Goal: Task Accomplishment & Management: Complete application form

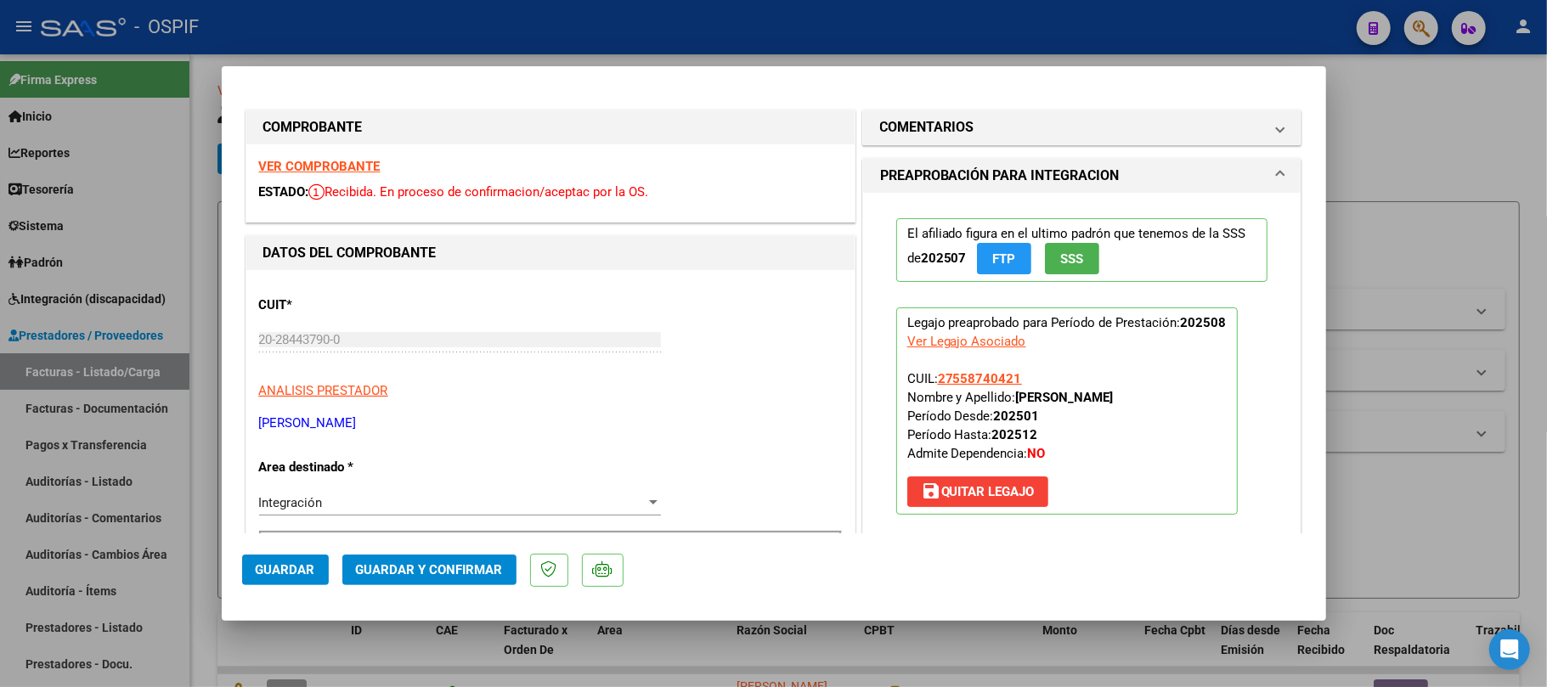
scroll to position [530, 0]
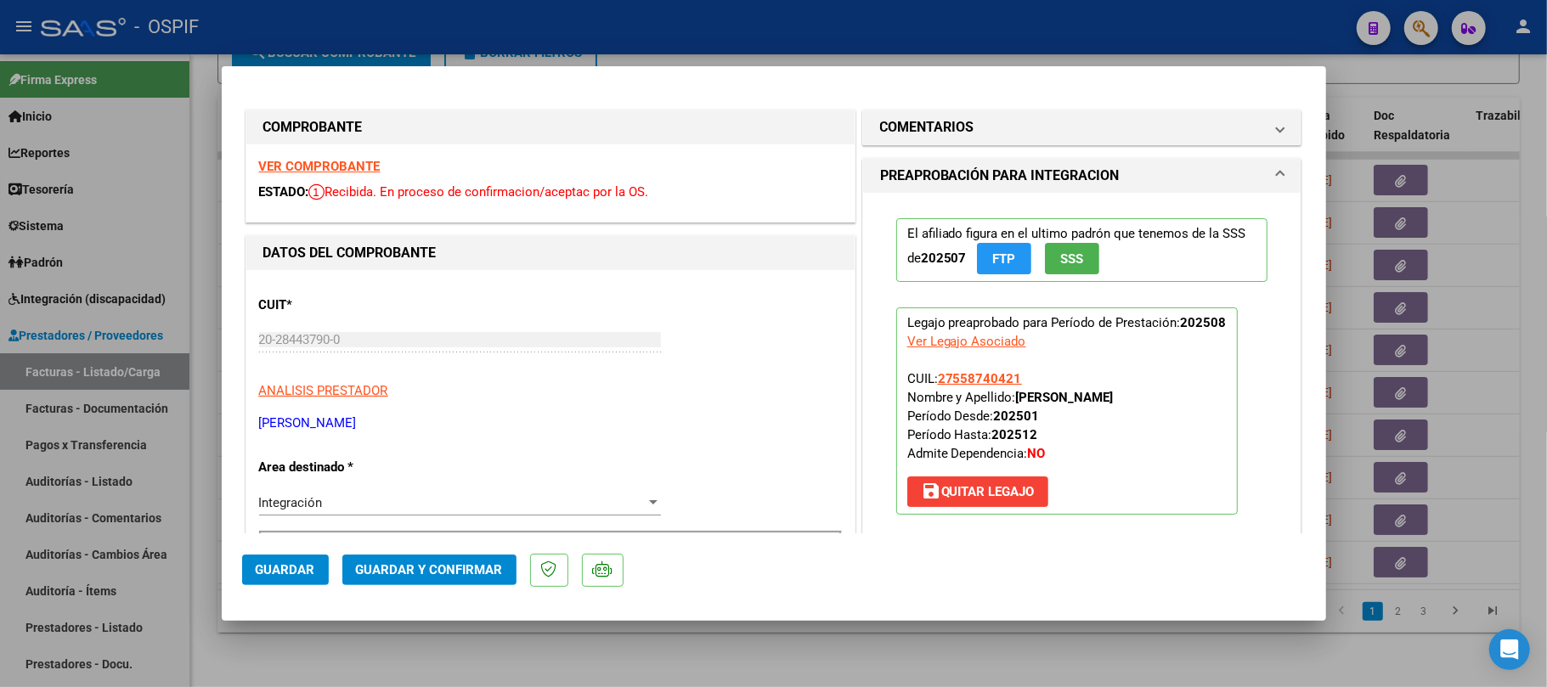
click at [599, 633] on div at bounding box center [773, 343] width 1547 height 687
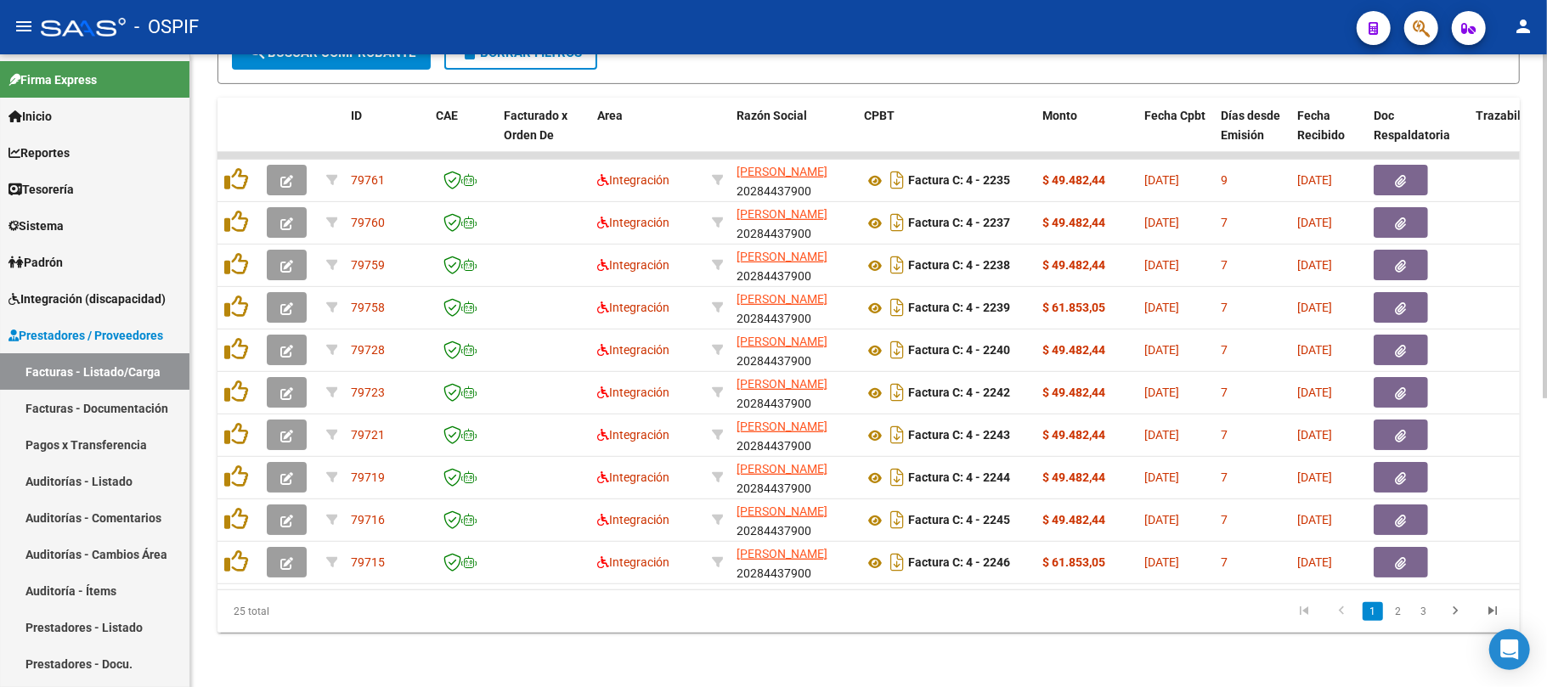
click at [1014, 663] on div "Video tutorial PRESTADORES -> Listado de CPBTs Emitidos por Prestadores / Prove…" at bounding box center [868, 114] width 1357 height 1148
click at [603, 686] on div "Video tutorial PRESTADORES -> Listado de CPBTs Emitidos por Prestadores / Prove…" at bounding box center [868, 114] width 1357 height 1148
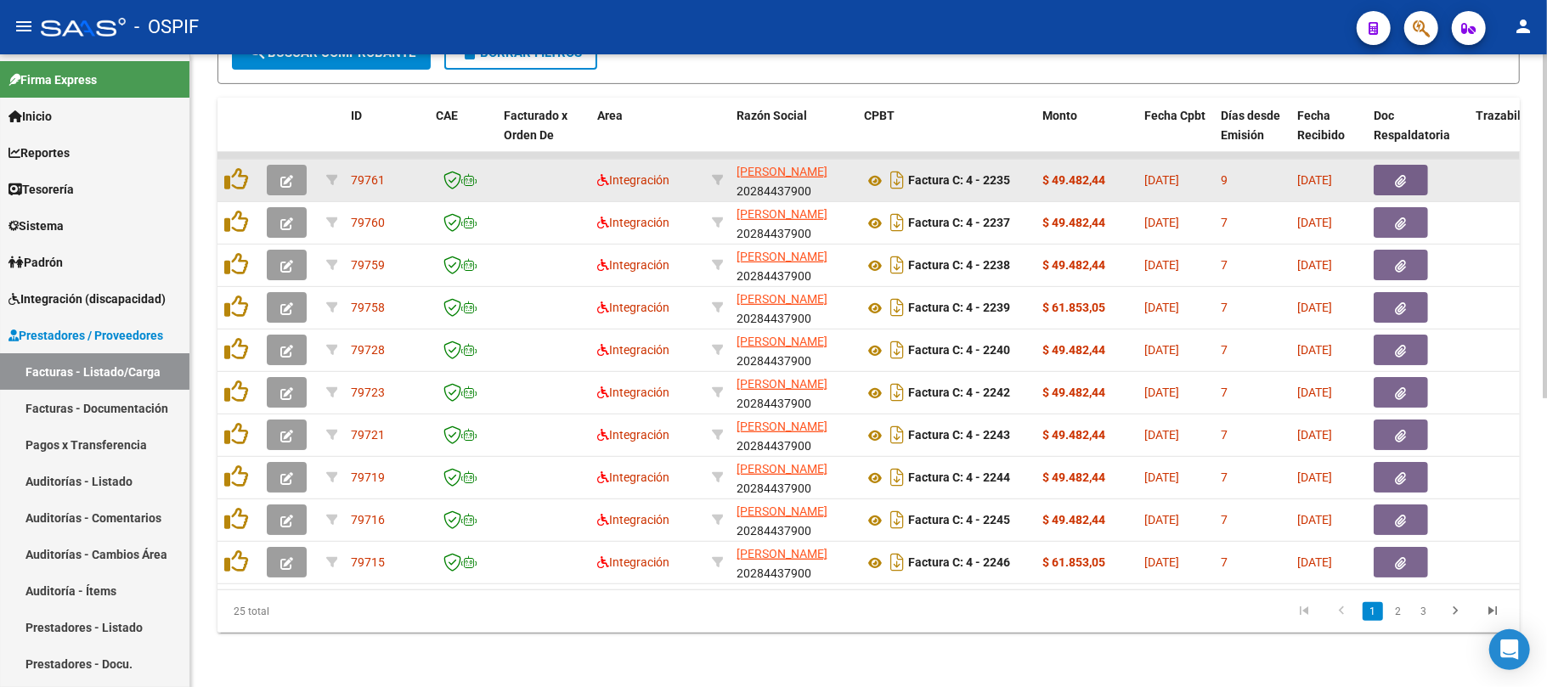
click at [294, 165] on button "button" at bounding box center [287, 180] width 40 height 31
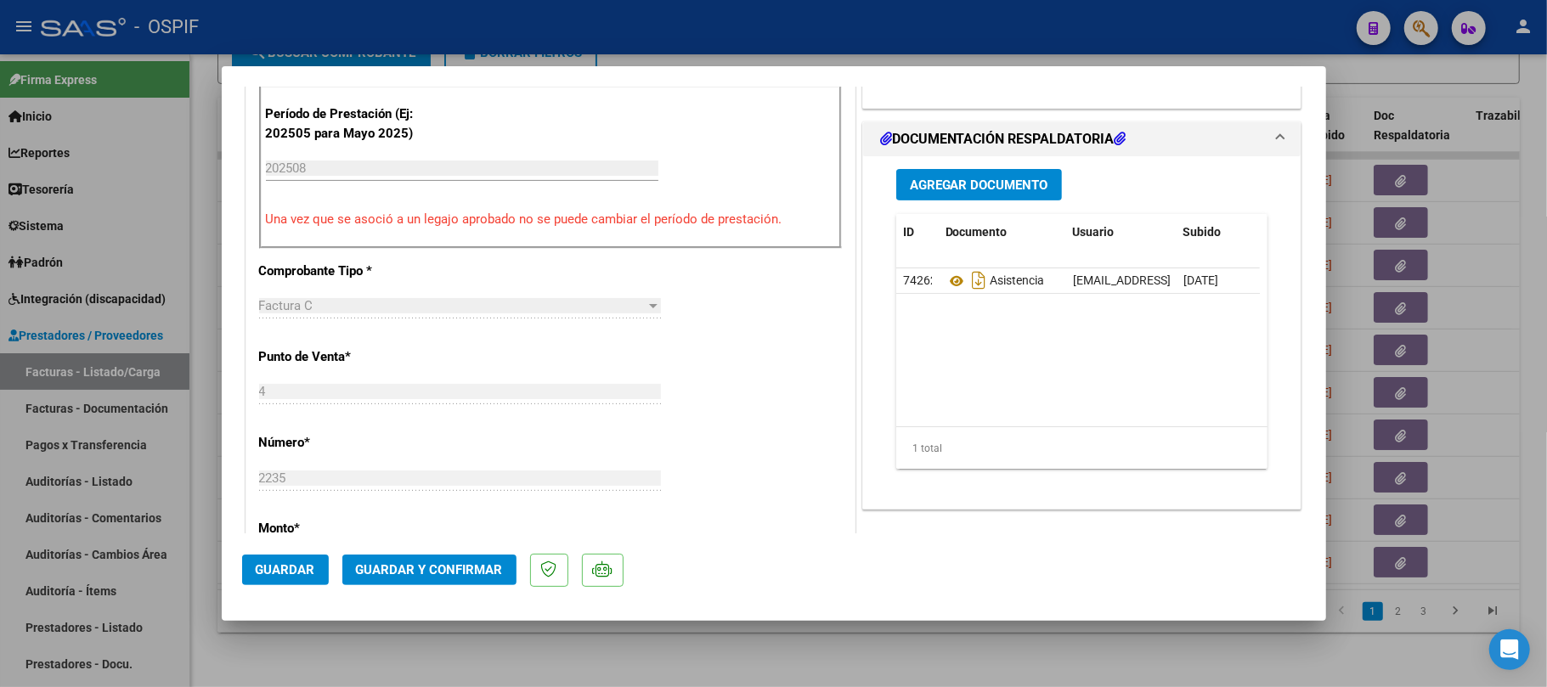
scroll to position [453, 0]
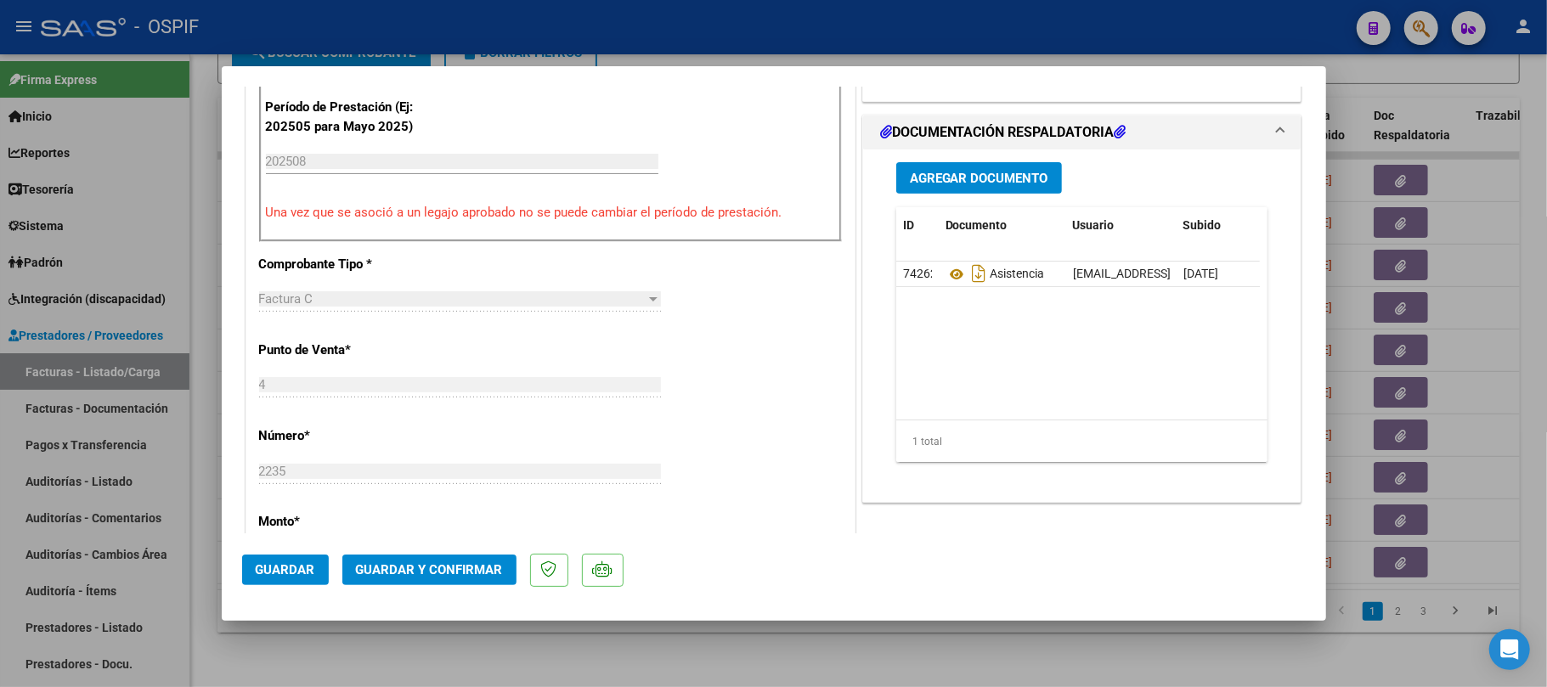
click at [456, 558] on button "Guardar y Confirmar" at bounding box center [429, 570] width 174 height 31
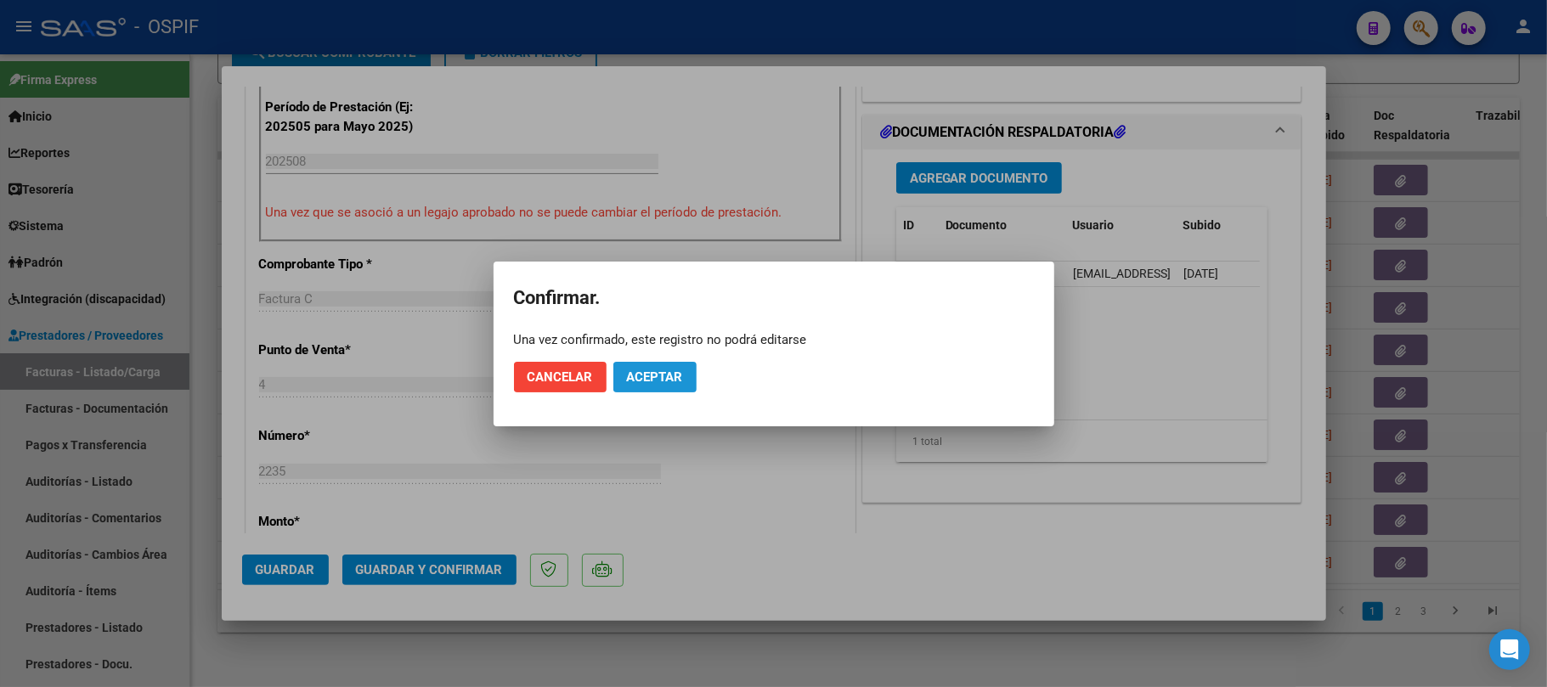
click at [647, 372] on span "Aceptar" at bounding box center [655, 377] width 56 height 15
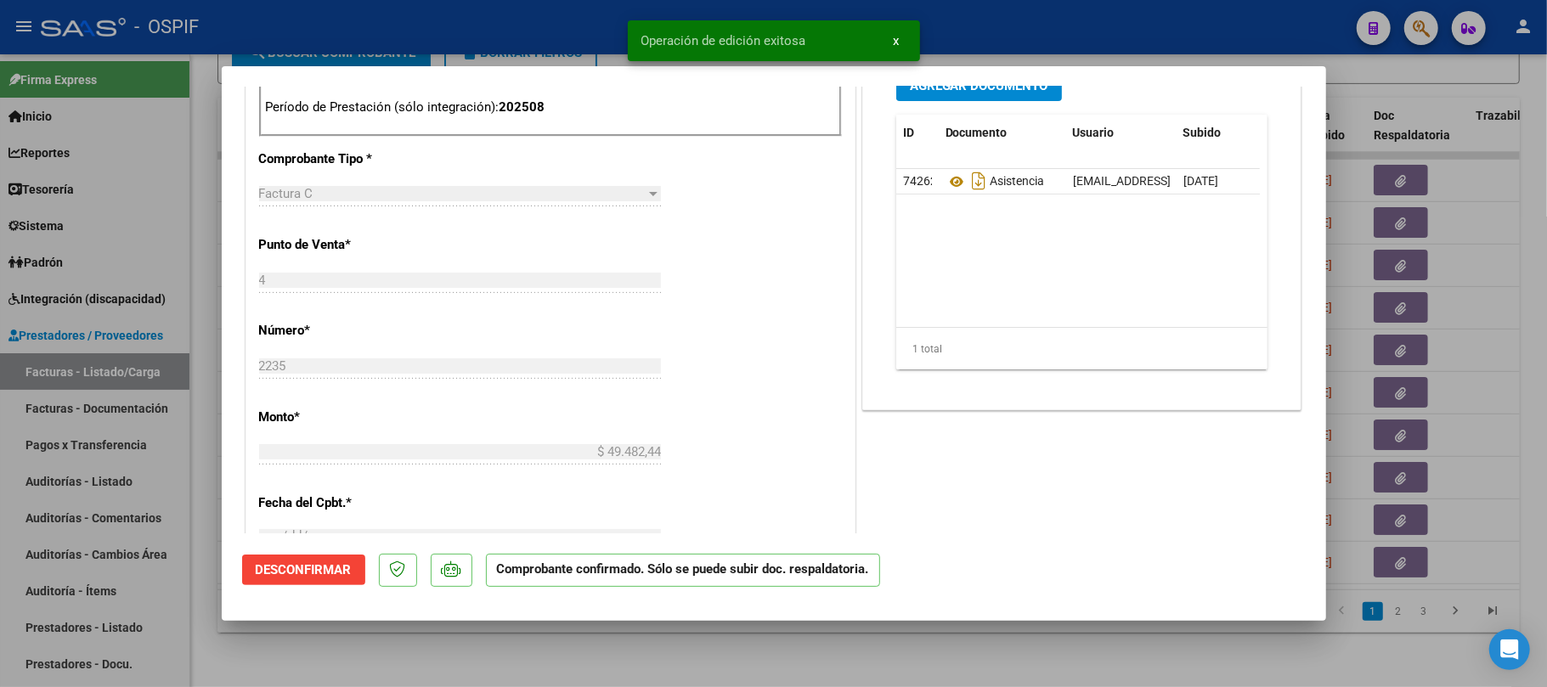
click at [826, 640] on div at bounding box center [773, 343] width 1547 height 687
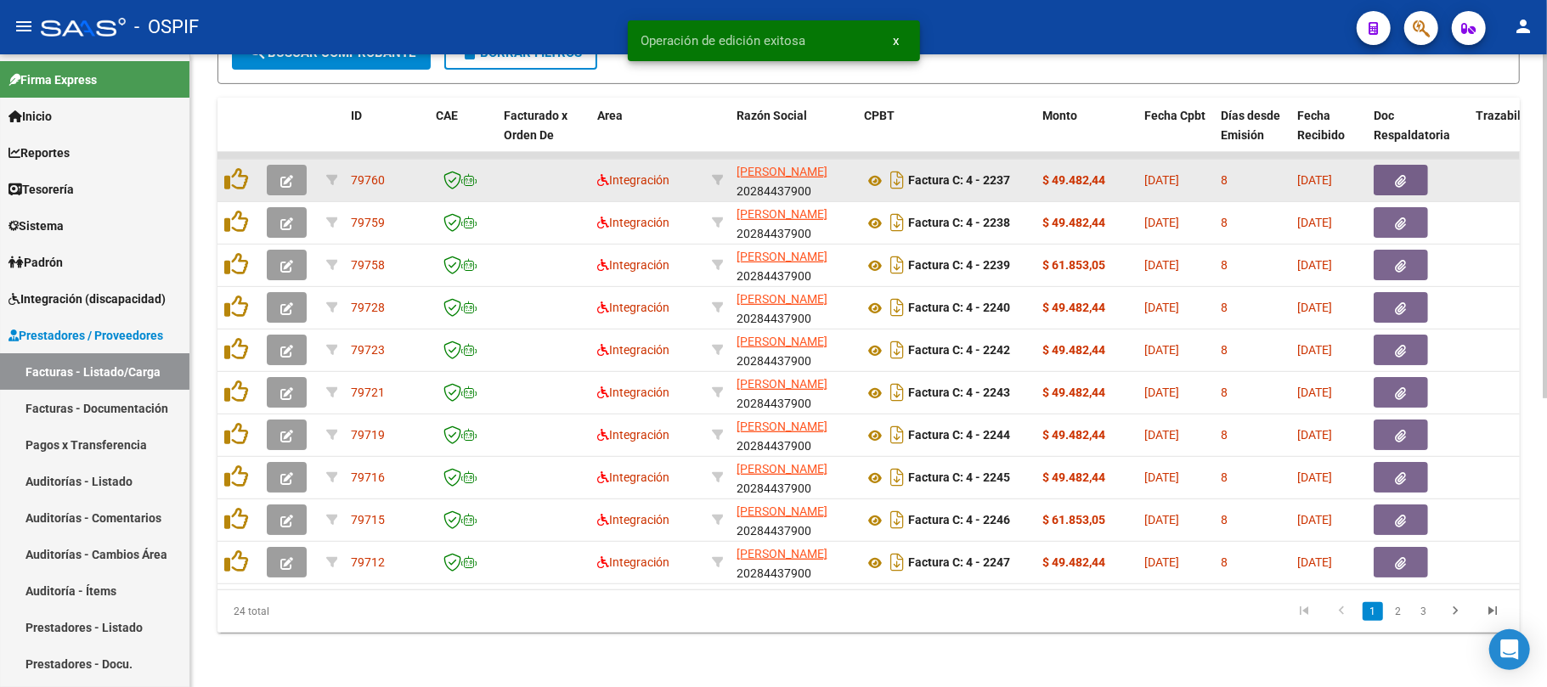
click at [279, 165] on button "button" at bounding box center [287, 180] width 40 height 31
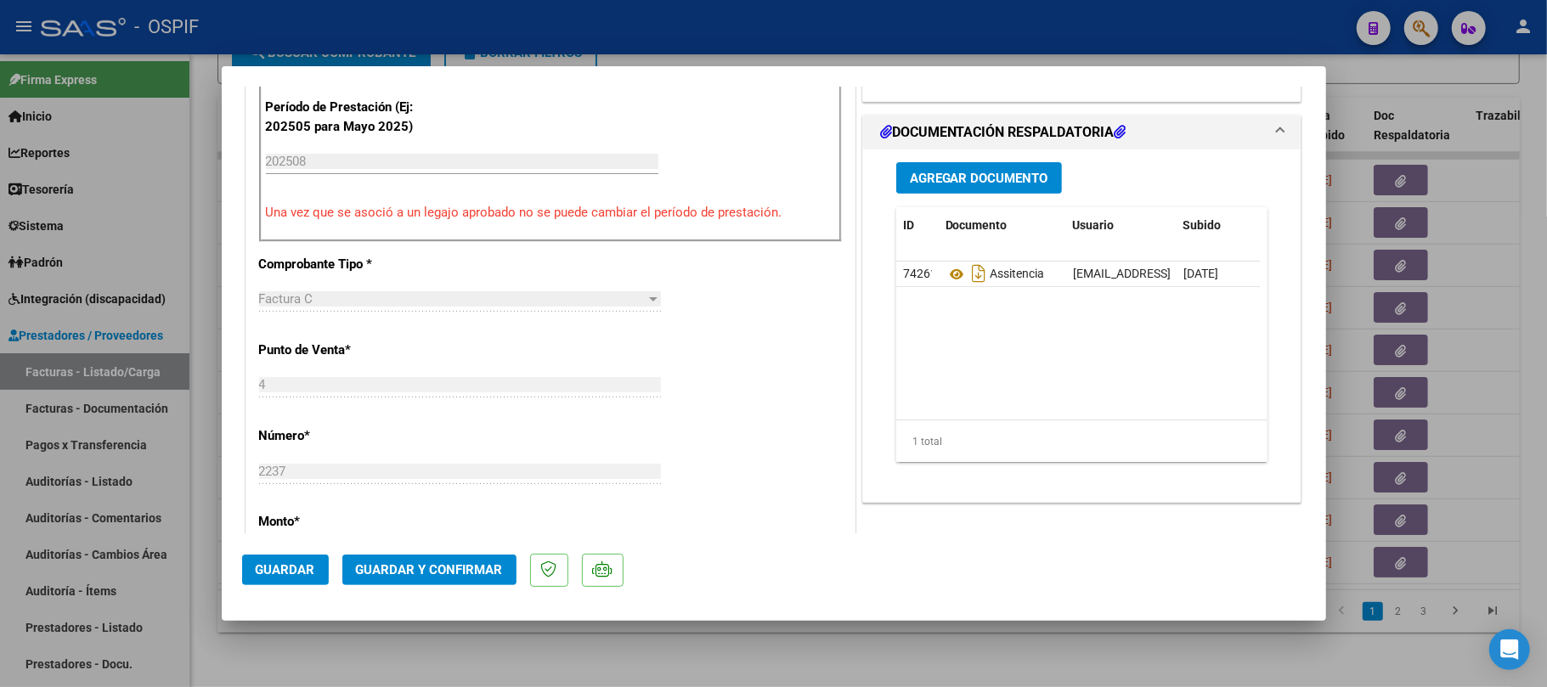
scroll to position [0, 0]
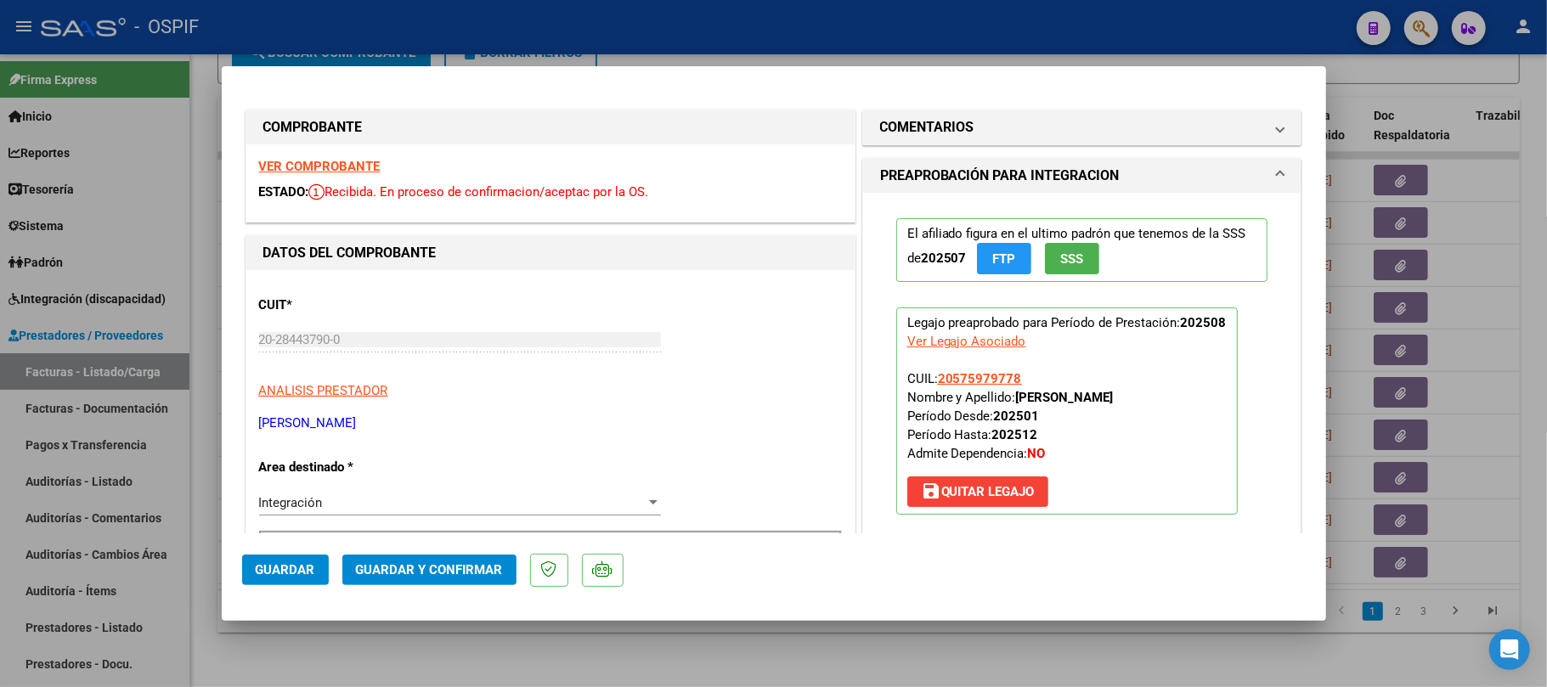
drag, startPoint x: 449, startPoint y: 552, endPoint x: 449, endPoint y: 565, distance: 12.7
click at [449, 565] on mat-dialog-actions "Guardar Guardar y Confirmar" at bounding box center [774, 567] width 1064 height 67
click at [453, 564] on span "Guardar y Confirmar" at bounding box center [429, 569] width 147 height 15
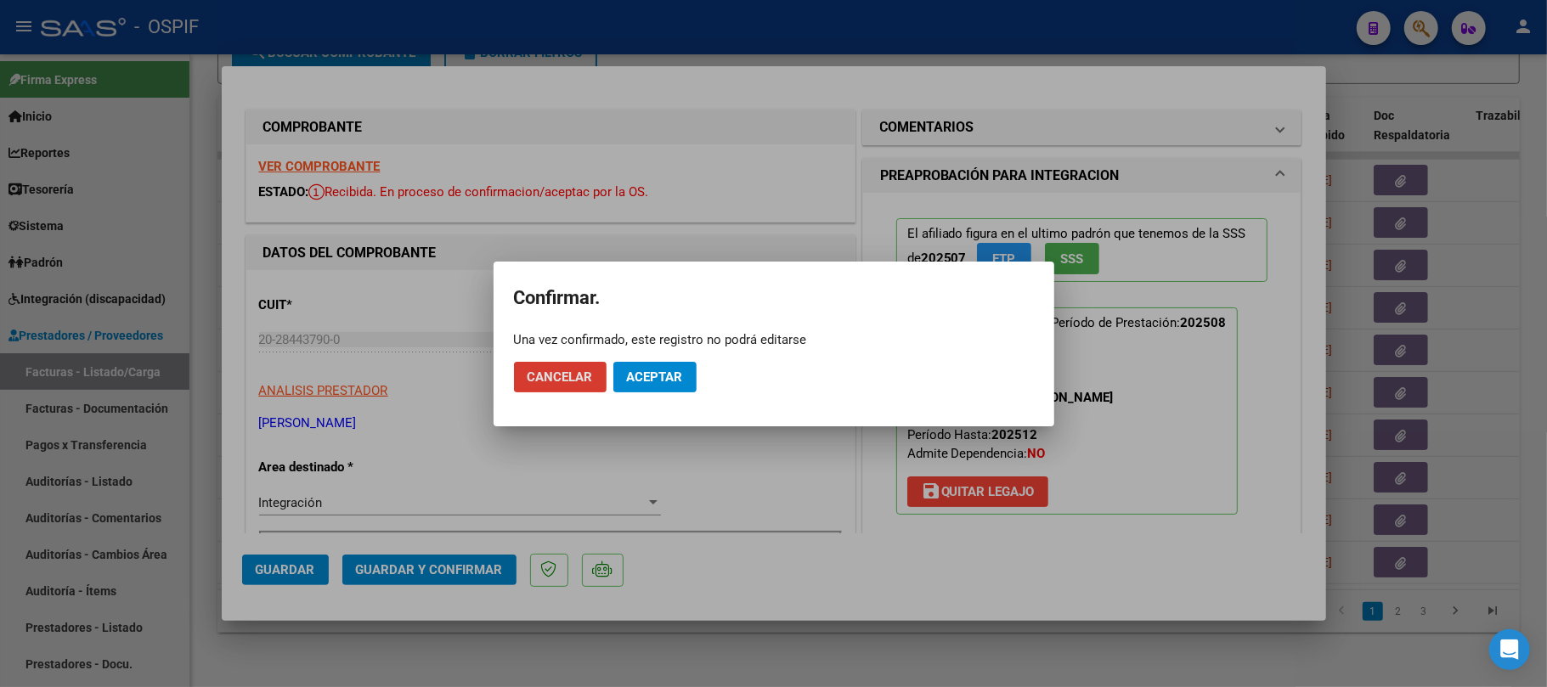
click at [657, 377] on span "Aceptar" at bounding box center [655, 377] width 56 height 15
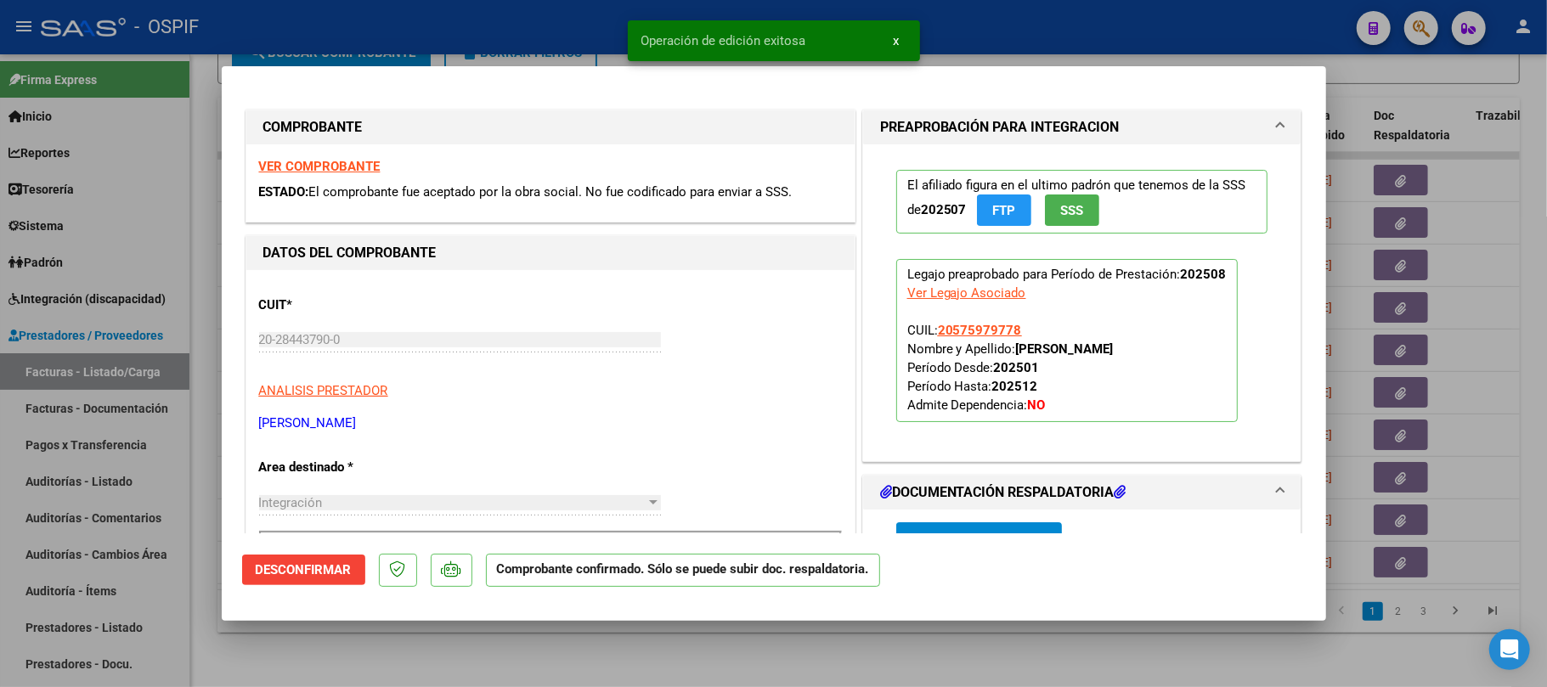
drag, startPoint x: 819, startPoint y: 680, endPoint x: 837, endPoint y: 613, distance: 68.6
click at [821, 676] on div at bounding box center [773, 343] width 1547 height 687
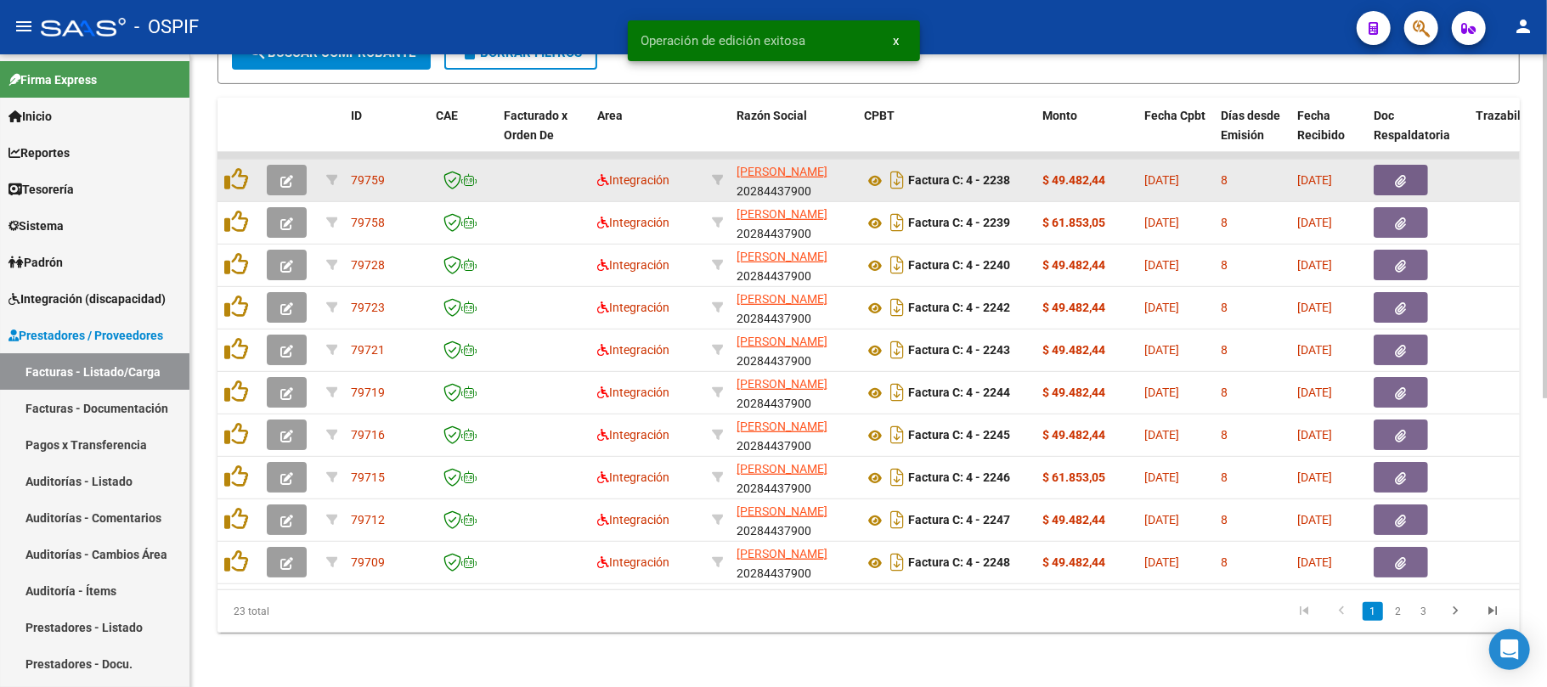
click at [280, 175] on icon "button" at bounding box center [286, 181] width 13 height 13
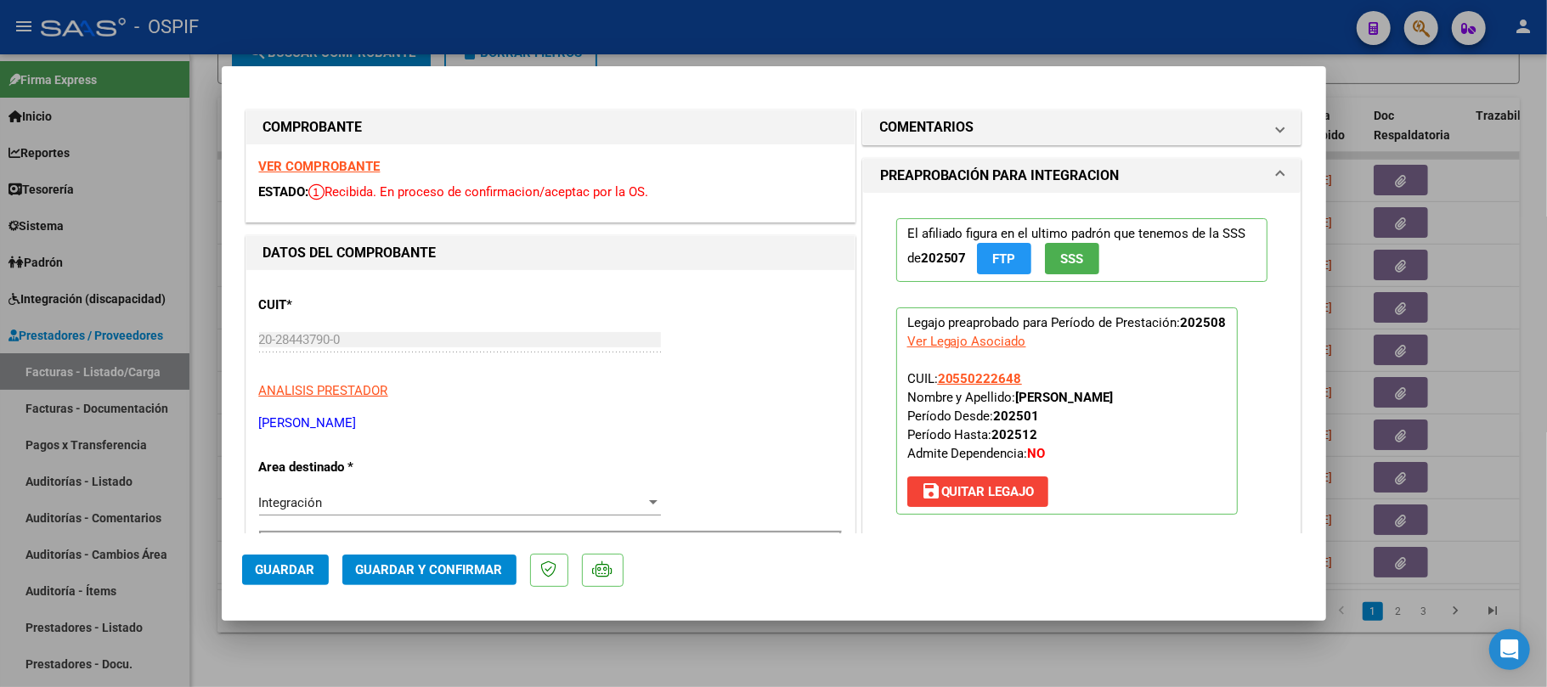
scroll to position [340, 0]
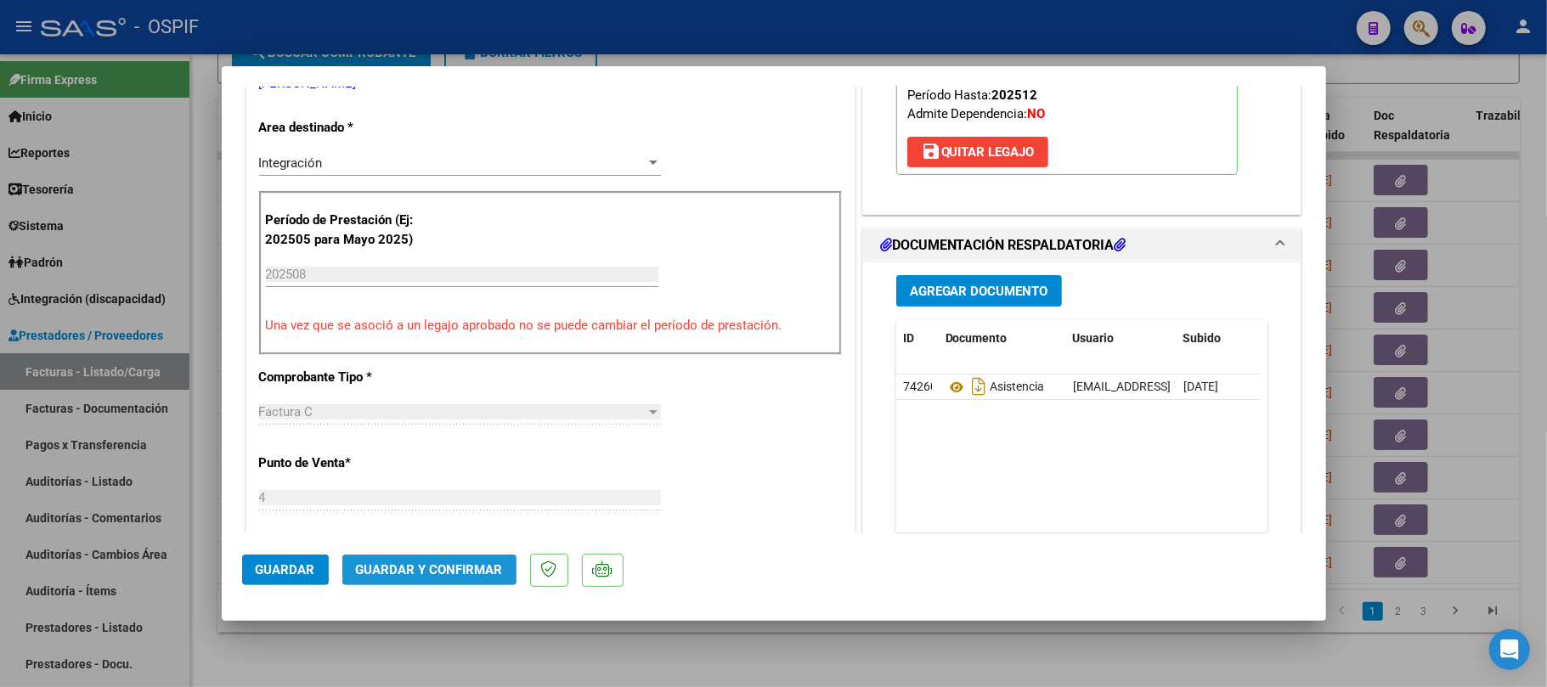
click at [493, 568] on span "Guardar y Confirmar" at bounding box center [429, 569] width 147 height 15
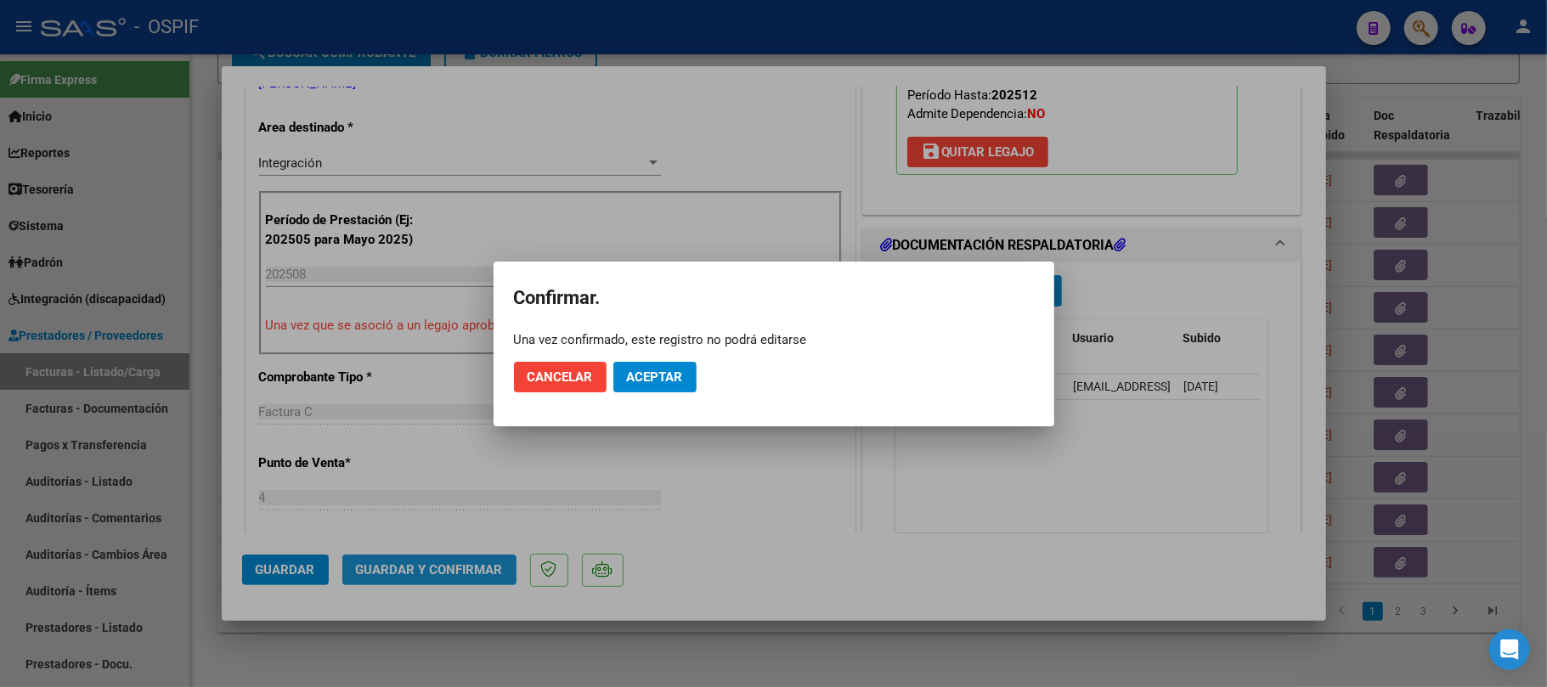
click at [677, 391] on button "Aceptar" at bounding box center [654, 377] width 83 height 31
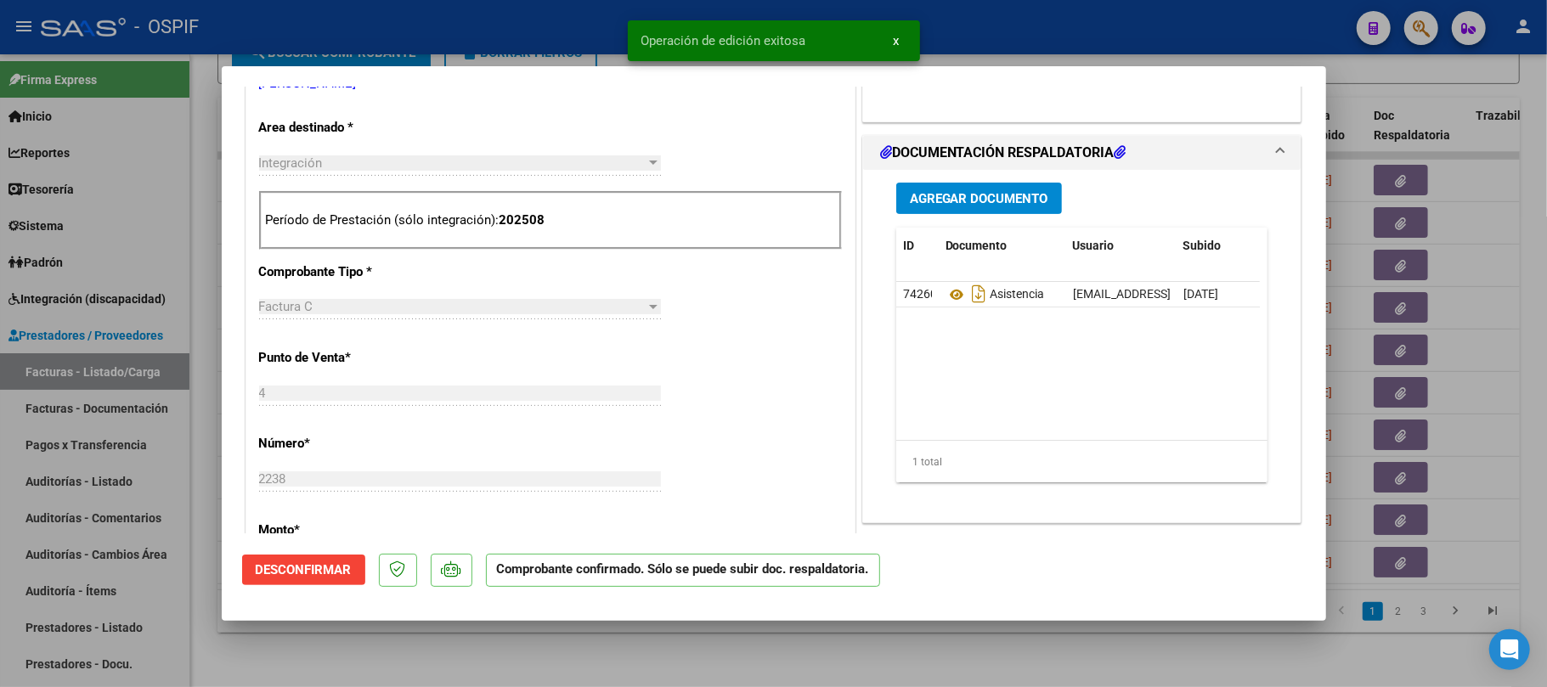
click at [899, 653] on div at bounding box center [773, 343] width 1547 height 687
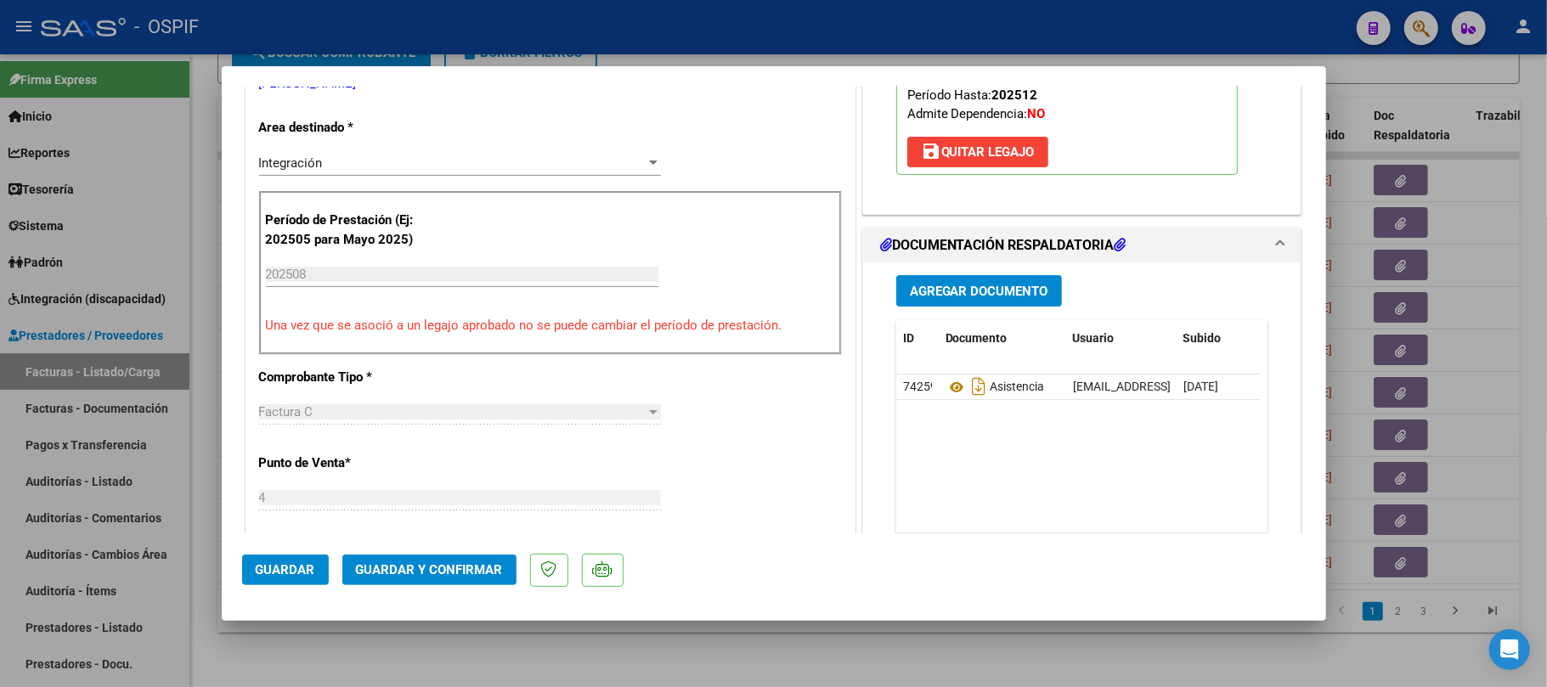
scroll to position [0, 0]
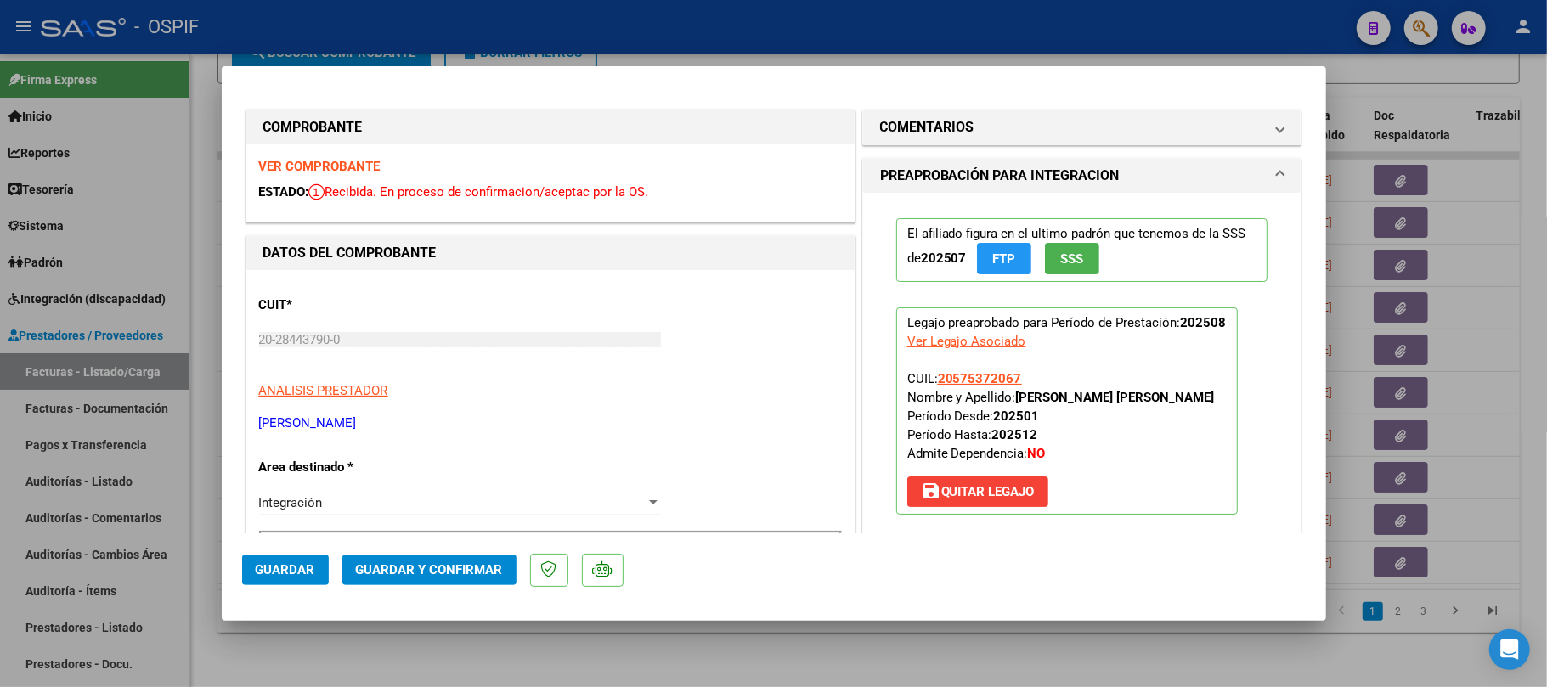
drag, startPoint x: 481, startPoint y: 551, endPoint x: 477, endPoint y: 569, distance: 19.0
click at [480, 566] on mat-dialog-actions "Guardar Guardar y Confirmar" at bounding box center [774, 567] width 1064 height 67
click at [474, 576] on span "Guardar y Confirmar" at bounding box center [429, 569] width 147 height 15
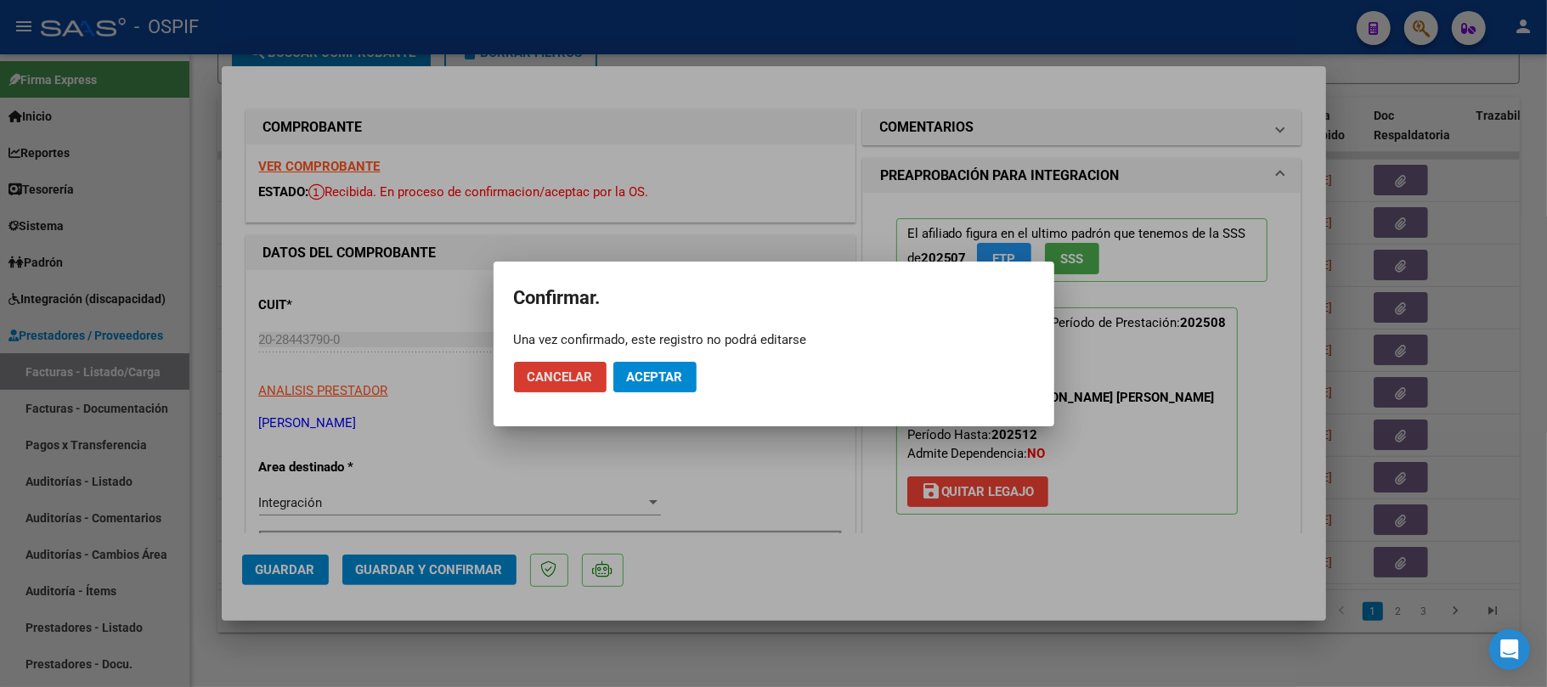
click at [644, 377] on span "Aceptar" at bounding box center [655, 377] width 56 height 15
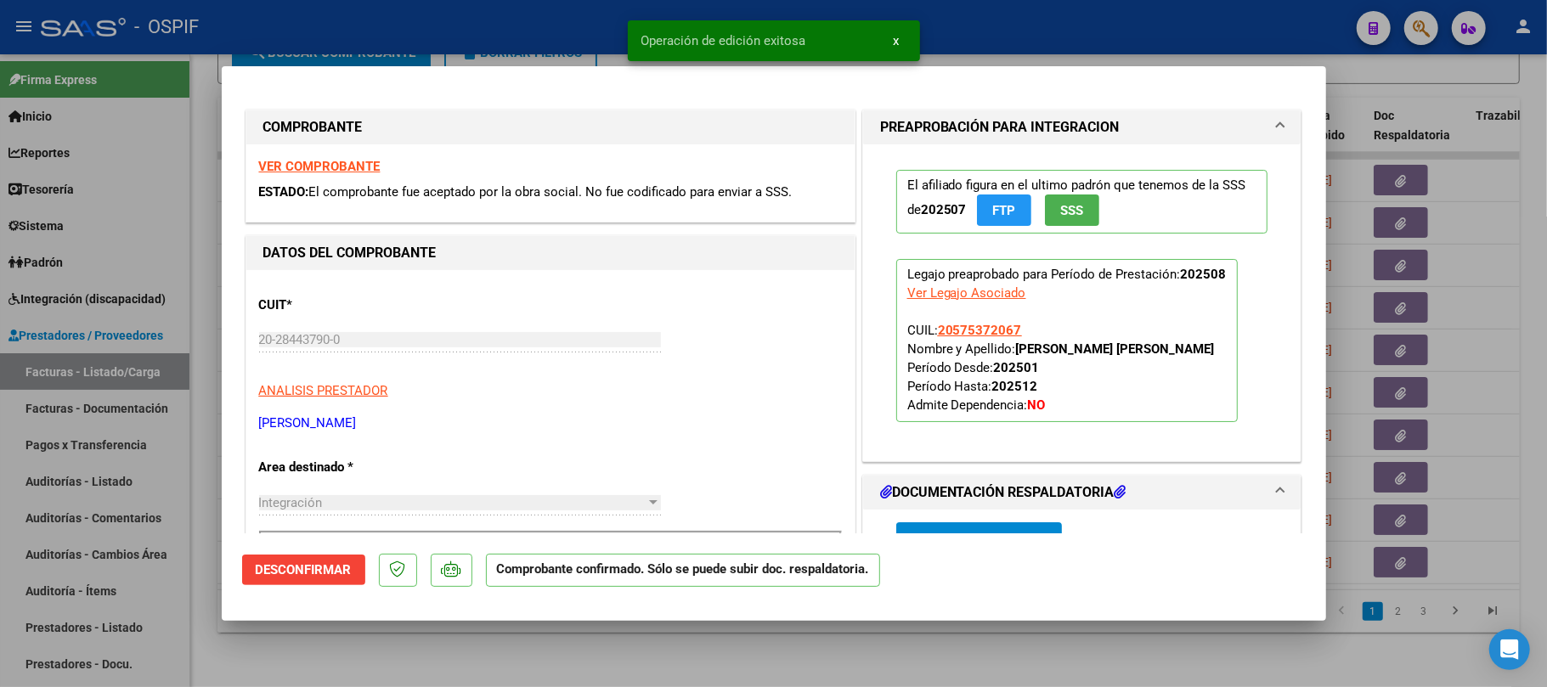
click at [726, 660] on div at bounding box center [773, 343] width 1547 height 687
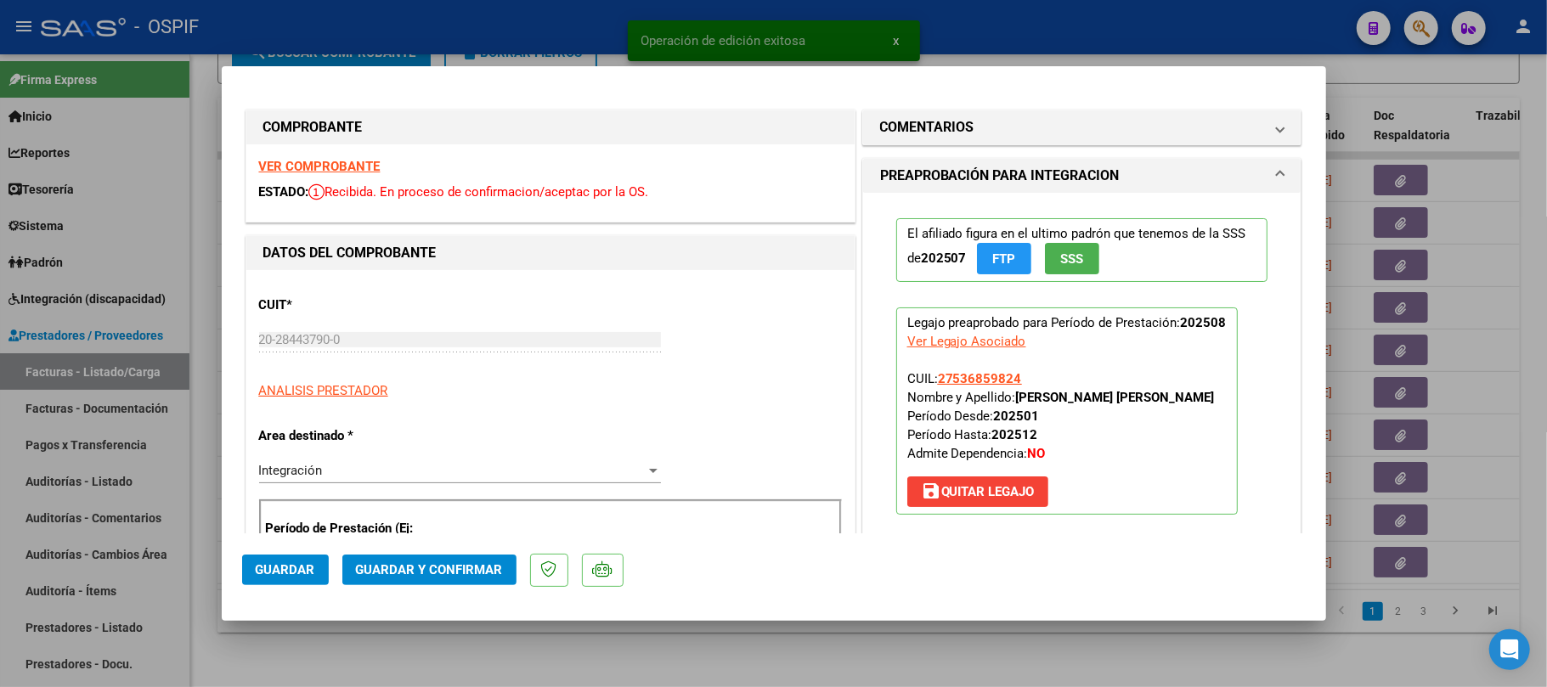
drag, startPoint x: 293, startPoint y: 167, endPoint x: 1031, endPoint y: 360, distance: 762.5
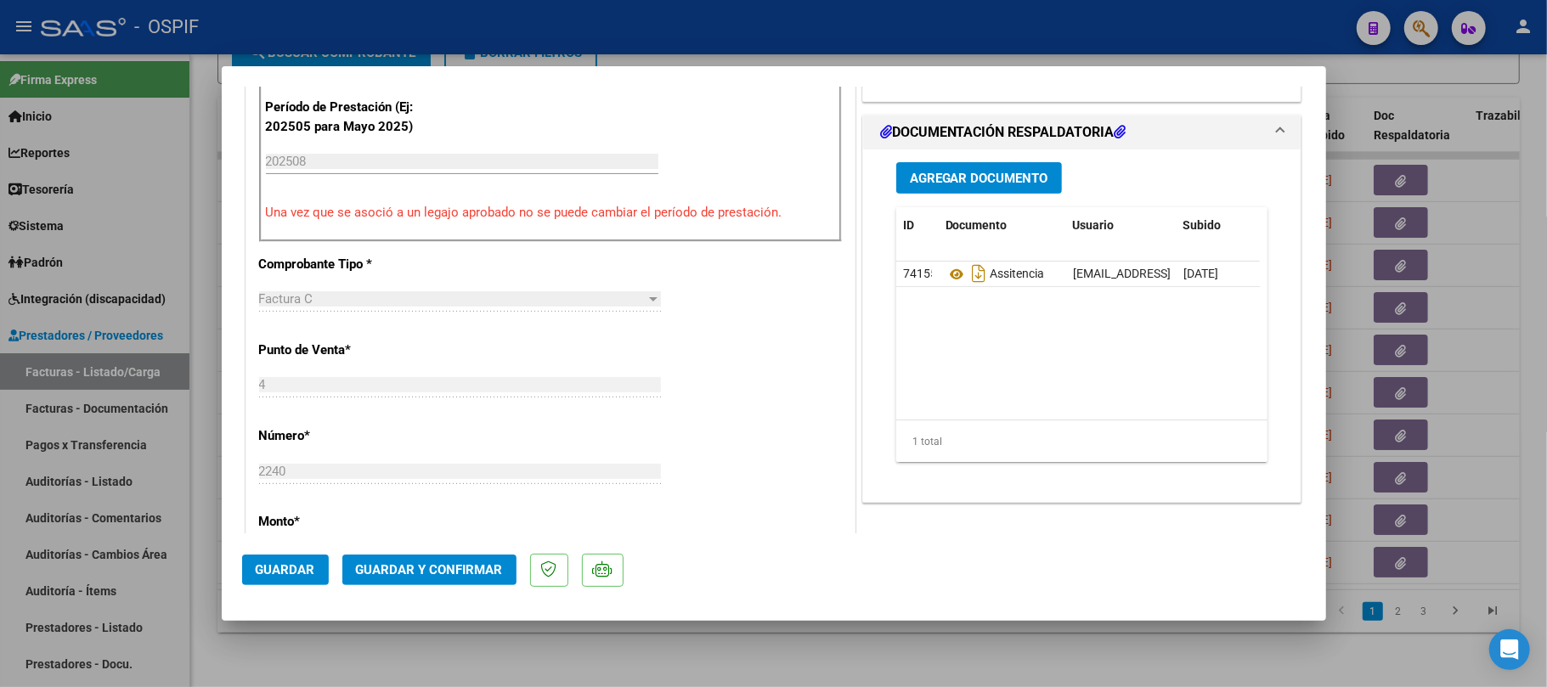
click at [449, 569] on span "Guardar y Confirmar" at bounding box center [429, 569] width 147 height 15
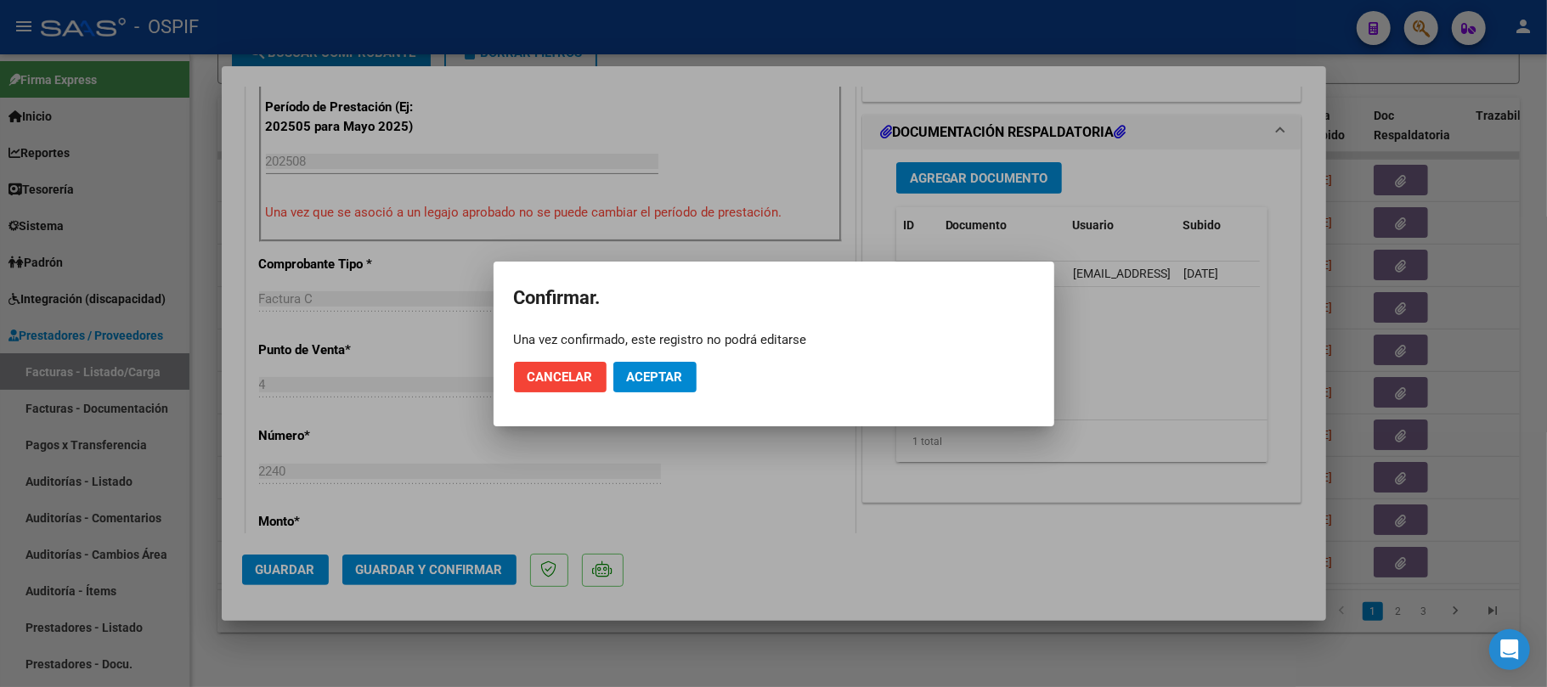
drag, startPoint x: 642, startPoint y: 360, endPoint x: 649, endPoint y: 368, distance: 10.2
click at [643, 360] on mat-dialog-actions "Cancelar Aceptar" at bounding box center [774, 377] width 520 height 58
click at [653, 375] on span "Aceptar" at bounding box center [655, 377] width 56 height 15
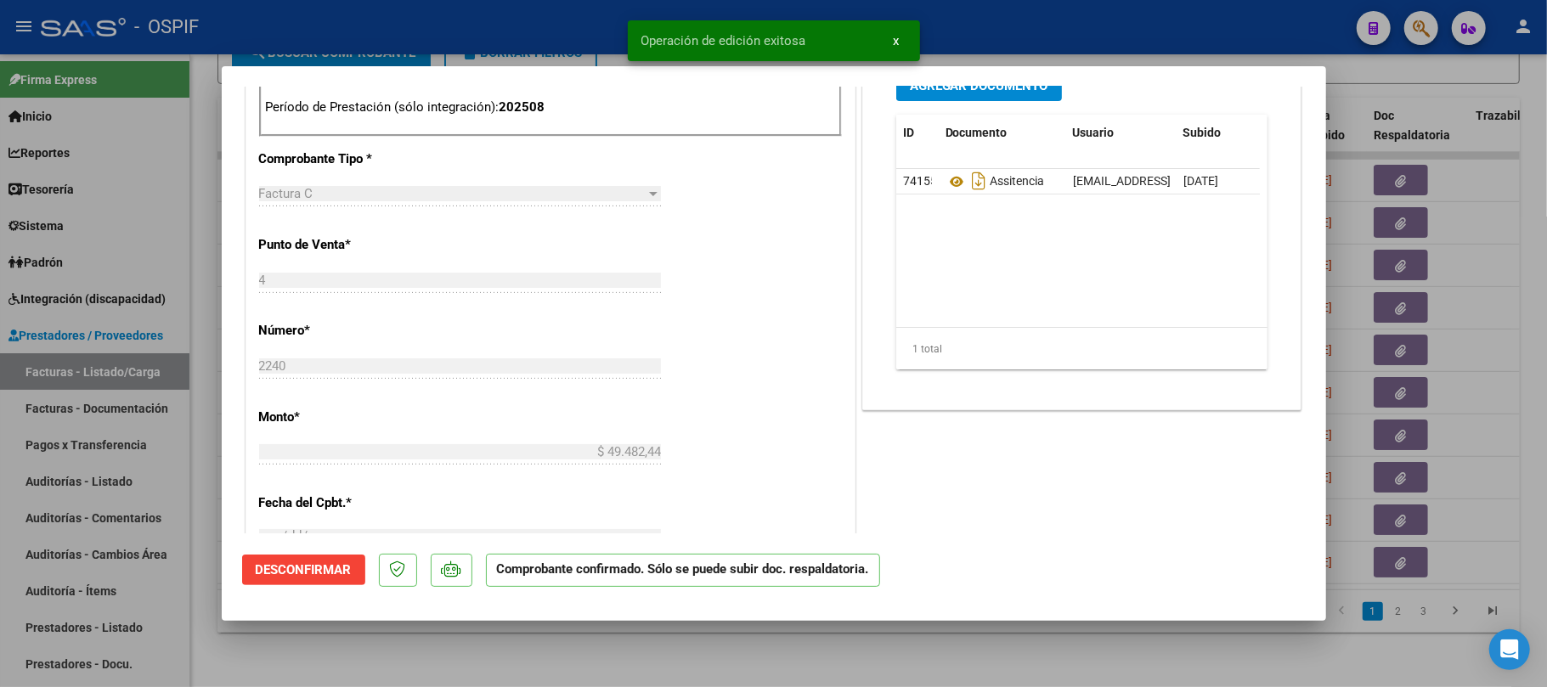
drag, startPoint x: 838, startPoint y: 656, endPoint x: 285, endPoint y: 297, distance: 658.4
click at [834, 653] on div at bounding box center [773, 343] width 1547 height 687
type input "$ 0,00"
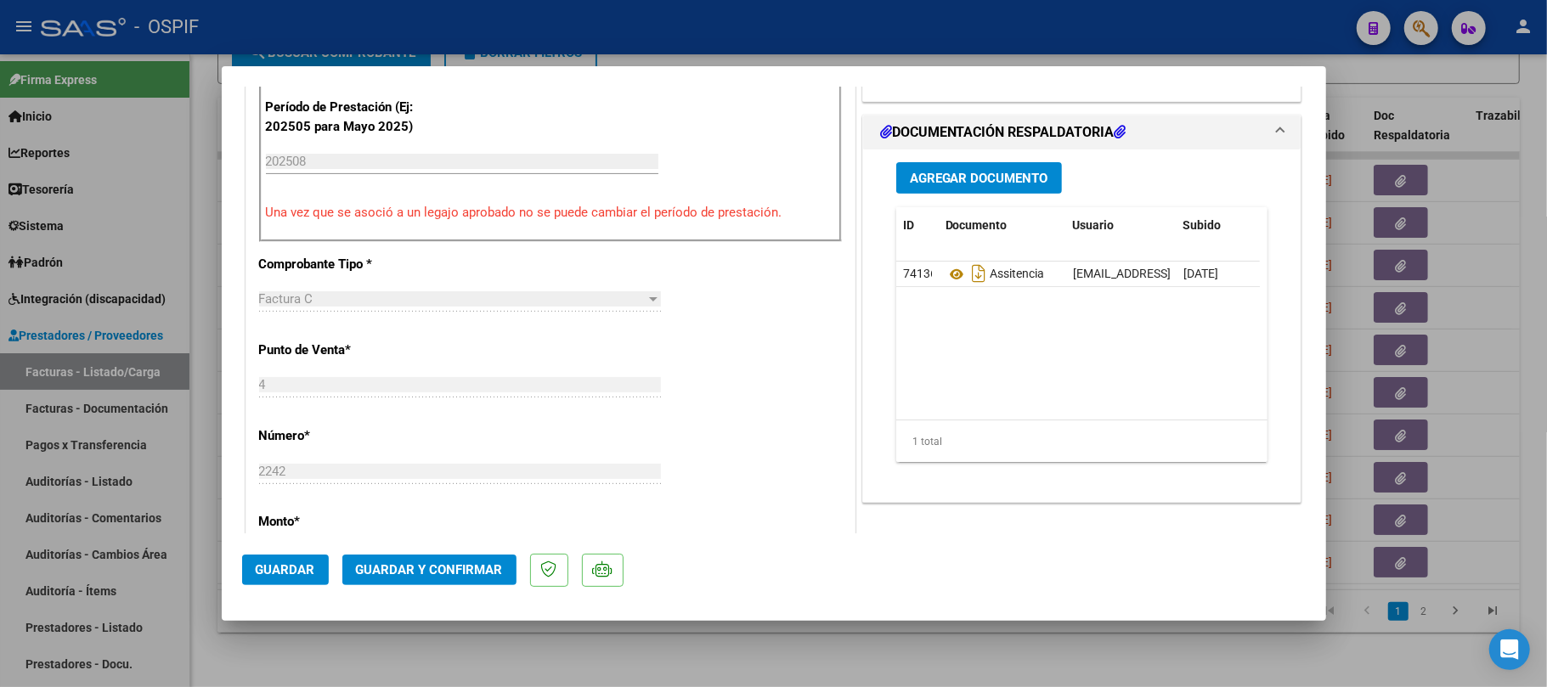
click at [432, 576] on span "Guardar y Confirmar" at bounding box center [429, 569] width 147 height 15
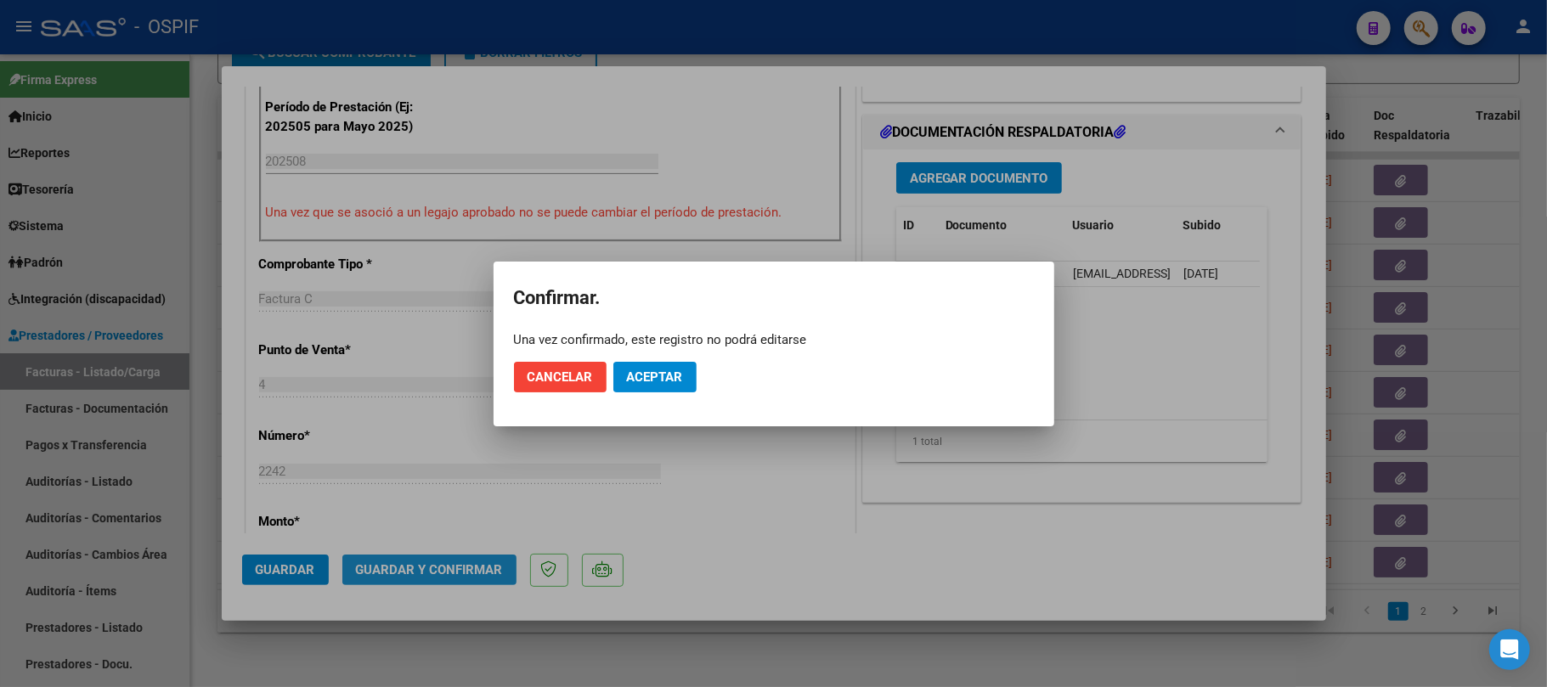
click at [658, 379] on span "Aceptar" at bounding box center [655, 377] width 56 height 15
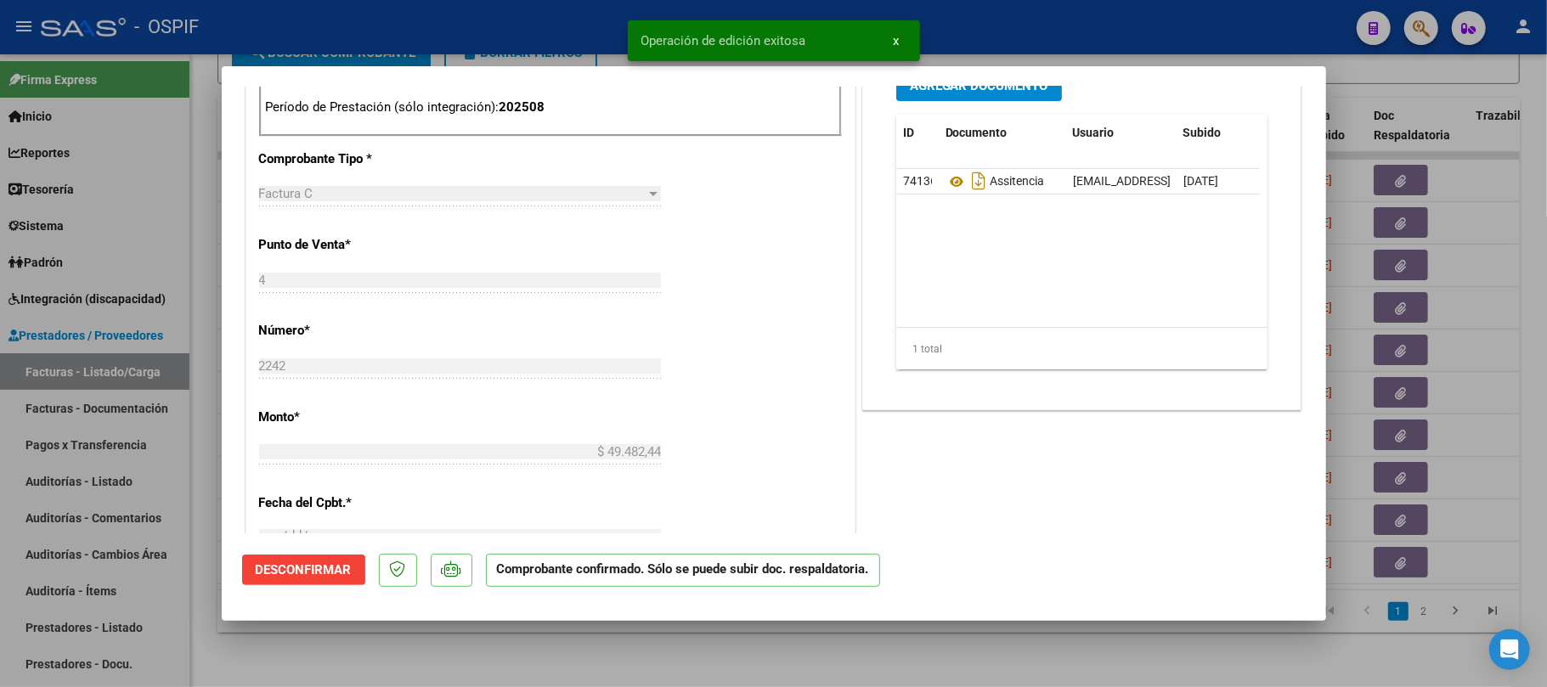
click at [755, 660] on div at bounding box center [773, 343] width 1547 height 687
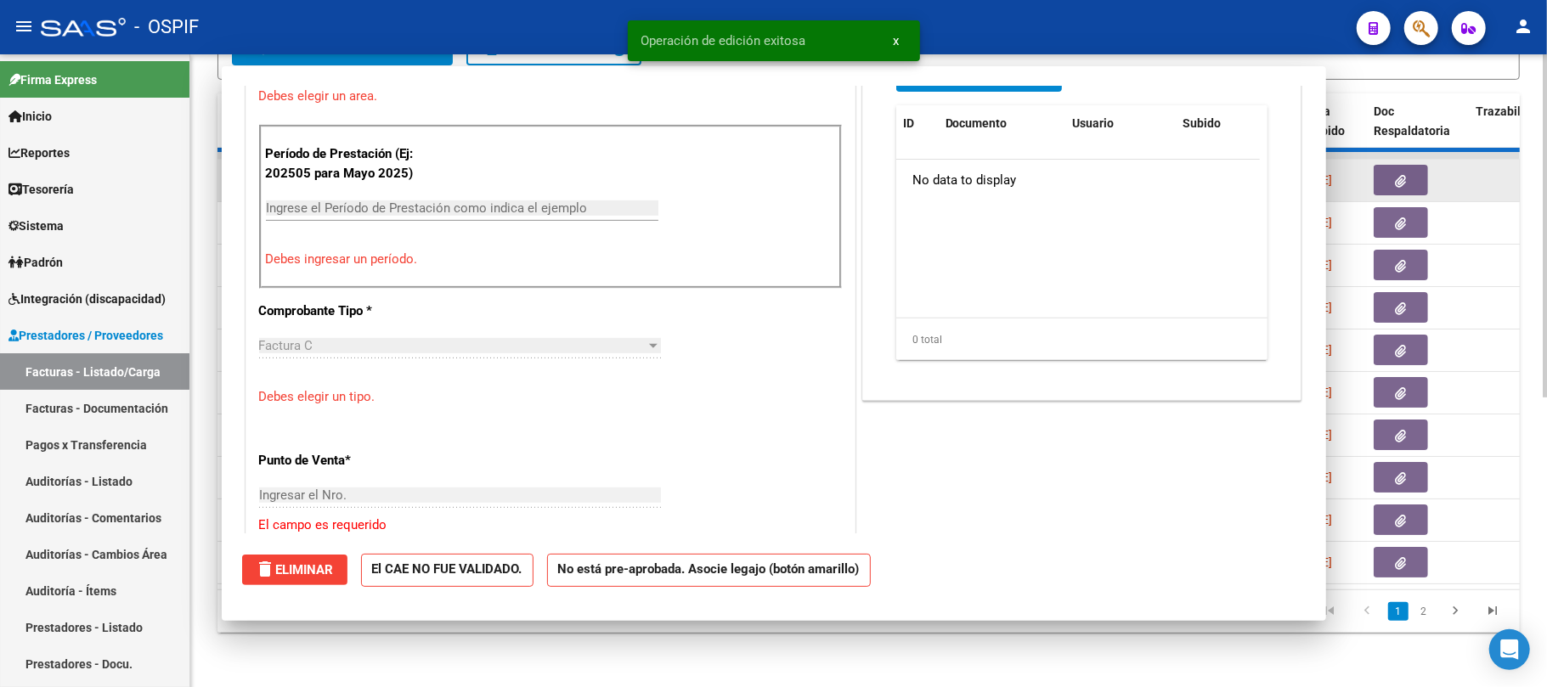
click at [286, 170] on datatable-body-cell at bounding box center [289, 181] width 59 height 42
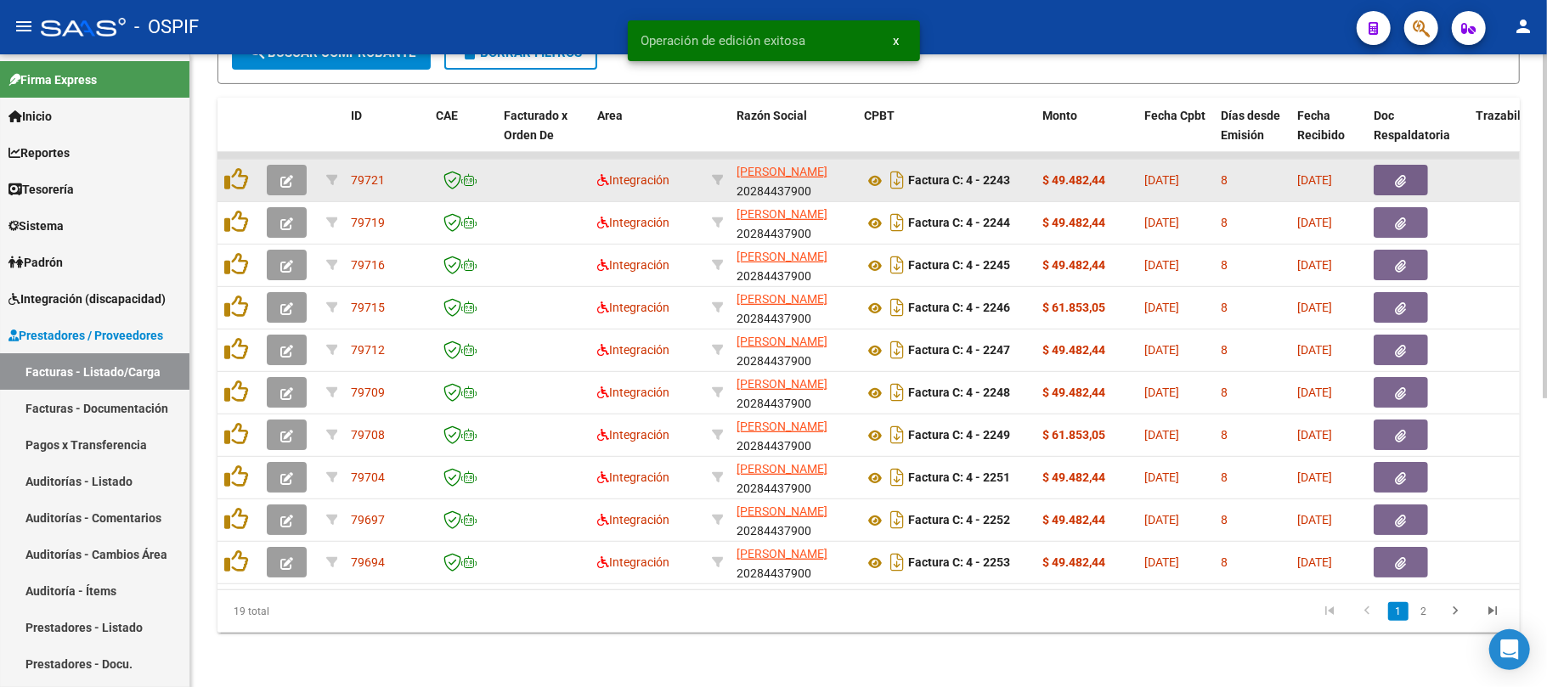
click at [287, 172] on span "button" at bounding box center [286, 179] width 13 height 15
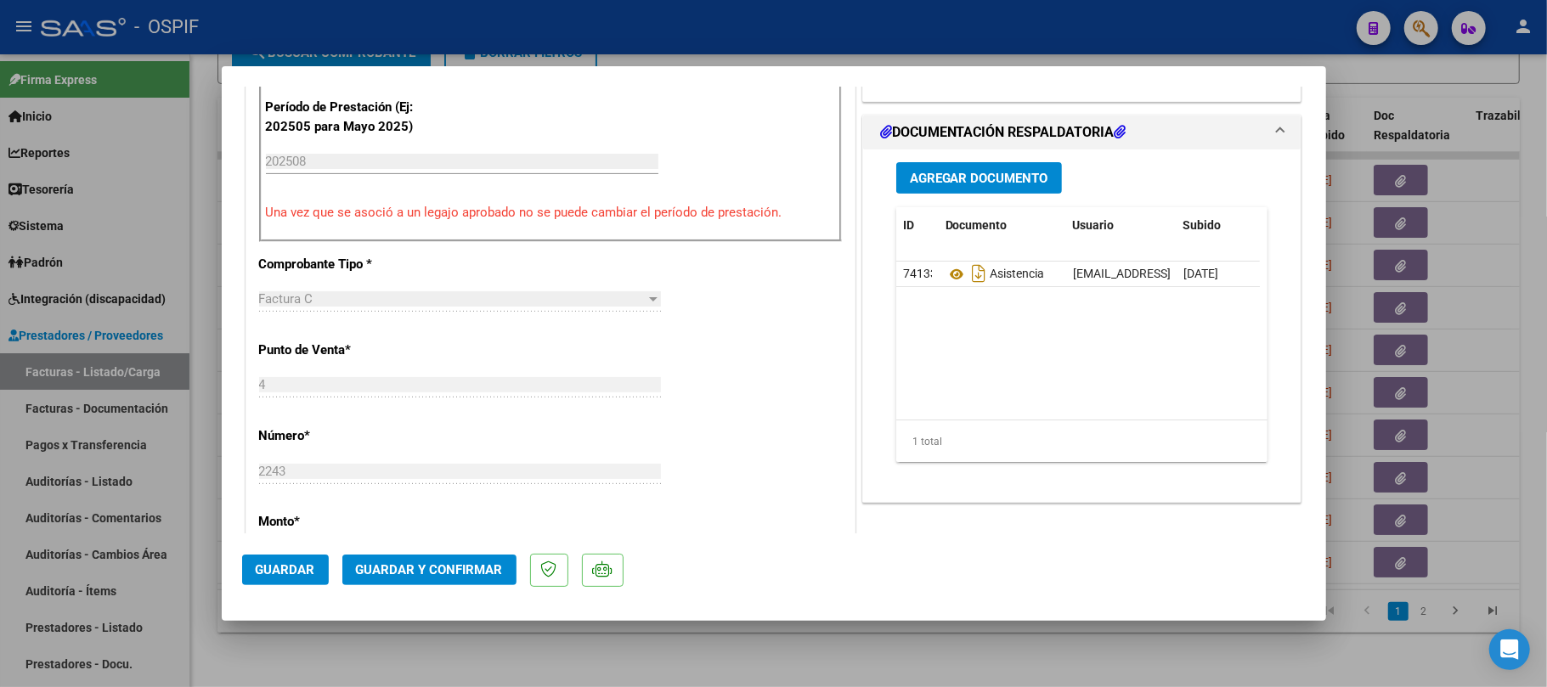
click at [442, 566] on span "Guardar y Confirmar" at bounding box center [429, 569] width 147 height 15
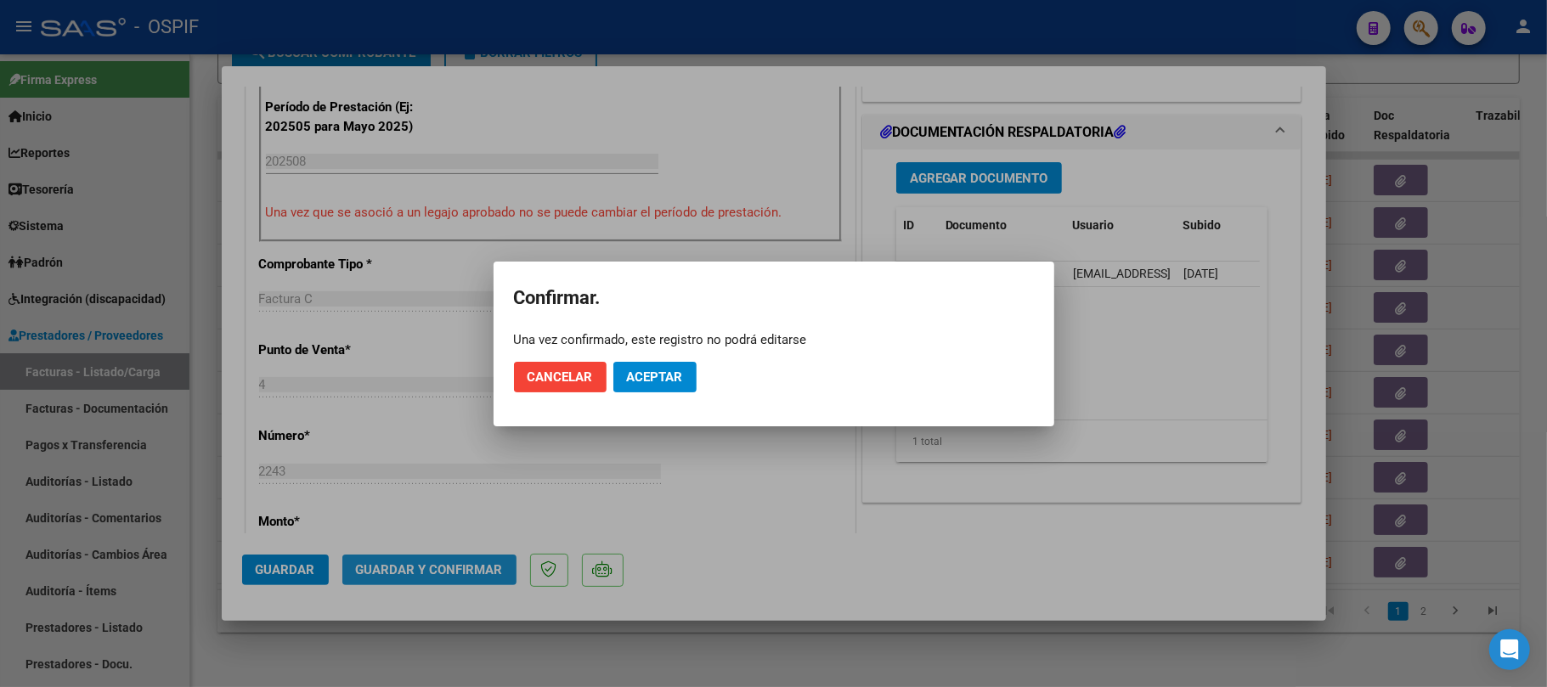
click at [647, 375] on span "Aceptar" at bounding box center [655, 377] width 56 height 15
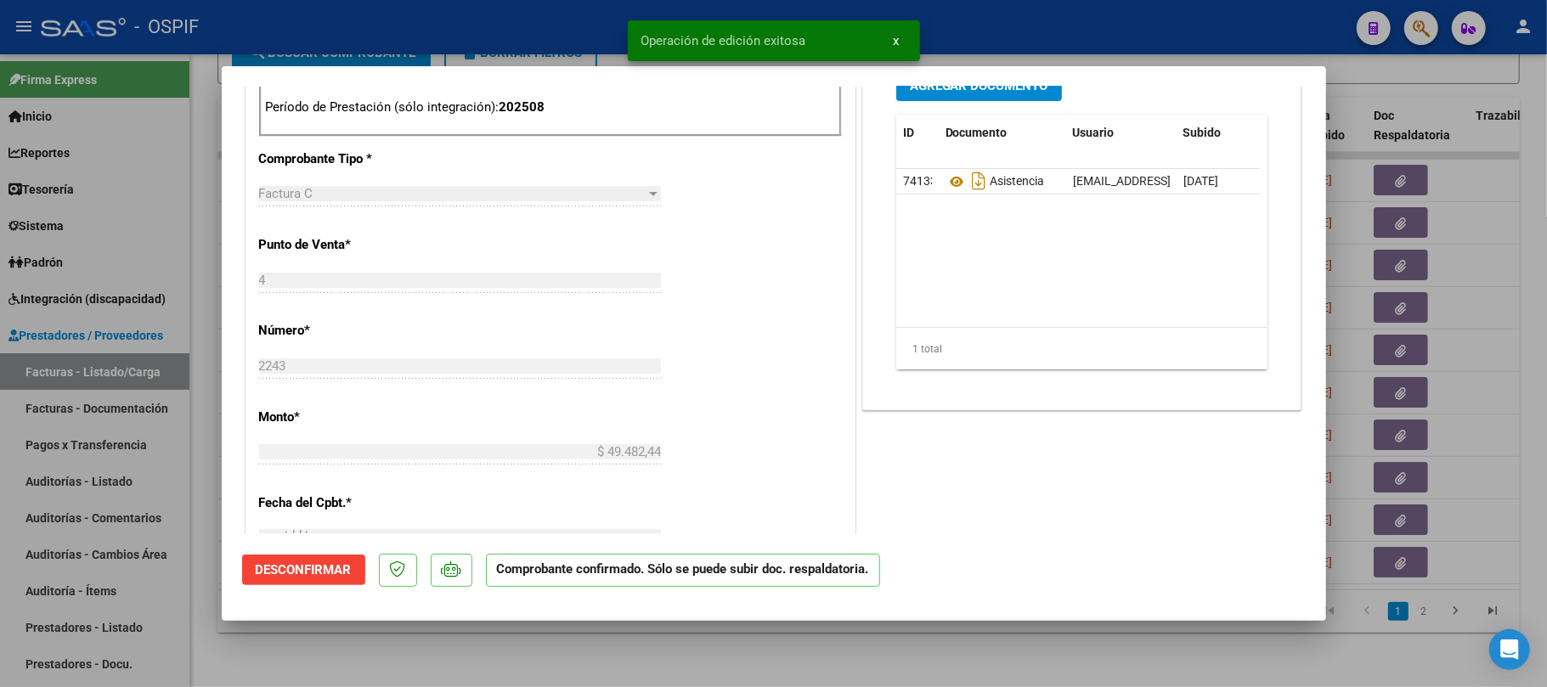
click at [625, 641] on div at bounding box center [773, 343] width 1547 height 687
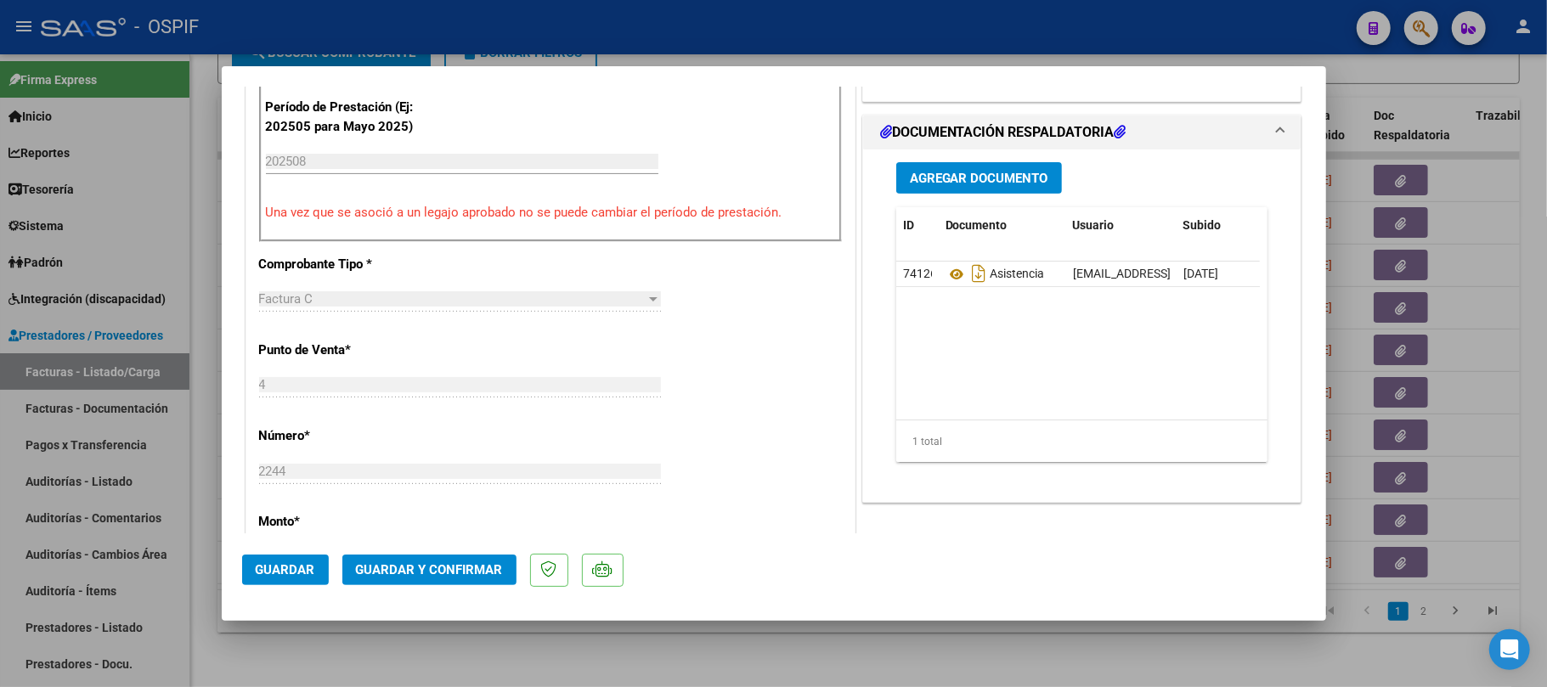
scroll to position [0, 0]
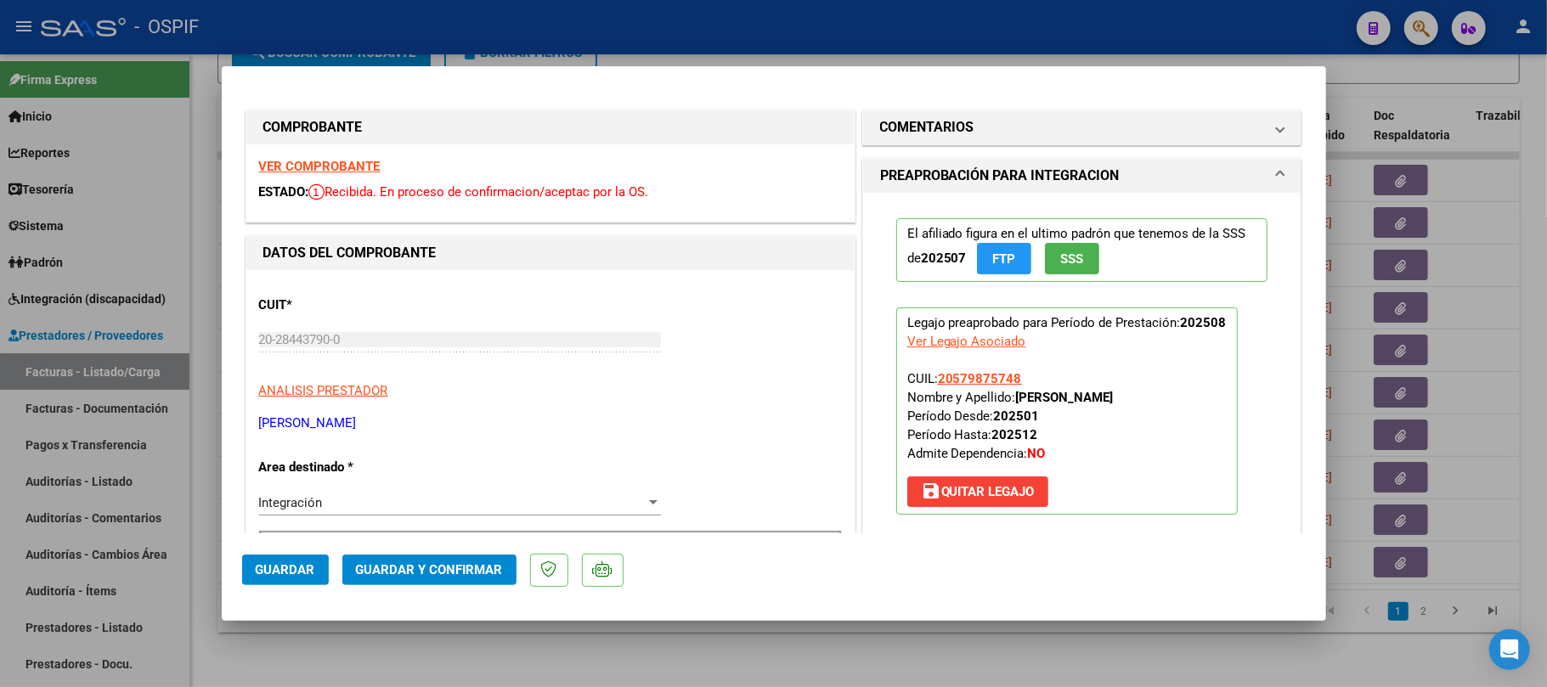
click at [436, 557] on button "Guardar y Confirmar" at bounding box center [429, 570] width 174 height 31
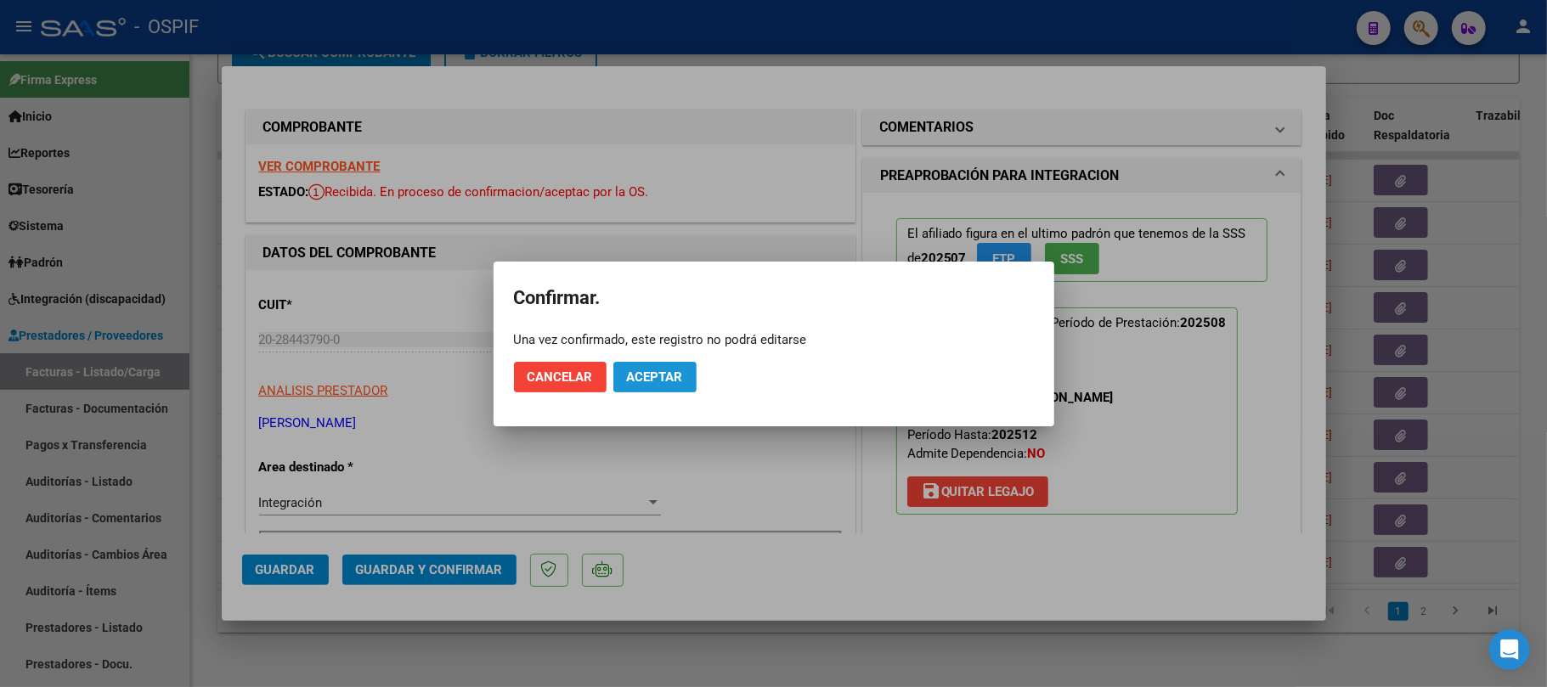
click at [688, 381] on button "Aceptar" at bounding box center [654, 377] width 83 height 31
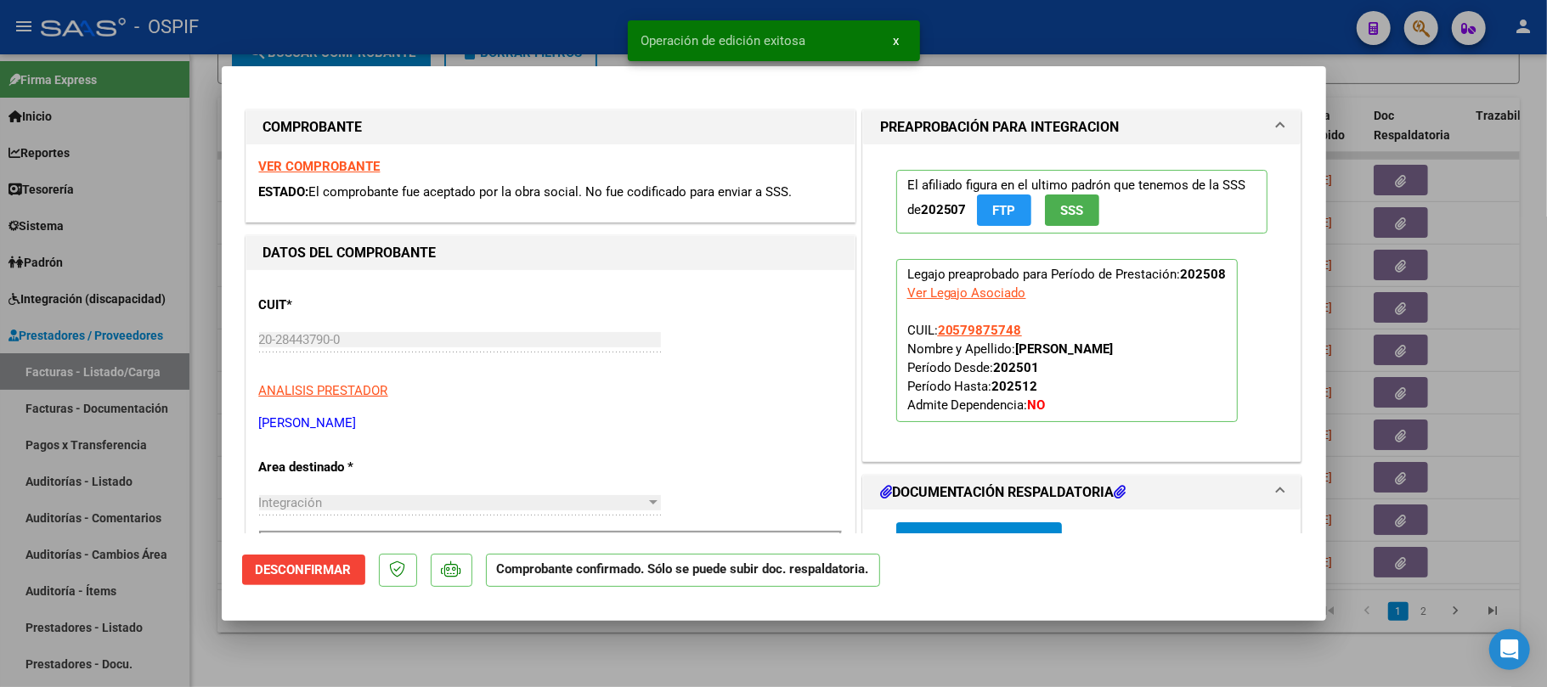
click at [735, 663] on div at bounding box center [773, 343] width 1547 height 687
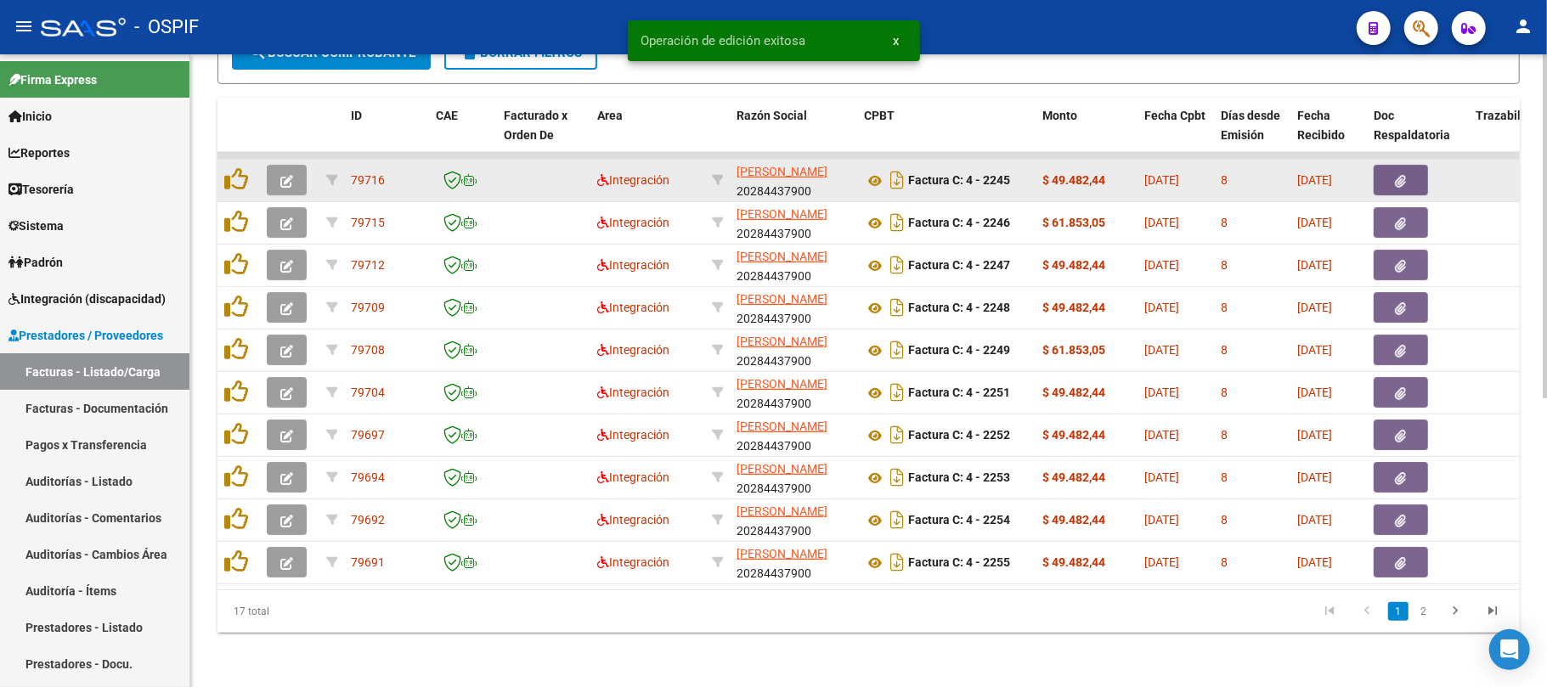
click at [282, 175] on icon "button" at bounding box center [286, 181] width 13 height 13
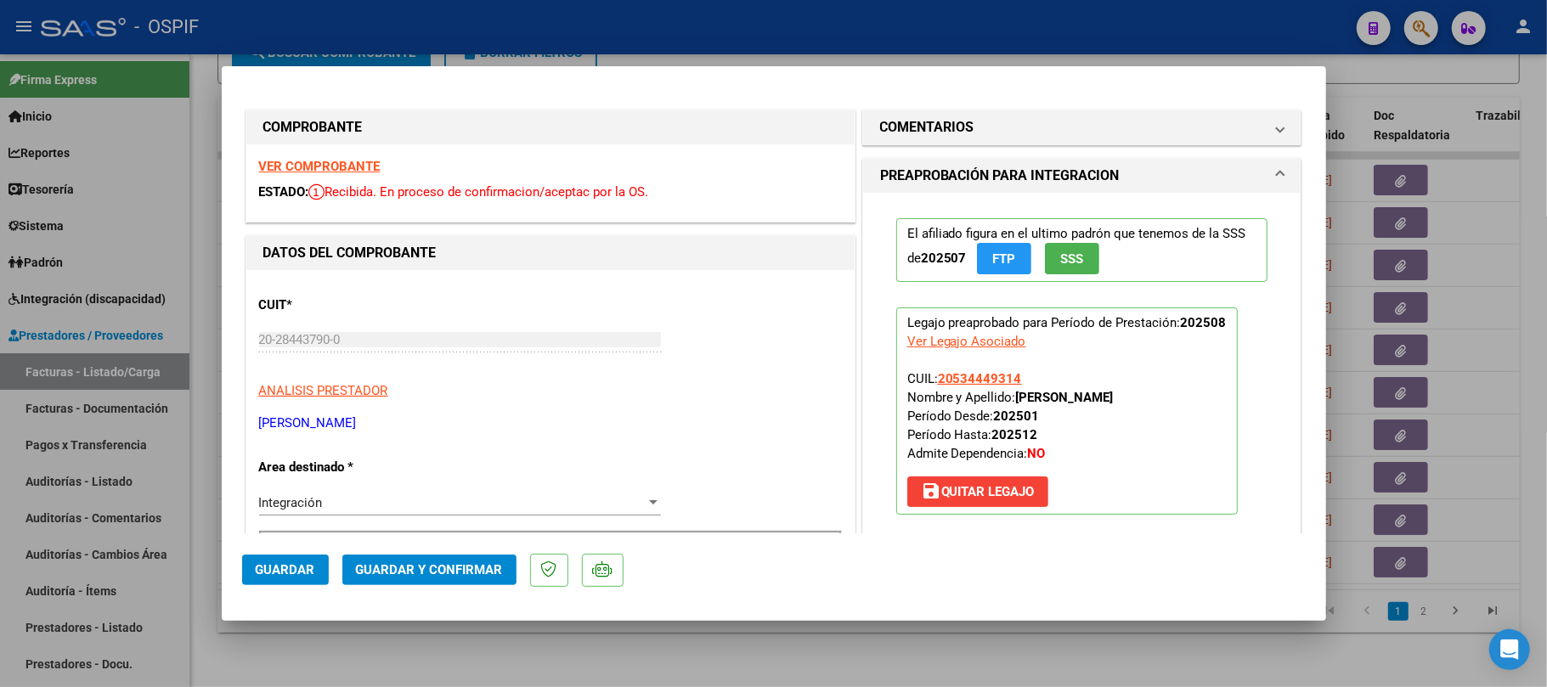
click at [453, 569] on span "Guardar y Confirmar" at bounding box center [429, 569] width 147 height 15
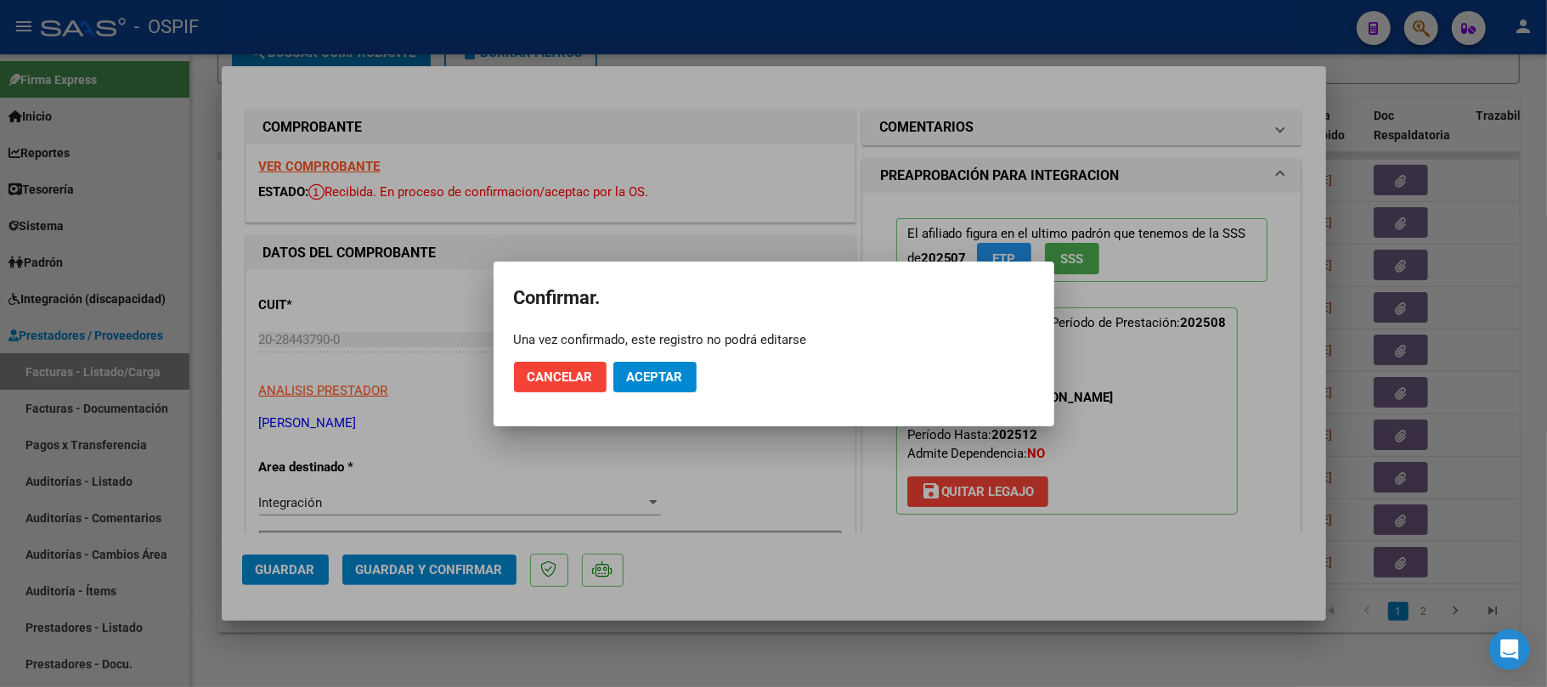
click at [698, 361] on mat-dialog-actions "Cancelar Aceptar" at bounding box center [774, 377] width 520 height 58
click at [697, 362] on mat-dialog-actions "Cancelar Aceptar" at bounding box center [774, 377] width 520 height 58
click at [691, 370] on button "Aceptar" at bounding box center [654, 377] width 83 height 31
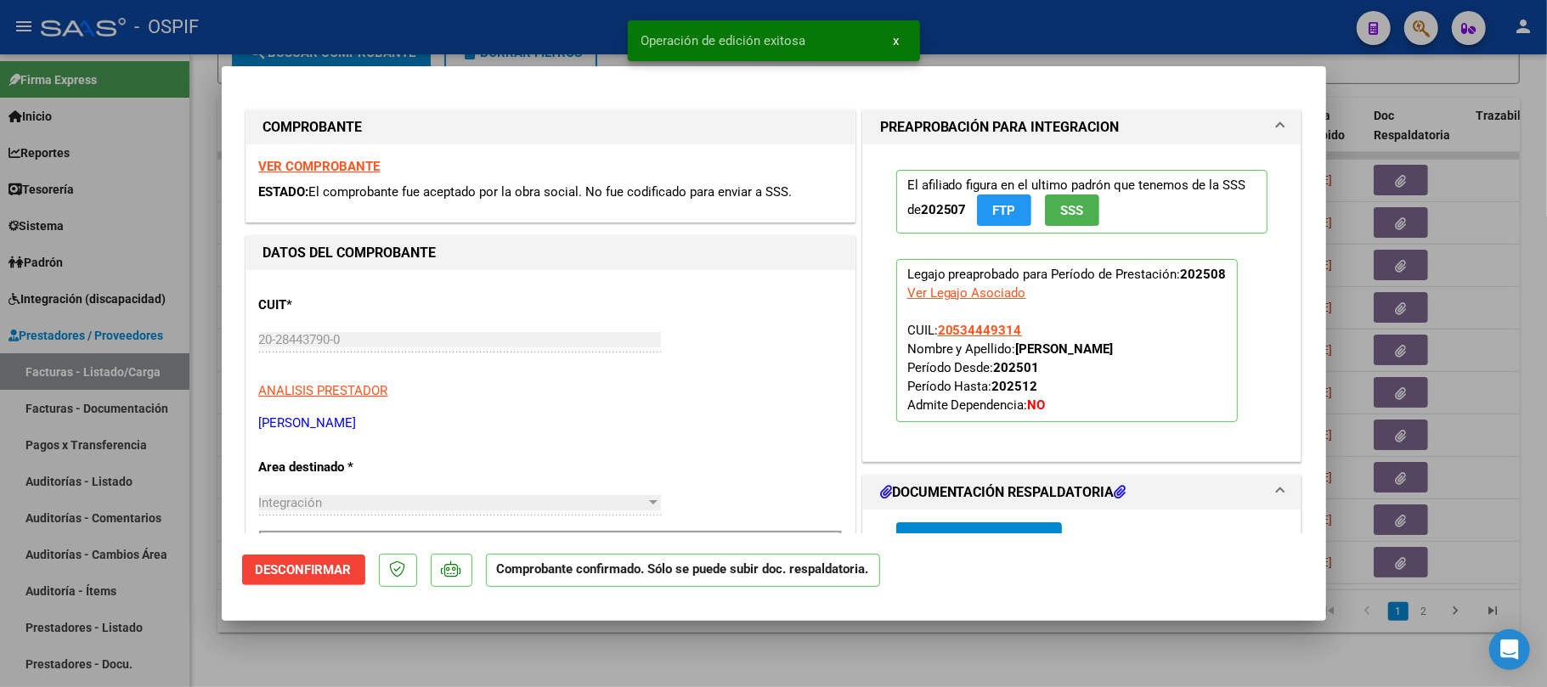
click at [714, 647] on div at bounding box center [773, 343] width 1547 height 687
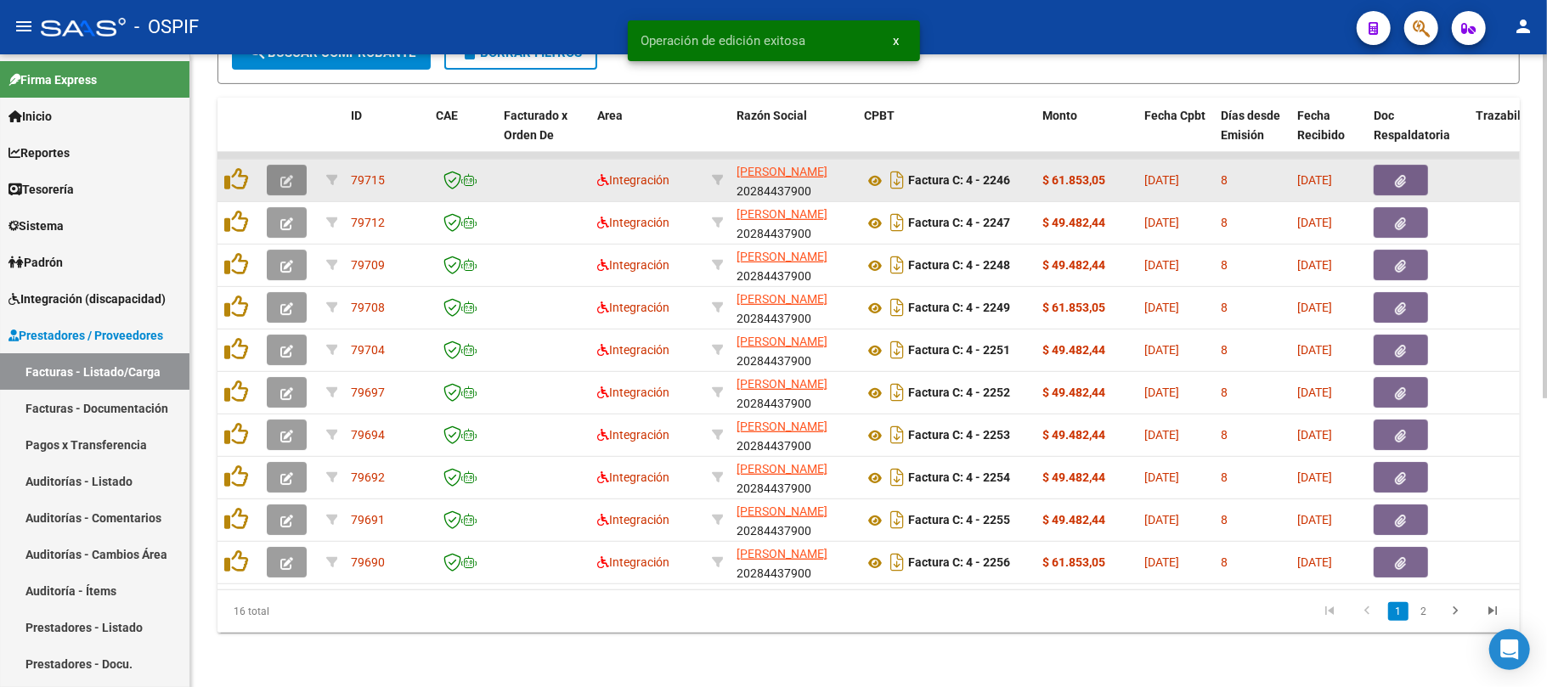
click at [290, 175] on icon "button" at bounding box center [286, 181] width 13 height 13
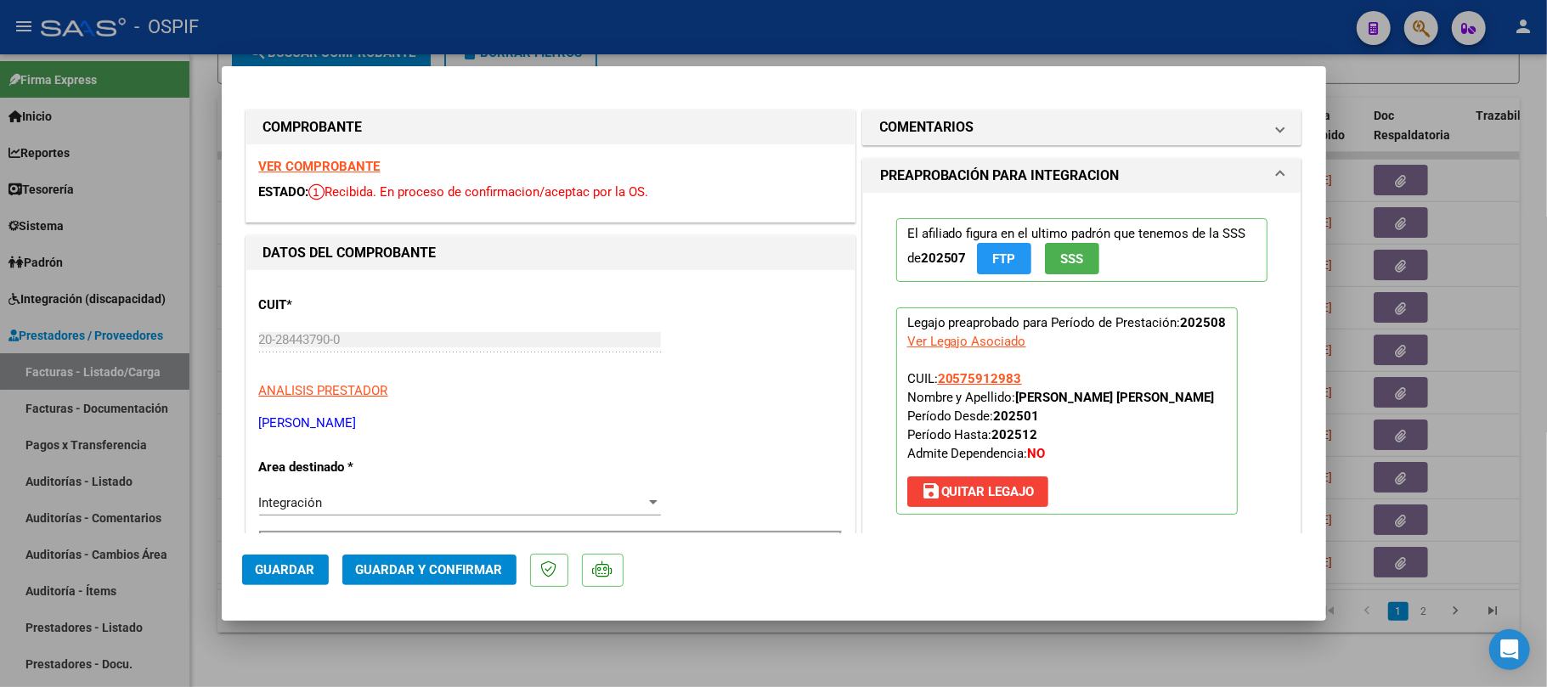
click at [456, 579] on button "Guardar y Confirmar" at bounding box center [429, 570] width 174 height 31
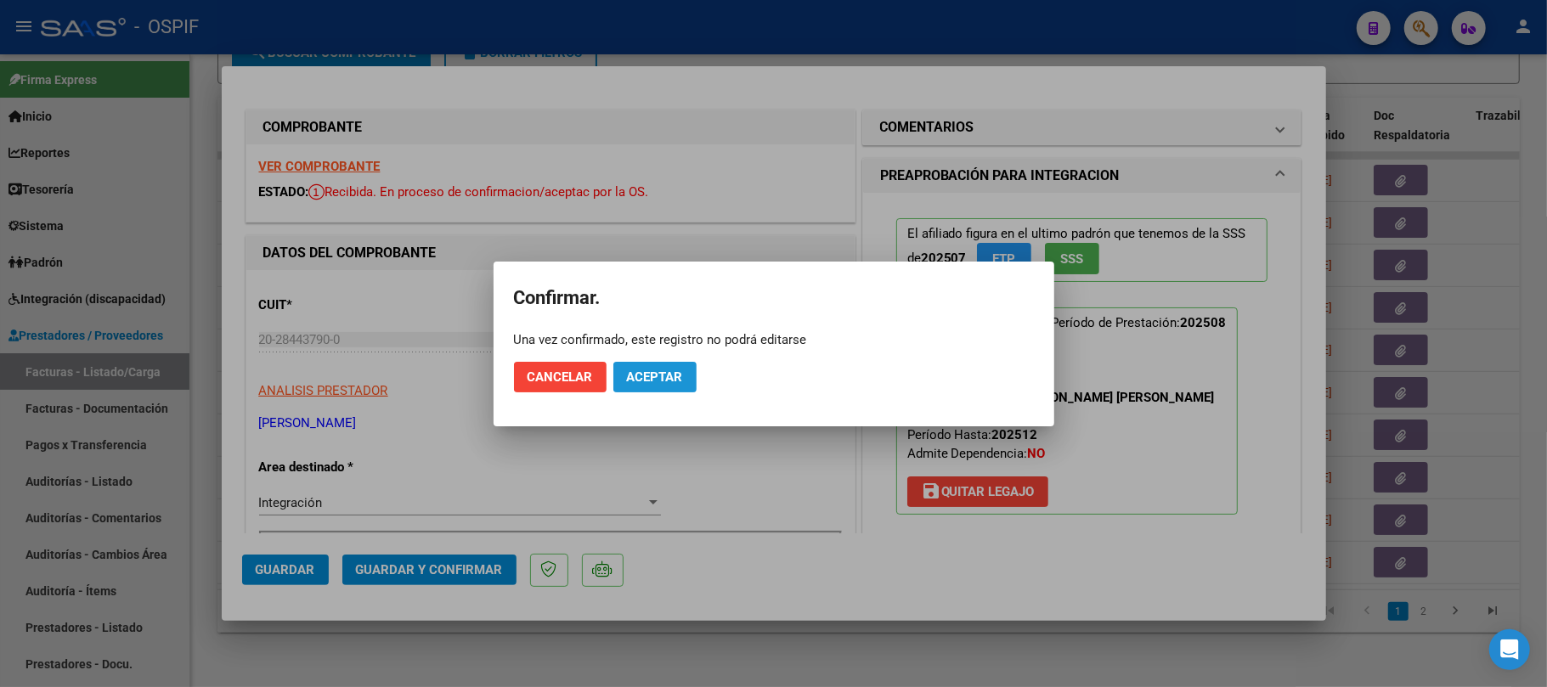
click at [666, 378] on span "Aceptar" at bounding box center [655, 377] width 56 height 15
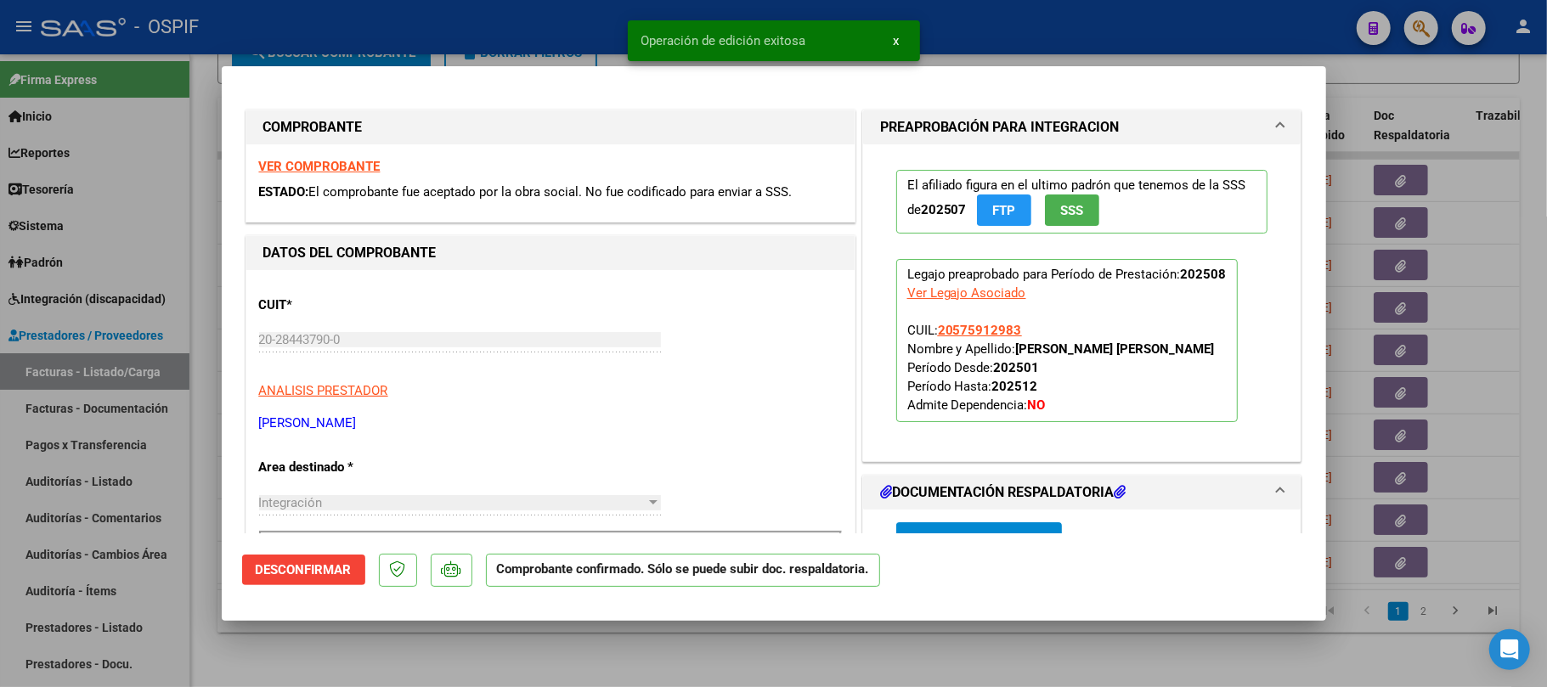
click at [729, 659] on div at bounding box center [773, 343] width 1547 height 687
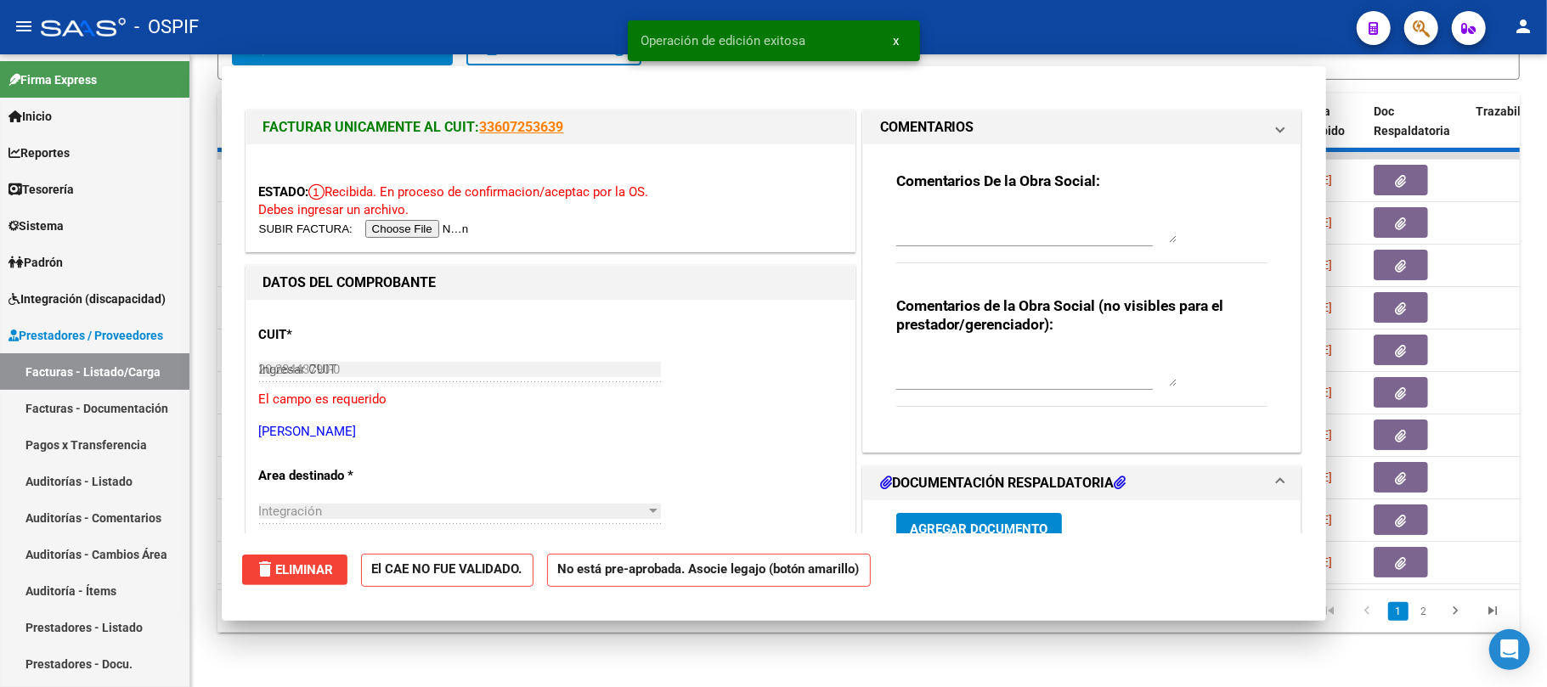
type input "$ 0,00"
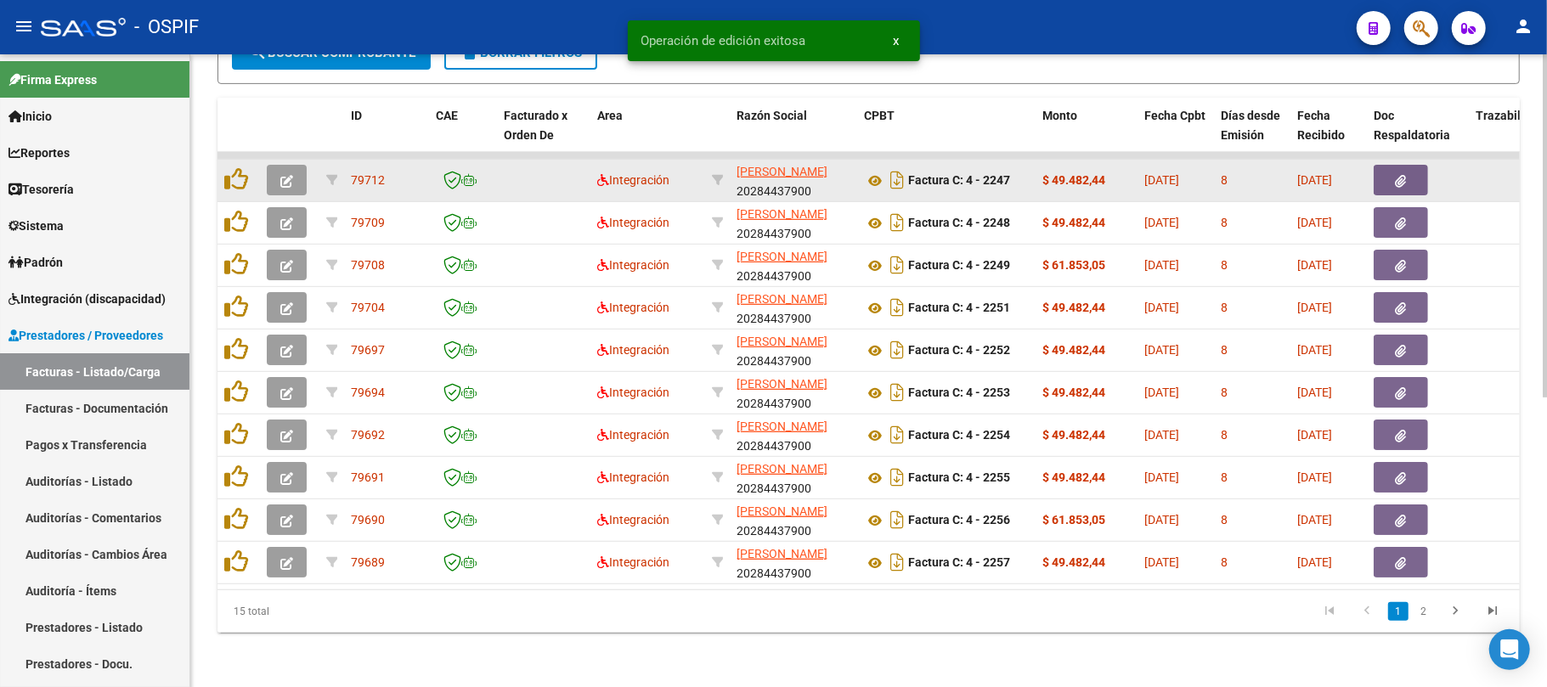
click at [297, 168] on button "button" at bounding box center [287, 180] width 40 height 31
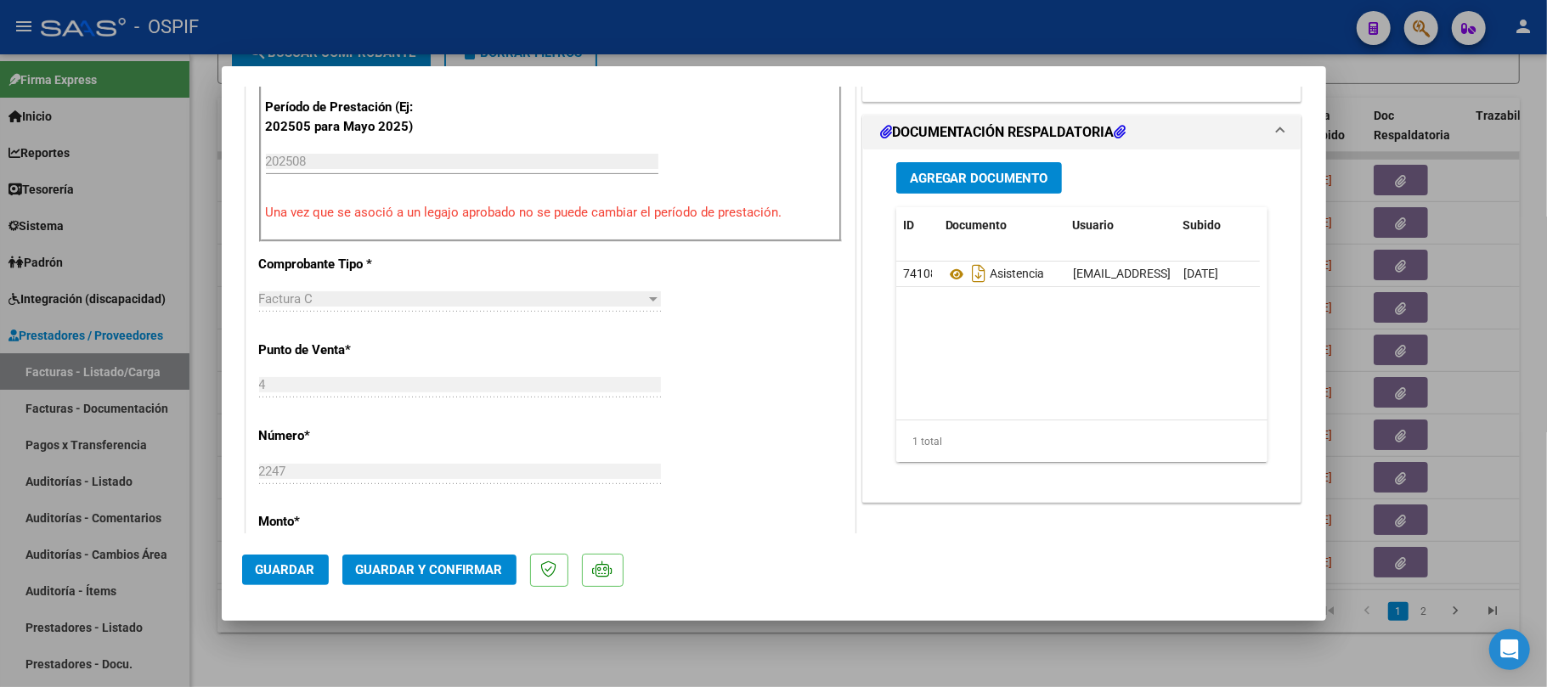
scroll to position [459, 0]
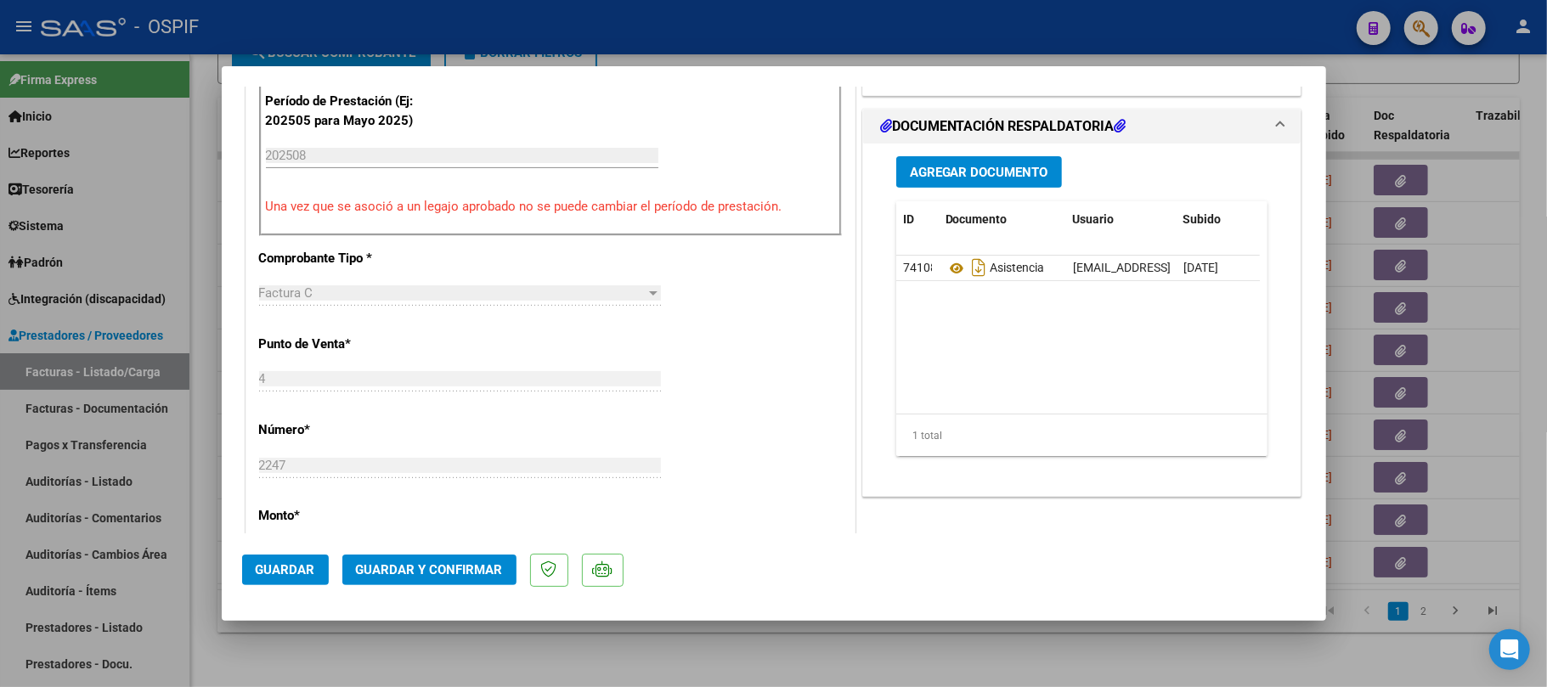
click at [418, 557] on button "Guardar y Confirmar" at bounding box center [429, 570] width 174 height 31
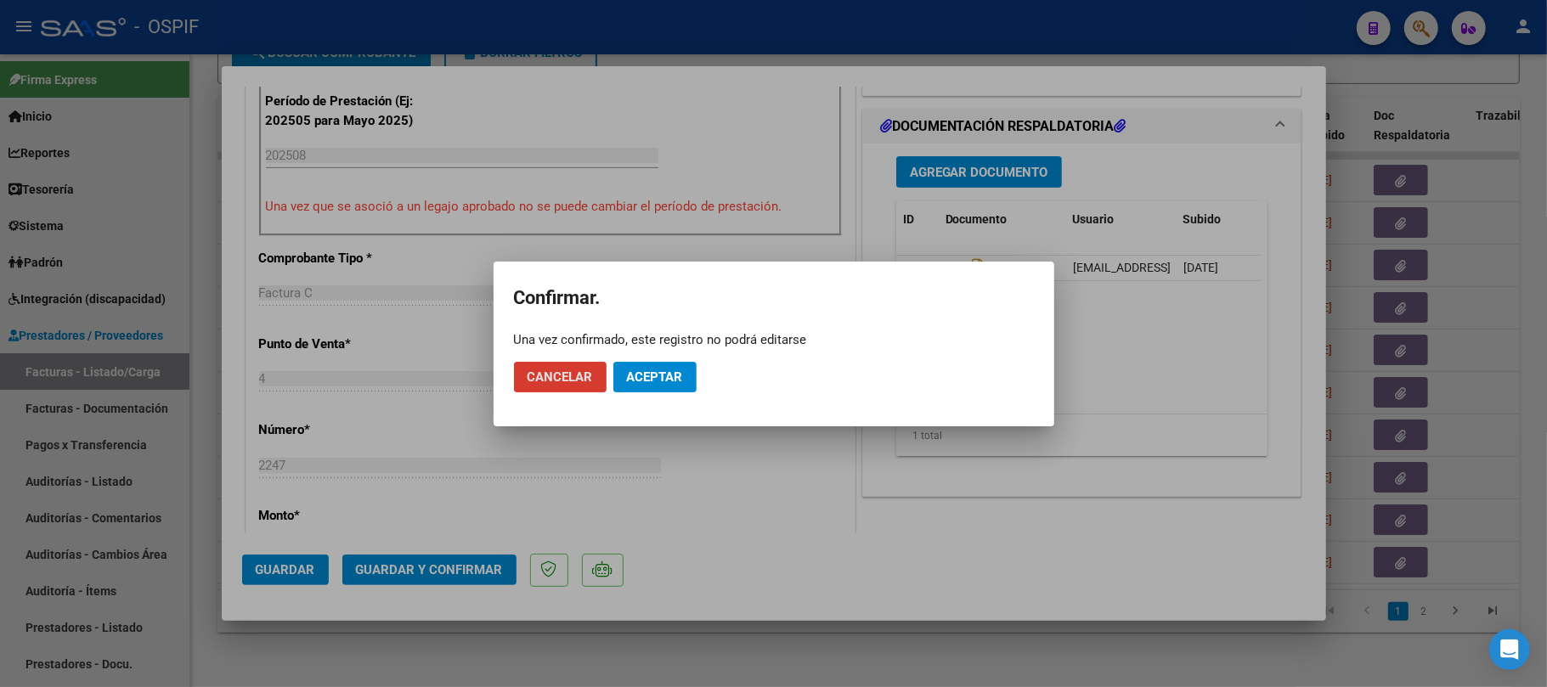
click at [634, 375] on span "Aceptar" at bounding box center [655, 377] width 56 height 15
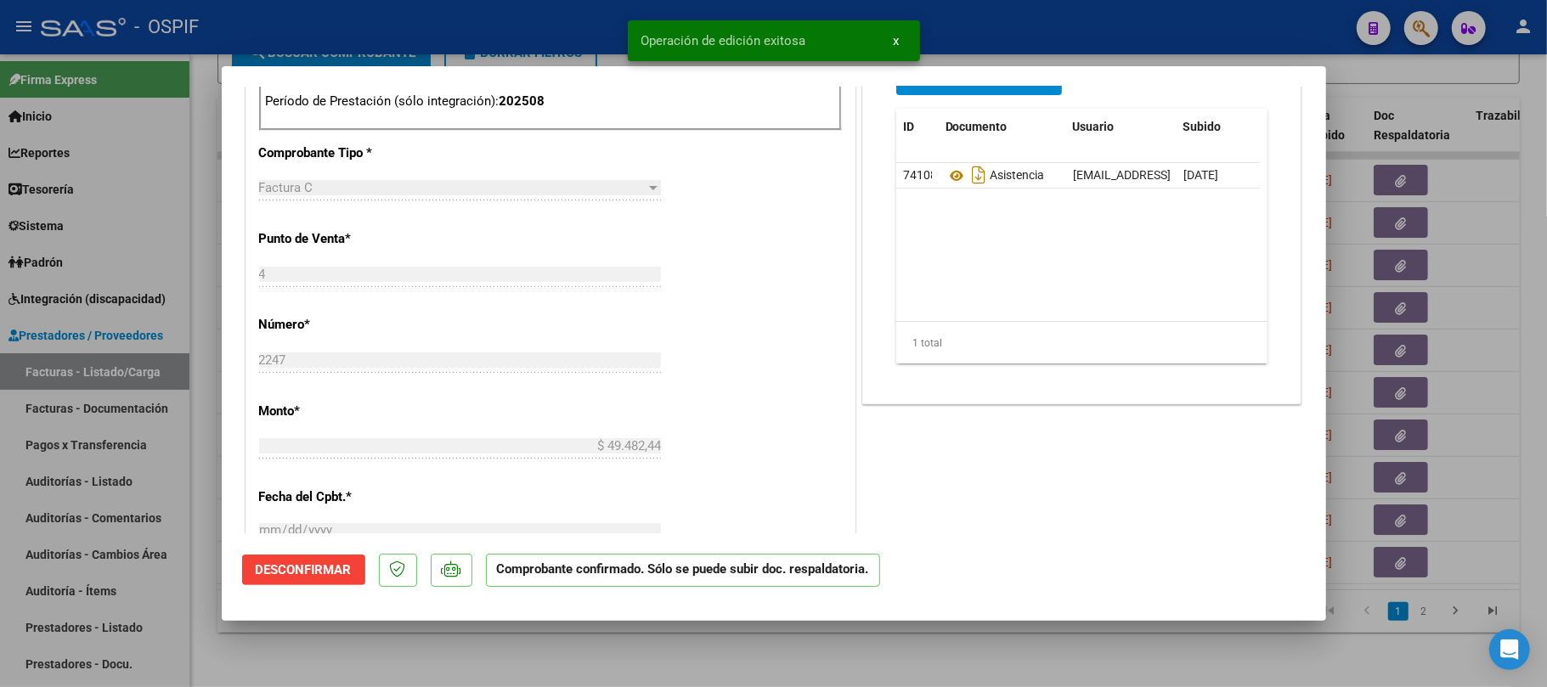
scroll to position [0, 0]
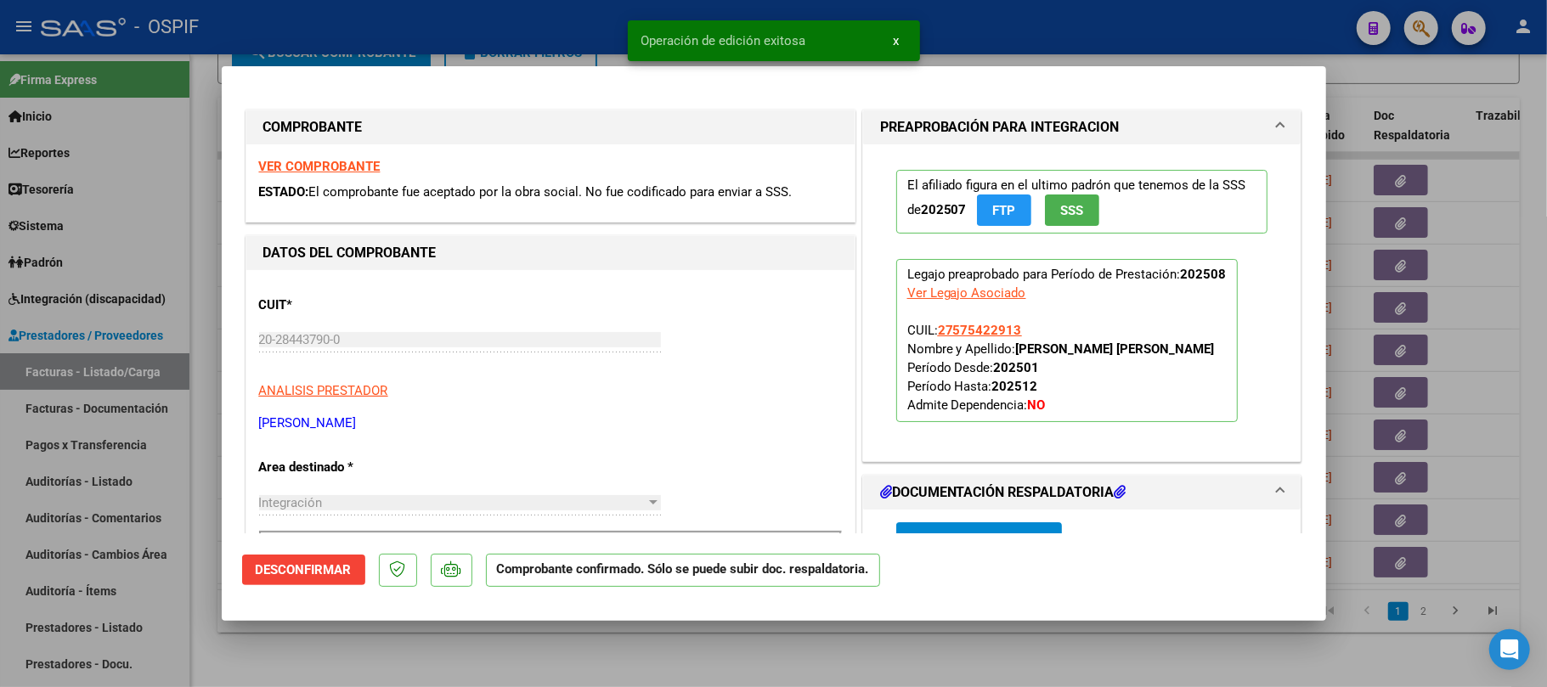
click at [923, 680] on div at bounding box center [773, 343] width 1547 height 687
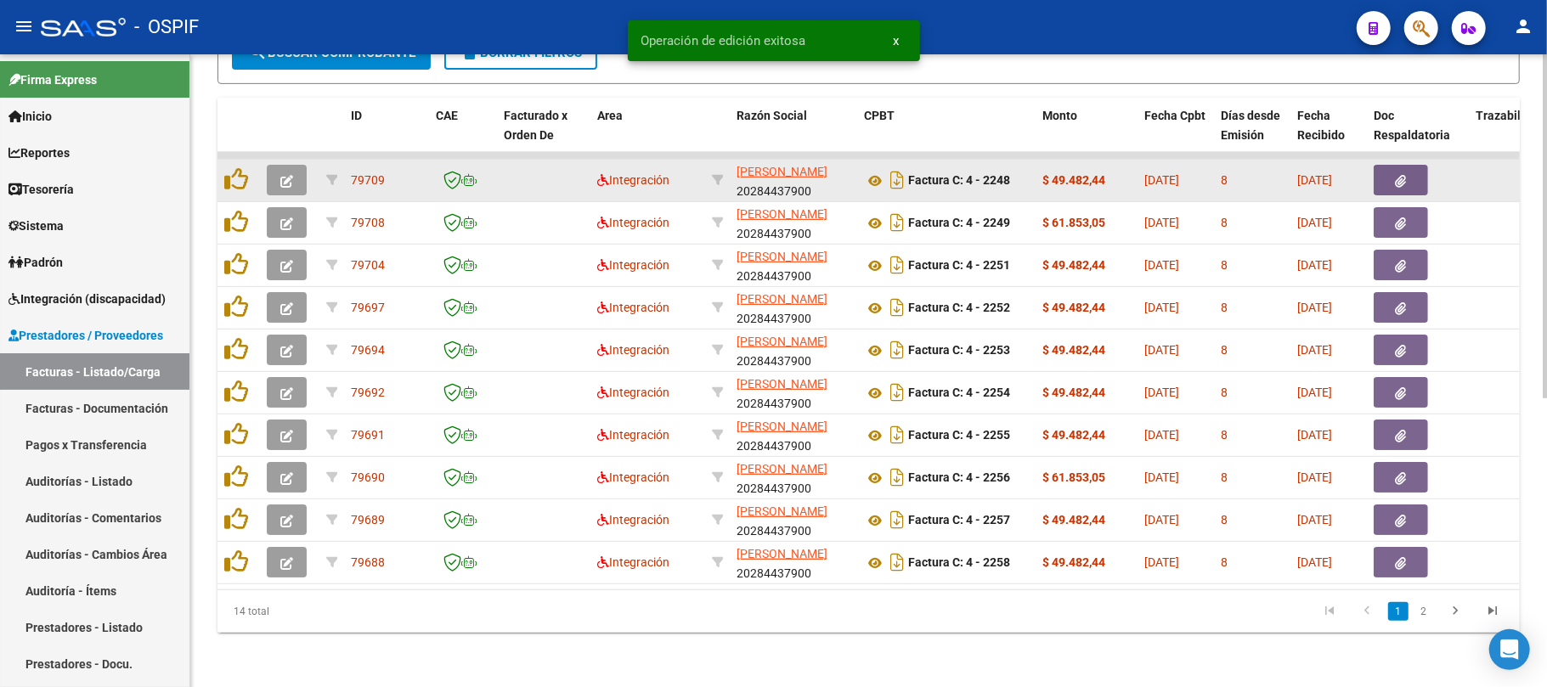
click at [290, 172] on span "button" at bounding box center [286, 179] width 13 height 15
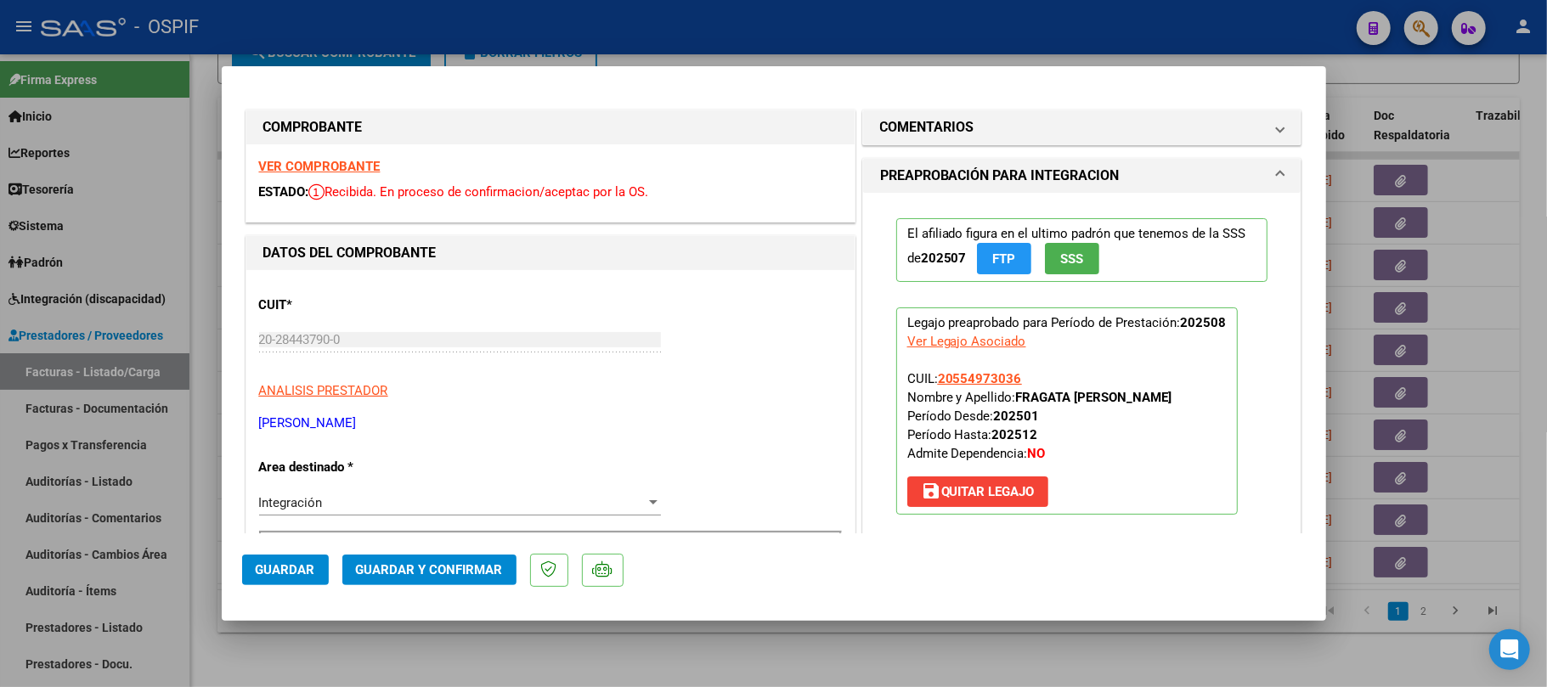
scroll to position [453, 0]
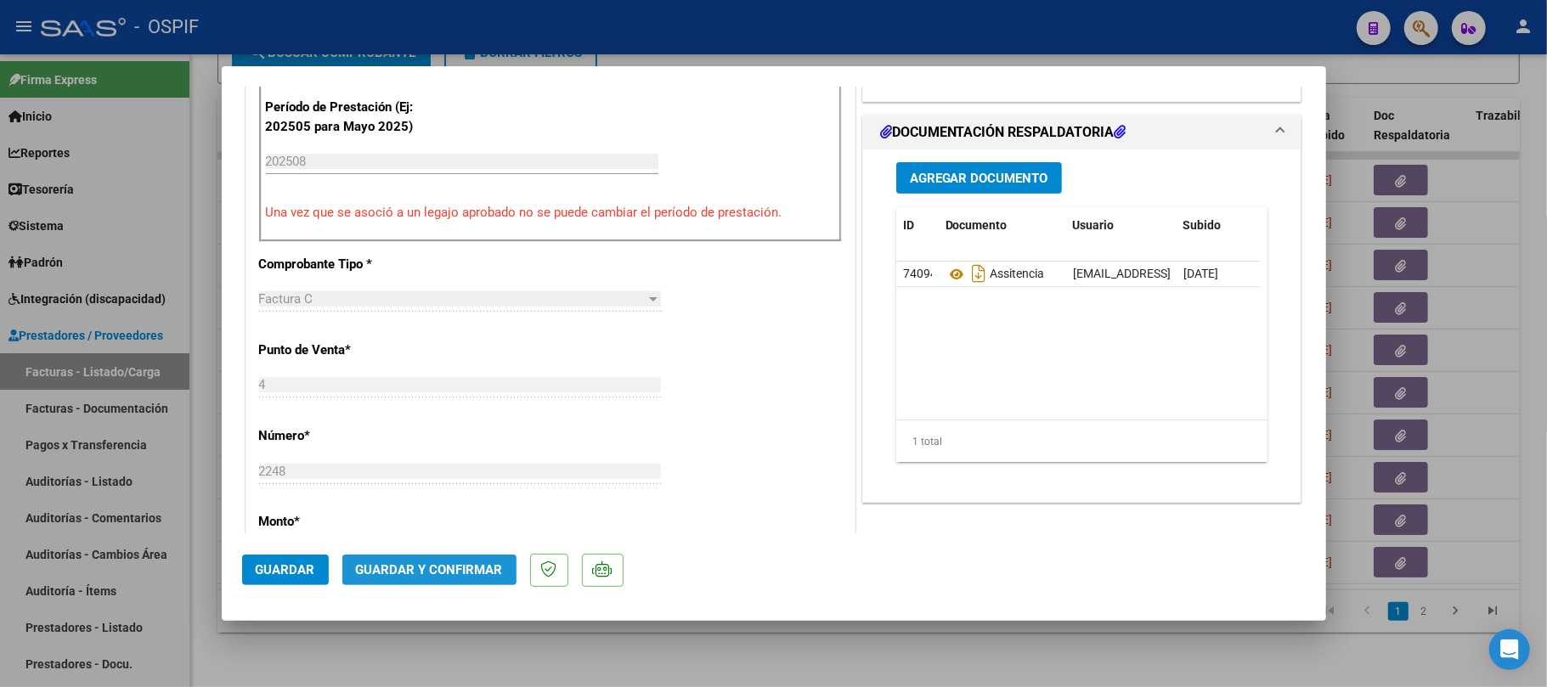
click at [463, 568] on span "Guardar y Confirmar" at bounding box center [429, 569] width 147 height 15
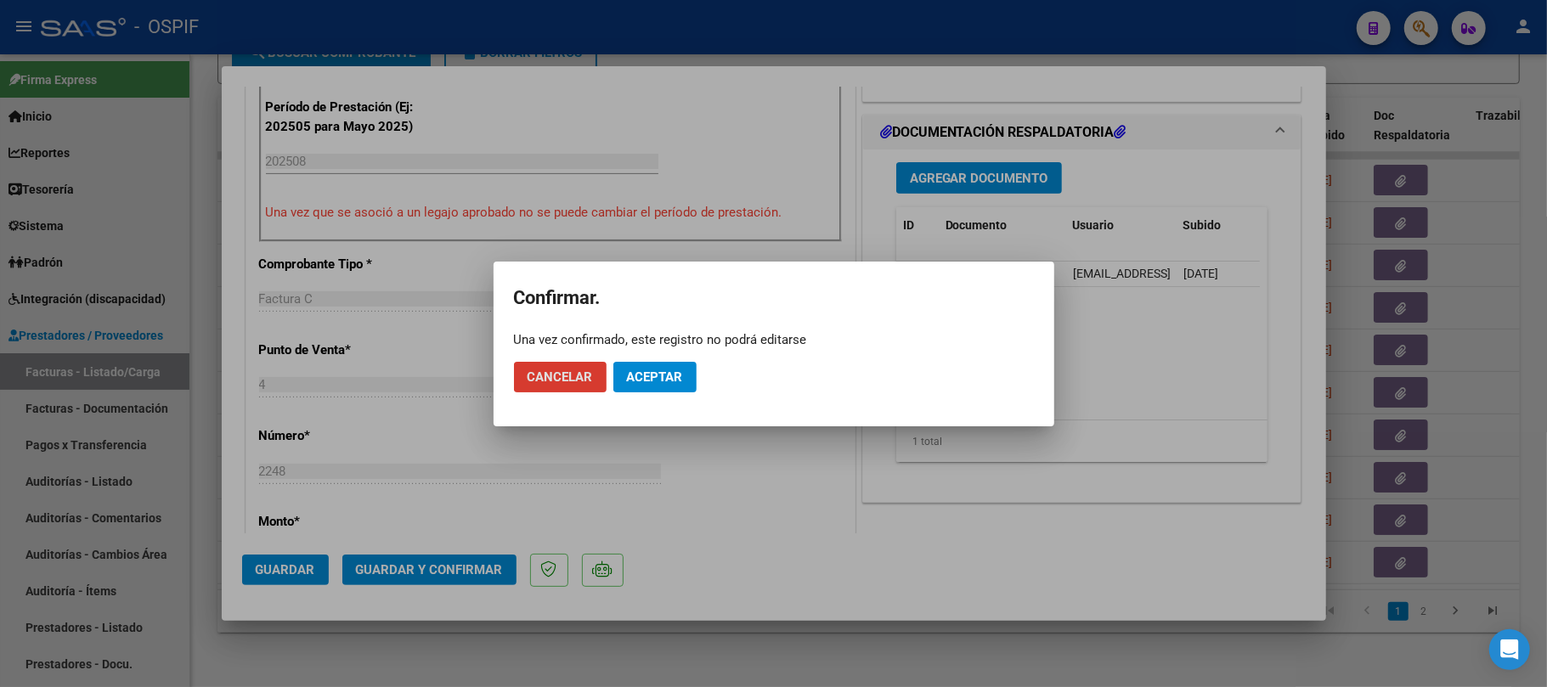
drag, startPoint x: 649, startPoint y: 355, endPoint x: 647, endPoint y: 382, distance: 27.2
click at [647, 368] on mat-dialog-actions "Cancelar Aceptar" at bounding box center [774, 377] width 520 height 58
click at [647, 382] on span "Aceptar" at bounding box center [655, 377] width 56 height 15
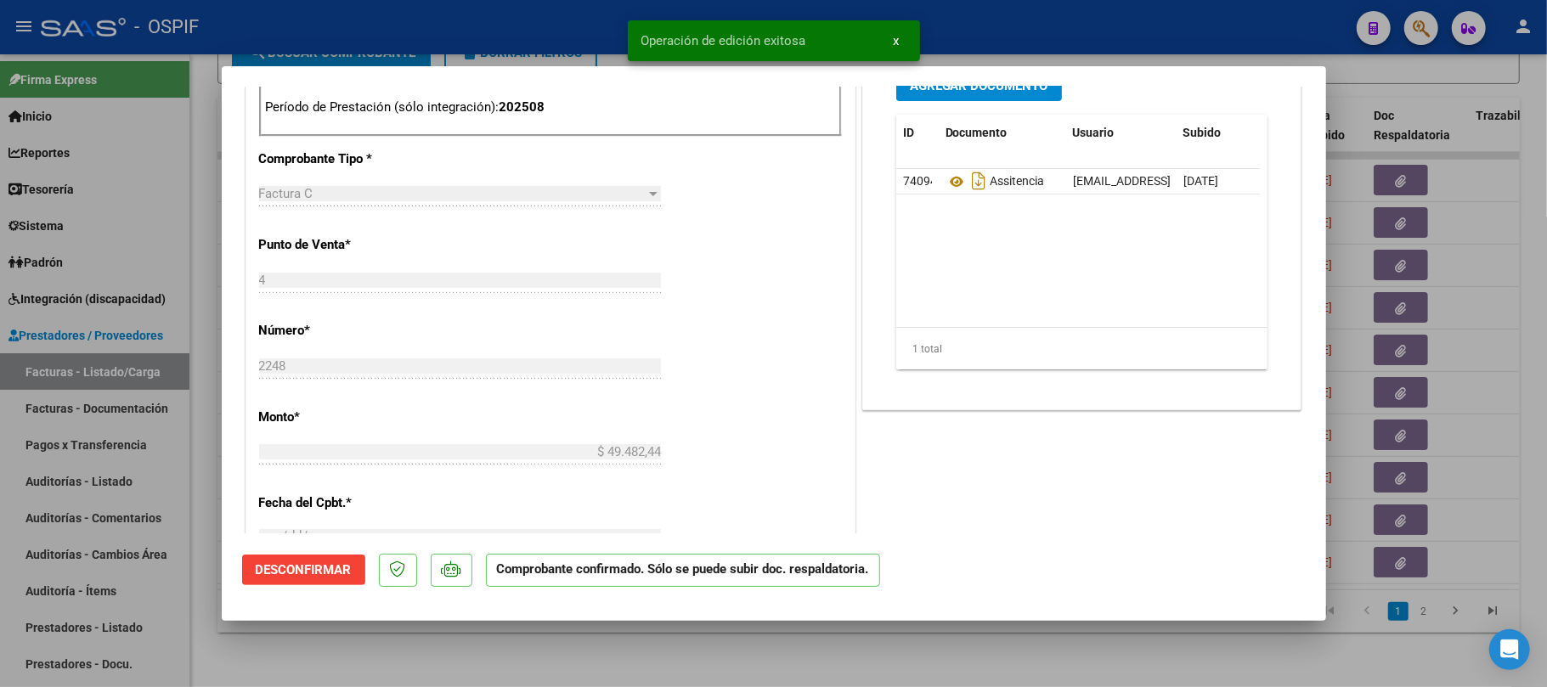
click at [761, 639] on div at bounding box center [773, 343] width 1547 height 687
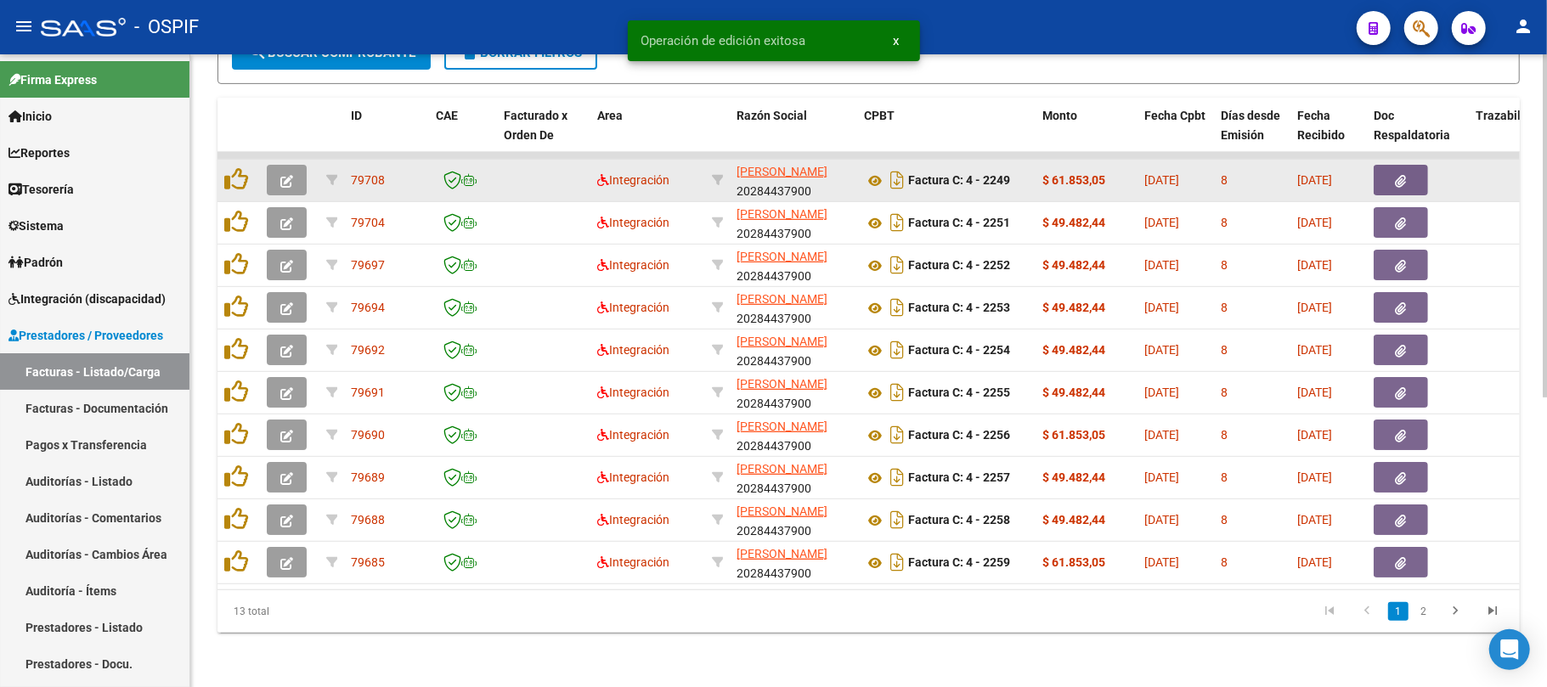
click at [282, 175] on icon "button" at bounding box center [286, 181] width 13 height 13
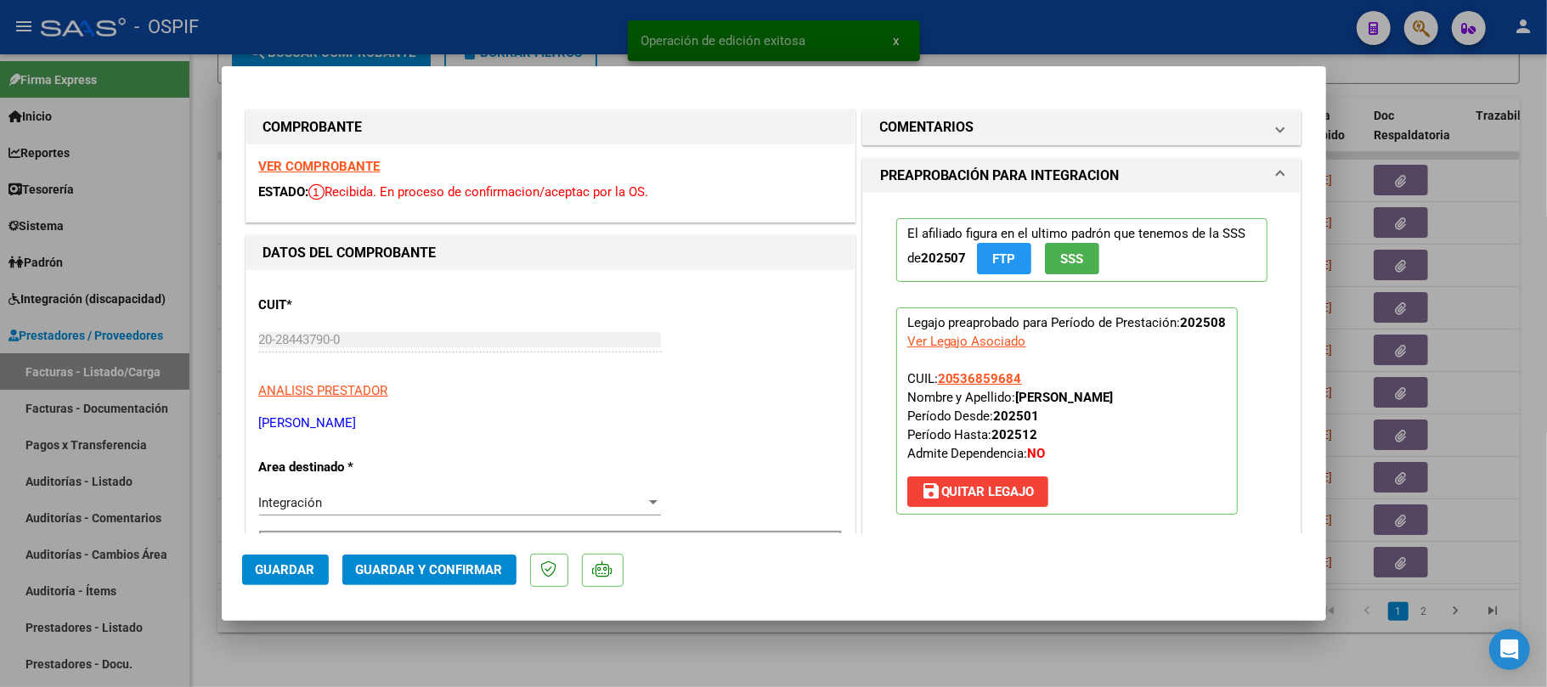
scroll to position [226, 0]
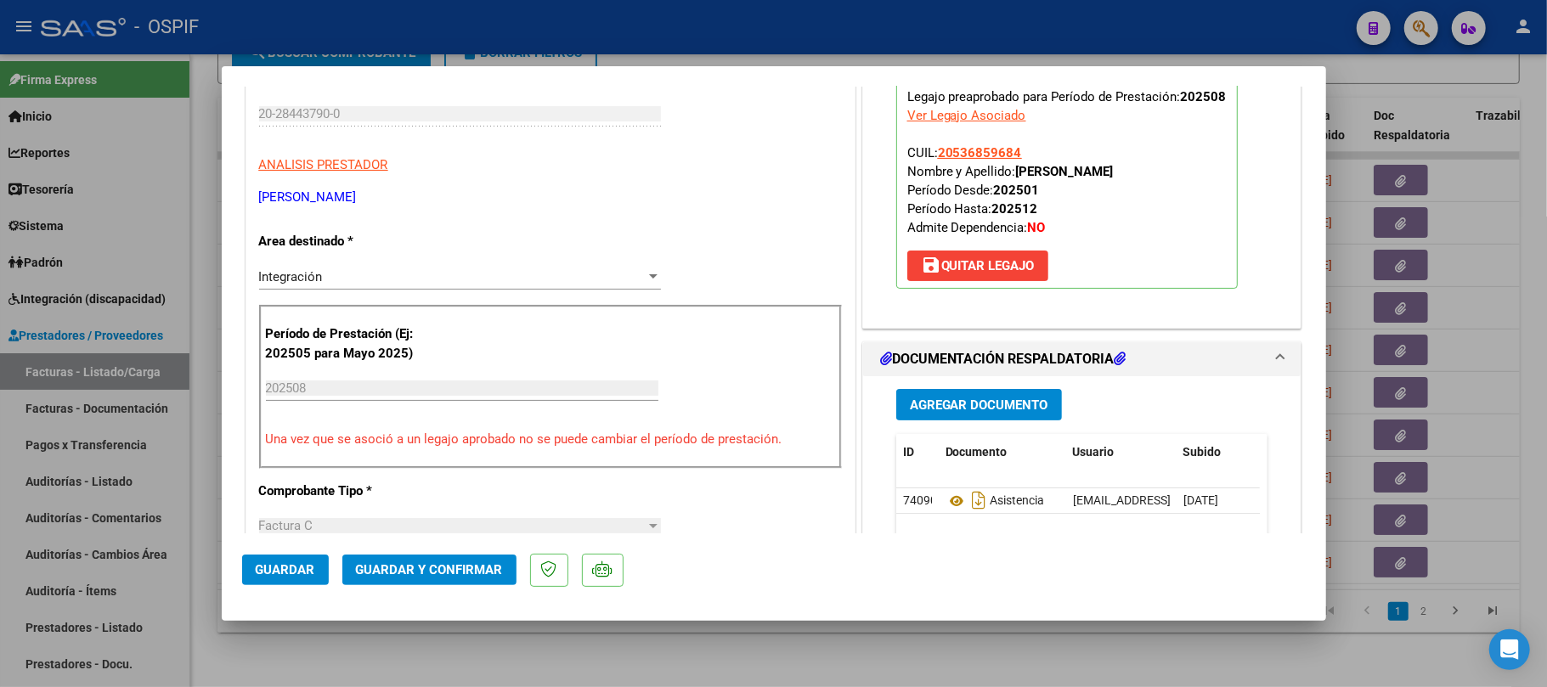
click at [491, 579] on button "Guardar y Confirmar" at bounding box center [429, 570] width 174 height 31
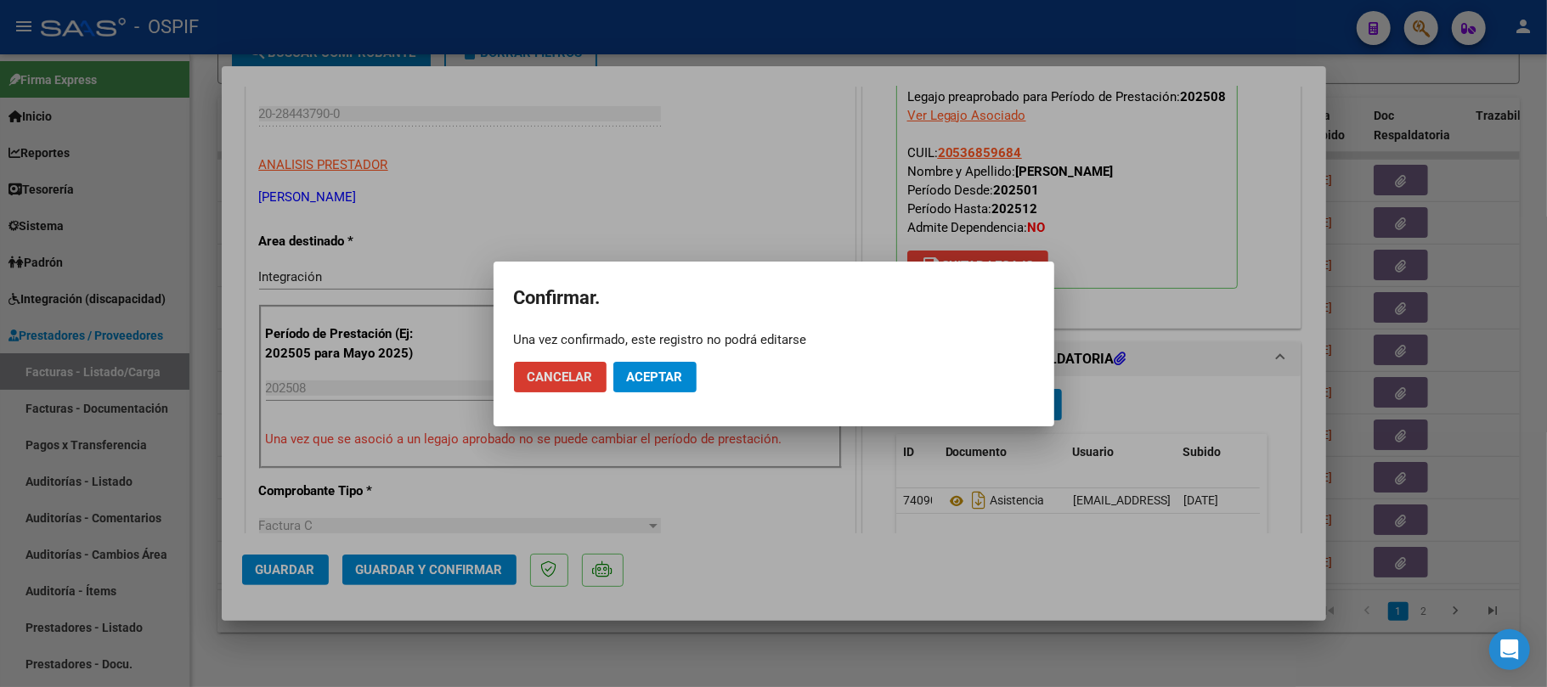
click at [651, 377] on span "Aceptar" at bounding box center [655, 377] width 56 height 15
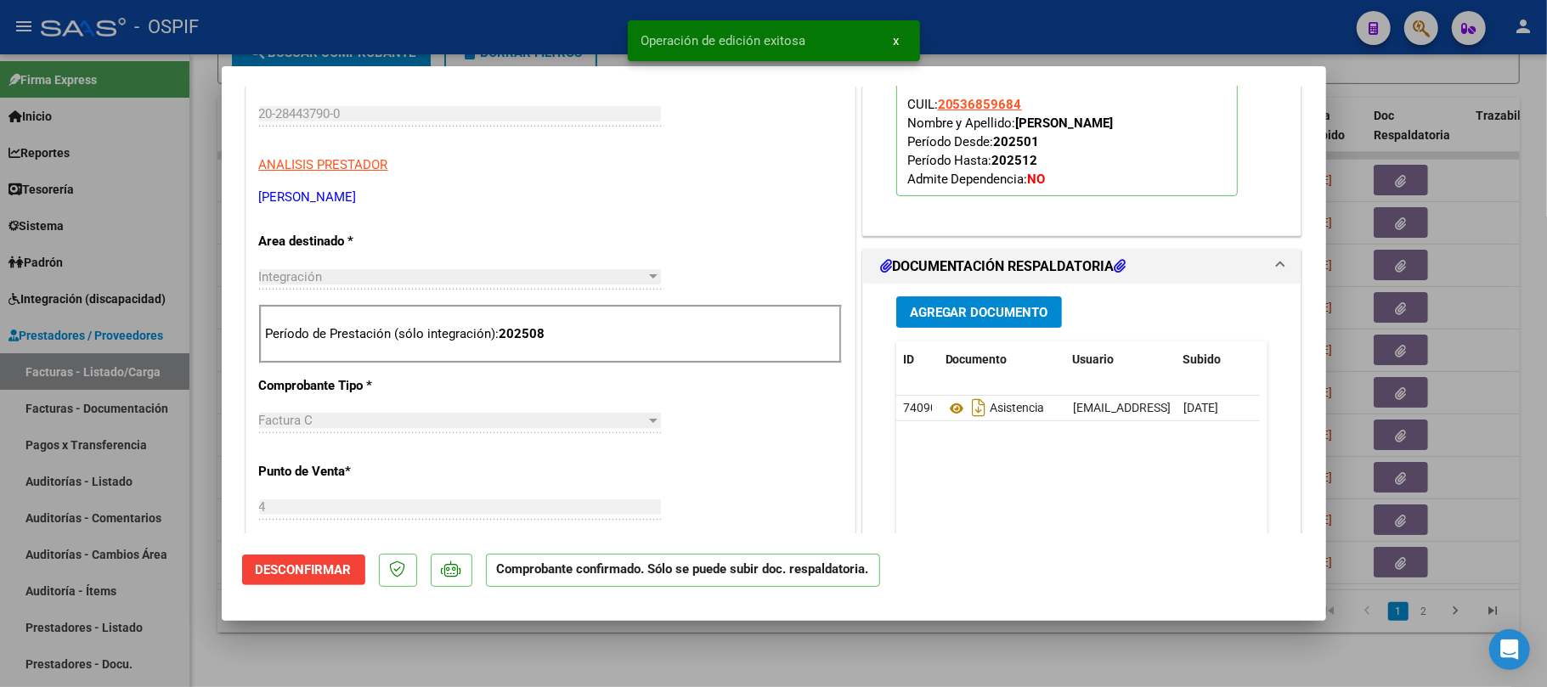
drag, startPoint x: 413, startPoint y: 634, endPoint x: 308, endPoint y: 38, distance: 604.8
click at [415, 634] on div at bounding box center [773, 343] width 1547 height 687
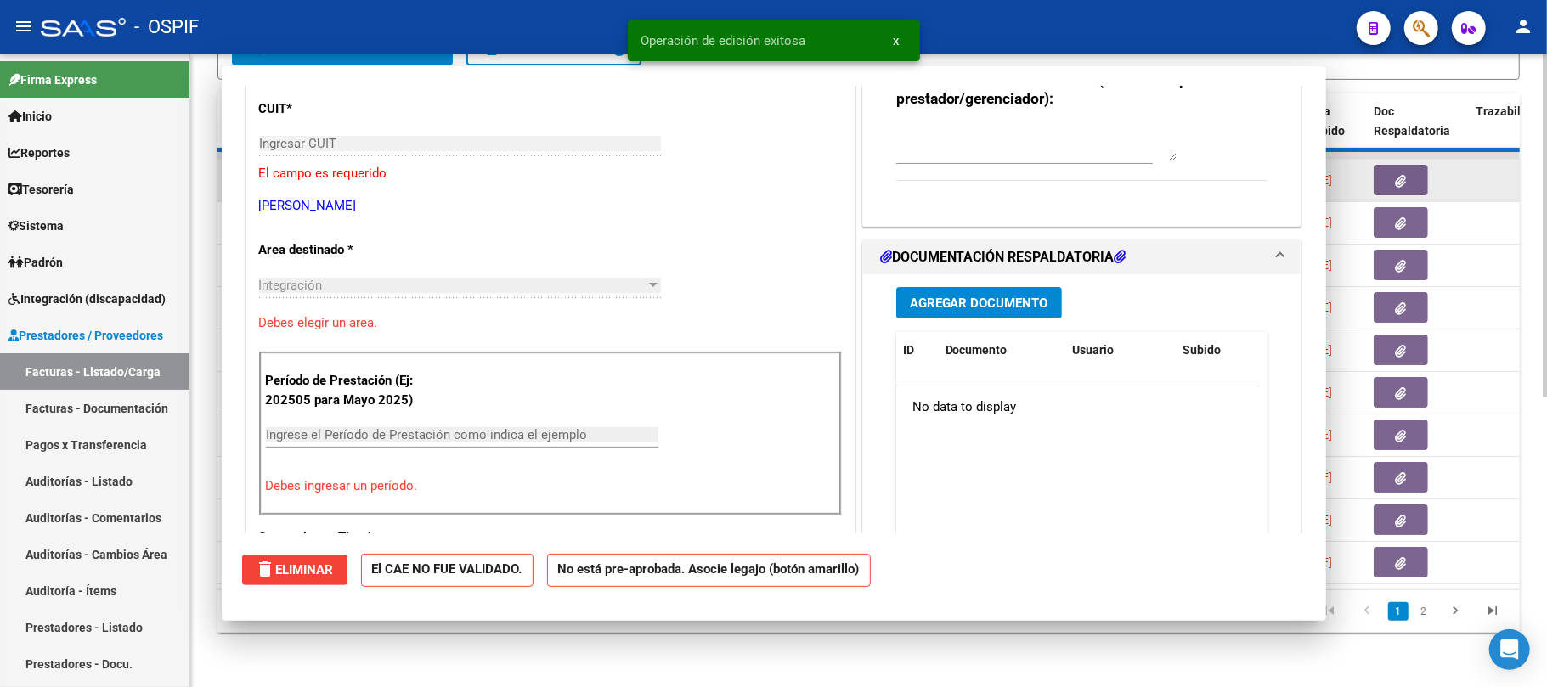
click at [294, 173] on datatable-body-cell at bounding box center [289, 181] width 59 height 42
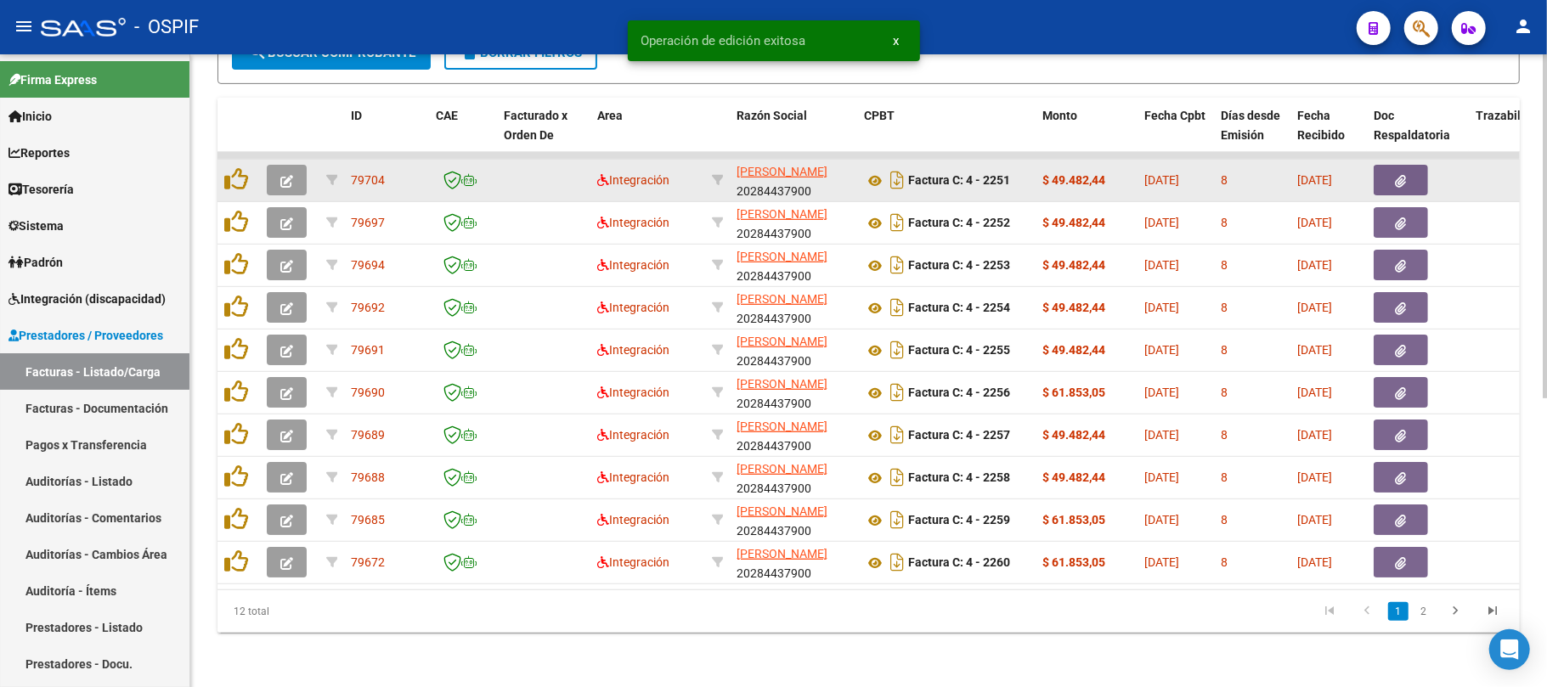
click at [293, 165] on button "button" at bounding box center [287, 180] width 40 height 31
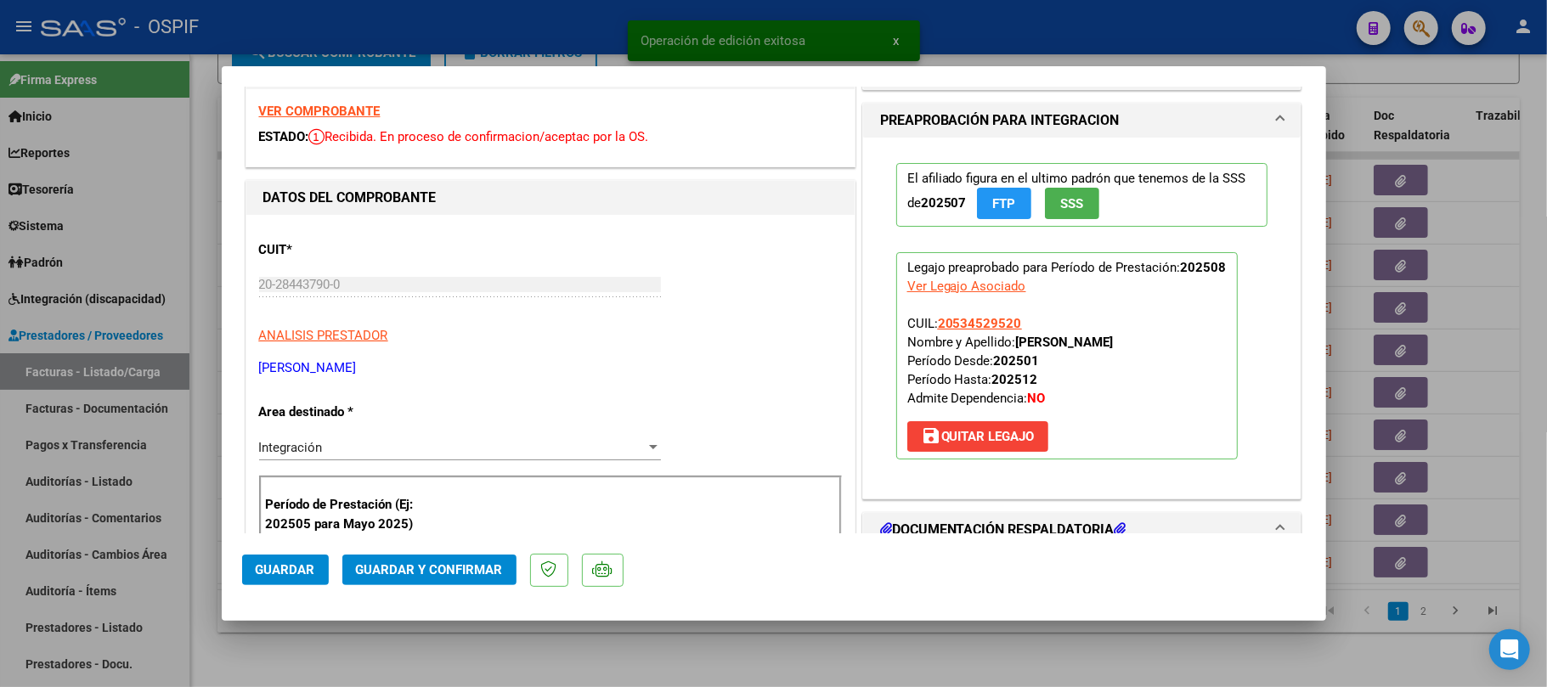
scroll to position [453, 0]
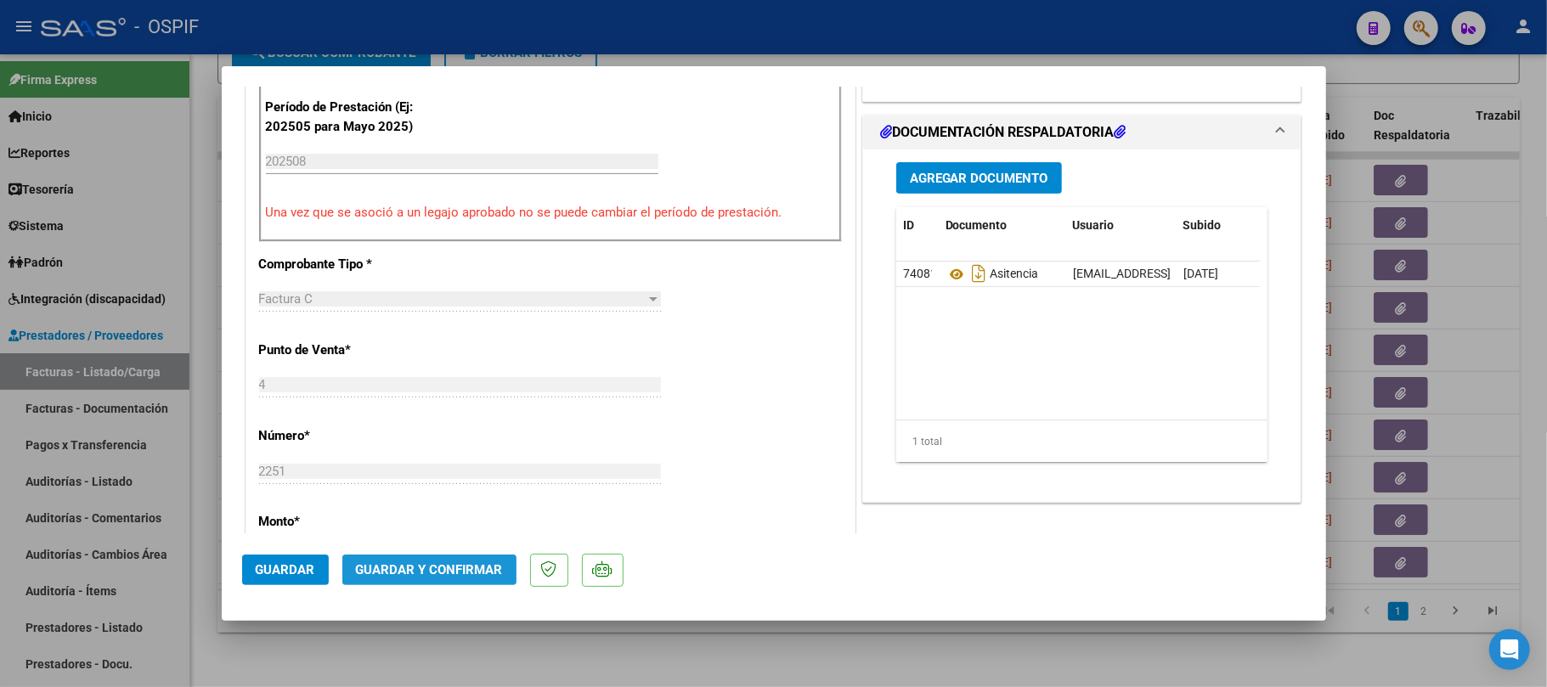
click at [487, 558] on button "Guardar y Confirmar" at bounding box center [429, 570] width 174 height 31
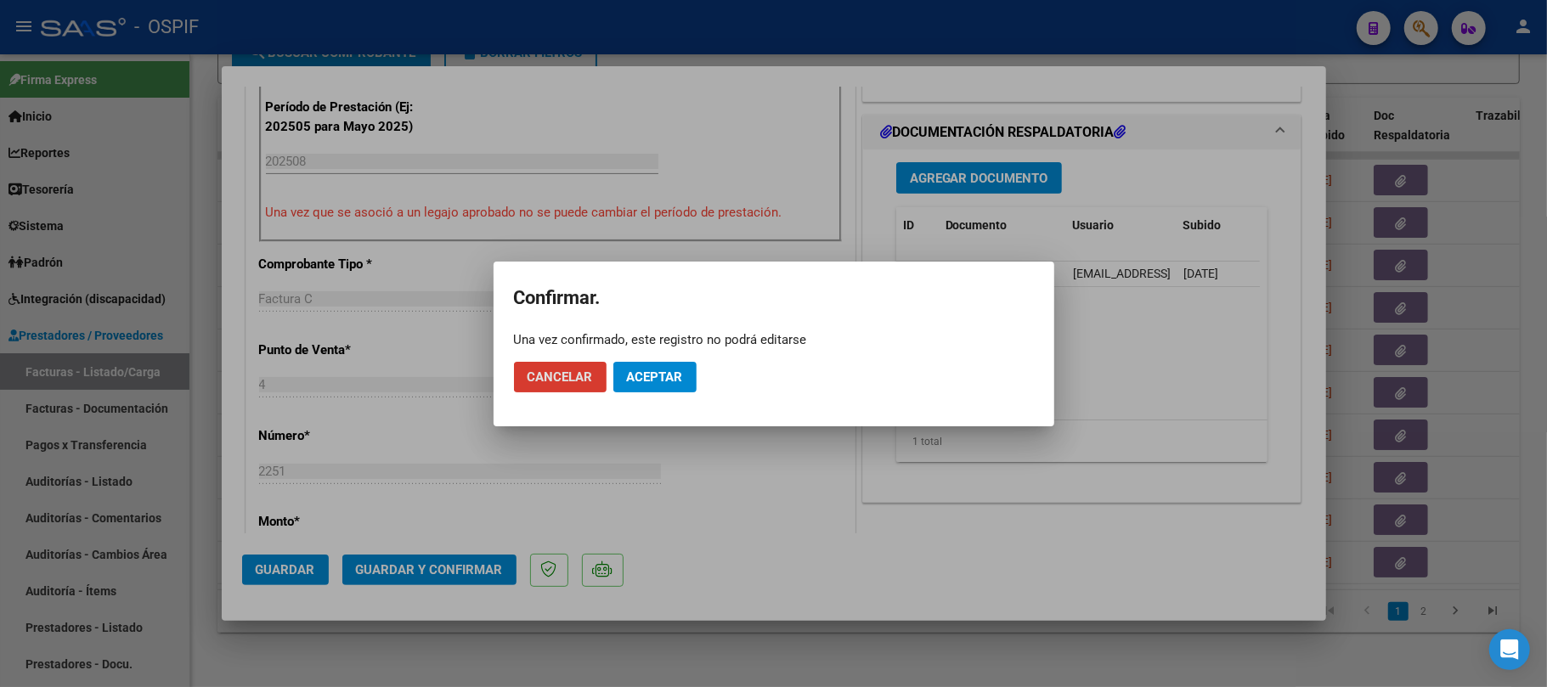
click at [664, 362] on button "Aceptar" at bounding box center [654, 377] width 83 height 31
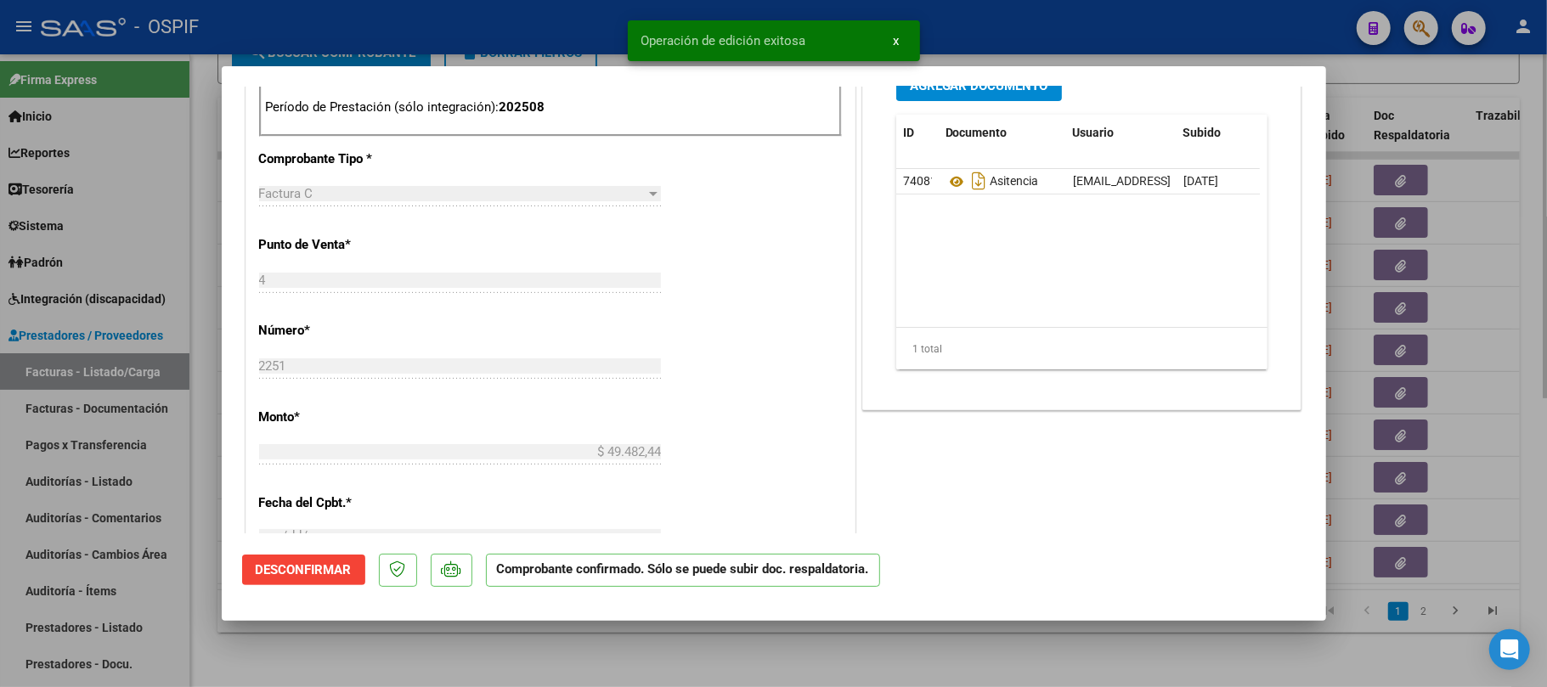
drag, startPoint x: 235, startPoint y: 639, endPoint x: 204, endPoint y: 686, distance: 57.0
click at [236, 637] on div at bounding box center [773, 343] width 1547 height 687
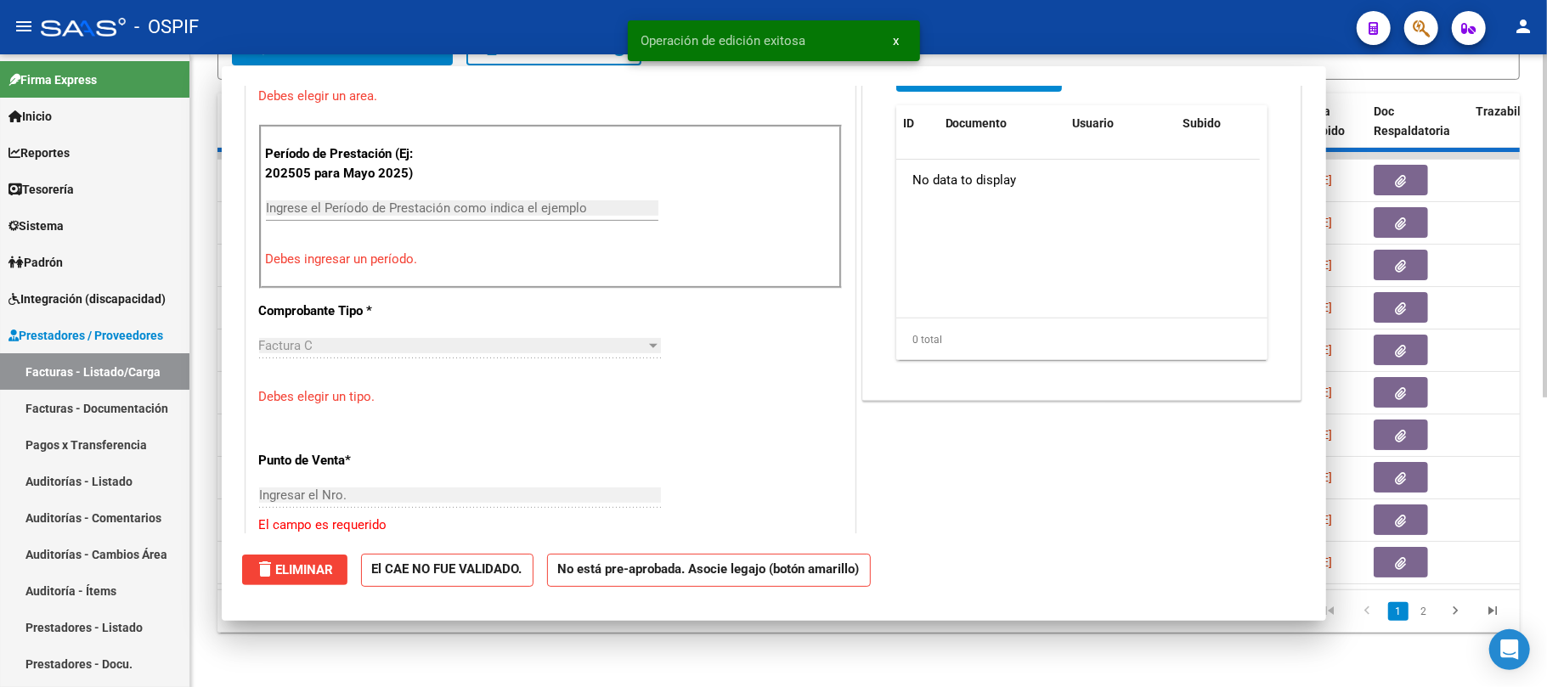
scroll to position [0, 0]
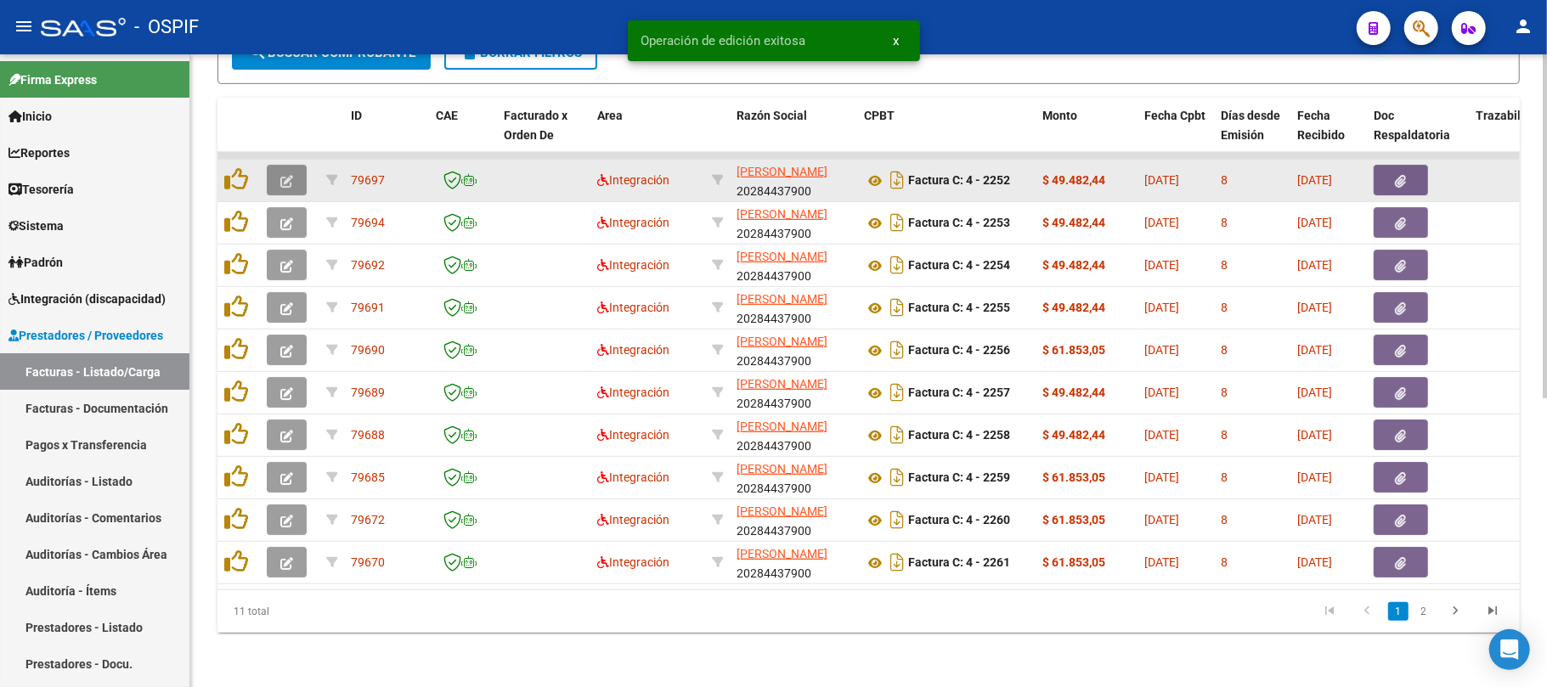
click at [287, 175] on icon "button" at bounding box center [286, 181] width 13 height 13
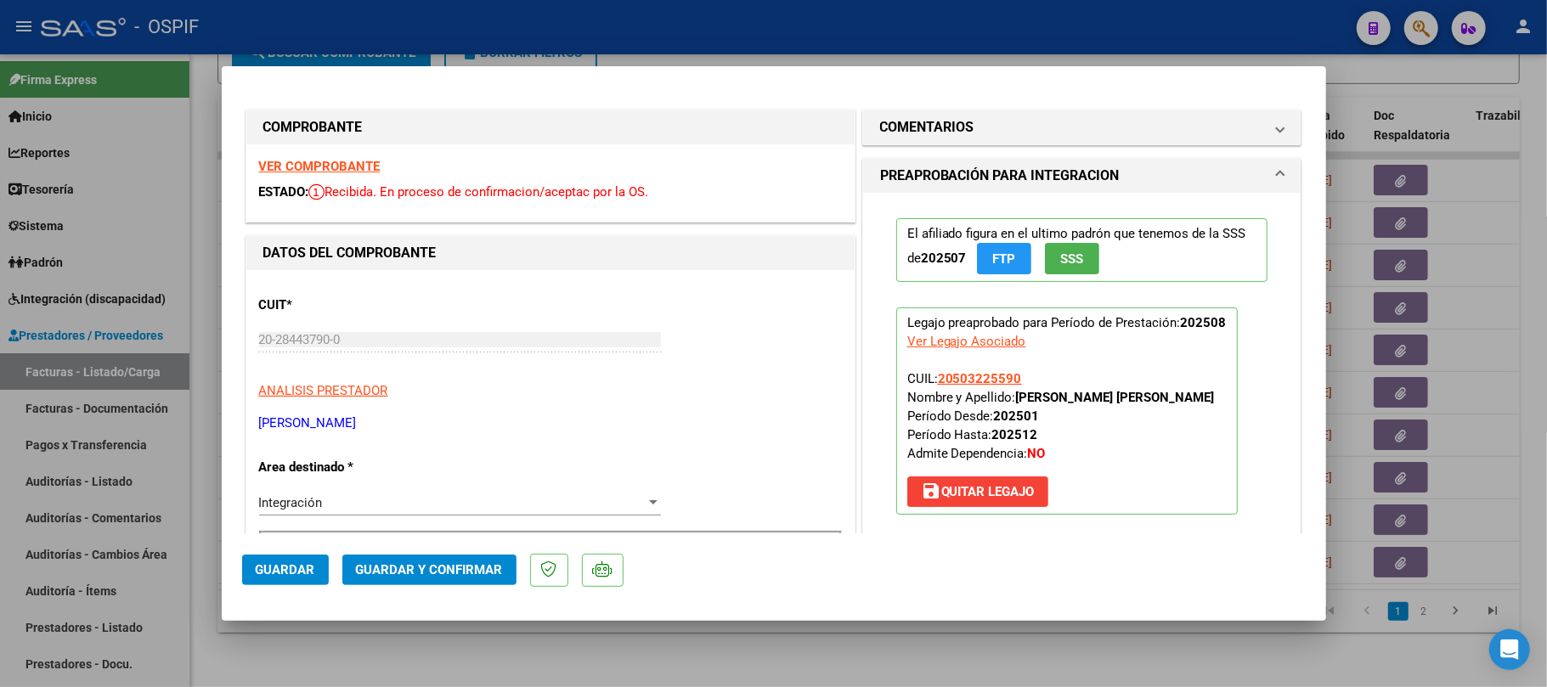
click at [469, 572] on span "Guardar y Confirmar" at bounding box center [429, 569] width 147 height 15
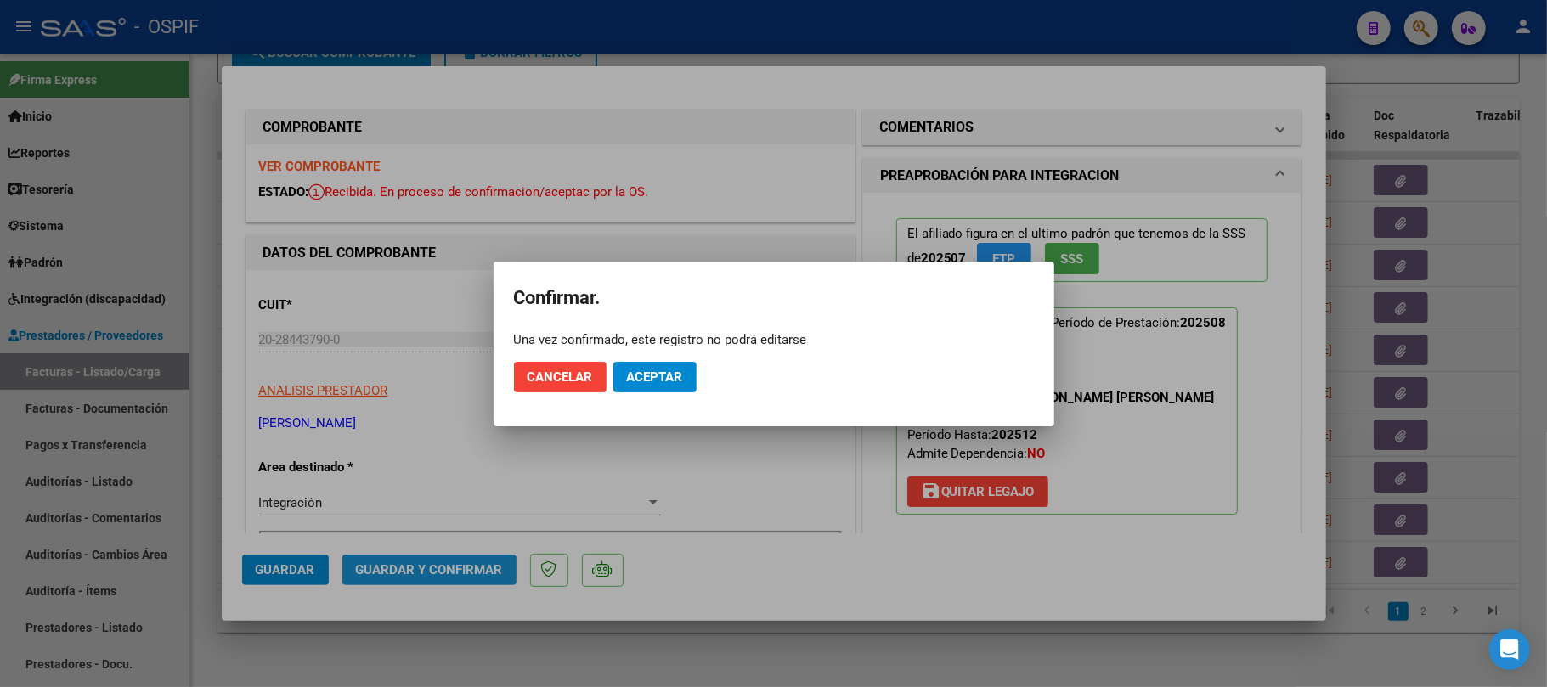
click at [634, 370] on button "Aceptar" at bounding box center [654, 377] width 83 height 31
click at [636, 370] on span "Aceptar" at bounding box center [655, 377] width 56 height 15
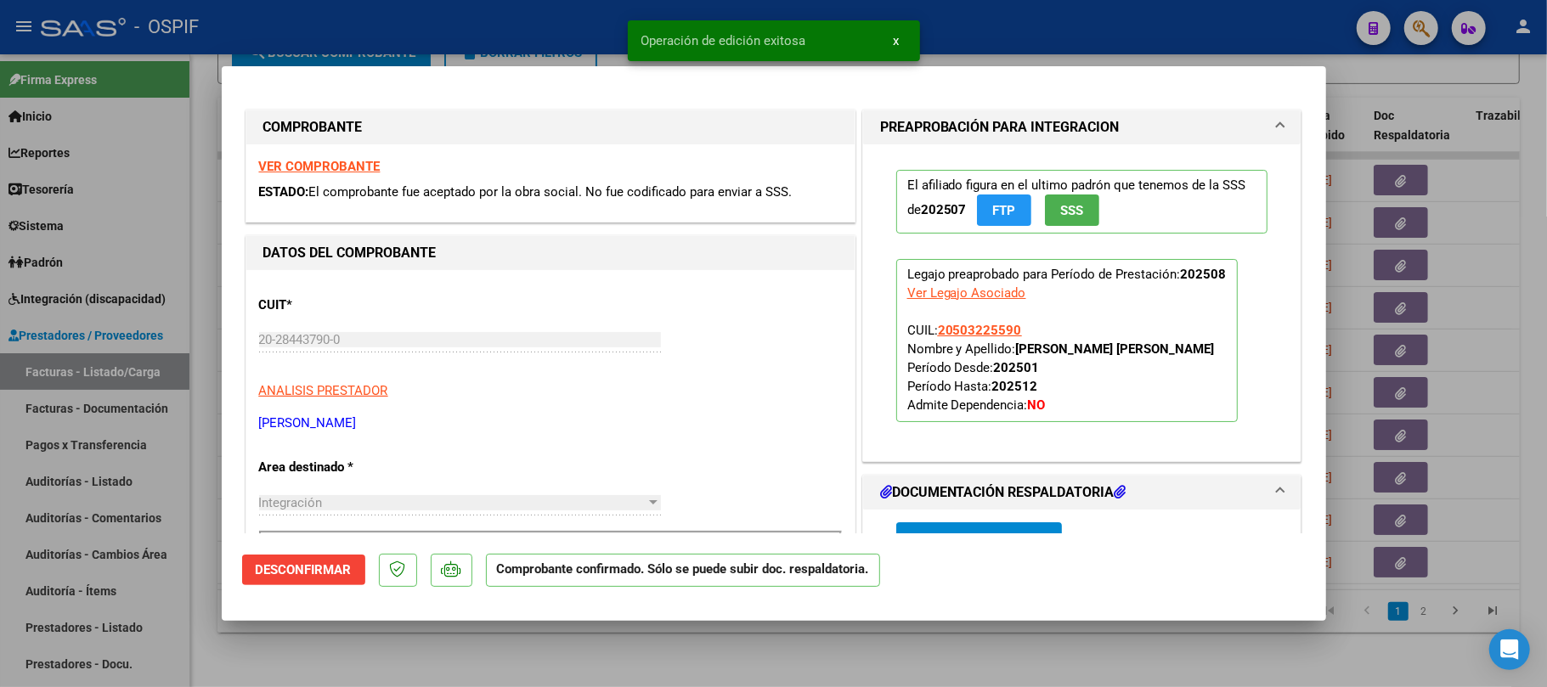
click at [823, 673] on div at bounding box center [773, 343] width 1547 height 687
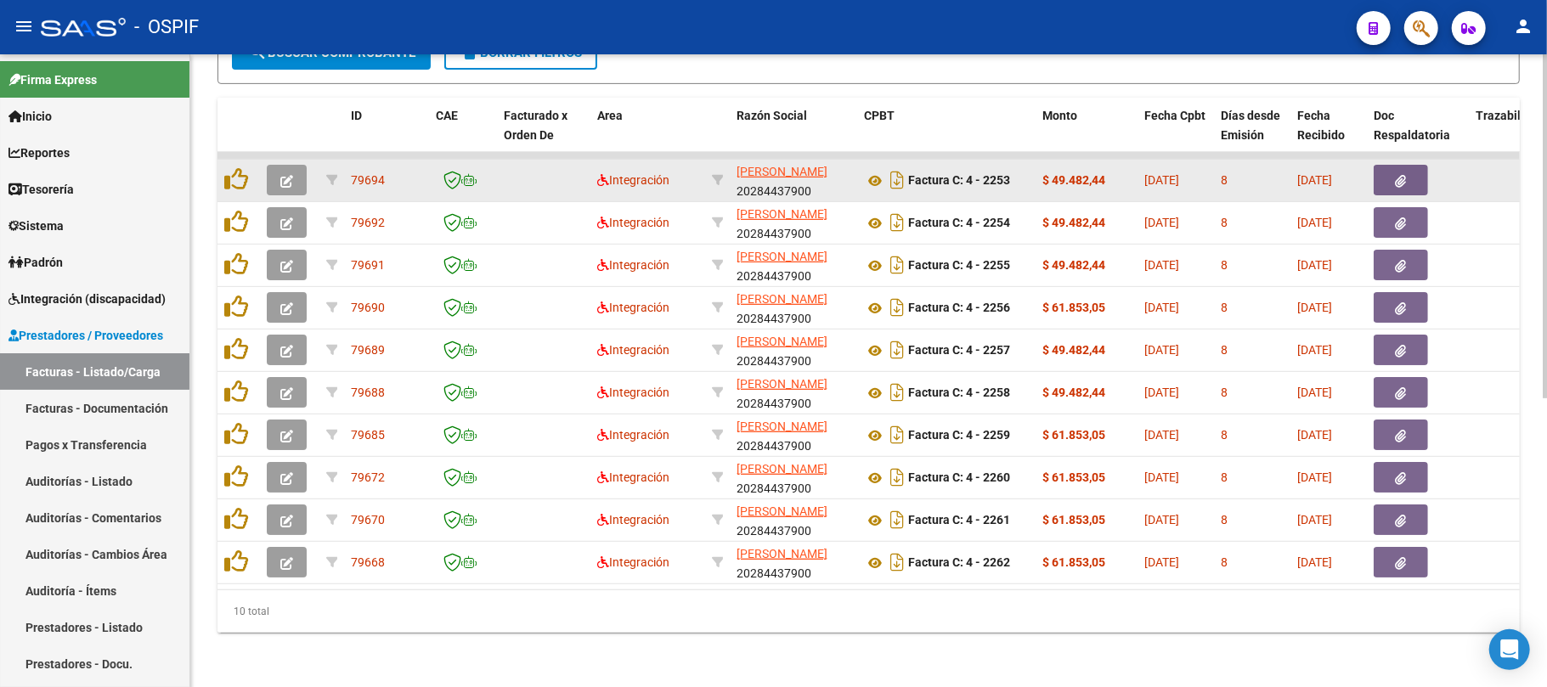
click at [294, 165] on button "button" at bounding box center [287, 180] width 40 height 31
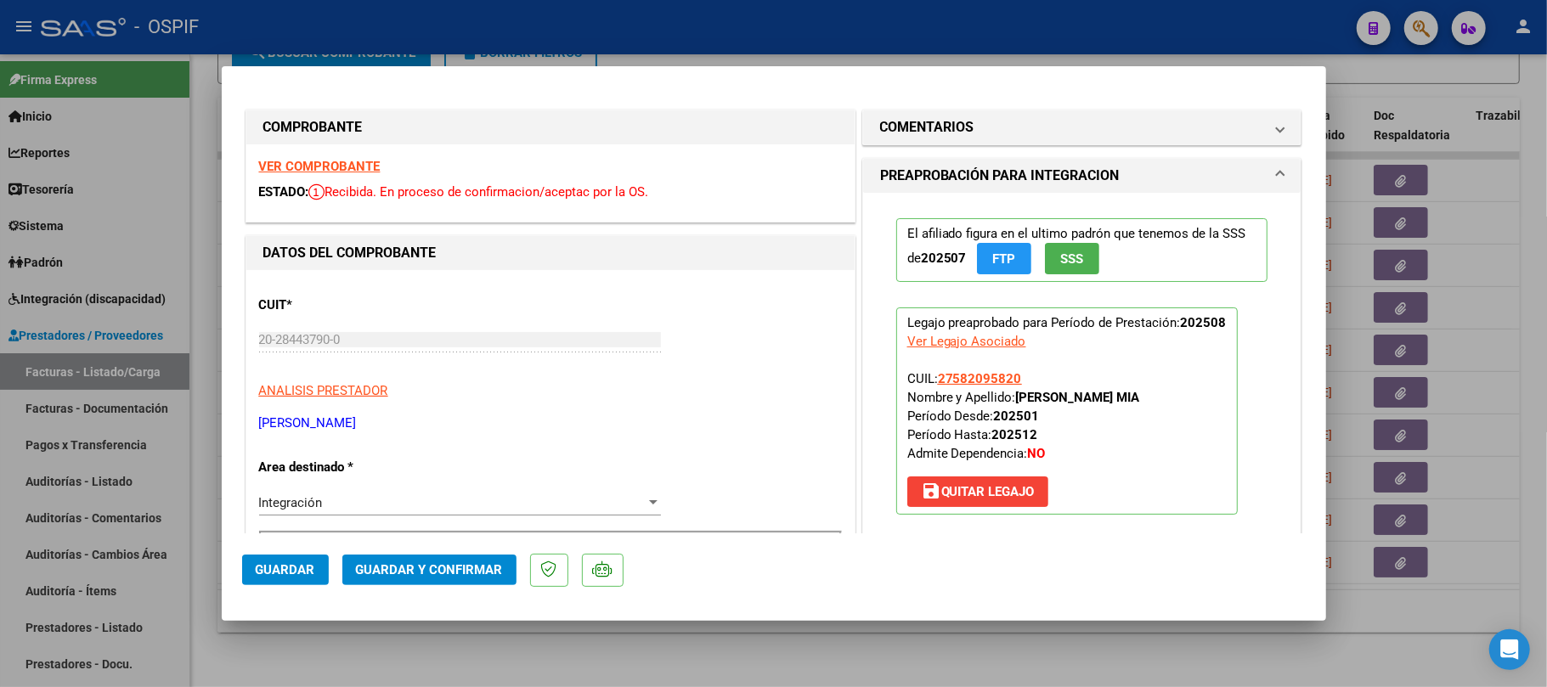
scroll to position [453, 0]
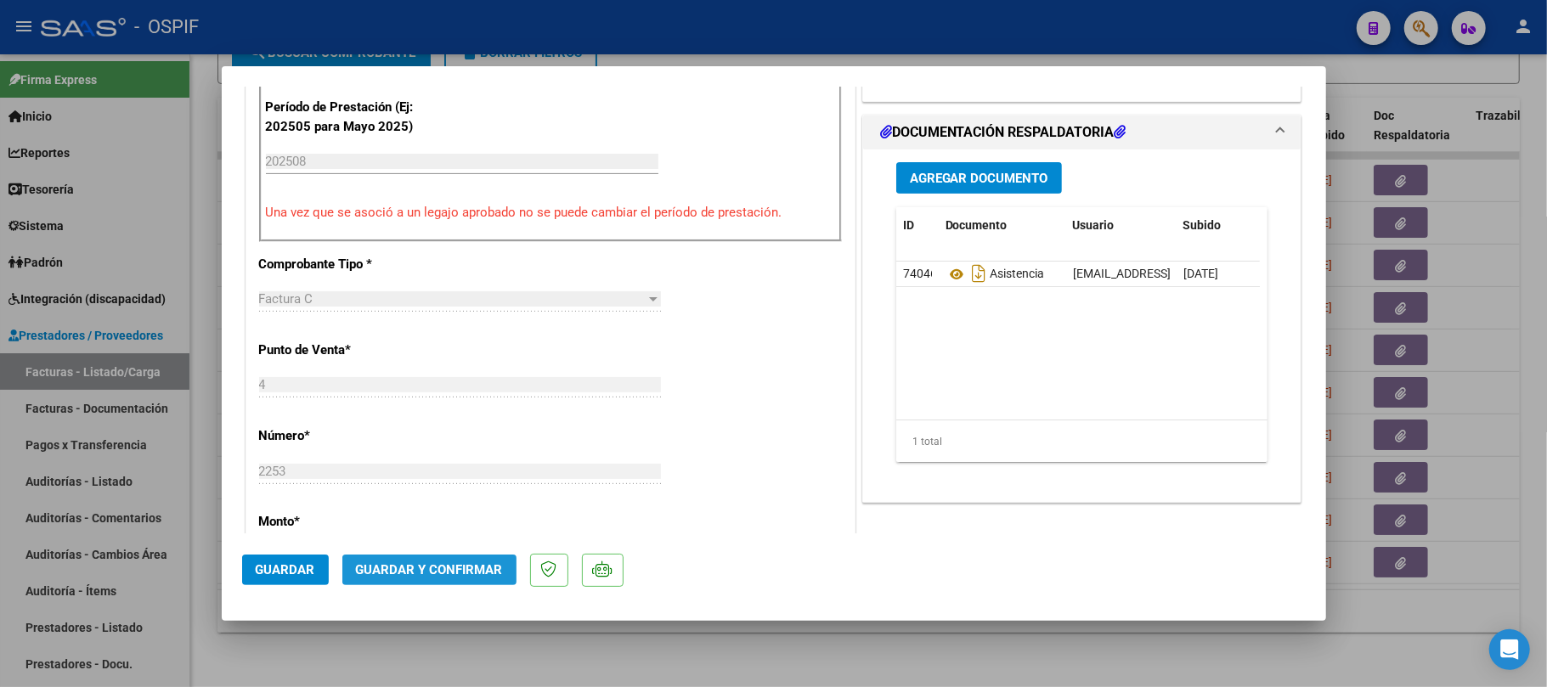
click at [455, 559] on button "Guardar y Confirmar" at bounding box center [429, 570] width 174 height 31
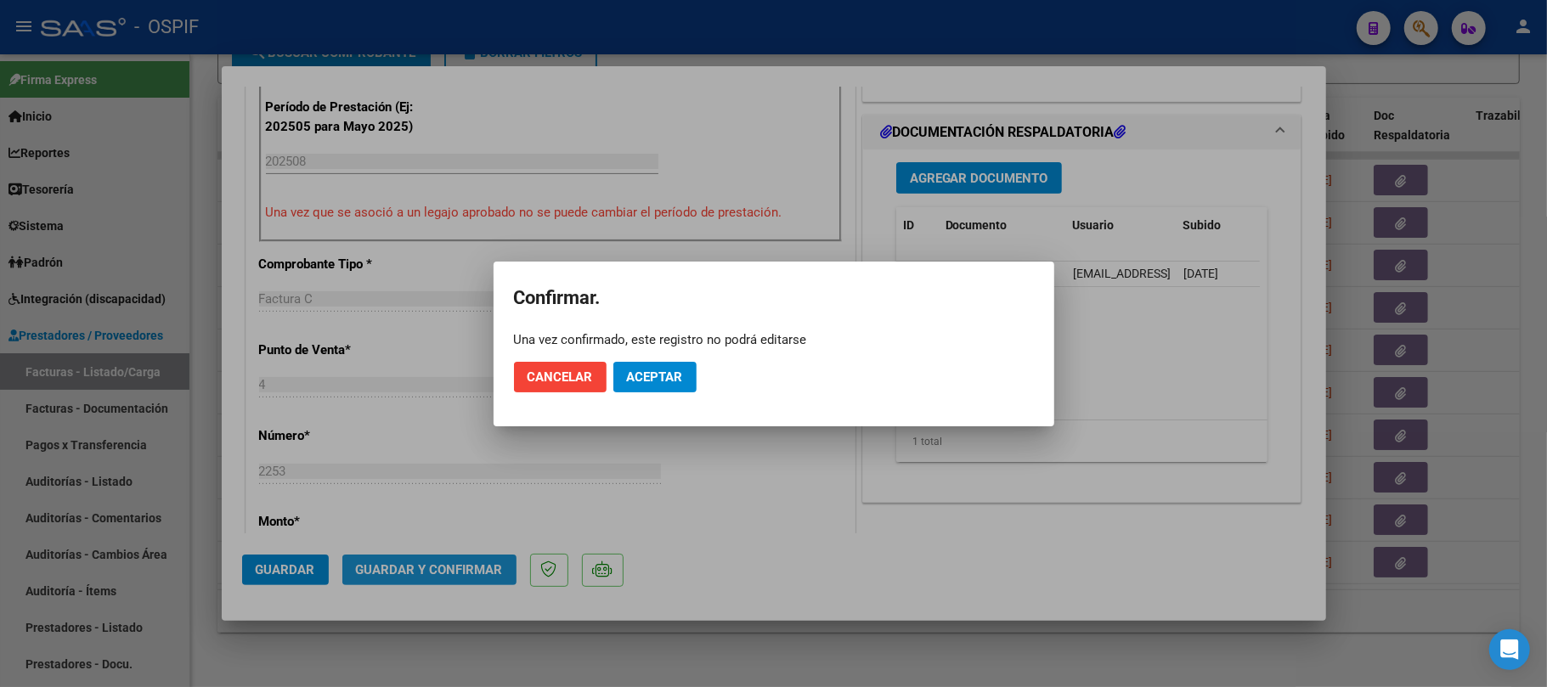
click at [656, 350] on mat-dialog-actions "Cancelar Aceptar" at bounding box center [774, 377] width 520 height 58
click at [661, 361] on mat-dialog-actions "Cancelar Aceptar" at bounding box center [774, 377] width 520 height 58
click at [673, 379] on span "Aceptar" at bounding box center [655, 377] width 56 height 15
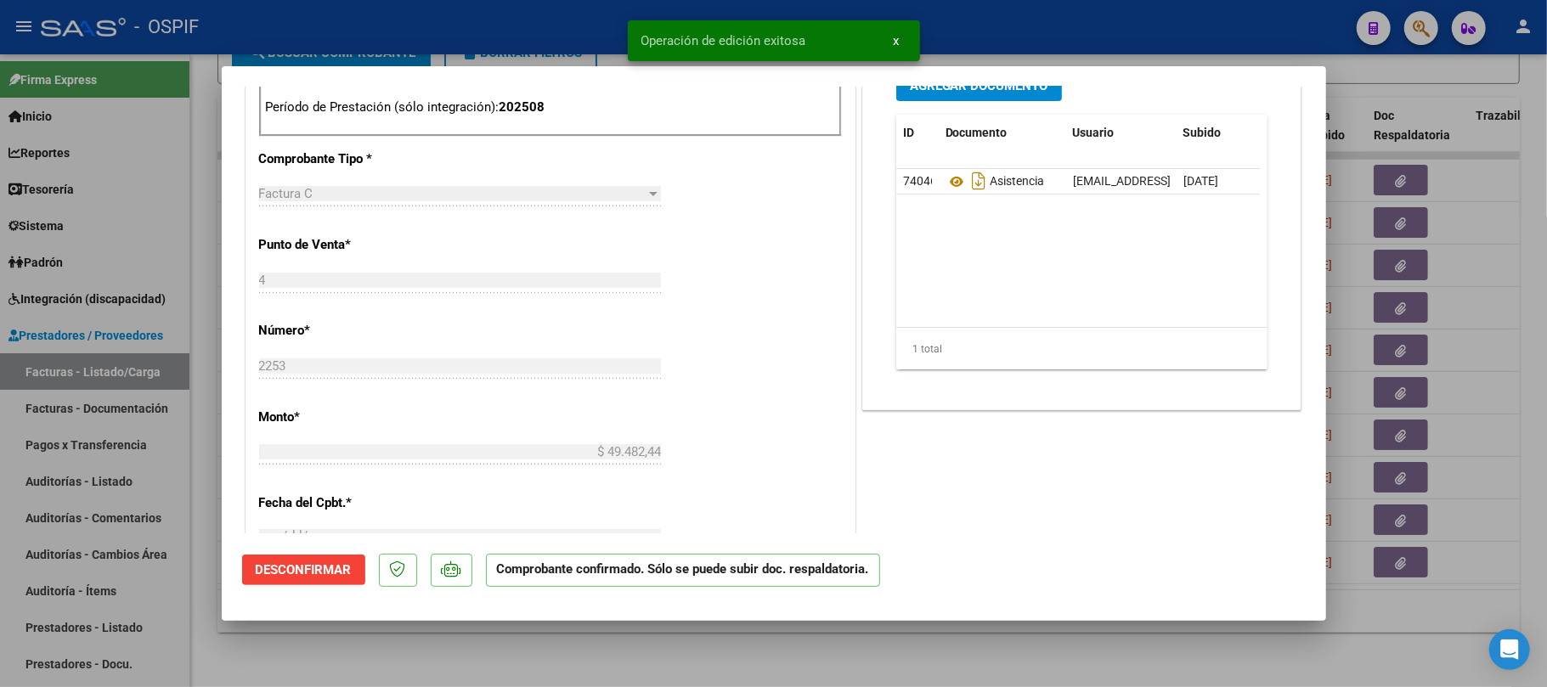
click at [766, 674] on div at bounding box center [773, 343] width 1547 height 687
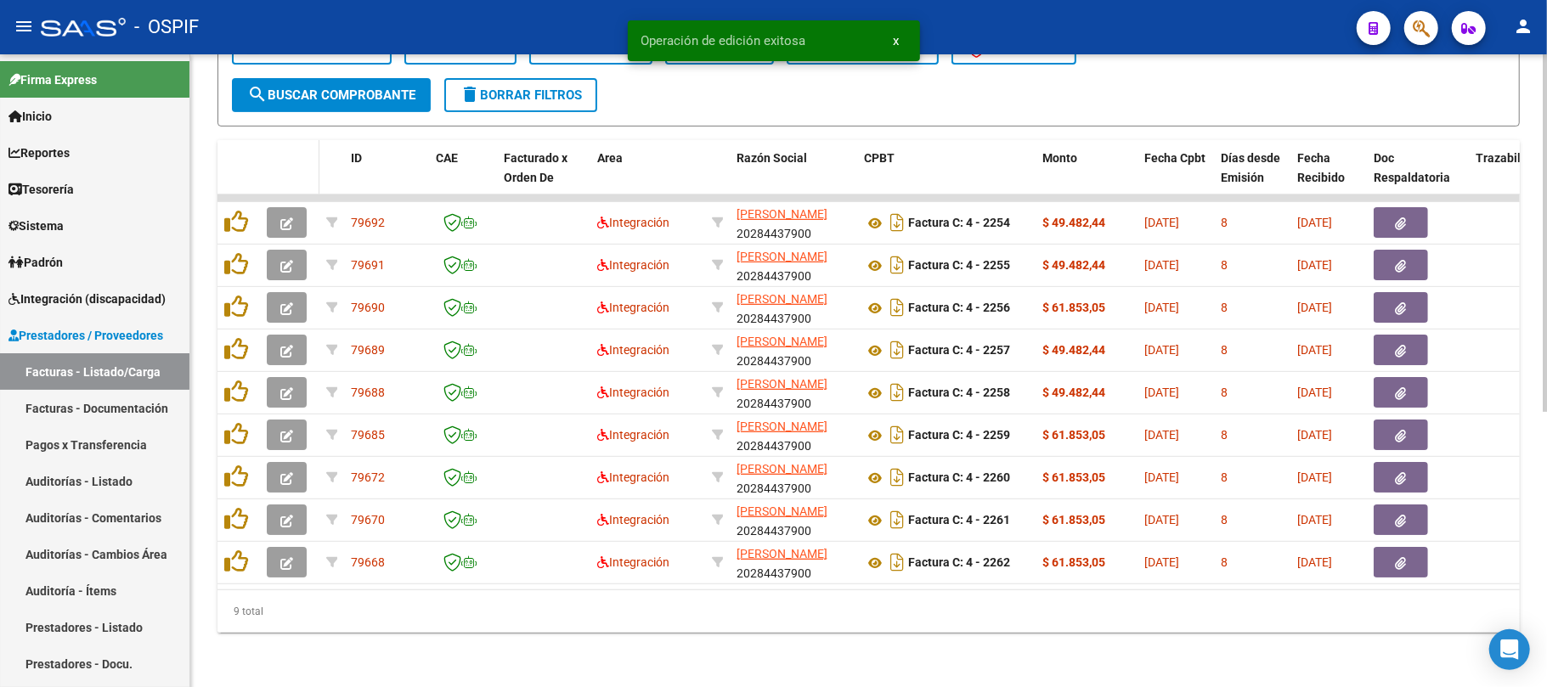
click at [296, 167] on datatable-header-cell at bounding box center [289, 177] width 59 height 75
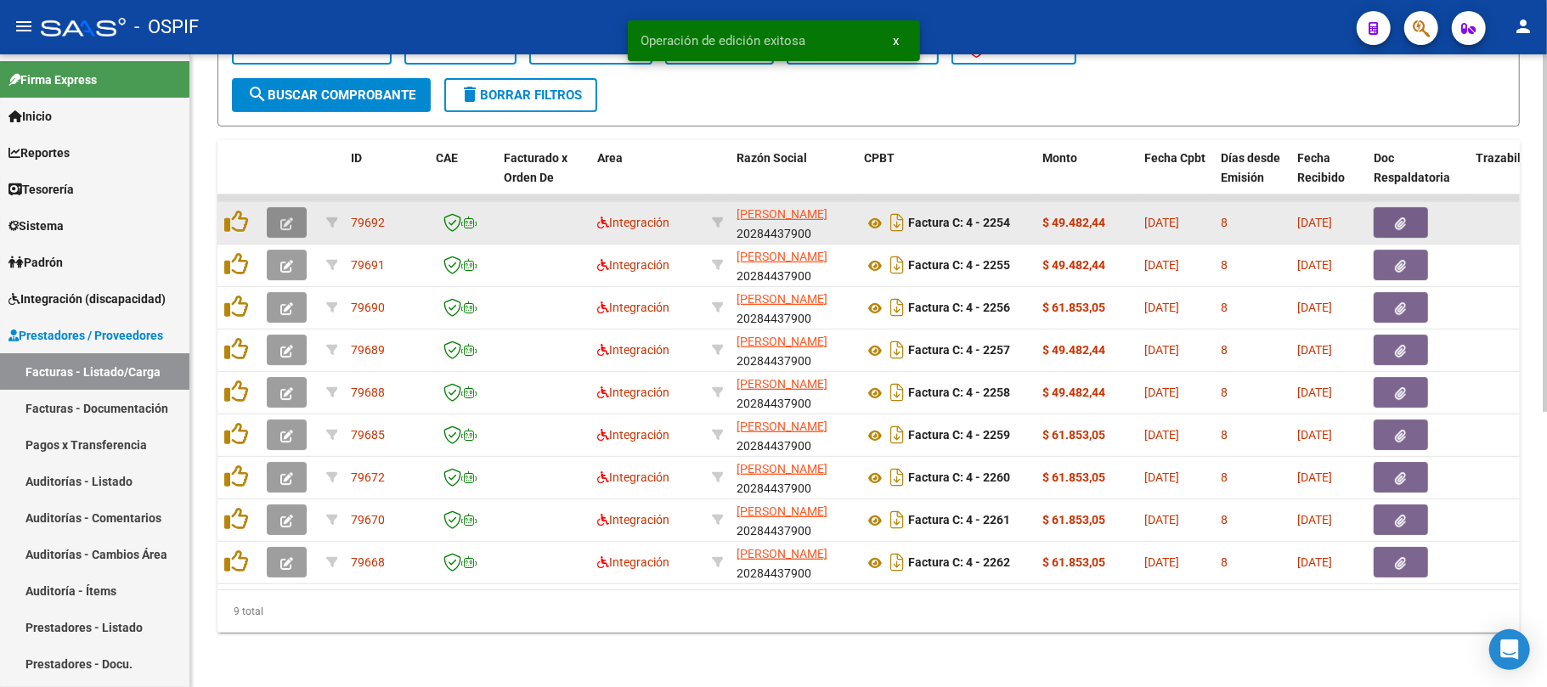
click at [296, 207] on button "button" at bounding box center [287, 222] width 40 height 31
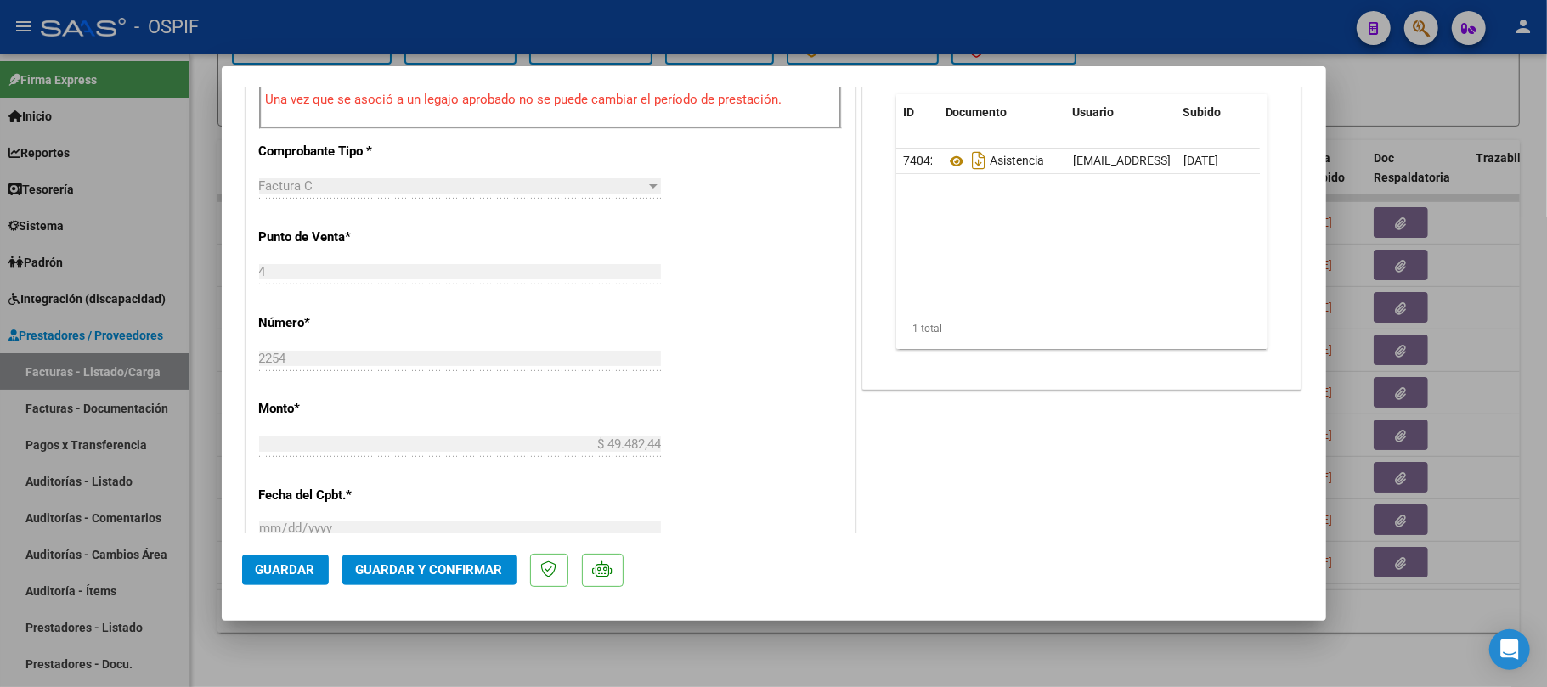
scroll to position [0, 0]
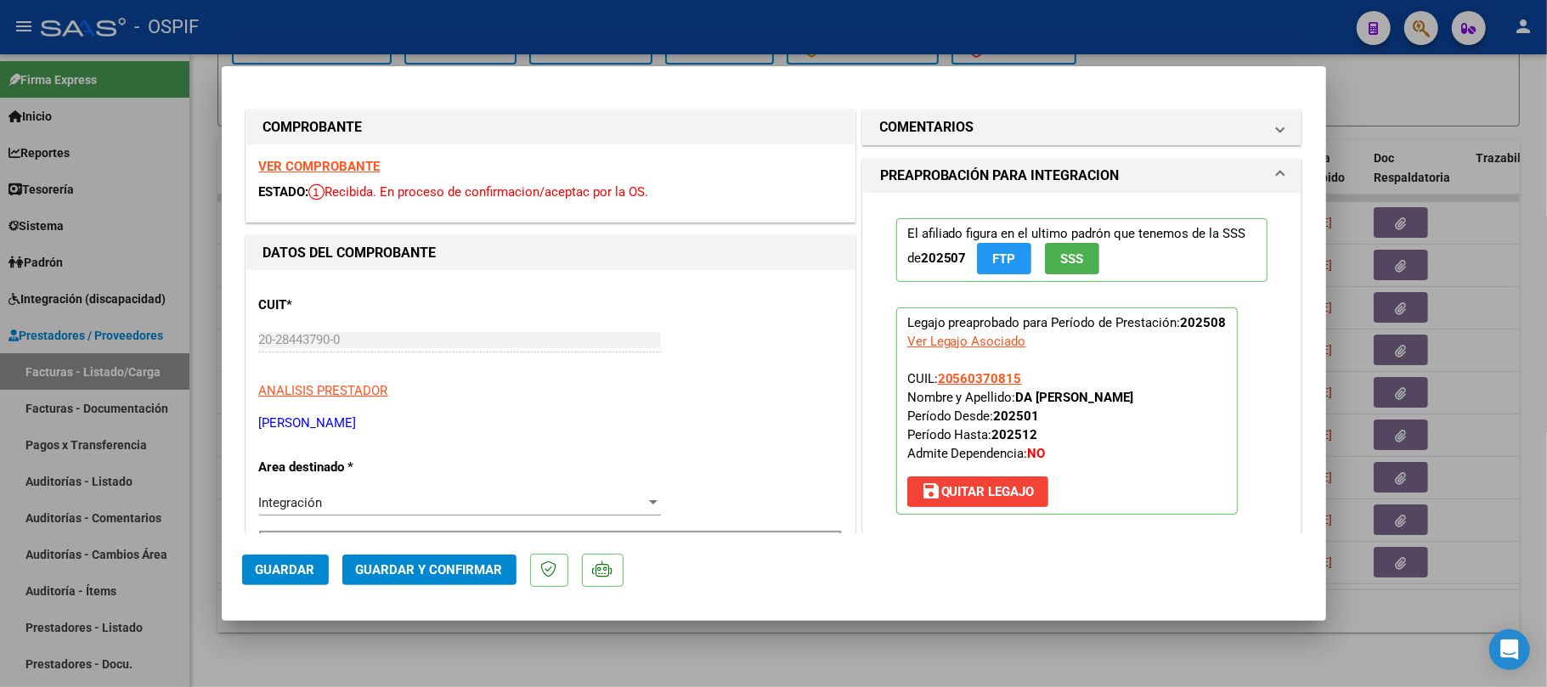
drag, startPoint x: 986, startPoint y: 141, endPoint x: 991, endPoint y: 127, distance: 14.2
click at [989, 136] on mat-expansion-panel-header "COMENTARIOS" at bounding box center [1082, 127] width 438 height 34
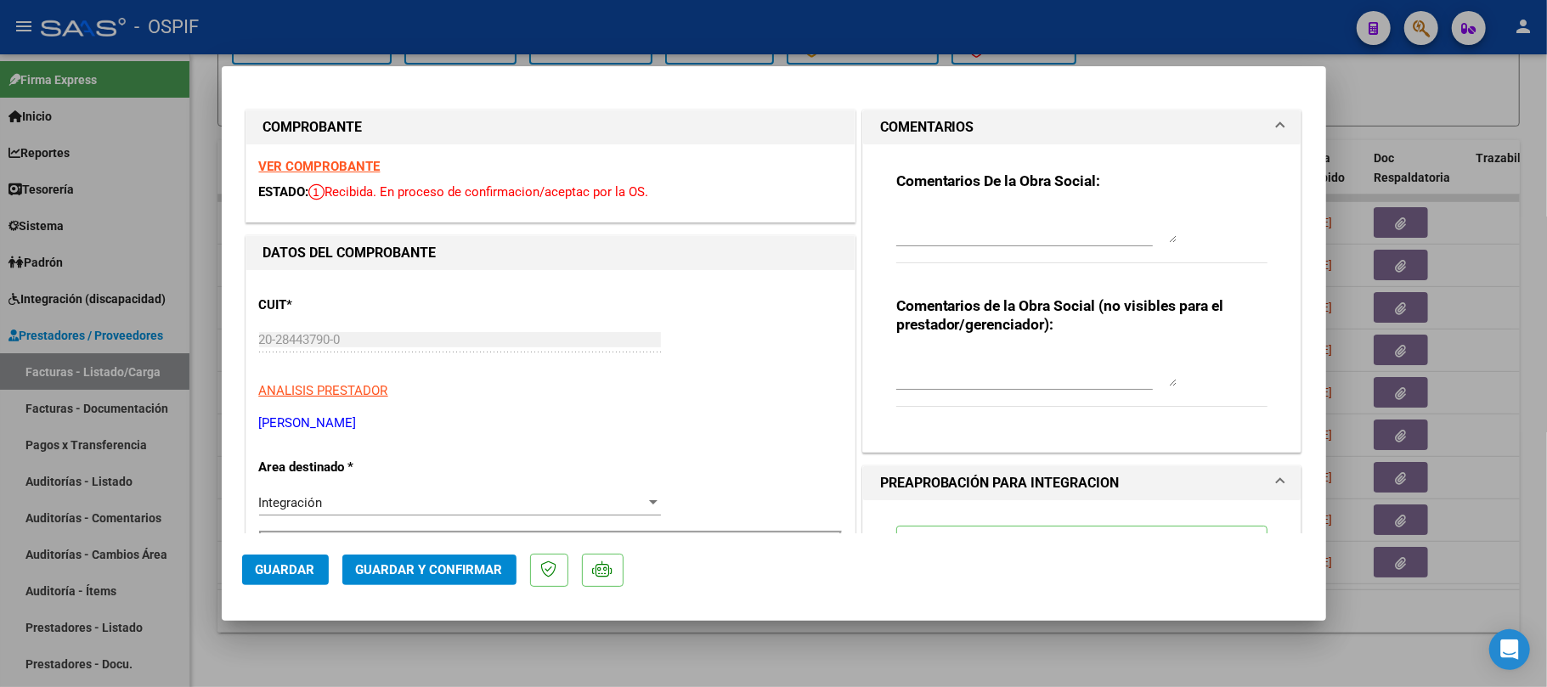
click at [986, 218] on textarea at bounding box center [1036, 226] width 280 height 34
type textarea "g"
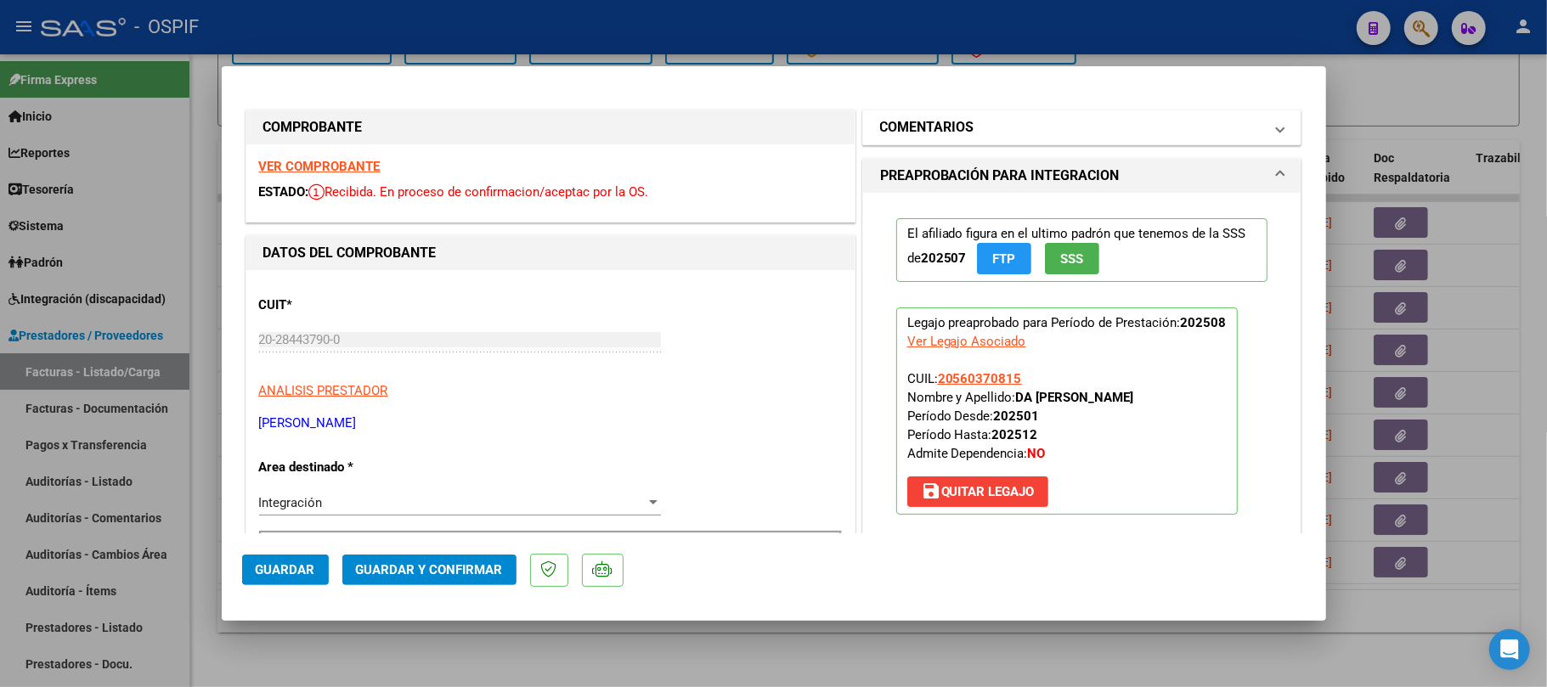
click at [1075, 131] on mat-panel-title "COMENTARIOS" at bounding box center [1072, 127] width 384 height 20
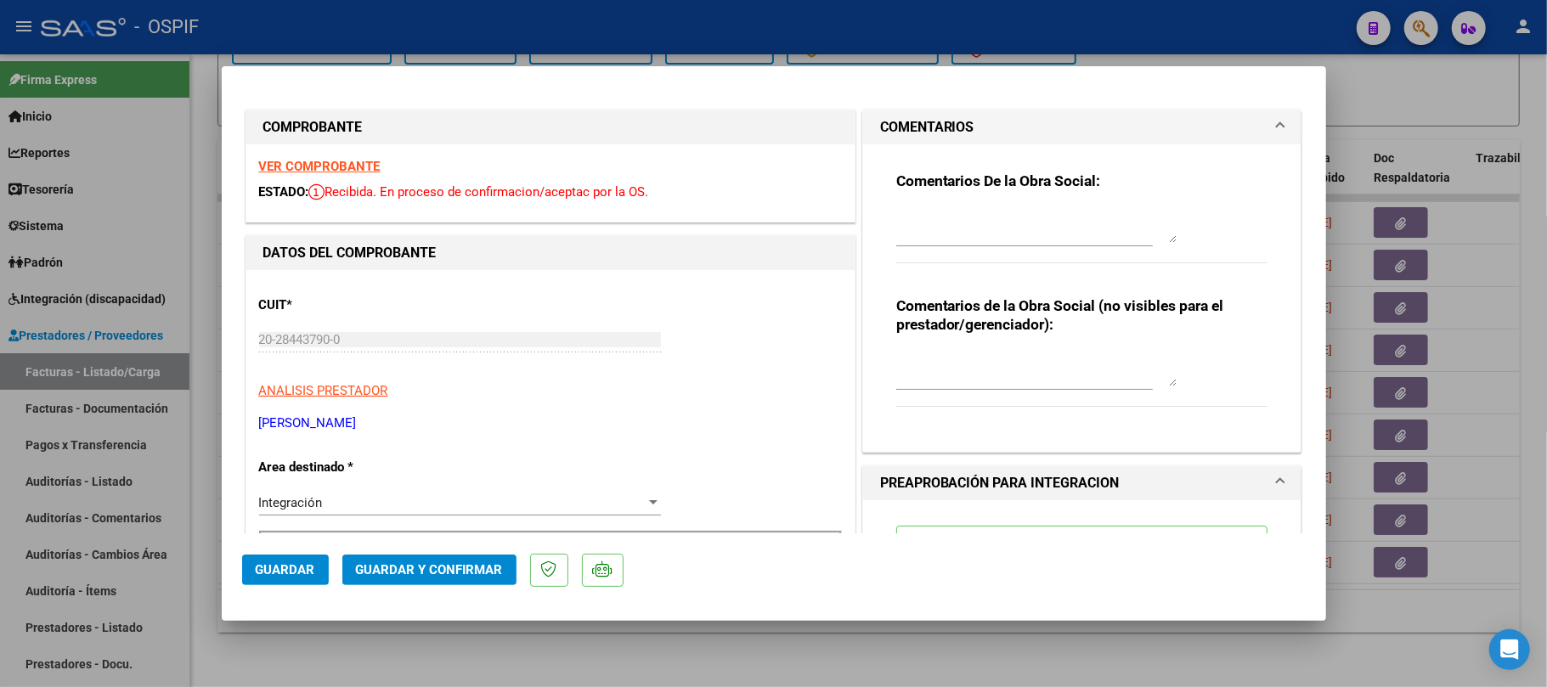
click at [1008, 240] on textarea at bounding box center [1036, 226] width 280 height 34
type textarea "cargar planilla de asistencia de paciente correspondiente, se cargo de otro"
type textarea "ok"
click at [256, 557] on button "Guardar" at bounding box center [285, 570] width 87 height 31
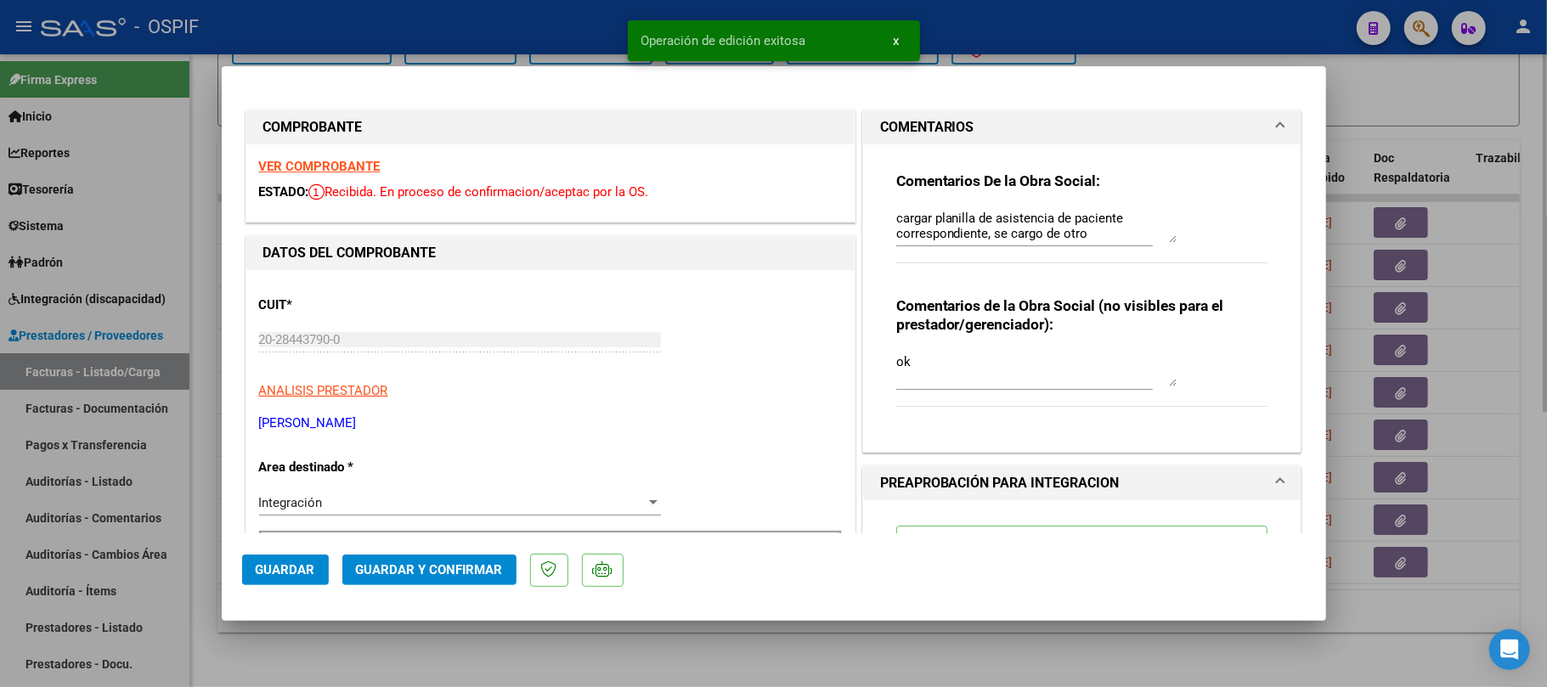
click at [654, 651] on div at bounding box center [773, 343] width 1547 height 687
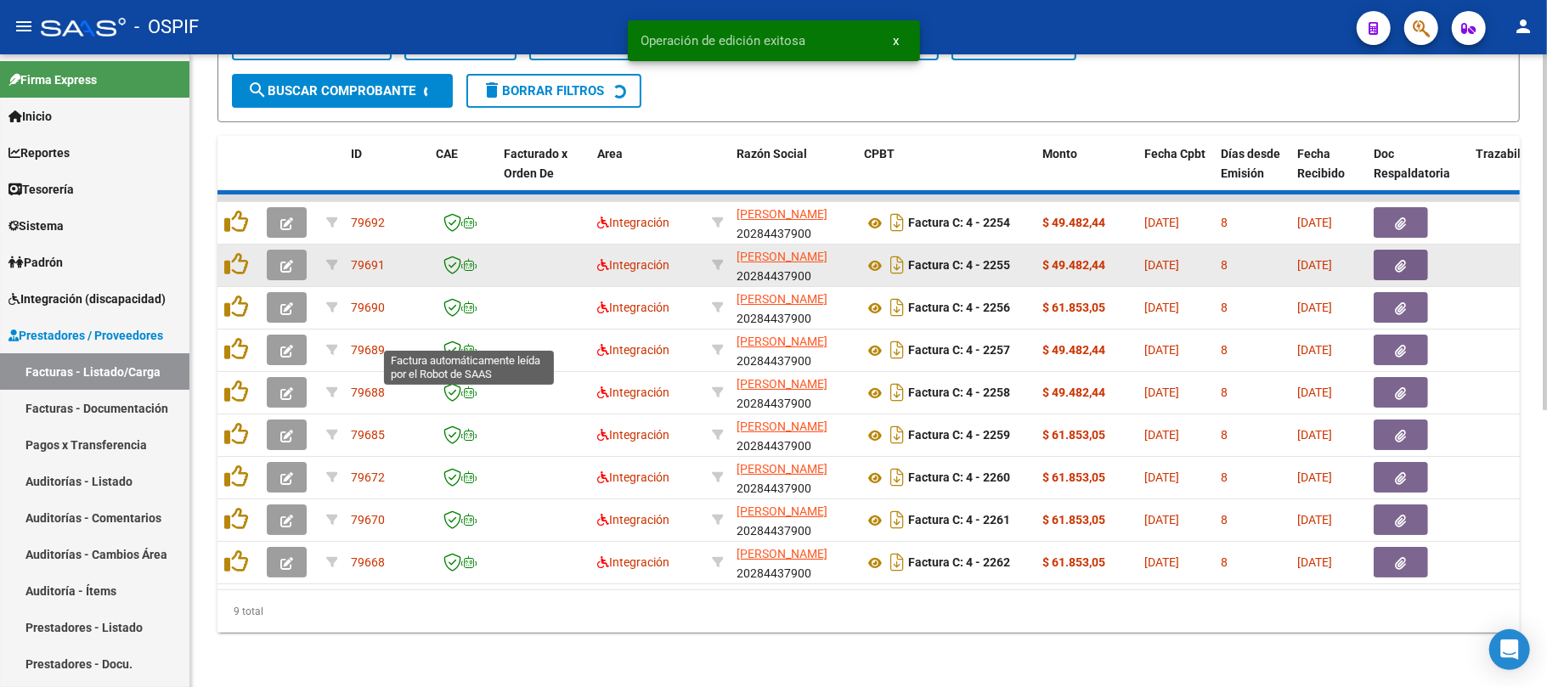
click at [289, 259] on button "button" at bounding box center [287, 265] width 40 height 31
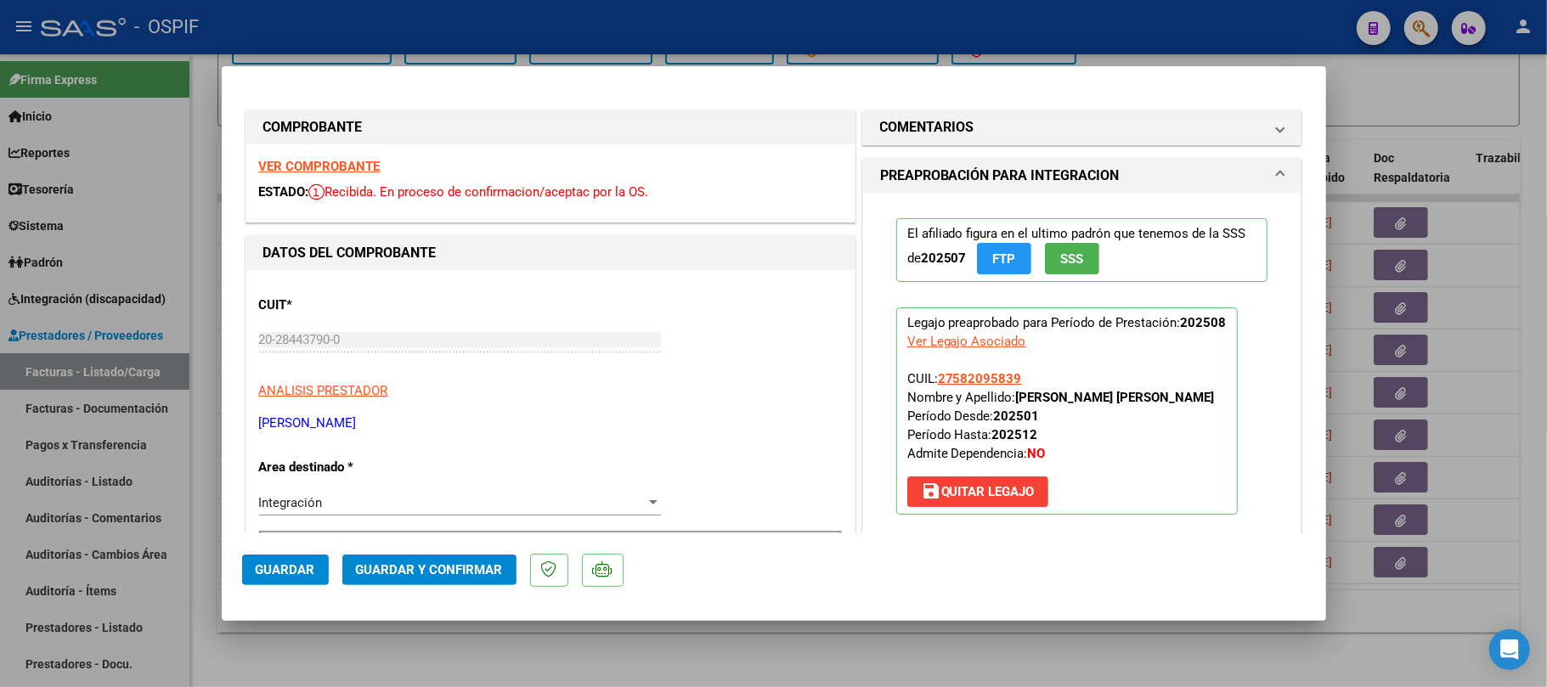
click at [421, 581] on button "Guardar y Confirmar" at bounding box center [429, 570] width 174 height 31
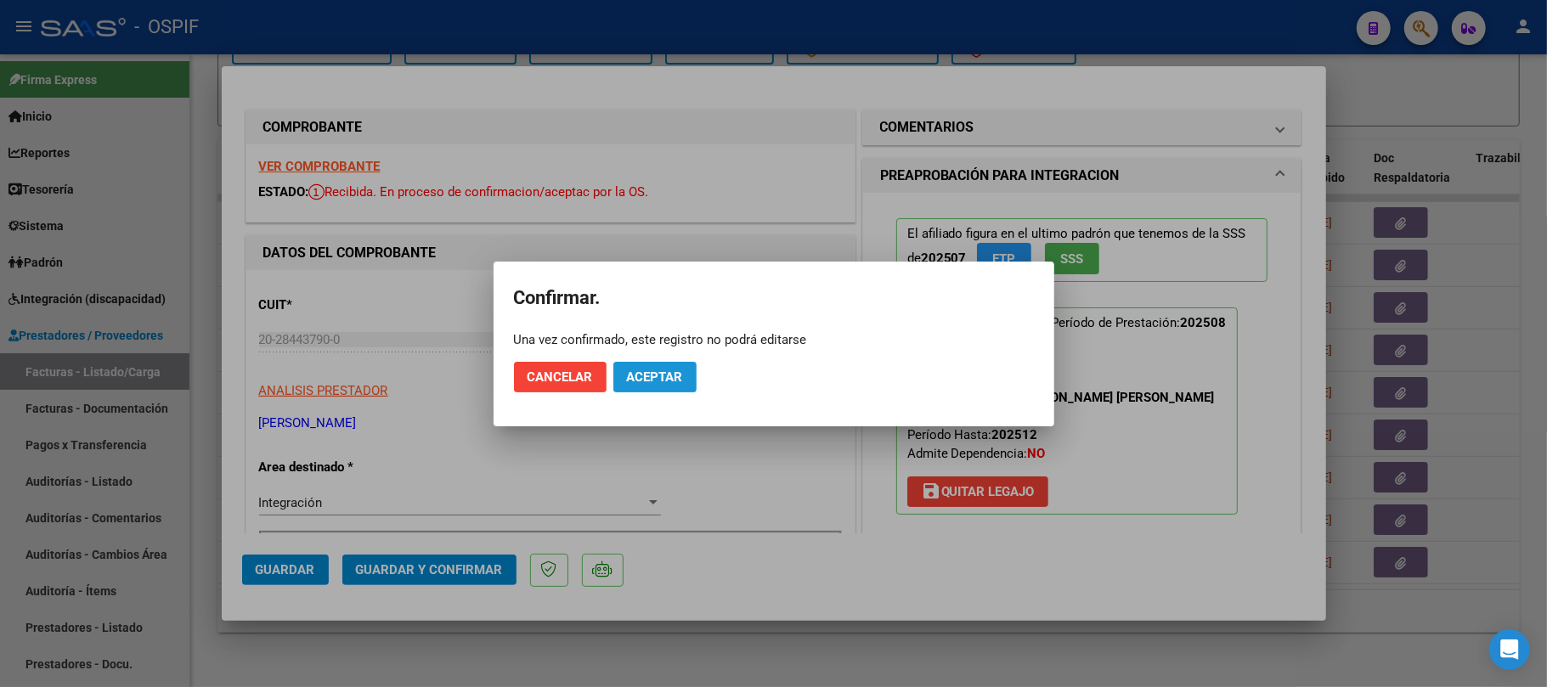
drag, startPoint x: 657, startPoint y: 385, endPoint x: 924, endPoint y: 426, distance: 270.7
click at [658, 384] on button "Aceptar" at bounding box center [654, 377] width 83 height 31
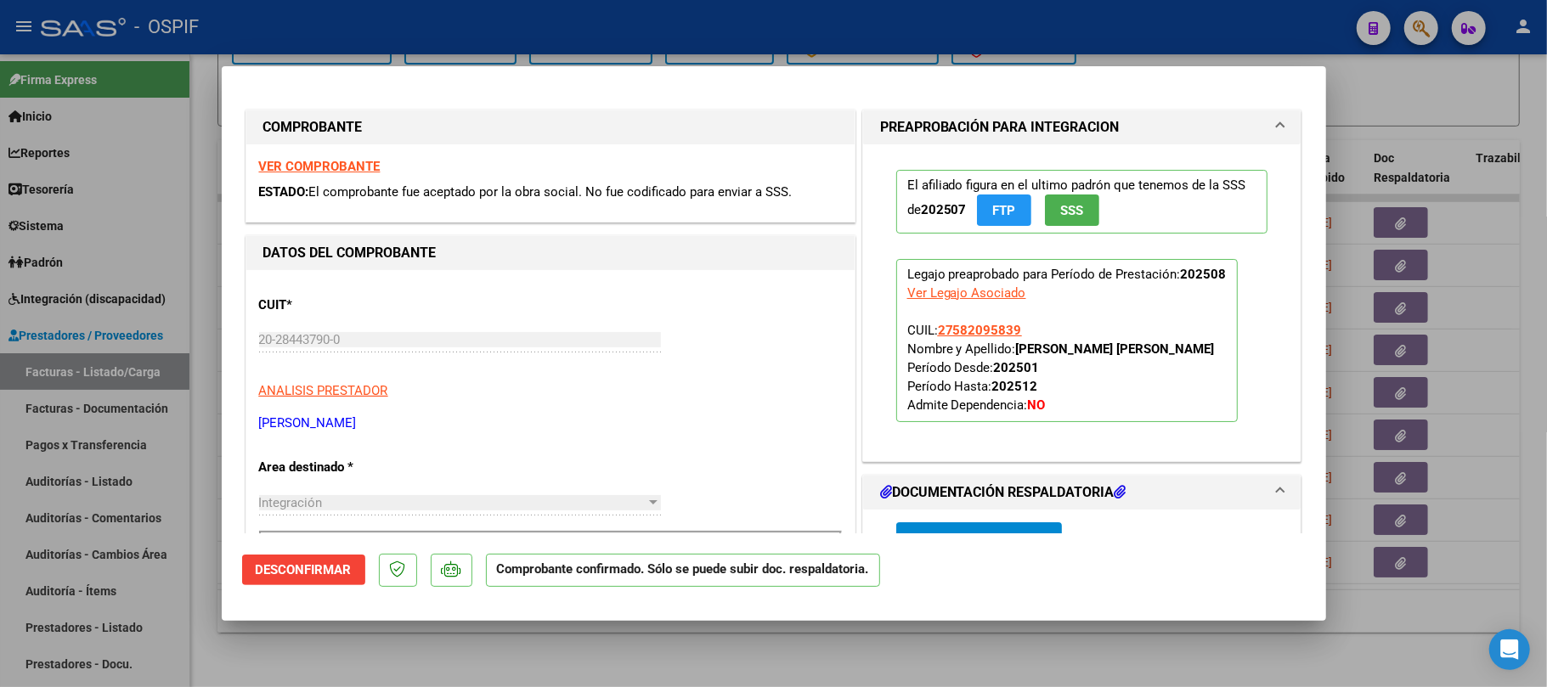
click at [1071, 653] on div at bounding box center [773, 343] width 1547 height 687
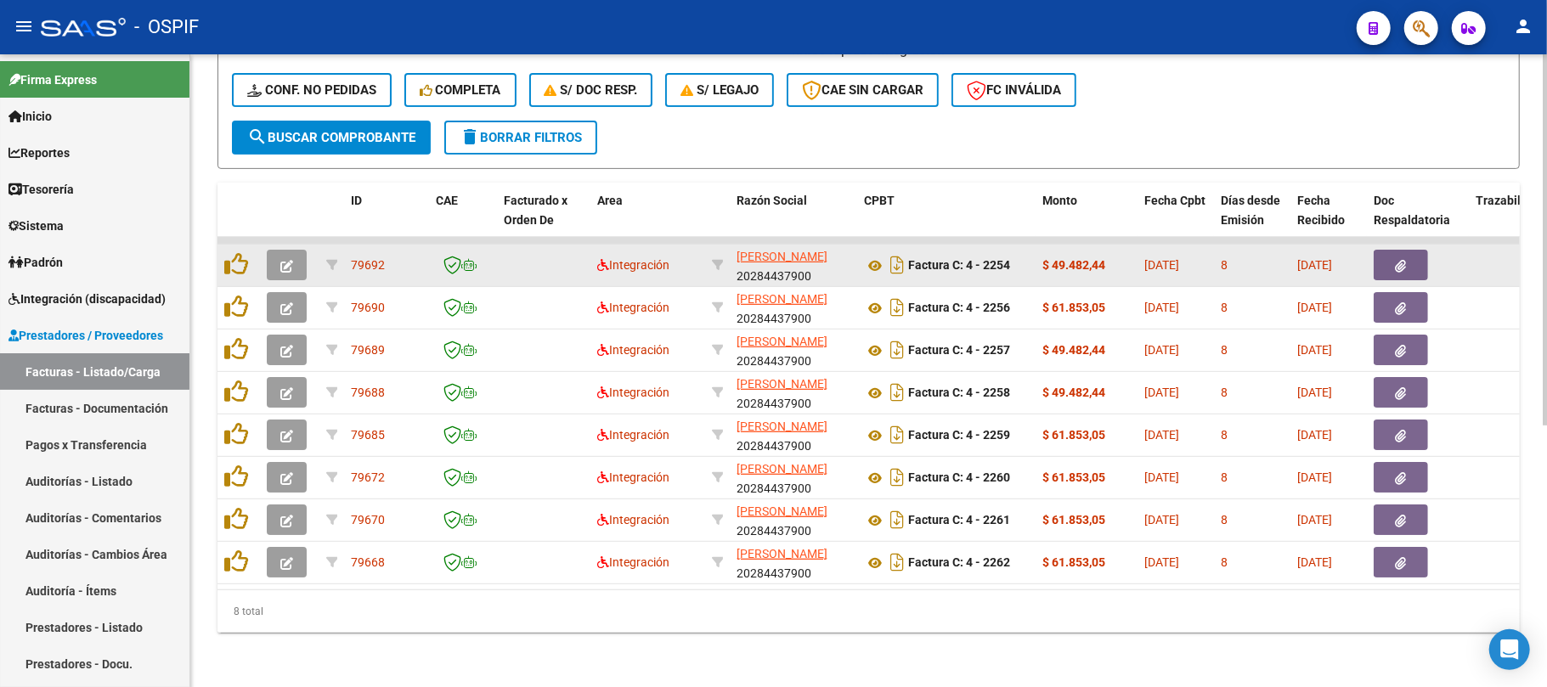
scroll to position [445, 0]
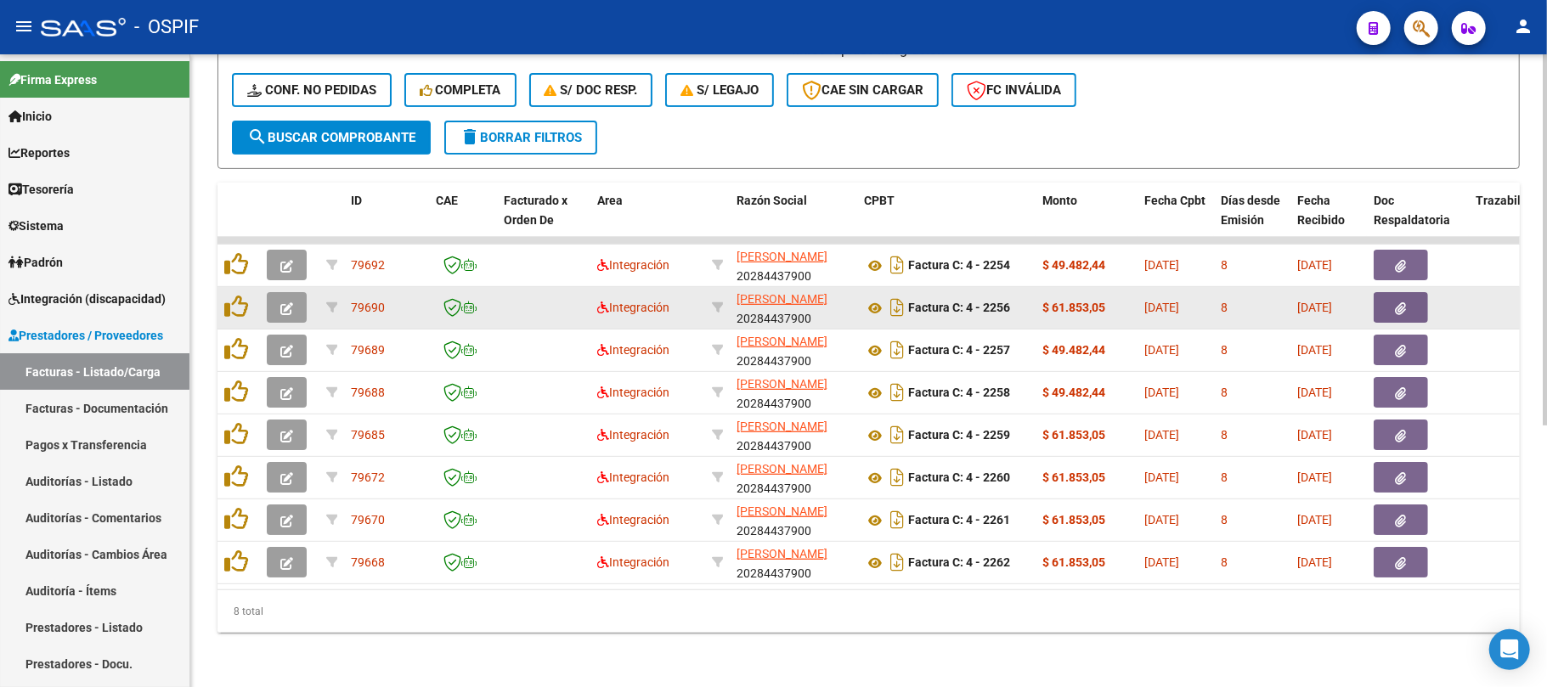
click at [285, 302] on icon "button" at bounding box center [286, 308] width 13 height 13
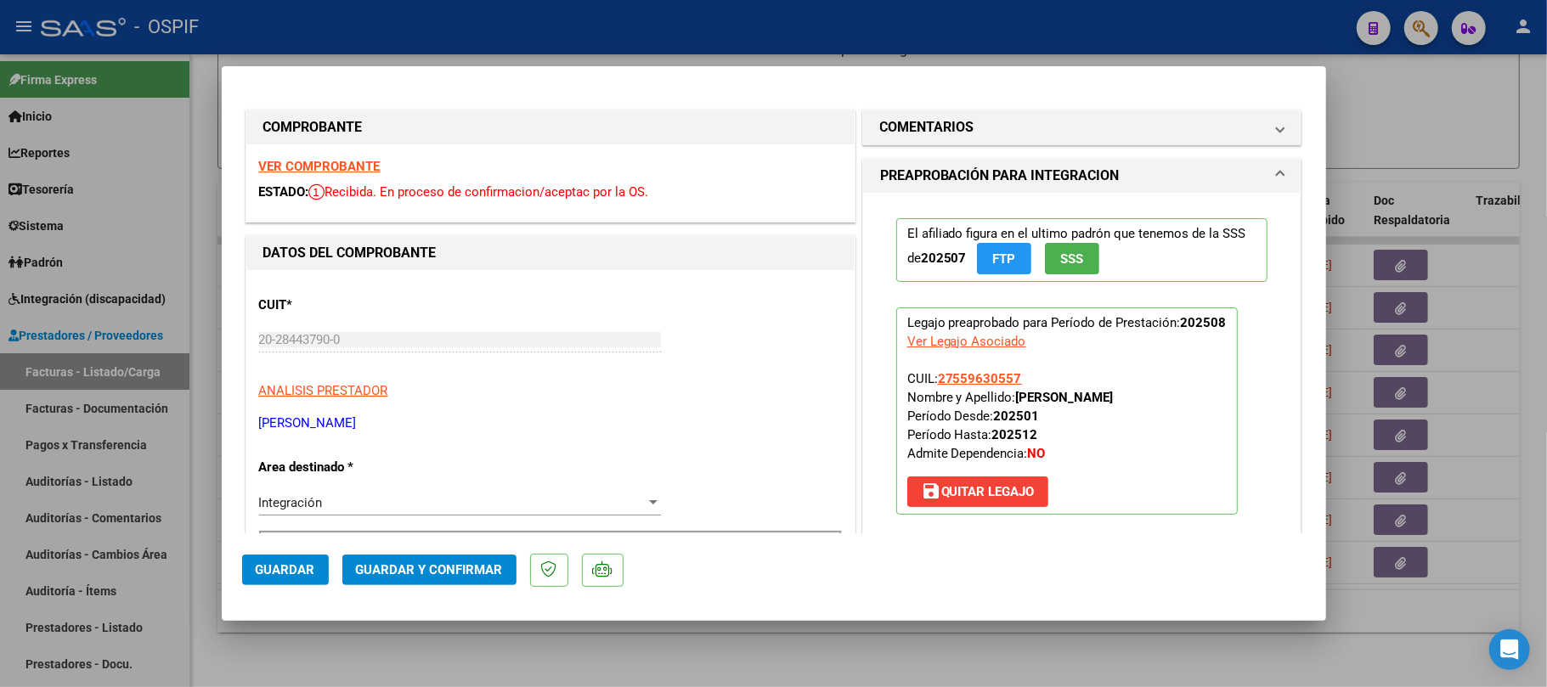
scroll to position [340, 0]
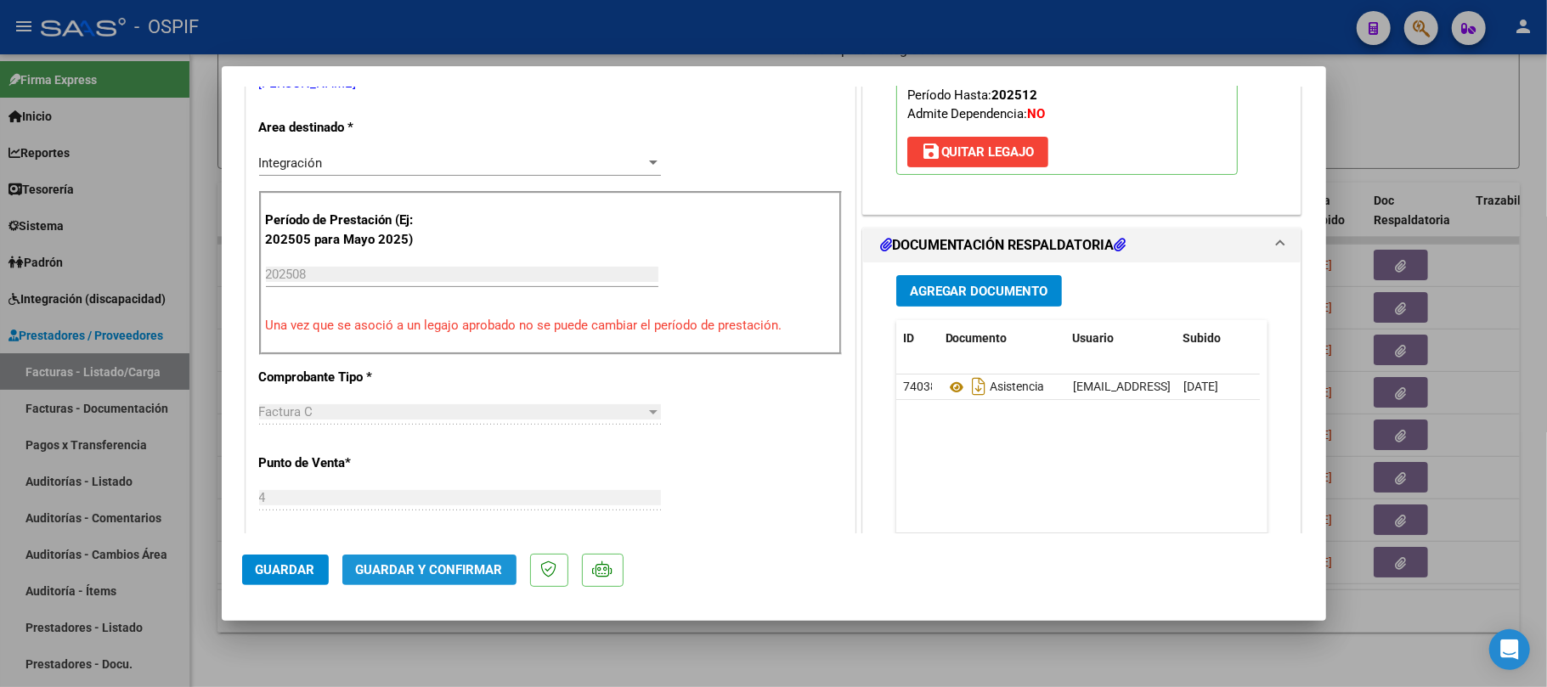
click at [445, 569] on span "Guardar y Confirmar" at bounding box center [429, 569] width 147 height 15
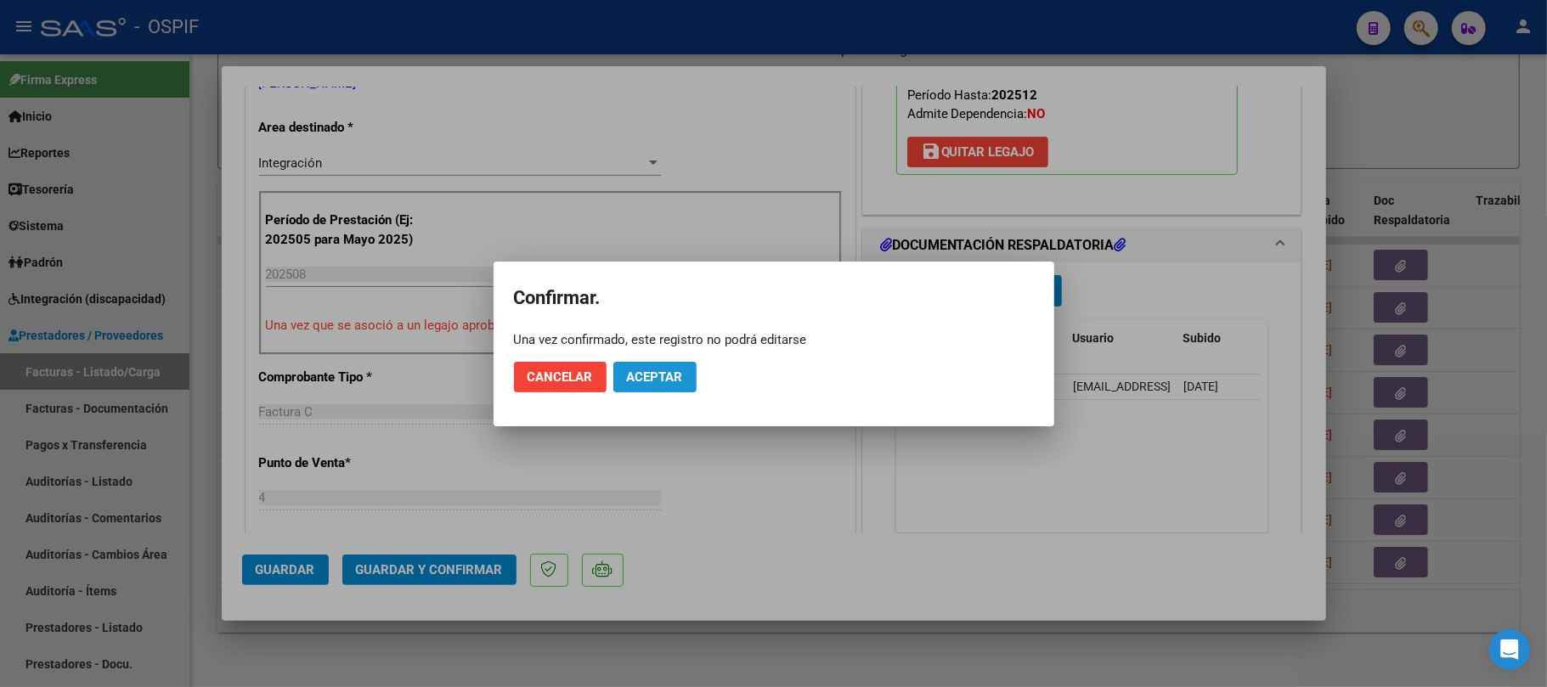
click at [654, 389] on button "Aceptar" at bounding box center [654, 377] width 83 height 31
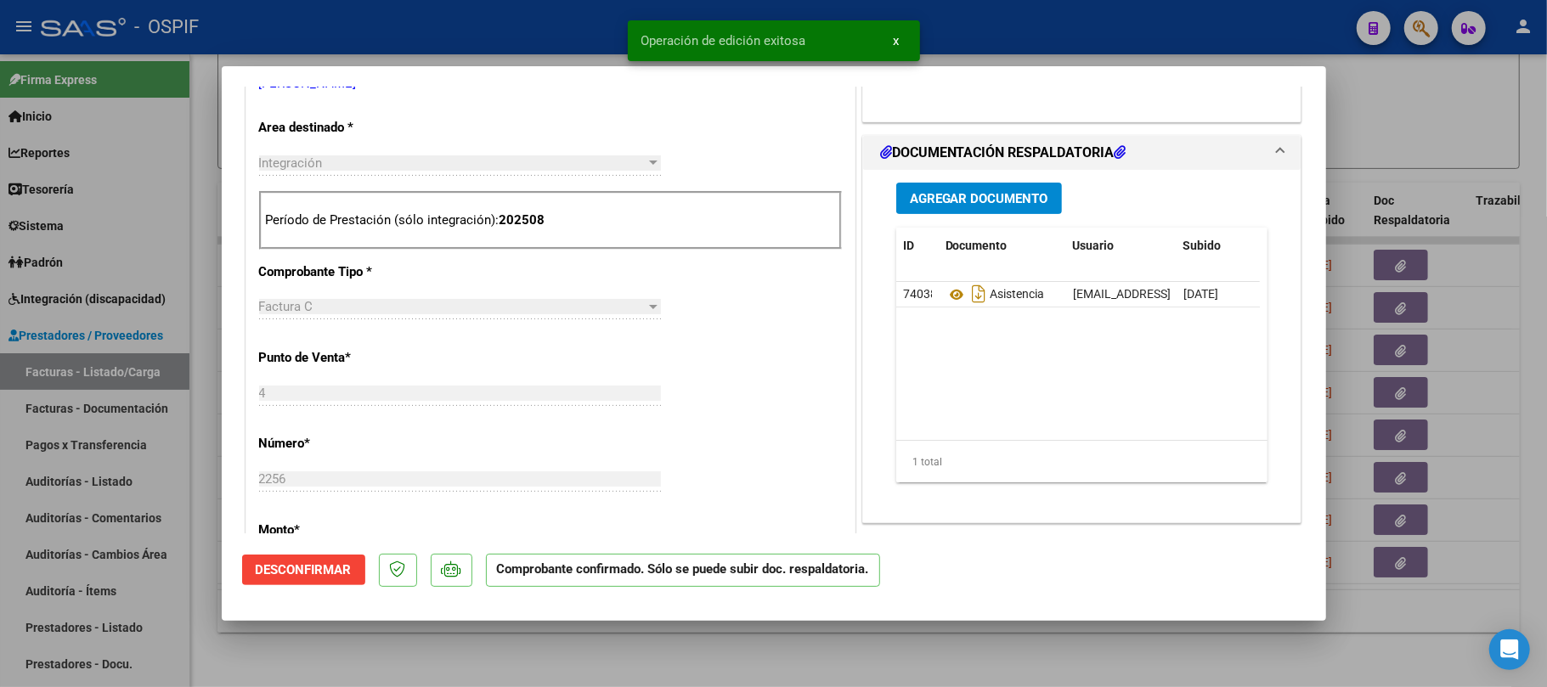
click at [788, 658] on div at bounding box center [773, 343] width 1547 height 687
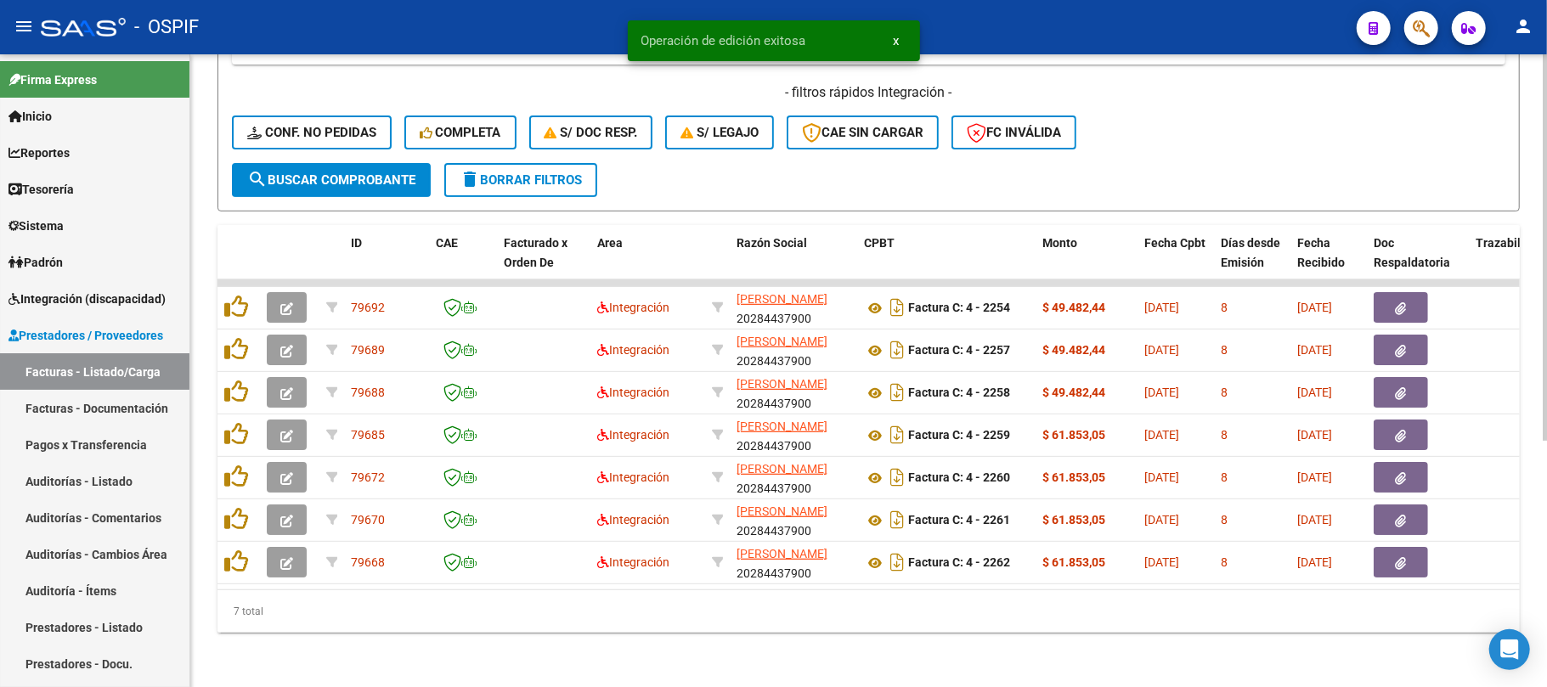
scroll to position [403, 0]
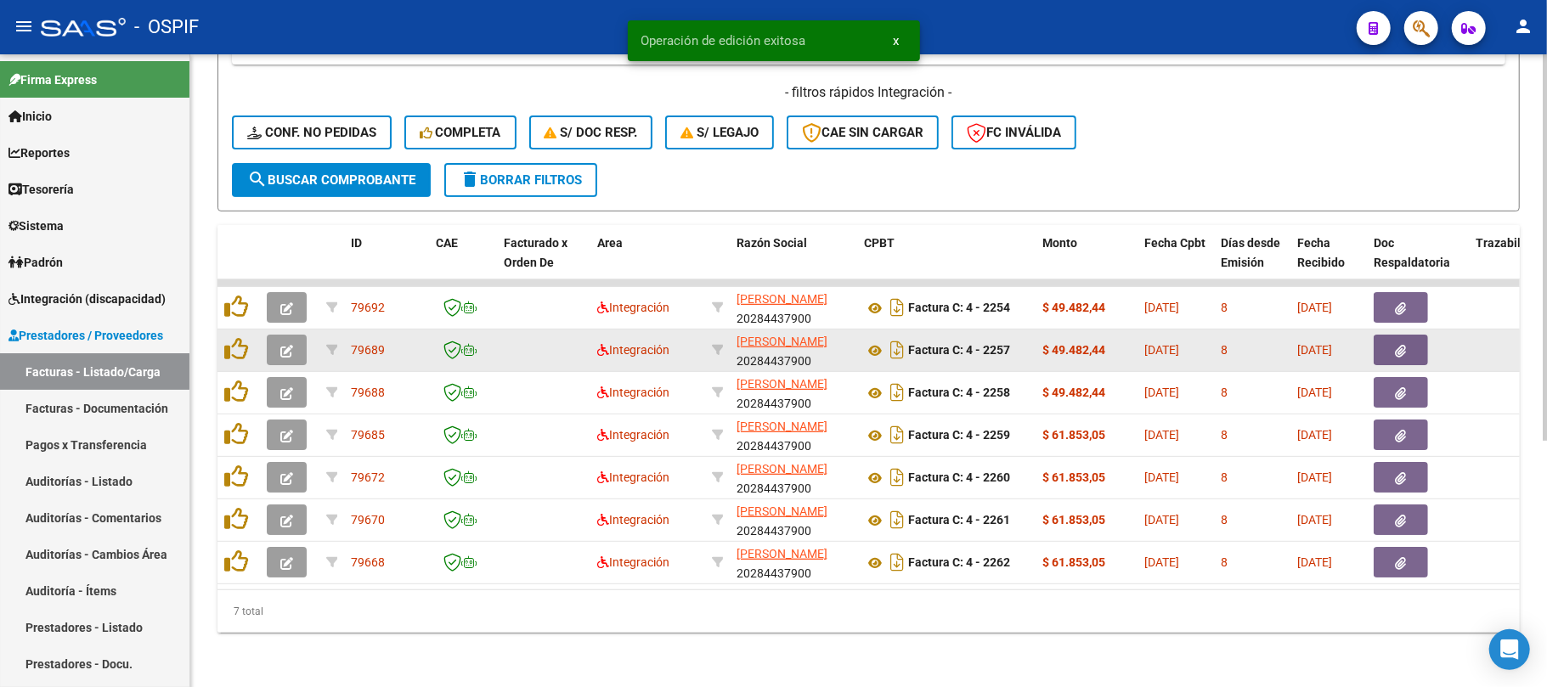
click at [274, 342] on button "button" at bounding box center [287, 350] width 40 height 31
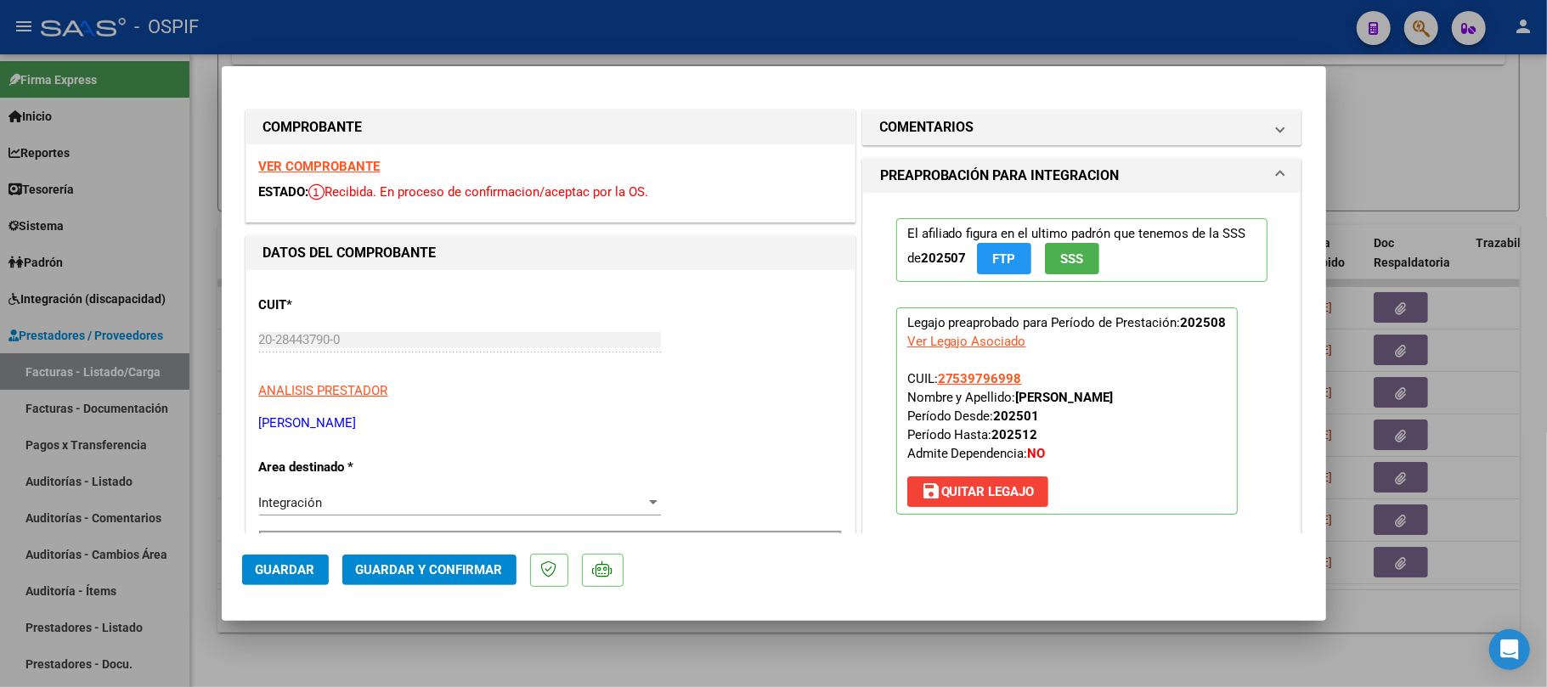
scroll to position [453, 0]
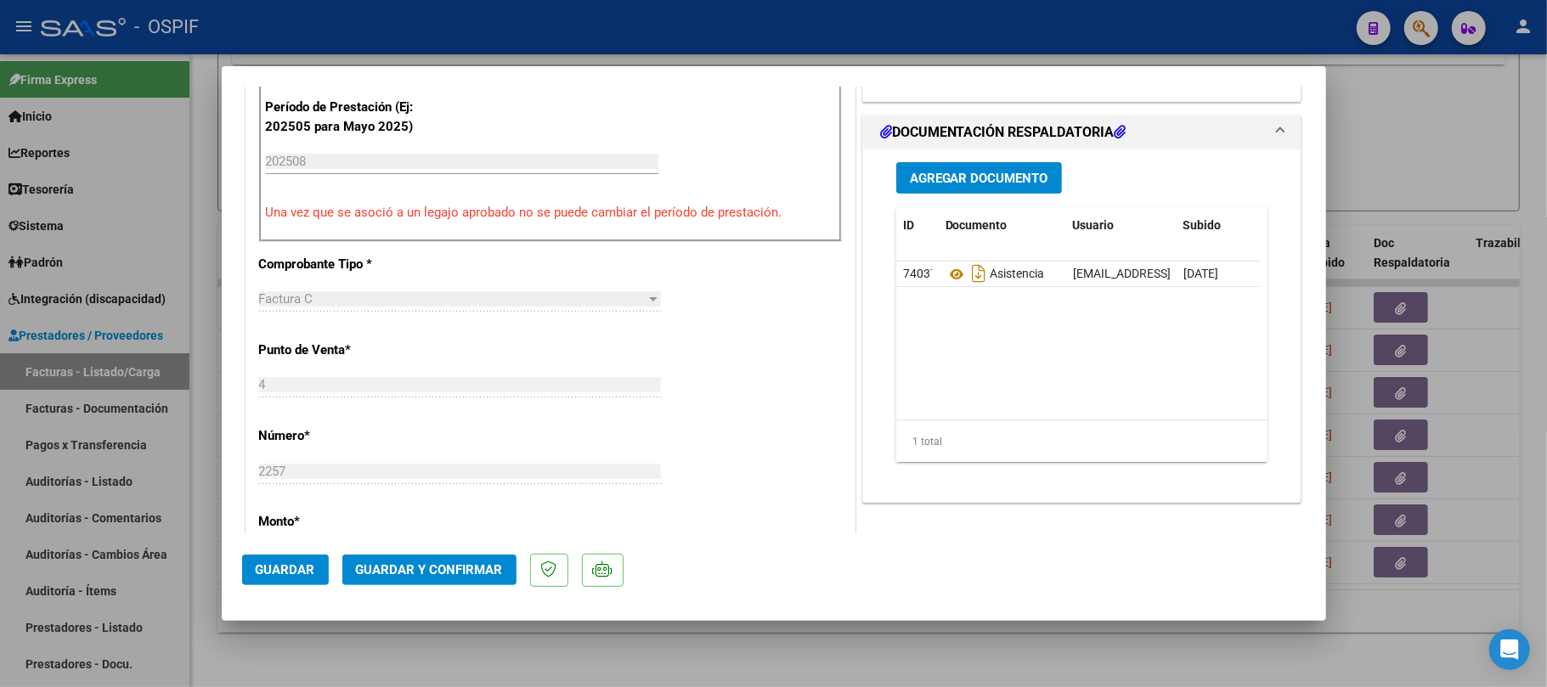
click at [401, 576] on span "Guardar y Confirmar" at bounding box center [429, 569] width 147 height 15
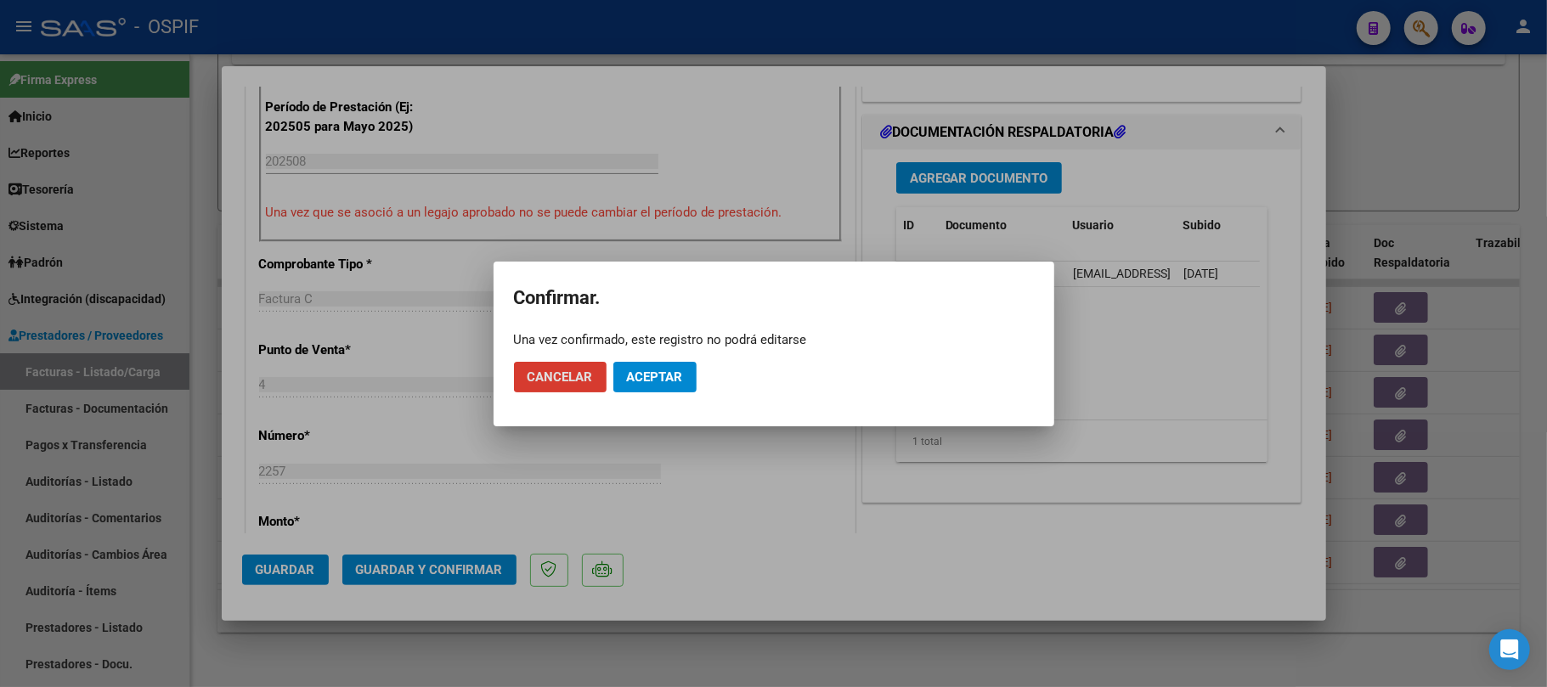
click at [644, 385] on button "Aceptar" at bounding box center [654, 377] width 83 height 31
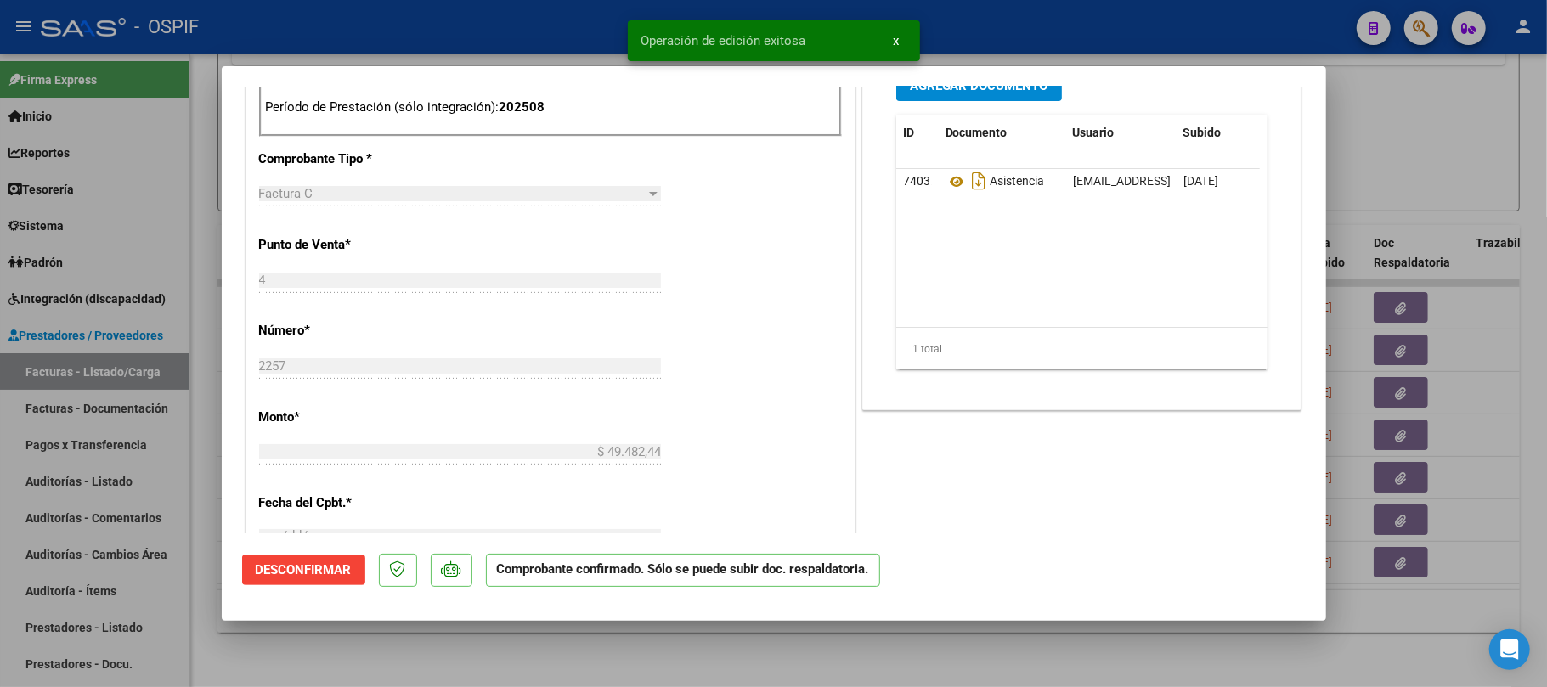
click at [828, 681] on div at bounding box center [773, 343] width 1547 height 687
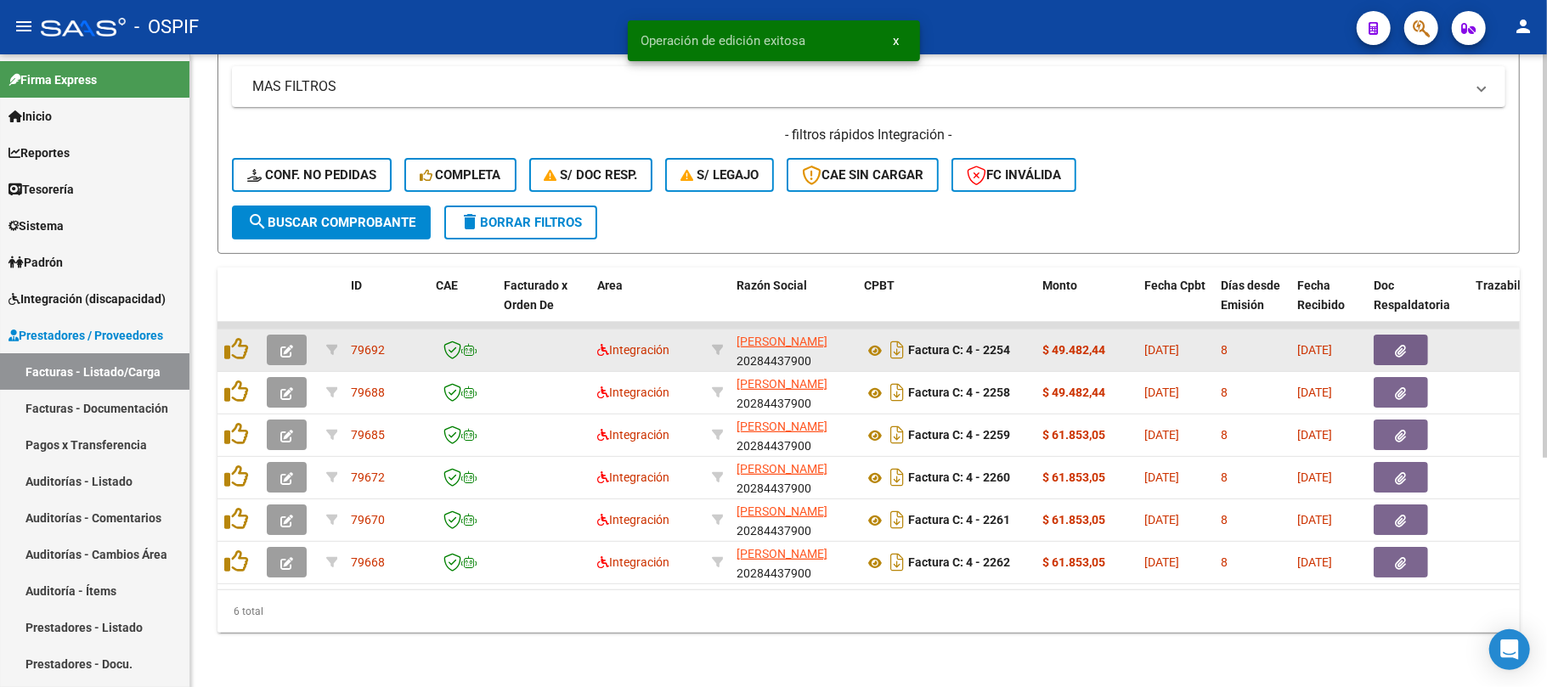
scroll to position [360, 0]
click at [286, 345] on icon "button" at bounding box center [286, 351] width 13 height 13
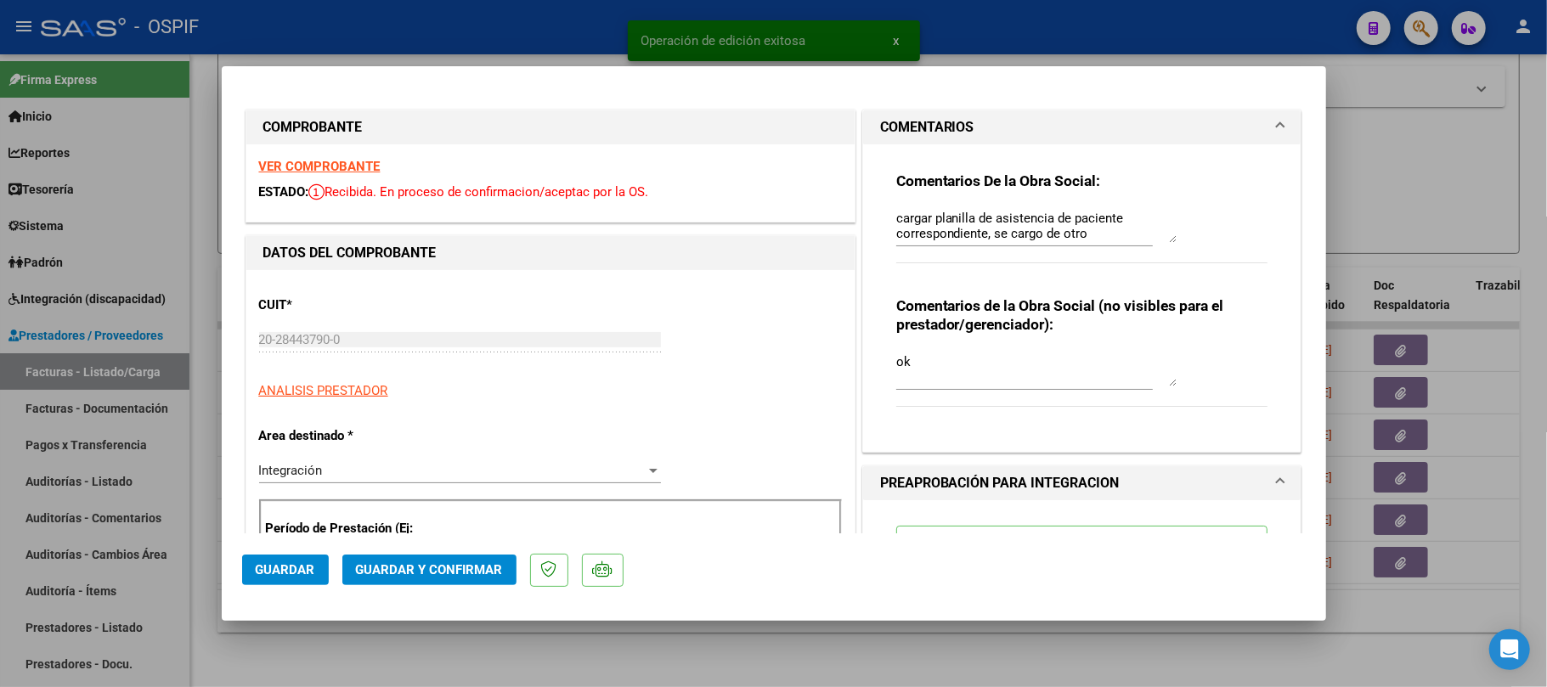
click at [599, 650] on div at bounding box center [773, 343] width 1547 height 687
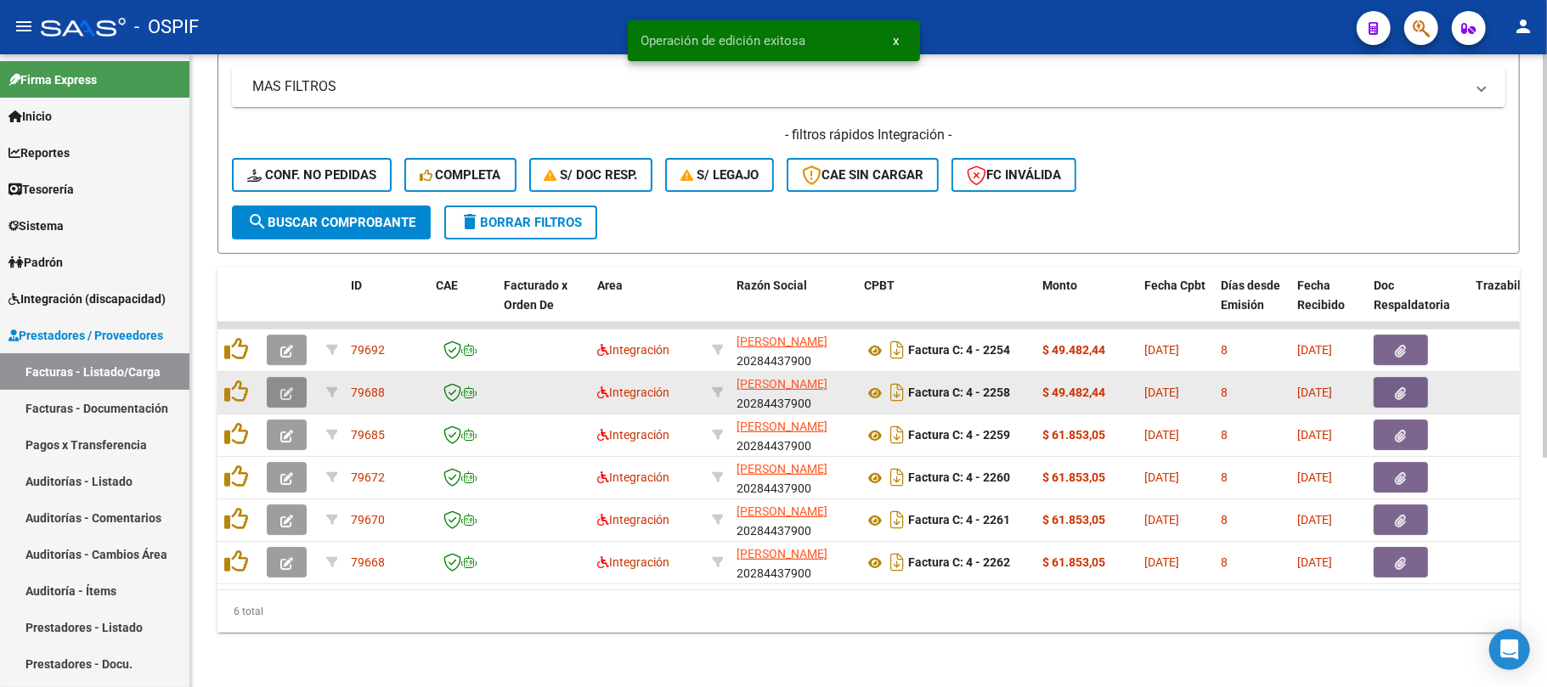
click at [294, 381] on button "button" at bounding box center [287, 392] width 40 height 31
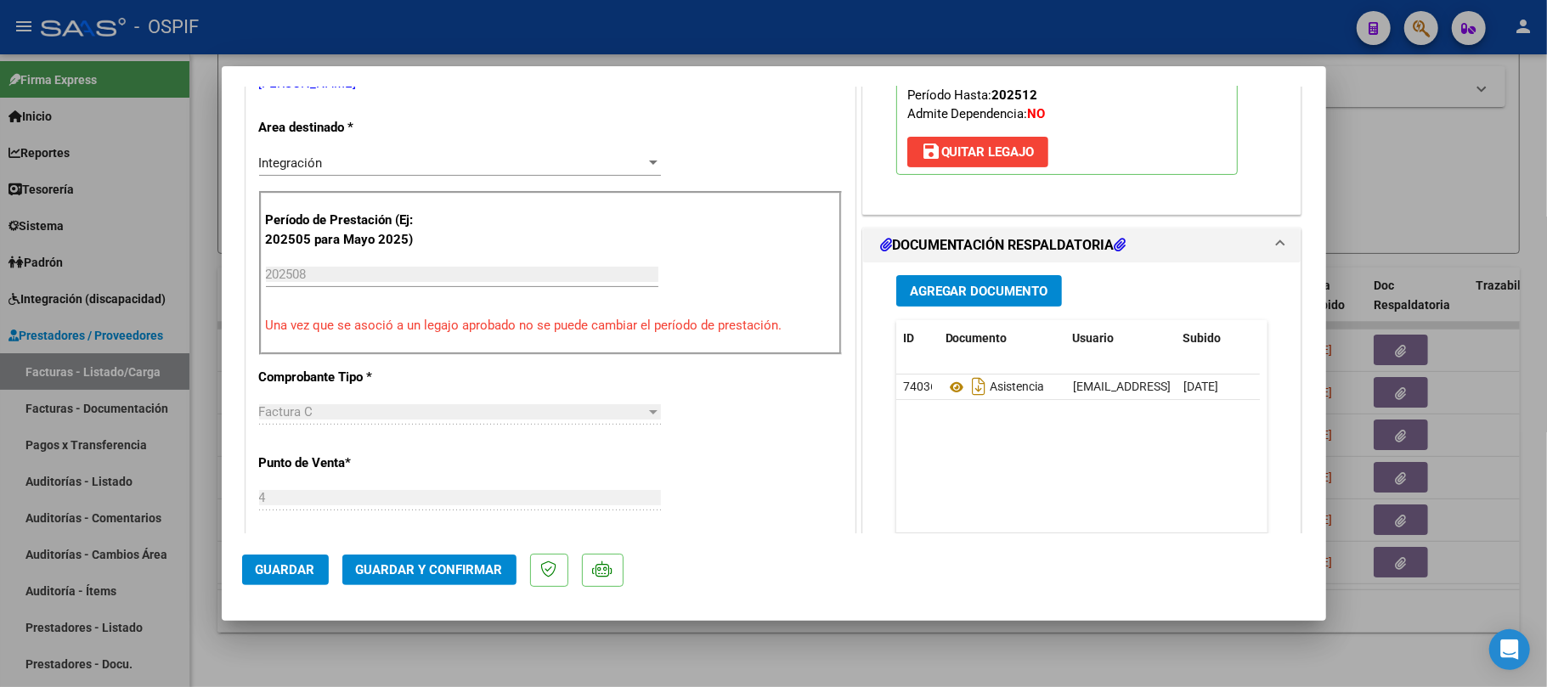
scroll to position [0, 0]
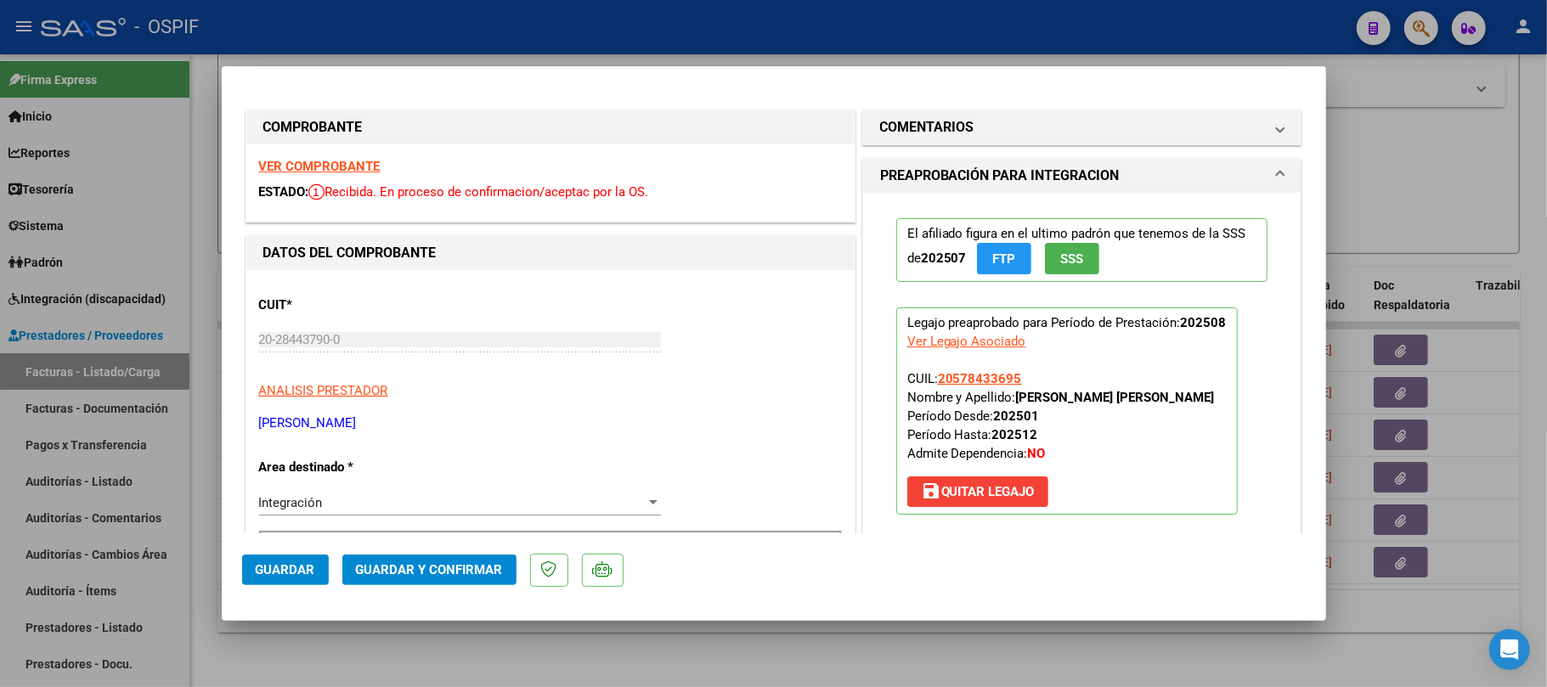
click at [483, 562] on span "Guardar y Confirmar" at bounding box center [429, 569] width 147 height 15
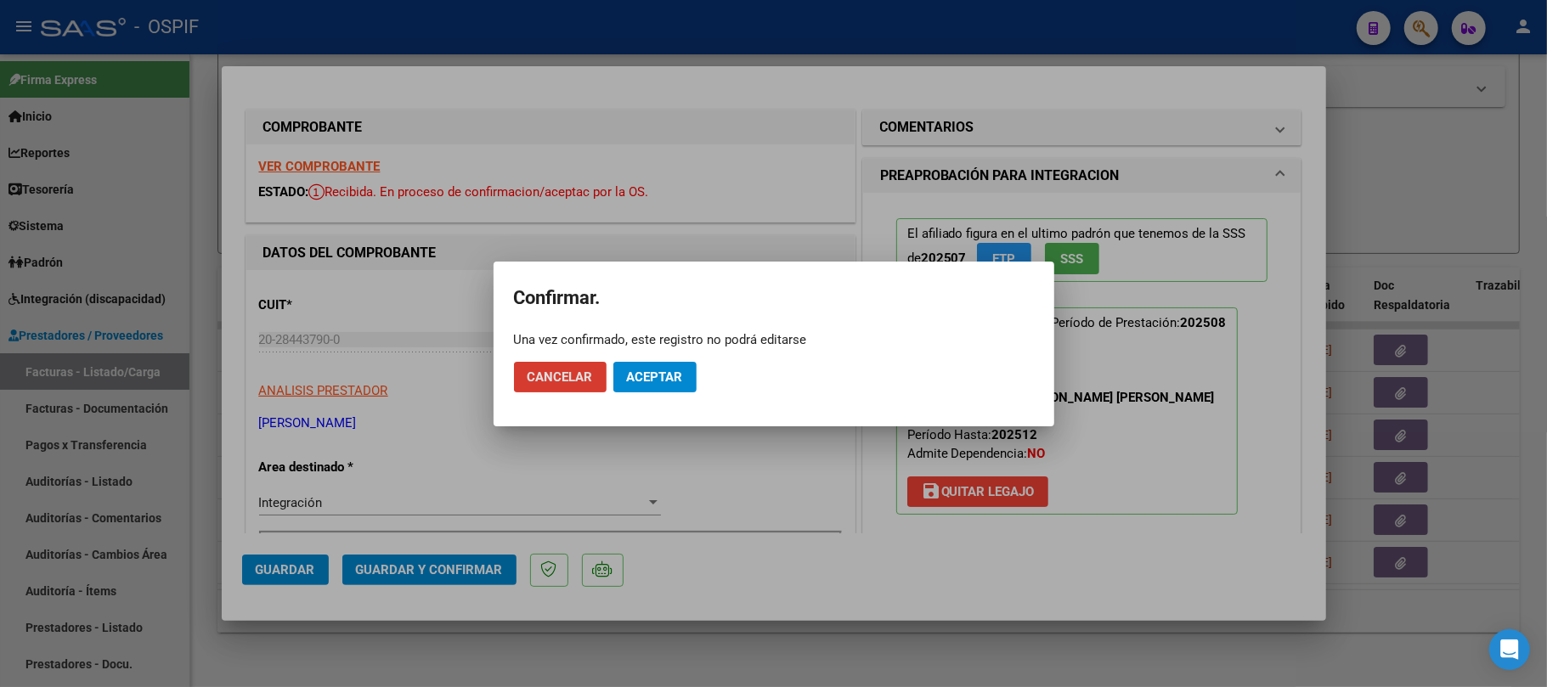
click at [642, 376] on span "Aceptar" at bounding box center [655, 377] width 56 height 15
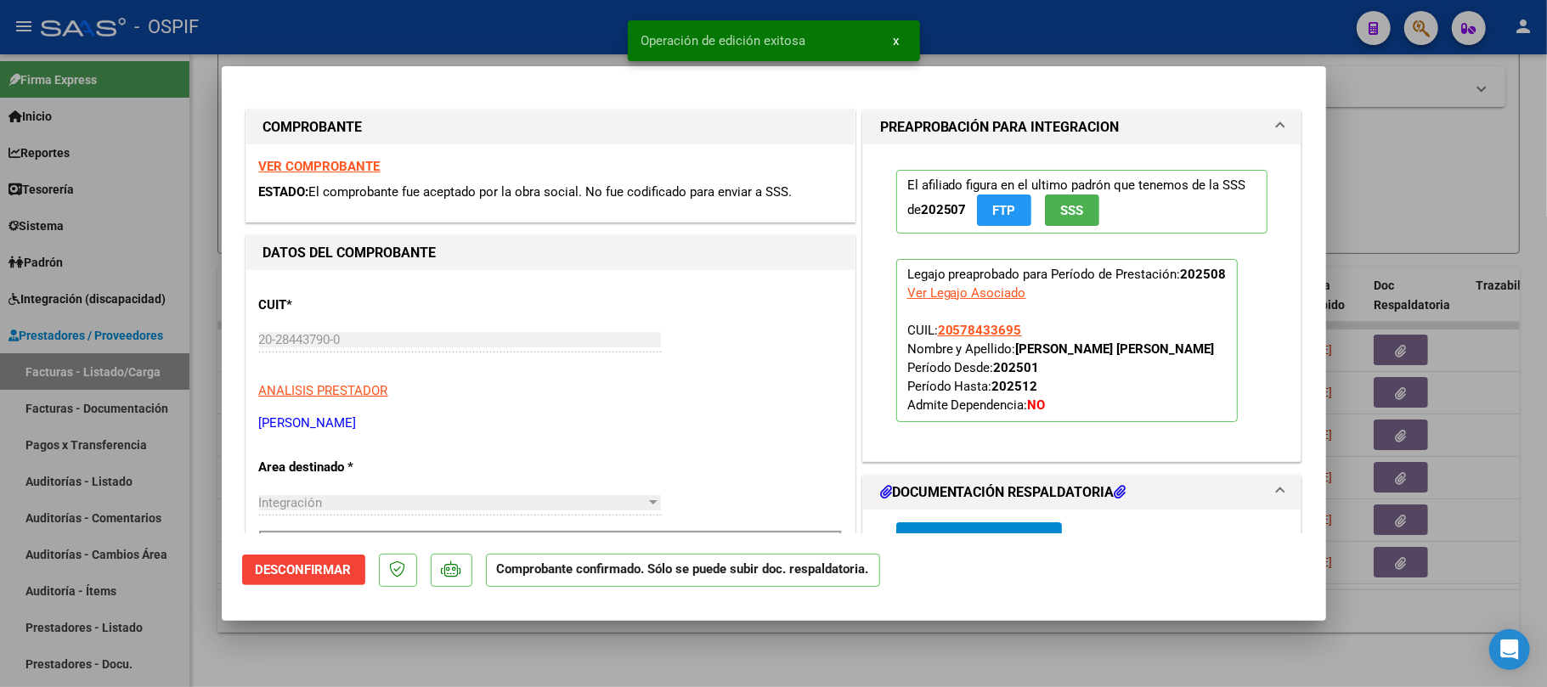
click at [729, 667] on div at bounding box center [773, 343] width 1547 height 687
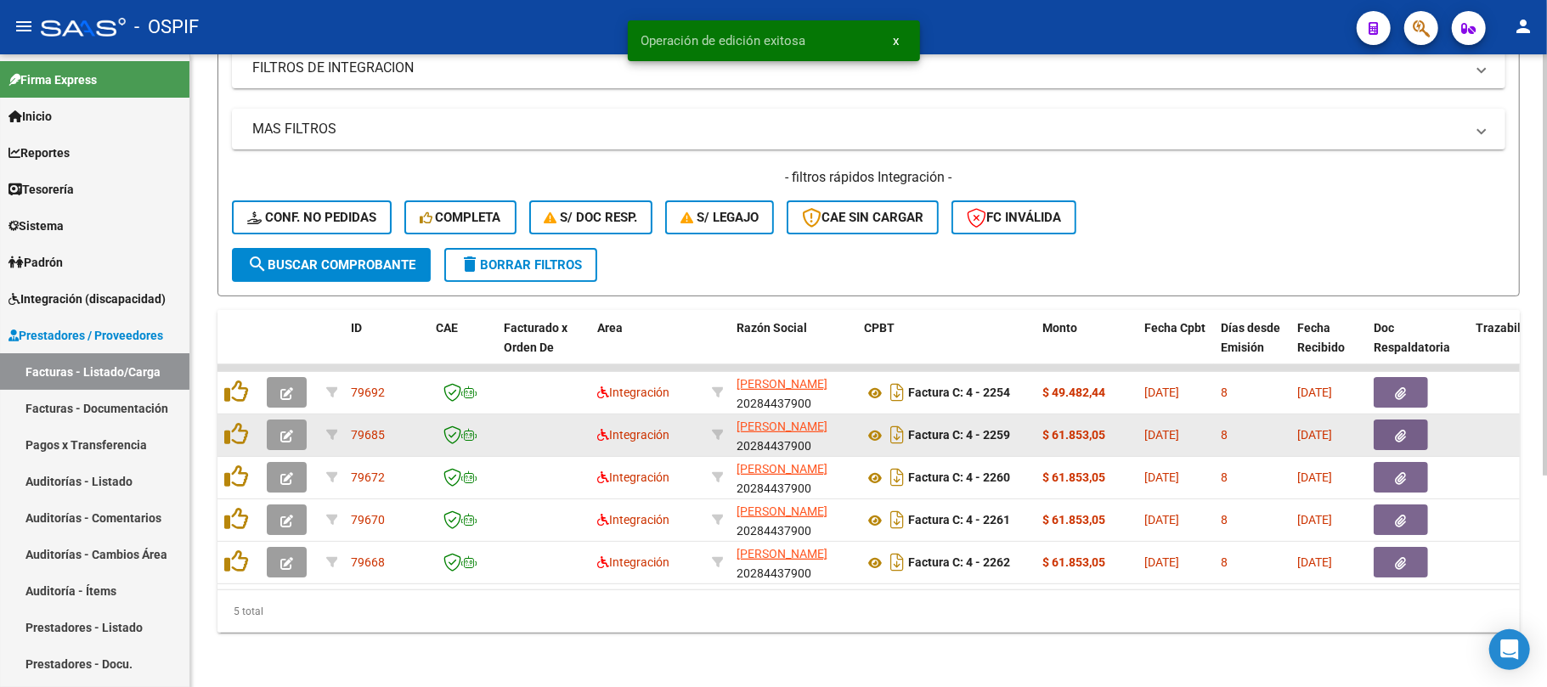
scroll to position [318, 0]
click at [285, 430] on icon "button" at bounding box center [286, 436] width 13 height 13
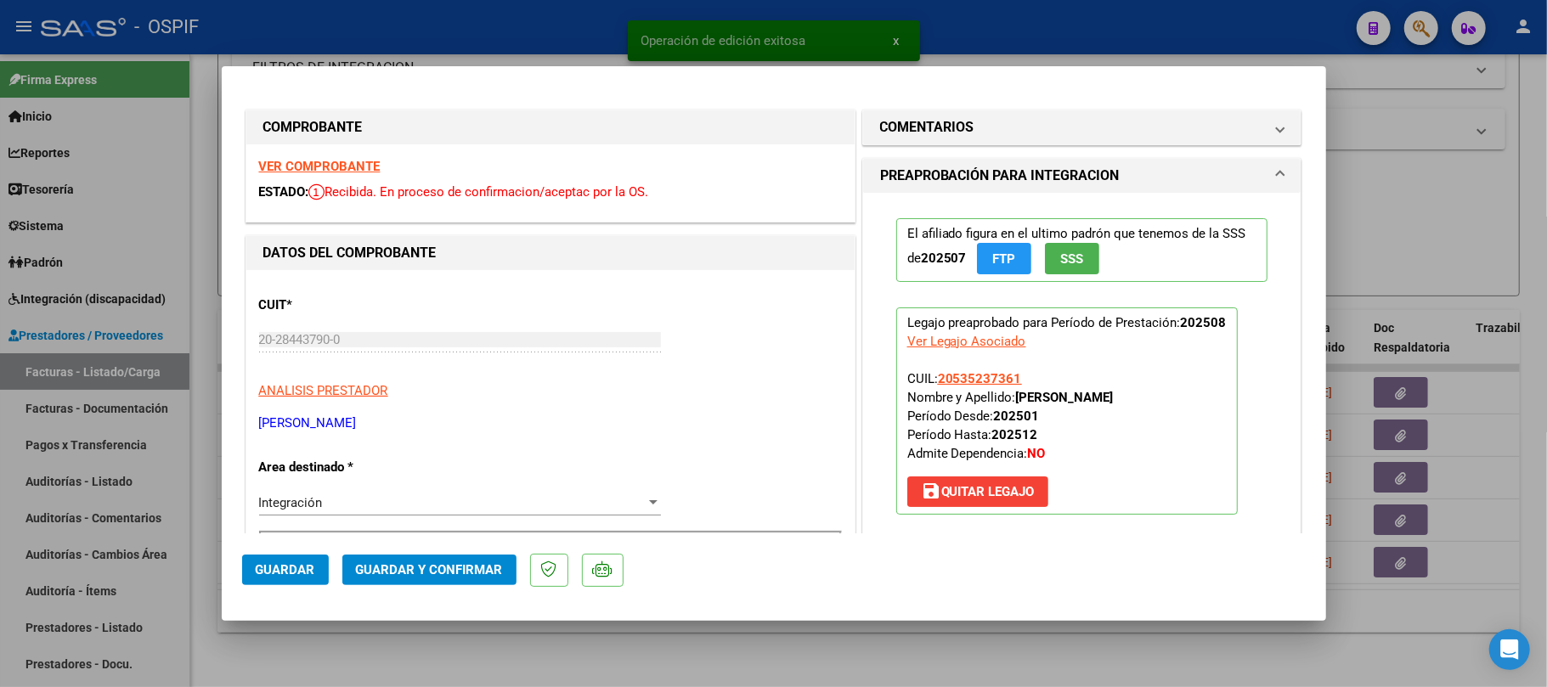
scroll to position [340, 0]
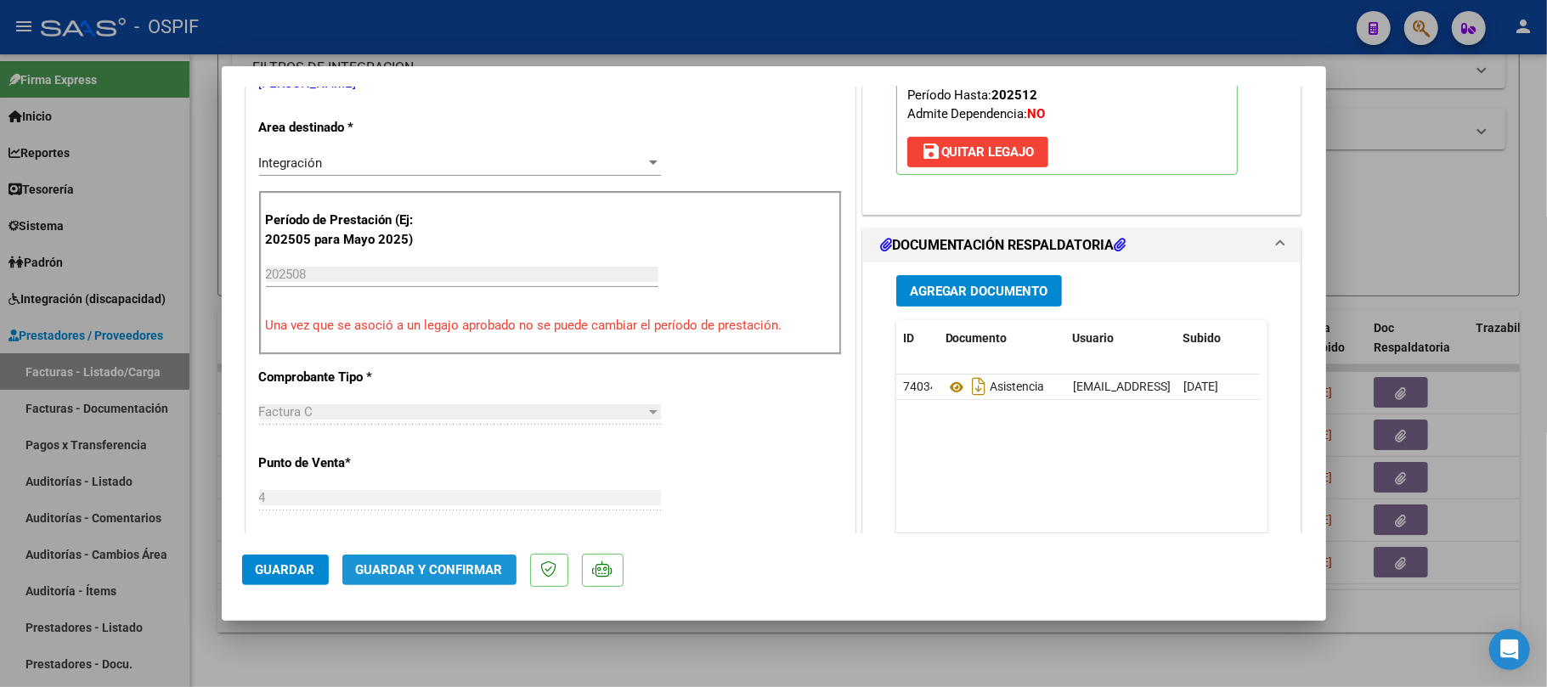
click at [443, 573] on span "Guardar y Confirmar" at bounding box center [429, 569] width 147 height 15
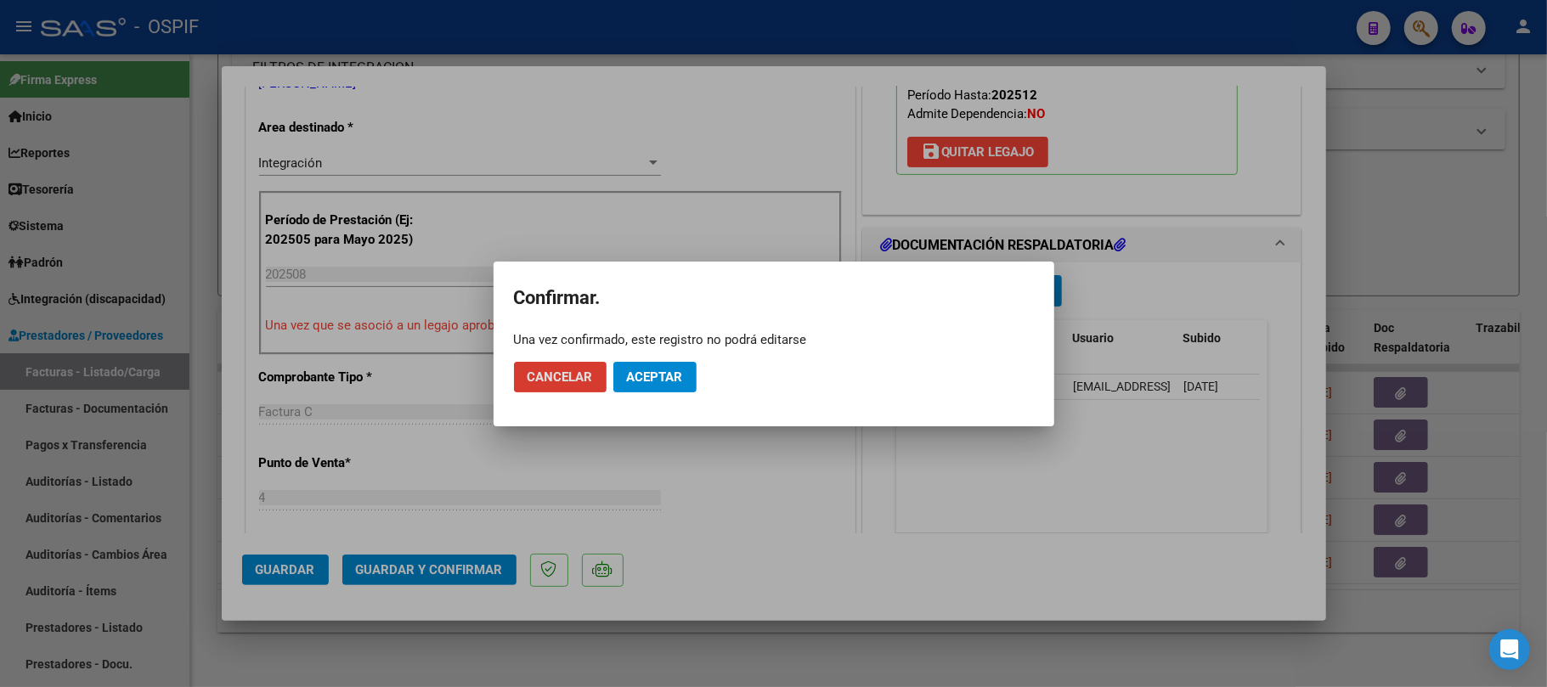
click at [641, 381] on span "Aceptar" at bounding box center [655, 377] width 56 height 15
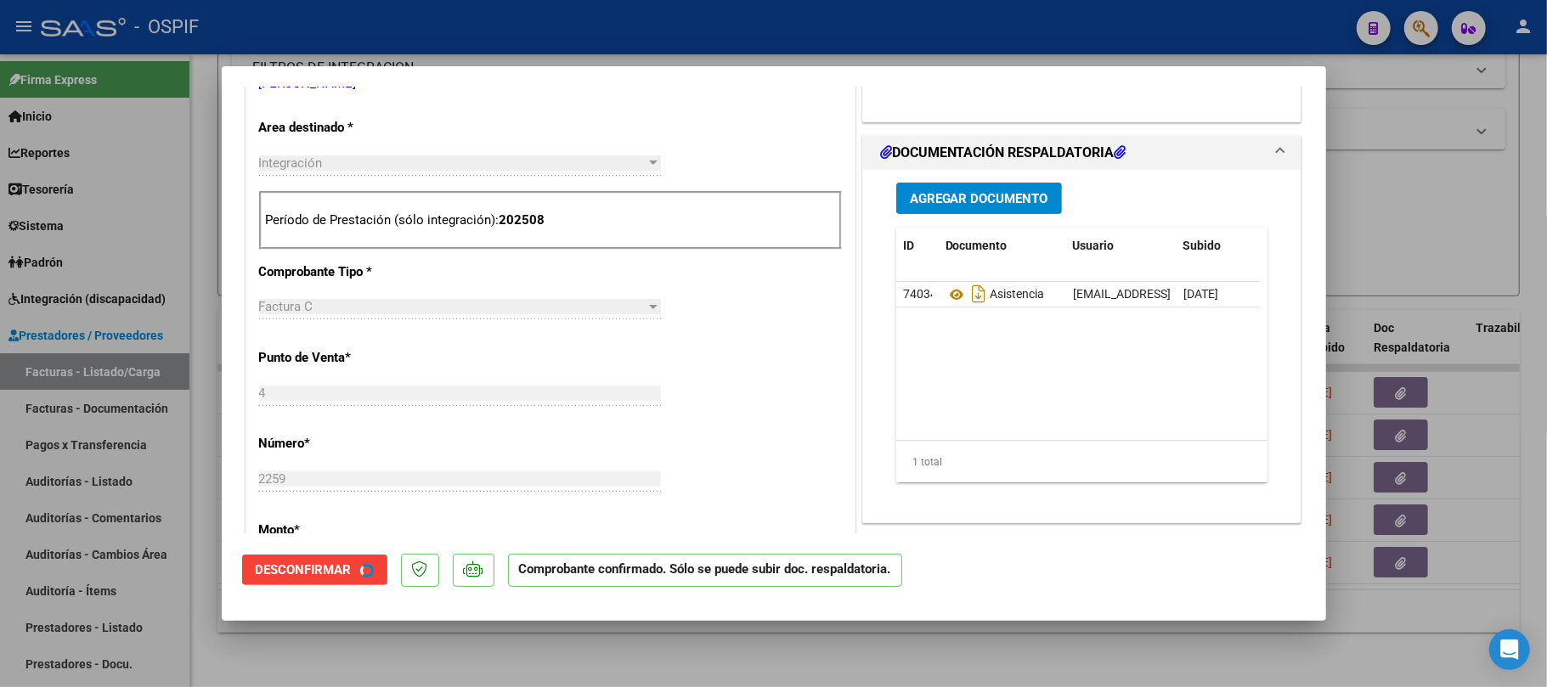
scroll to position [226, 0]
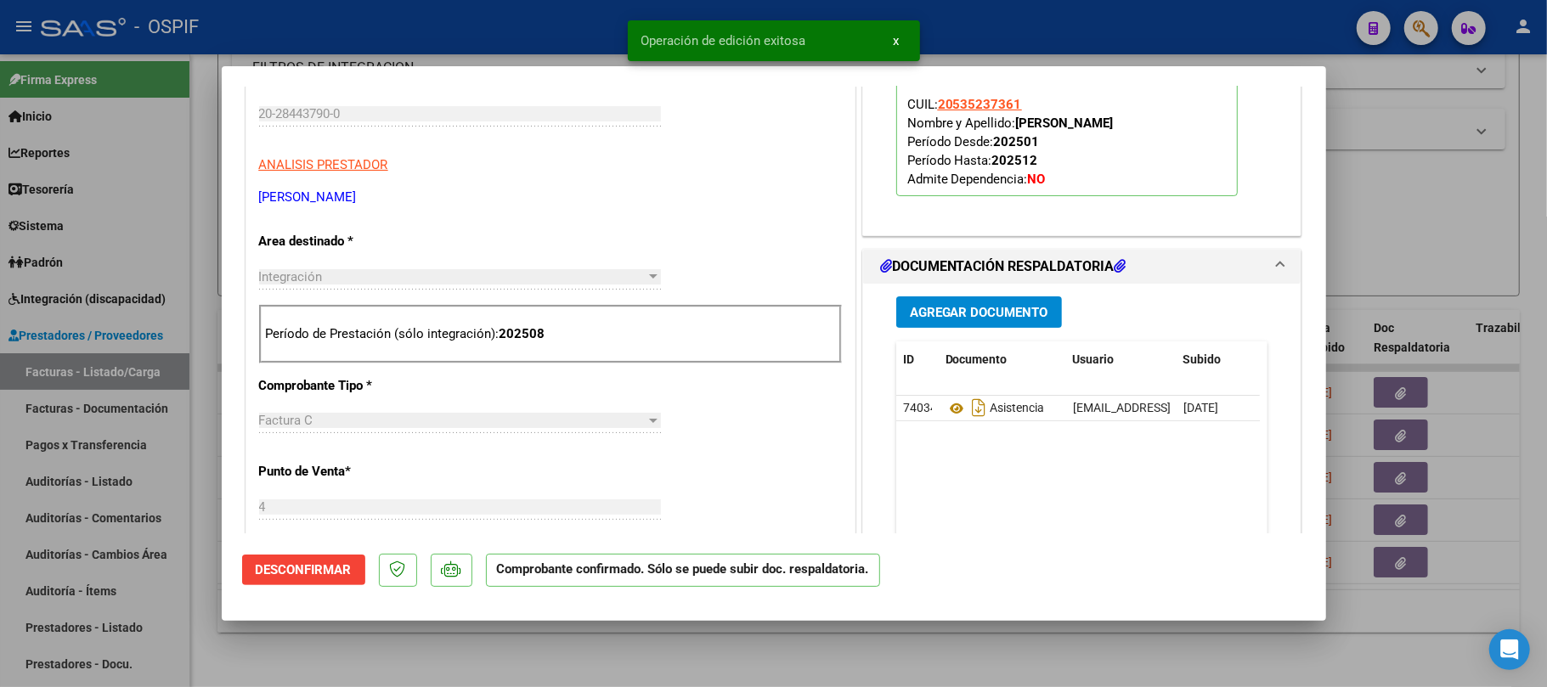
click at [1402, 250] on div at bounding box center [773, 343] width 1547 height 687
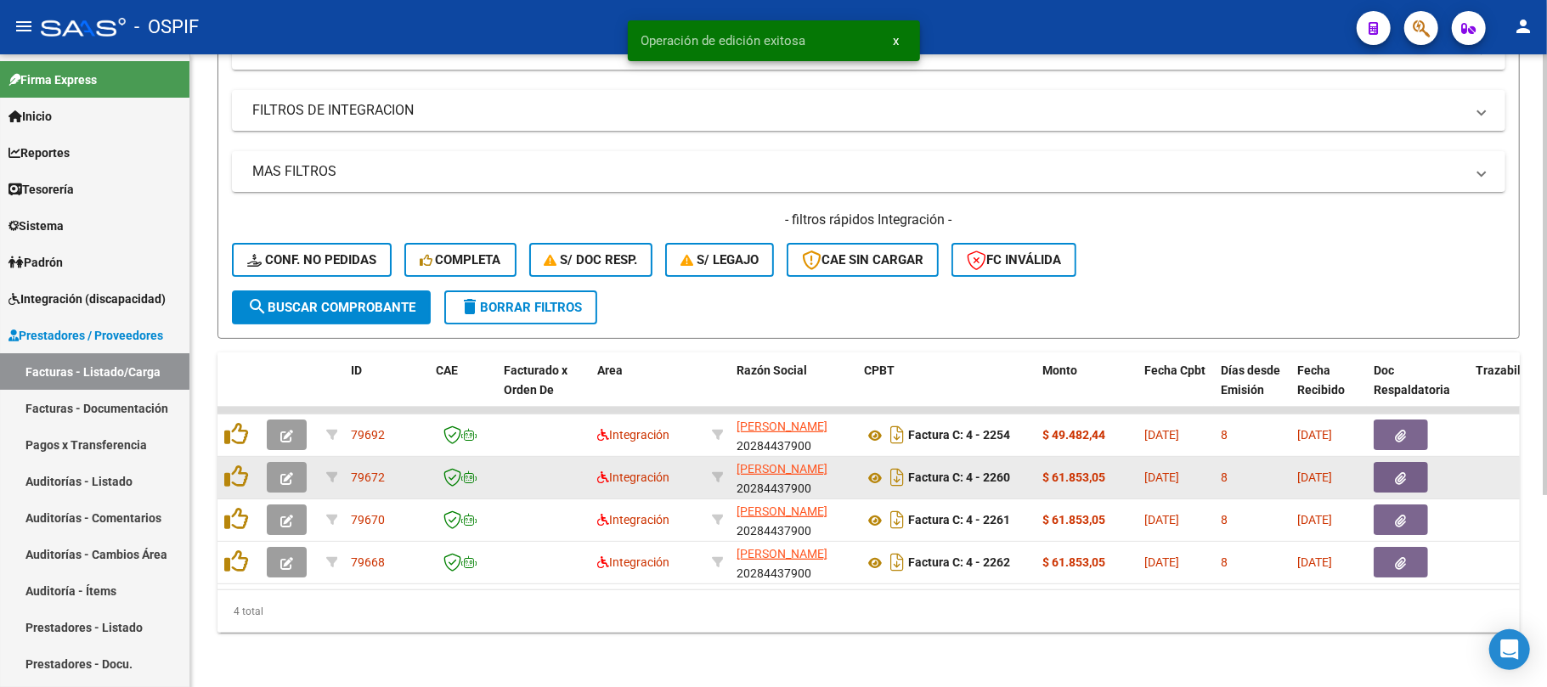
scroll to position [275, 0]
click at [286, 472] on icon "button" at bounding box center [286, 478] width 13 height 13
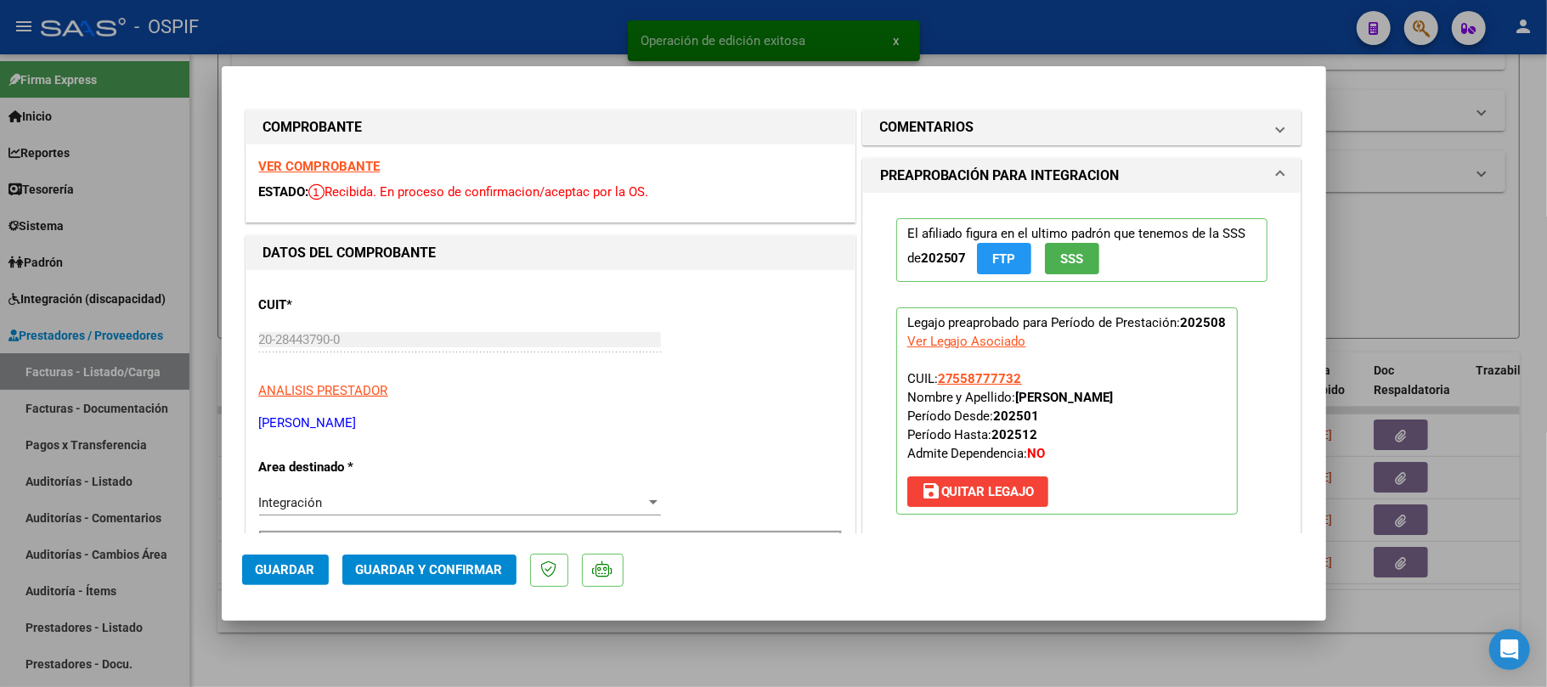
scroll to position [340, 0]
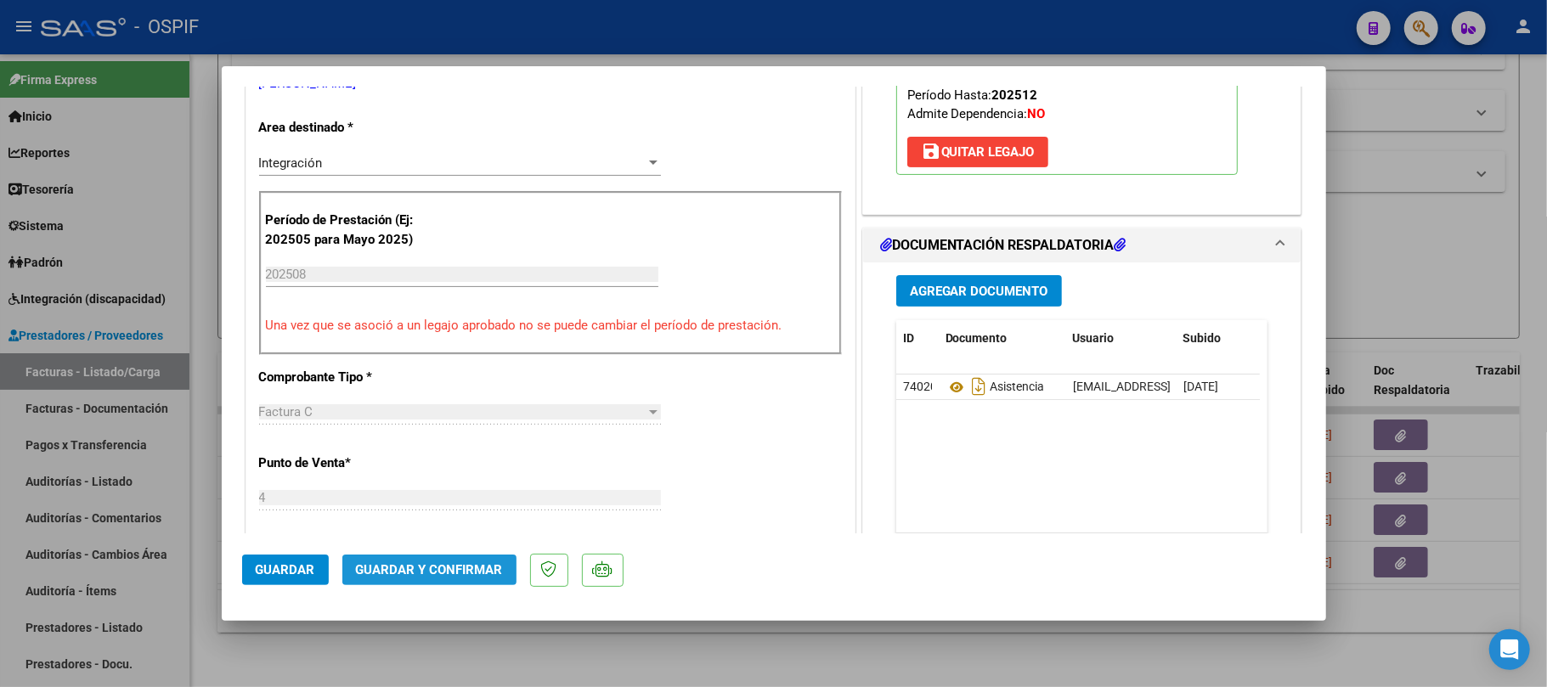
click at [473, 564] on span "Guardar y Confirmar" at bounding box center [429, 569] width 147 height 15
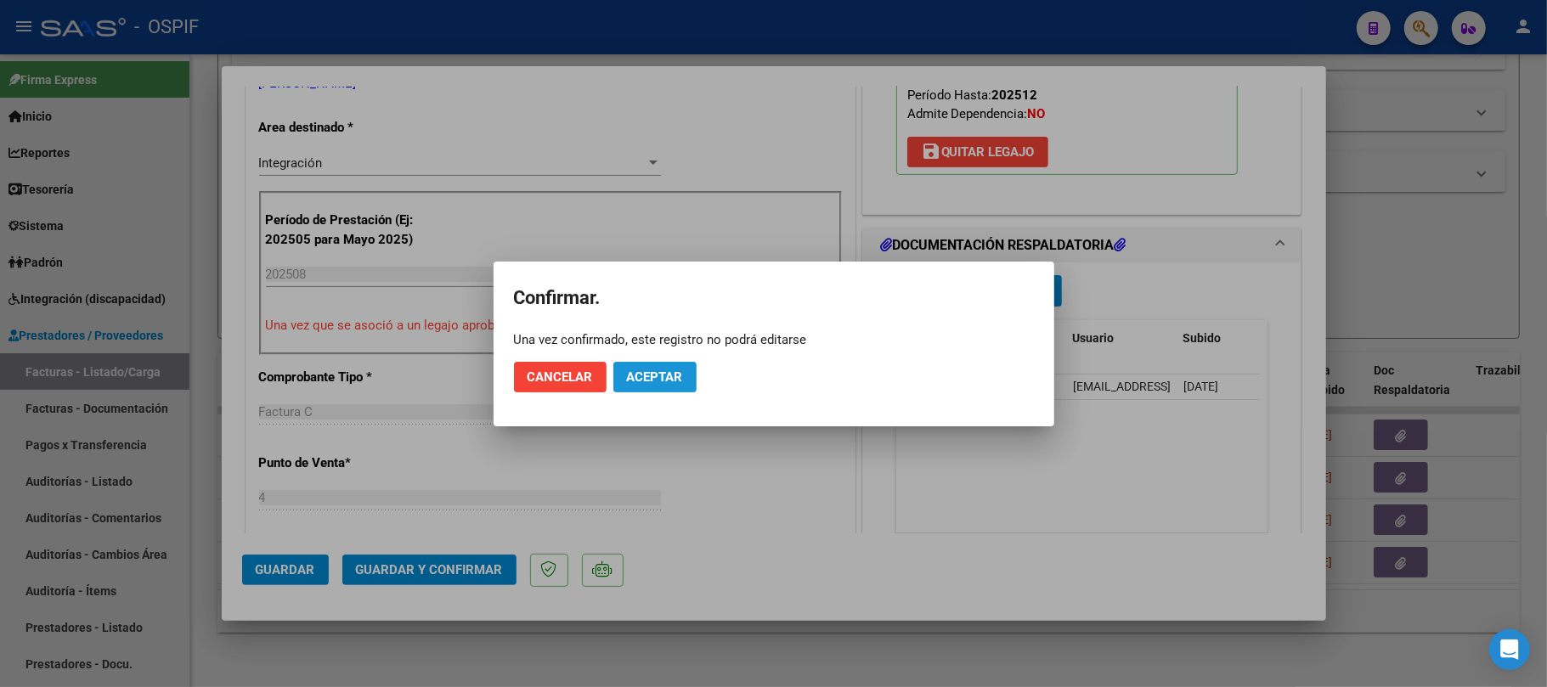
click at [643, 376] on span "Aceptar" at bounding box center [655, 377] width 56 height 15
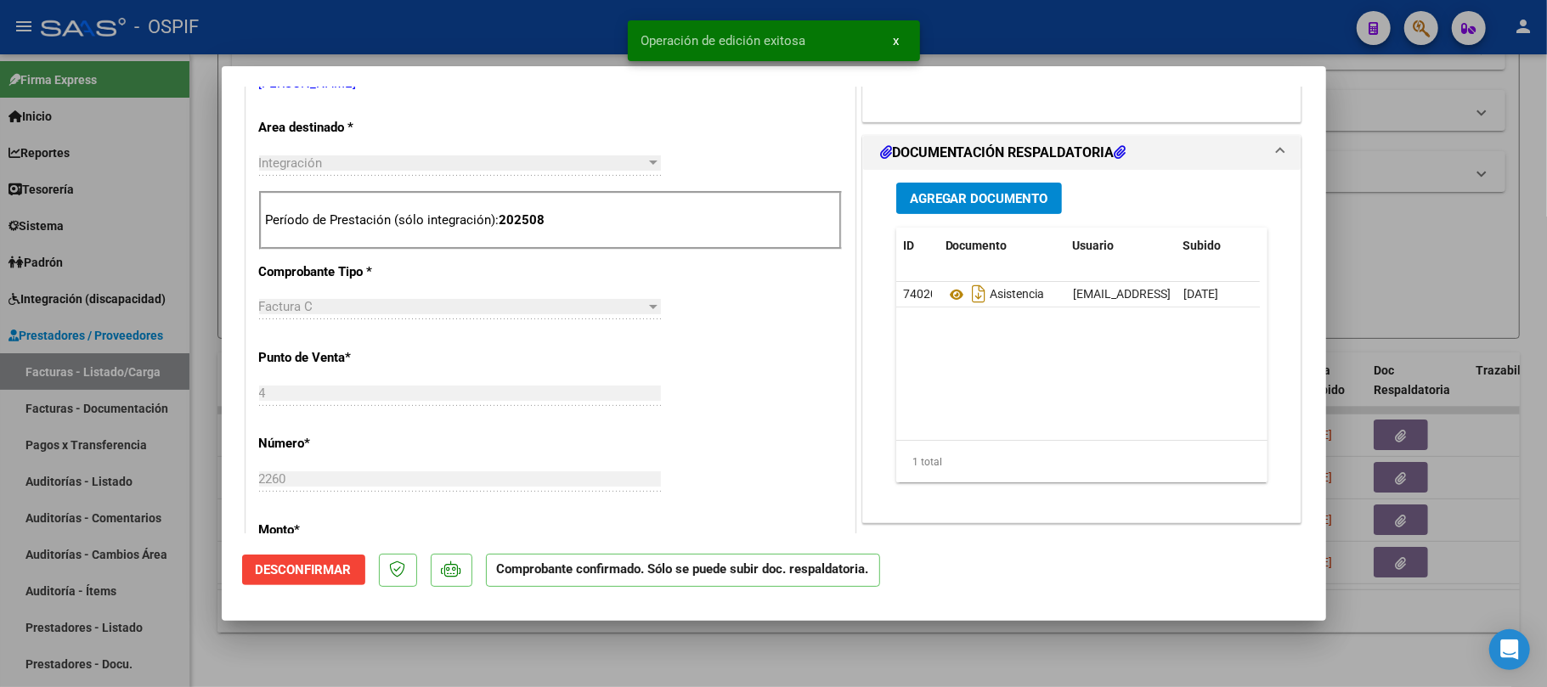
click at [738, 669] on div at bounding box center [773, 343] width 1547 height 687
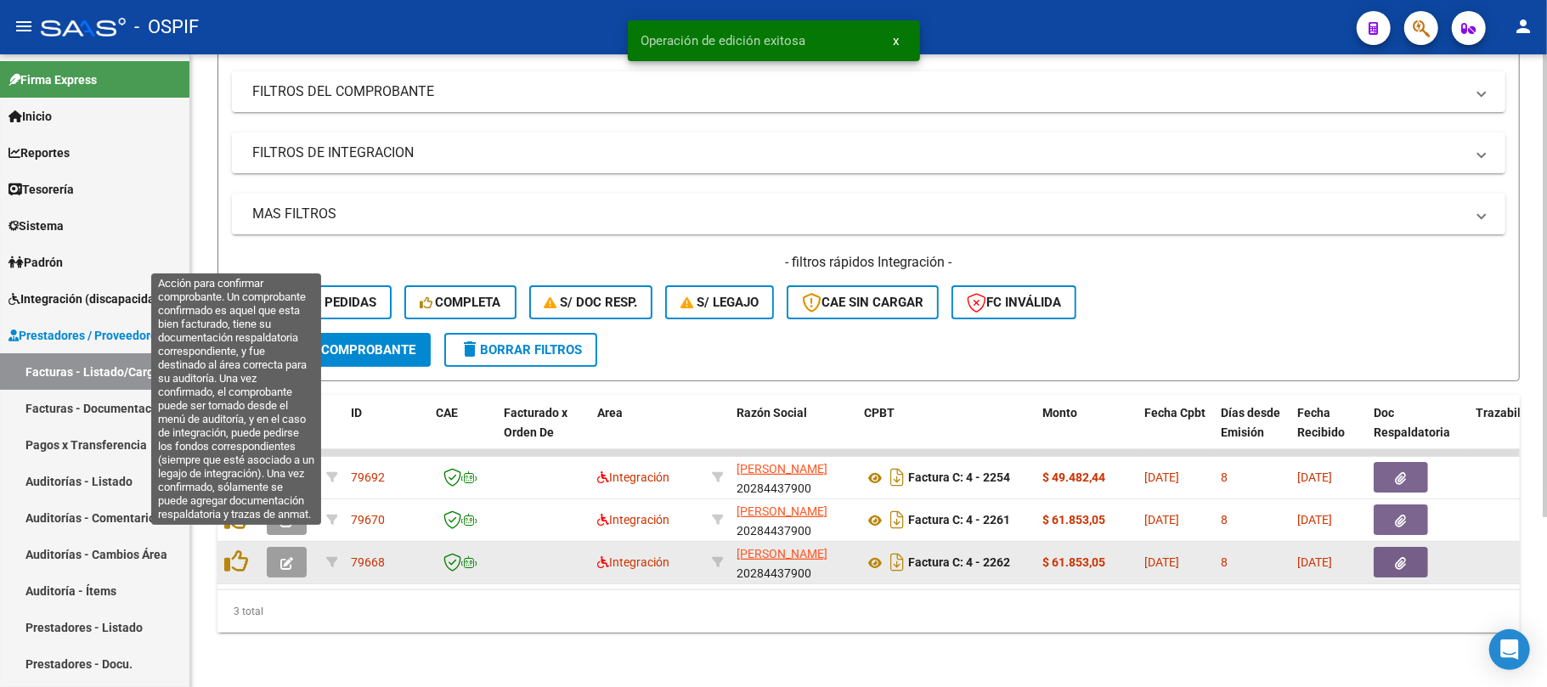
scroll to position [233, 0]
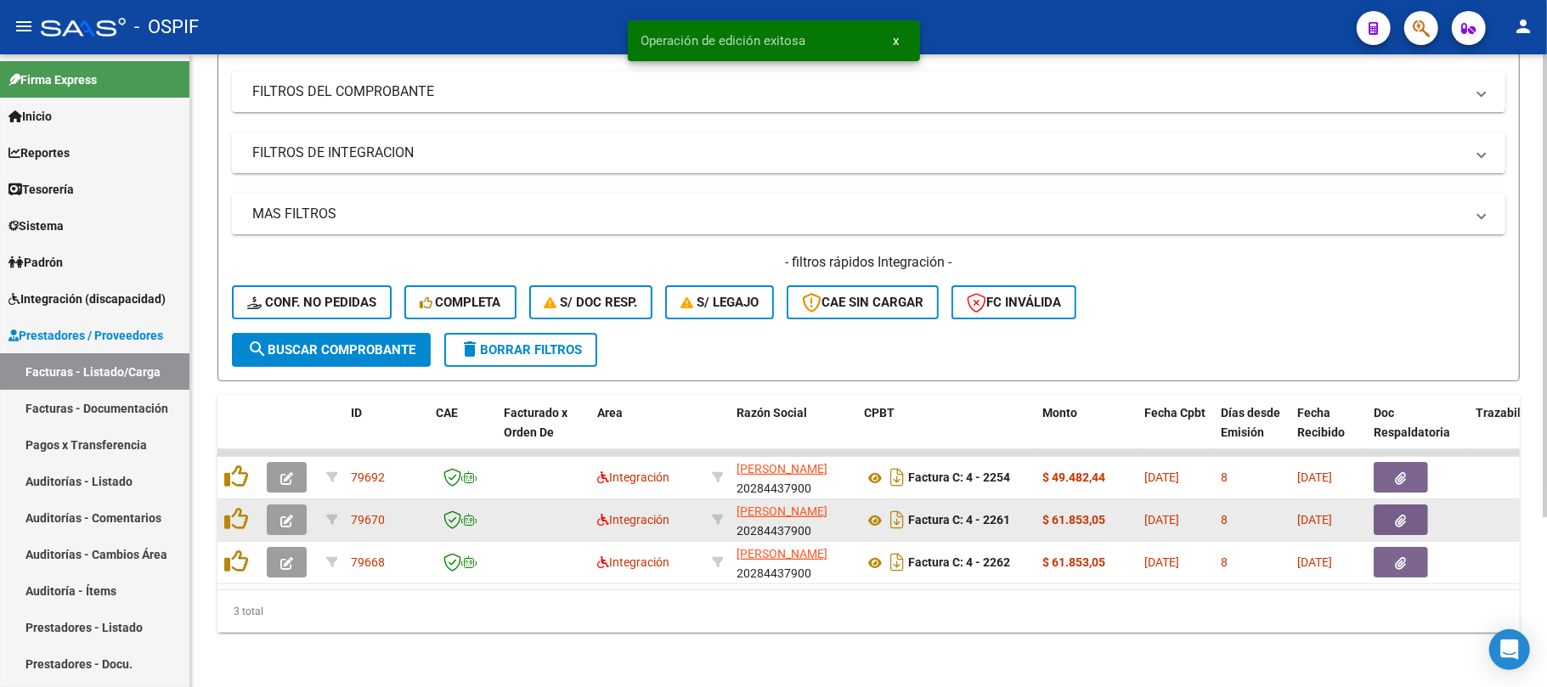
click at [279, 511] on button "button" at bounding box center [287, 520] width 40 height 31
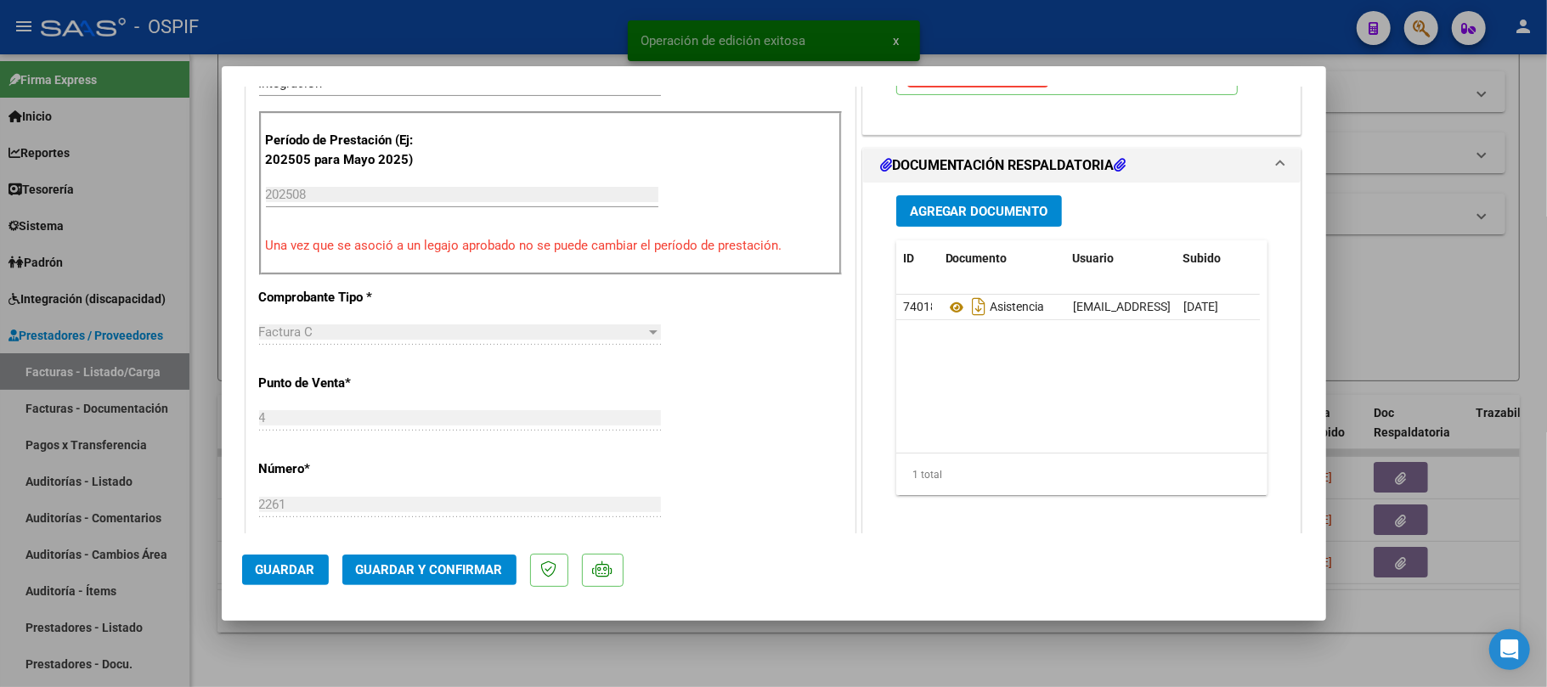
scroll to position [453, 0]
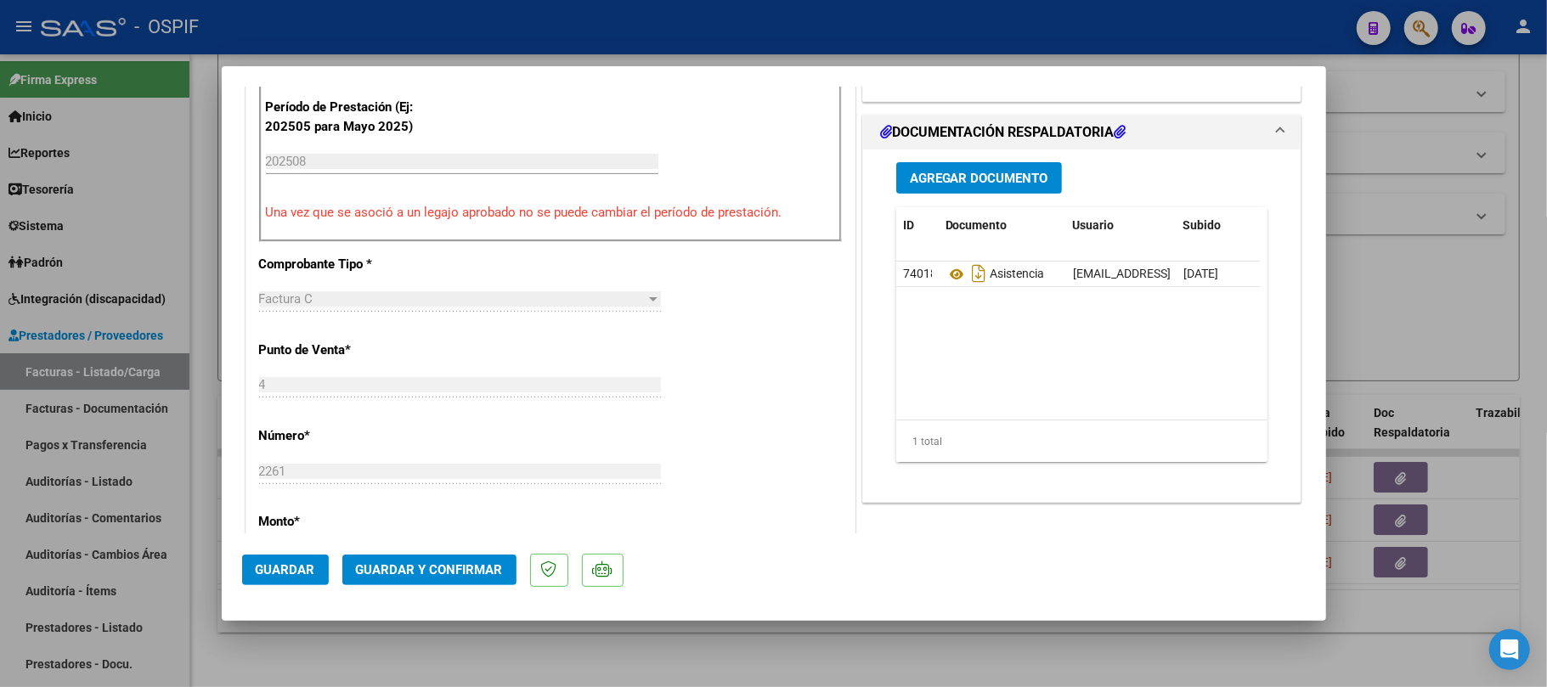
click at [480, 569] on span "Guardar y Confirmar" at bounding box center [429, 569] width 147 height 15
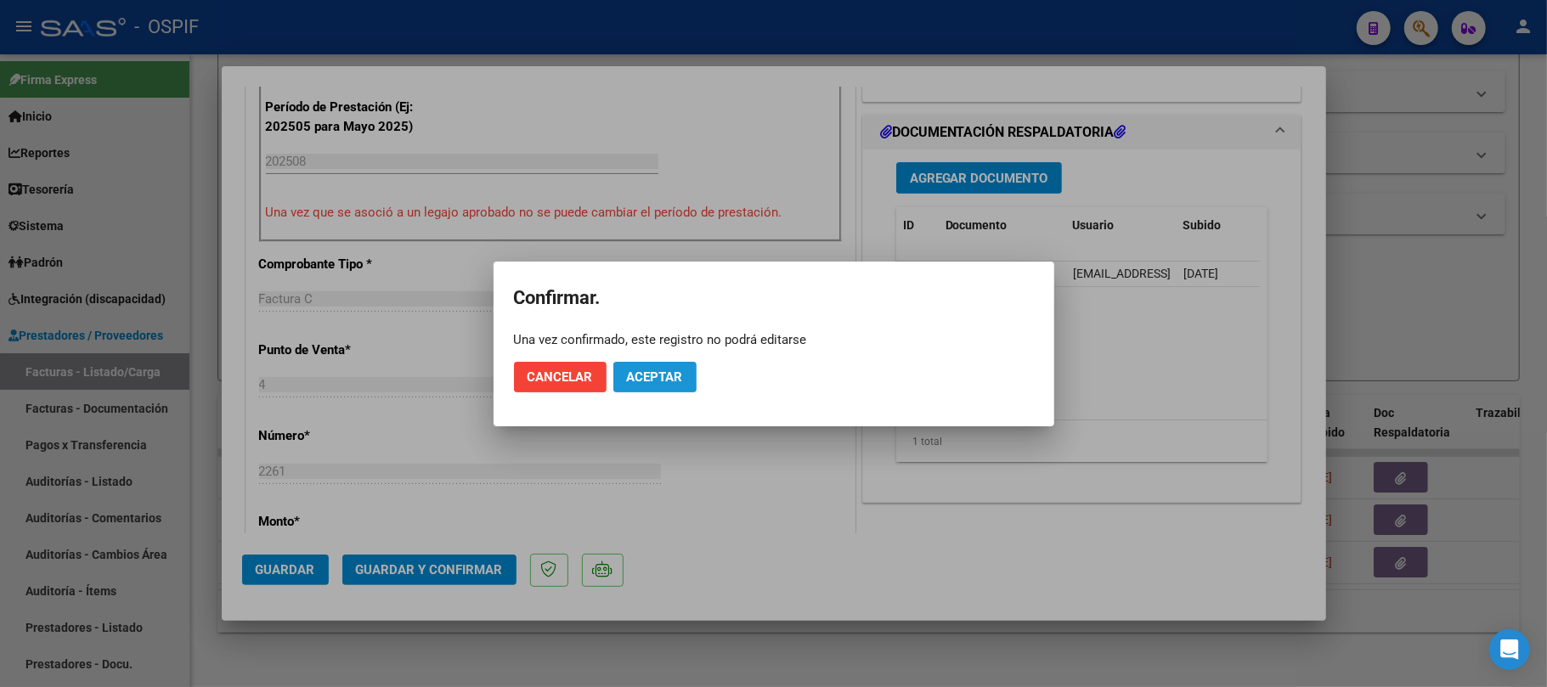
click at [661, 379] on span "Aceptar" at bounding box center [655, 377] width 56 height 15
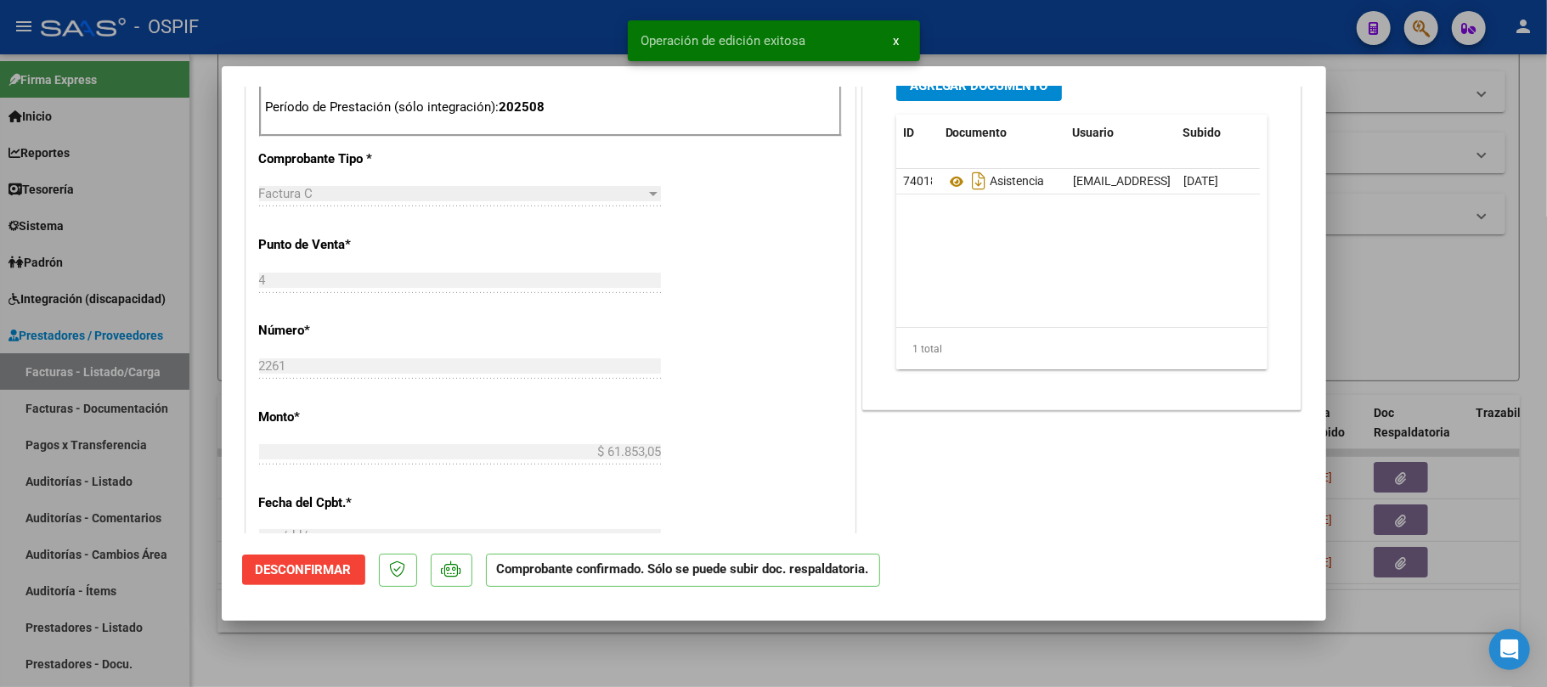
click at [714, 651] on div at bounding box center [773, 343] width 1547 height 687
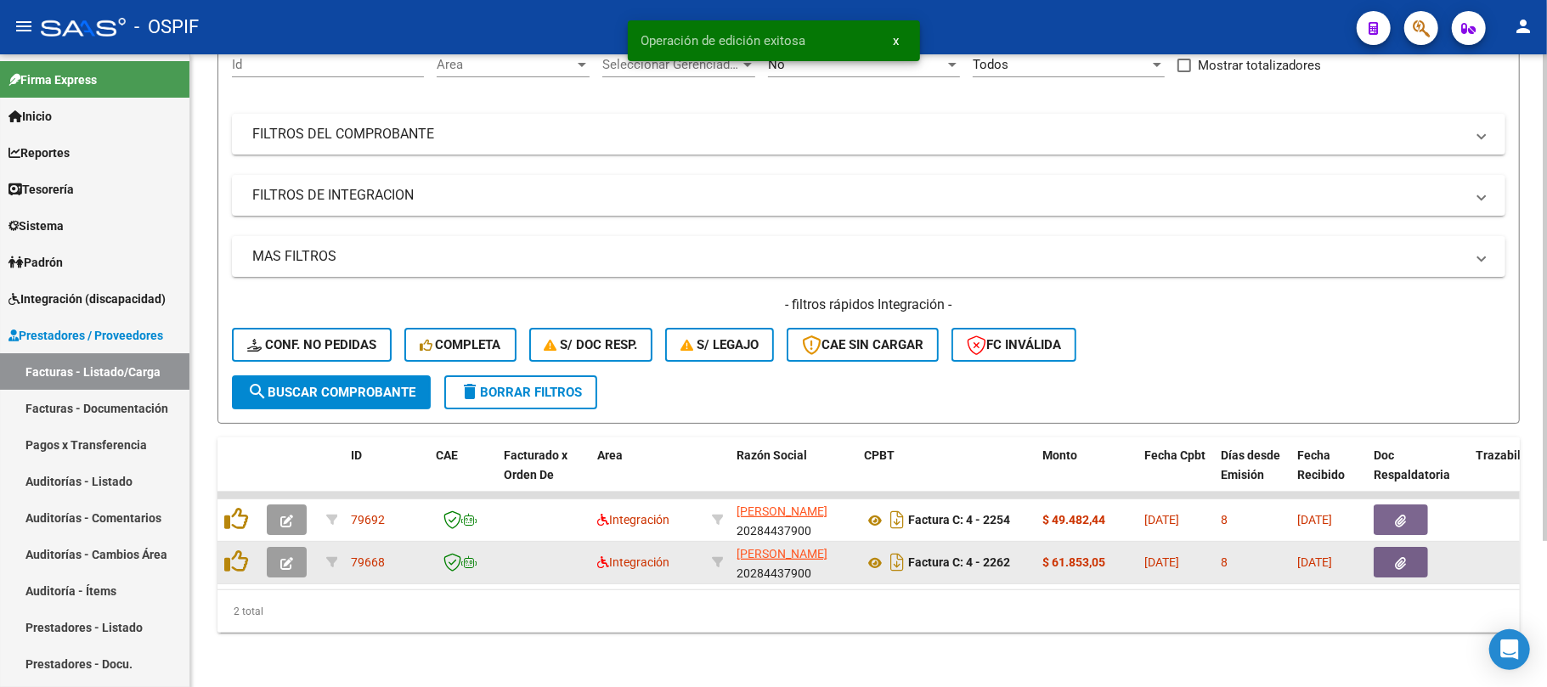
scroll to position [190, 0]
click at [292, 557] on icon "button" at bounding box center [286, 563] width 13 height 13
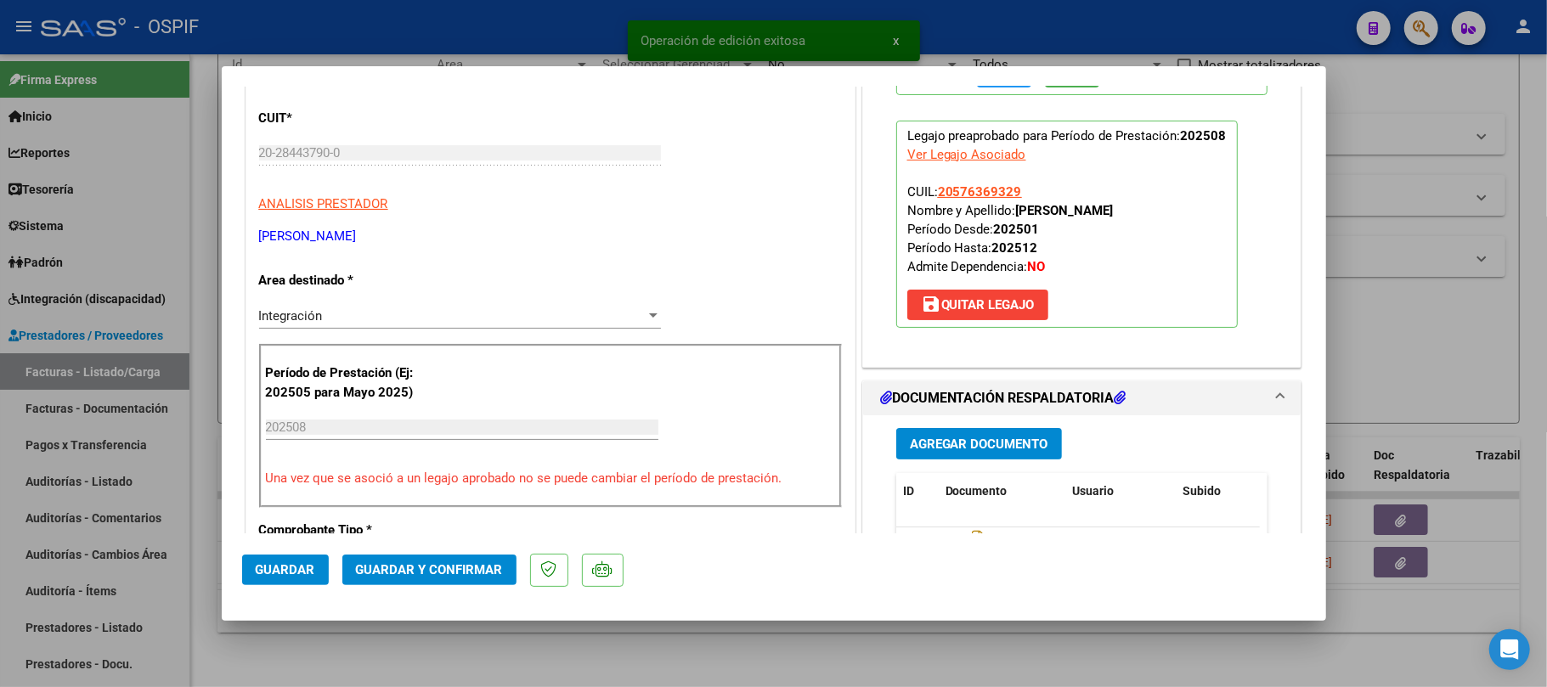
scroll to position [226, 0]
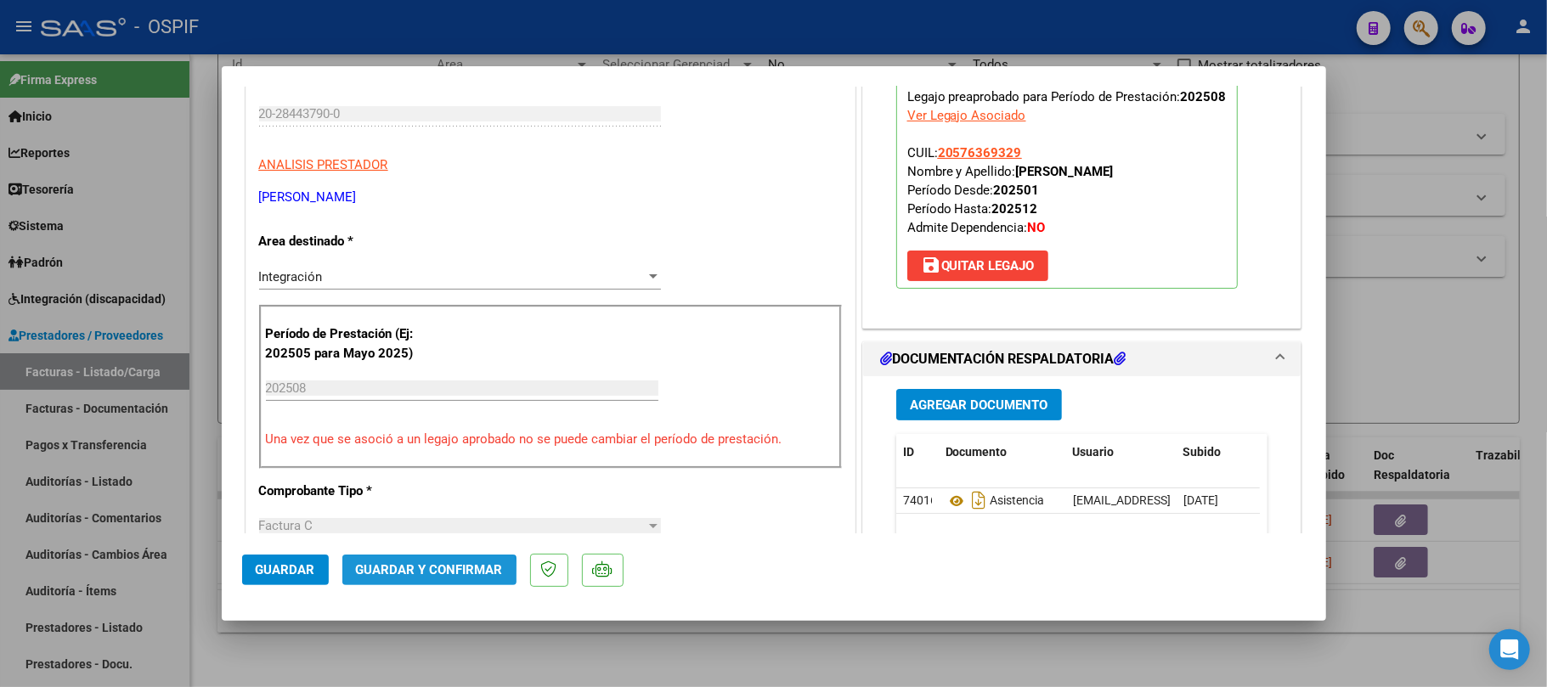
click at [368, 578] on button "Guardar y Confirmar" at bounding box center [429, 570] width 174 height 31
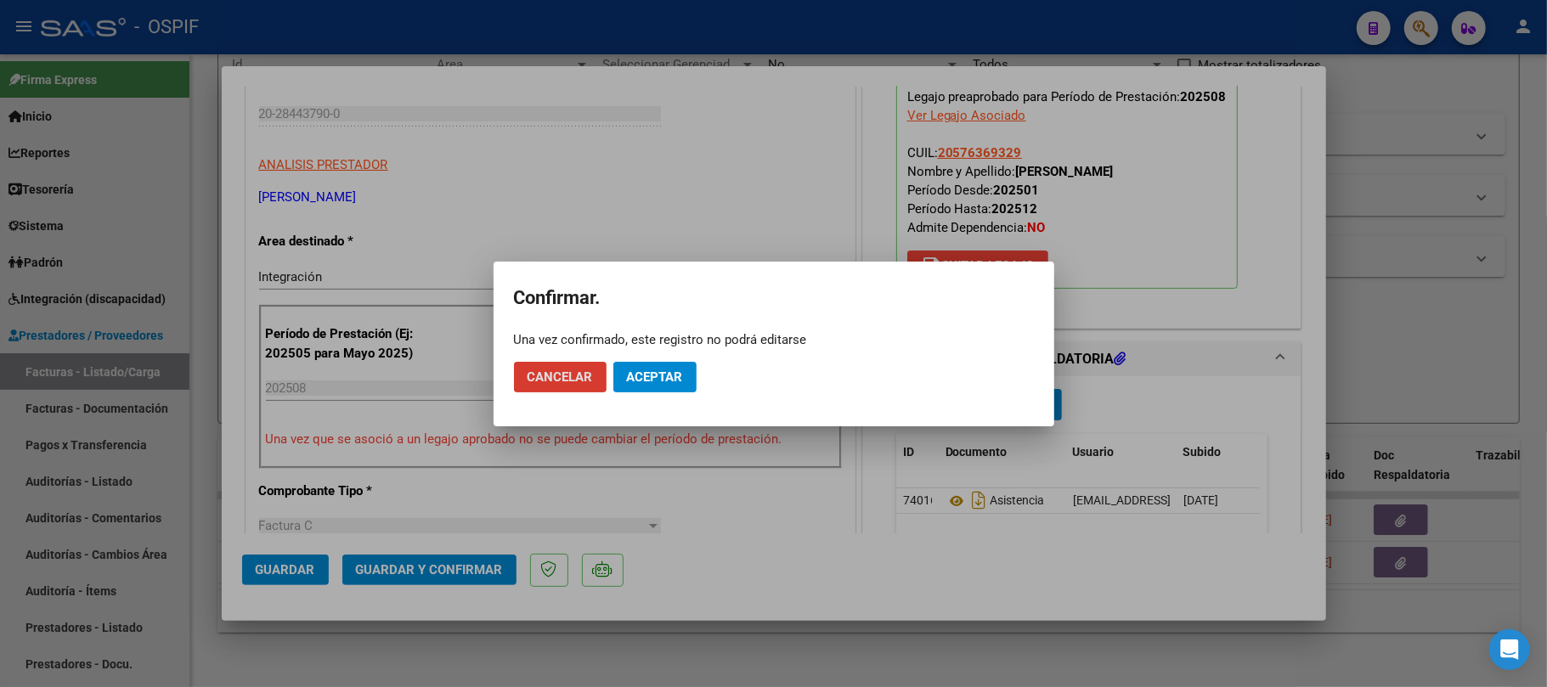
click at [647, 394] on mat-dialog-actions "Cancelar Aceptar" at bounding box center [774, 377] width 520 height 58
click at [663, 372] on span "Aceptar" at bounding box center [655, 377] width 56 height 15
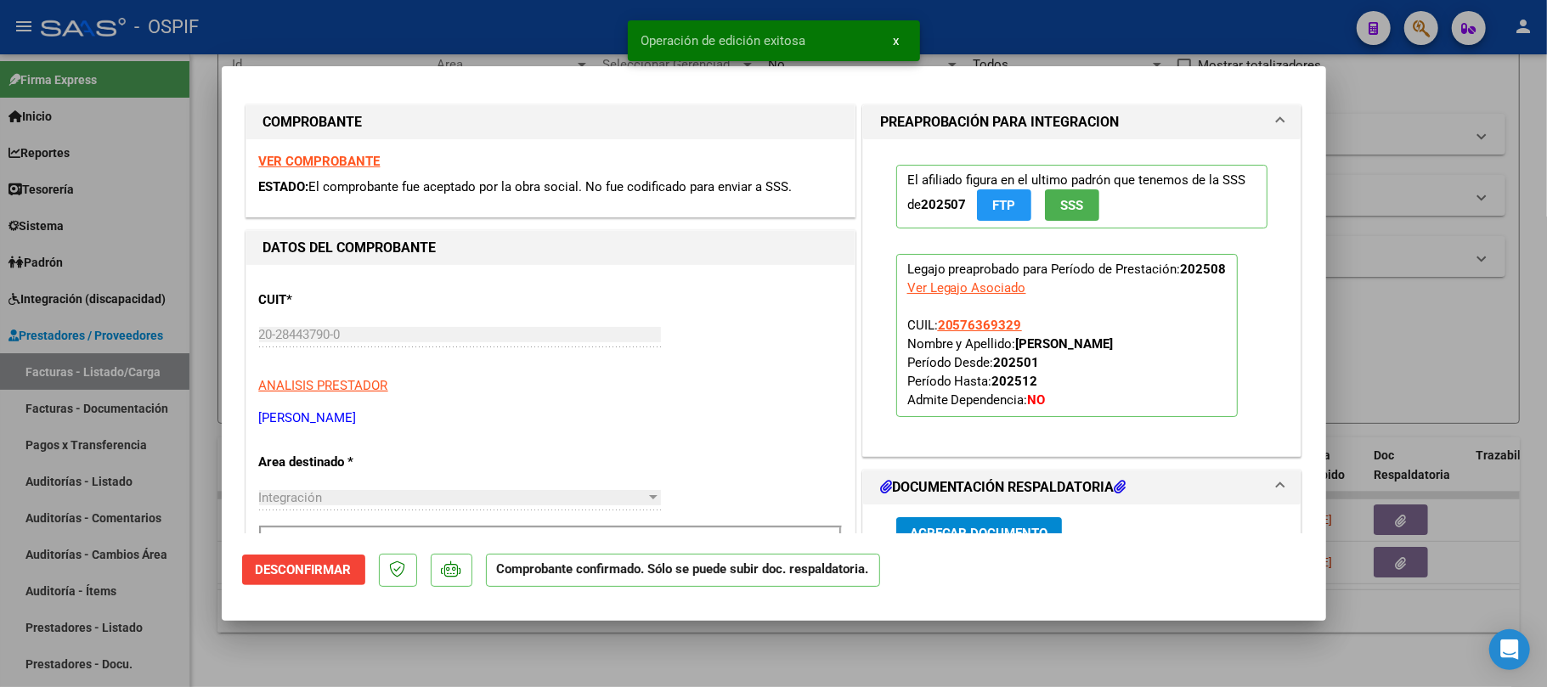
scroll to position [0, 0]
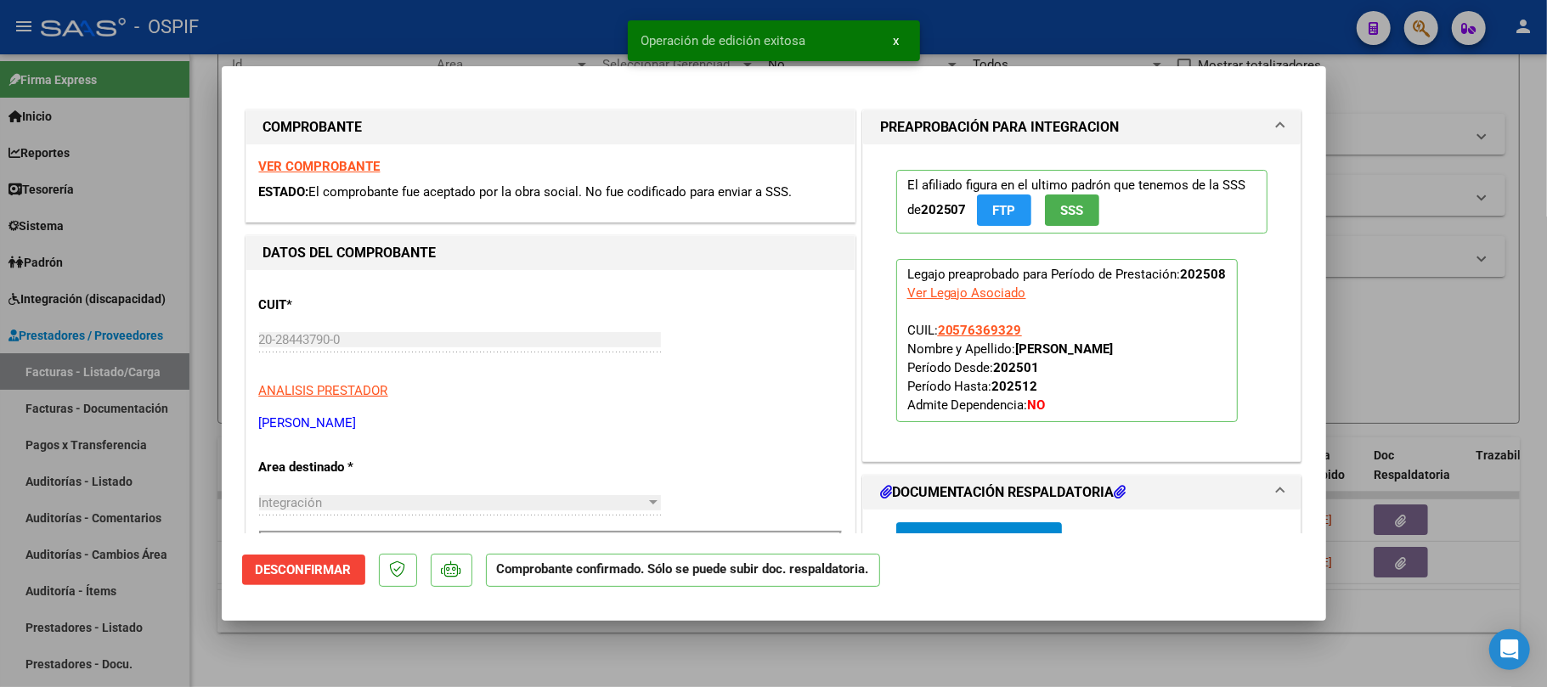
click at [1041, 673] on div at bounding box center [773, 343] width 1547 height 687
type input "$ 0,00"
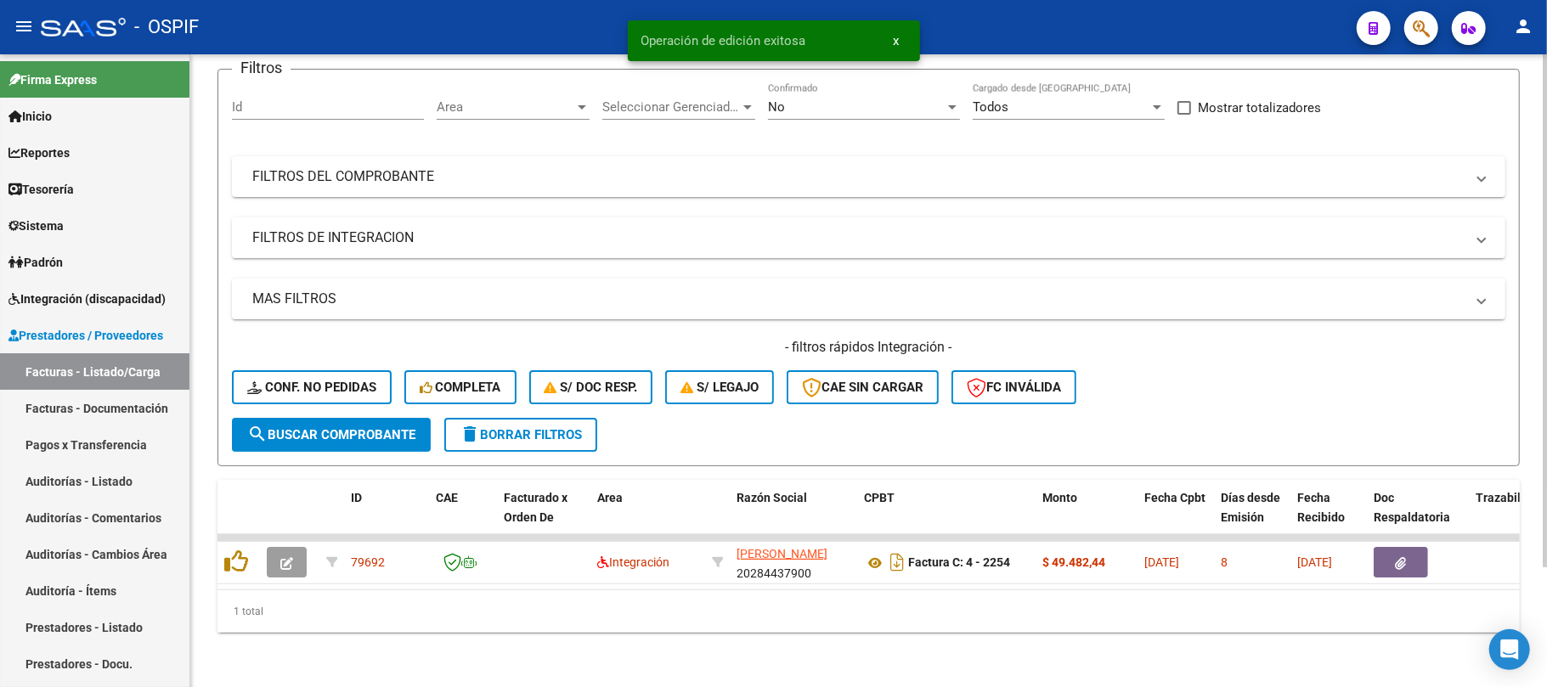
scroll to position [148, 0]
click at [445, 229] on mat-panel-title "FILTROS DE INTEGRACION" at bounding box center [858, 238] width 1212 height 19
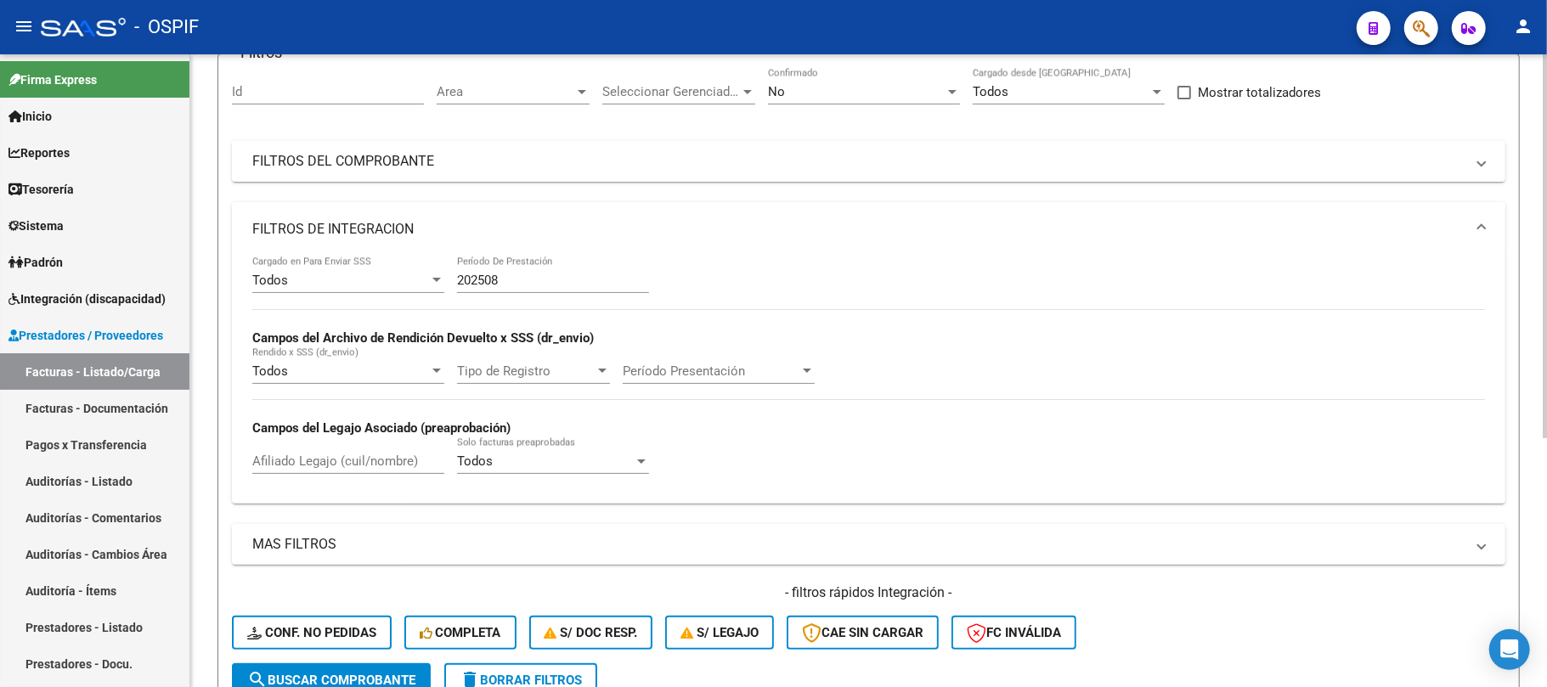
click at [445, 228] on mat-panel-title "FILTROS DE INTEGRACION" at bounding box center [858, 229] width 1212 height 19
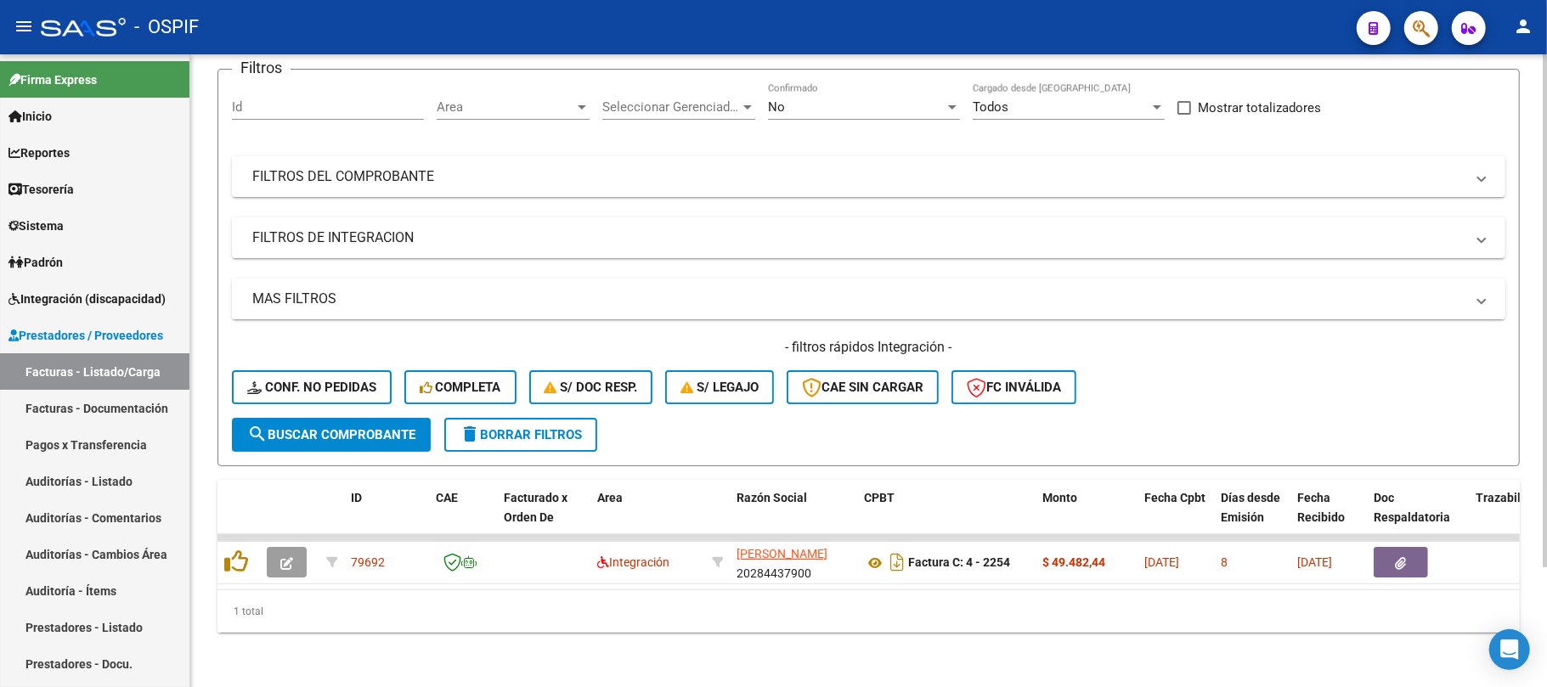
click at [327, 290] on mat-panel-title "MAS FILTROS" at bounding box center [858, 299] width 1212 height 19
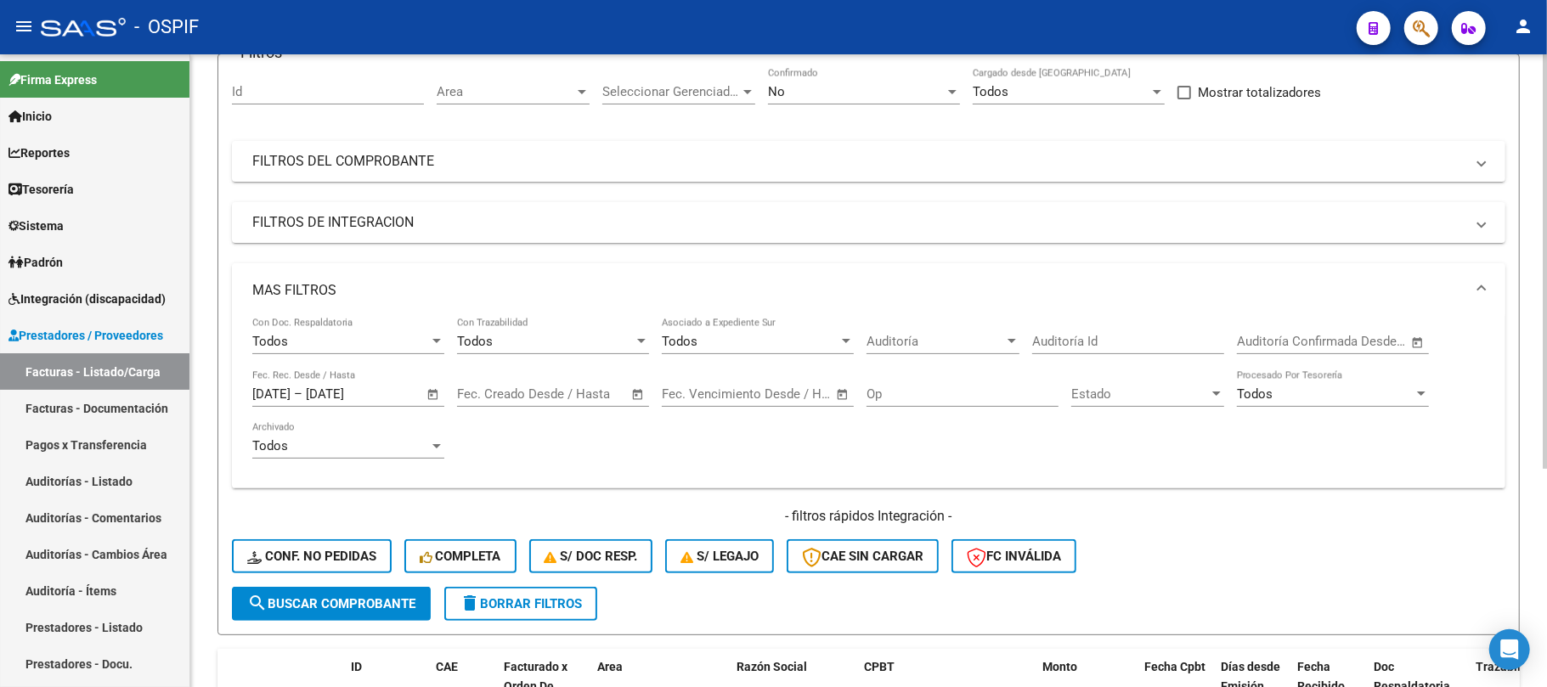
click at [327, 274] on mat-expansion-panel-header "MAS FILTROS" at bounding box center [869, 290] width 1274 height 54
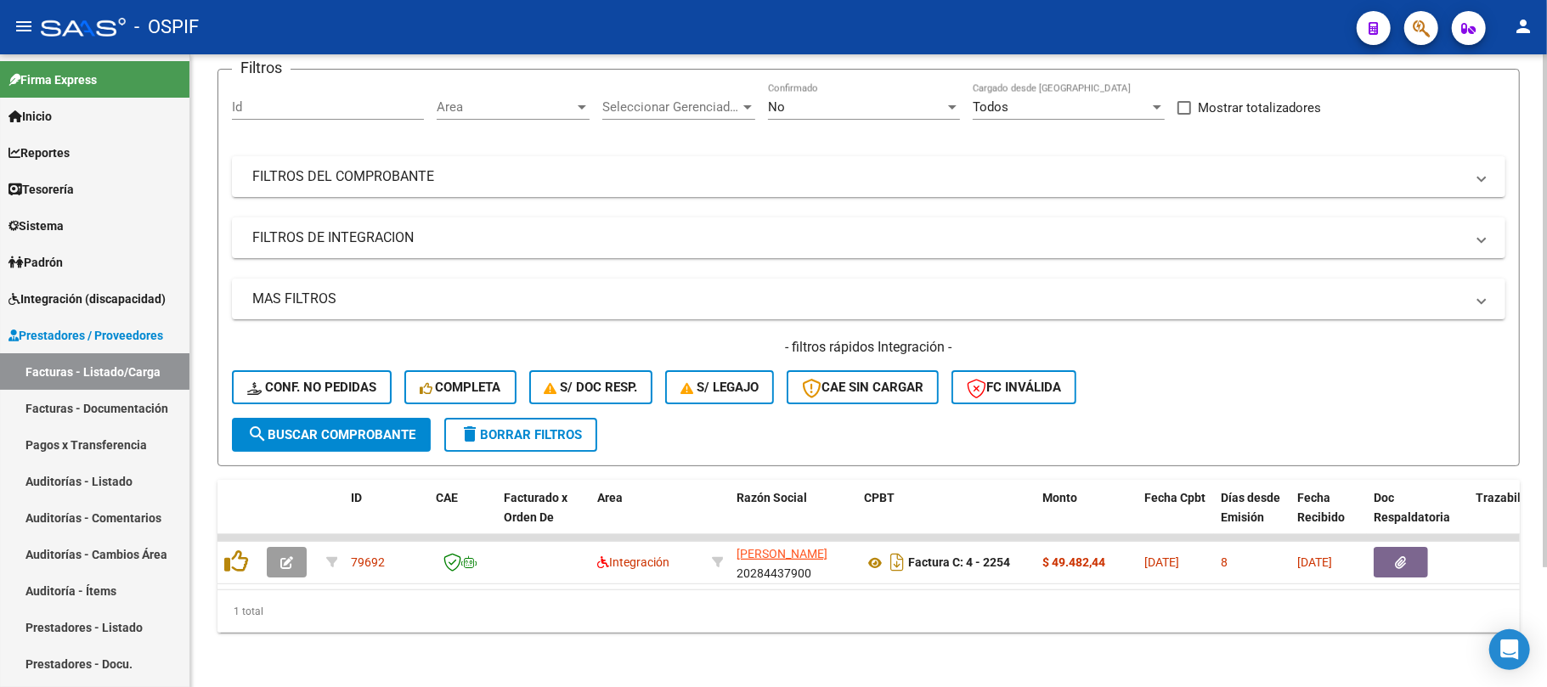
click at [517, 187] on div "Filtros Id Area Area Seleccionar Gerenciador Seleccionar Gerenciador No Confirm…" at bounding box center [869, 250] width 1274 height 335
click at [534, 167] on mat-panel-title "FILTROS DEL COMPROBANTE" at bounding box center [858, 176] width 1212 height 19
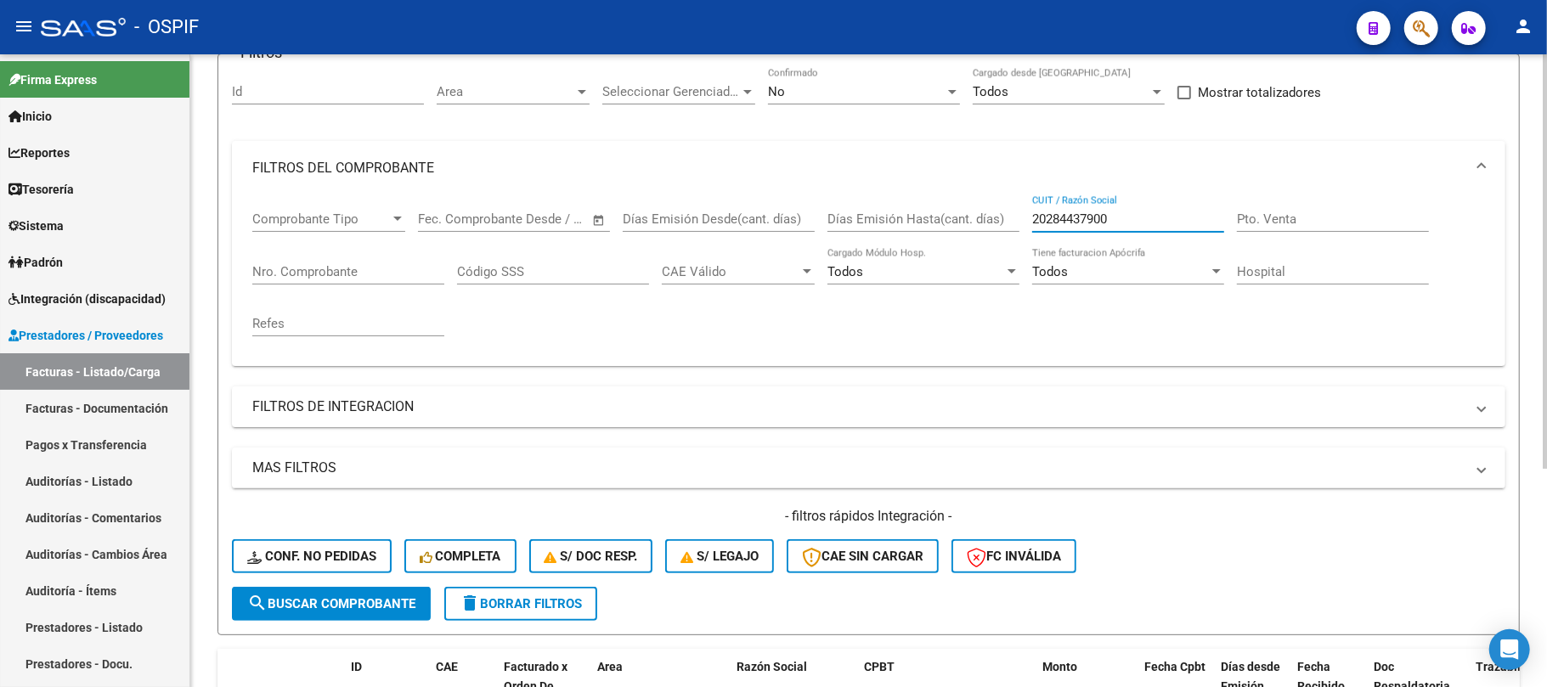
click at [1075, 216] on input "20284437900" at bounding box center [1128, 219] width 192 height 15
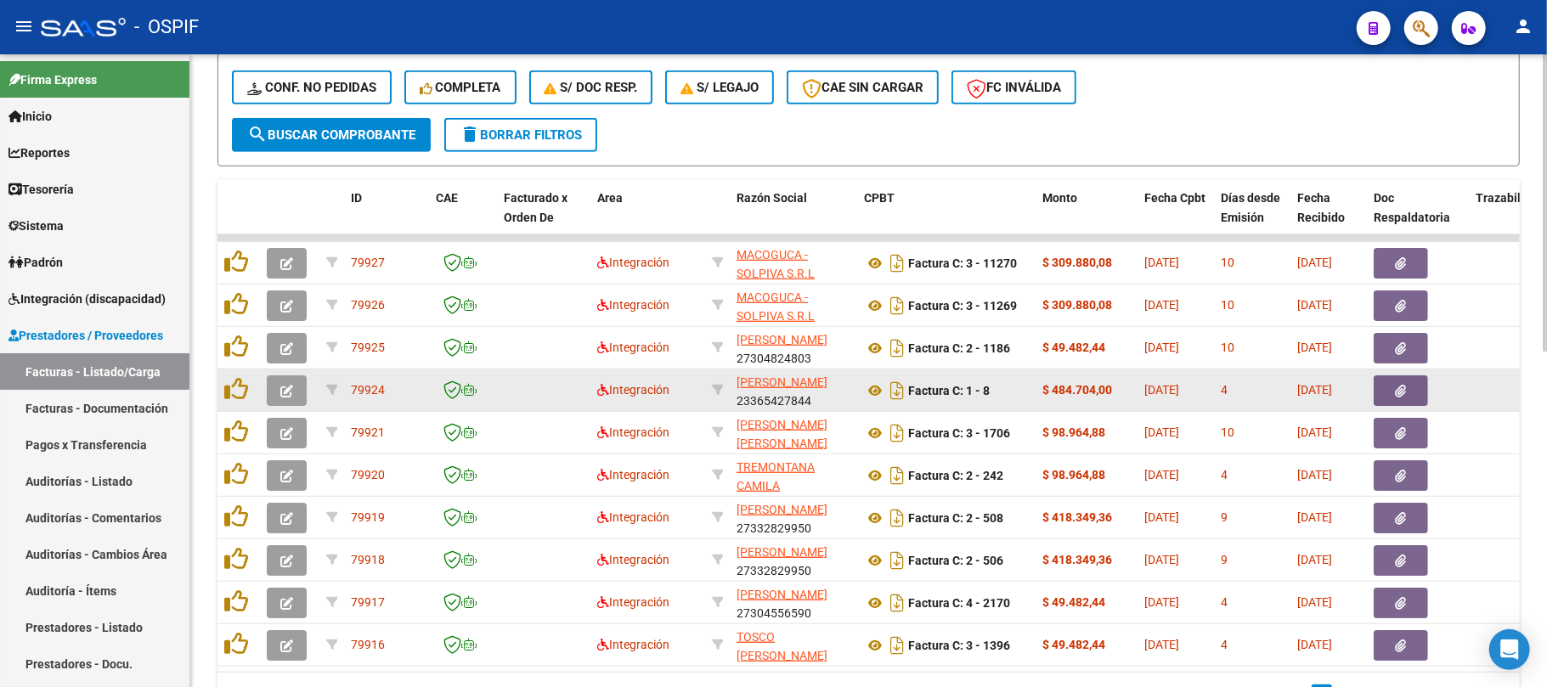
scroll to position [677, 0]
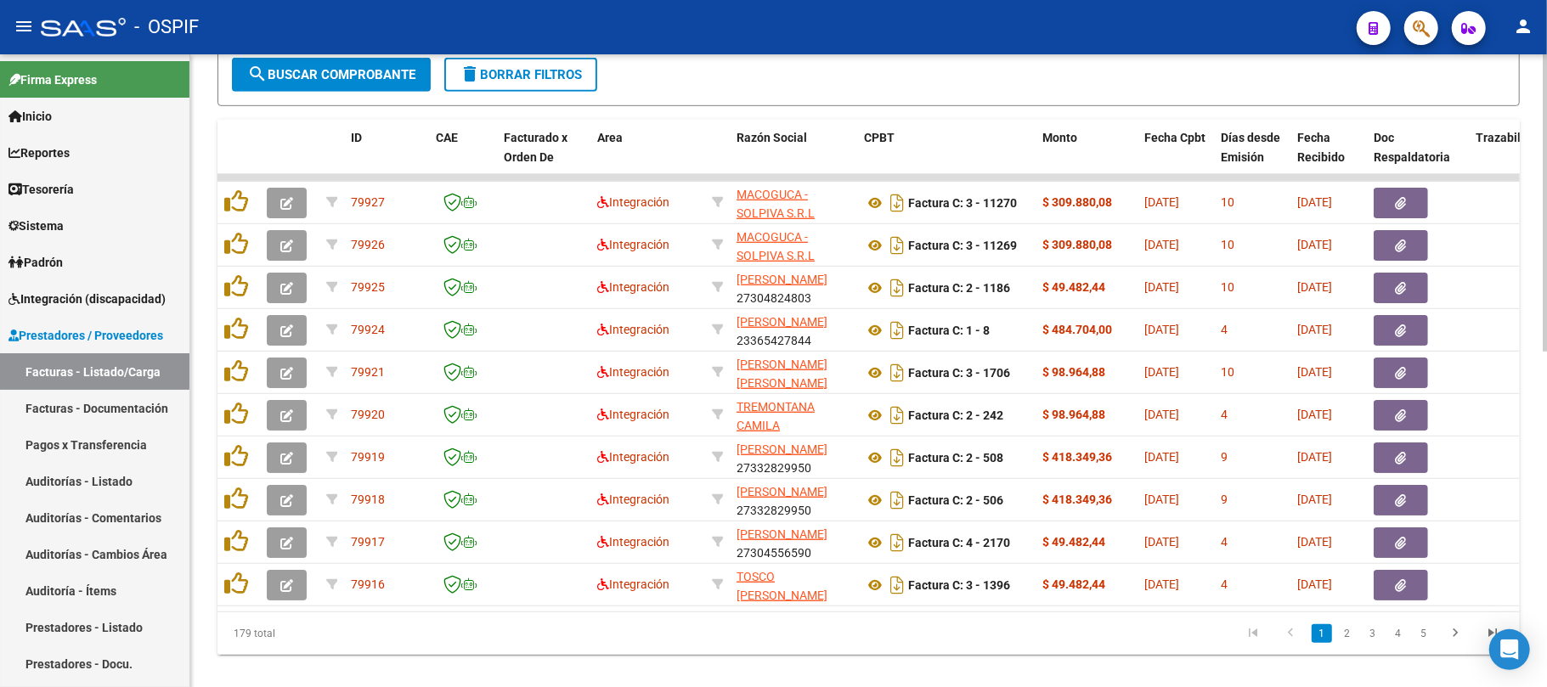
click at [1374, 642] on link "3" at bounding box center [1373, 633] width 20 height 19
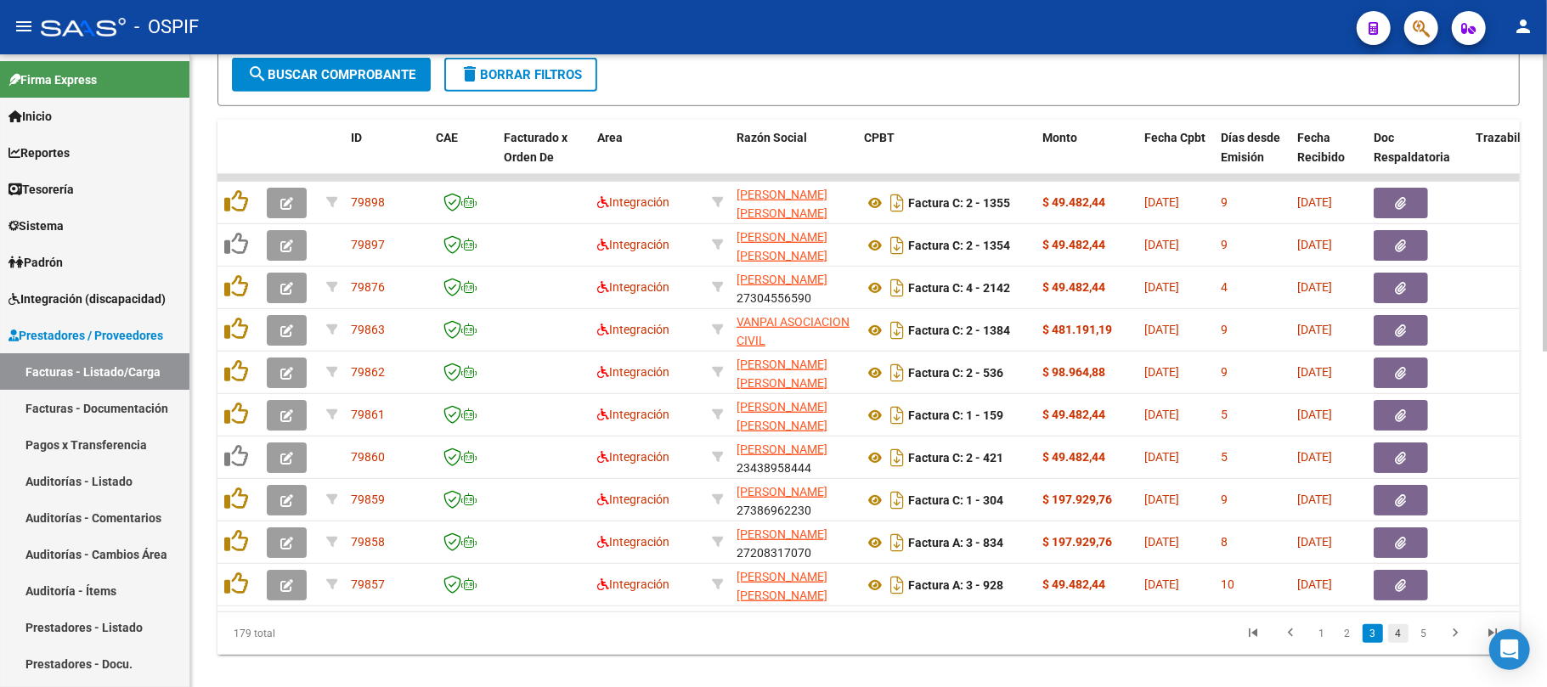
click at [1398, 643] on link "4" at bounding box center [1398, 633] width 20 height 19
click at [1398, 643] on link "5" at bounding box center [1398, 633] width 20 height 19
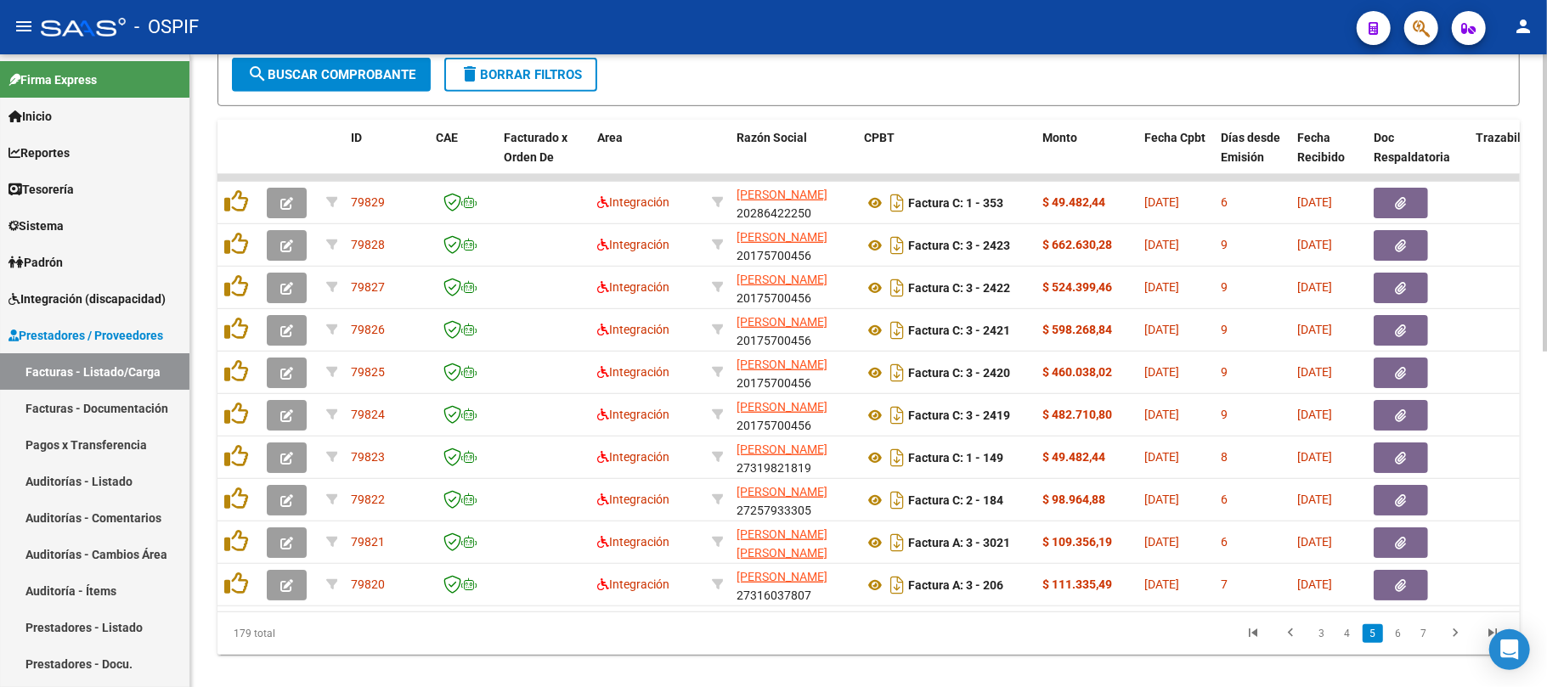
click at [1404, 643] on link "6" at bounding box center [1398, 633] width 20 height 19
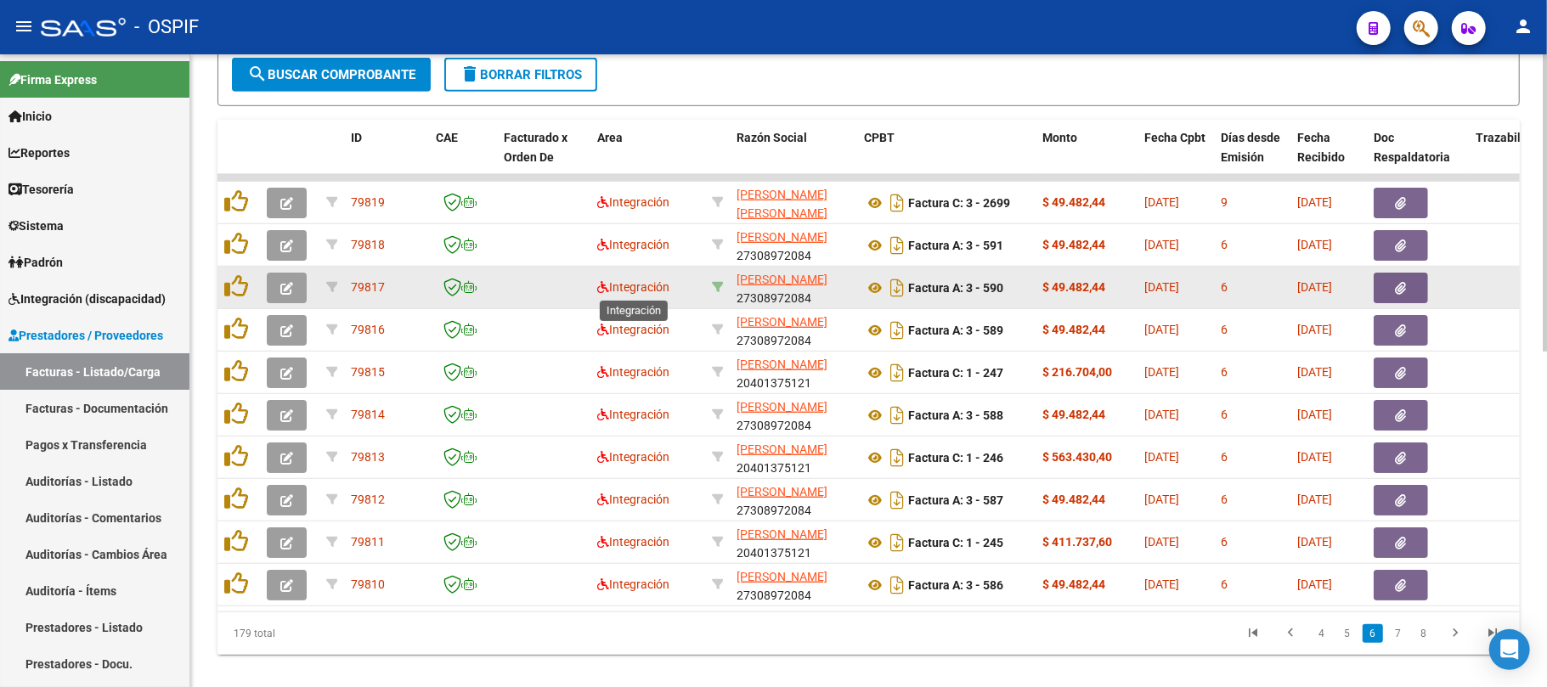
click at [715, 281] on icon at bounding box center [718, 287] width 12 height 12
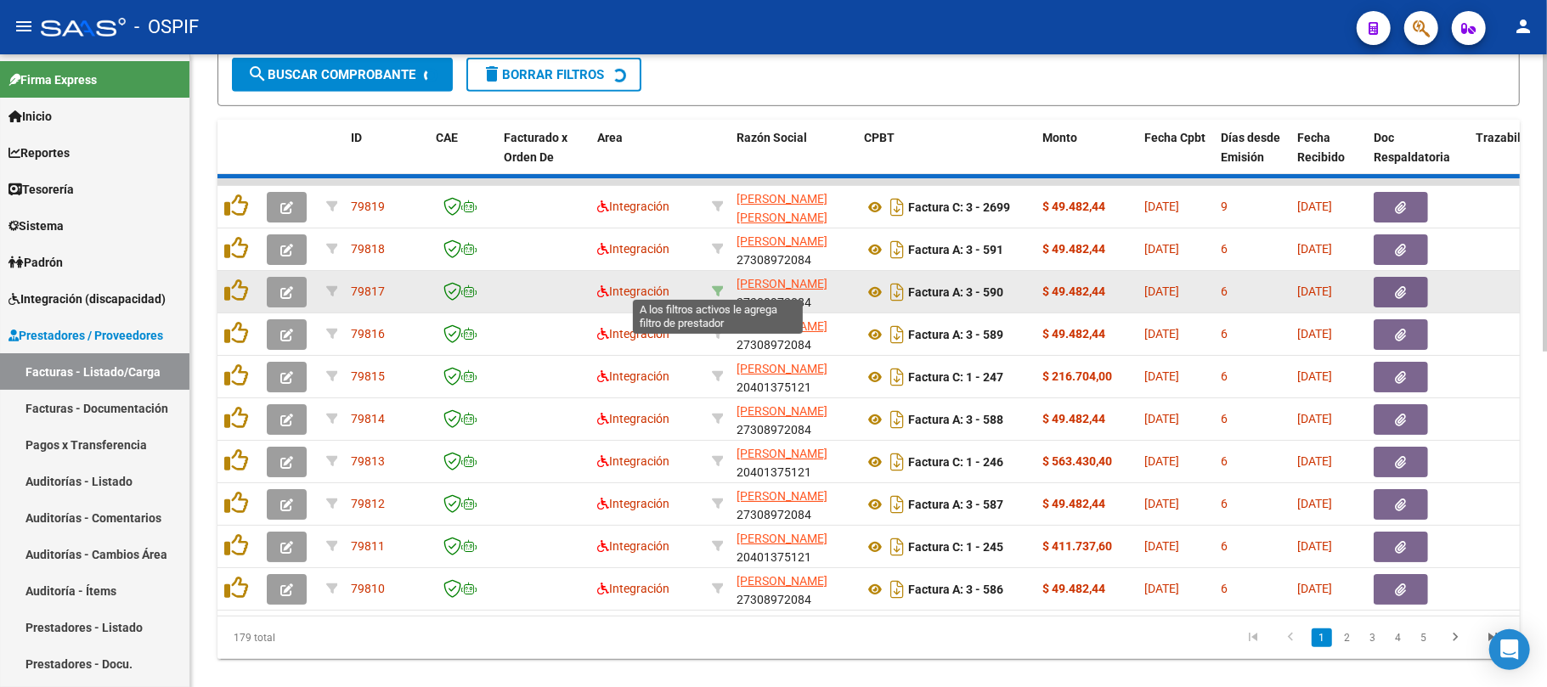
type input "27308972084"
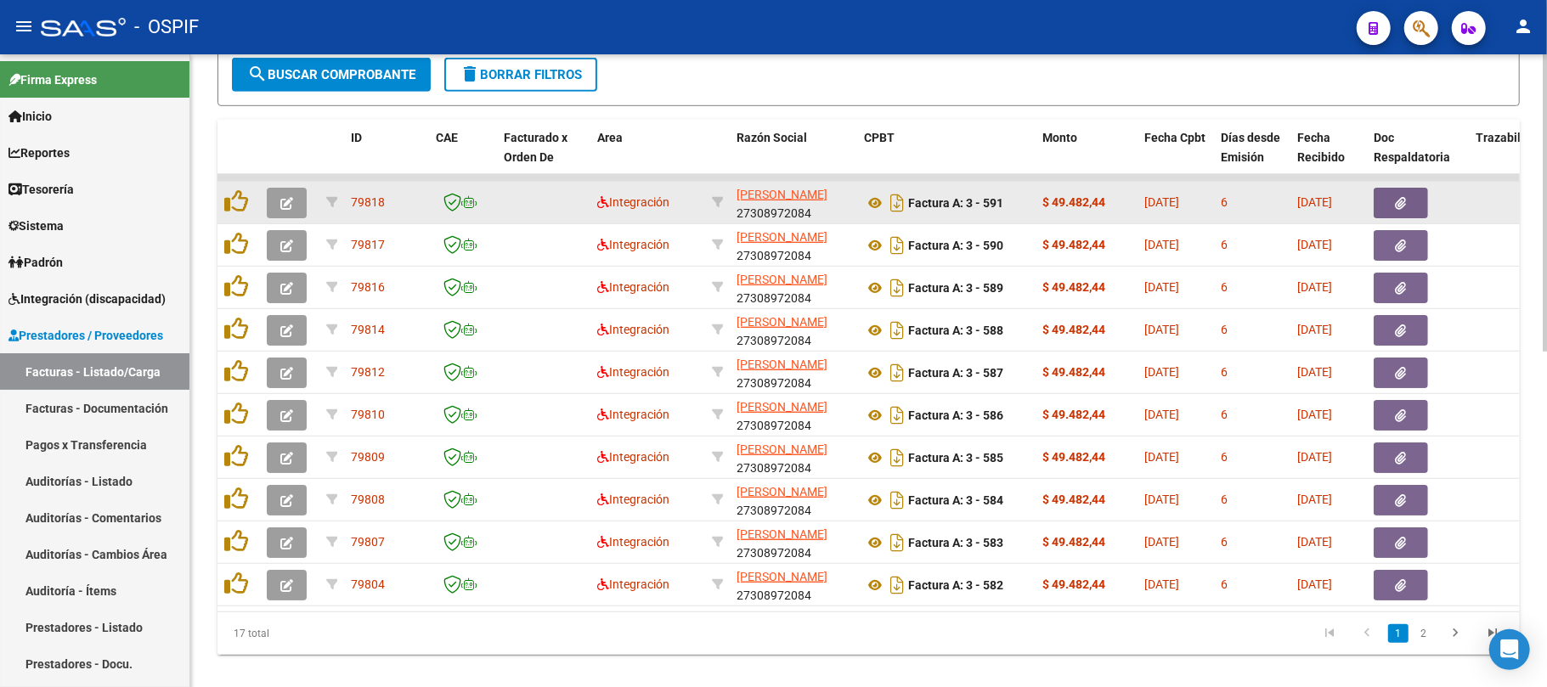
click at [280, 197] on icon "button" at bounding box center [286, 203] width 13 height 13
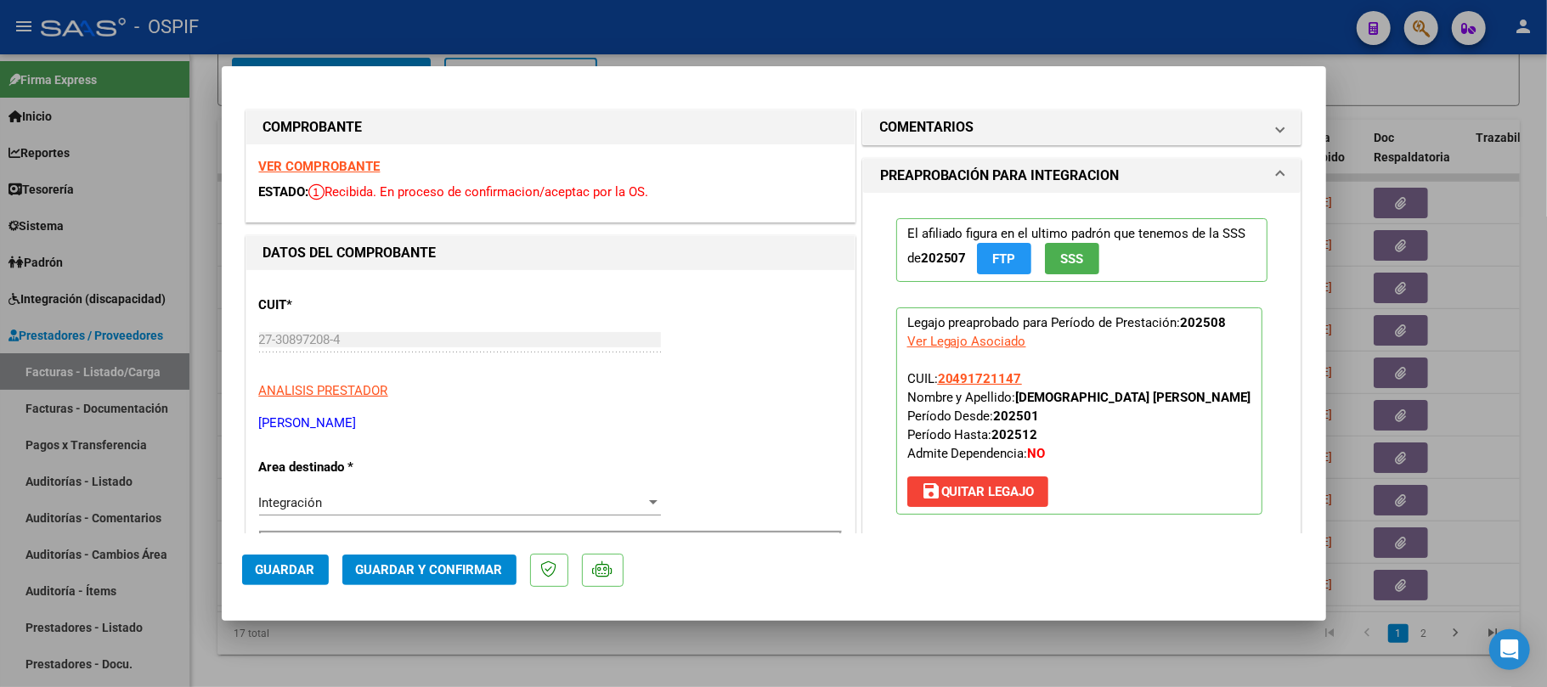
scroll to position [340, 0]
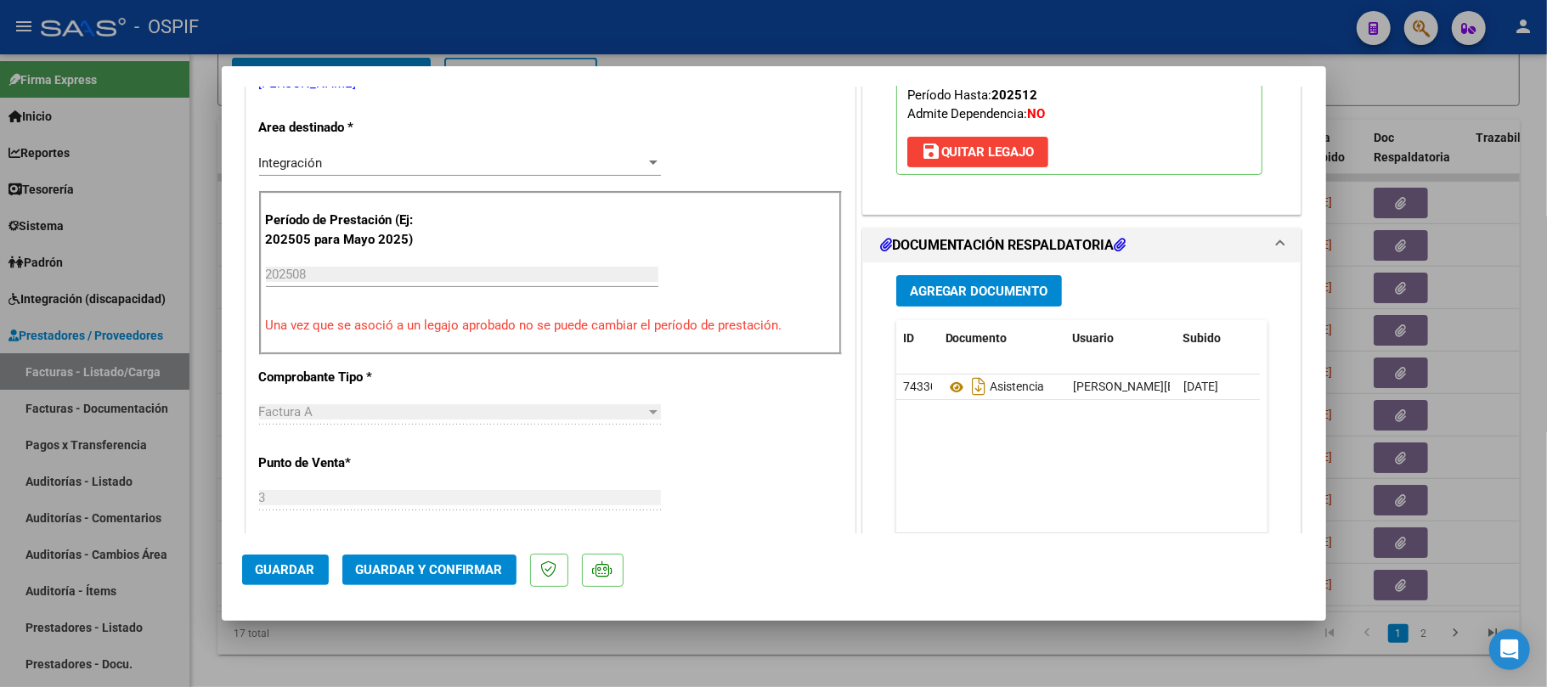
click at [415, 557] on button "Guardar y Confirmar" at bounding box center [429, 570] width 174 height 31
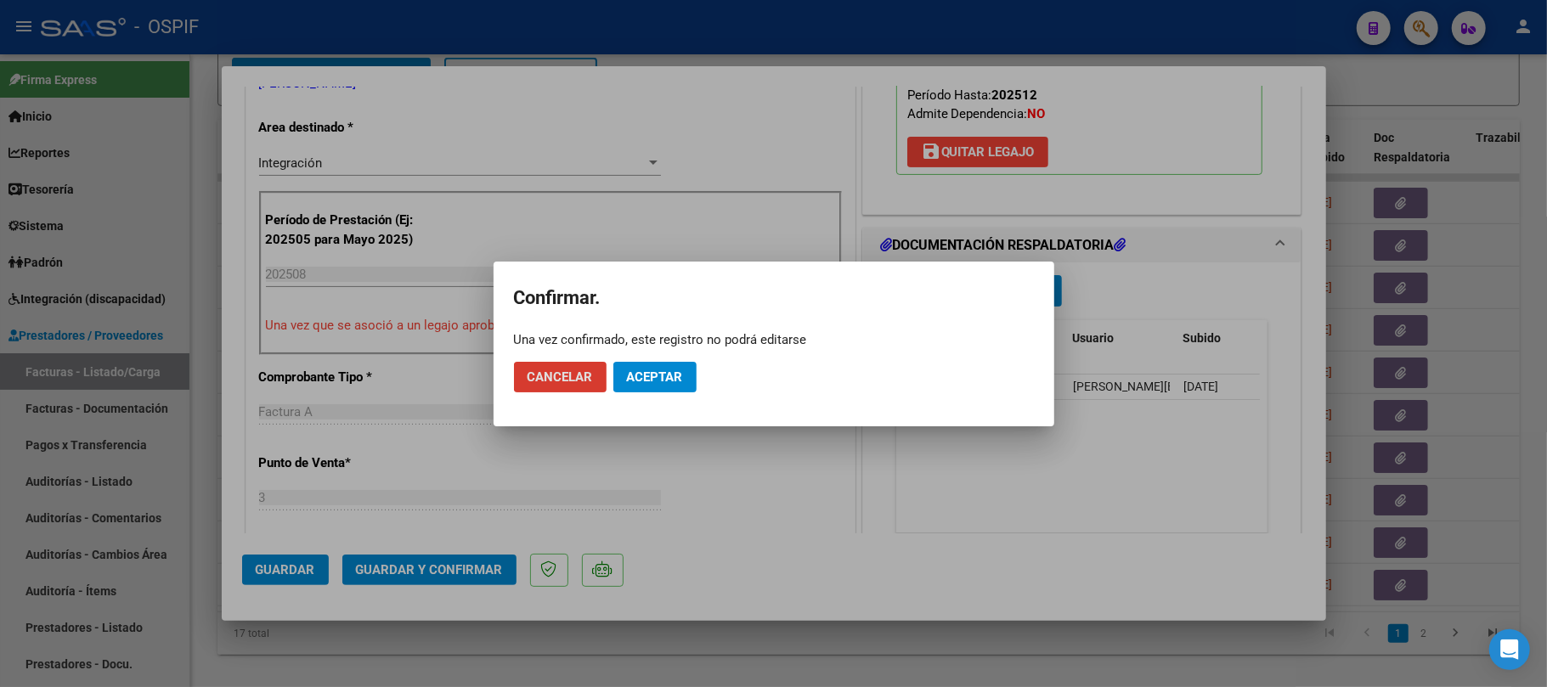
click at [653, 386] on button "Aceptar" at bounding box center [654, 377] width 83 height 31
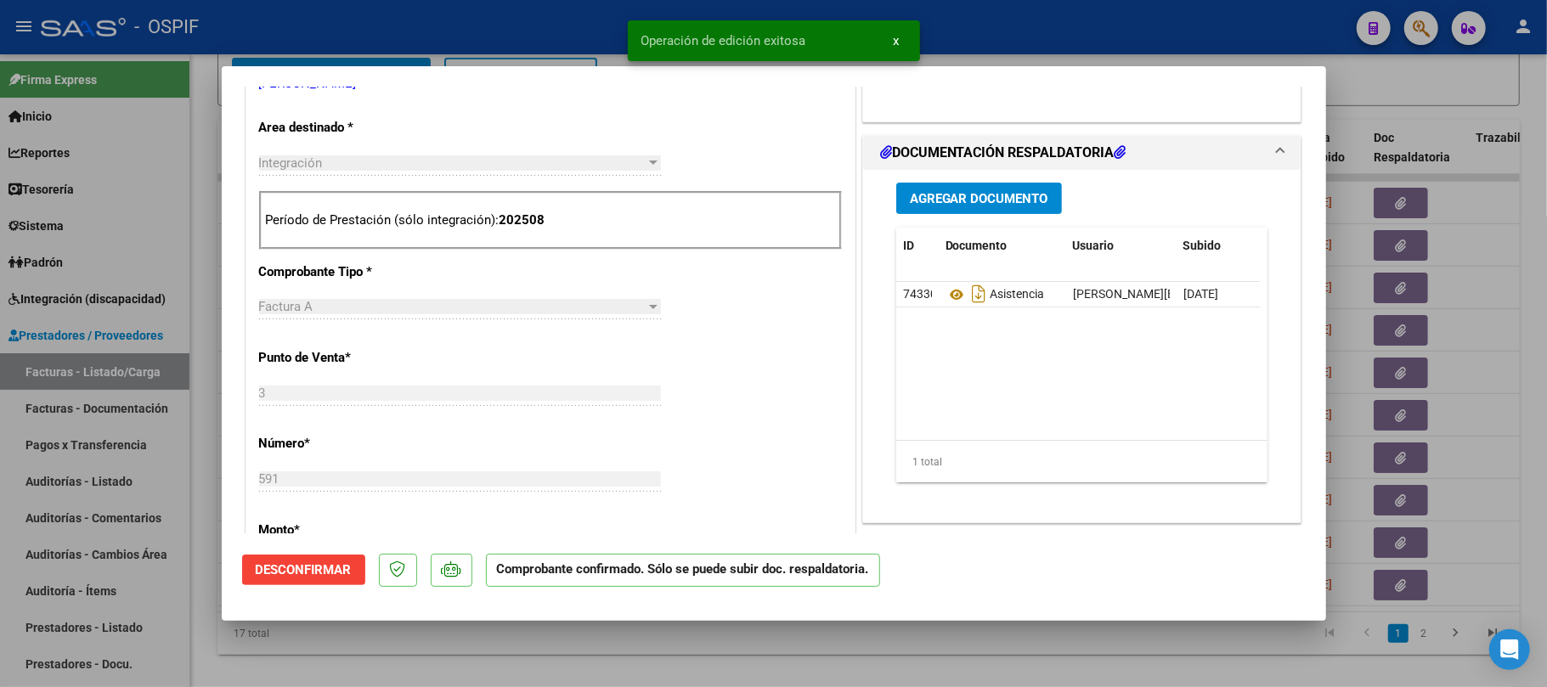
click at [800, 640] on div at bounding box center [773, 343] width 1547 height 687
type input "$ 0,00"
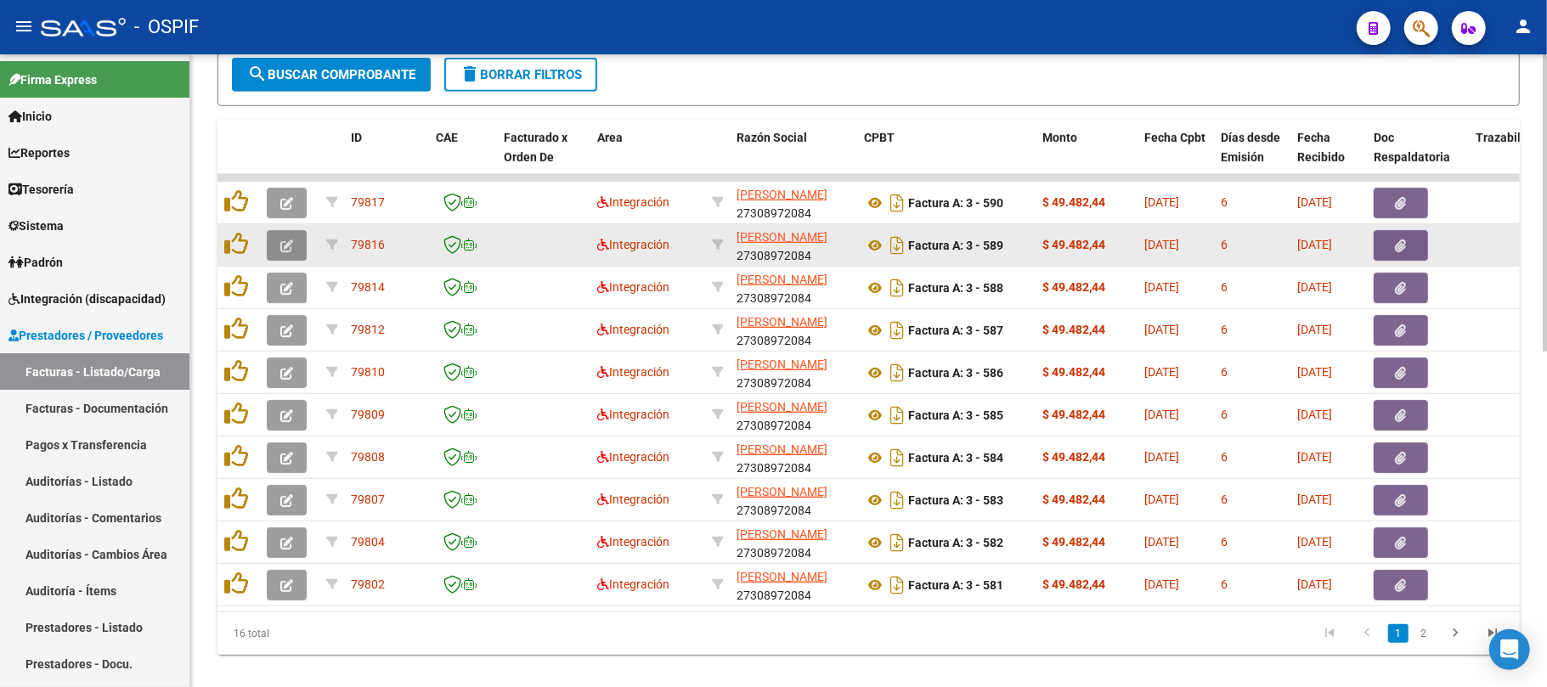
click at [282, 245] on icon "button" at bounding box center [286, 246] width 13 height 13
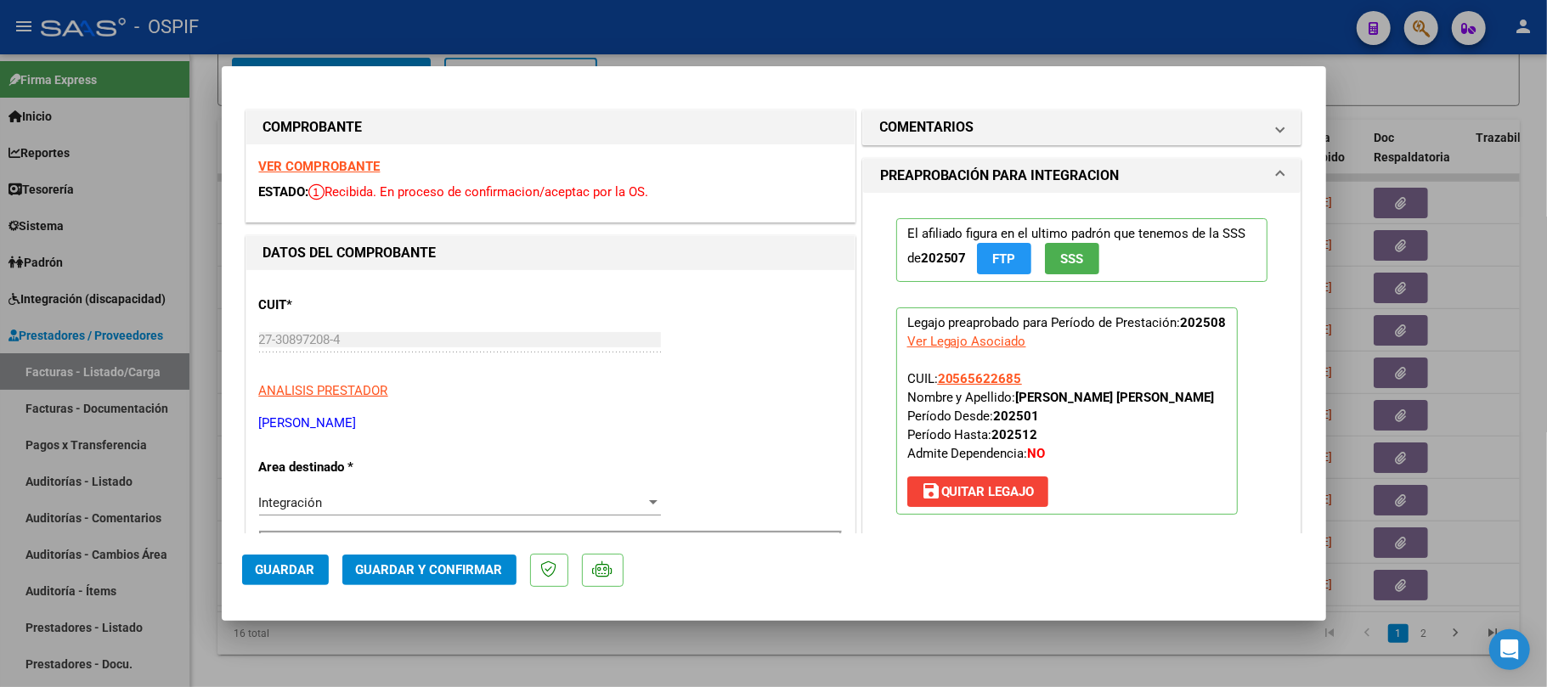
drag, startPoint x: 283, startPoint y: 164, endPoint x: 735, endPoint y: 326, distance: 480.2
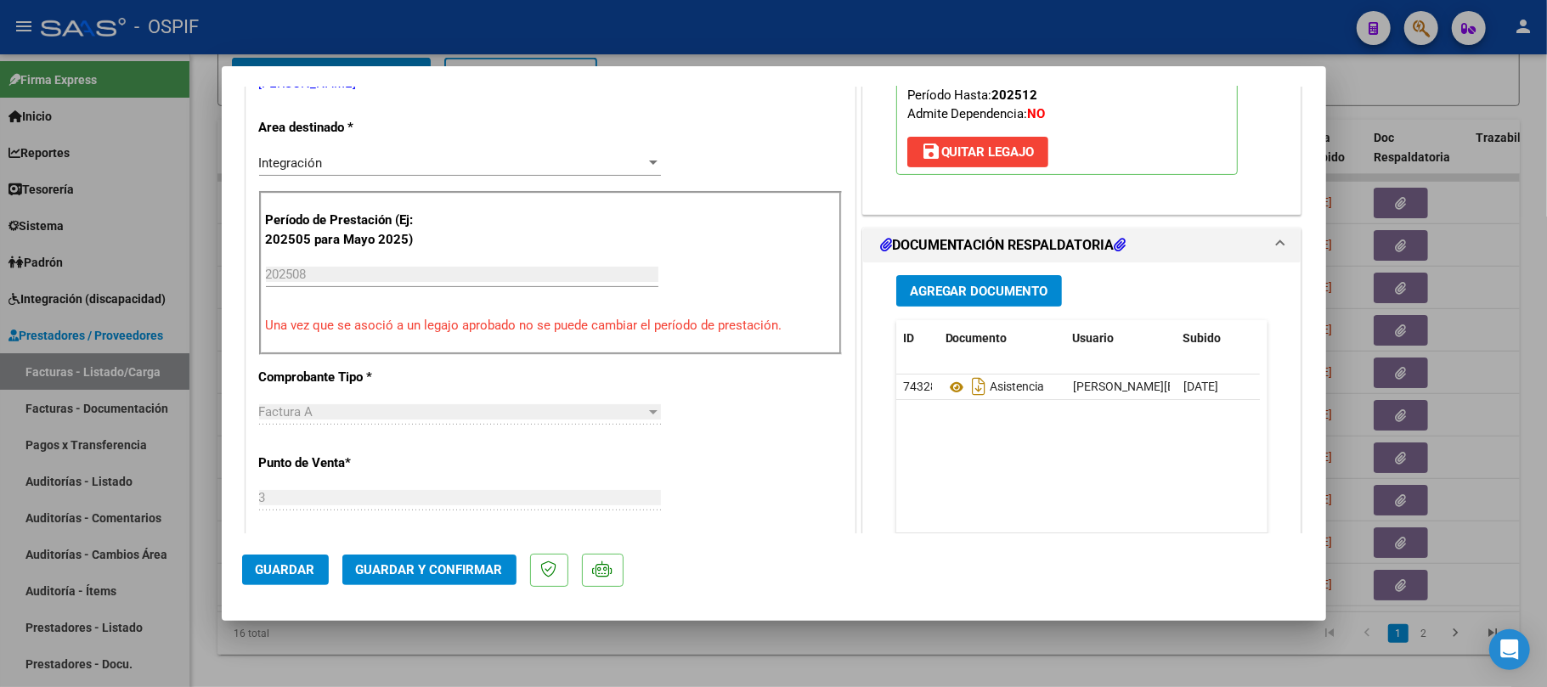
scroll to position [0, 0]
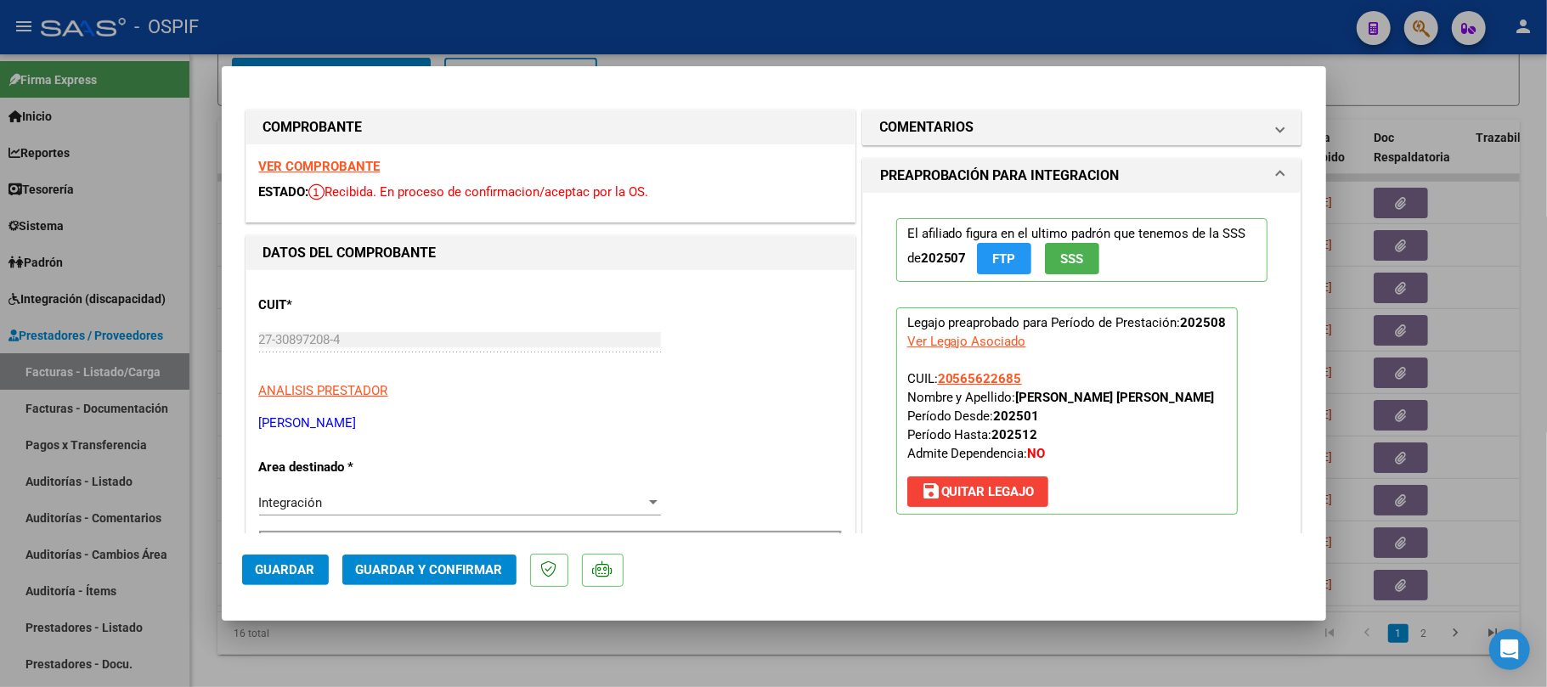
click at [425, 565] on span "Guardar y Confirmar" at bounding box center [429, 569] width 147 height 15
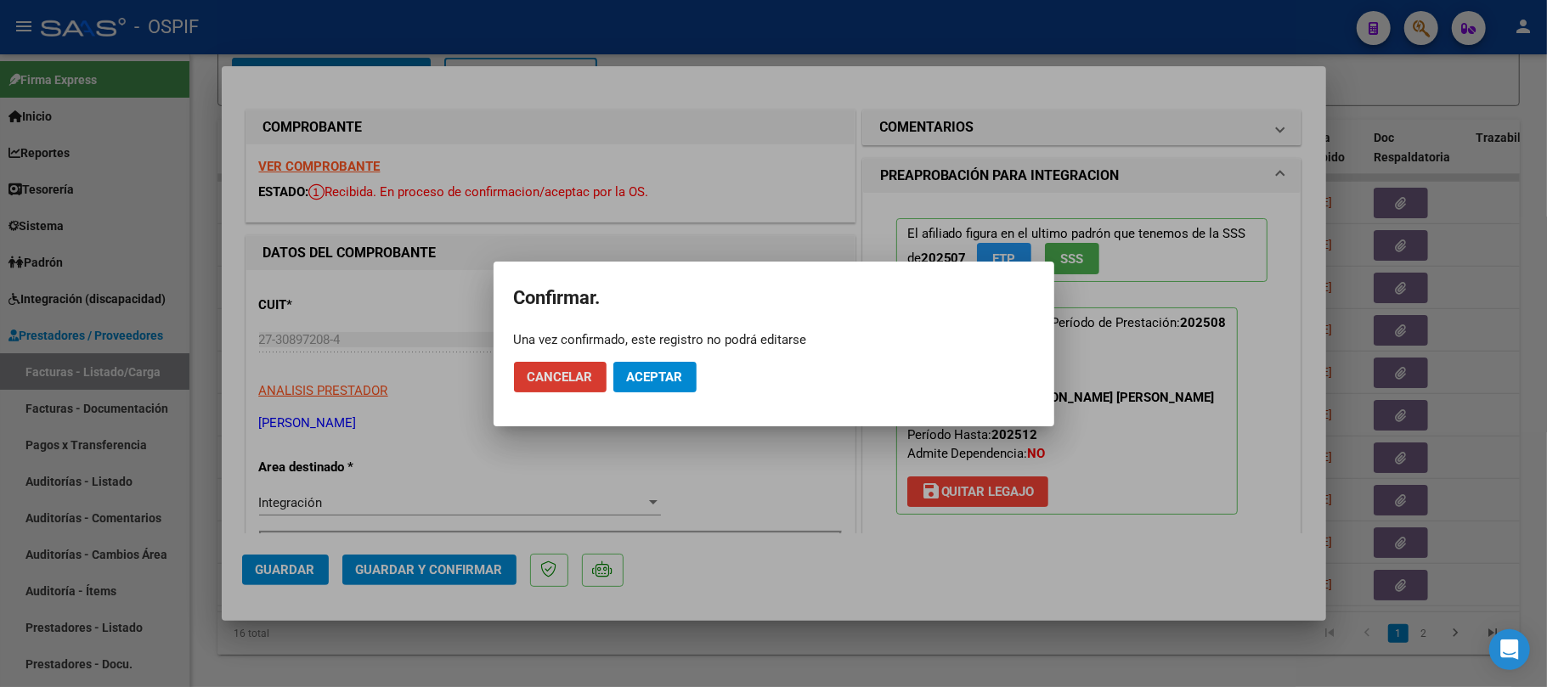
click at [640, 381] on span "Aceptar" at bounding box center [655, 377] width 56 height 15
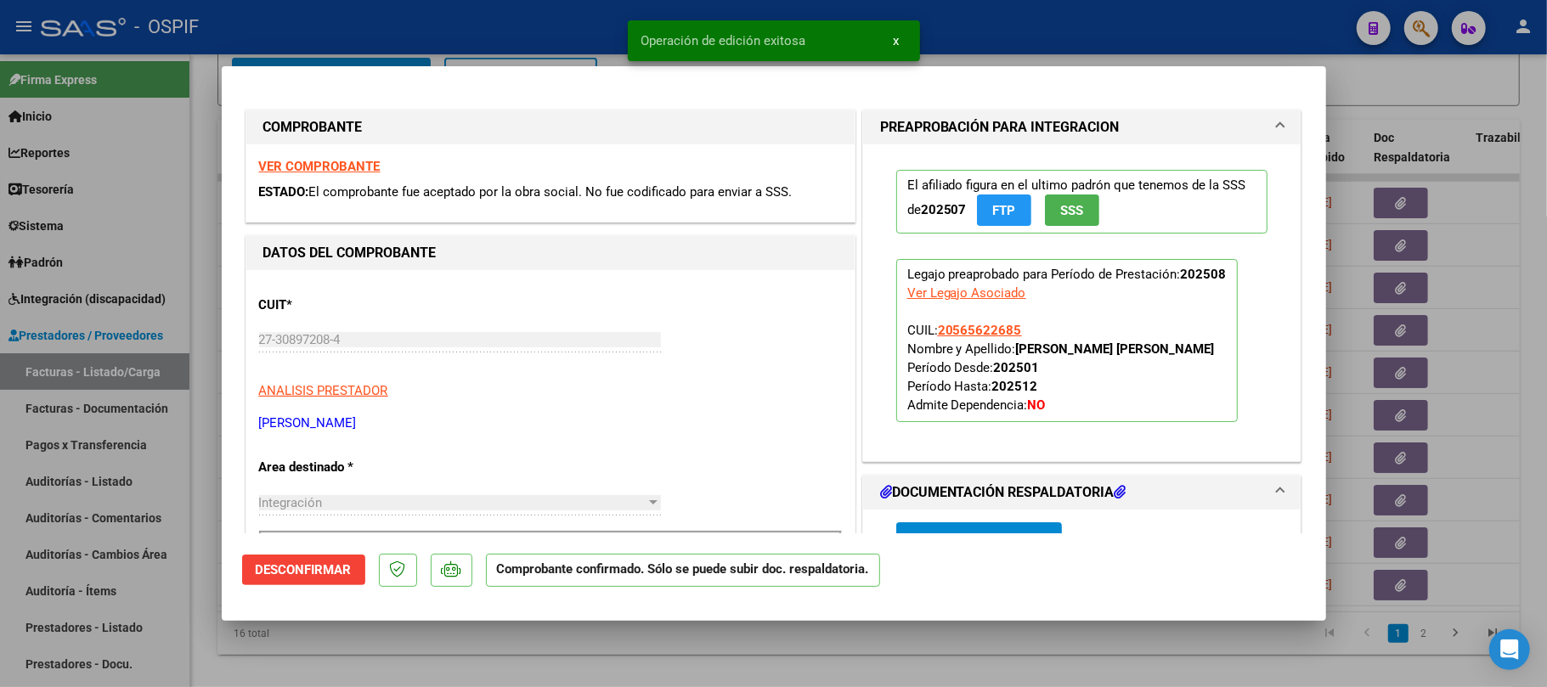
click at [734, 653] on div at bounding box center [773, 343] width 1547 height 687
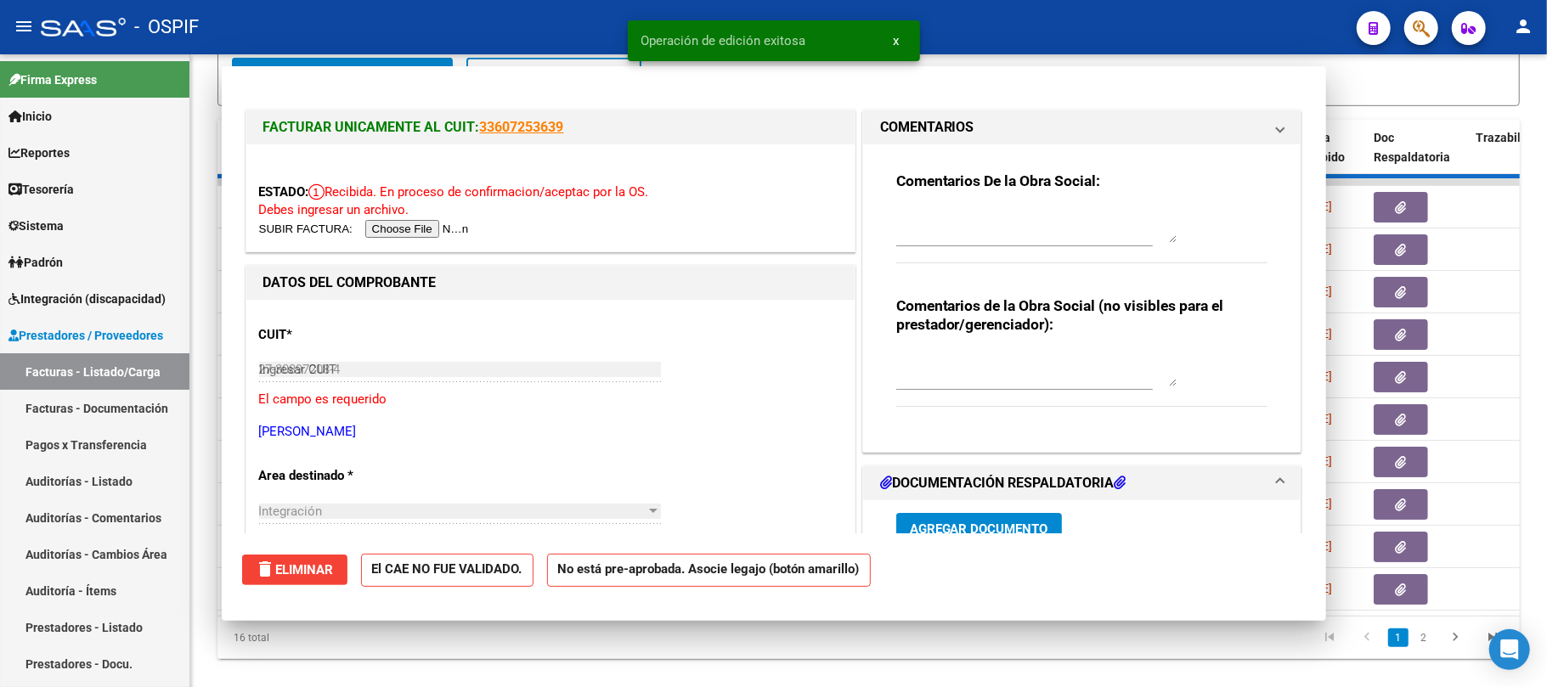
type input "$ 0,00"
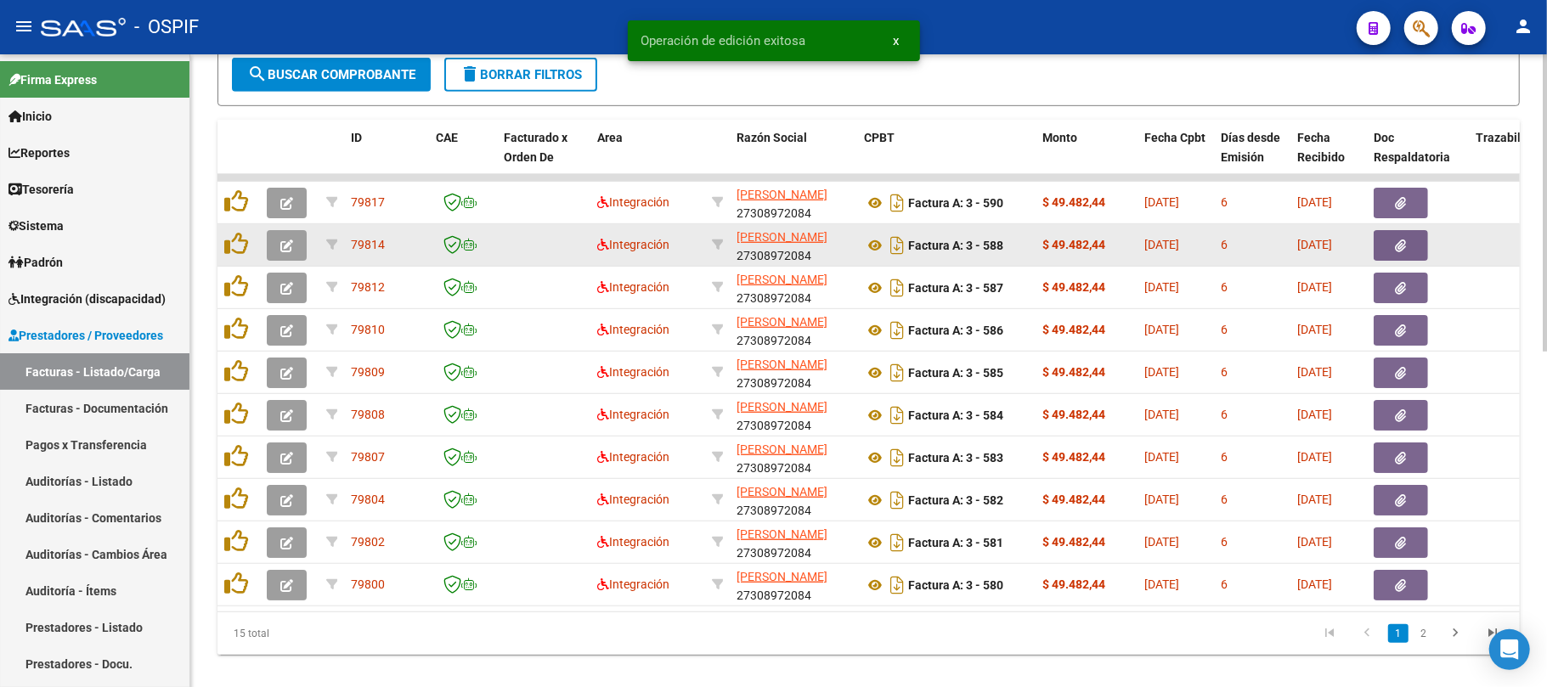
click at [286, 207] on icon "button" at bounding box center [286, 203] width 13 height 13
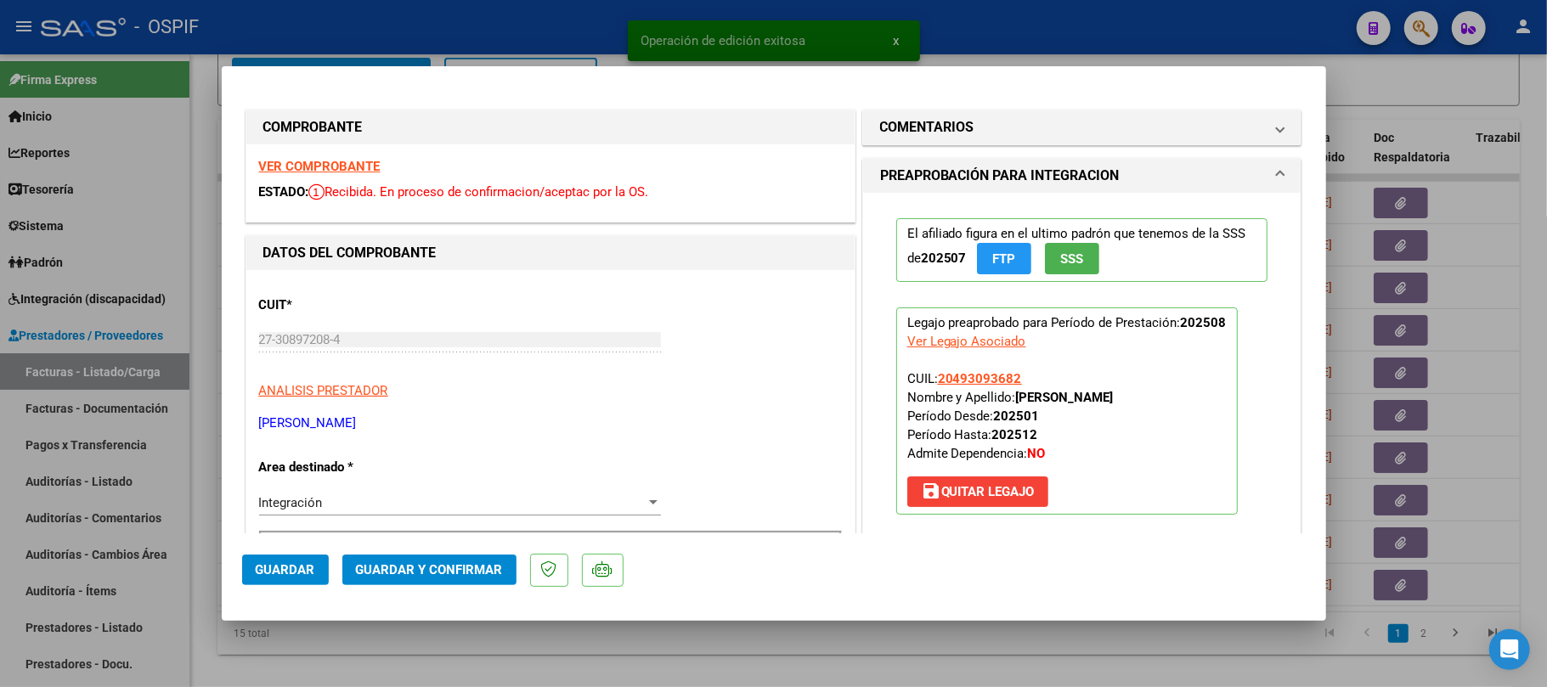
scroll to position [453, 0]
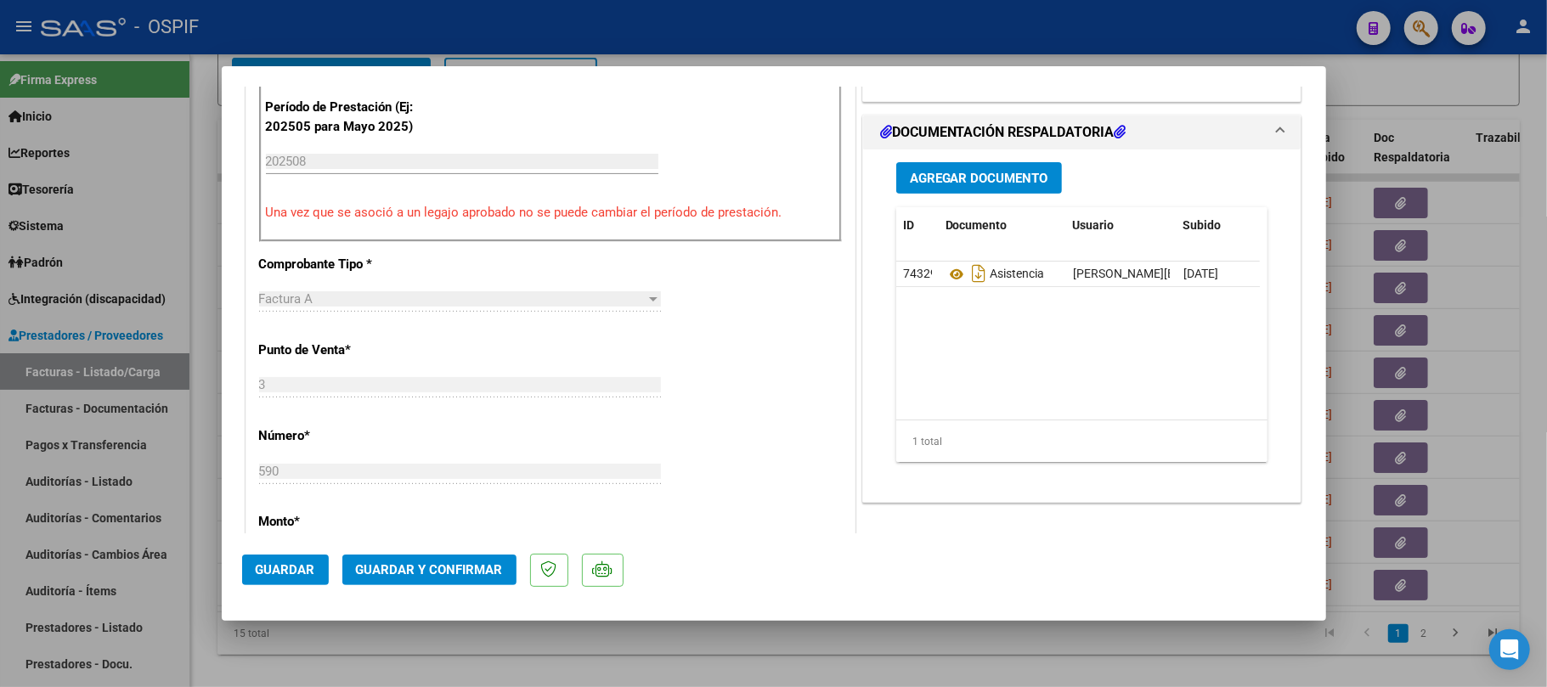
click at [480, 555] on button "Guardar y Confirmar" at bounding box center [429, 570] width 174 height 31
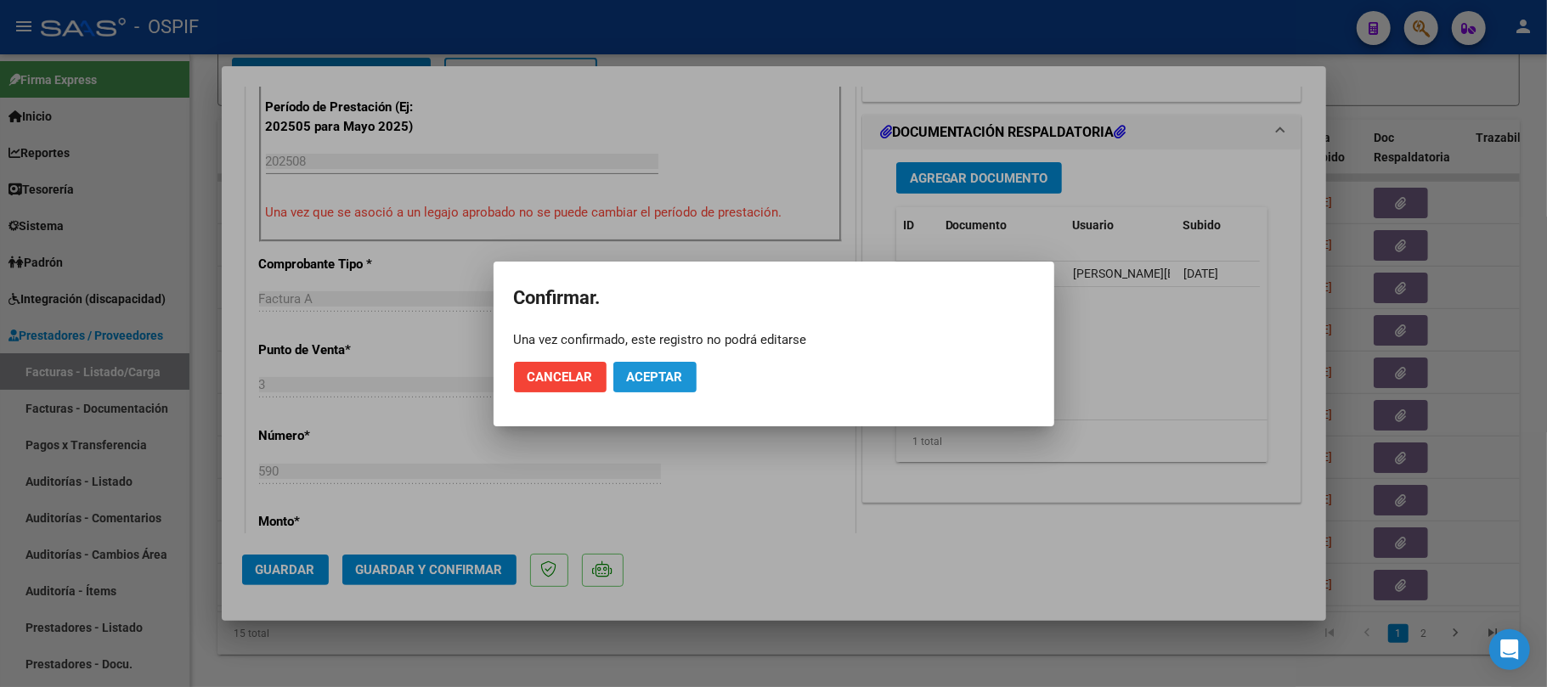
click at [686, 374] on button "Aceptar" at bounding box center [654, 377] width 83 height 31
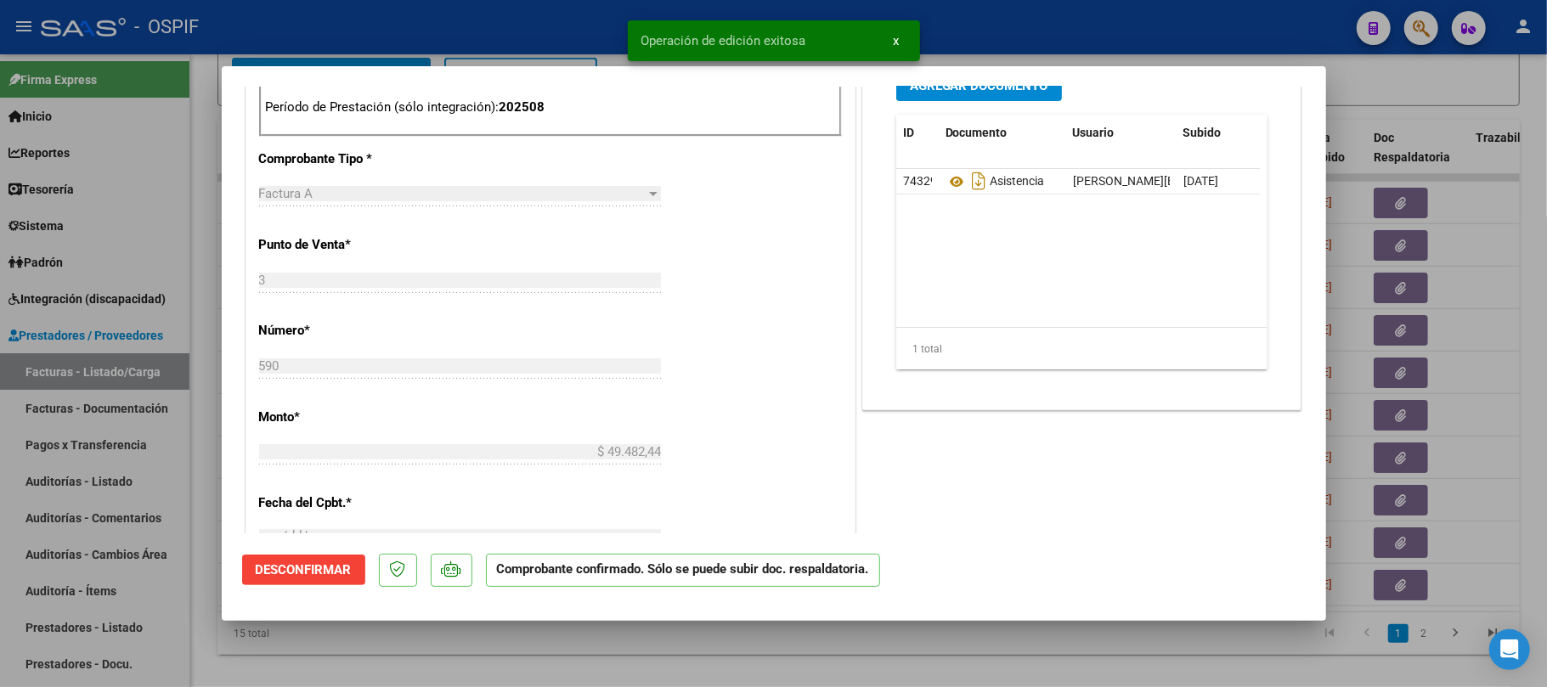
scroll to position [0, 0]
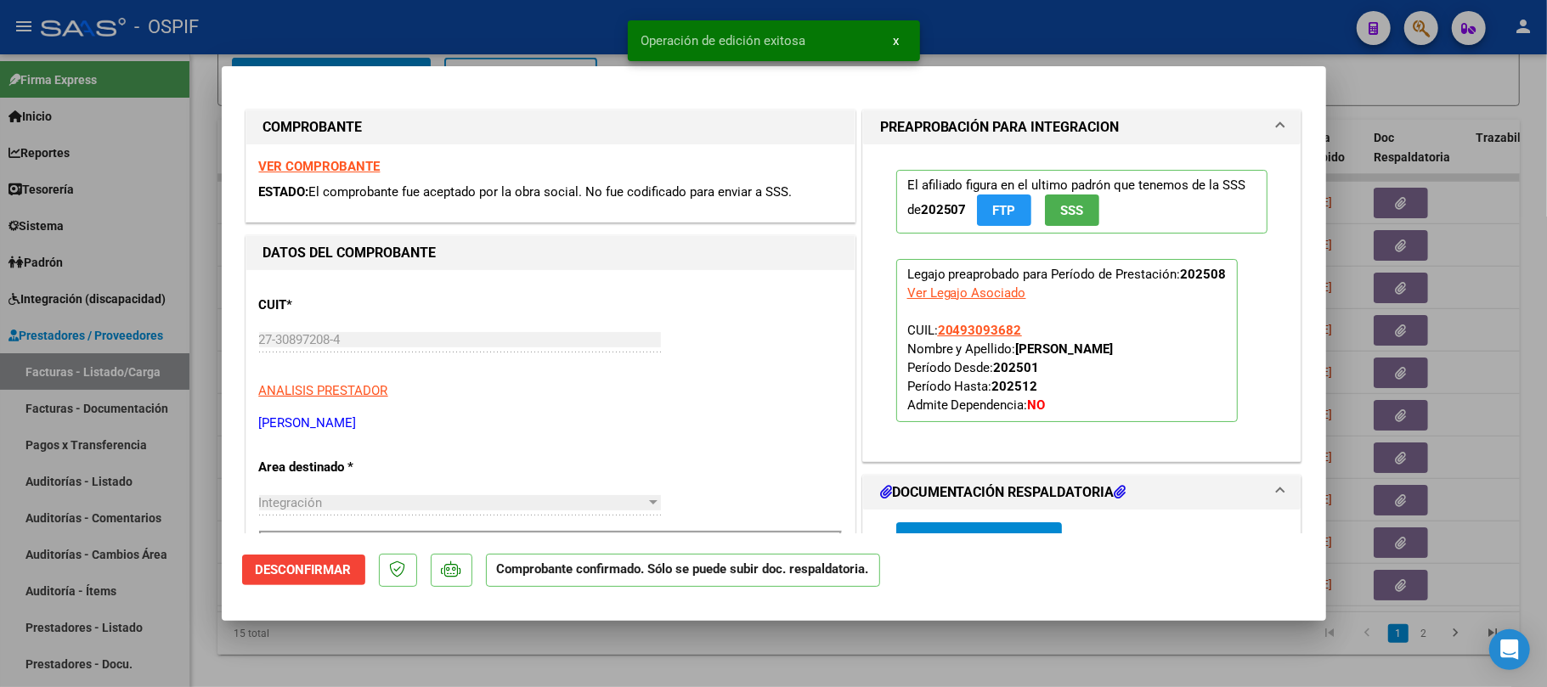
click at [772, 667] on div at bounding box center [773, 343] width 1547 height 687
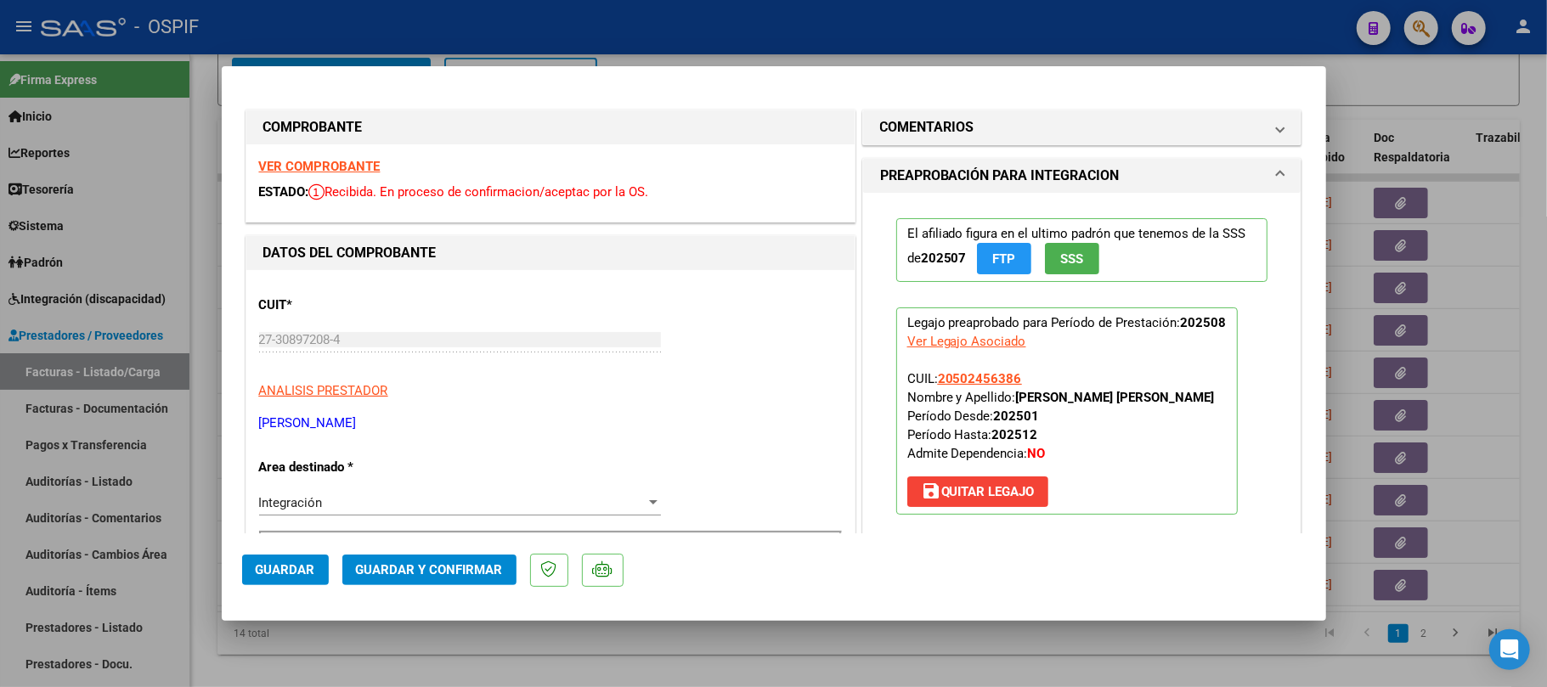
click at [418, 582] on button "Guardar y Confirmar" at bounding box center [429, 570] width 174 height 31
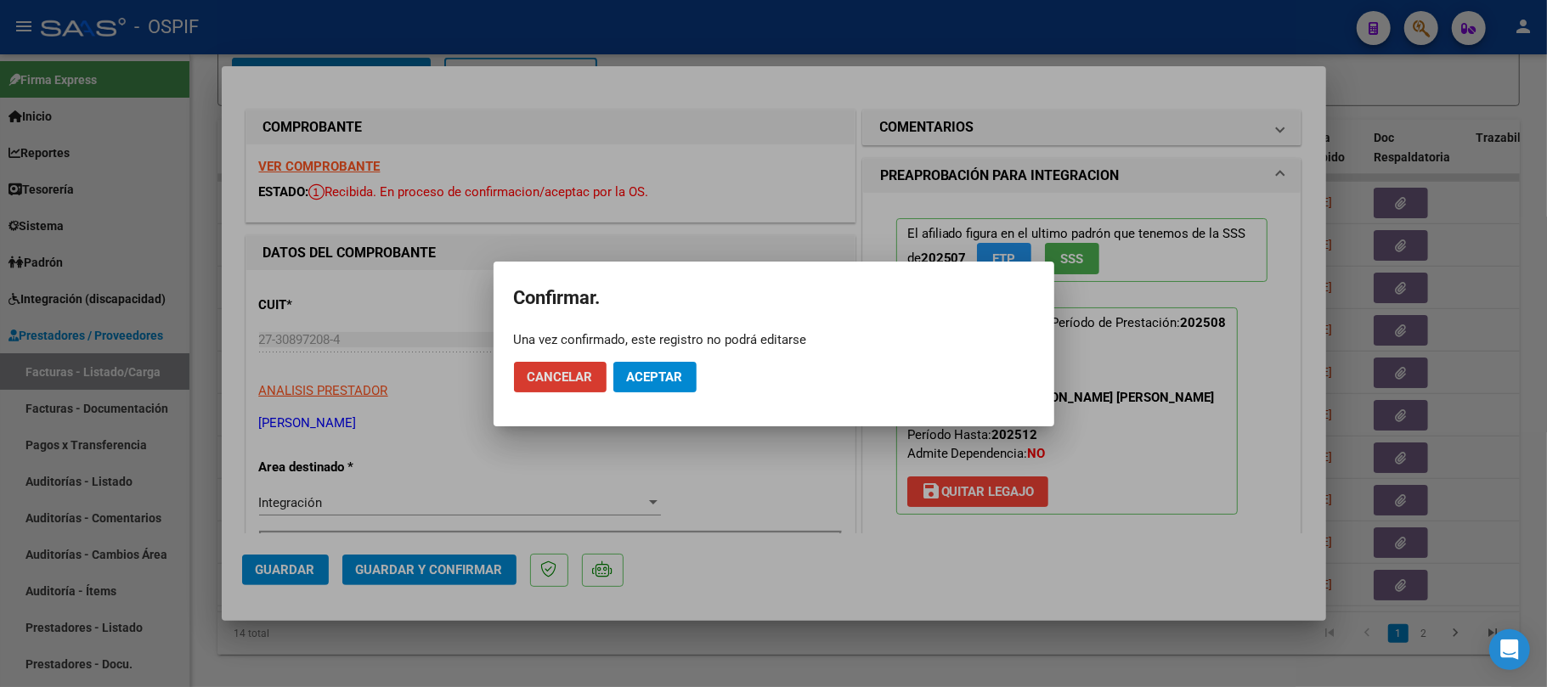
click at [671, 377] on span "Aceptar" at bounding box center [655, 377] width 56 height 15
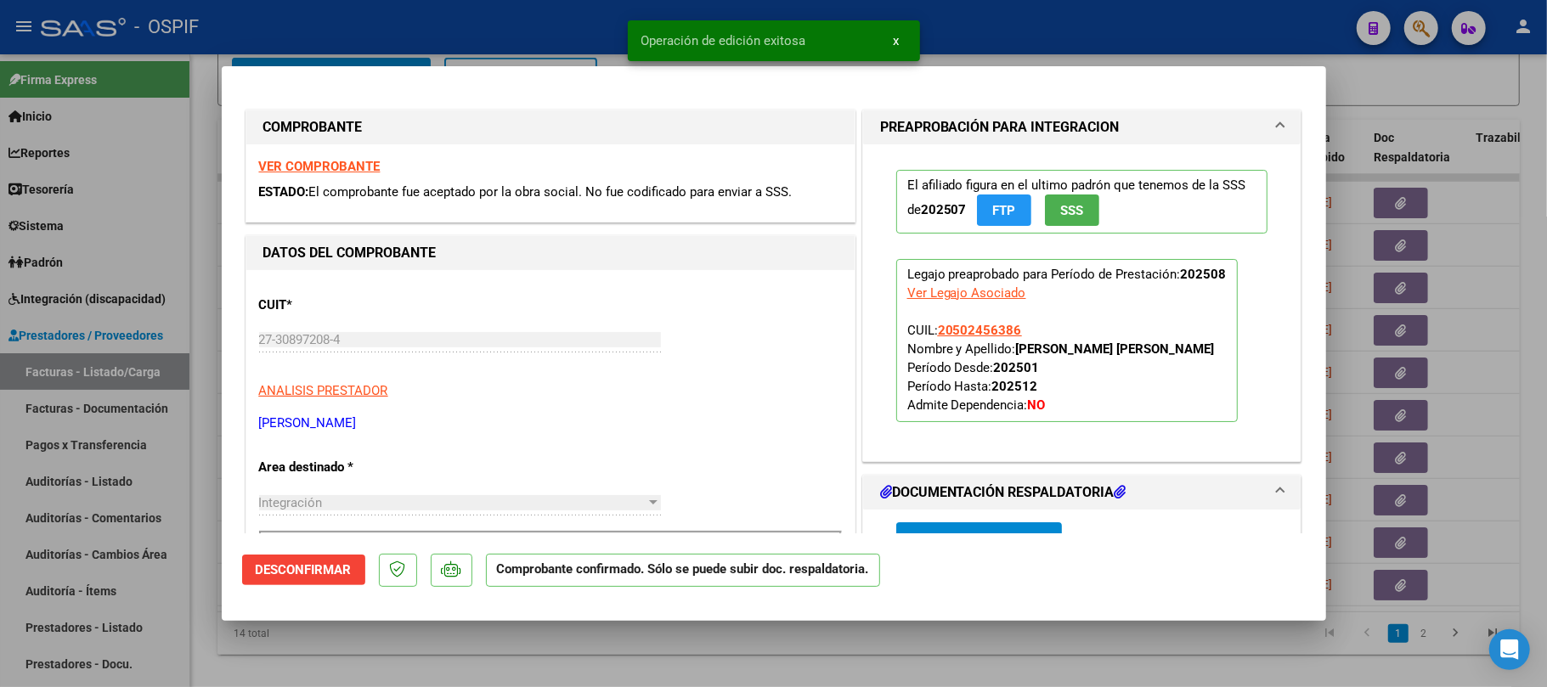
click at [718, 636] on div at bounding box center [773, 343] width 1547 height 687
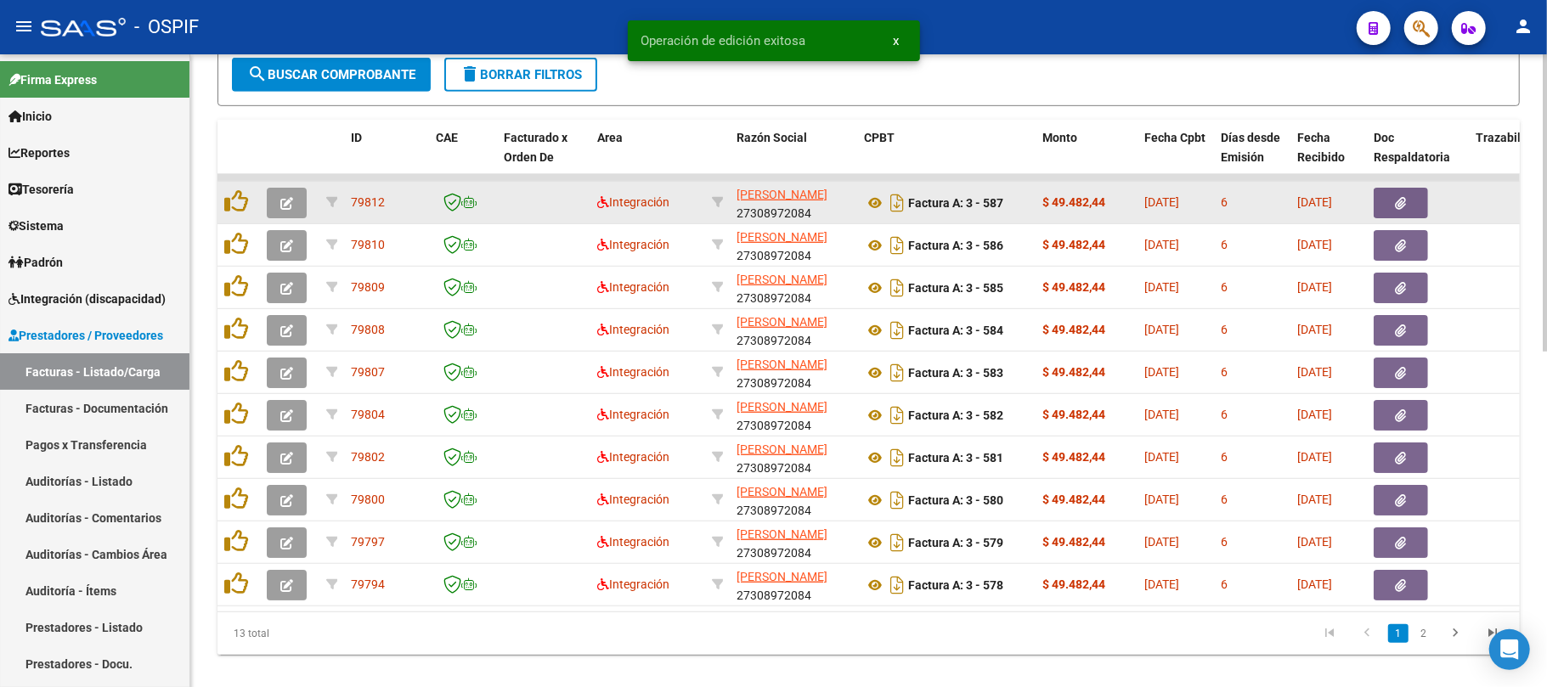
click at [289, 221] on datatable-body-cell at bounding box center [289, 203] width 59 height 42
click at [297, 206] on button "button" at bounding box center [287, 203] width 40 height 31
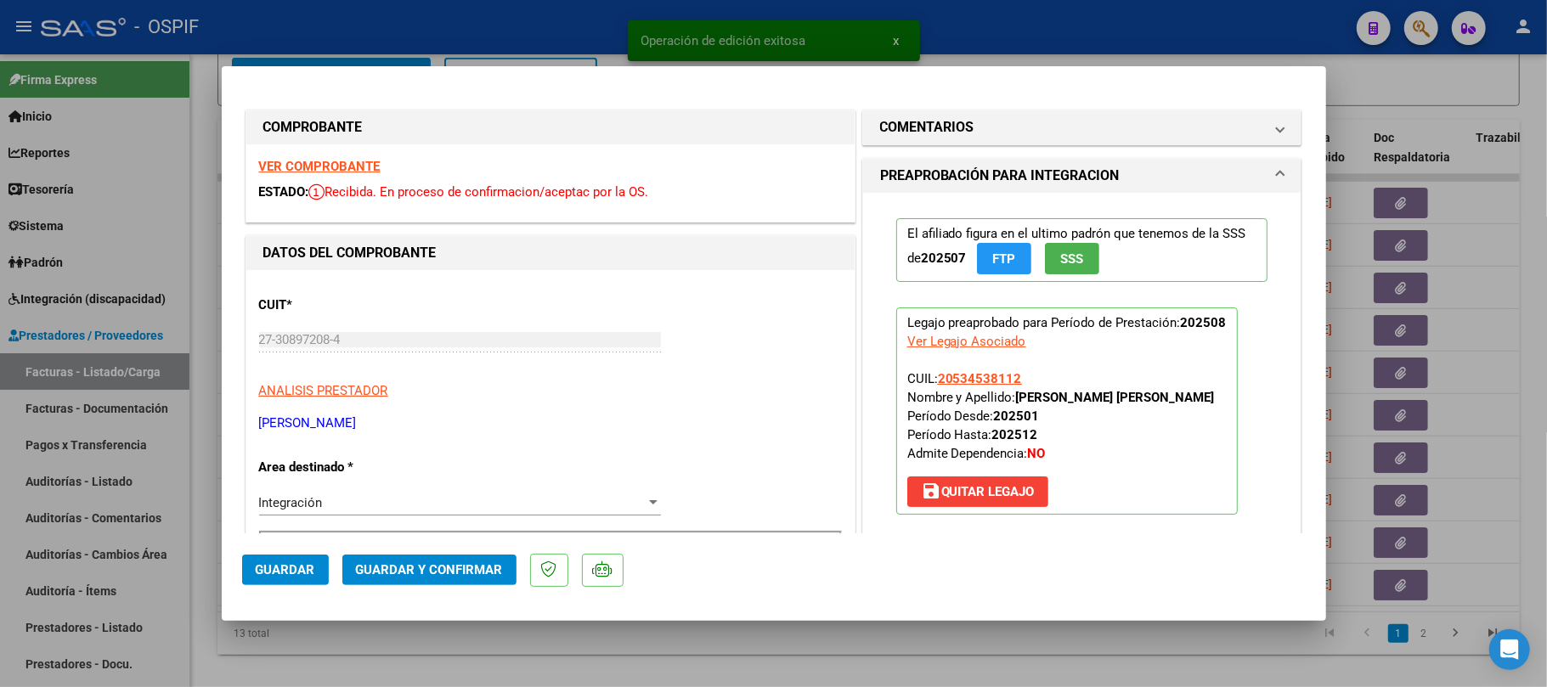
drag, startPoint x: 362, startPoint y: 158, endPoint x: 385, endPoint y: 160, distance: 23.0
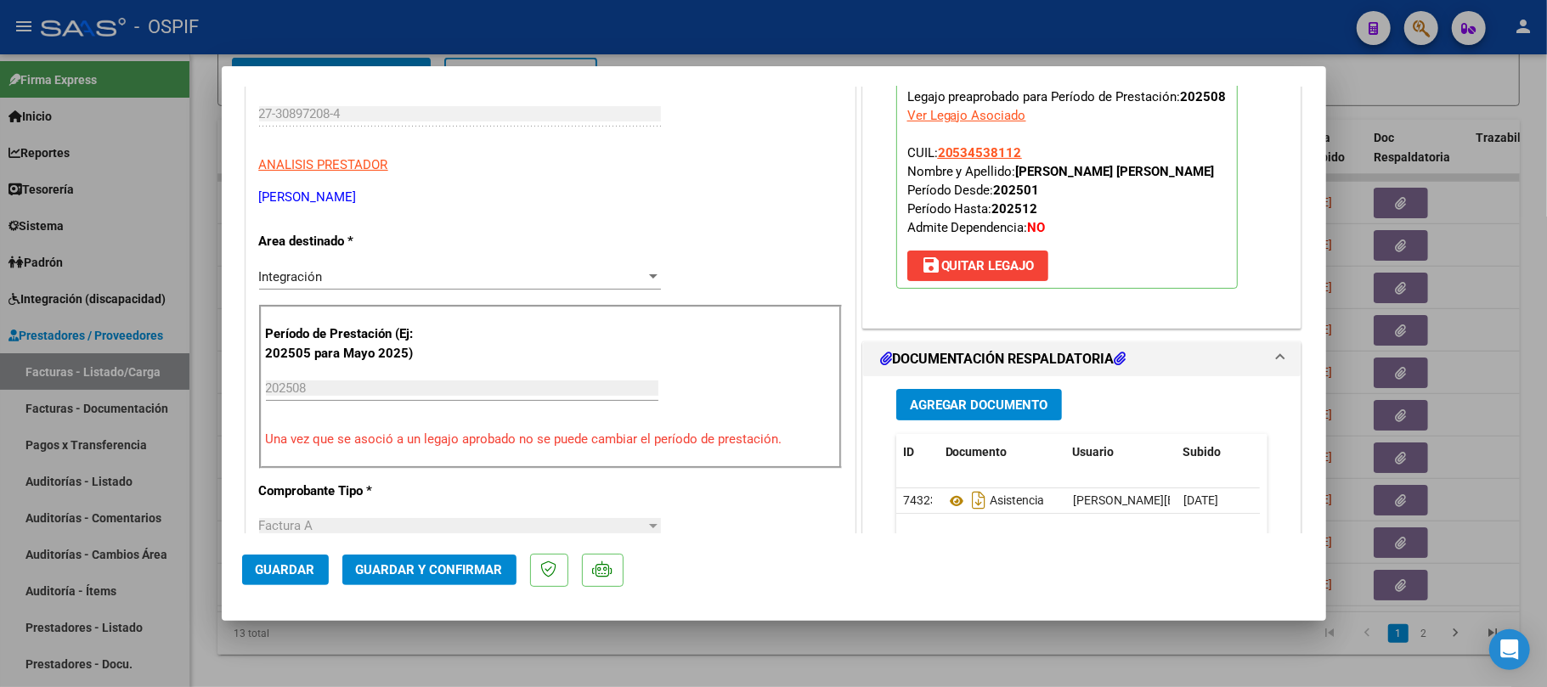
drag, startPoint x: 946, startPoint y: 498, endPoint x: 776, endPoint y: 82, distance: 448.9
click at [483, 586] on mat-dialog-actions "Guardar Guardar y Confirmar" at bounding box center [774, 567] width 1064 height 67
click at [483, 573] on span "Guardar y Confirmar" at bounding box center [429, 569] width 147 height 15
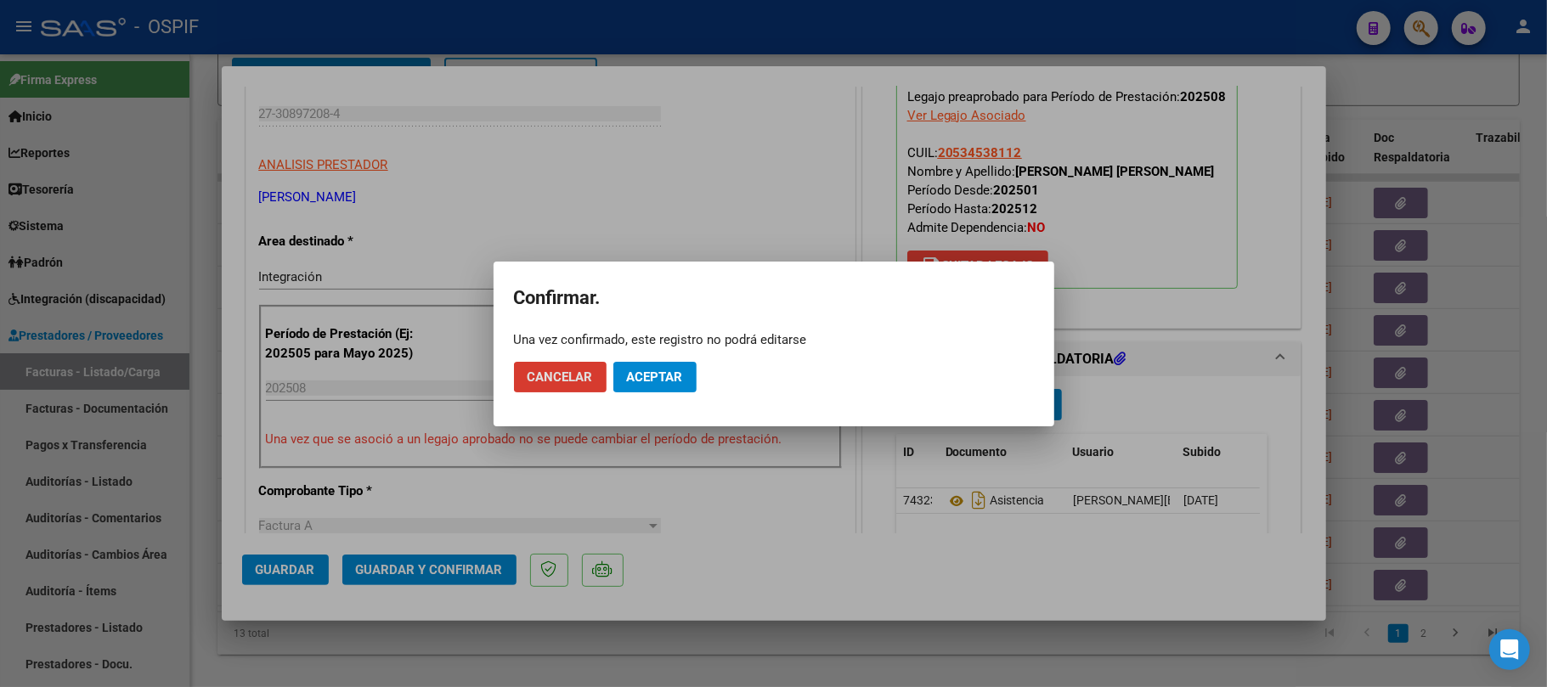
click at [677, 392] on button "Aceptar" at bounding box center [654, 377] width 83 height 31
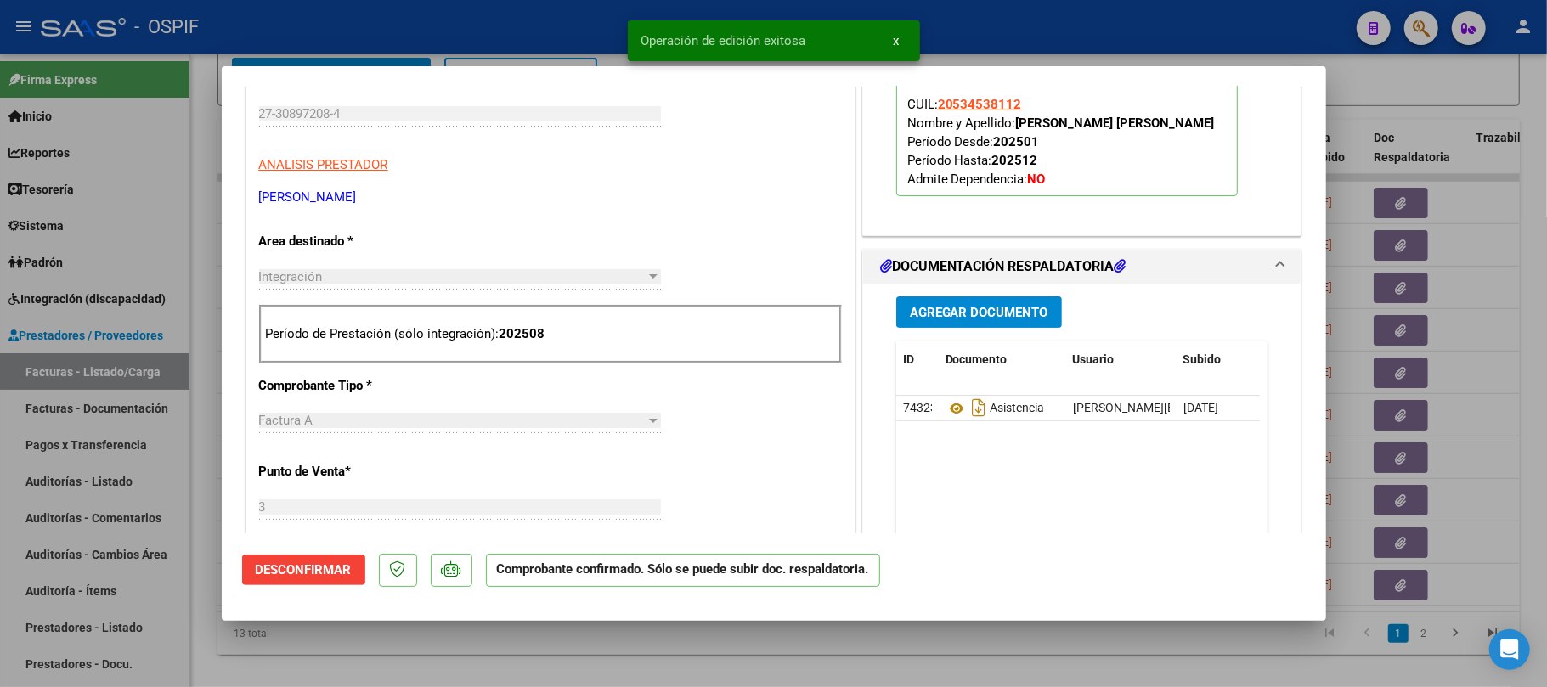
click at [806, 639] on div at bounding box center [773, 343] width 1547 height 687
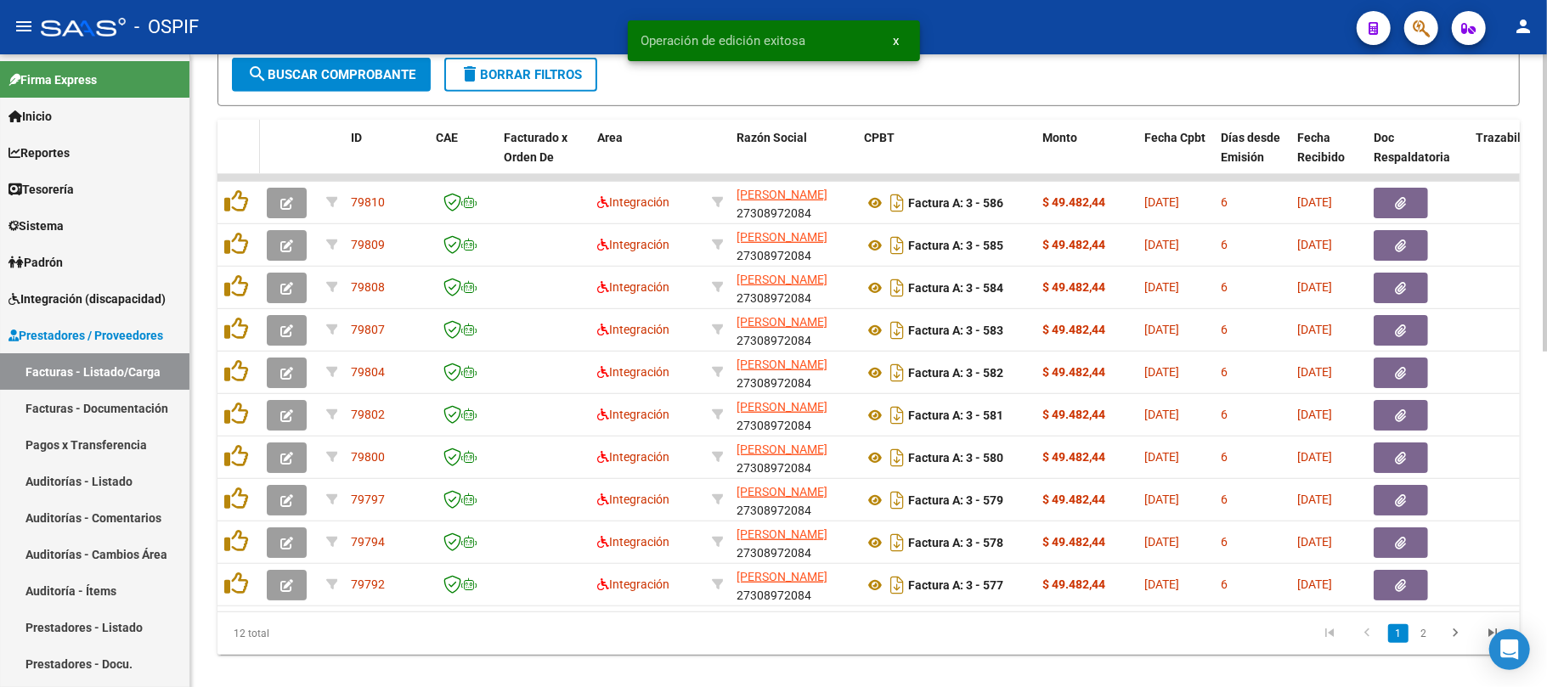
click at [280, 211] on button "button" at bounding box center [287, 203] width 40 height 31
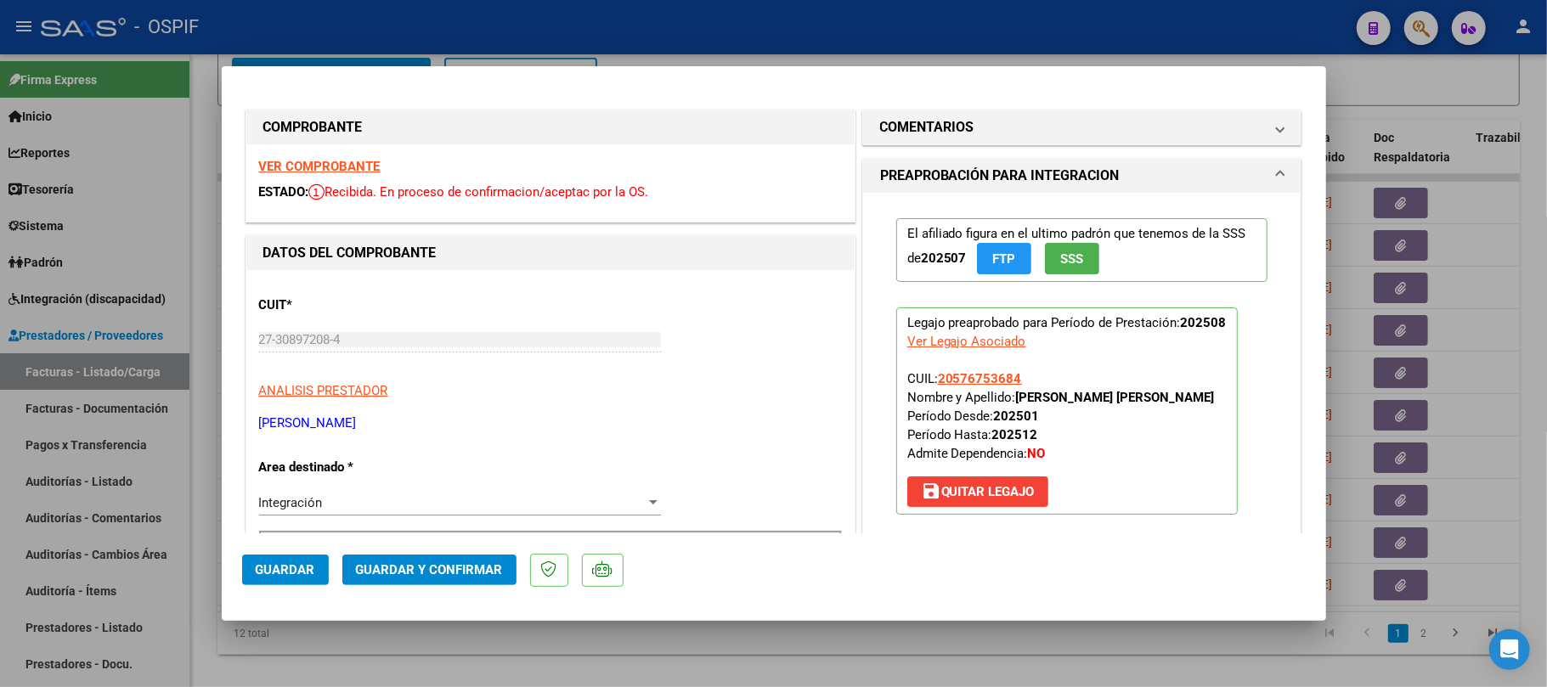
scroll to position [453, 0]
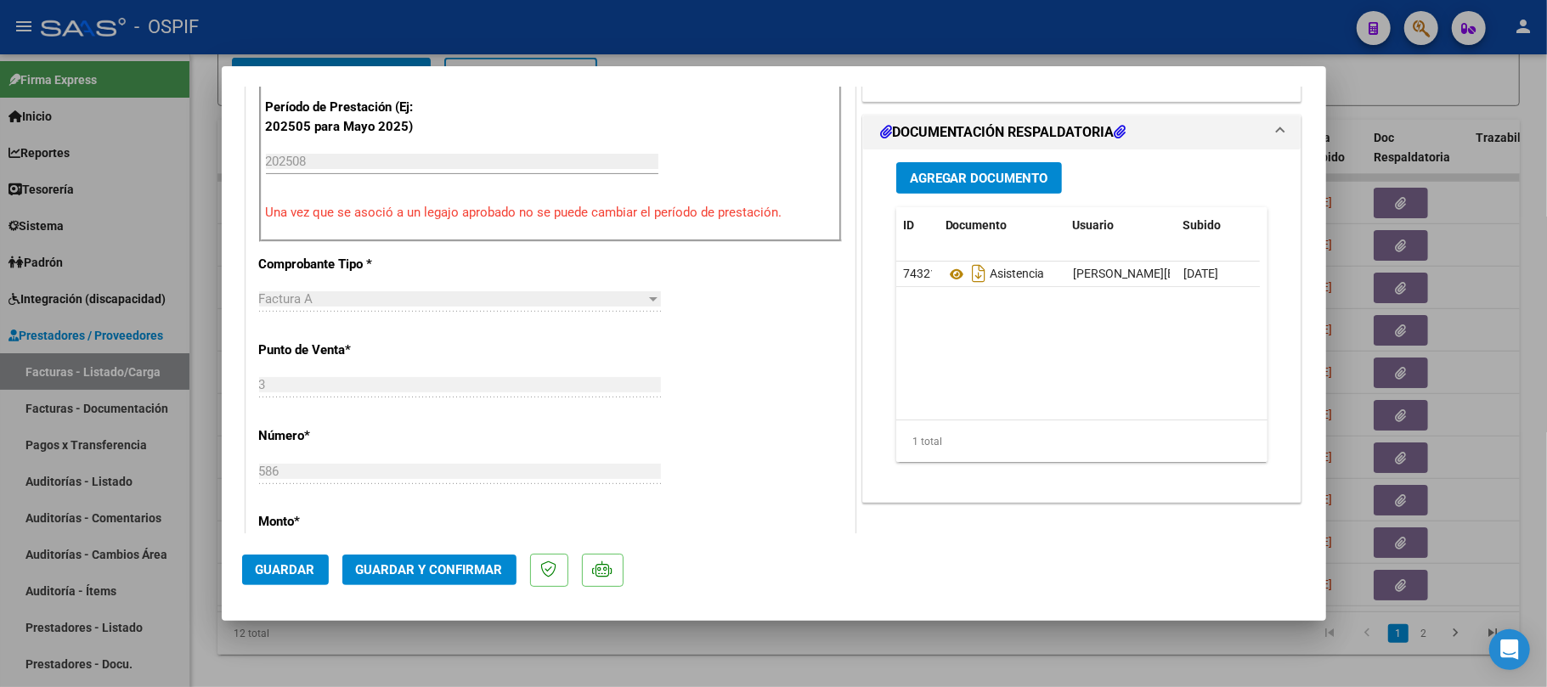
click at [503, 568] on button "Guardar y Confirmar" at bounding box center [429, 570] width 174 height 31
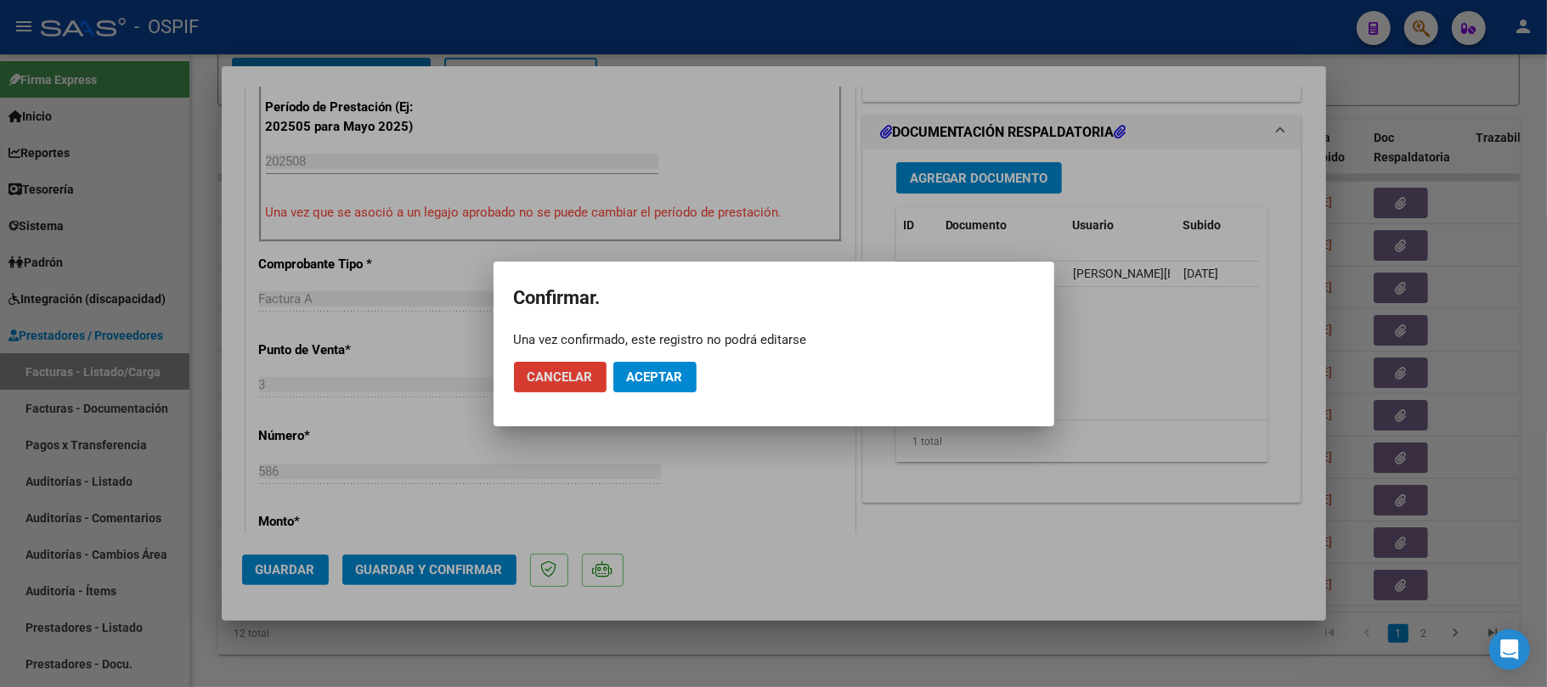
click at [658, 375] on span "Aceptar" at bounding box center [655, 377] width 56 height 15
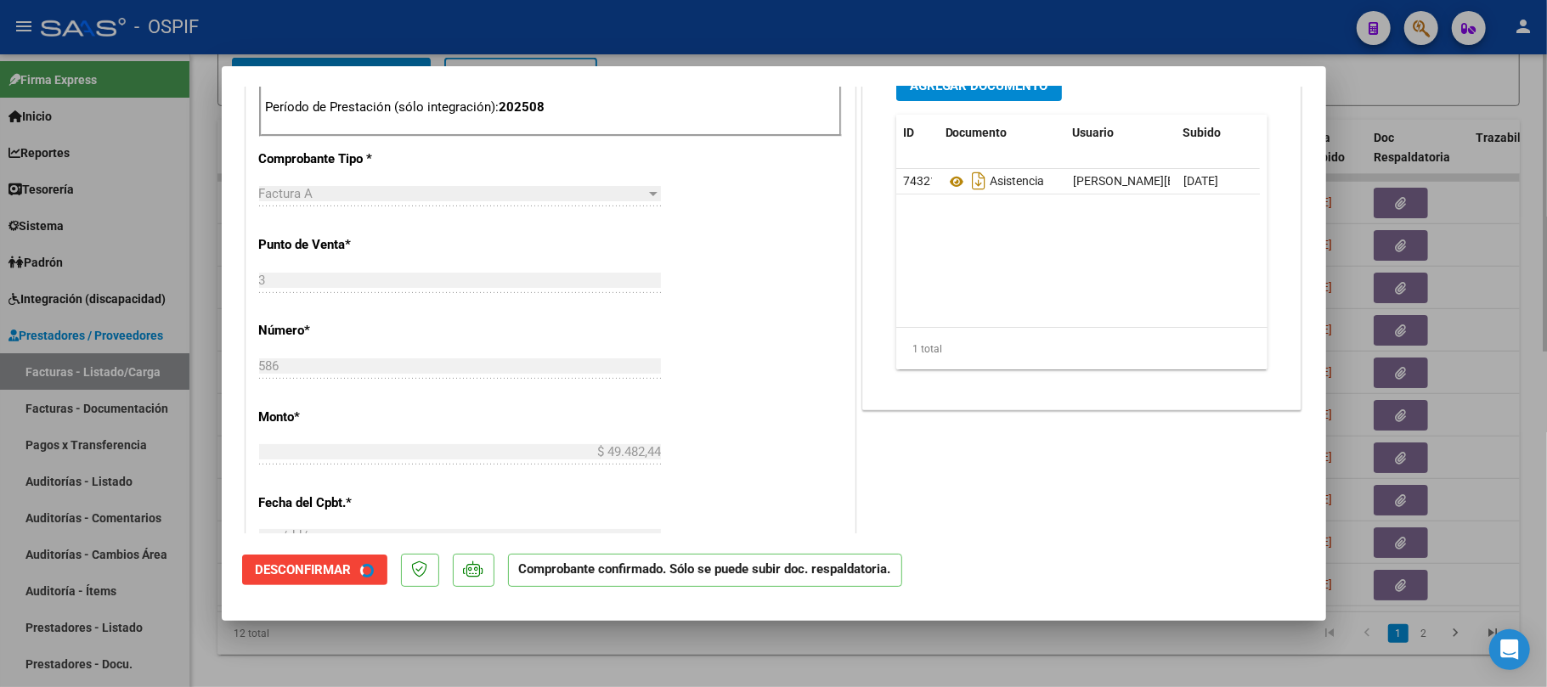
click at [717, 642] on div at bounding box center [773, 343] width 1547 height 687
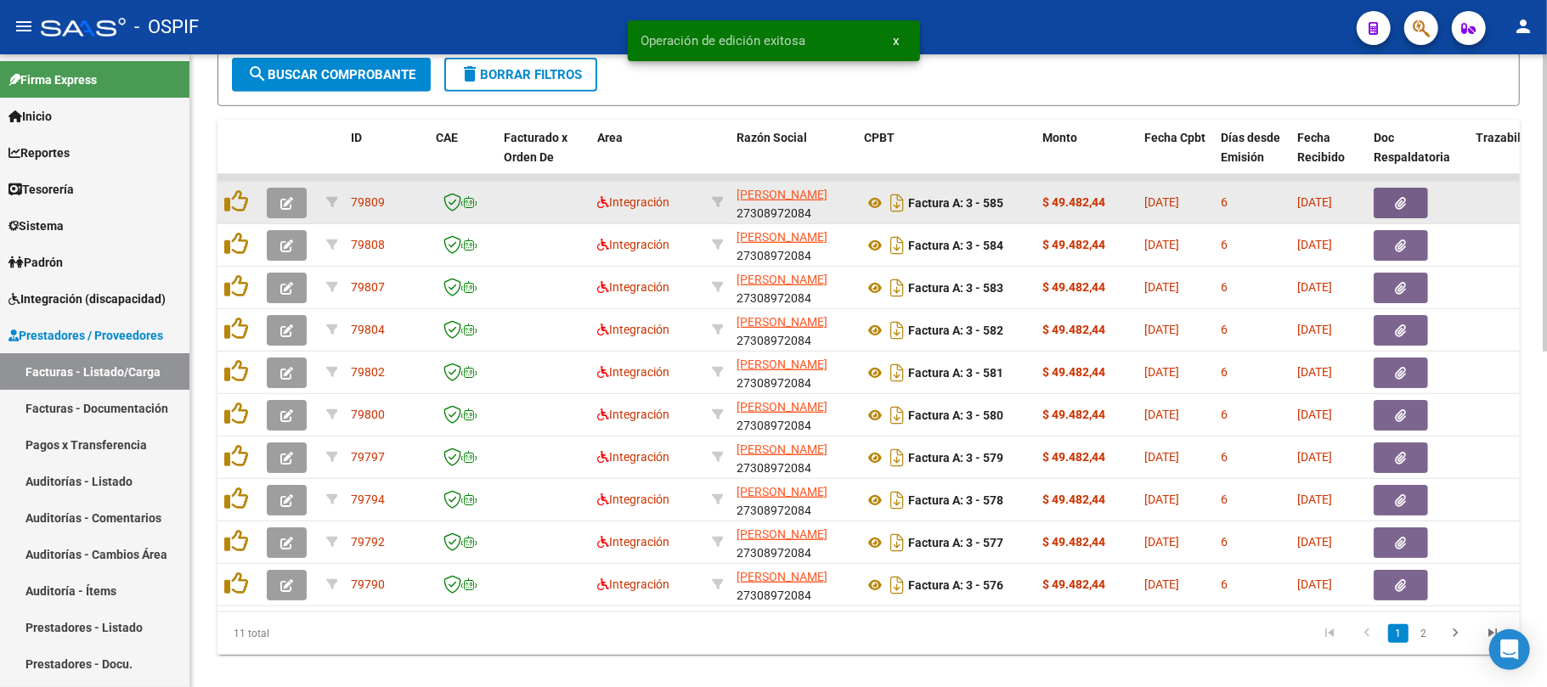
click at [294, 182] on datatable-body-cell at bounding box center [289, 203] width 59 height 42
click at [284, 187] on datatable-body-cell at bounding box center [289, 203] width 59 height 42
click at [289, 197] on icon "button" at bounding box center [286, 203] width 13 height 13
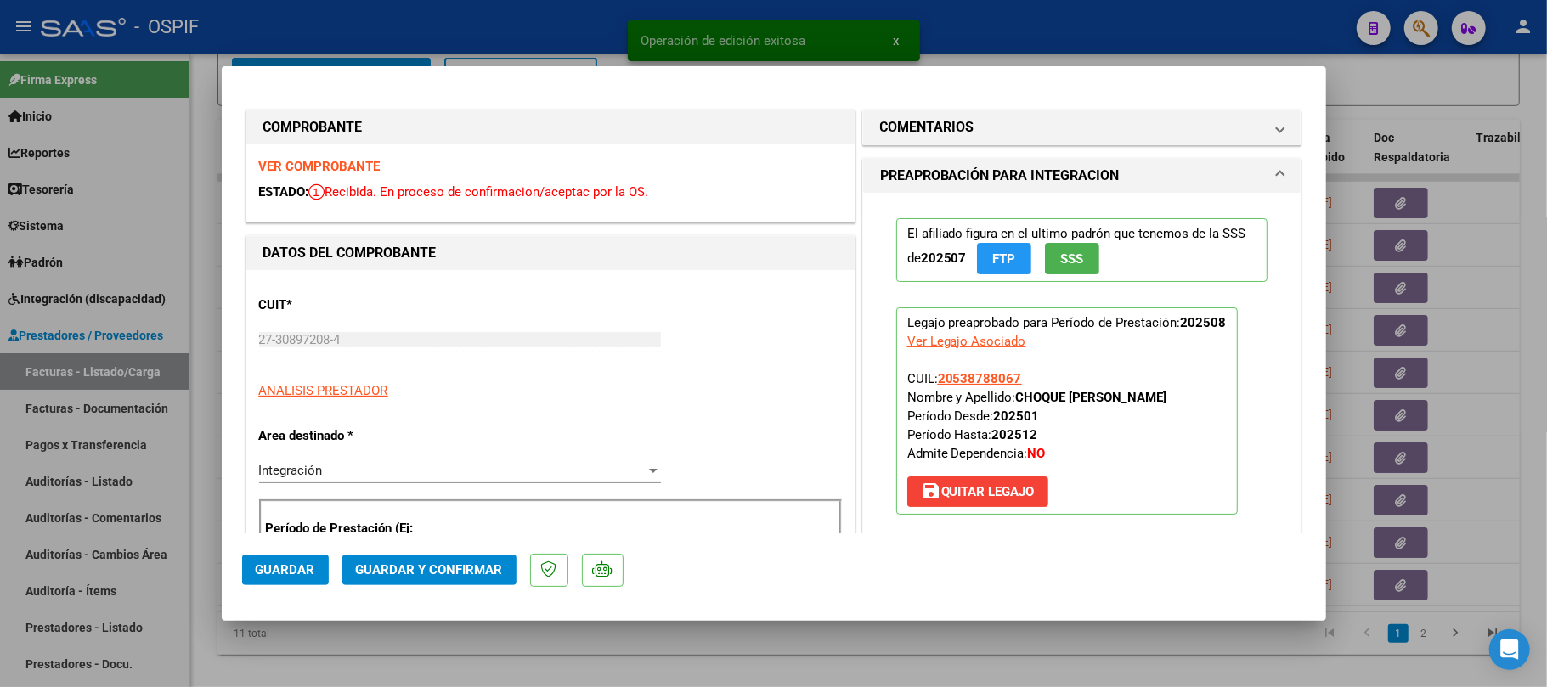
drag, startPoint x: 291, startPoint y: 167, endPoint x: 1265, endPoint y: 396, distance: 1001.1
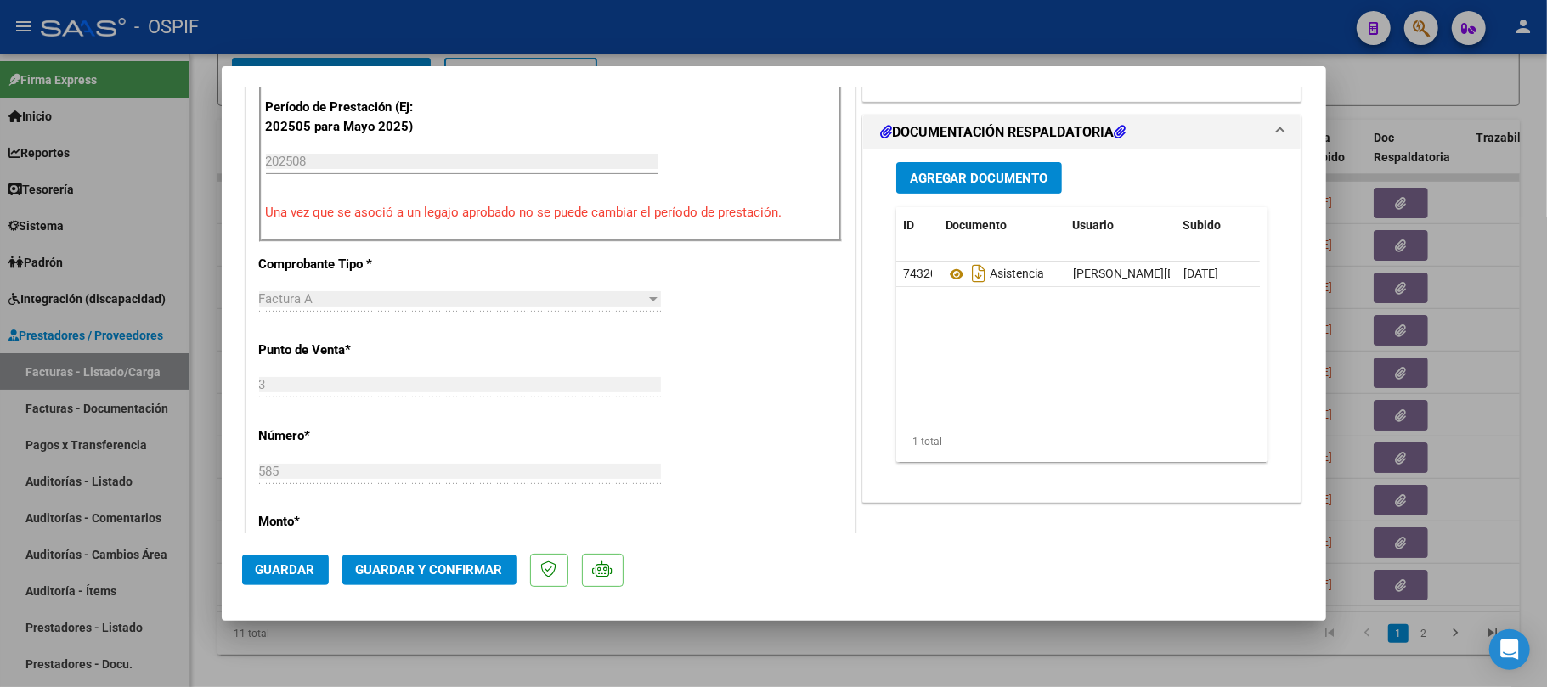
scroll to position [0, 0]
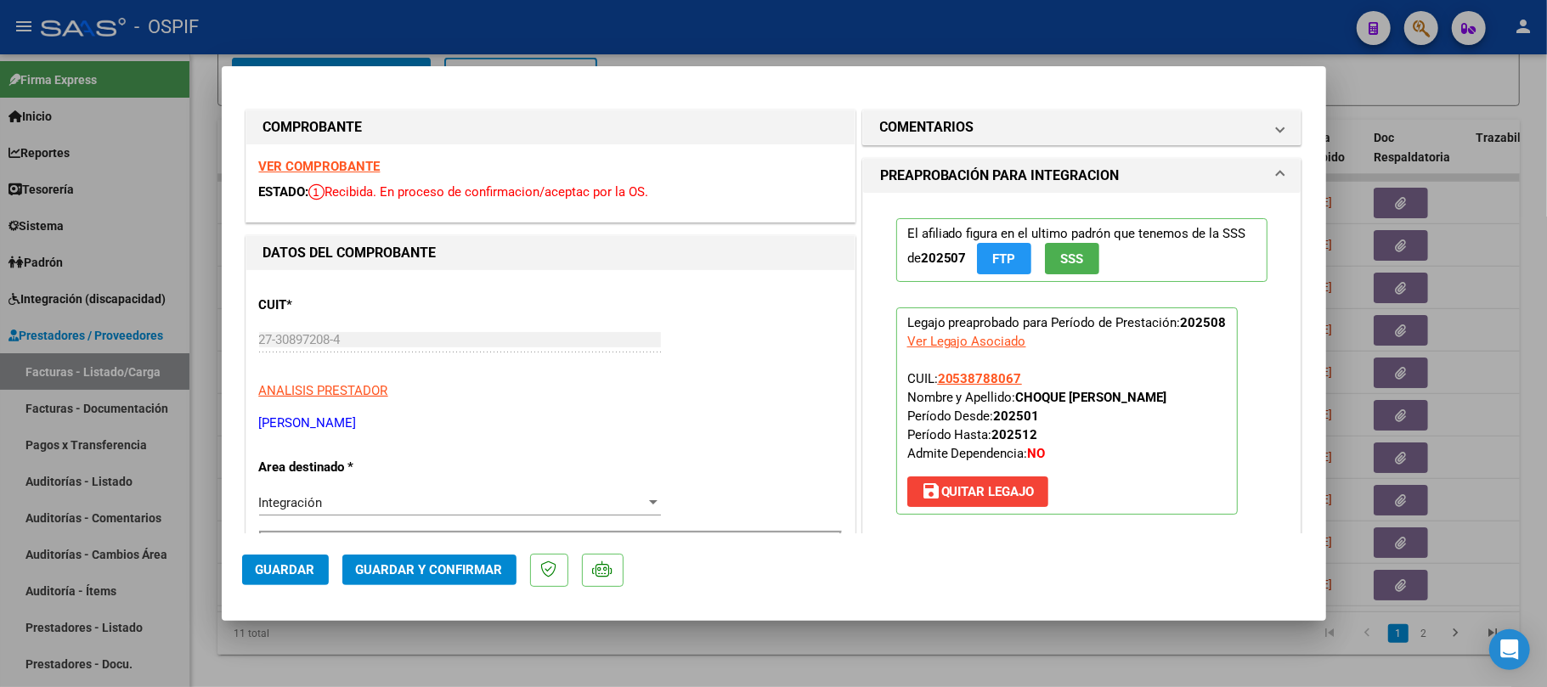
click at [436, 569] on span "Guardar y Confirmar" at bounding box center [429, 569] width 147 height 15
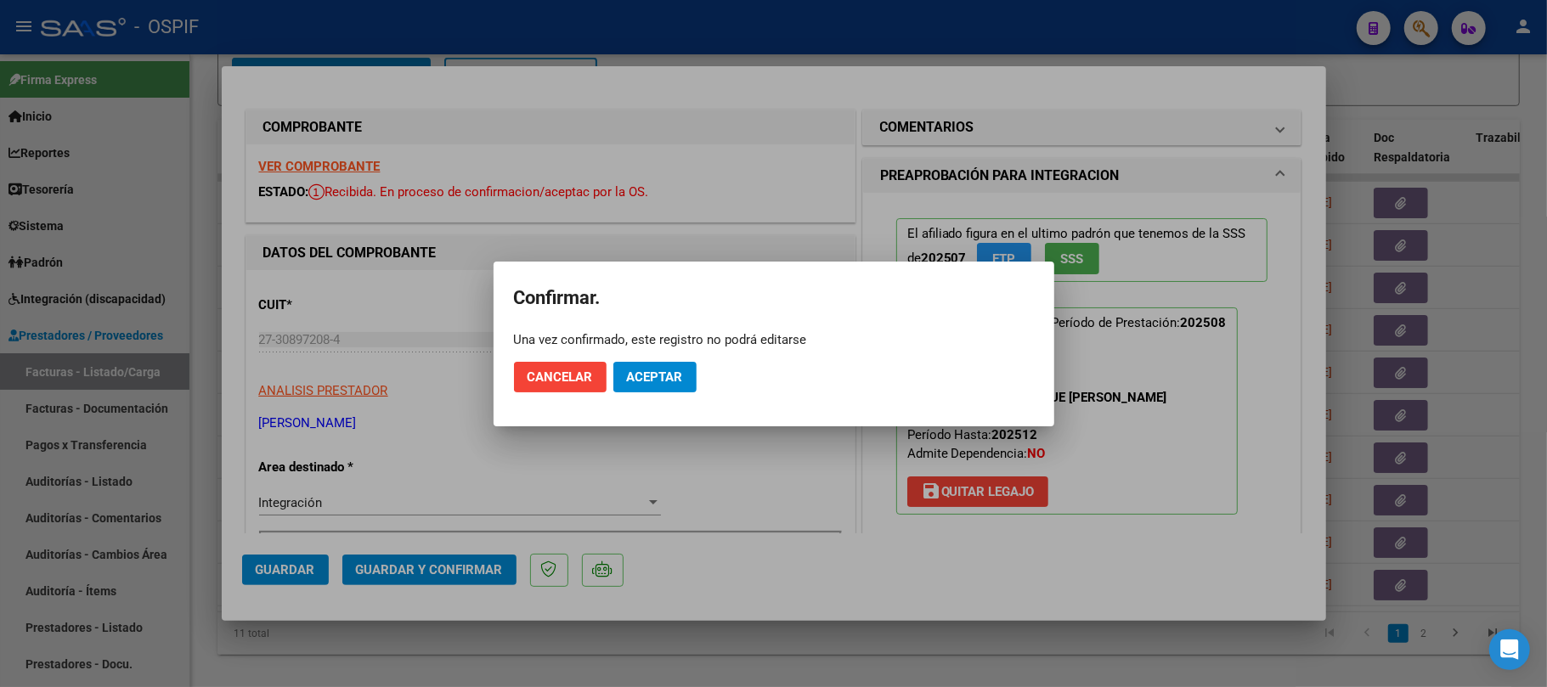
click at [666, 378] on span "Aceptar" at bounding box center [655, 377] width 56 height 15
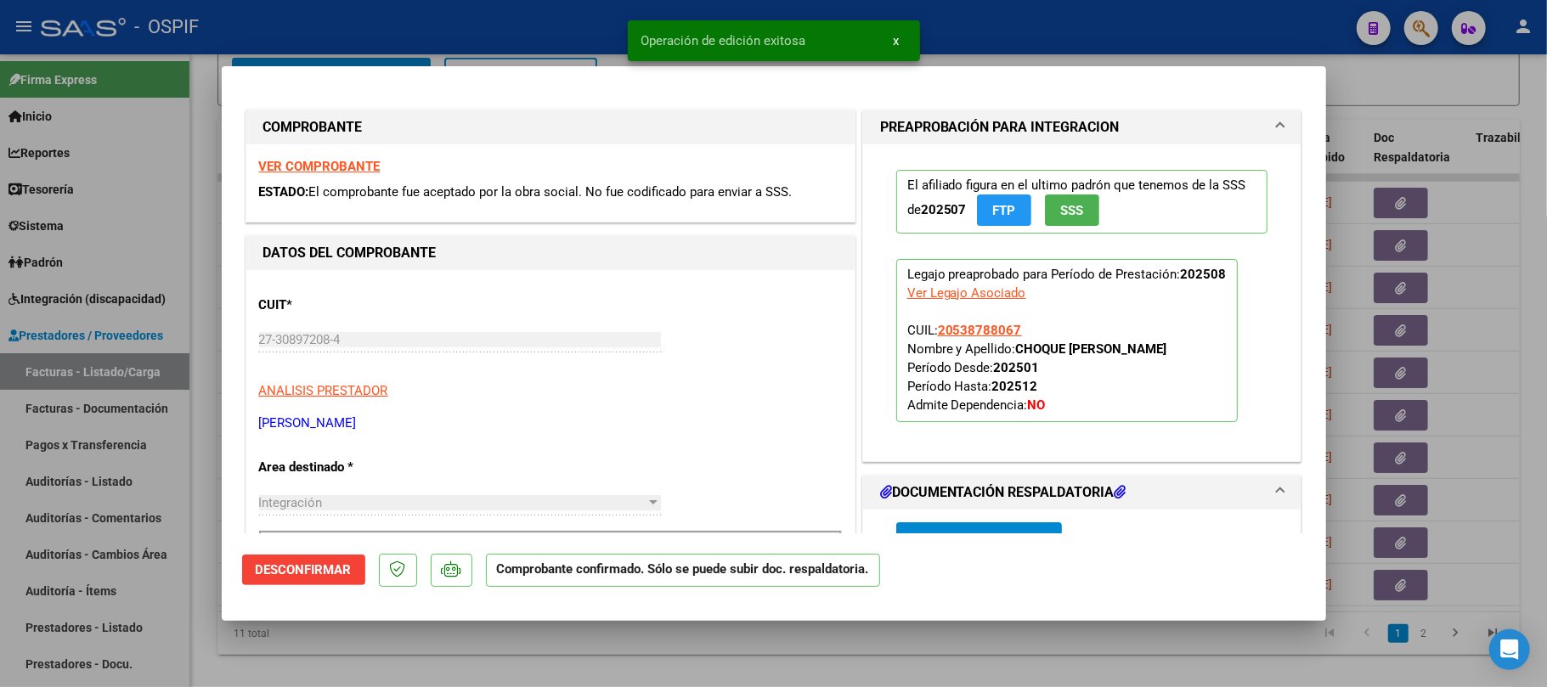
click at [654, 653] on div at bounding box center [773, 343] width 1547 height 687
type input "$ 0,00"
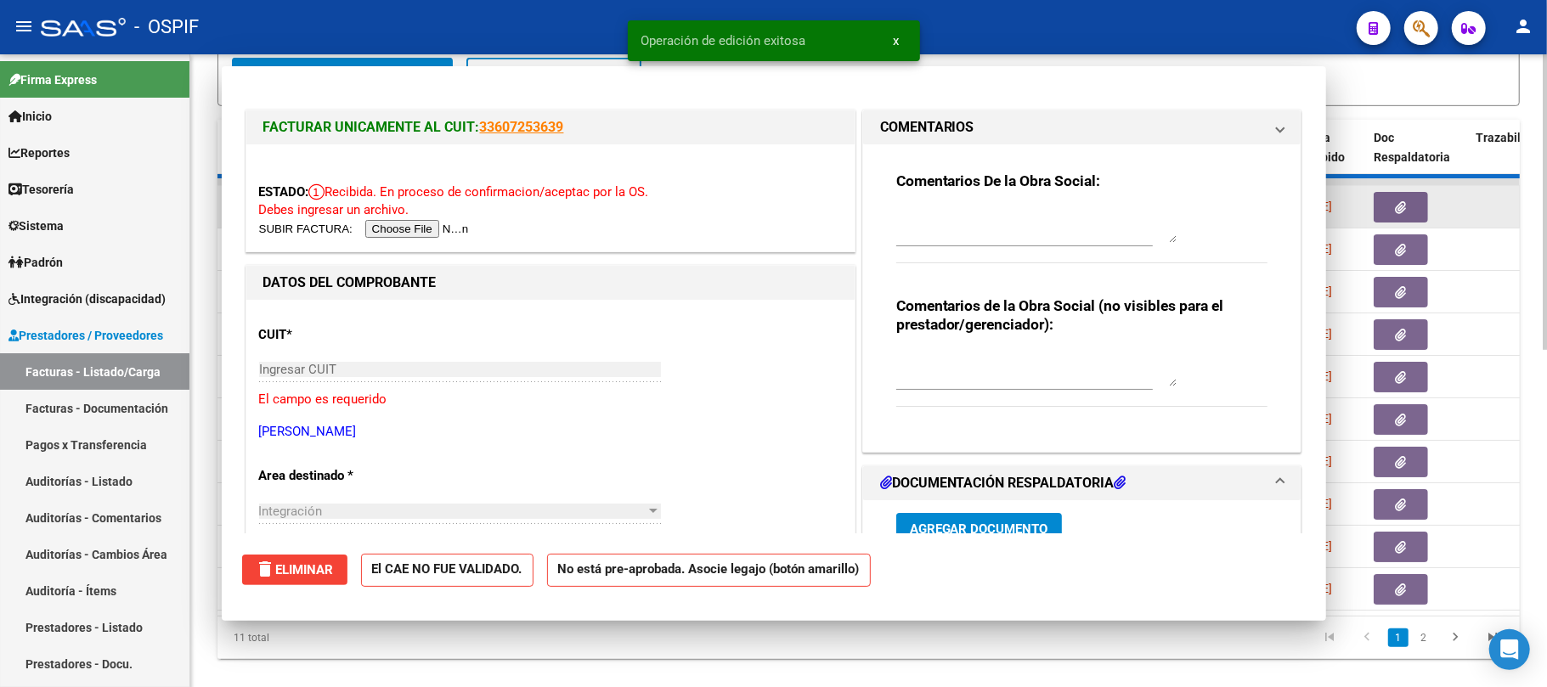
click at [284, 197] on datatable-body-cell at bounding box center [289, 207] width 59 height 42
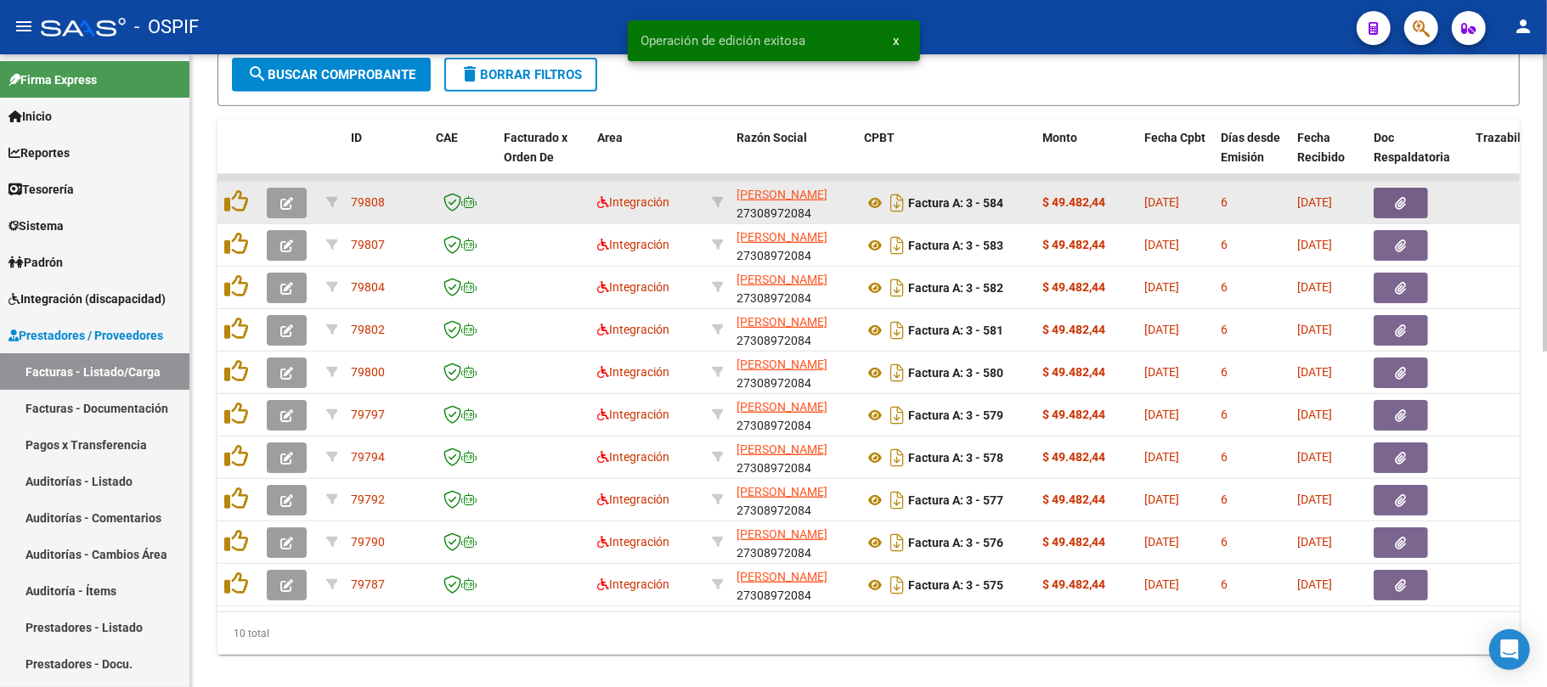
click at [284, 197] on icon "button" at bounding box center [286, 203] width 13 height 13
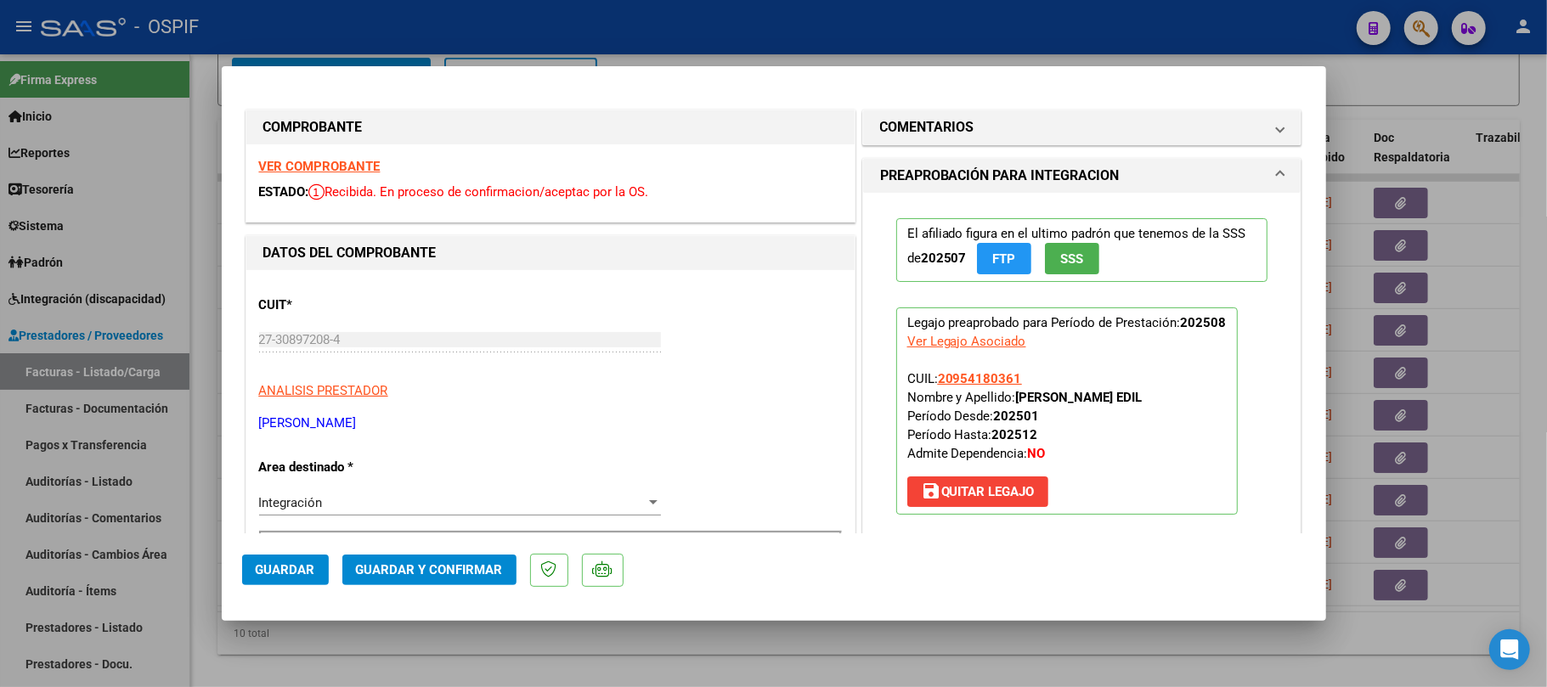
click at [469, 568] on span "Guardar y Confirmar" at bounding box center [429, 569] width 147 height 15
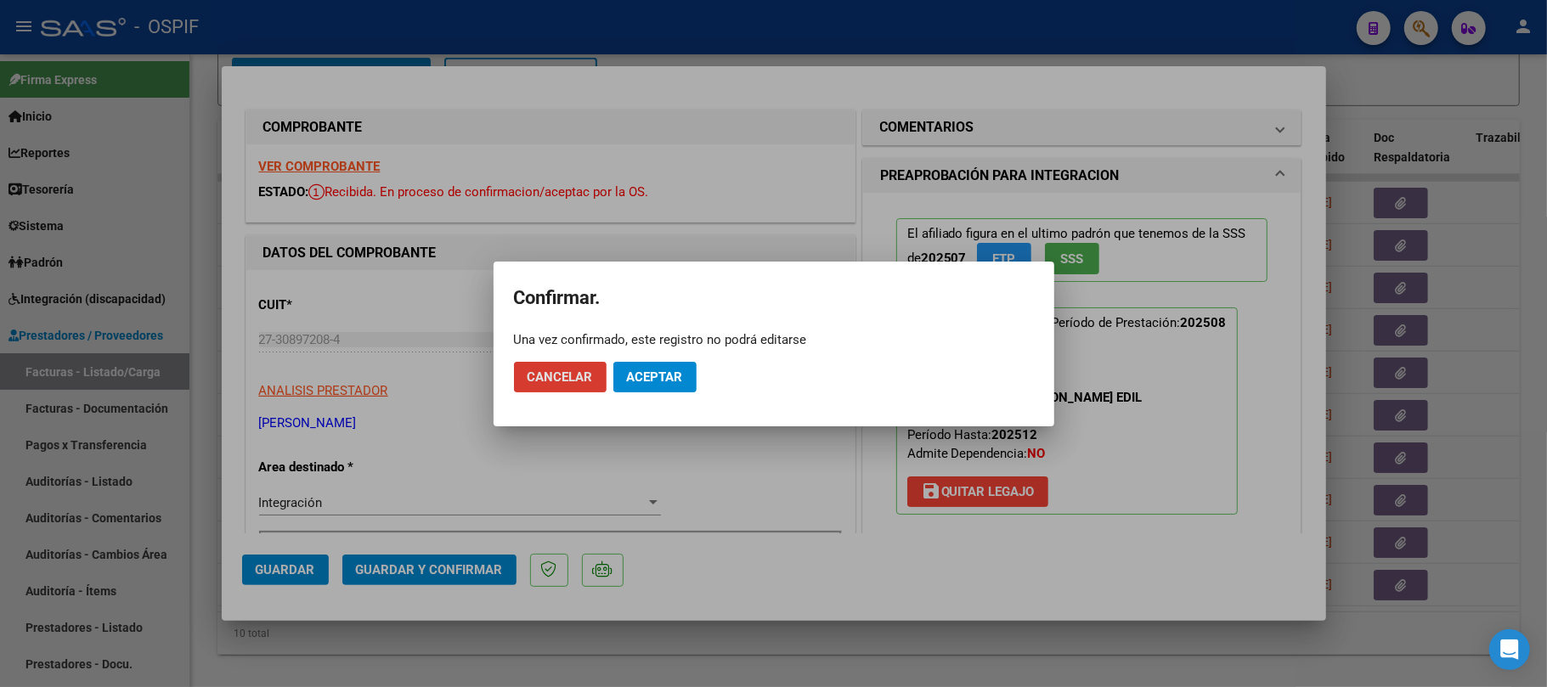
click at [664, 374] on span "Aceptar" at bounding box center [655, 377] width 56 height 15
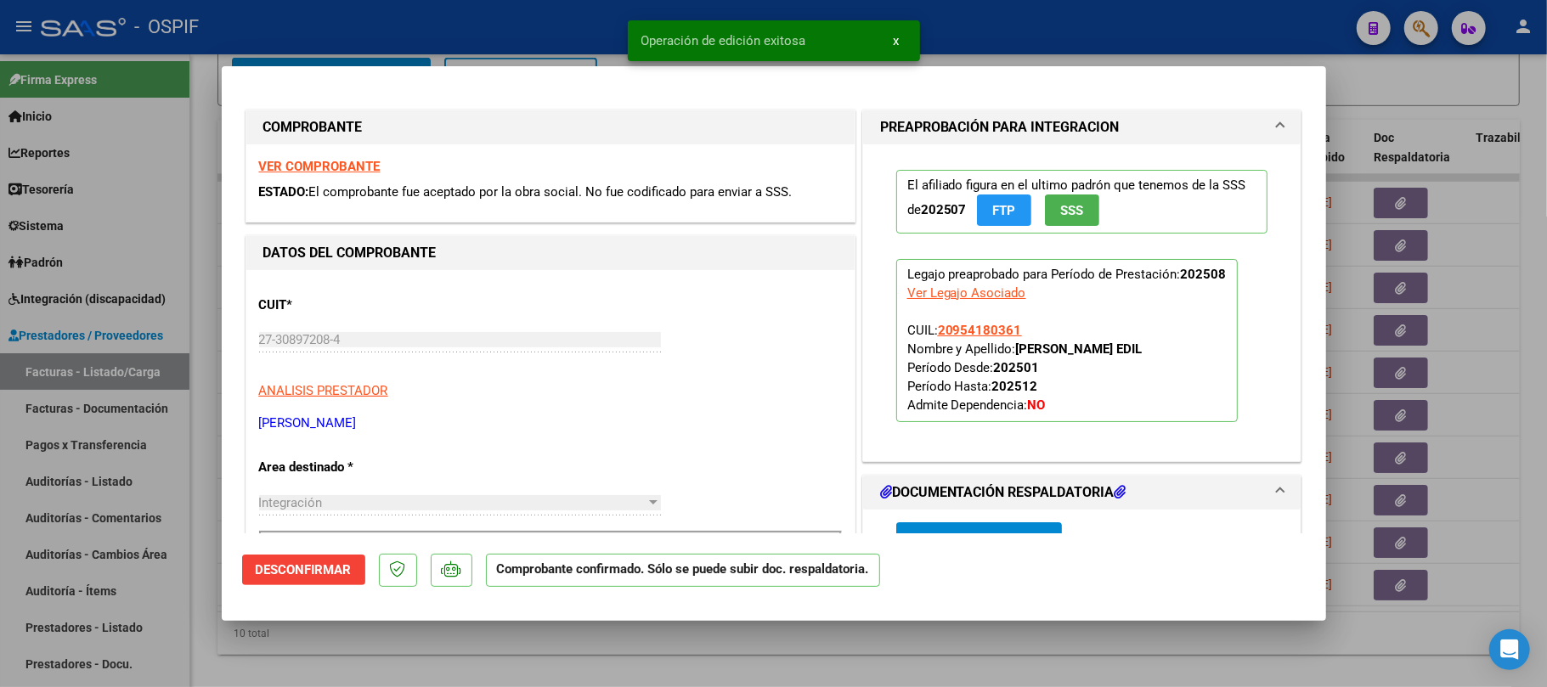
click at [858, 643] on div at bounding box center [773, 343] width 1547 height 687
type input "$ 0,00"
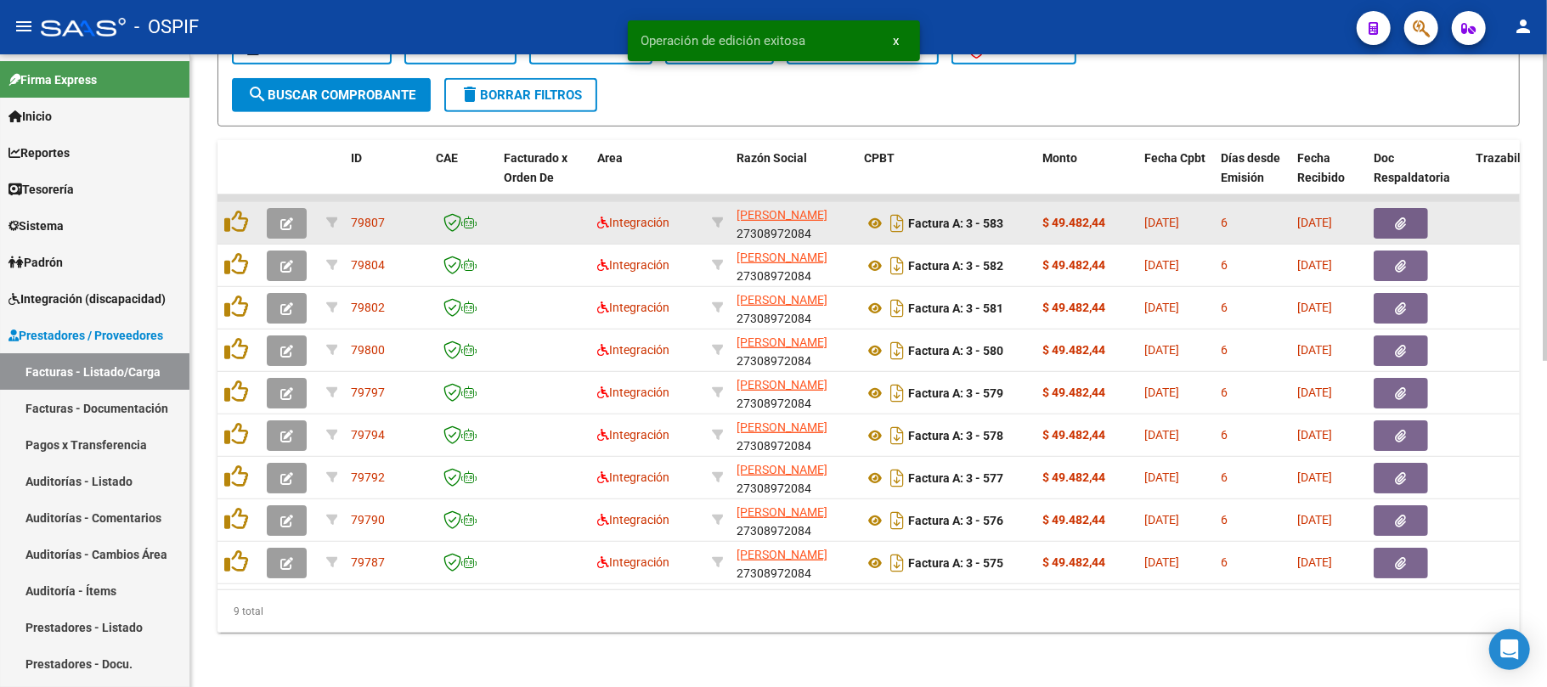
scroll to position [673, 0]
click at [297, 208] on button "button" at bounding box center [287, 223] width 40 height 31
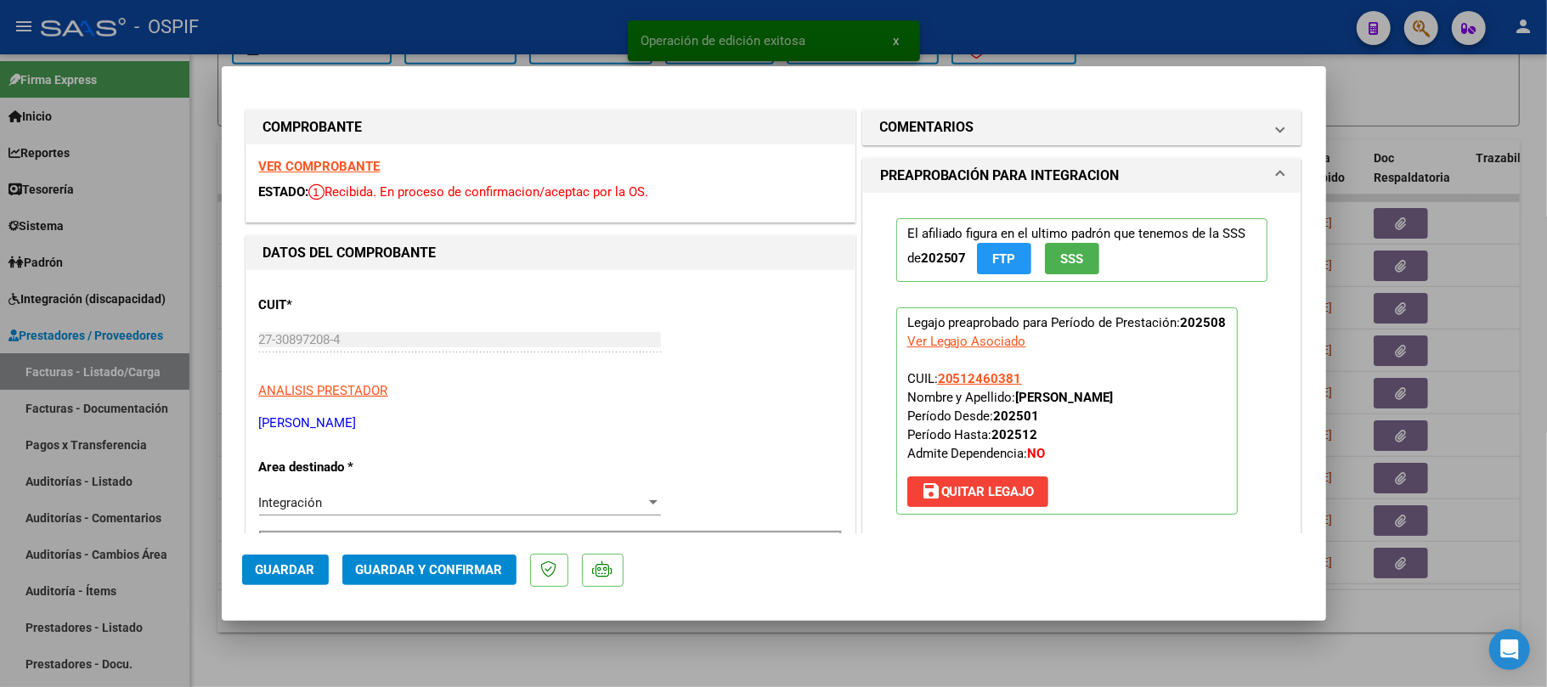
drag, startPoint x: 324, startPoint y: 178, endPoint x: 331, endPoint y: 167, distance: 12.7
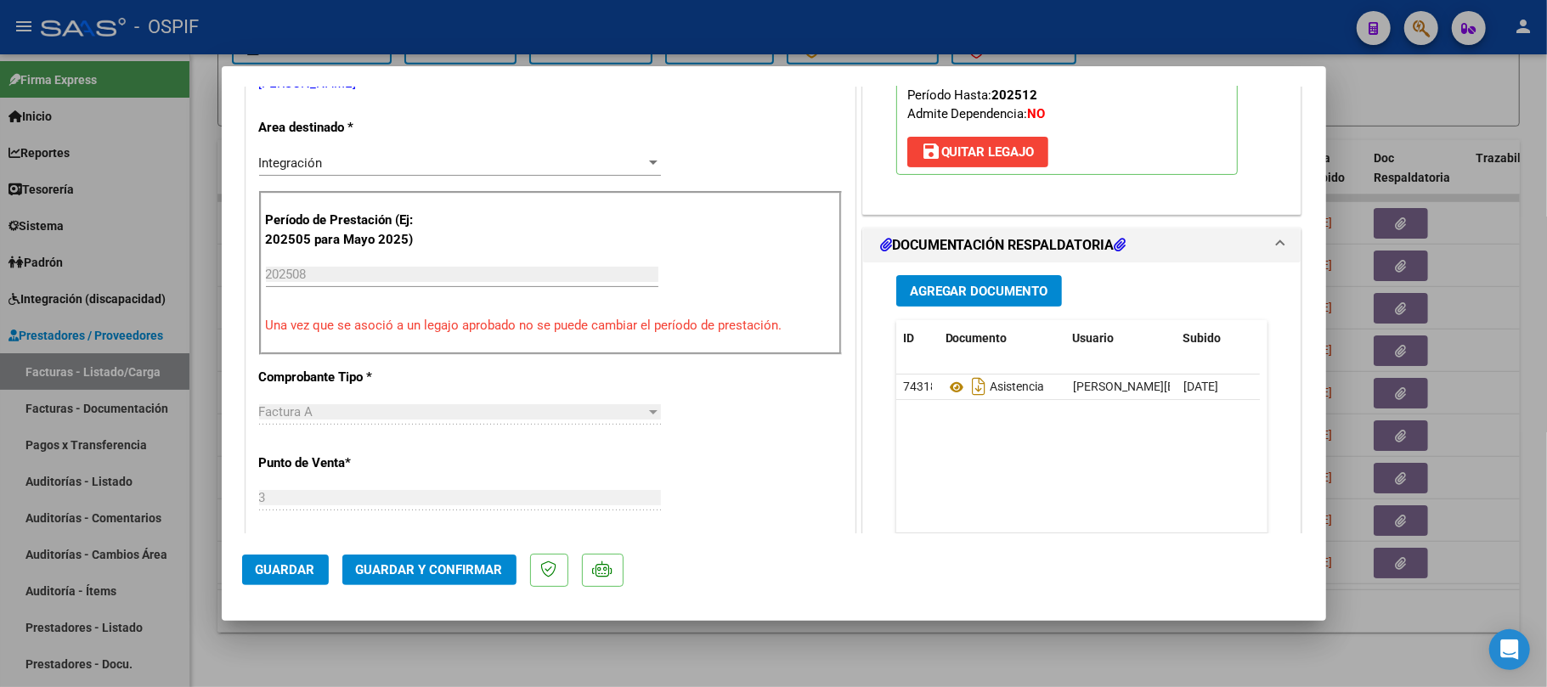
scroll to position [0, 0]
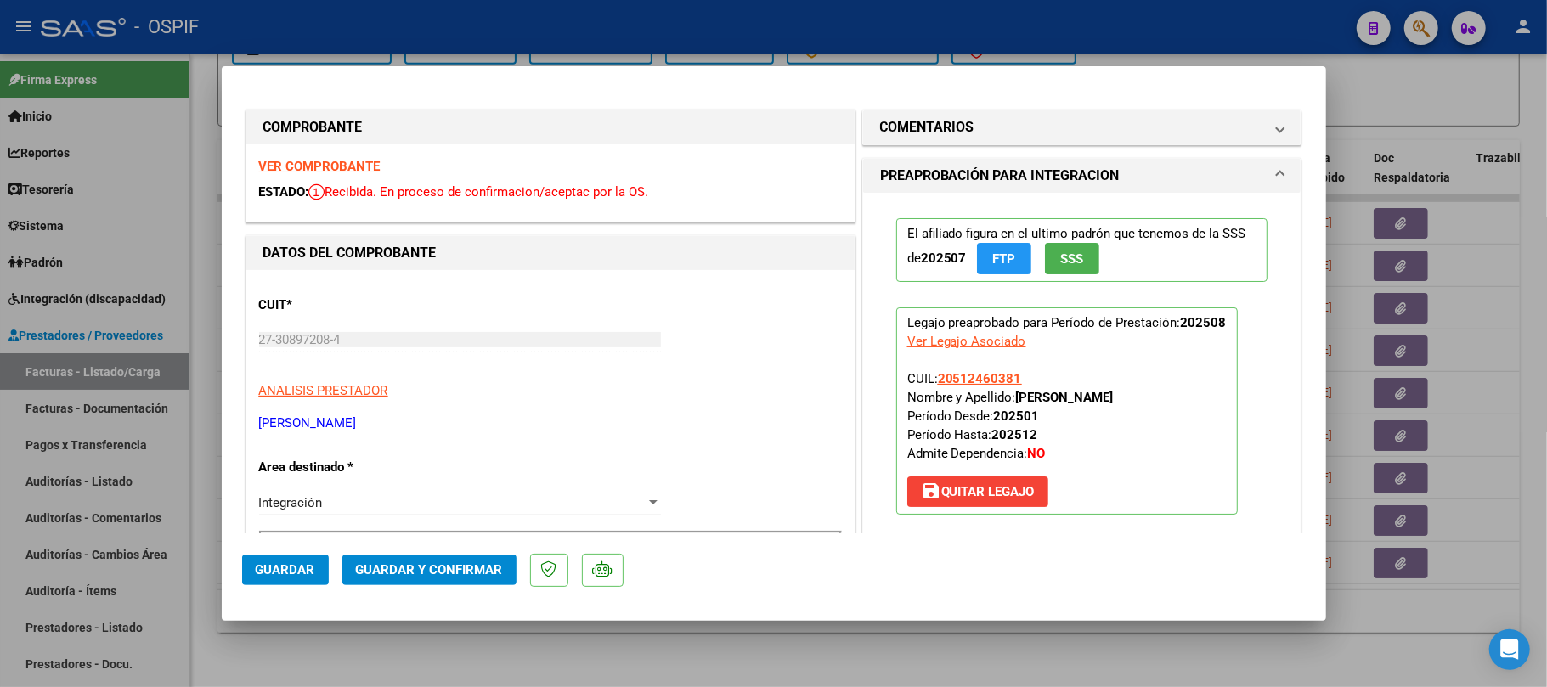
click at [483, 575] on span "Guardar y Confirmar" at bounding box center [429, 569] width 147 height 15
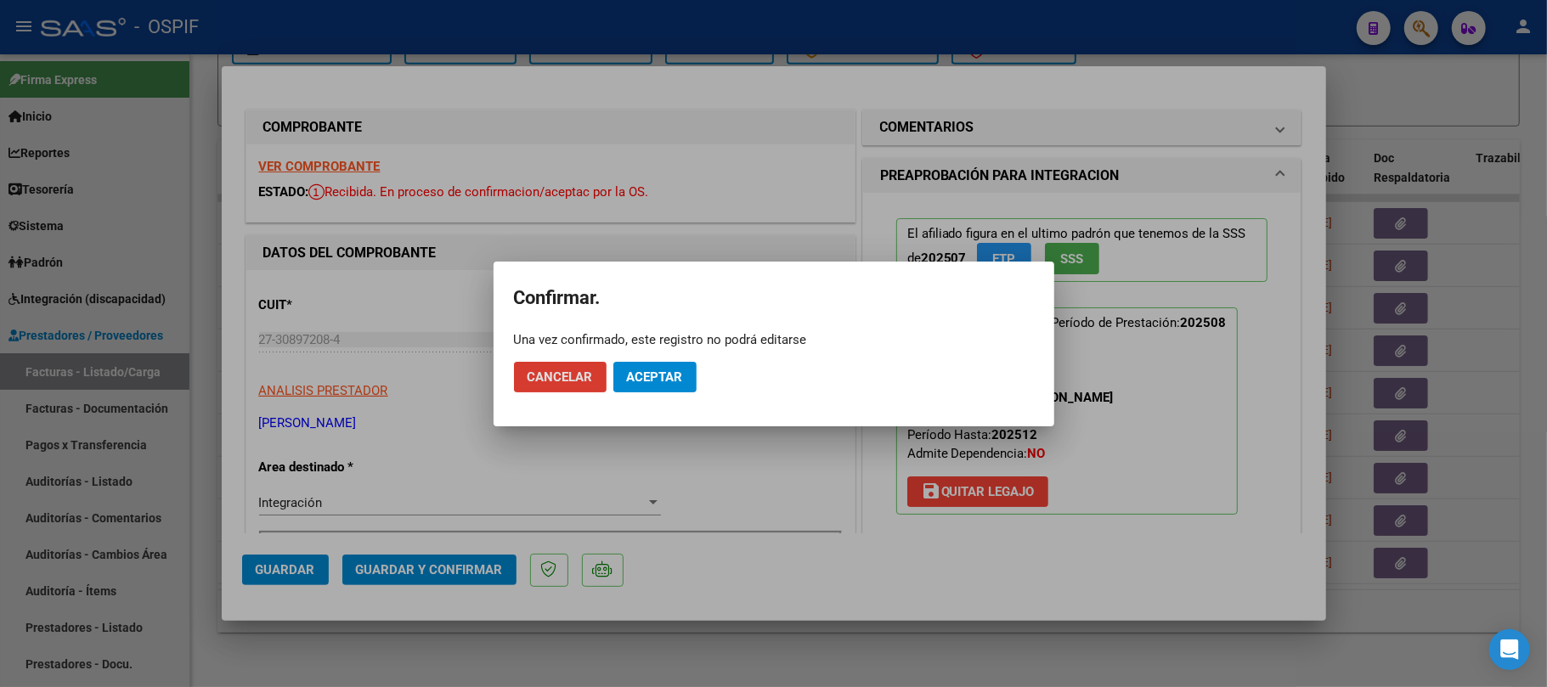
click at [649, 386] on button "Aceptar" at bounding box center [654, 377] width 83 height 31
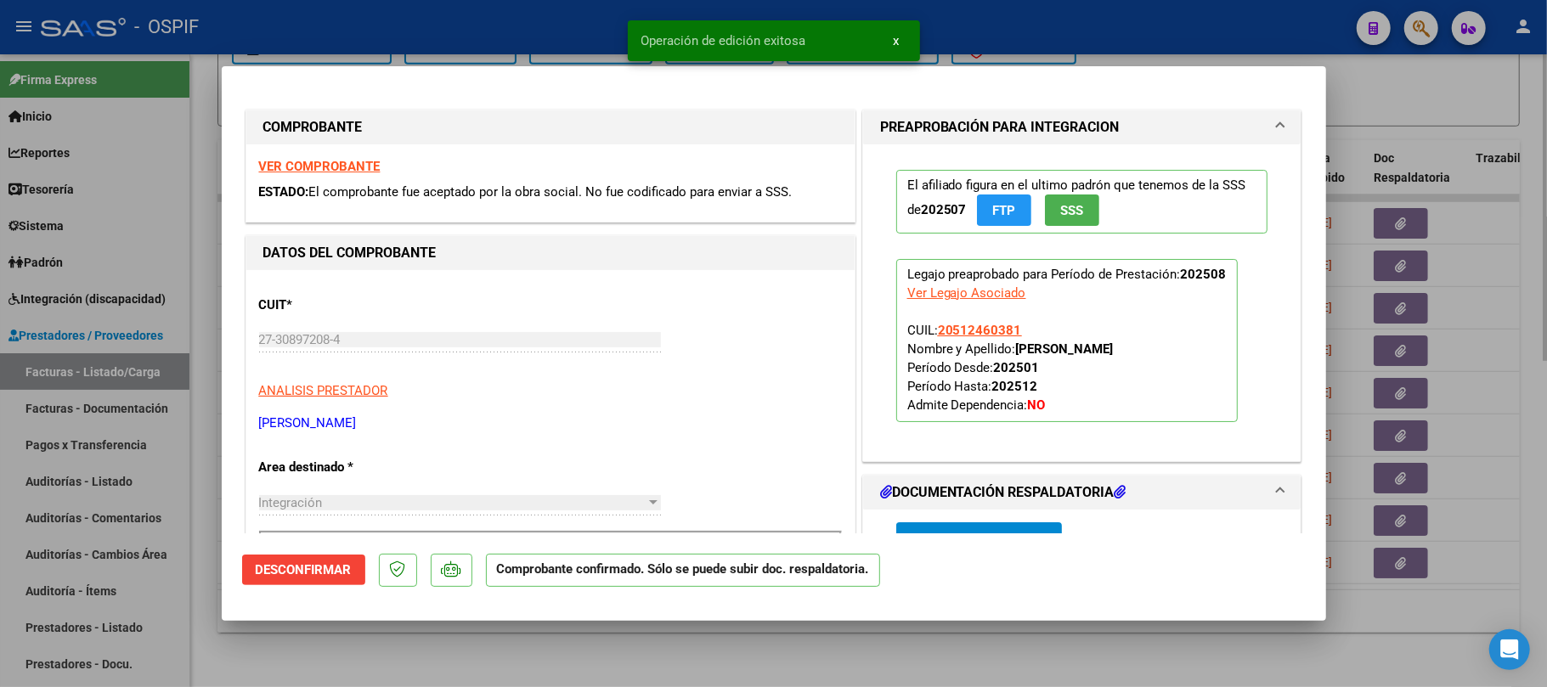
click at [810, 663] on div at bounding box center [773, 343] width 1547 height 687
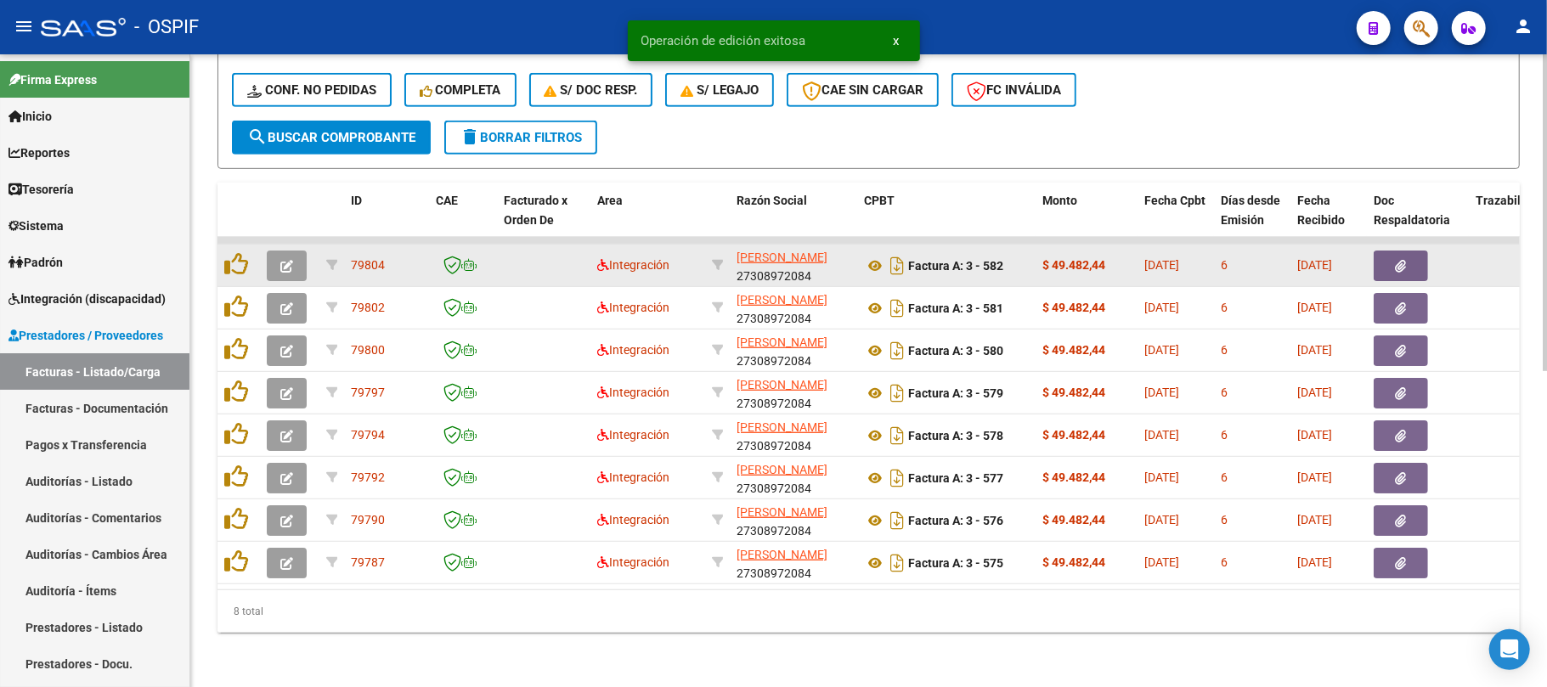
scroll to position [630, 0]
click at [293, 251] on button "button" at bounding box center [287, 266] width 40 height 31
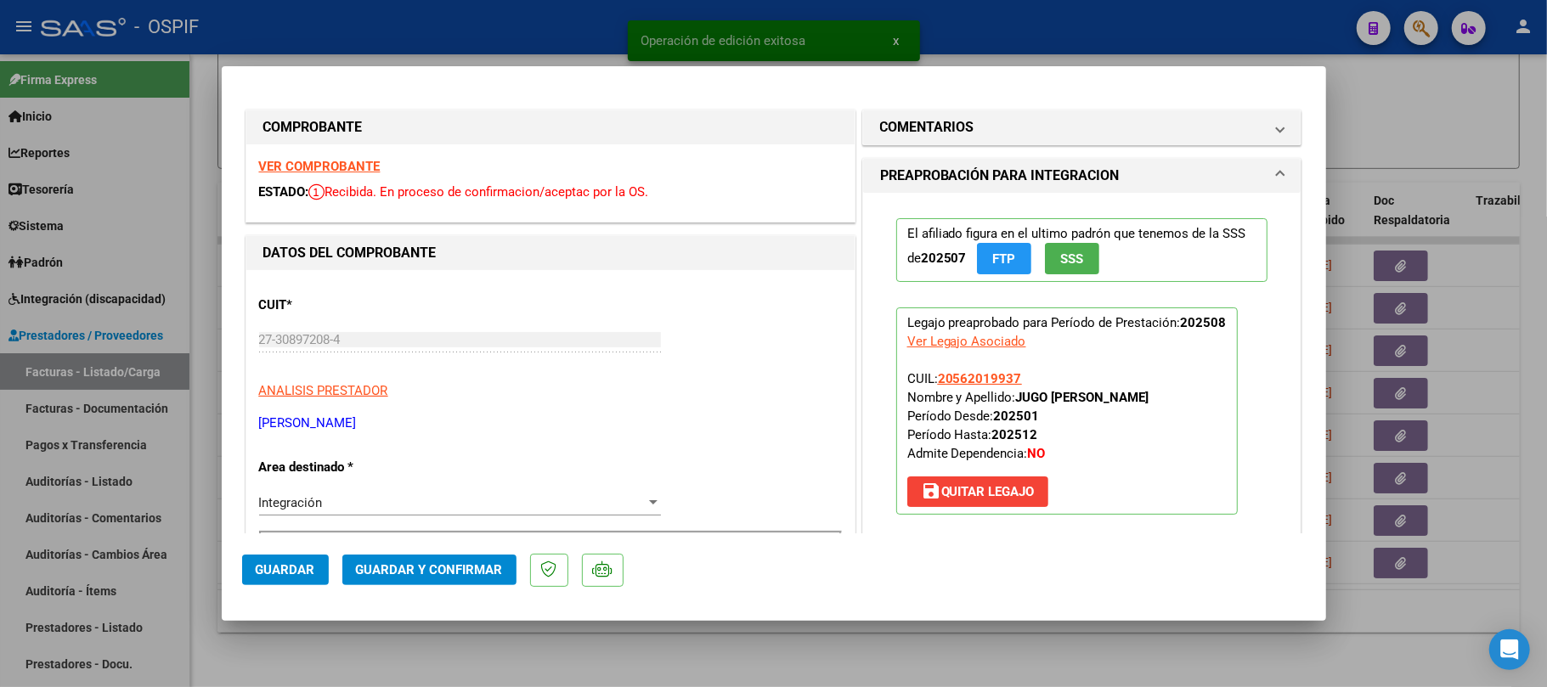
scroll to position [340, 0]
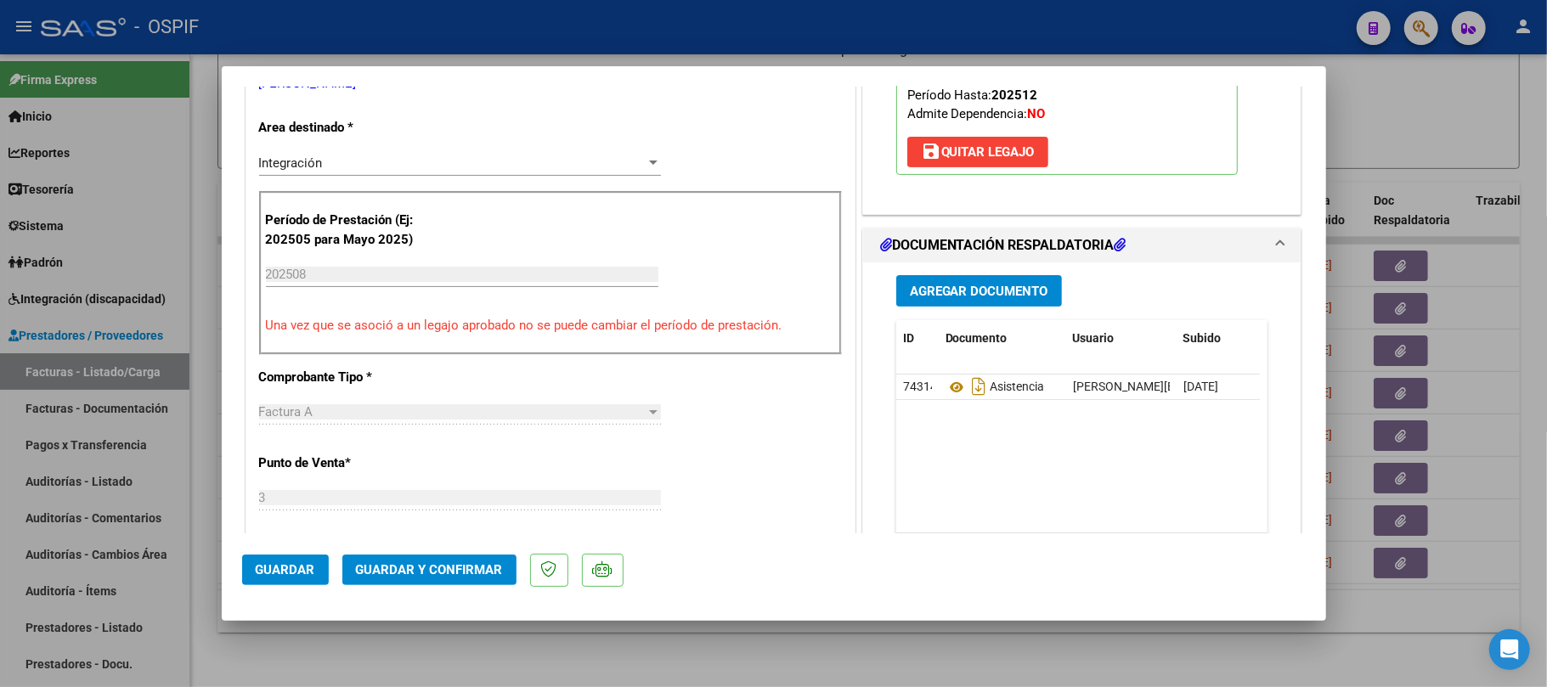
click at [460, 578] on span "Guardar y Confirmar" at bounding box center [429, 569] width 147 height 15
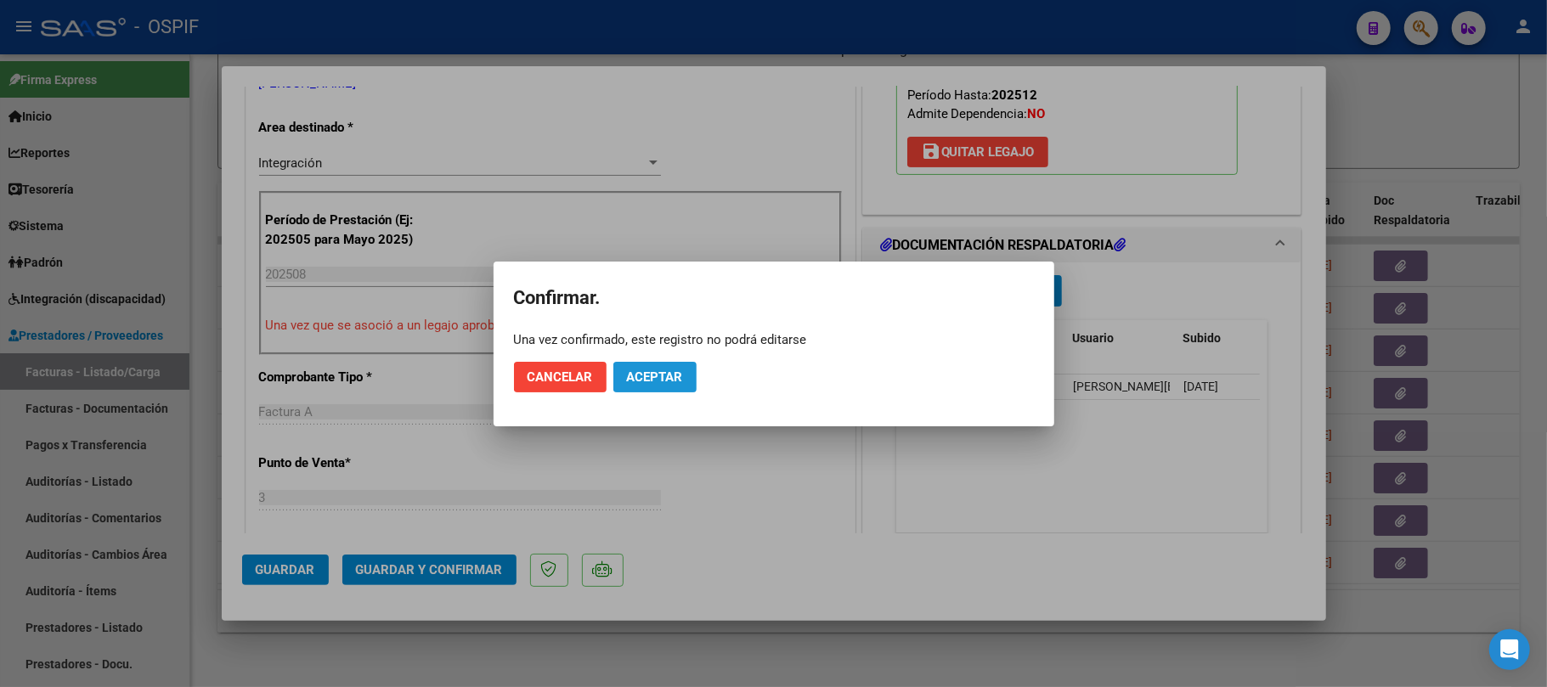
click at [625, 381] on button "Aceptar" at bounding box center [654, 377] width 83 height 31
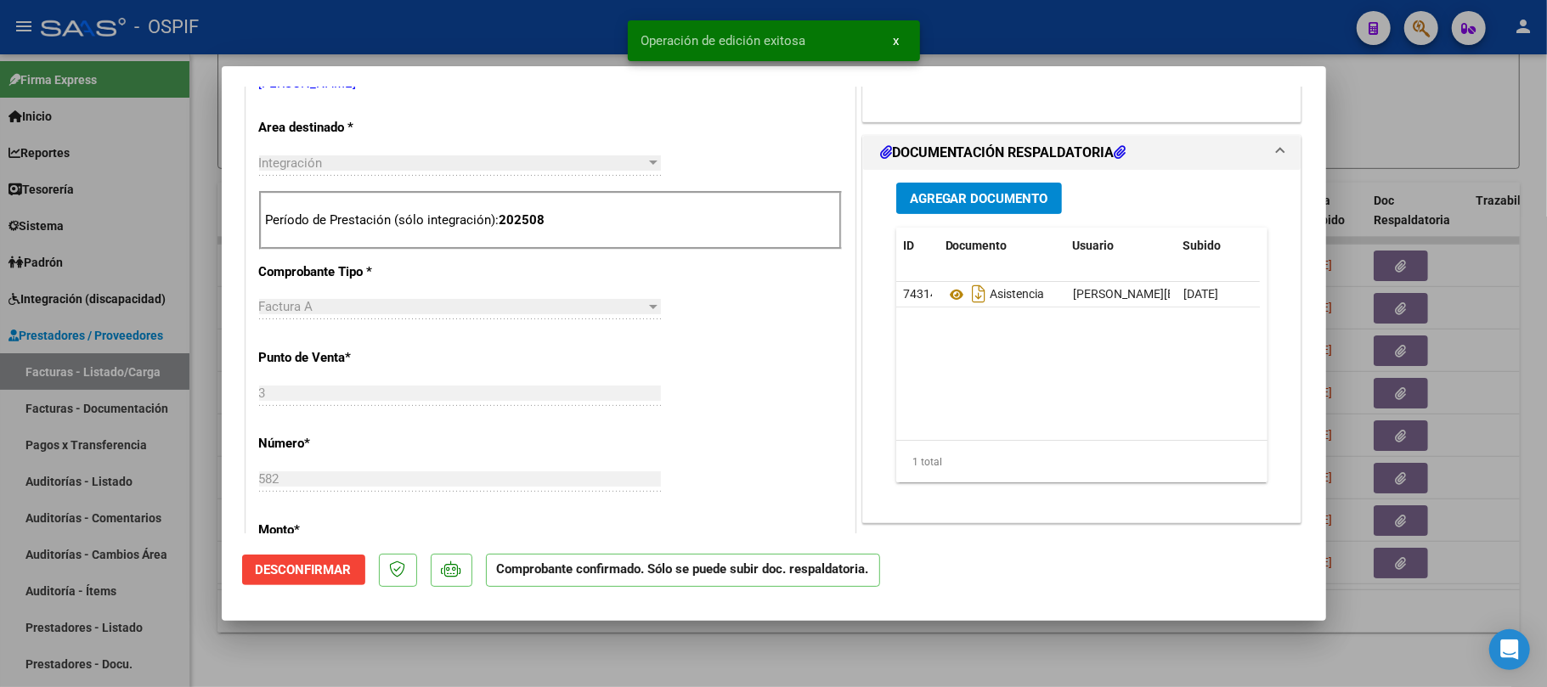
click at [843, 670] on div at bounding box center [773, 343] width 1547 height 687
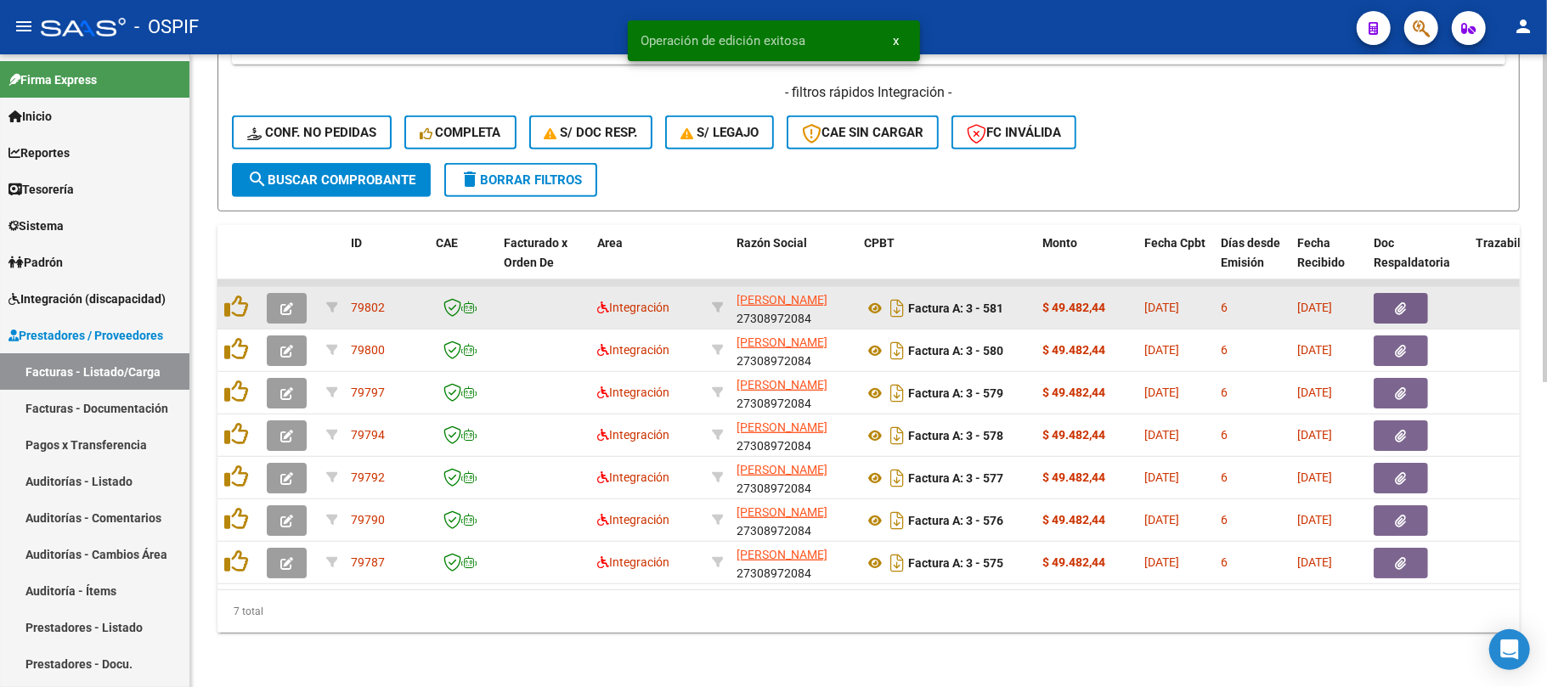
scroll to position [588, 0]
click at [285, 302] on icon "button" at bounding box center [286, 308] width 13 height 13
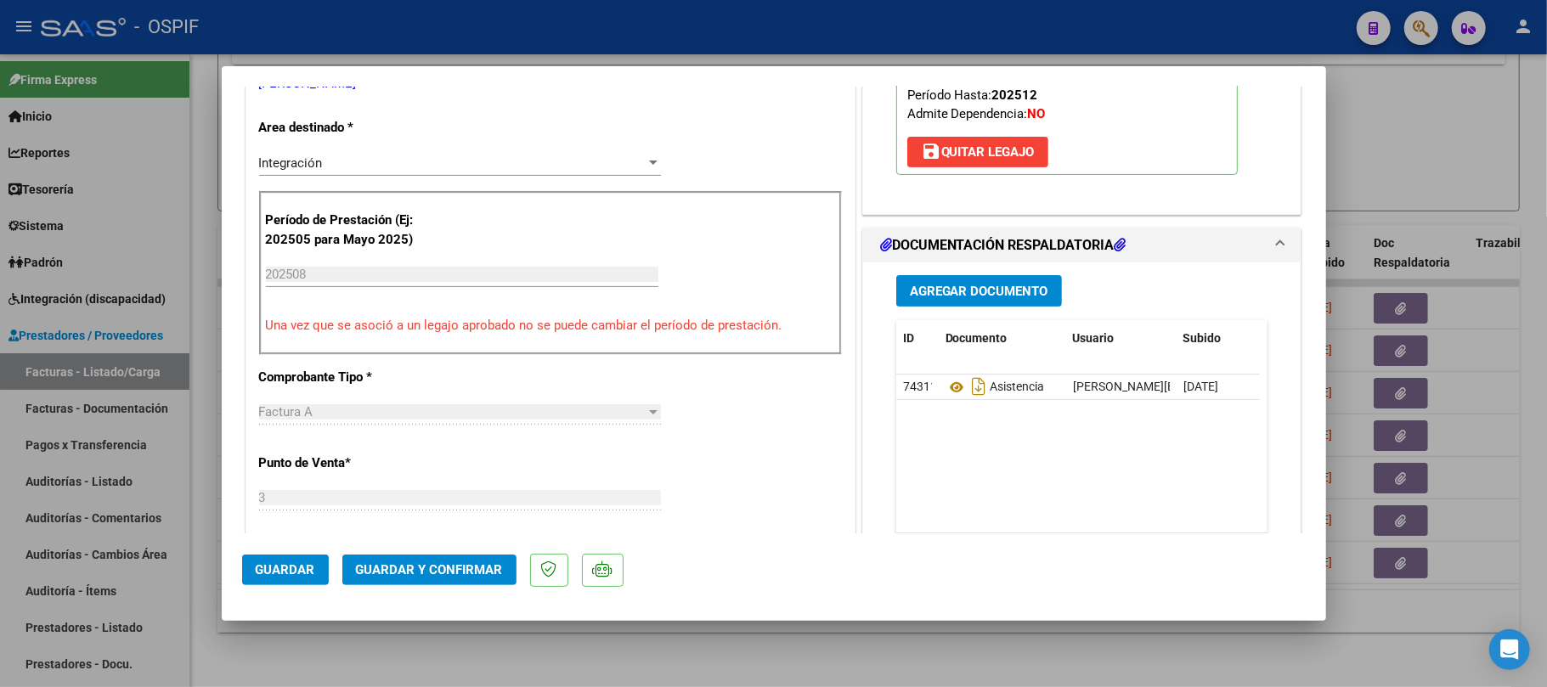
scroll to position [0, 0]
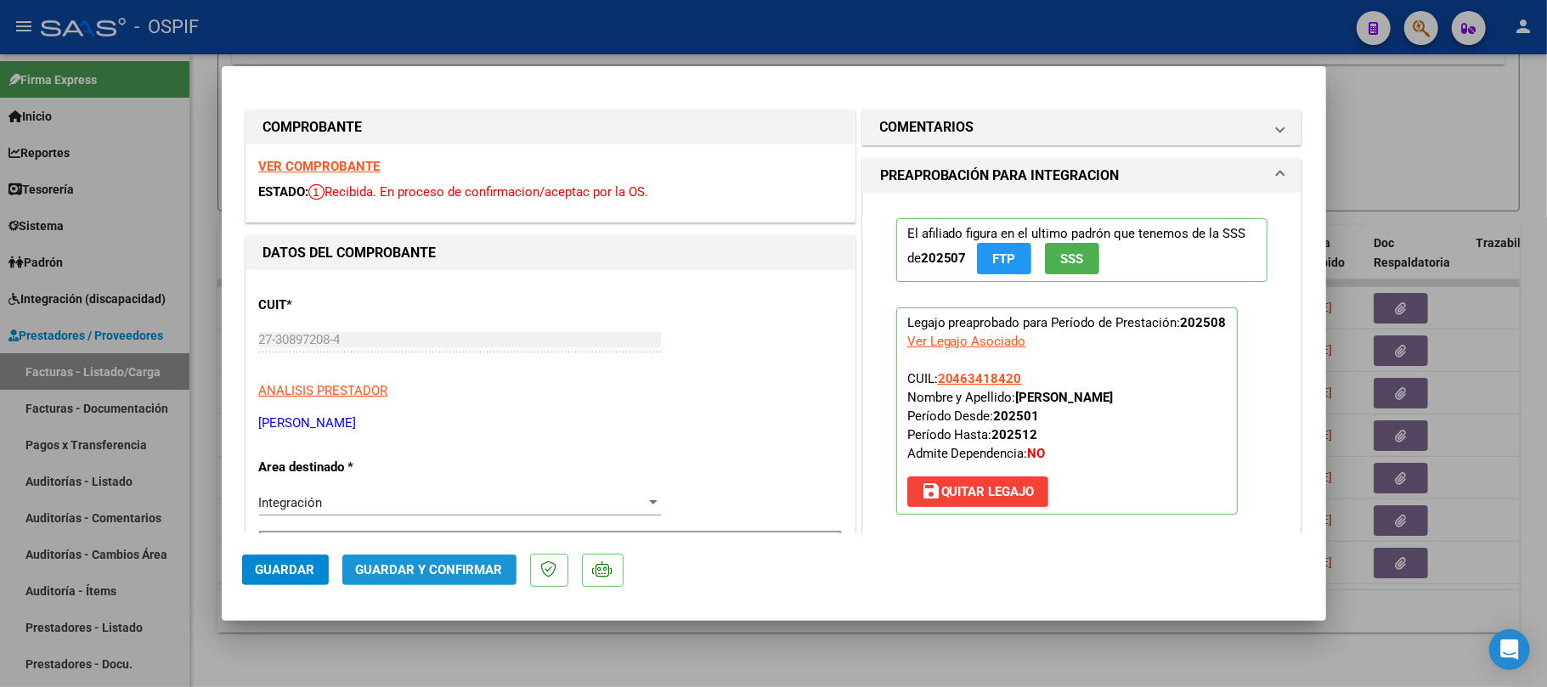
click at [481, 562] on span "Guardar y Confirmar" at bounding box center [429, 569] width 147 height 15
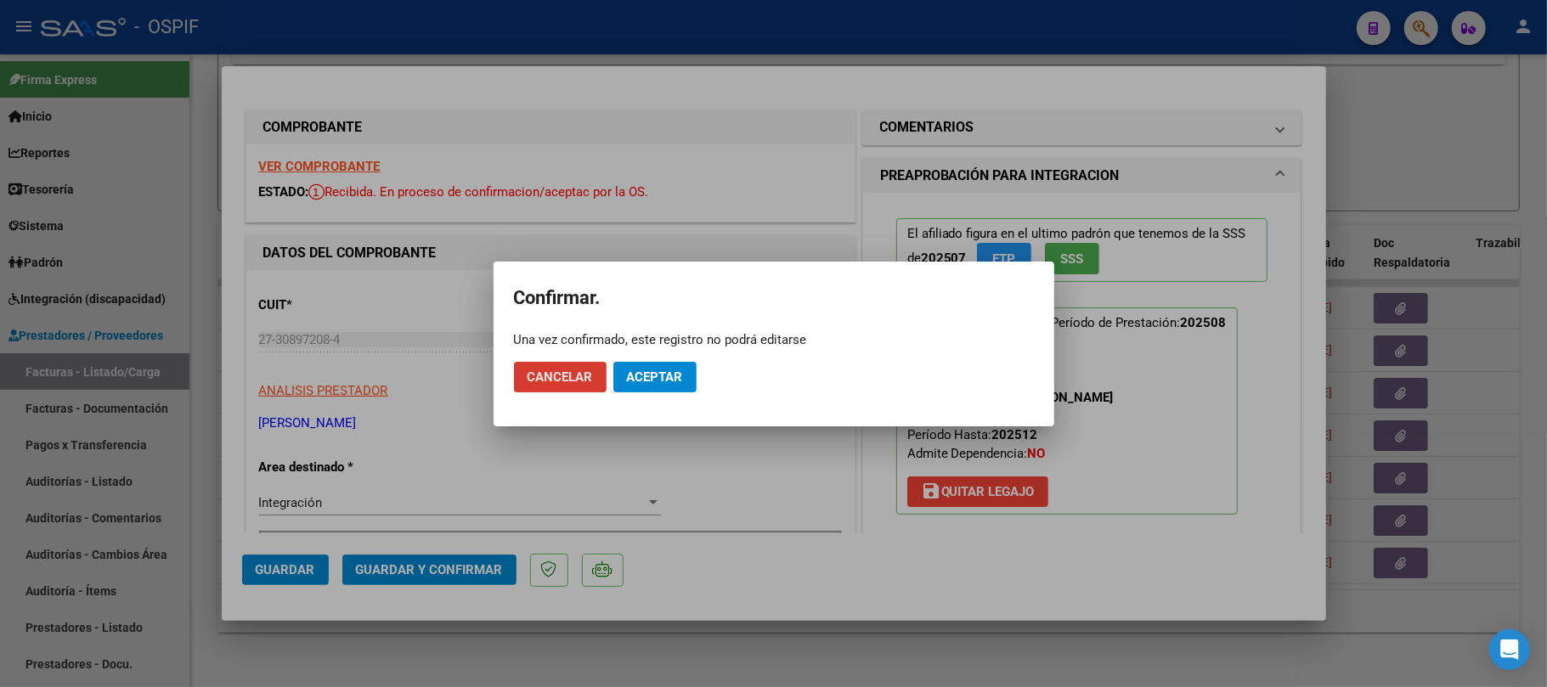
click at [637, 384] on span "Aceptar" at bounding box center [655, 377] width 56 height 15
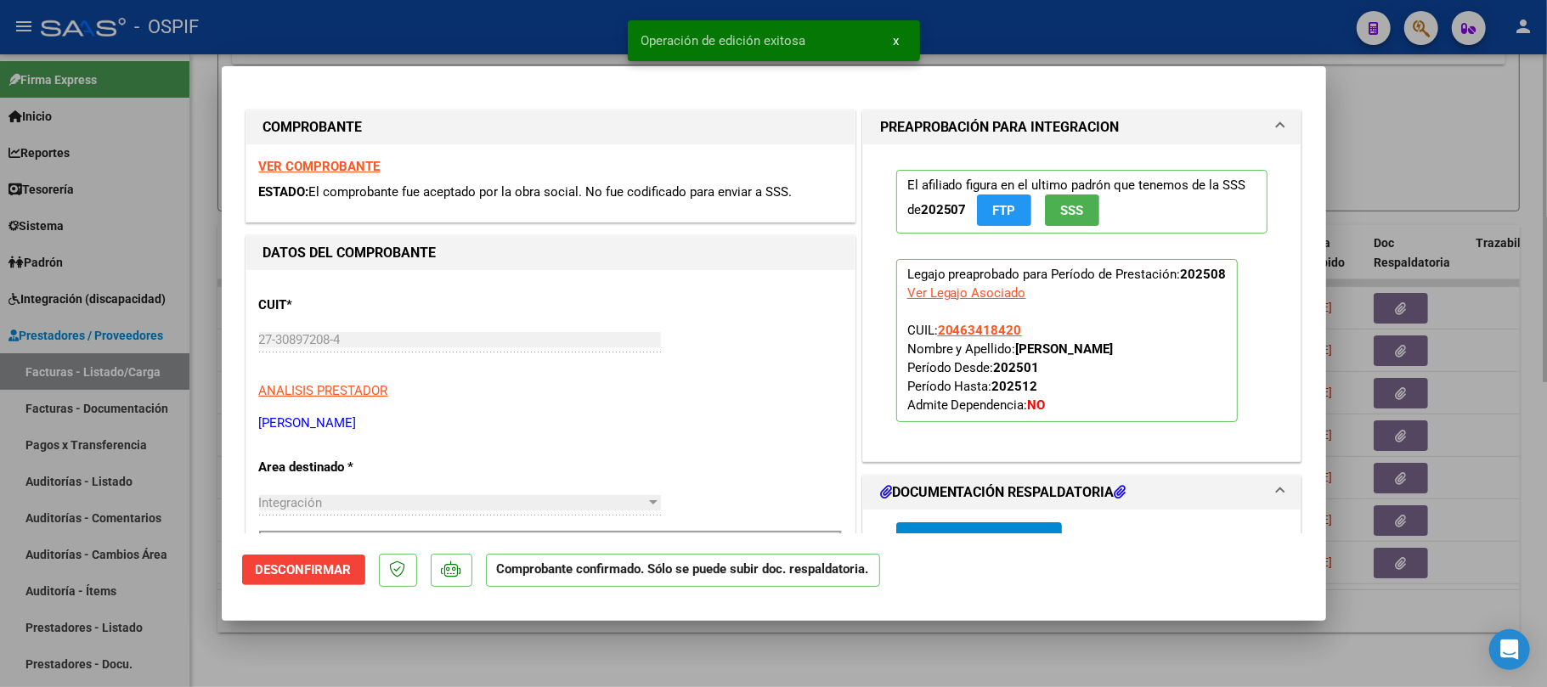
drag, startPoint x: 660, startPoint y: 657, endPoint x: 664, endPoint y: 681, distance: 24.2
click at [660, 661] on div at bounding box center [773, 343] width 1547 height 687
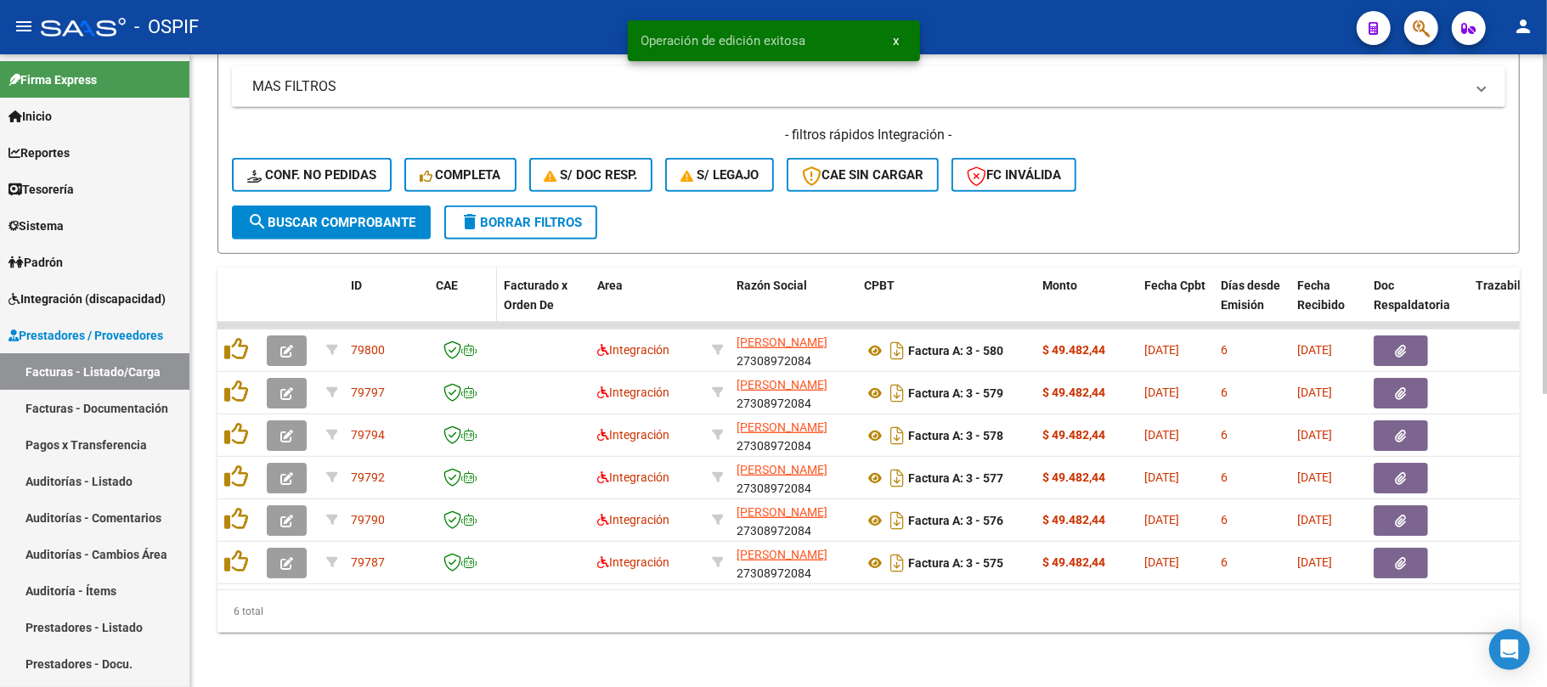
scroll to position [545, 0]
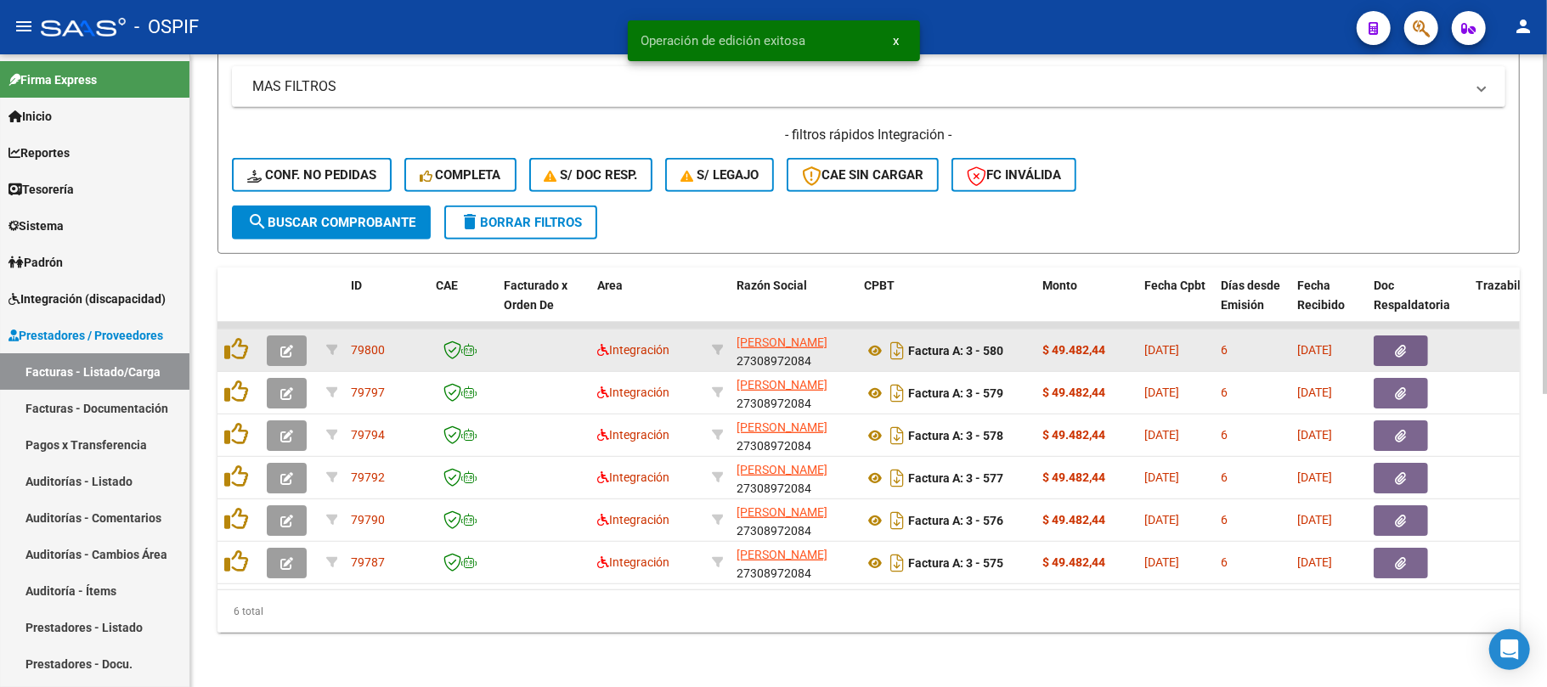
click at [283, 344] on button "button" at bounding box center [287, 351] width 40 height 31
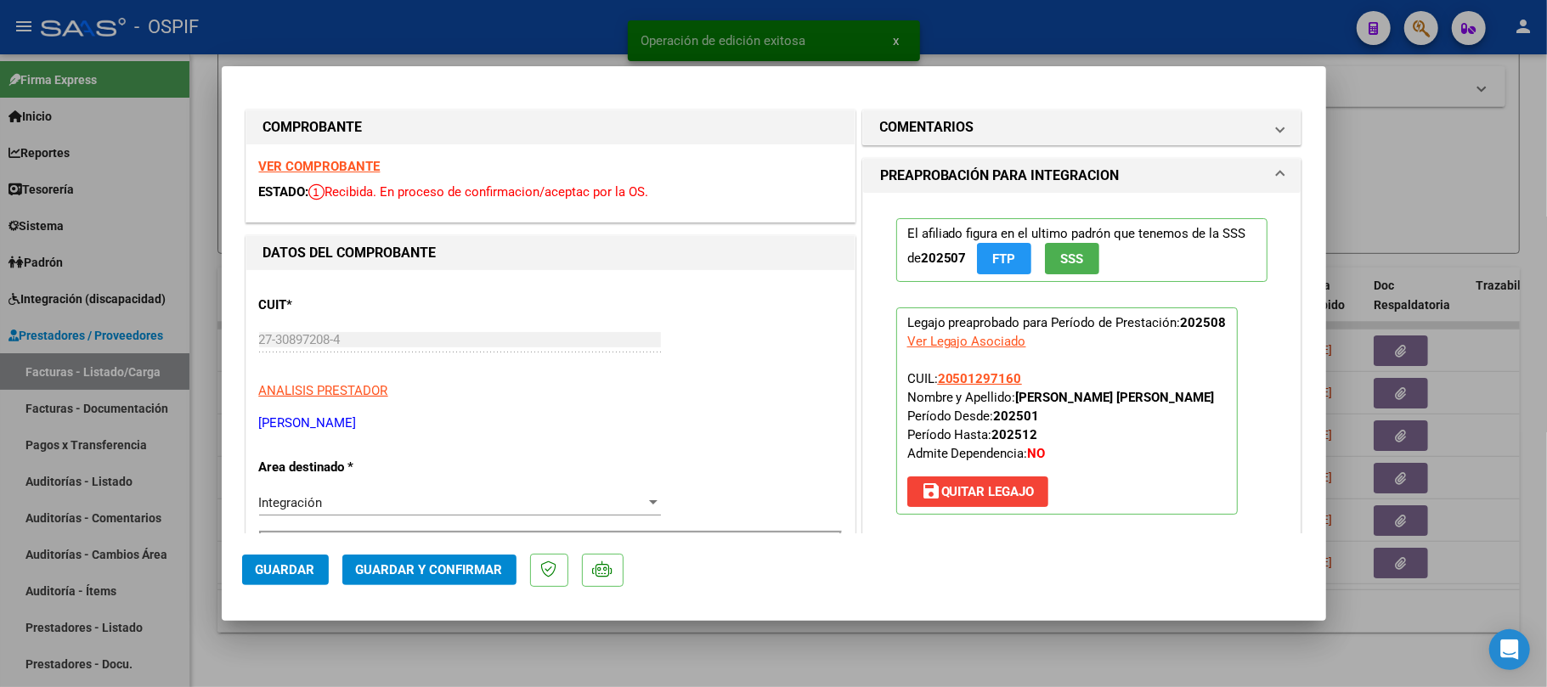
scroll to position [340, 0]
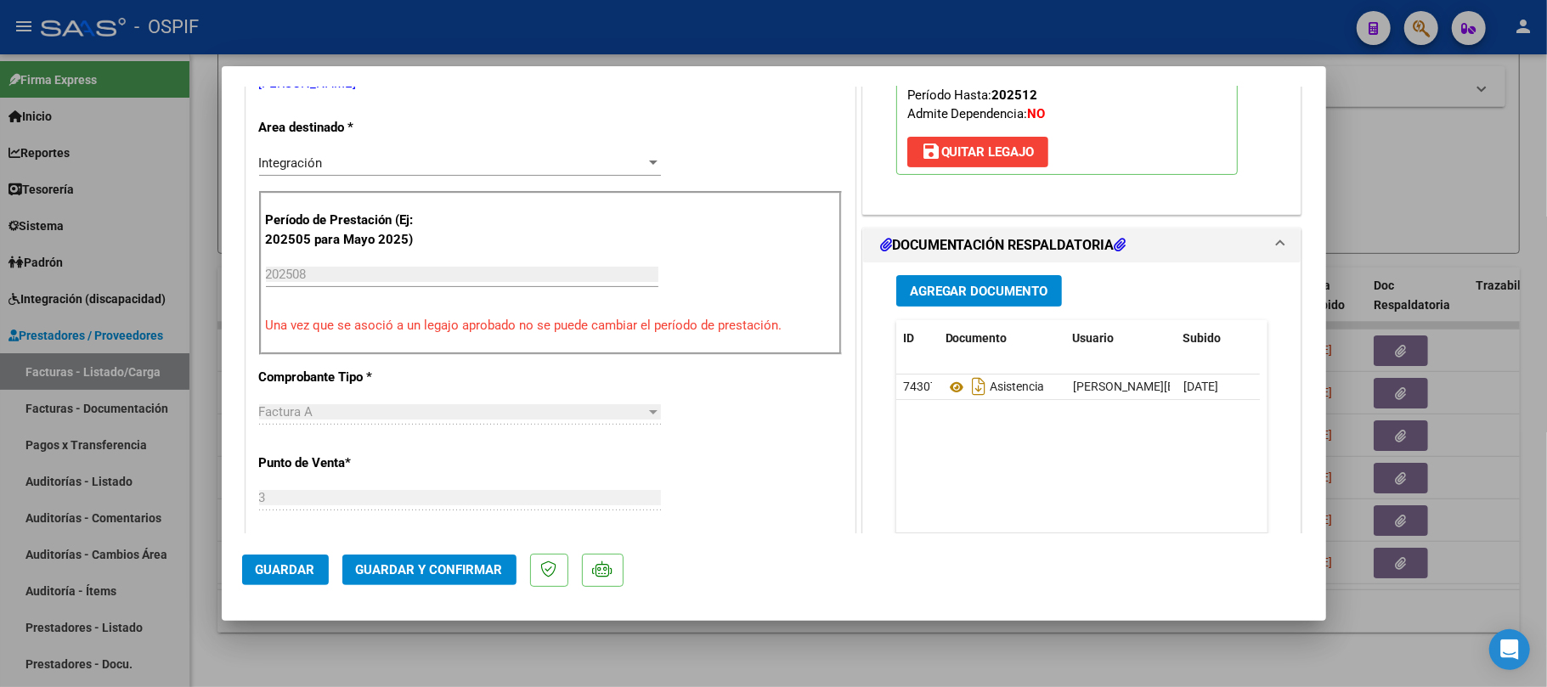
click at [453, 579] on button "Guardar y Confirmar" at bounding box center [429, 570] width 174 height 31
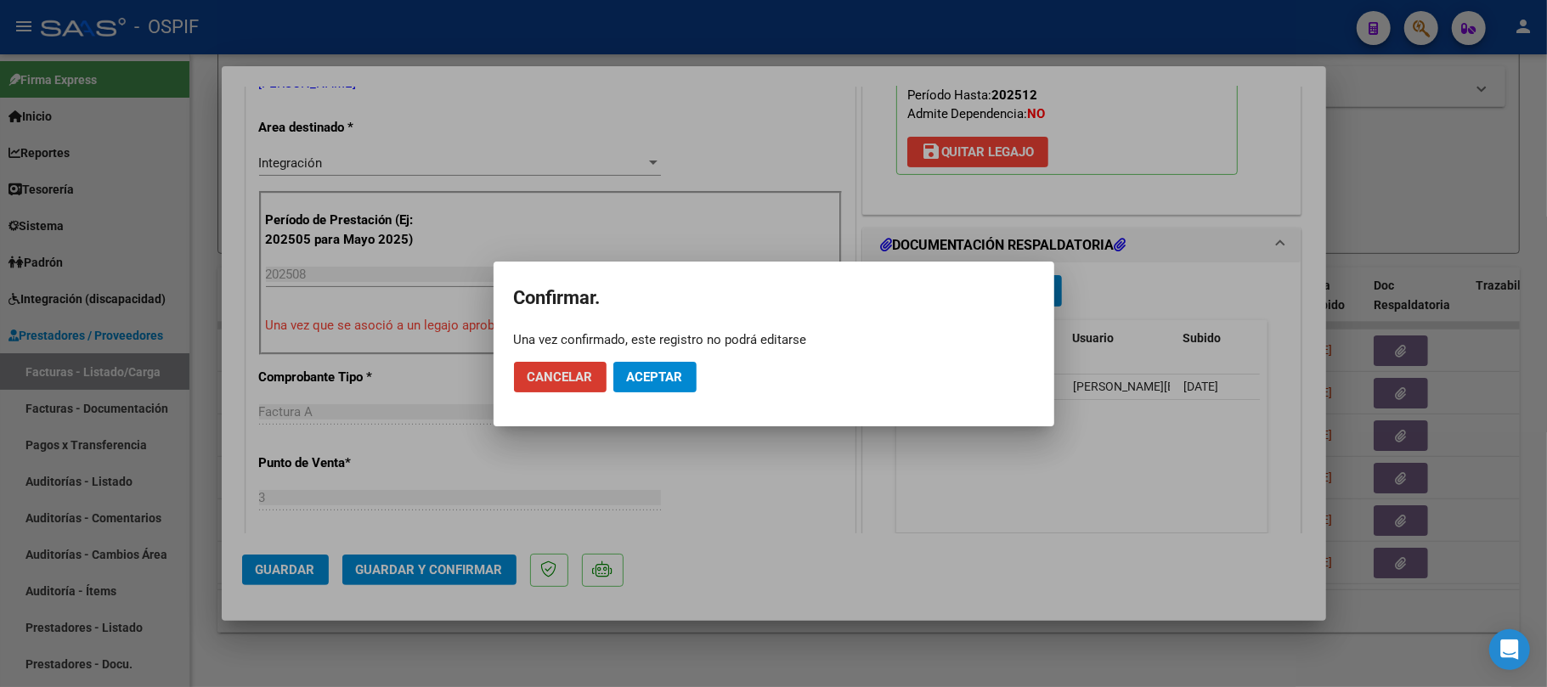
click at [667, 365] on button "Aceptar" at bounding box center [654, 377] width 83 height 31
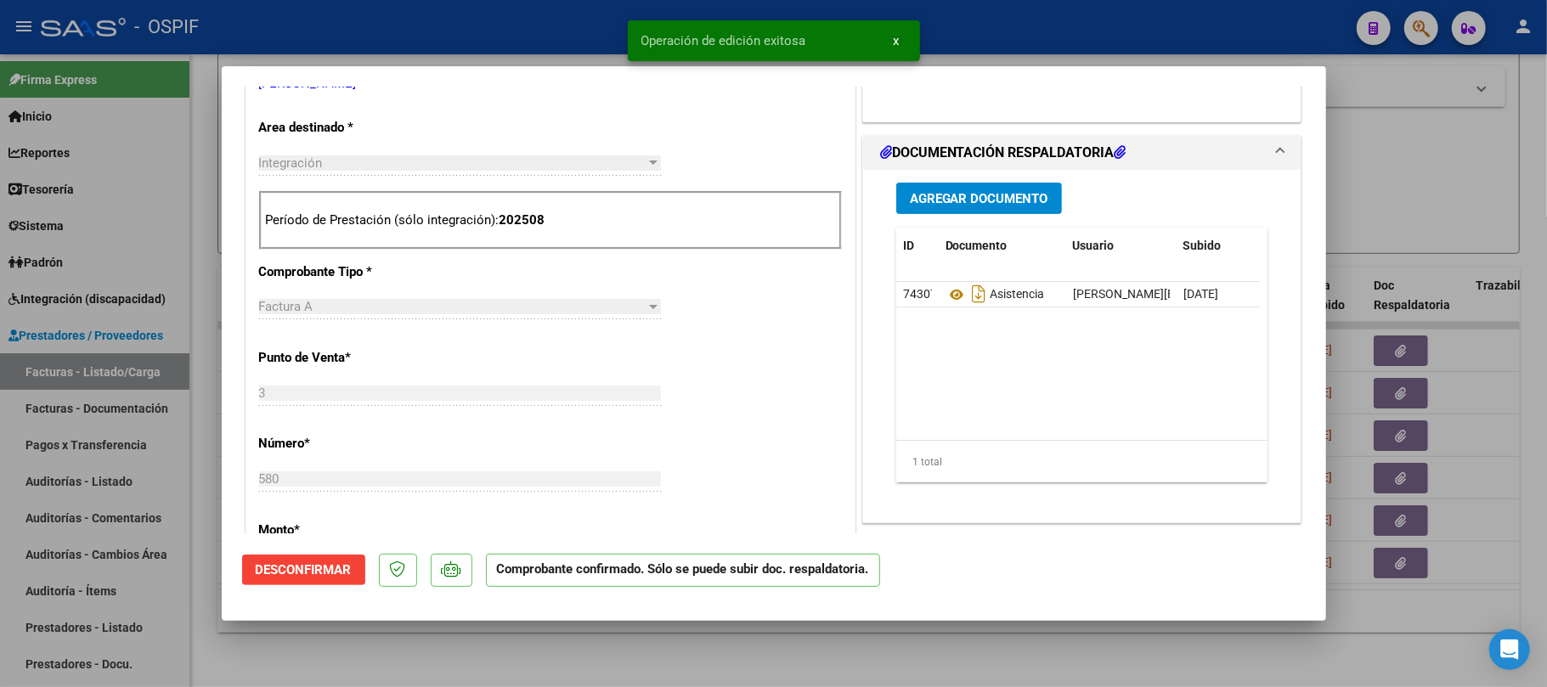
click at [720, 656] on div at bounding box center [773, 343] width 1547 height 687
type input "$ 0,00"
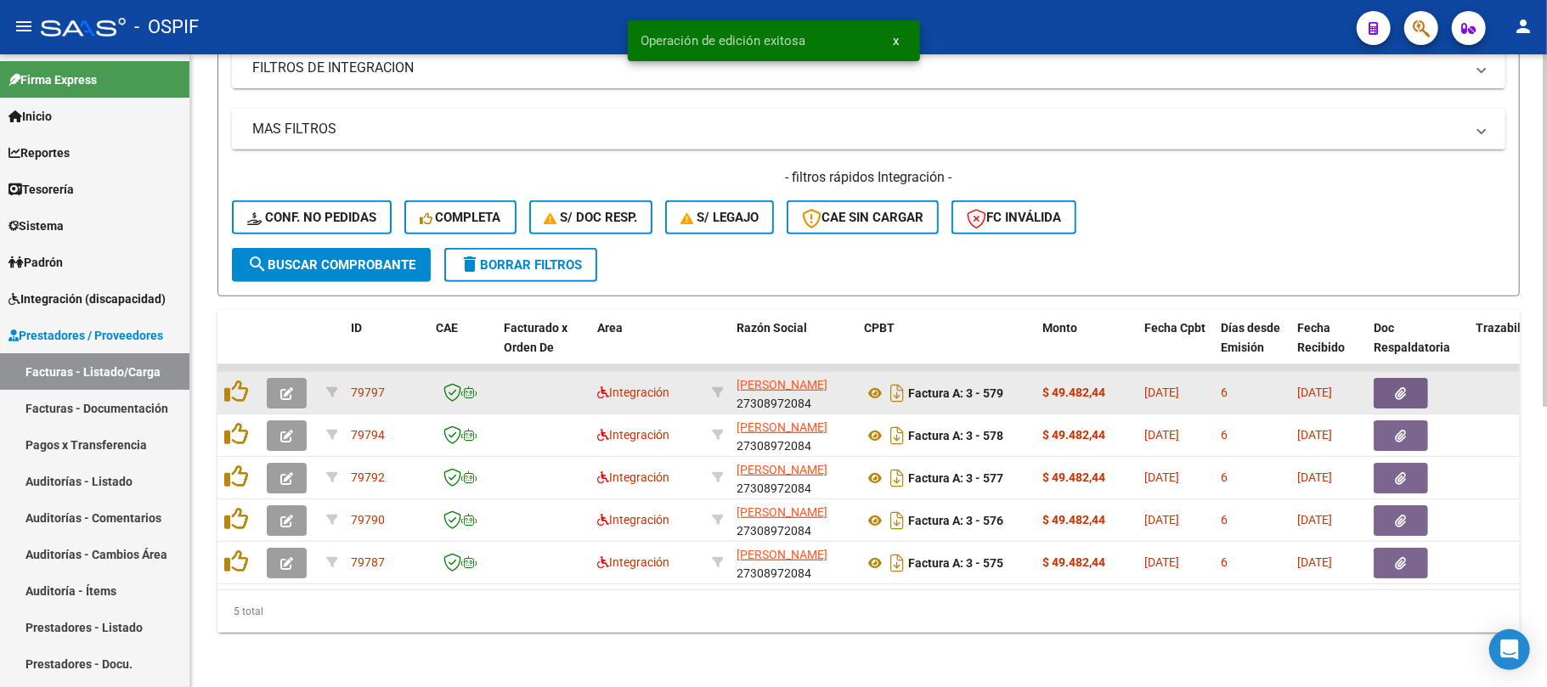
scroll to position [503, 0]
click at [272, 381] on button "button" at bounding box center [287, 393] width 40 height 31
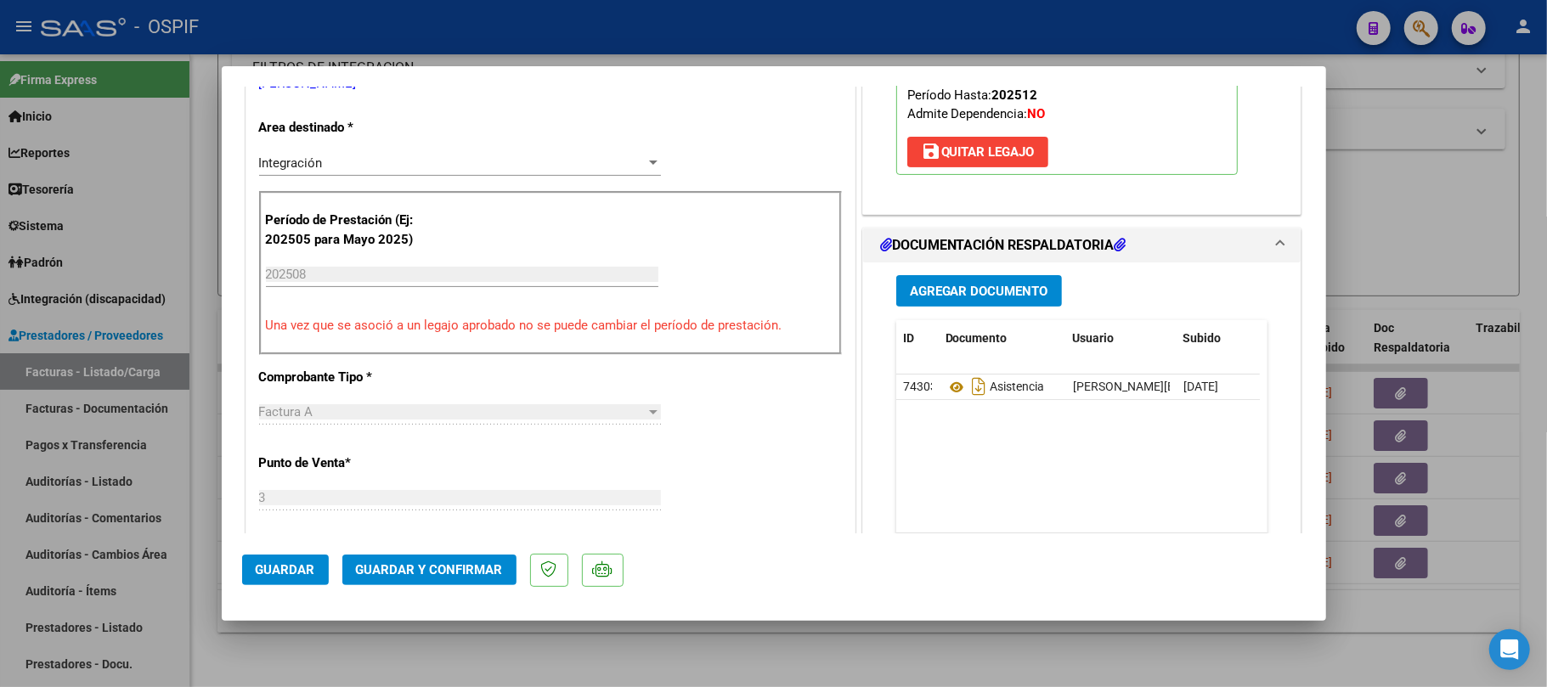
scroll to position [0, 0]
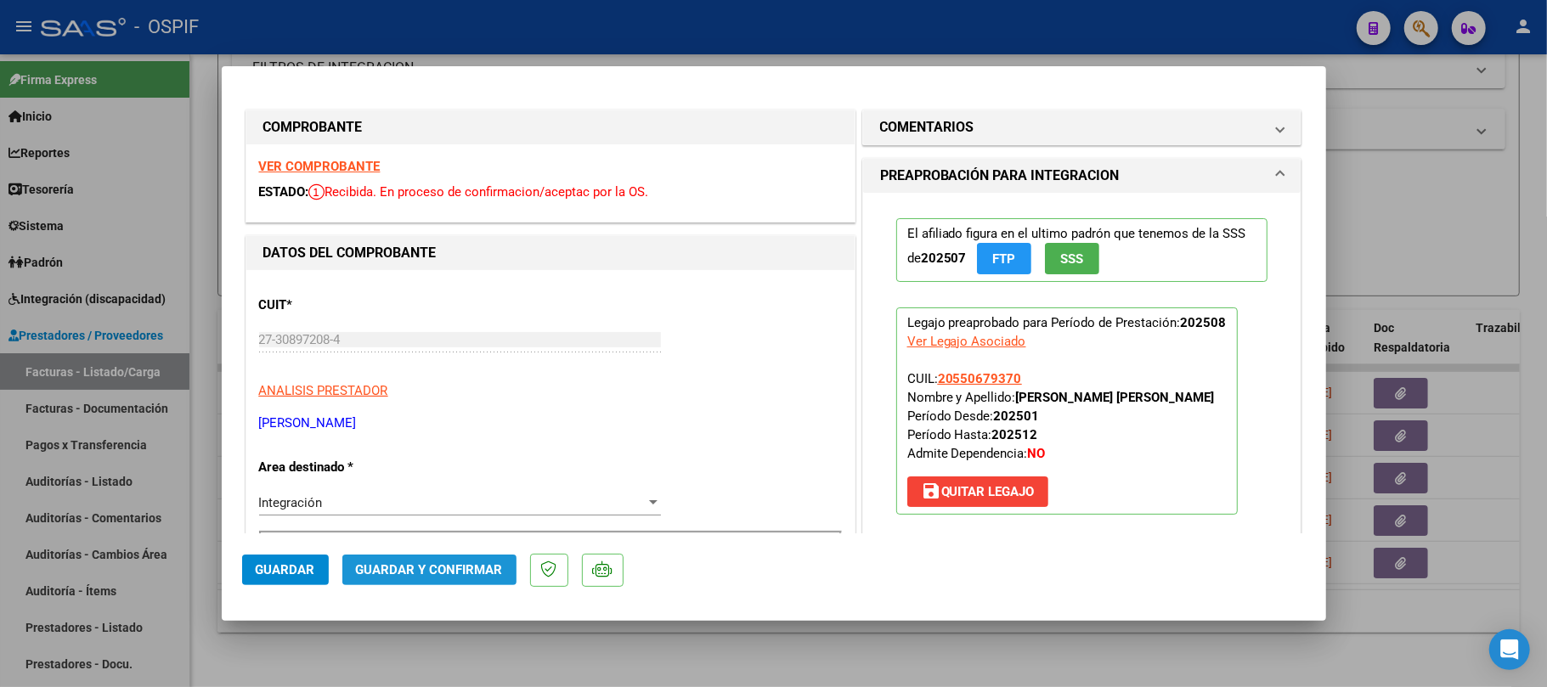
click at [456, 562] on span "Guardar y Confirmar" at bounding box center [429, 569] width 147 height 15
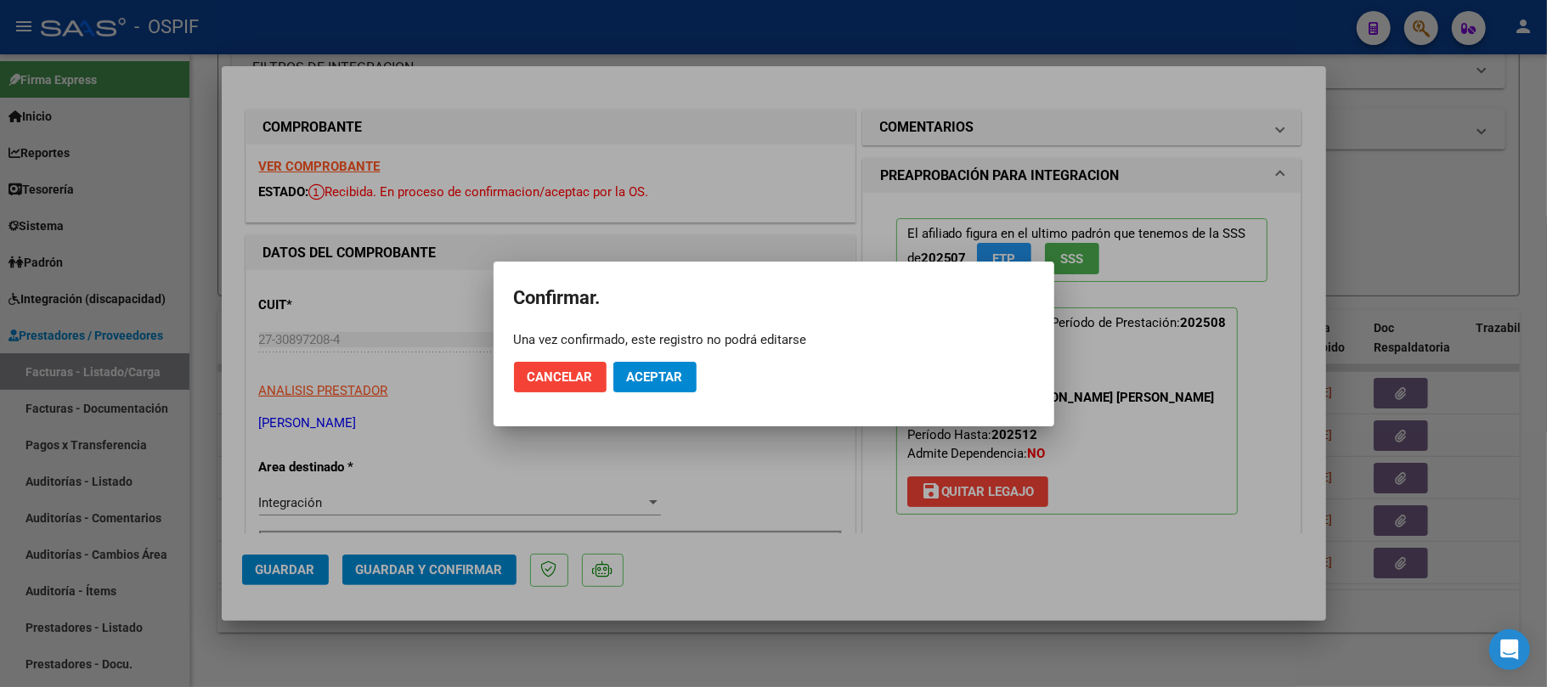
click at [647, 354] on mat-dialog-actions "Cancelar Aceptar" at bounding box center [774, 377] width 520 height 58
click at [647, 370] on span "Aceptar" at bounding box center [655, 377] width 56 height 15
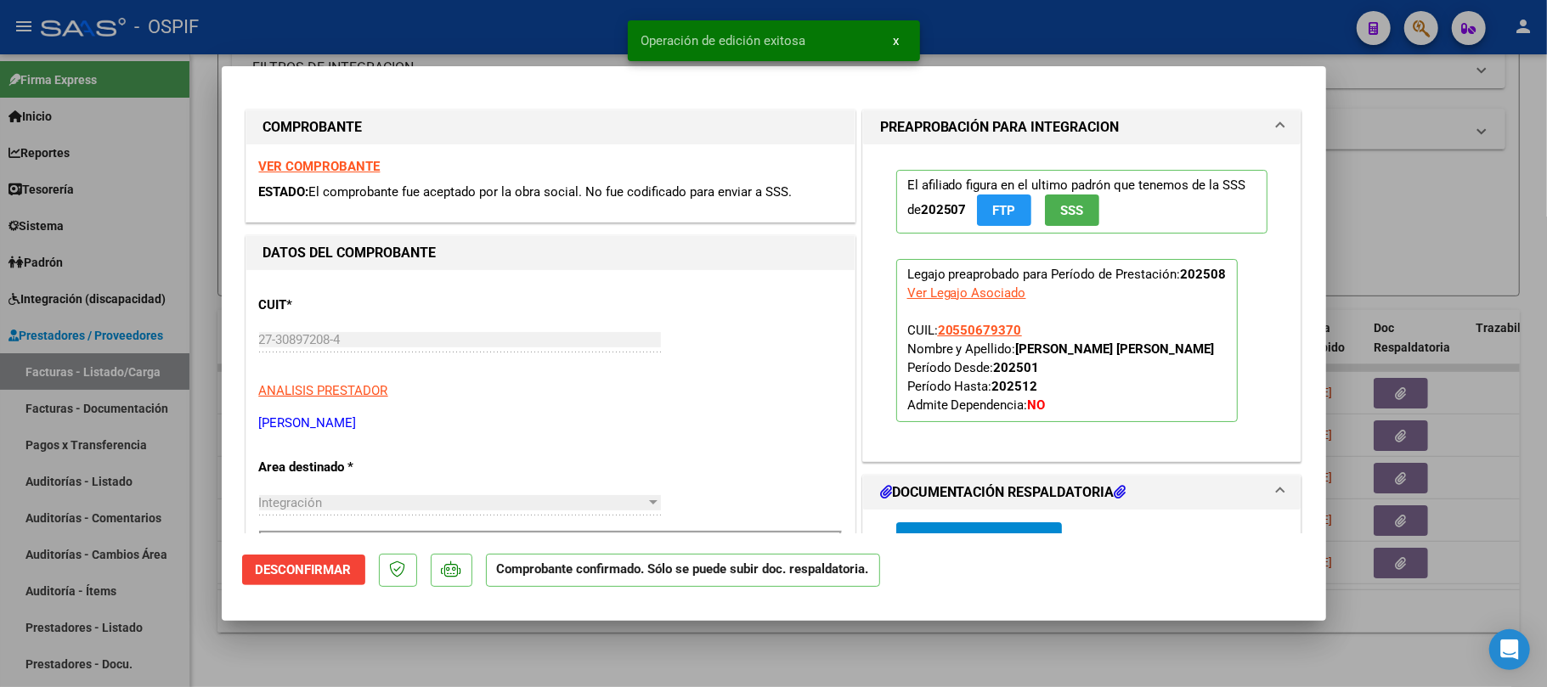
click at [803, 629] on div at bounding box center [773, 343] width 1547 height 687
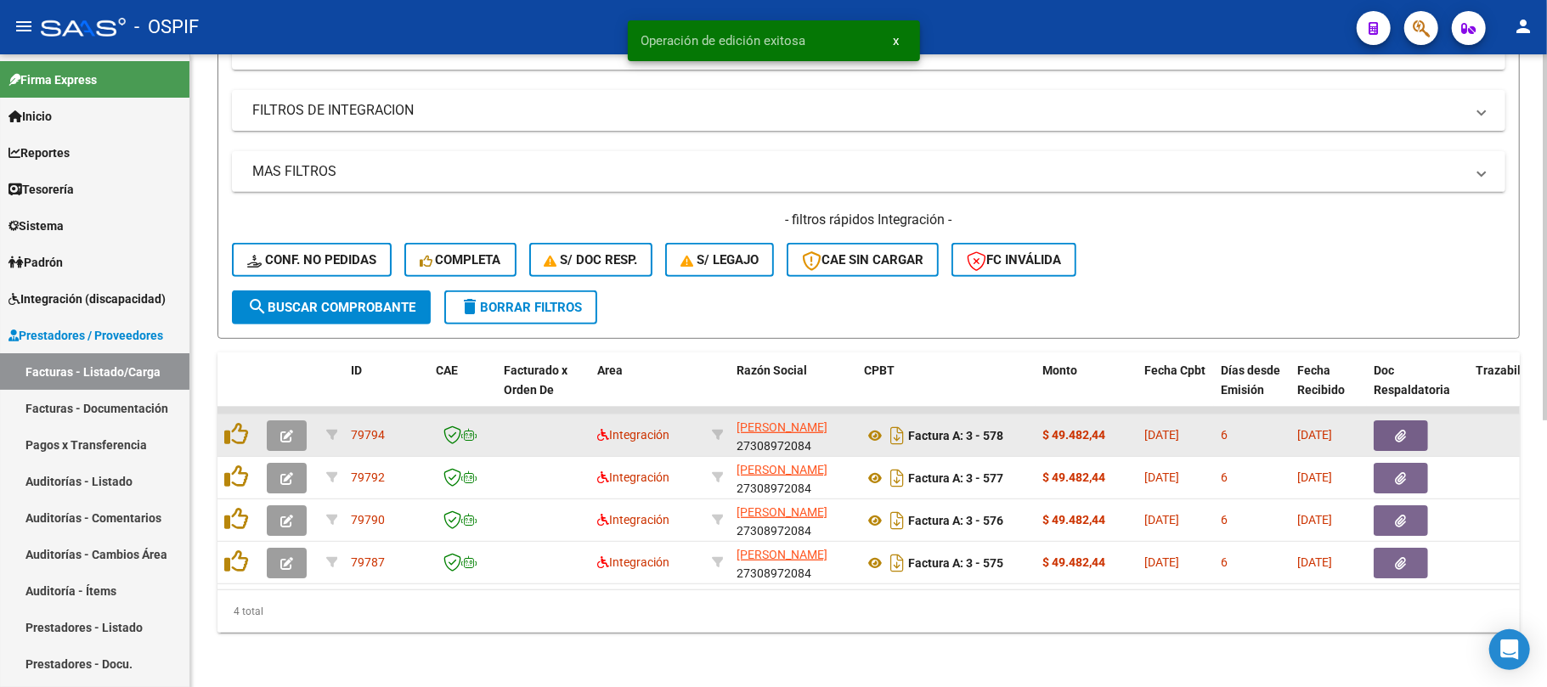
scroll to position [460, 0]
click at [280, 430] on icon "button" at bounding box center [286, 436] width 13 height 13
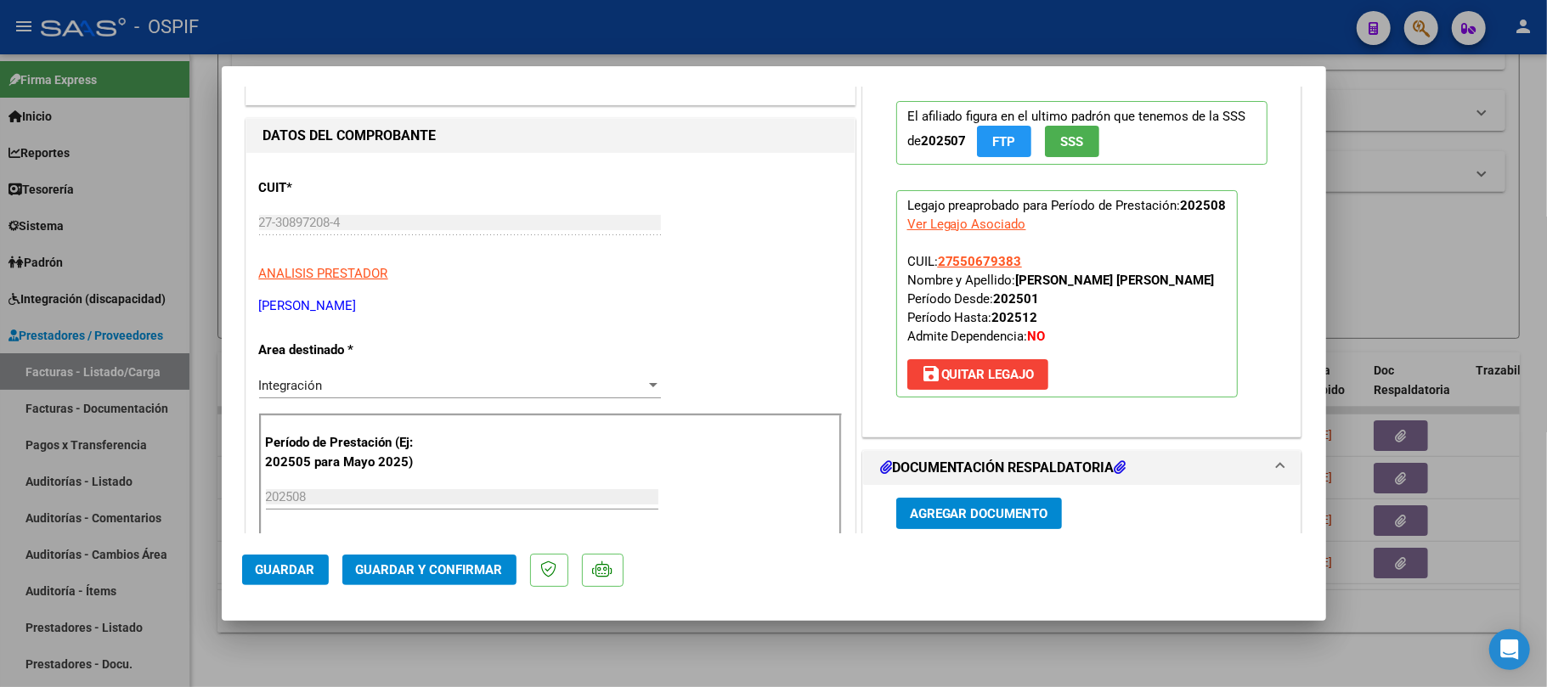
scroll to position [0, 0]
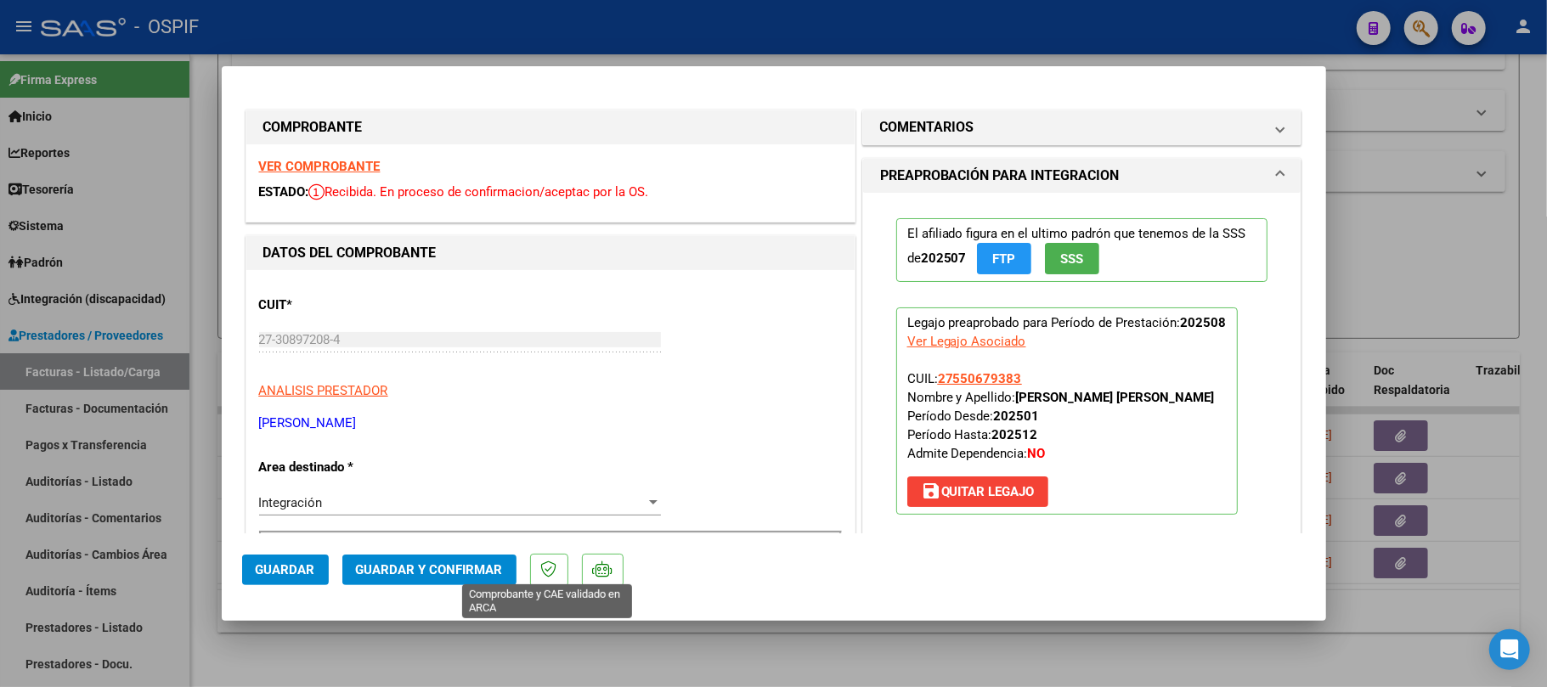
click at [443, 571] on span "Guardar y Confirmar" at bounding box center [429, 569] width 147 height 15
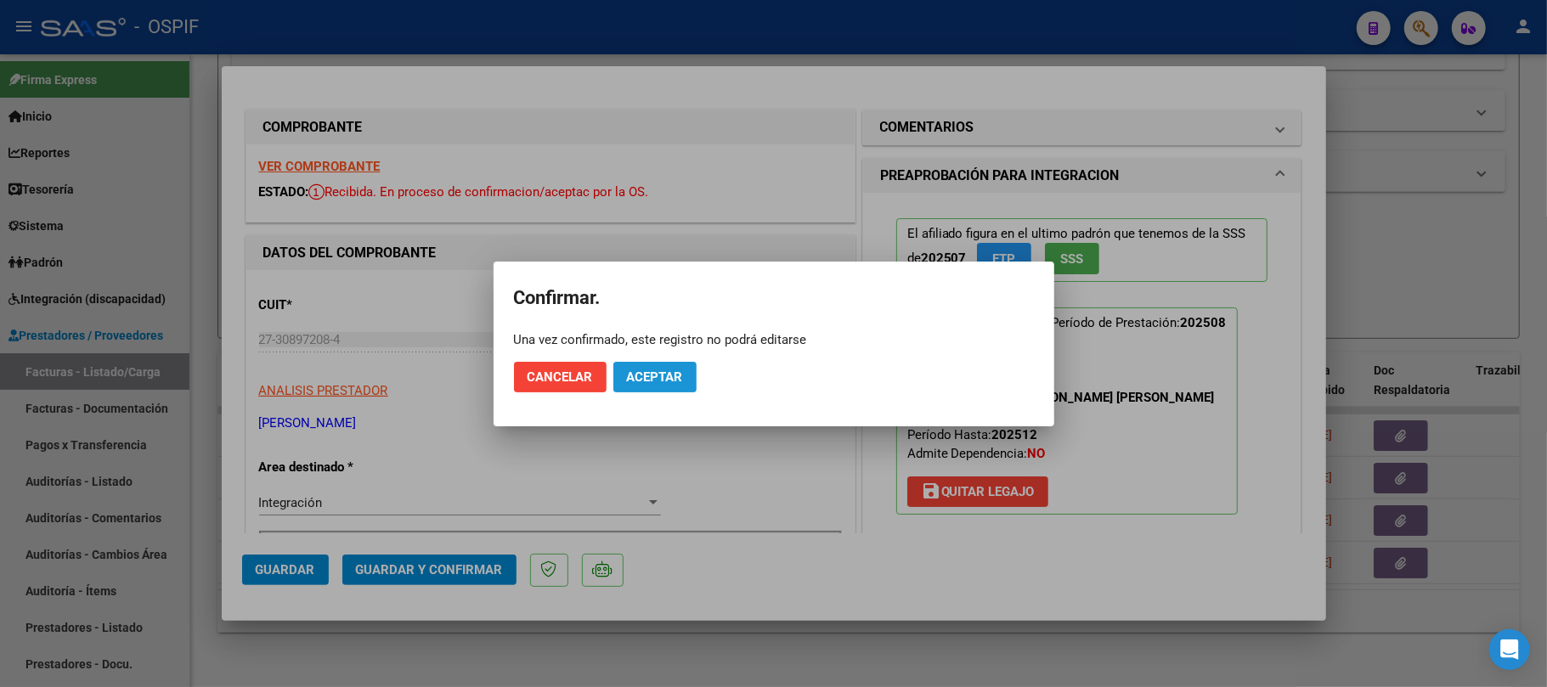
click at [663, 386] on button "Aceptar" at bounding box center [654, 377] width 83 height 31
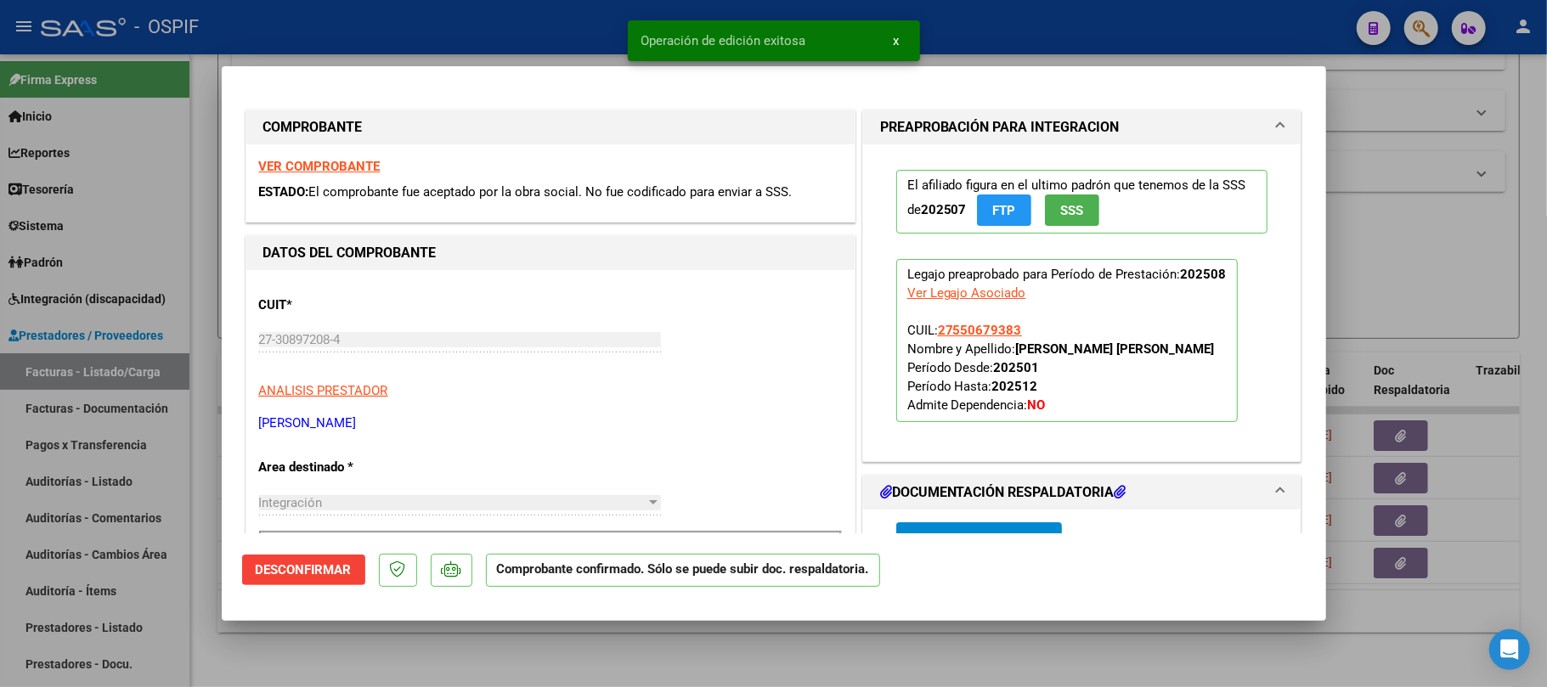
drag, startPoint x: 1479, startPoint y: 293, endPoint x: 347, endPoint y: 388, distance: 1136.5
click at [1479, 292] on div at bounding box center [773, 343] width 1547 height 687
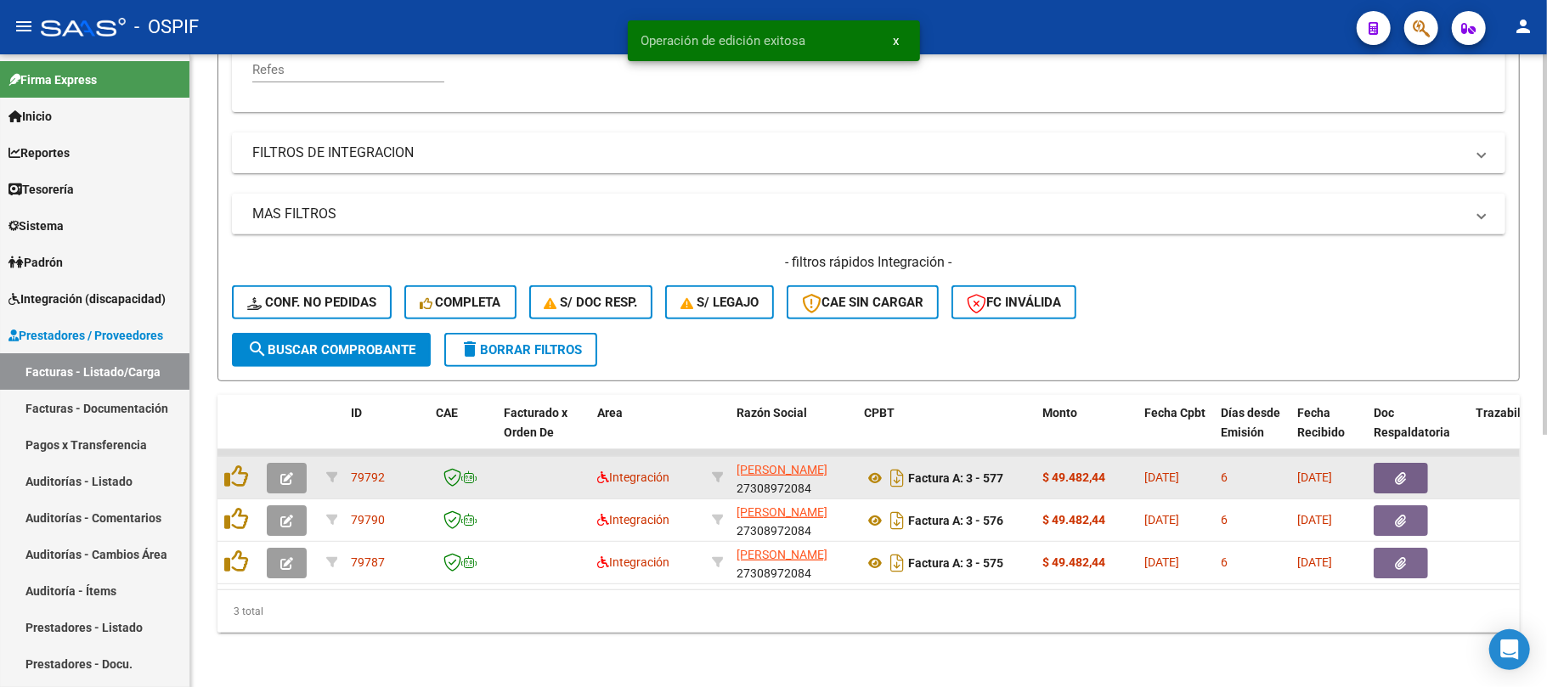
scroll to position [418, 0]
click at [280, 469] on button "button" at bounding box center [287, 478] width 40 height 31
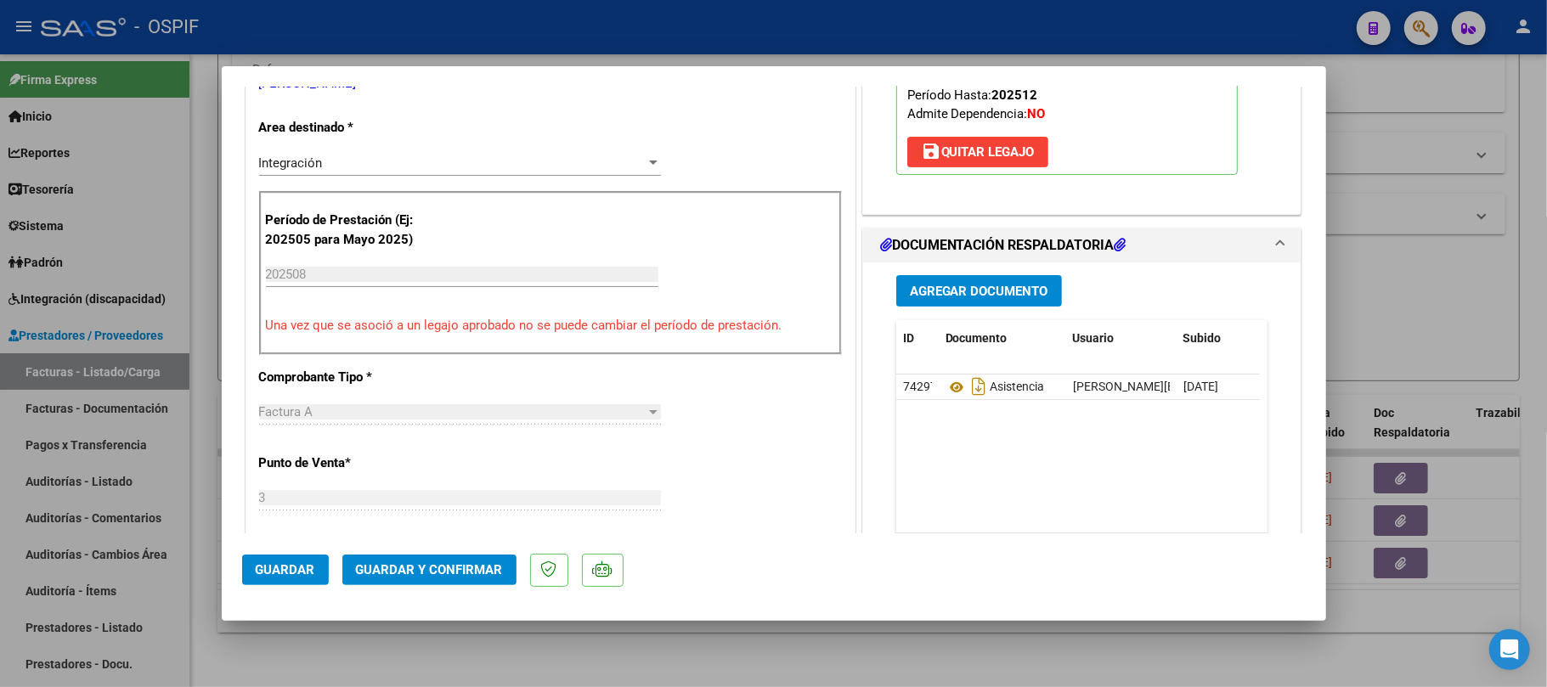
scroll to position [0, 0]
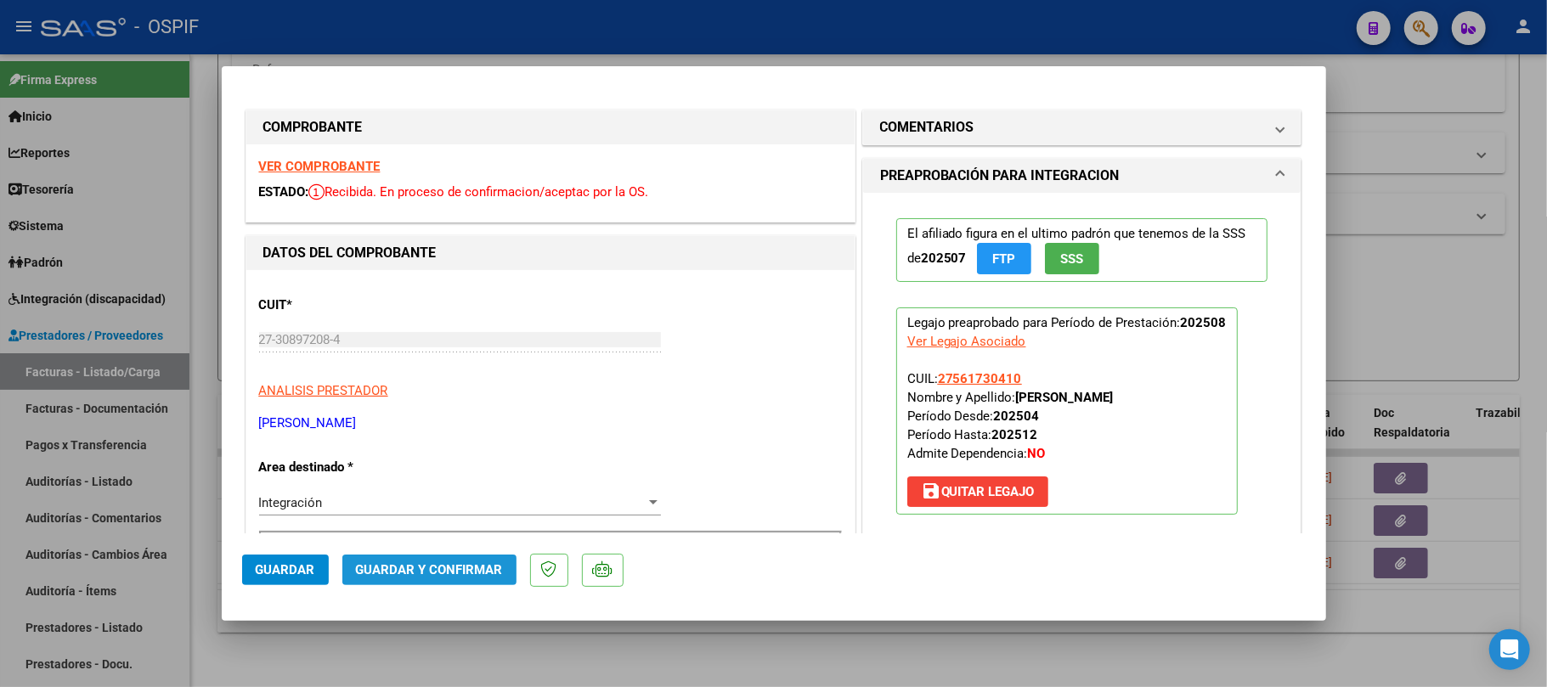
click at [449, 573] on span "Guardar y Confirmar" at bounding box center [429, 569] width 147 height 15
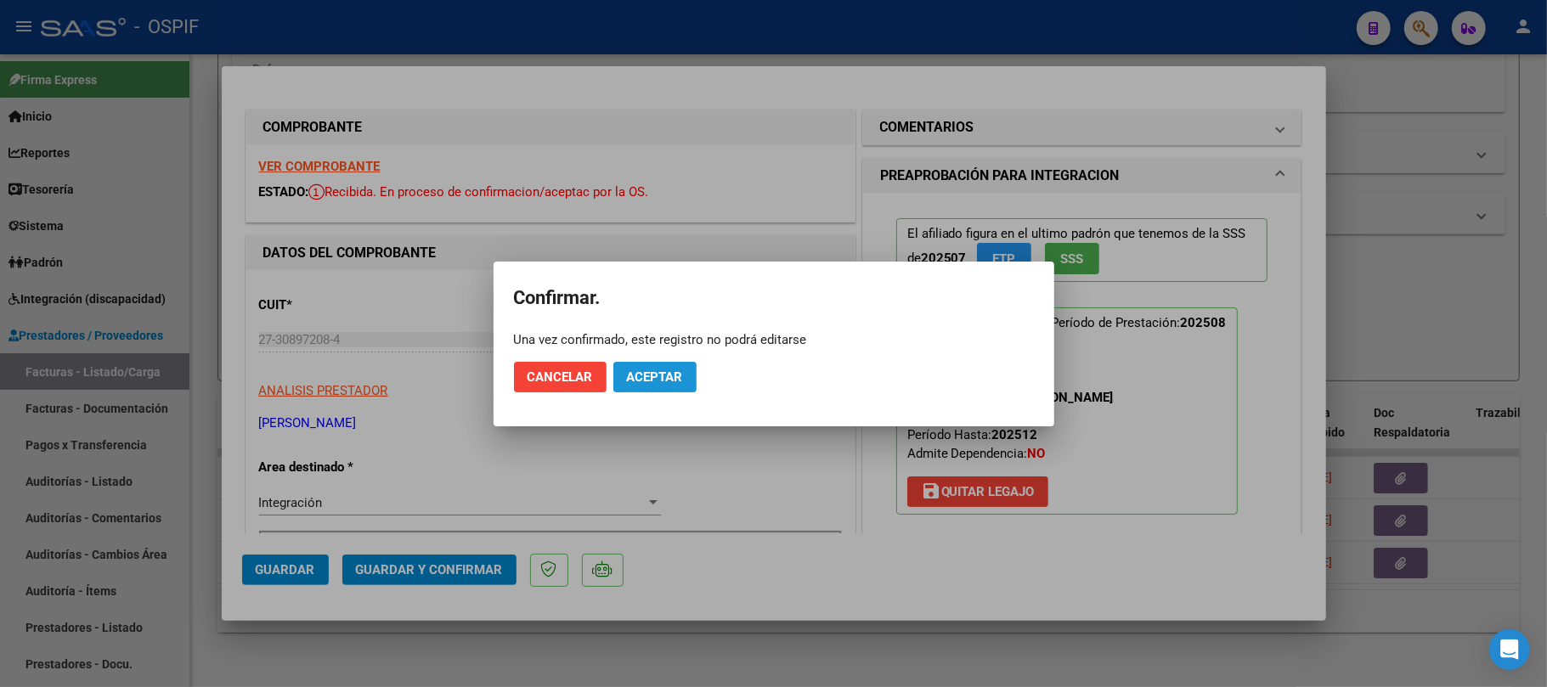
click at [619, 376] on button "Aceptar" at bounding box center [654, 377] width 83 height 31
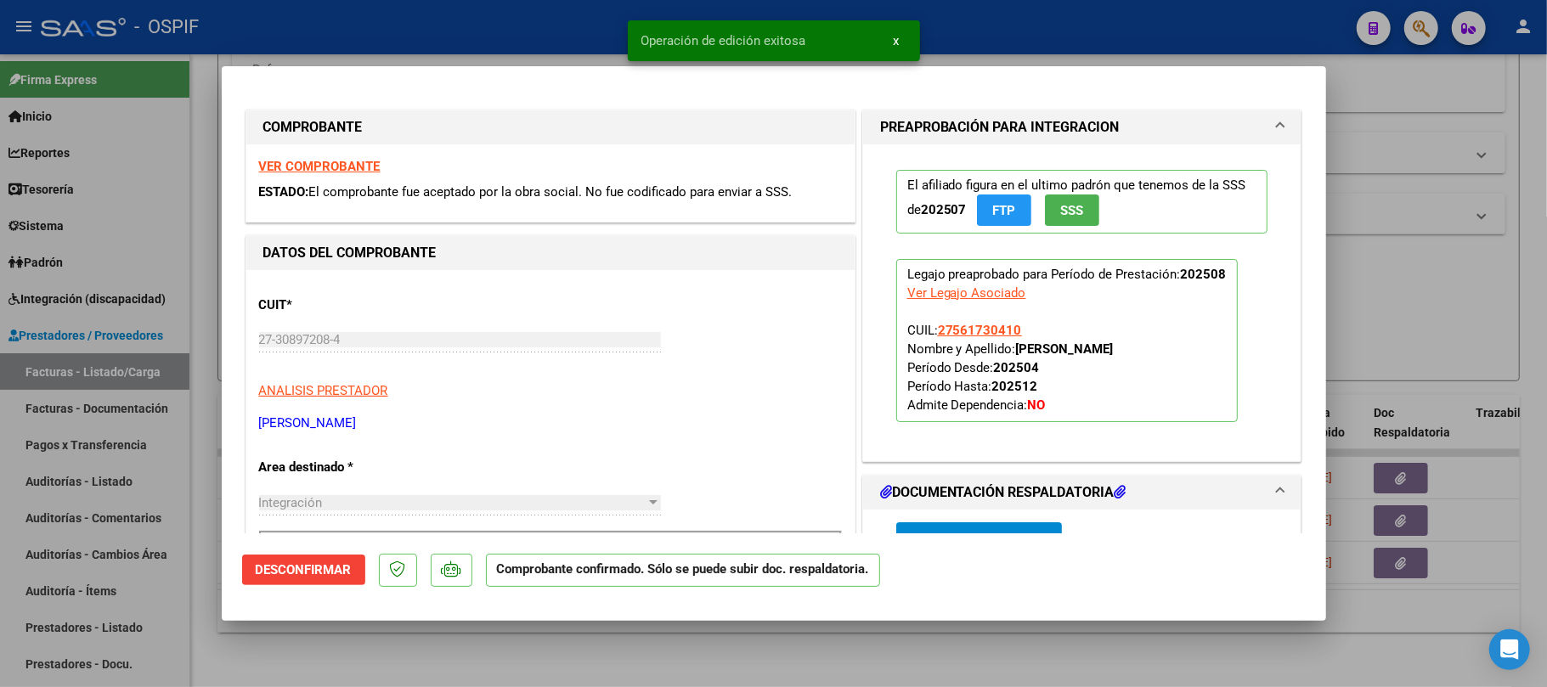
drag, startPoint x: 707, startPoint y: 633, endPoint x: 455, endPoint y: 420, distance: 329.7
click at [704, 633] on div at bounding box center [773, 343] width 1547 height 687
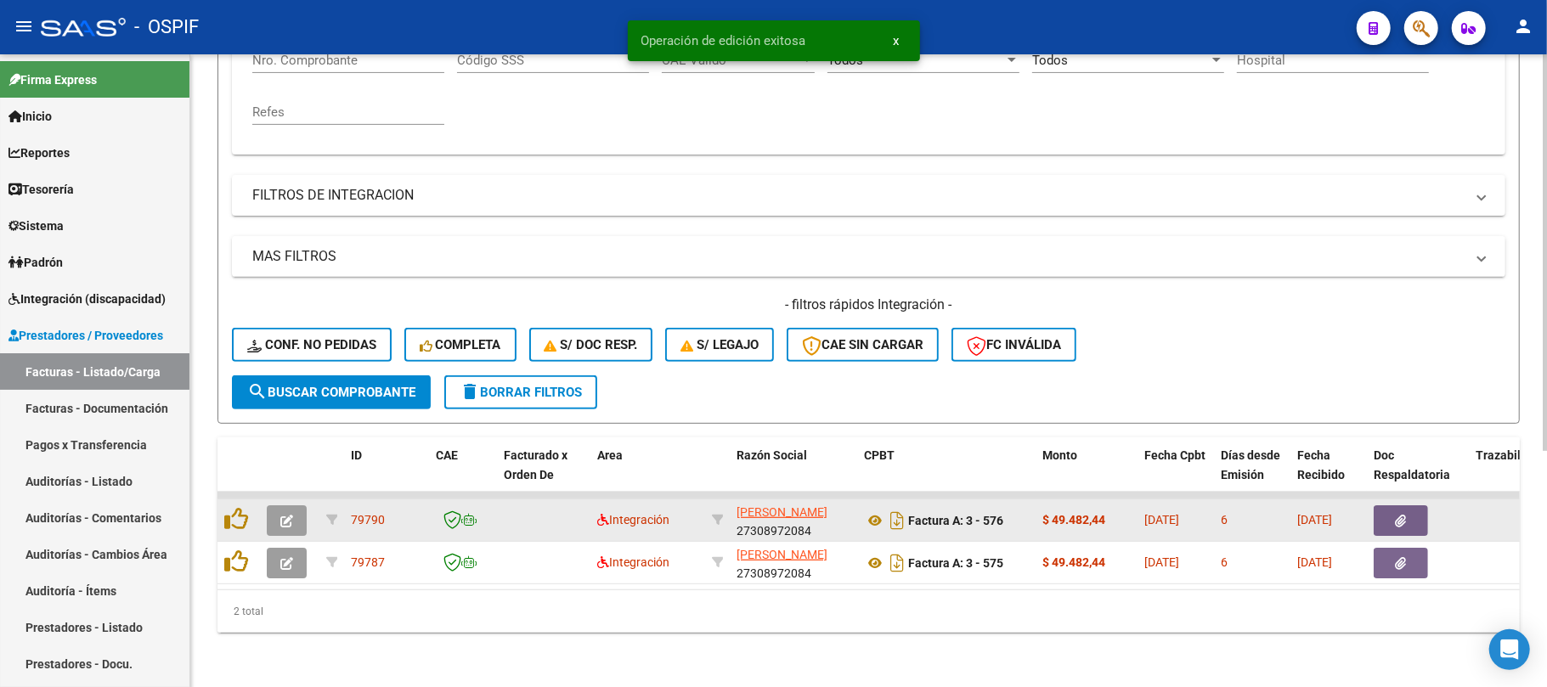
scroll to position [376, 0]
click at [280, 515] on icon "button" at bounding box center [286, 521] width 13 height 13
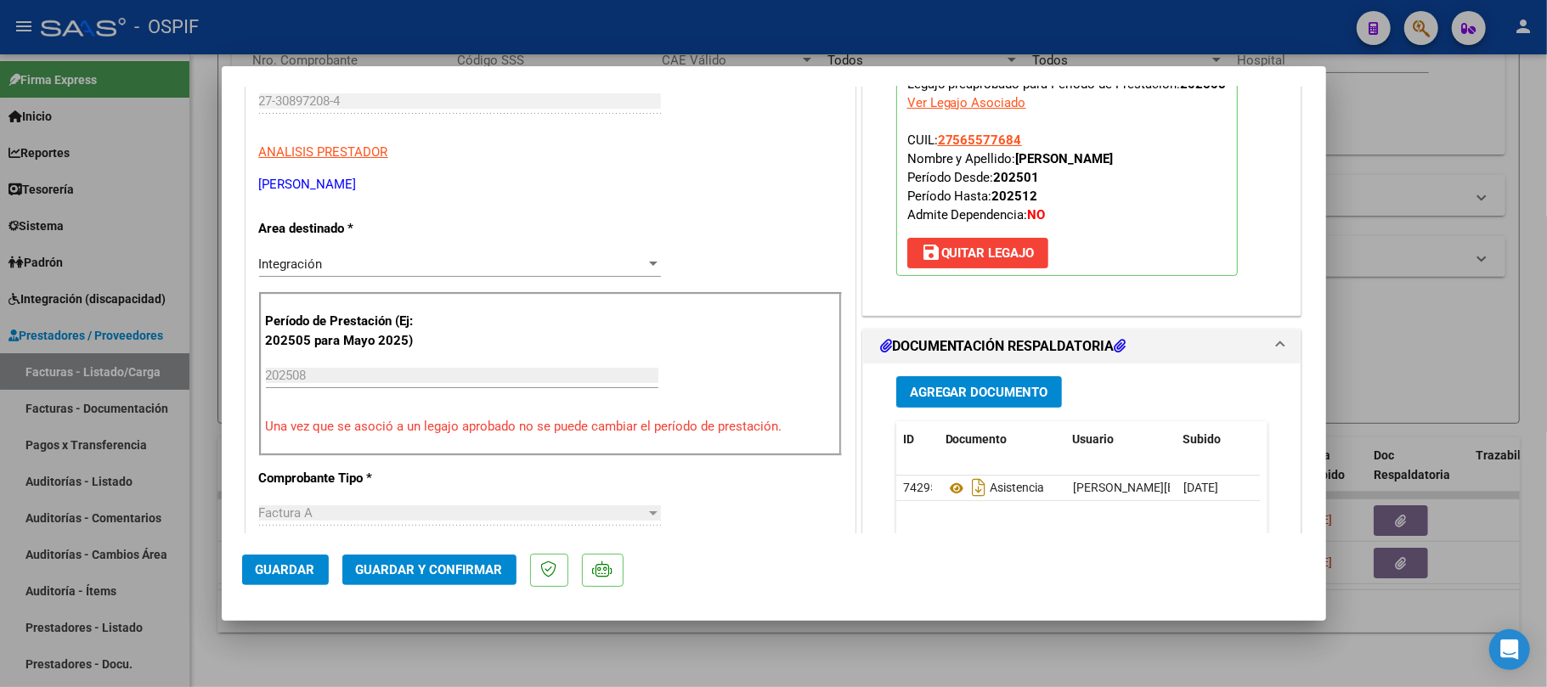
scroll to position [0, 0]
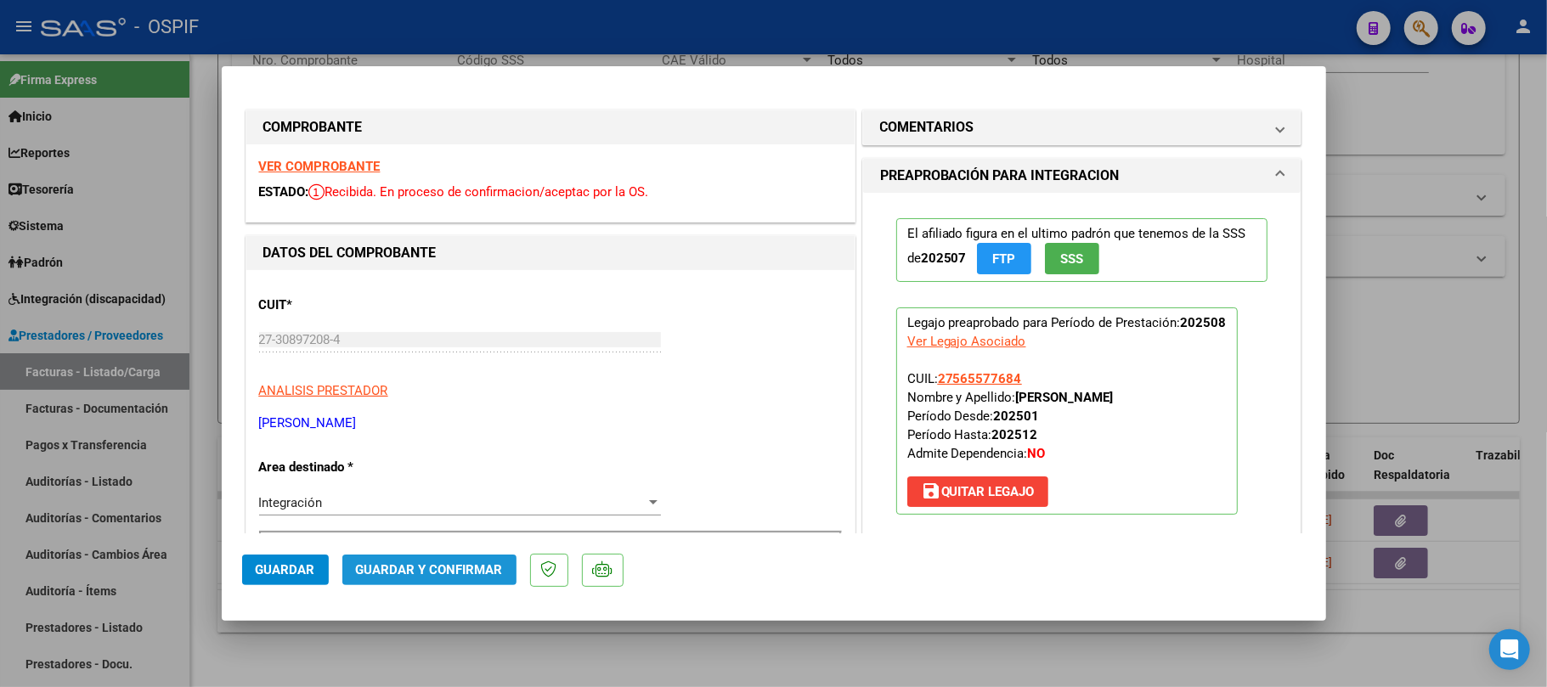
click at [430, 576] on span "Guardar y Confirmar" at bounding box center [429, 569] width 147 height 15
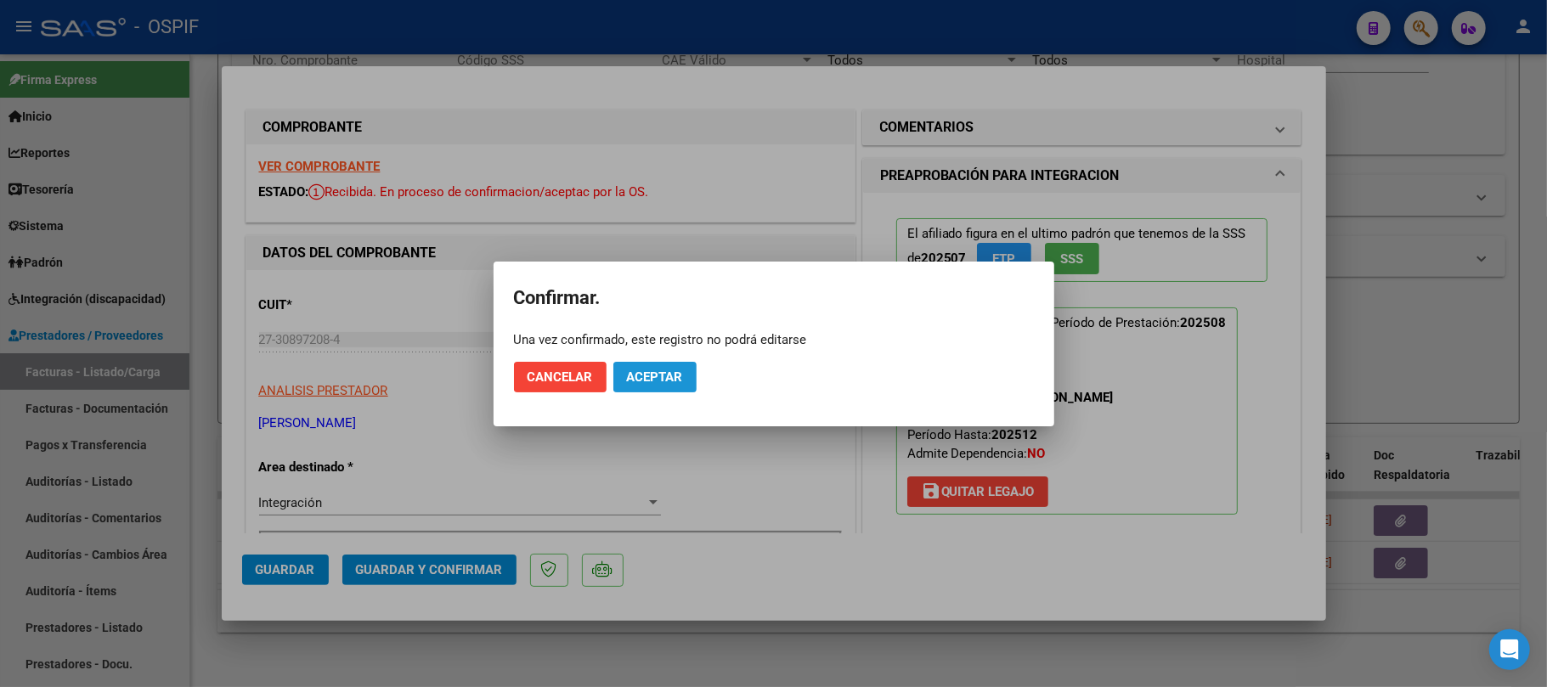
click at [640, 375] on span "Aceptar" at bounding box center [655, 377] width 56 height 15
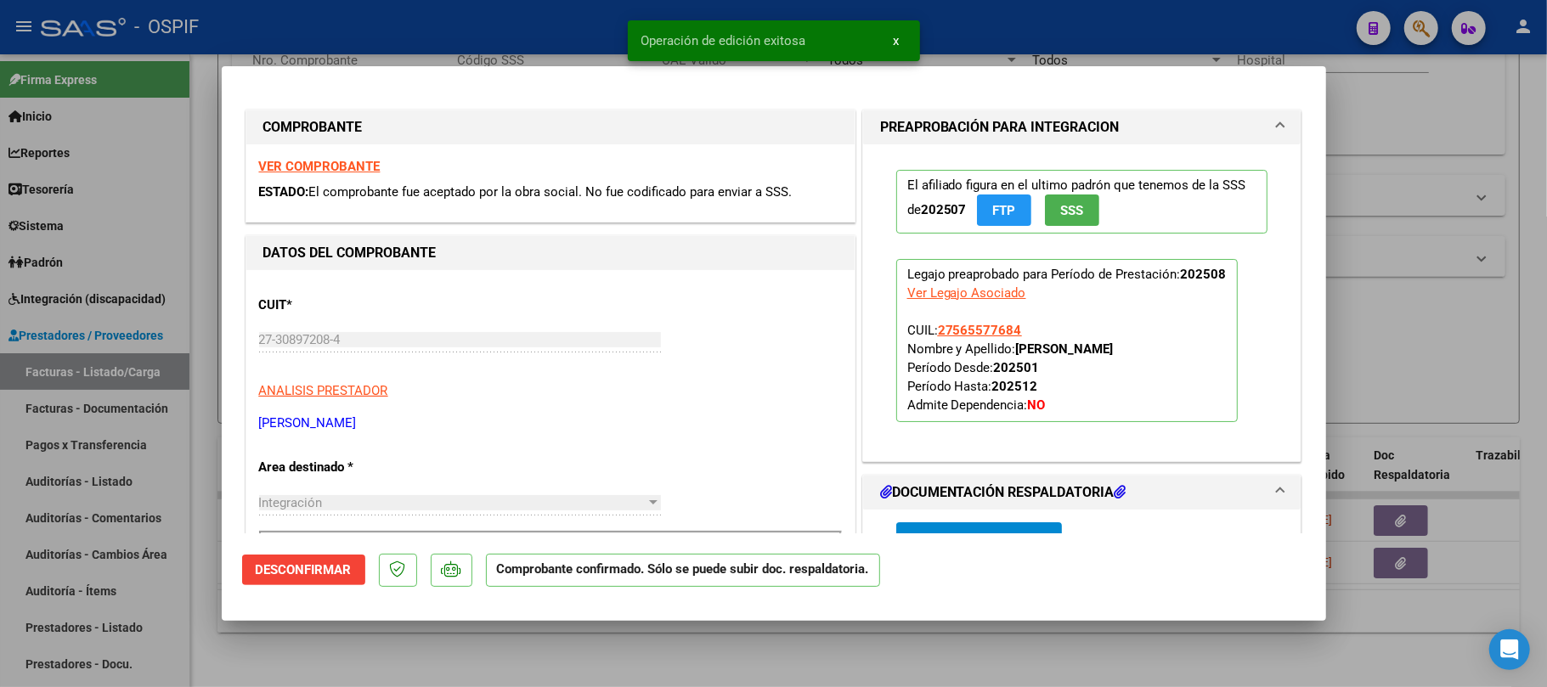
click at [1110, 656] on div at bounding box center [773, 343] width 1547 height 687
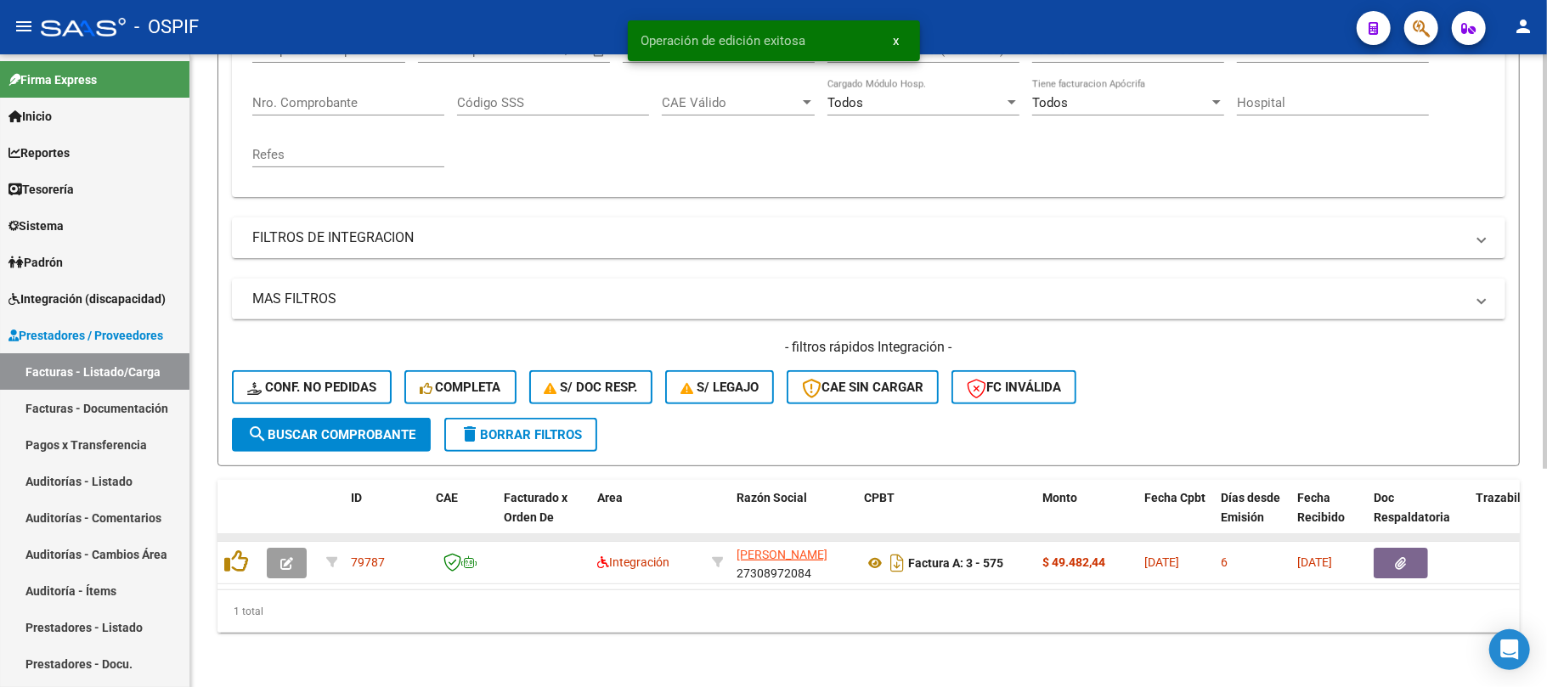
scroll to position [333, 0]
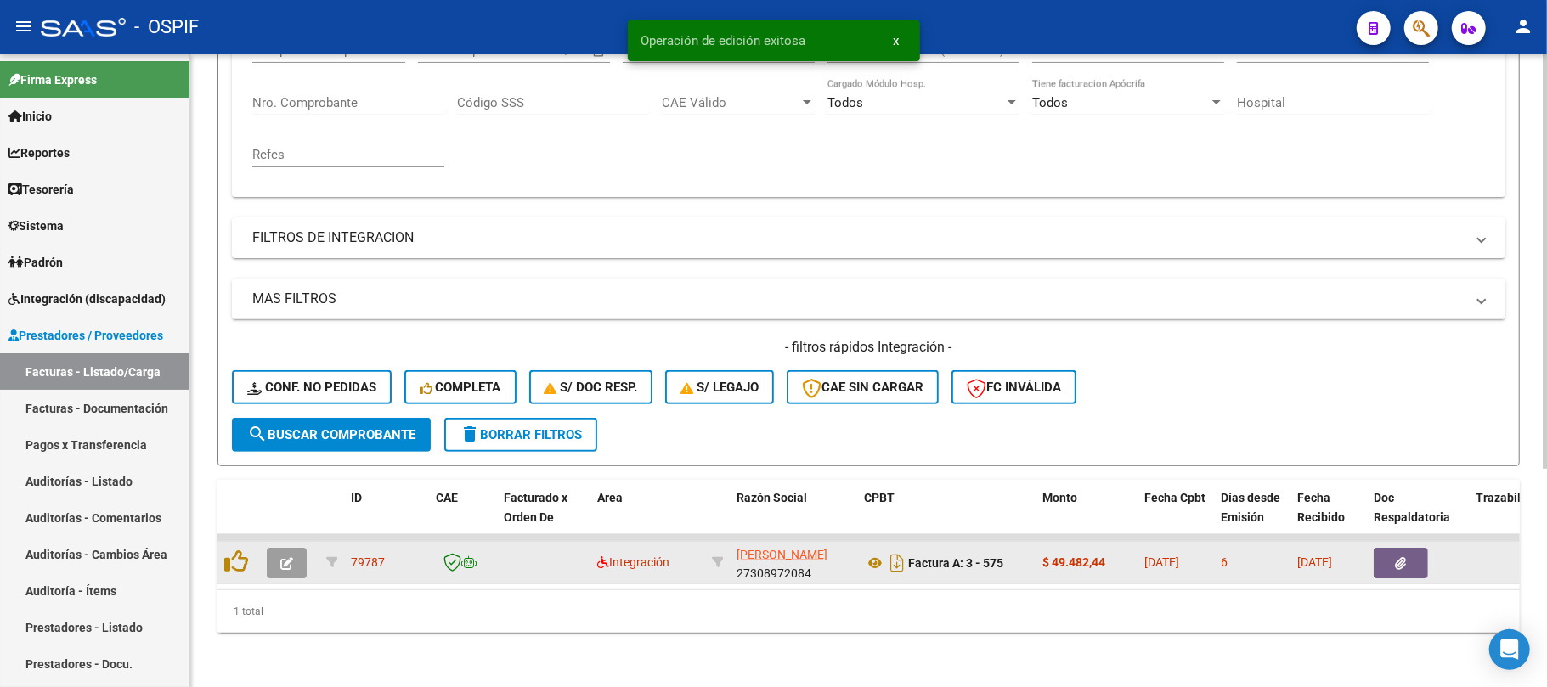
click at [284, 557] on icon "button" at bounding box center [286, 563] width 13 height 13
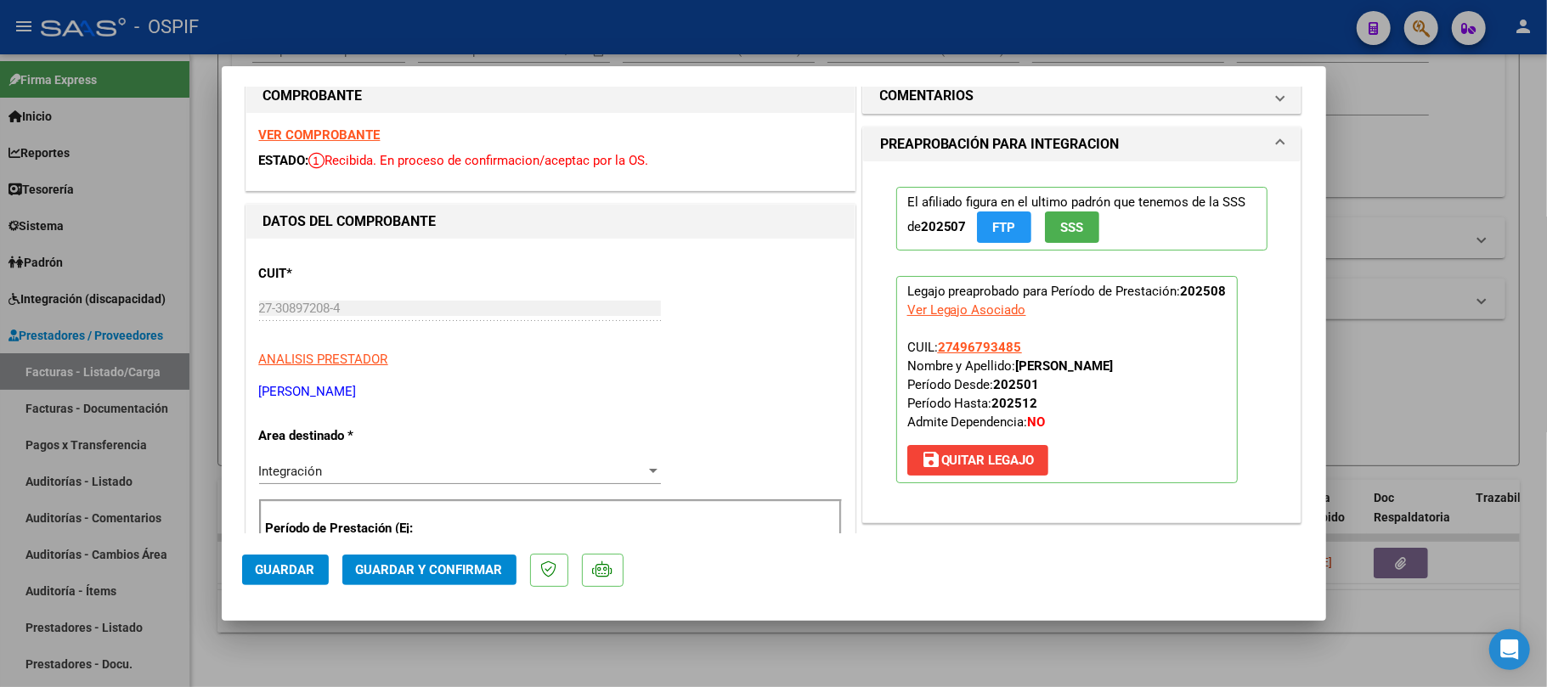
scroll to position [0, 0]
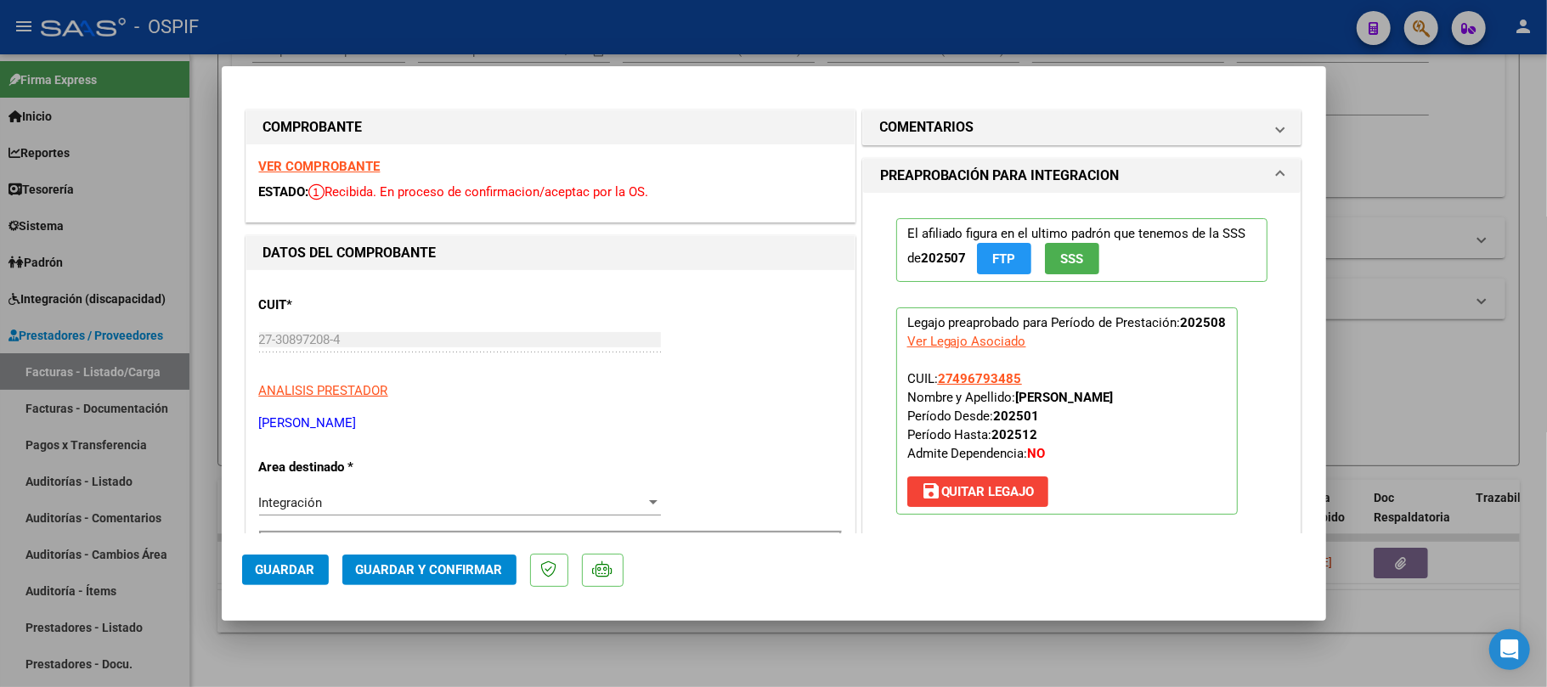
click at [440, 583] on button "Guardar y Confirmar" at bounding box center [429, 570] width 174 height 31
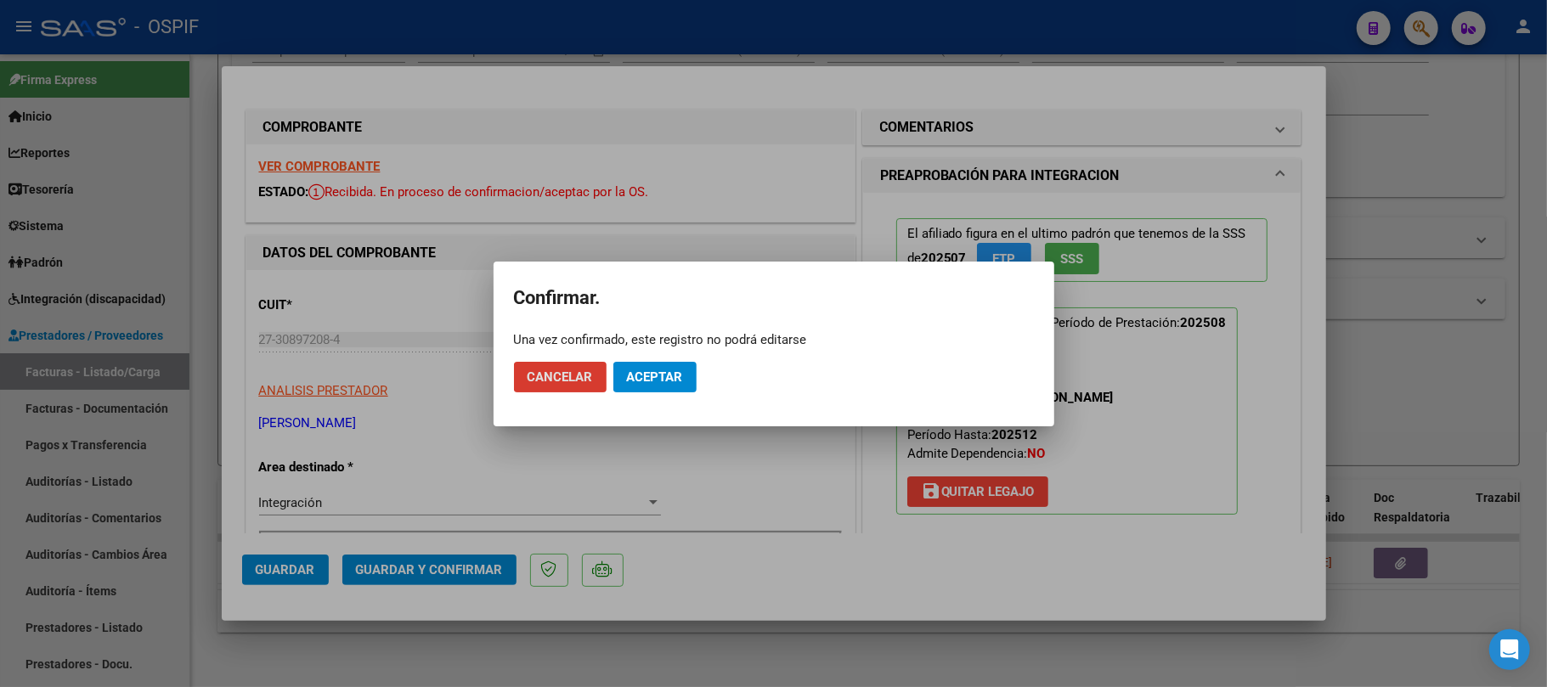
click at [683, 384] on span "Aceptar" at bounding box center [655, 377] width 56 height 15
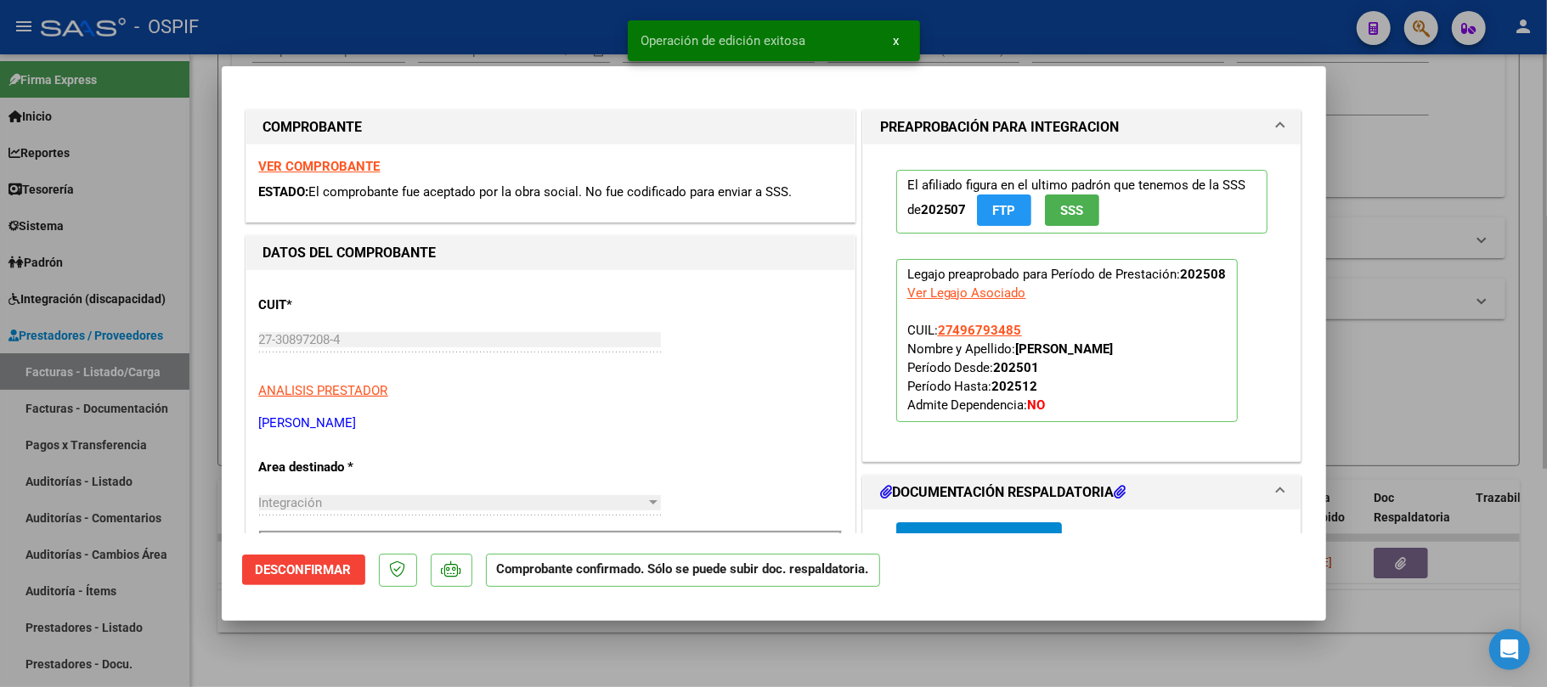
drag, startPoint x: 936, startPoint y: 627, endPoint x: 939, endPoint y: 636, distance: 8.9
click at [940, 629] on div at bounding box center [773, 343] width 1547 height 687
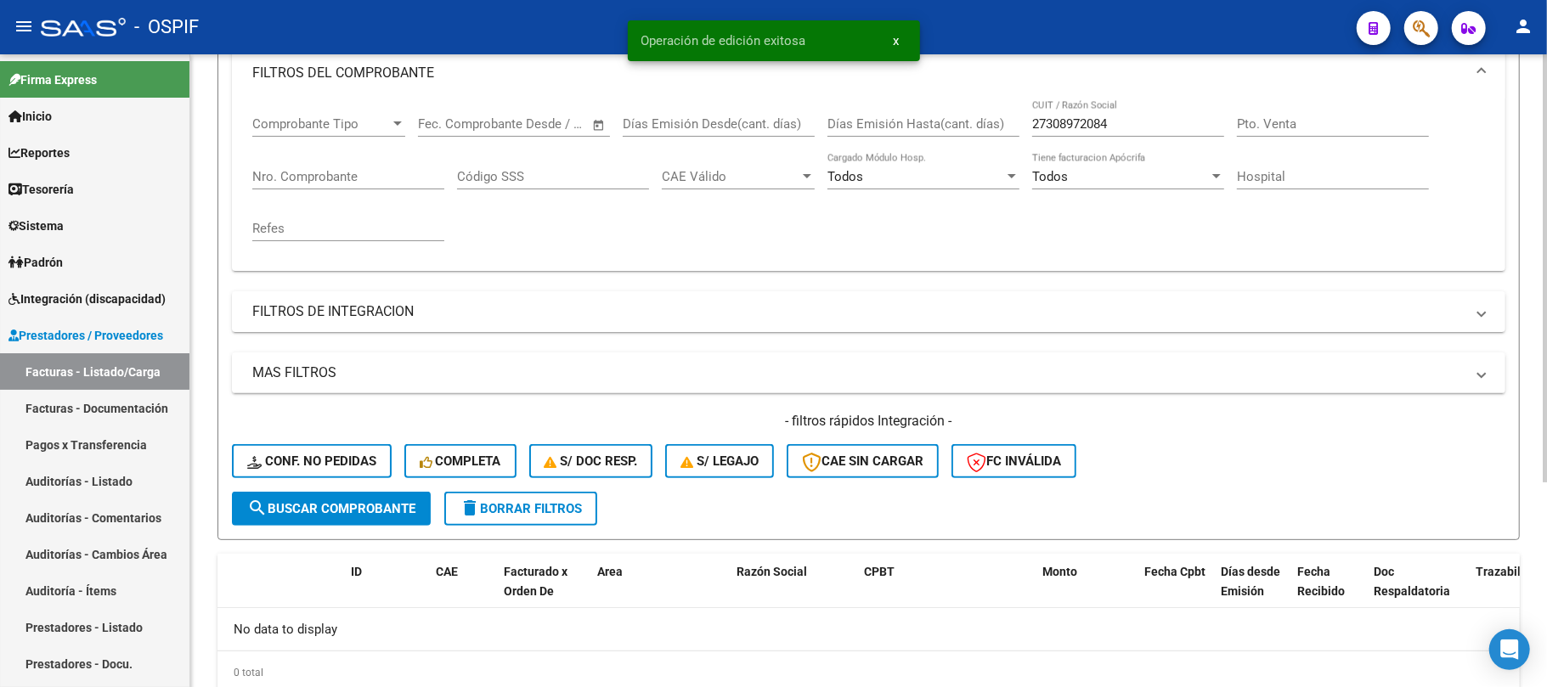
scroll to position [190, 0]
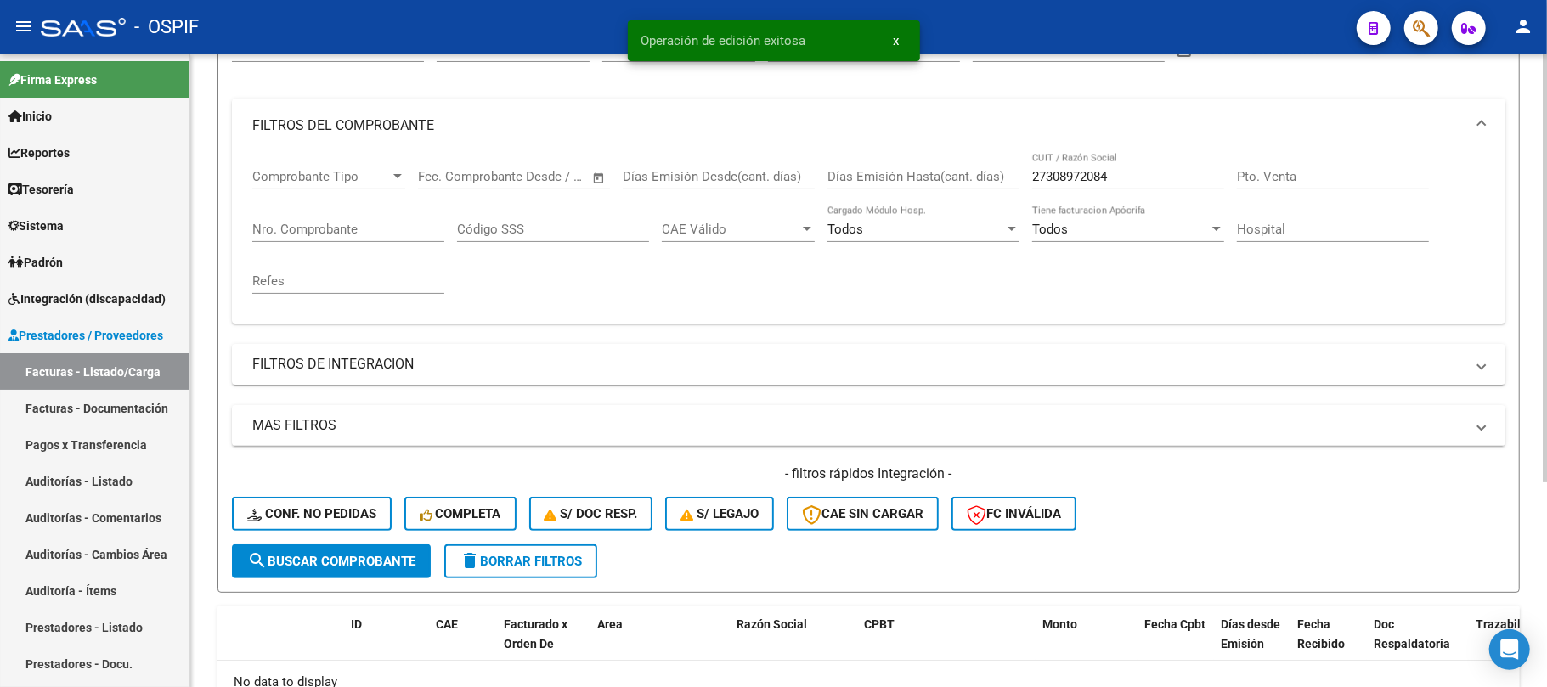
click at [1084, 178] on input "27308972084" at bounding box center [1128, 176] width 192 height 15
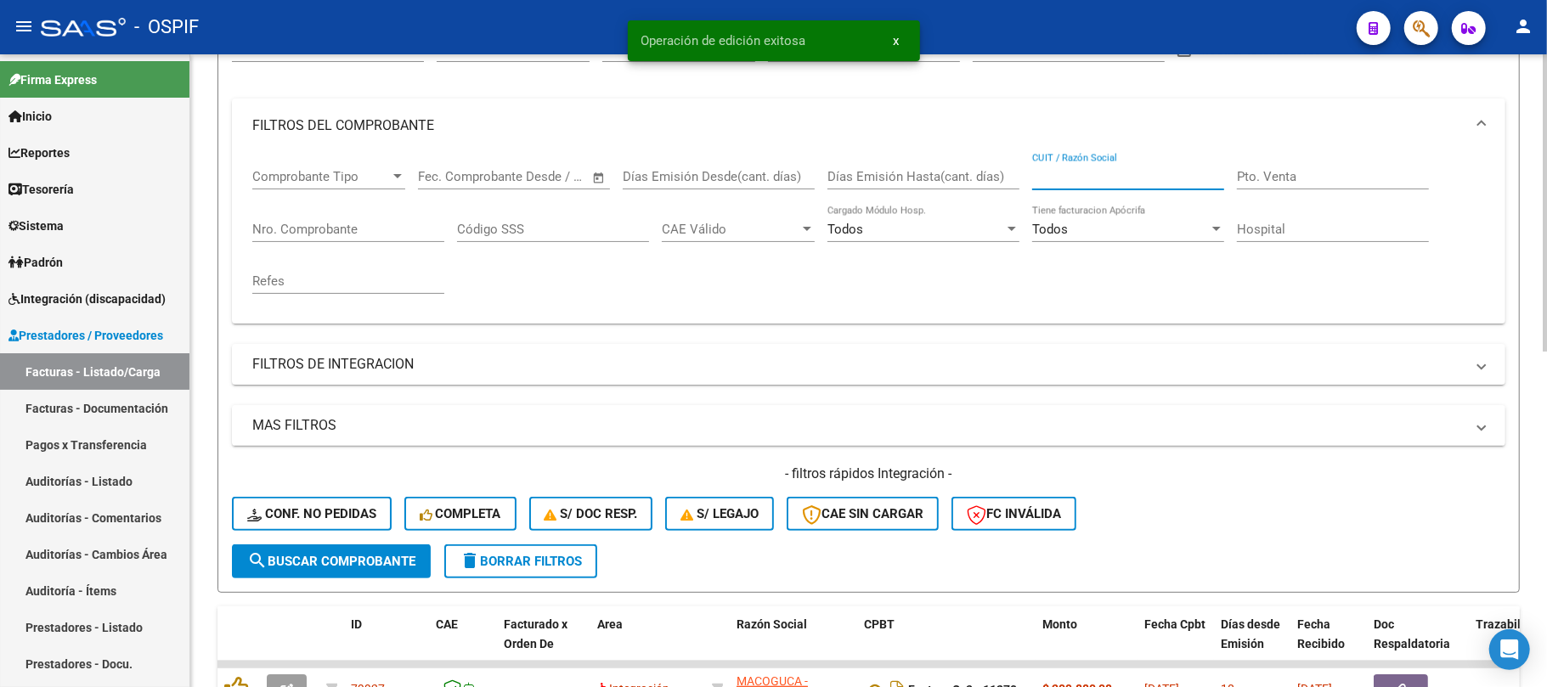
scroll to position [715, 0]
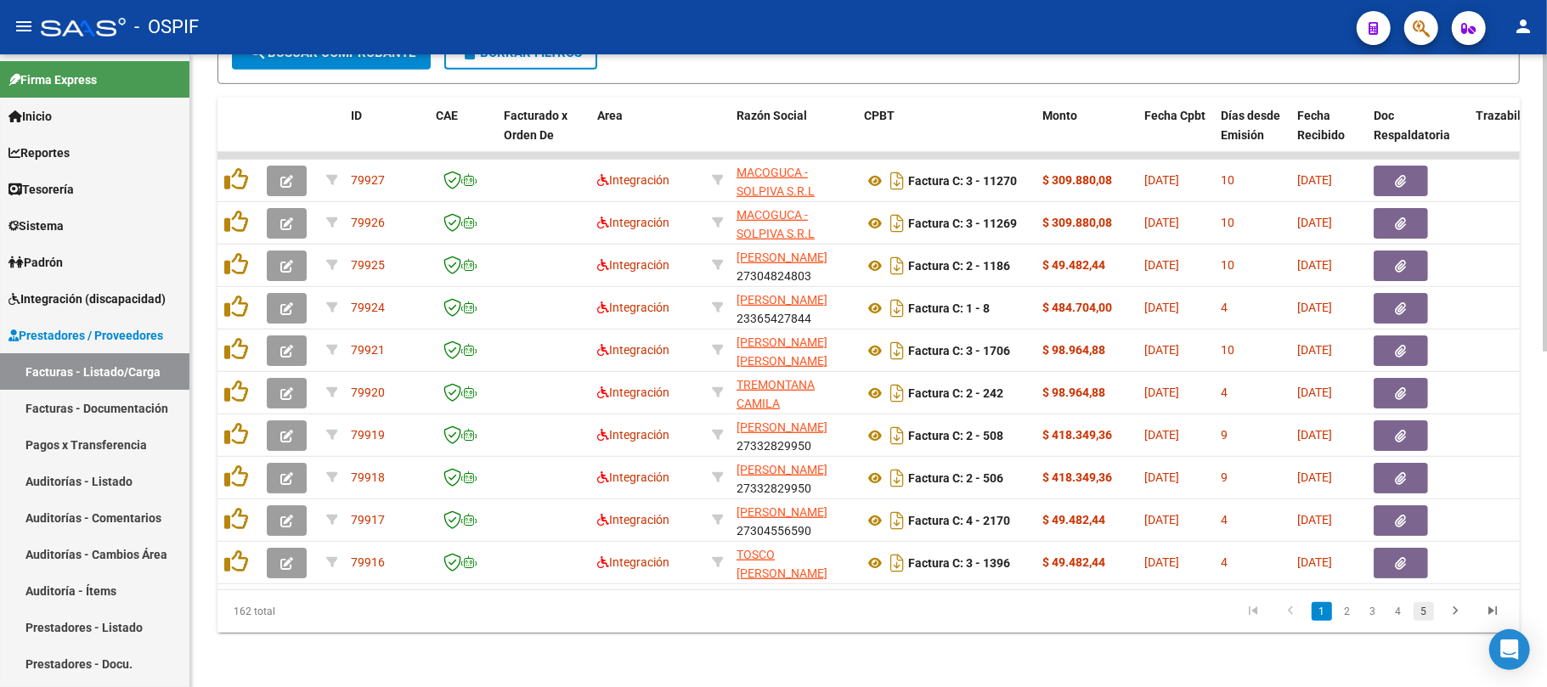
click at [1431, 617] on link "5" at bounding box center [1424, 611] width 20 height 19
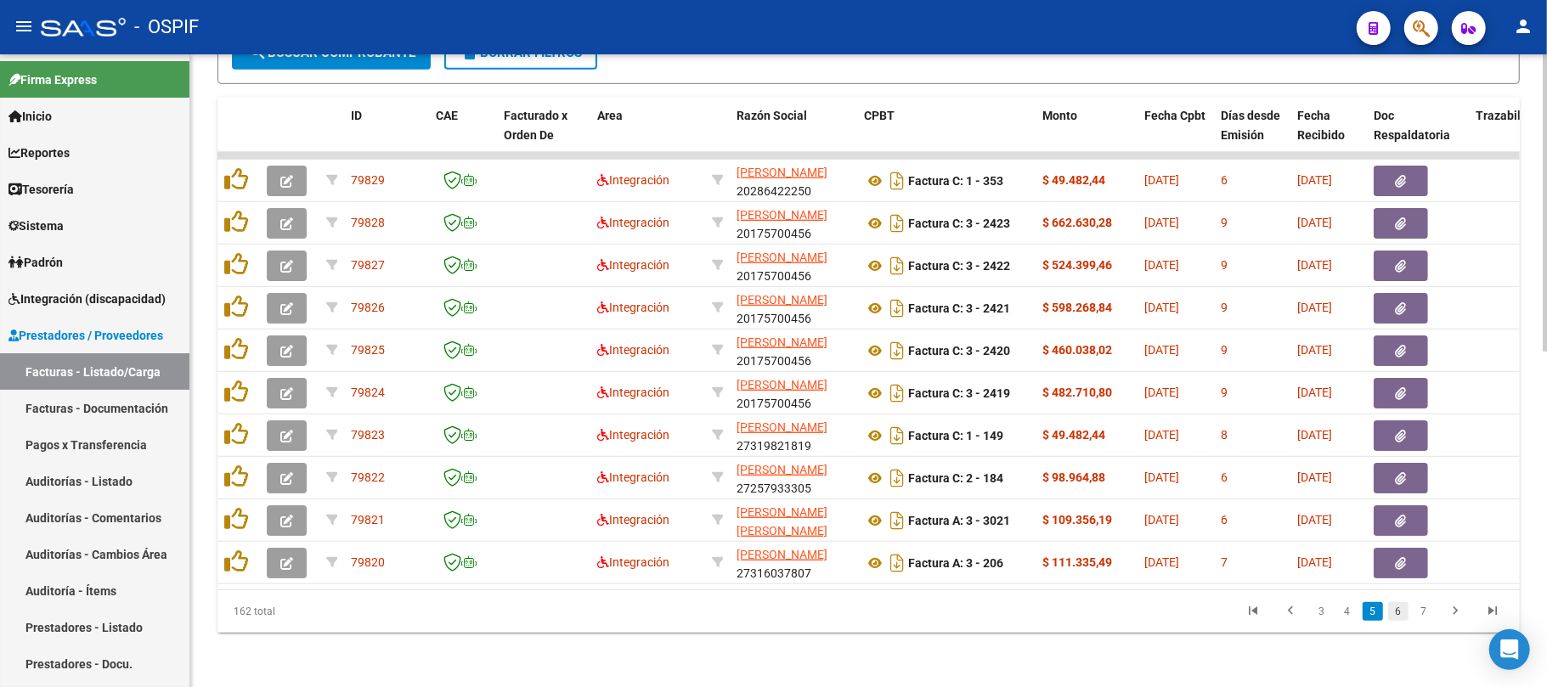
click at [1397, 620] on li "6" at bounding box center [1398, 611] width 25 height 29
click at [1397, 613] on link "6" at bounding box center [1398, 611] width 20 height 19
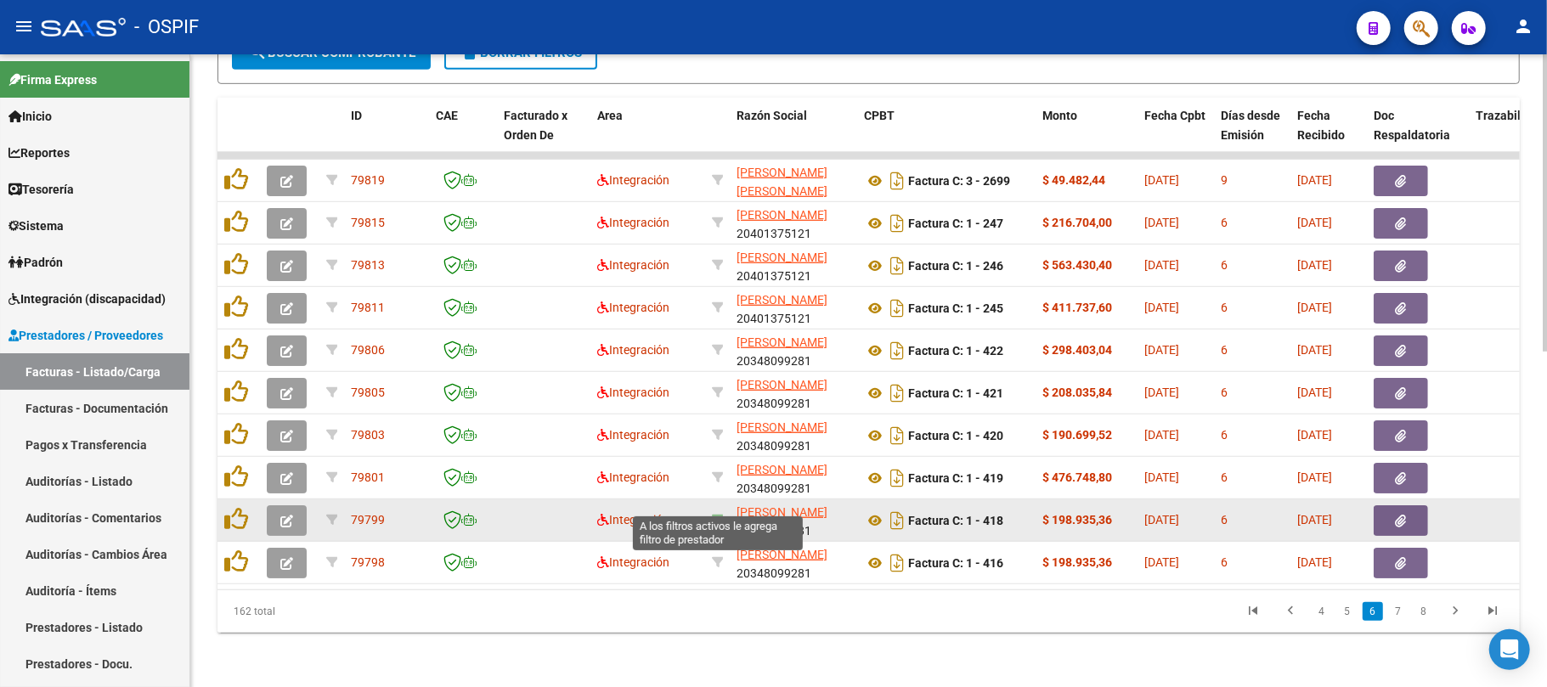
click at [715, 514] on icon at bounding box center [718, 520] width 12 height 12
type input "20348099281"
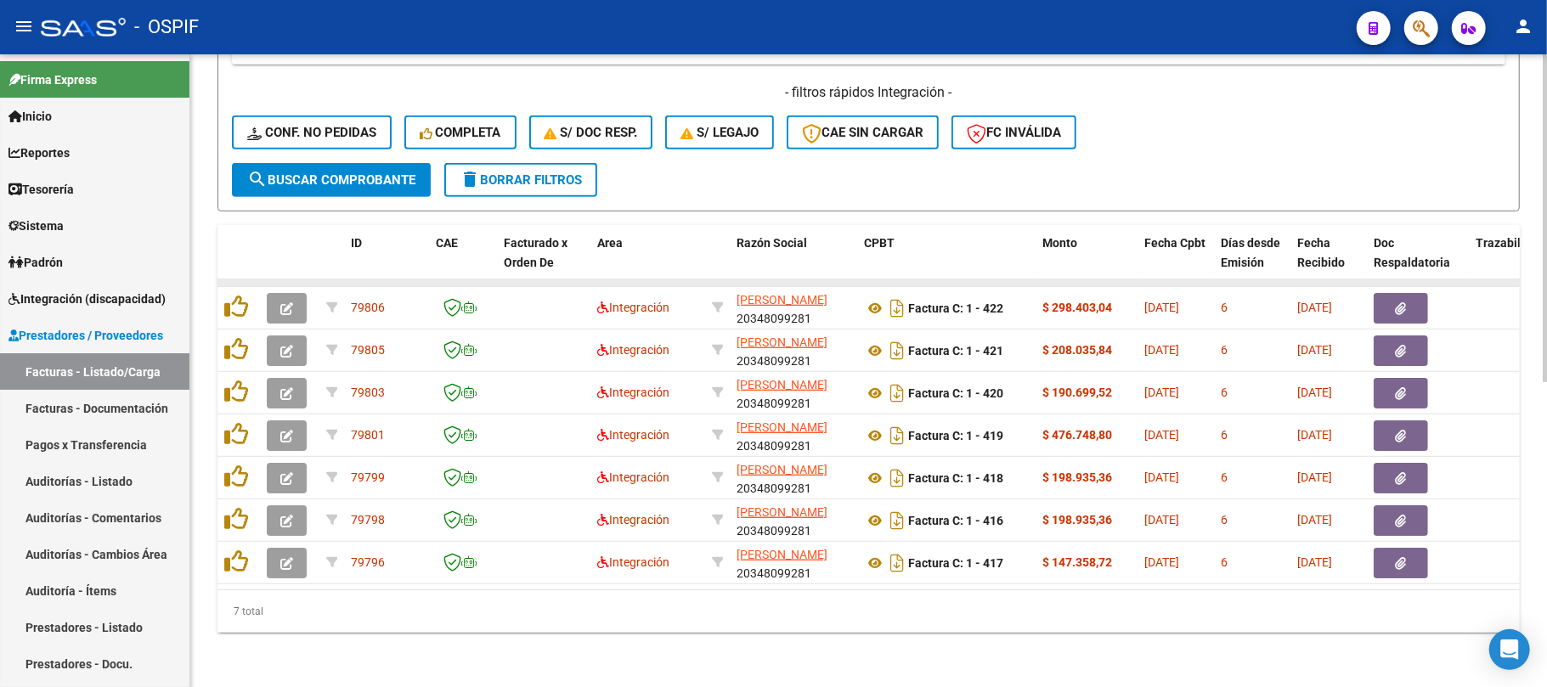
scroll to position [588, 0]
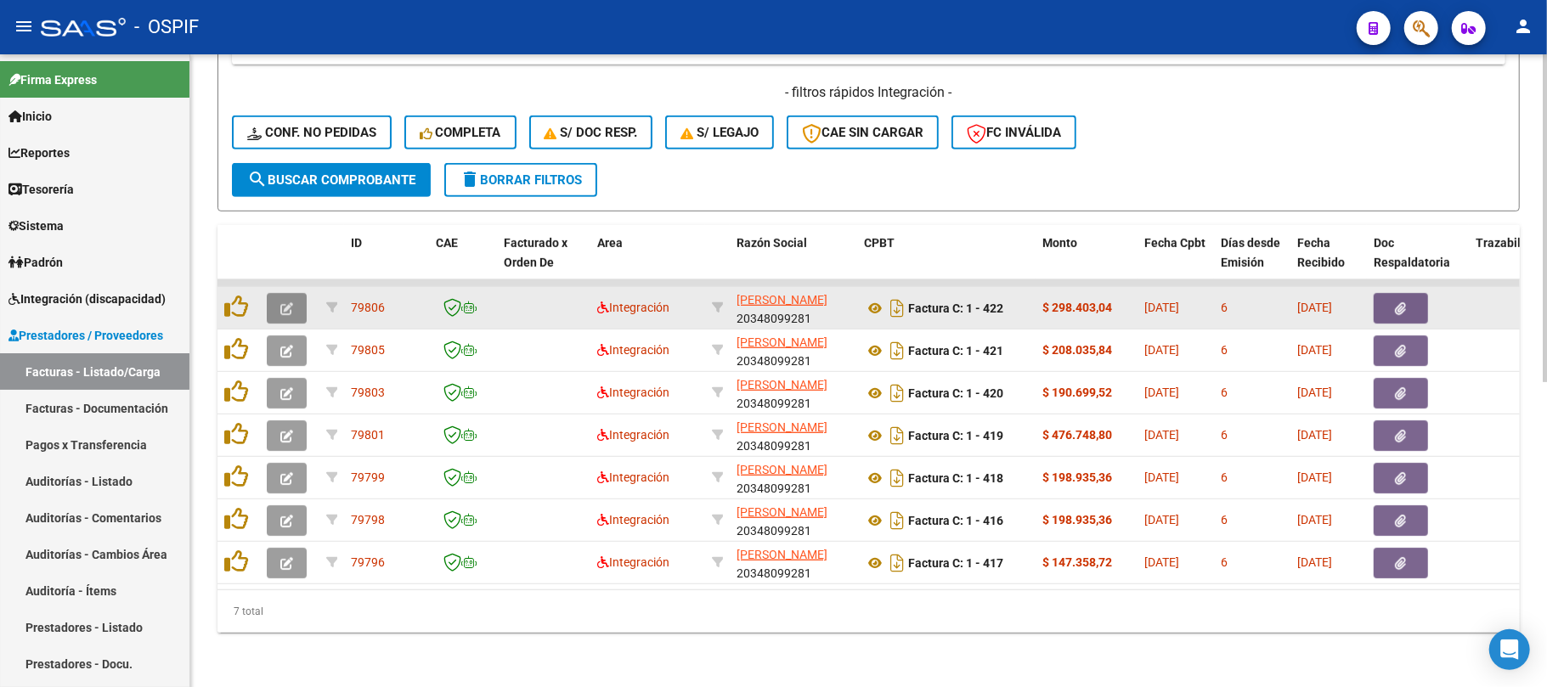
click at [280, 302] on icon "button" at bounding box center [286, 308] width 13 height 13
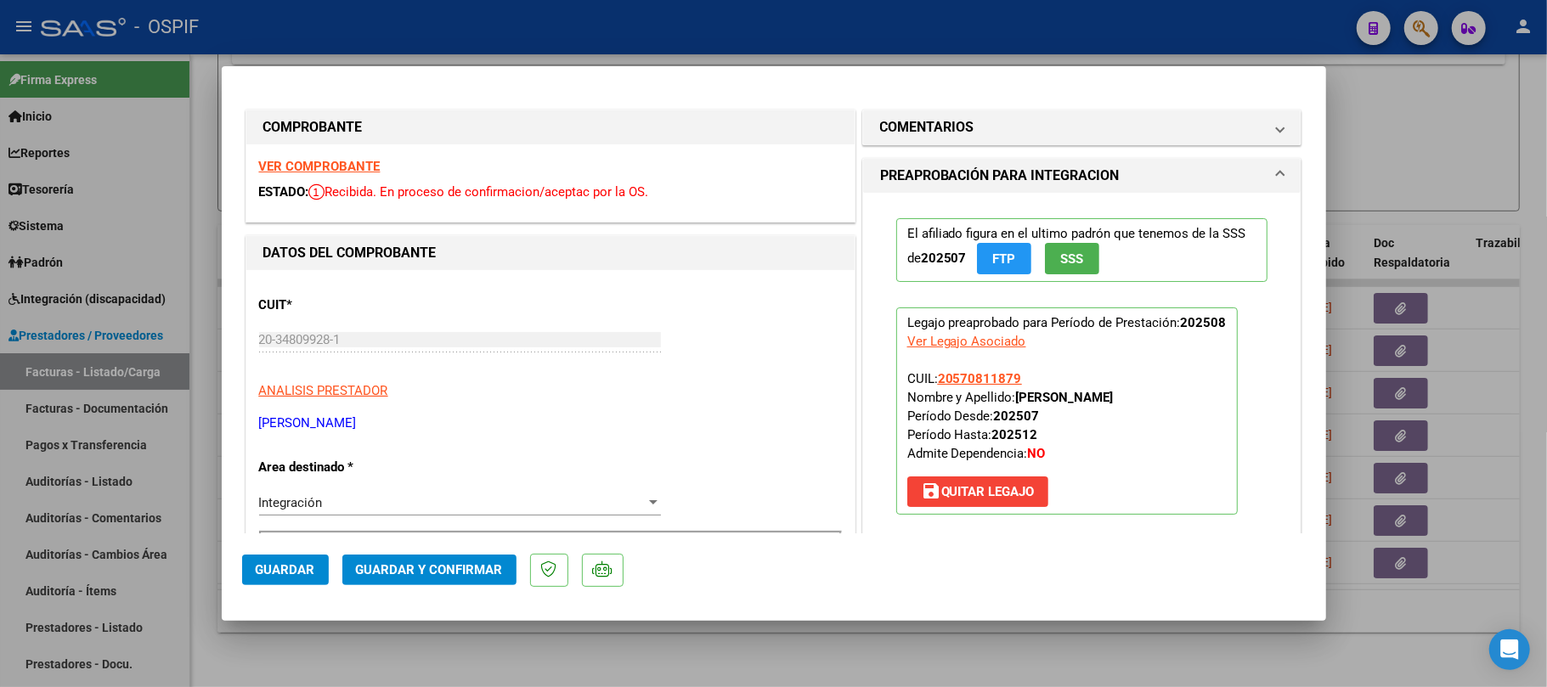
drag, startPoint x: 285, startPoint y: 161, endPoint x: 539, endPoint y: 195, distance: 255.5
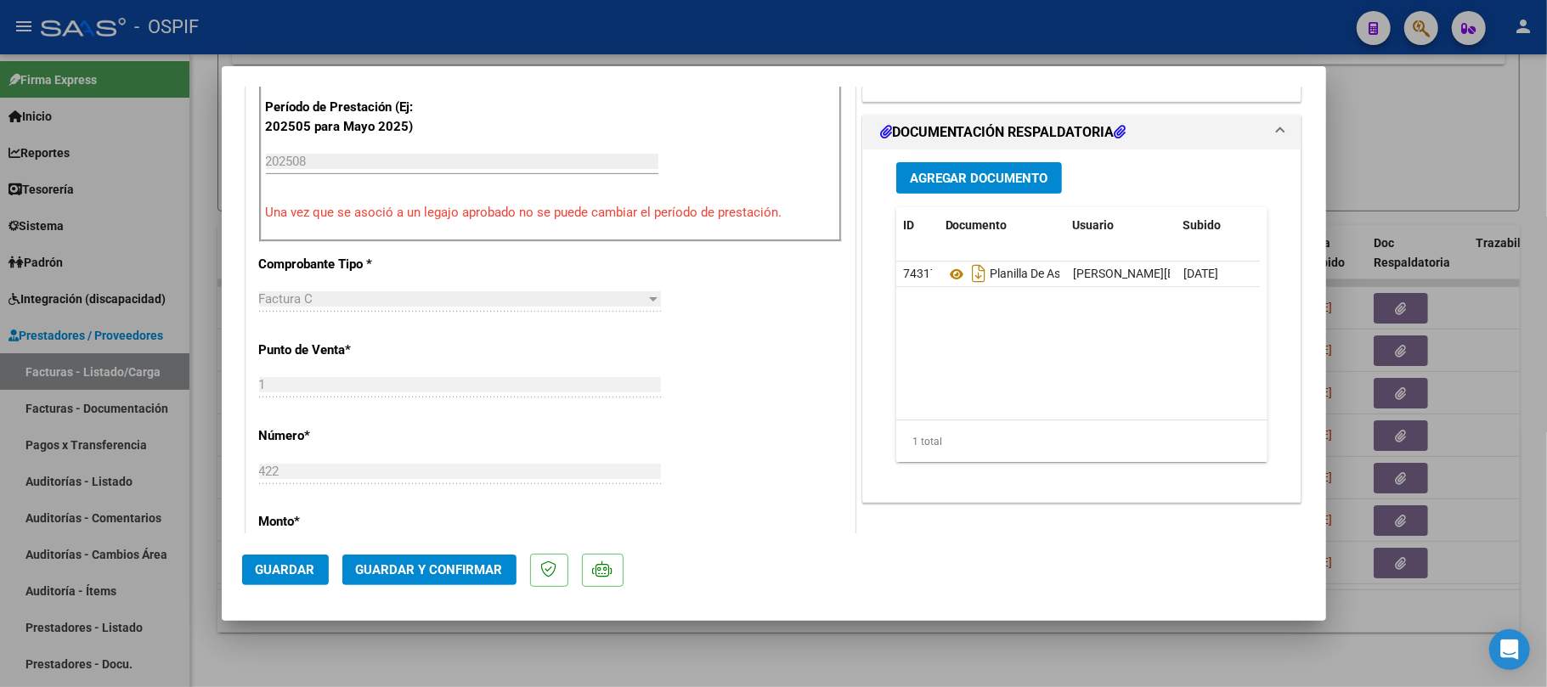
scroll to position [0, 0]
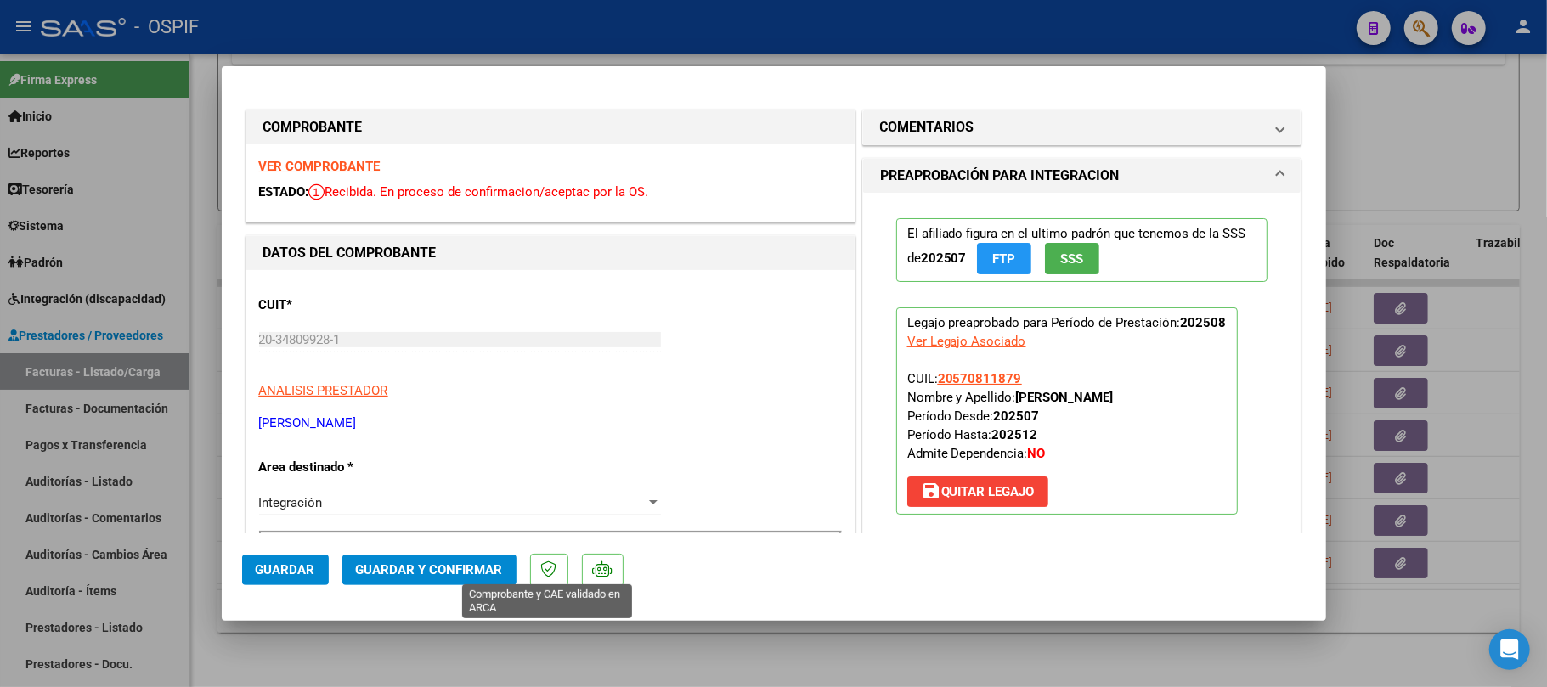
click at [506, 572] on button "Guardar y Confirmar" at bounding box center [429, 570] width 174 height 31
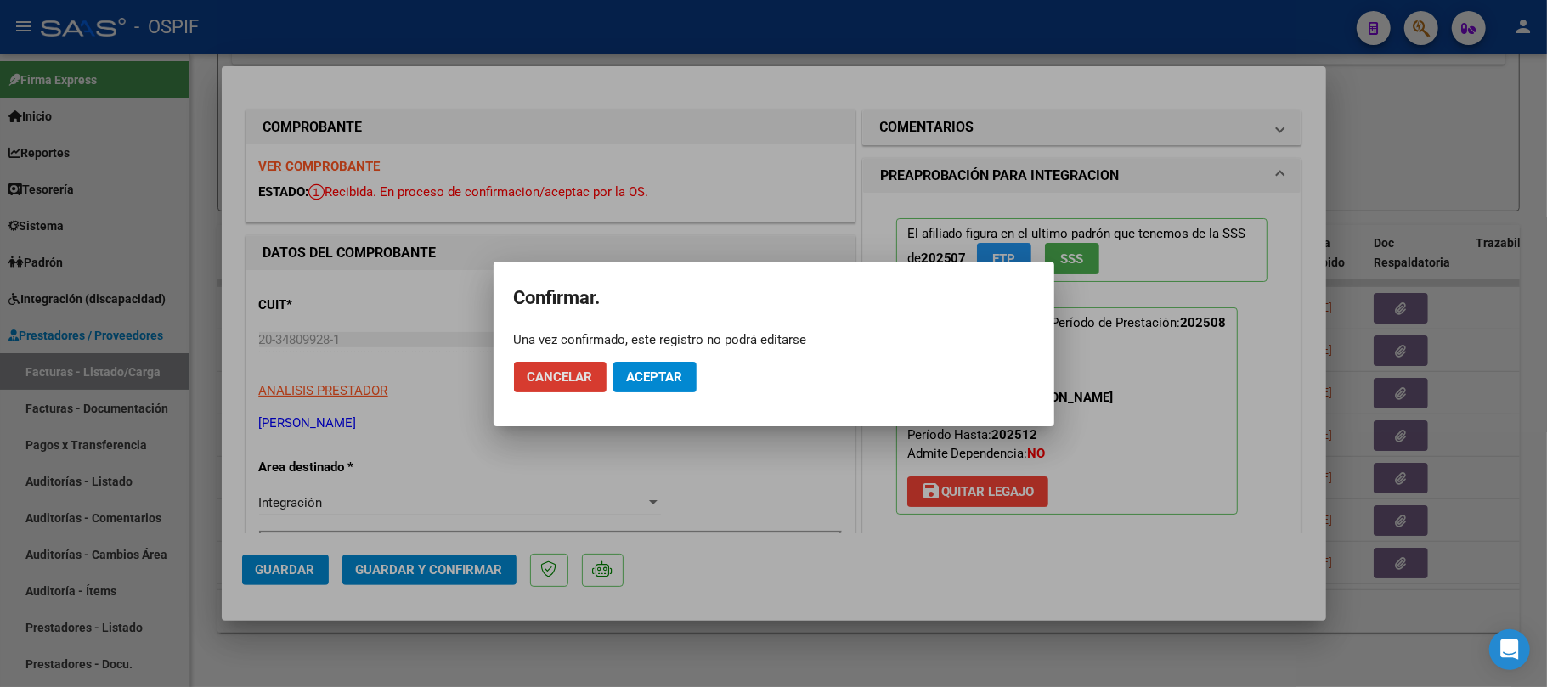
click at [646, 375] on span "Aceptar" at bounding box center [655, 377] width 56 height 15
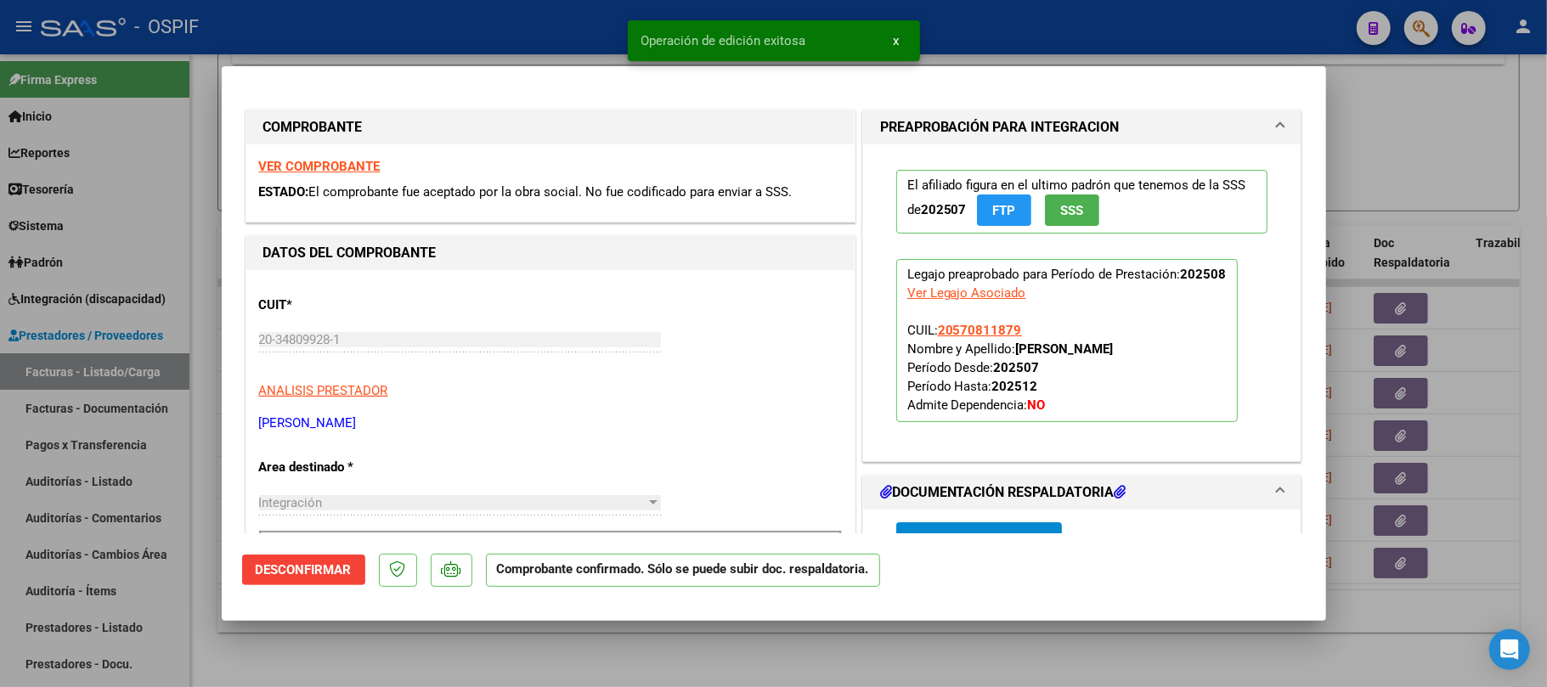
click at [670, 674] on div at bounding box center [773, 343] width 1547 height 687
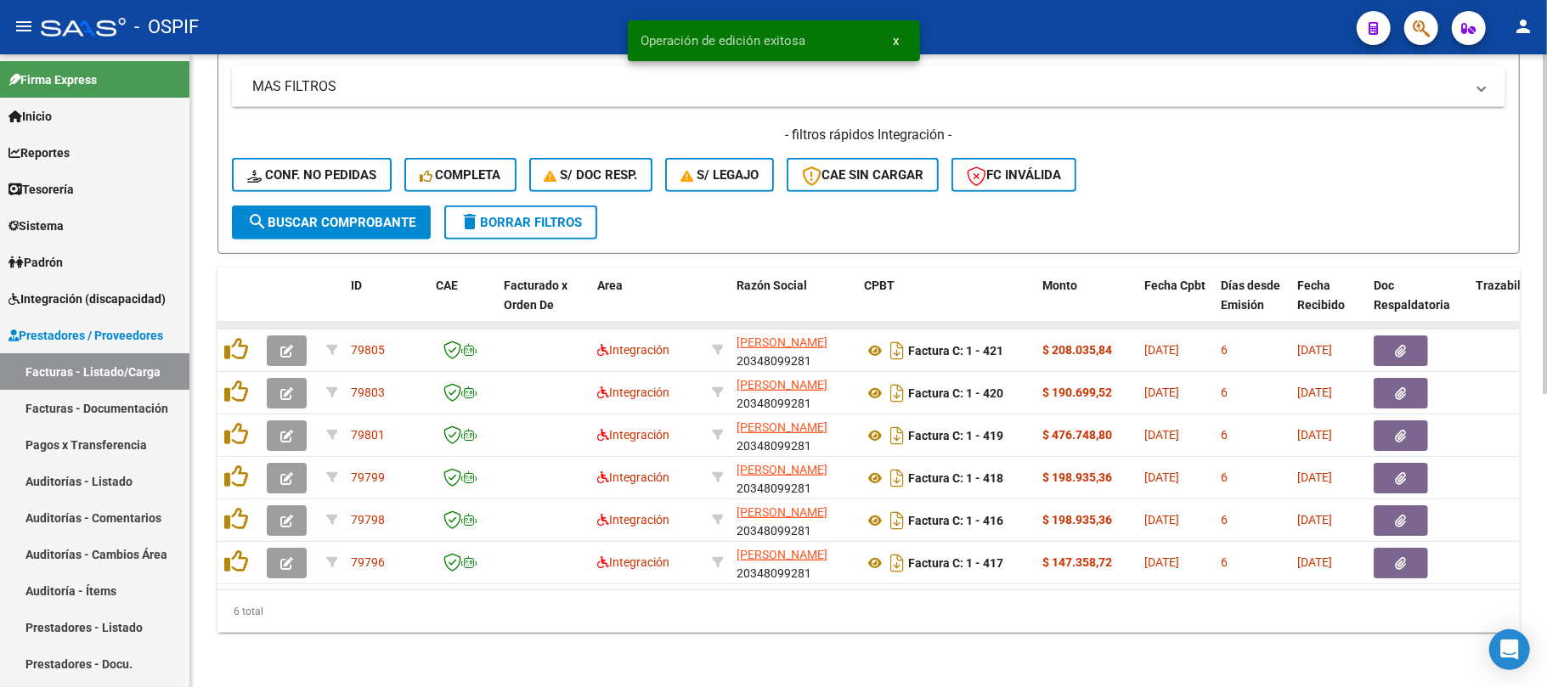
scroll to position [545, 0]
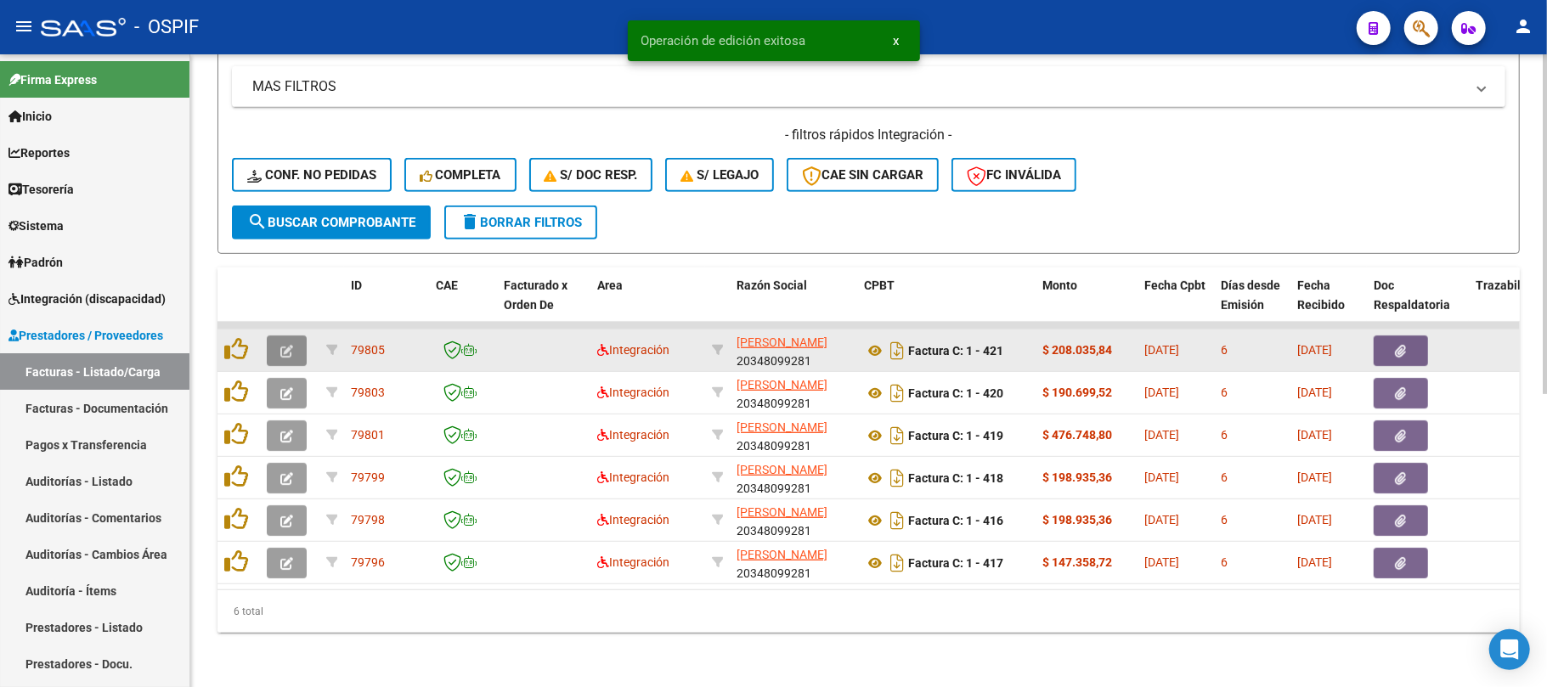
click at [291, 344] on button "button" at bounding box center [287, 351] width 40 height 31
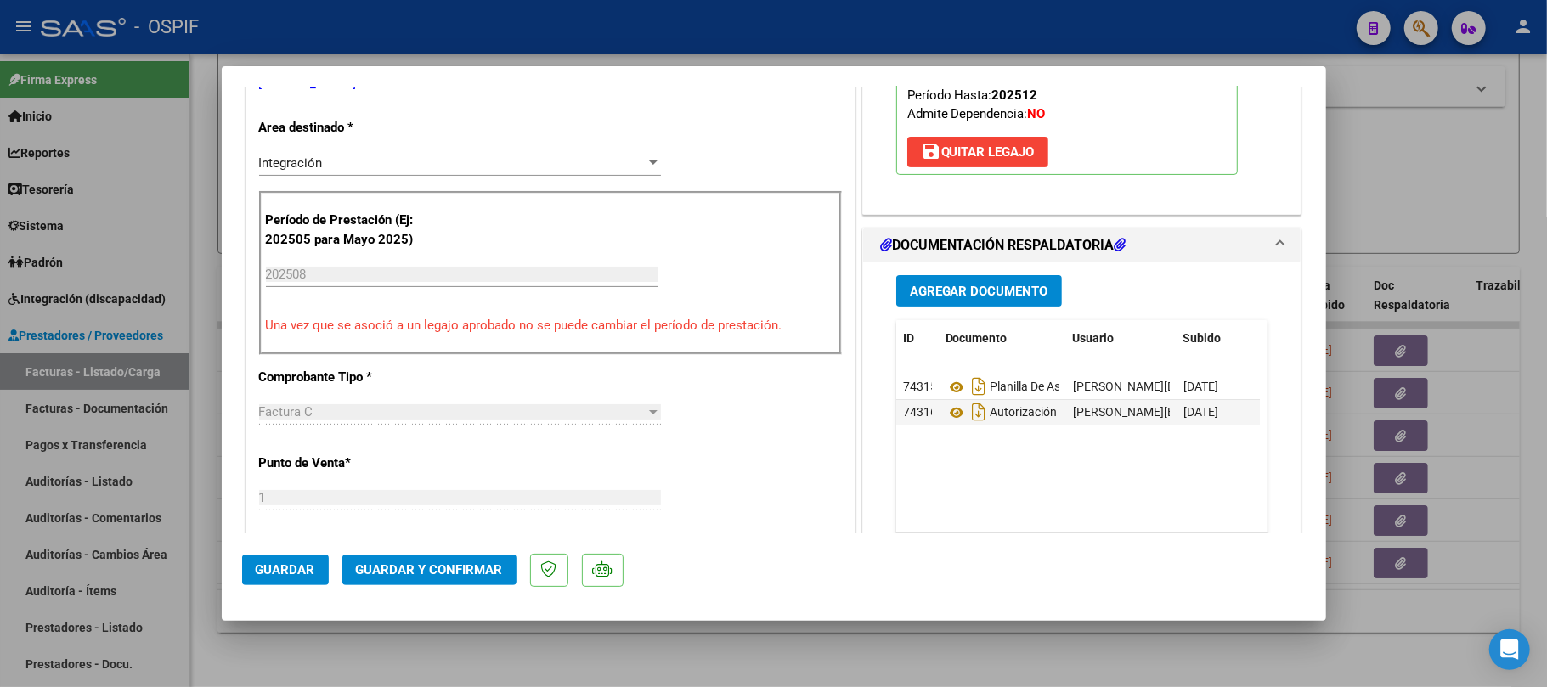
scroll to position [0, 0]
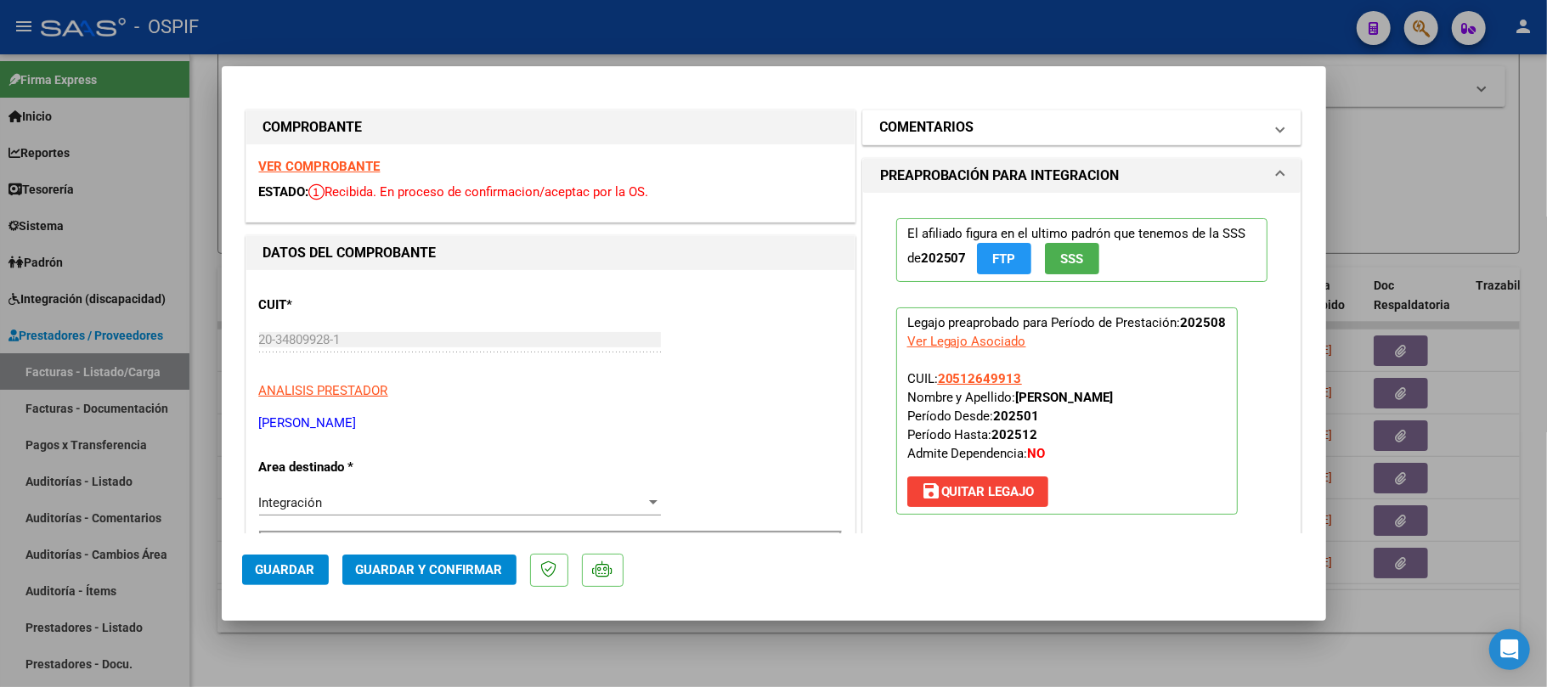
click at [1008, 122] on mat-panel-title "COMENTARIOS" at bounding box center [1072, 127] width 384 height 20
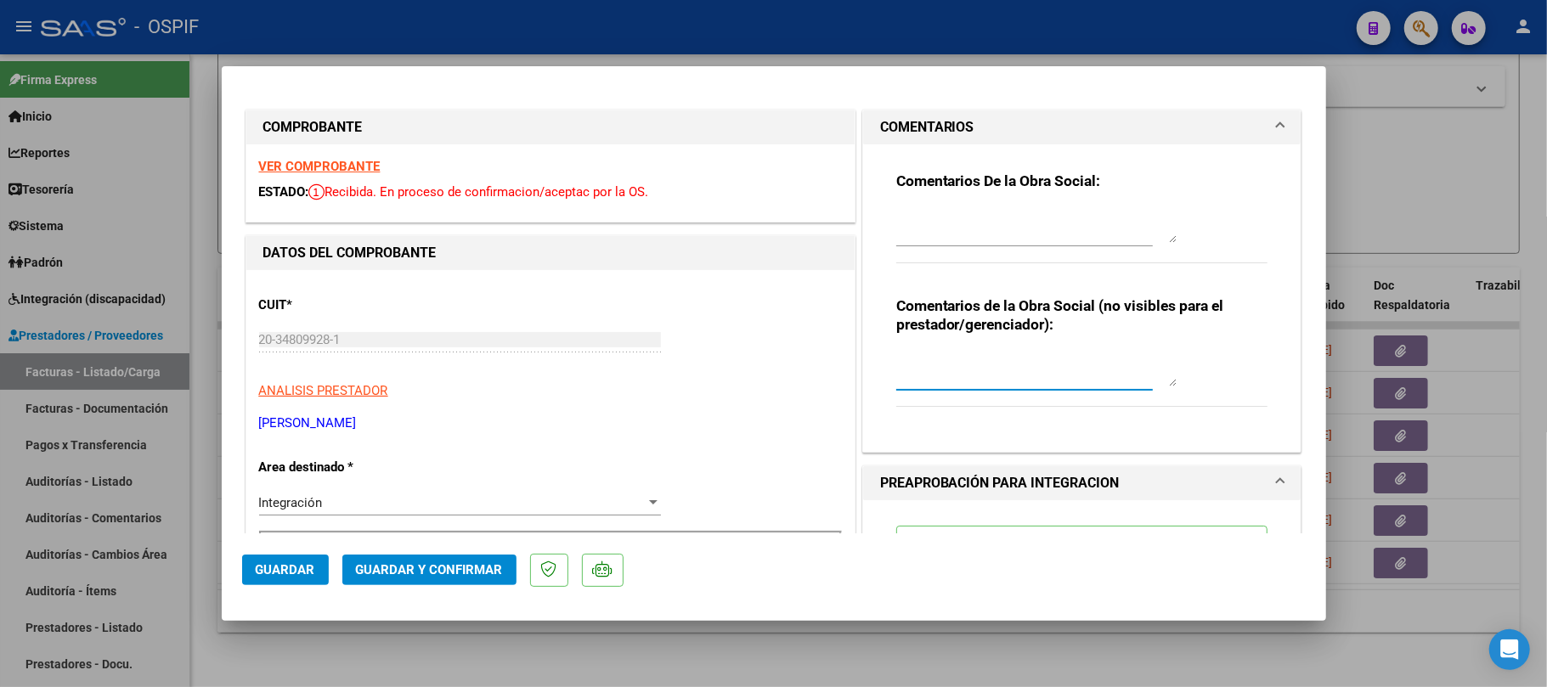
click at [1031, 368] on textarea at bounding box center [1036, 370] width 280 height 34
type textarea "ver prorroga - ok"
click at [307, 566] on span "Guardar" at bounding box center [285, 569] width 59 height 15
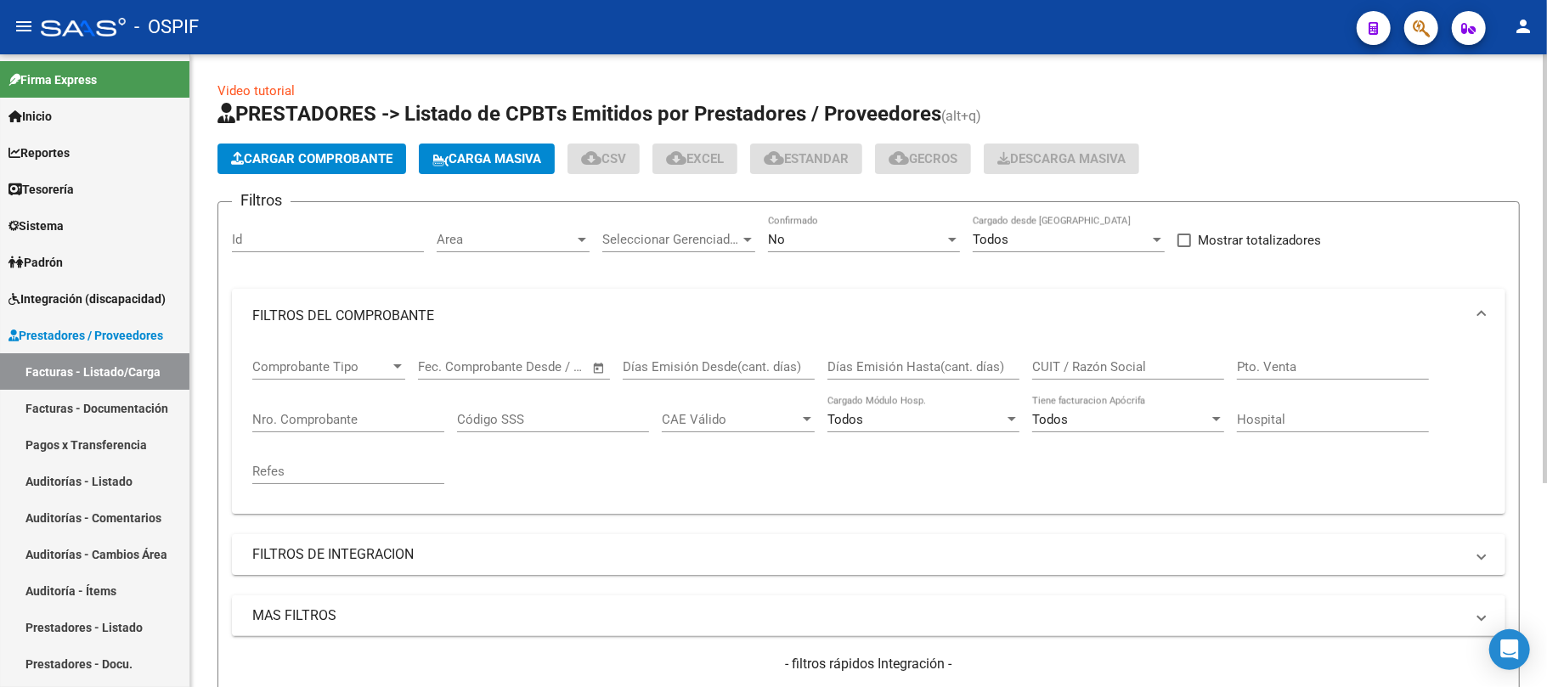
click at [333, 425] on input "Nro. Comprobante" at bounding box center [348, 419] width 192 height 15
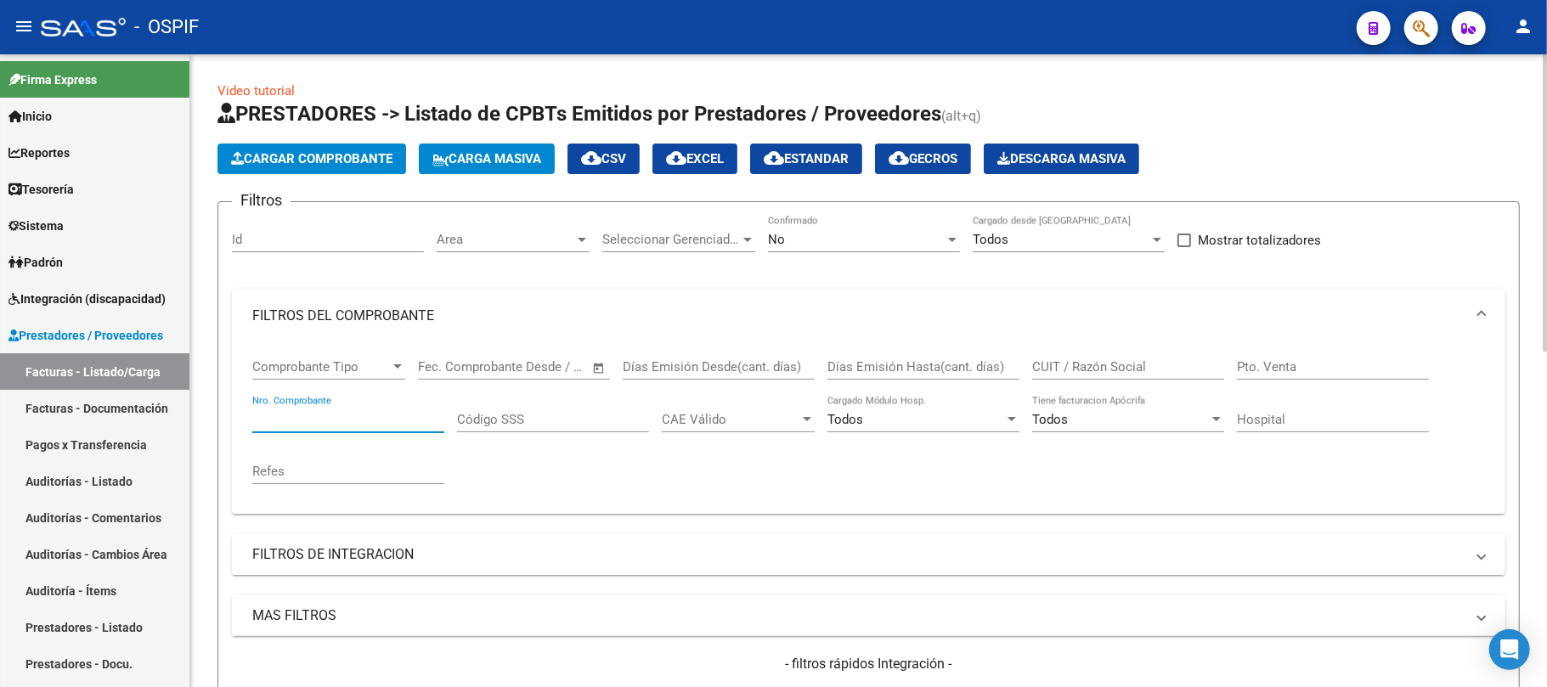
paste input "3368"
type input "3368"
click at [888, 255] on div "No Confirmado" at bounding box center [864, 242] width 192 height 53
click at [843, 243] on div "No" at bounding box center [856, 239] width 177 height 15
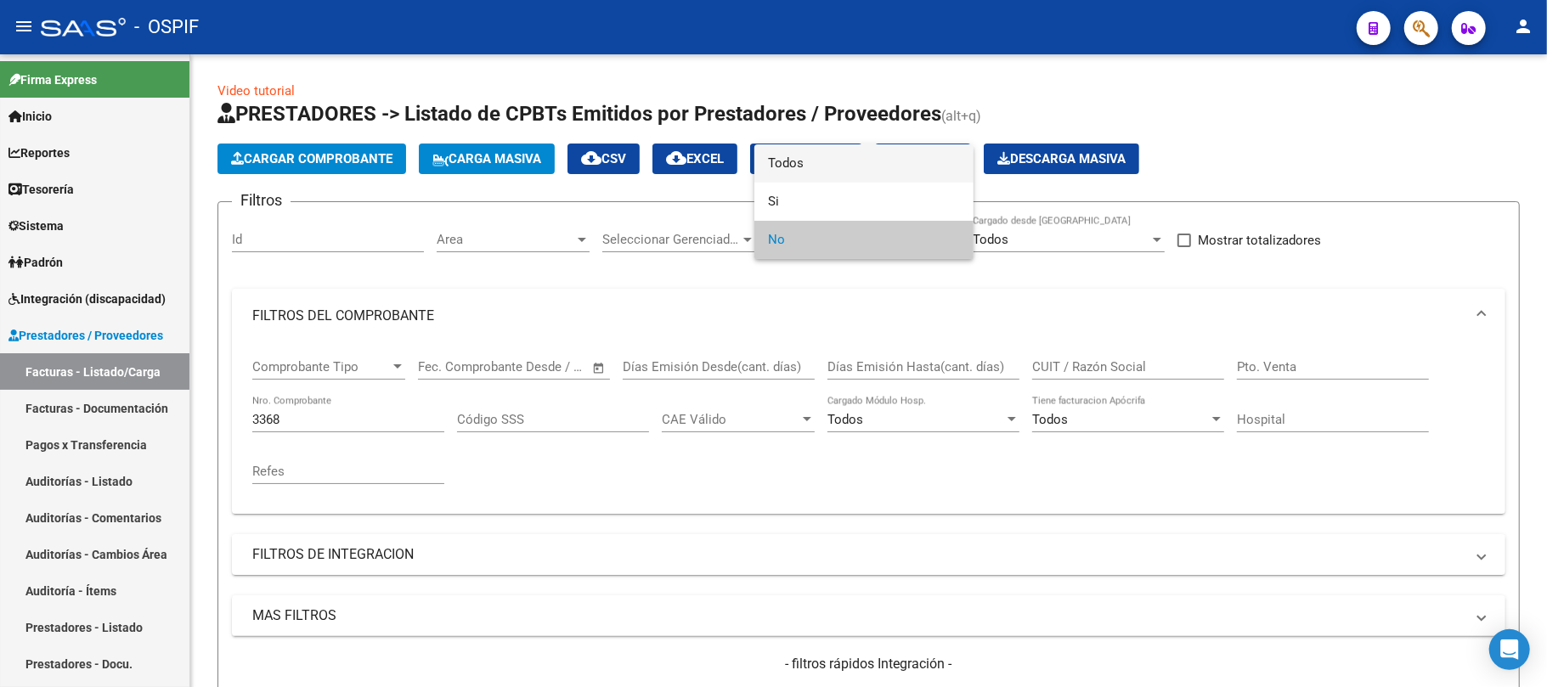
click at [831, 163] on span "Todos" at bounding box center [864, 163] width 192 height 38
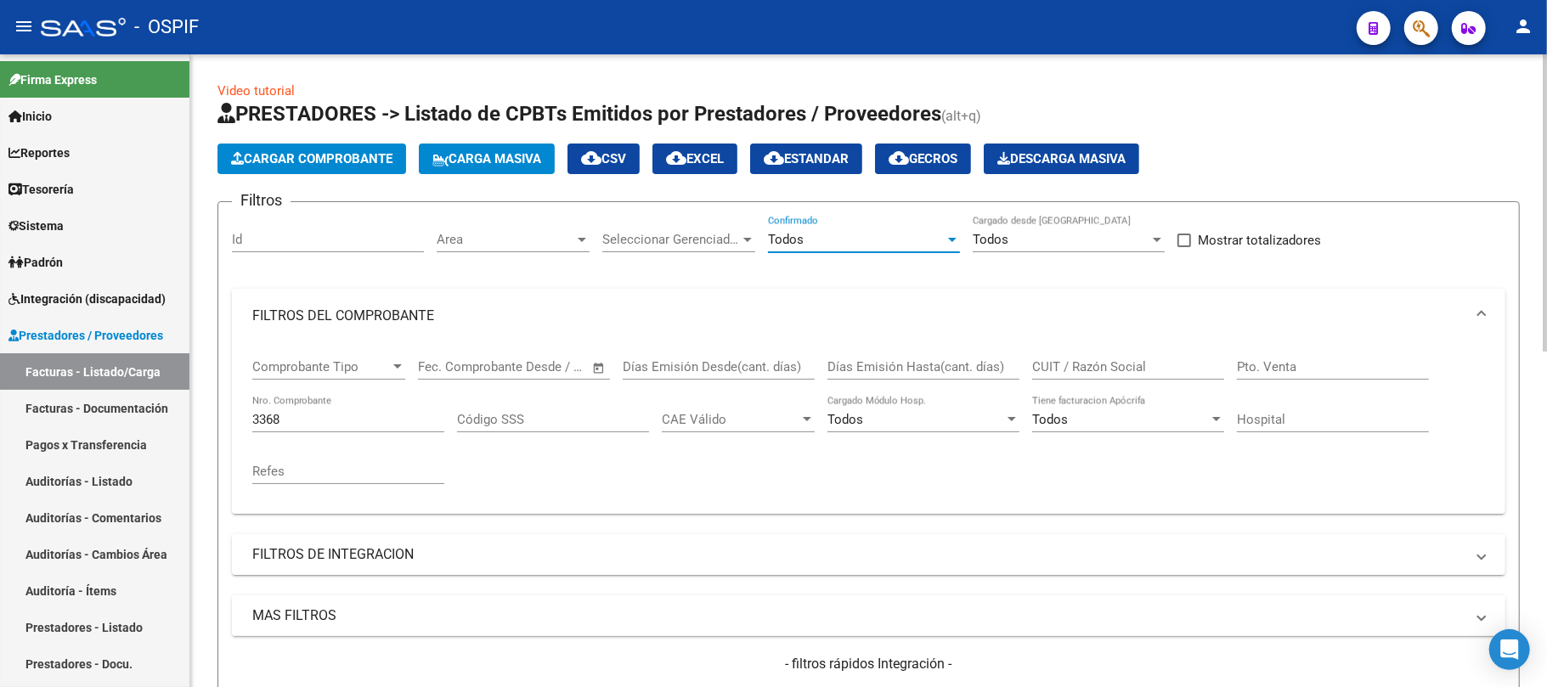
scroll to position [113, 0]
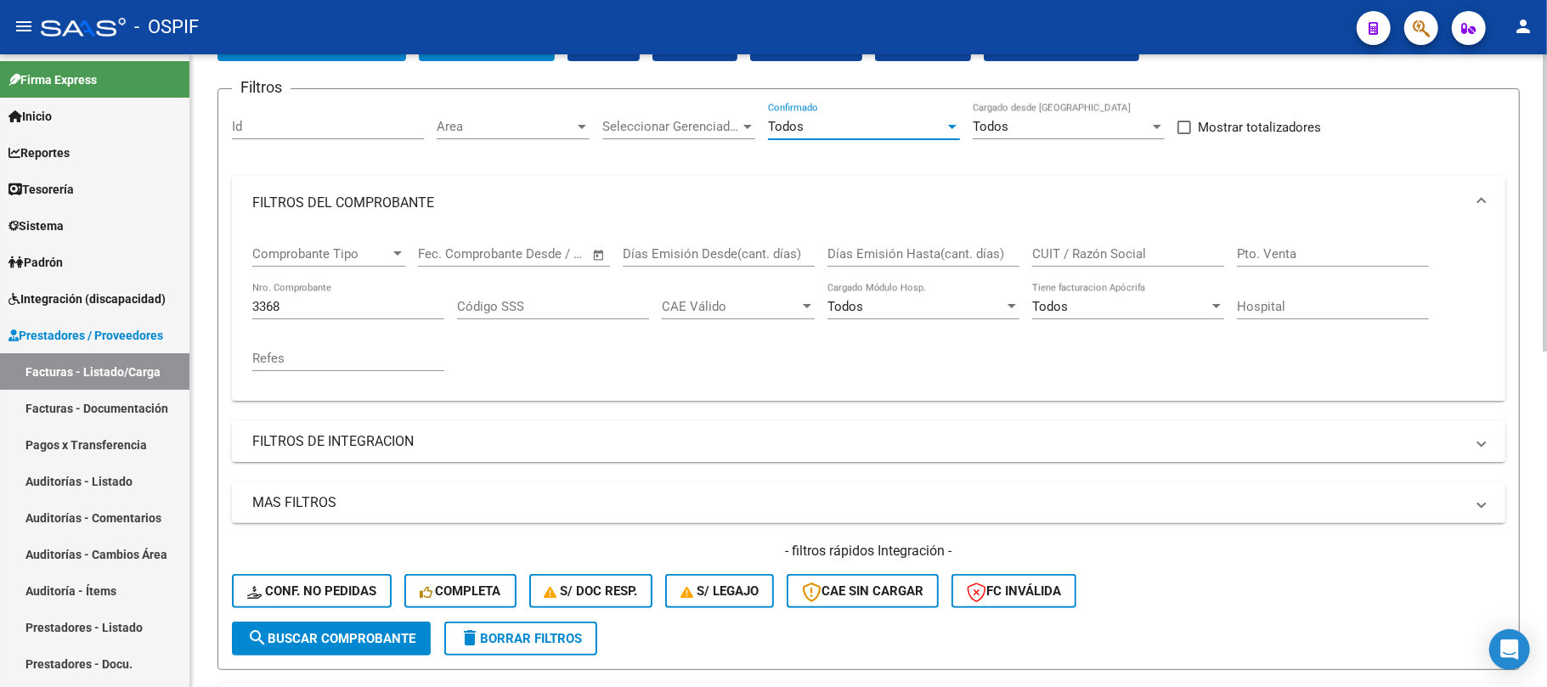
click at [375, 637] on span "search Buscar Comprobante" at bounding box center [331, 638] width 168 height 15
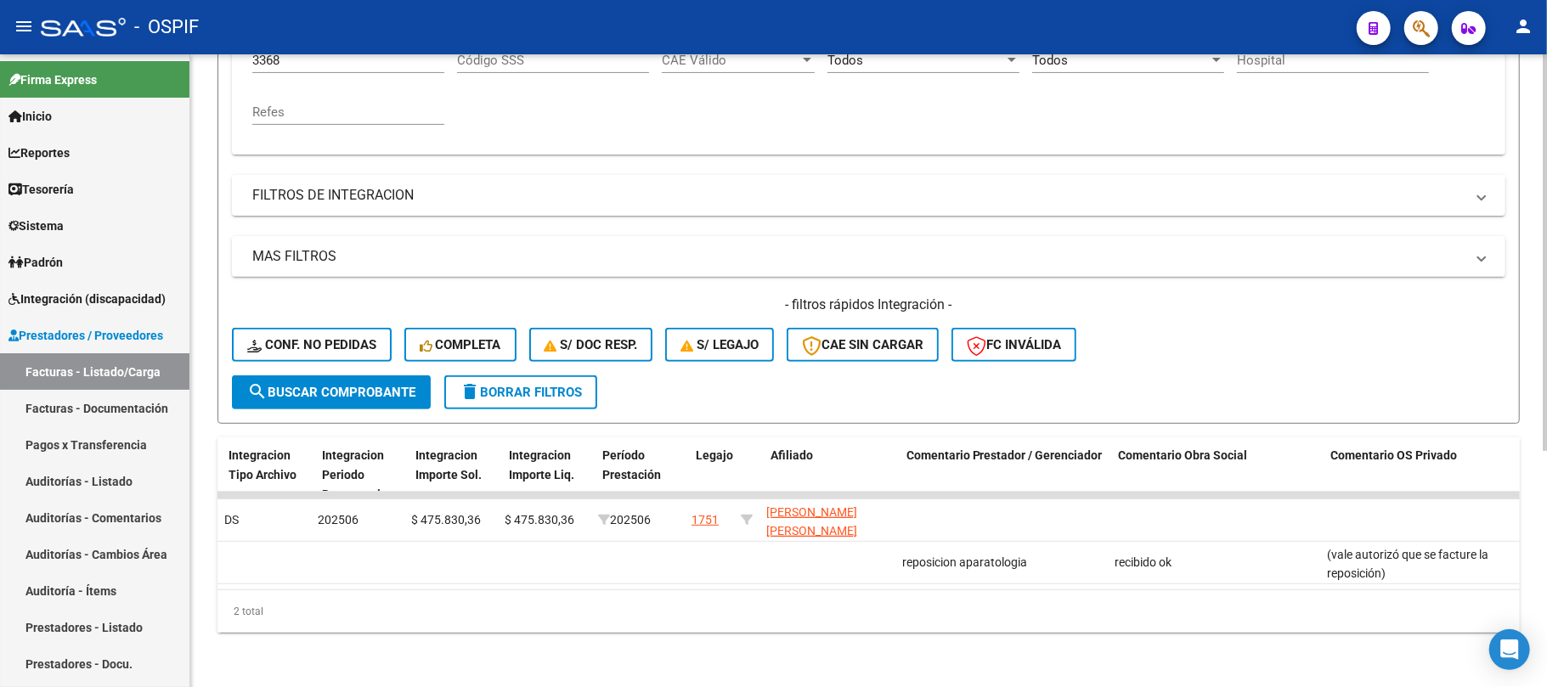
scroll to position [0, 0]
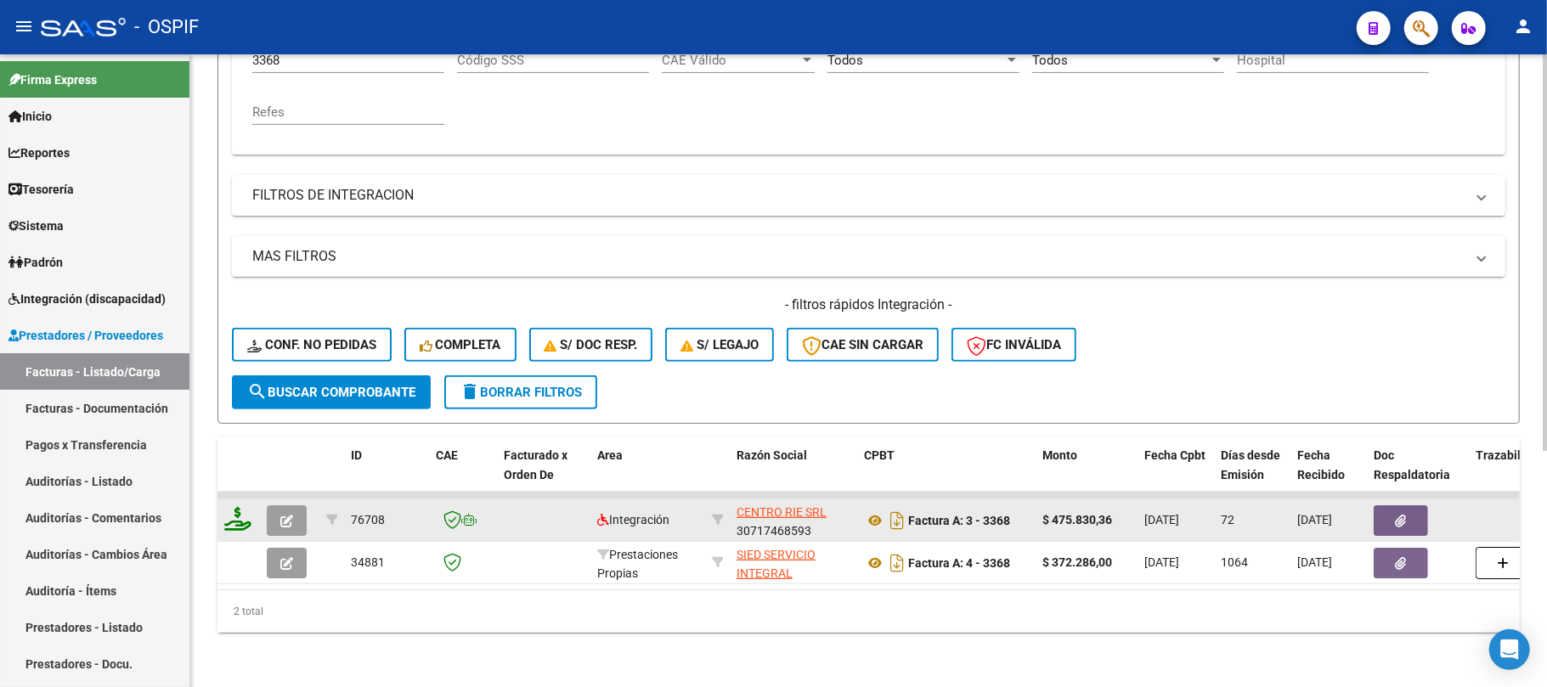
click at [280, 515] on icon "button" at bounding box center [286, 521] width 13 height 13
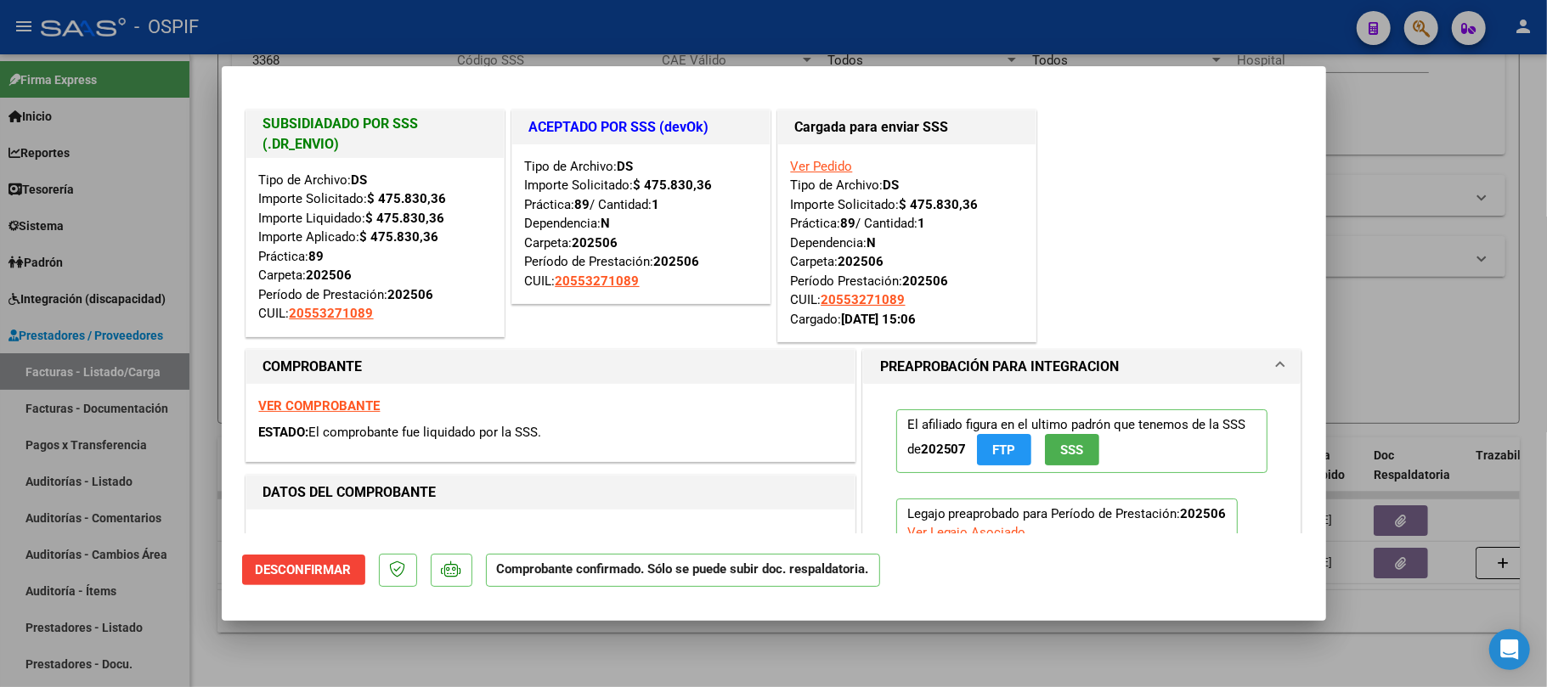
click at [763, 677] on div at bounding box center [773, 343] width 1547 height 687
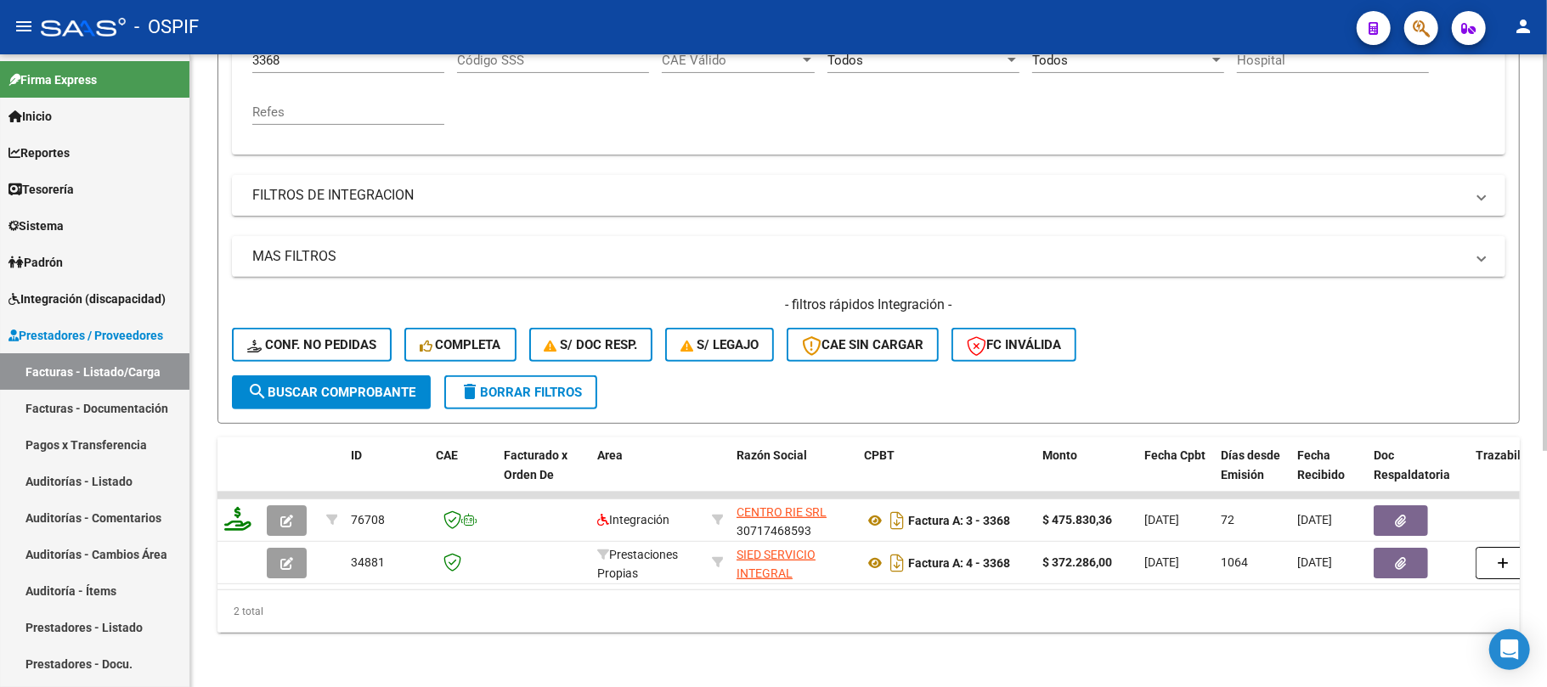
click at [721, 637] on div "Video tutorial PRESTADORES -> Listado de CPBTs Emitidos por Prestadores / Prove…" at bounding box center [868, 191] width 1357 height 992
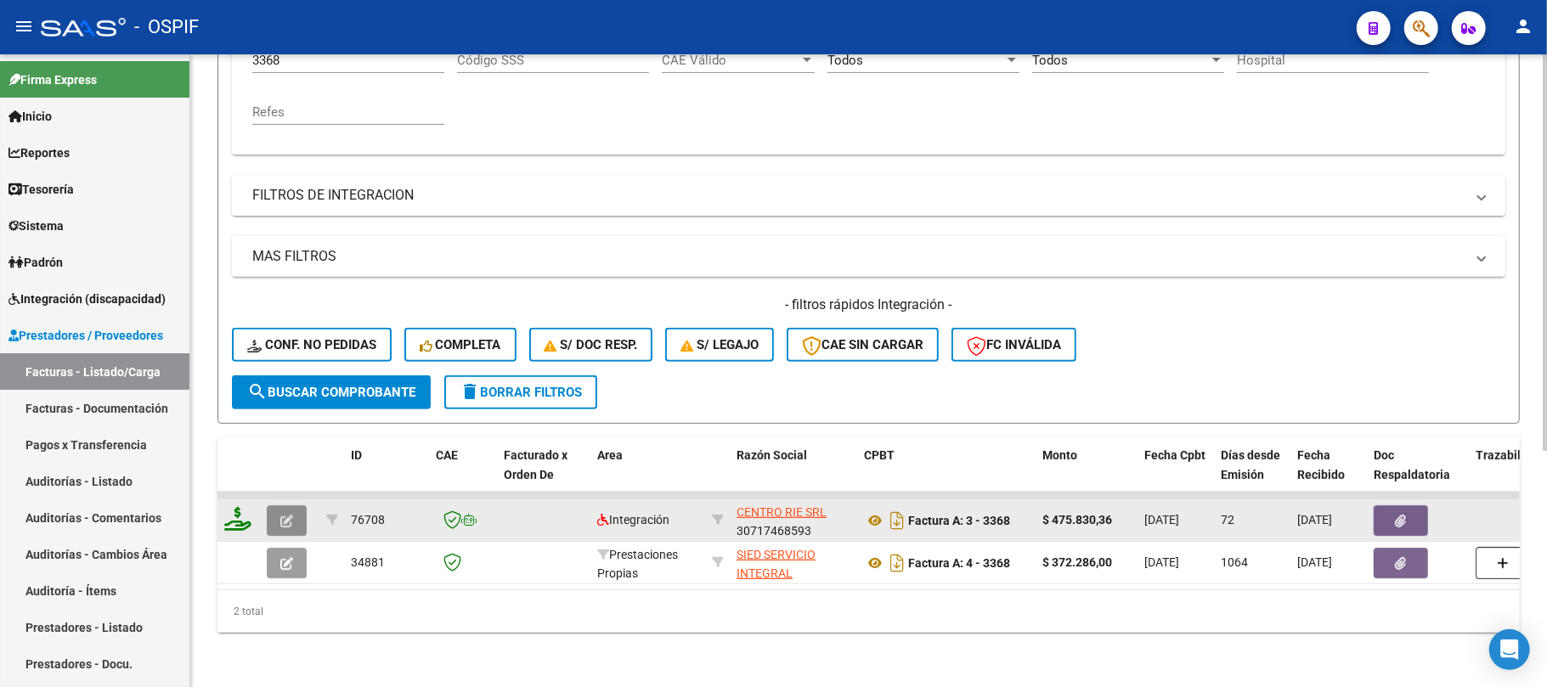
click at [289, 515] on icon "button" at bounding box center [286, 521] width 13 height 13
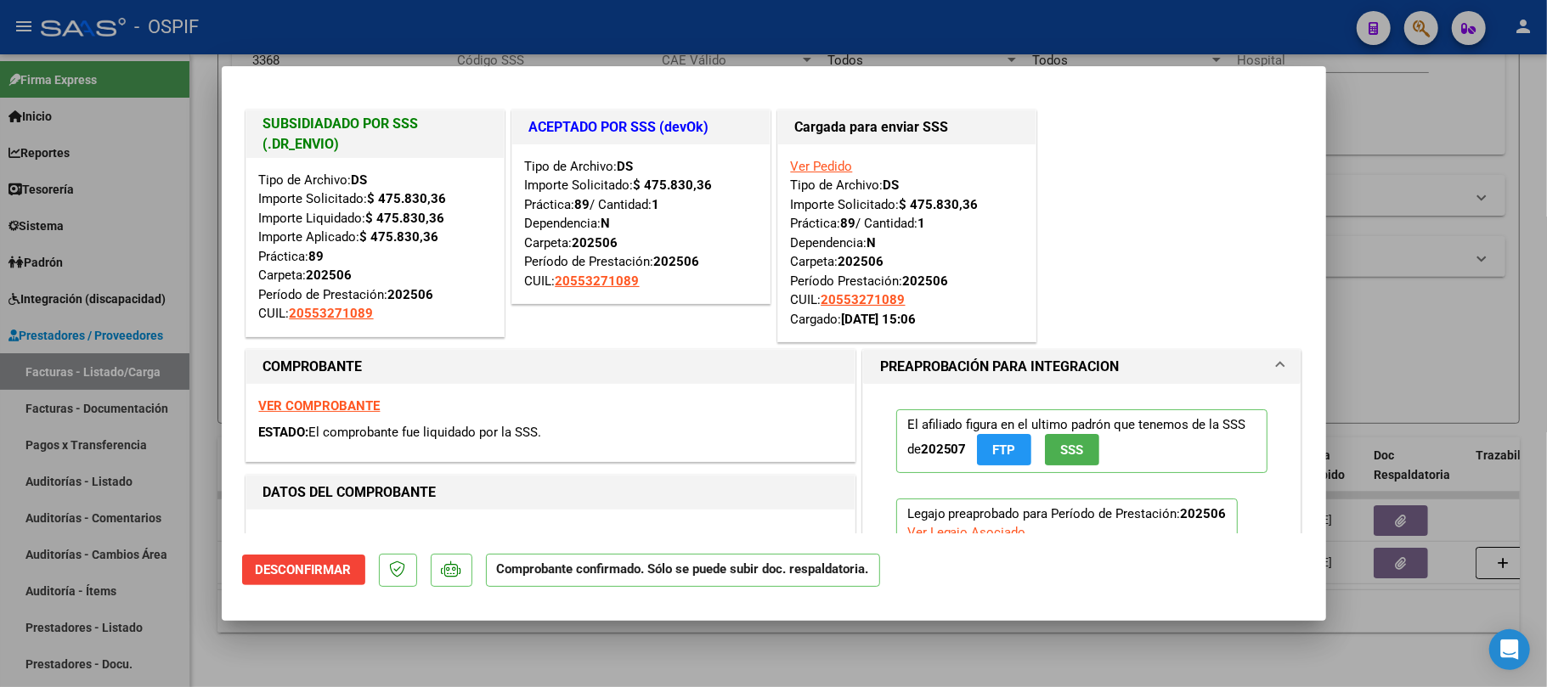
click at [709, 667] on div at bounding box center [773, 343] width 1547 height 687
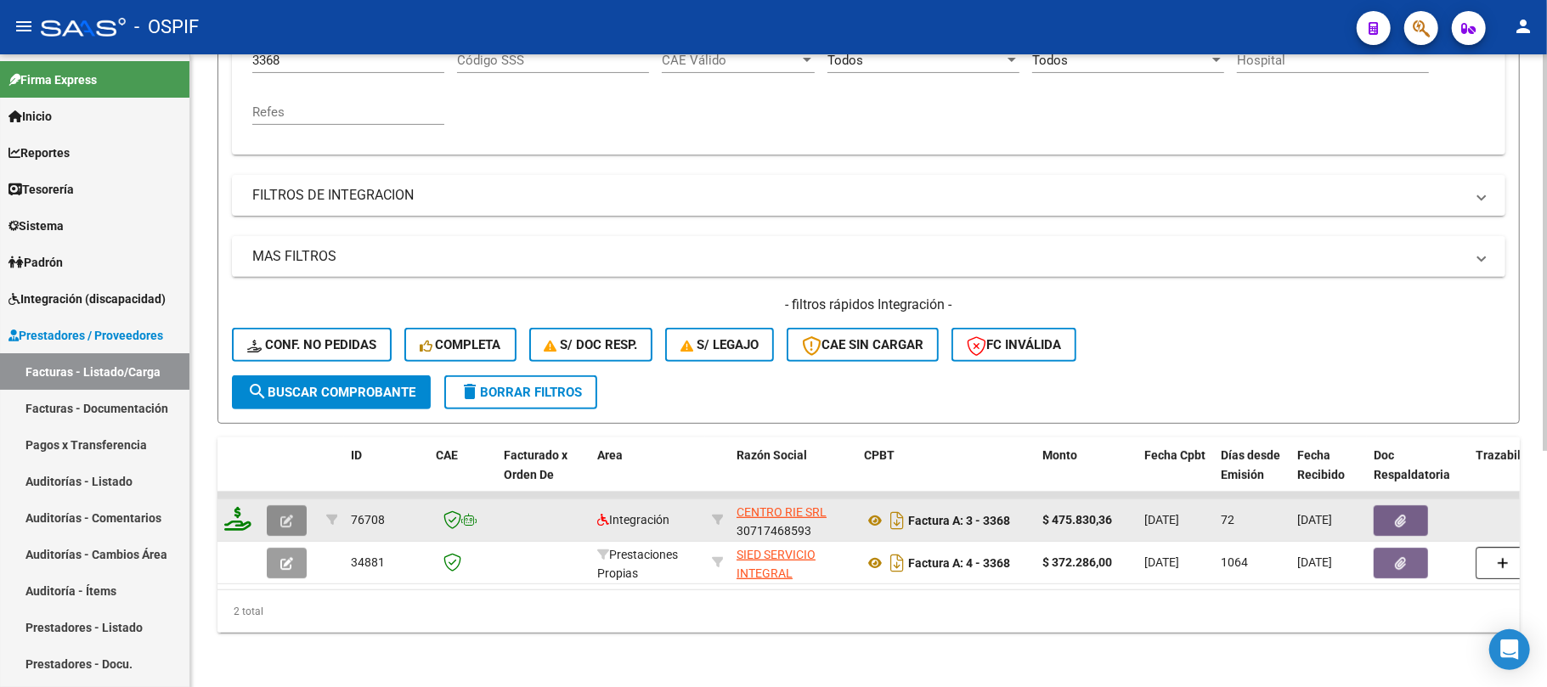
click at [291, 515] on icon "button" at bounding box center [286, 521] width 13 height 13
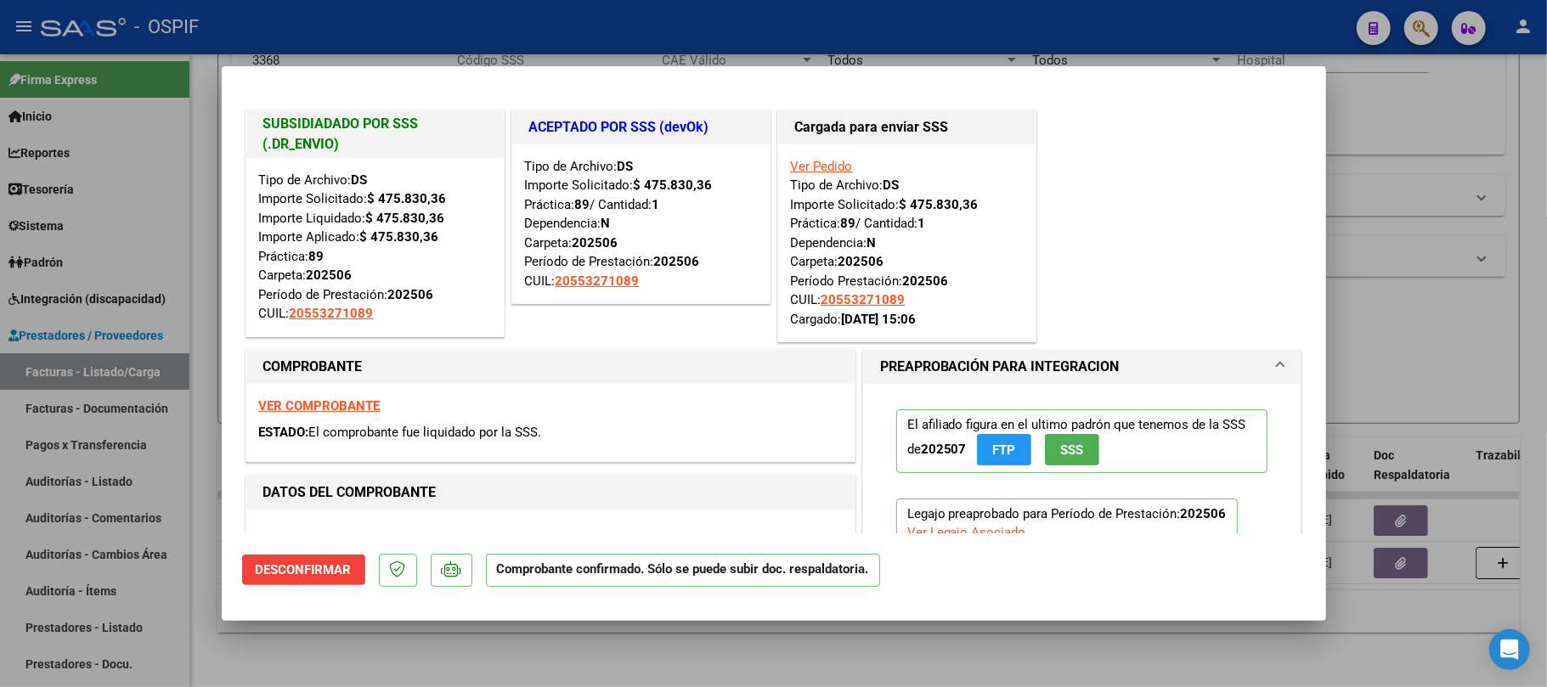
click at [932, 667] on div at bounding box center [773, 343] width 1547 height 687
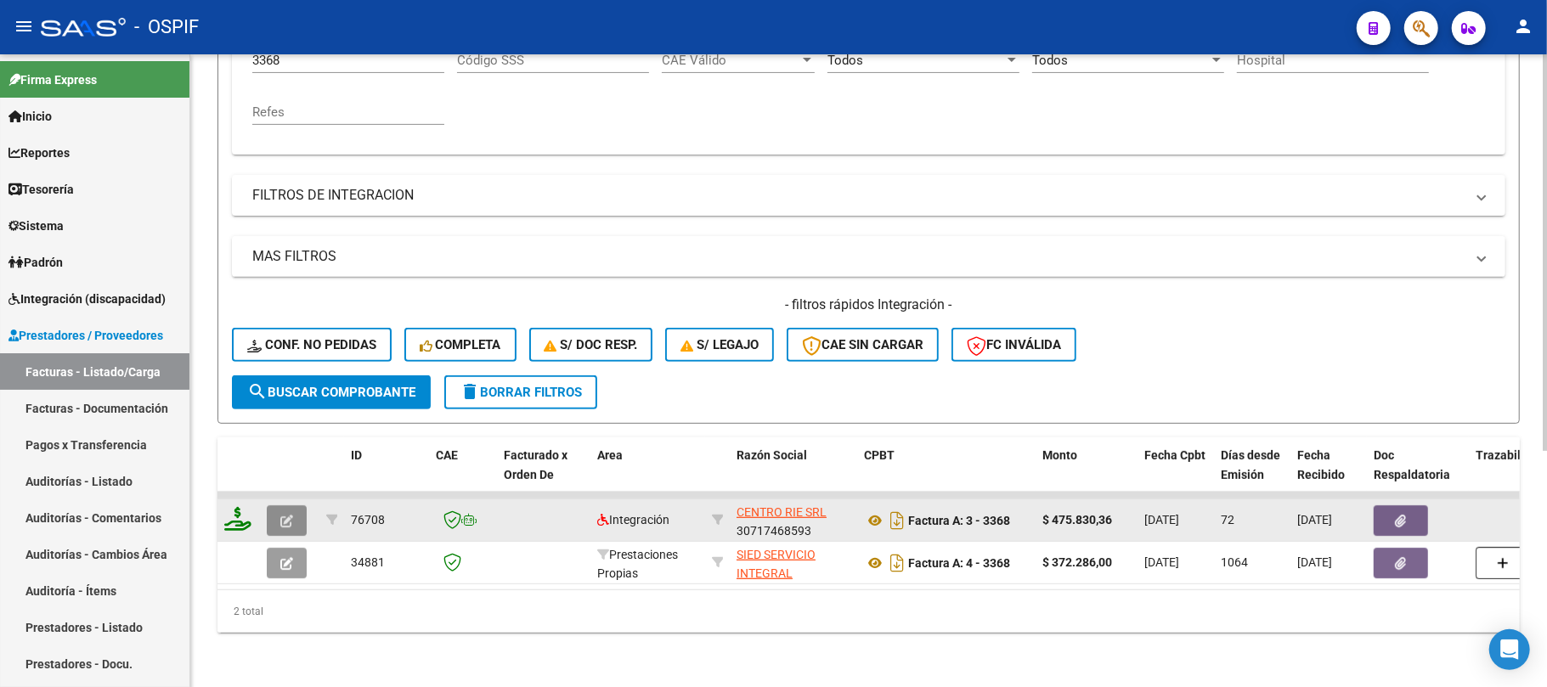
click at [292, 515] on icon "button" at bounding box center [286, 521] width 13 height 13
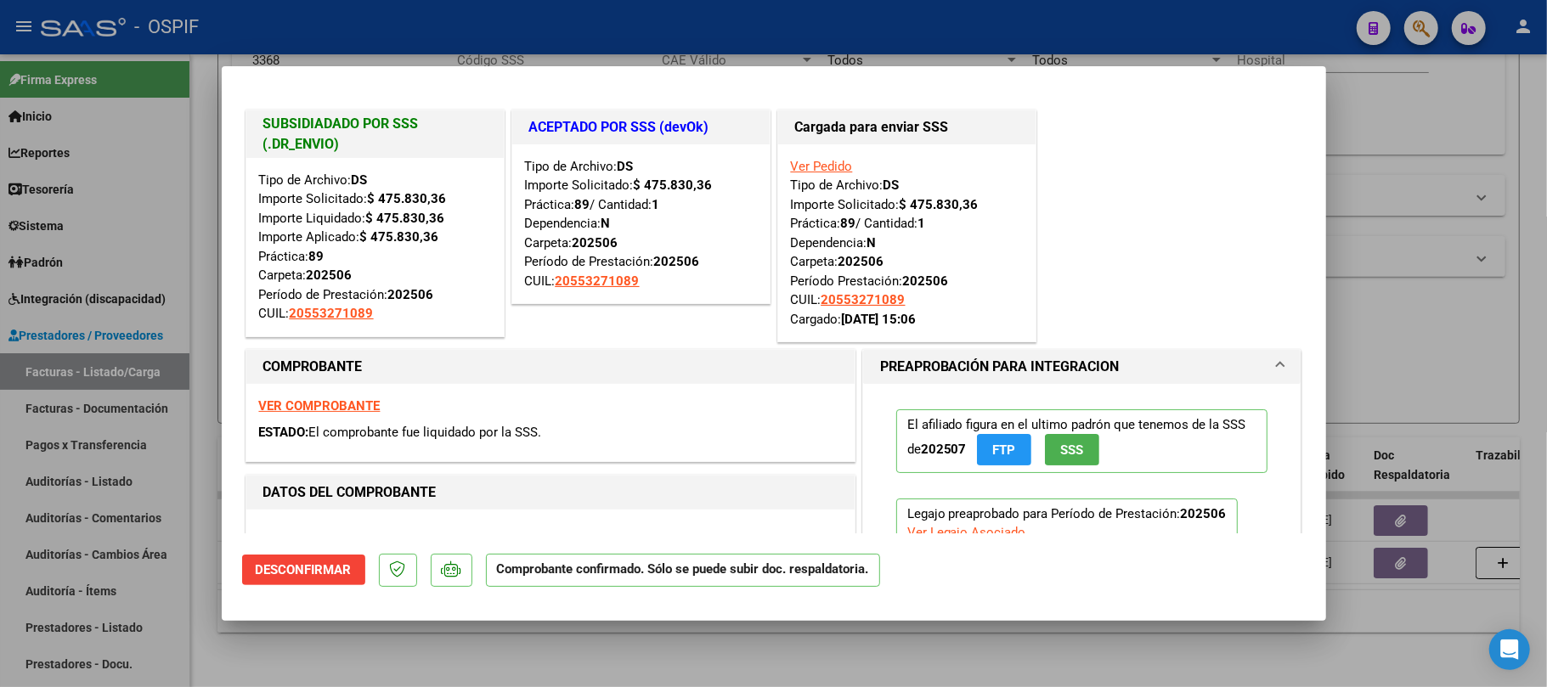
click at [423, 653] on div at bounding box center [773, 343] width 1547 height 687
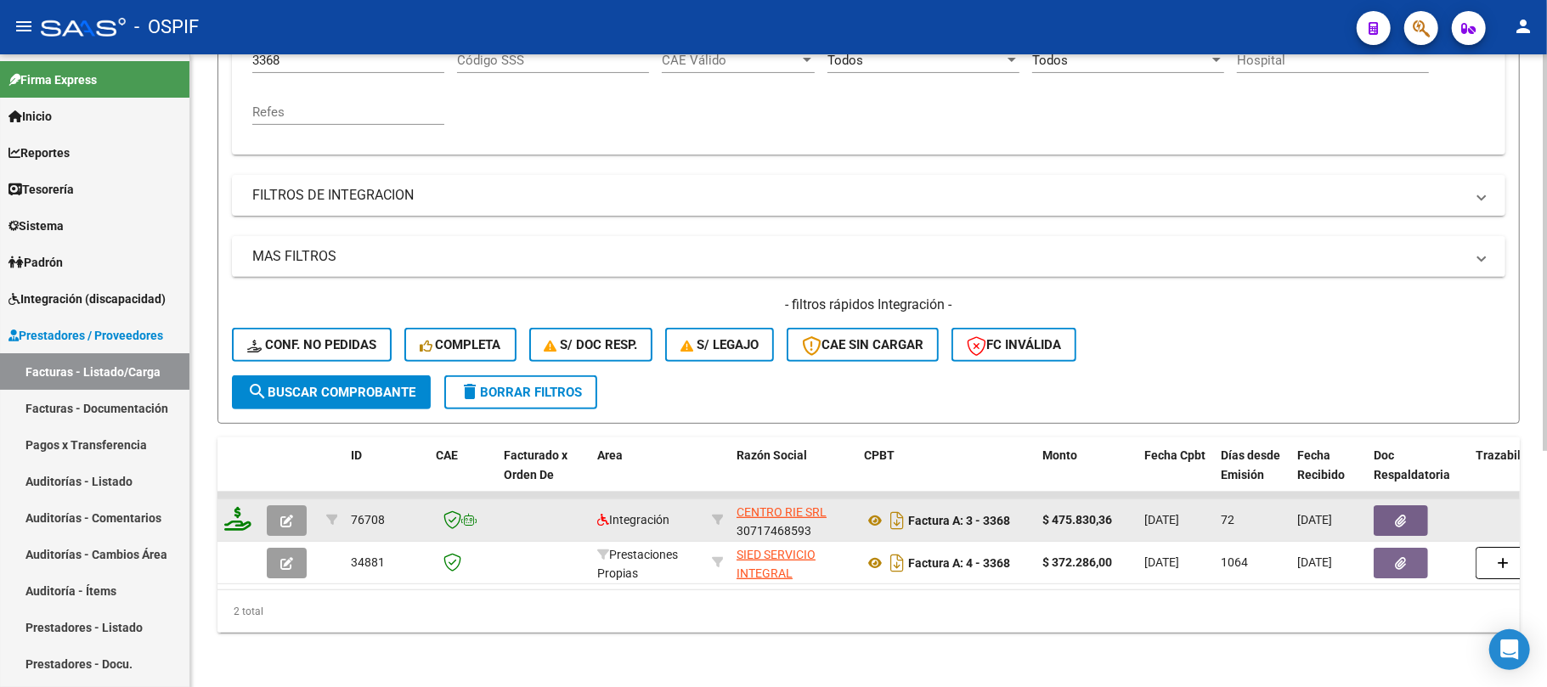
click at [289, 515] on icon "button" at bounding box center [286, 521] width 13 height 13
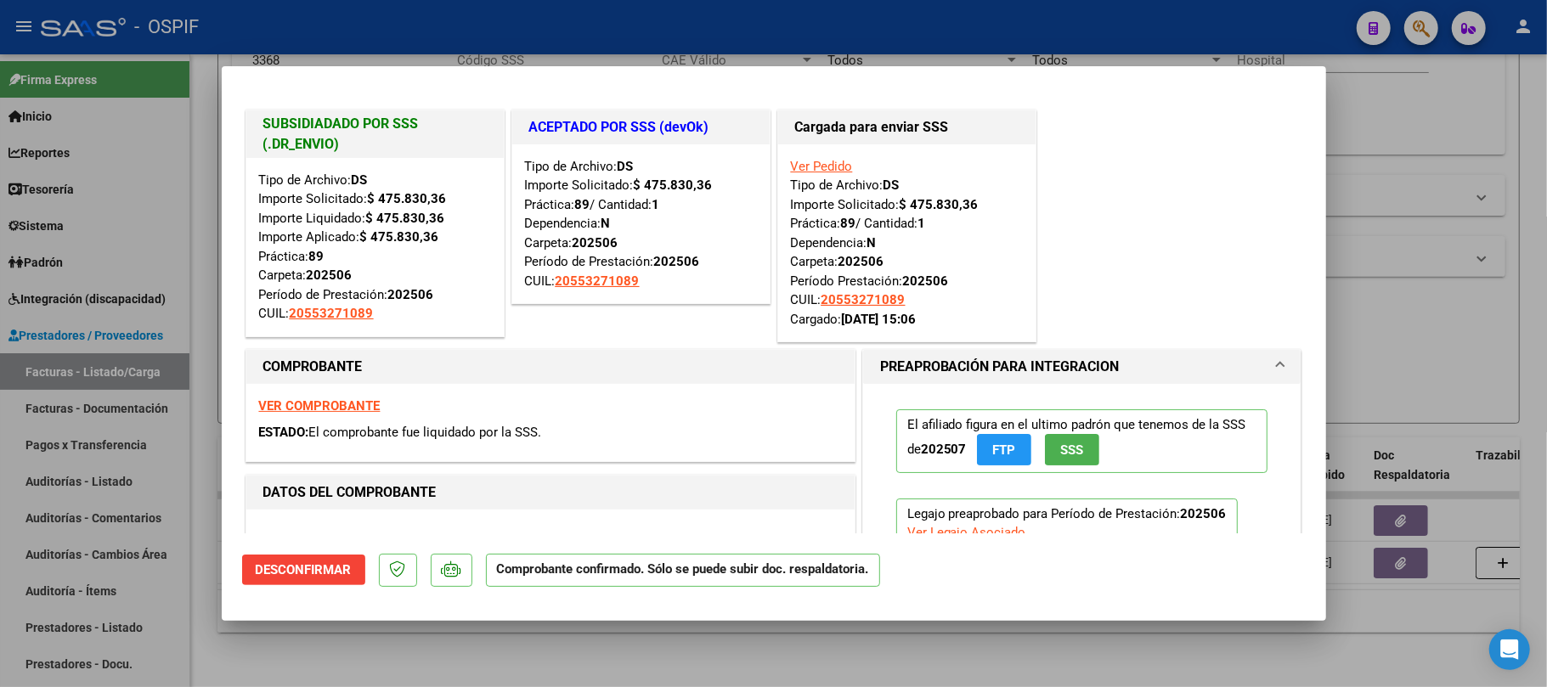
click at [413, 640] on div at bounding box center [773, 343] width 1547 height 687
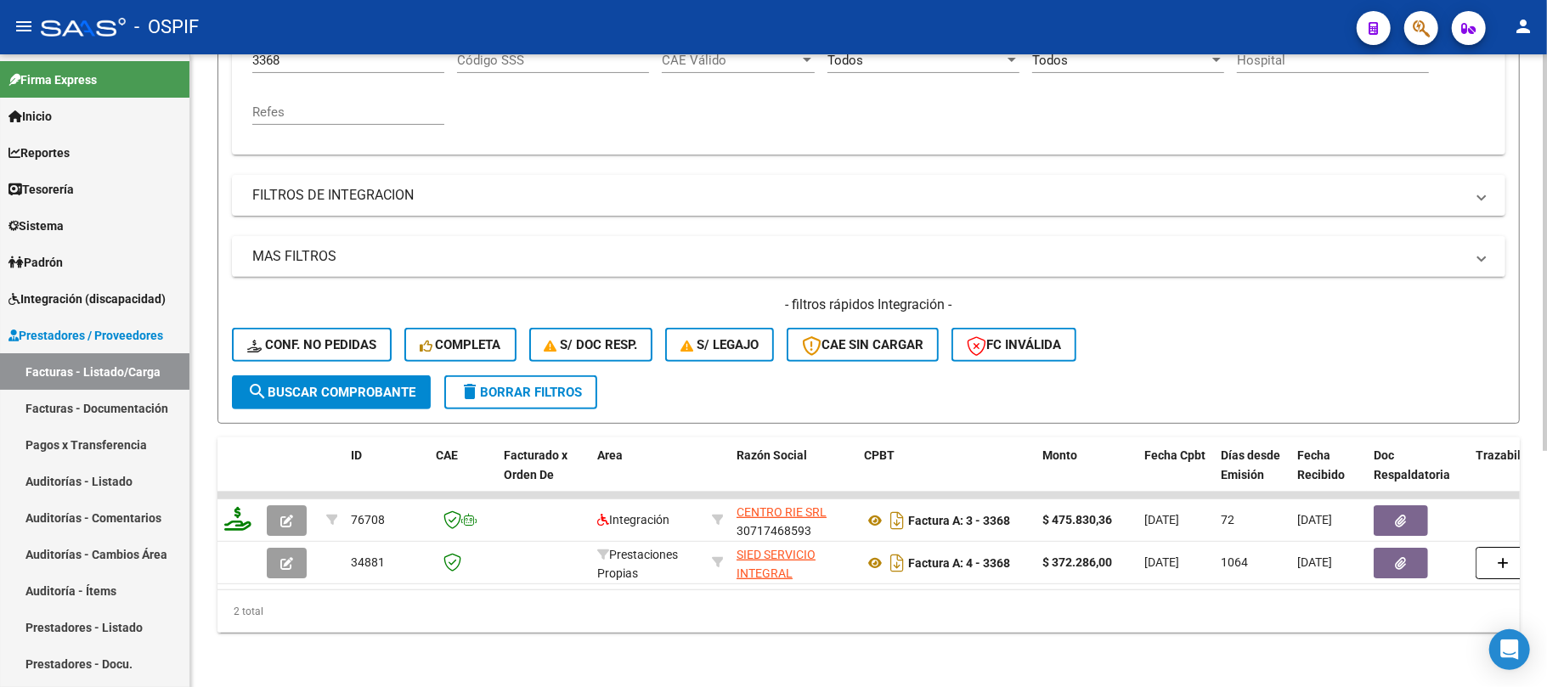
click at [544, 358] on form "Filtros Id Area Area Seleccionar Gerenciador Seleccionar Gerenciador Todos Conf…" at bounding box center [869, 133] width 1302 height 582
click at [544, 382] on button "delete Borrar Filtros" at bounding box center [520, 393] width 153 height 34
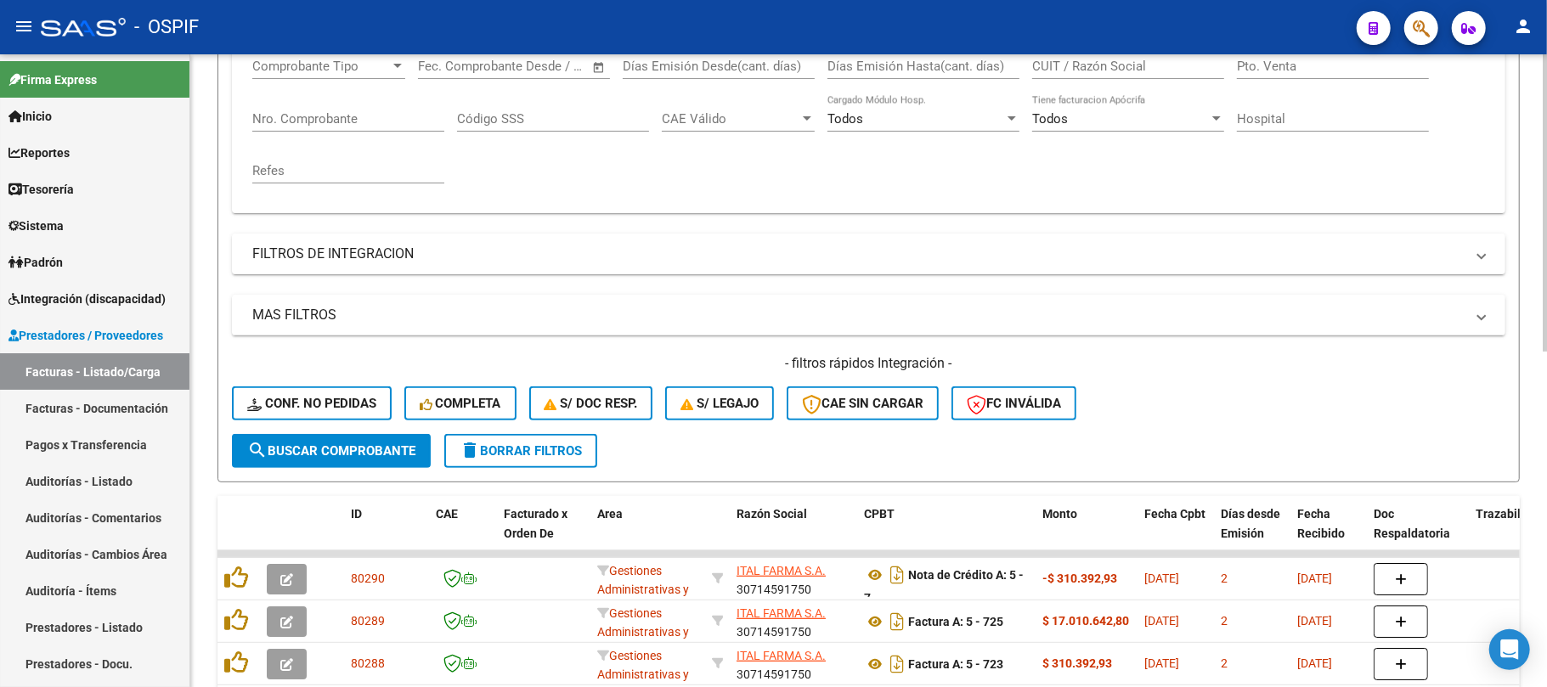
scroll to position [376, 0]
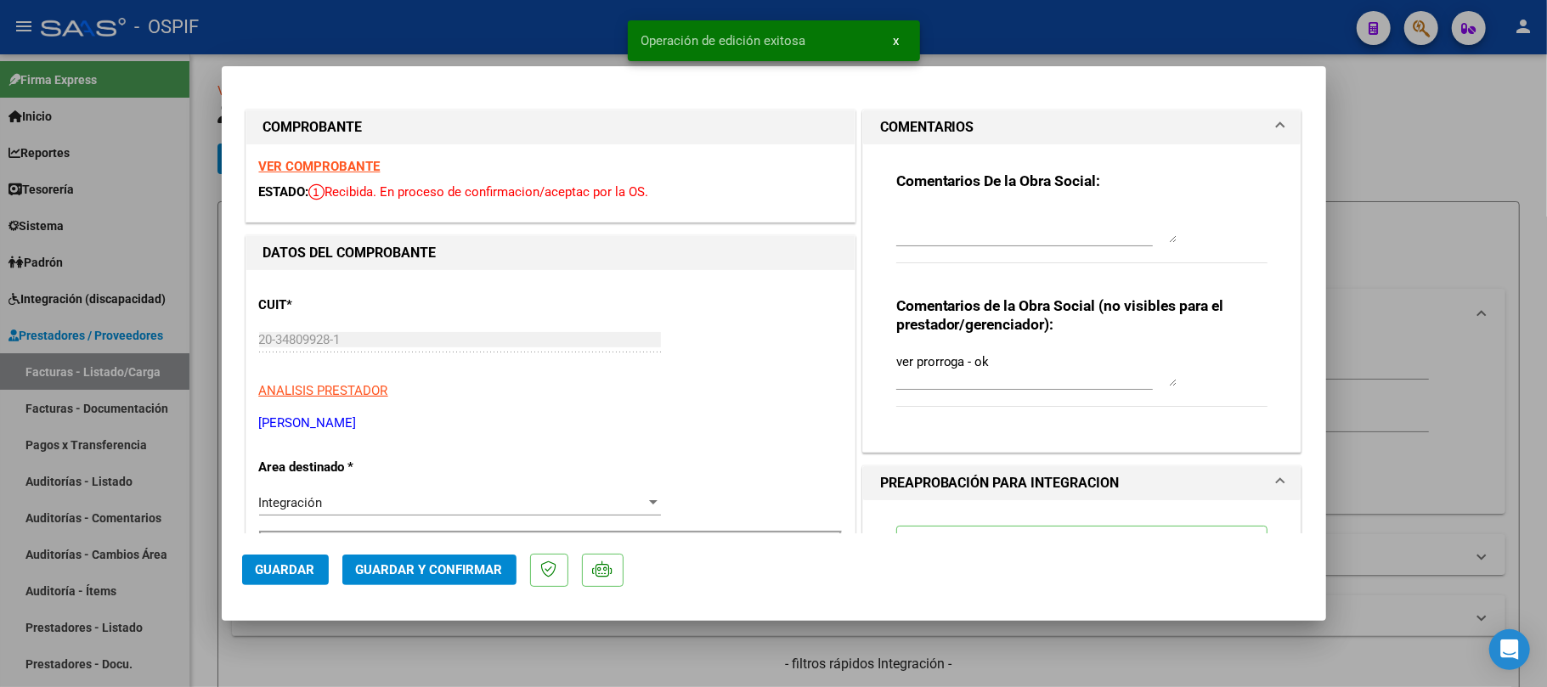
scroll to position [545, 0]
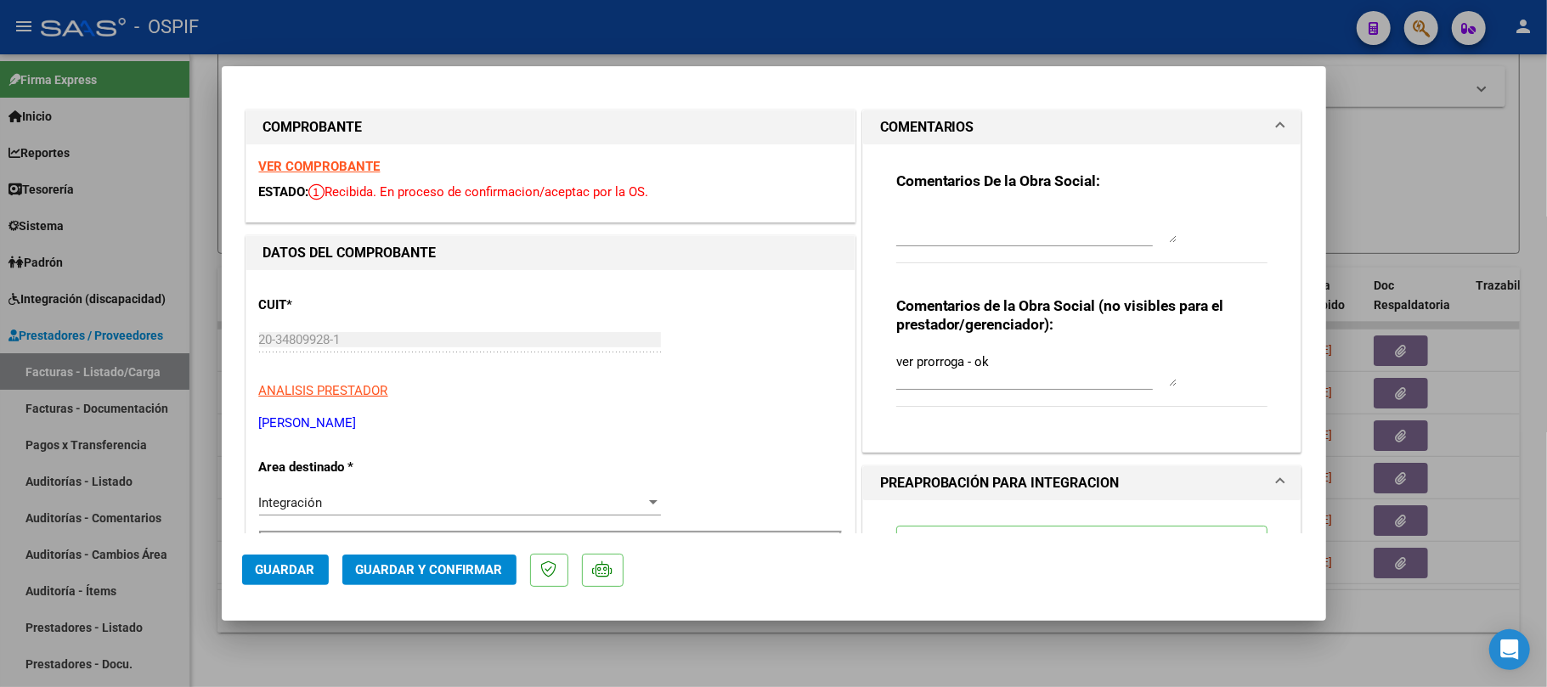
drag, startPoint x: 1306, startPoint y: 375, endPoint x: 1297, endPoint y: 381, distance: 11.1
click at [1306, 375] on mat-dialog-content "COMPROBANTE VER COMPROBANTE ESTADO: Recibida. En proceso de confirmacion/acepta…" at bounding box center [774, 310] width 1104 height 447
click at [286, 568] on span "Guardar" at bounding box center [285, 569] width 59 height 15
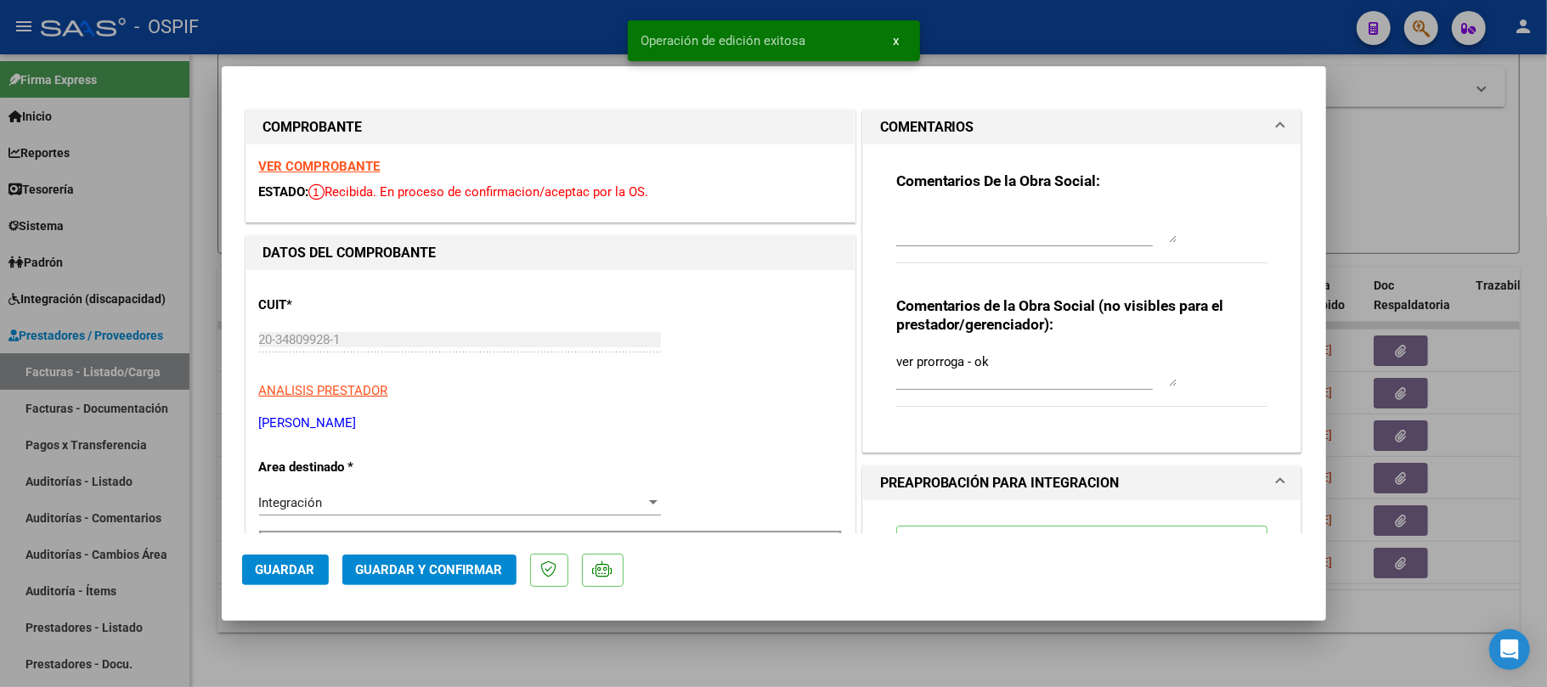
click at [686, 677] on div at bounding box center [773, 343] width 1547 height 687
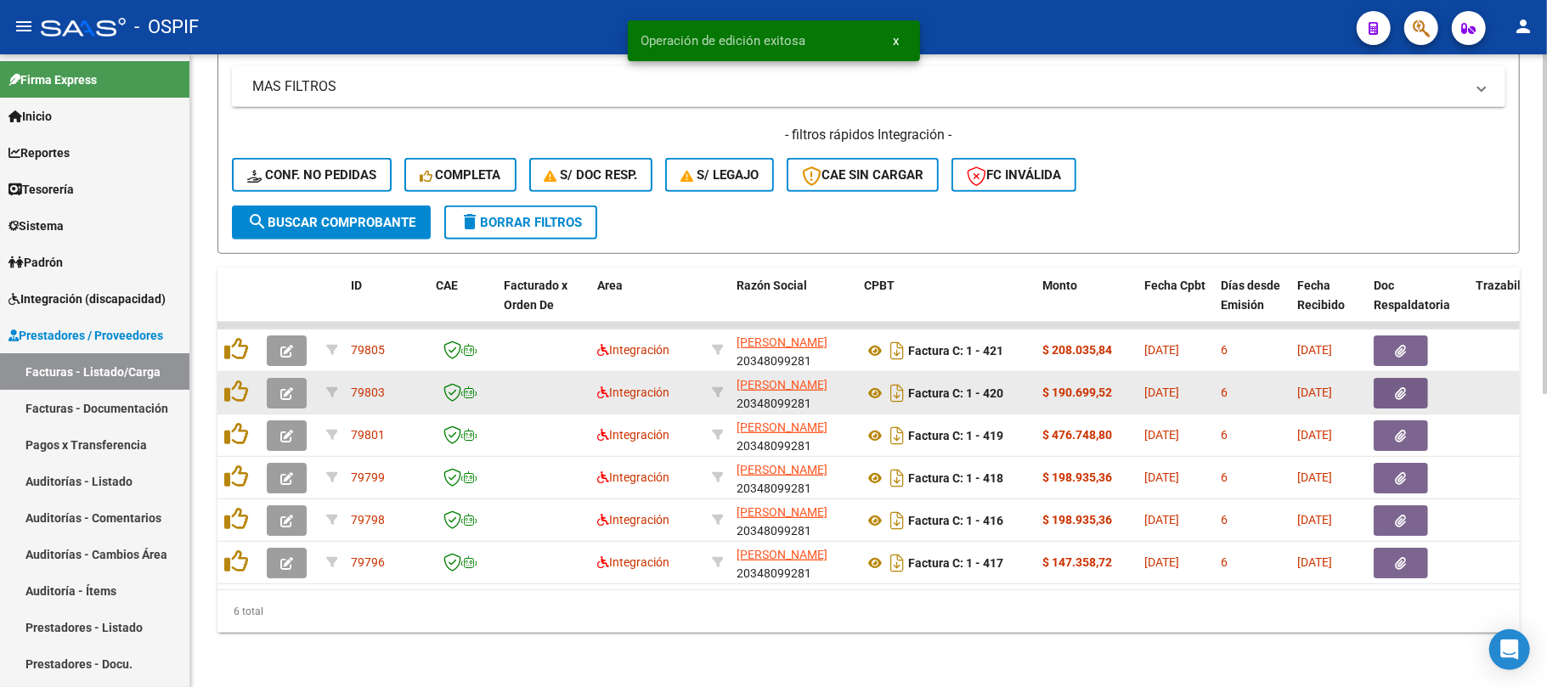
click at [282, 388] on button "button" at bounding box center [287, 393] width 40 height 31
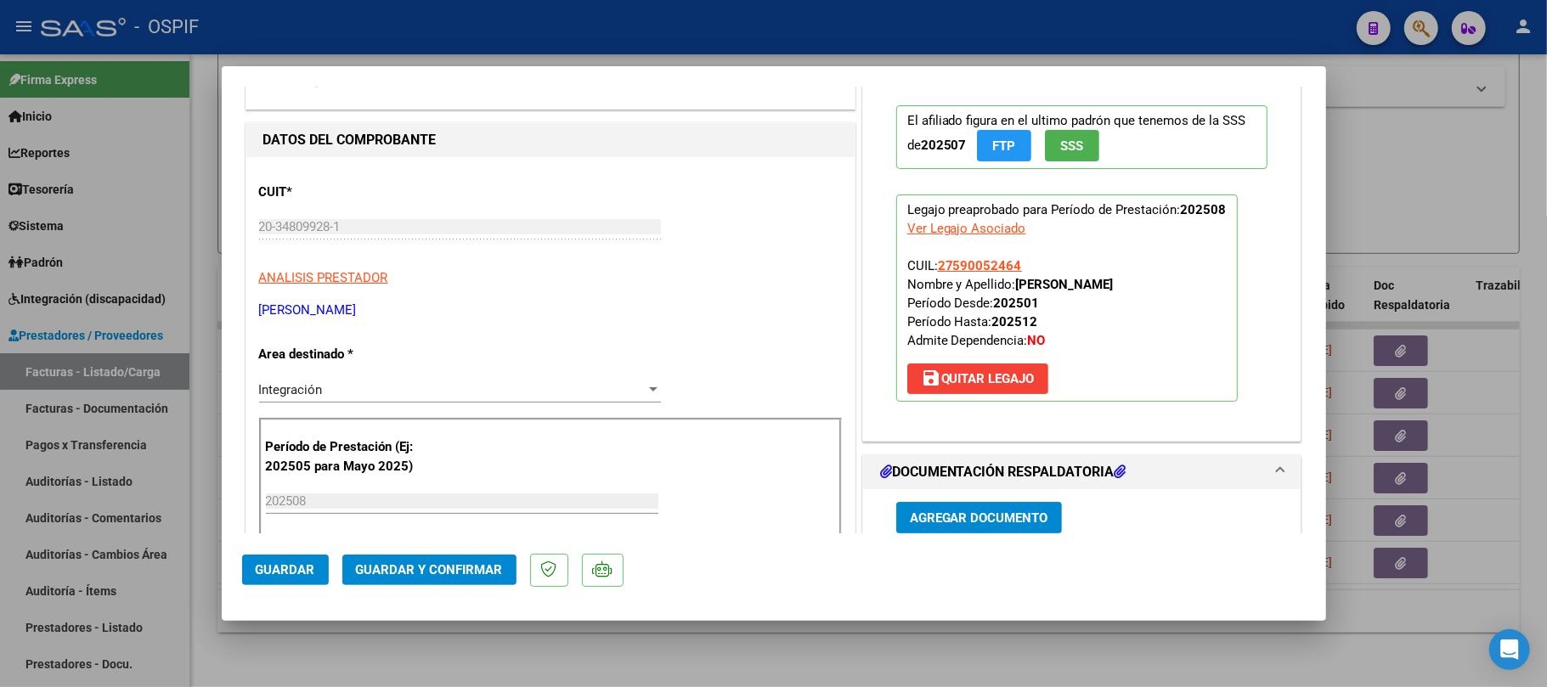
scroll to position [0, 0]
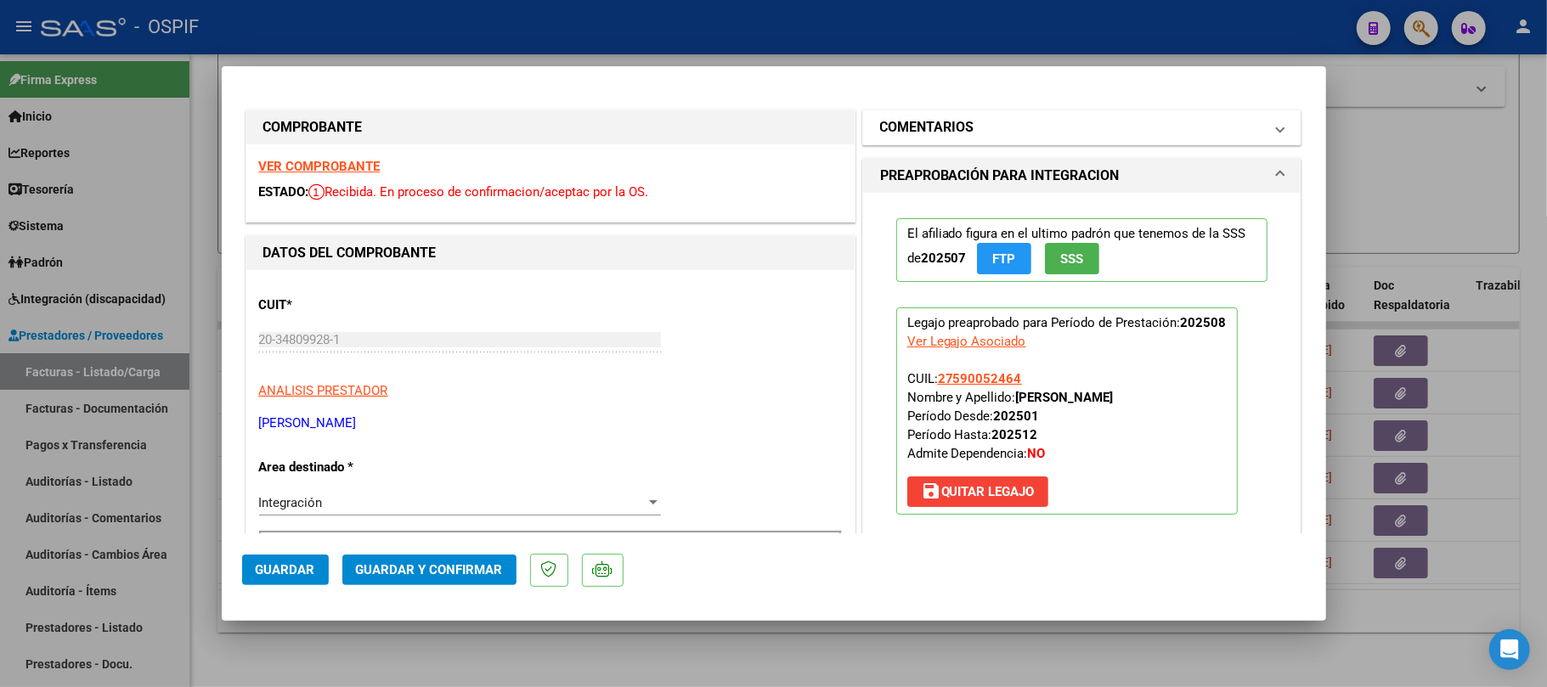
click at [1085, 123] on mat-panel-title "COMENTARIOS" at bounding box center [1072, 127] width 384 height 20
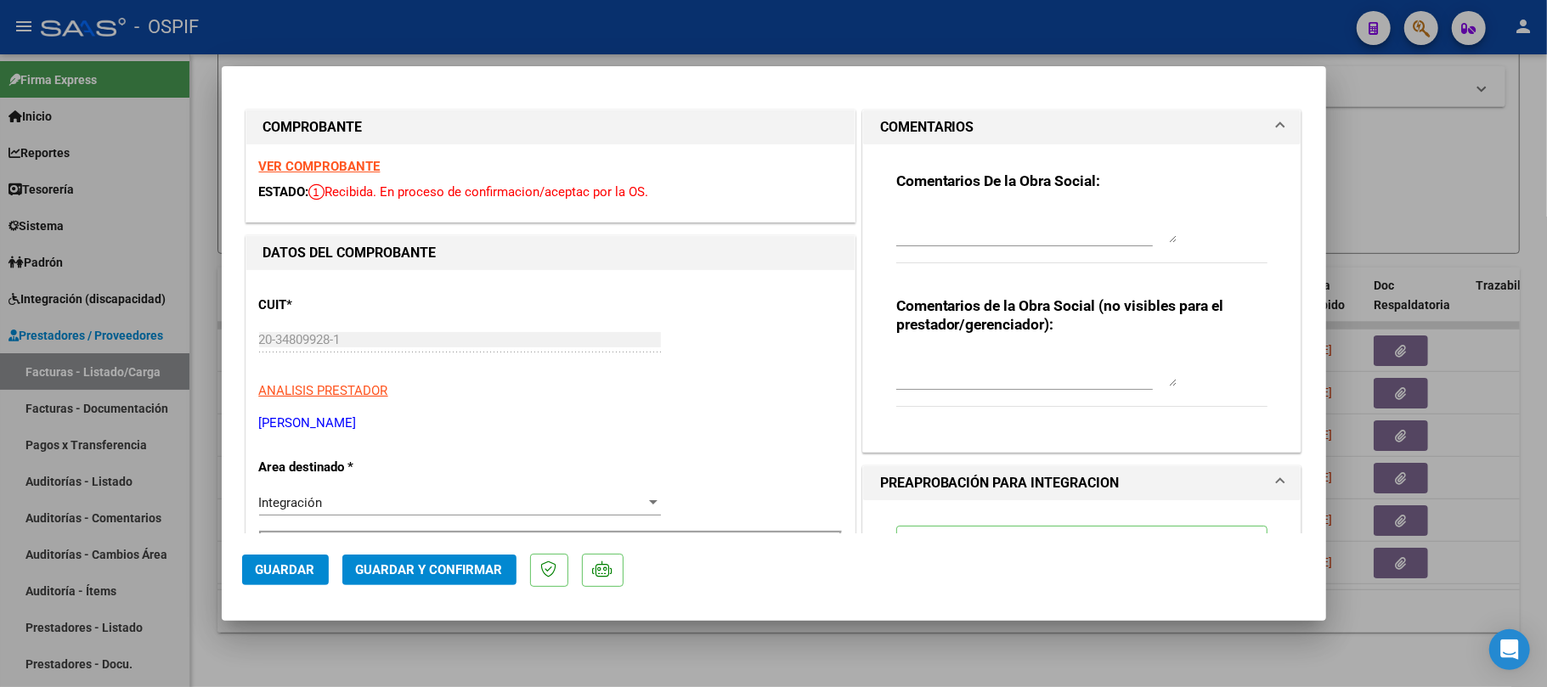
click at [1065, 389] on div at bounding box center [1036, 369] width 280 height 41
click at [1071, 372] on textarea at bounding box center [1036, 370] width 280 height 34
type textarea "ver prorroga - ok"
click at [258, 562] on button "Guardar" at bounding box center [285, 570] width 87 height 31
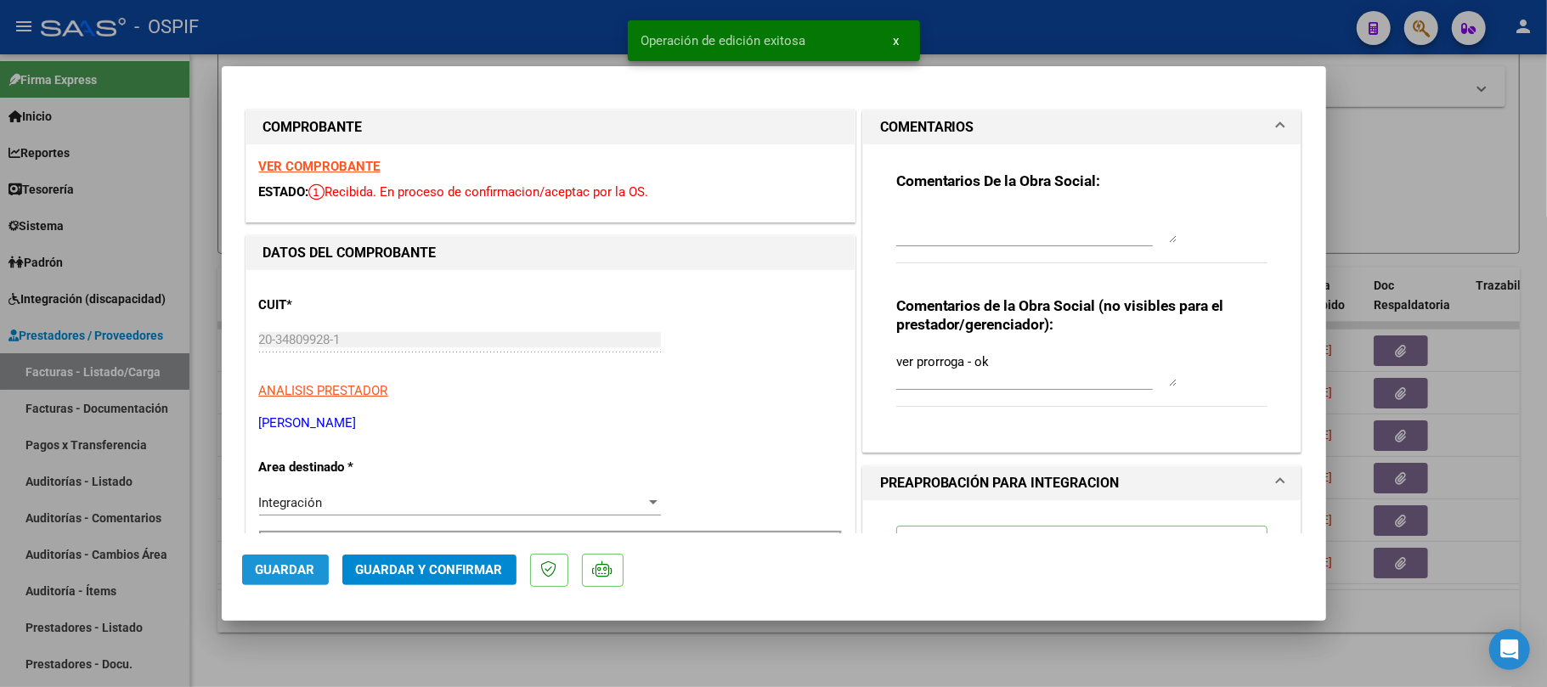
click at [255, 579] on button "Guardar" at bounding box center [285, 570] width 87 height 31
drag, startPoint x: 824, startPoint y: 681, endPoint x: 268, endPoint y: 302, distance: 672.1
click at [823, 677] on div at bounding box center [773, 343] width 1547 height 687
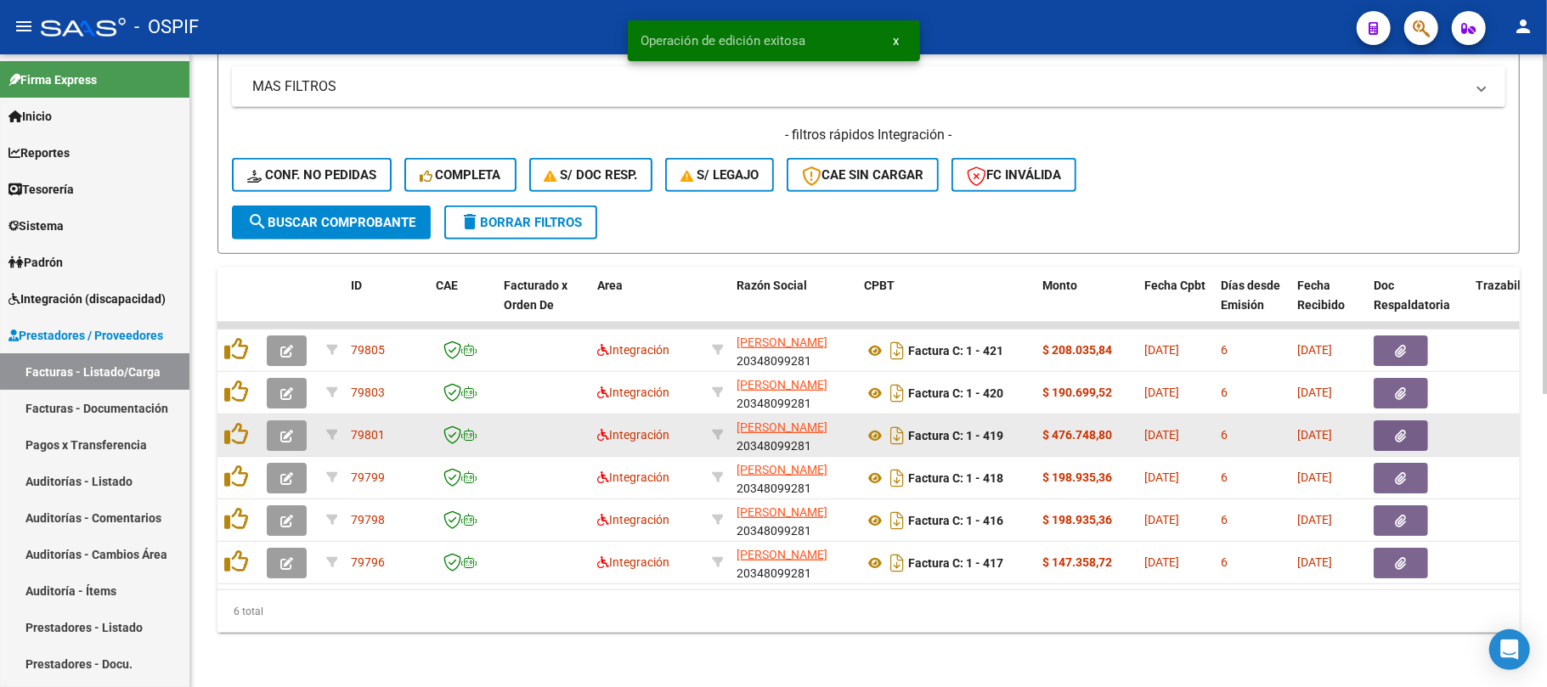
click at [294, 421] on button "button" at bounding box center [287, 436] width 40 height 31
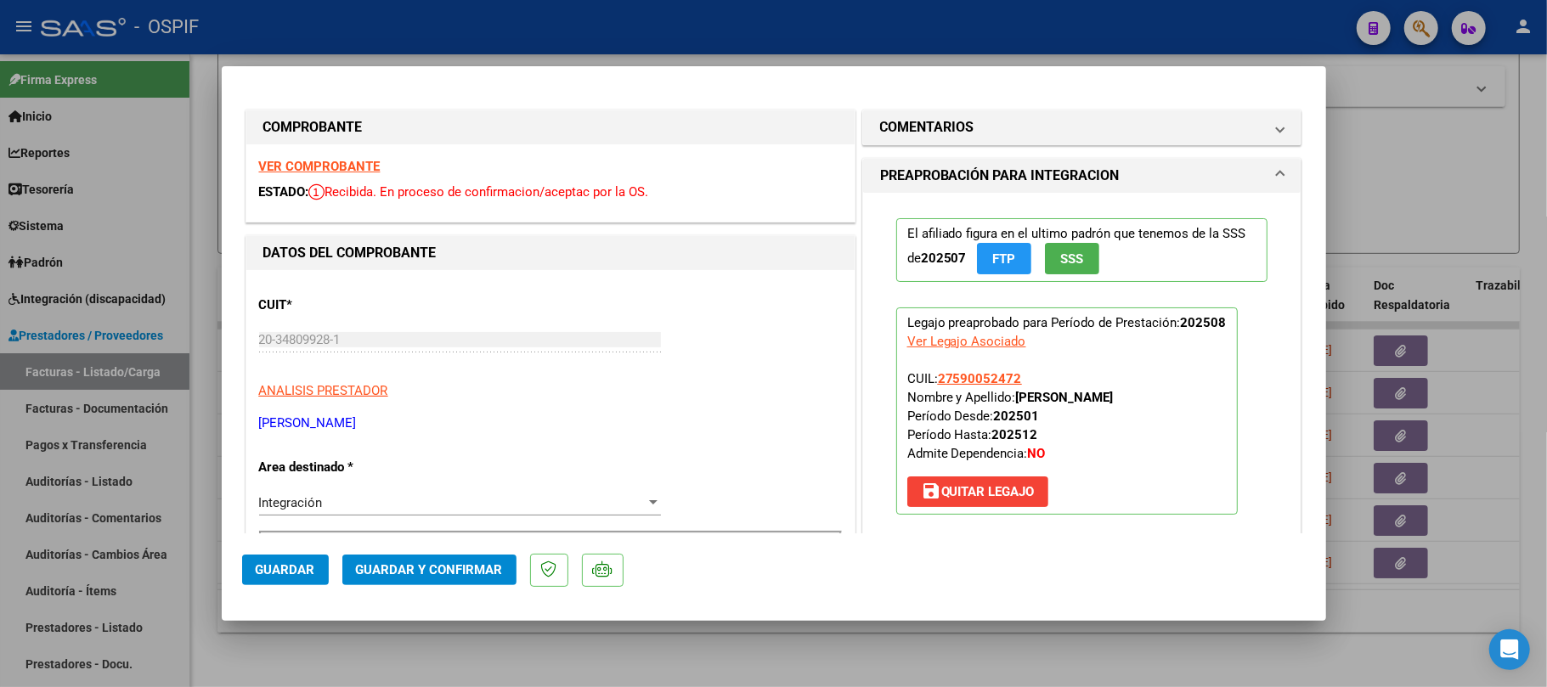
click at [449, 585] on button "Guardar y Confirmar" at bounding box center [429, 570] width 174 height 31
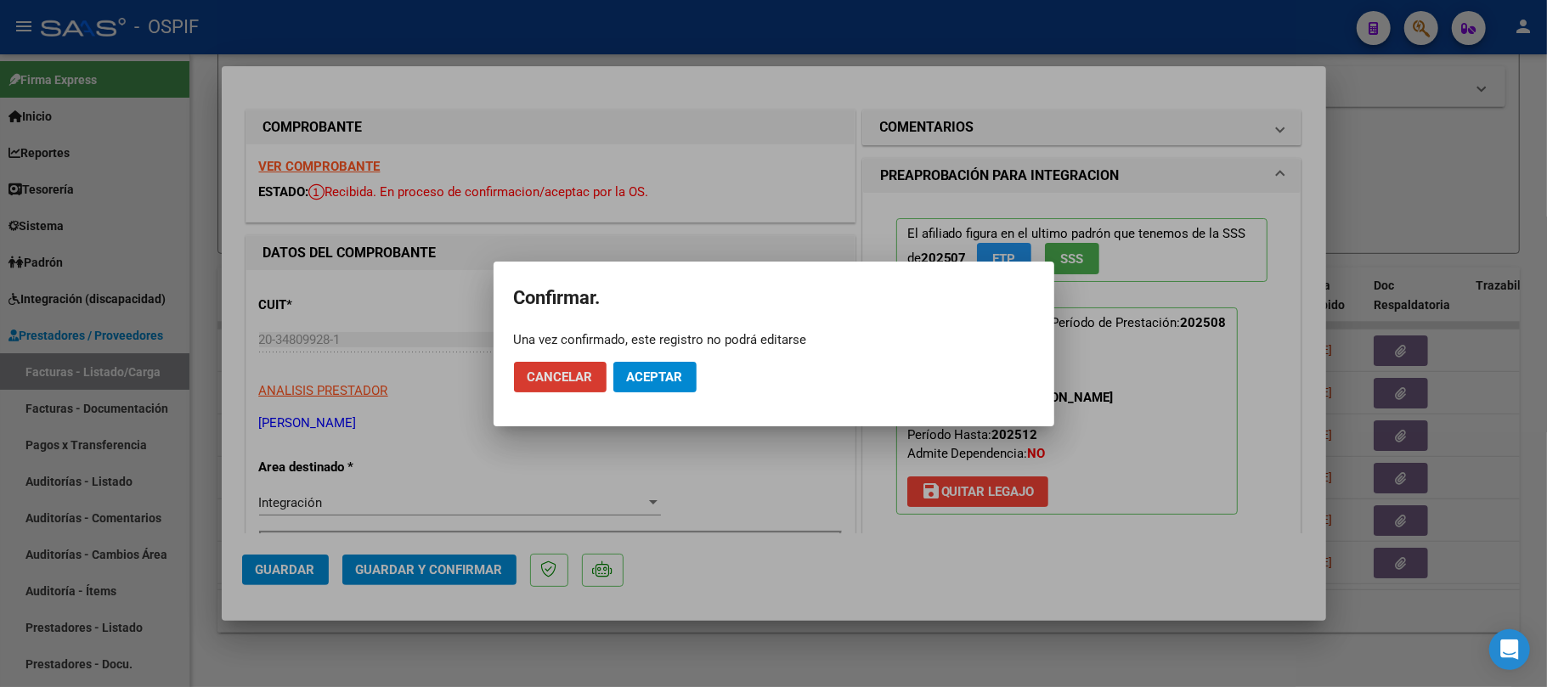
click at [644, 388] on button "Aceptar" at bounding box center [654, 377] width 83 height 31
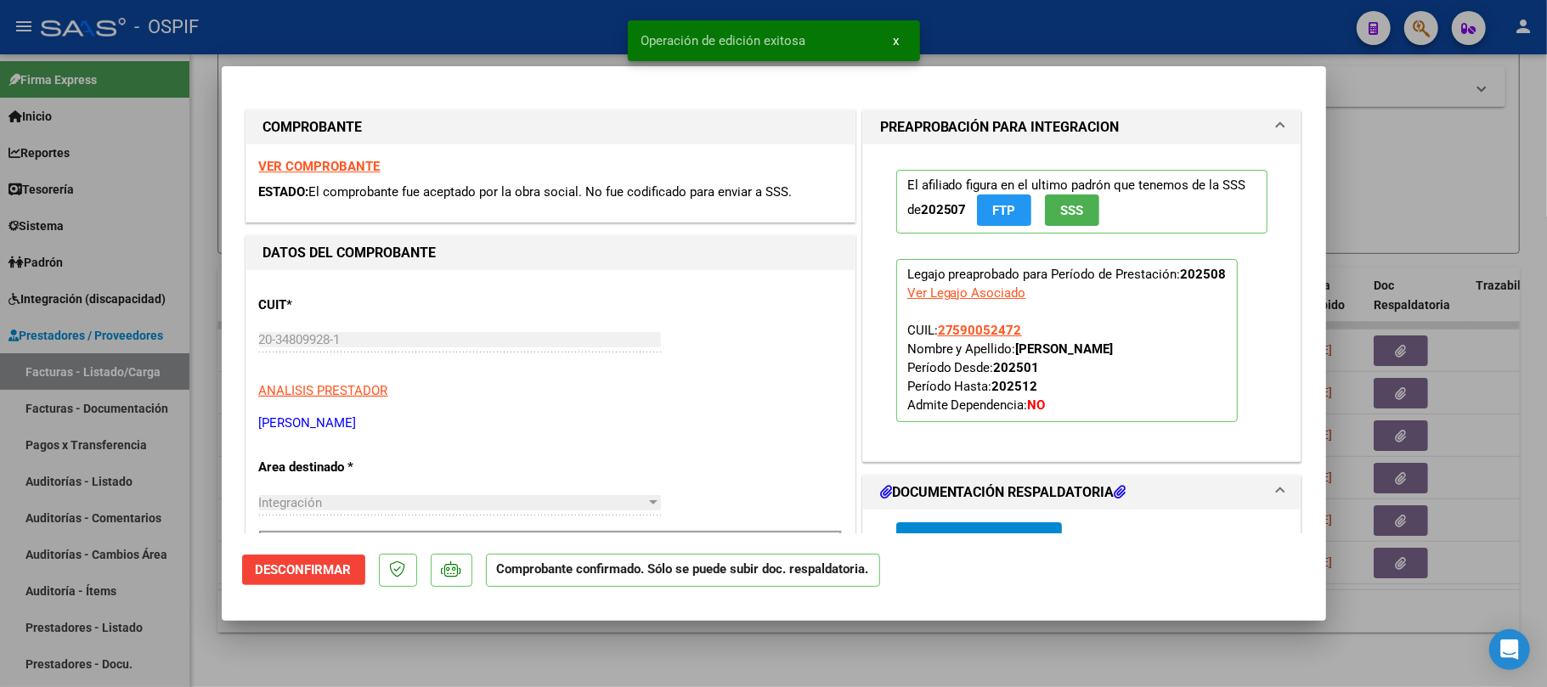
click at [1385, 374] on div at bounding box center [773, 343] width 1547 height 687
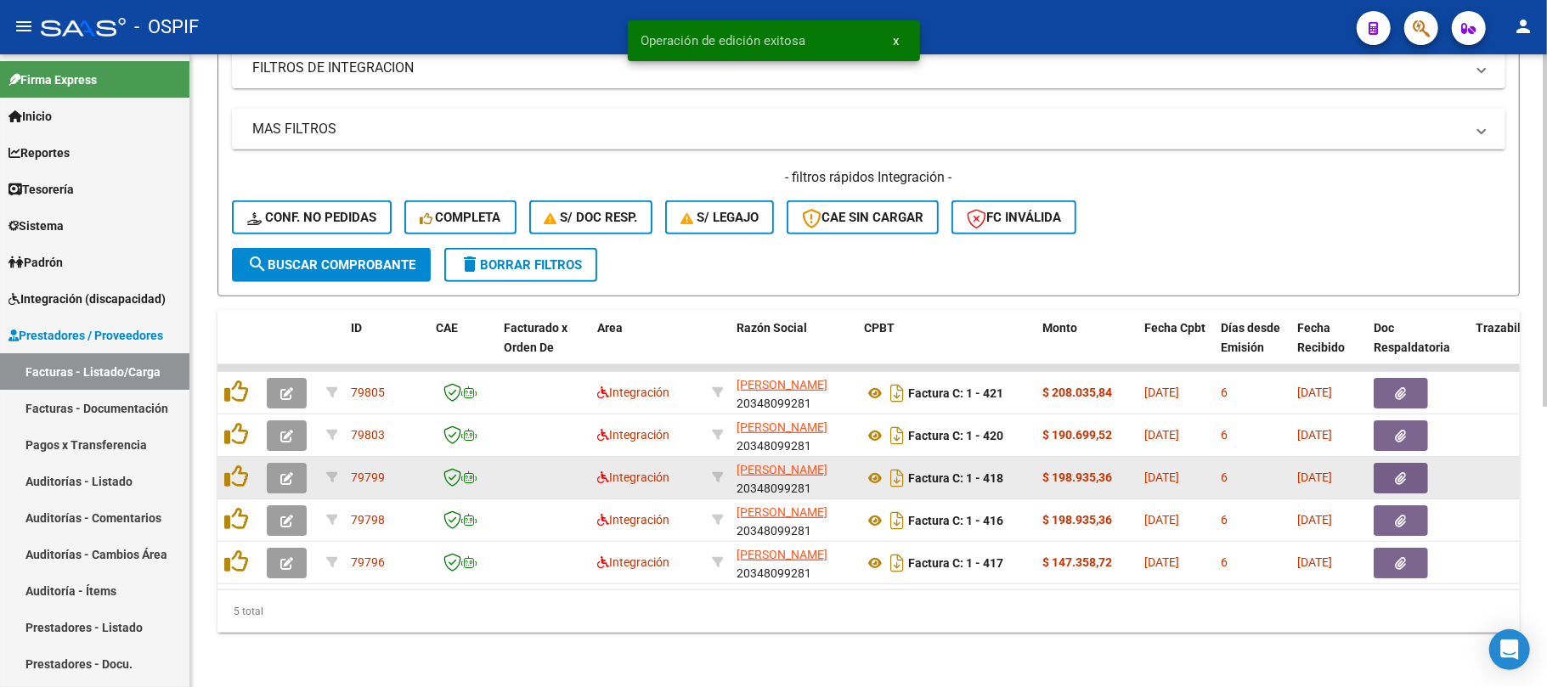
scroll to position [503, 0]
click at [280, 472] on icon "button" at bounding box center [286, 478] width 13 height 13
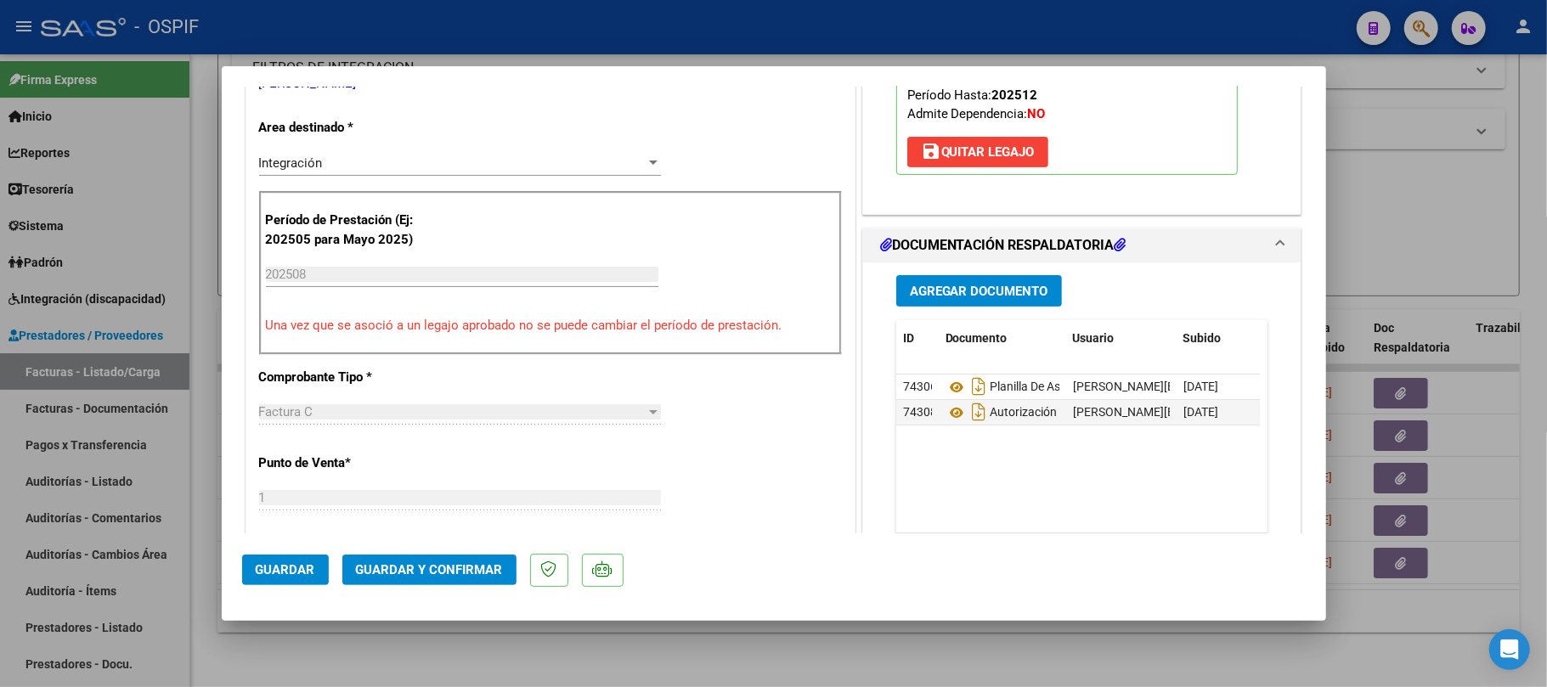
scroll to position [0, 0]
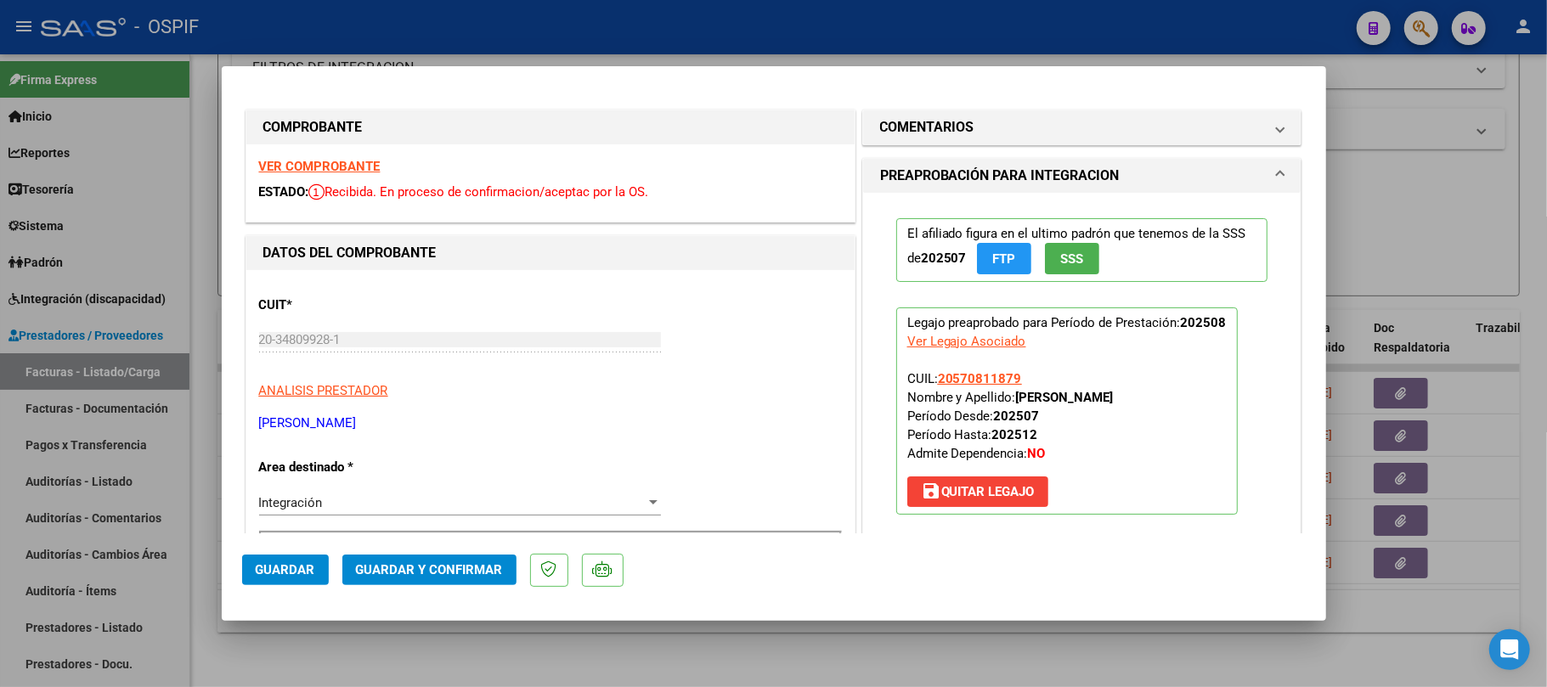
click at [409, 578] on span "Guardar y Confirmar" at bounding box center [429, 569] width 147 height 15
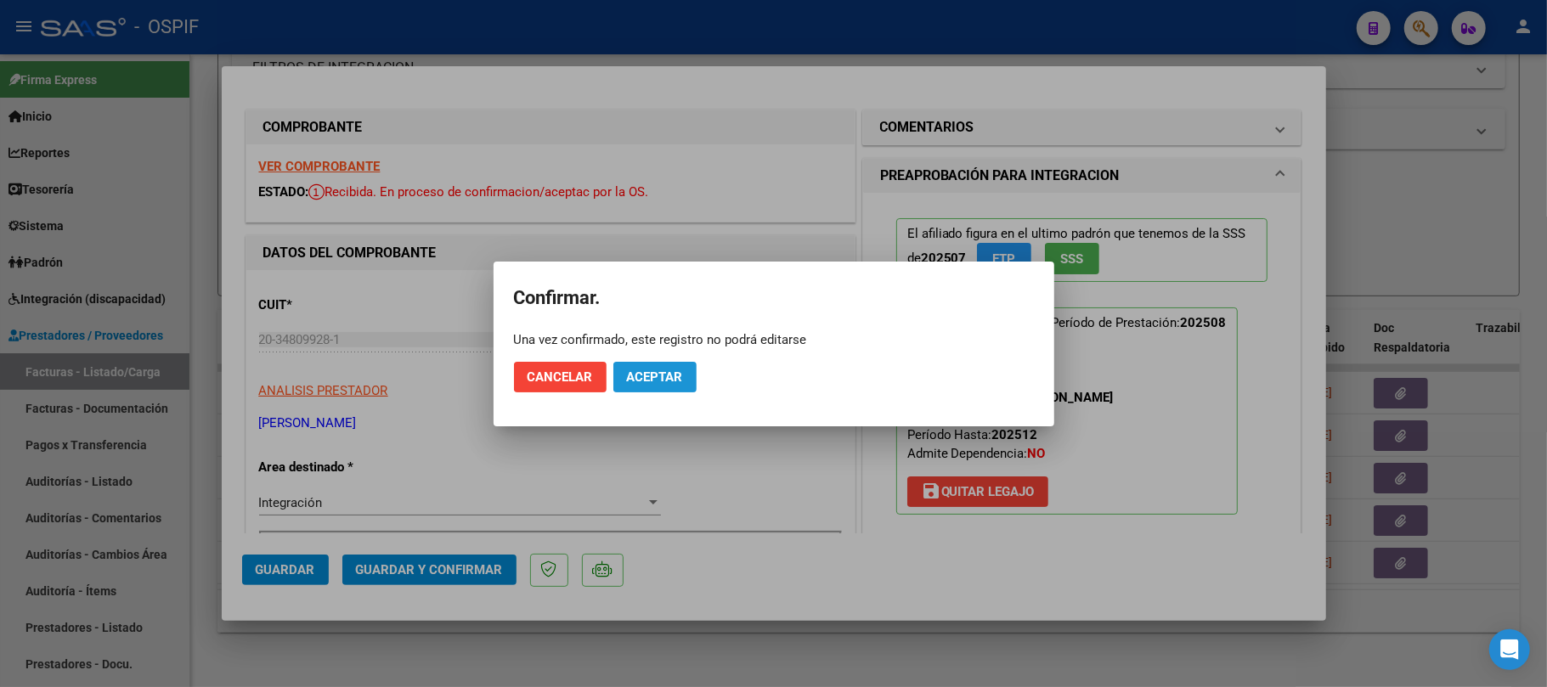
click at [685, 377] on button "Aceptar" at bounding box center [654, 377] width 83 height 31
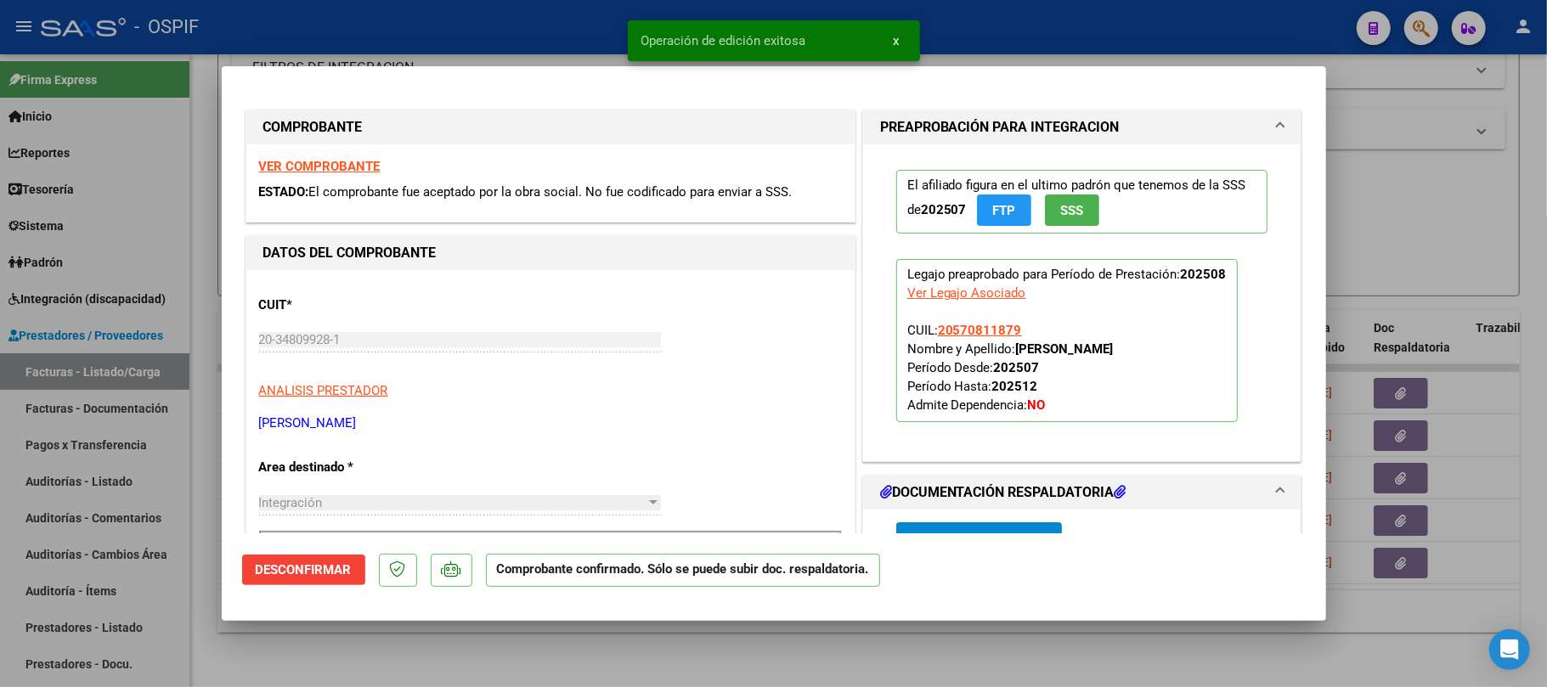
click at [622, 650] on div at bounding box center [773, 343] width 1547 height 687
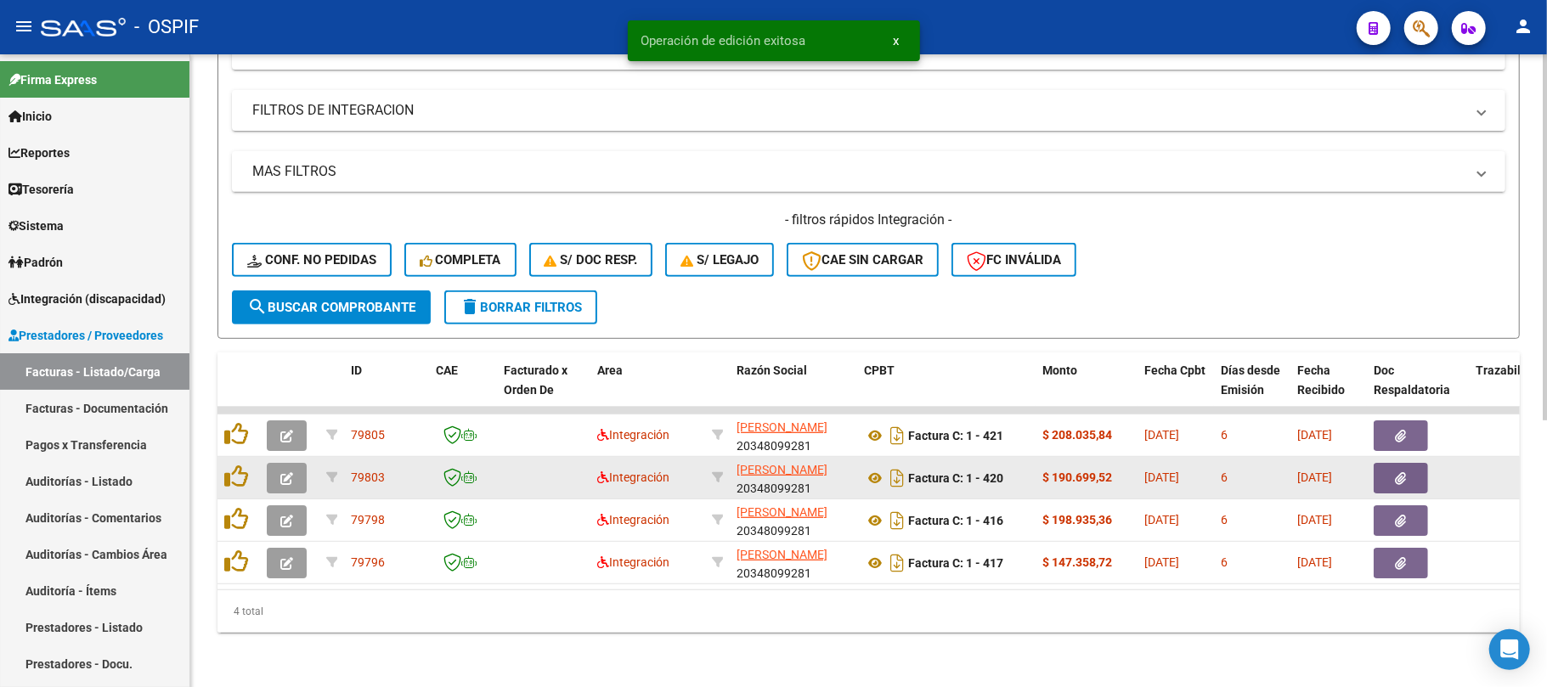
scroll to position [460, 0]
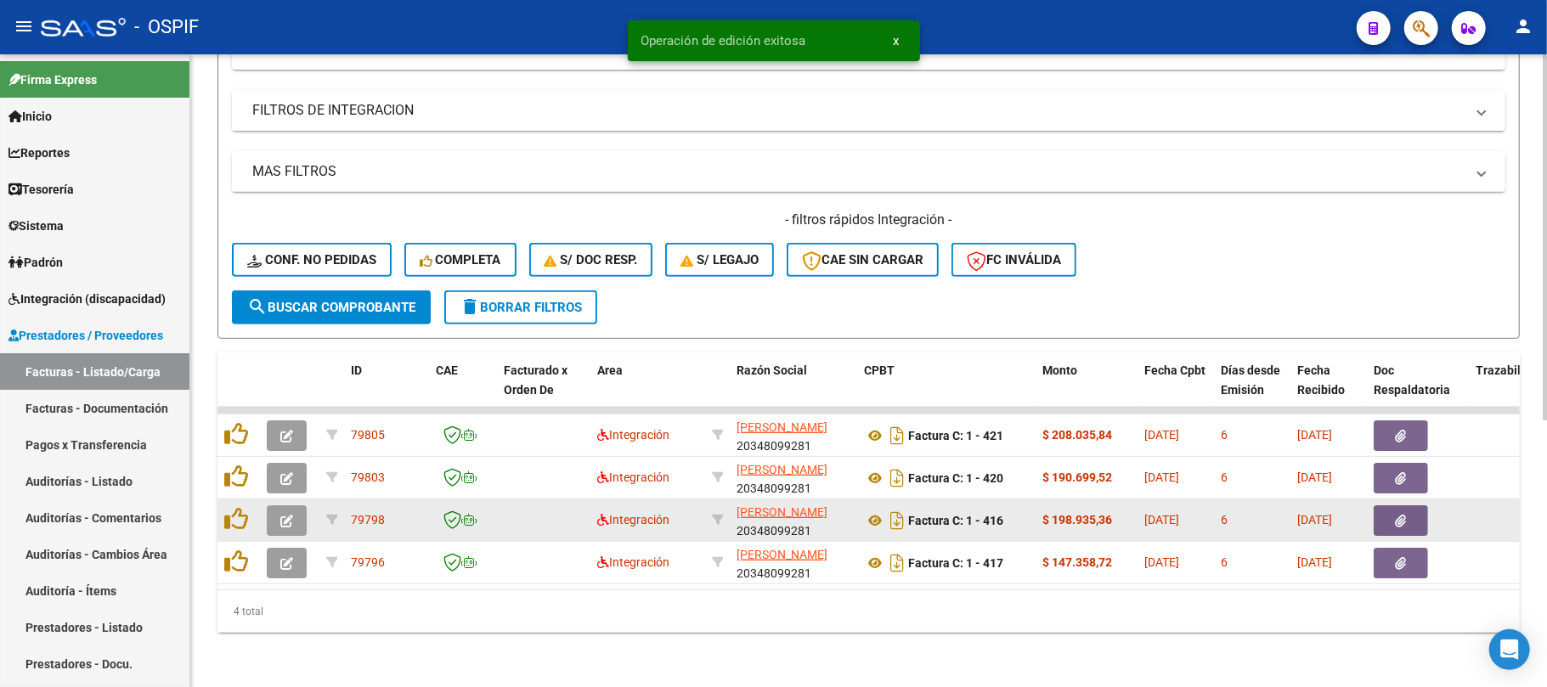
click at [289, 513] on span "button" at bounding box center [286, 520] width 13 height 15
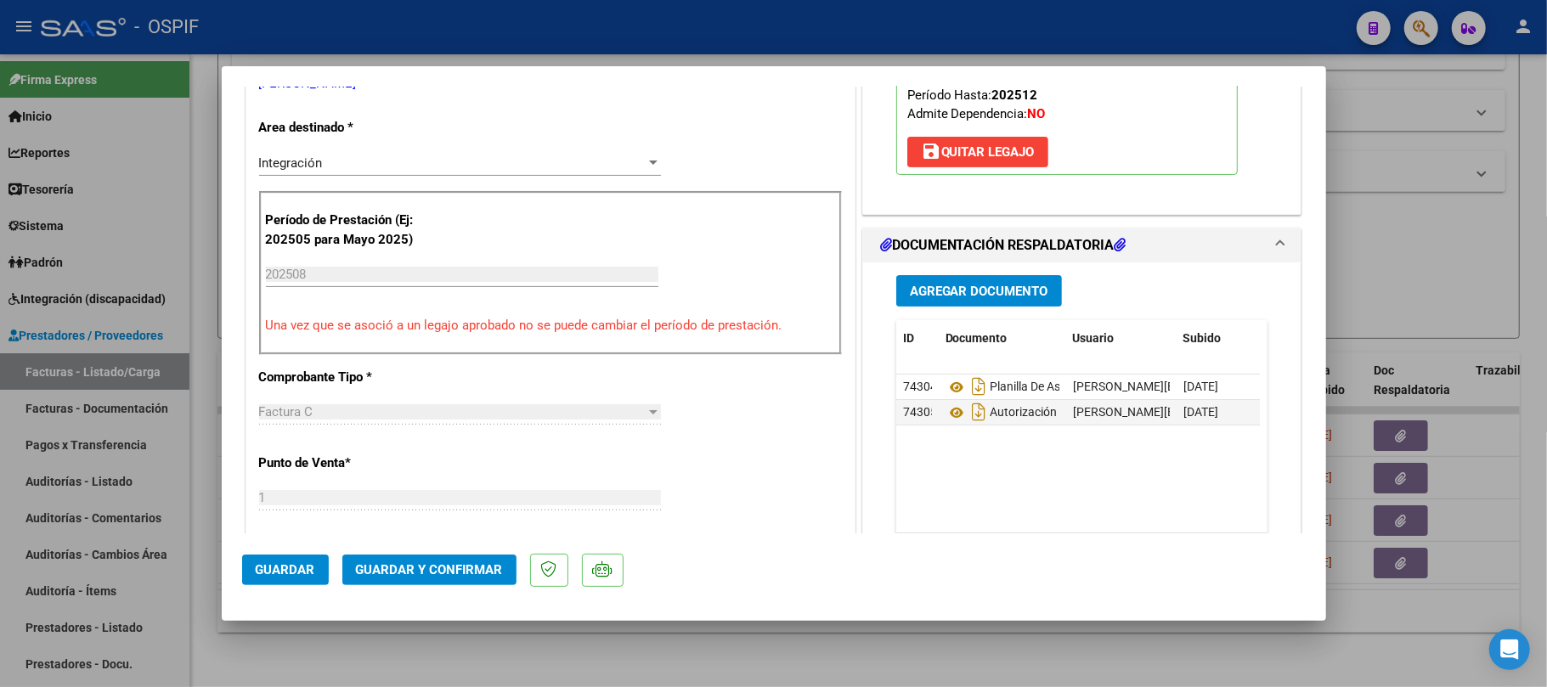
scroll to position [0, 0]
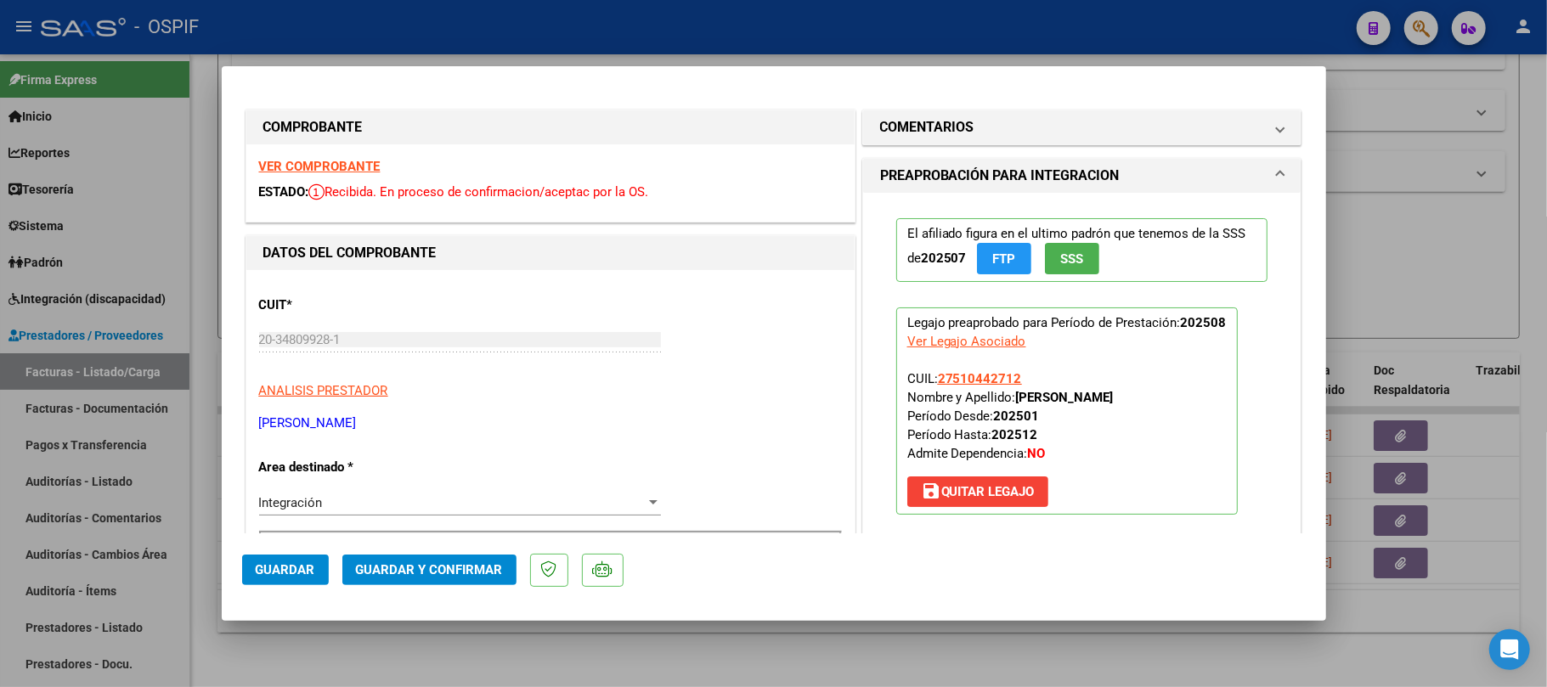
click at [479, 557] on button "Guardar y Confirmar" at bounding box center [429, 570] width 174 height 31
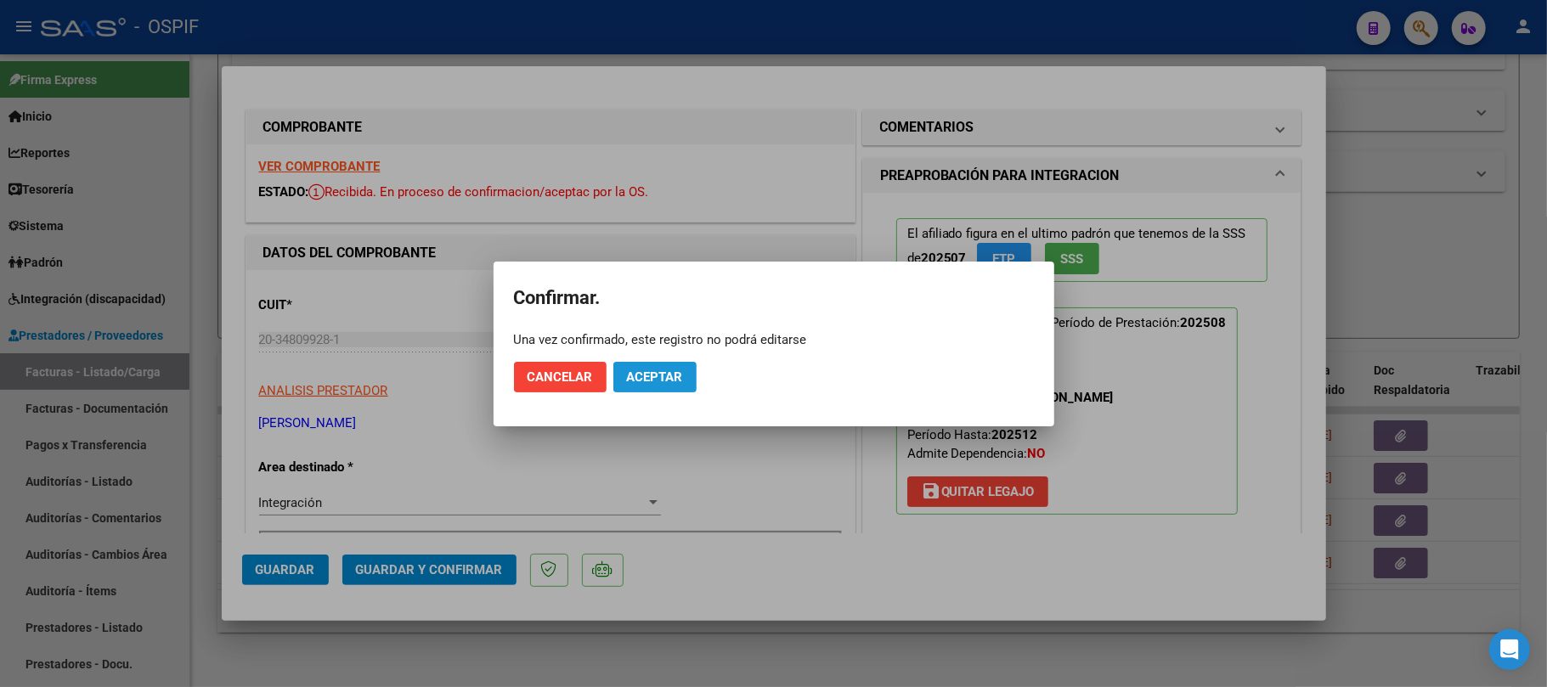
click at [690, 378] on button "Aceptar" at bounding box center [654, 377] width 83 height 31
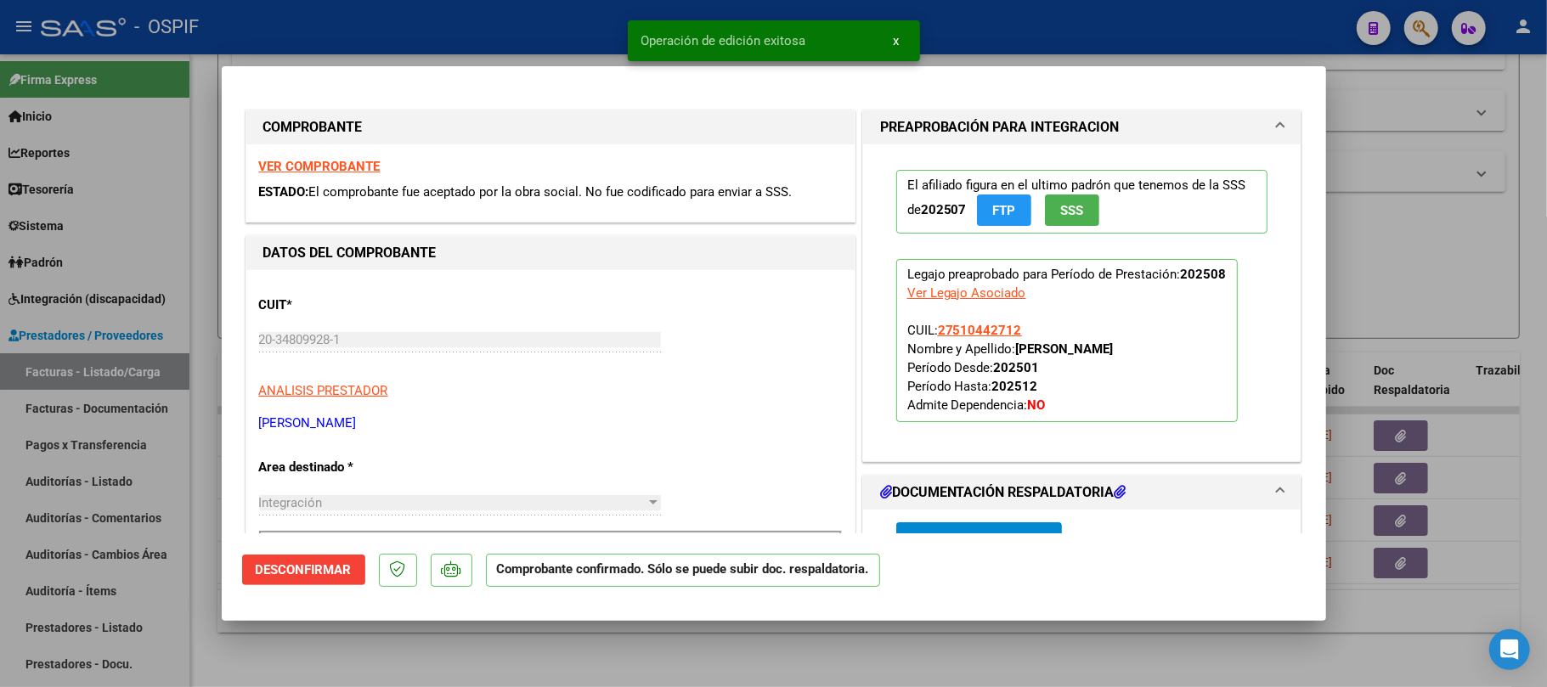
click at [831, 637] on div at bounding box center [773, 343] width 1547 height 687
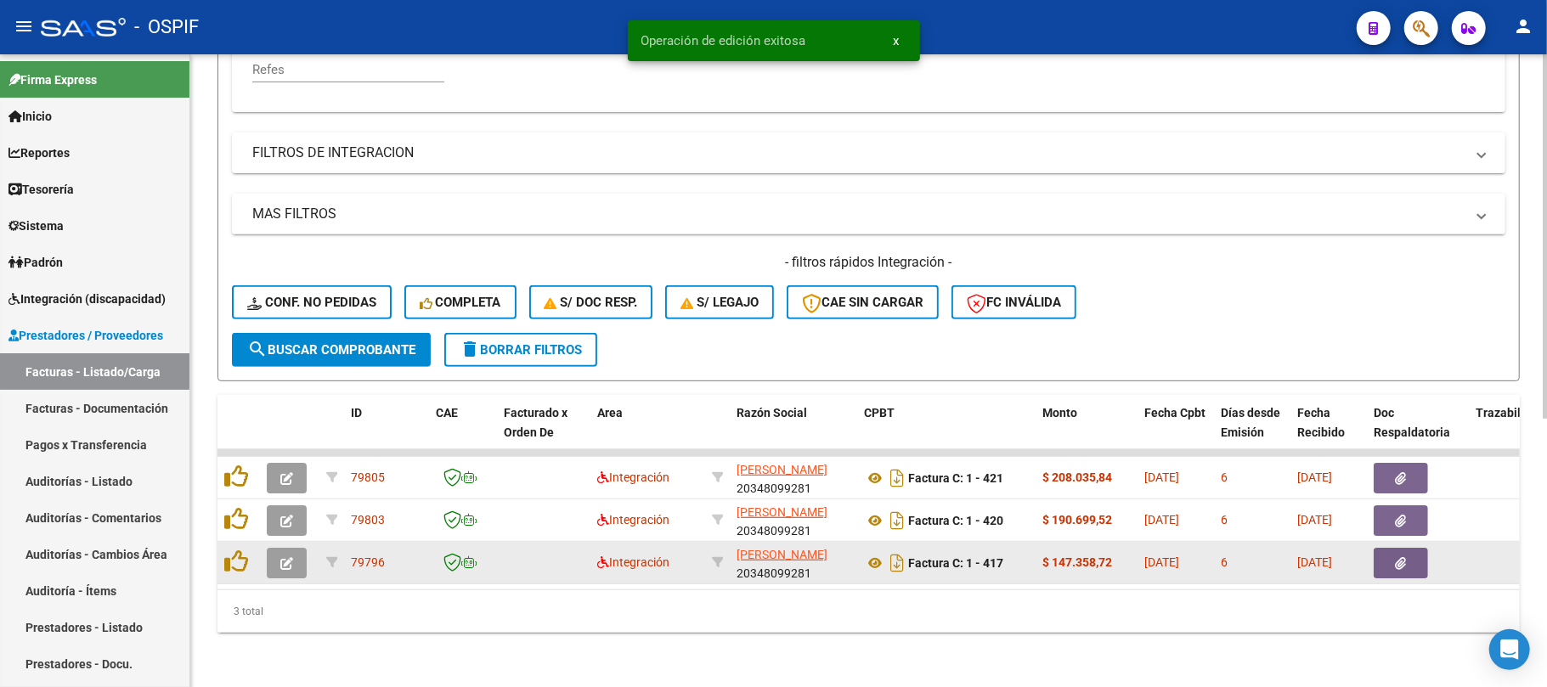
scroll to position [418, 0]
click at [284, 555] on button "button" at bounding box center [287, 563] width 40 height 31
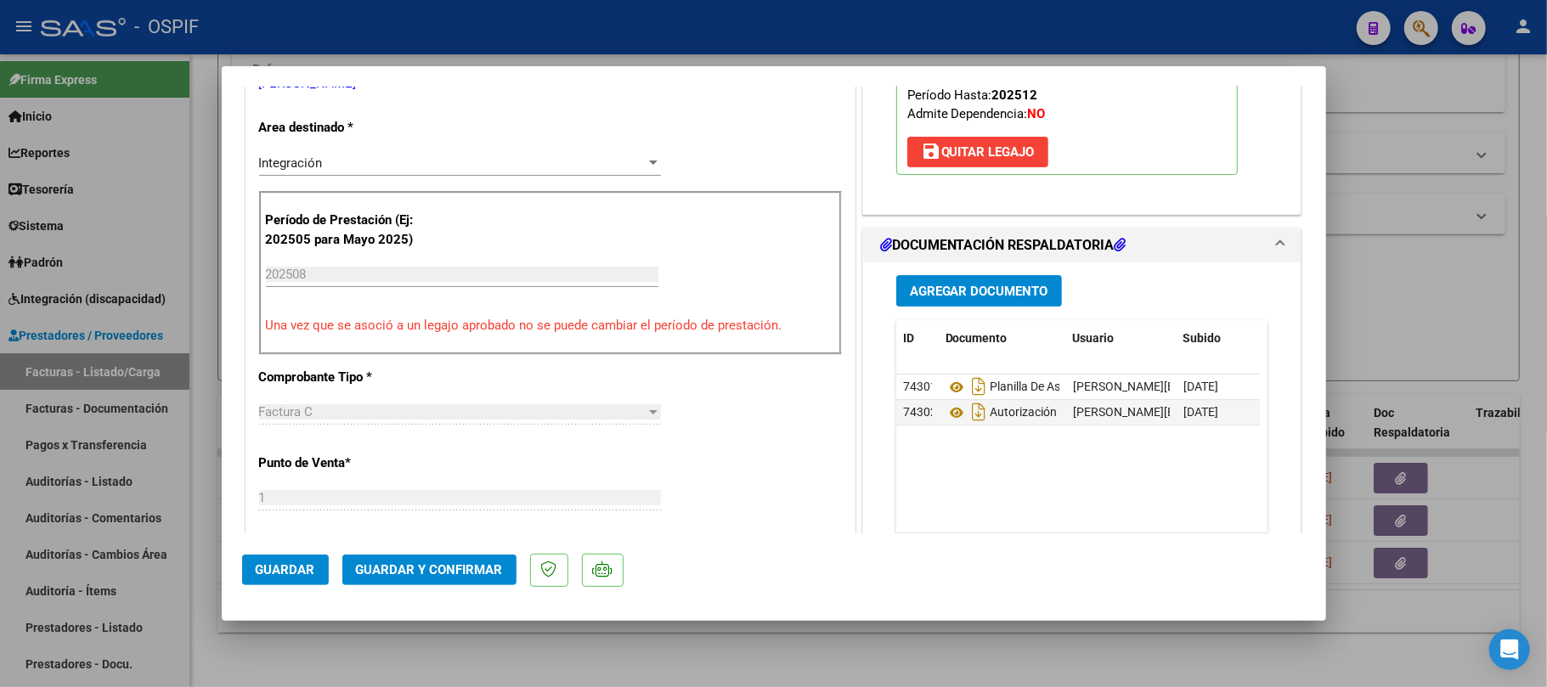
scroll to position [0, 0]
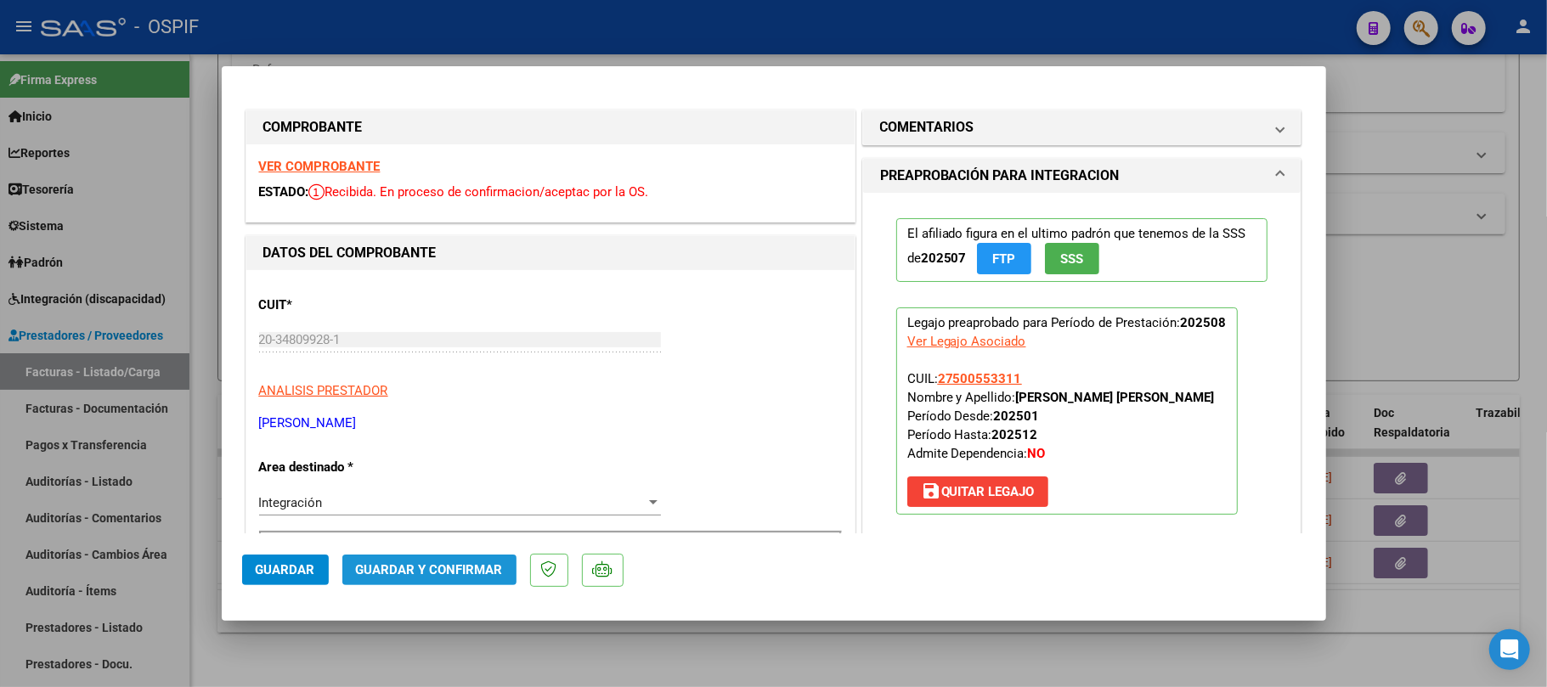
click at [438, 575] on span "Guardar y Confirmar" at bounding box center [429, 569] width 147 height 15
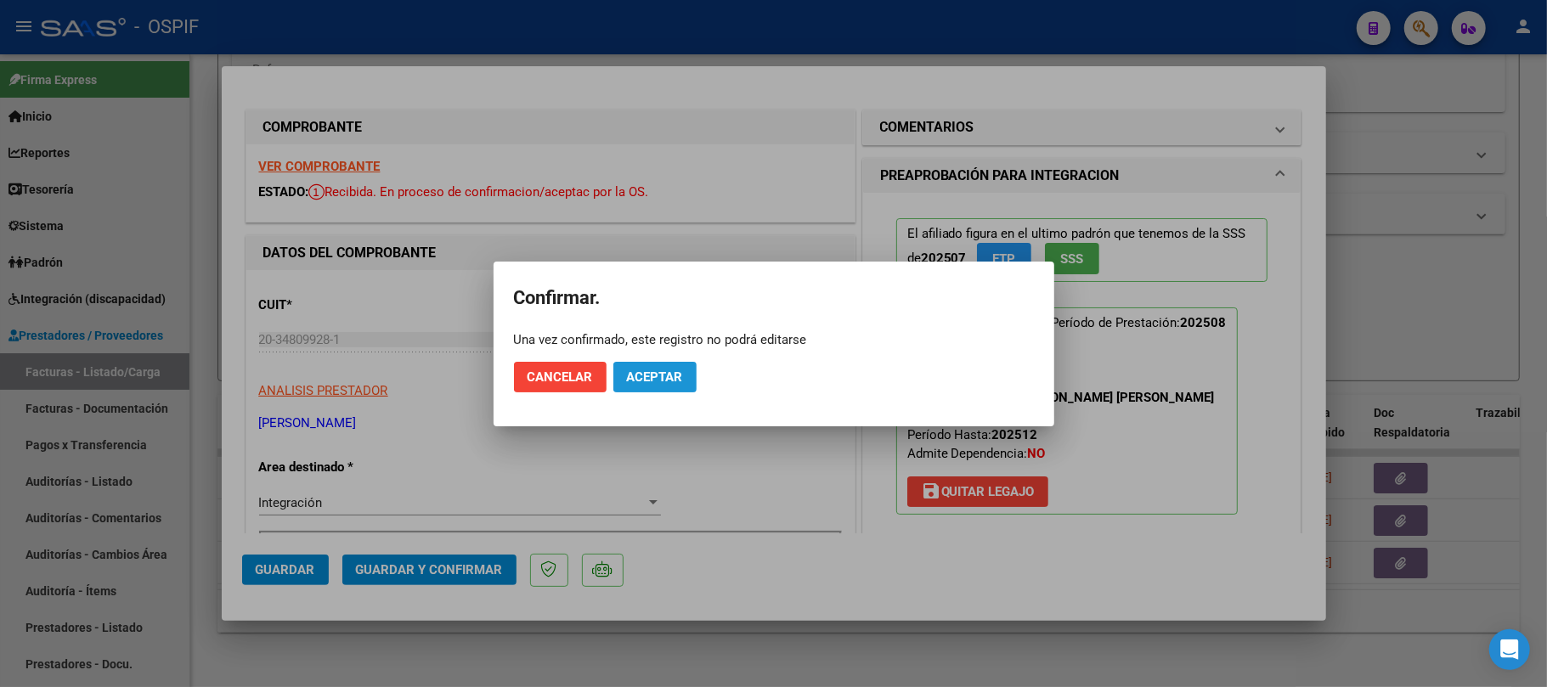
click at [664, 388] on button "Aceptar" at bounding box center [654, 377] width 83 height 31
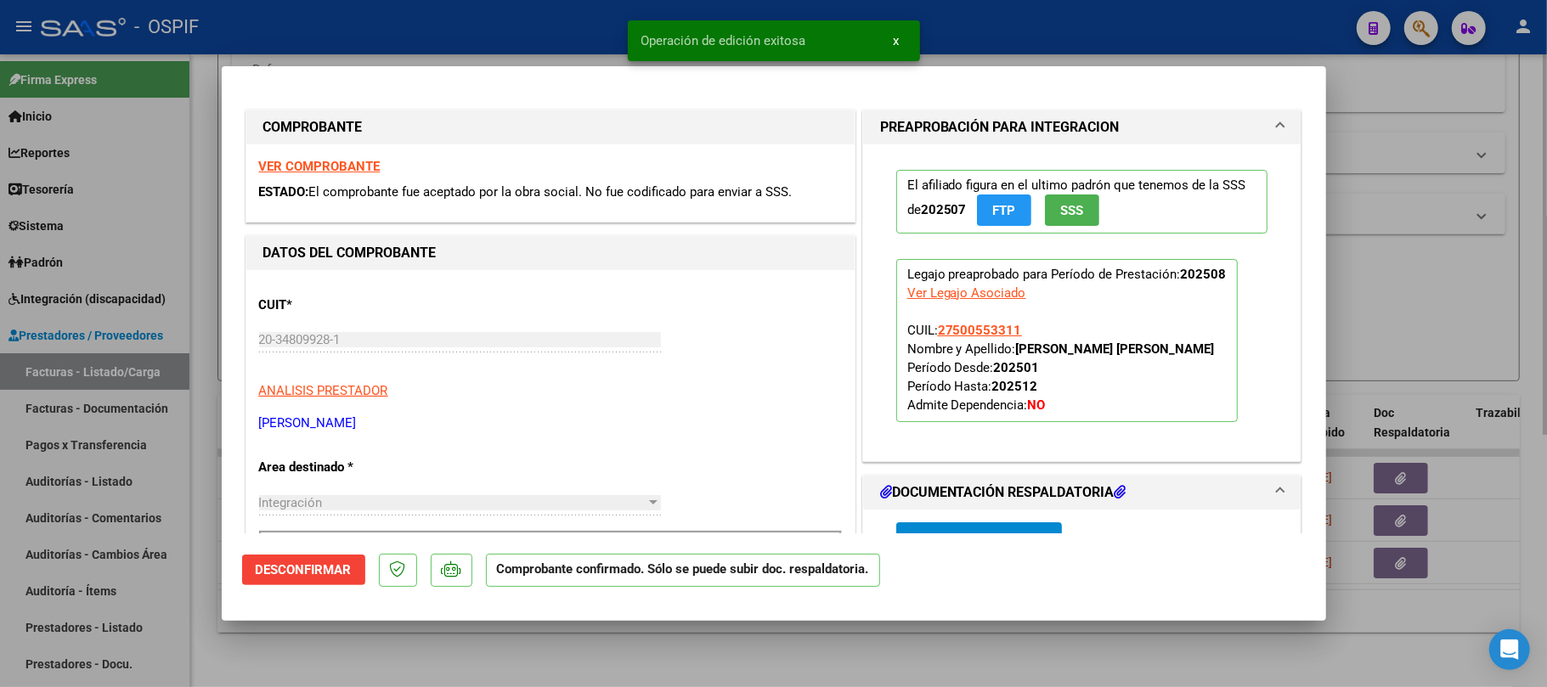
drag, startPoint x: 718, startPoint y: 673, endPoint x: 447, endPoint y: 649, distance: 272.1
click at [715, 667] on div at bounding box center [773, 343] width 1547 height 687
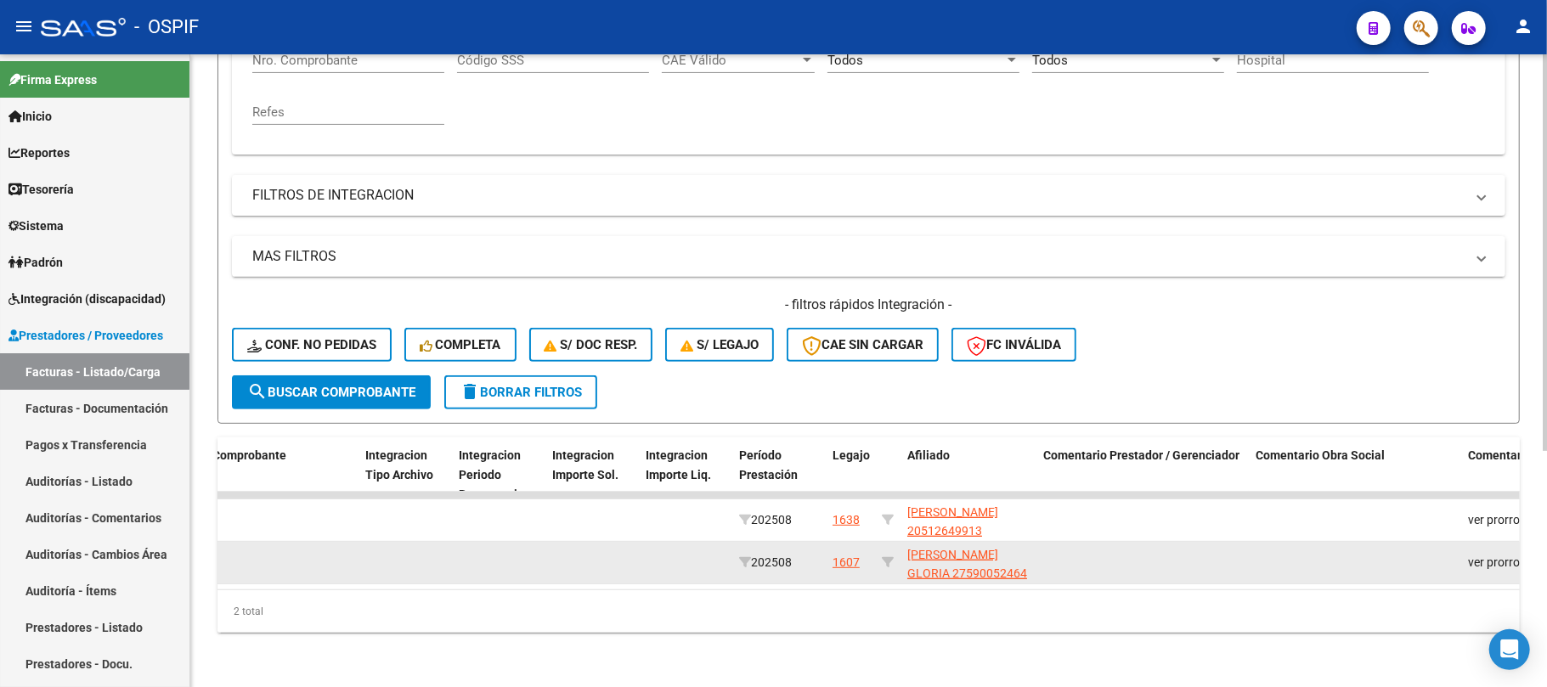
scroll to position [21, 0]
drag, startPoint x: 986, startPoint y: 498, endPoint x: 1009, endPoint y: 535, distance: 44.3
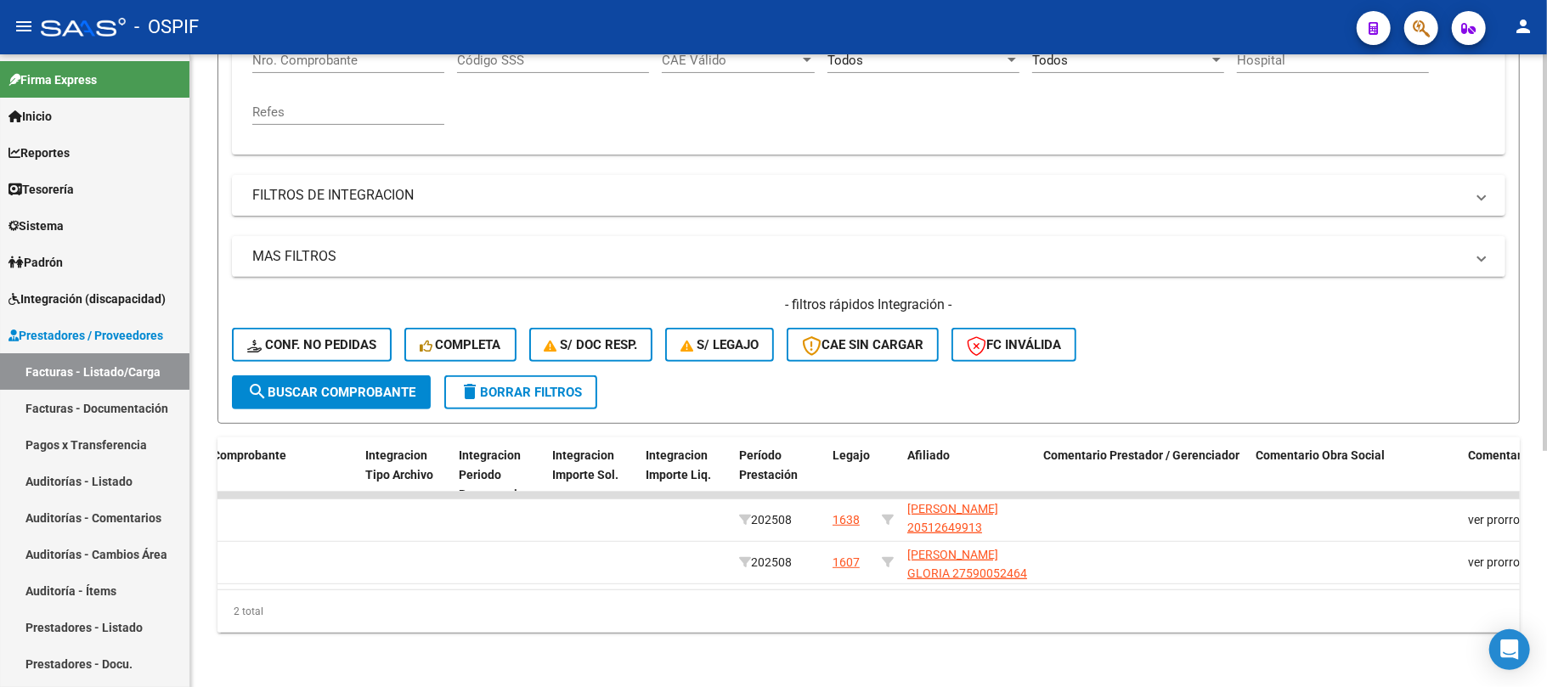
click at [1050, 610] on div "2 total" at bounding box center [869, 611] width 1302 height 42
click at [1050, 609] on div "ID CAE Facturado x Orden De Area Razón Social CPBT Monto Fecha Cpbt Días desde …" at bounding box center [869, 535] width 1302 height 195
click at [1045, 623] on div "2 total" at bounding box center [869, 611] width 1302 height 42
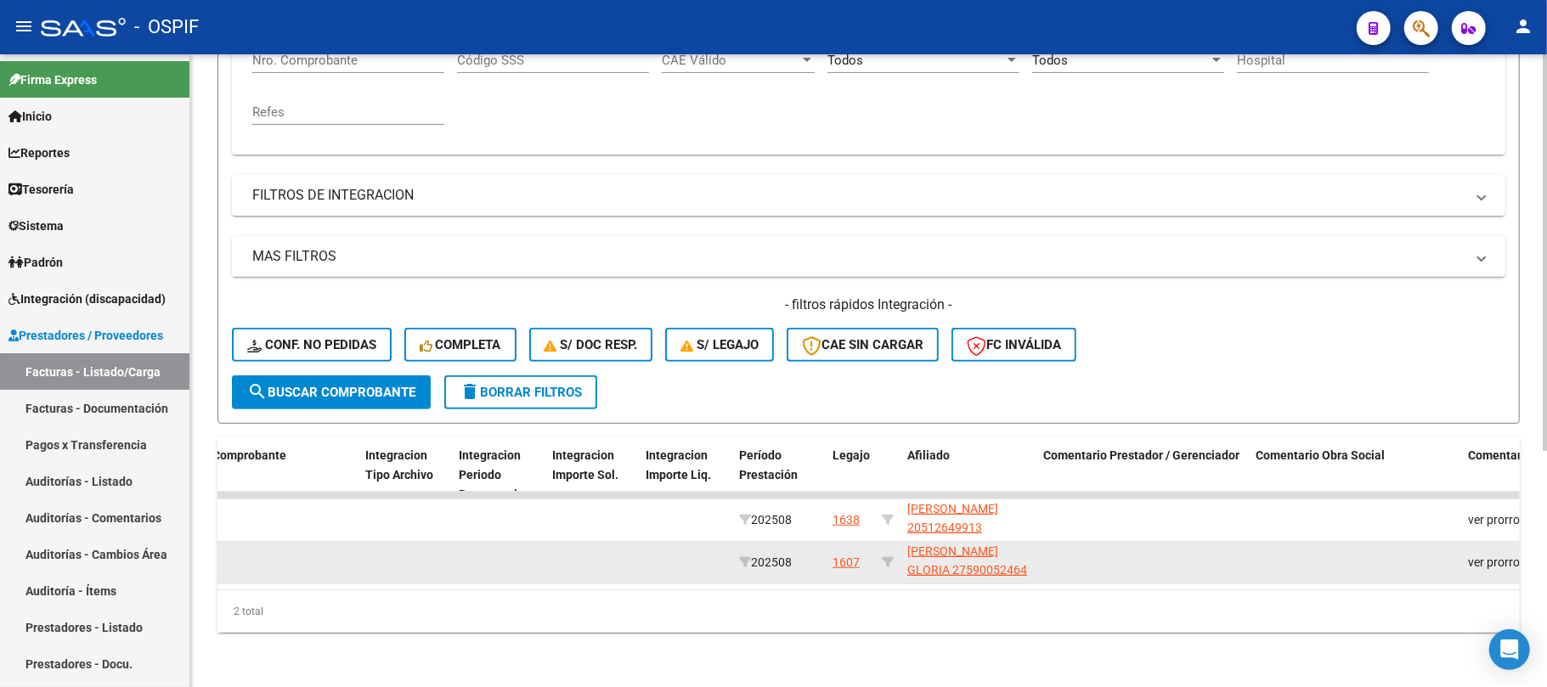
click at [1054, 554] on datatable-body-cell at bounding box center [1143, 563] width 212 height 42
click at [1024, 551] on app-link-go-to "ACUÑA JIMENEZ JANNA GLORIA 27590052464" at bounding box center [968, 561] width 122 height 39
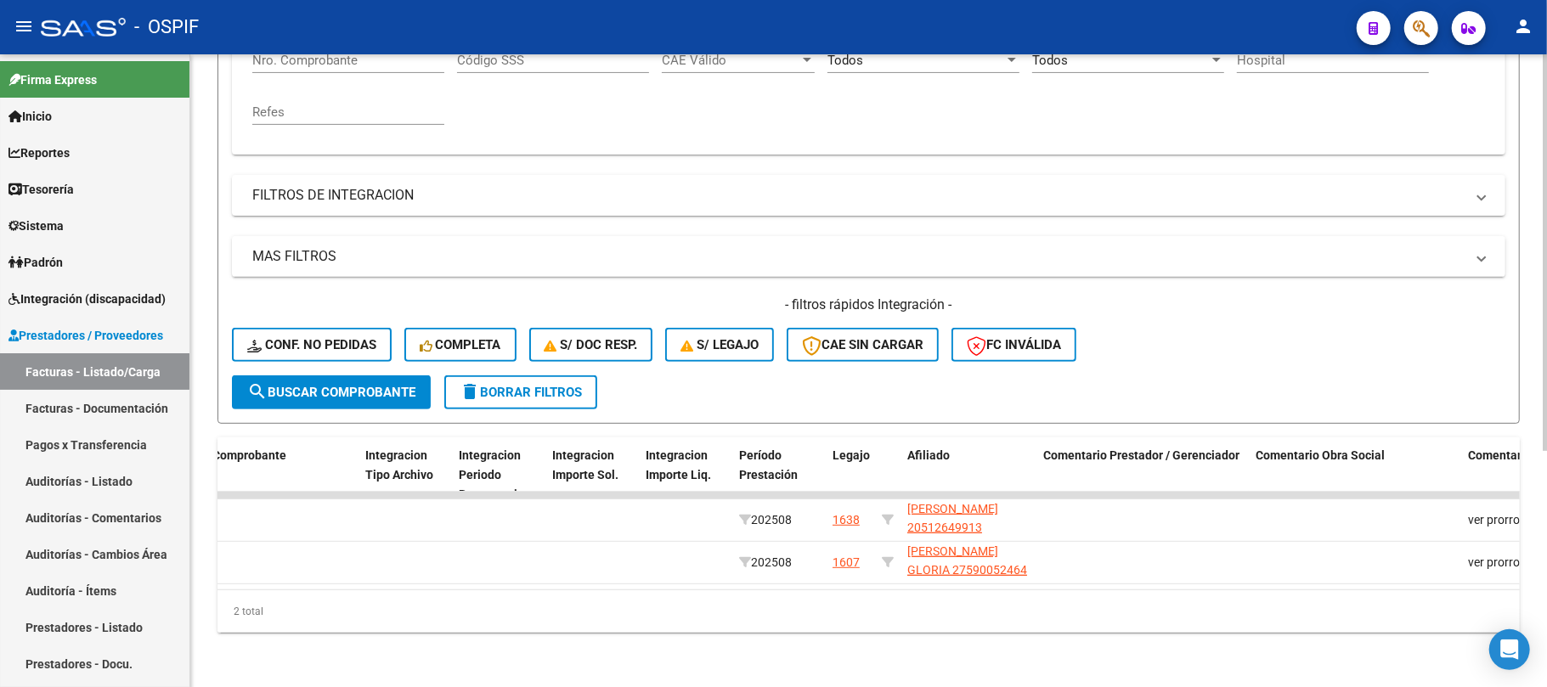
click at [1045, 650] on div "Video tutorial PRESTADORES -> Listado de CPBTs Emitidos por Prestadores / Prove…" at bounding box center [868, 191] width 1357 height 992
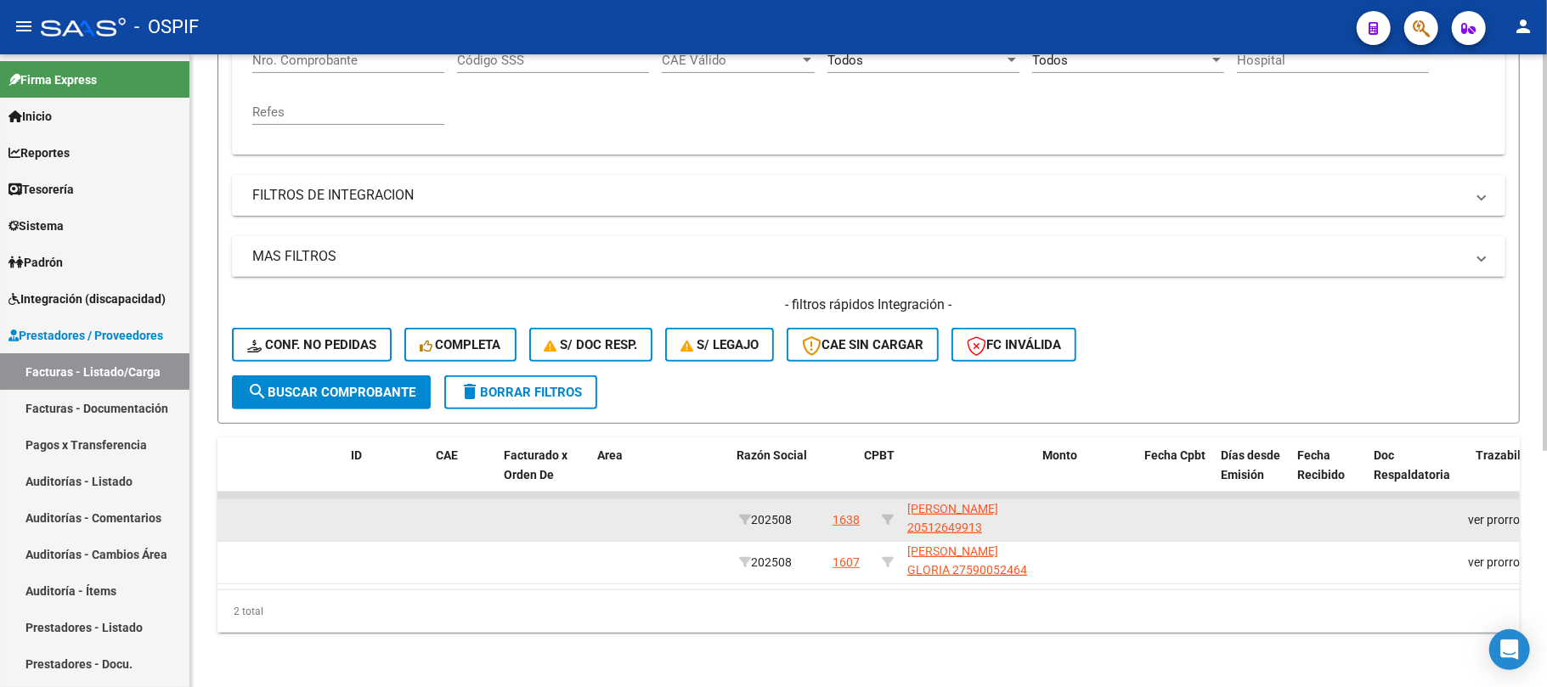
scroll to position [0, 0]
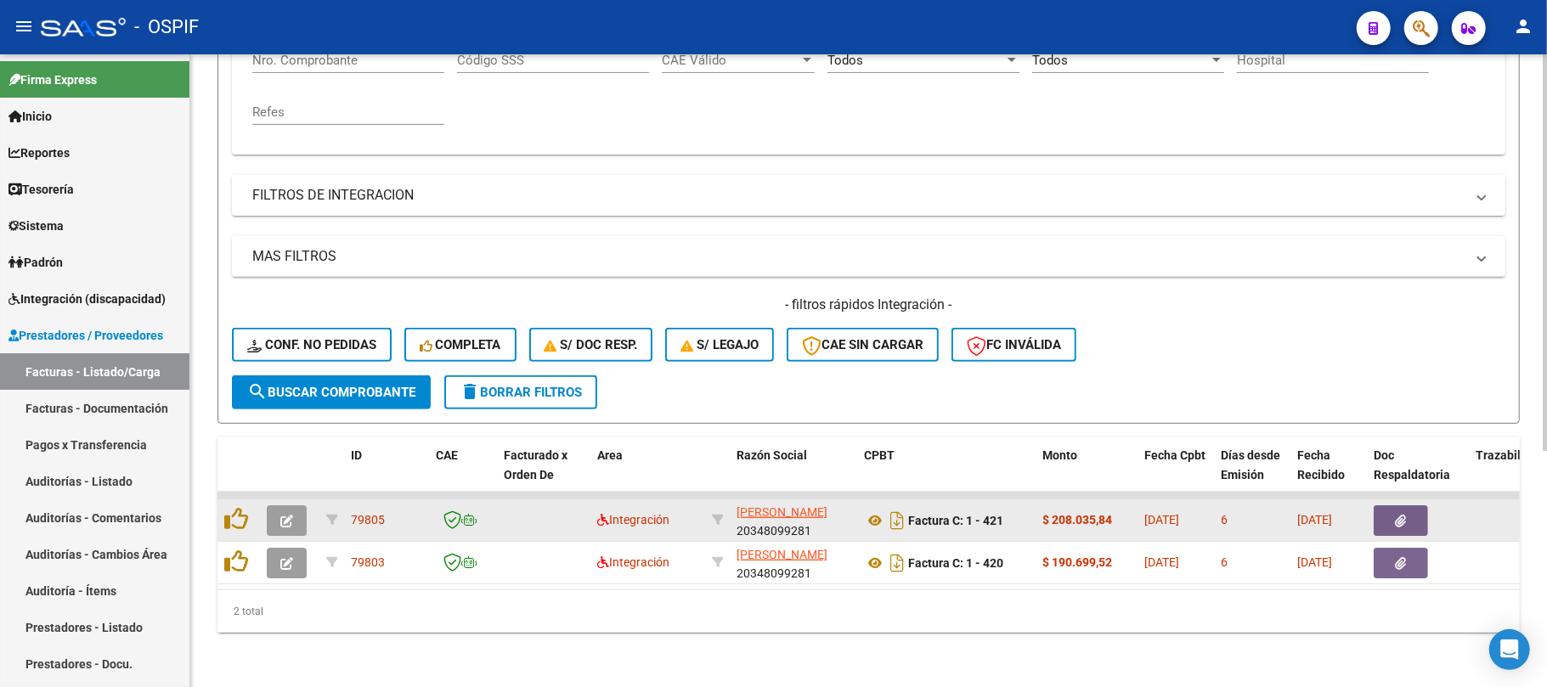
click at [273, 511] on button "button" at bounding box center [287, 521] width 40 height 31
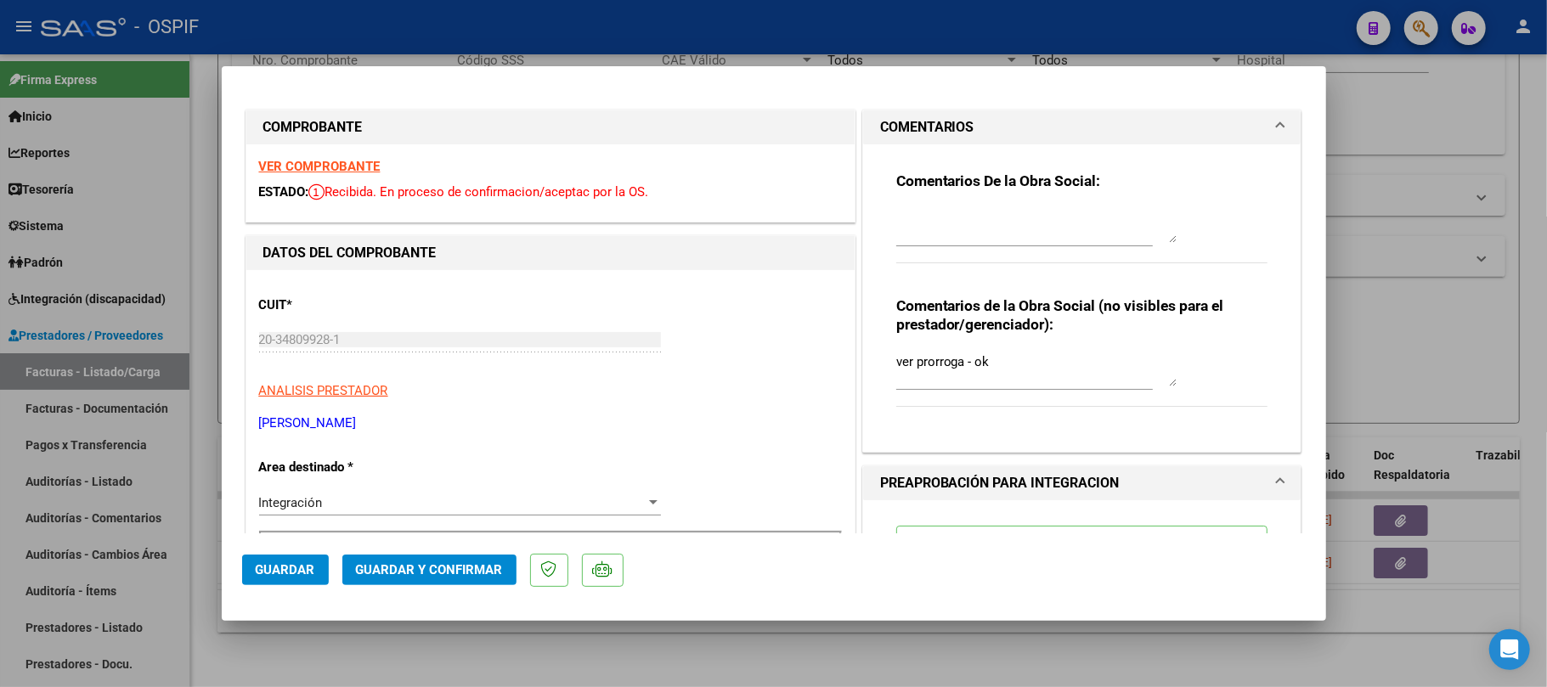
drag, startPoint x: 1007, startPoint y: 365, endPoint x: 683, endPoint y: 354, distance: 323.9
click at [413, 568] on span "Guardar y Confirmar" at bounding box center [429, 569] width 147 height 15
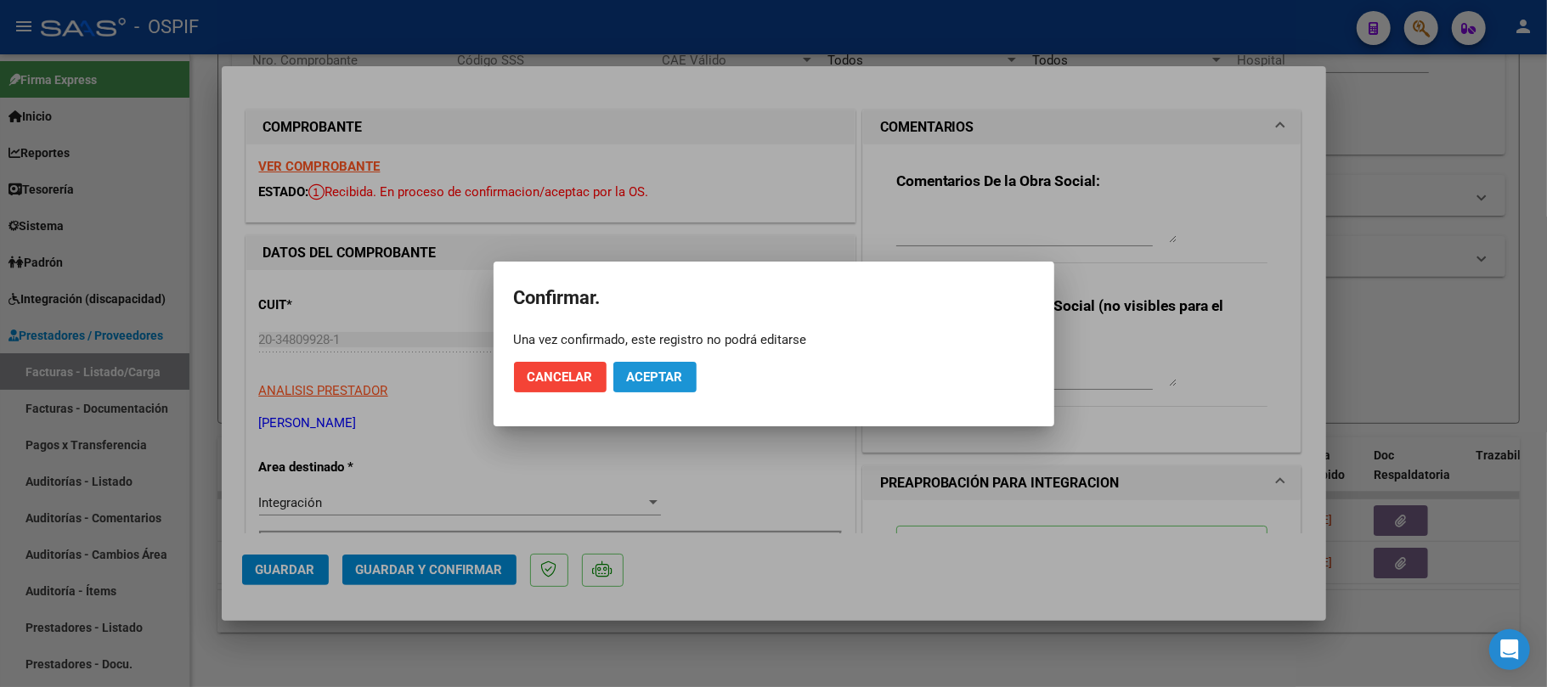
click at [649, 379] on span "Aceptar" at bounding box center [655, 377] width 56 height 15
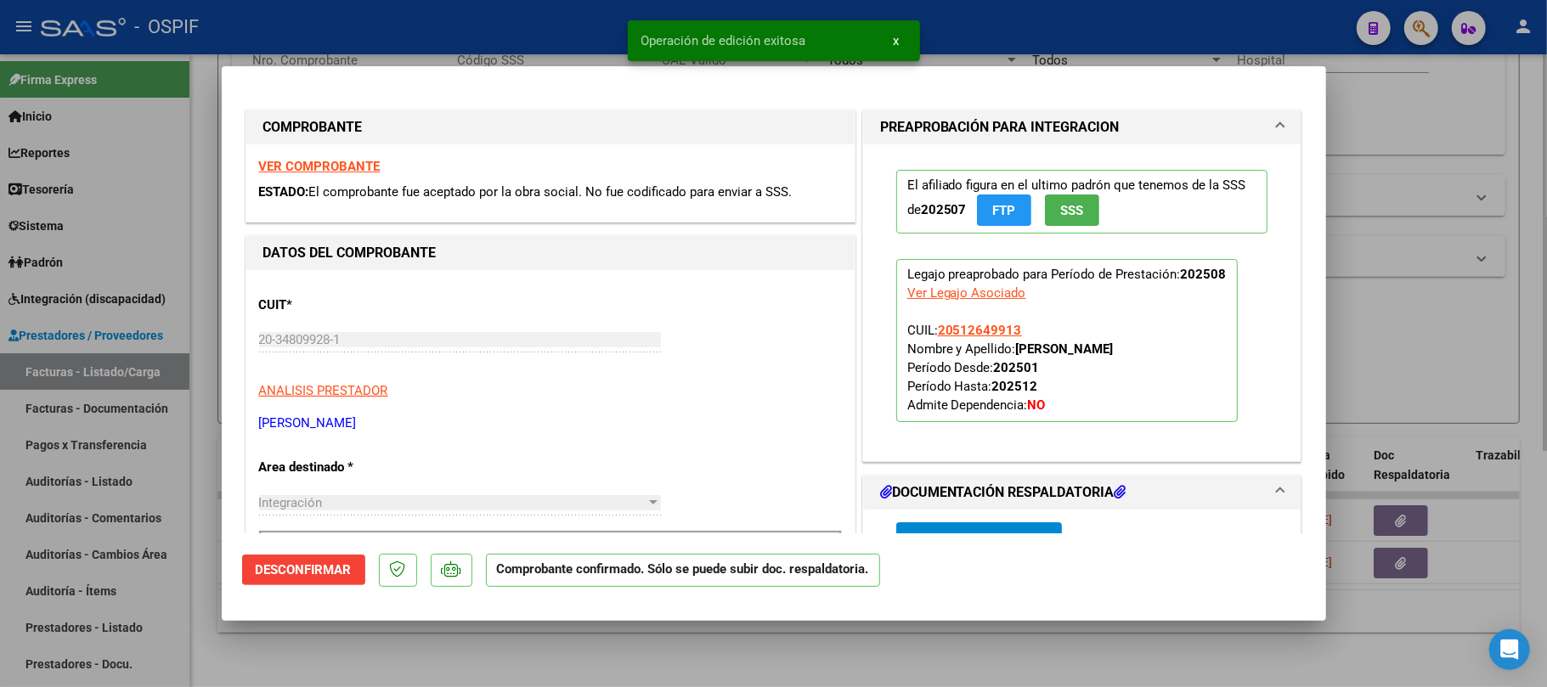
click at [792, 639] on div at bounding box center [773, 343] width 1547 height 687
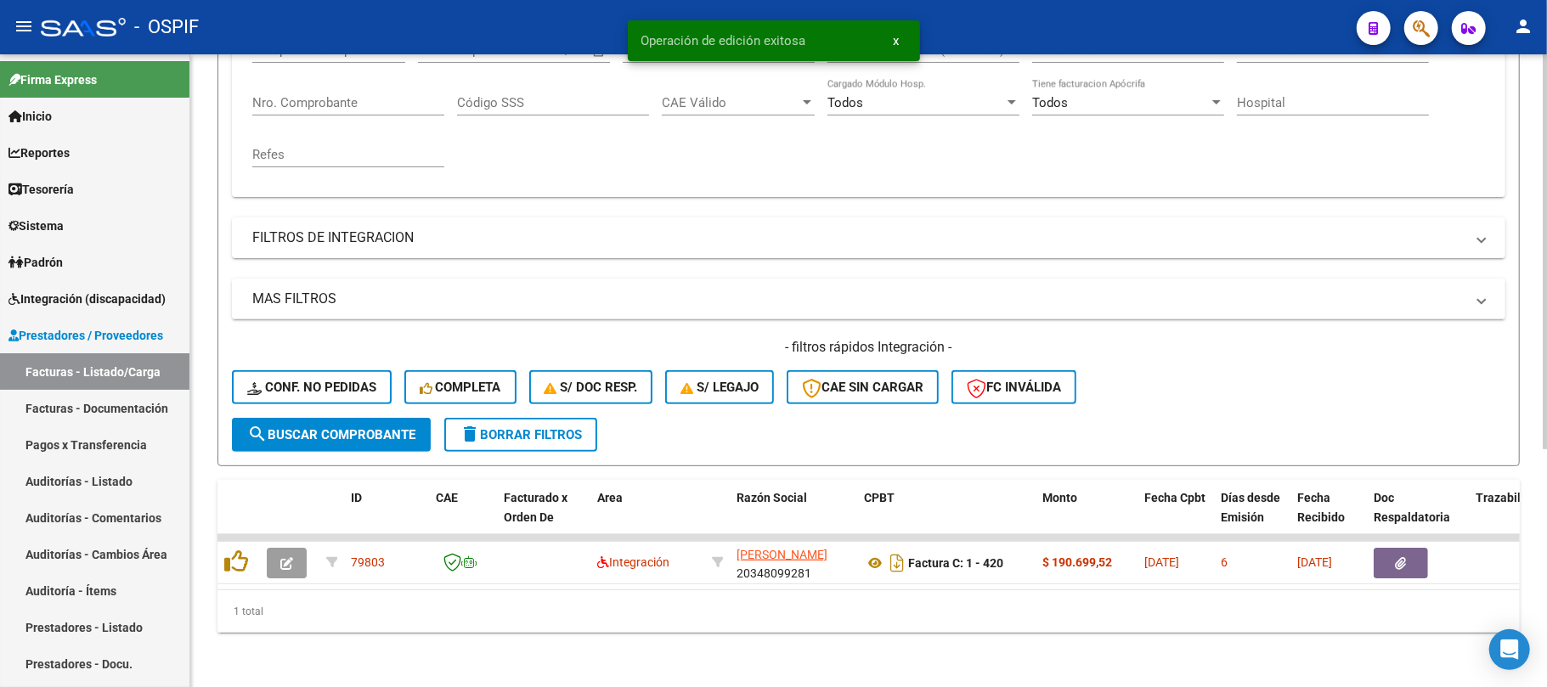
scroll to position [333, 0]
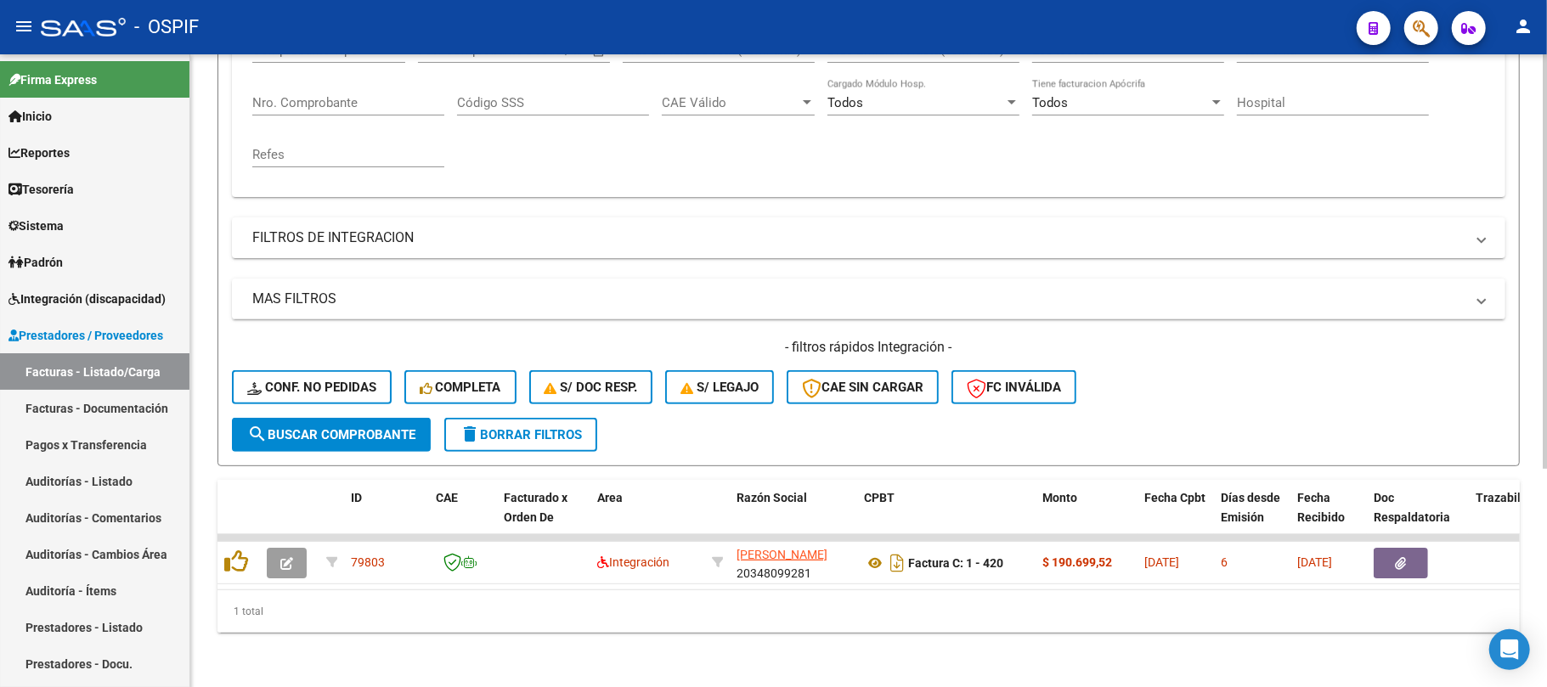
click at [972, 627] on div "1 total" at bounding box center [869, 611] width 1302 height 42
click at [875, 229] on mat-panel-title "FILTROS DE INTEGRACION" at bounding box center [858, 238] width 1212 height 19
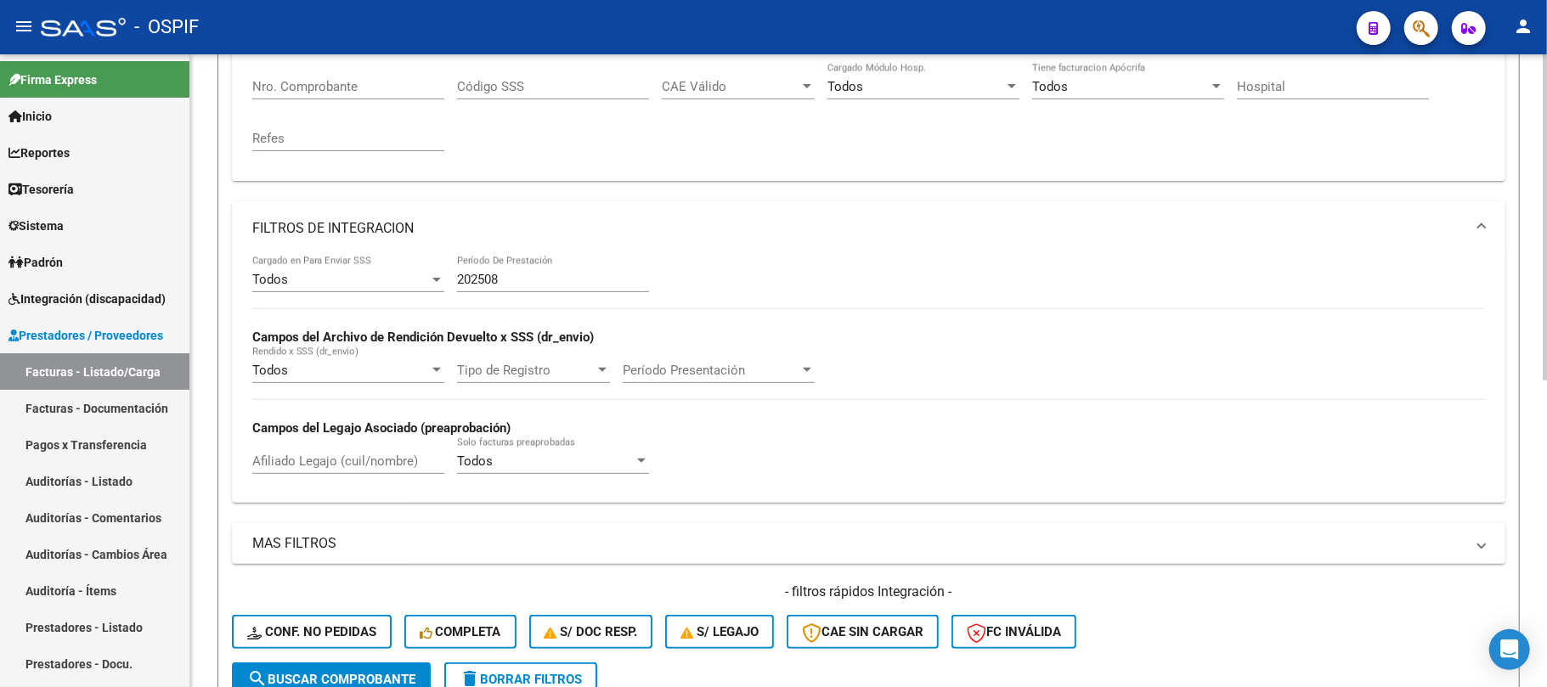
click at [875, 215] on mat-expansion-panel-header "FILTROS DE INTEGRACION" at bounding box center [869, 228] width 1274 height 54
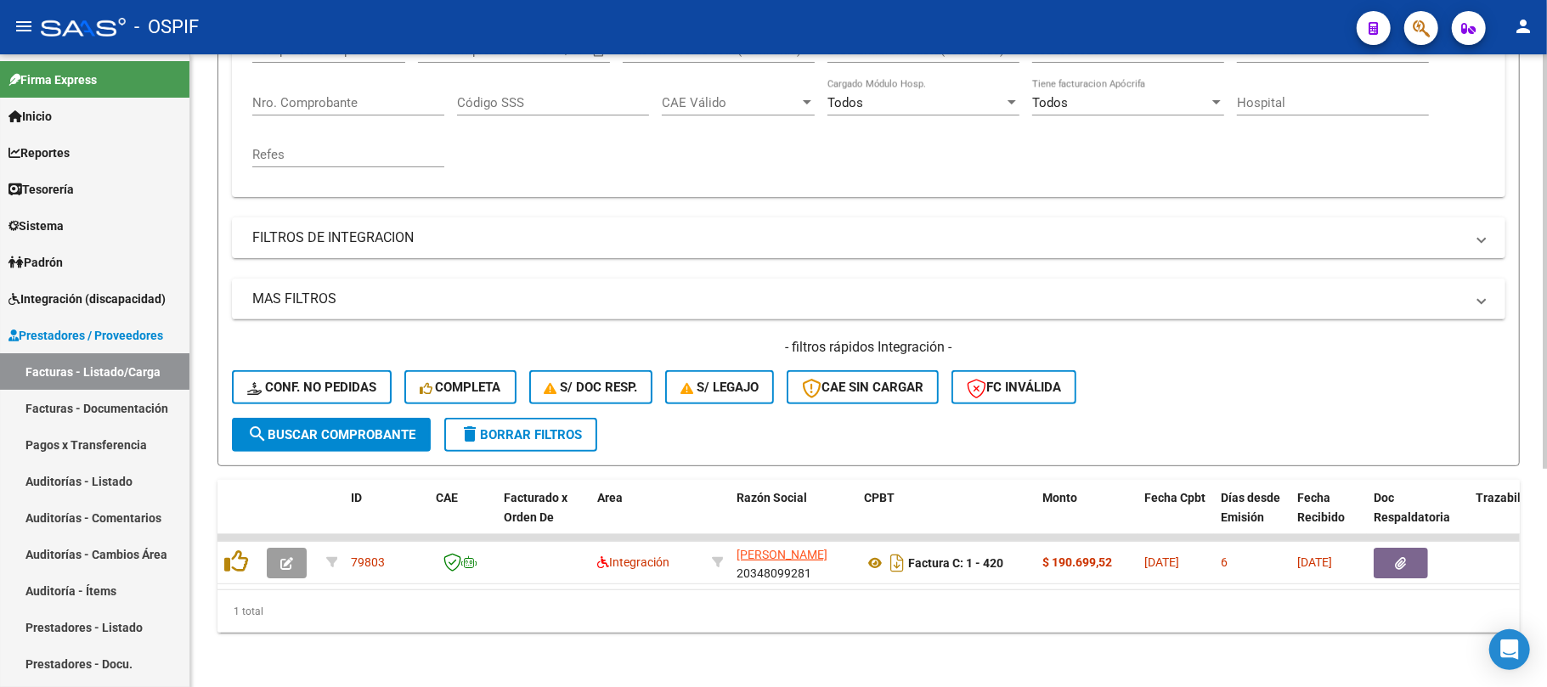
scroll to position [219, 0]
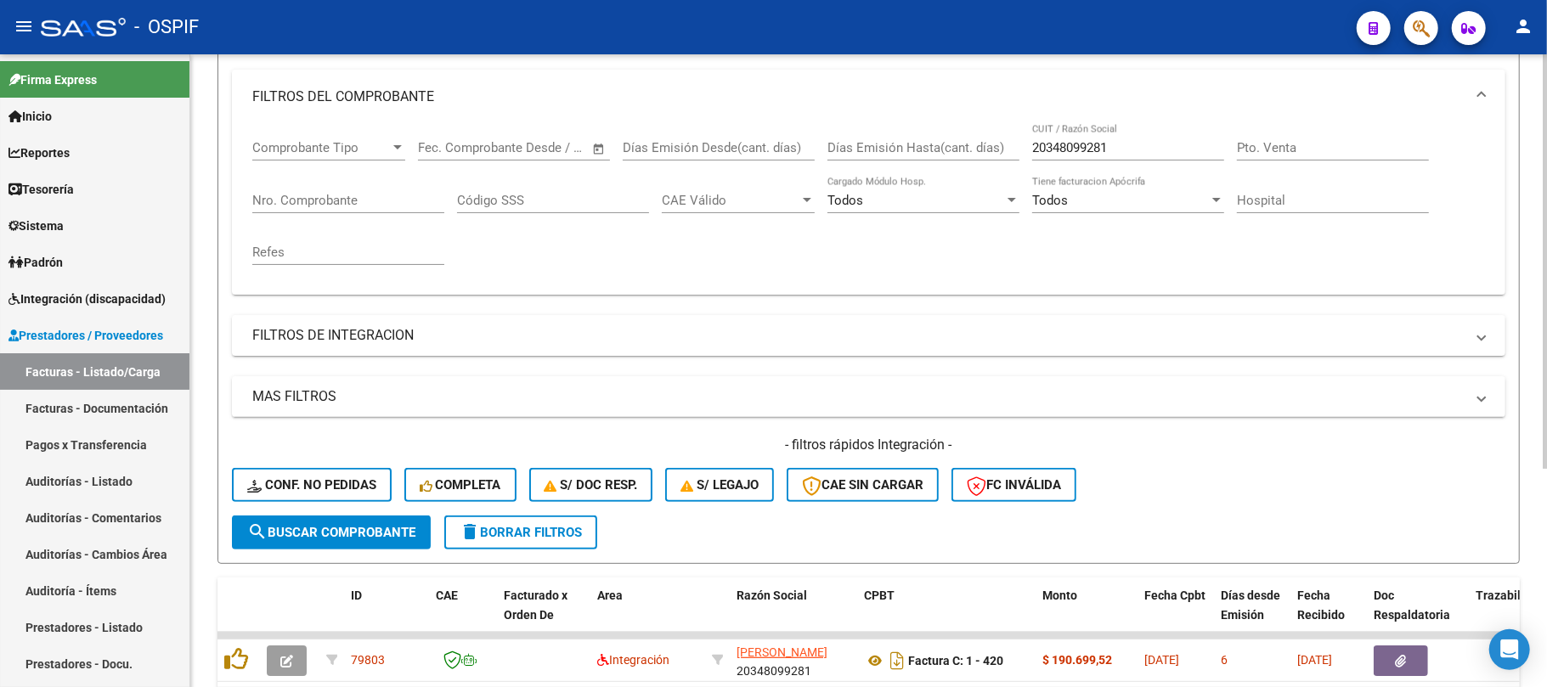
click at [1106, 150] on input "20348099281" at bounding box center [1128, 147] width 192 height 15
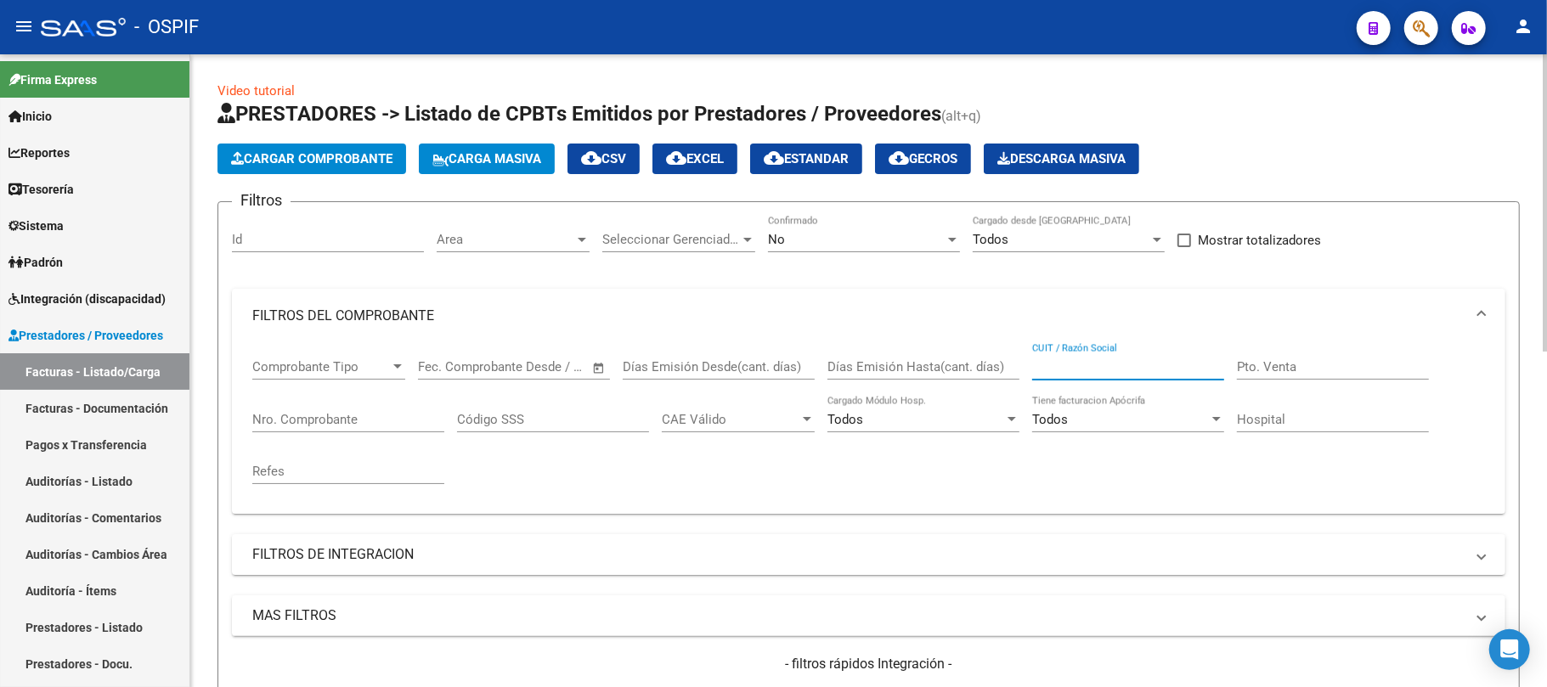
click at [724, 161] on span "cloud_download EXCEL" at bounding box center [695, 158] width 58 height 15
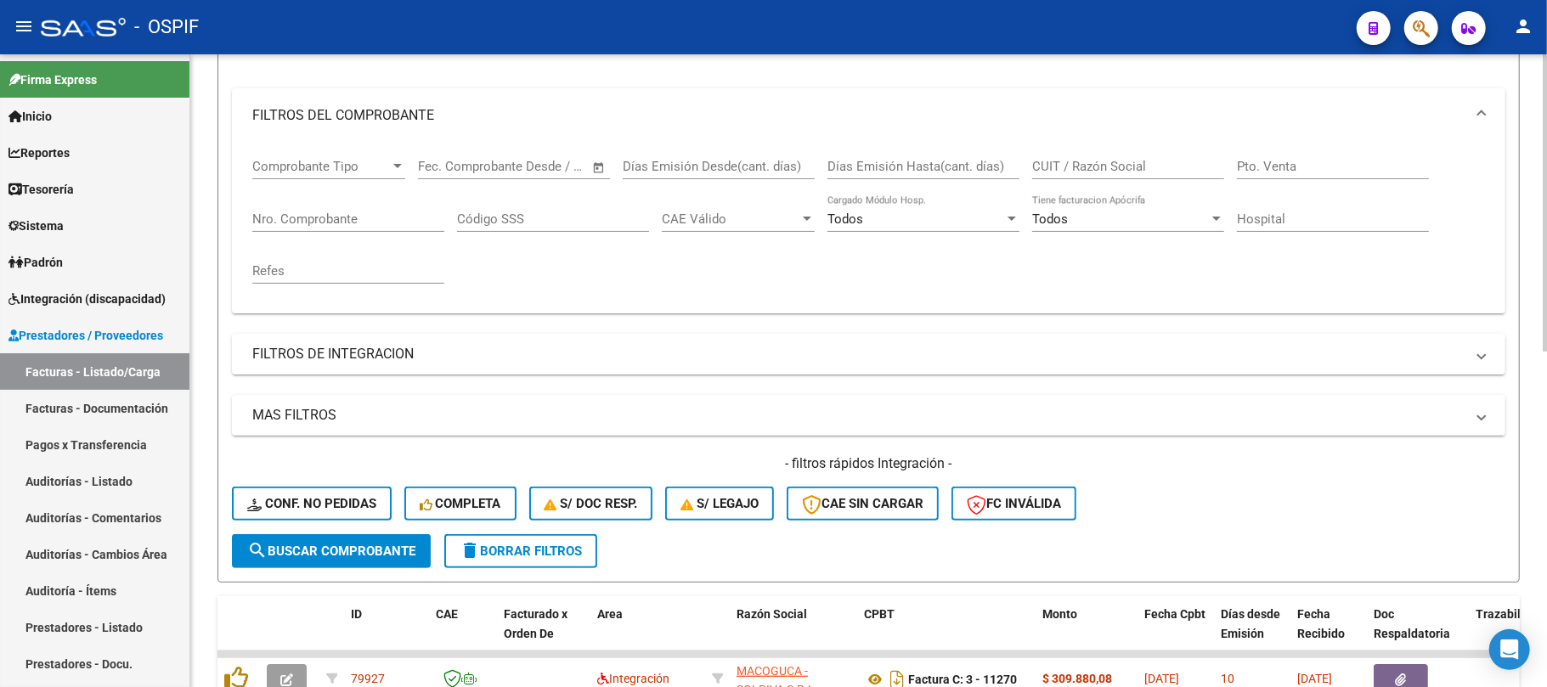
scroll to position [150, 0]
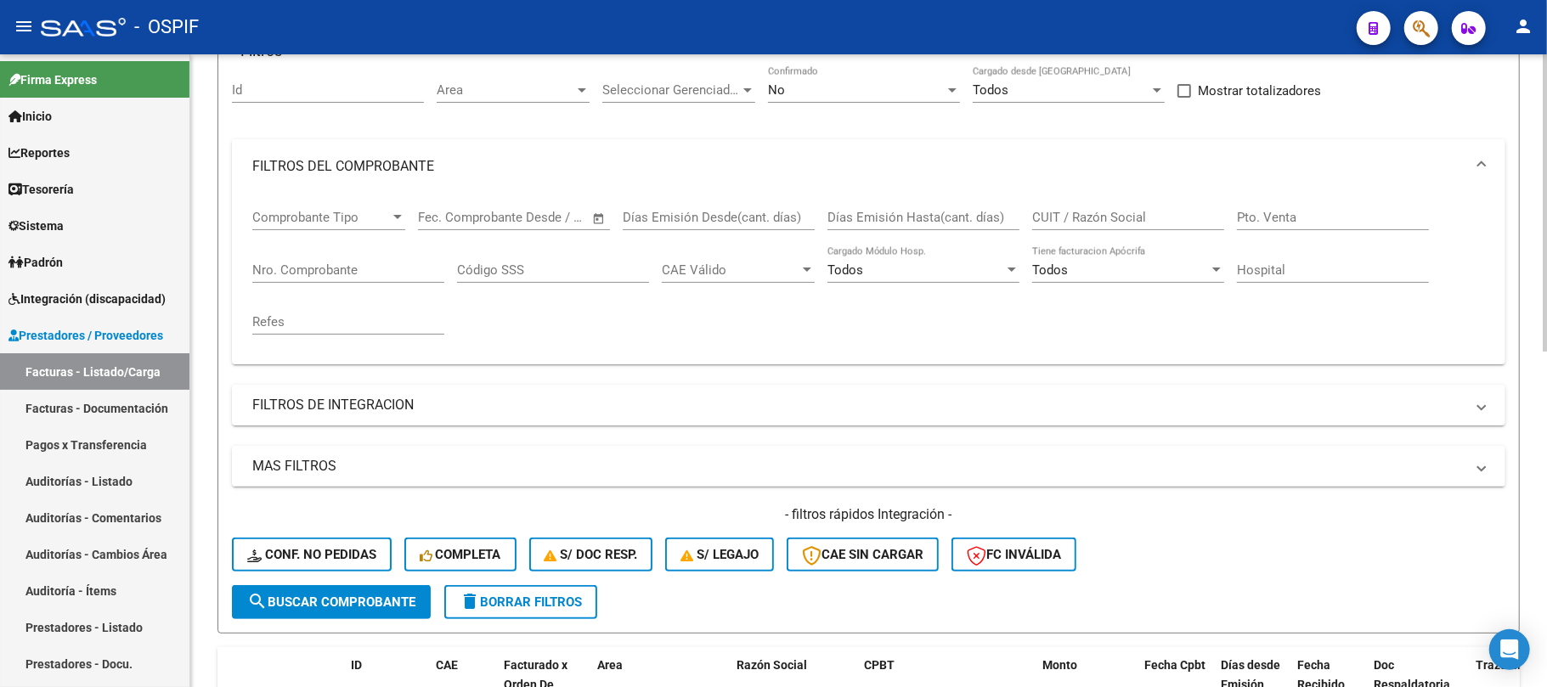
click at [1099, 231] on div "CUIT / Razón Social" at bounding box center [1128, 220] width 192 height 53
click at [1108, 224] on input "CUIT / Razón Social" at bounding box center [1128, 217] width 192 height 15
paste input "ACCIARITO ANDREA ROSANA"
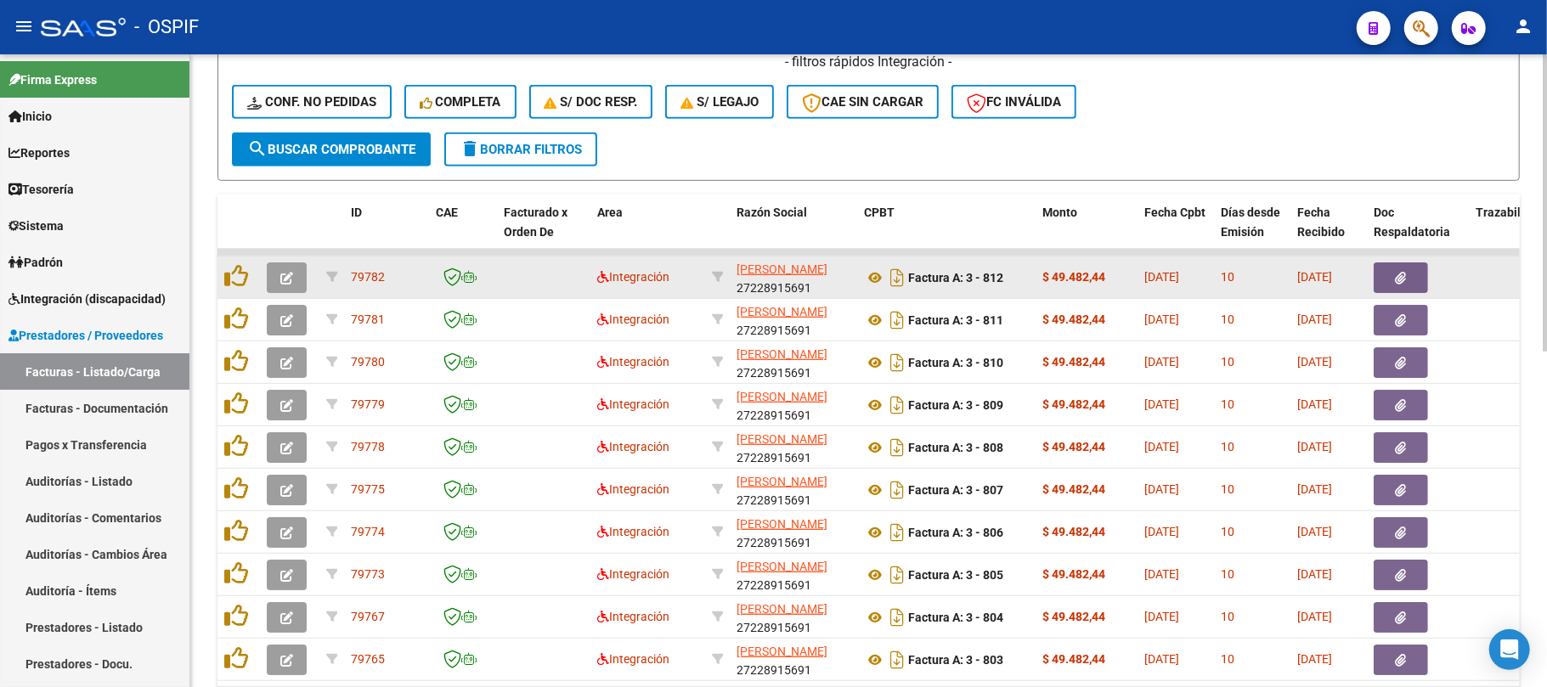
scroll to position [715, 0]
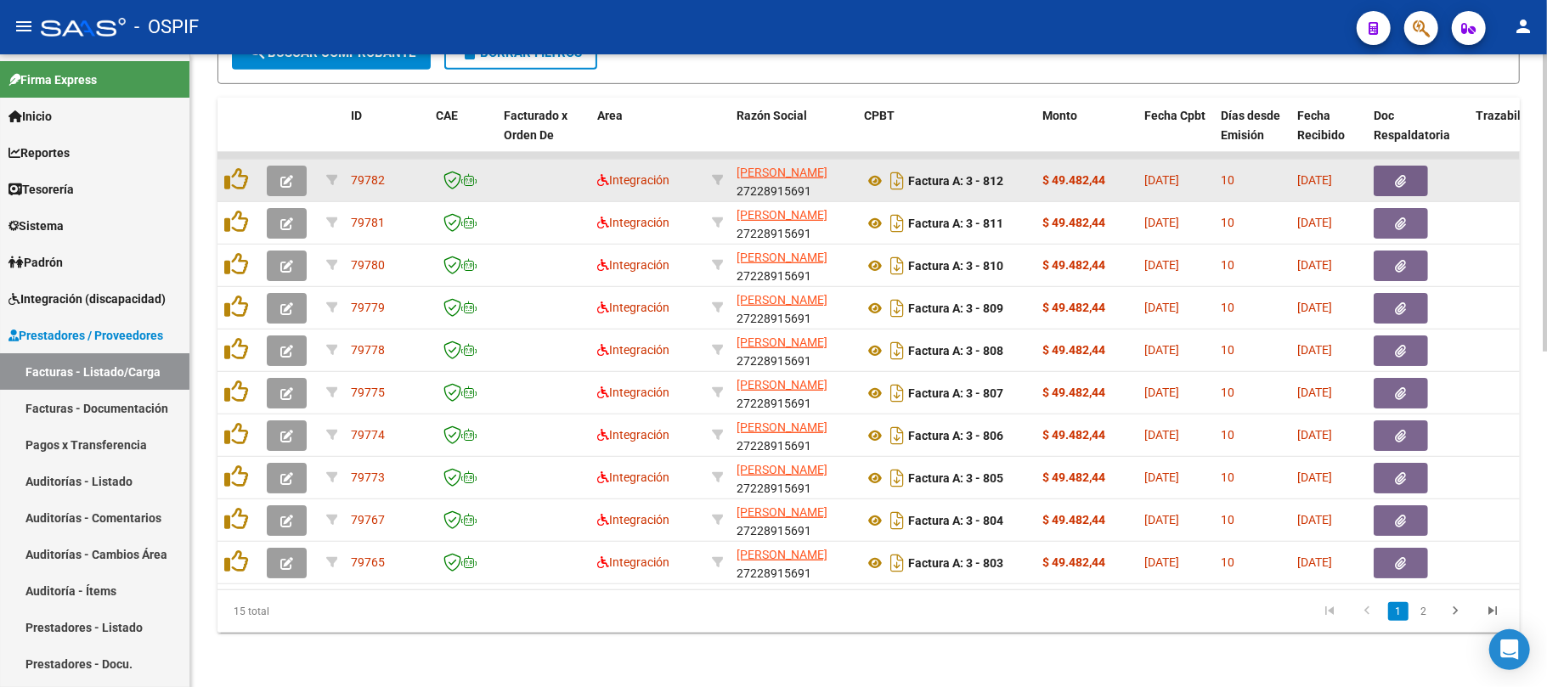
type input "ACCIARITO ANDREA ROSANA"
click at [289, 166] on button "button" at bounding box center [287, 181] width 40 height 31
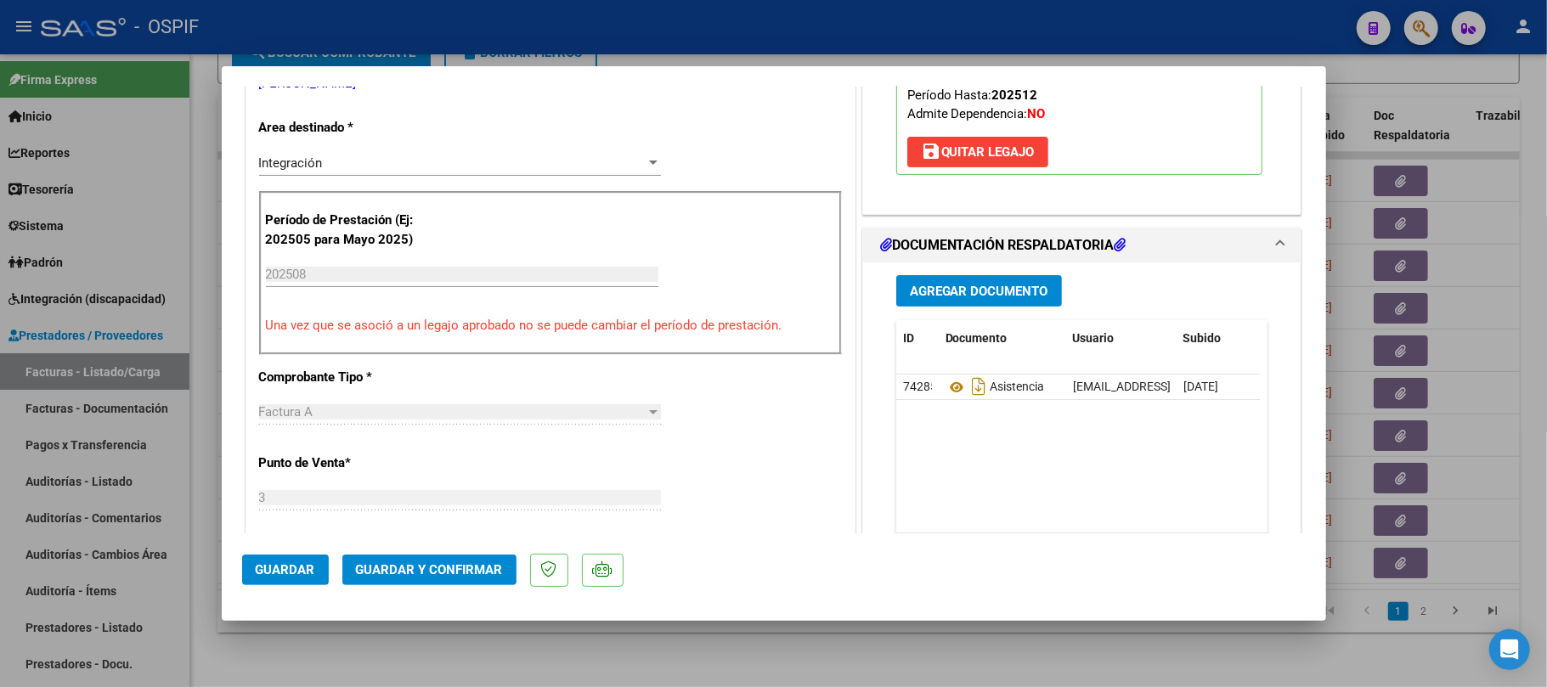
scroll to position [0, 0]
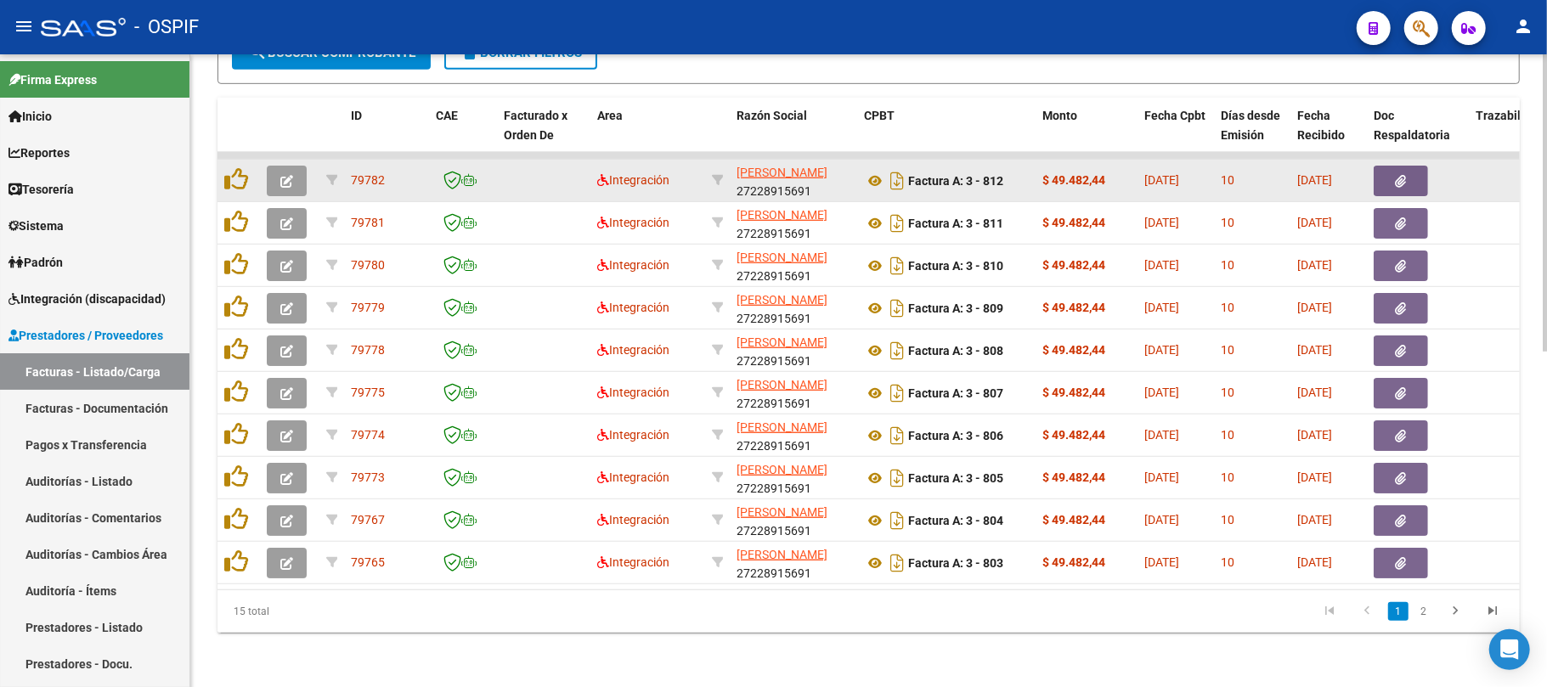
click at [297, 166] on button "button" at bounding box center [287, 181] width 40 height 31
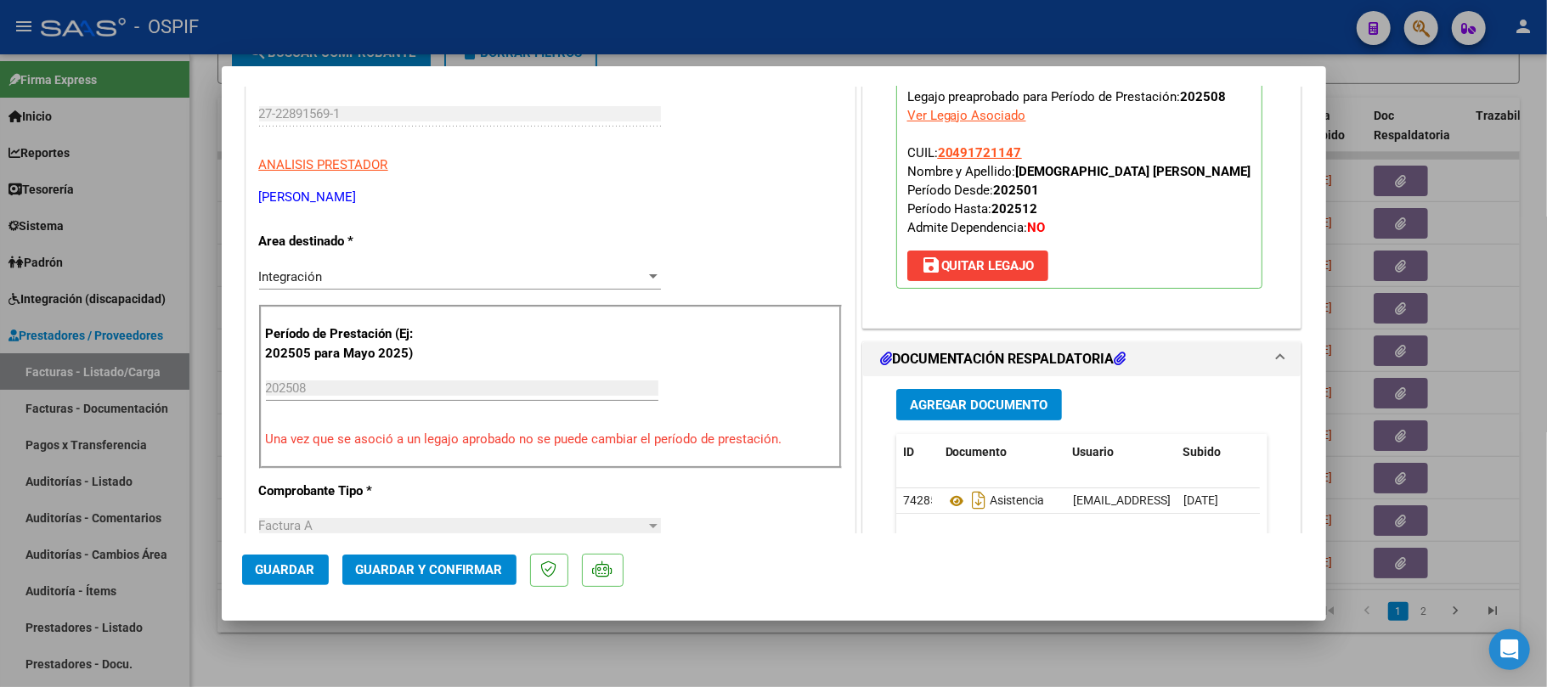
scroll to position [566, 0]
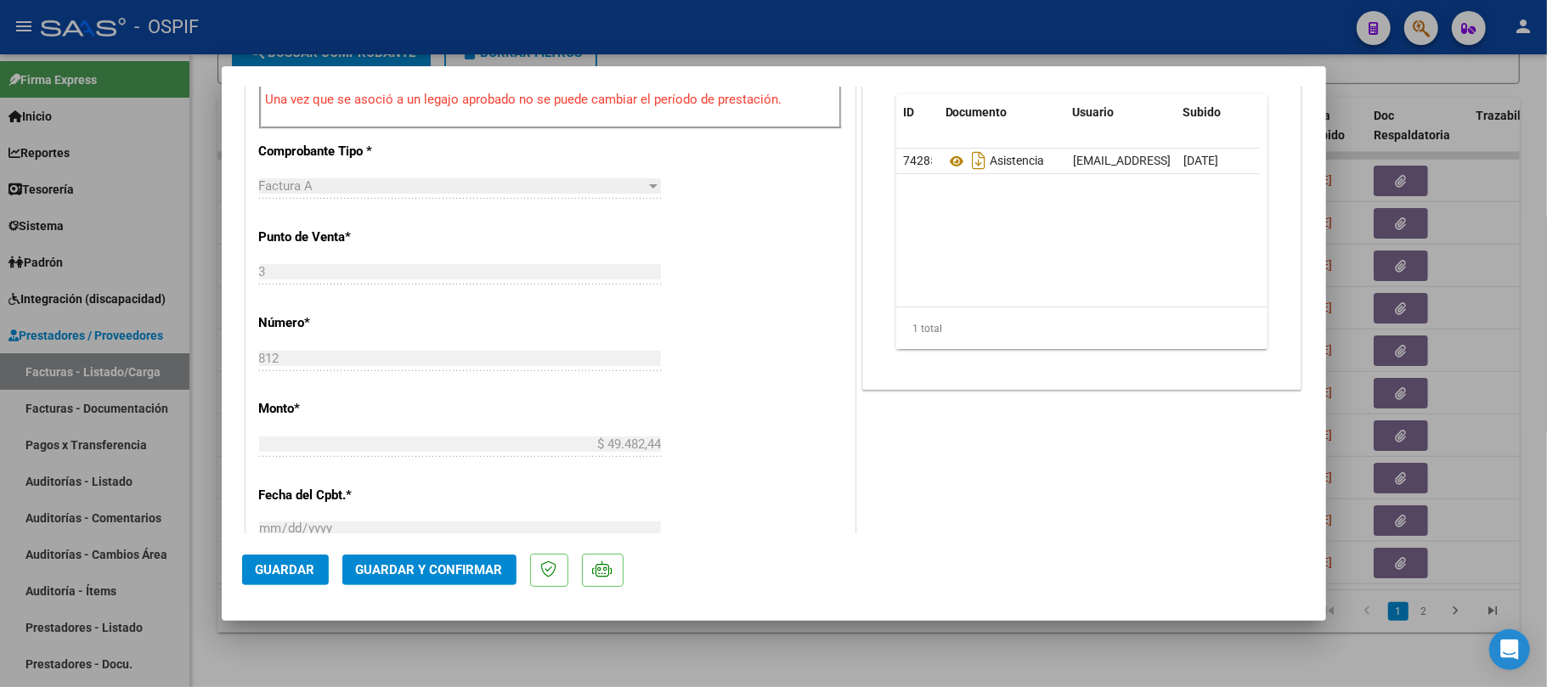
click at [432, 576] on span "Guardar y Confirmar" at bounding box center [429, 569] width 147 height 15
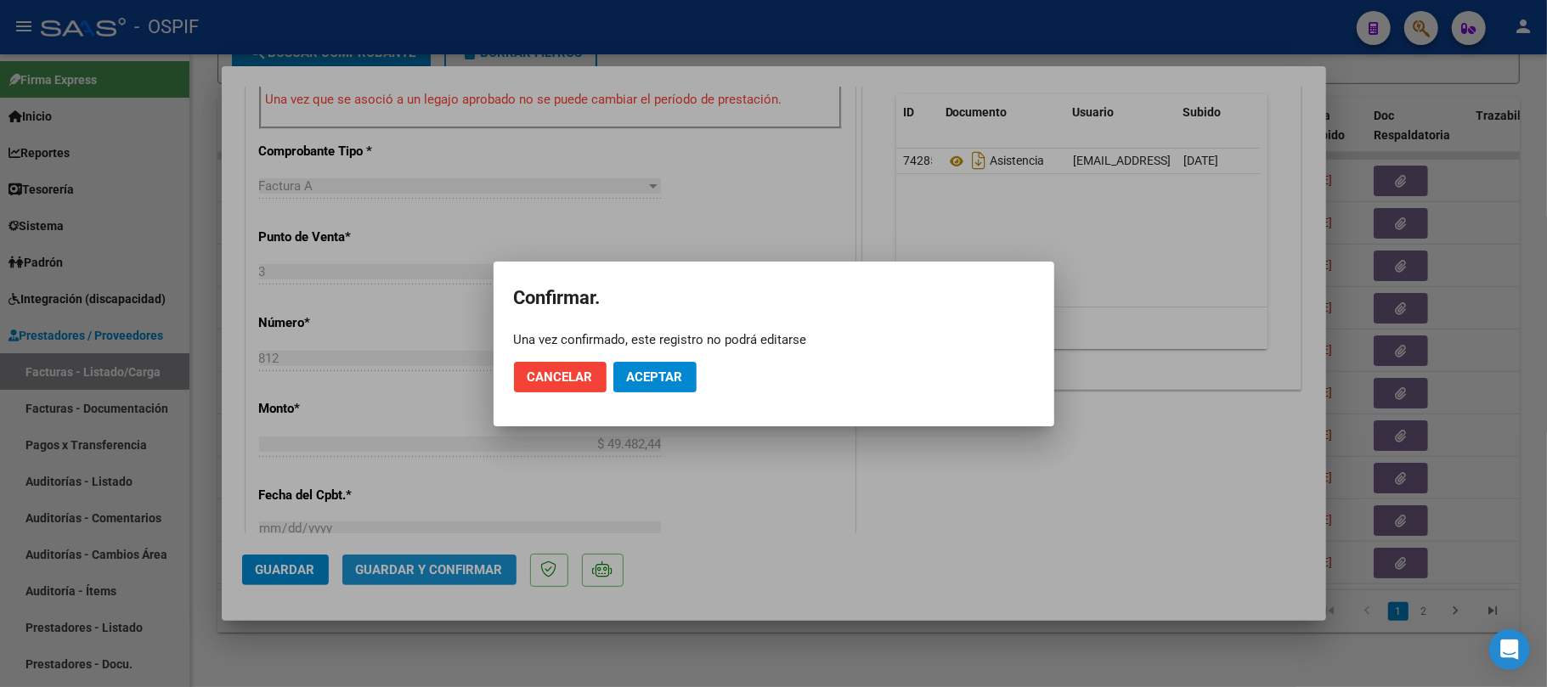
click at [632, 393] on mat-dialog-actions "Cancelar Aceptar" at bounding box center [774, 377] width 520 height 58
click at [644, 384] on span "Aceptar" at bounding box center [655, 377] width 56 height 15
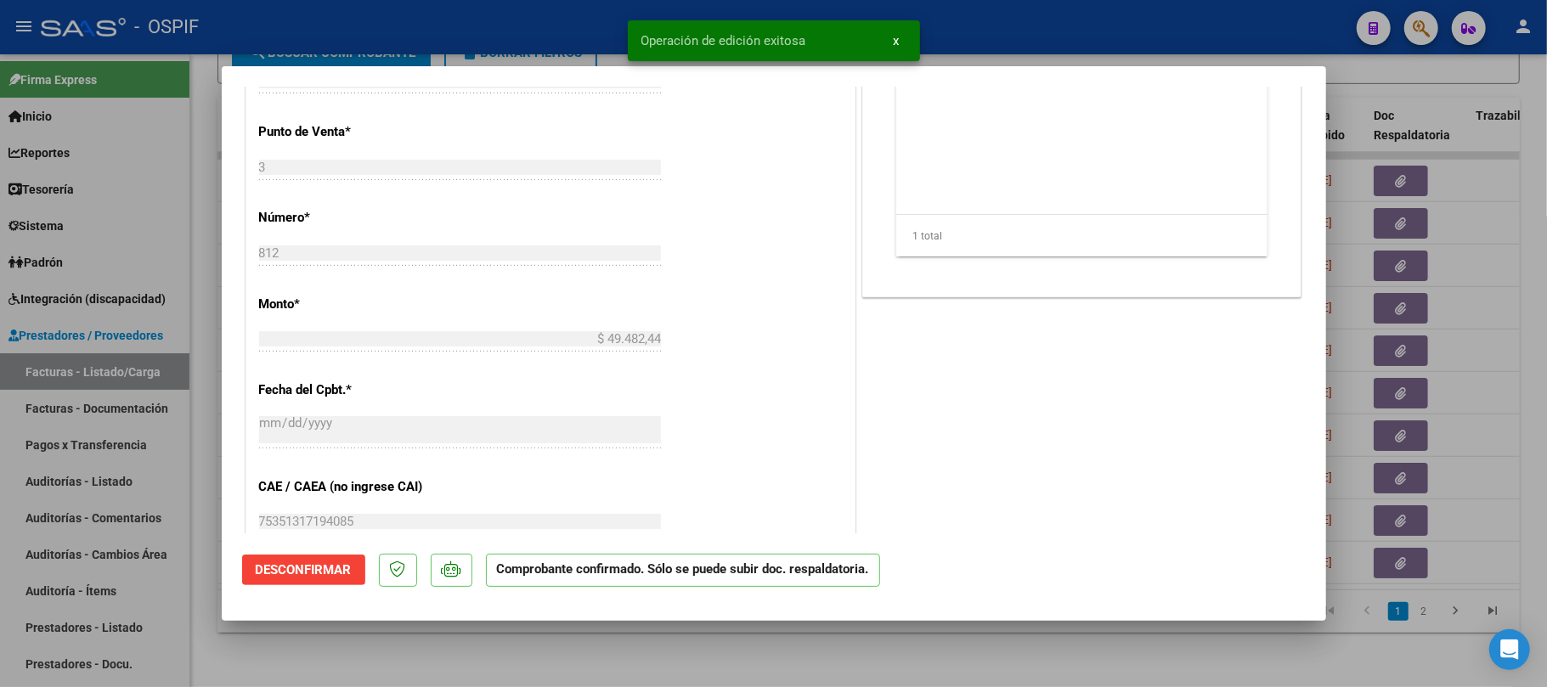
scroll to position [0, 0]
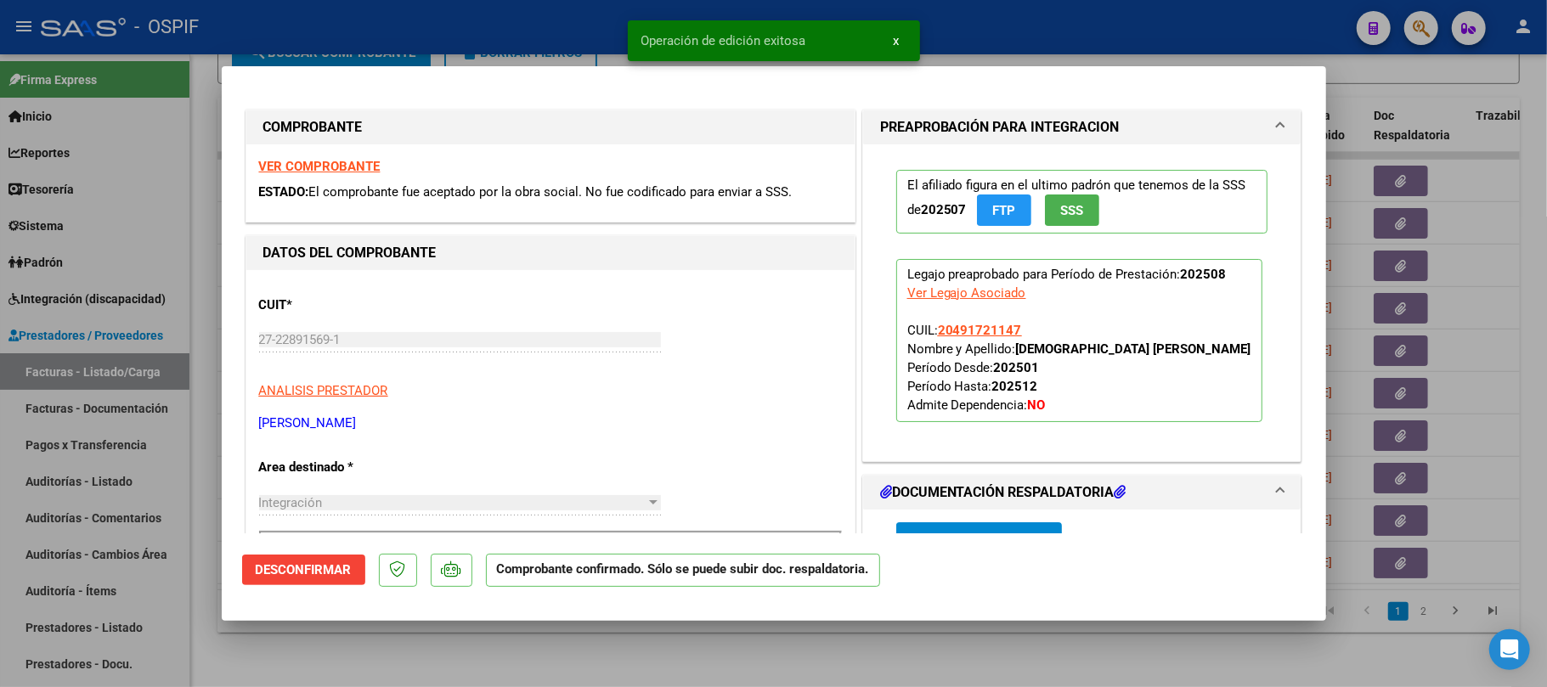
click at [836, 639] on div at bounding box center [773, 343] width 1547 height 687
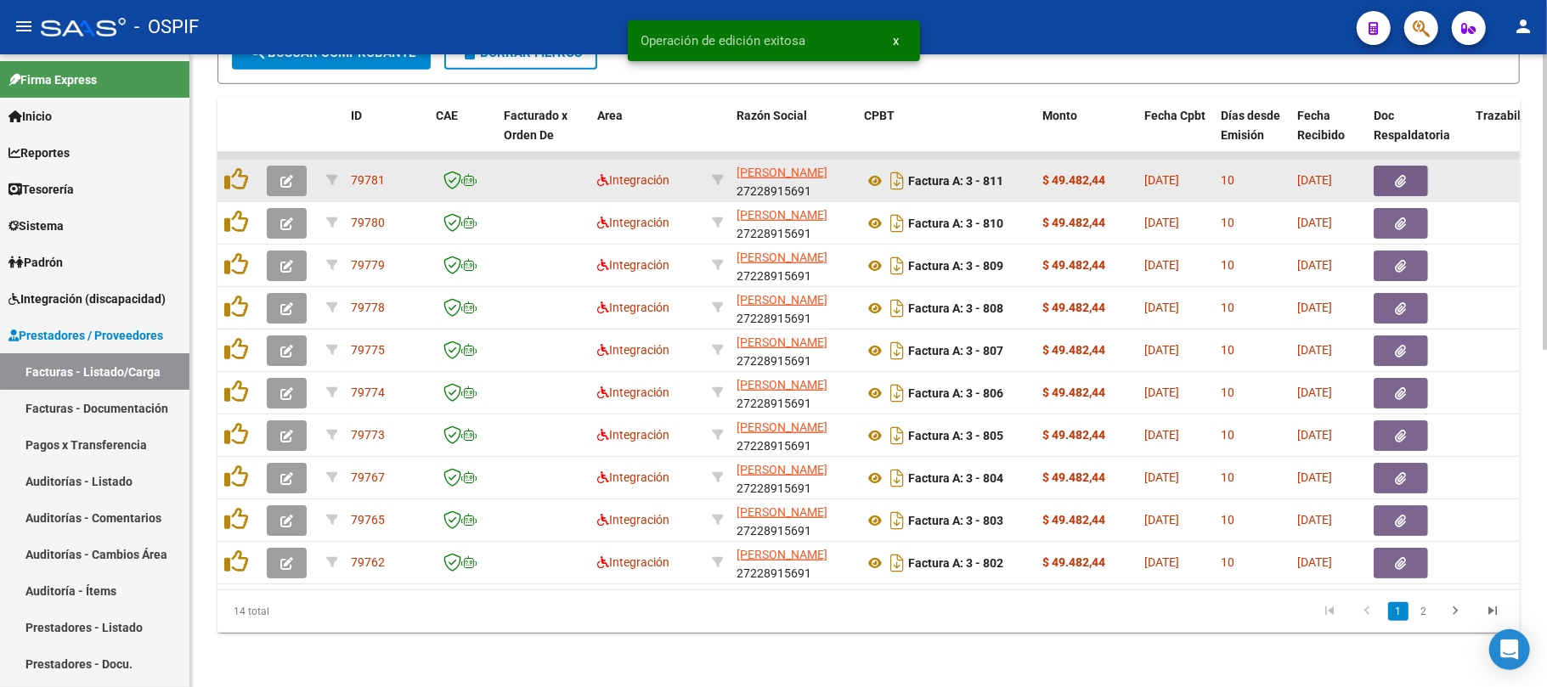
click at [283, 175] on icon "button" at bounding box center [286, 181] width 13 height 13
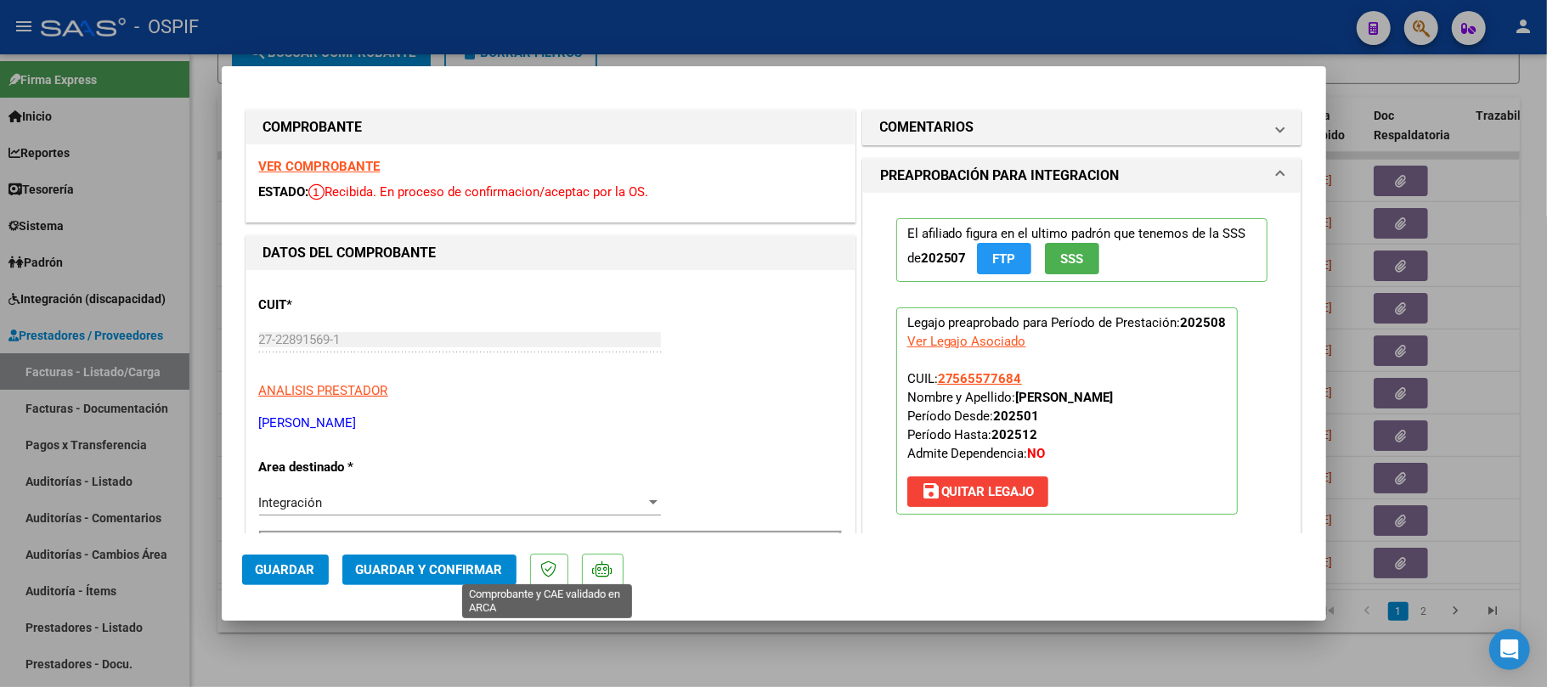
click at [446, 574] on span "Guardar y Confirmar" at bounding box center [429, 569] width 147 height 15
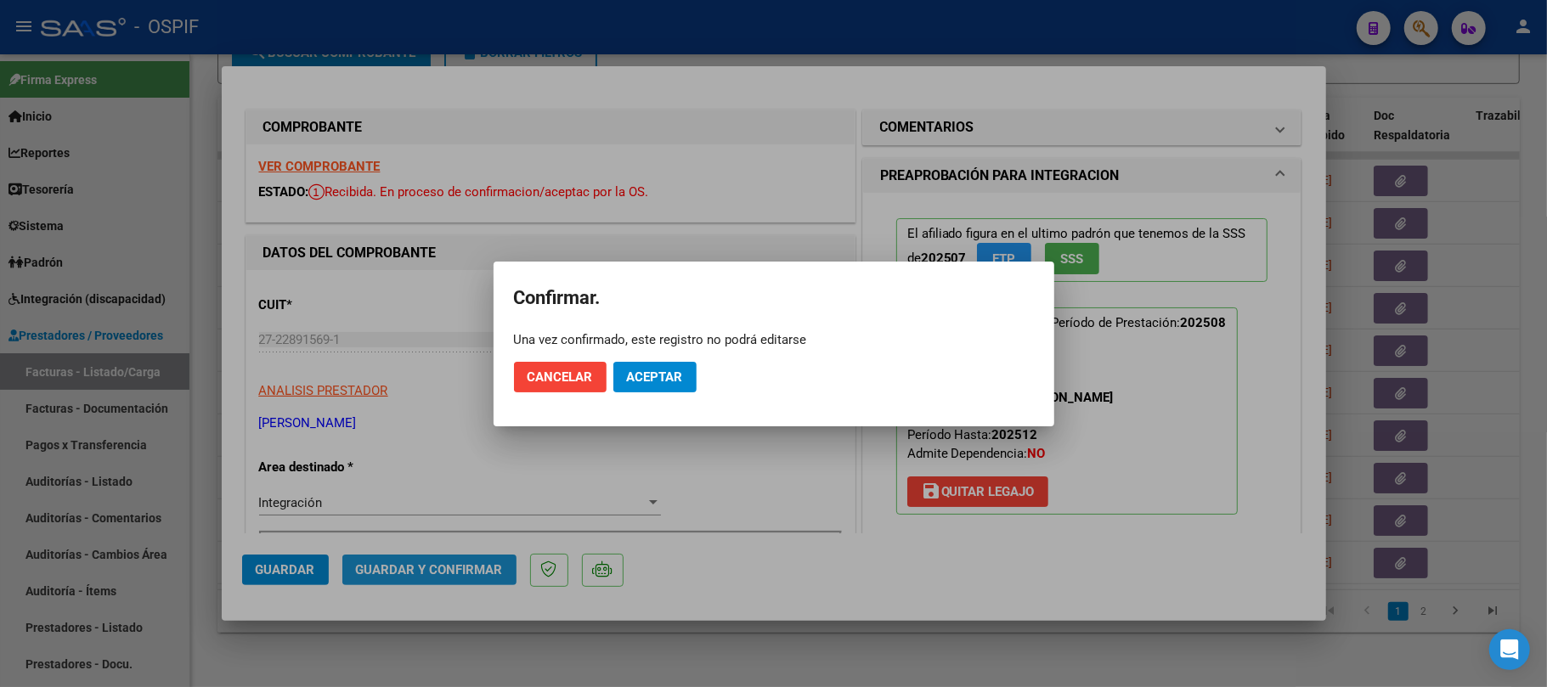
click at [643, 370] on span "Aceptar" at bounding box center [655, 377] width 56 height 15
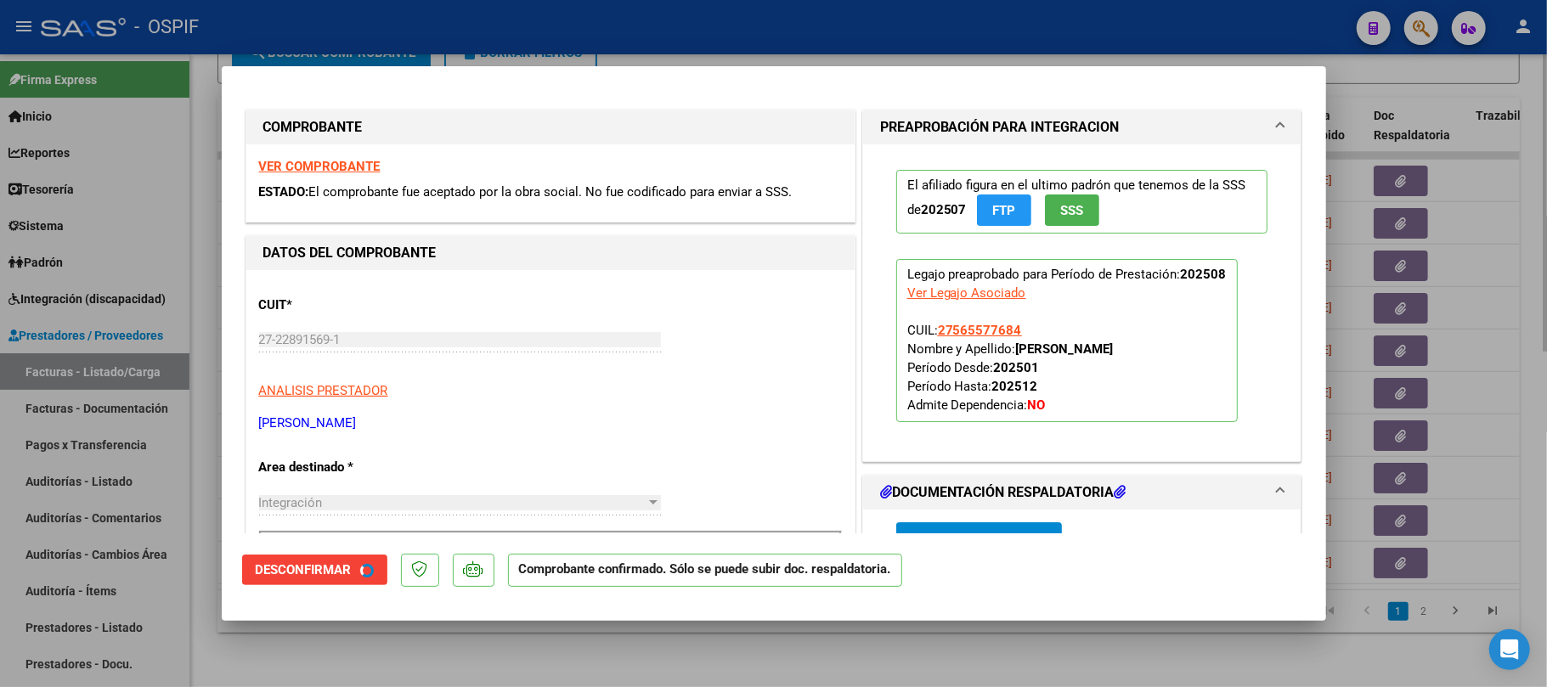
click at [282, 666] on div at bounding box center [773, 343] width 1547 height 687
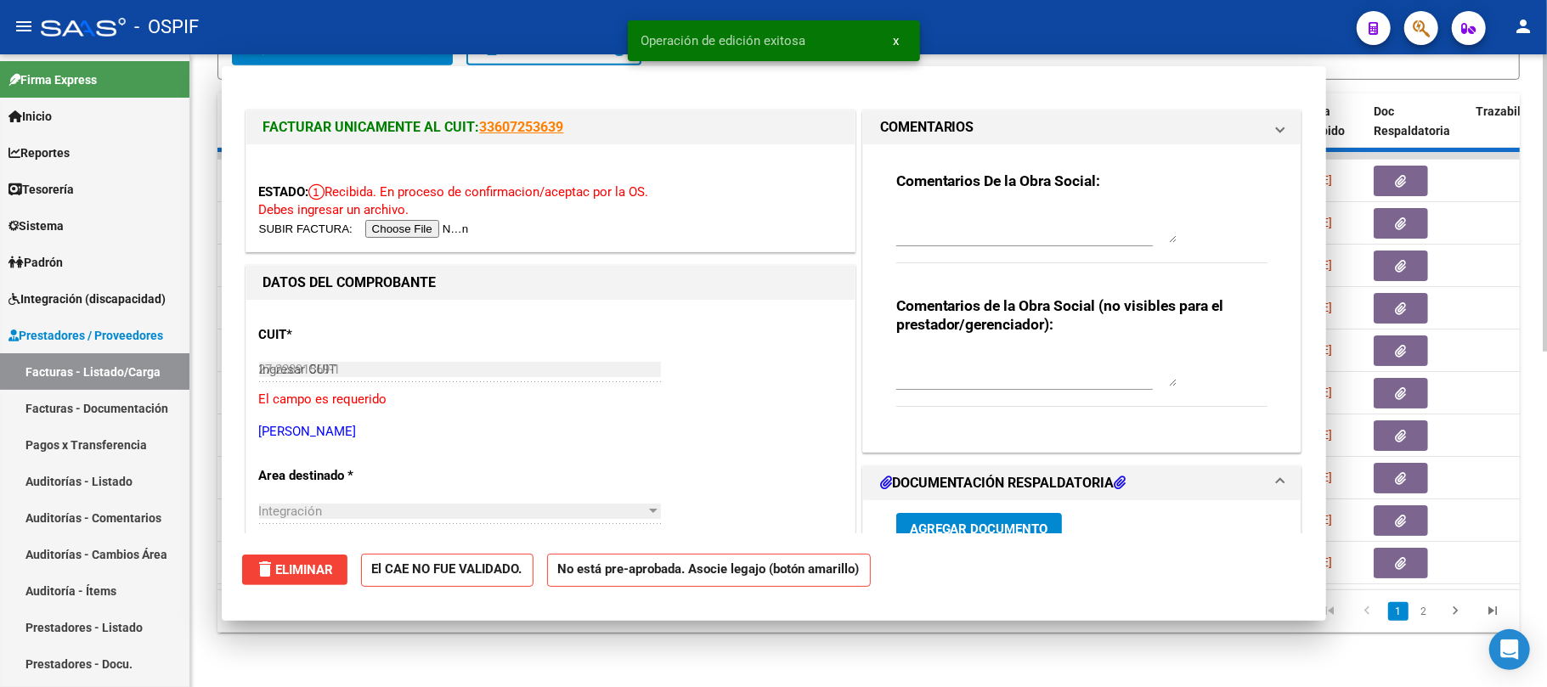
type input "$ 0,00"
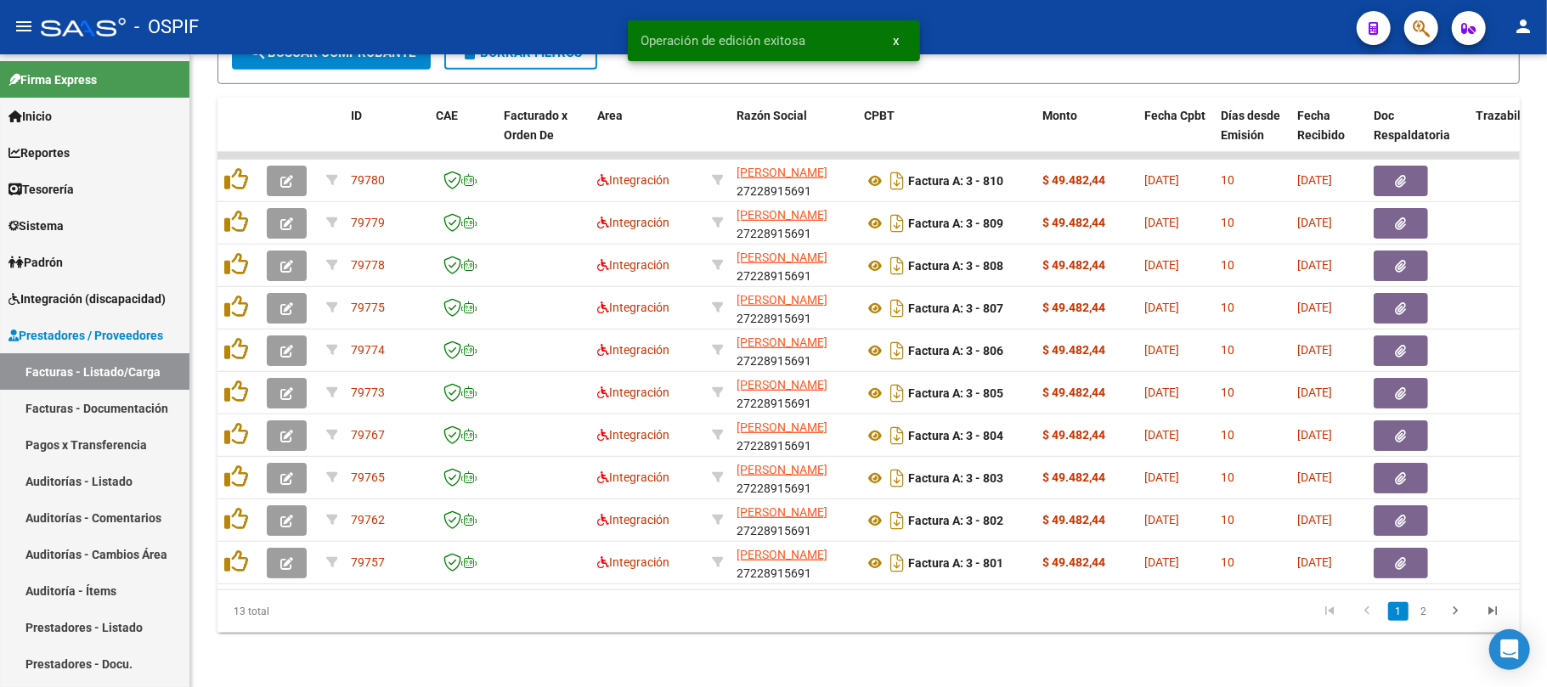
scroll to position [21, 0]
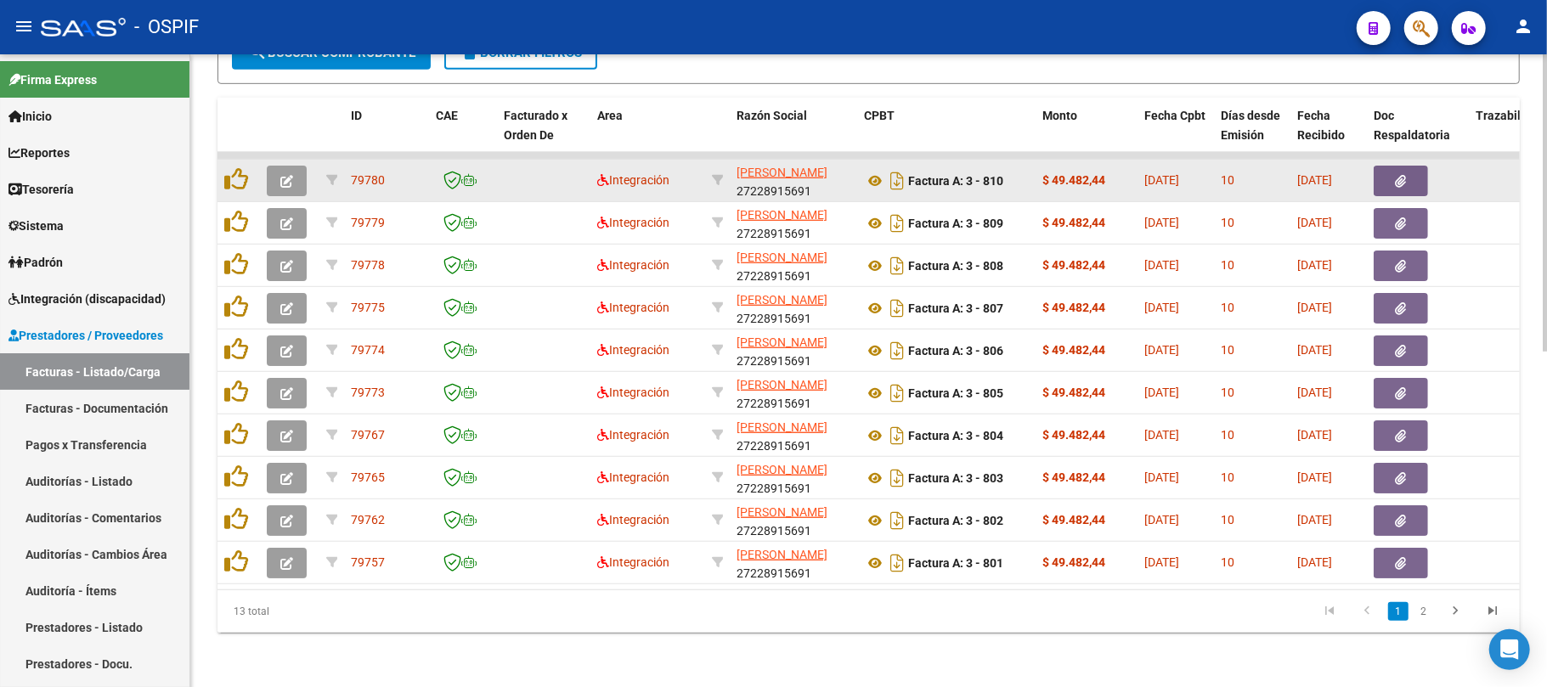
click at [290, 175] on icon "button" at bounding box center [286, 181] width 13 height 13
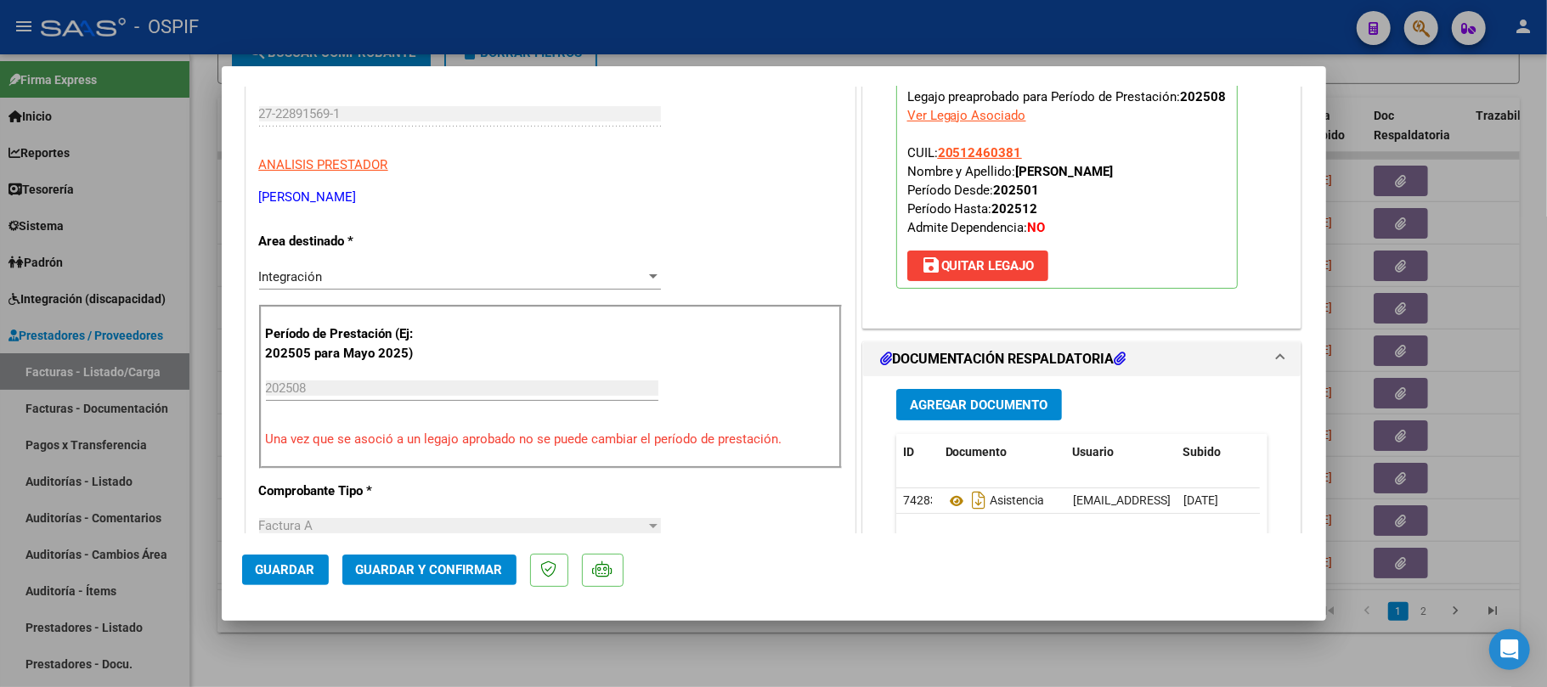
scroll to position [0, 0]
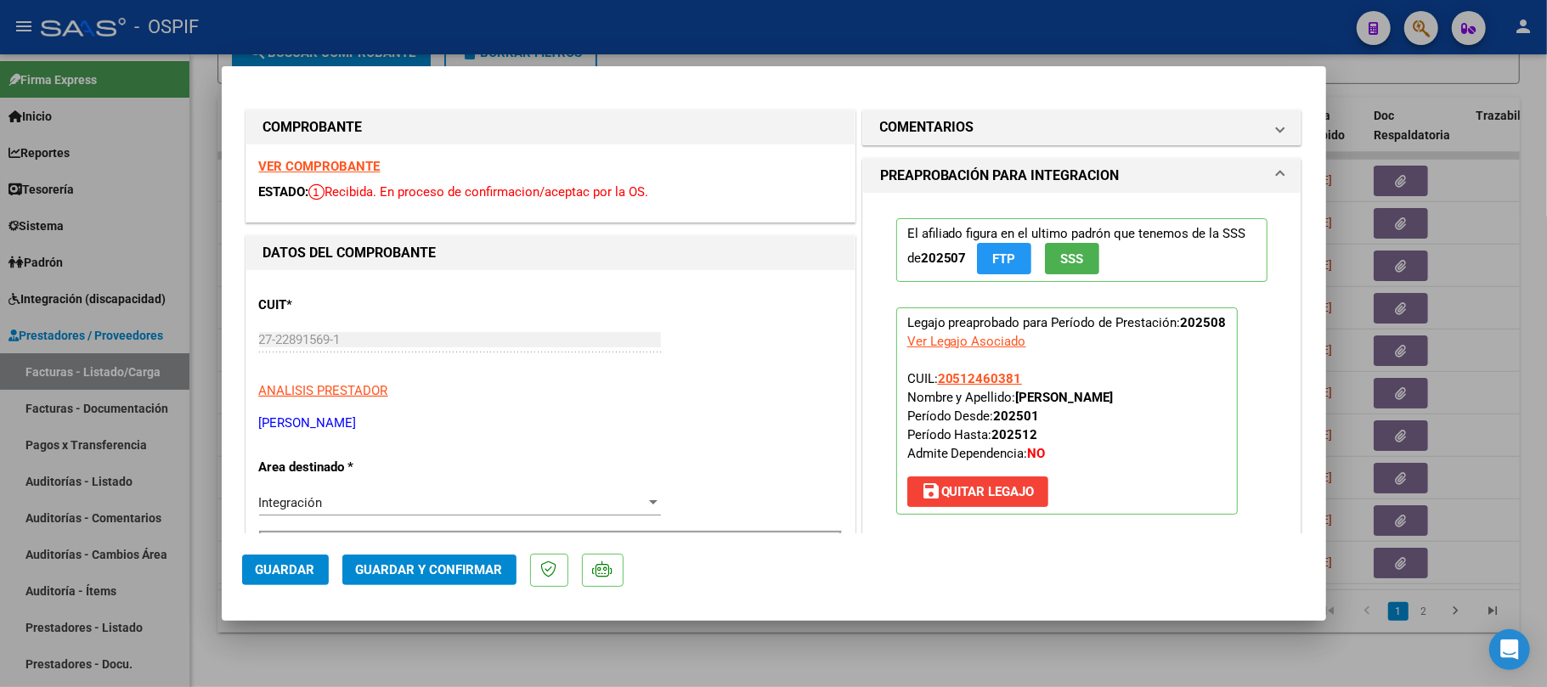
click at [427, 565] on span "Guardar y Confirmar" at bounding box center [429, 569] width 147 height 15
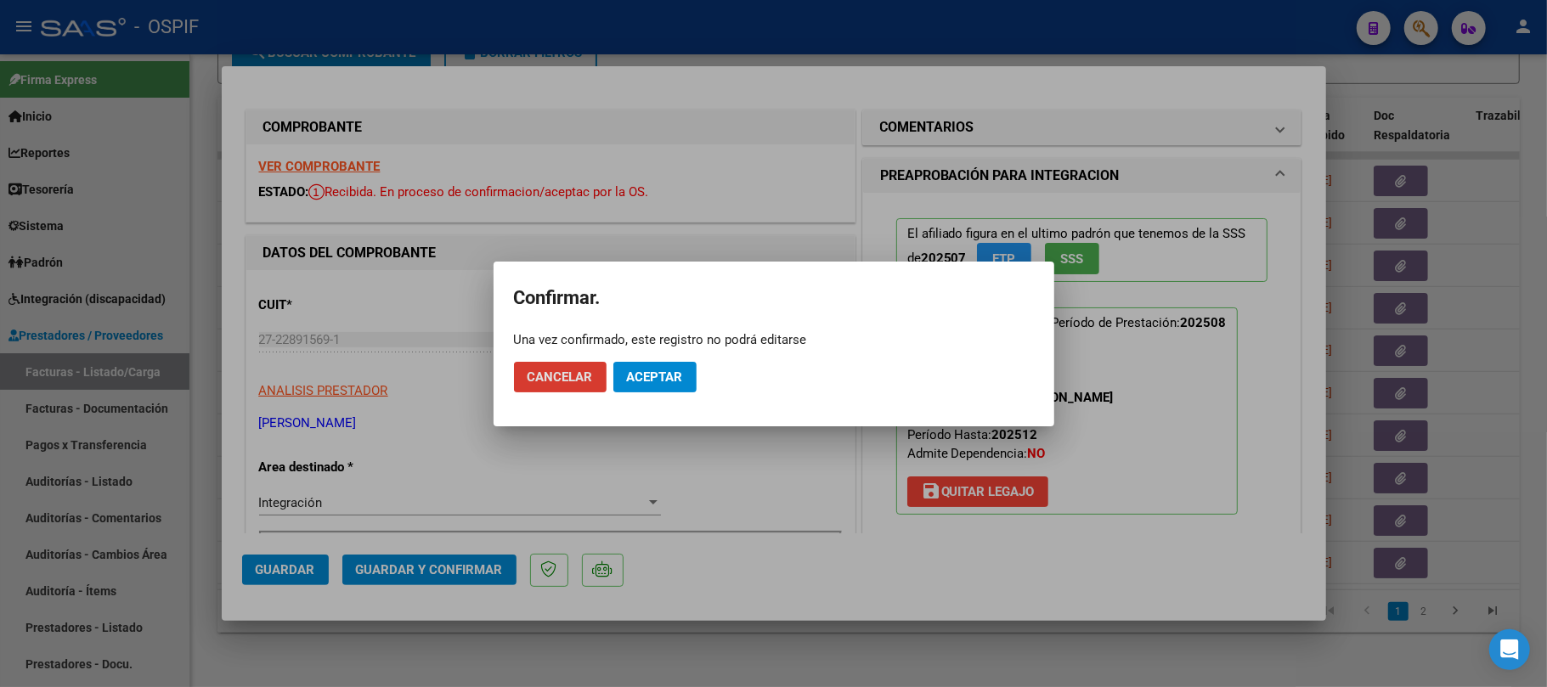
click at [647, 374] on span "Aceptar" at bounding box center [655, 377] width 56 height 15
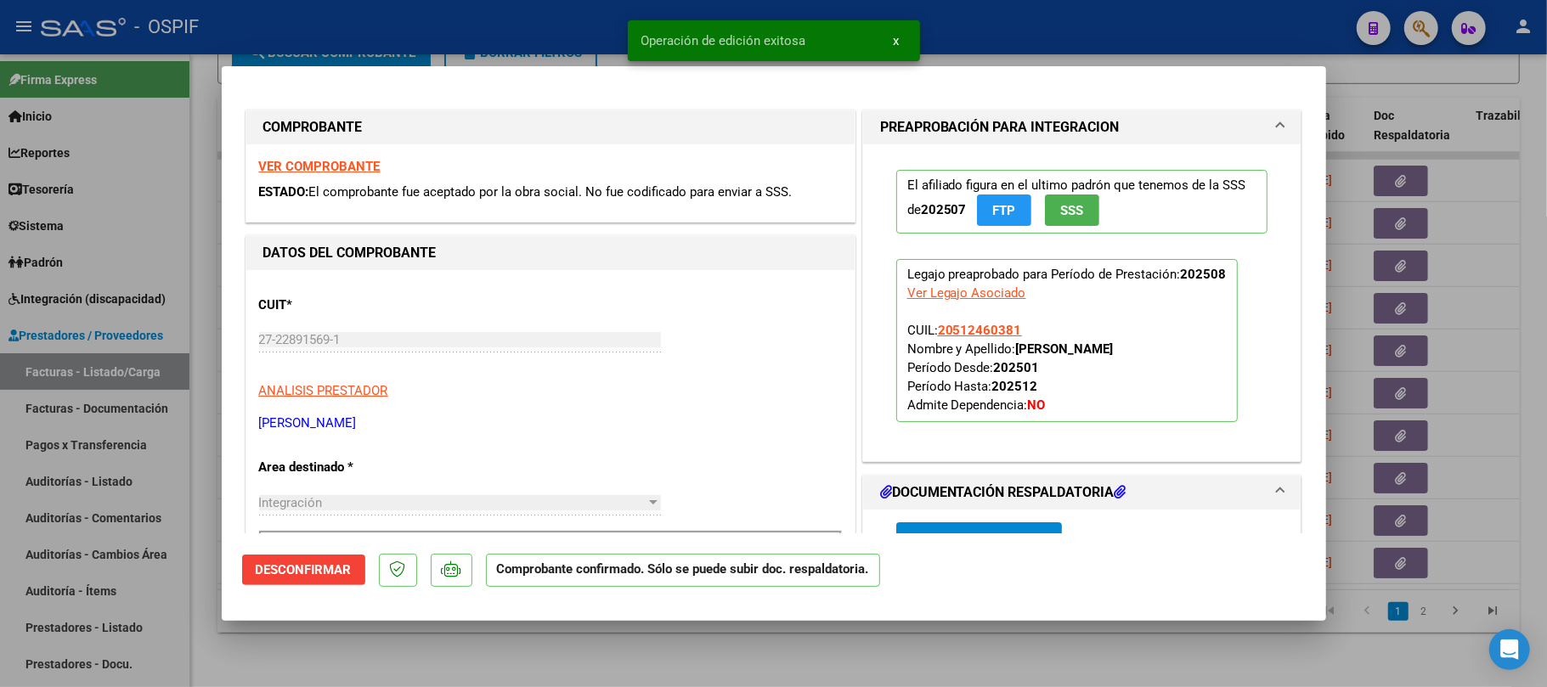
click at [598, 663] on div at bounding box center [773, 343] width 1547 height 687
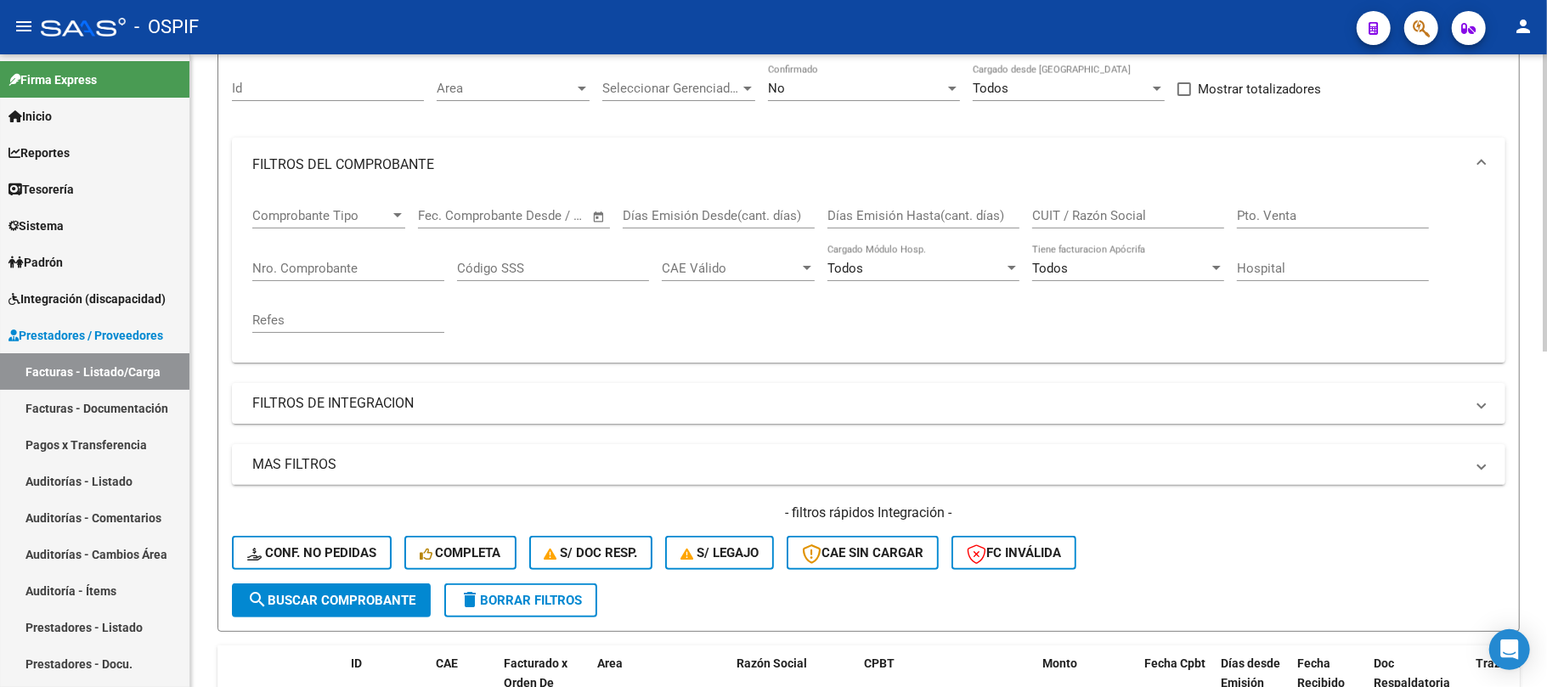
scroll to position [36, 0]
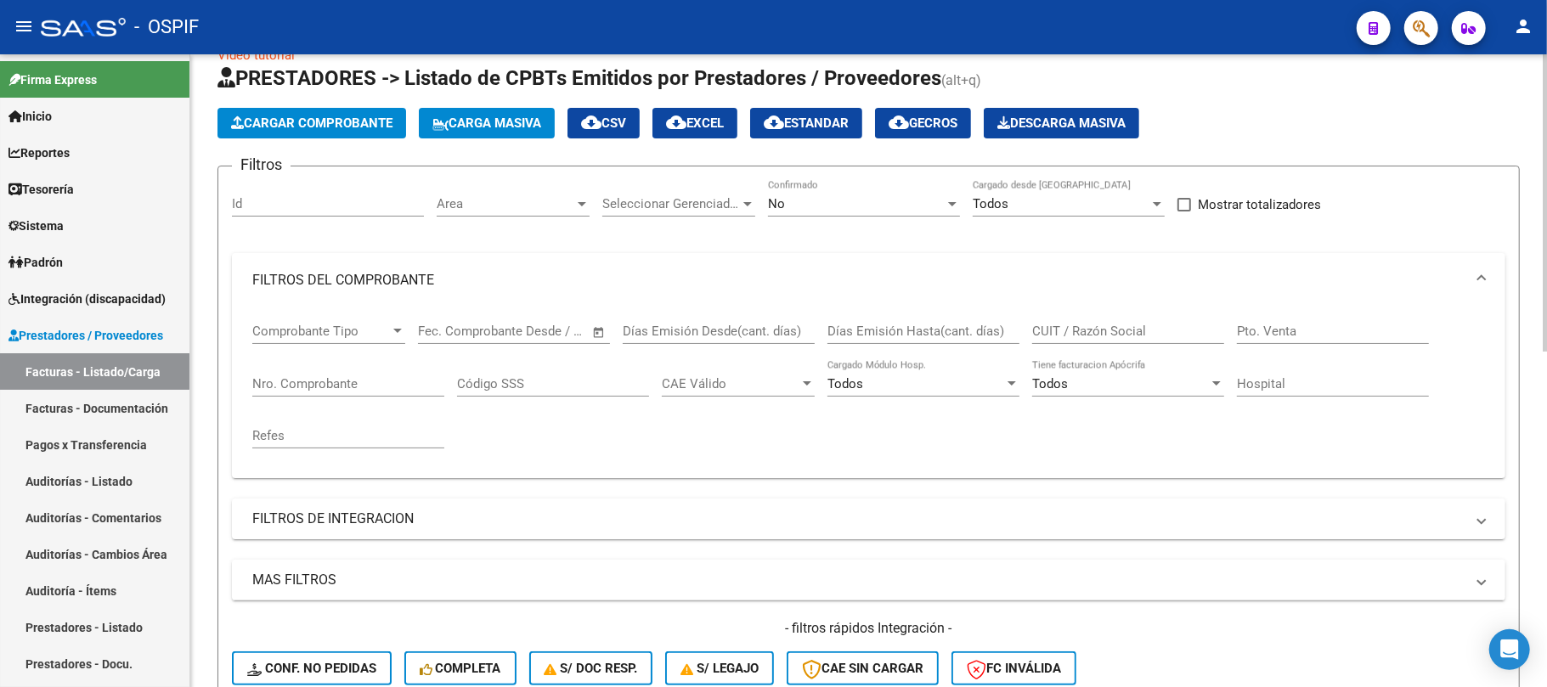
click at [867, 212] on div "No Confirmado" at bounding box center [864, 198] width 192 height 37
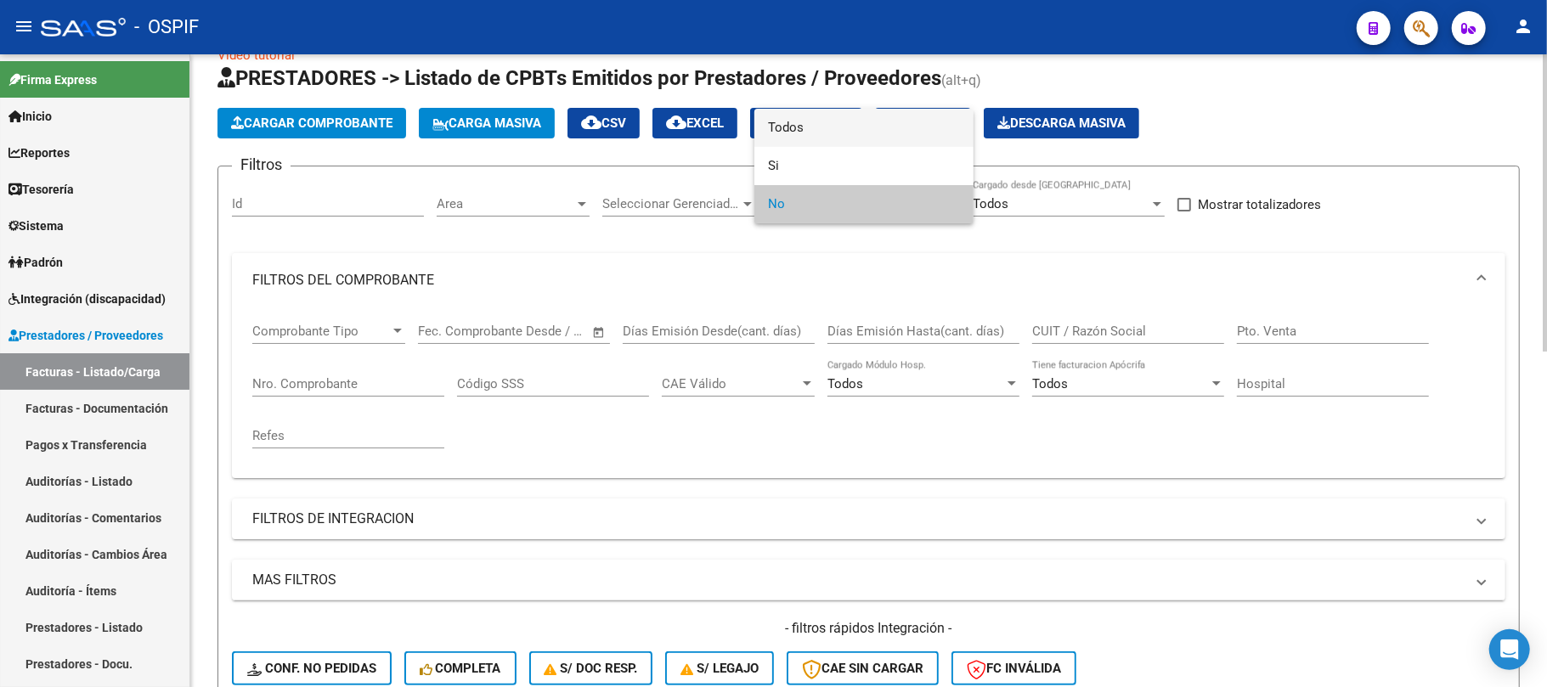
click at [878, 134] on span "Todos" at bounding box center [864, 128] width 192 height 38
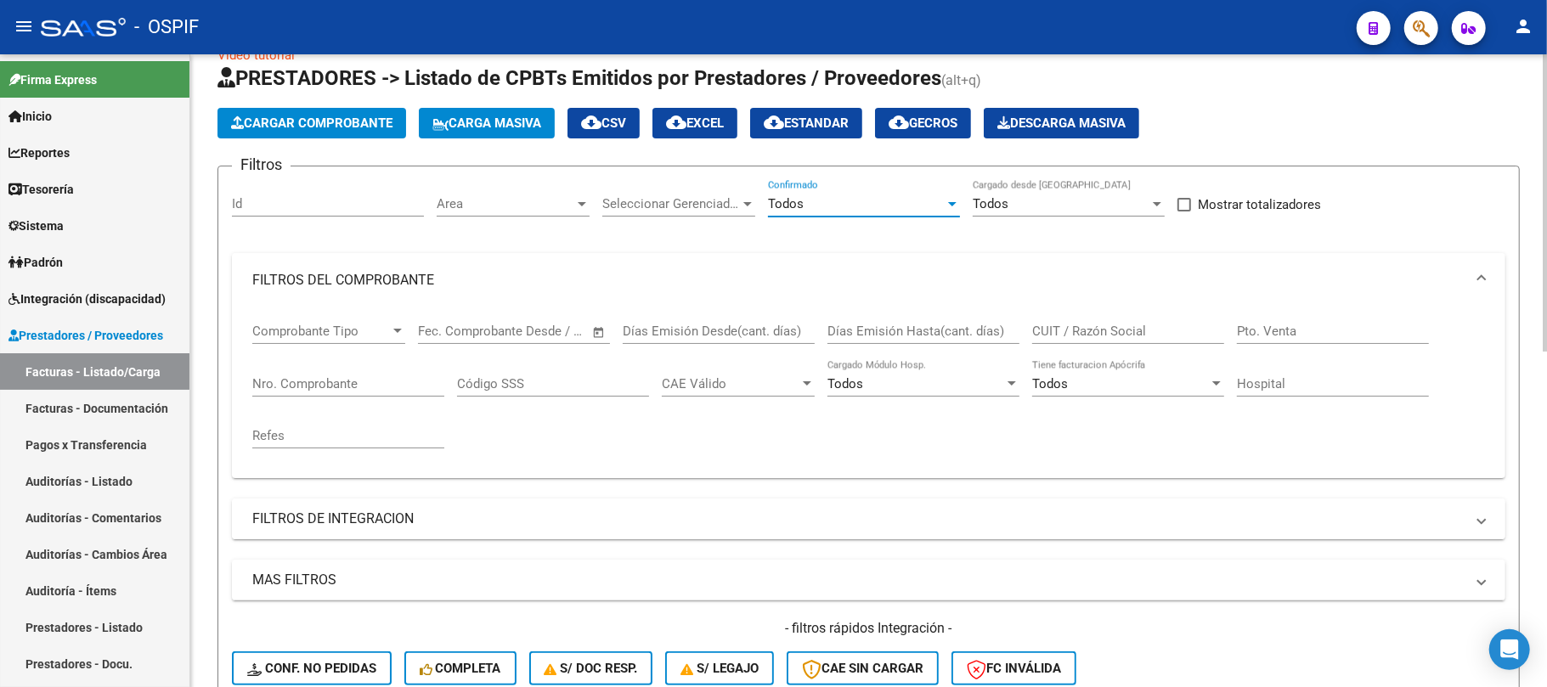
click at [426, 525] on mat-panel-title "FILTROS DE INTEGRACION" at bounding box center [858, 519] width 1212 height 19
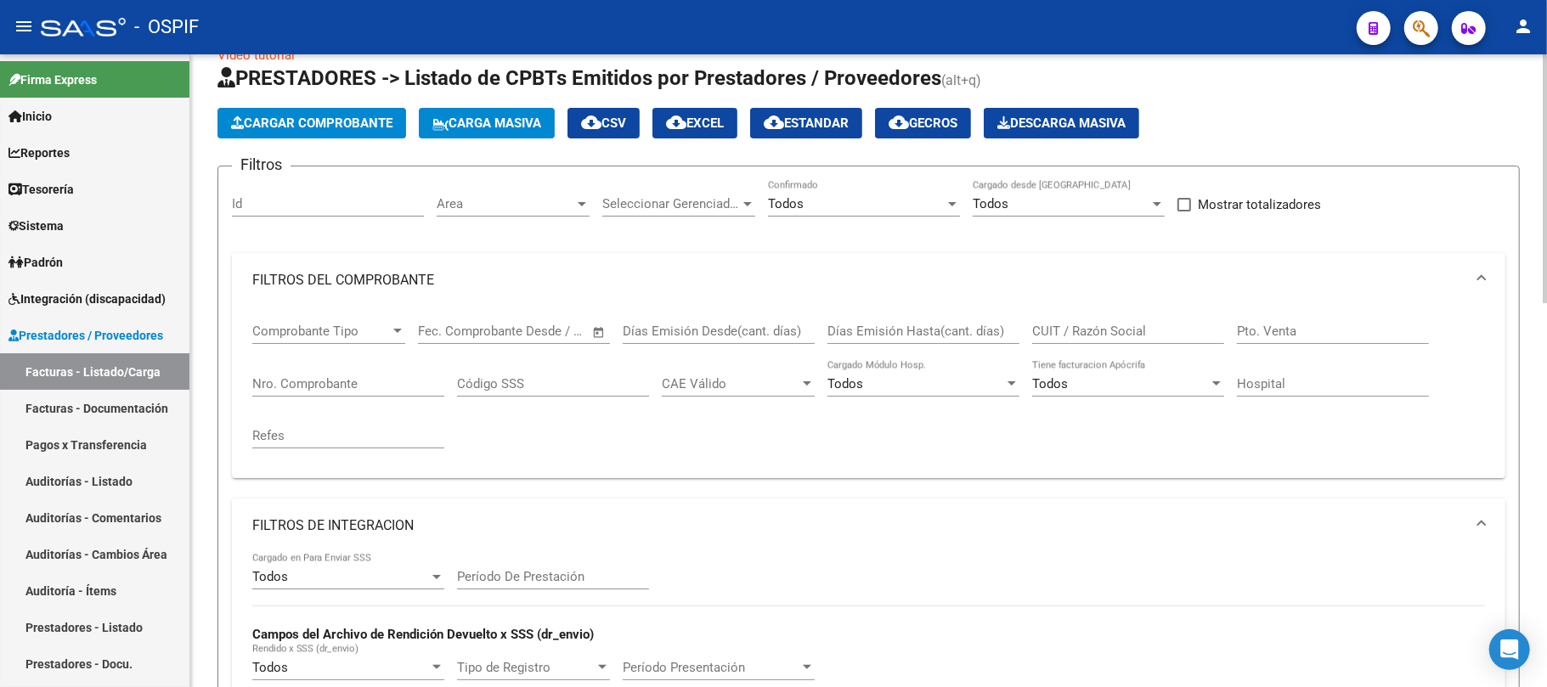
scroll to position [150, 0]
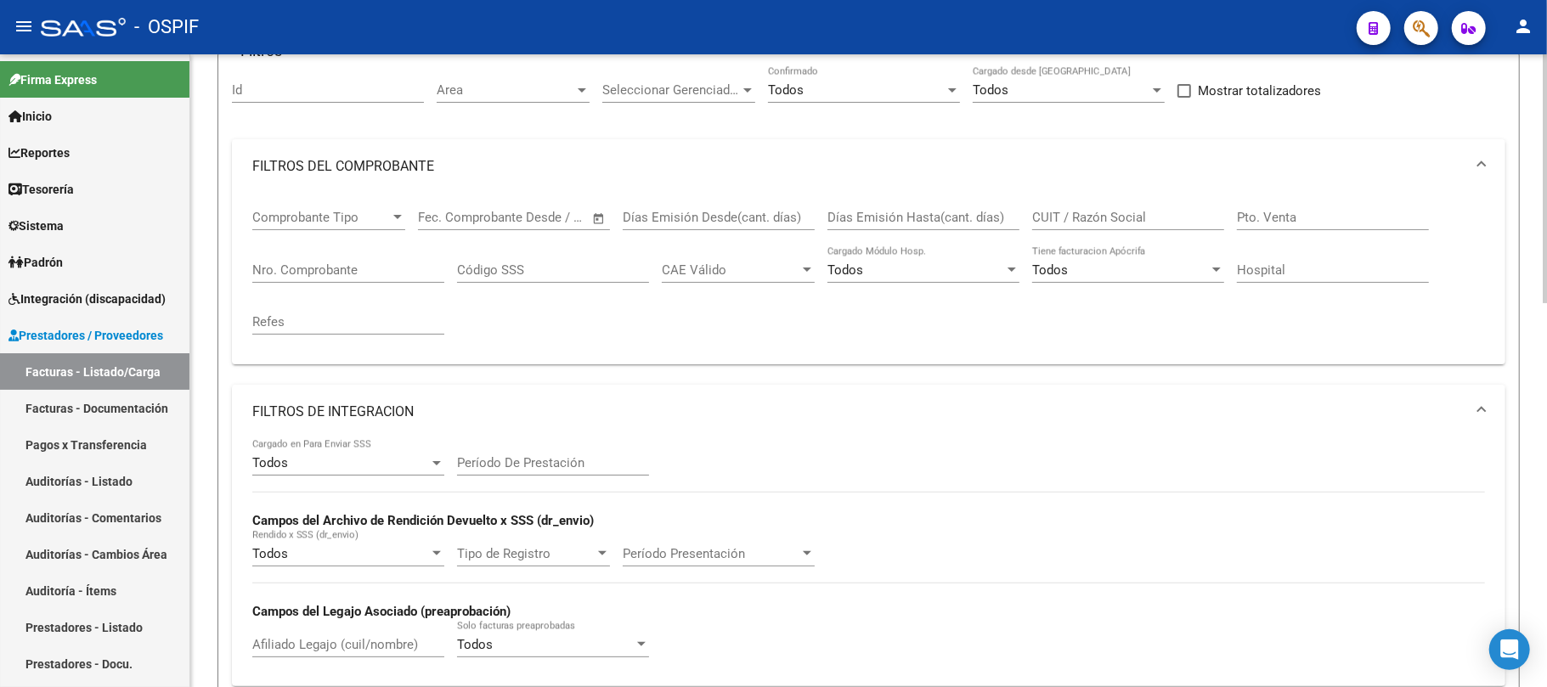
click at [334, 642] on input "Afiliado Legajo (cuil/nombre)" at bounding box center [348, 644] width 192 height 15
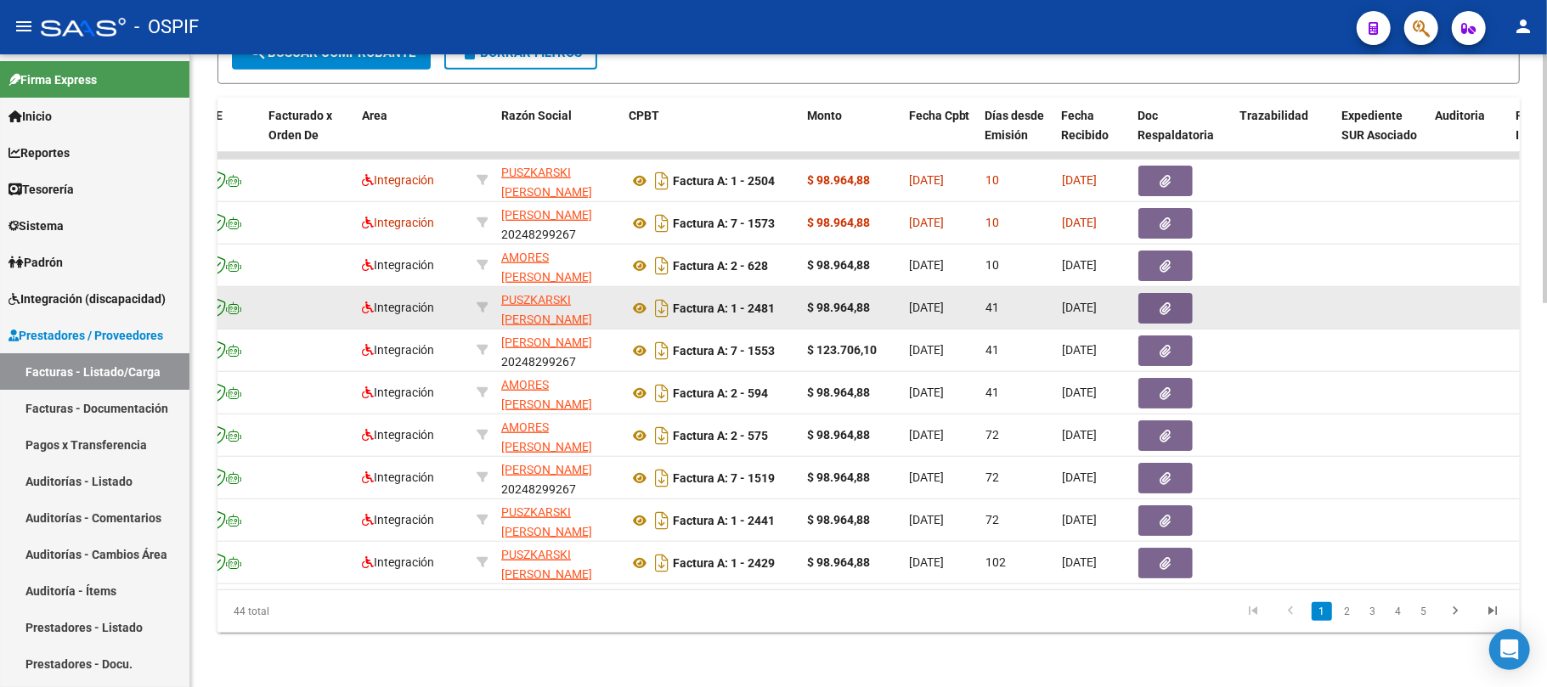
scroll to position [0, 0]
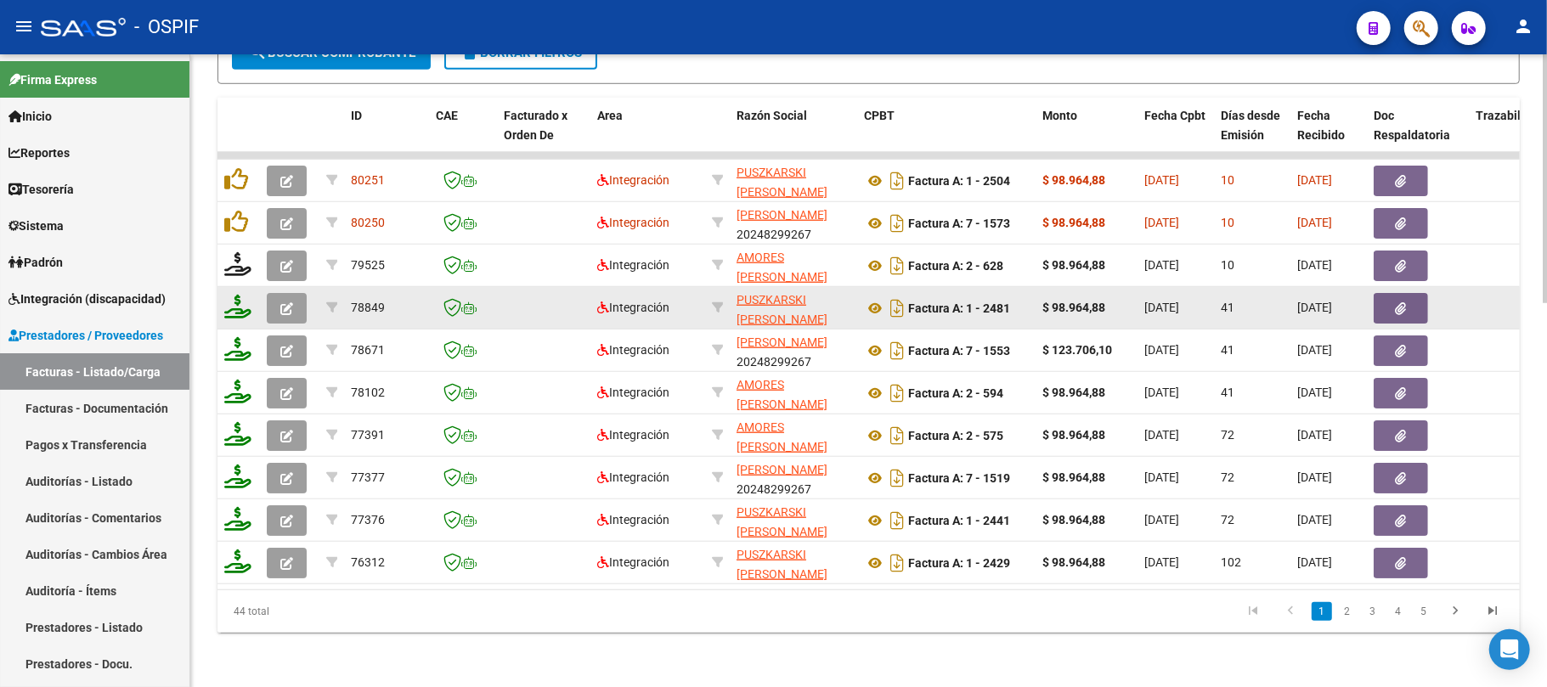
type input "57394427"
click at [289, 302] on icon "button" at bounding box center [286, 308] width 13 height 13
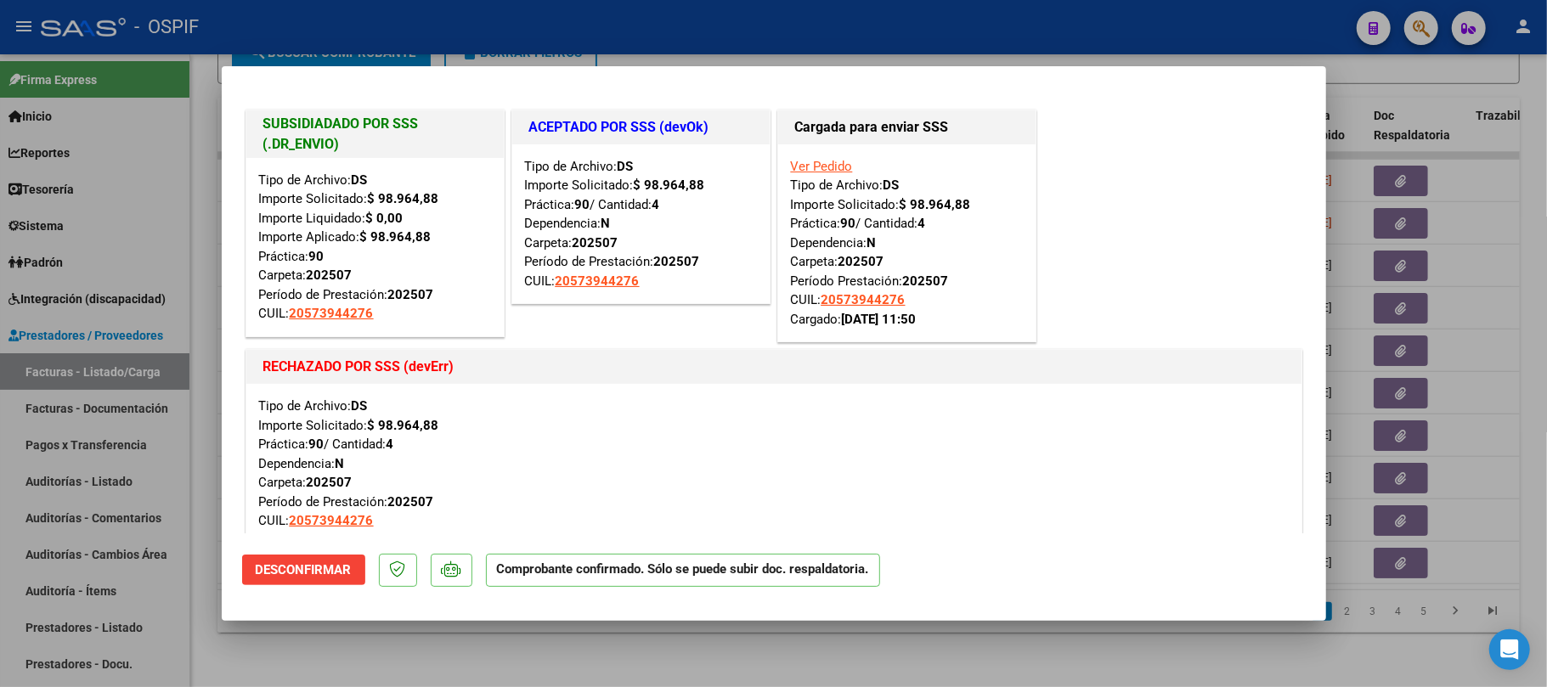
scroll to position [113, 0]
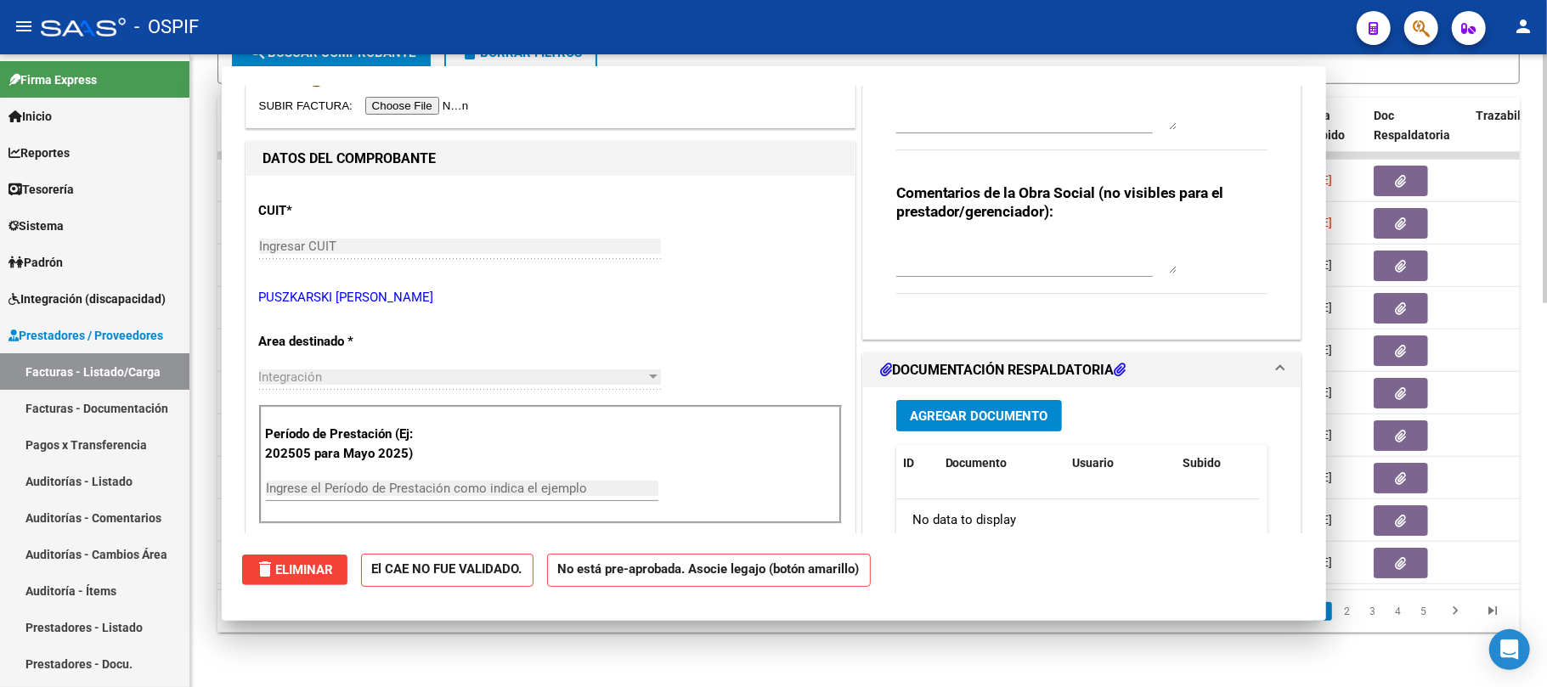
click at [325, 622] on div "44 total" at bounding box center [346, 611] width 257 height 42
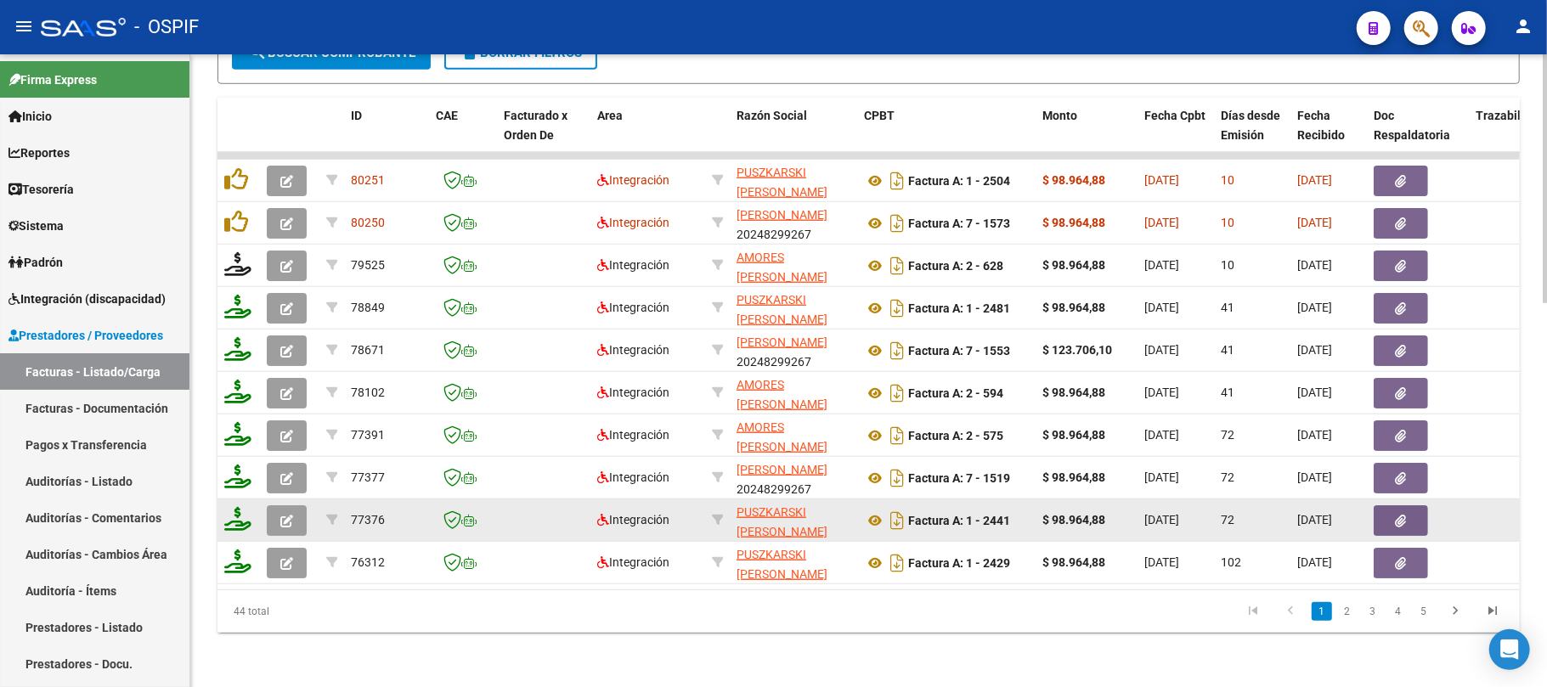
click at [299, 507] on button "button" at bounding box center [287, 521] width 40 height 31
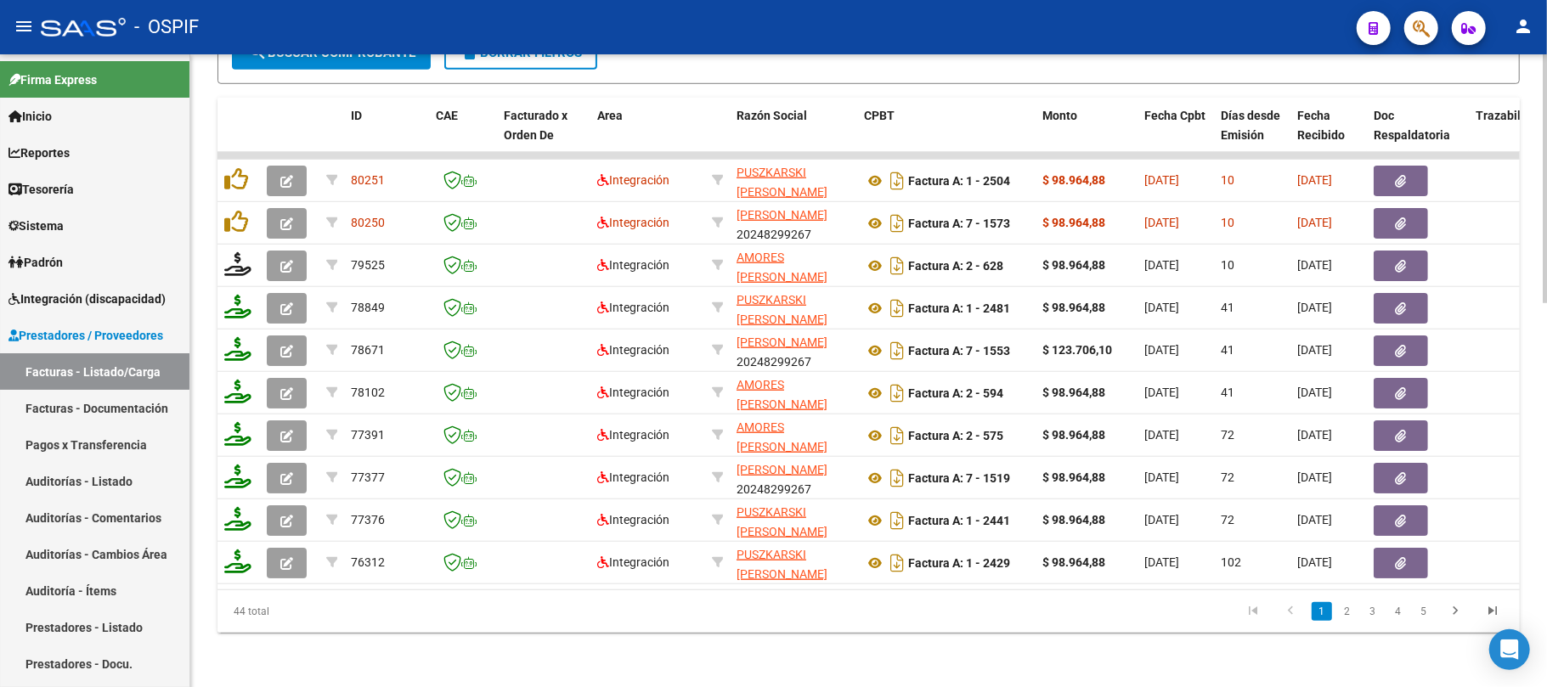
drag, startPoint x: 476, startPoint y: 590, endPoint x: 786, endPoint y: 612, distance: 310.9
click at [786, 612] on div "44 total 1 2 3 4 5" at bounding box center [869, 611] width 1302 height 42
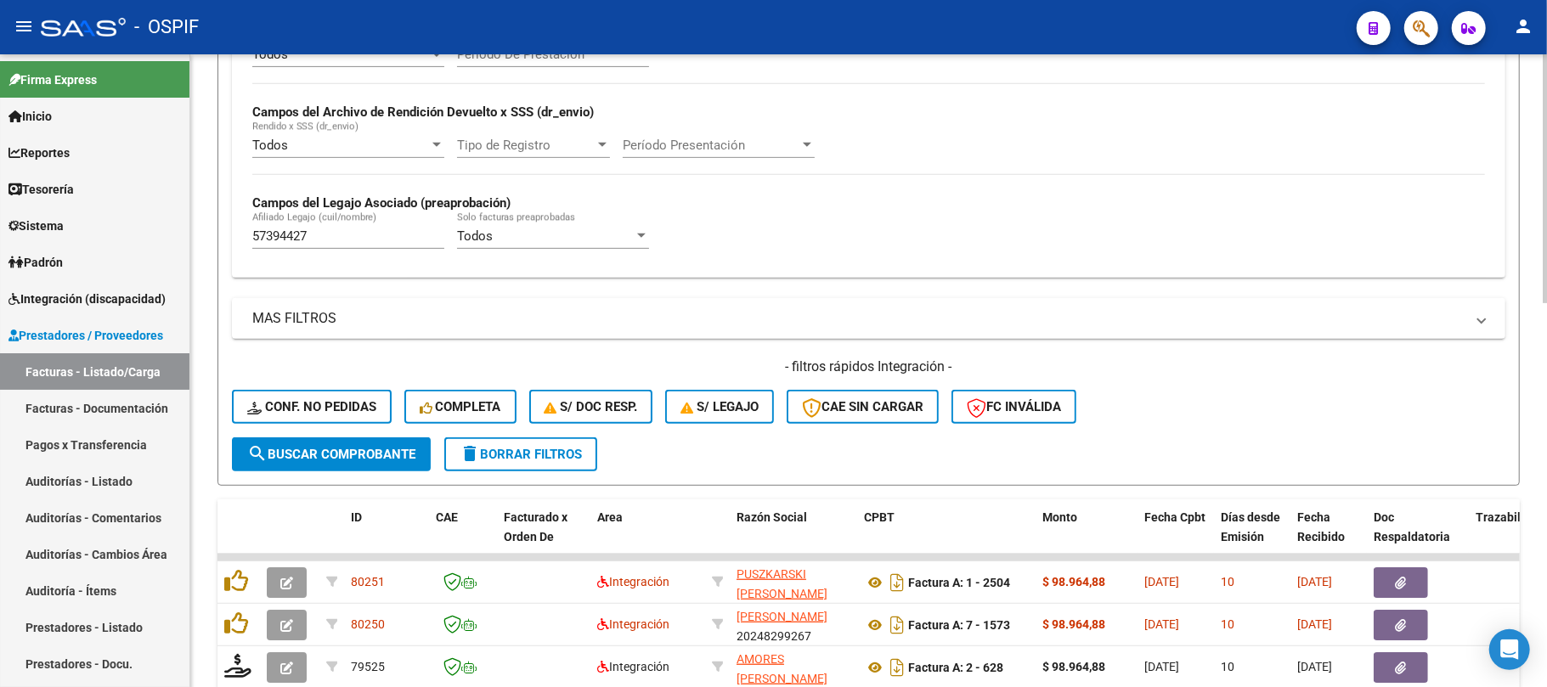
scroll to position [524, 0]
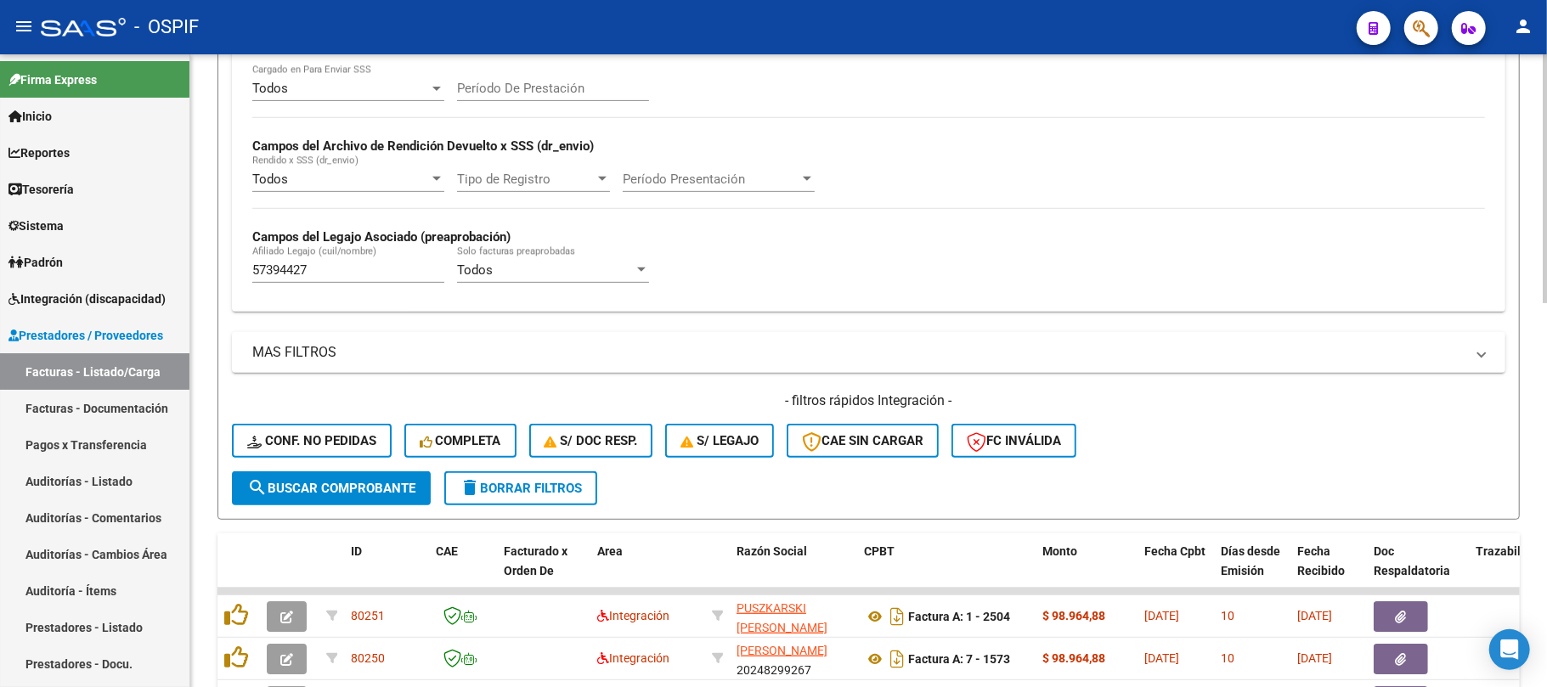
click at [562, 96] on input "Período De Prestación" at bounding box center [553, 88] width 192 height 15
type input "02"
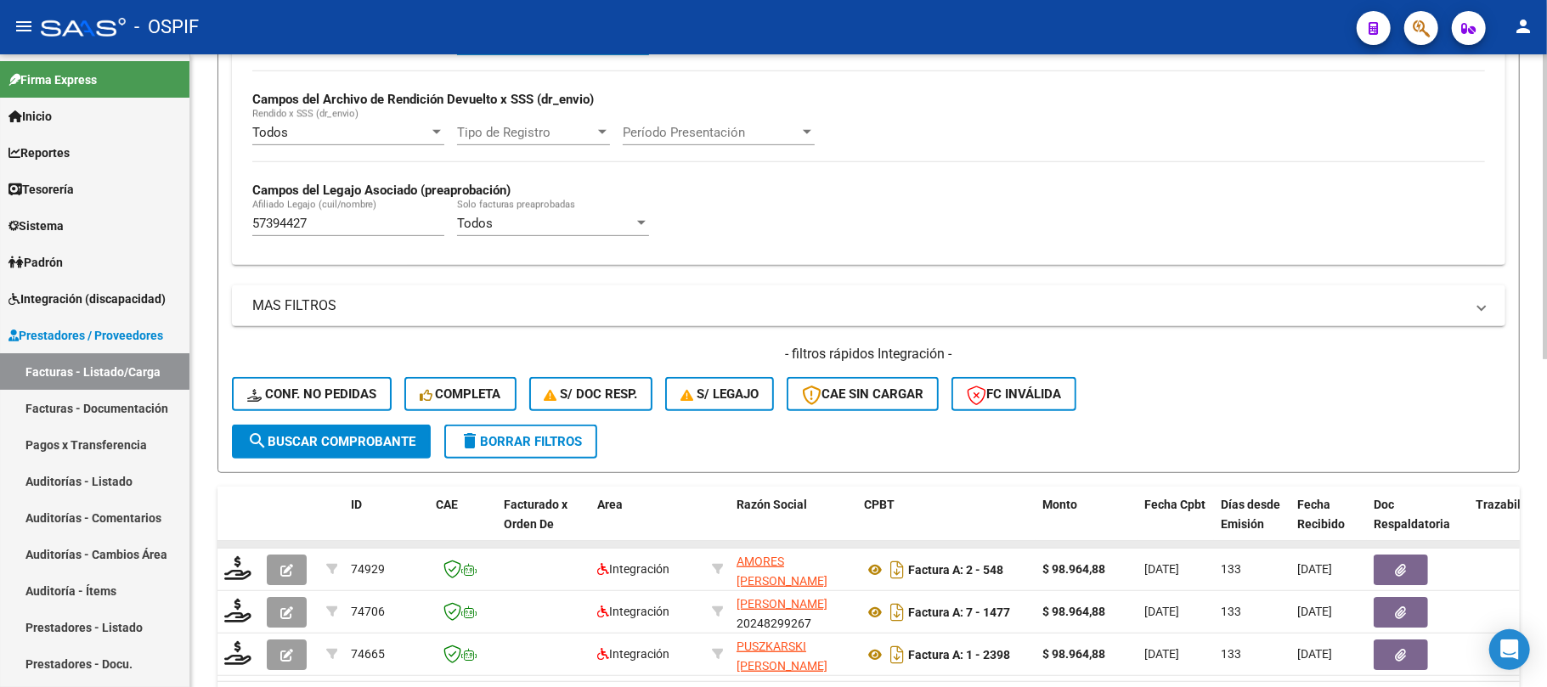
scroll to position [637, 0]
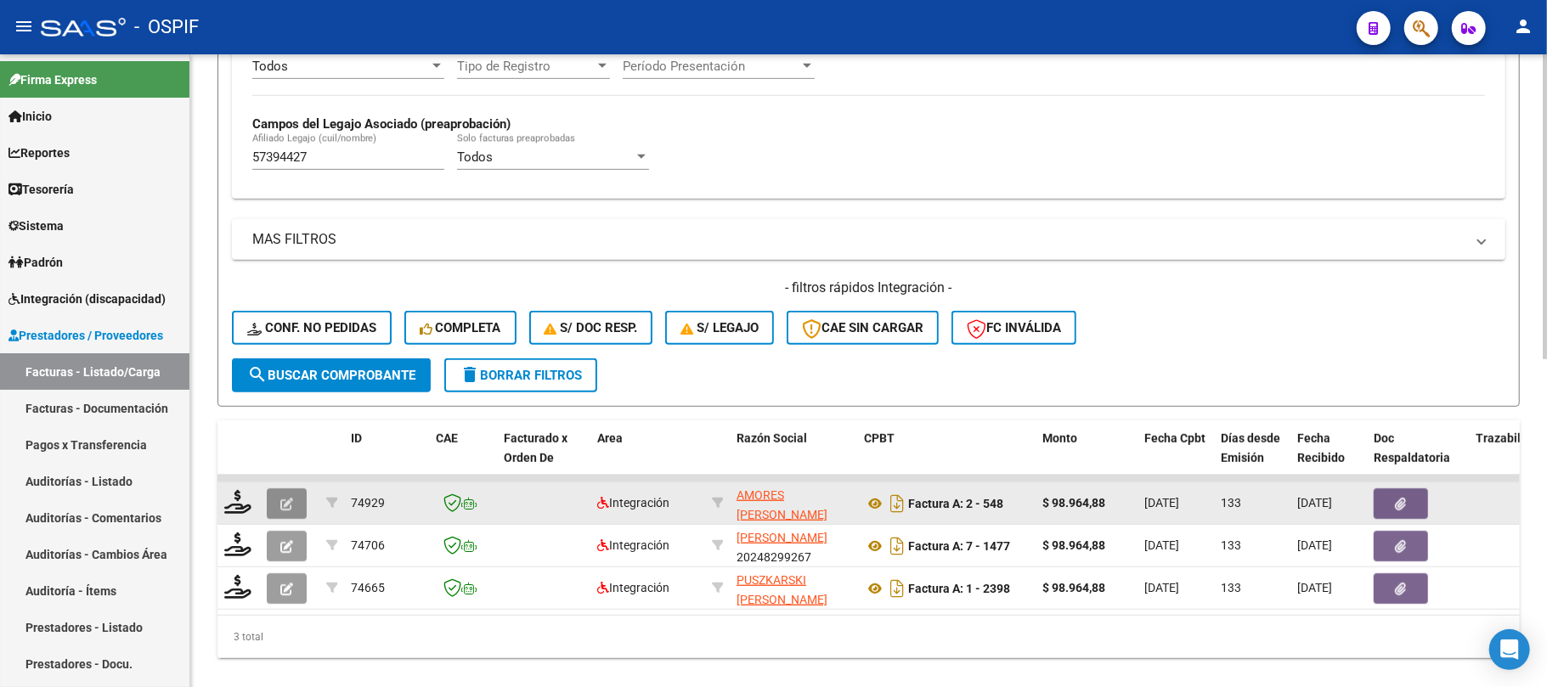
click at [285, 510] on icon "button" at bounding box center [286, 504] width 13 height 13
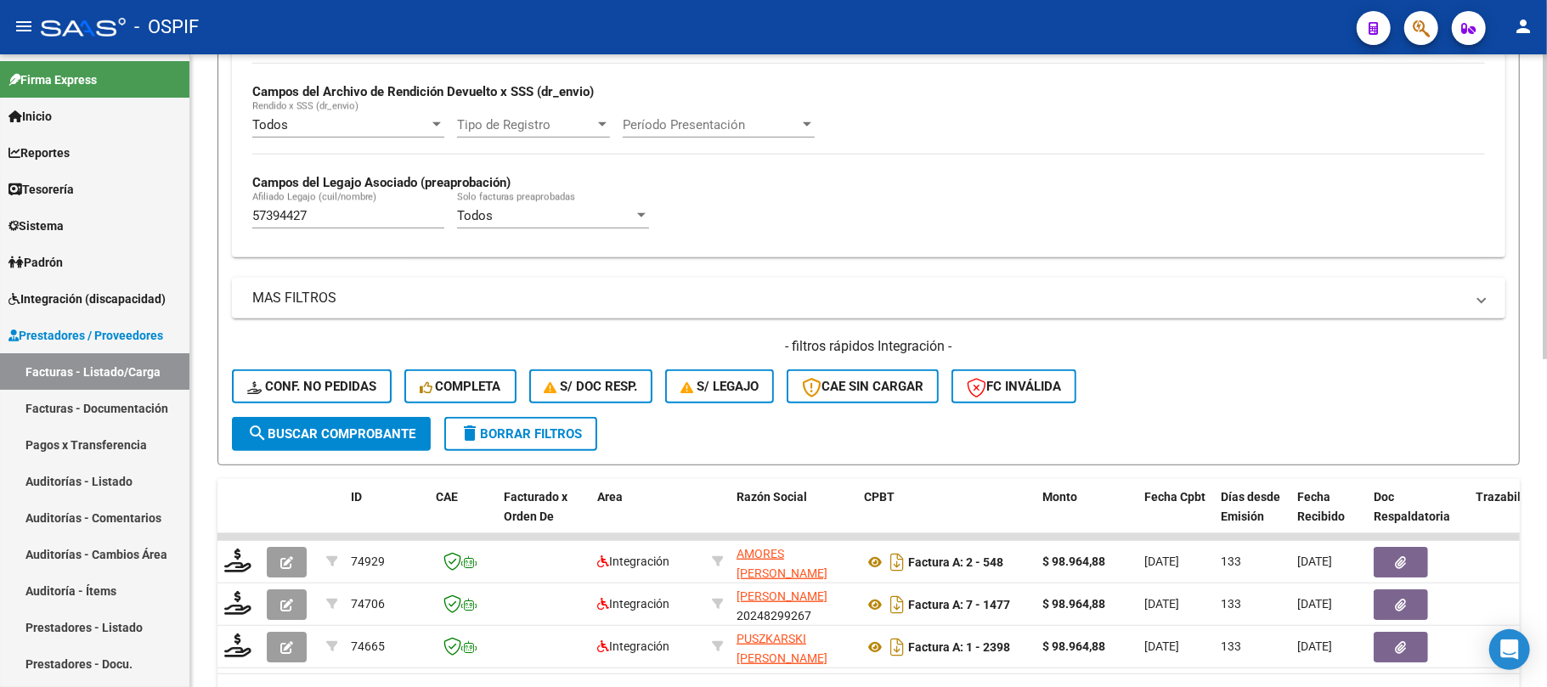
scroll to position [411, 0]
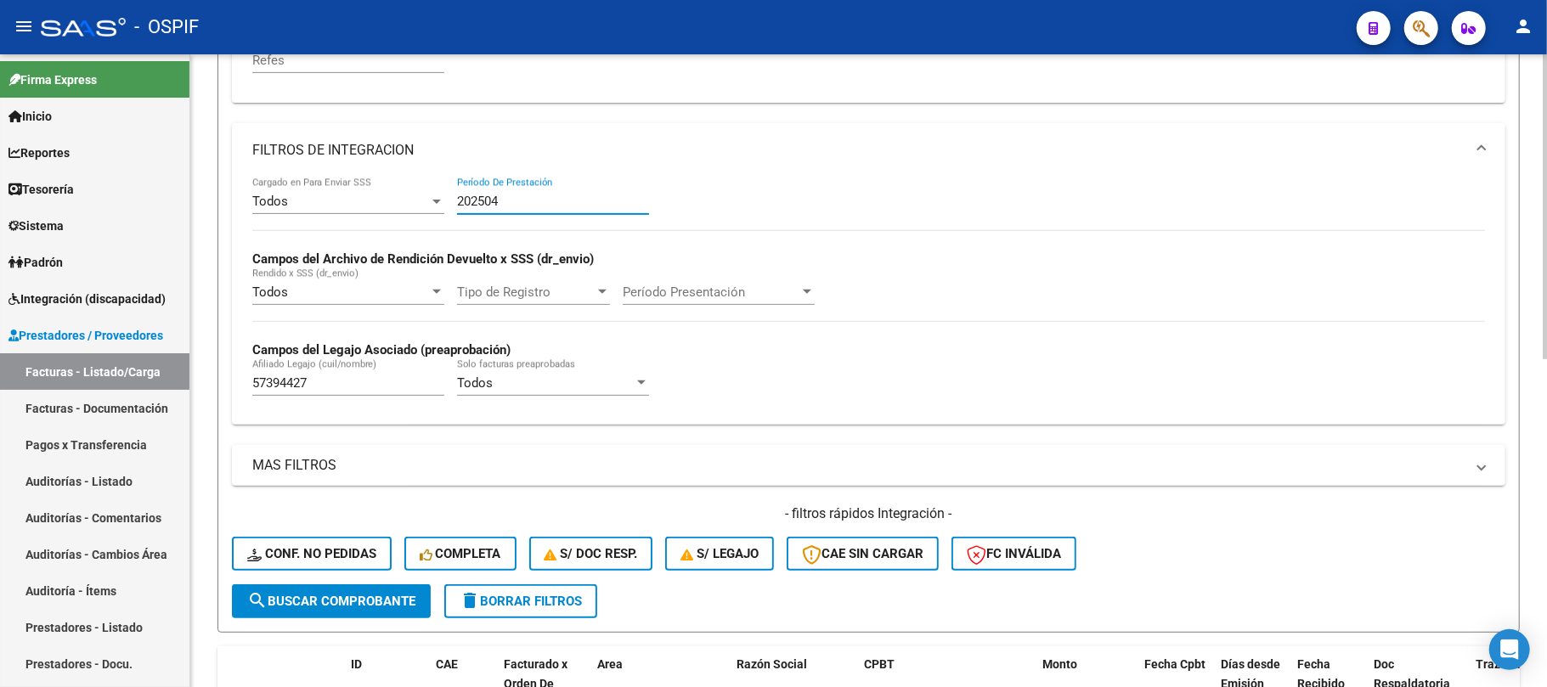
click at [538, 205] on input "202504" at bounding box center [553, 201] width 192 height 15
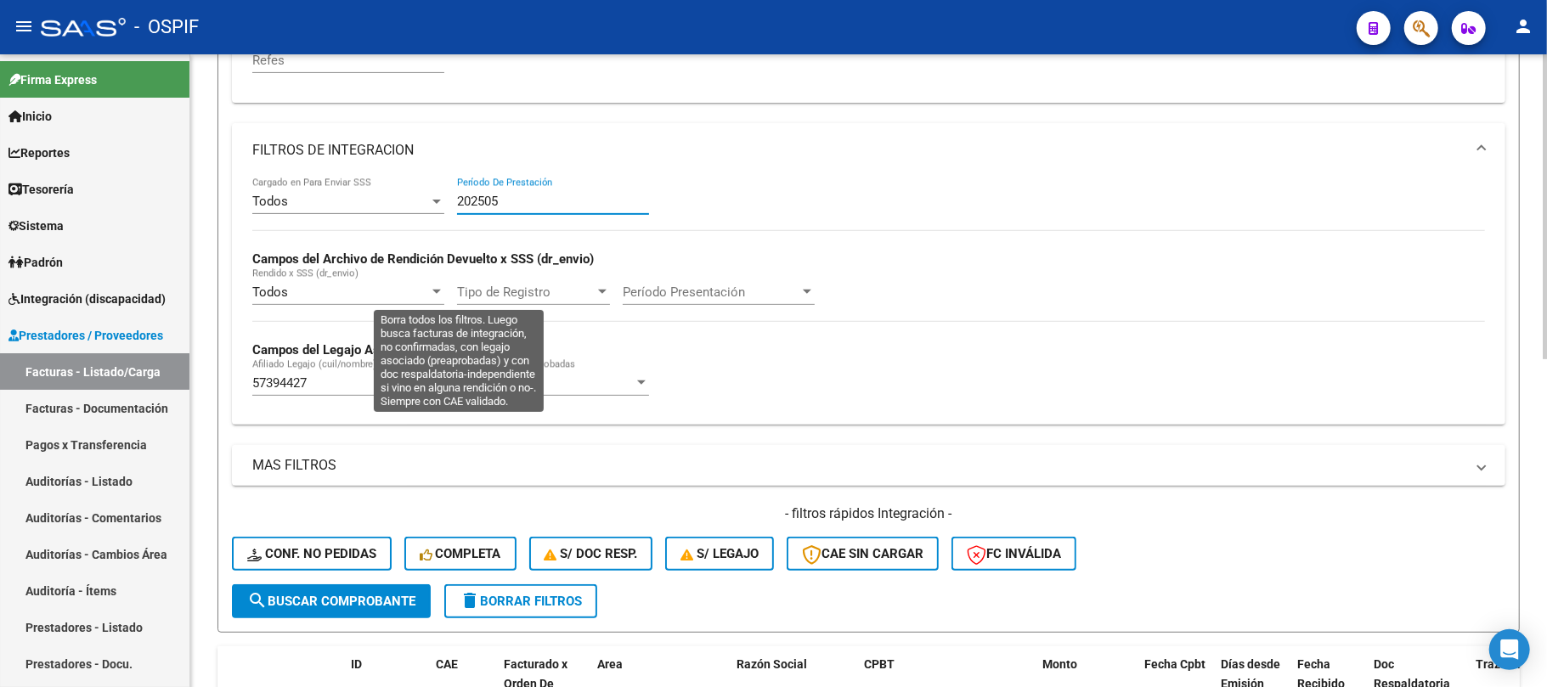
scroll to position [681, 0]
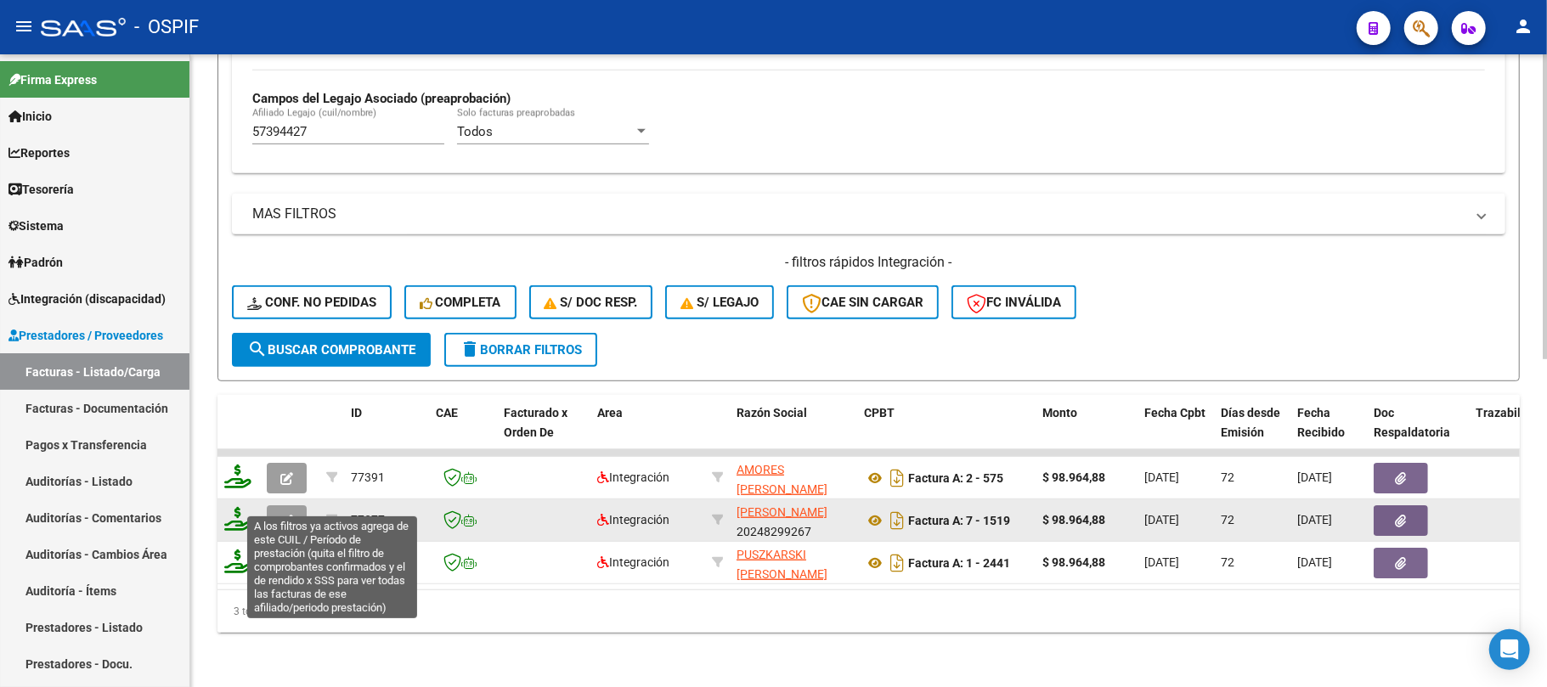
type input "202505"
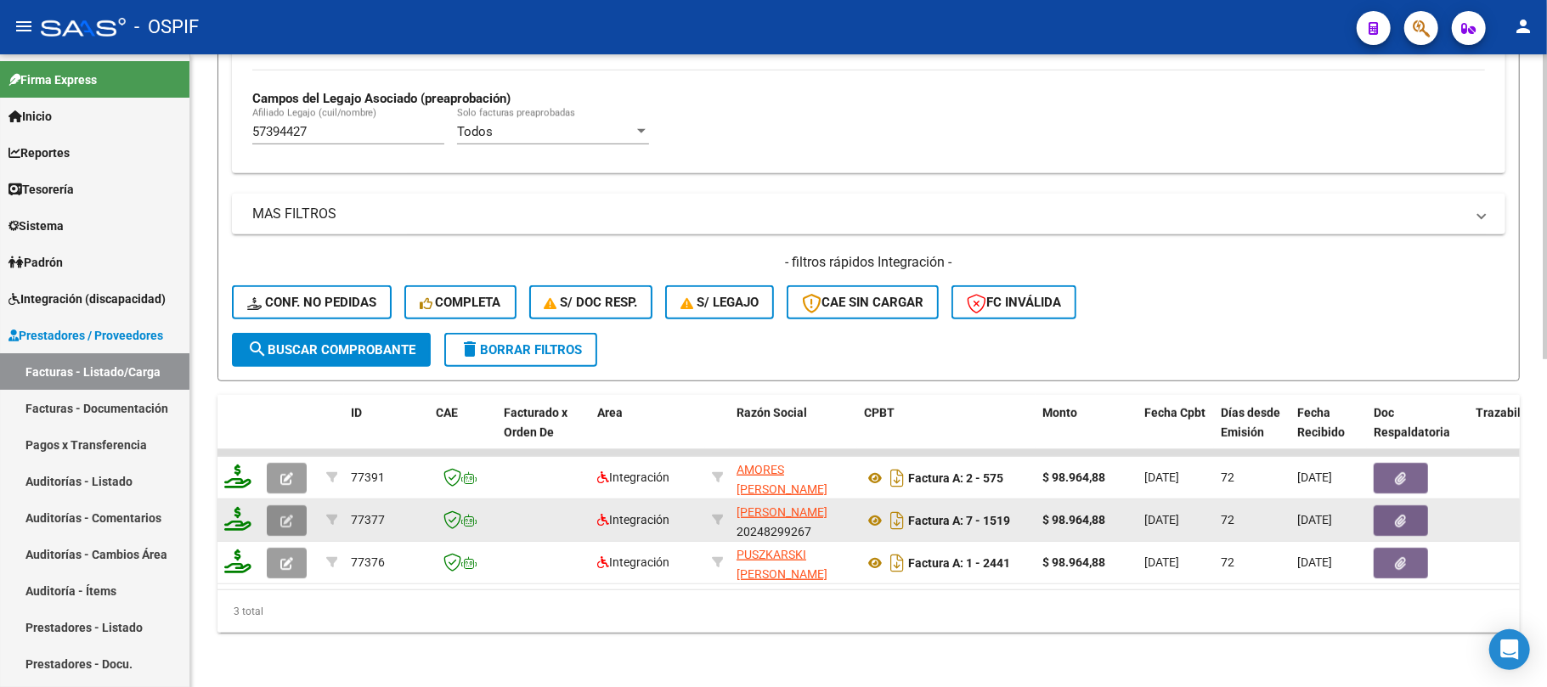
click at [293, 506] on button "button" at bounding box center [287, 521] width 40 height 31
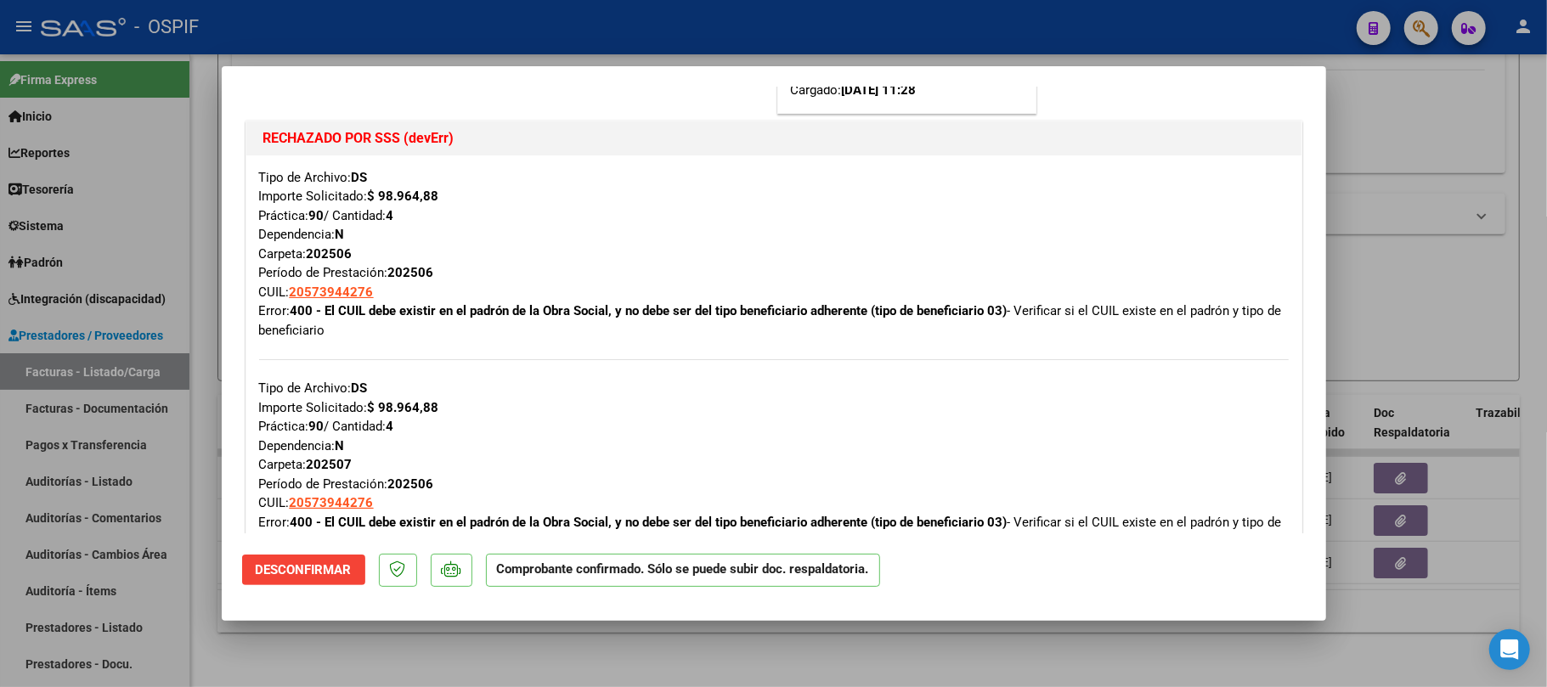
scroll to position [453, 0]
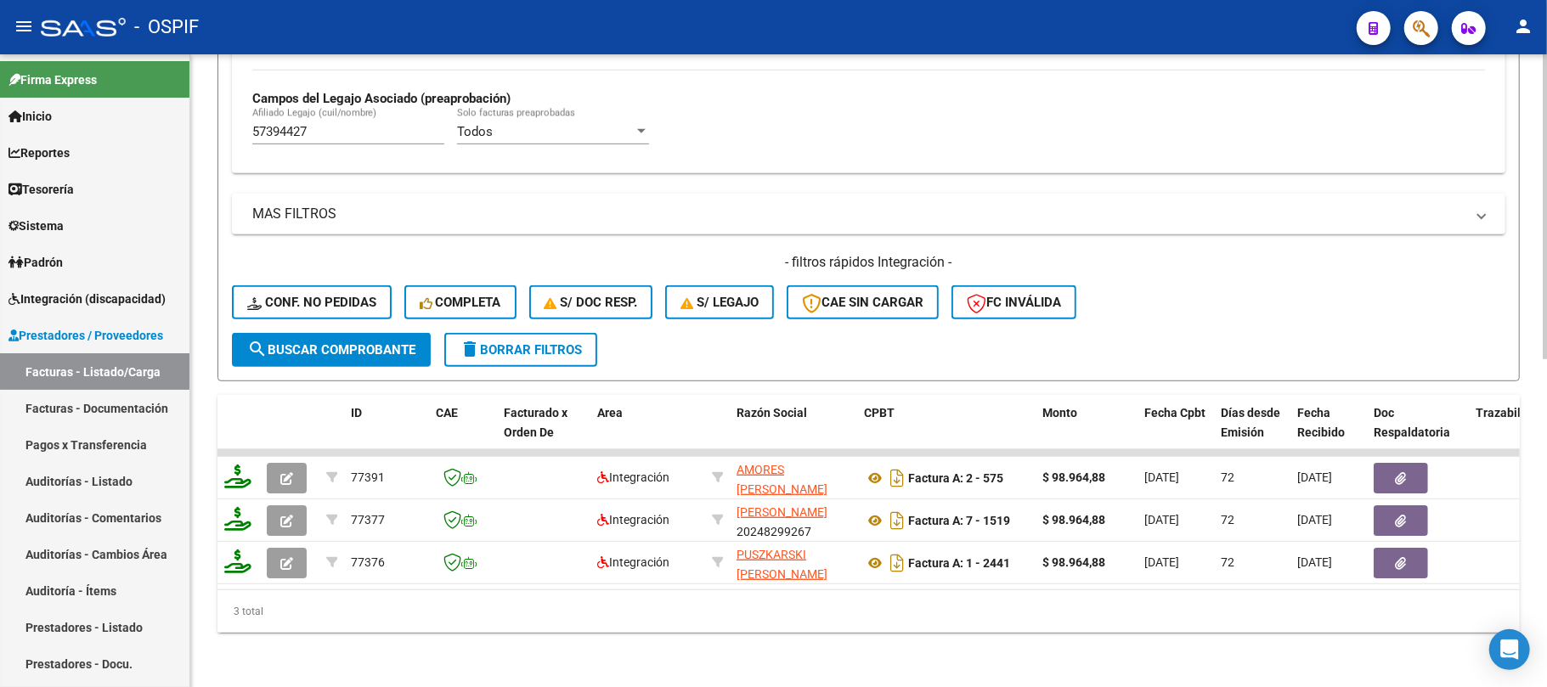
click at [538, 342] on span "delete Borrar Filtros" at bounding box center [521, 349] width 122 height 15
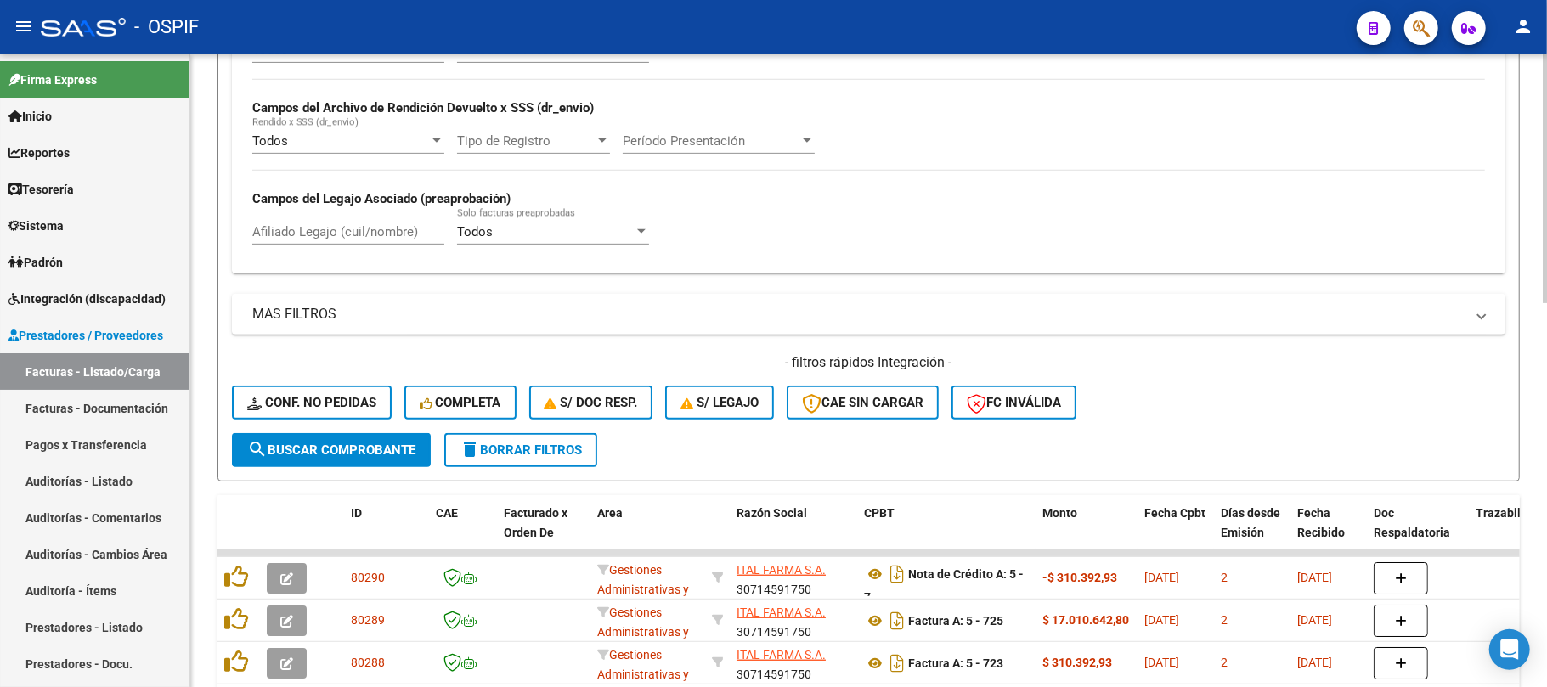
scroll to position [681, 0]
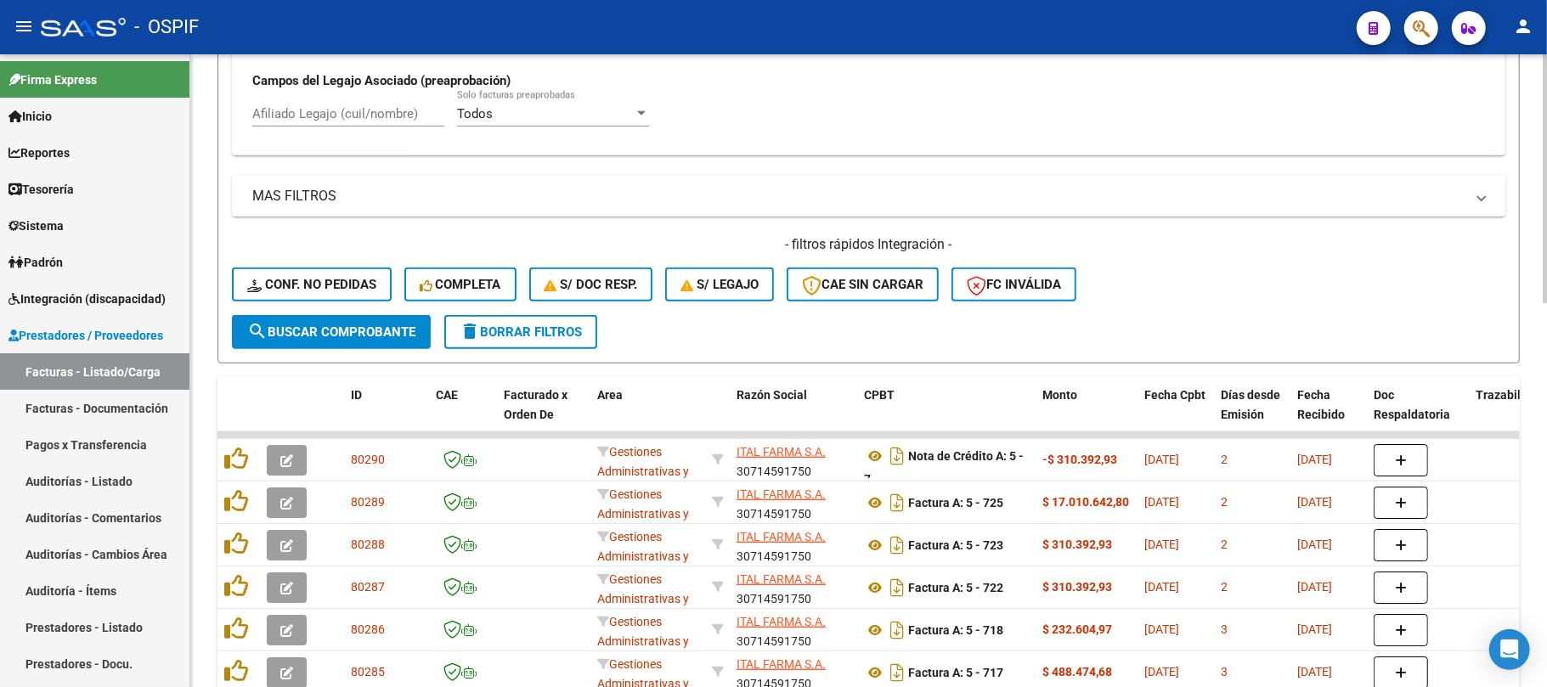
click at [505, 330] on span "delete Borrar Filtros" at bounding box center [521, 332] width 122 height 15
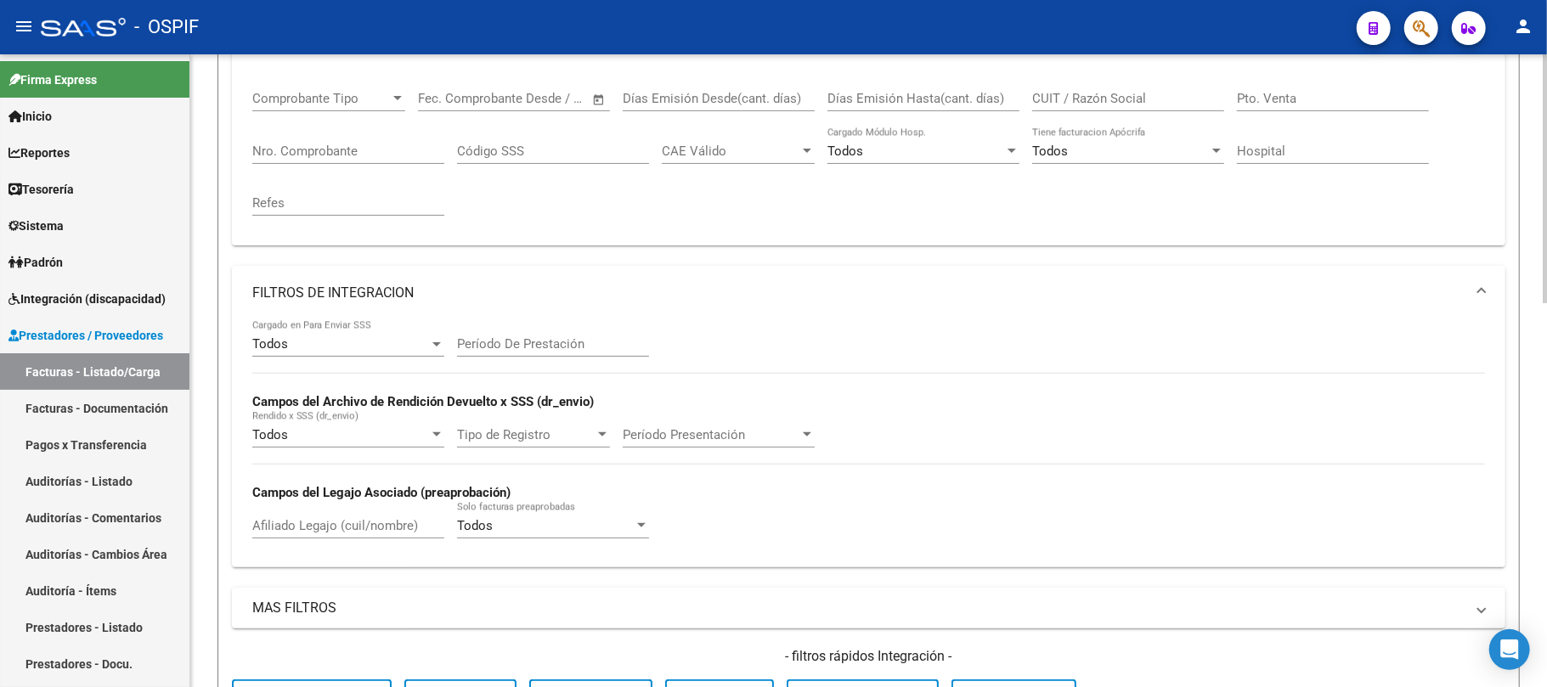
scroll to position [228, 0]
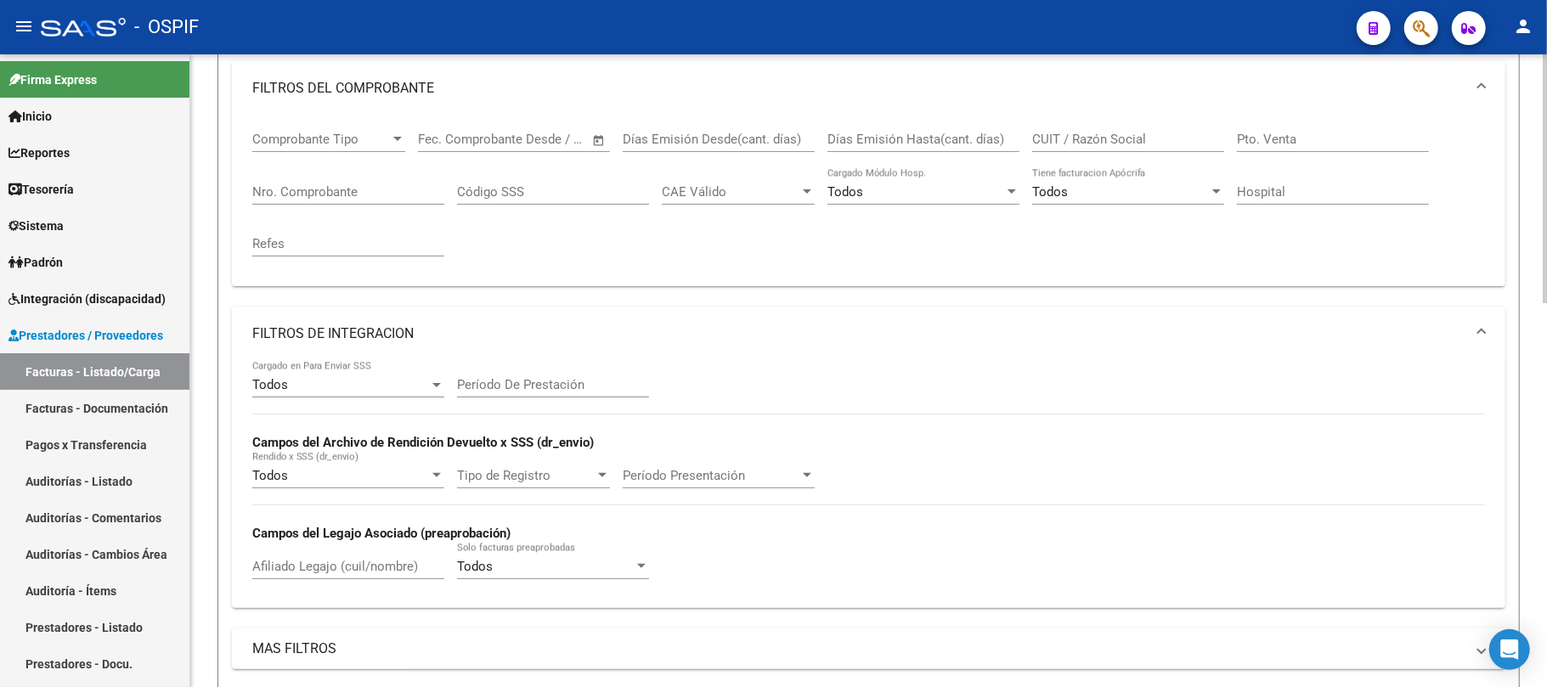
click at [430, 334] on mat-panel-title "FILTROS DE INTEGRACION" at bounding box center [858, 334] width 1212 height 19
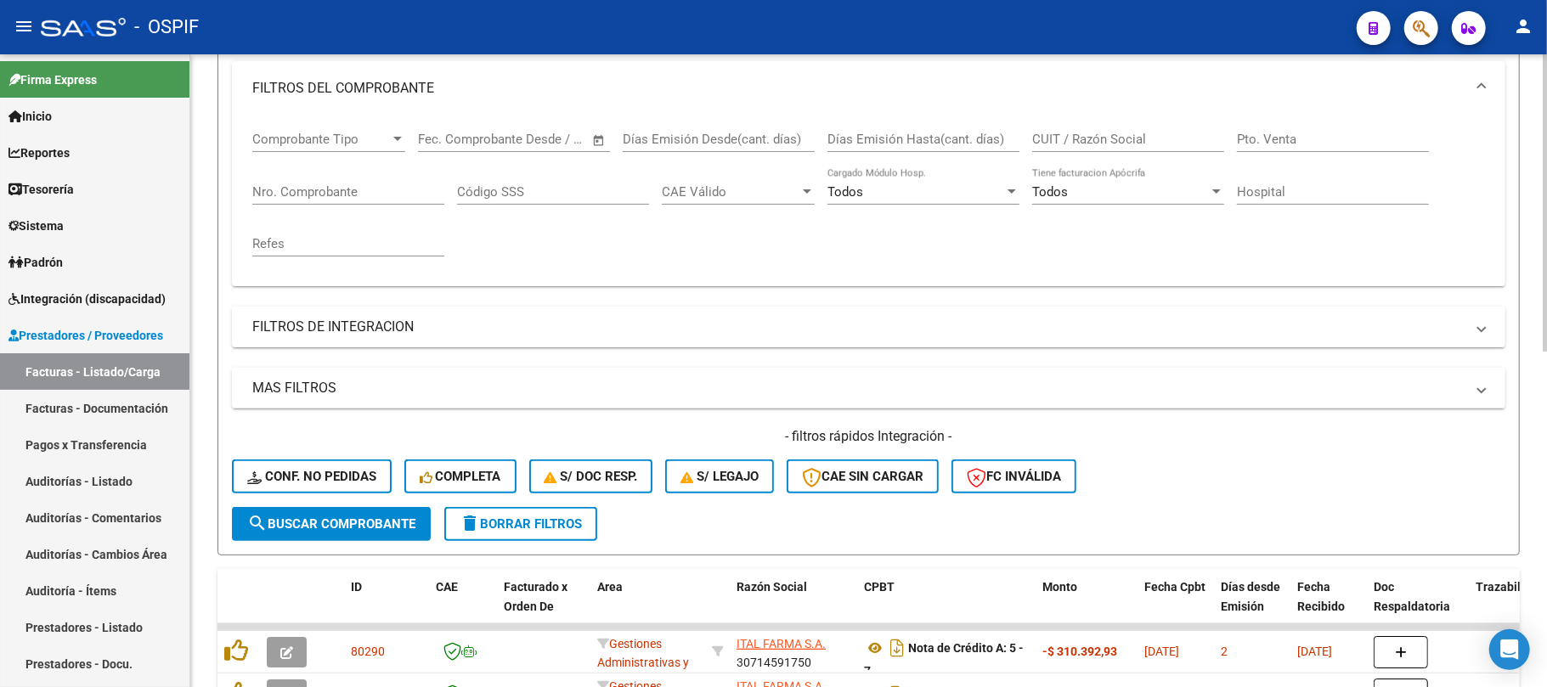
scroll to position [1, 0]
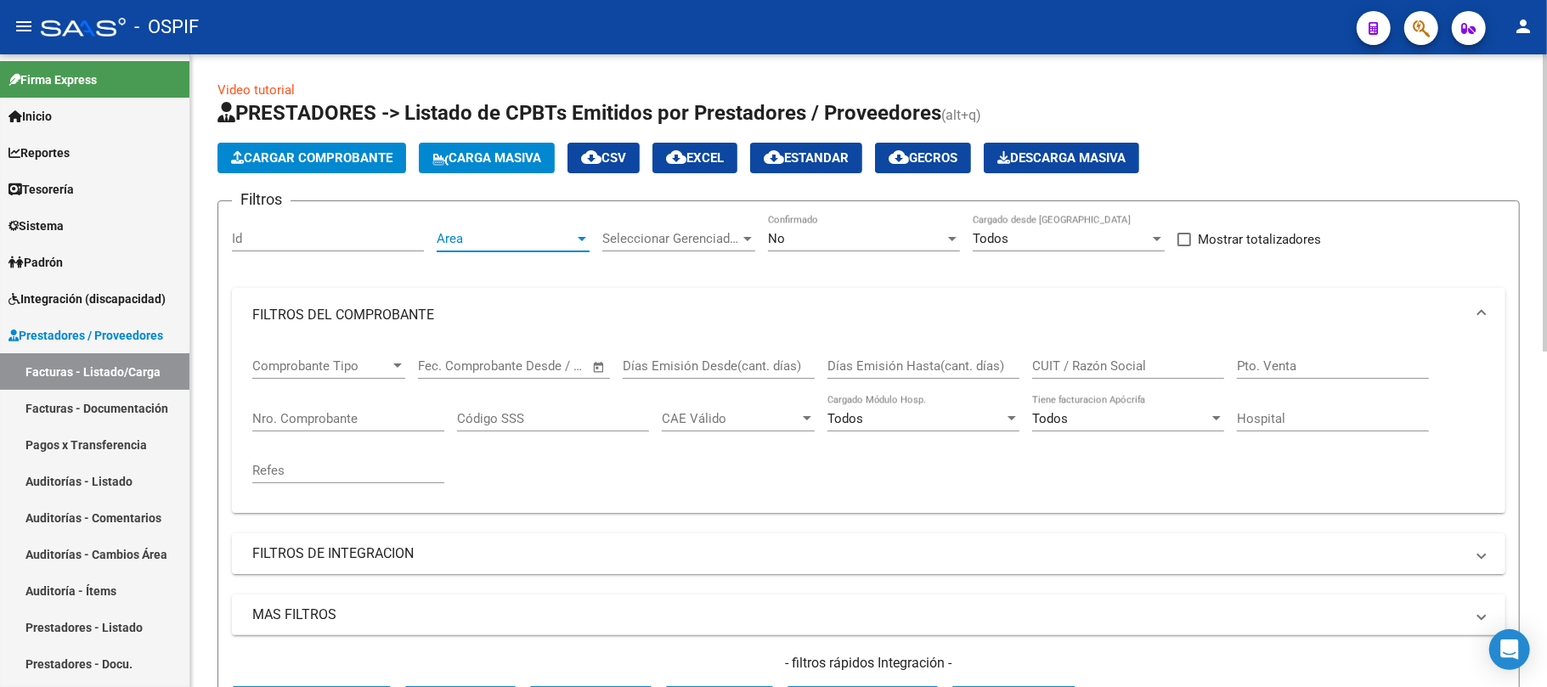
click at [489, 239] on span "Area" at bounding box center [506, 238] width 138 height 15
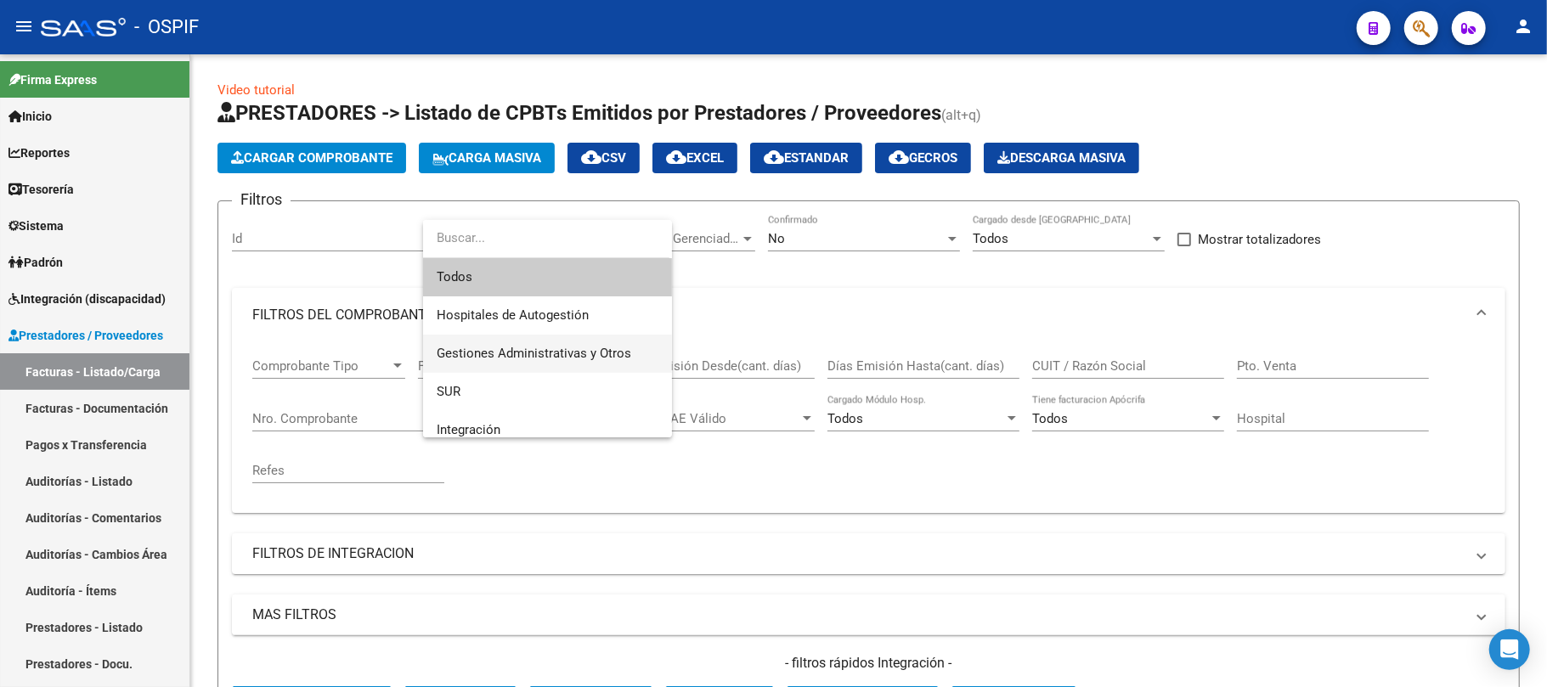
click at [551, 346] on span "Gestiones Administrativas y Otros" at bounding box center [534, 353] width 195 height 15
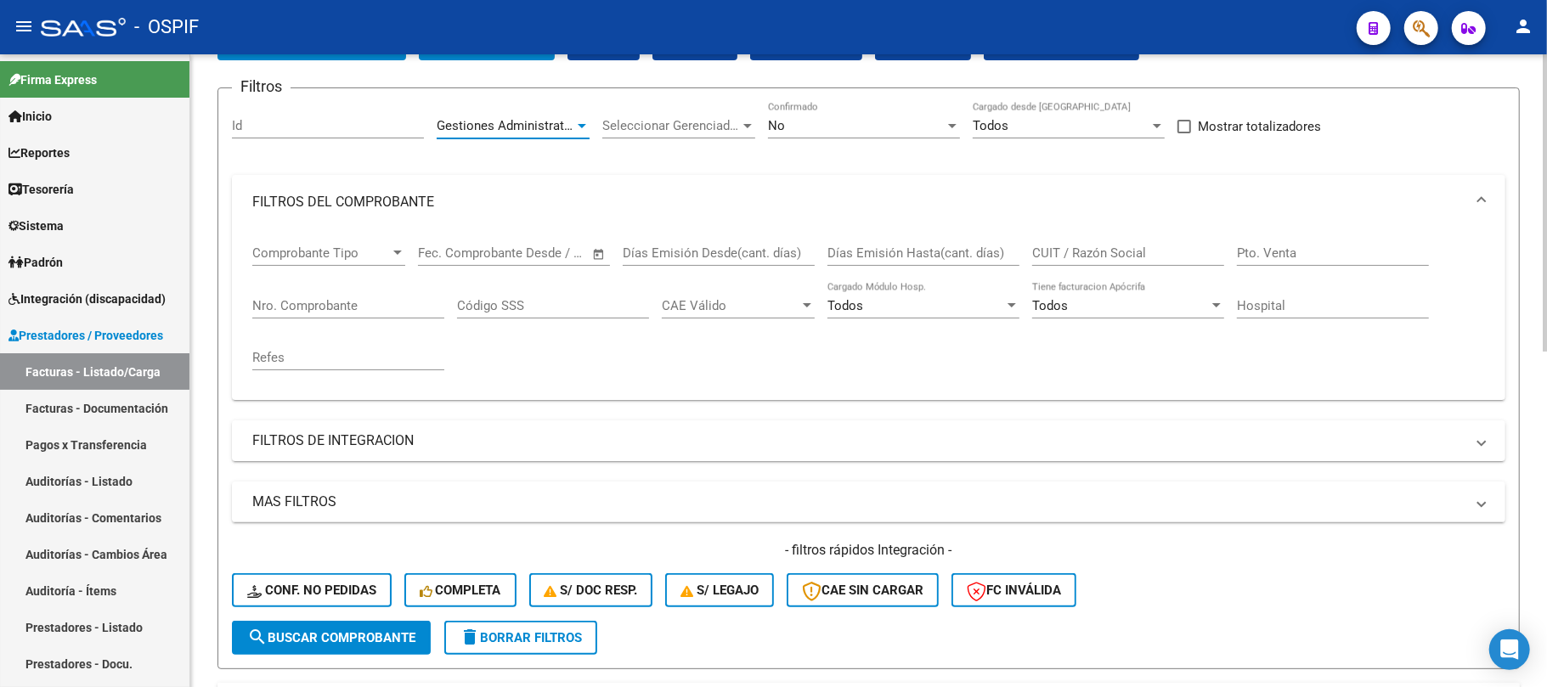
scroll to position [228, 0]
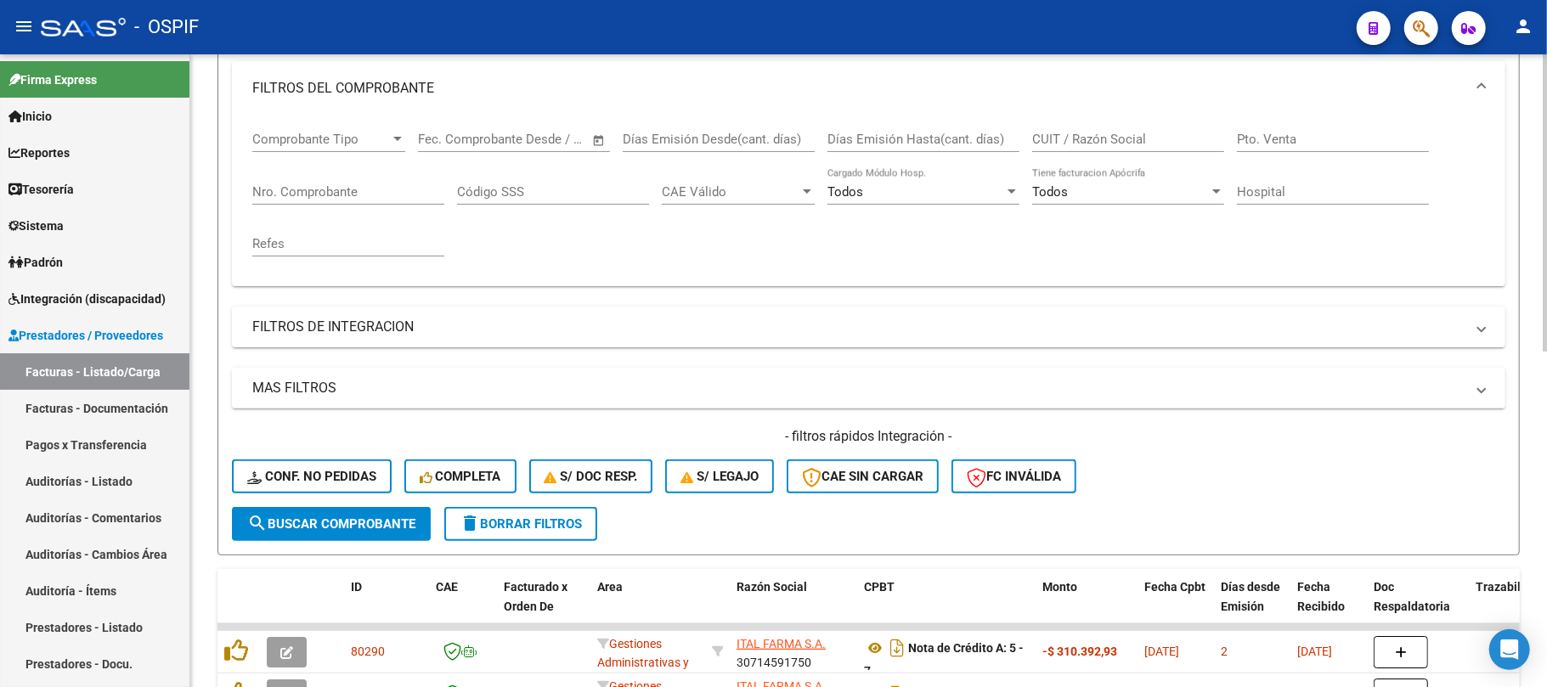
click at [395, 521] on span "search Buscar Comprobante" at bounding box center [331, 524] width 168 height 15
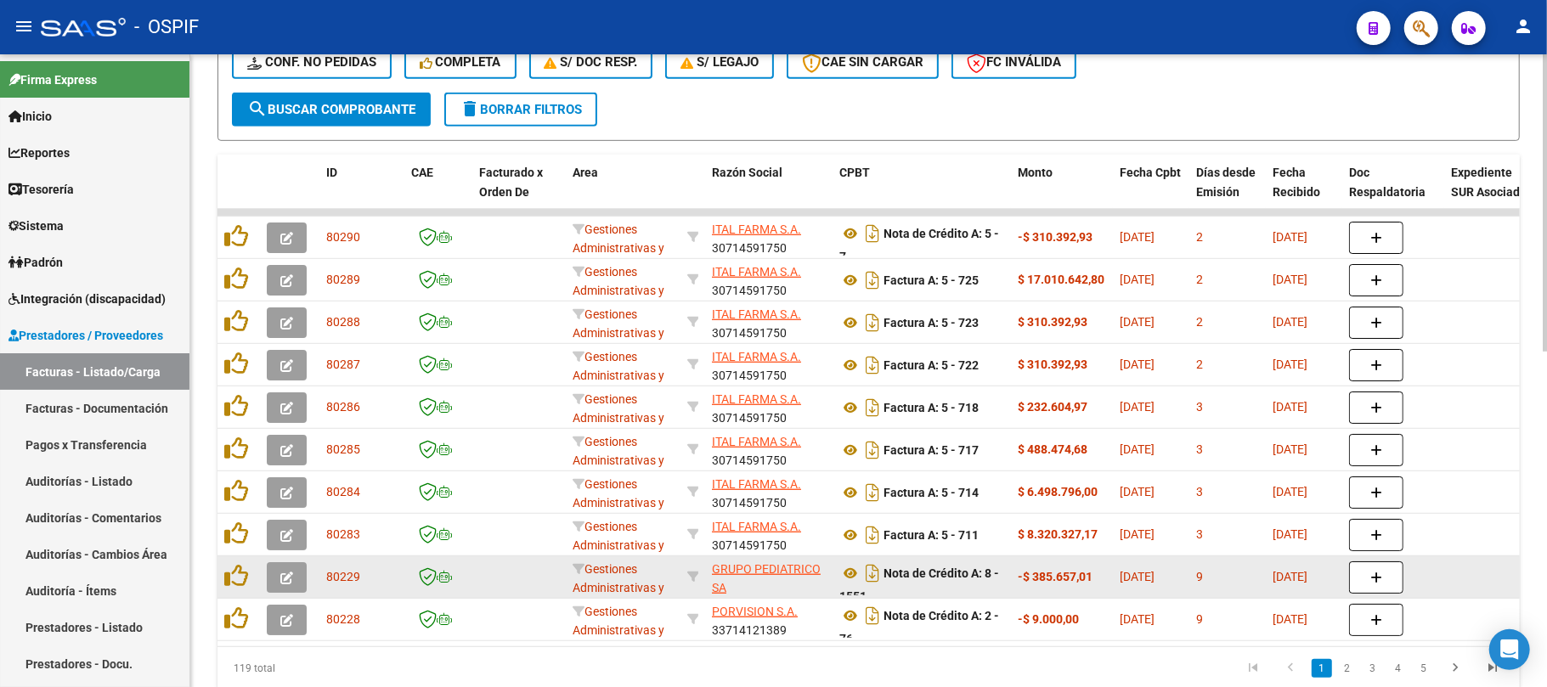
scroll to position [681, 0]
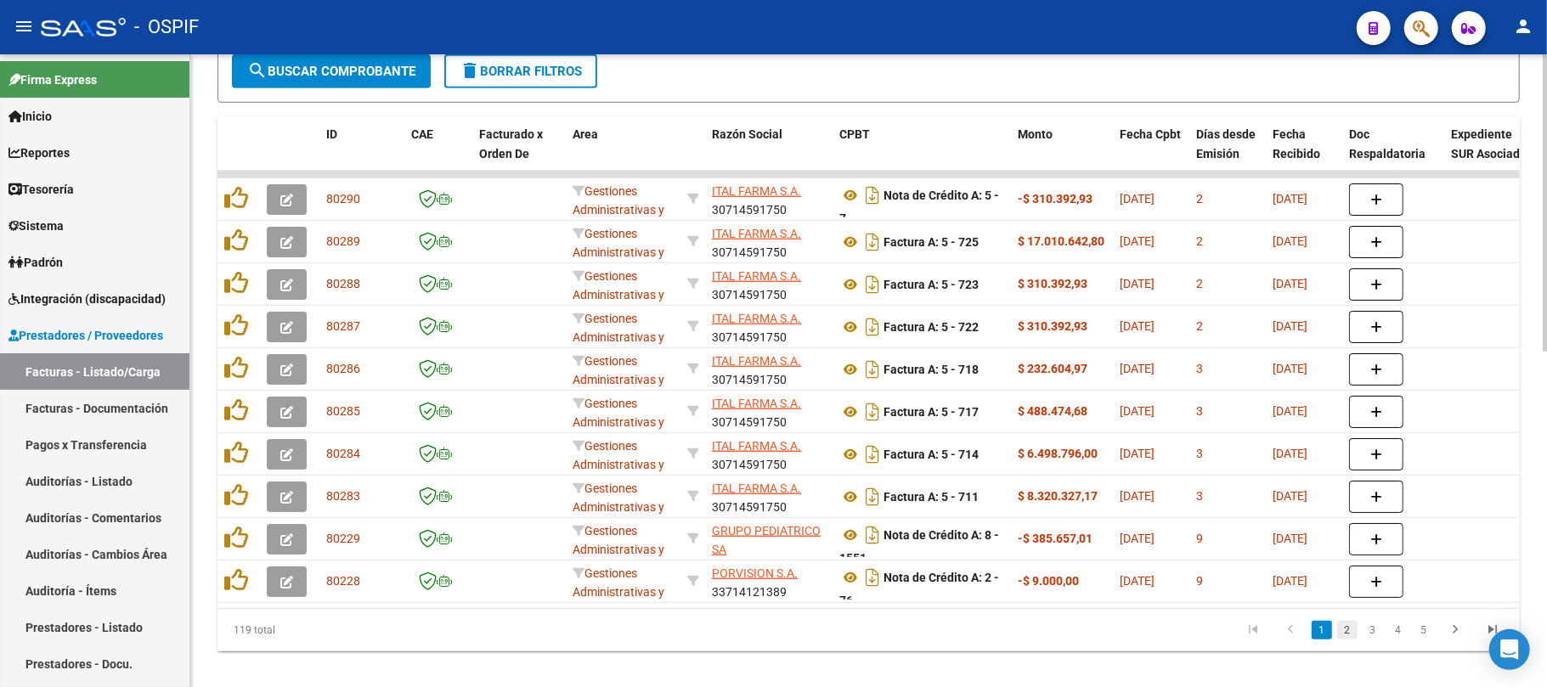
click at [1347, 640] on link "2" at bounding box center [1347, 630] width 20 height 19
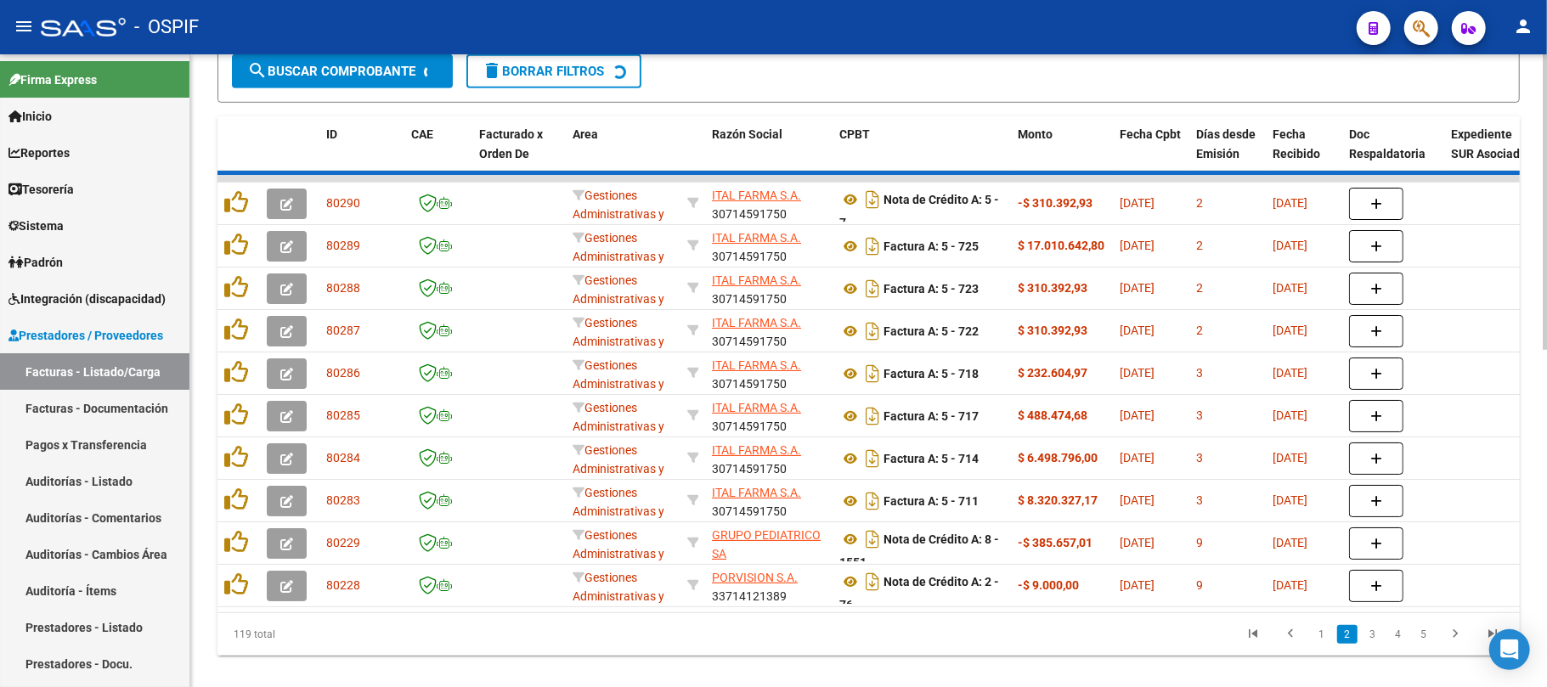
scroll to position [681, 0]
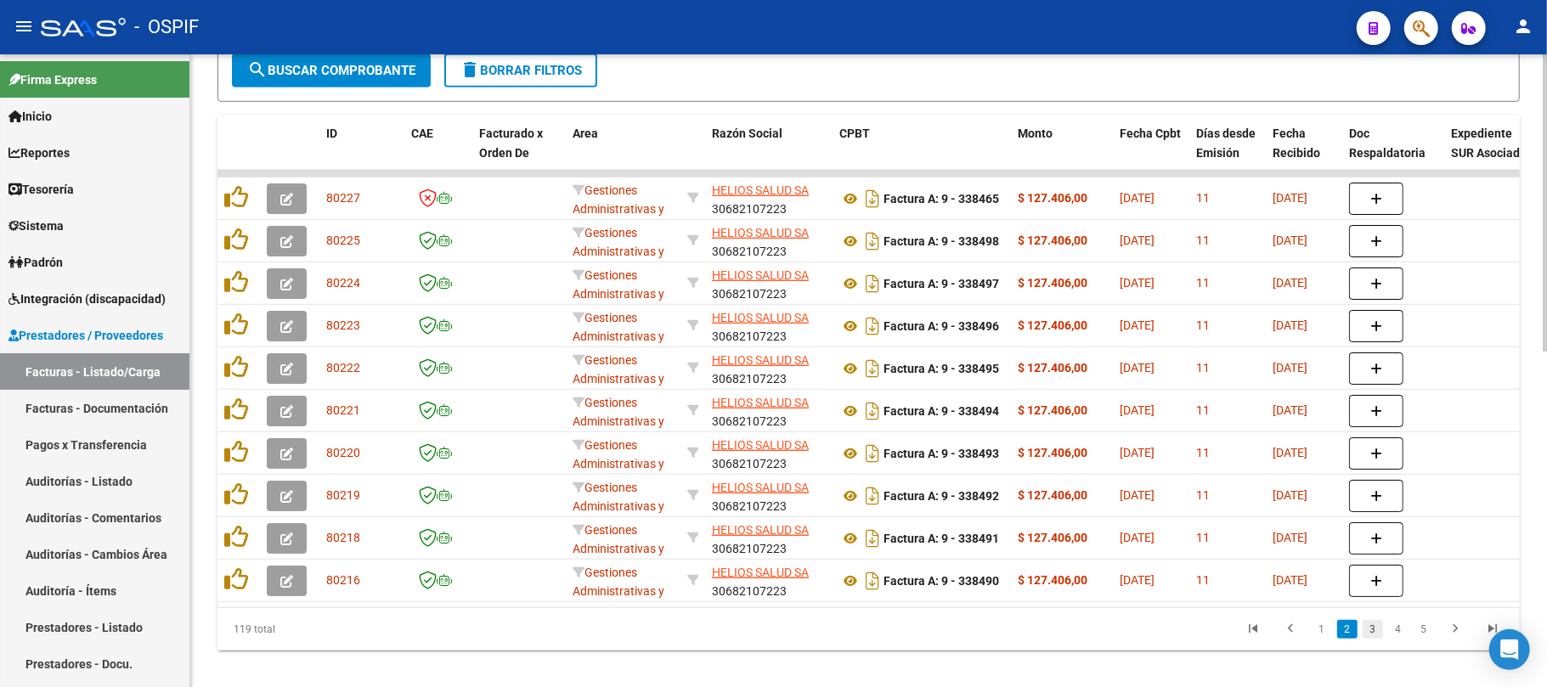
click at [1378, 639] on link "3" at bounding box center [1373, 629] width 20 height 19
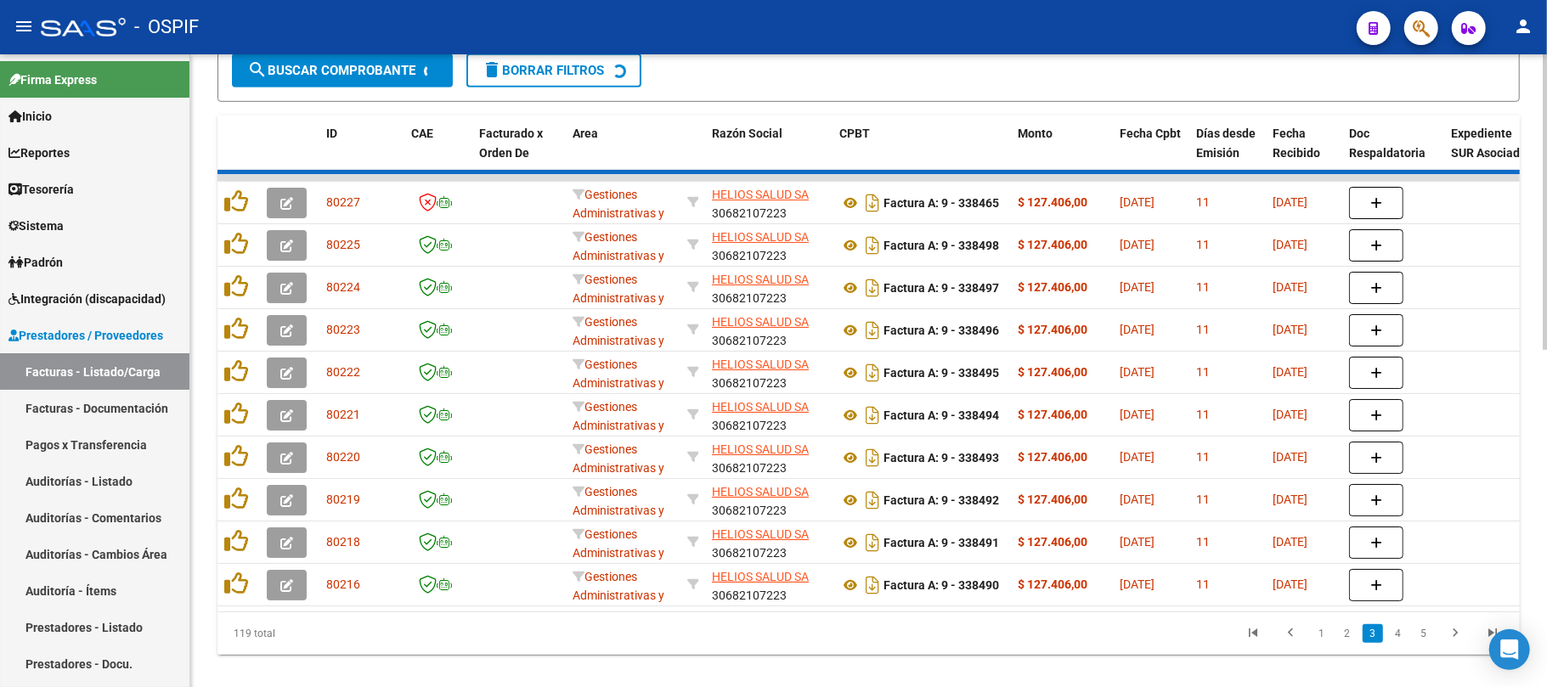
scroll to position [683, 0]
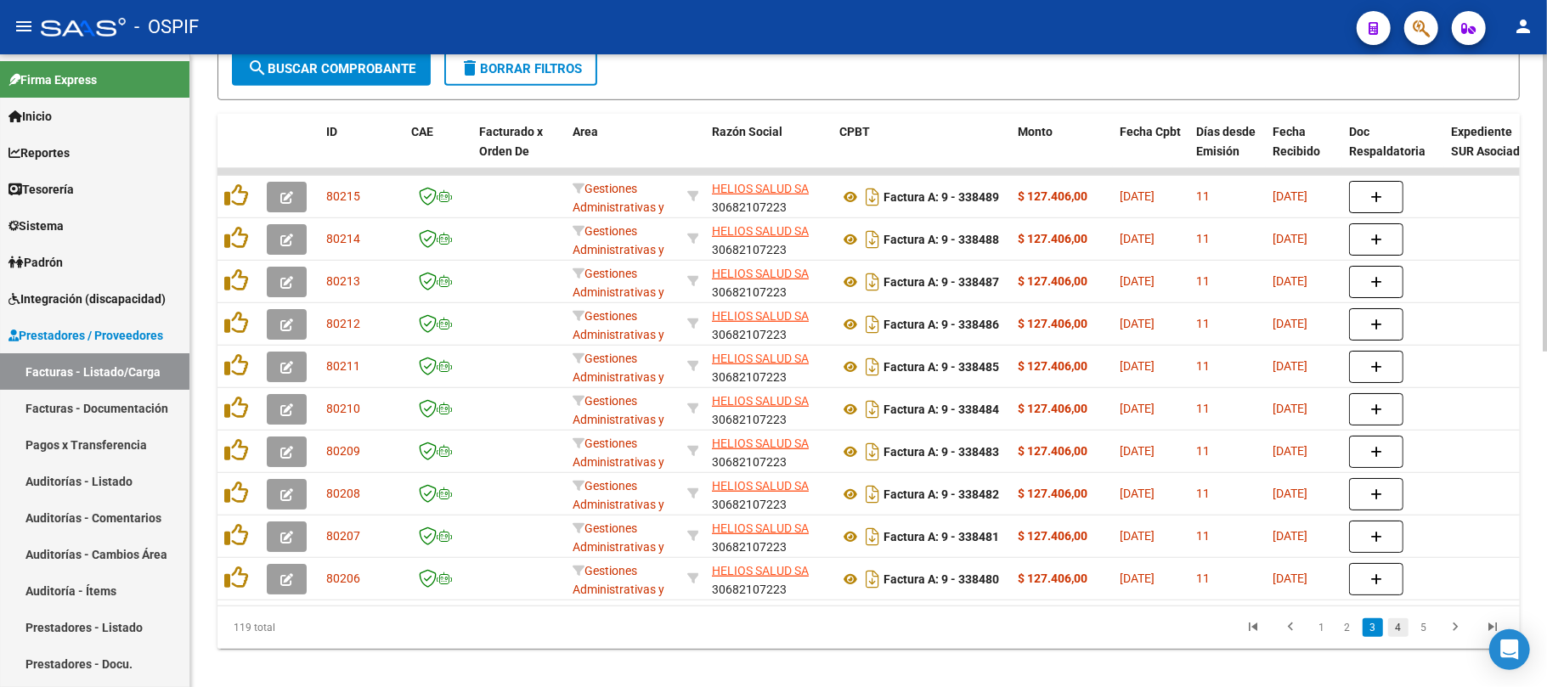
click at [1394, 637] on link "4" at bounding box center [1398, 628] width 20 height 19
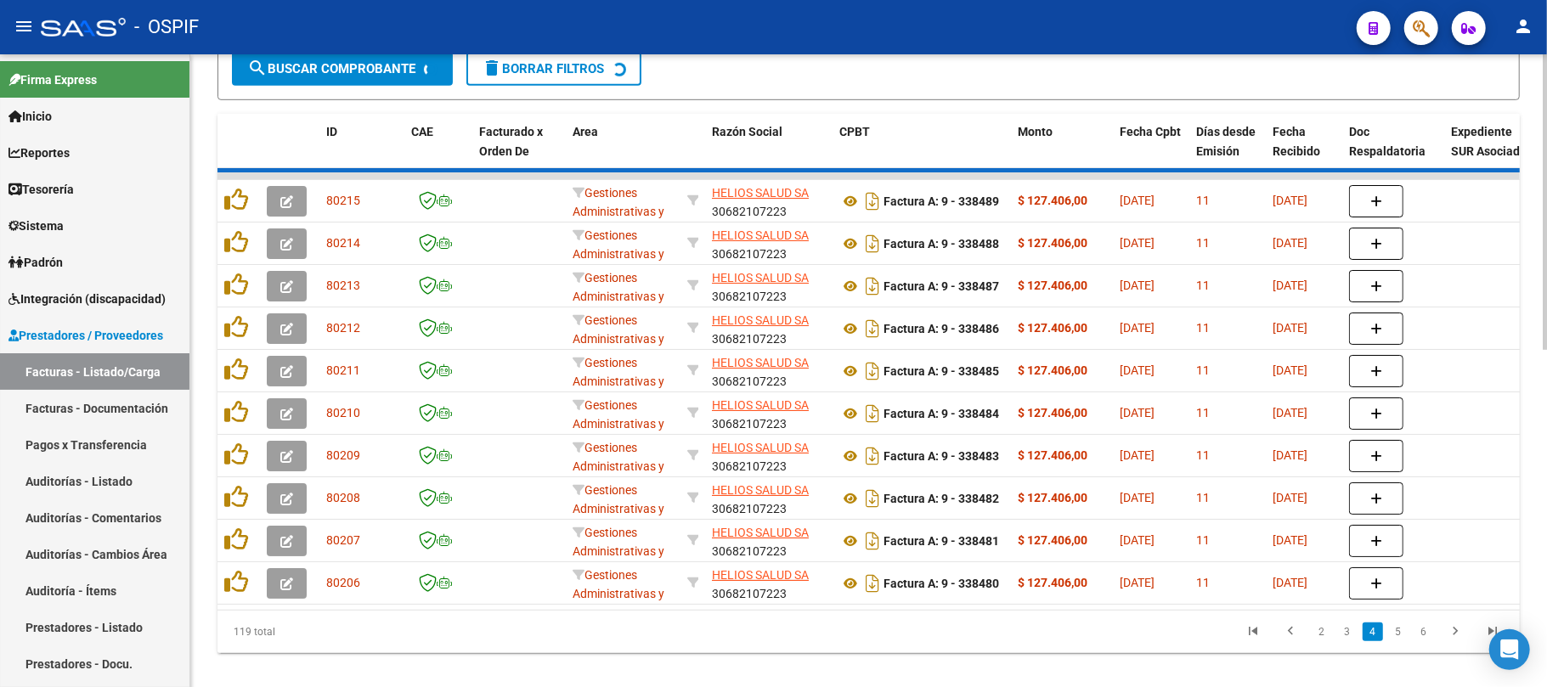
scroll to position [684, 0]
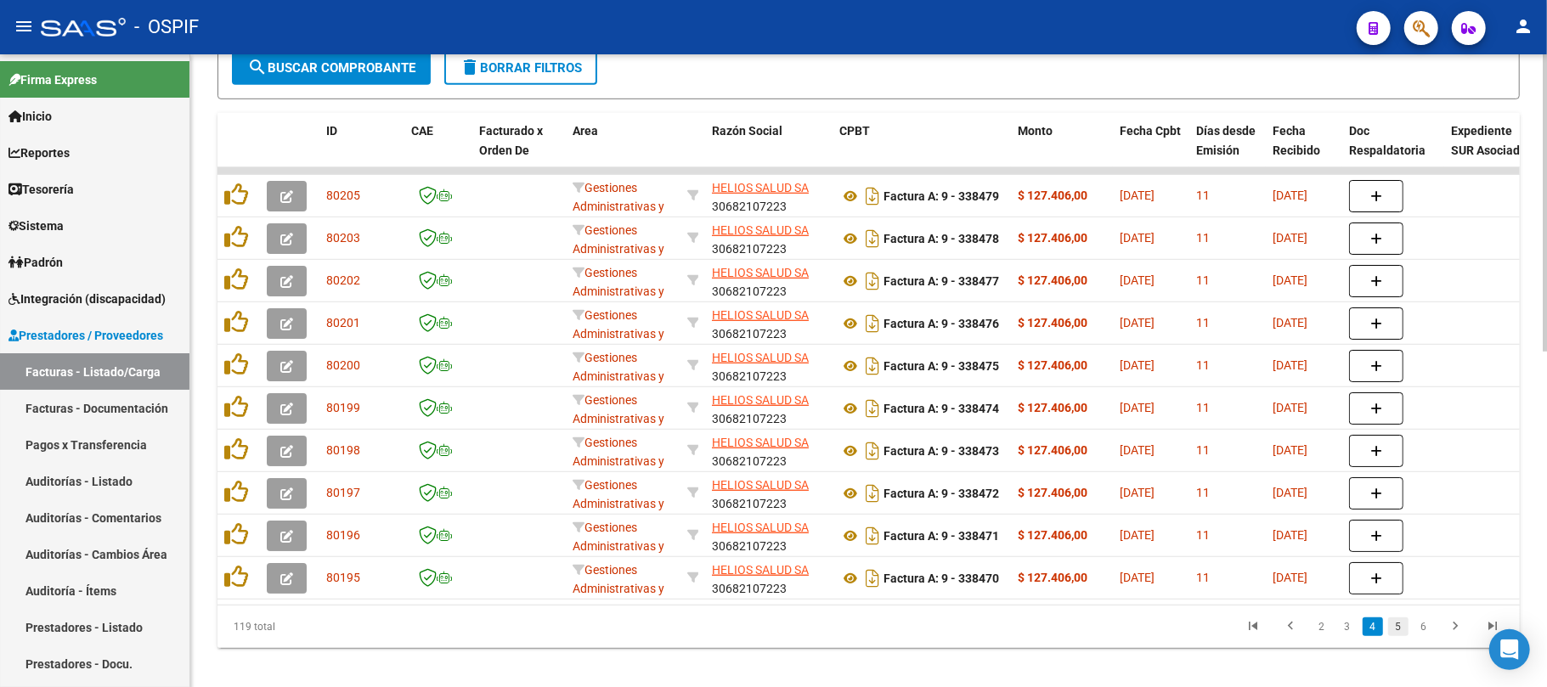
click at [1404, 636] on link "5" at bounding box center [1398, 627] width 20 height 19
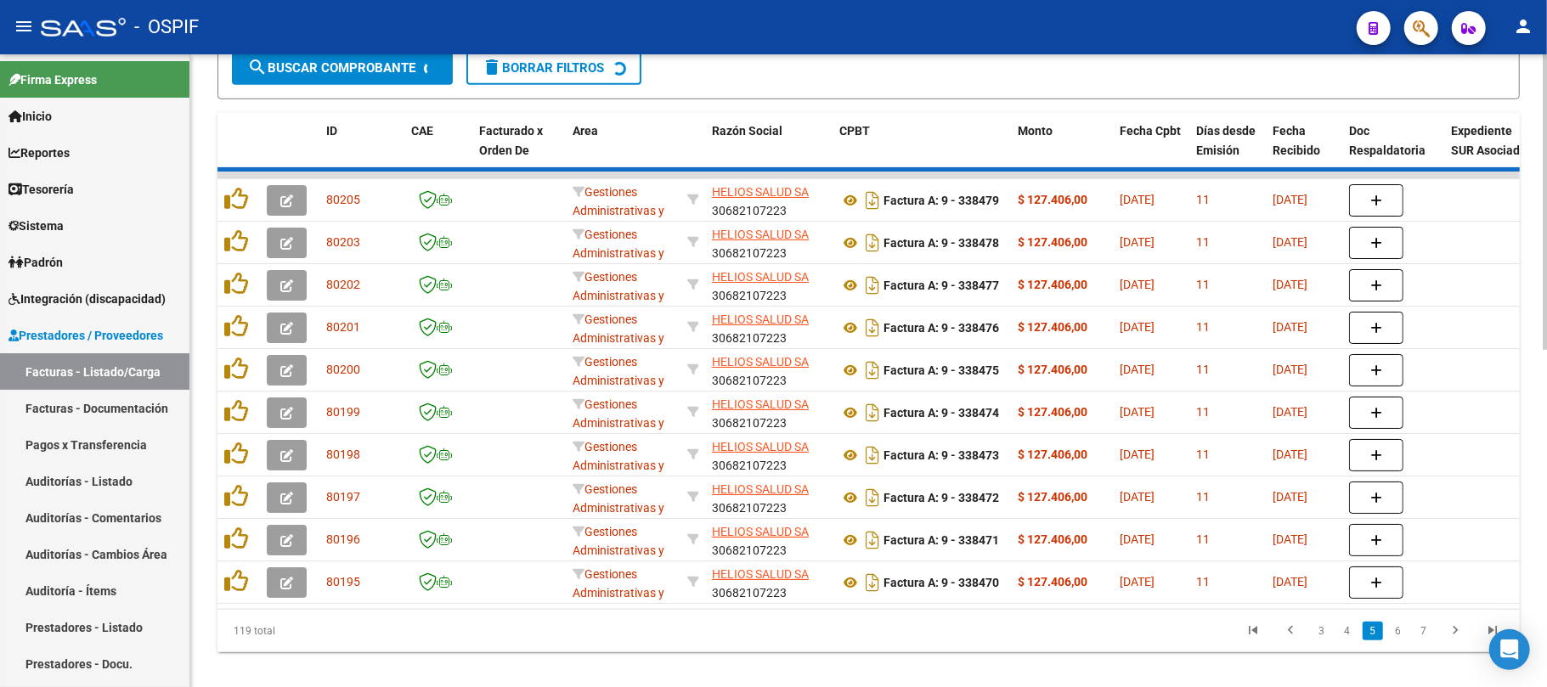
scroll to position [685, 0]
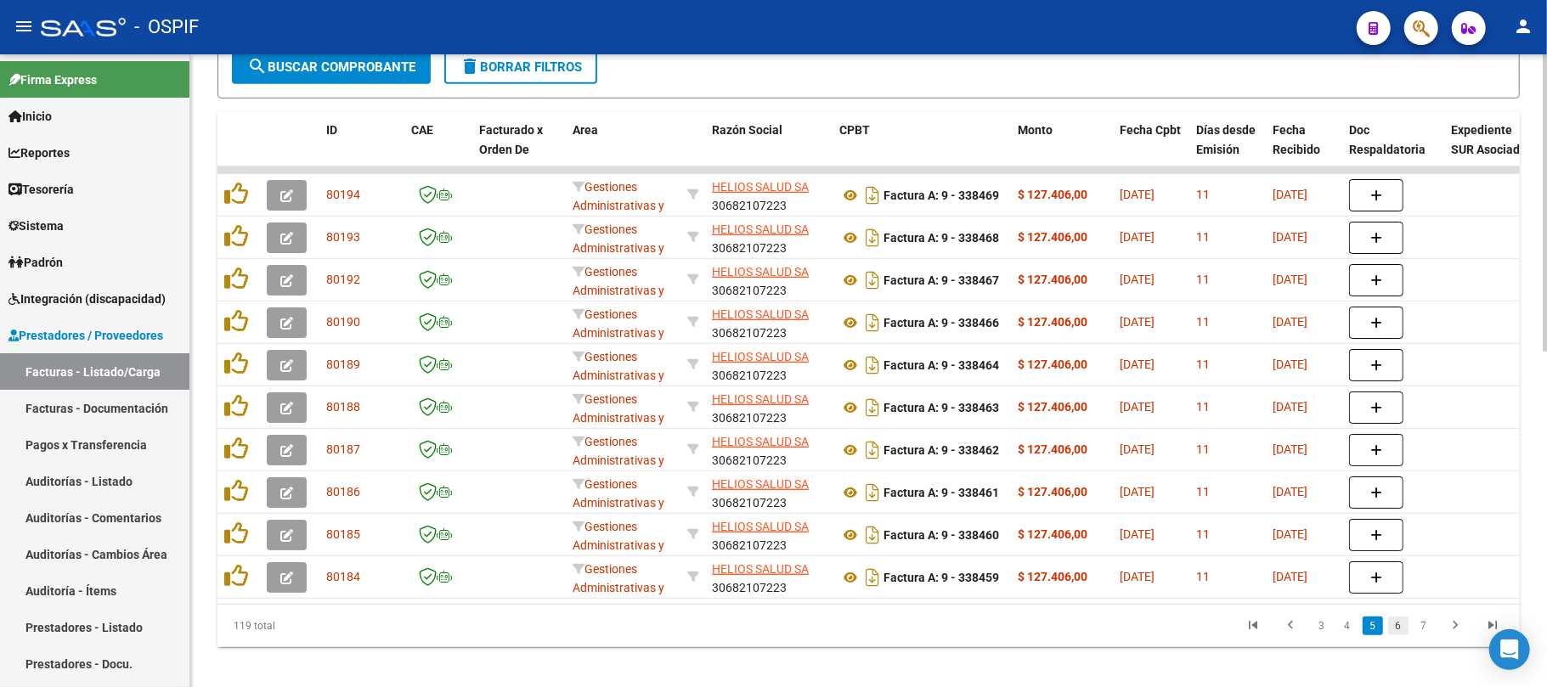
click at [1401, 636] on link "6" at bounding box center [1398, 626] width 20 height 19
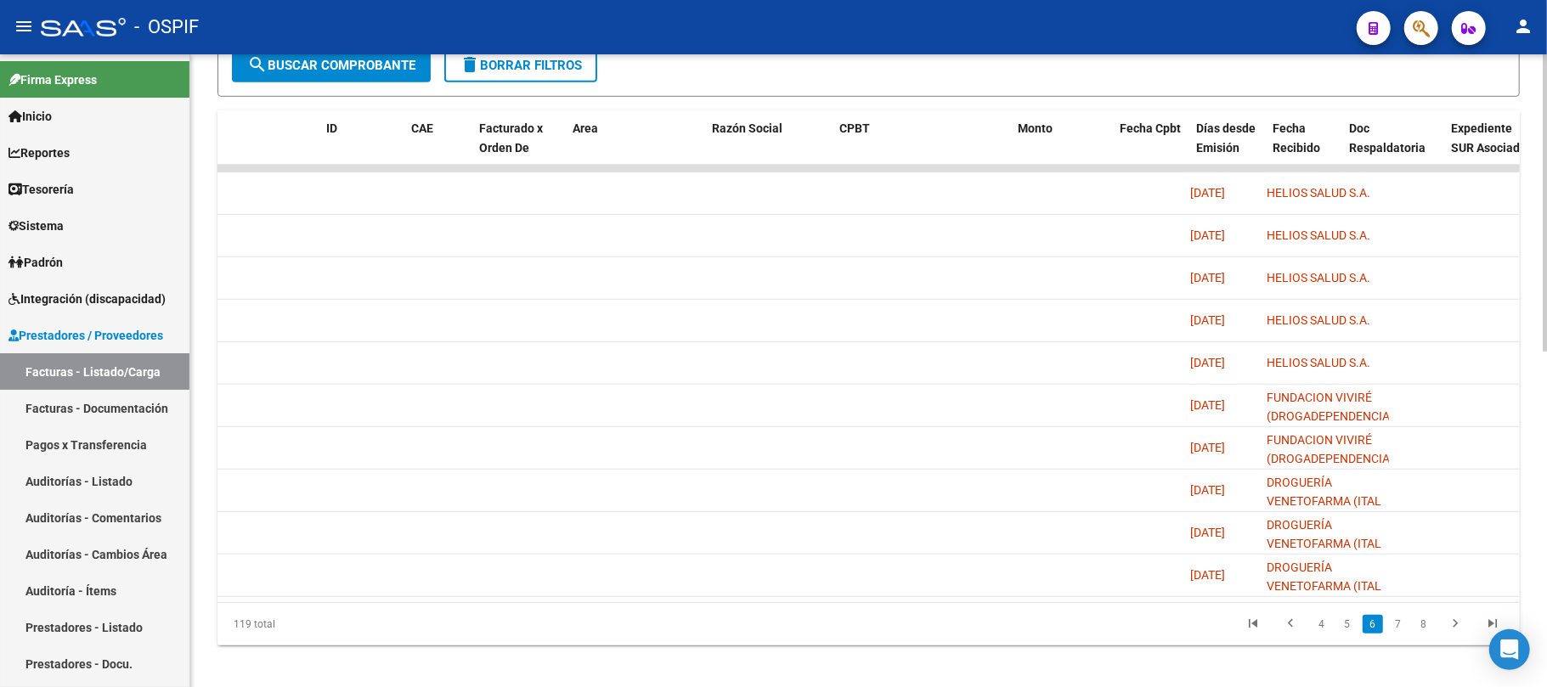
scroll to position [0, 0]
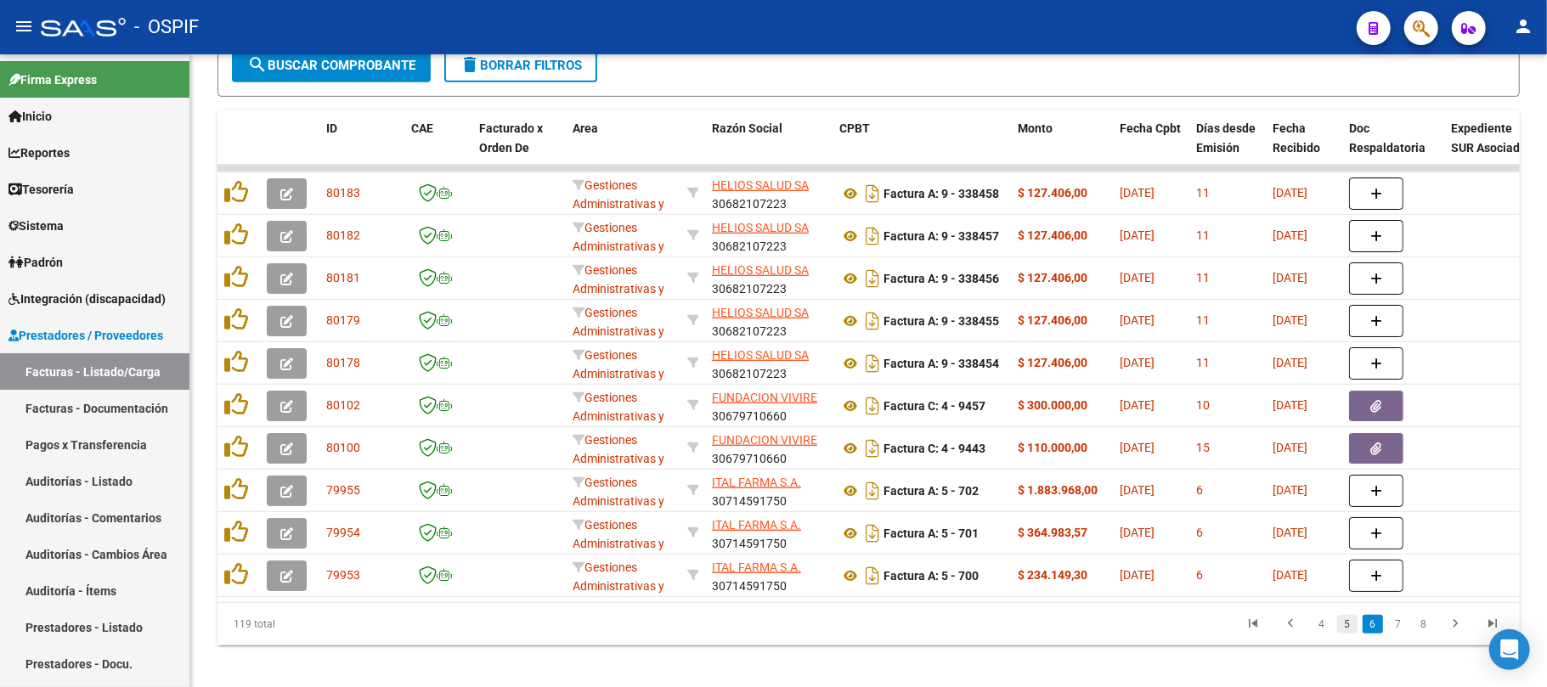
click at [1347, 634] on link "5" at bounding box center [1347, 624] width 20 height 19
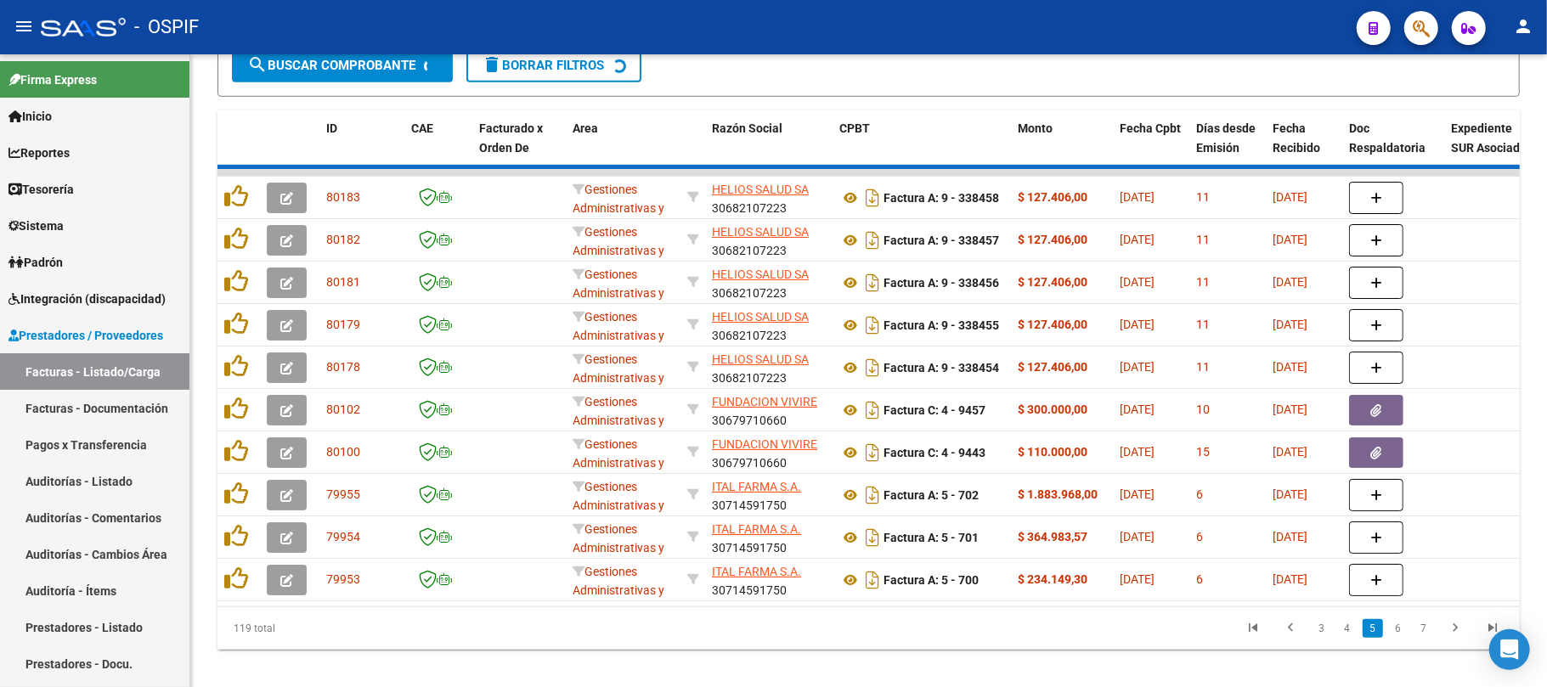
scroll to position [687, 0]
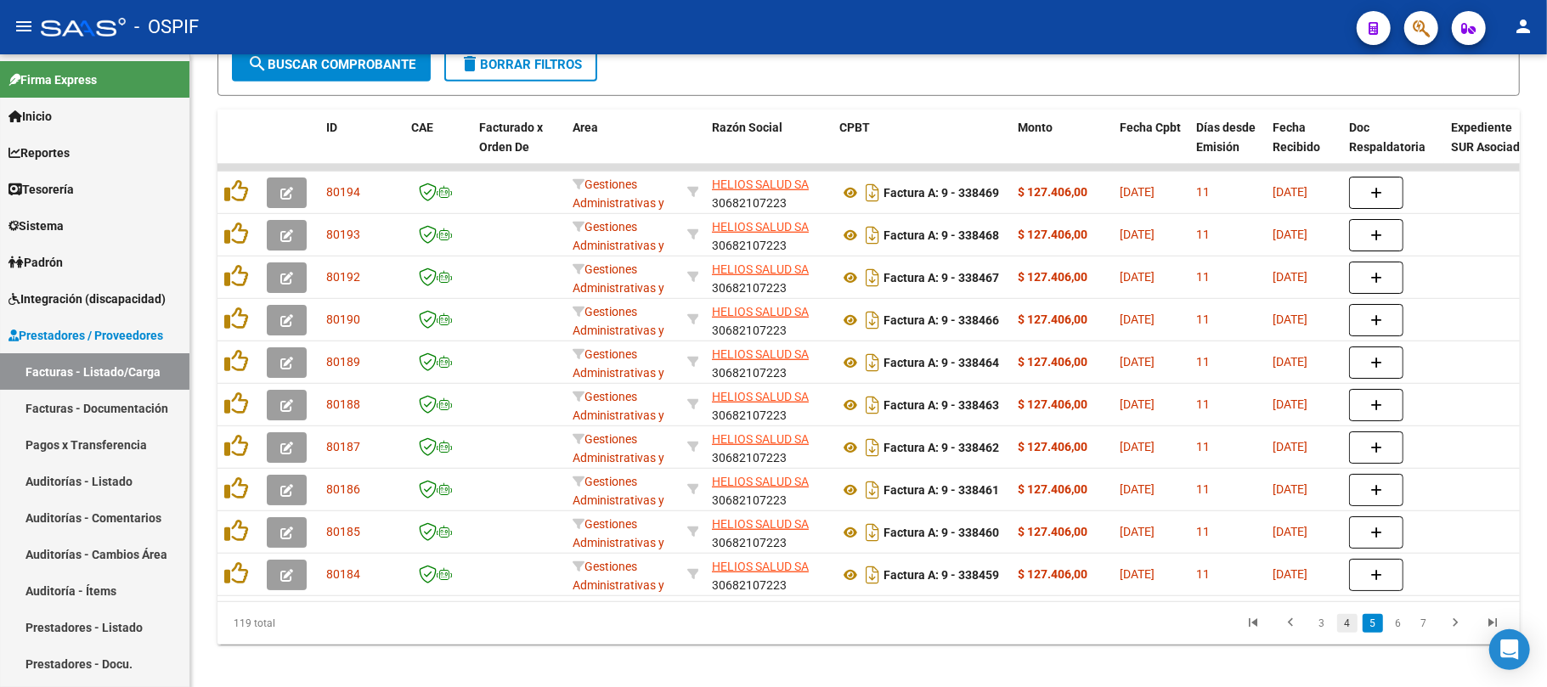
click at [1346, 633] on link "4" at bounding box center [1347, 623] width 20 height 19
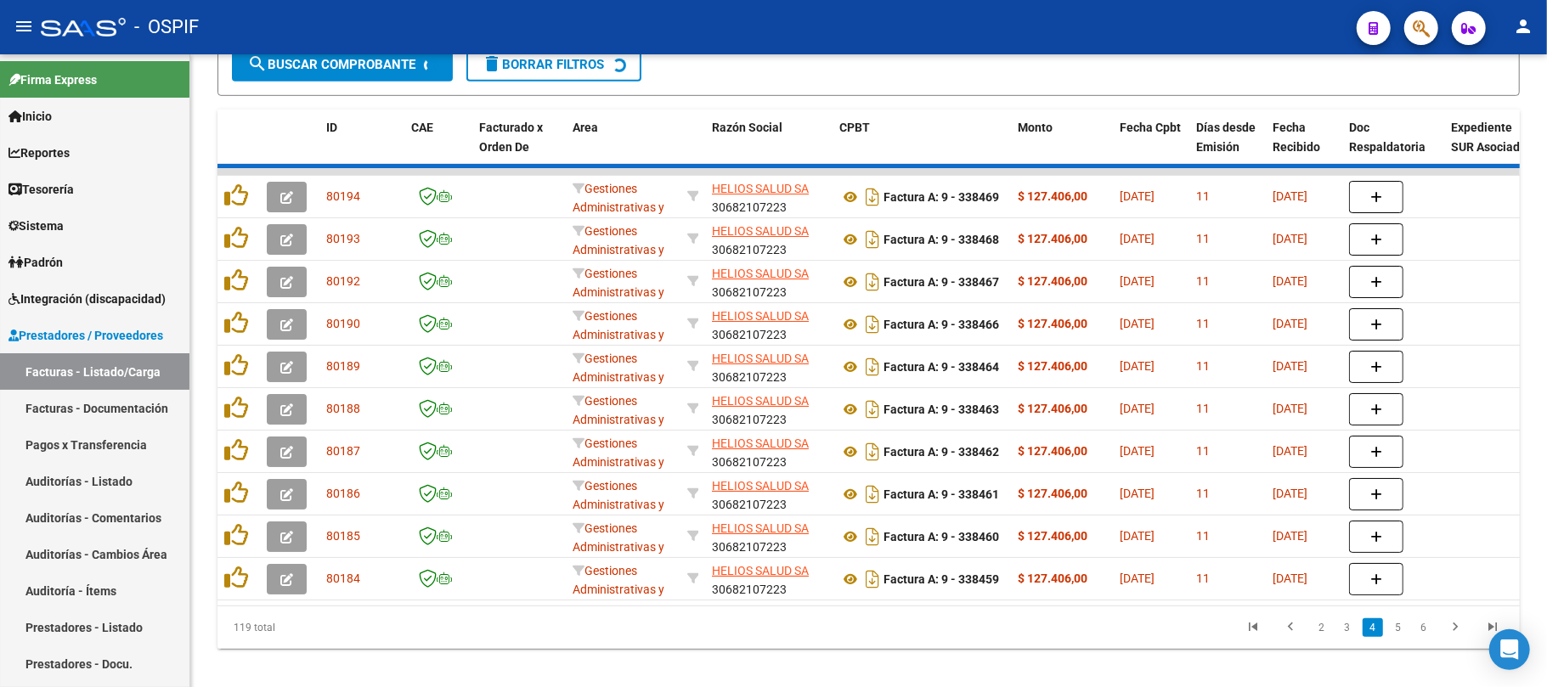
scroll to position [688, 0]
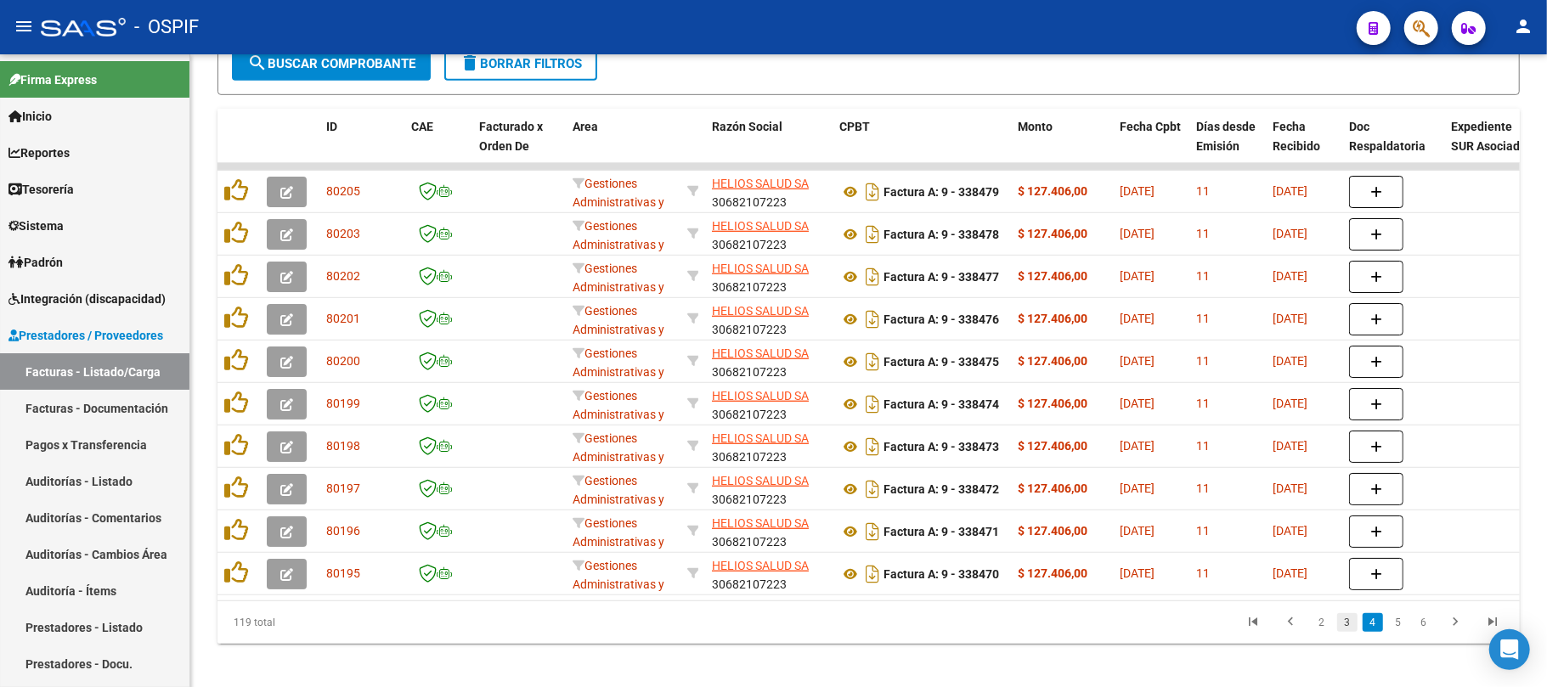
click at [1343, 632] on link "3" at bounding box center [1347, 622] width 20 height 19
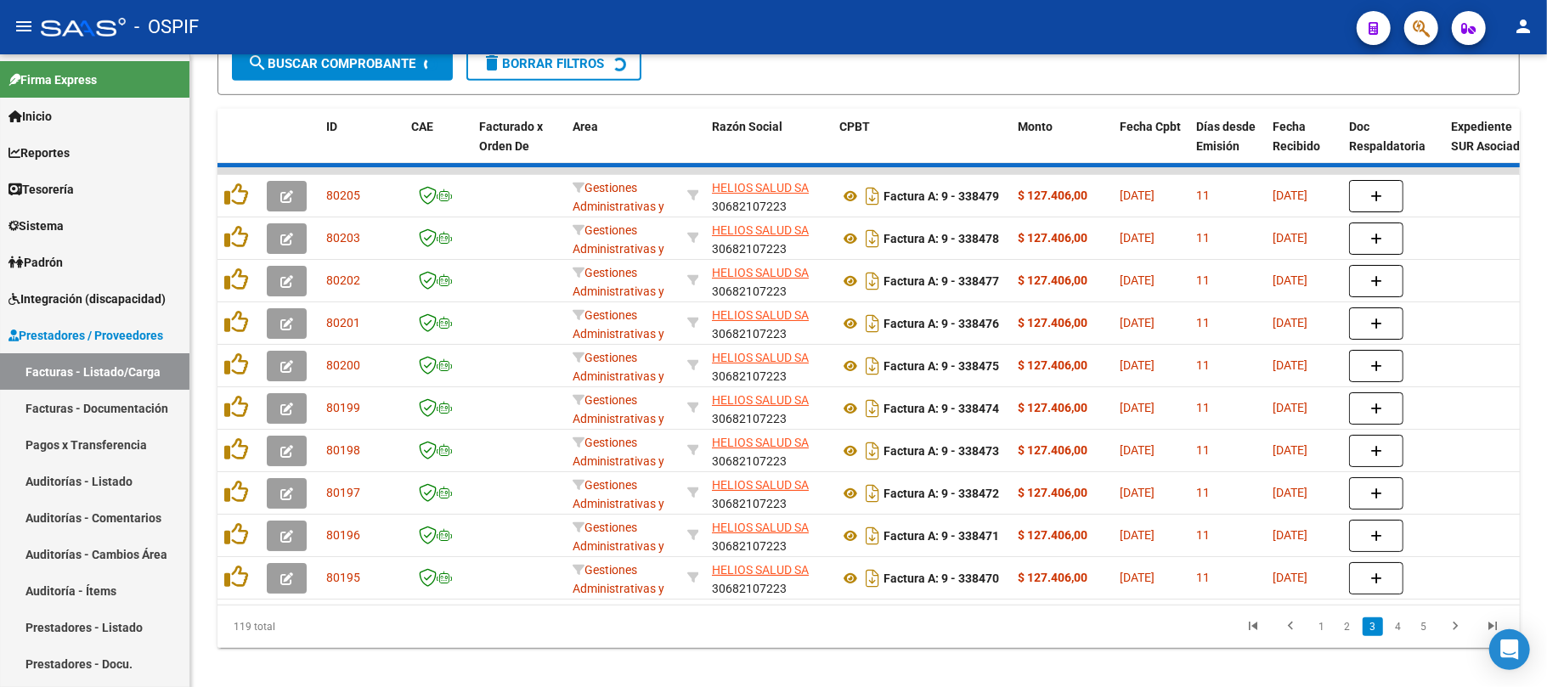
scroll to position [690, 0]
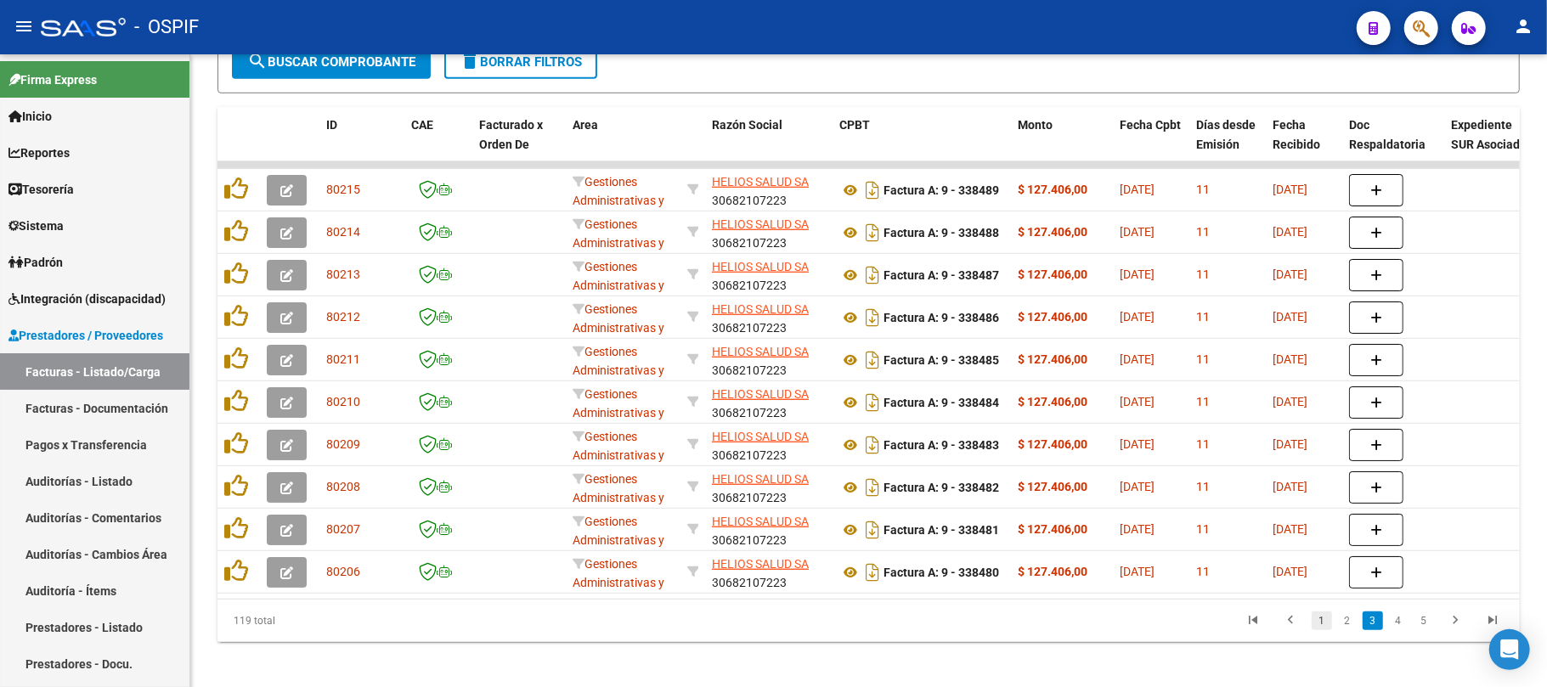
click at [1332, 630] on link "1" at bounding box center [1322, 621] width 20 height 19
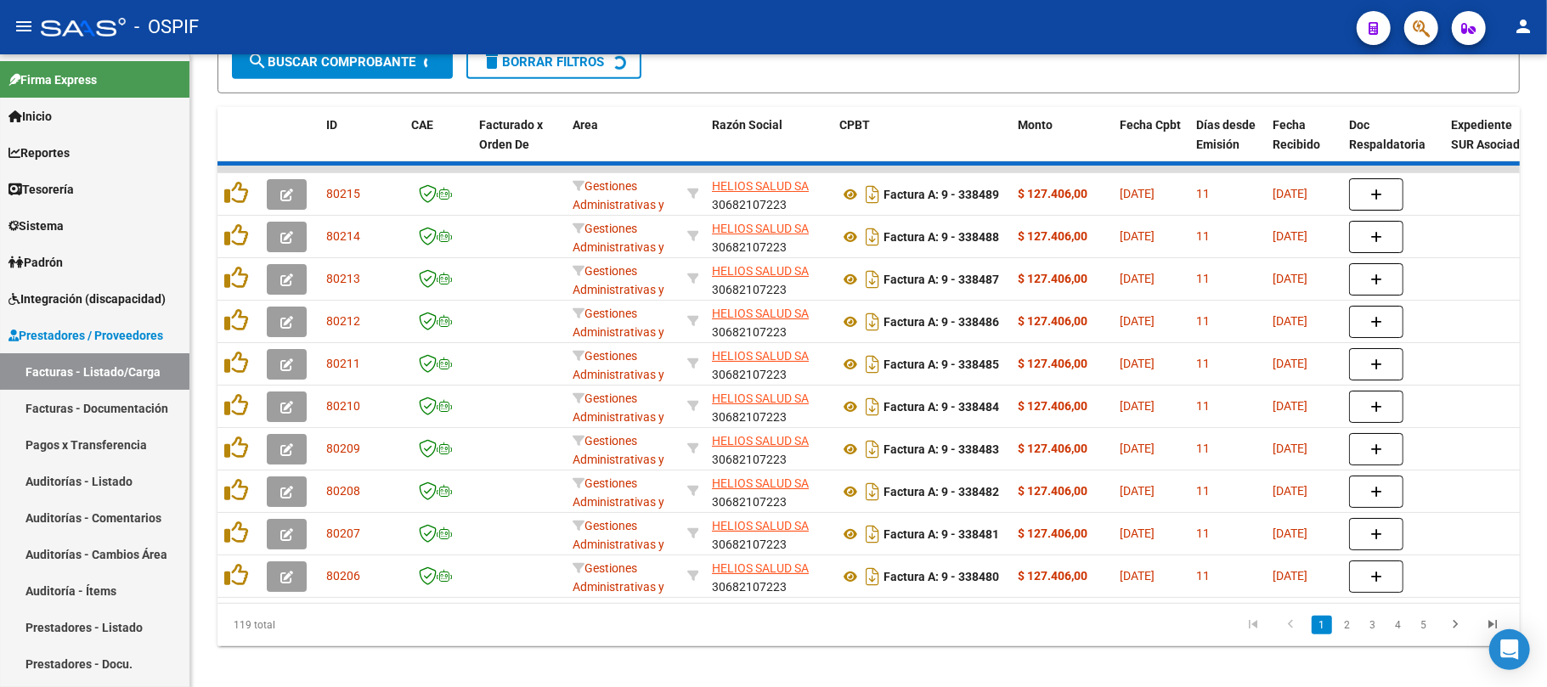
scroll to position [691, 0]
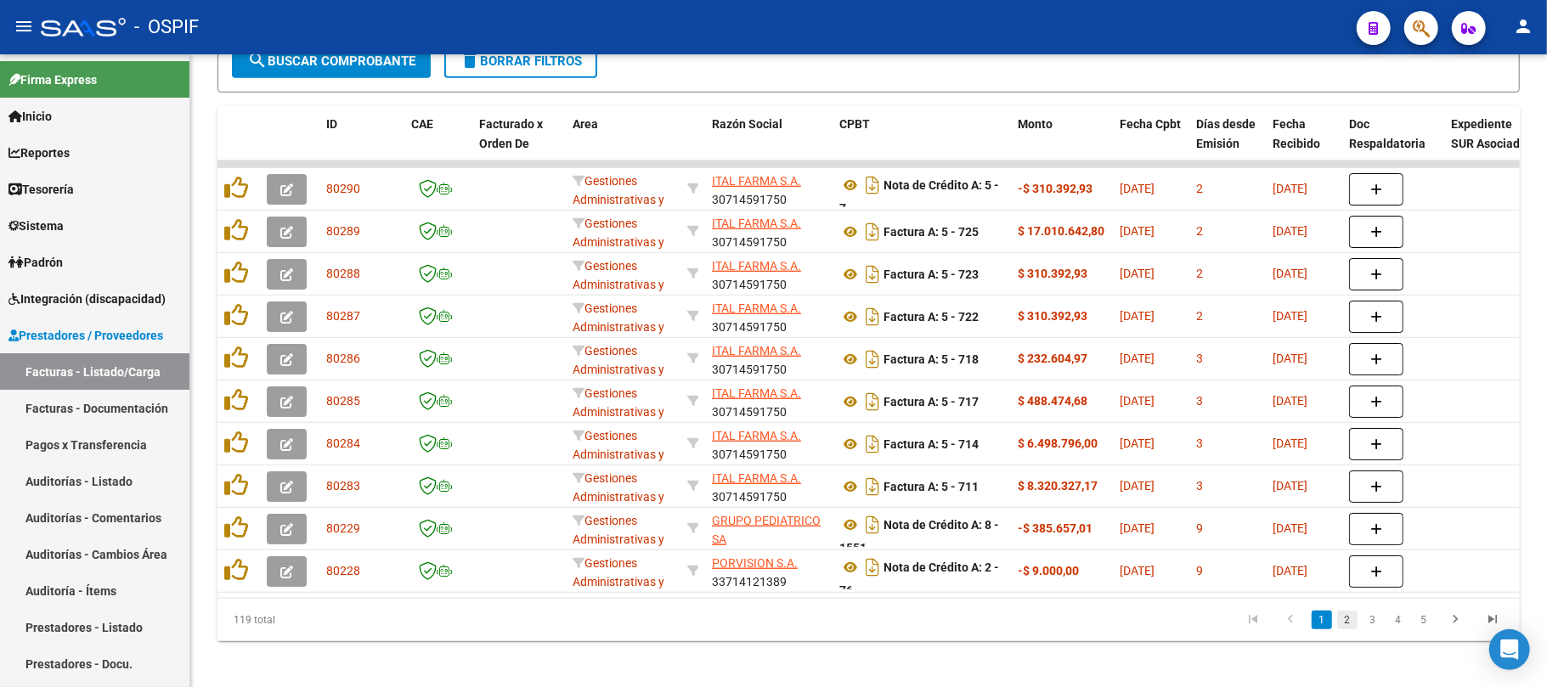
click at [1347, 630] on link "2" at bounding box center [1347, 620] width 20 height 19
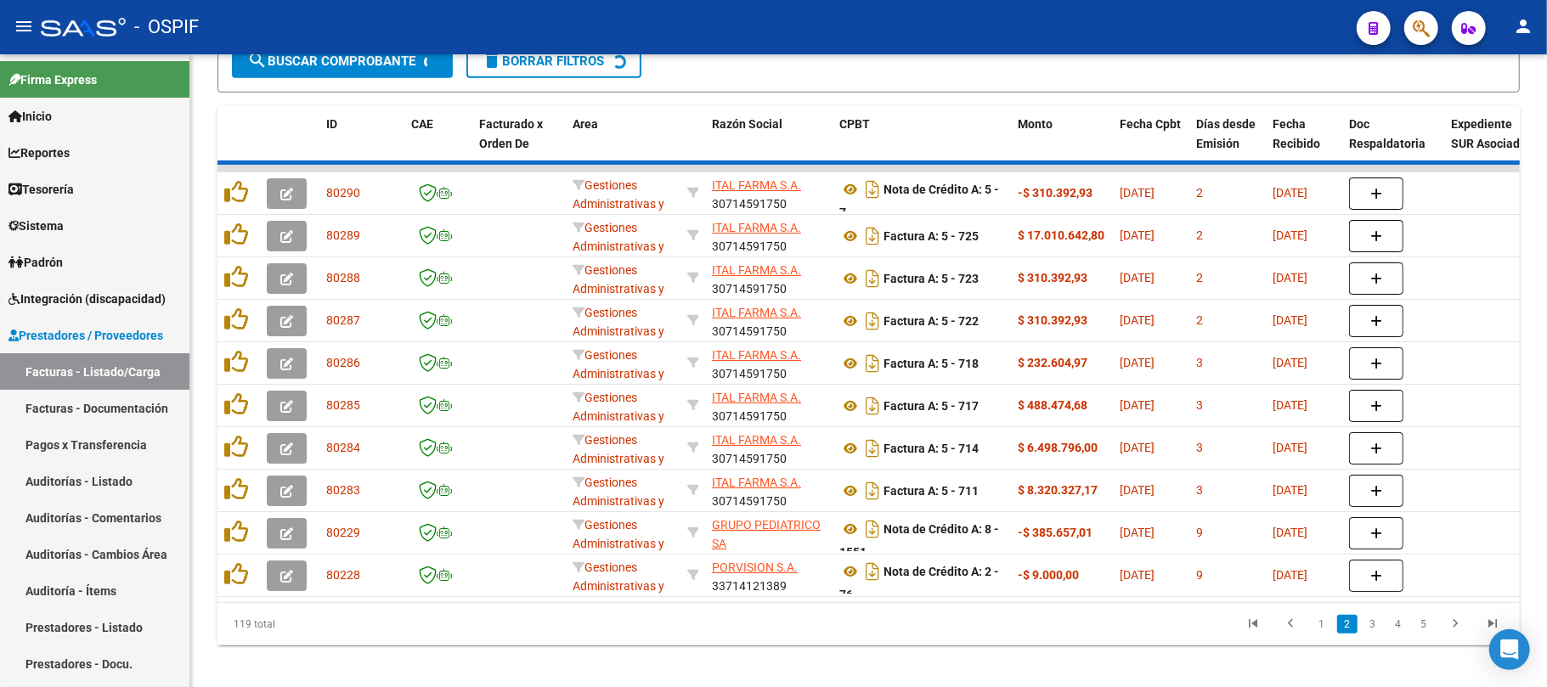
scroll to position [692, 0]
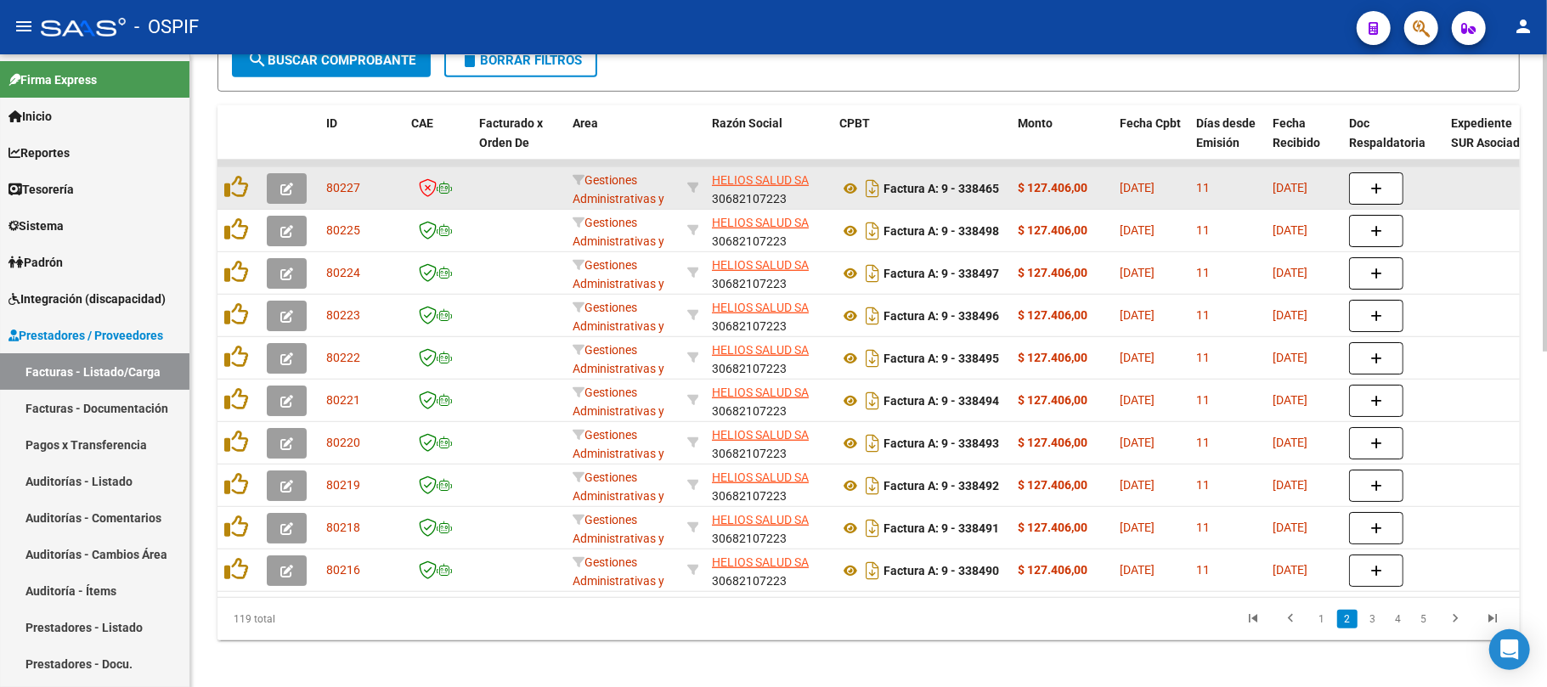
click at [300, 188] on button "button" at bounding box center [287, 188] width 40 height 31
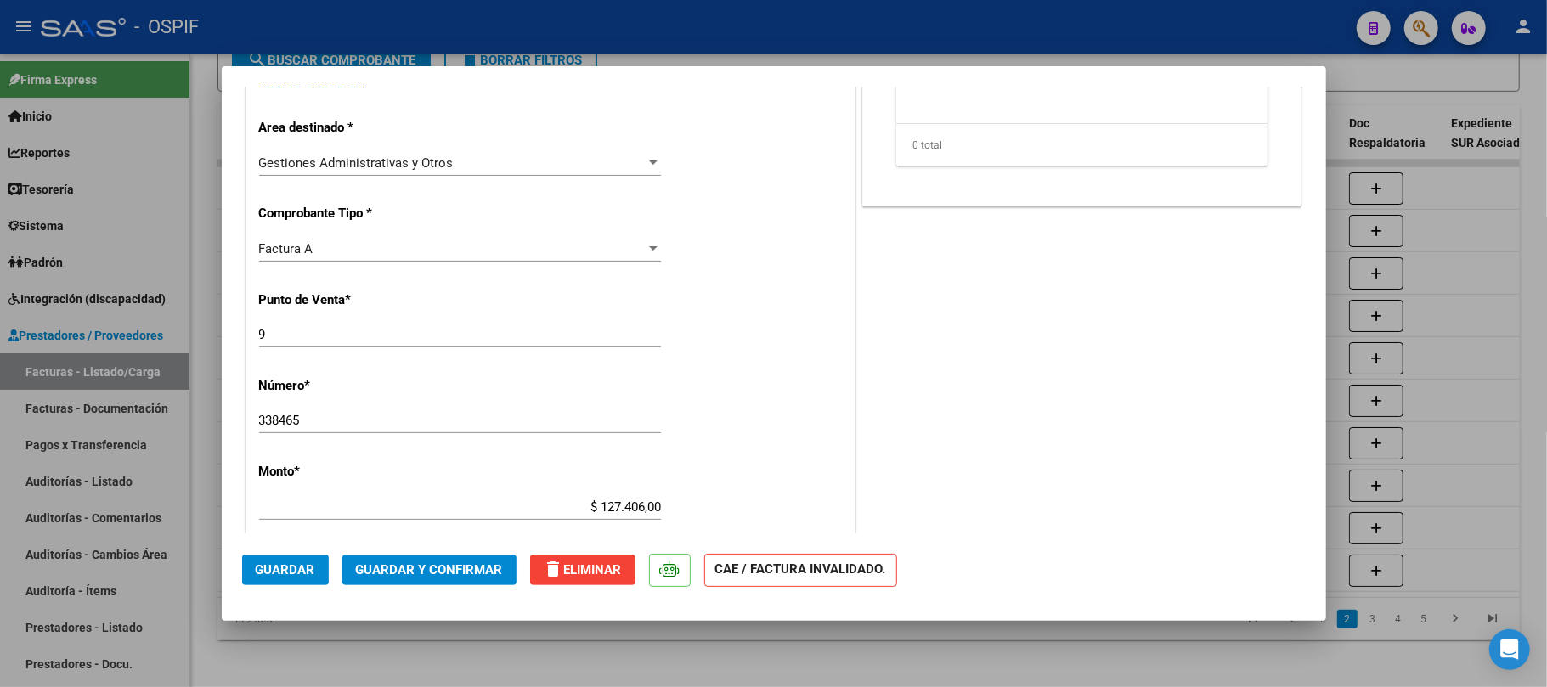
scroll to position [566, 0]
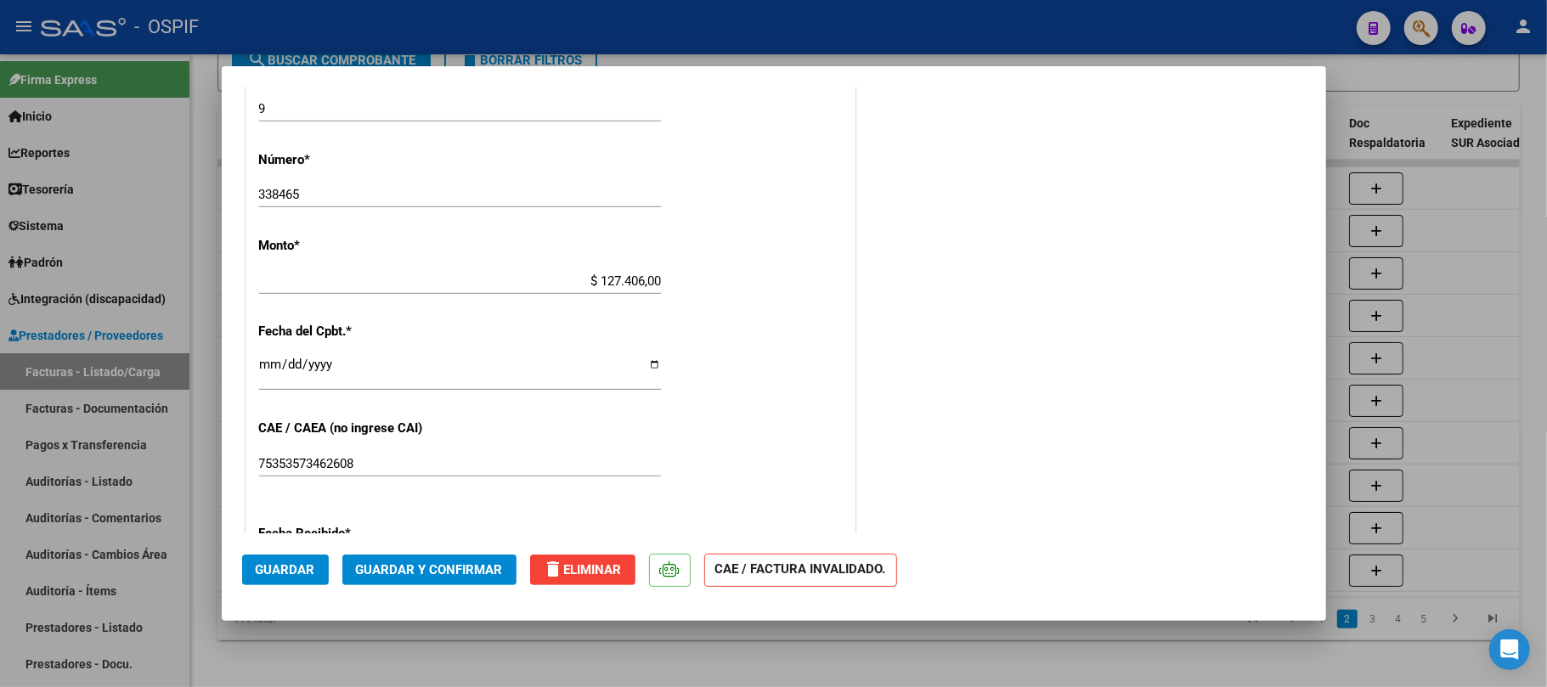
click at [609, 274] on input "$ 127.406,00" at bounding box center [460, 281] width 402 height 15
click at [319, 579] on button "Guardar" at bounding box center [285, 570] width 87 height 31
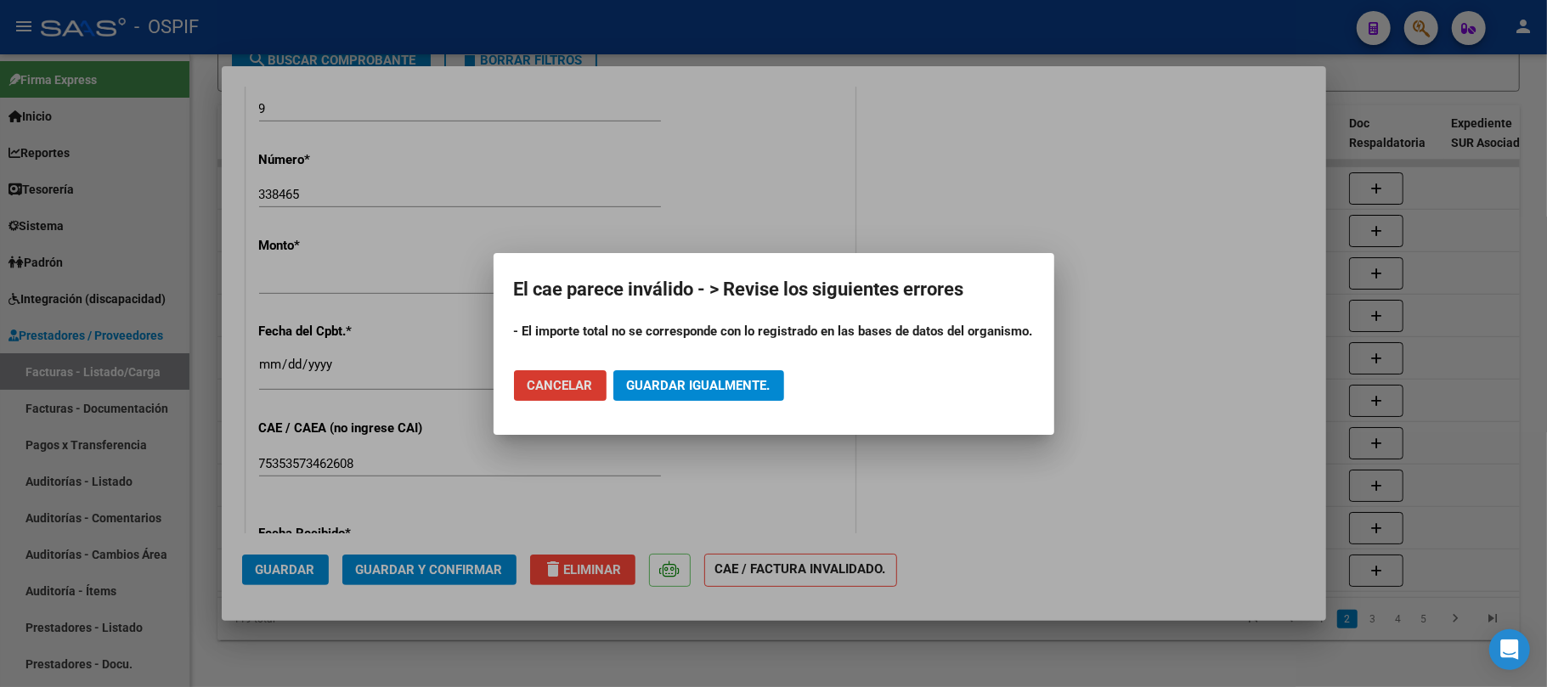
click at [595, 398] on button "Cancelar" at bounding box center [560, 385] width 93 height 31
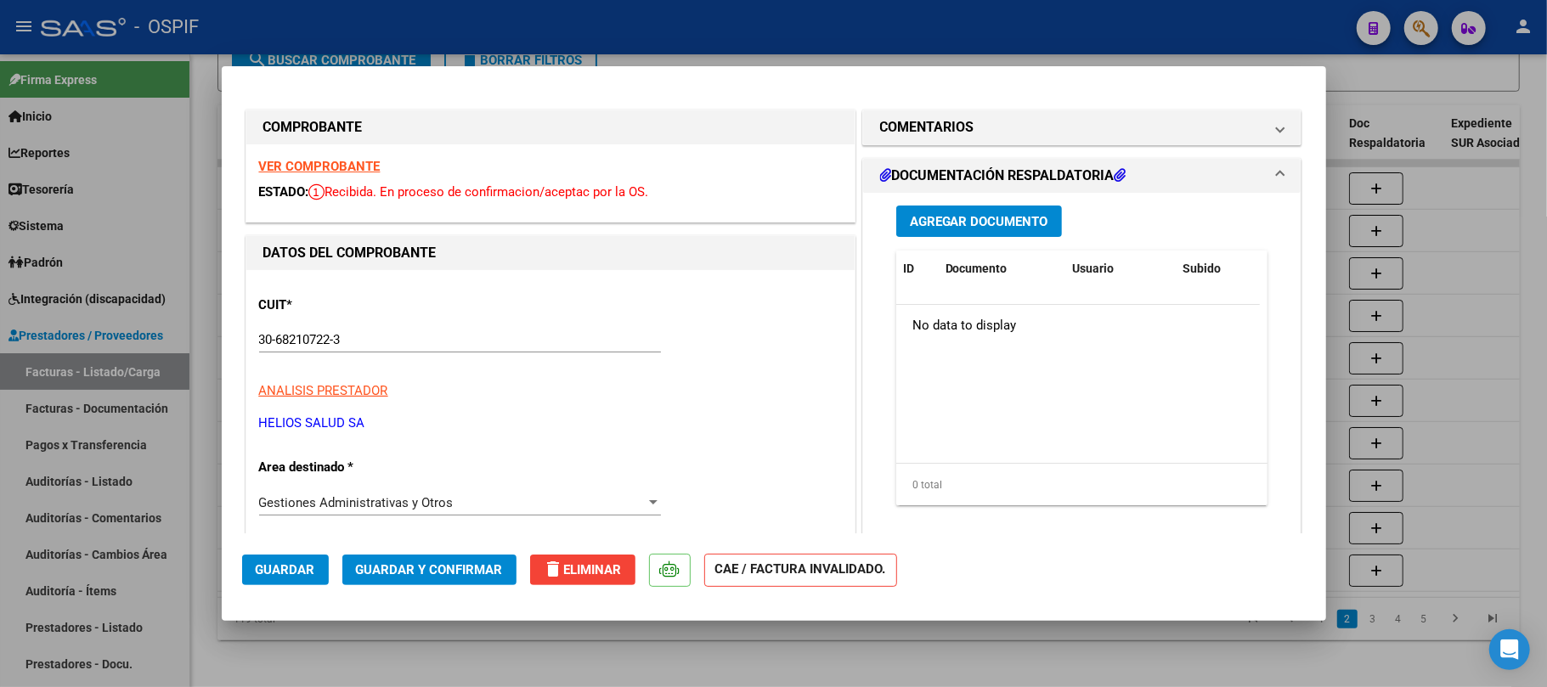
scroll to position [340, 0]
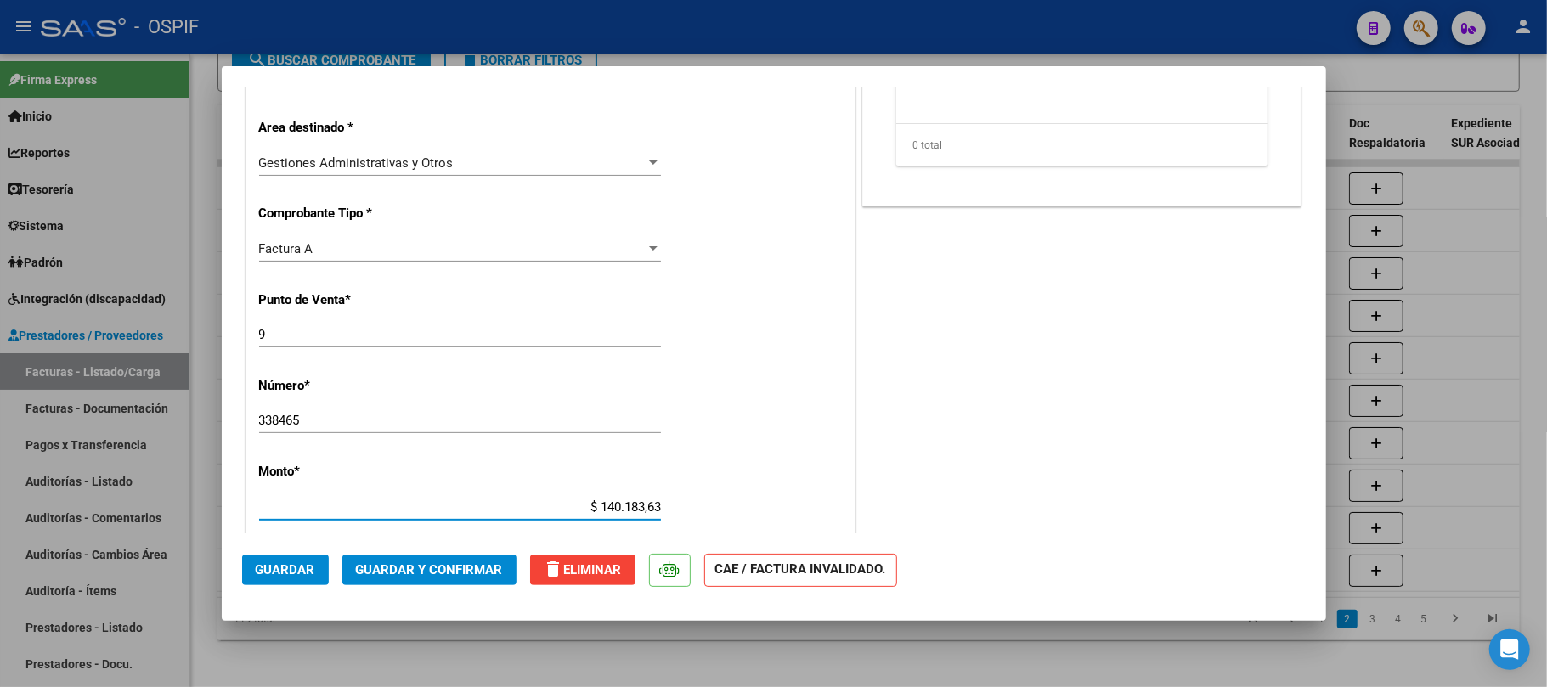
click at [622, 514] on input "$ 140.183,63" at bounding box center [460, 507] width 402 height 15
type input "$ 140.783,63"
click at [296, 564] on span "Guardar" at bounding box center [285, 569] width 59 height 15
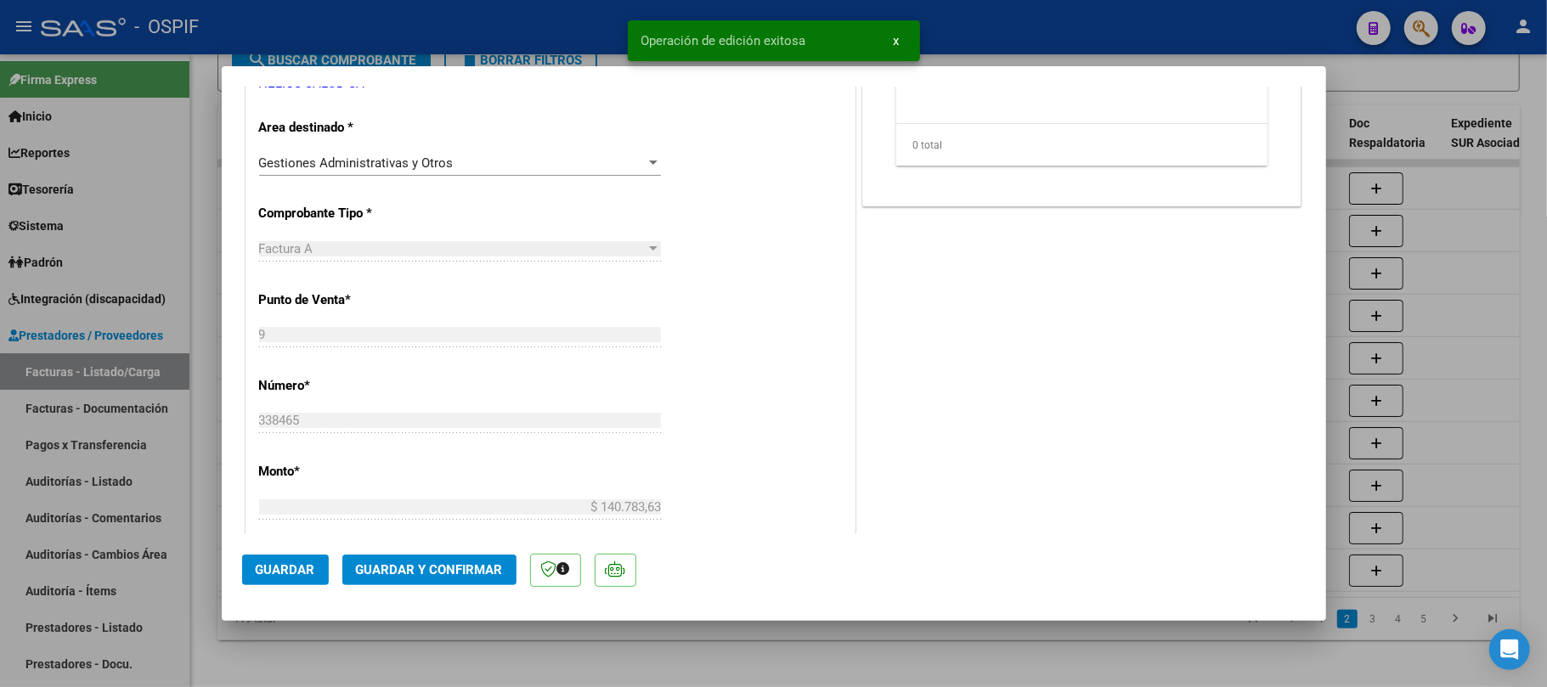
click at [286, 568] on span "Guardar" at bounding box center [285, 569] width 59 height 15
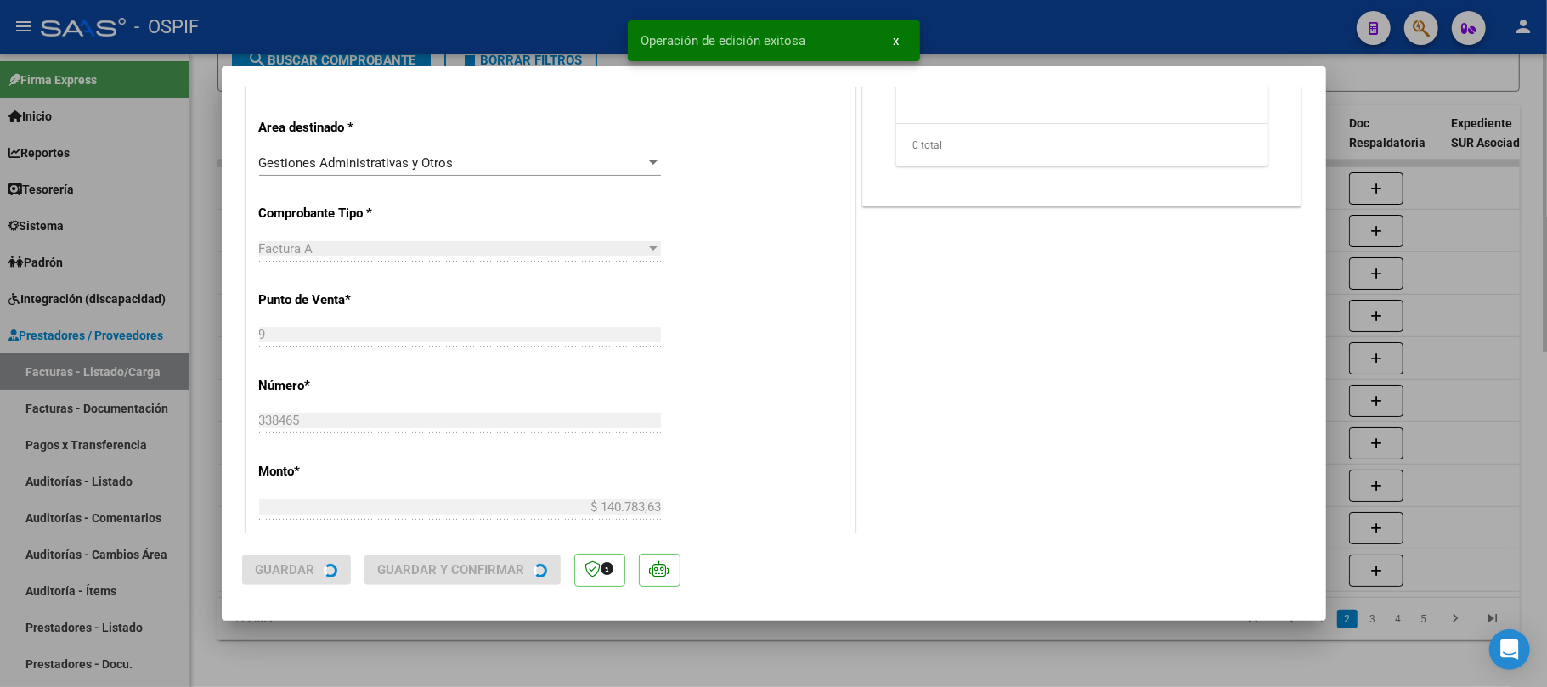
click at [319, 636] on div at bounding box center [773, 343] width 1547 height 687
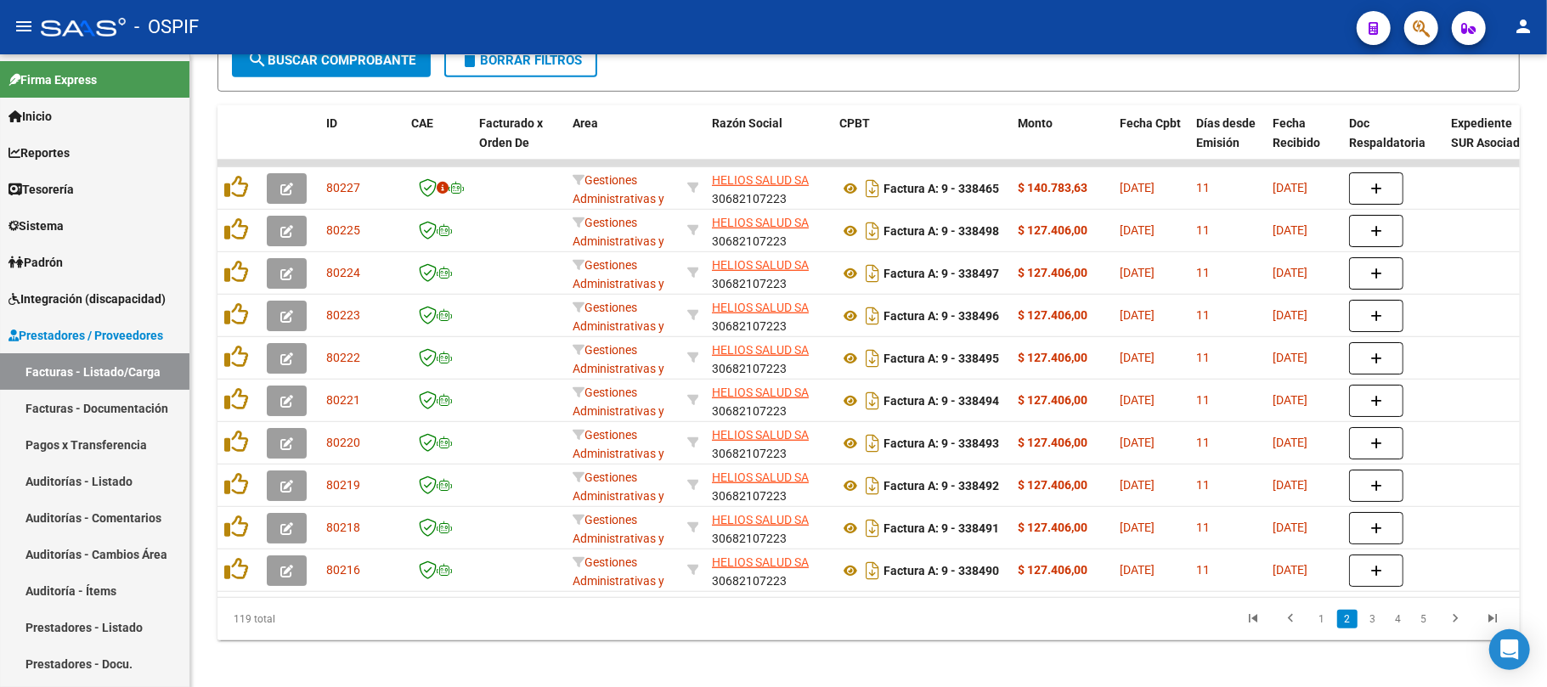
scroll to position [579, 0]
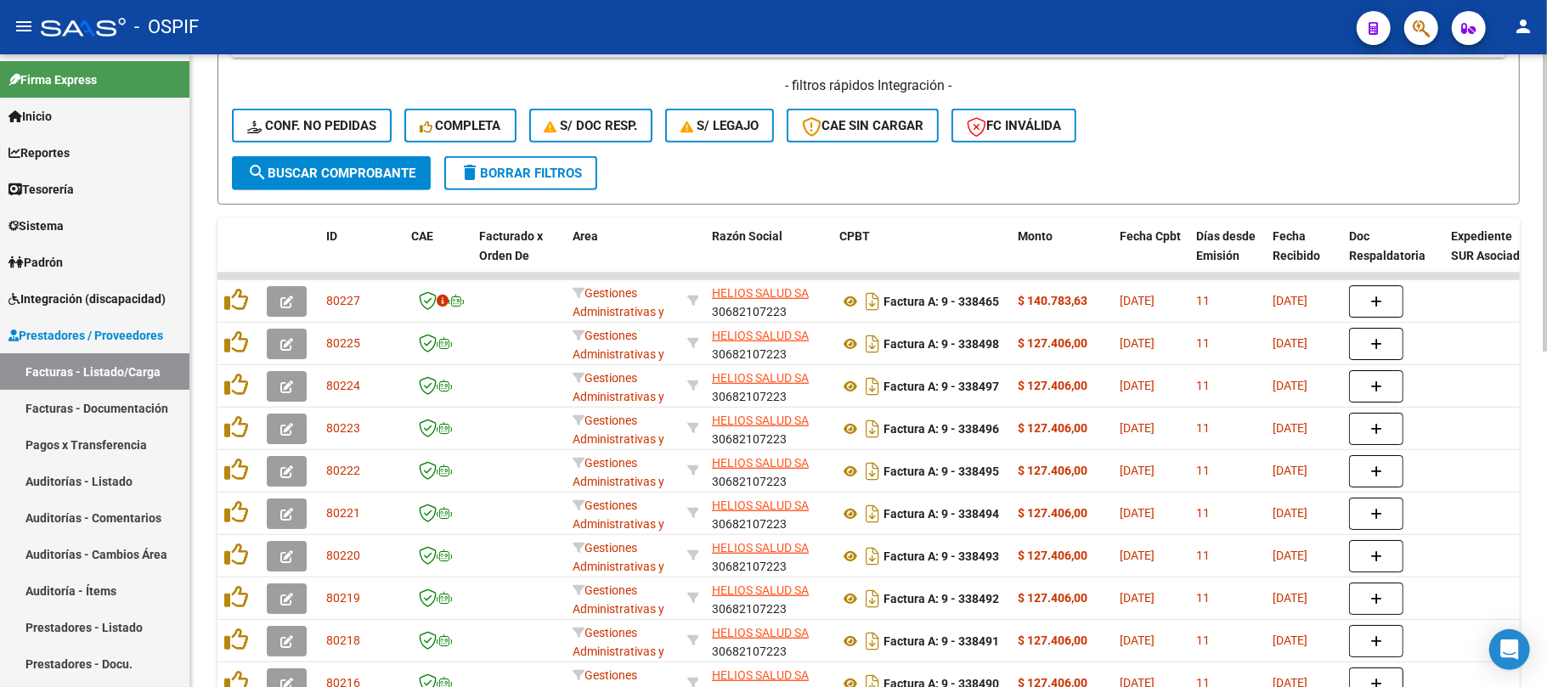
click at [558, 173] on span "delete Borrar Filtros" at bounding box center [521, 173] width 122 height 15
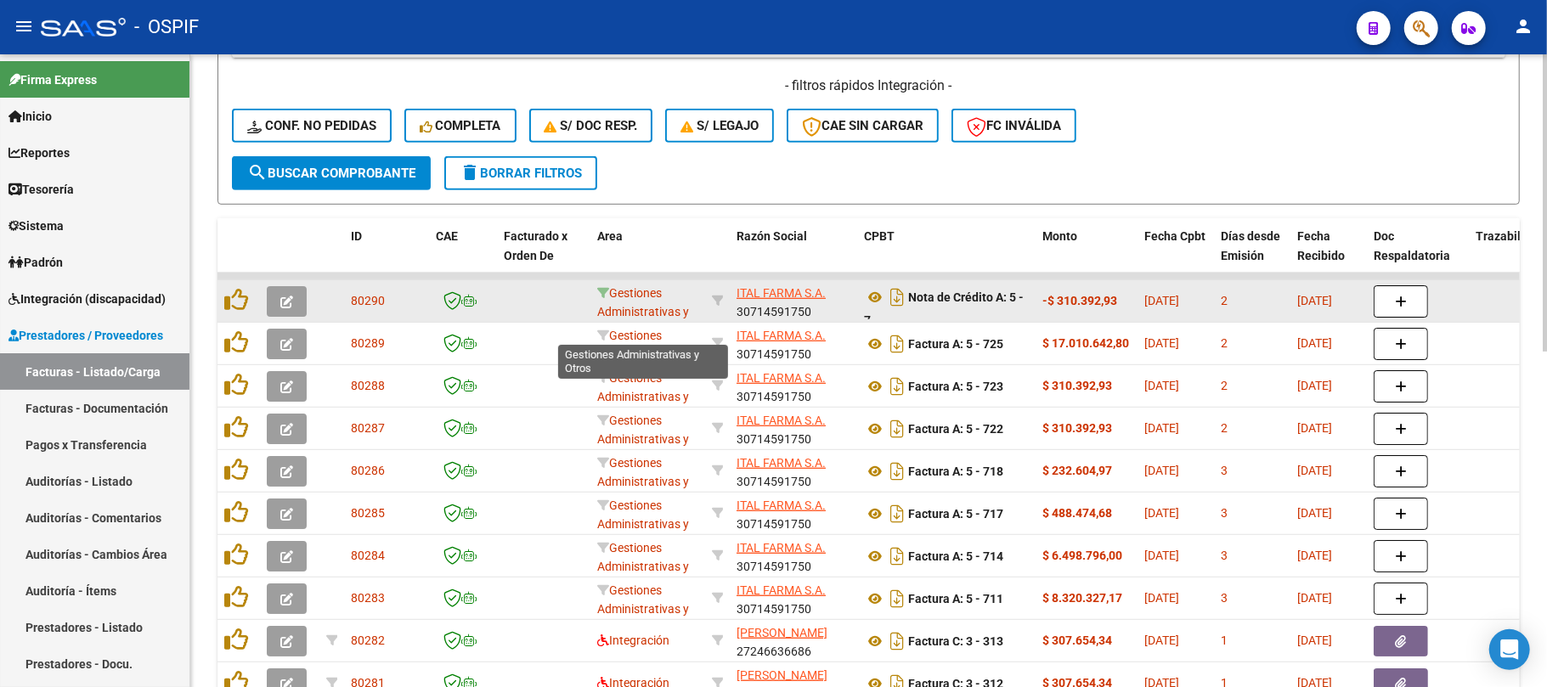
click at [603, 293] on icon at bounding box center [603, 293] width 12 height 12
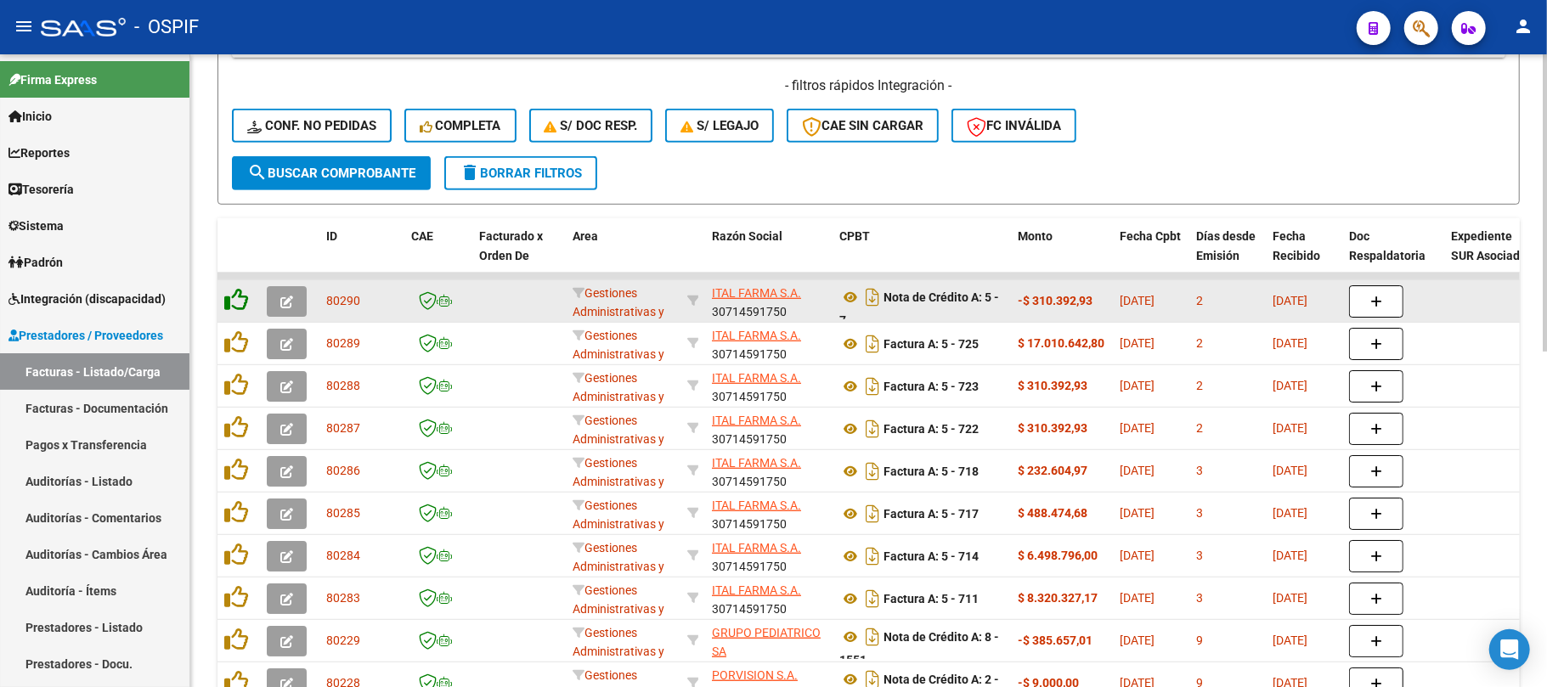
click at [239, 302] on icon at bounding box center [236, 300] width 24 height 24
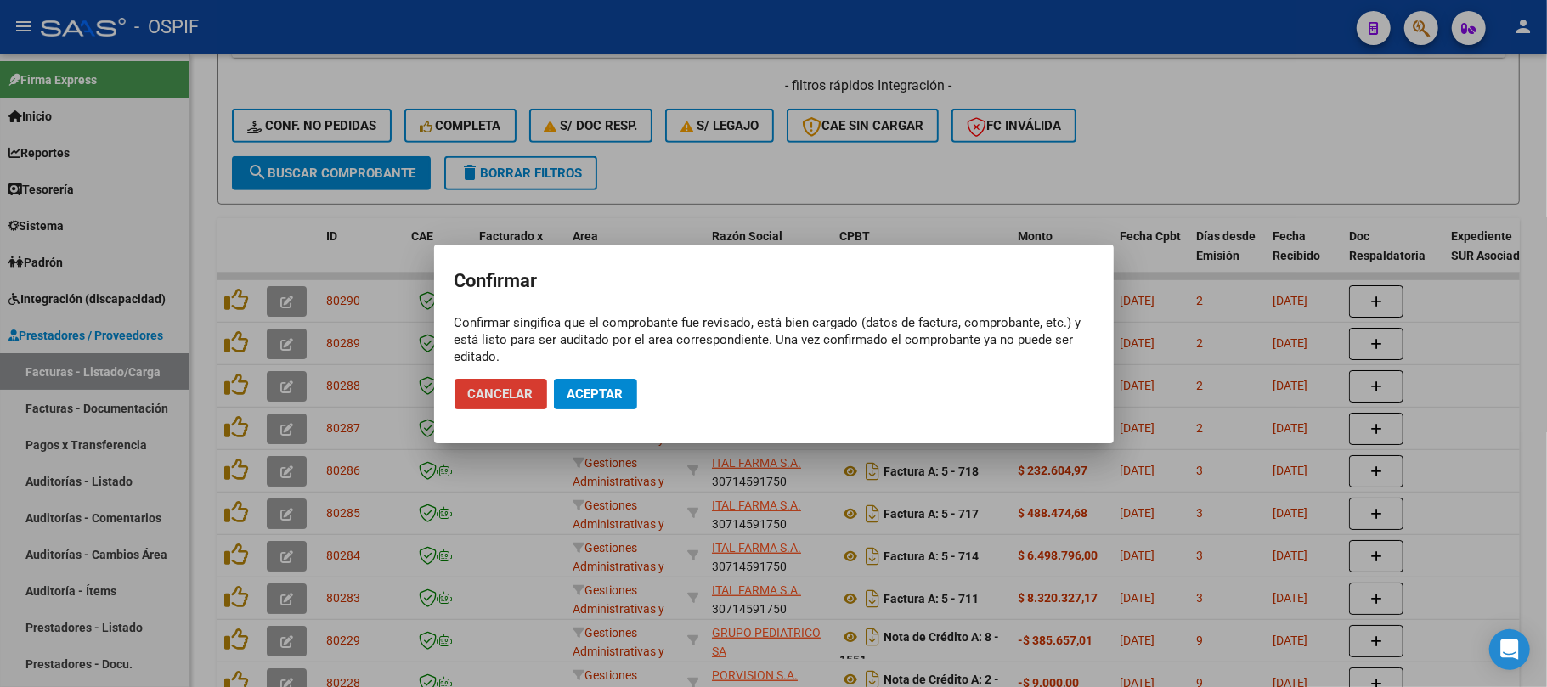
click at [589, 387] on span "Aceptar" at bounding box center [596, 394] width 56 height 15
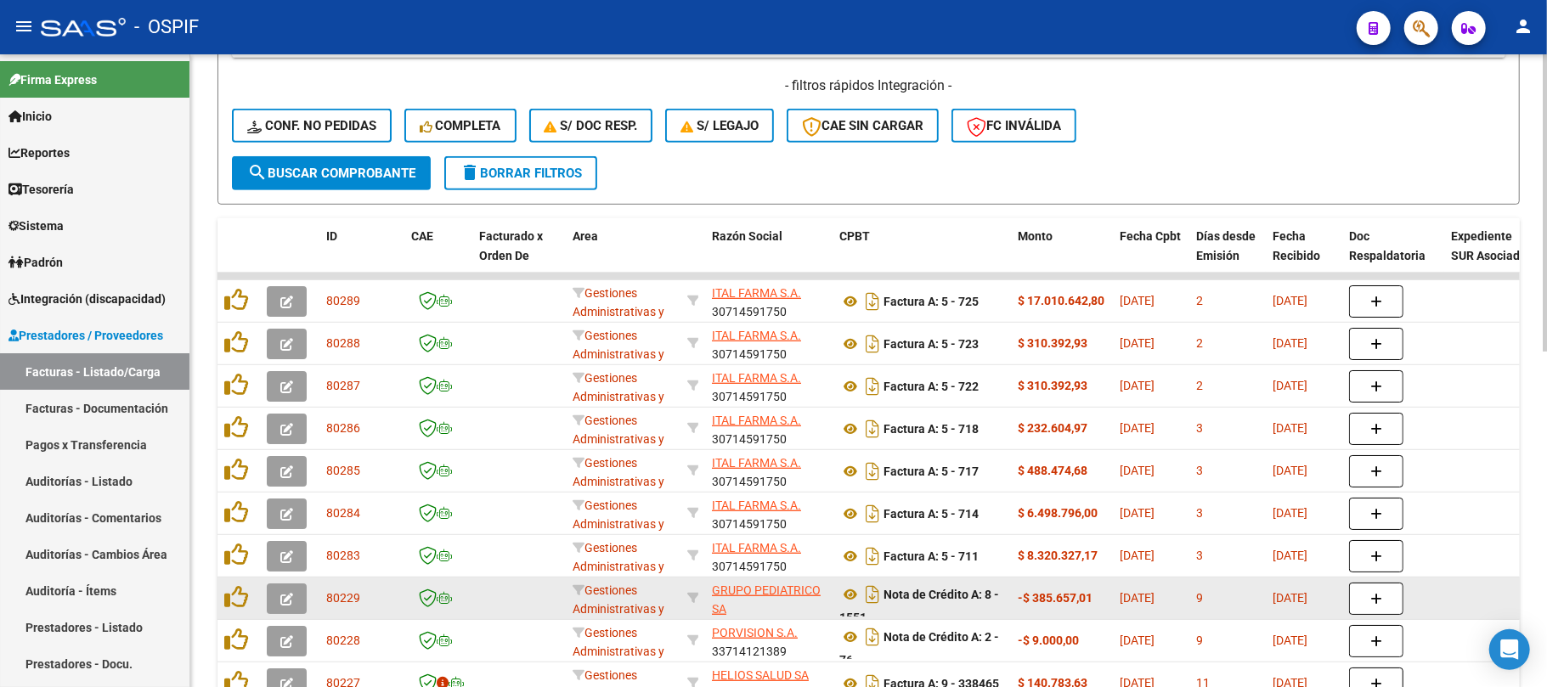
scroll to position [692, 0]
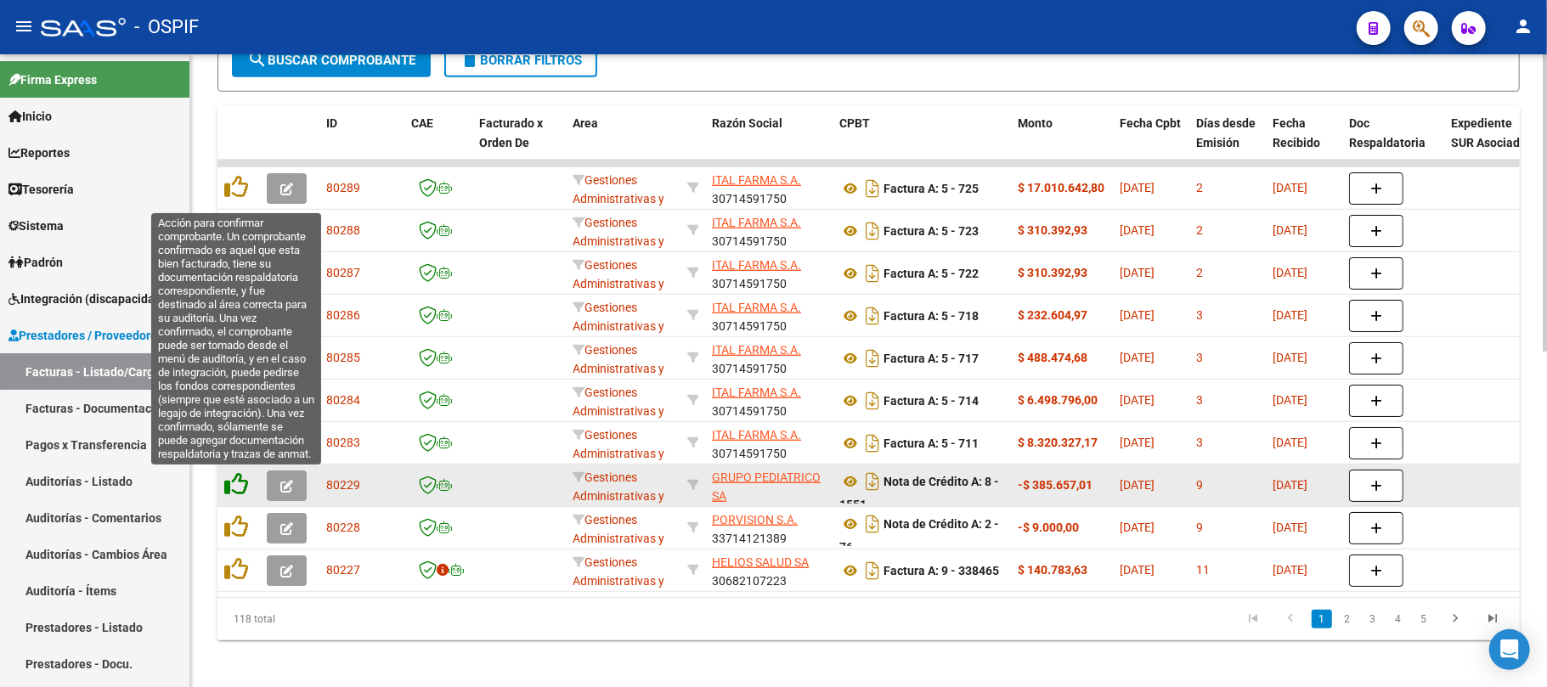
click at [232, 491] on icon at bounding box center [236, 484] width 24 height 24
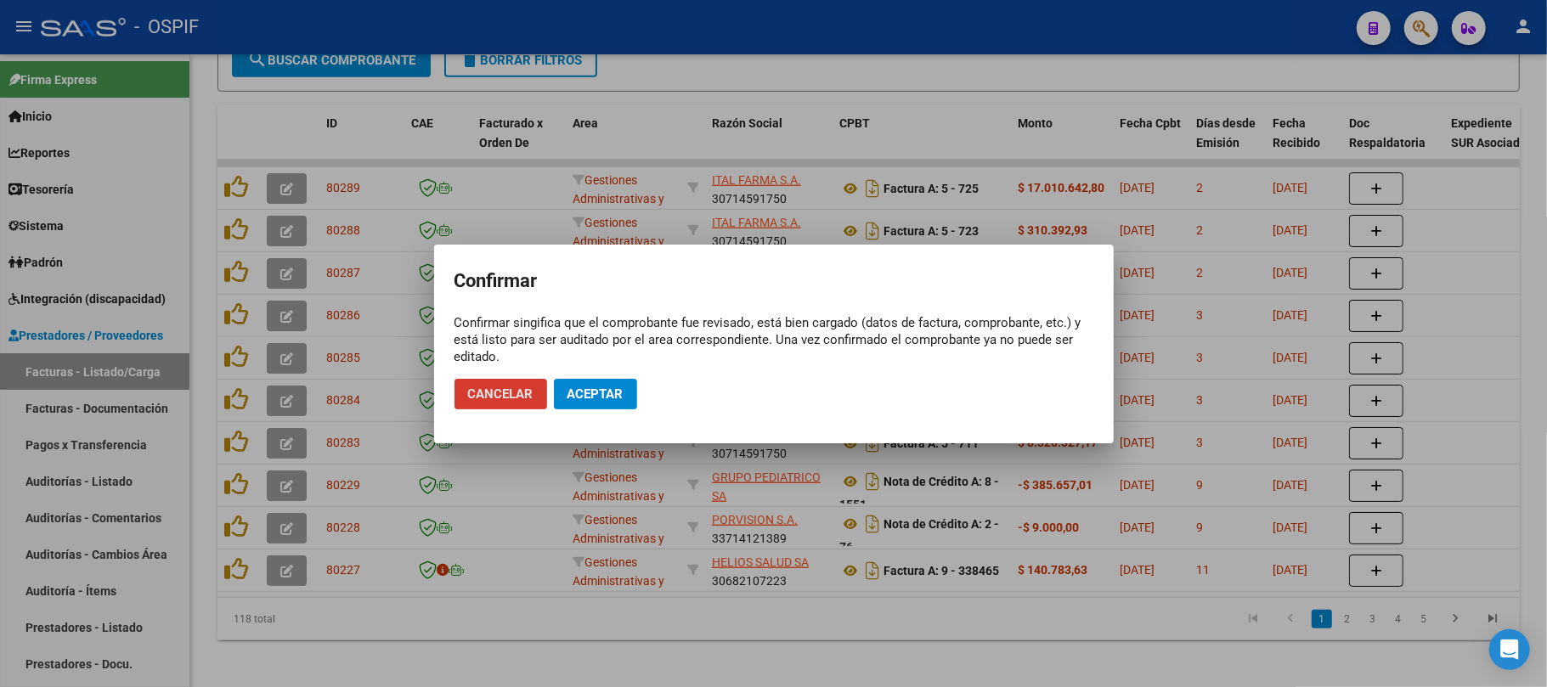
click at [575, 389] on span "Aceptar" at bounding box center [596, 394] width 56 height 15
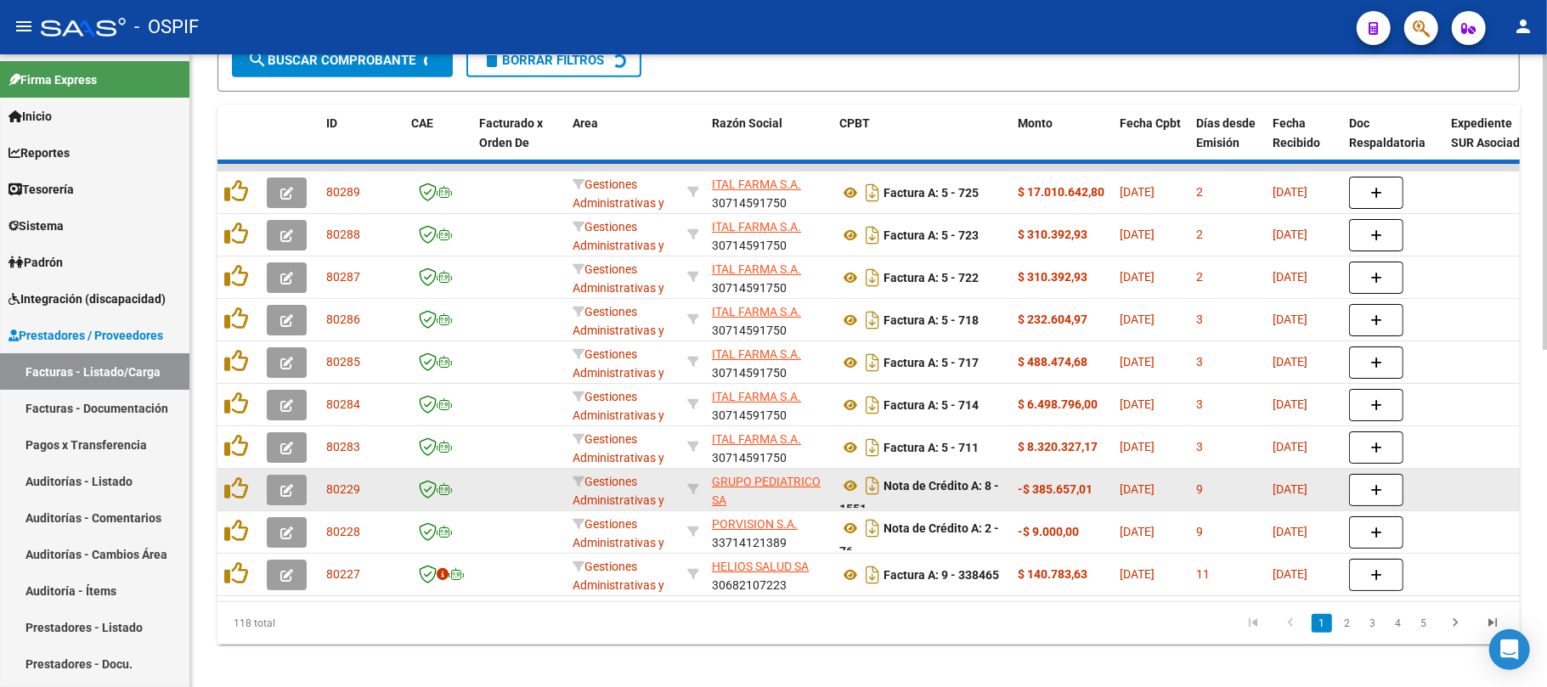
scroll to position [693, 0]
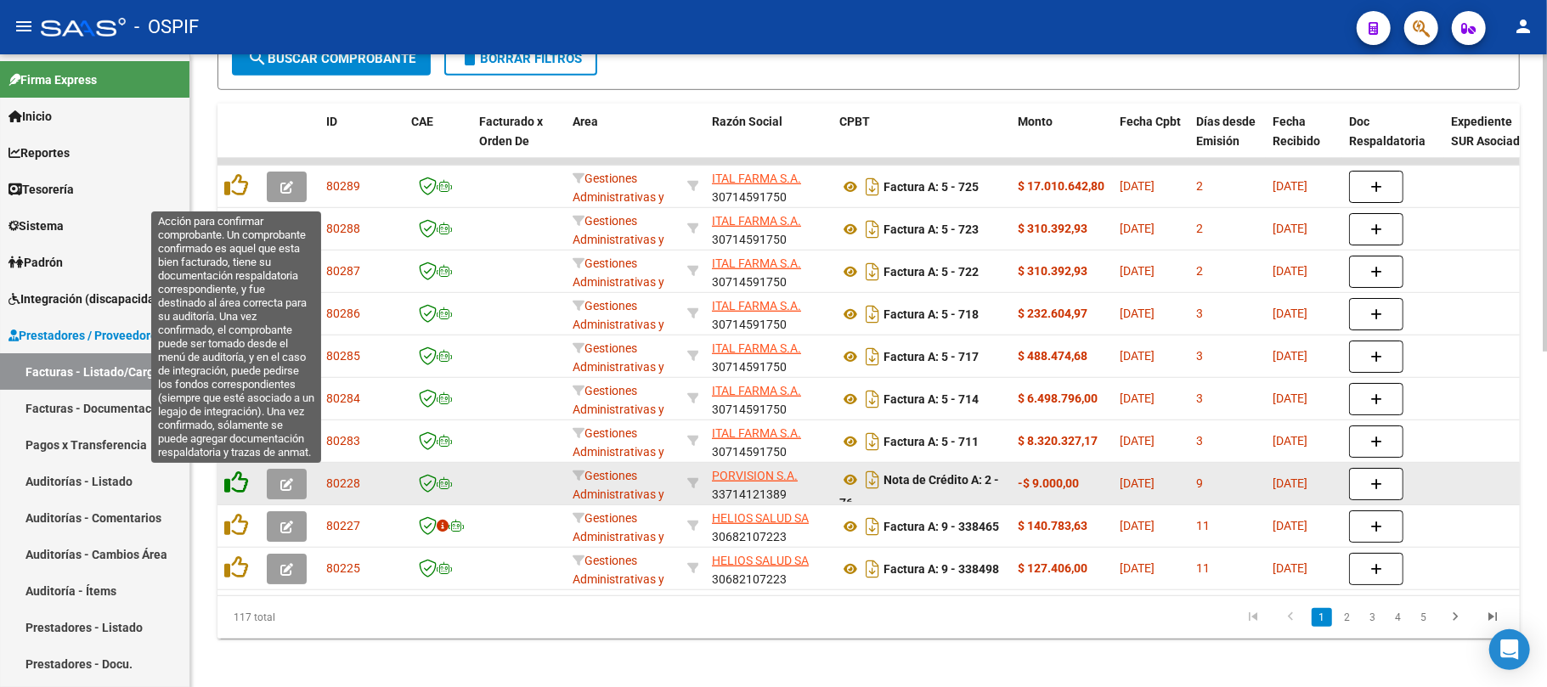
click at [234, 486] on icon at bounding box center [236, 483] width 24 height 24
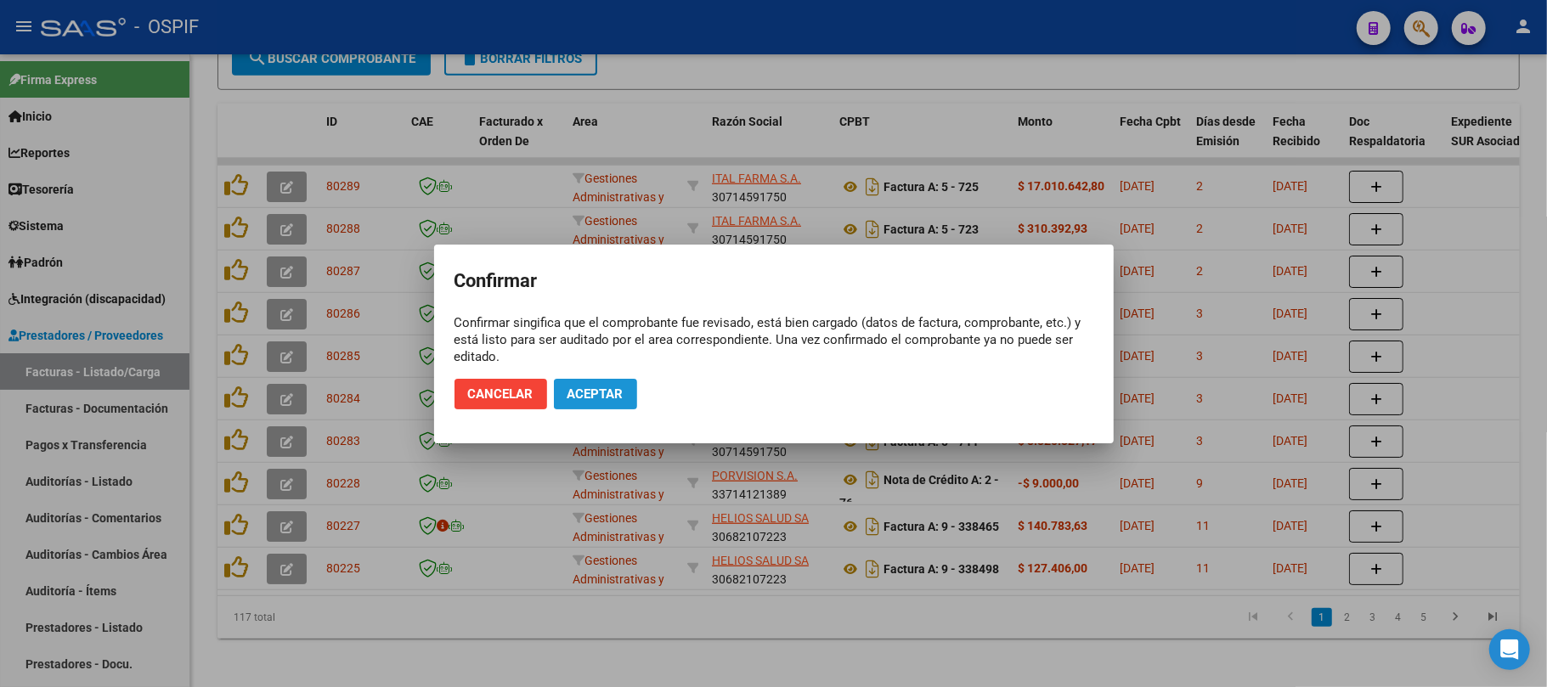
click at [589, 402] on button "Aceptar" at bounding box center [595, 394] width 83 height 31
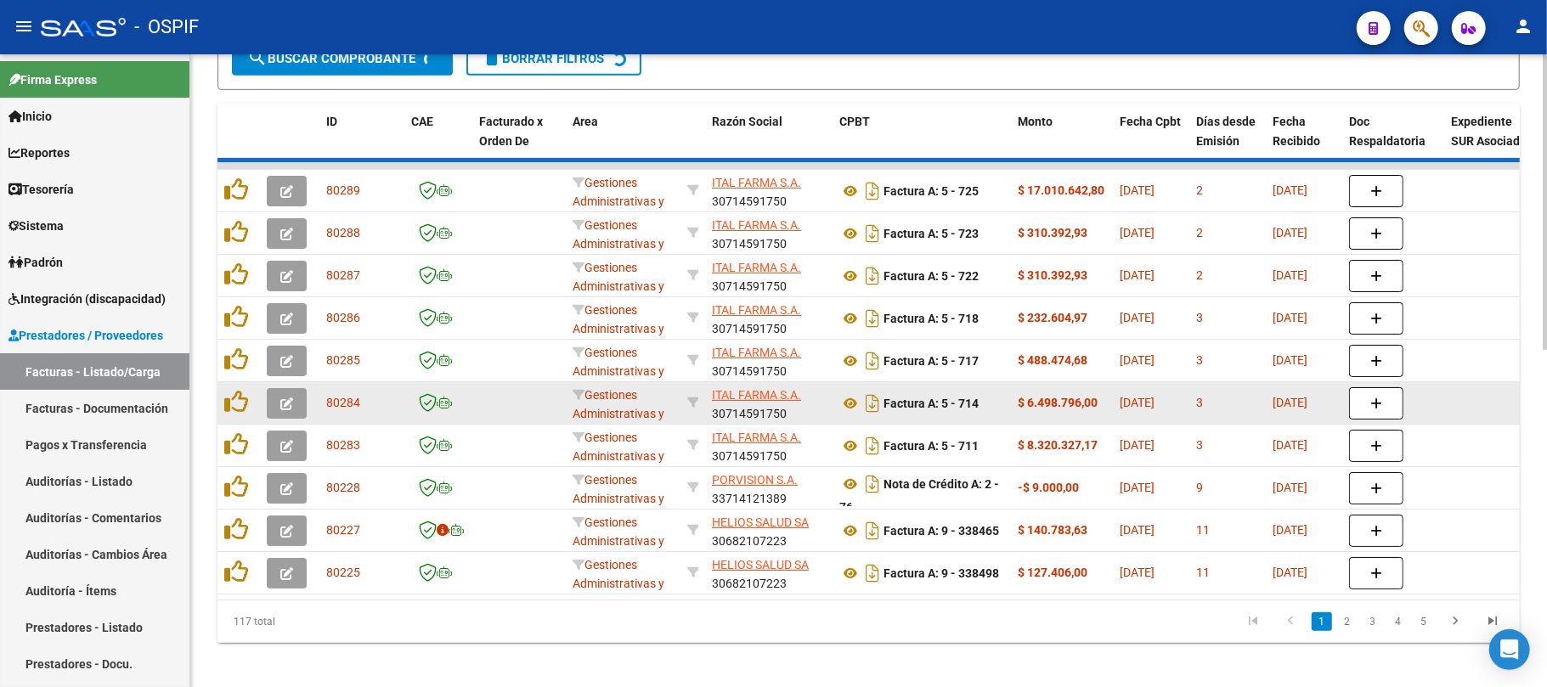
scroll to position [694, 0]
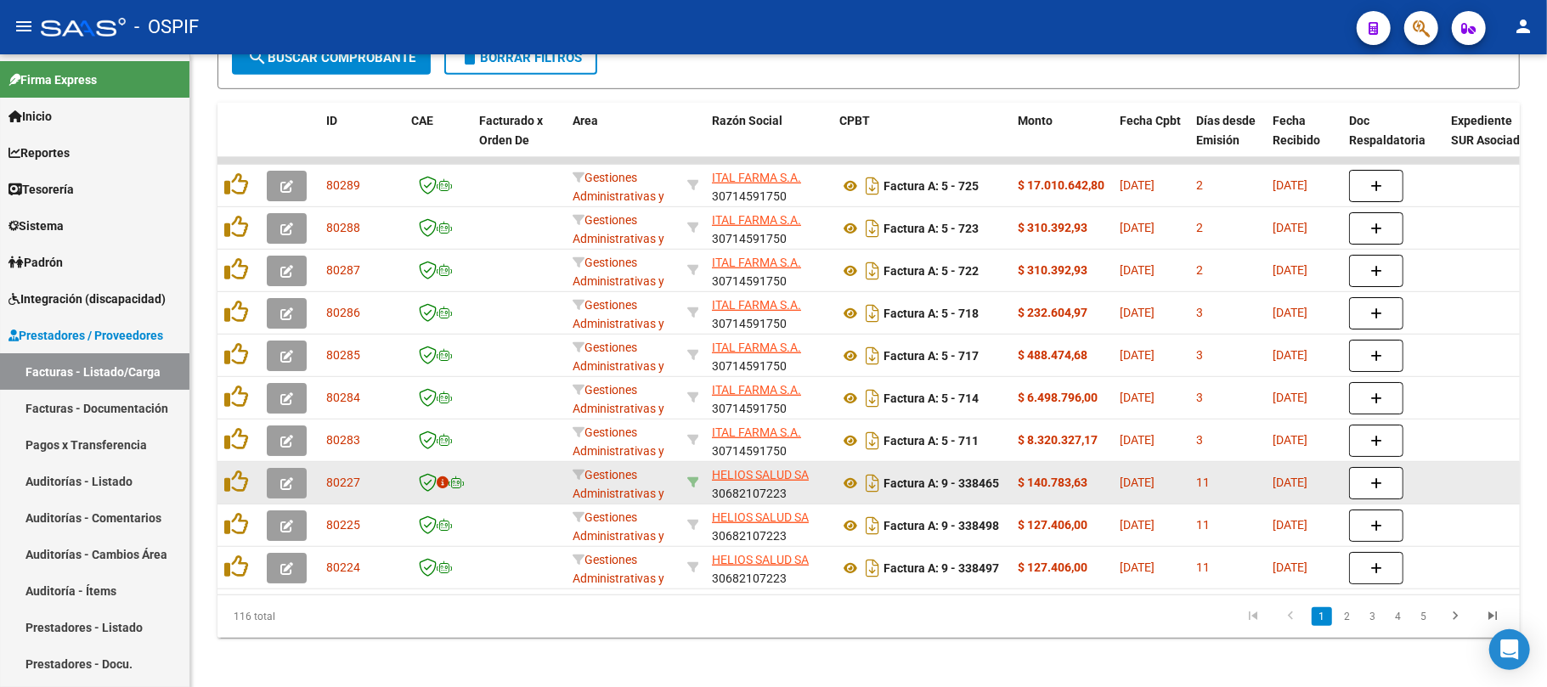
click at [692, 477] on icon at bounding box center [693, 483] width 12 height 12
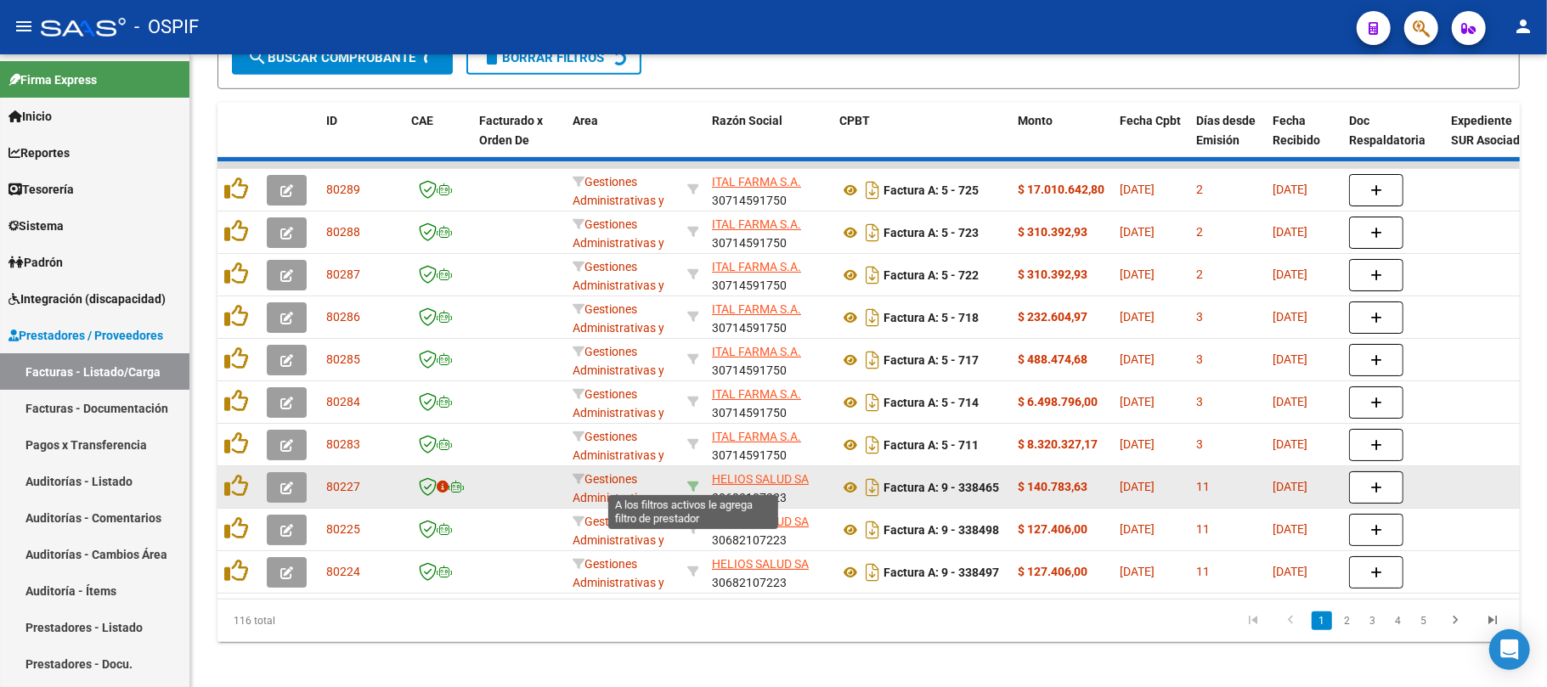
type input "30682107223"
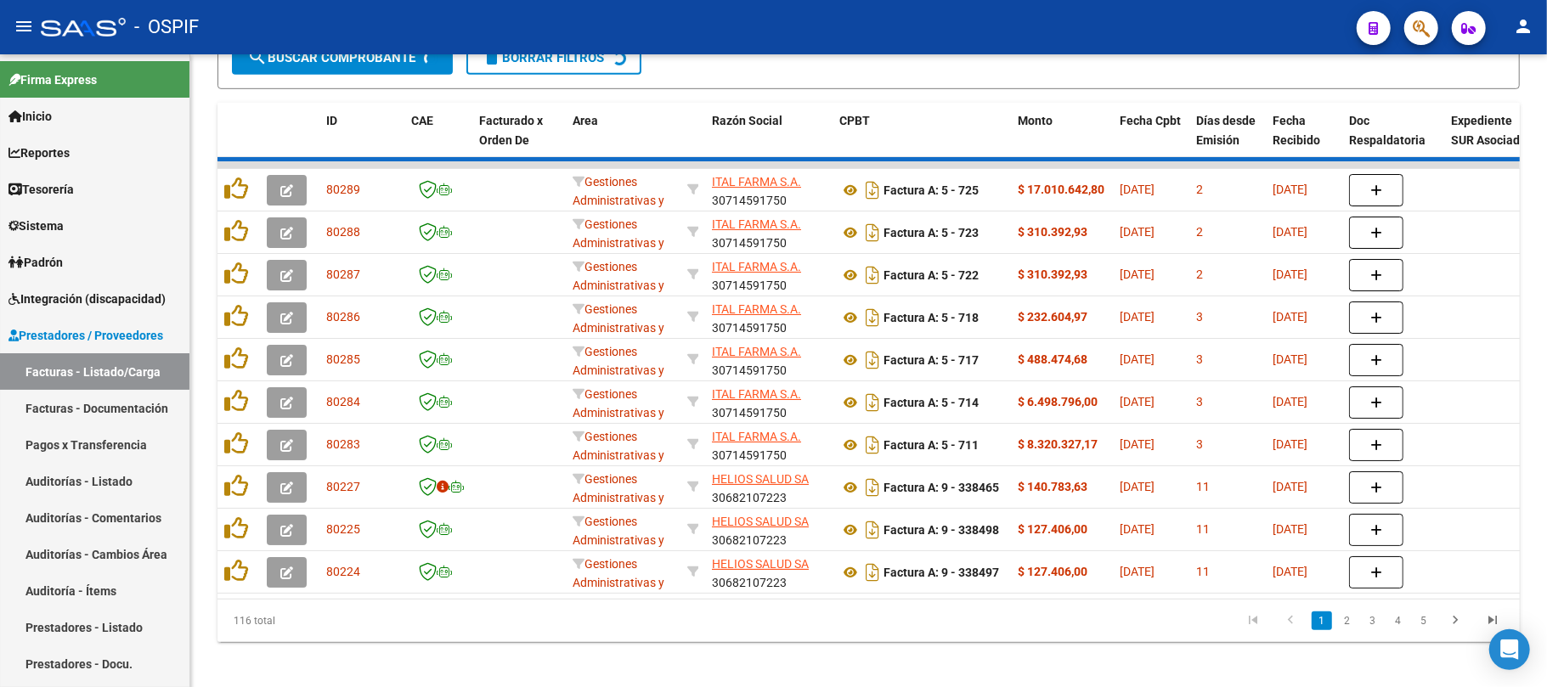
scroll to position [695, 0]
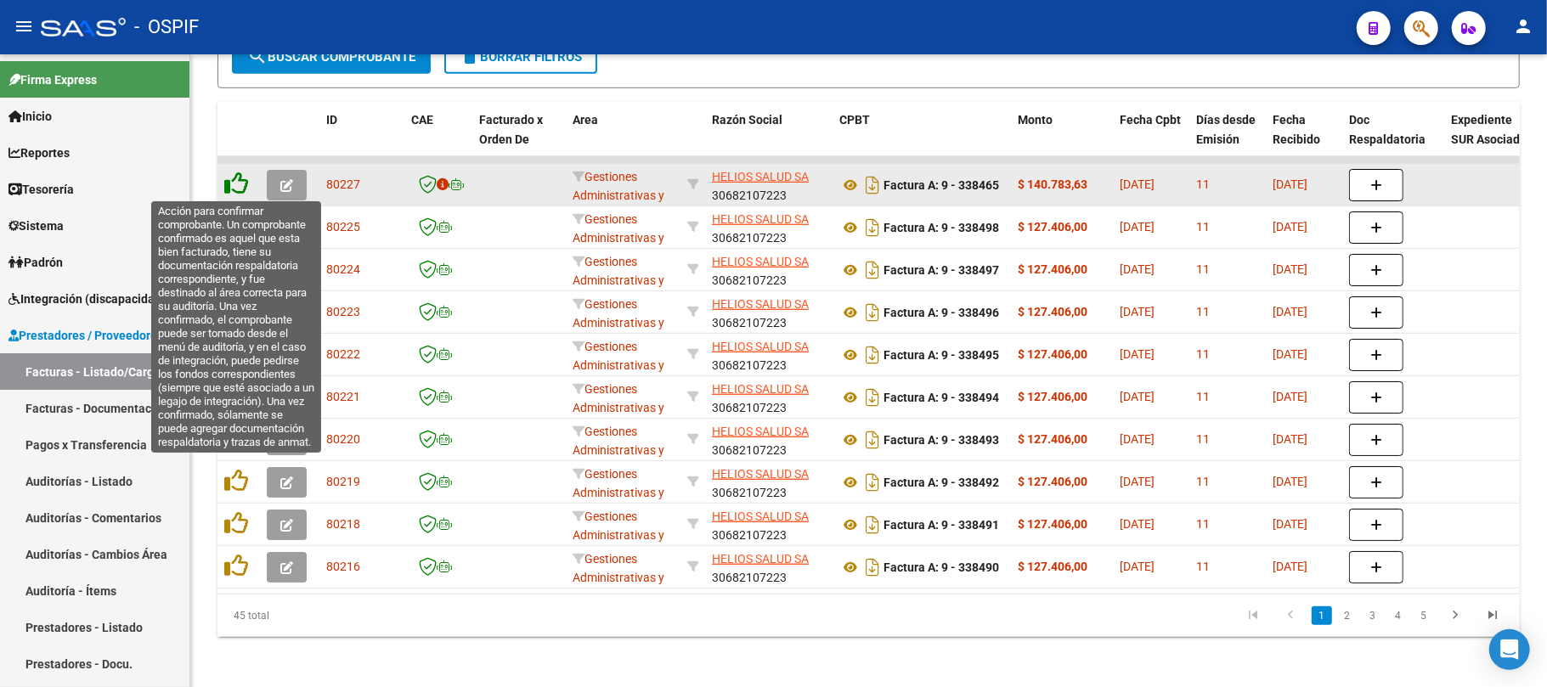
click at [242, 181] on icon at bounding box center [236, 184] width 24 height 24
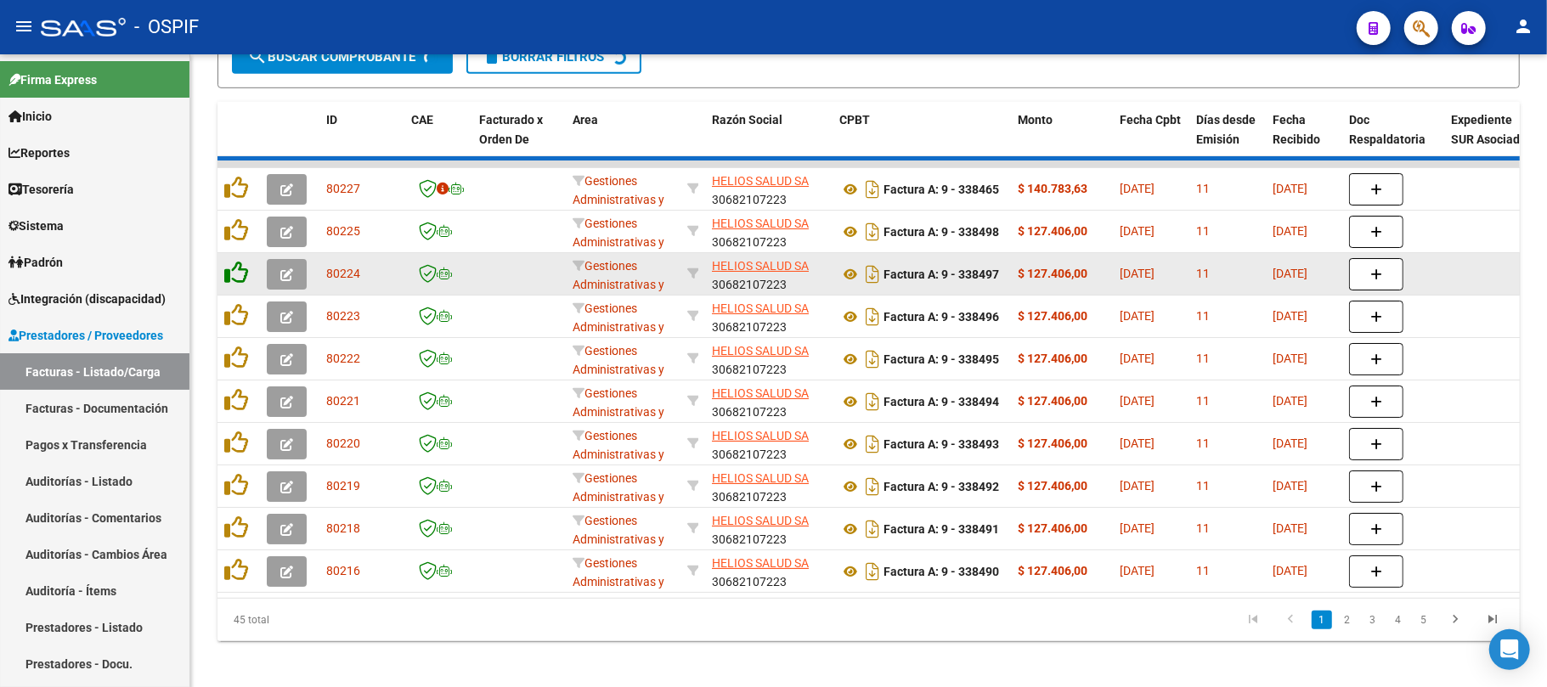
scroll to position [697, 0]
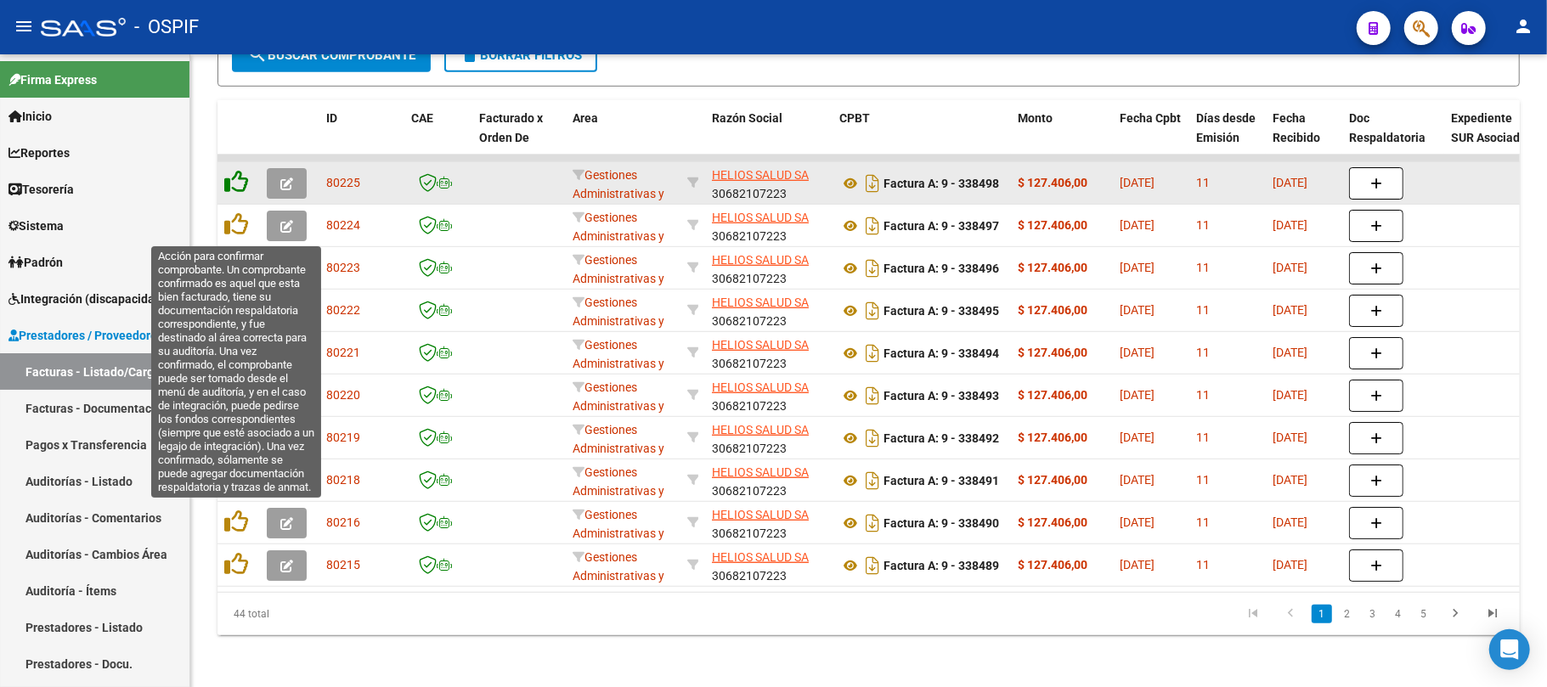
click at [240, 180] on icon at bounding box center [236, 182] width 24 height 24
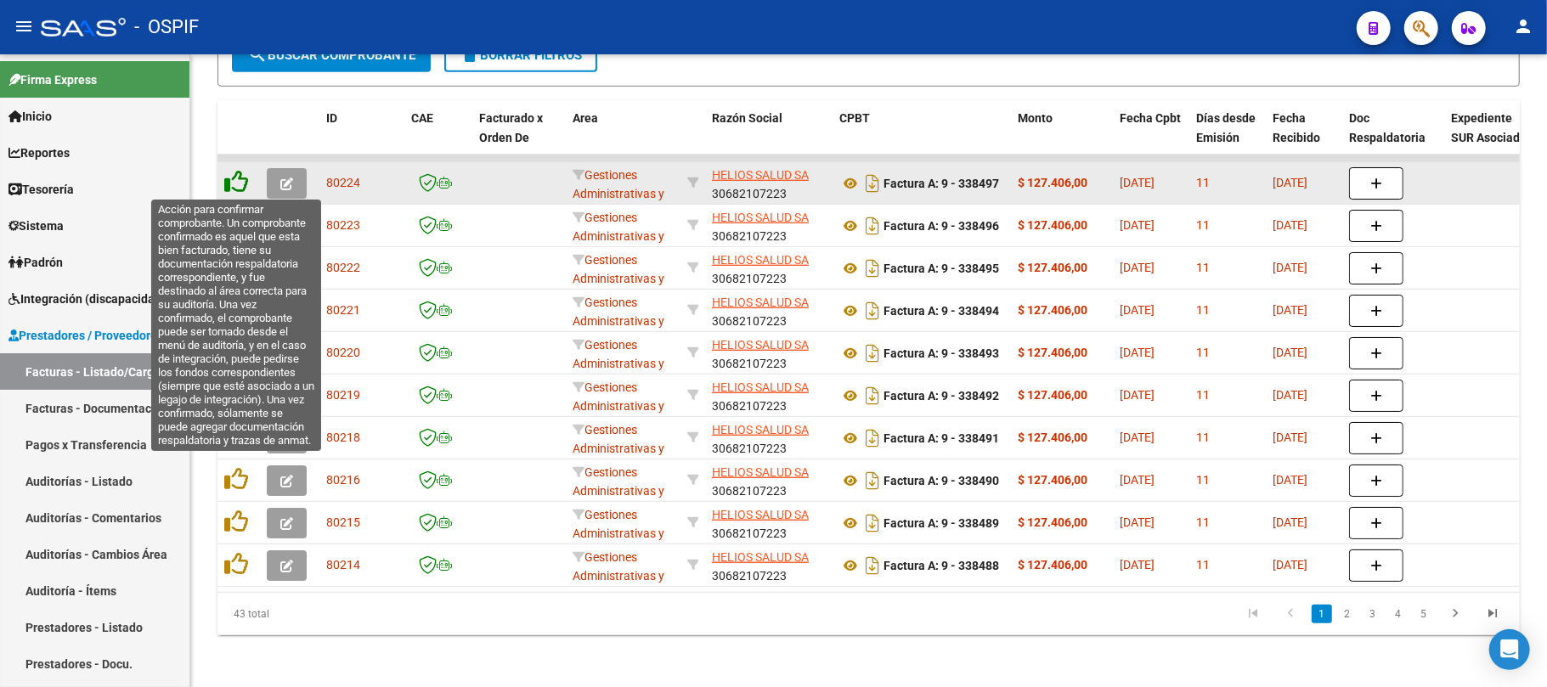
click at [236, 171] on icon at bounding box center [236, 182] width 24 height 24
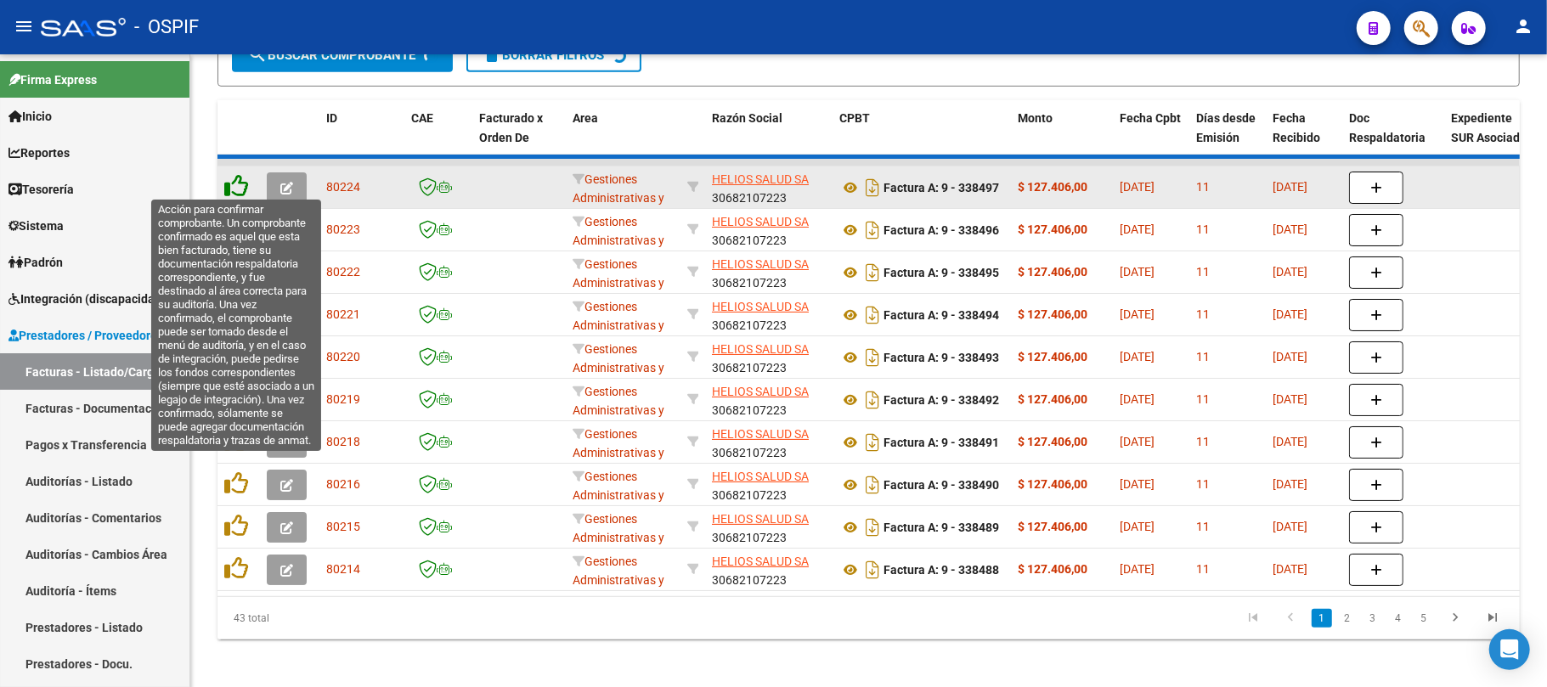
click at [238, 180] on icon at bounding box center [236, 186] width 24 height 24
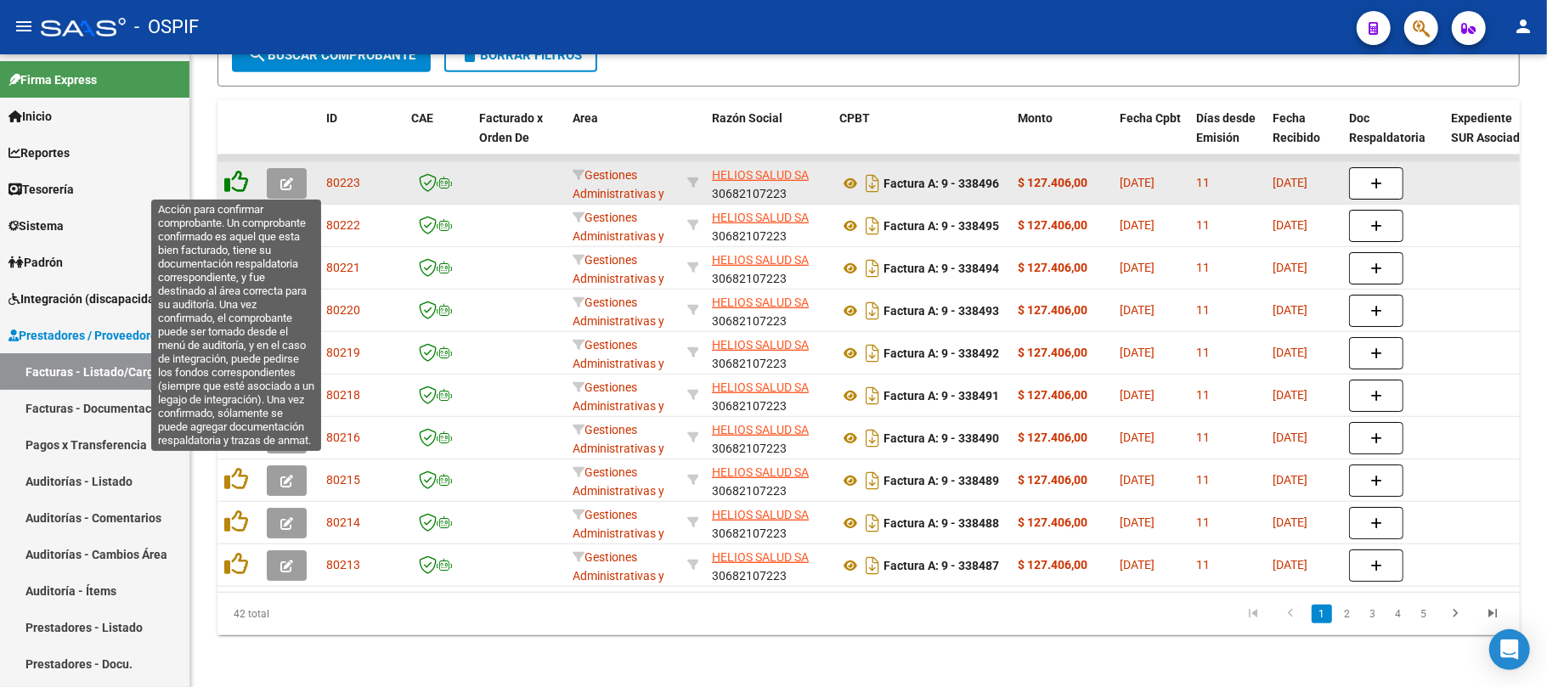
click at [238, 180] on icon at bounding box center [236, 182] width 24 height 24
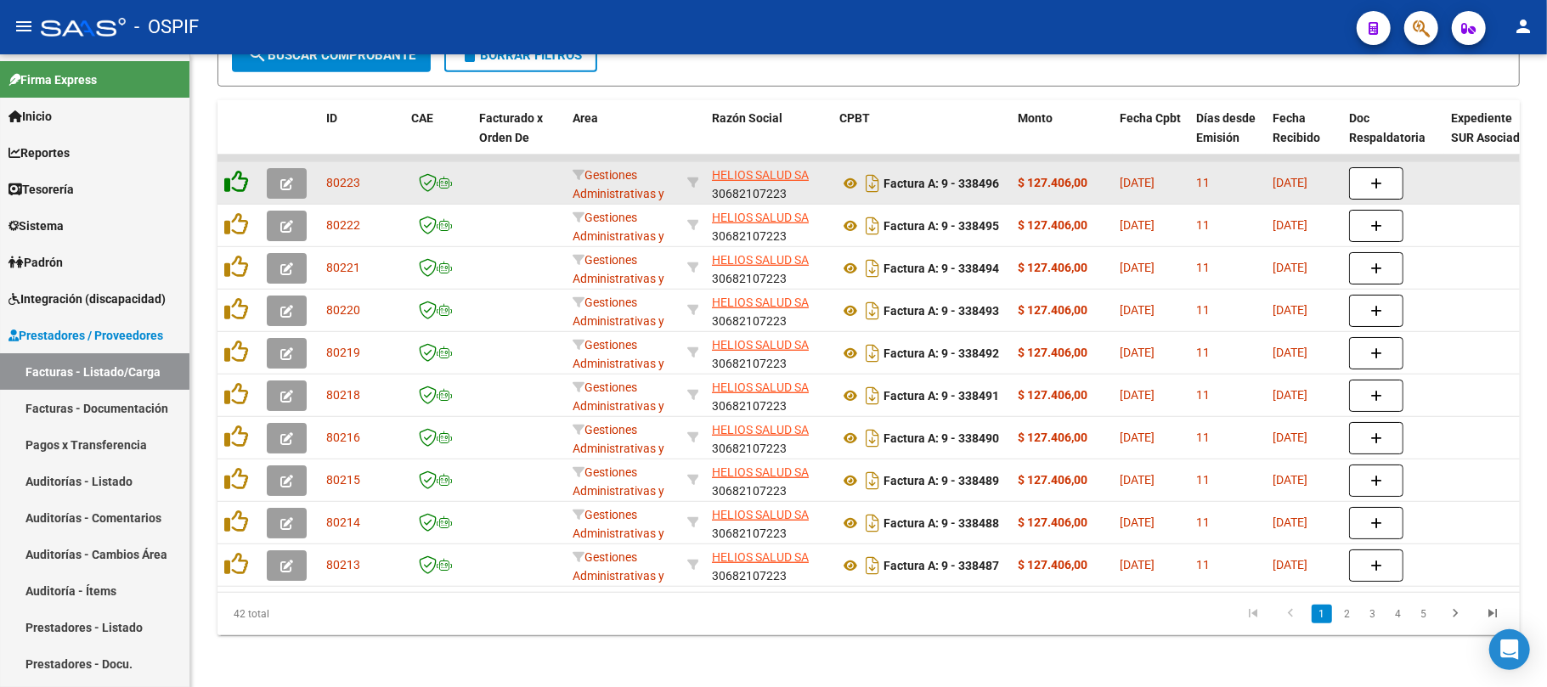
click at [233, 175] on icon at bounding box center [236, 182] width 24 height 24
click at [236, 181] on icon at bounding box center [236, 182] width 24 height 24
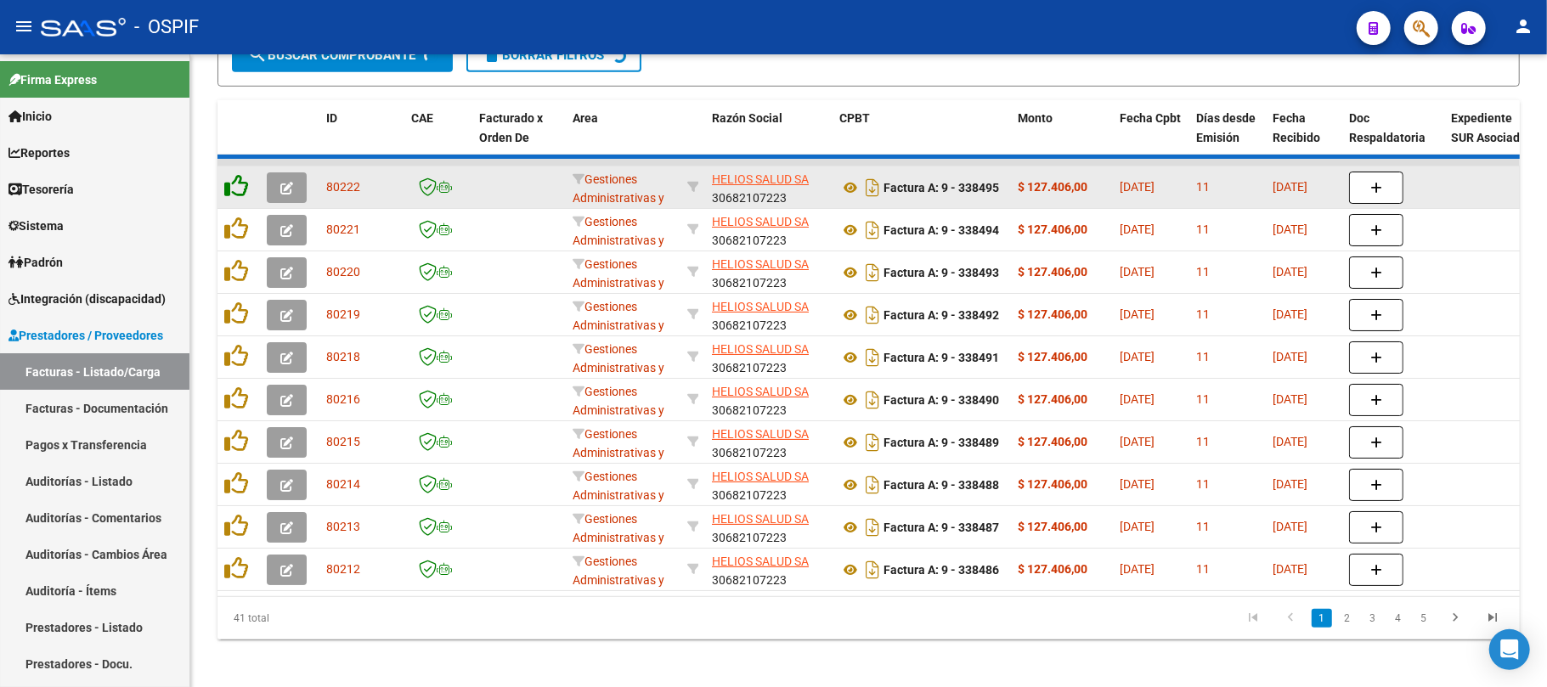
click at [236, 181] on icon at bounding box center [236, 186] width 24 height 24
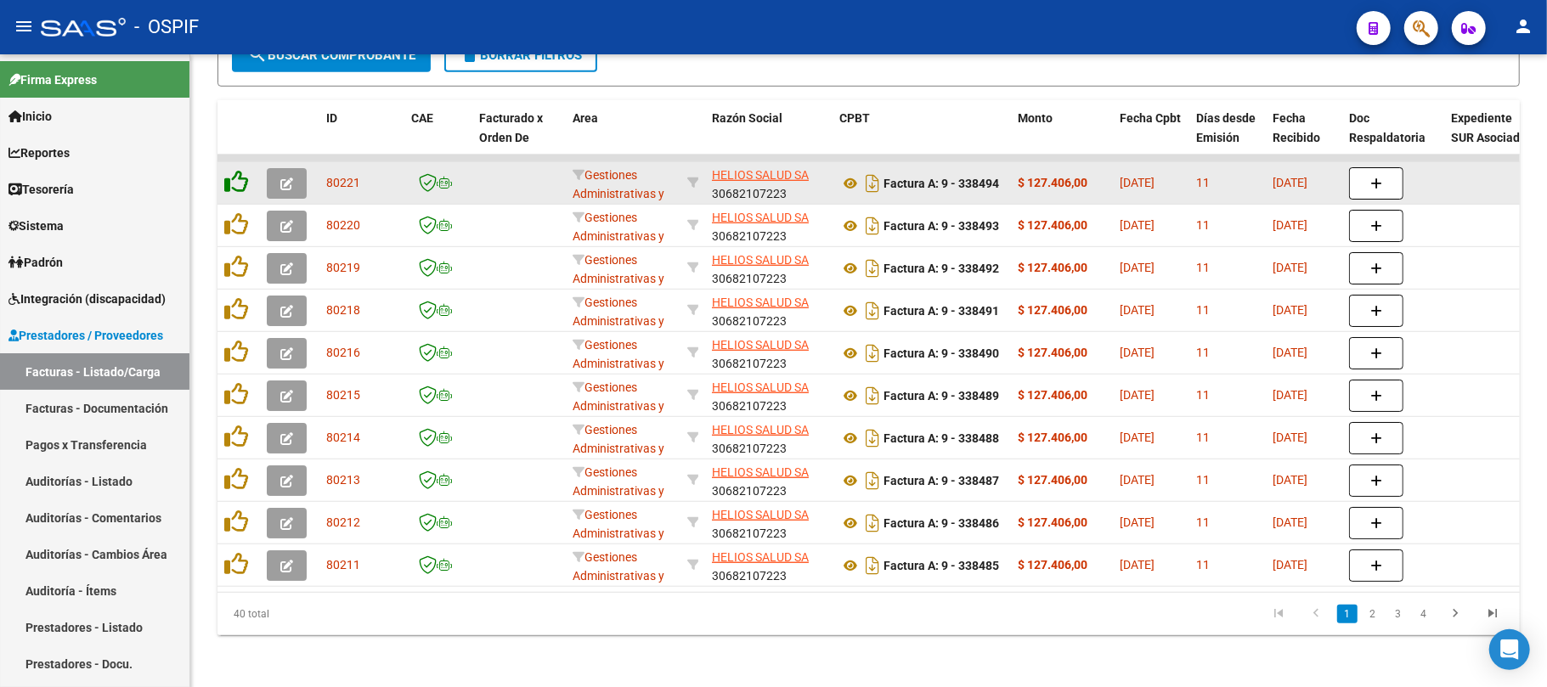
click at [236, 181] on icon at bounding box center [236, 182] width 24 height 24
click at [233, 184] on icon at bounding box center [236, 182] width 24 height 24
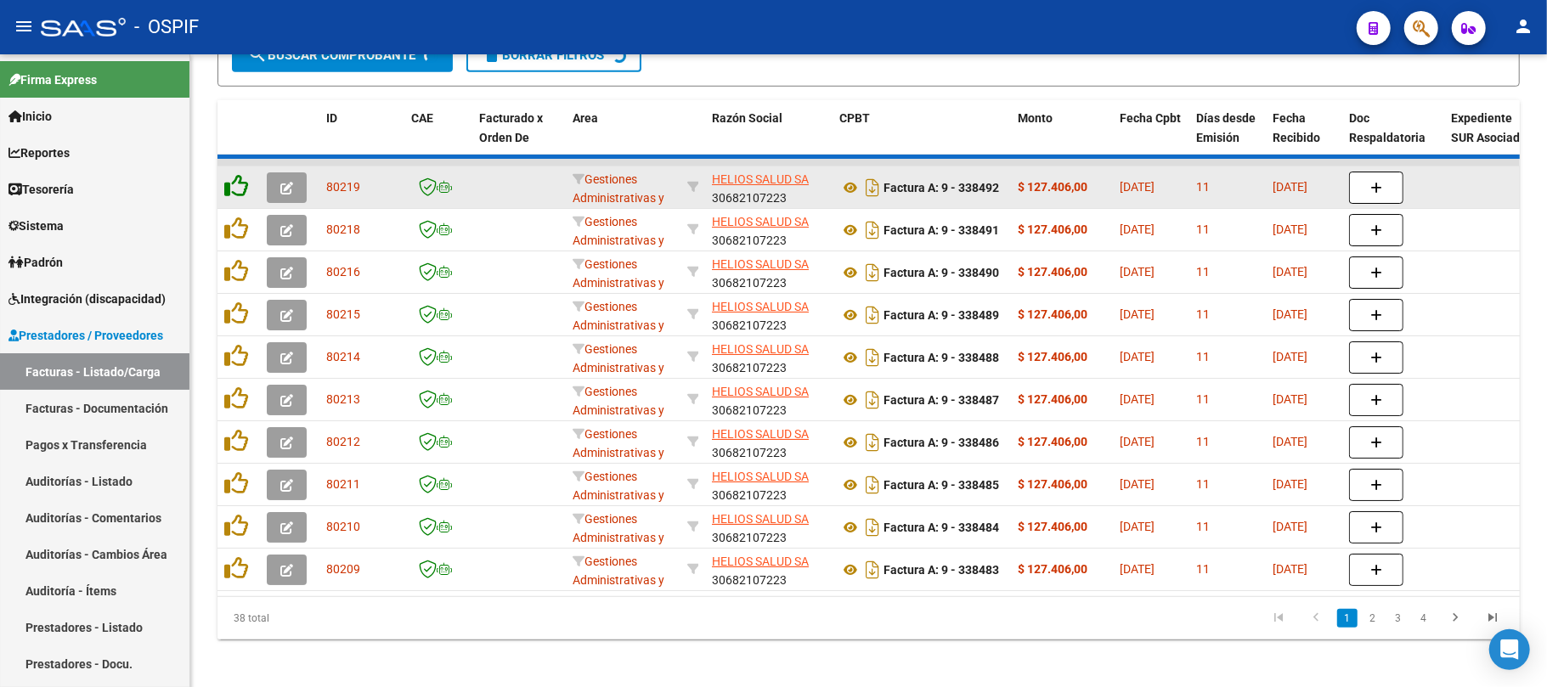
click at [229, 184] on icon at bounding box center [236, 186] width 24 height 24
click at [229, 190] on icon at bounding box center [236, 186] width 24 height 24
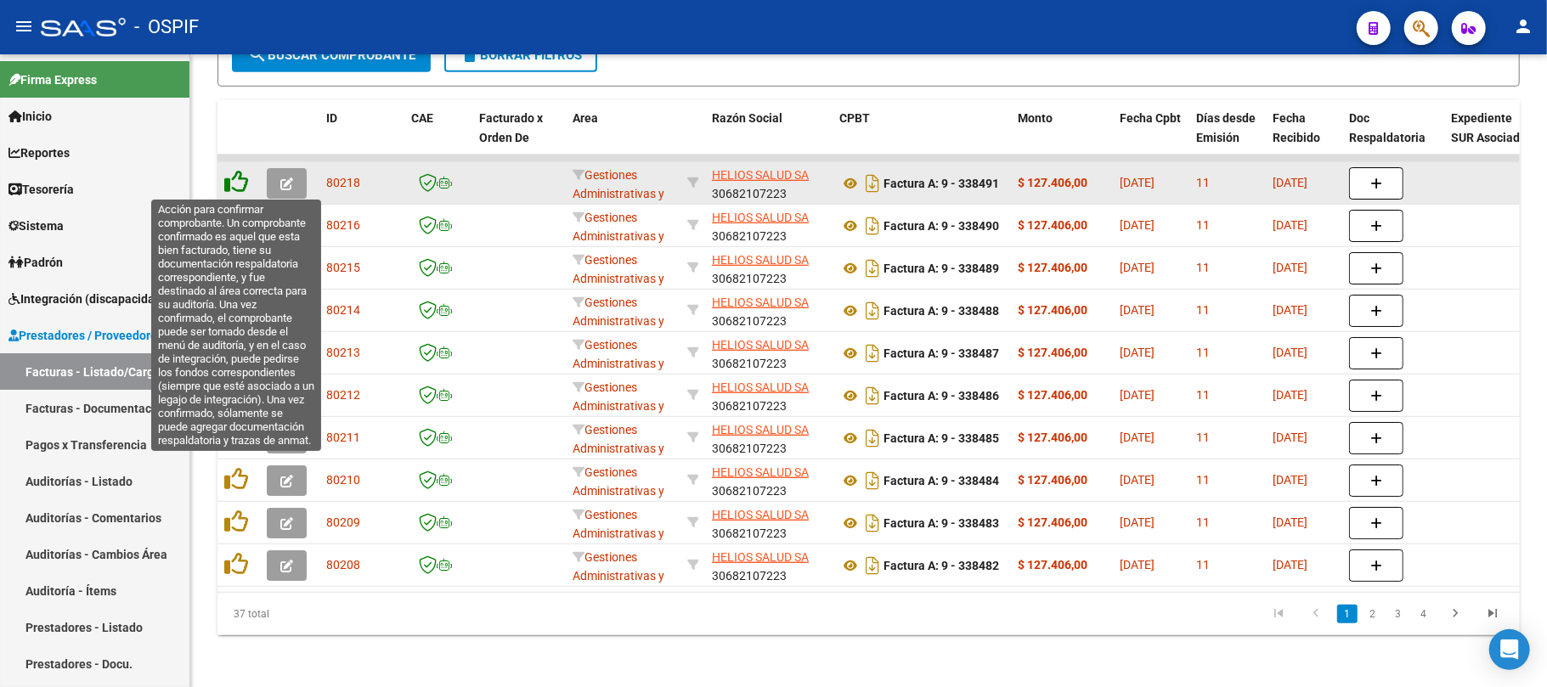
click at [232, 190] on icon at bounding box center [236, 182] width 24 height 24
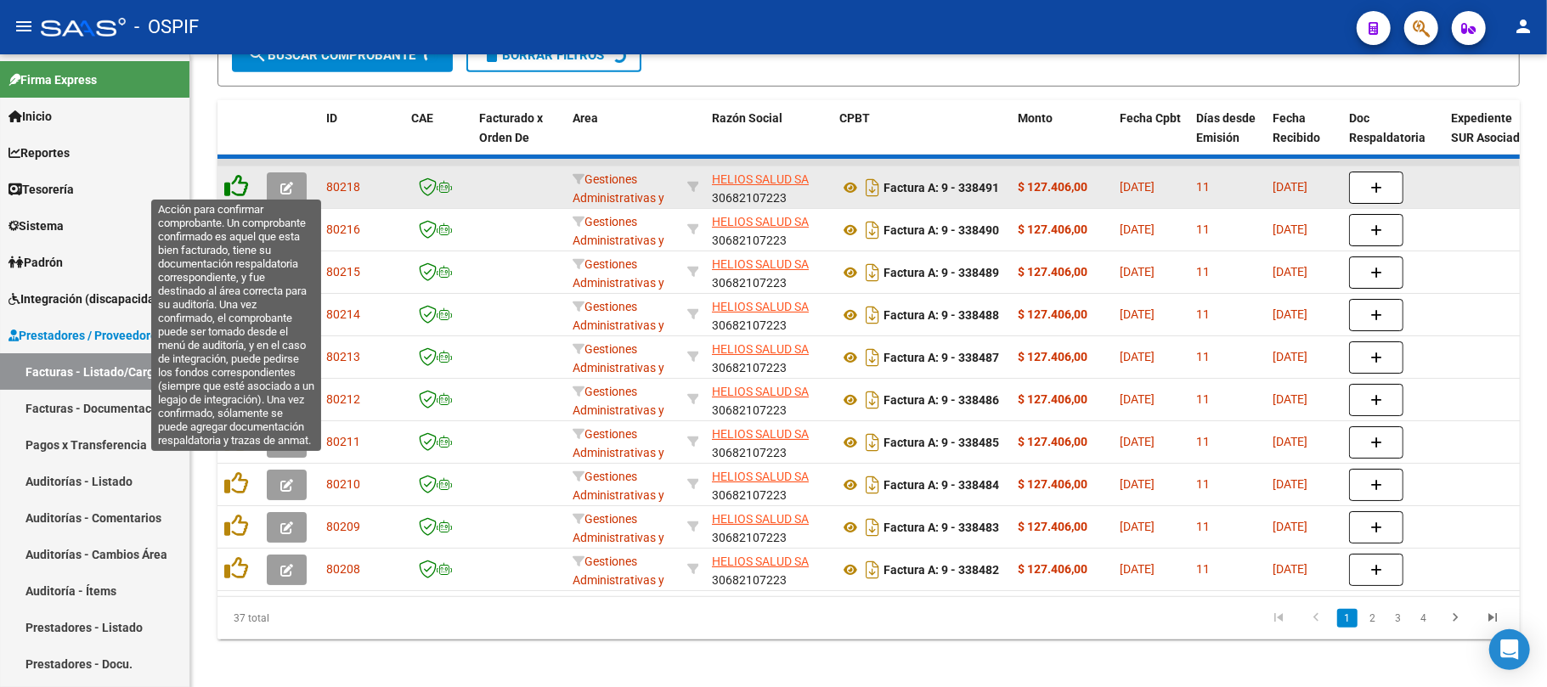
click at [232, 190] on icon at bounding box center [236, 186] width 24 height 24
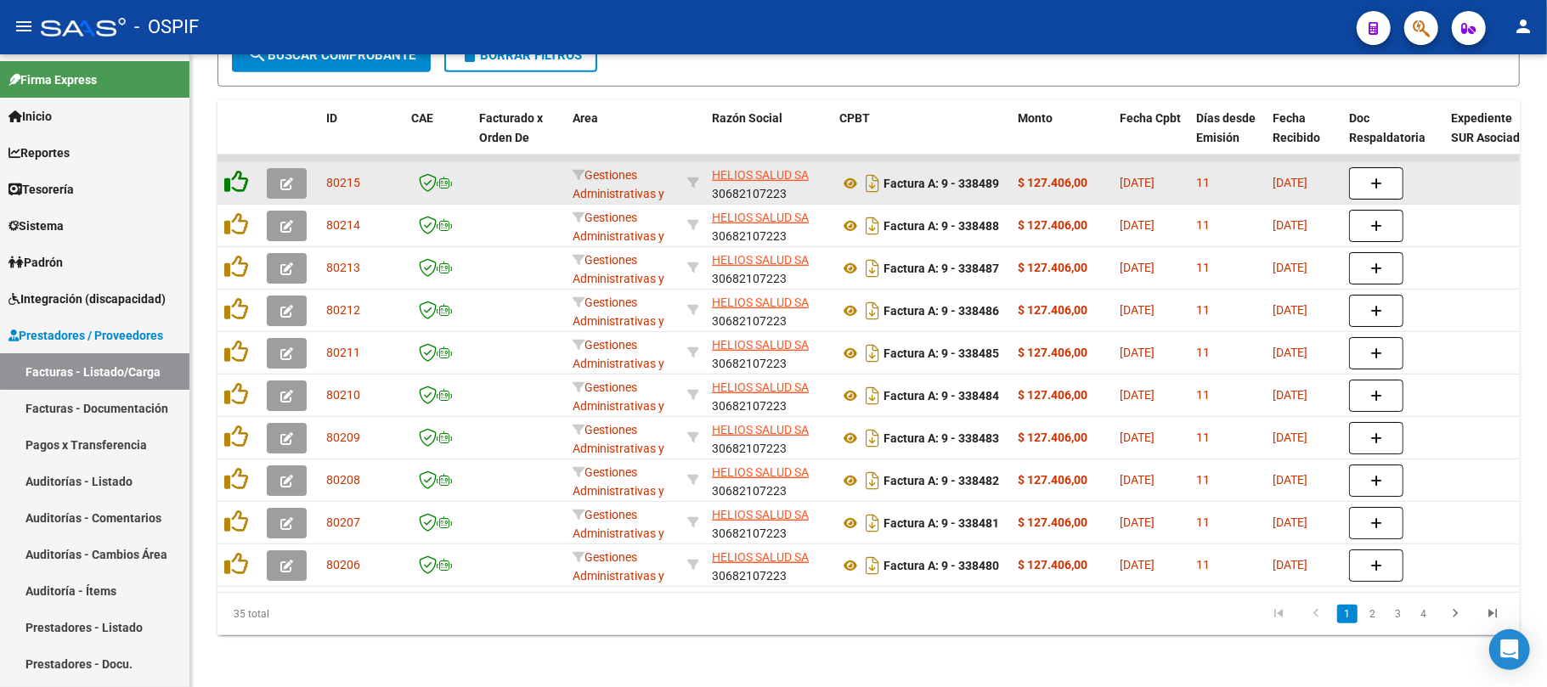
click at [238, 187] on icon at bounding box center [236, 182] width 24 height 24
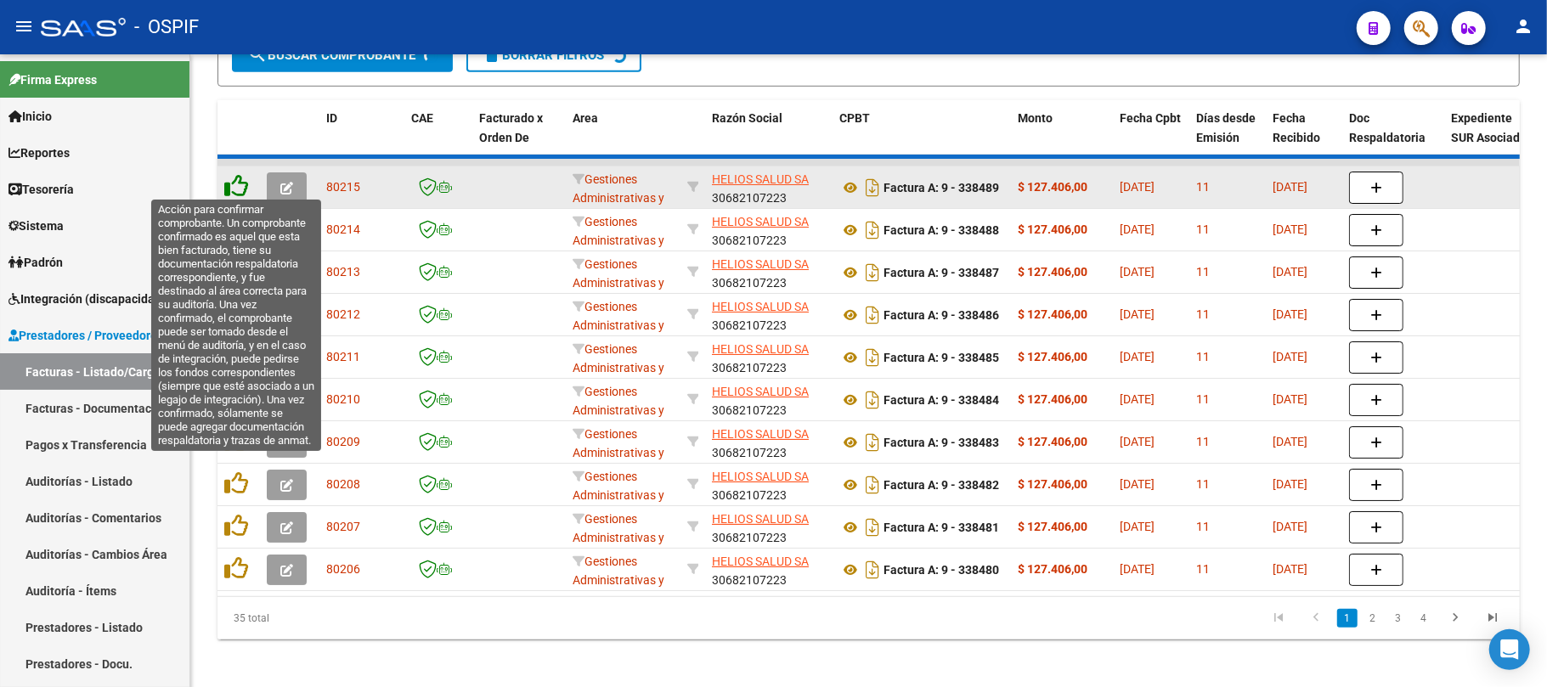
click at [239, 185] on icon at bounding box center [236, 186] width 24 height 24
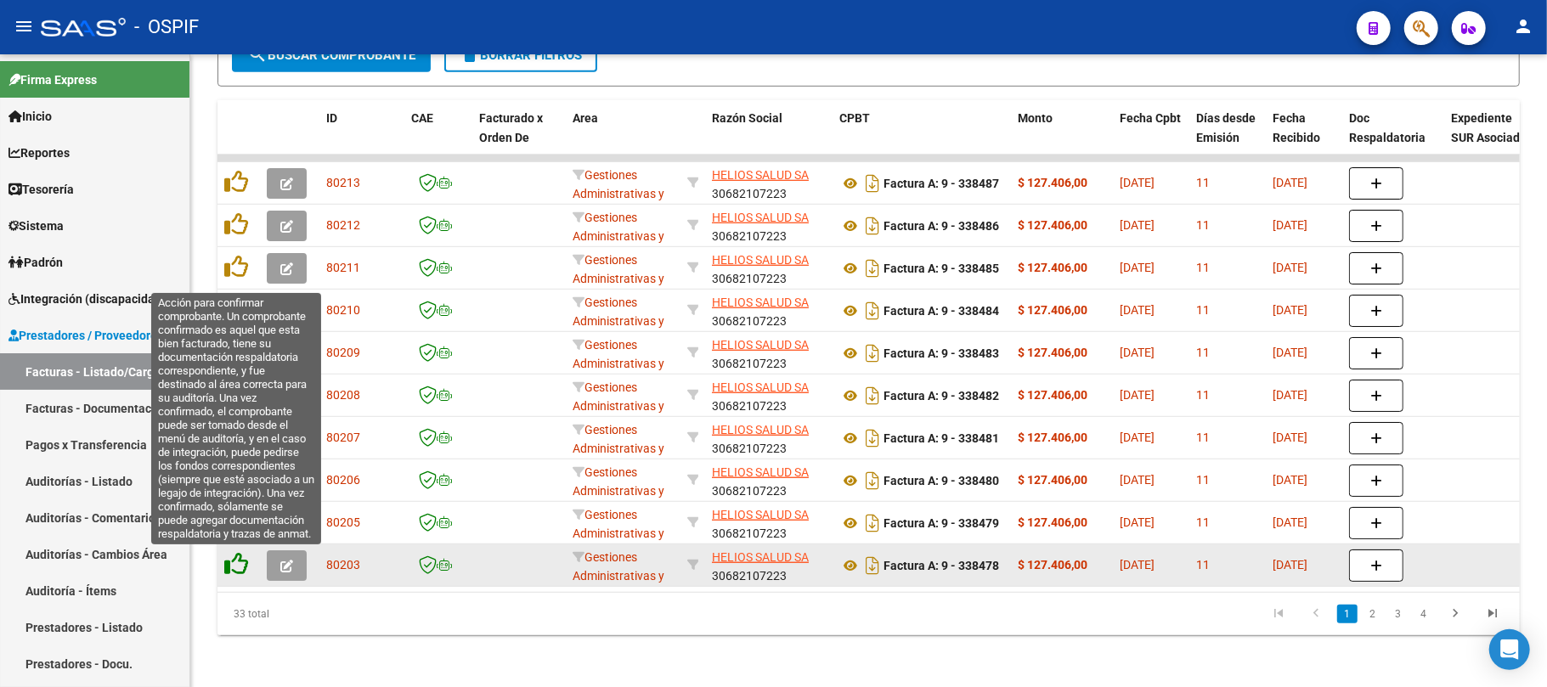
click at [232, 564] on icon at bounding box center [236, 564] width 24 height 24
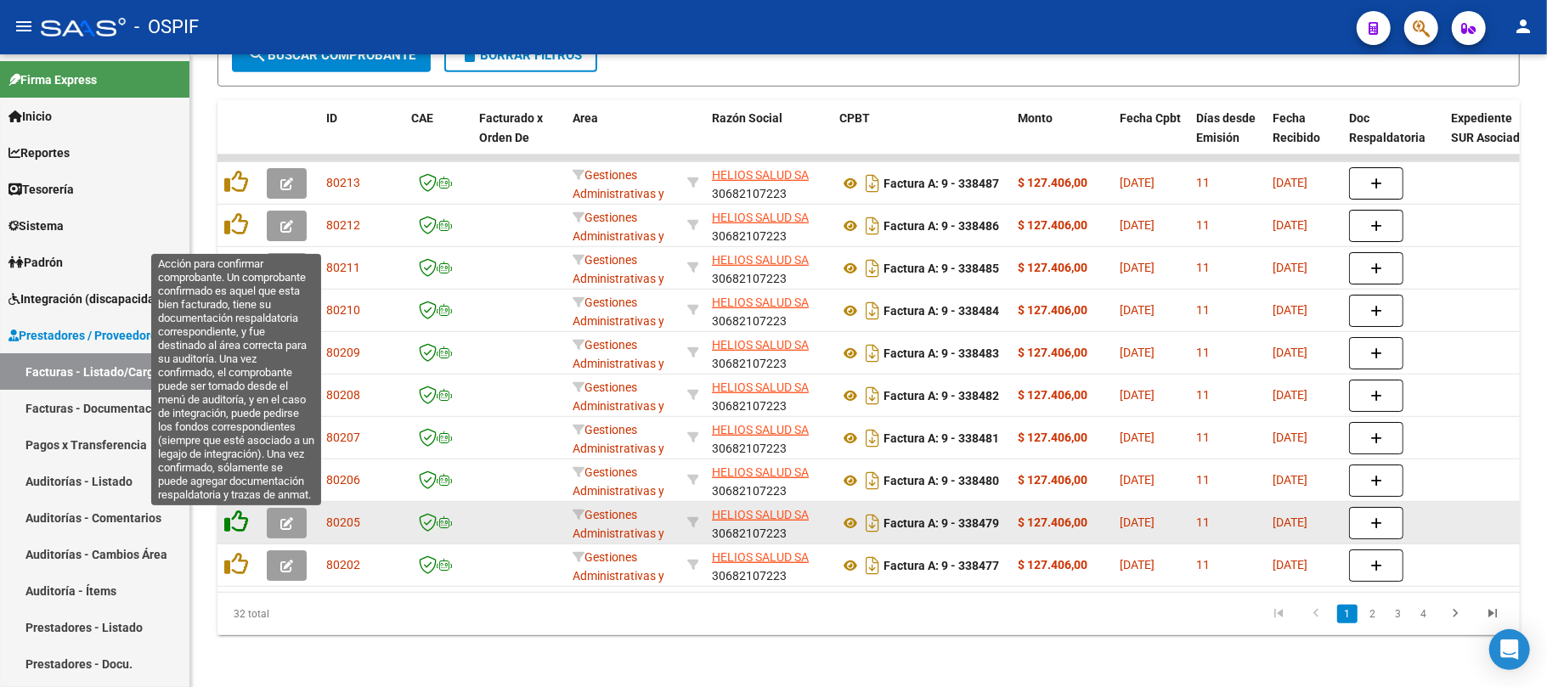
click at [233, 523] on icon at bounding box center [236, 522] width 24 height 24
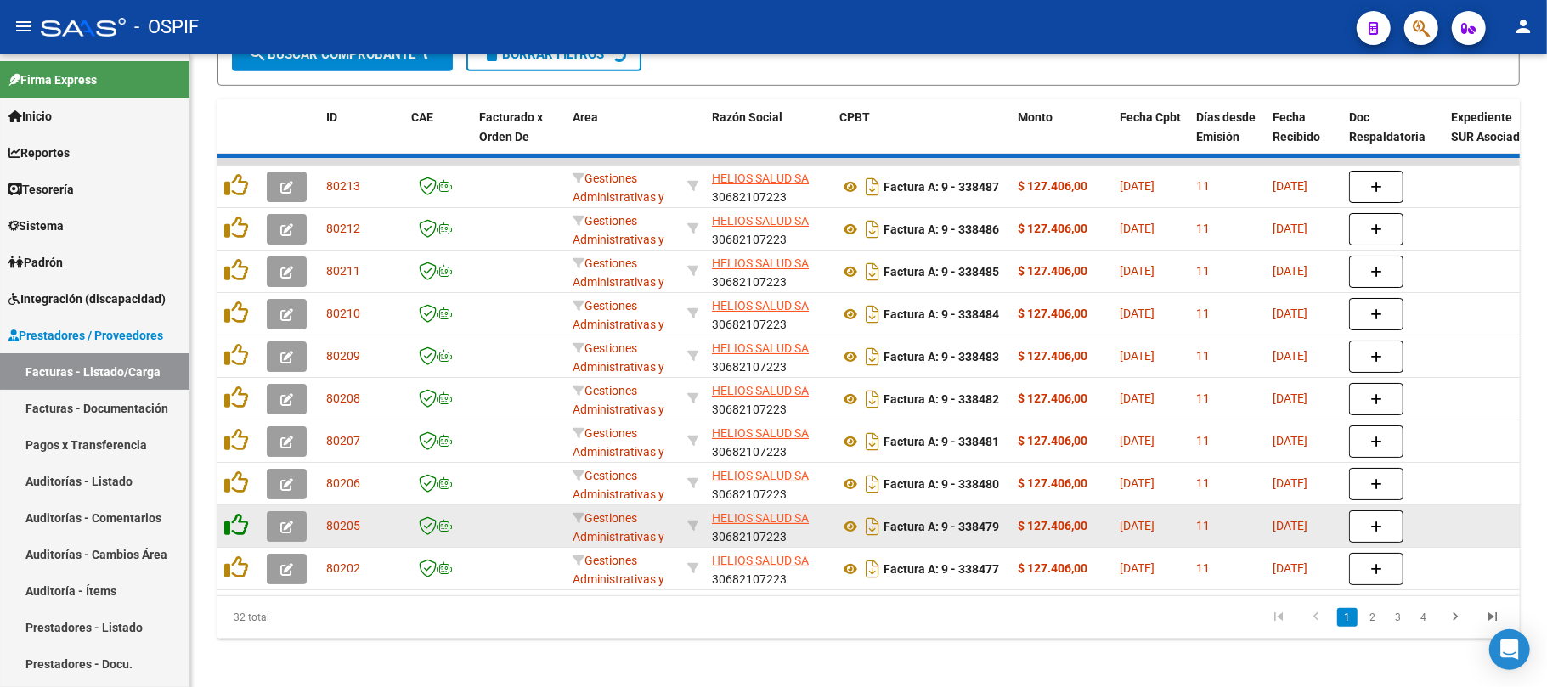
scroll to position [698, 0]
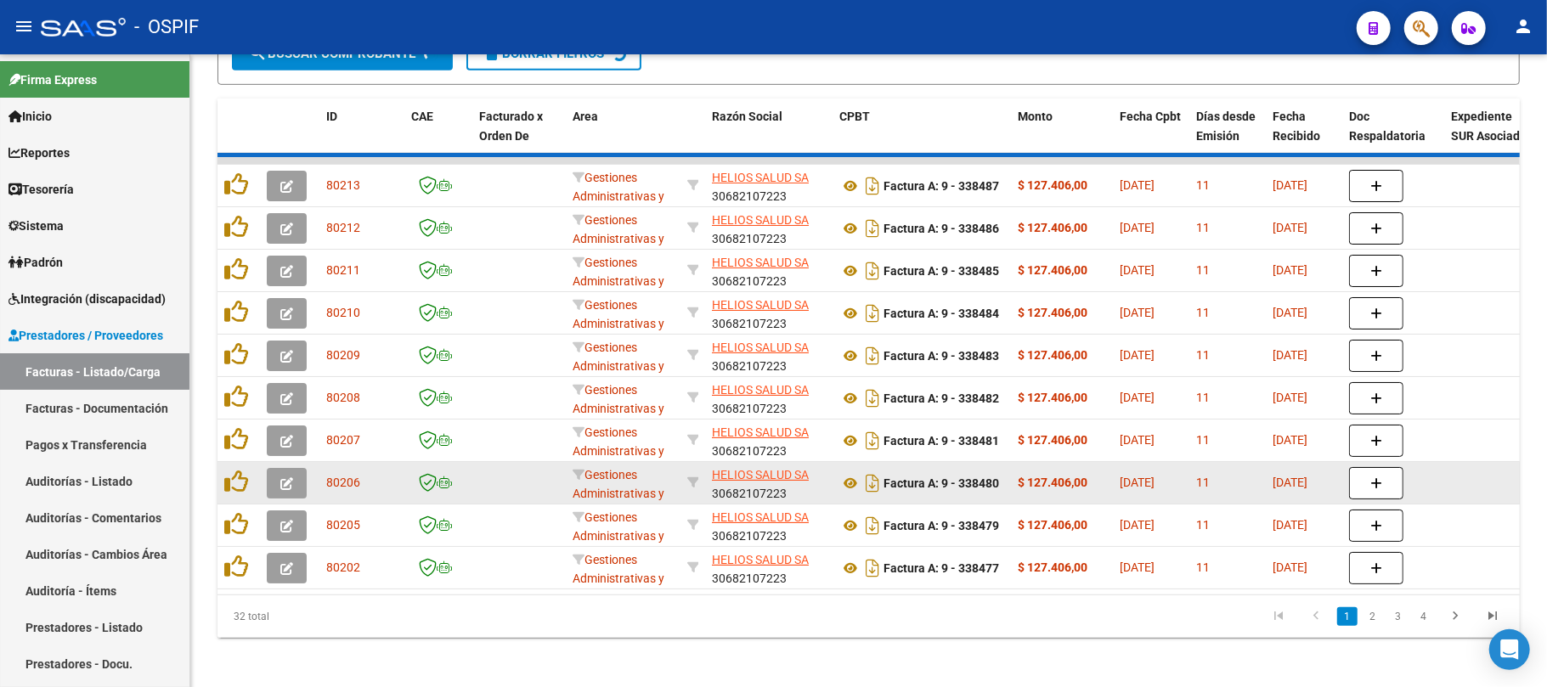
click at [233, 493] on datatable-body-cell at bounding box center [239, 483] width 42 height 42
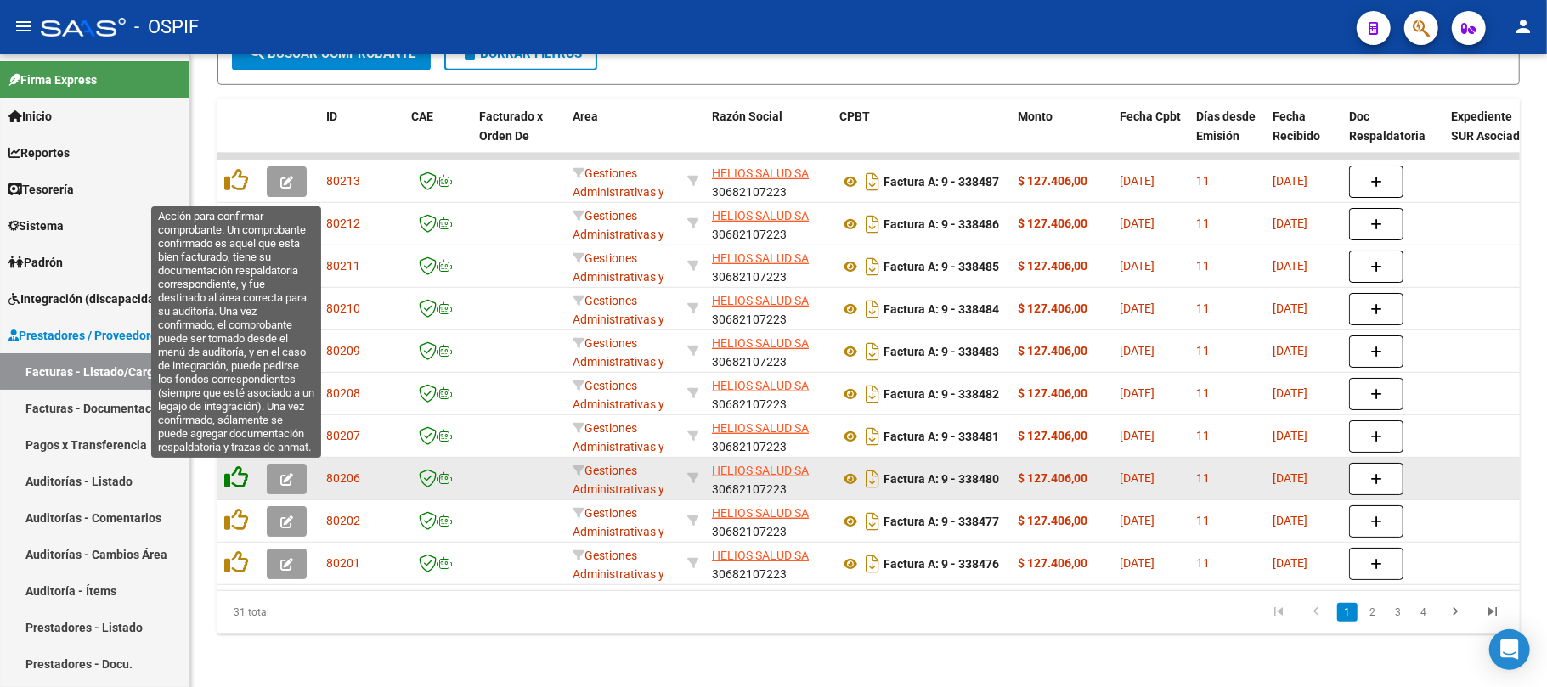
click at [234, 469] on icon at bounding box center [236, 478] width 24 height 24
click at [229, 474] on icon at bounding box center [236, 478] width 24 height 24
click at [228, 476] on icon at bounding box center [236, 478] width 24 height 24
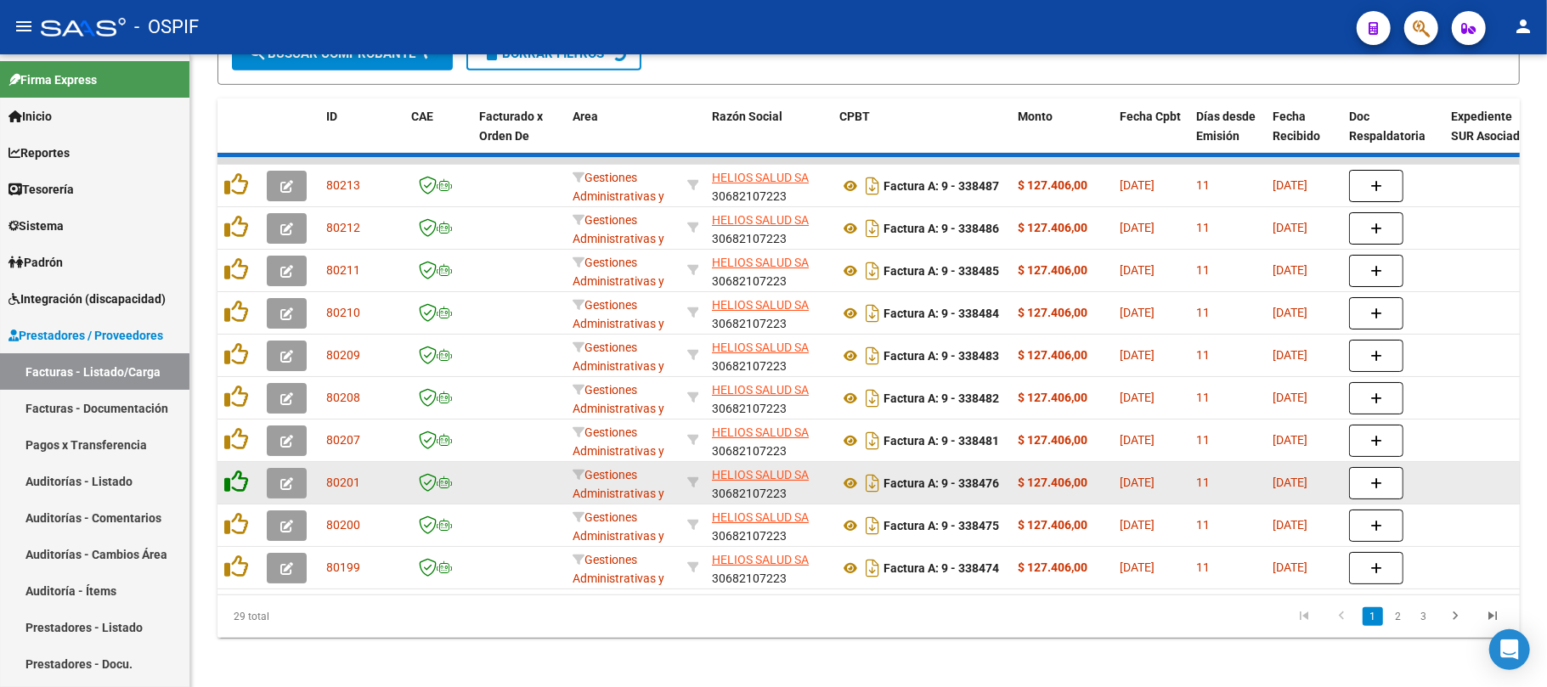
click at [233, 477] on icon at bounding box center [236, 482] width 24 height 24
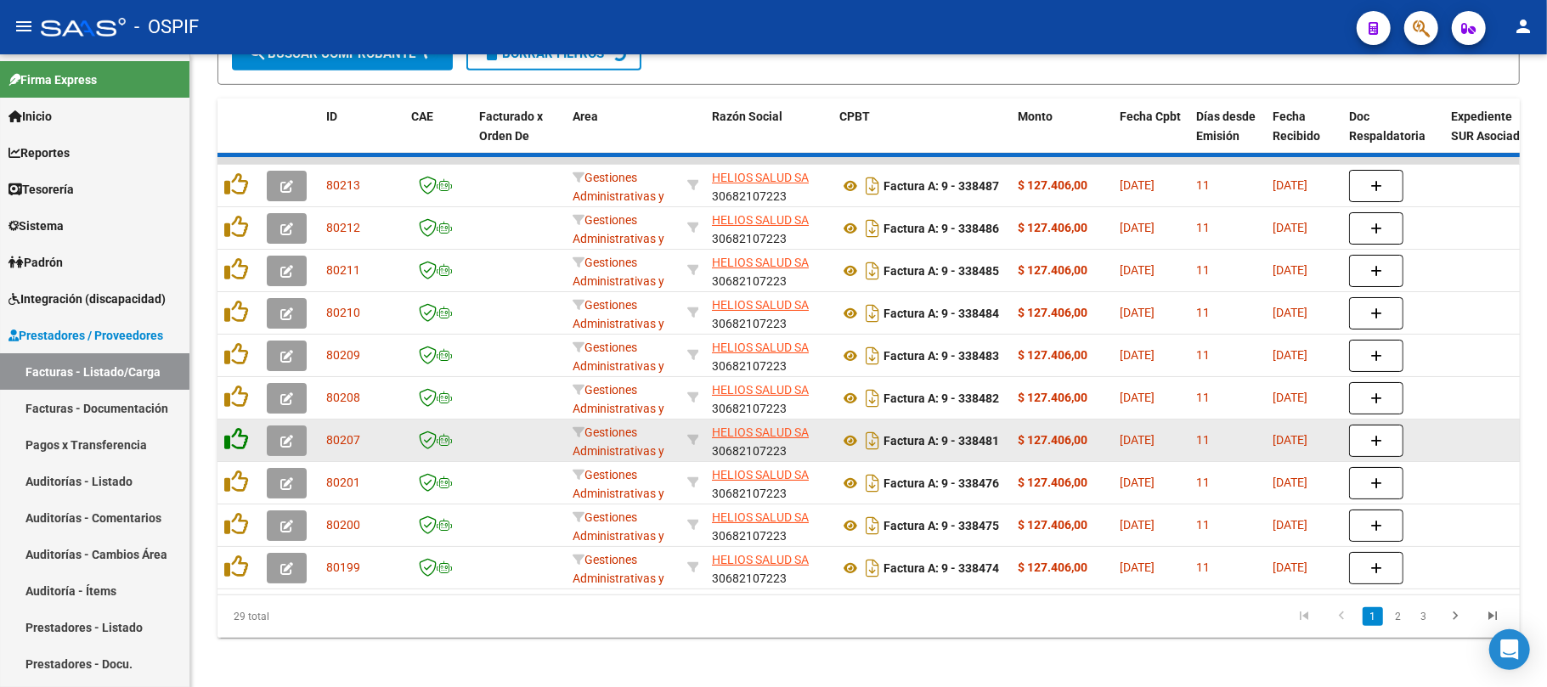
click at [238, 435] on icon at bounding box center [236, 439] width 24 height 24
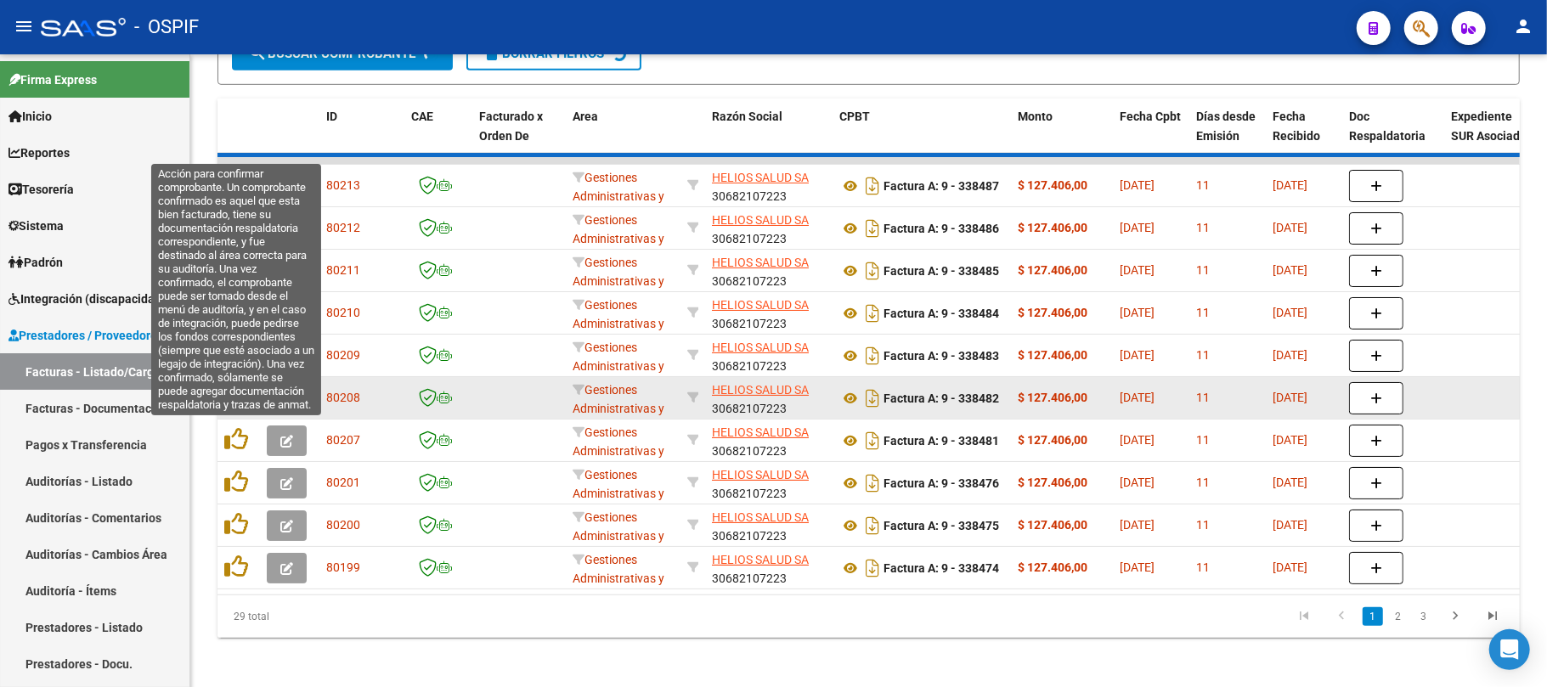
click at [229, 385] on icon at bounding box center [236, 397] width 24 height 24
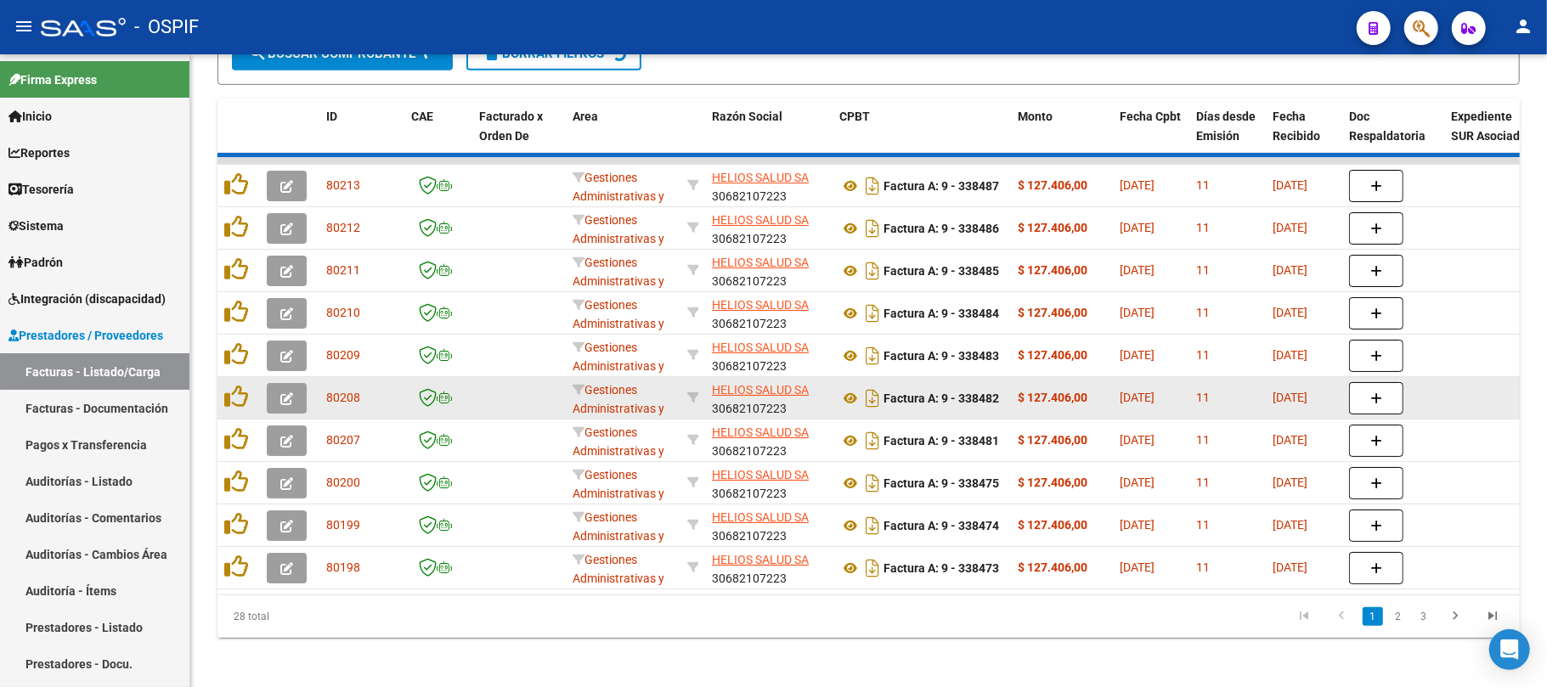
scroll to position [700, 0]
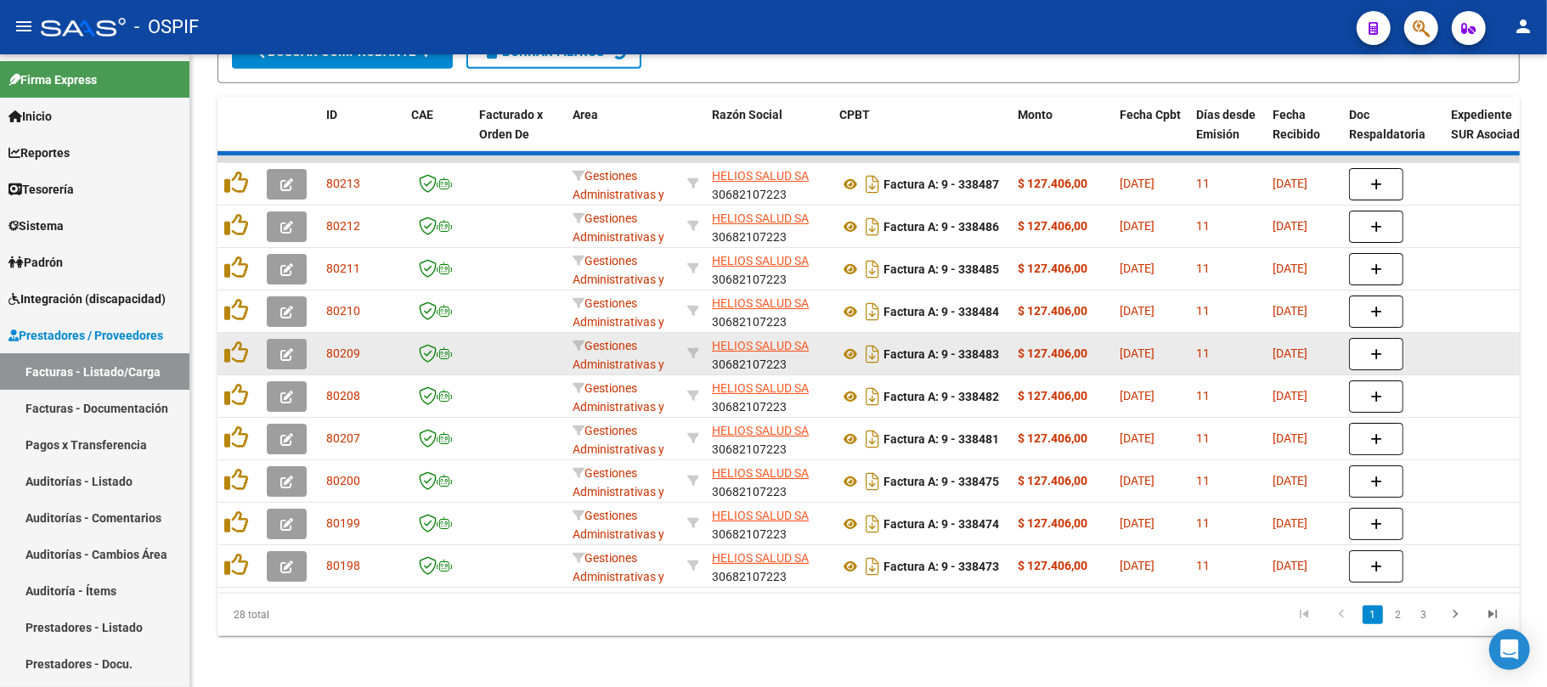
click at [235, 336] on datatable-body-cell at bounding box center [239, 354] width 42 height 42
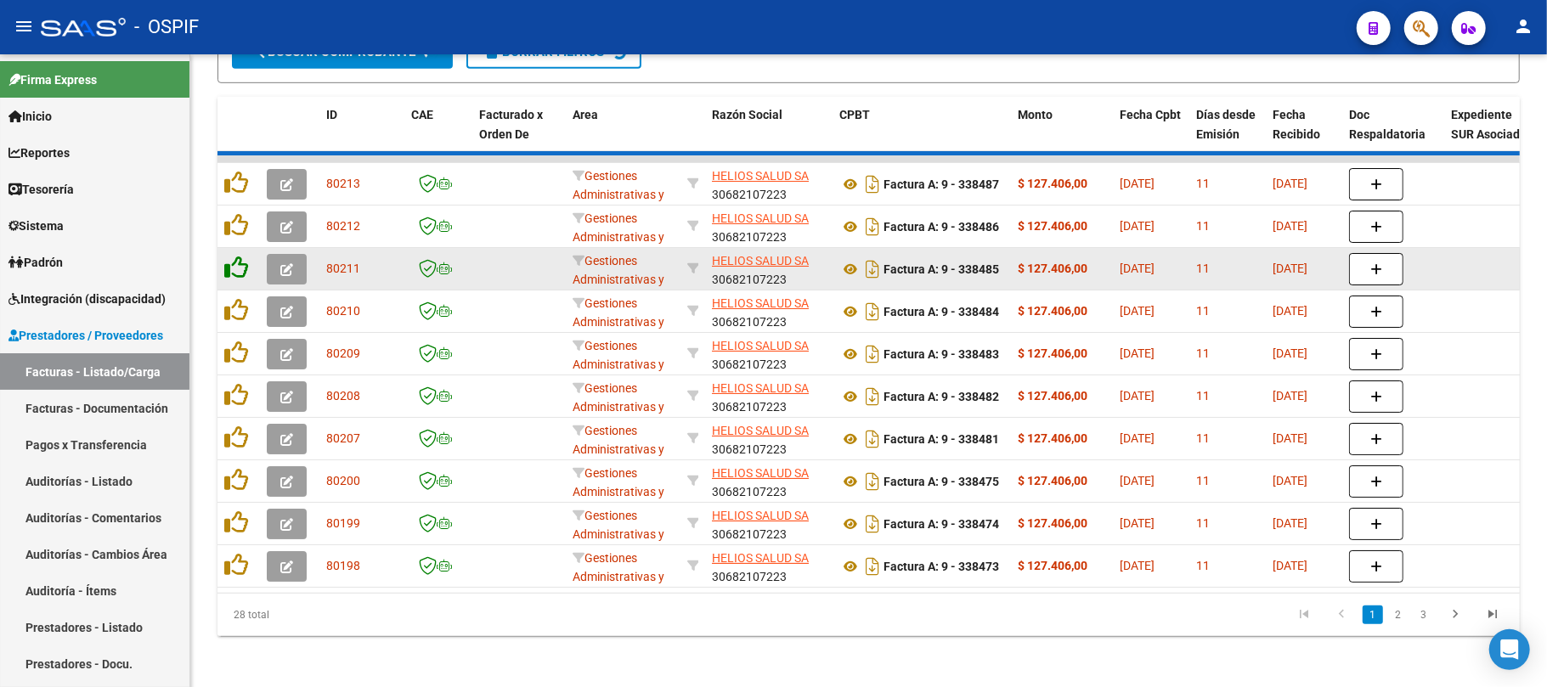
click at [235, 301] on icon at bounding box center [236, 310] width 24 height 24
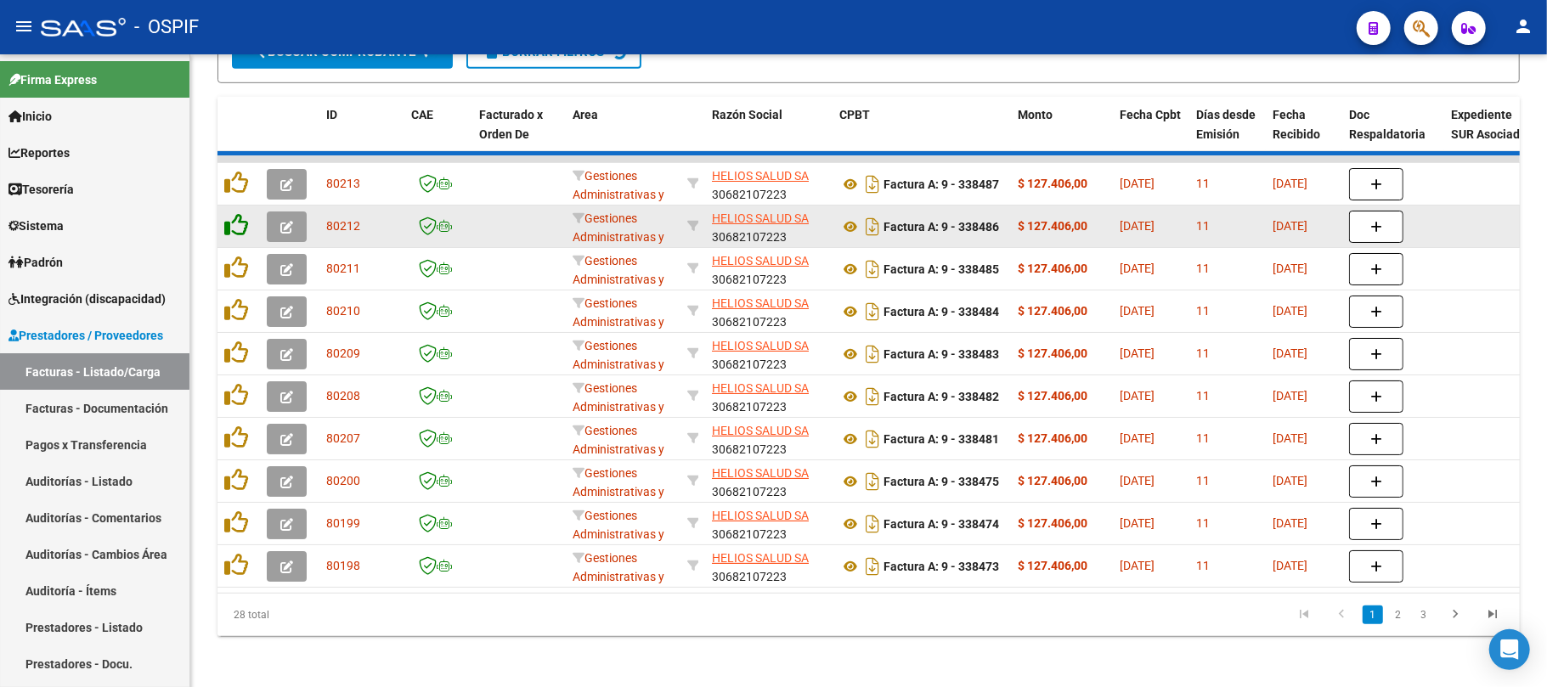
drag, startPoint x: 235, startPoint y: 265, endPoint x: 235, endPoint y: 221, distance: 44.2
click at [235, 258] on icon at bounding box center [236, 268] width 24 height 24
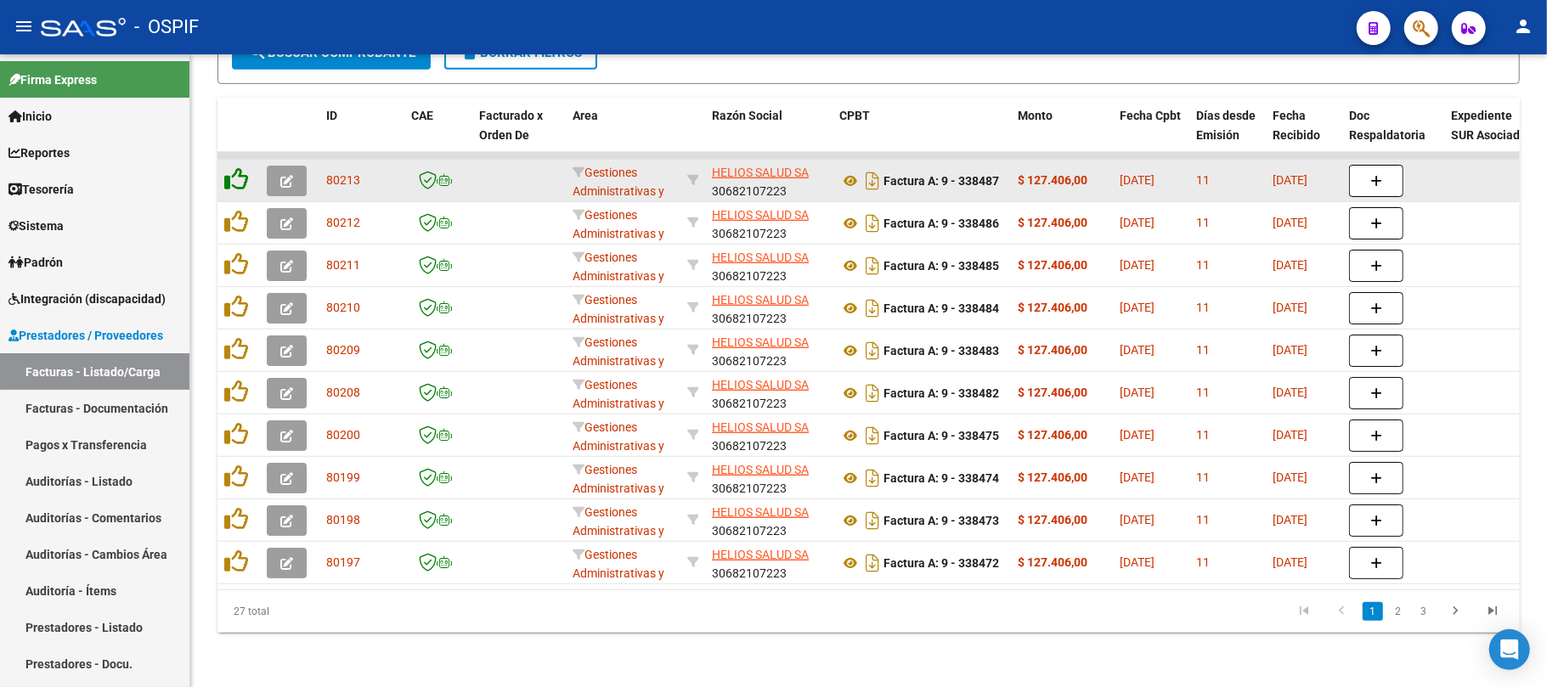
click at [235, 214] on icon at bounding box center [236, 222] width 24 height 24
click at [236, 178] on icon at bounding box center [236, 179] width 24 height 24
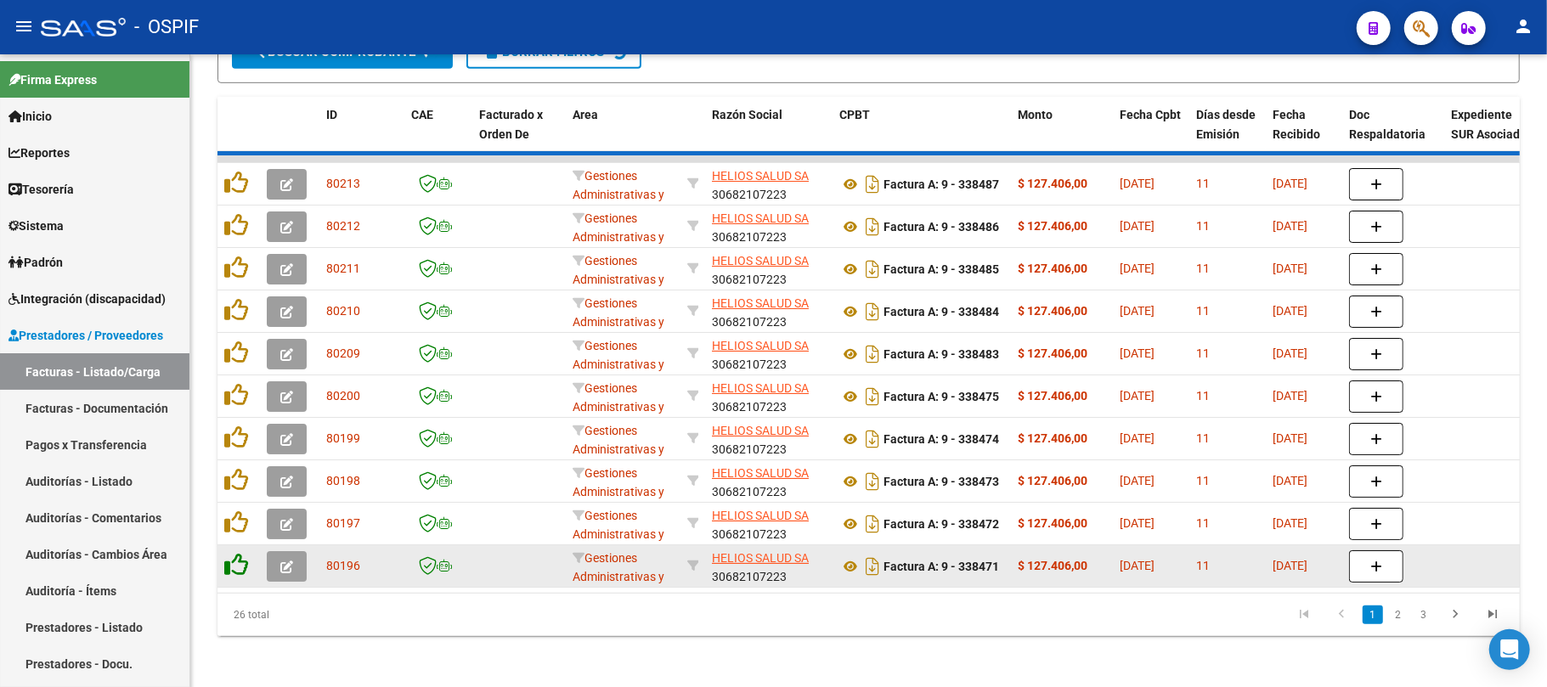
click at [234, 568] on icon at bounding box center [236, 565] width 24 height 24
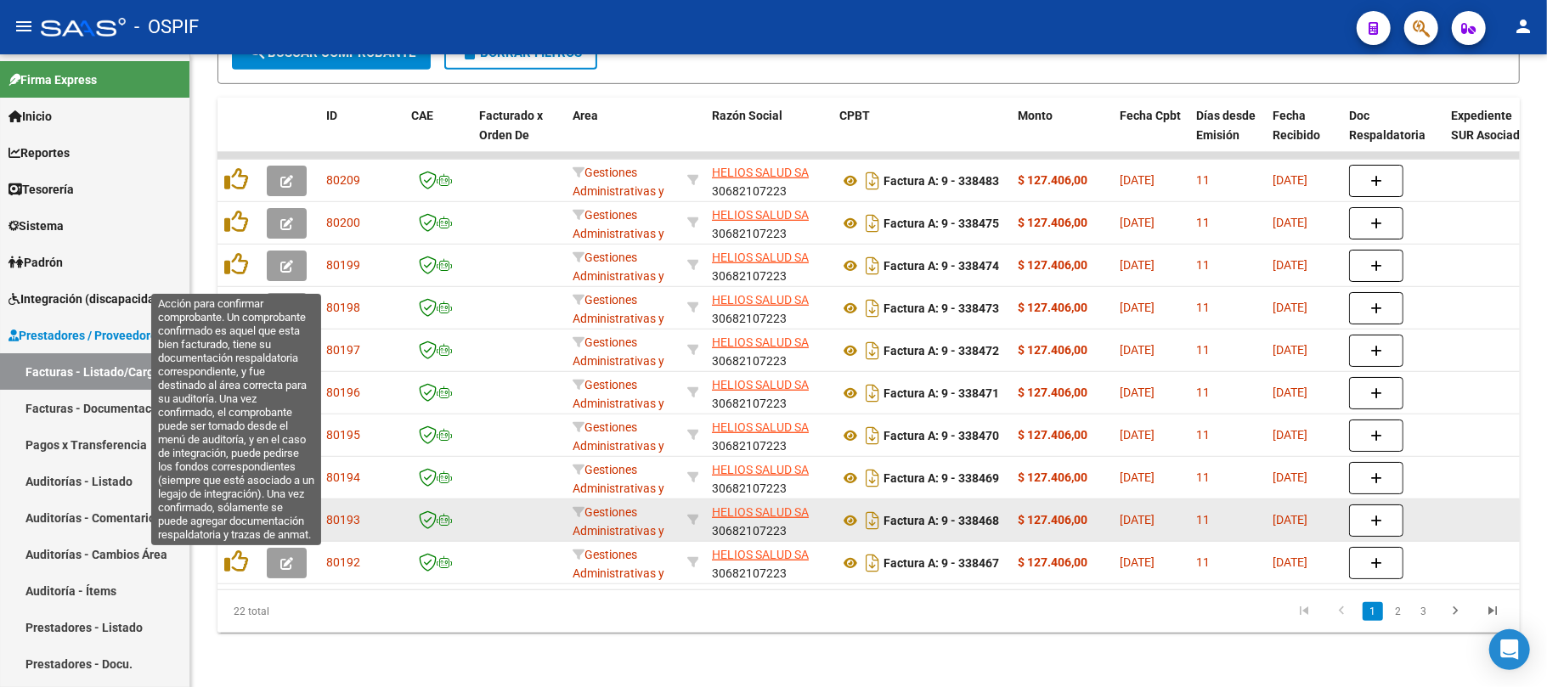
click at [235, 522] on icon at bounding box center [236, 519] width 24 height 24
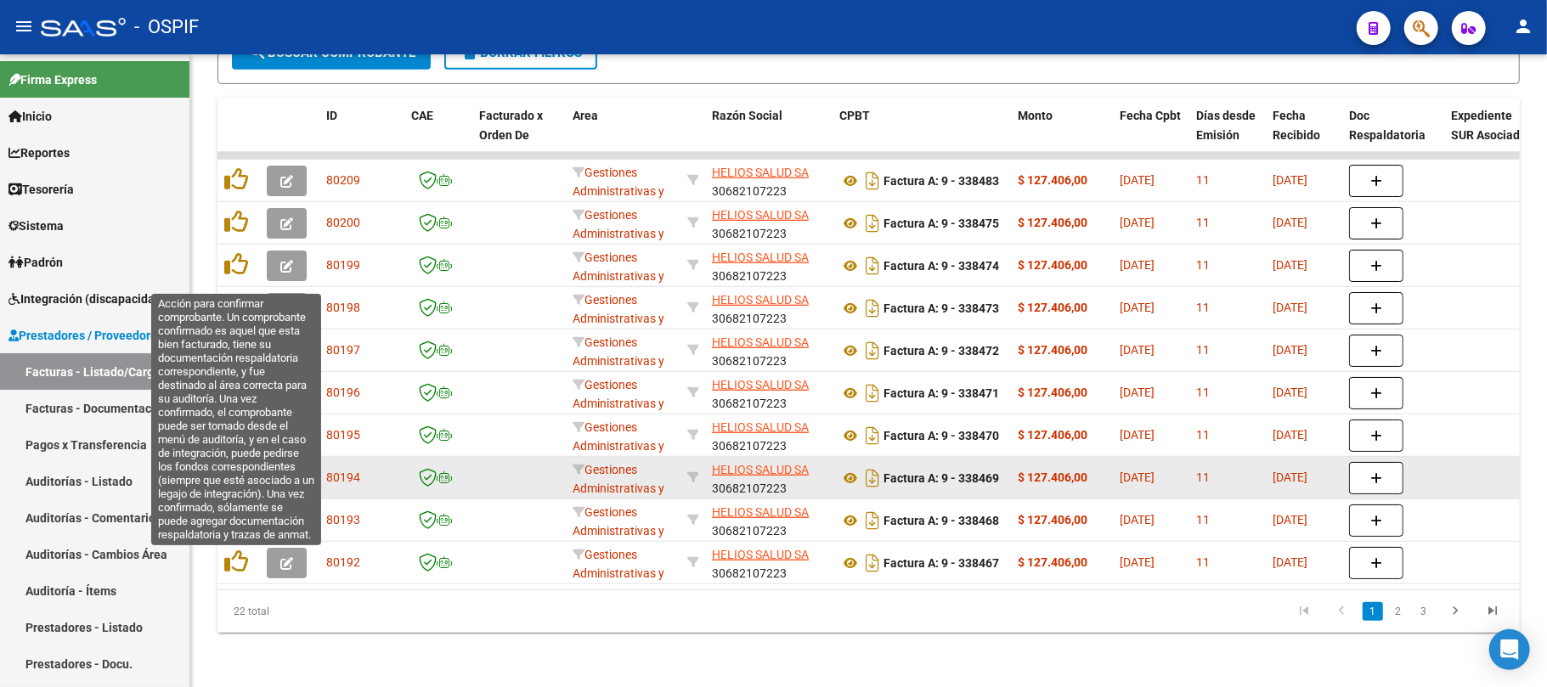
click at [238, 477] on div at bounding box center [238, 478] width 29 height 26
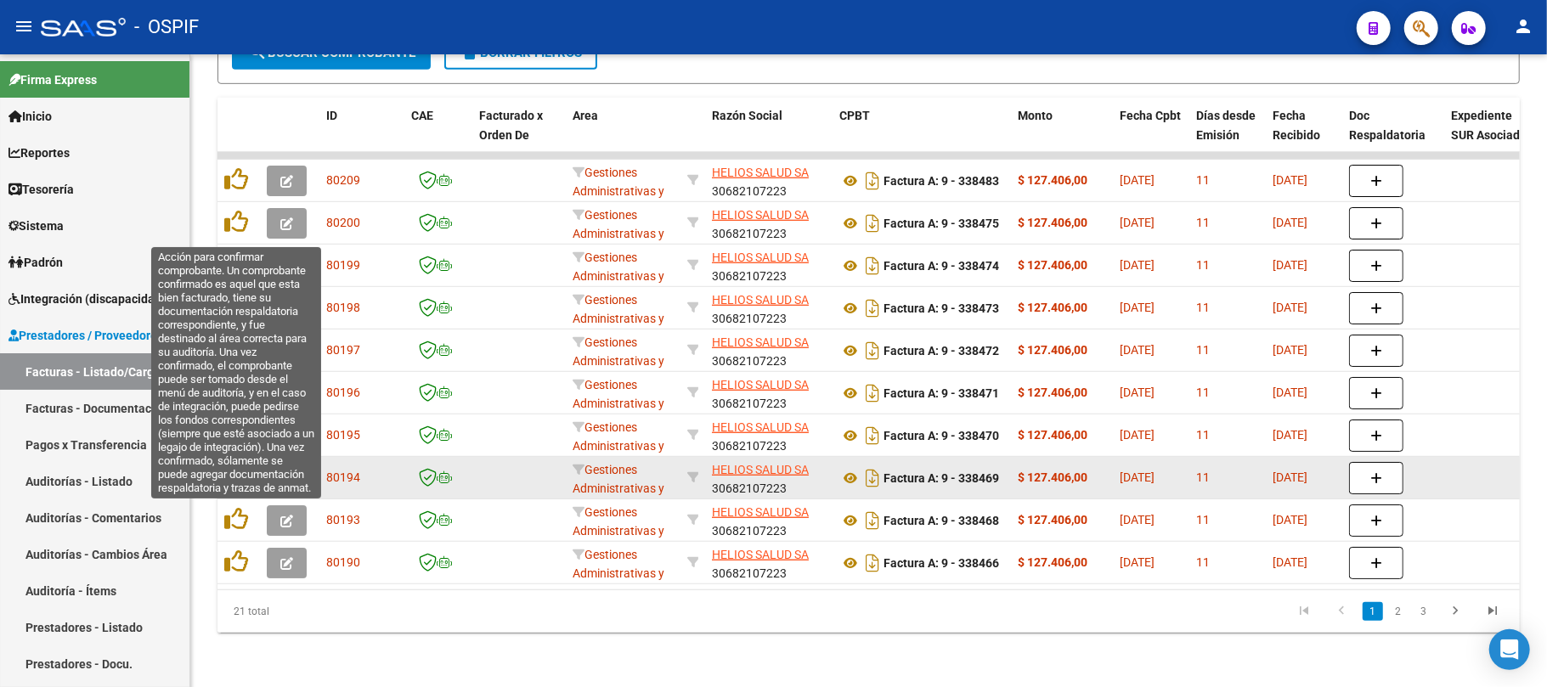
click at [238, 474] on icon at bounding box center [236, 477] width 24 height 24
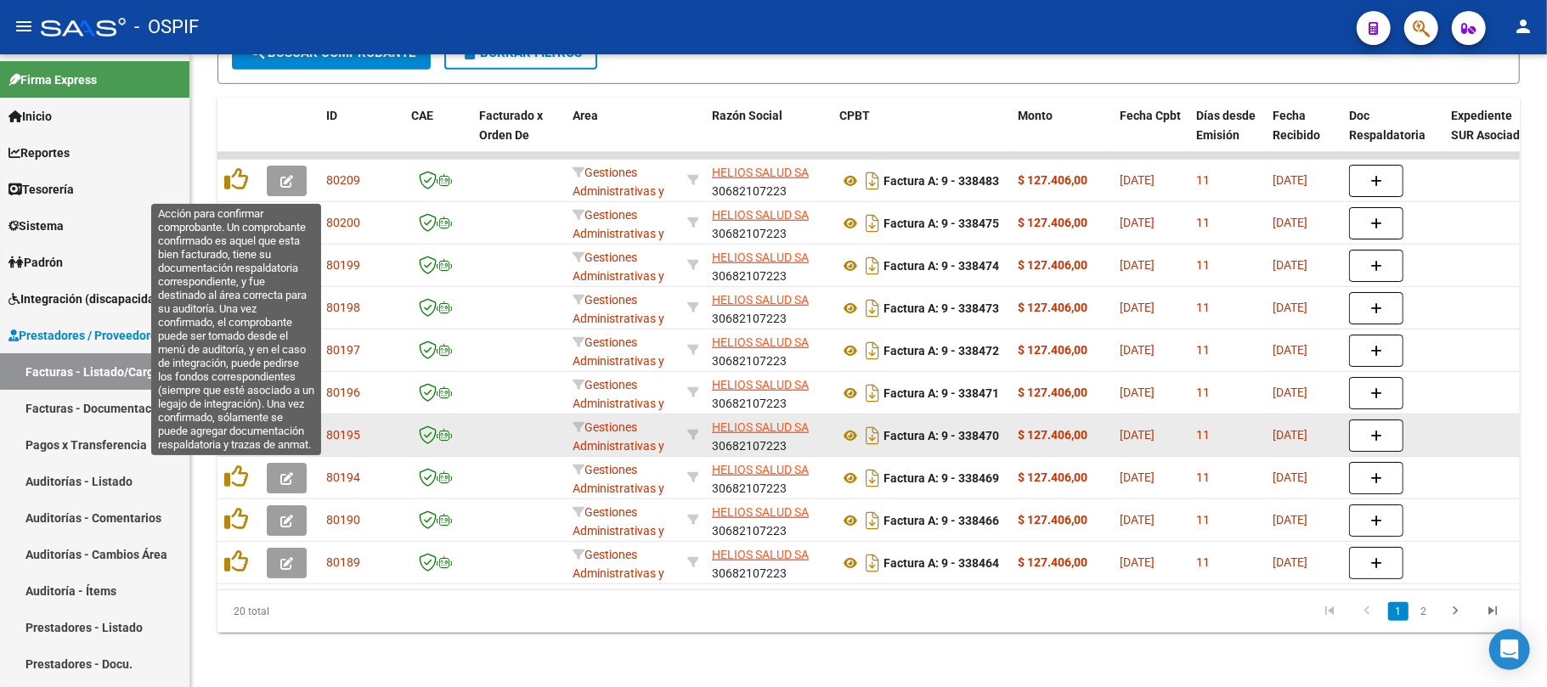
click at [242, 449] on datatable-body-cell at bounding box center [239, 436] width 42 height 42
drag, startPoint x: 240, startPoint y: 429, endPoint x: 222, endPoint y: 415, distance: 22.4
click at [240, 427] on icon at bounding box center [236, 434] width 24 height 24
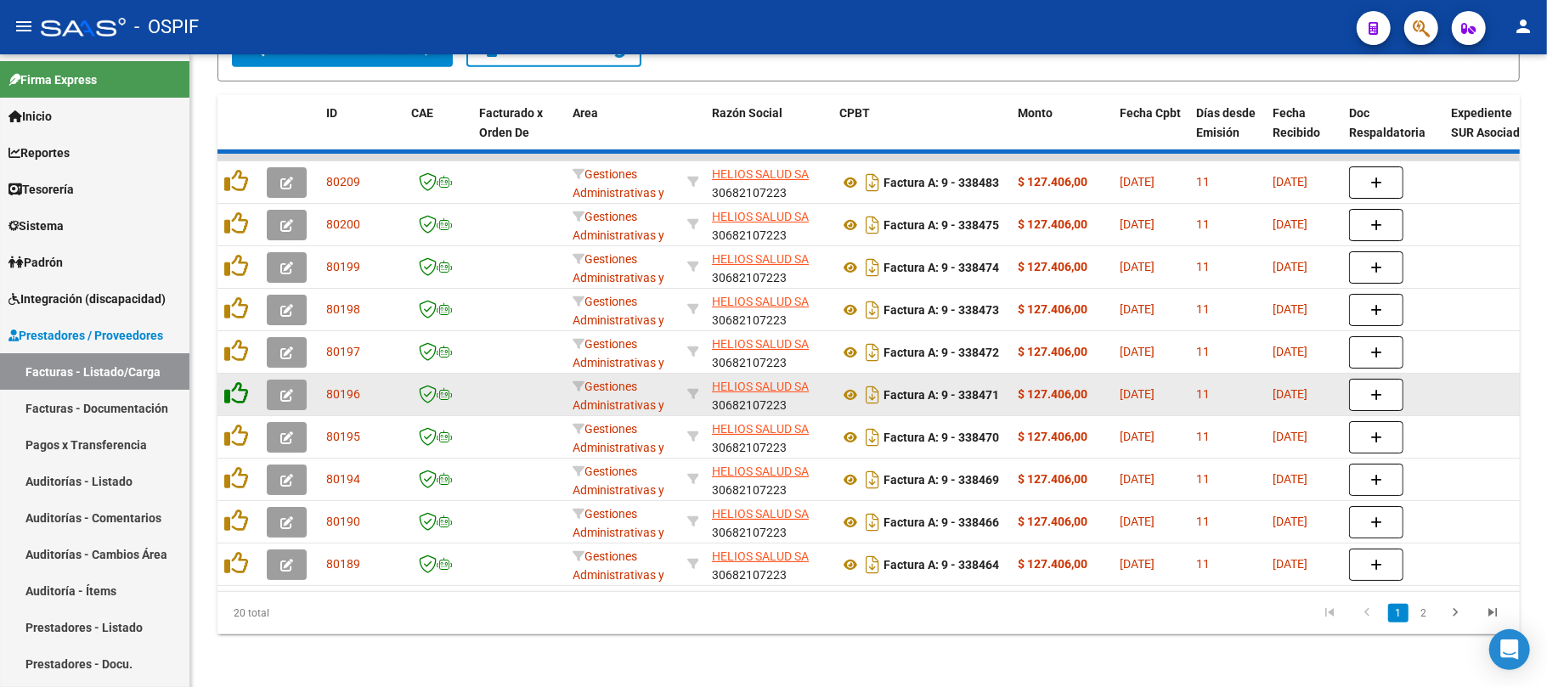
click at [232, 385] on icon at bounding box center [236, 393] width 24 height 24
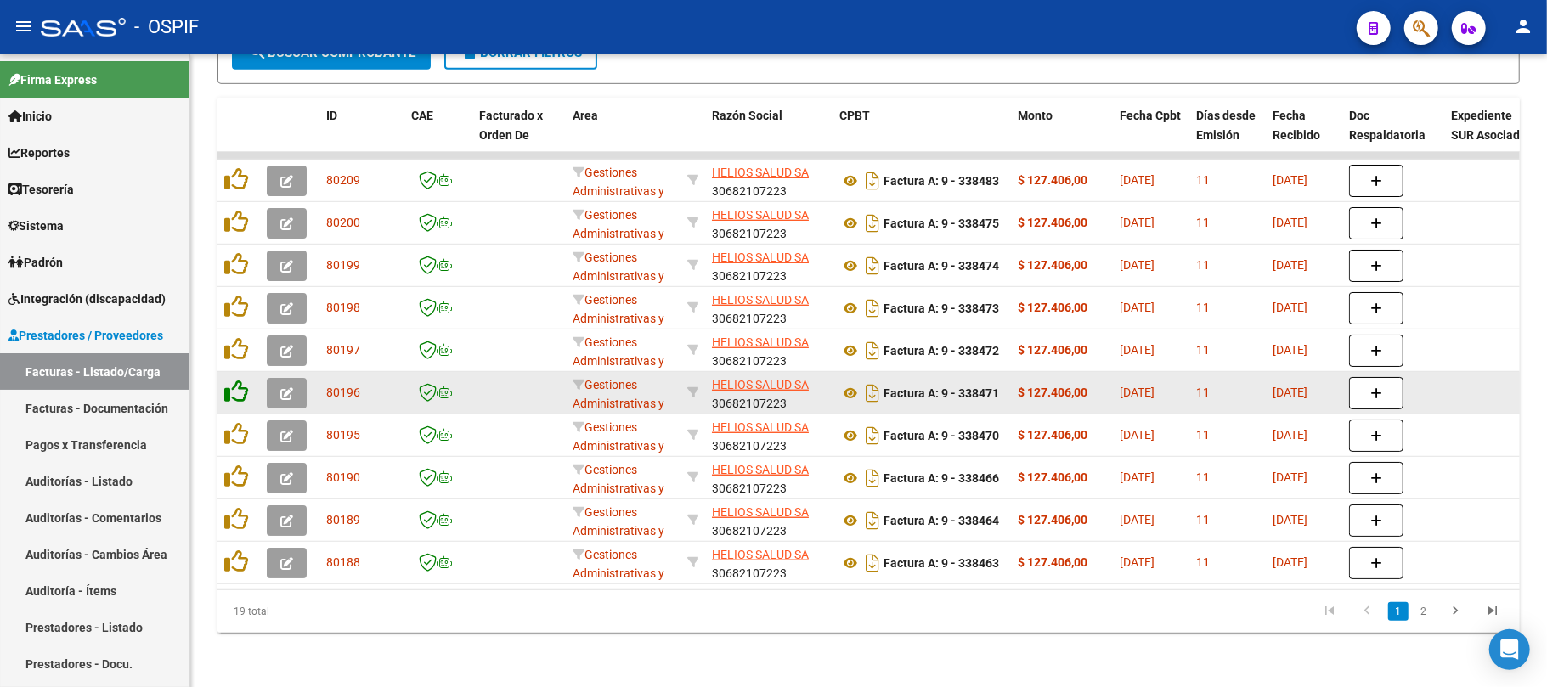
scroll to position [703, 0]
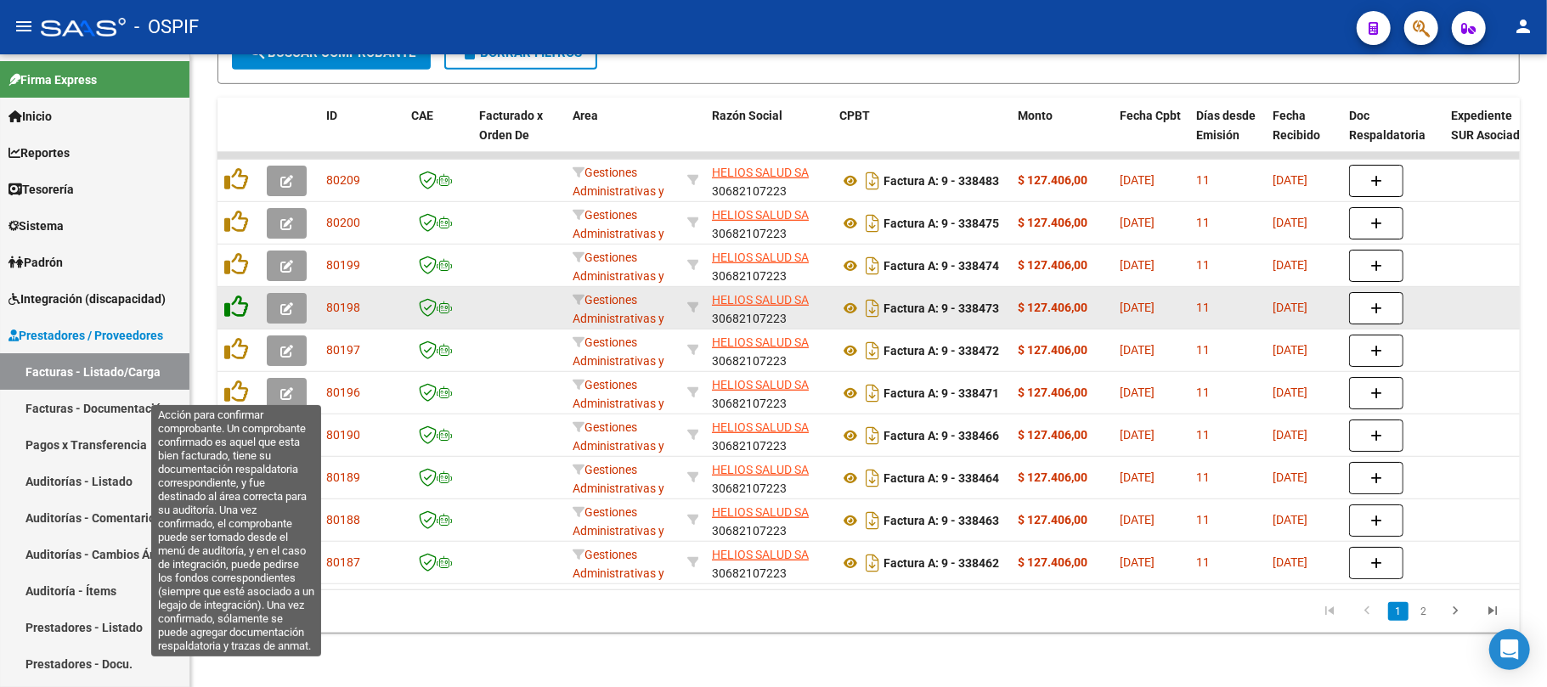
click at [239, 337] on icon at bounding box center [236, 349] width 24 height 24
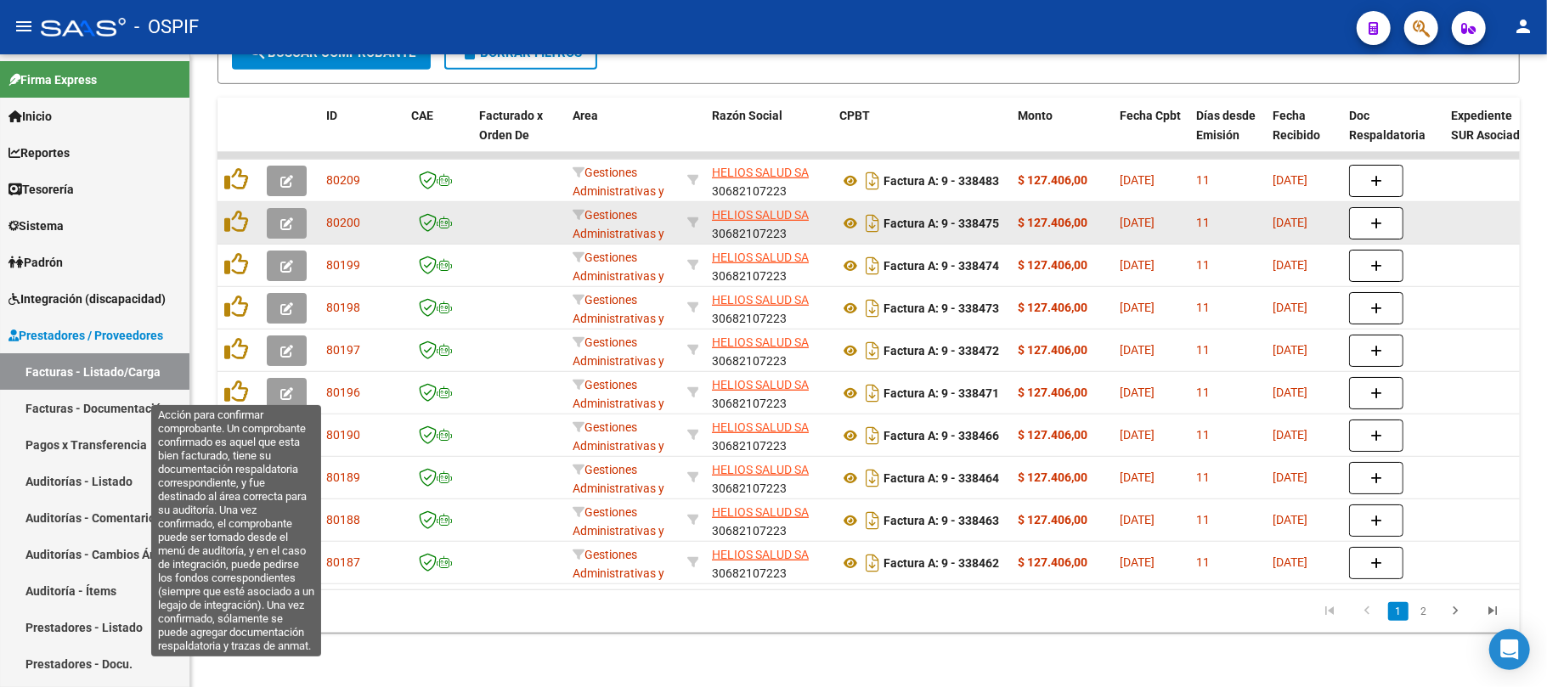
click at [236, 297] on icon at bounding box center [236, 307] width 24 height 24
click at [232, 234] on datatable-body-cell at bounding box center [239, 223] width 42 height 42
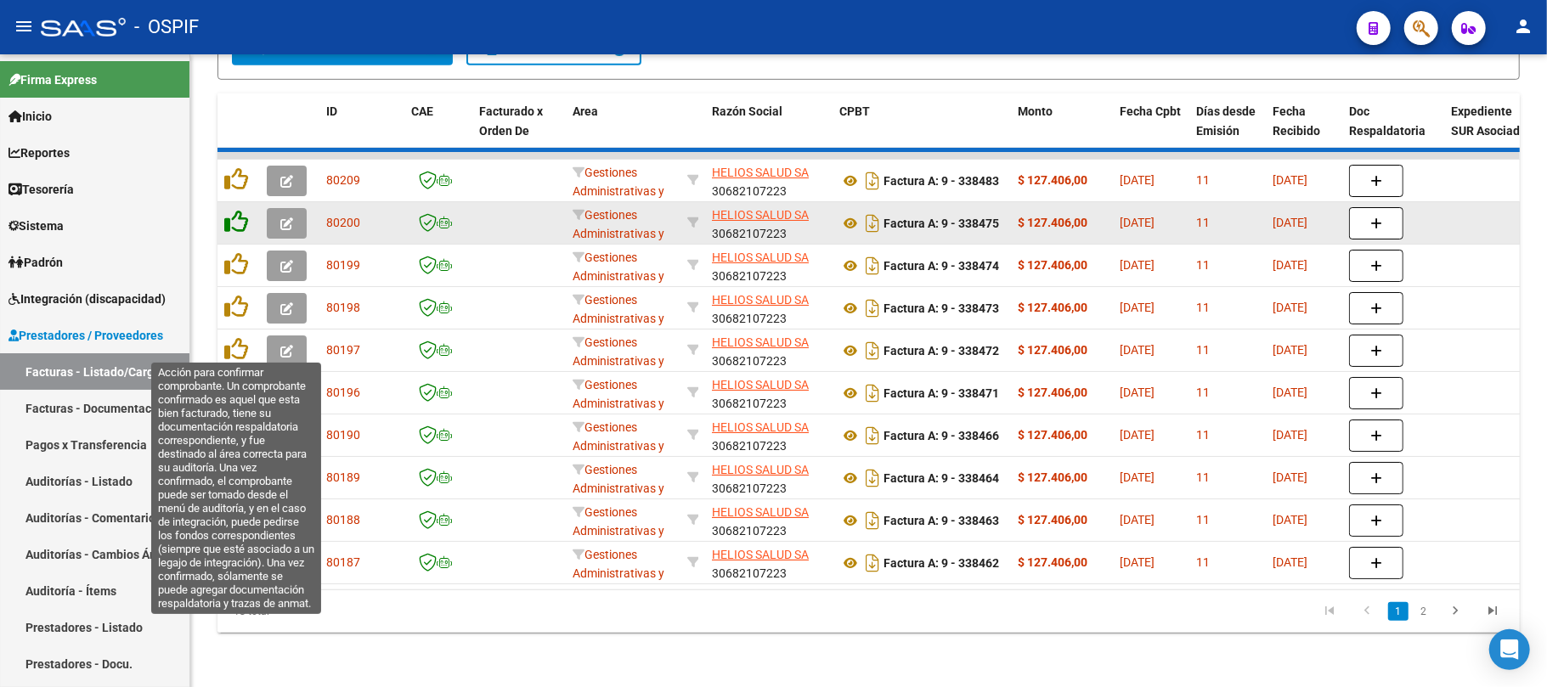
click at [229, 224] on icon at bounding box center [236, 222] width 24 height 24
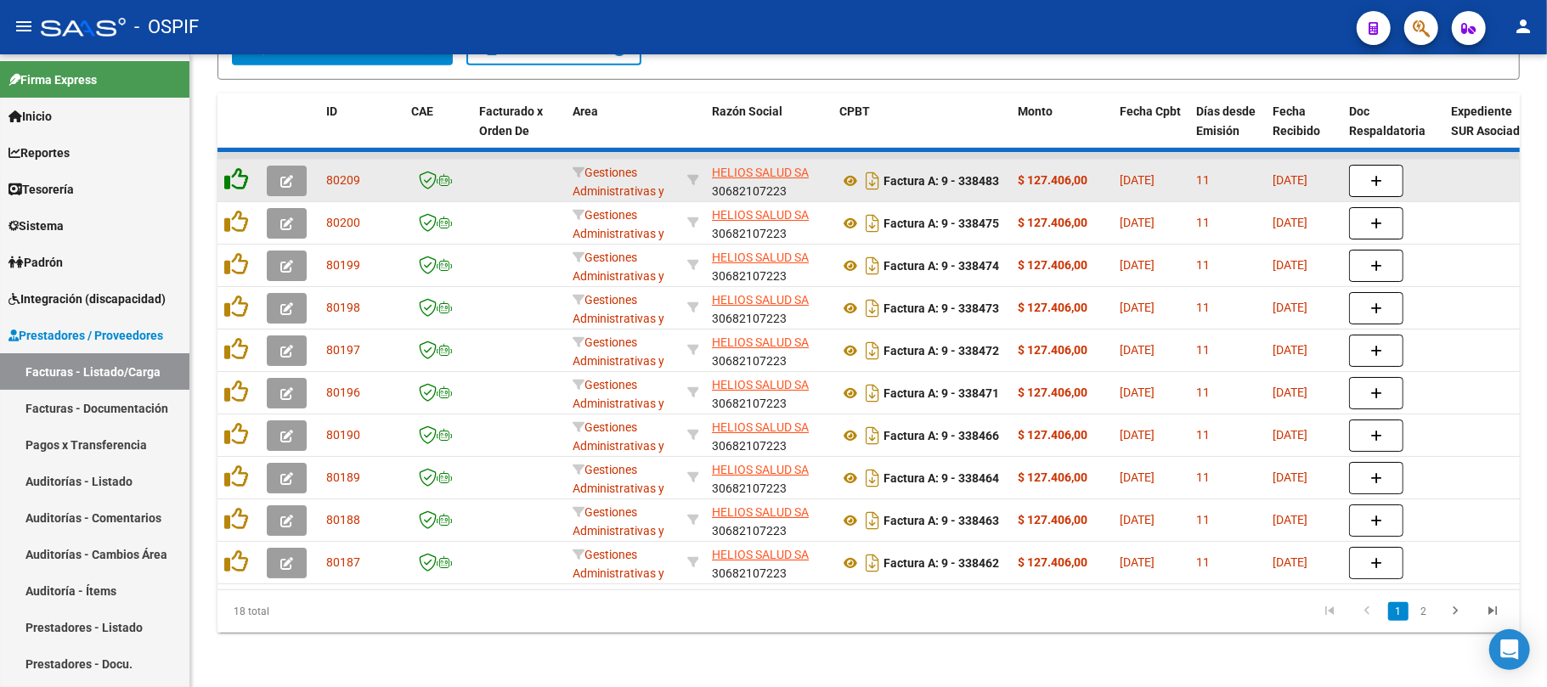
click at [229, 188] on datatable-body-cell at bounding box center [239, 181] width 42 height 42
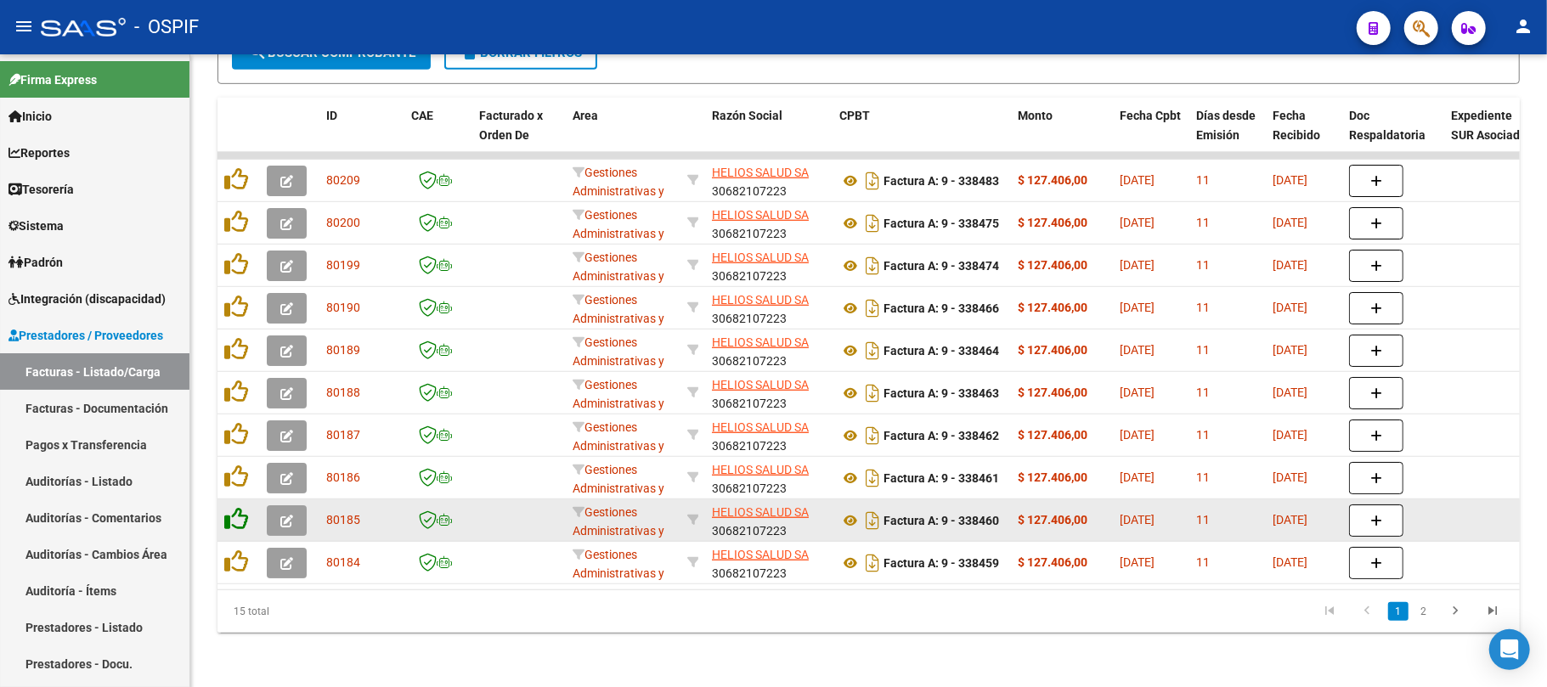
scroll to position [704, 0]
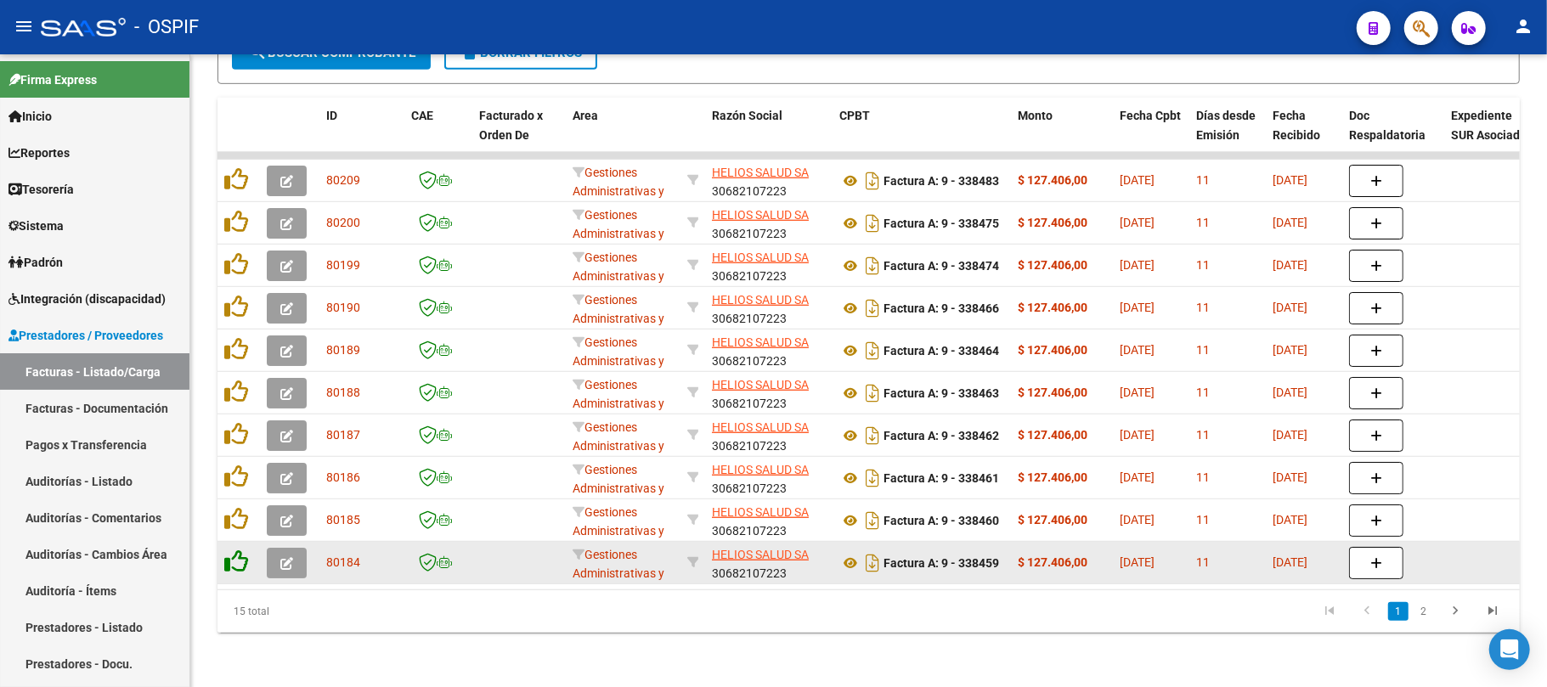
click at [241, 552] on icon at bounding box center [236, 562] width 24 height 24
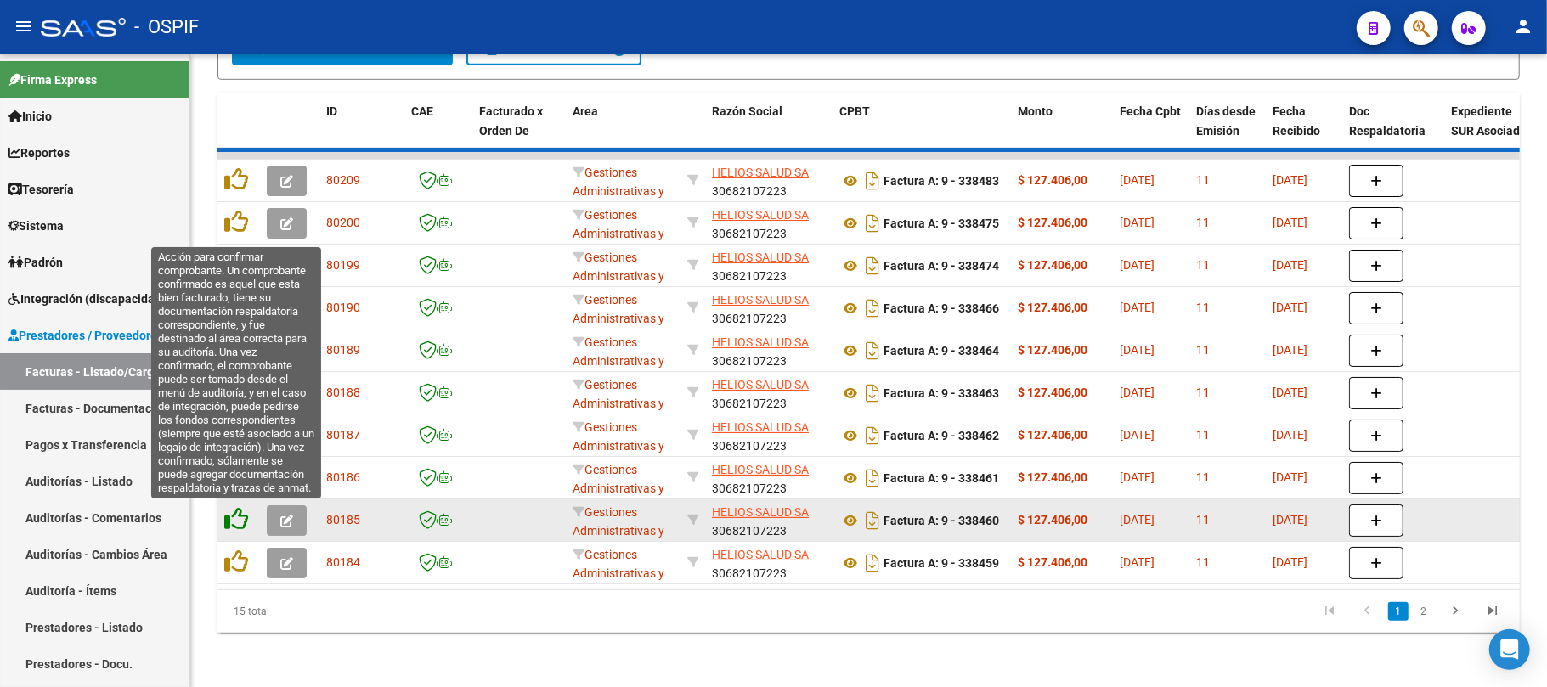
click at [239, 517] on icon at bounding box center [236, 519] width 24 height 24
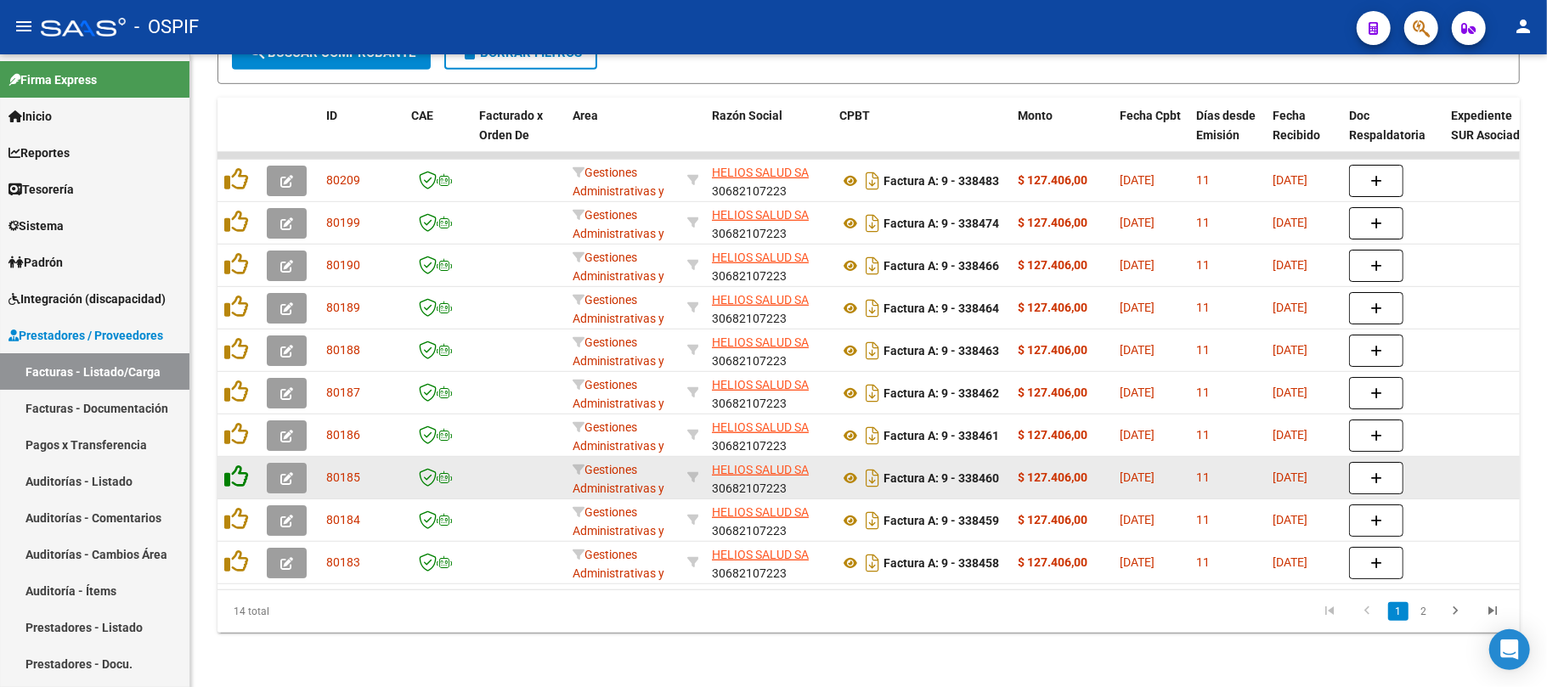
click at [239, 465] on icon at bounding box center [236, 477] width 24 height 24
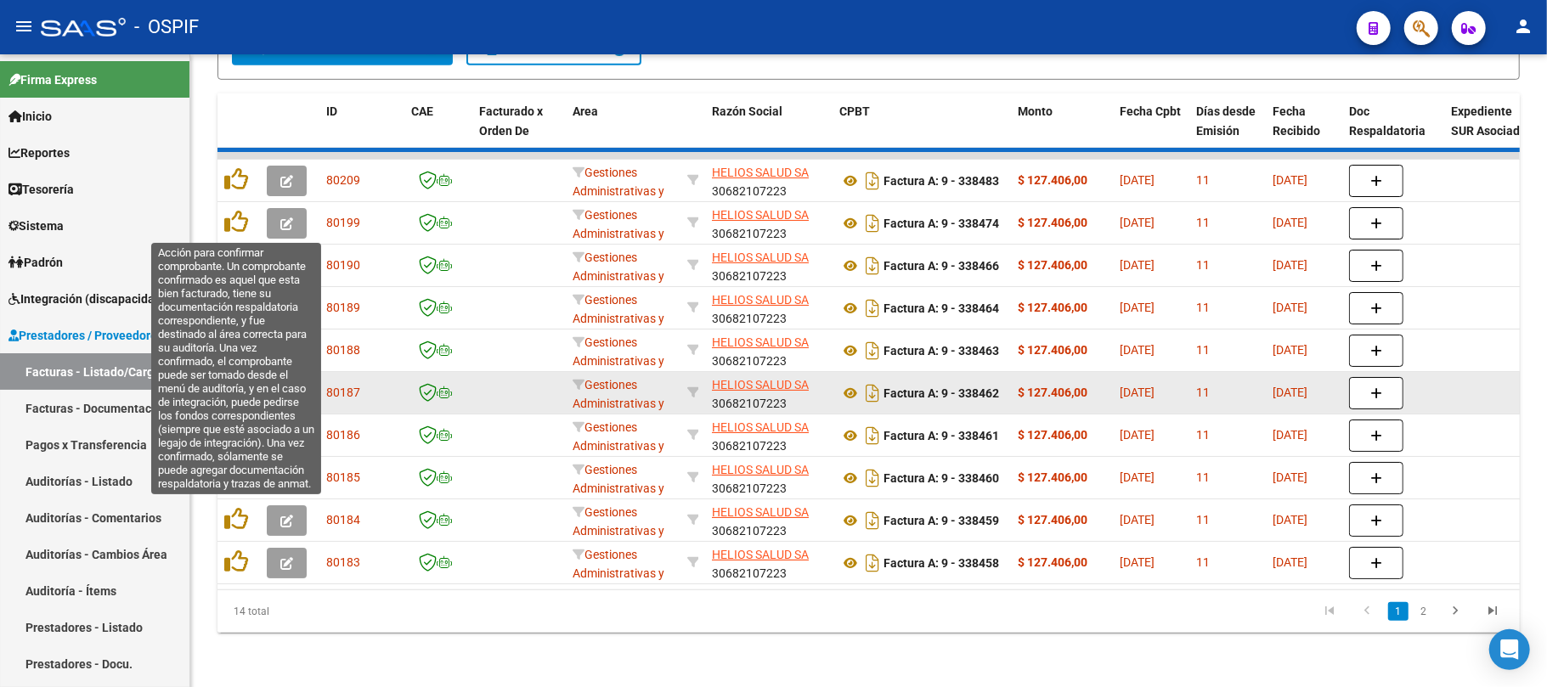
click at [236, 416] on datatable-body-cell at bounding box center [239, 436] width 42 height 42
click at [235, 387] on icon at bounding box center [236, 392] width 24 height 24
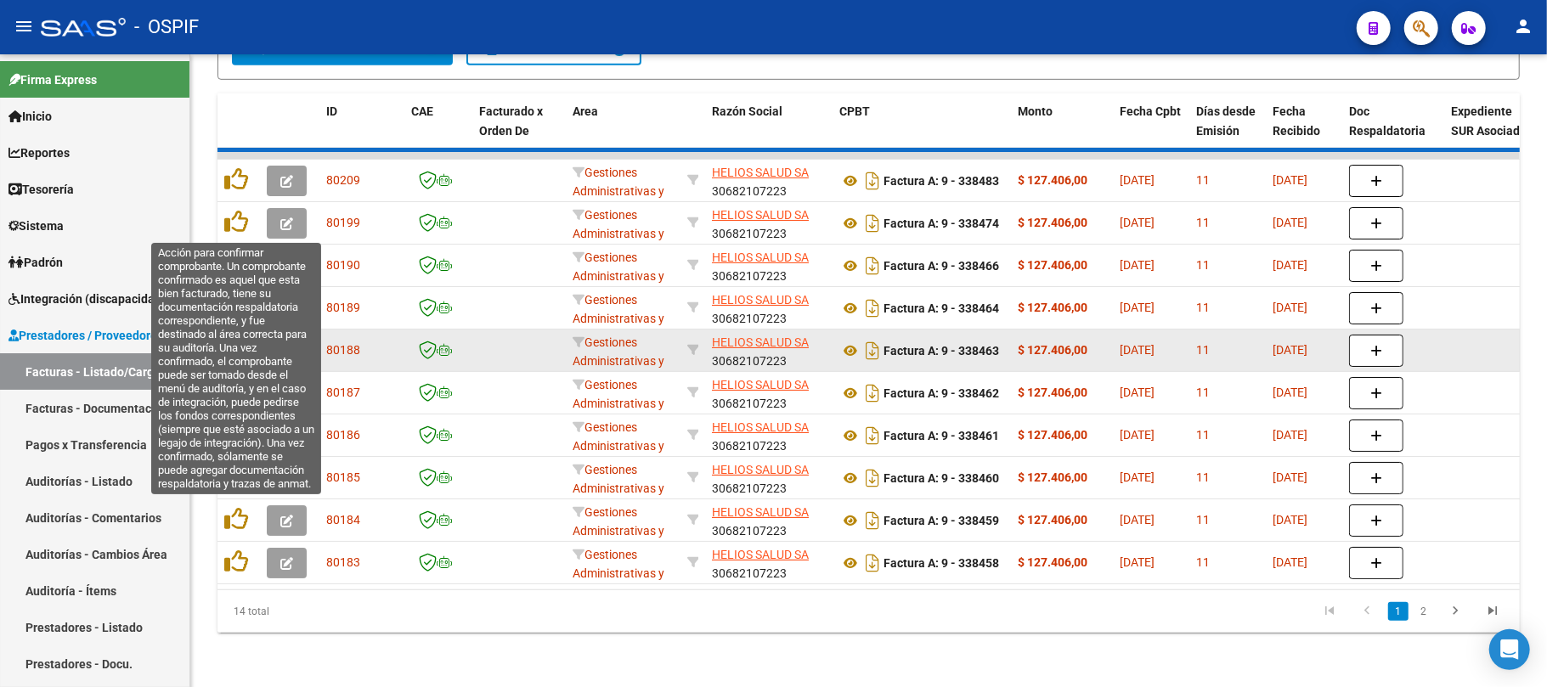
click at [235, 330] on datatable-body-cell at bounding box center [239, 351] width 42 height 42
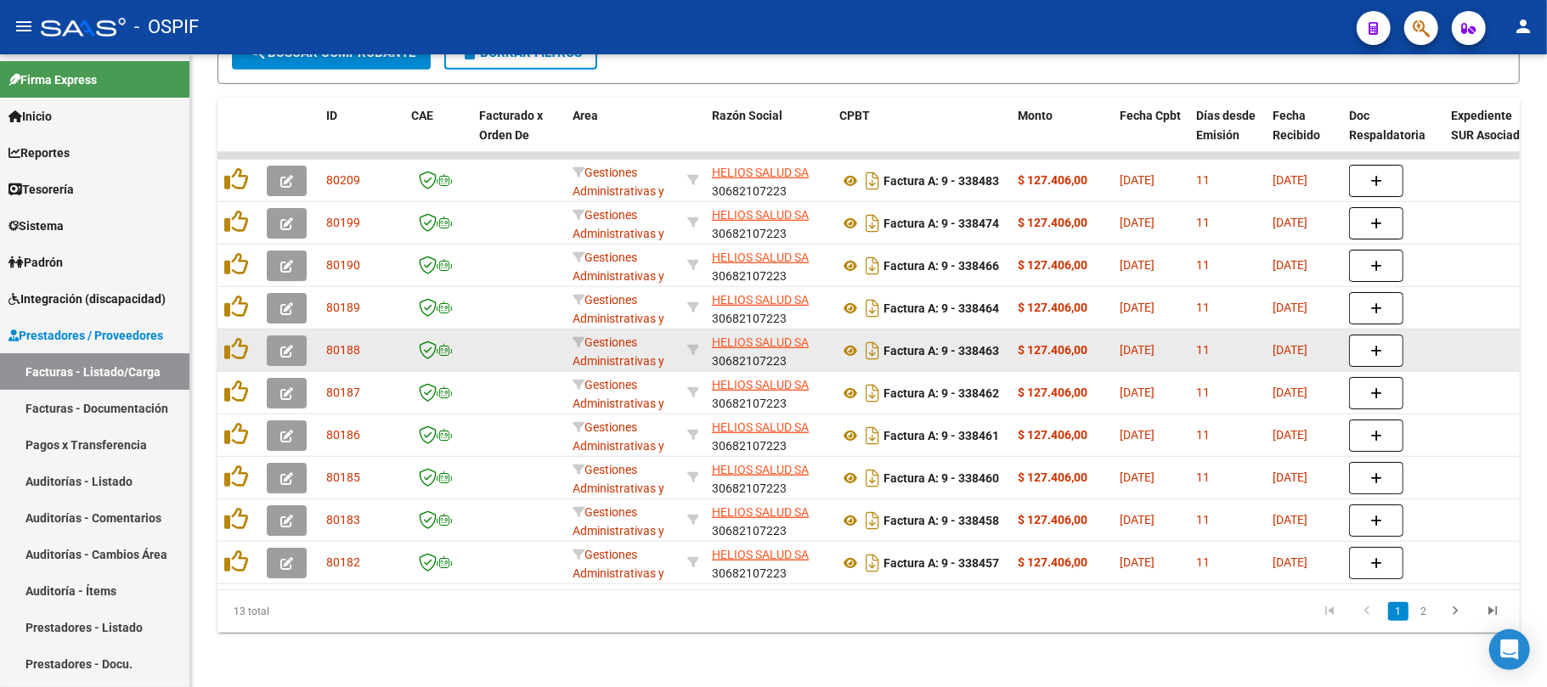
scroll to position [705, 0]
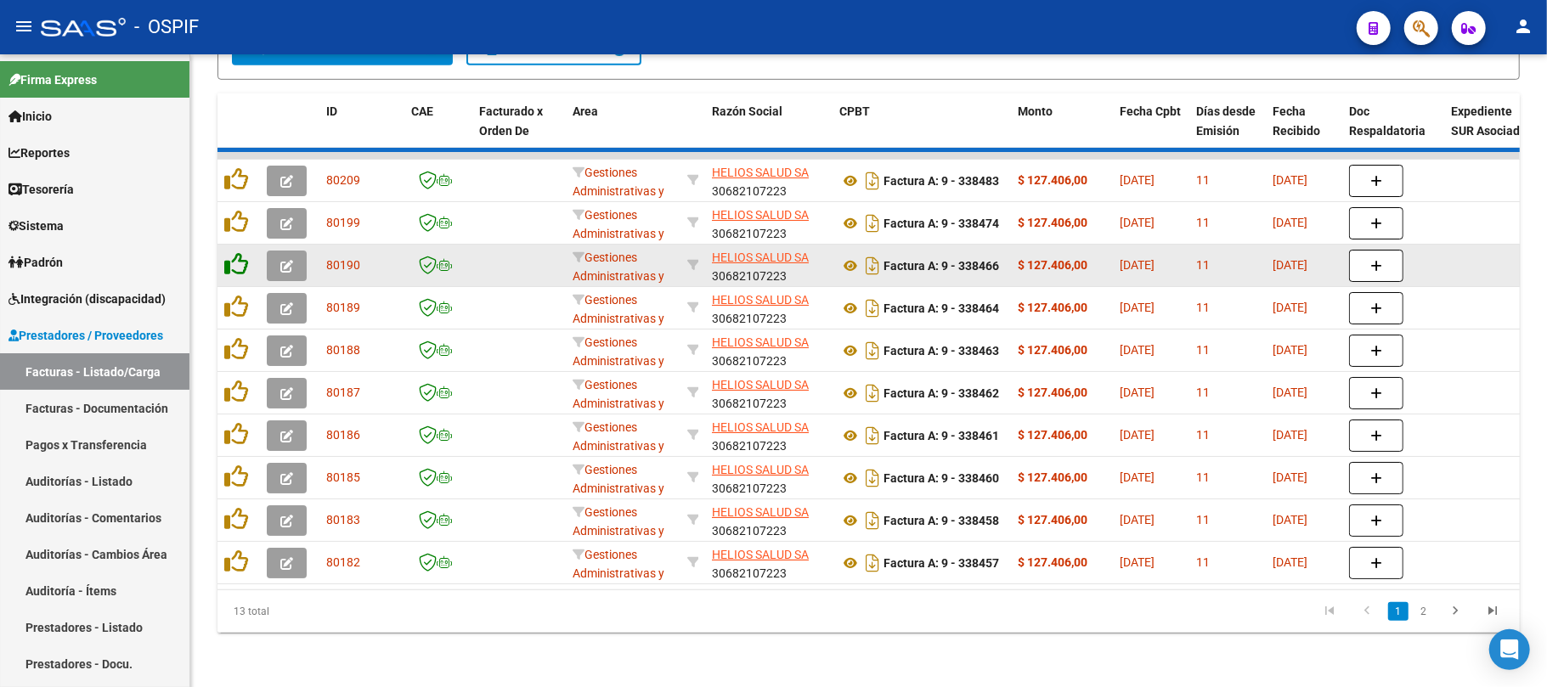
click at [235, 300] on icon at bounding box center [236, 307] width 24 height 24
click at [233, 252] on icon at bounding box center [236, 264] width 24 height 24
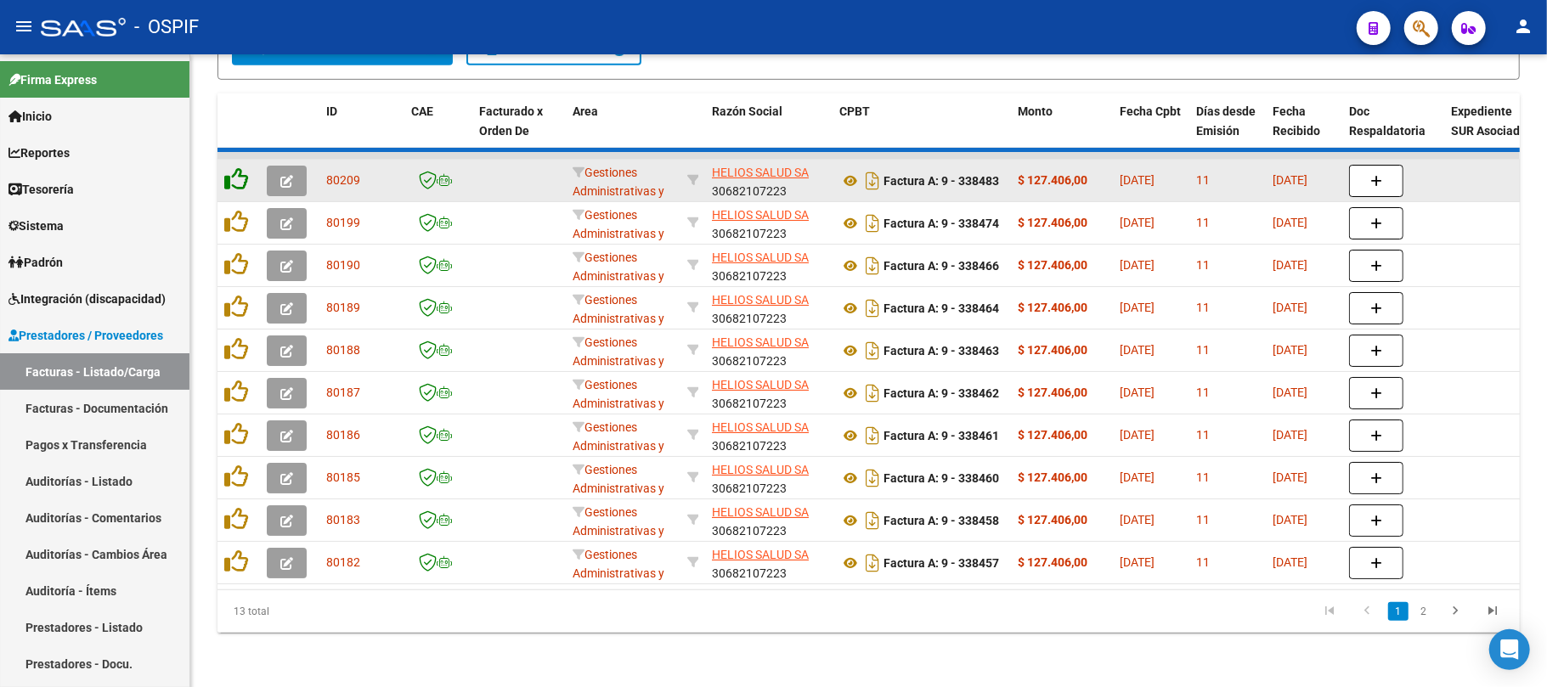
click at [240, 223] on icon at bounding box center [236, 222] width 24 height 24
click at [243, 178] on icon at bounding box center [236, 179] width 24 height 24
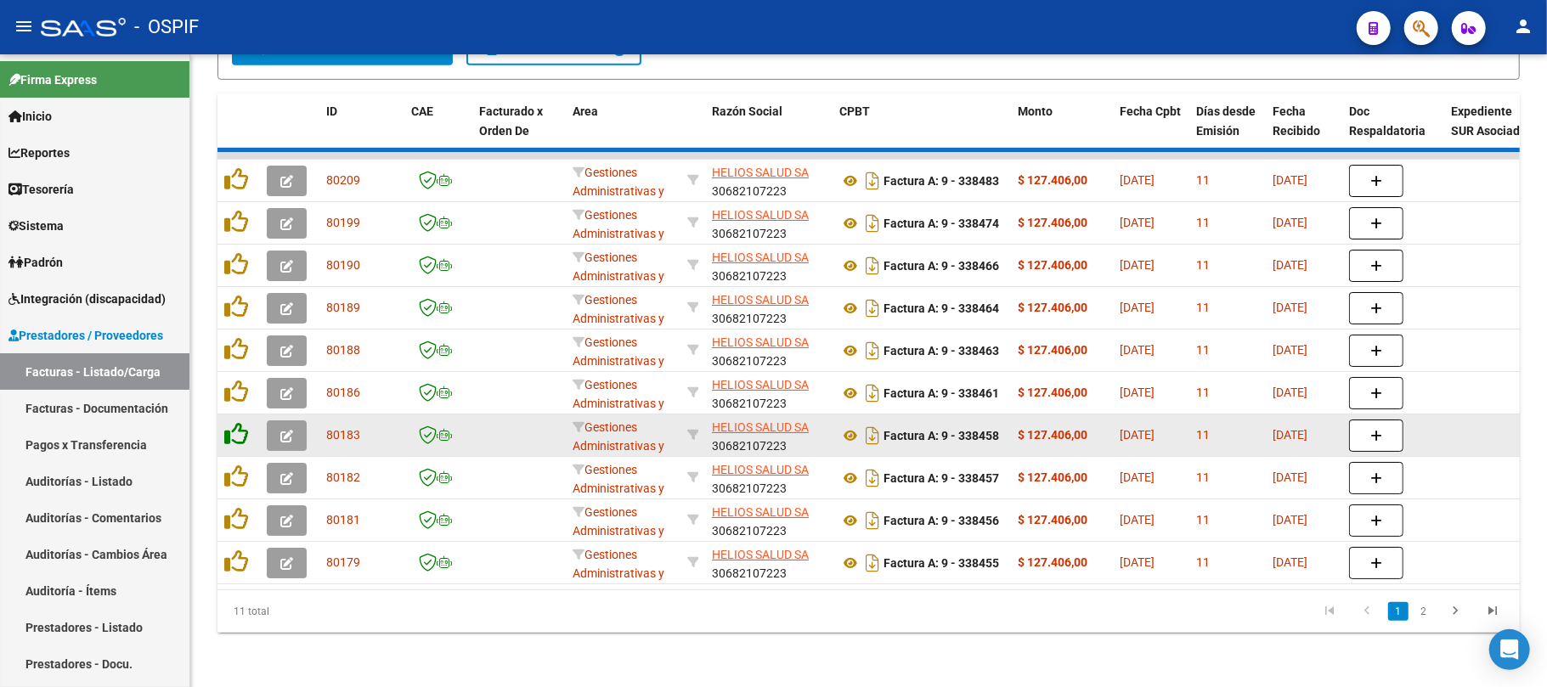
click at [239, 446] on icon at bounding box center [236, 434] width 24 height 24
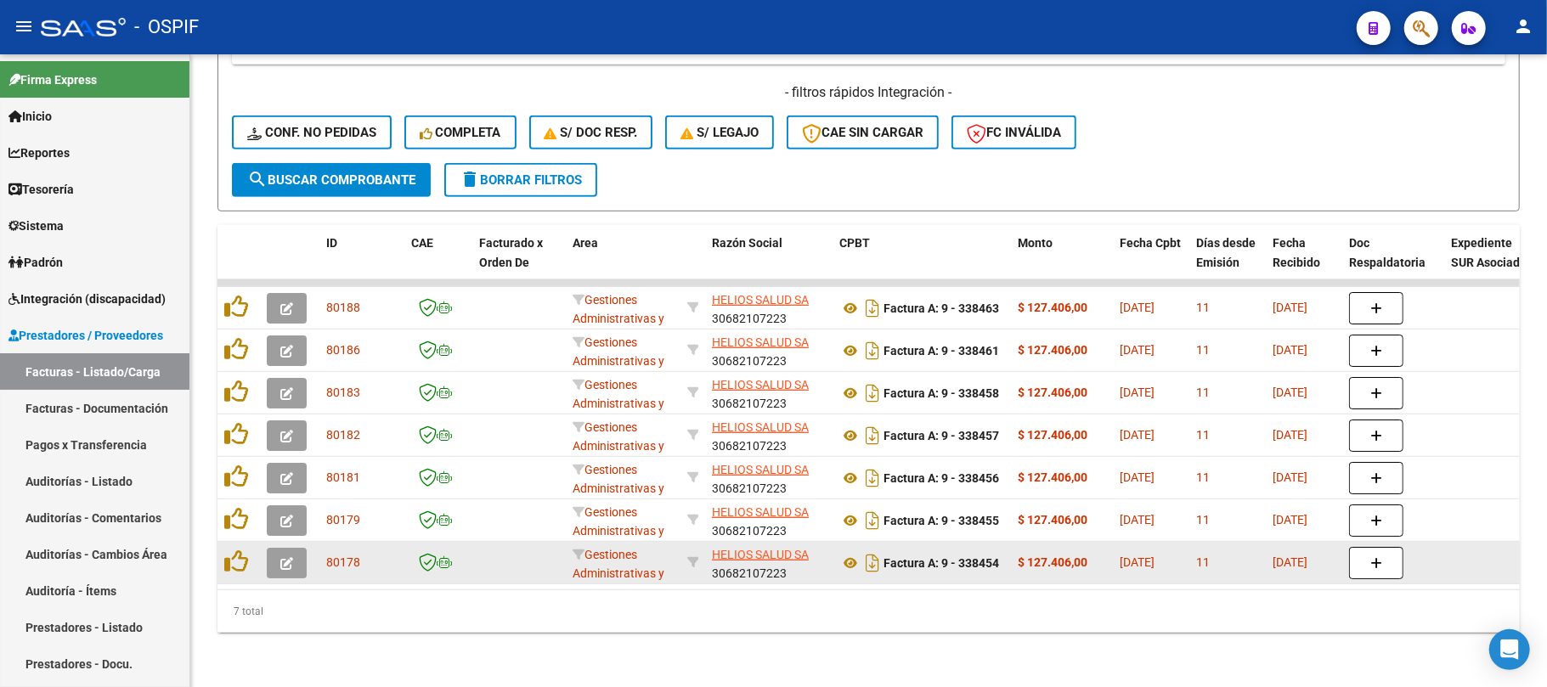
scroll to position [588, 0]
click at [233, 542] on datatable-body-cell at bounding box center [239, 563] width 42 height 42
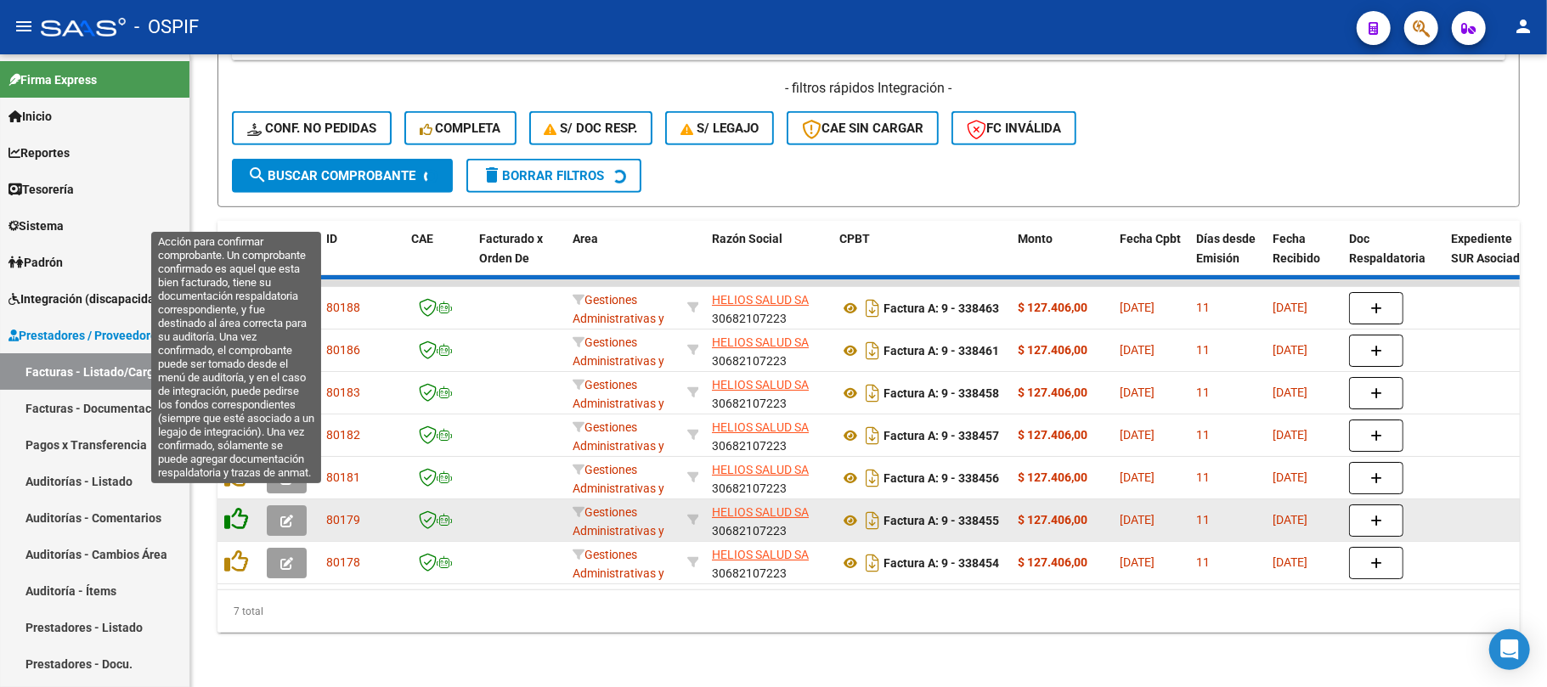
click at [234, 507] on icon at bounding box center [236, 519] width 24 height 24
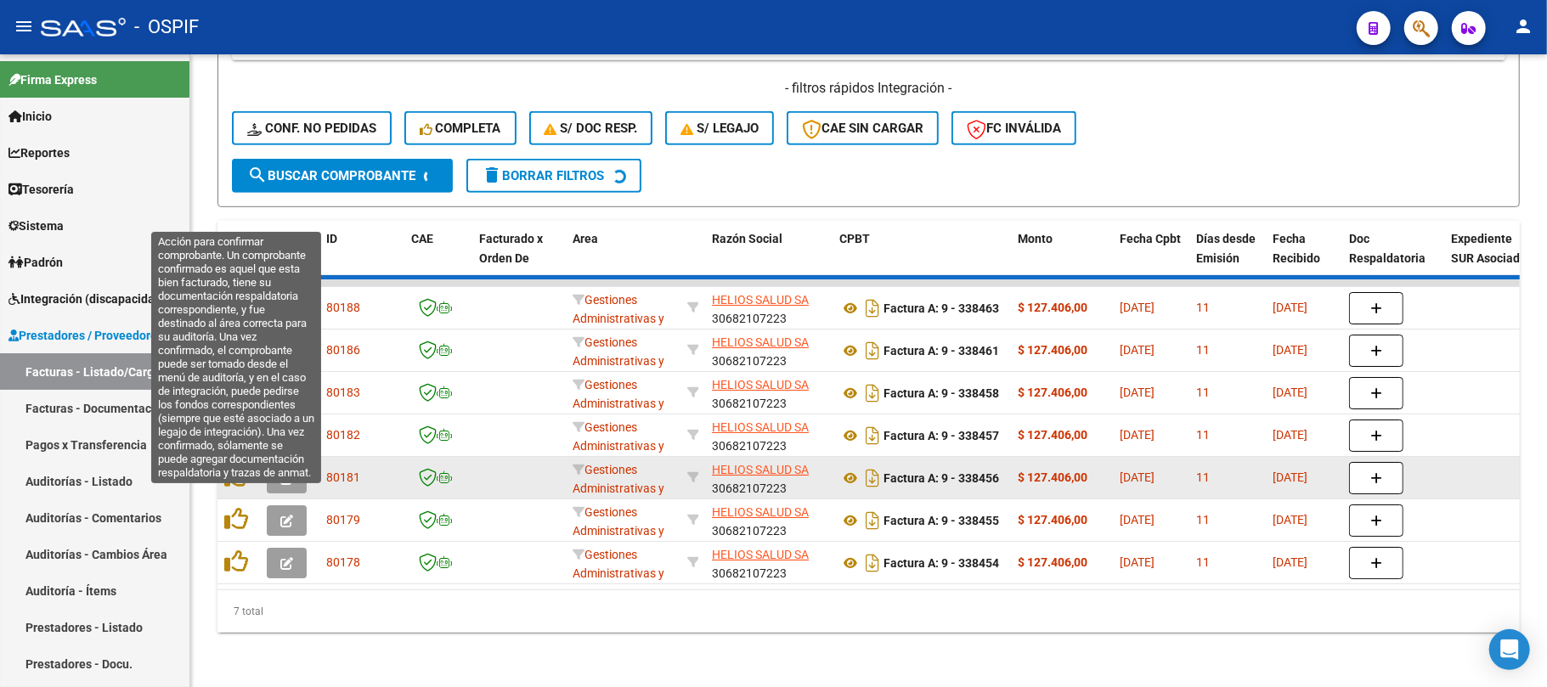
click at [241, 465] on icon at bounding box center [236, 477] width 24 height 24
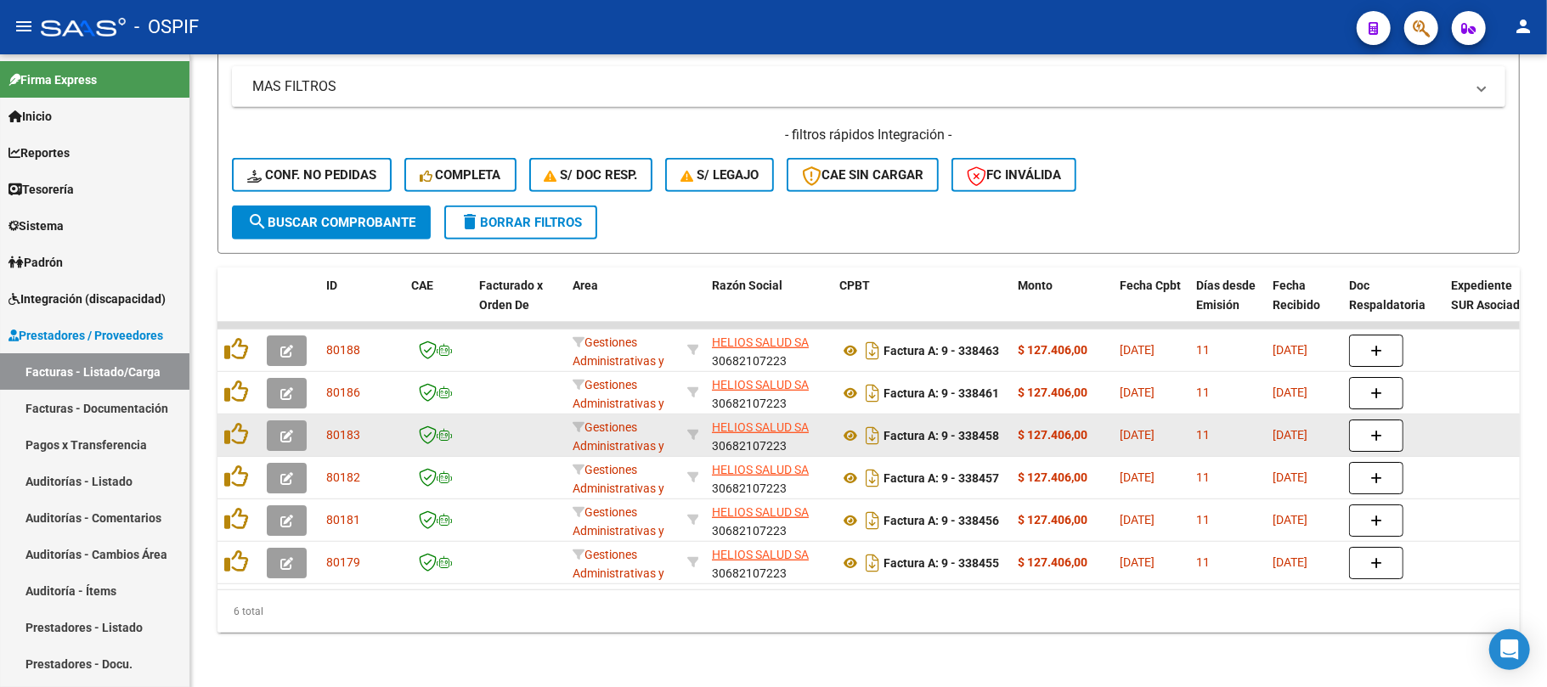
click at [235, 422] on icon at bounding box center [236, 434] width 24 height 24
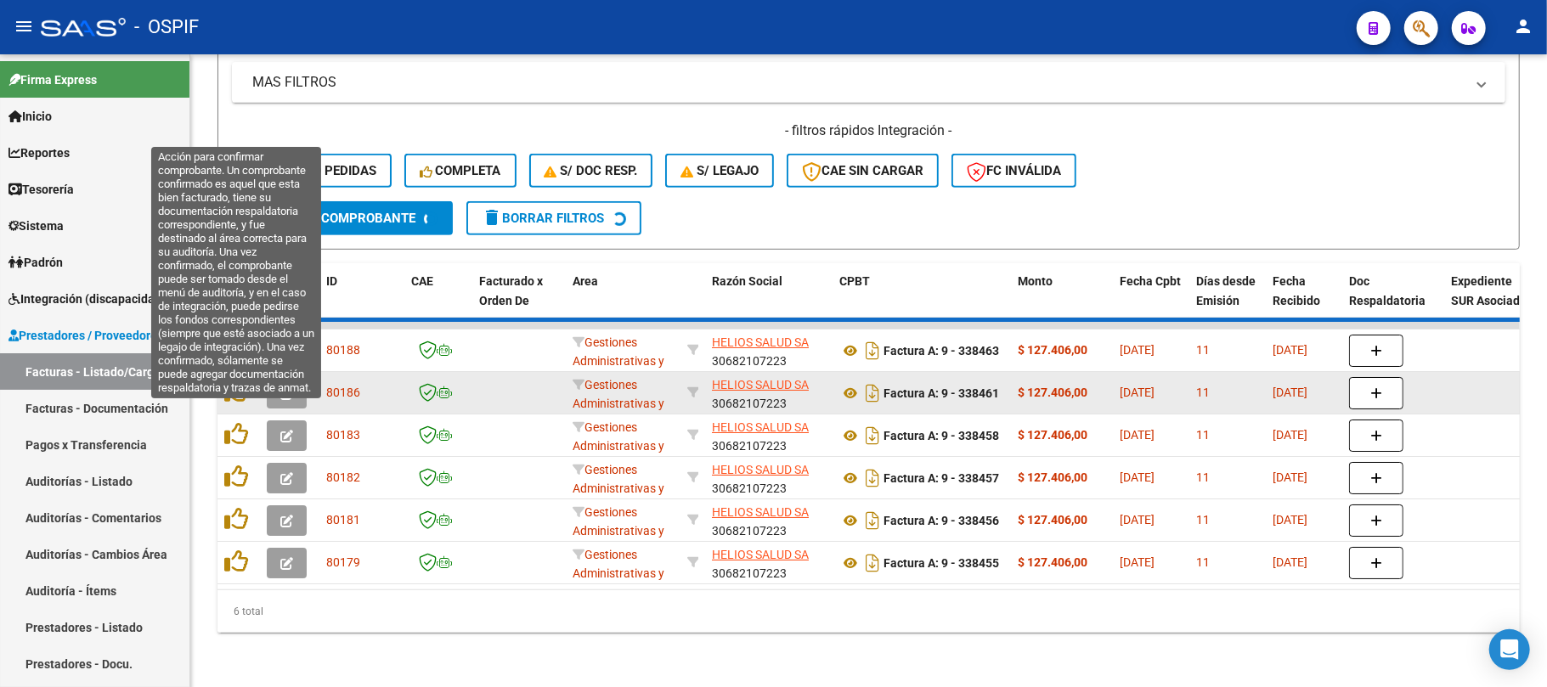
click at [236, 415] on datatable-body-cell at bounding box center [239, 436] width 42 height 42
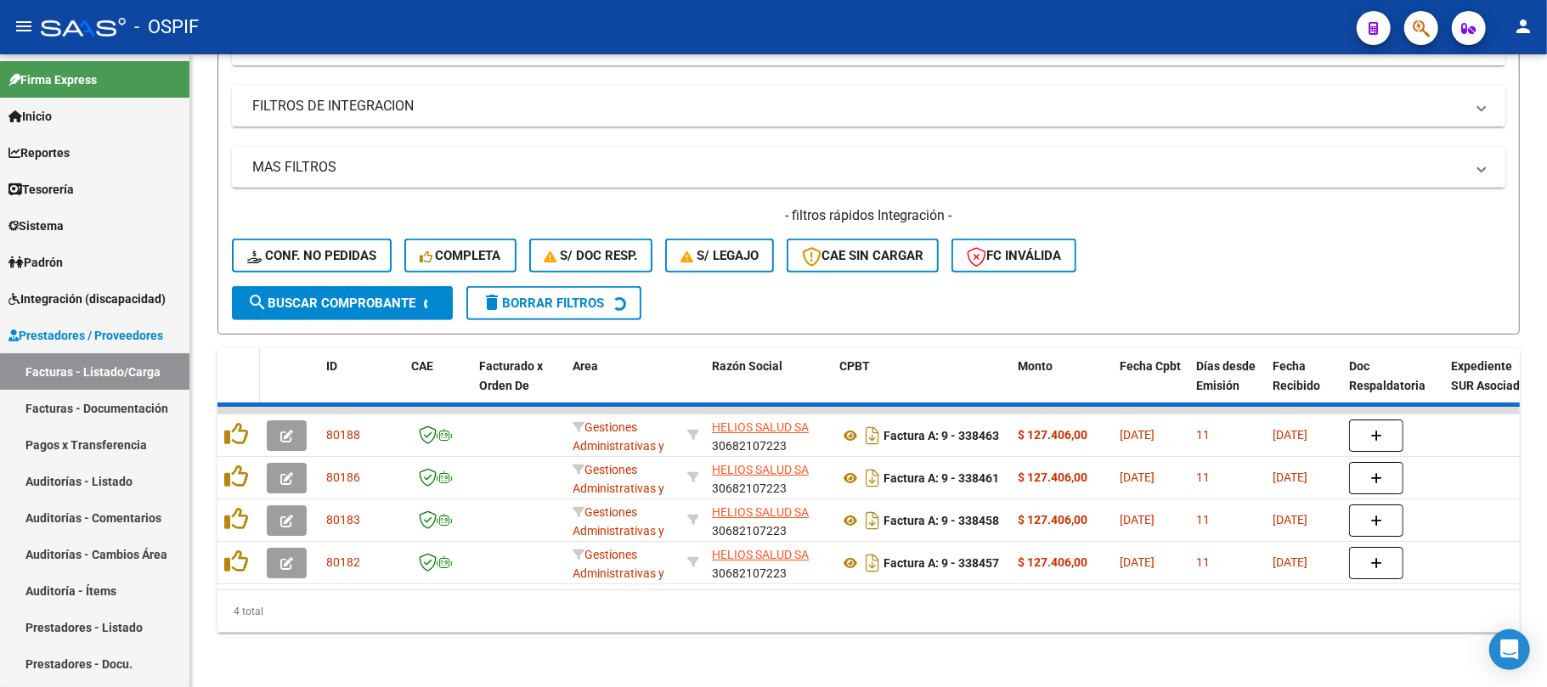
click at [236, 369] on datatable-header-cell at bounding box center [239, 385] width 42 height 75
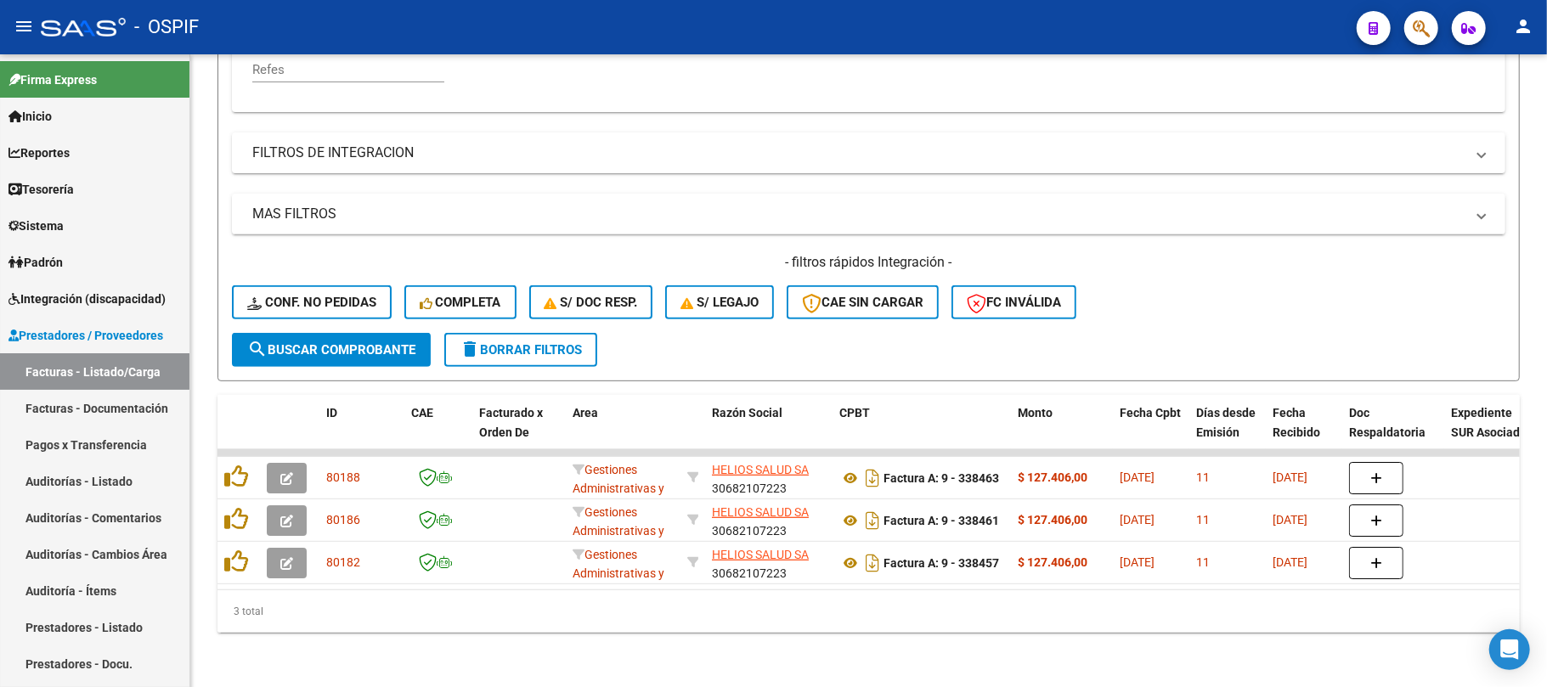
click at [240, 350] on form "Filtros Id Gestiones Administrativas y Otros Area Seleccionar Gerenciador Selec…" at bounding box center [869, 90] width 1302 height 582
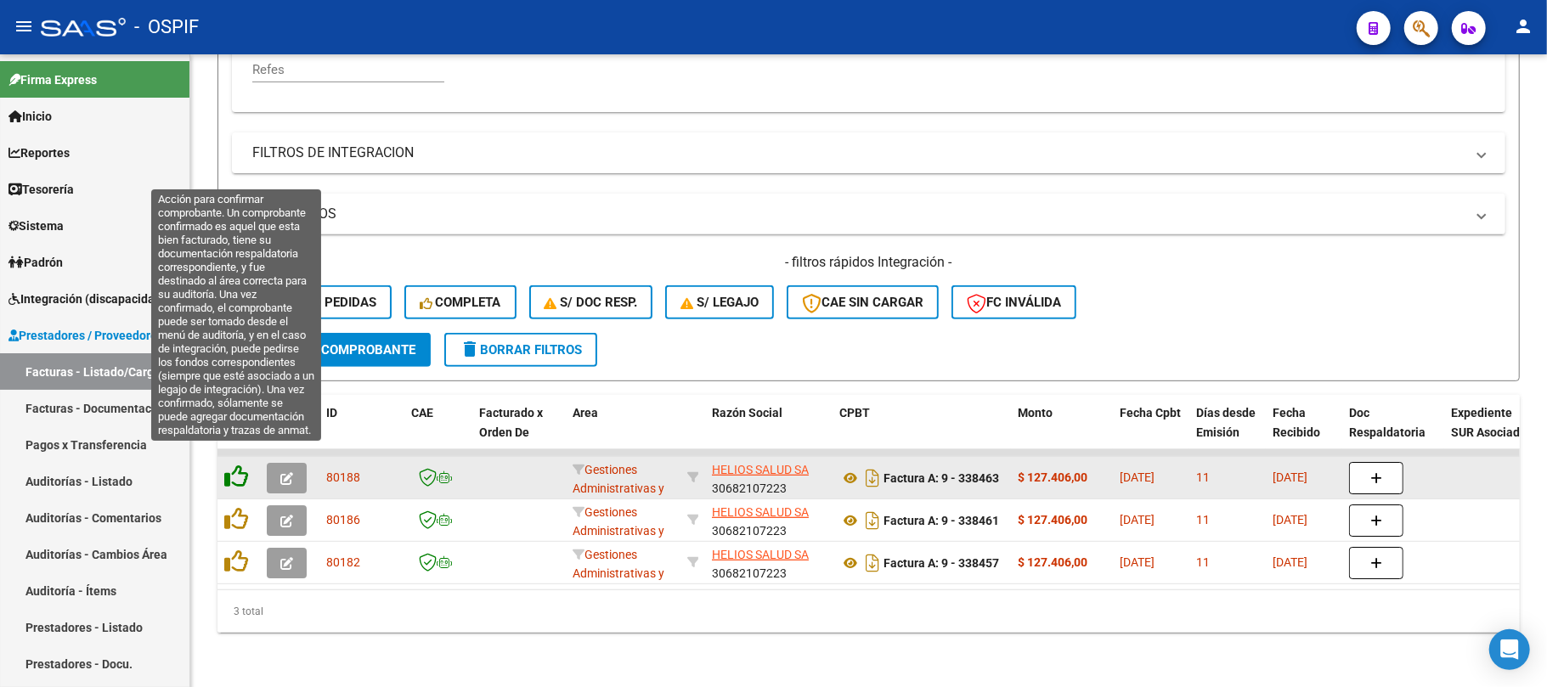
click at [246, 465] on icon at bounding box center [236, 477] width 24 height 24
click at [240, 466] on icon at bounding box center [236, 477] width 24 height 24
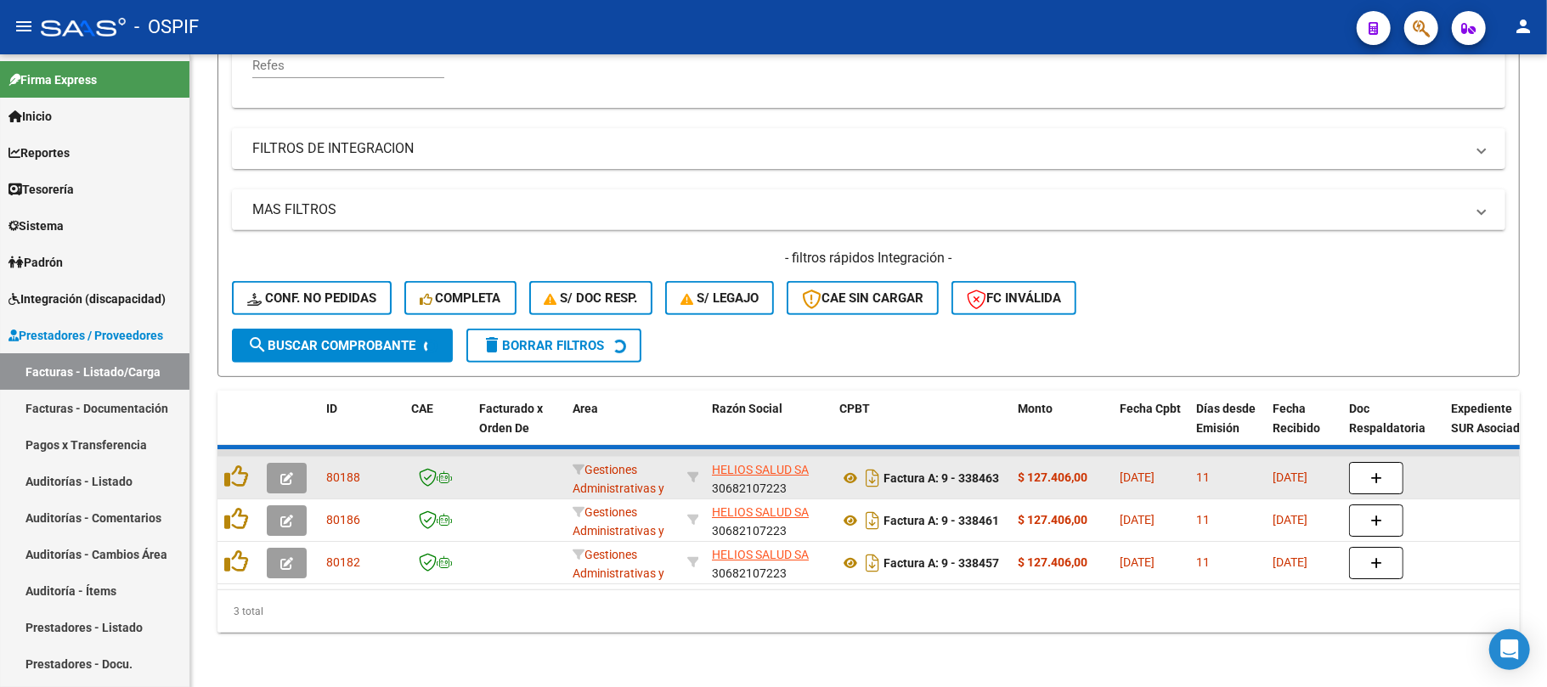
click at [240, 481] on datatable-body-cell at bounding box center [239, 478] width 42 height 42
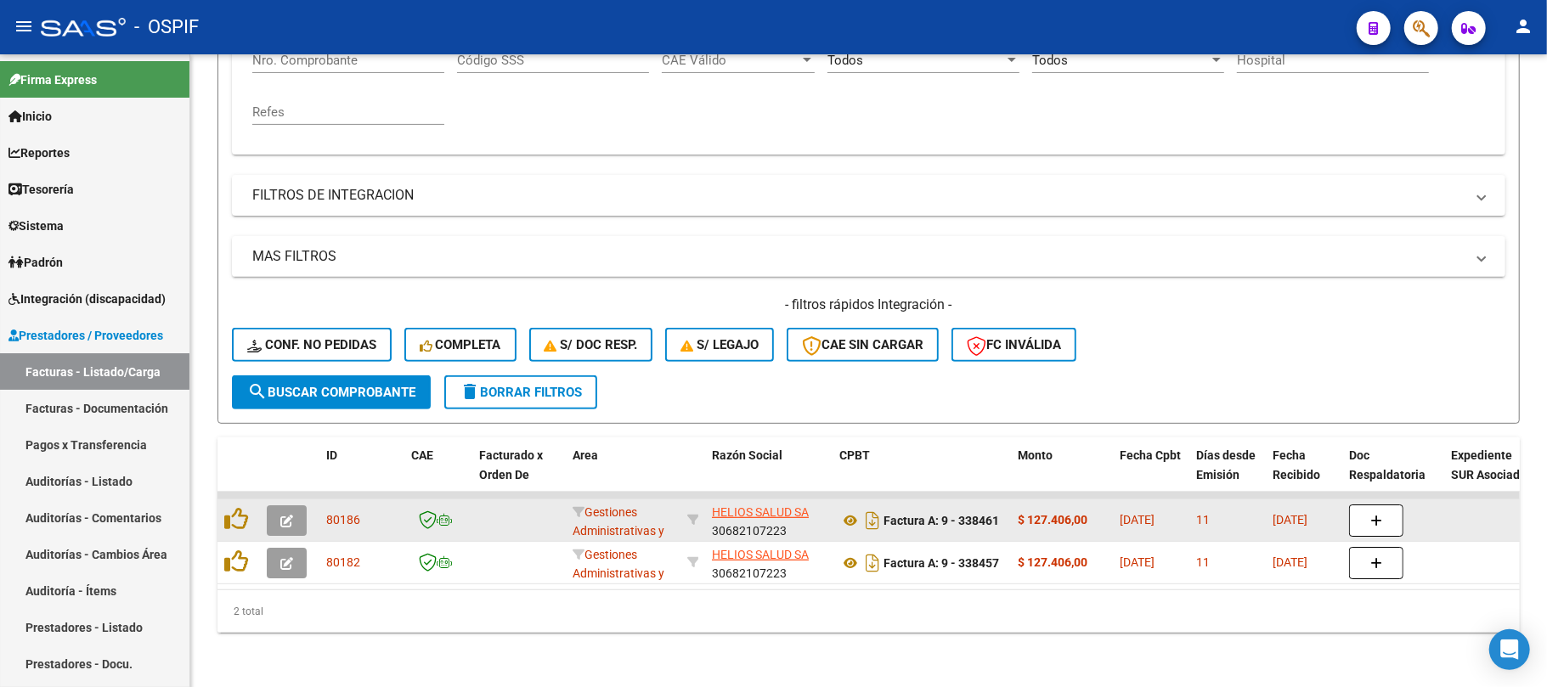
scroll to position [376, 0]
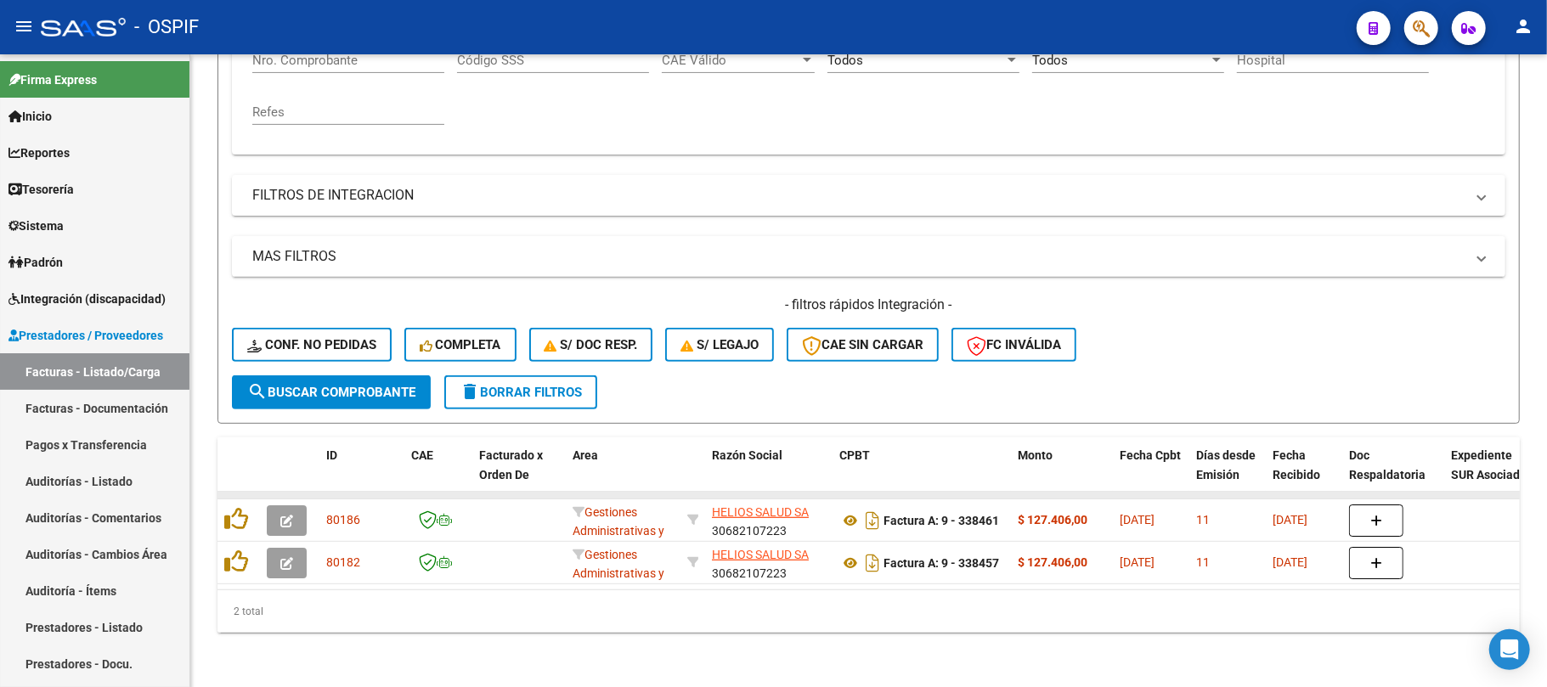
click at [240, 492] on datatable-body-cell at bounding box center [239, 495] width 42 height 7
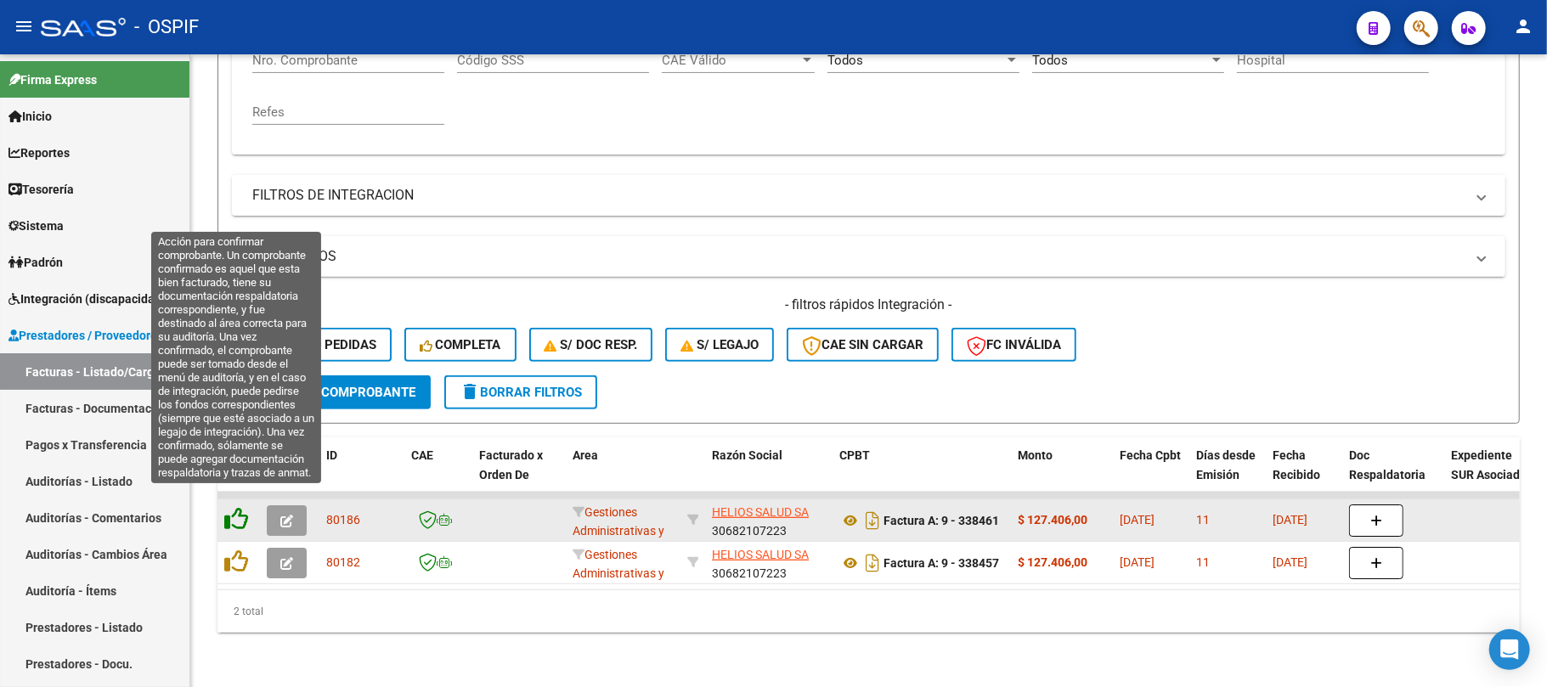
click at [240, 507] on icon at bounding box center [236, 519] width 24 height 24
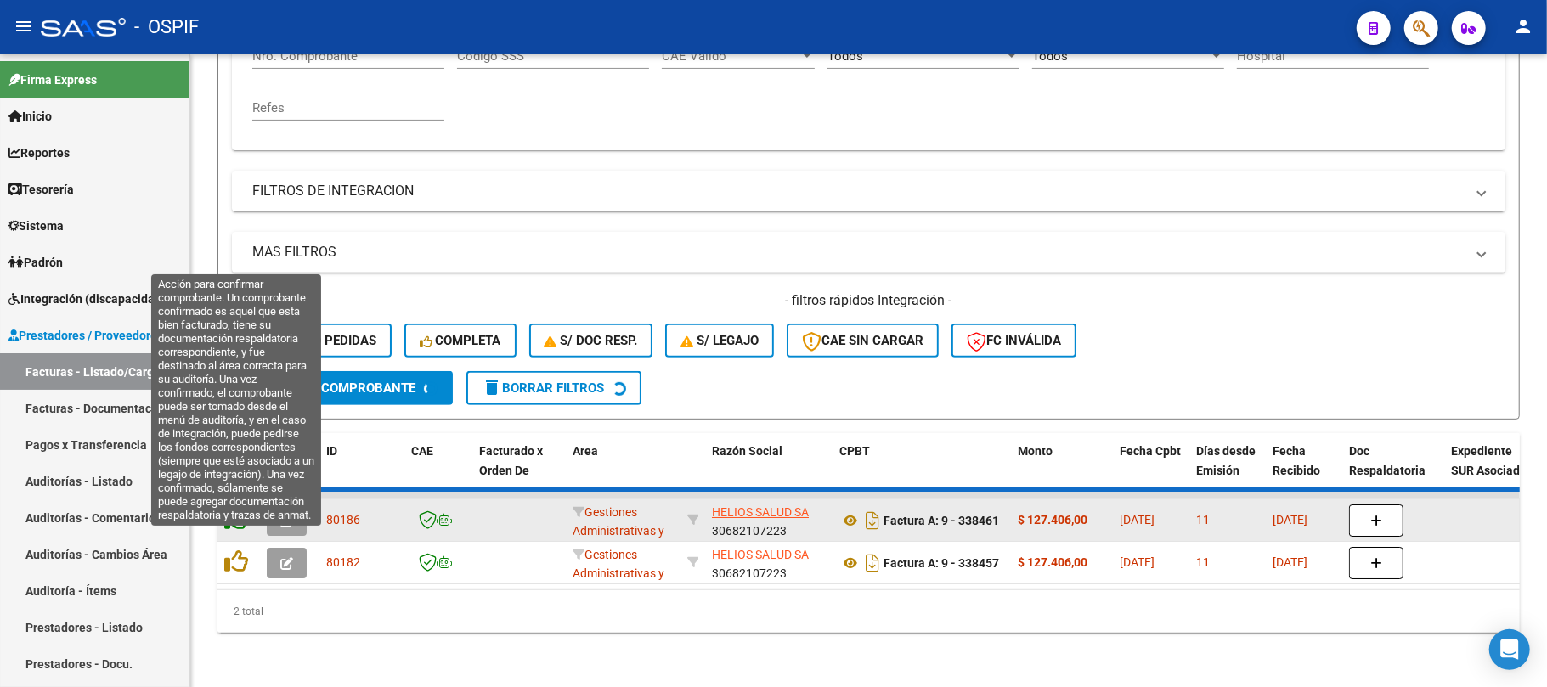
click at [236, 531] on icon at bounding box center [236, 519] width 24 height 24
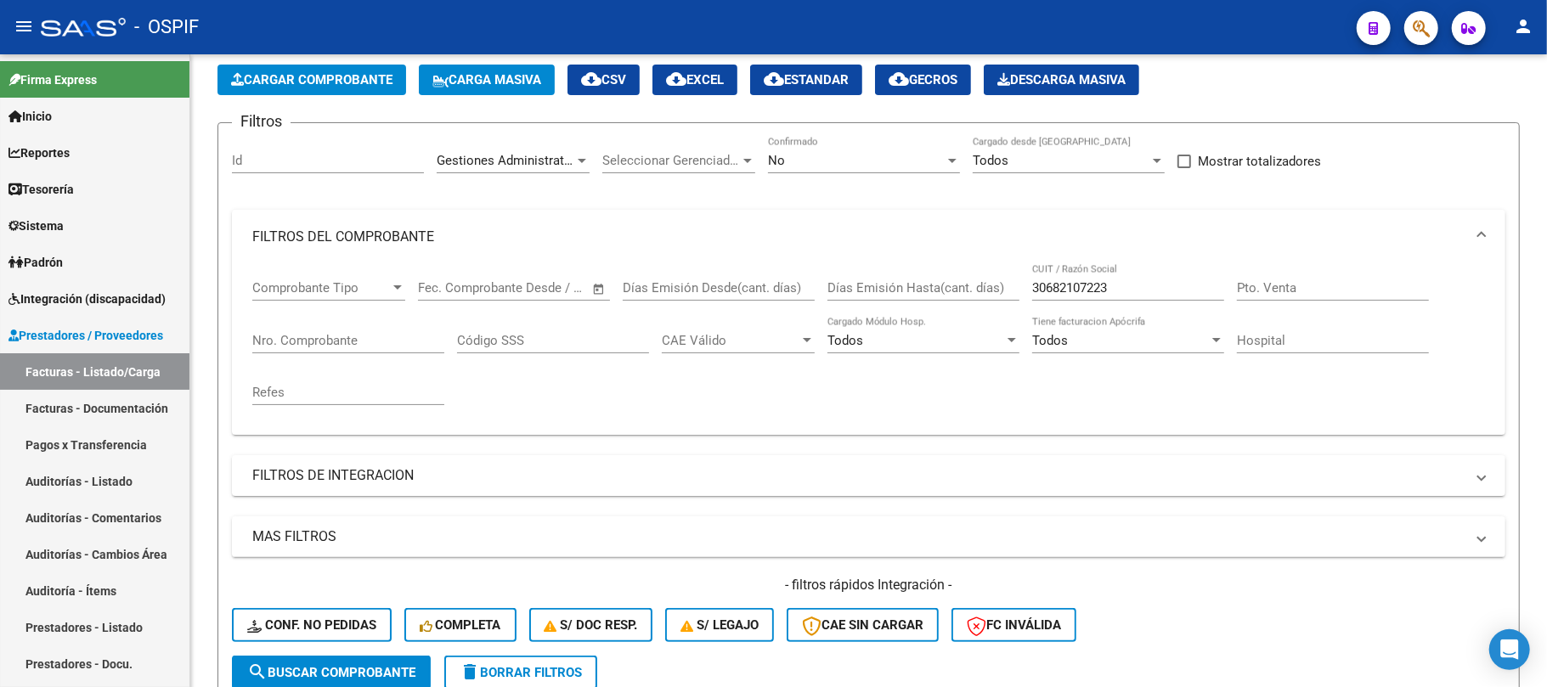
scroll to position [76, 0]
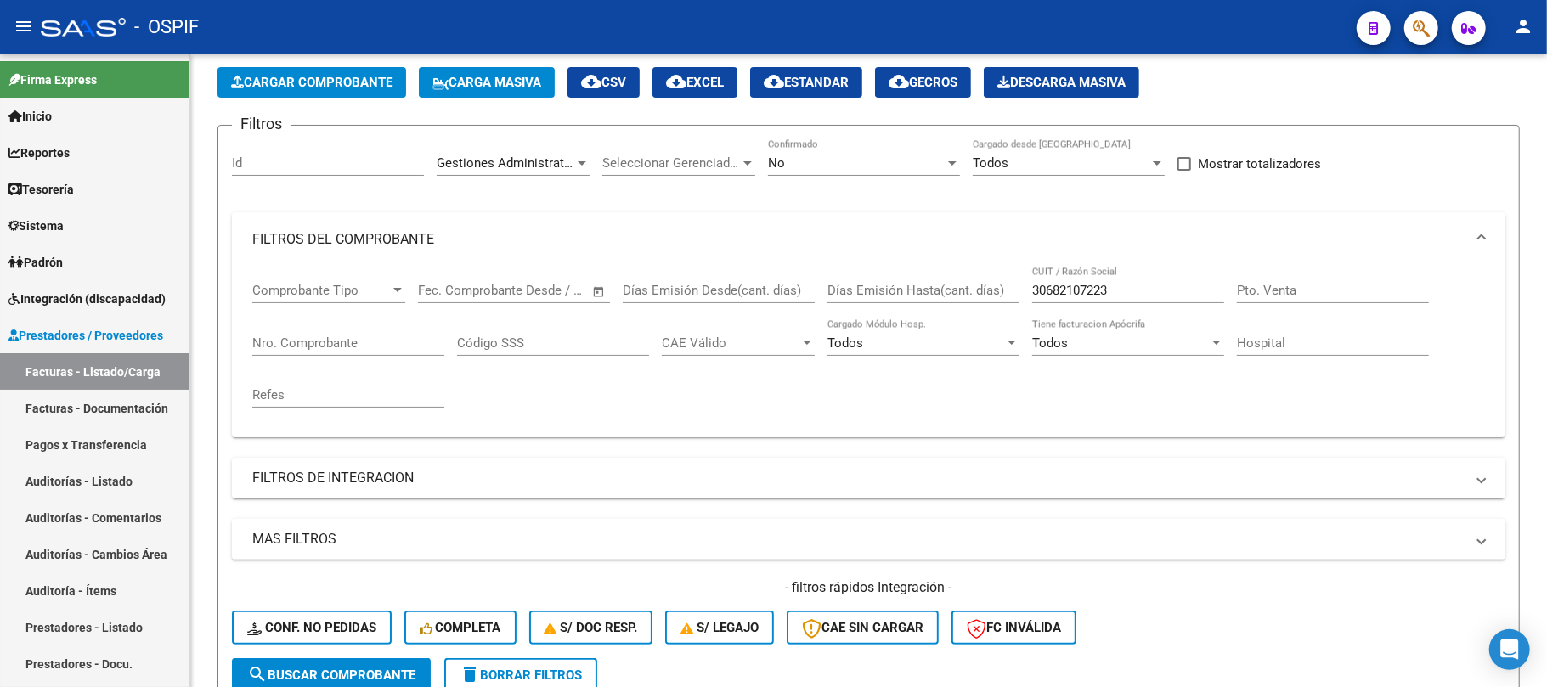
click at [378, 342] on input "Nro. Comprobante" at bounding box center [348, 343] width 192 height 15
paste input "338467"
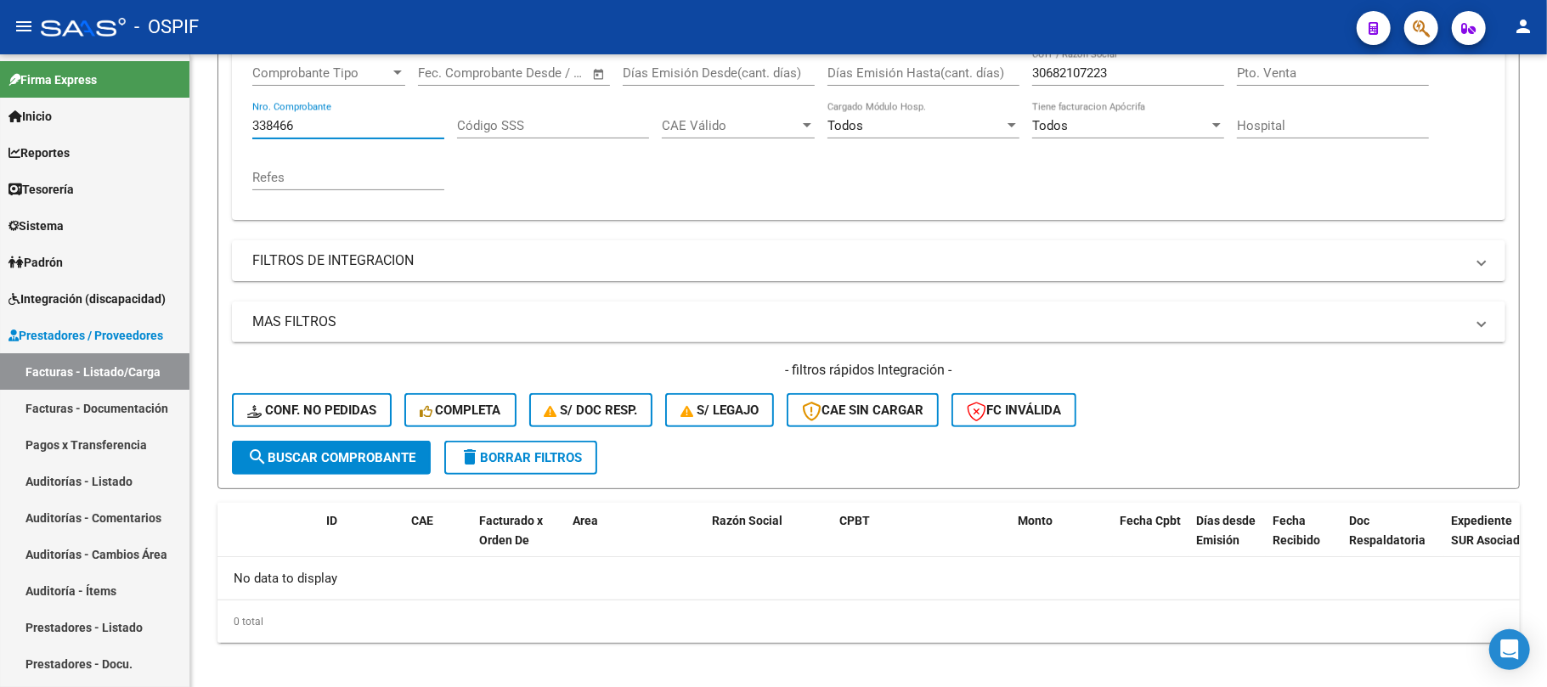
scroll to position [303, 0]
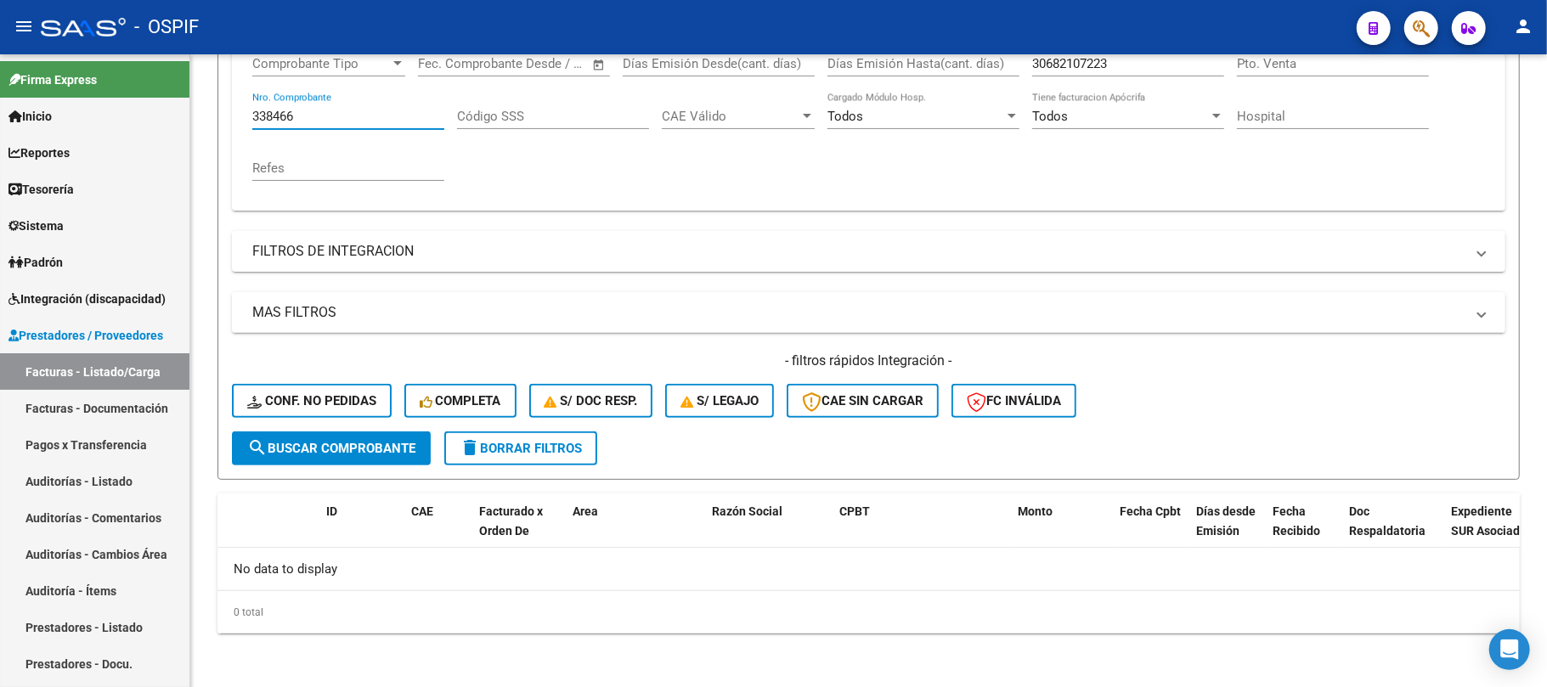
type input "338466"
click at [393, 456] on button "search Buscar Comprobante" at bounding box center [331, 449] width 199 height 34
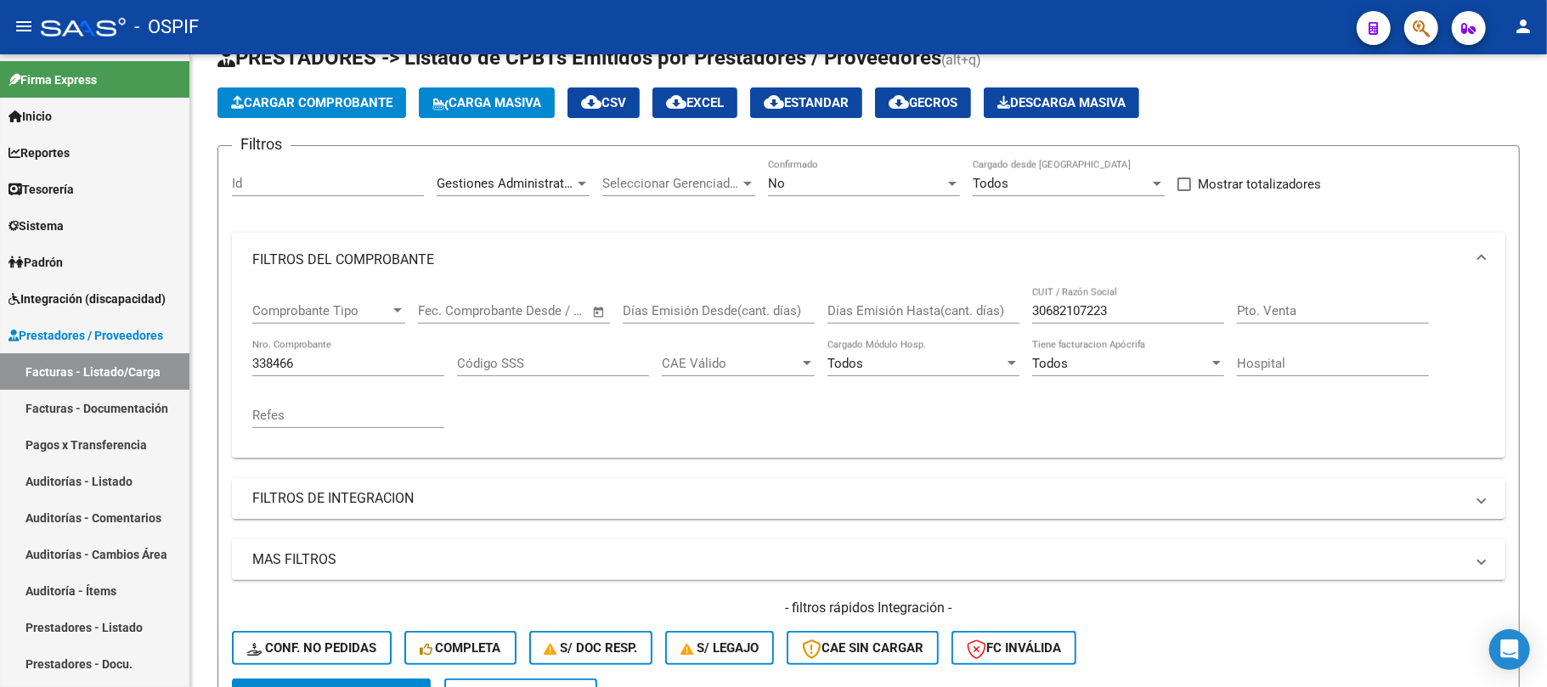
scroll to position [0, 0]
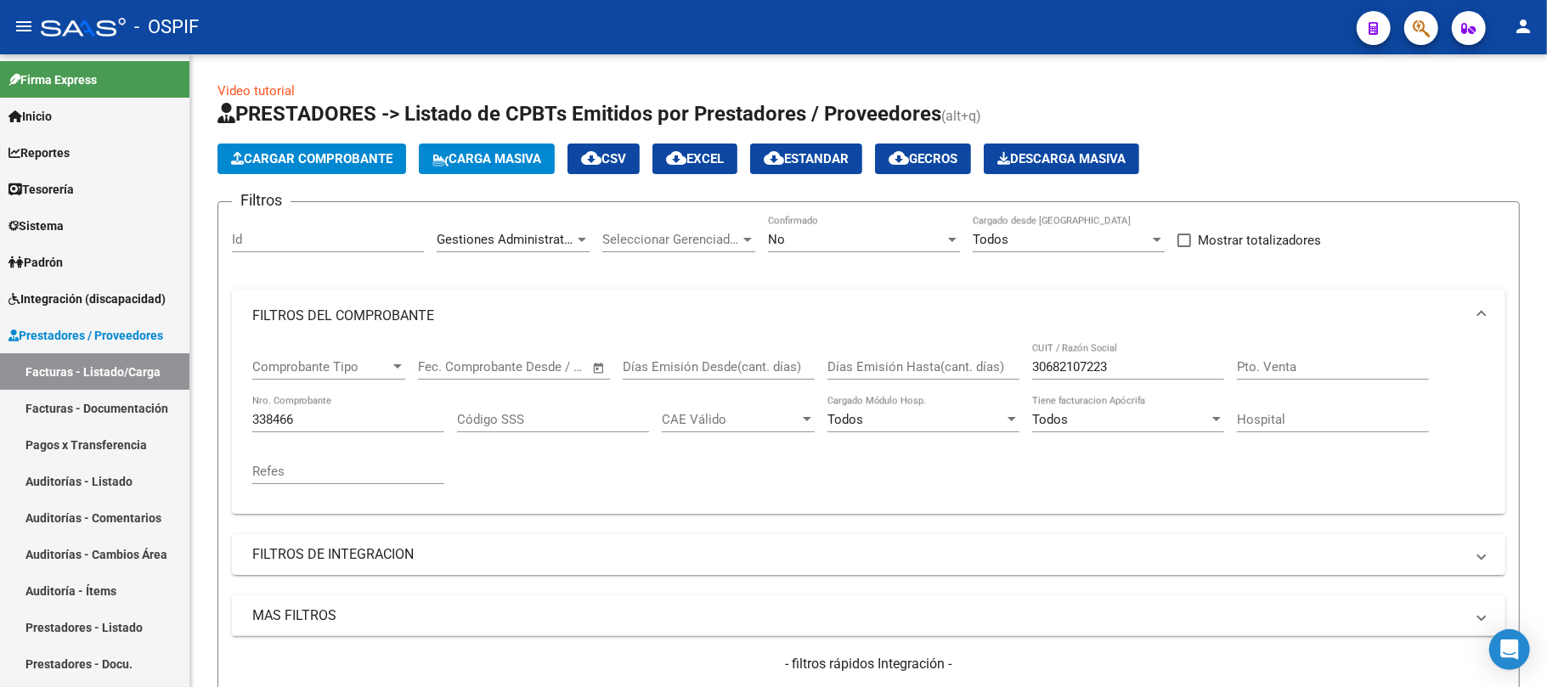
click at [856, 219] on div "No Confirmado" at bounding box center [864, 234] width 192 height 37
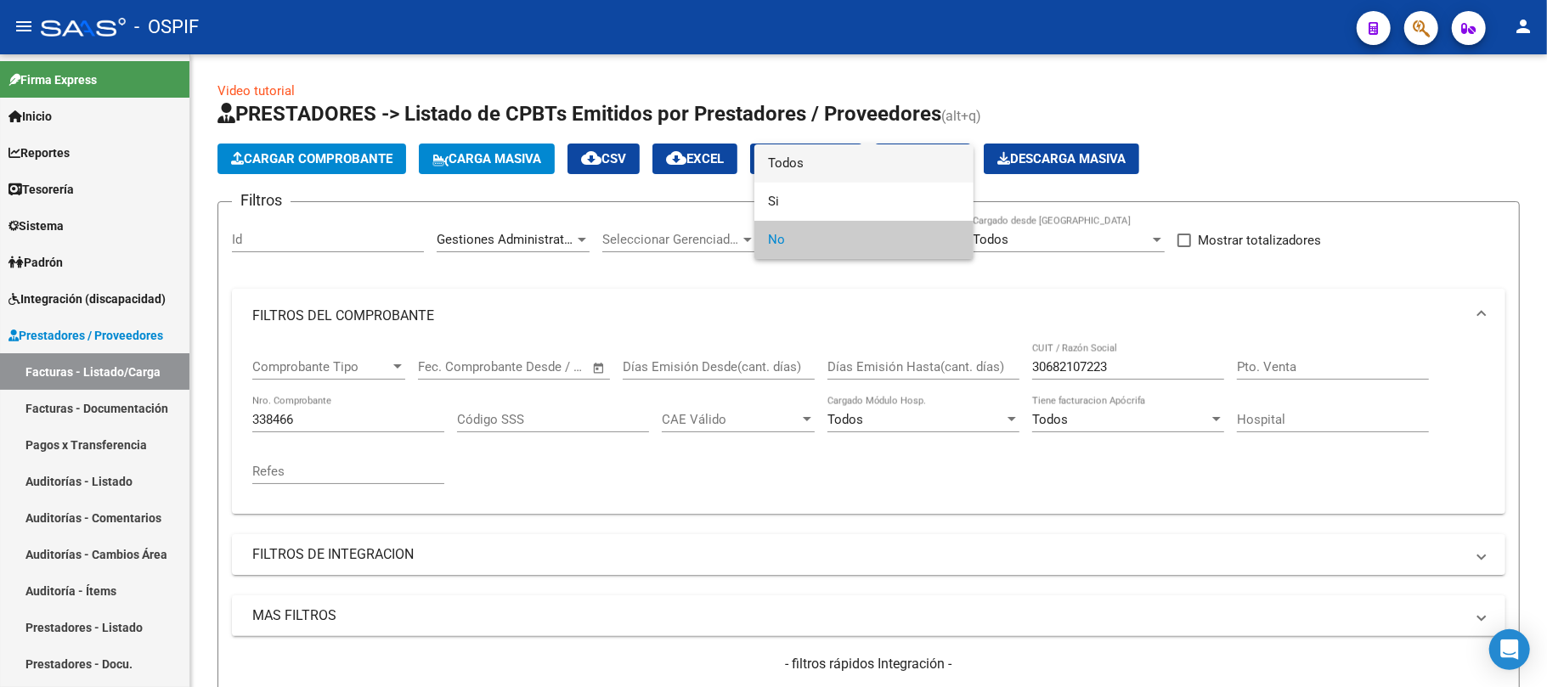
click at [847, 173] on span "Todos" at bounding box center [864, 163] width 192 height 38
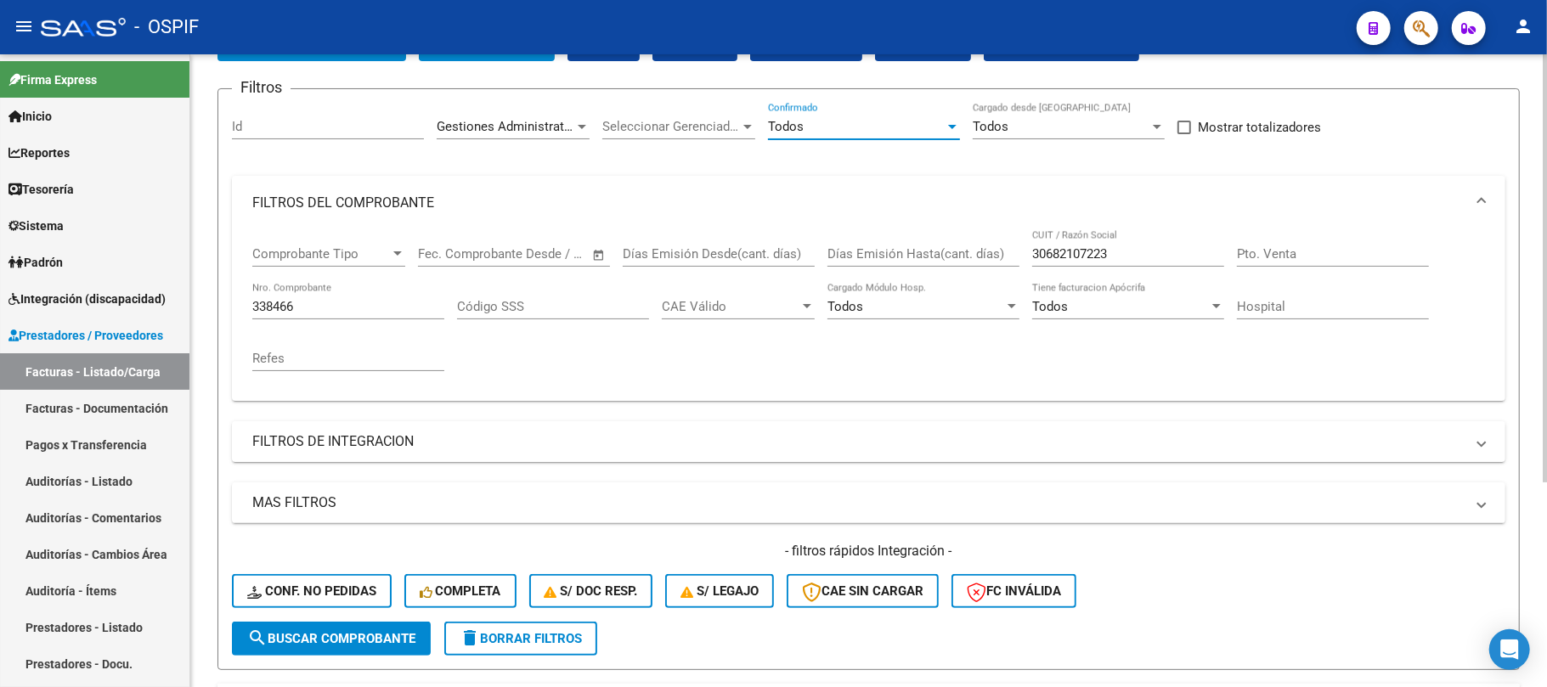
click at [284, 633] on span "search Buscar Comprobante" at bounding box center [331, 638] width 168 height 15
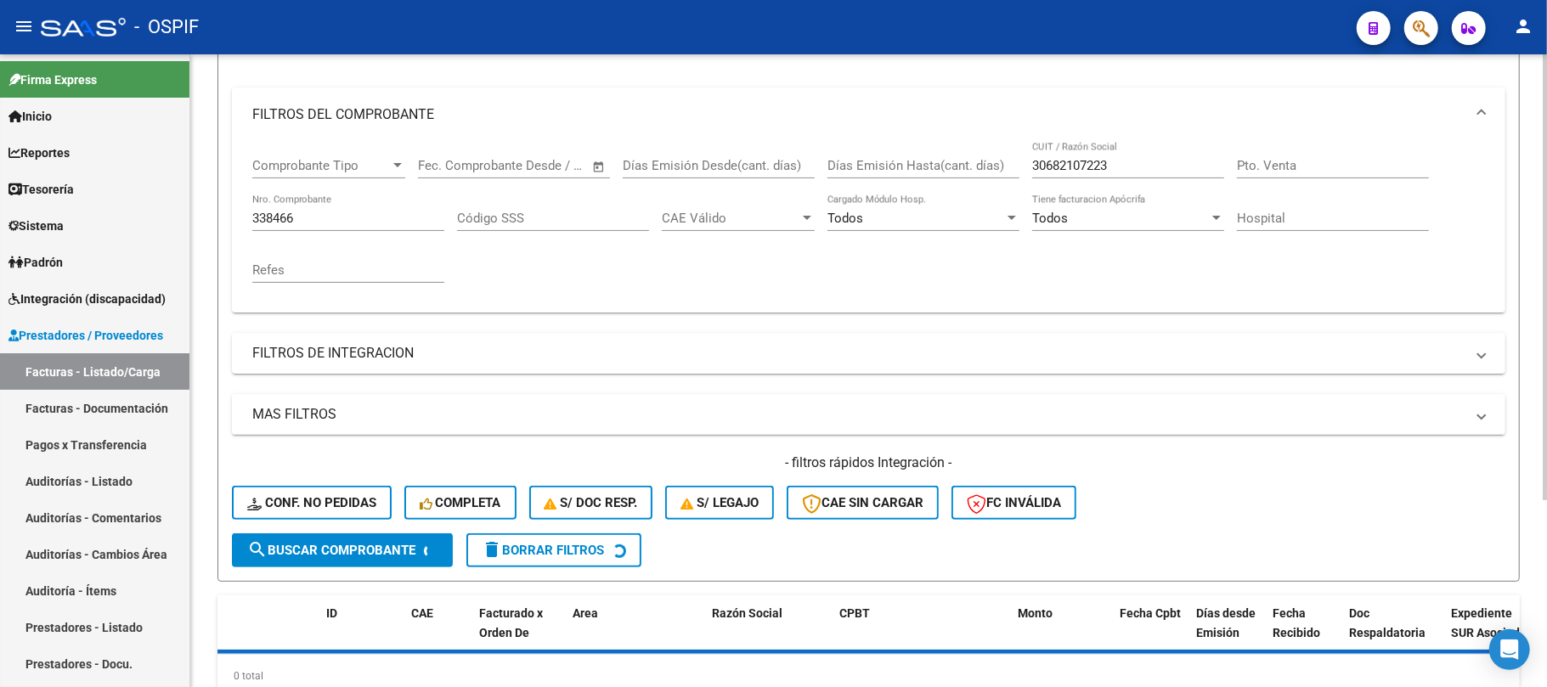
scroll to position [265, 0]
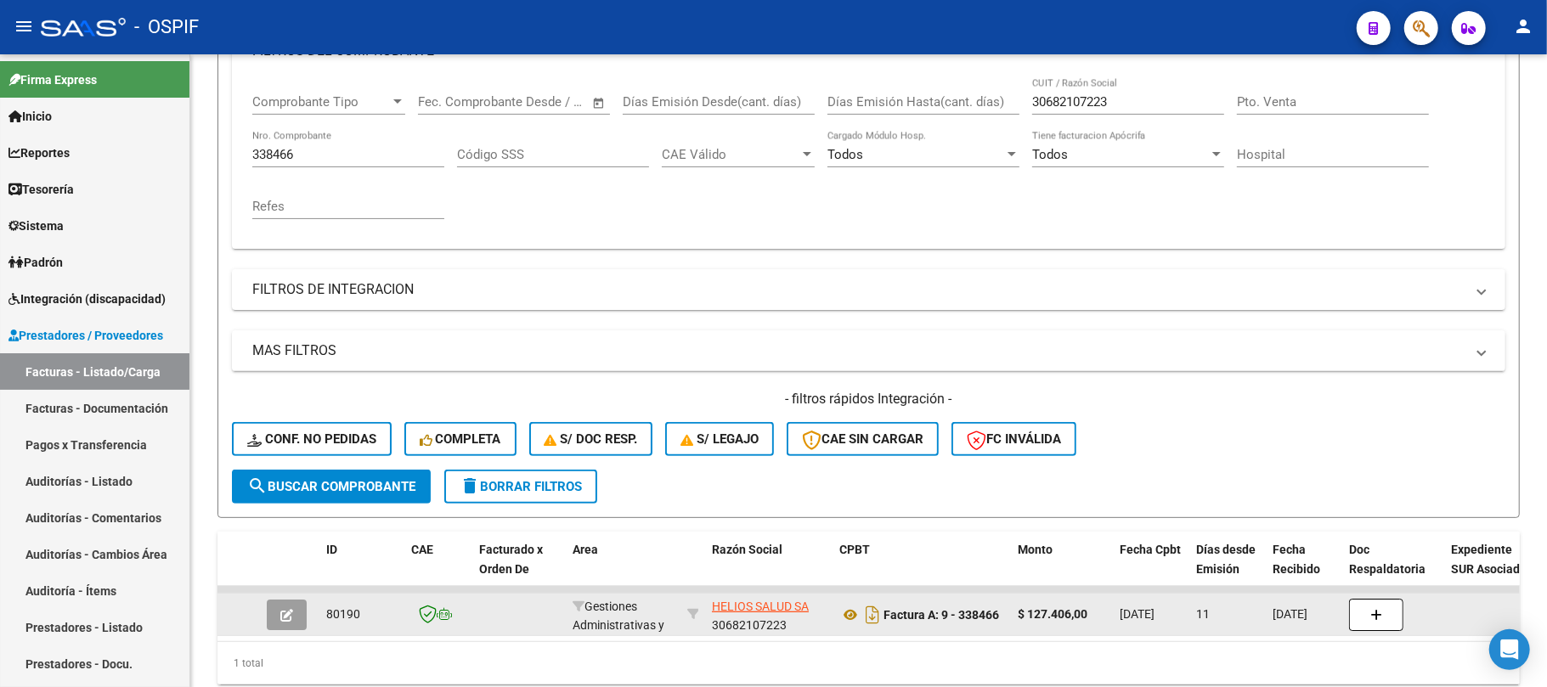
click at [272, 622] on button "button" at bounding box center [287, 615] width 40 height 31
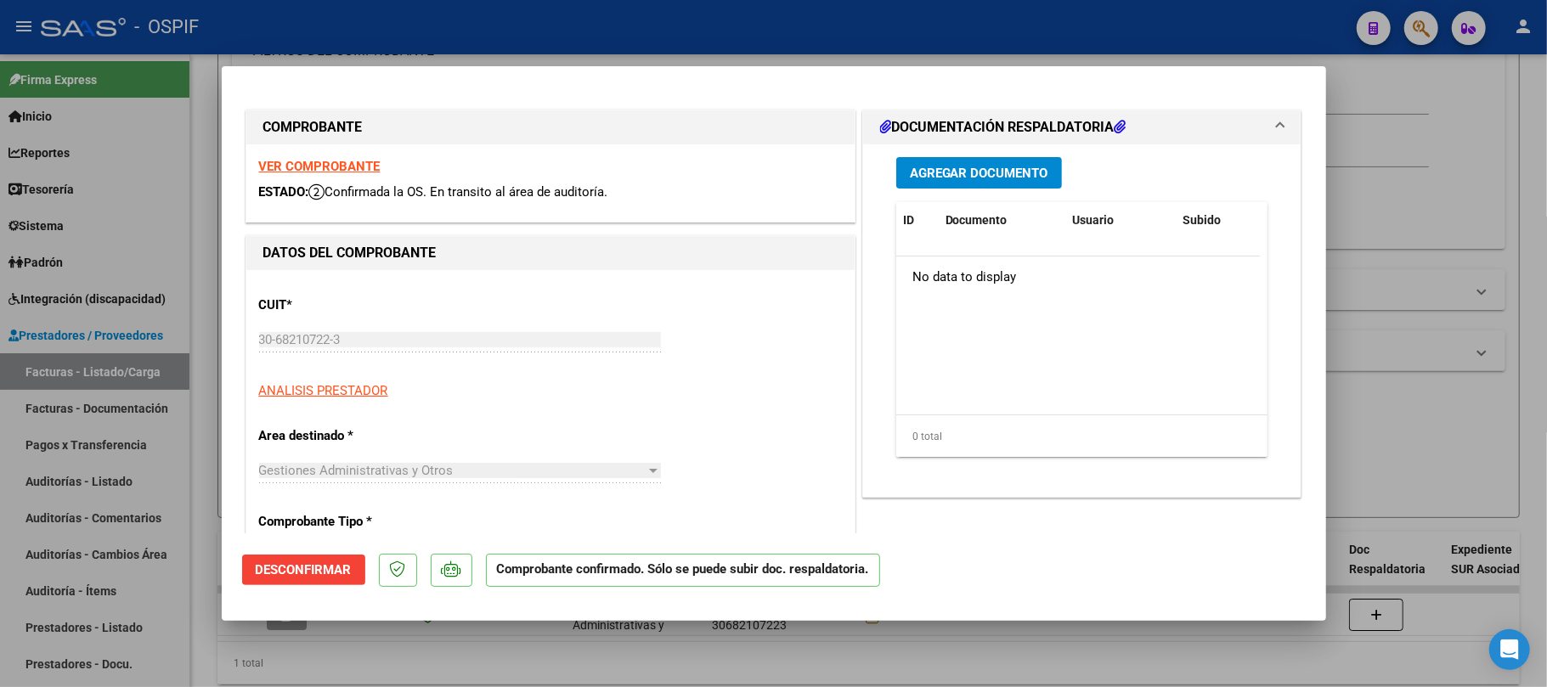
click at [260, 583] on button "Desconfirmar" at bounding box center [303, 570] width 123 height 31
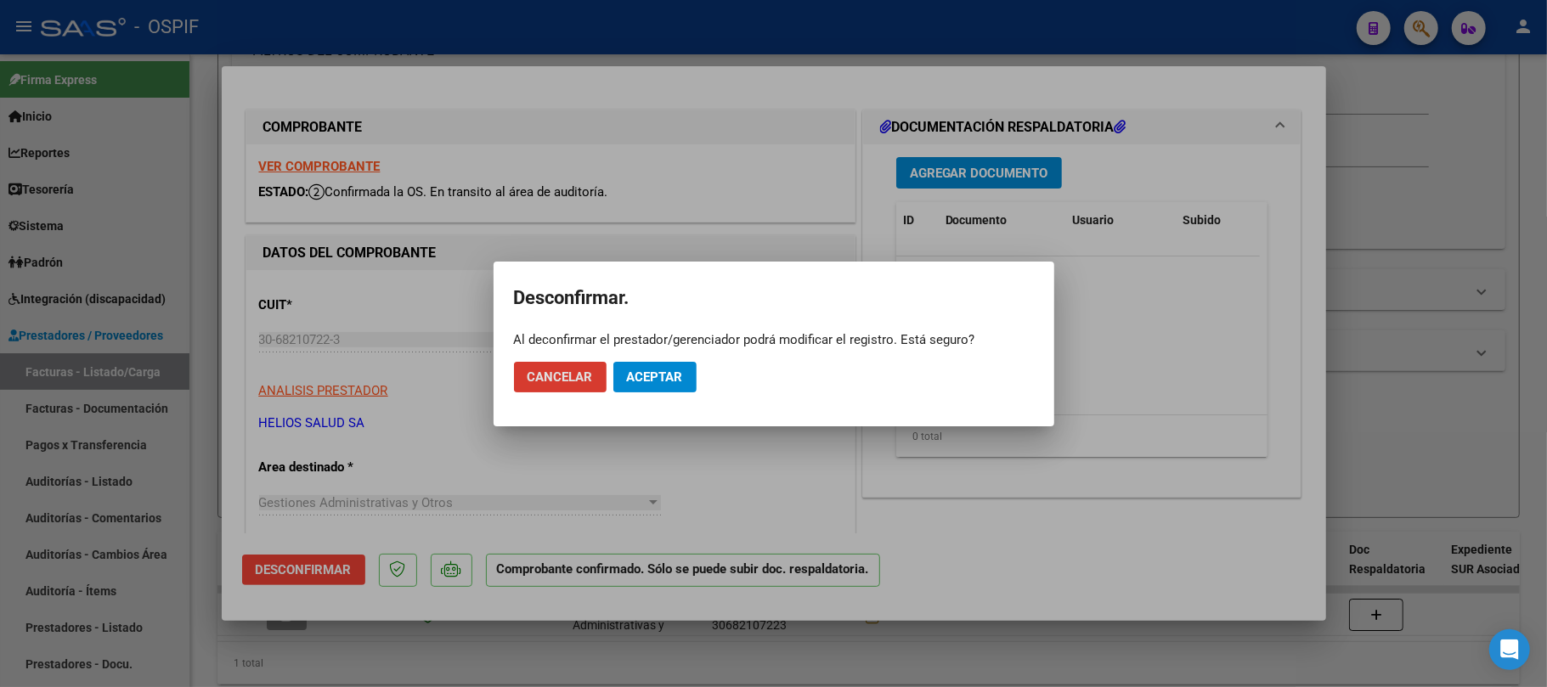
click at [670, 365] on button "Aceptar" at bounding box center [654, 377] width 83 height 31
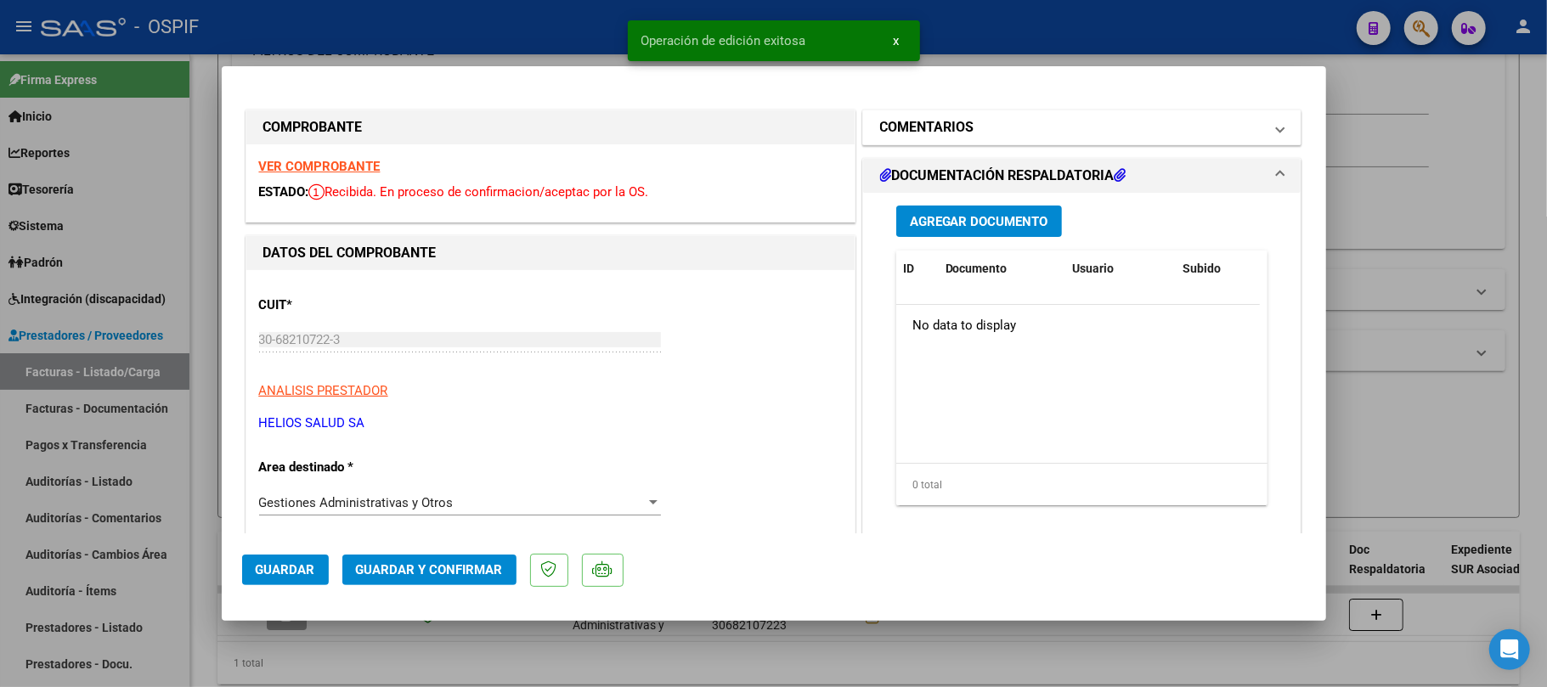
click at [1054, 123] on mat-panel-title "COMENTARIOS" at bounding box center [1072, 127] width 384 height 20
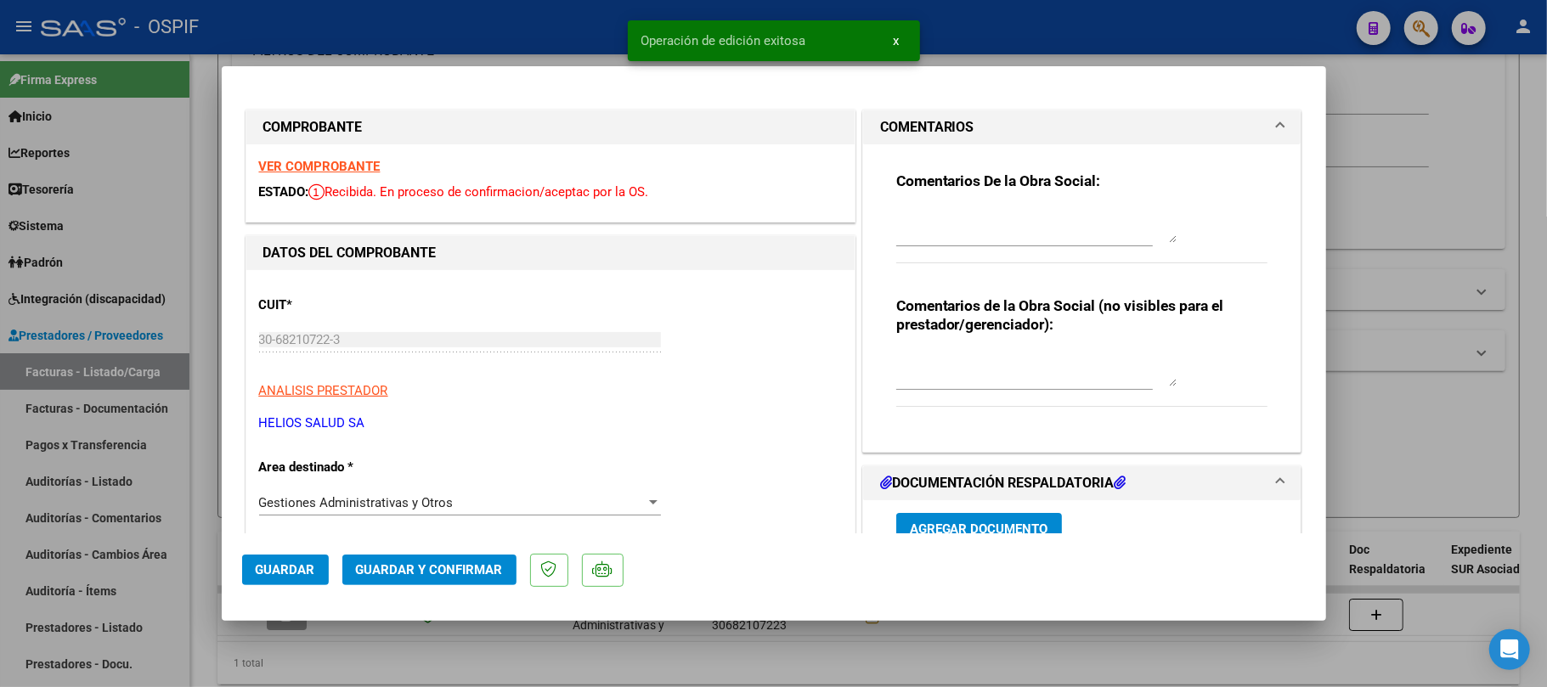
click at [980, 369] on textarea at bounding box center [1036, 370] width 280 height 34
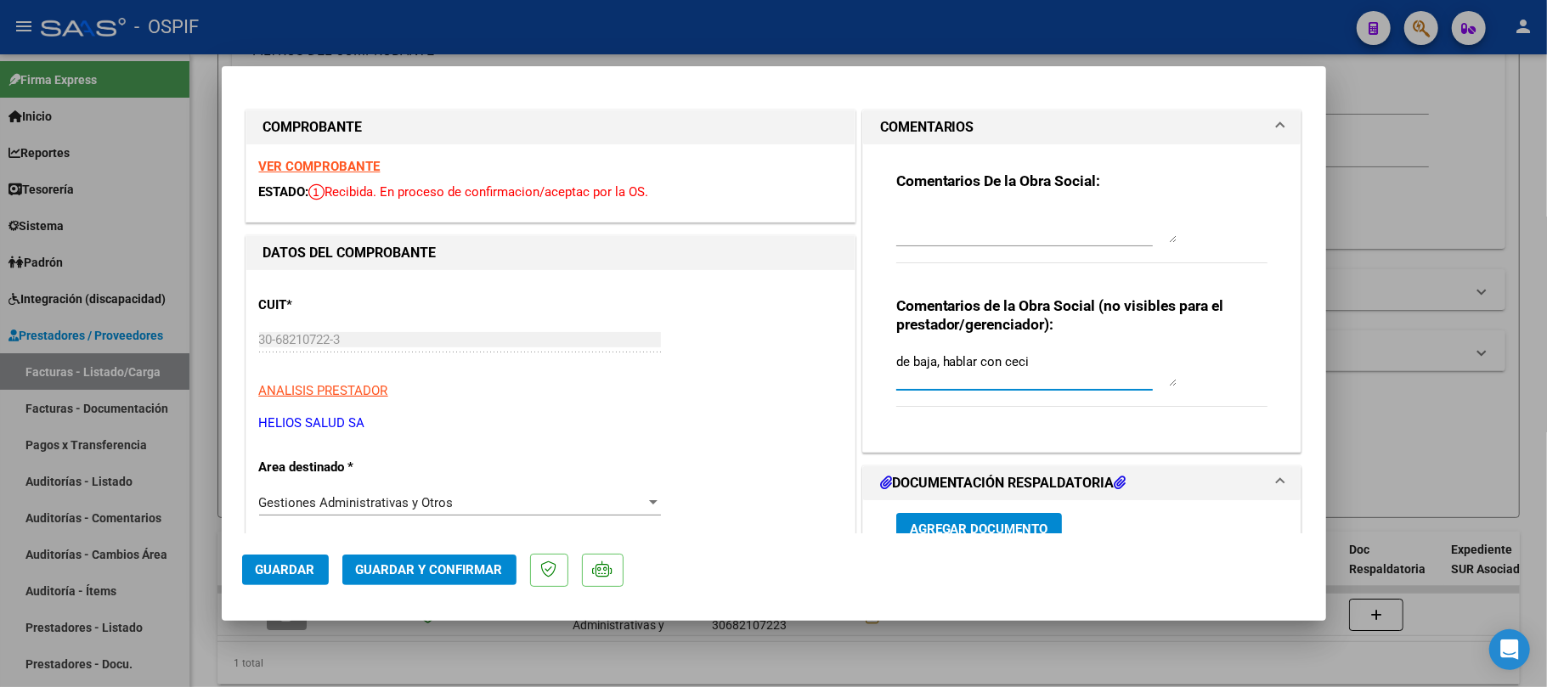
type textarea "de baja, hablar con ceci"
click at [285, 558] on button "Guardar" at bounding box center [285, 570] width 87 height 31
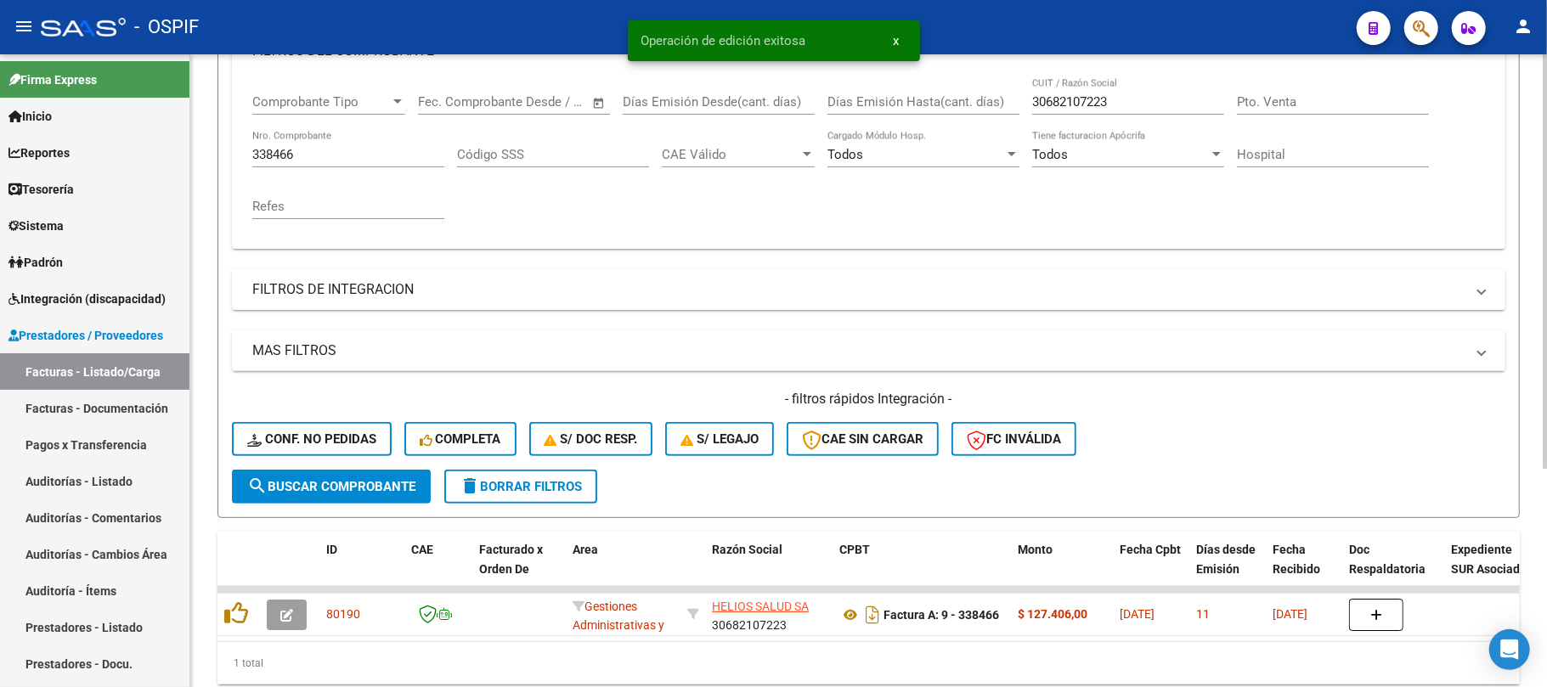
click at [353, 150] on input "338466" at bounding box center [348, 154] width 192 height 15
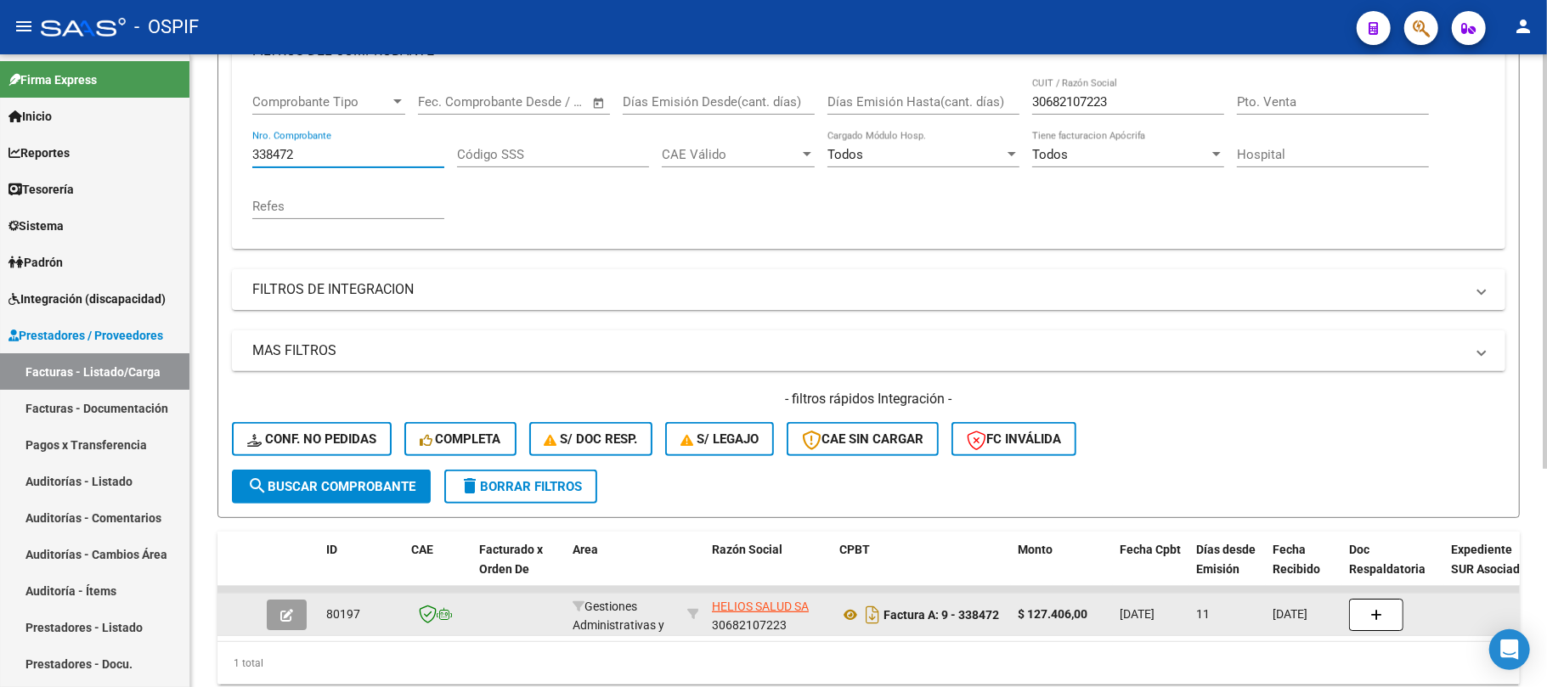
type input "338472"
click at [289, 609] on icon "button" at bounding box center [286, 615] width 13 height 13
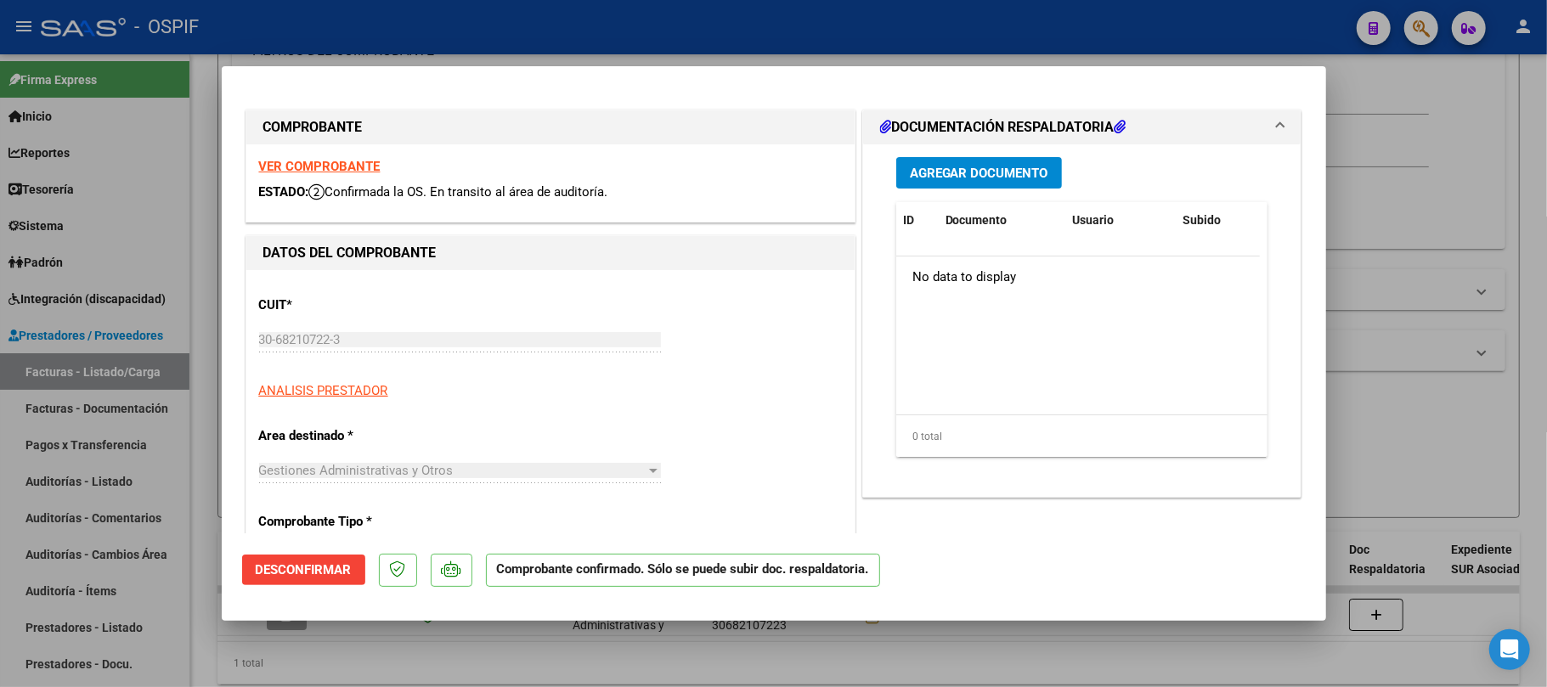
click at [334, 562] on span "Desconfirmar" at bounding box center [304, 569] width 96 height 15
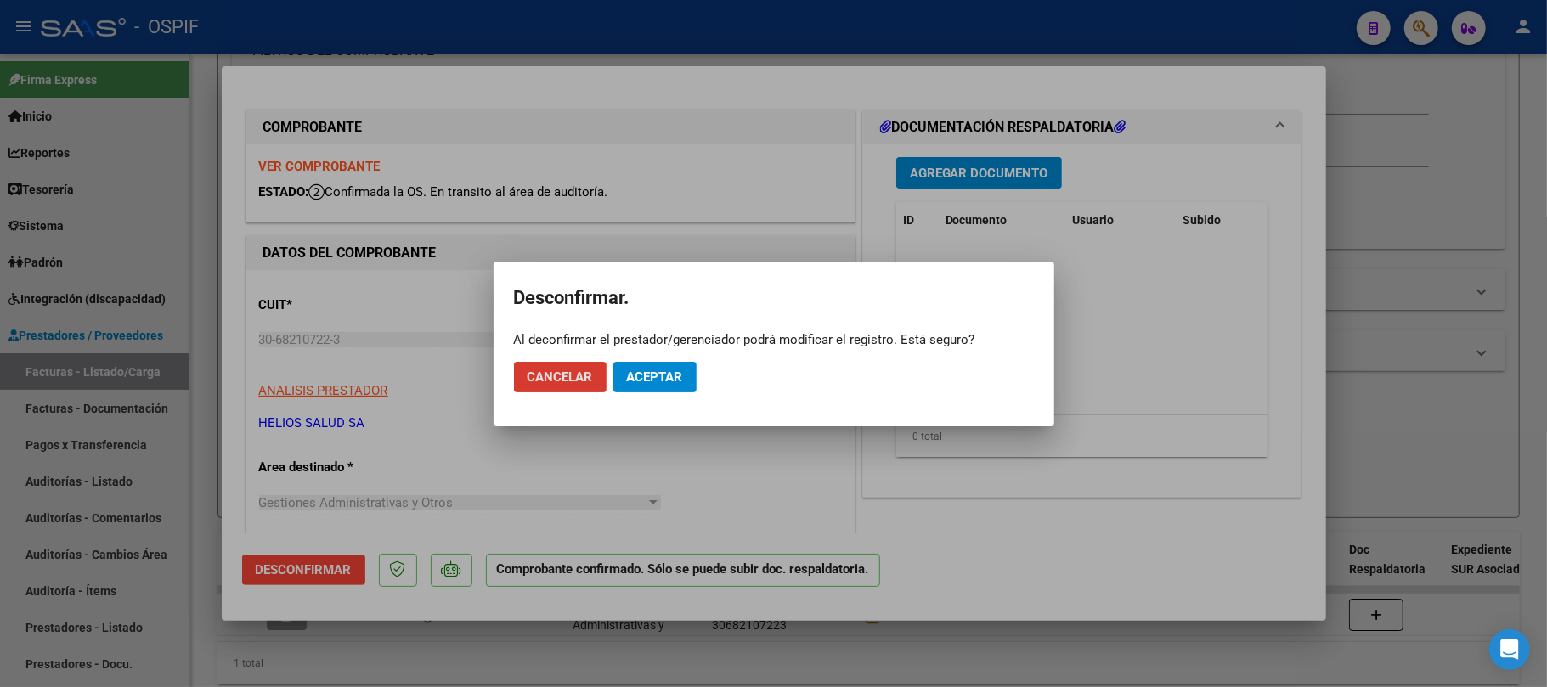
click at [691, 378] on button "Aceptar" at bounding box center [654, 377] width 83 height 31
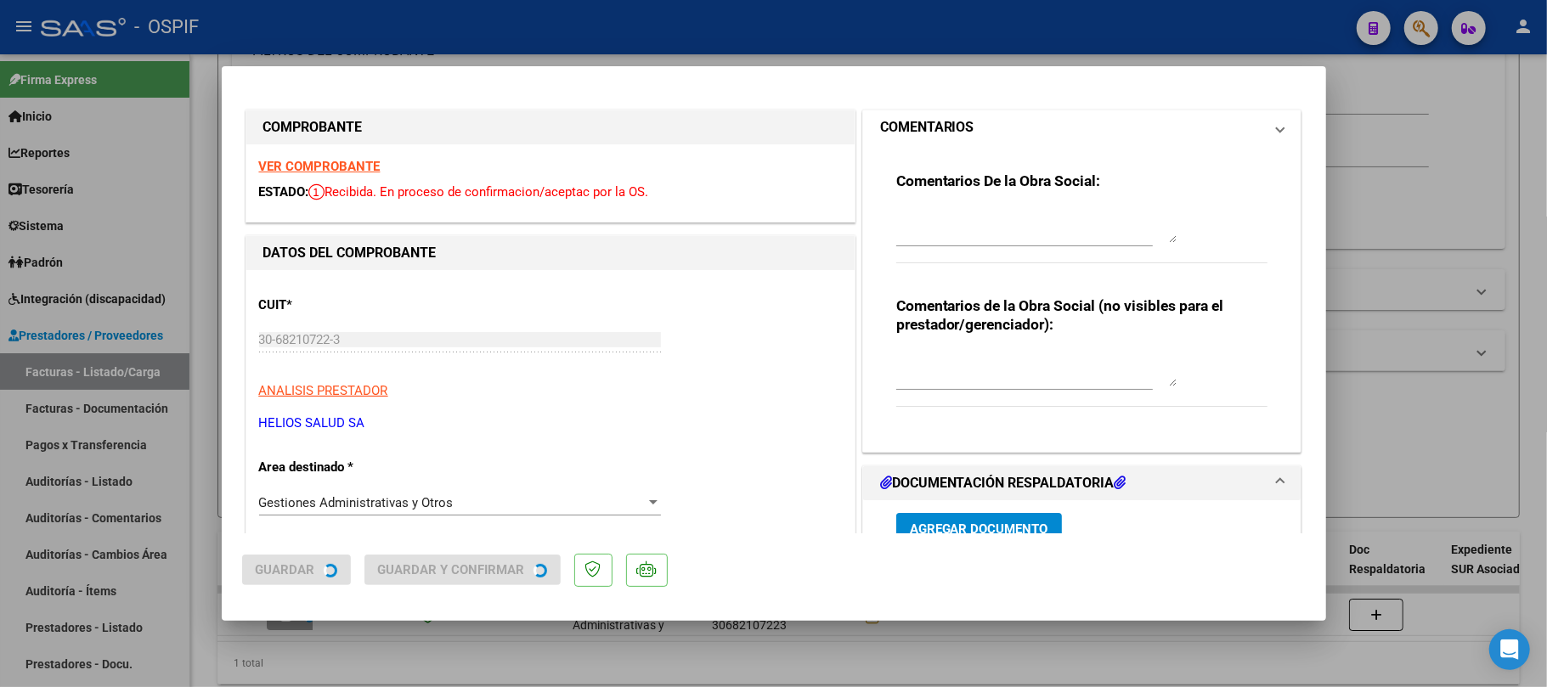
click at [1020, 127] on mat-panel-title "COMENTARIOS" at bounding box center [1072, 127] width 384 height 20
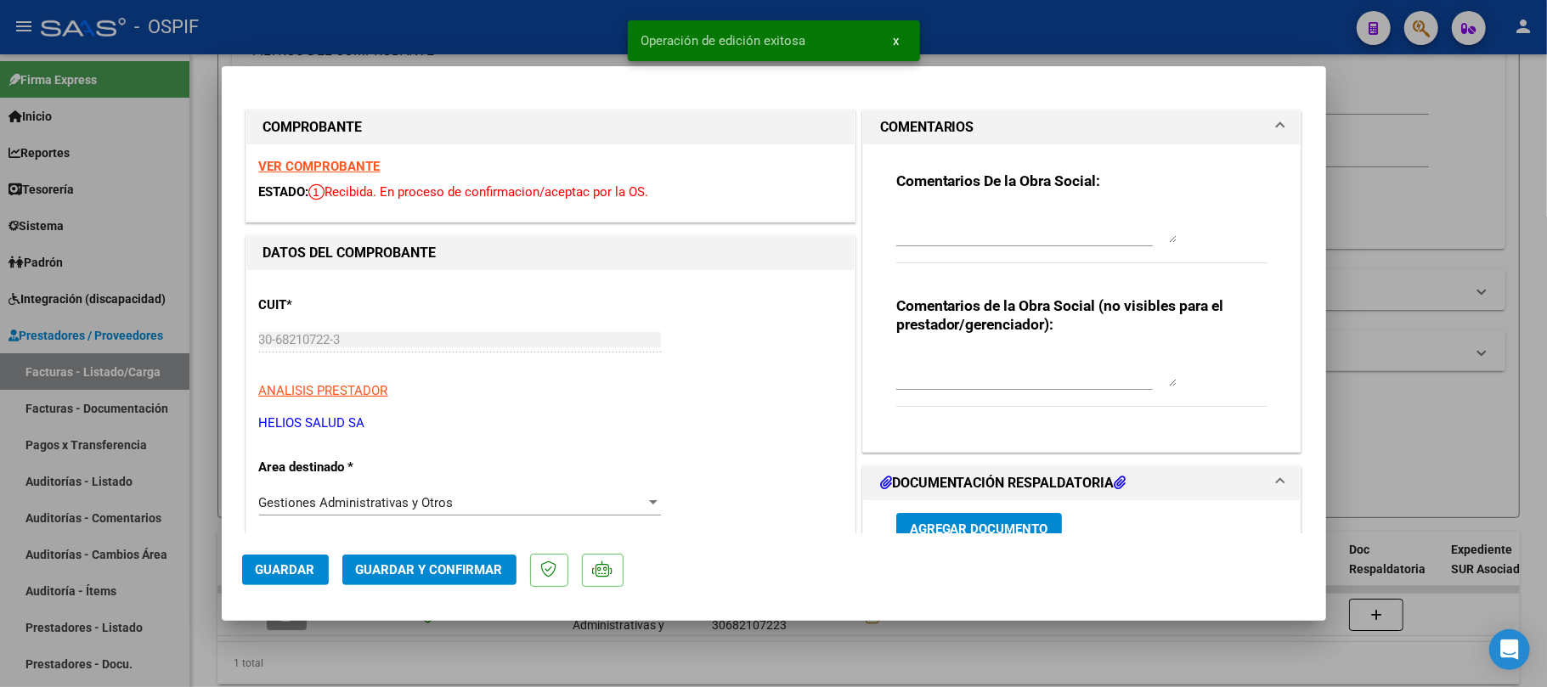
click at [973, 347] on div "Comentarios de la Obra Social (no visibles para el prestador/gerenciador):" at bounding box center [1082, 361] width 372 height 128
click at [977, 377] on textarea at bounding box center [1036, 370] width 280 height 34
click at [287, 578] on span "Guardar" at bounding box center [285, 569] width 59 height 15
click at [966, 371] on textarea at bounding box center [1036, 370] width 280 height 34
paste textarea "de baja, hablar con ceci"
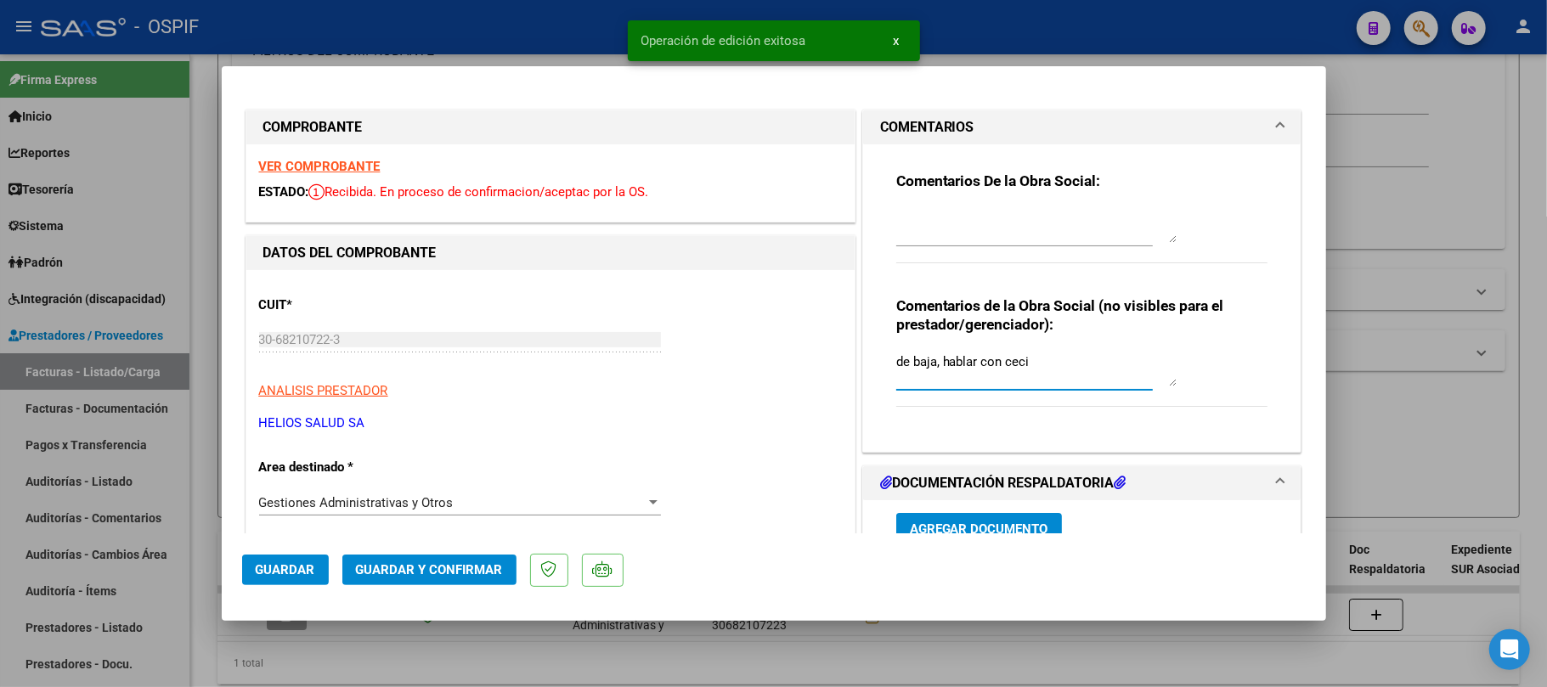
type textarea "de baja, hablar con ceci"
click at [330, 568] on mat-dialog-actions "Guardar Guardar y Confirmar" at bounding box center [774, 567] width 1064 height 67
click at [319, 568] on button "Guardar" at bounding box center [285, 570] width 87 height 31
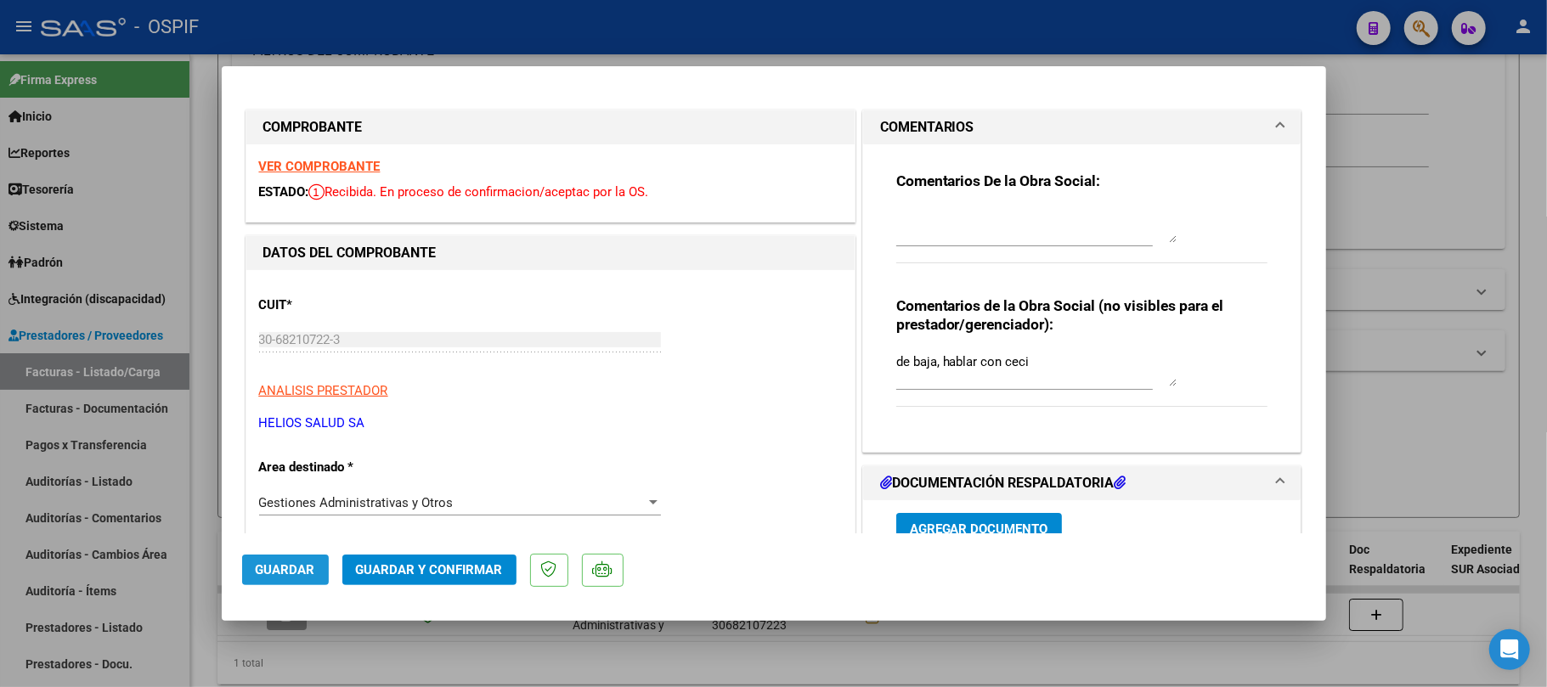
click at [273, 559] on button "Guardar" at bounding box center [285, 570] width 87 height 31
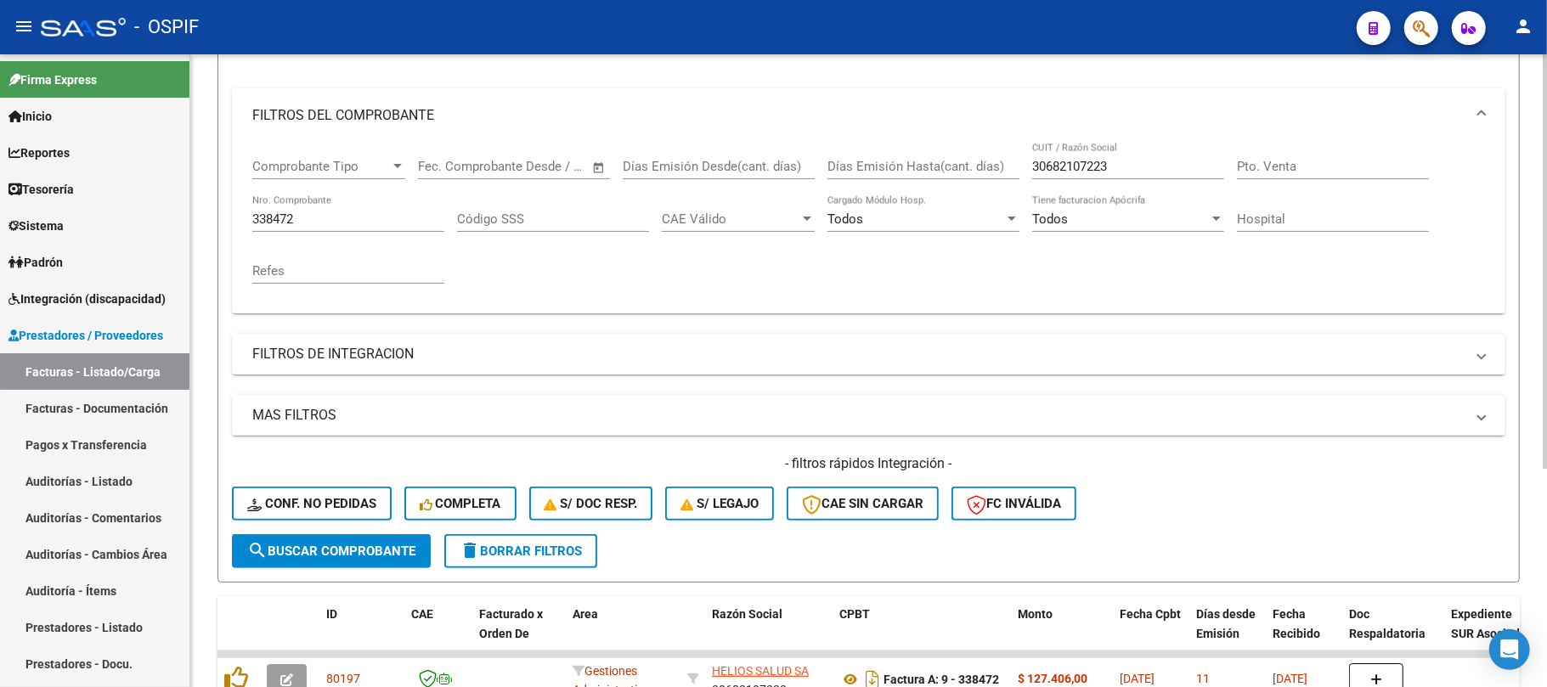
scroll to position [151, 0]
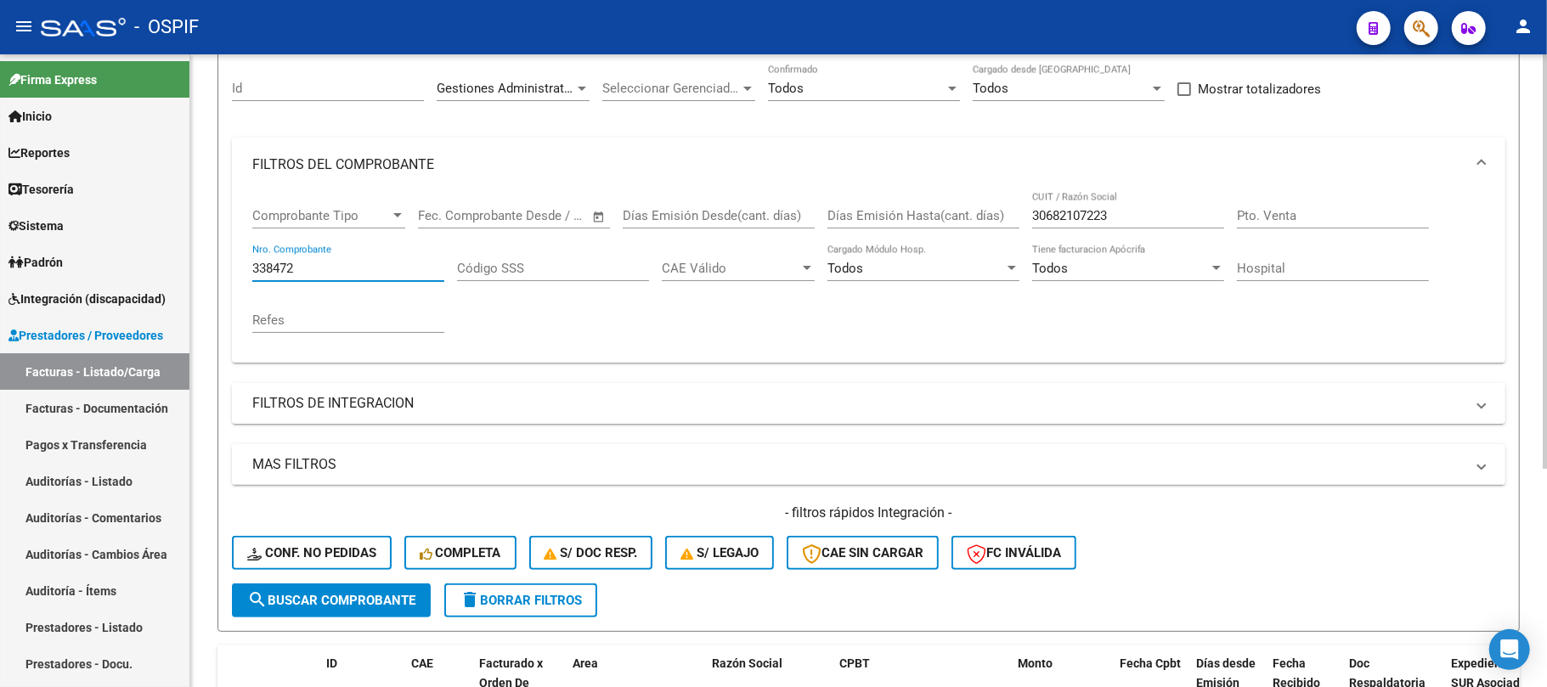
drag, startPoint x: 391, startPoint y: 274, endPoint x: 1176, endPoint y: 301, distance: 785.5
click at [140, 268] on mat-sidenav-container "Firma Express Inicio Calendario SSS Instructivos Contacto OS Reportes Egresos D…" at bounding box center [773, 370] width 1547 height 633
click at [1116, 209] on input "30682107223" at bounding box center [1128, 215] width 192 height 15
click at [885, 81] on div "Todos" at bounding box center [856, 88] width 177 height 15
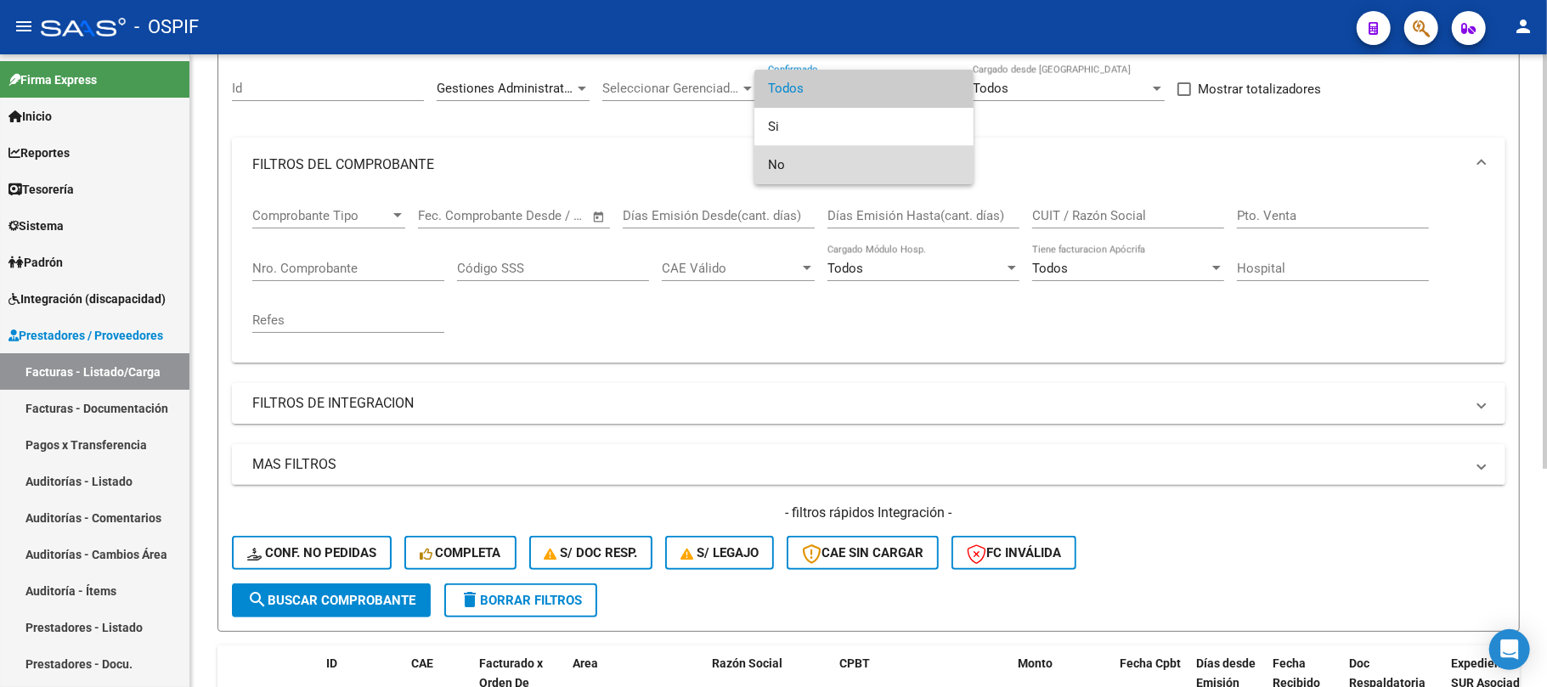
drag, startPoint x: 823, startPoint y: 155, endPoint x: 438, endPoint y: 539, distance: 543.7
click at [824, 155] on span "No" at bounding box center [864, 165] width 192 height 38
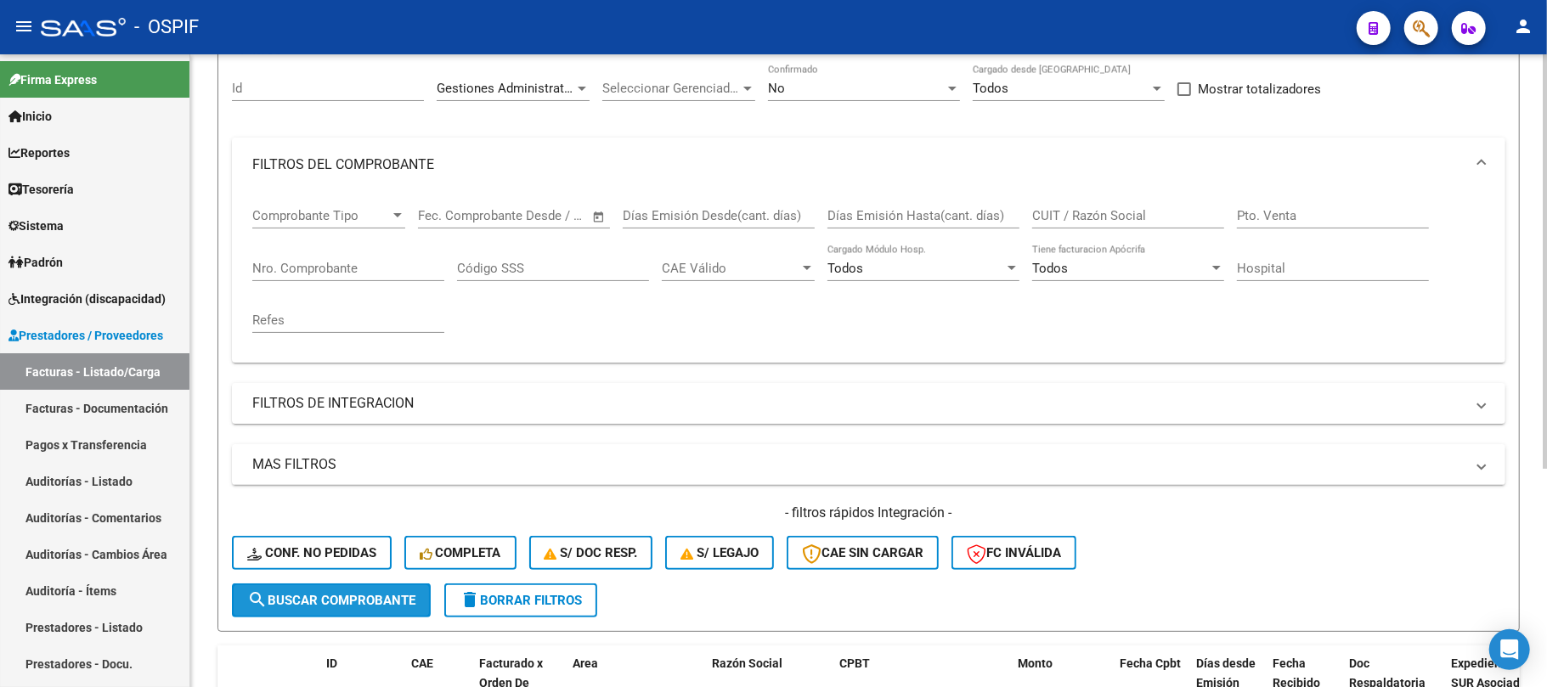
click at [343, 598] on span "search Buscar Comprobante" at bounding box center [331, 600] width 168 height 15
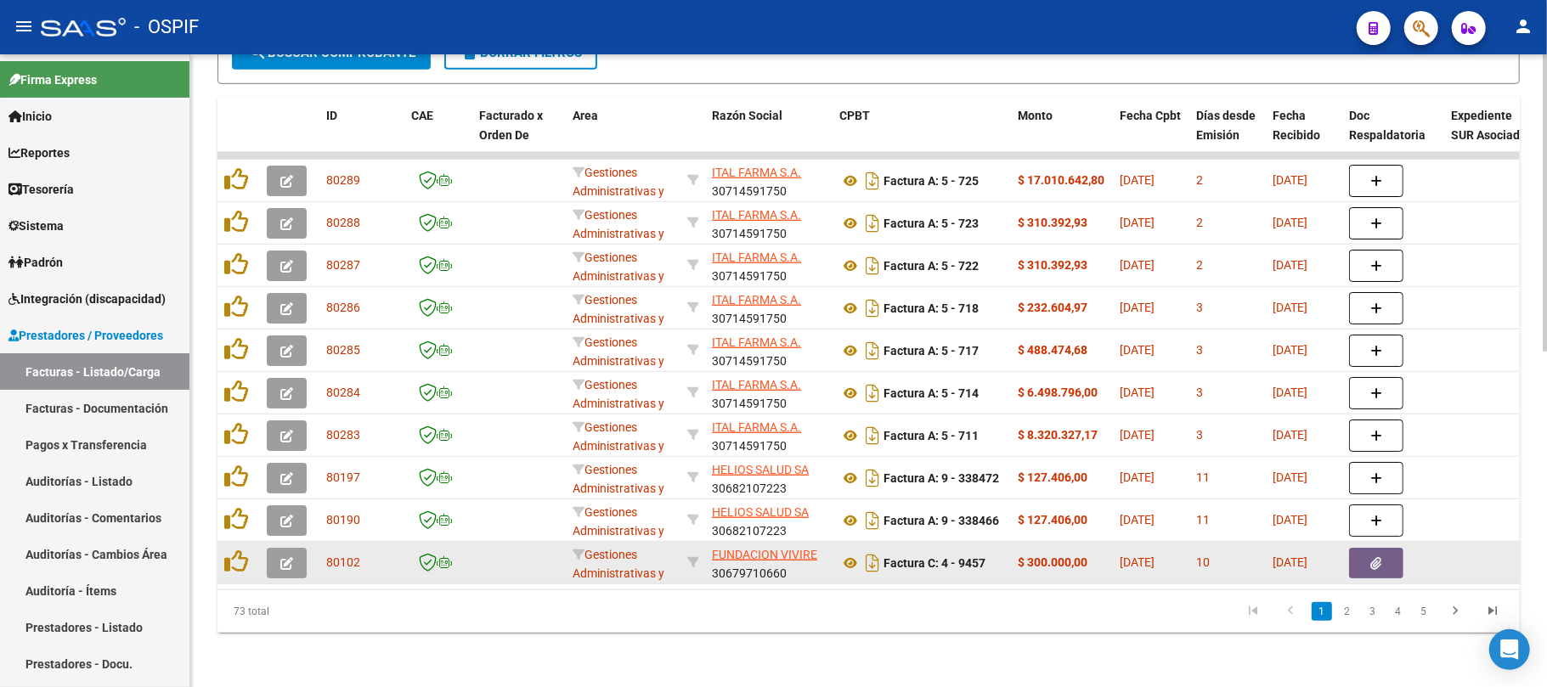
scroll to position [715, 0]
click at [279, 559] on button "button" at bounding box center [287, 563] width 40 height 31
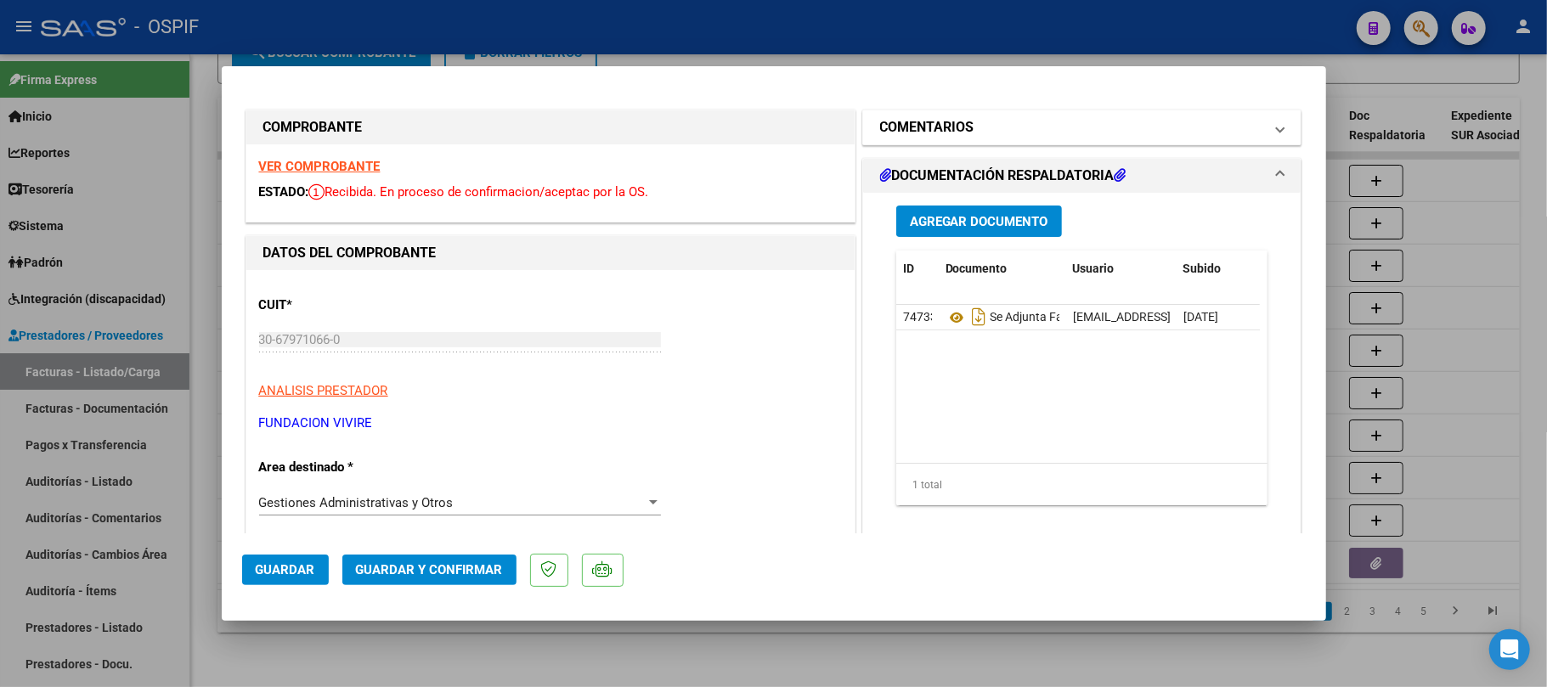
click at [1003, 138] on mat-expansion-panel-header "COMENTARIOS" at bounding box center [1082, 127] width 438 height 34
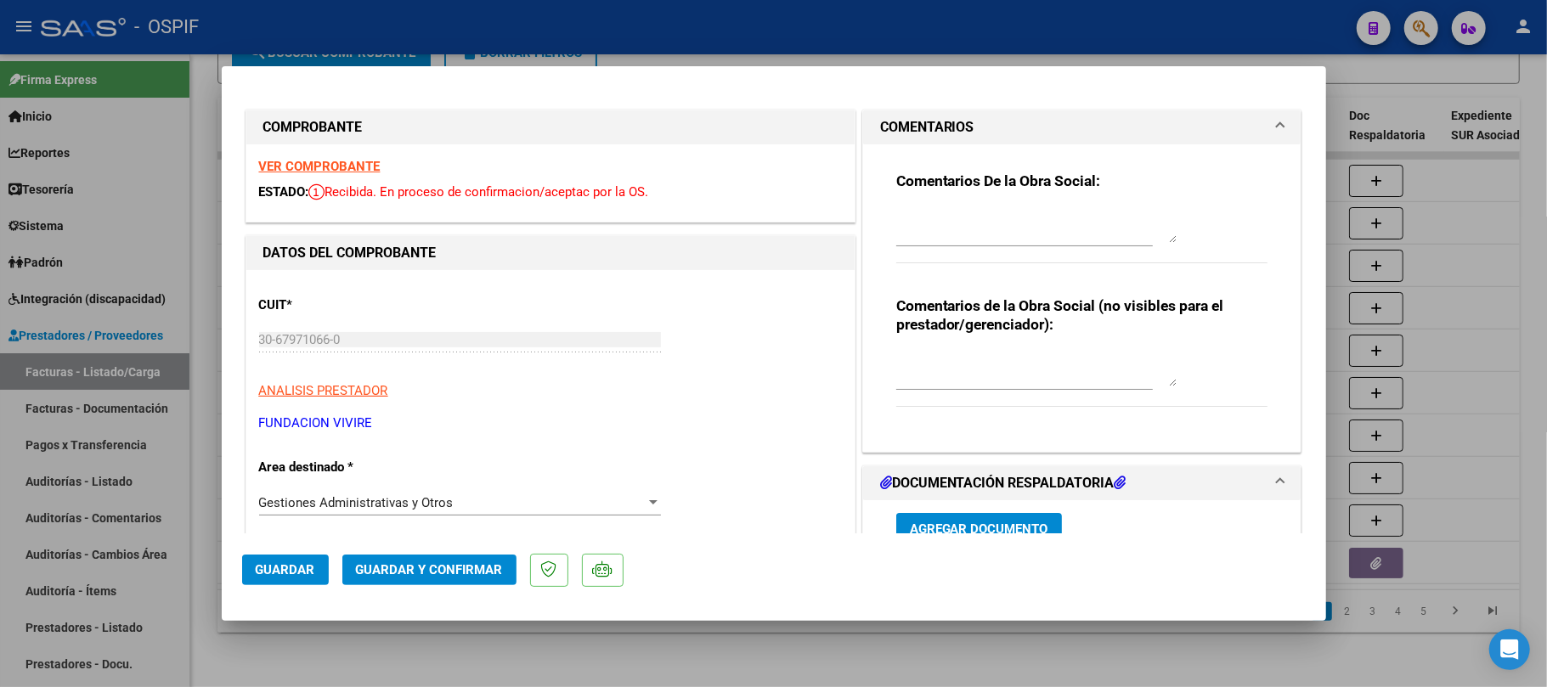
click at [1020, 248] on div at bounding box center [1024, 234] width 257 height 57
click at [1026, 236] on textarea at bounding box center [1036, 226] width 280 height 34
type textarea "a"
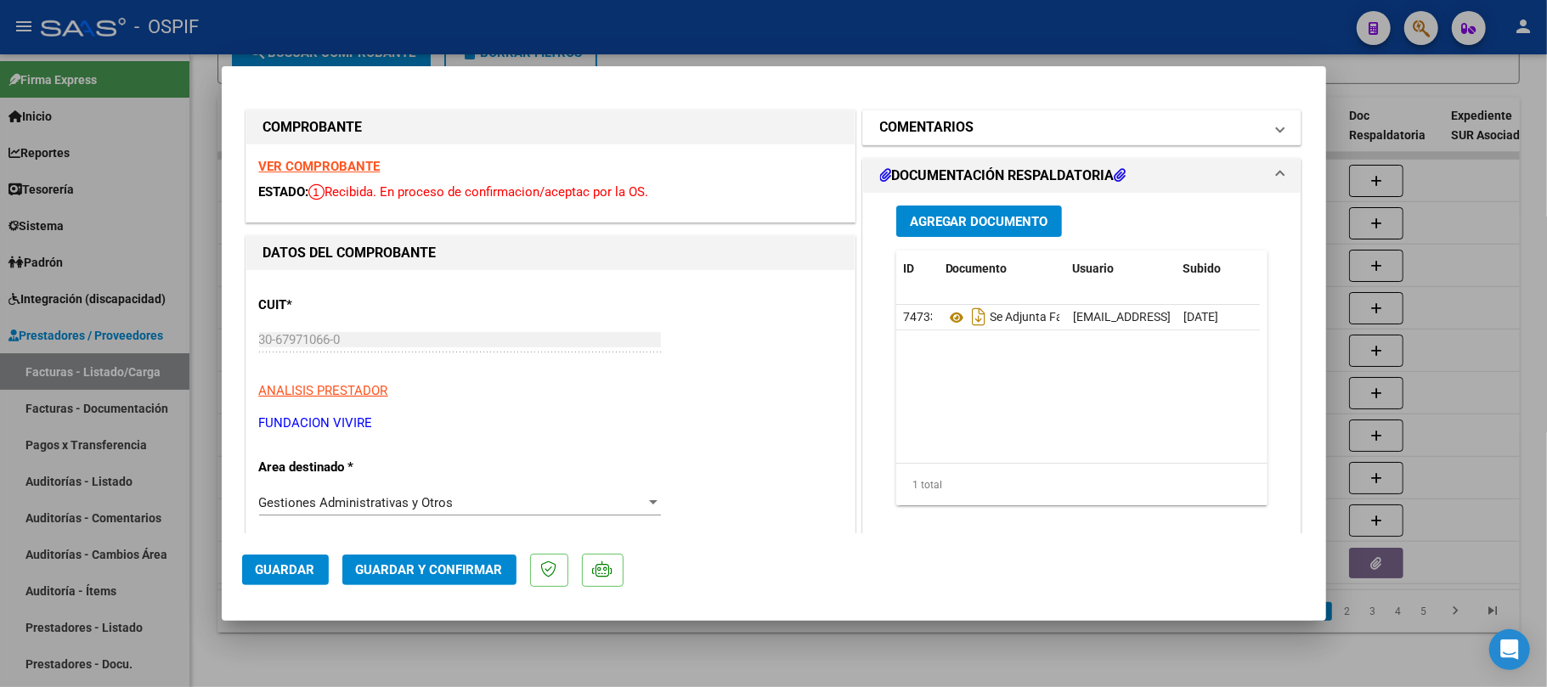
click at [1011, 112] on mat-expansion-panel-header "COMENTARIOS" at bounding box center [1082, 127] width 438 height 34
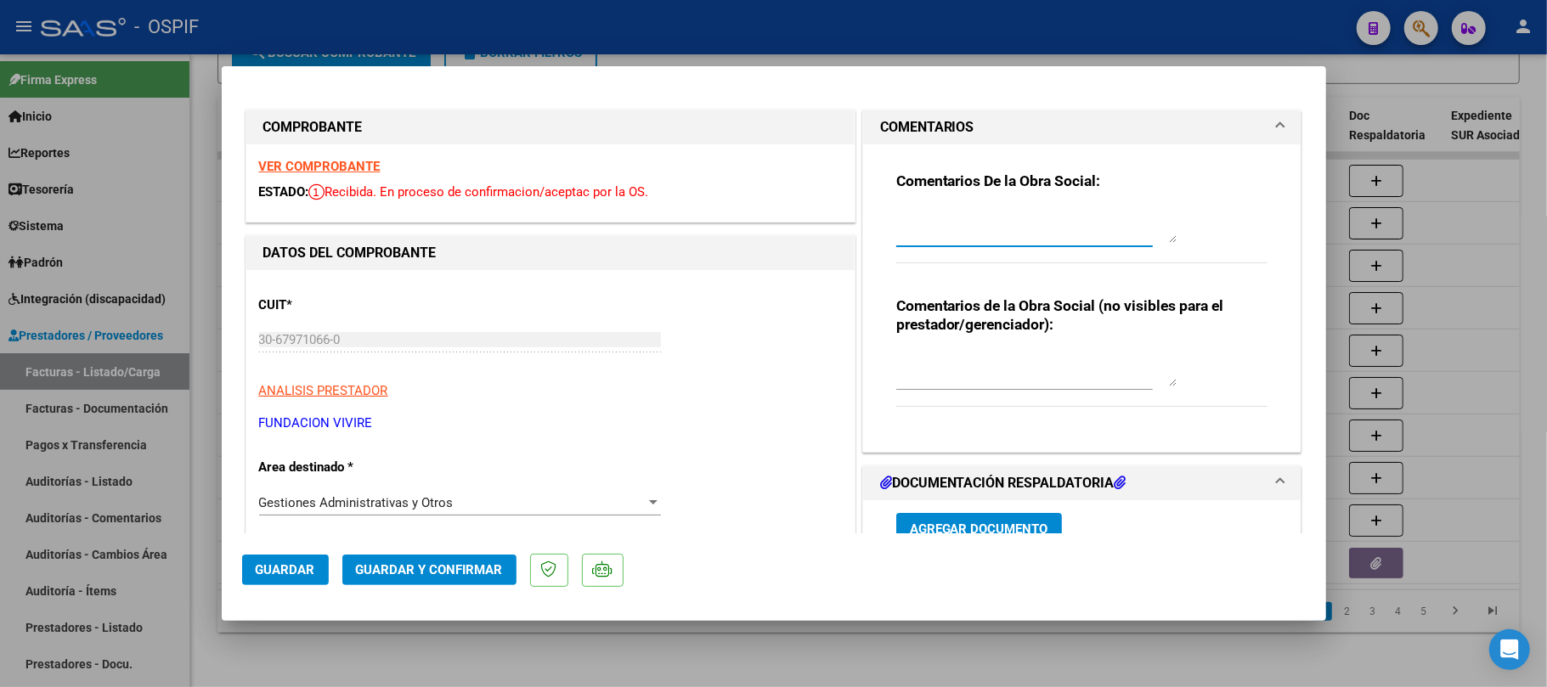
click at [1071, 231] on textarea at bounding box center [1036, 226] width 280 height 34
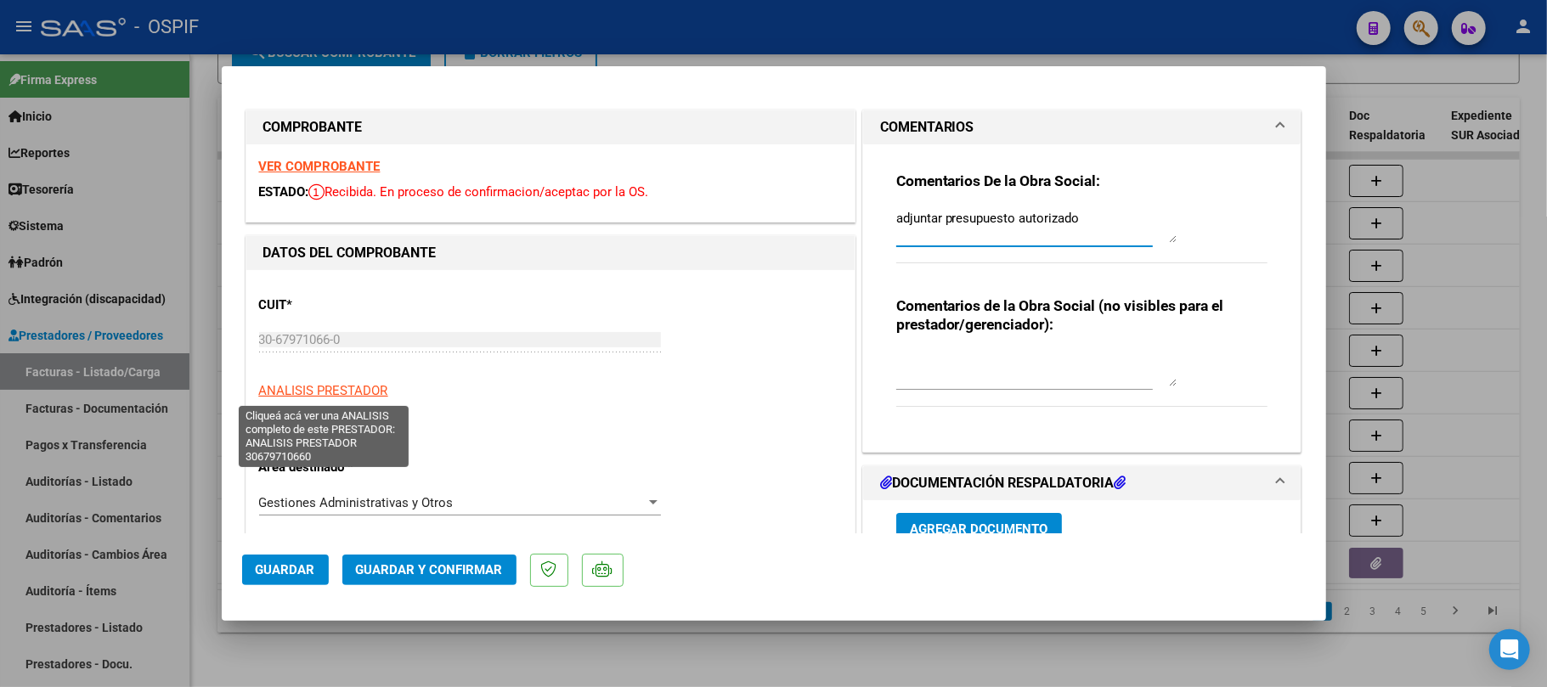
type textarea "adjuntar presupuesto autorizado"
click at [299, 588] on mat-dialog-actions "Guardar Guardar y Confirmar" at bounding box center [774, 567] width 1064 height 67
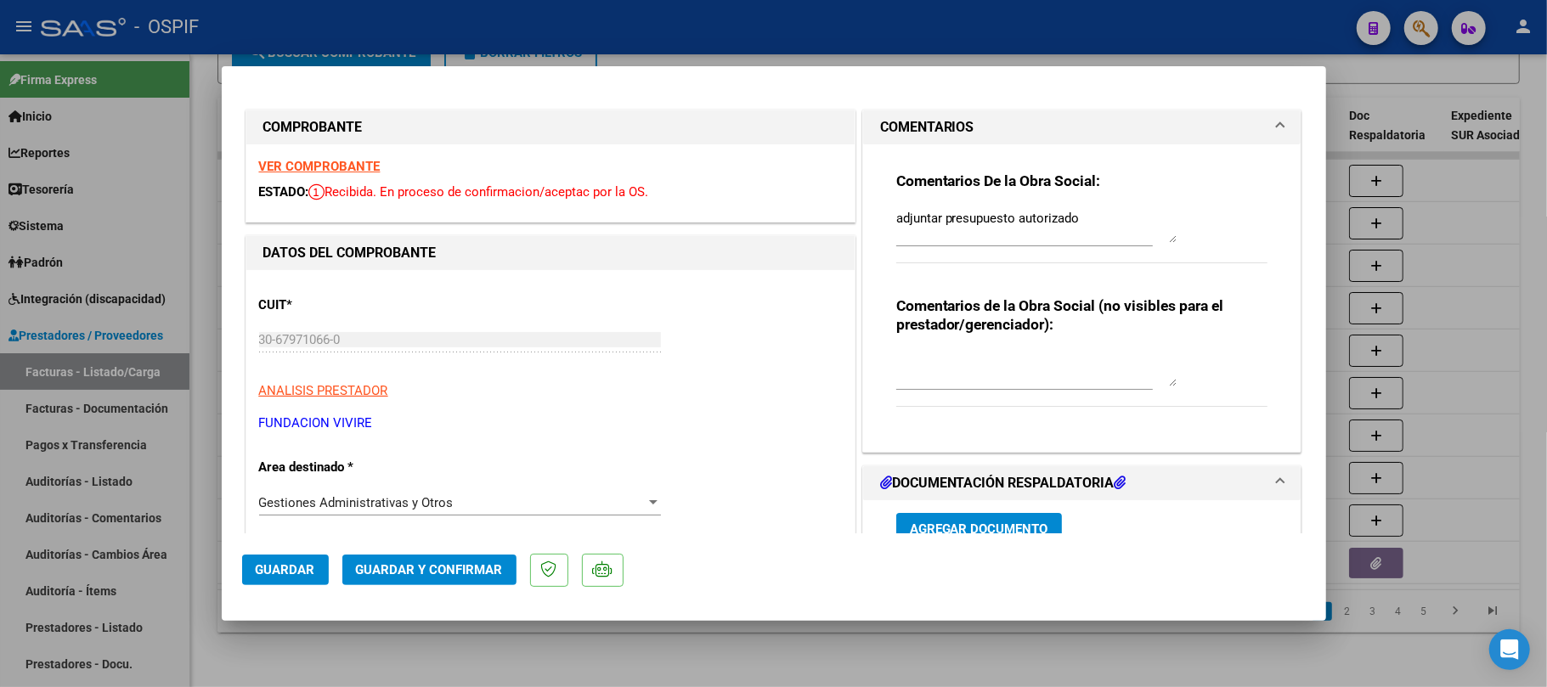
click at [309, 568] on span "Guardar" at bounding box center [285, 569] width 59 height 15
click at [300, 588] on mat-dialog-actions "Guardar Guardar y Confirmar" at bounding box center [774, 567] width 1064 height 67
click at [301, 585] on button "Guardar" at bounding box center [285, 570] width 87 height 31
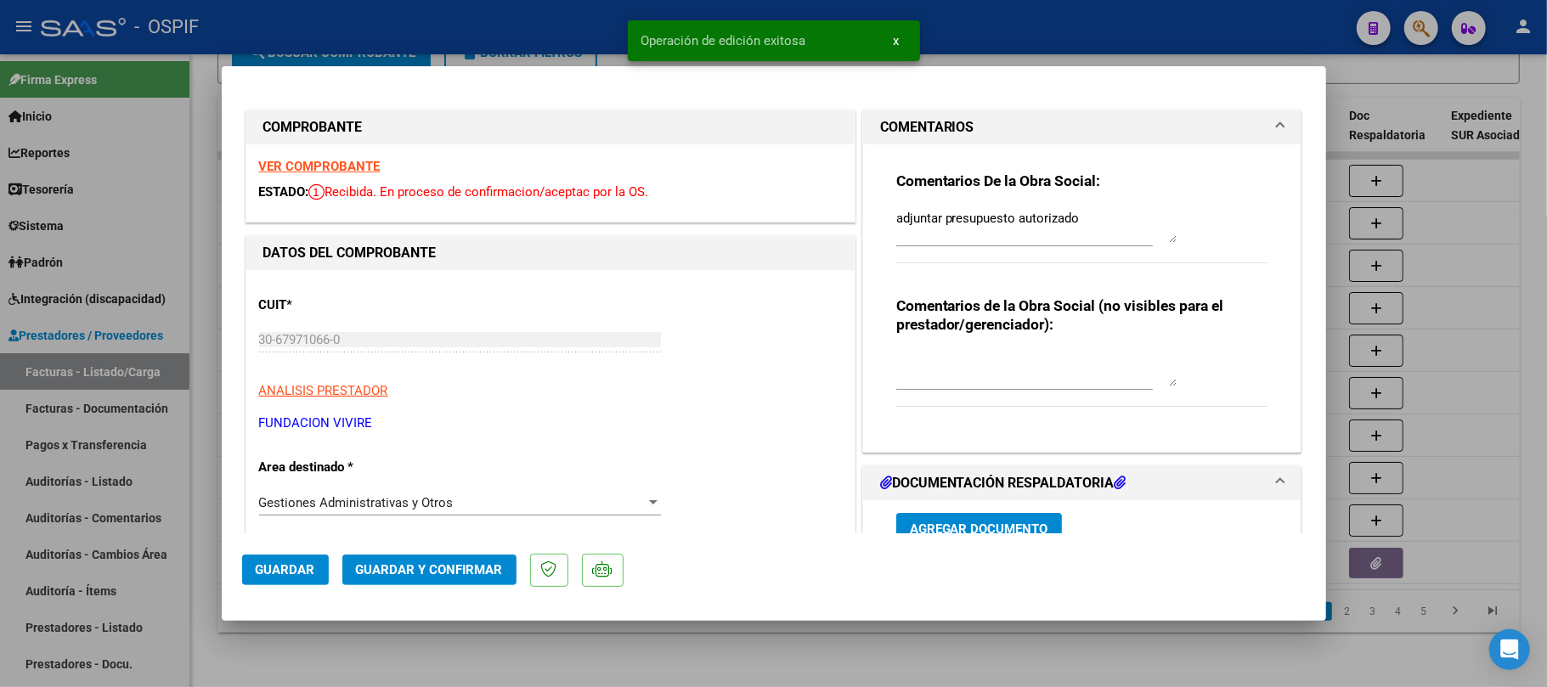
click at [325, 664] on div at bounding box center [773, 343] width 1547 height 687
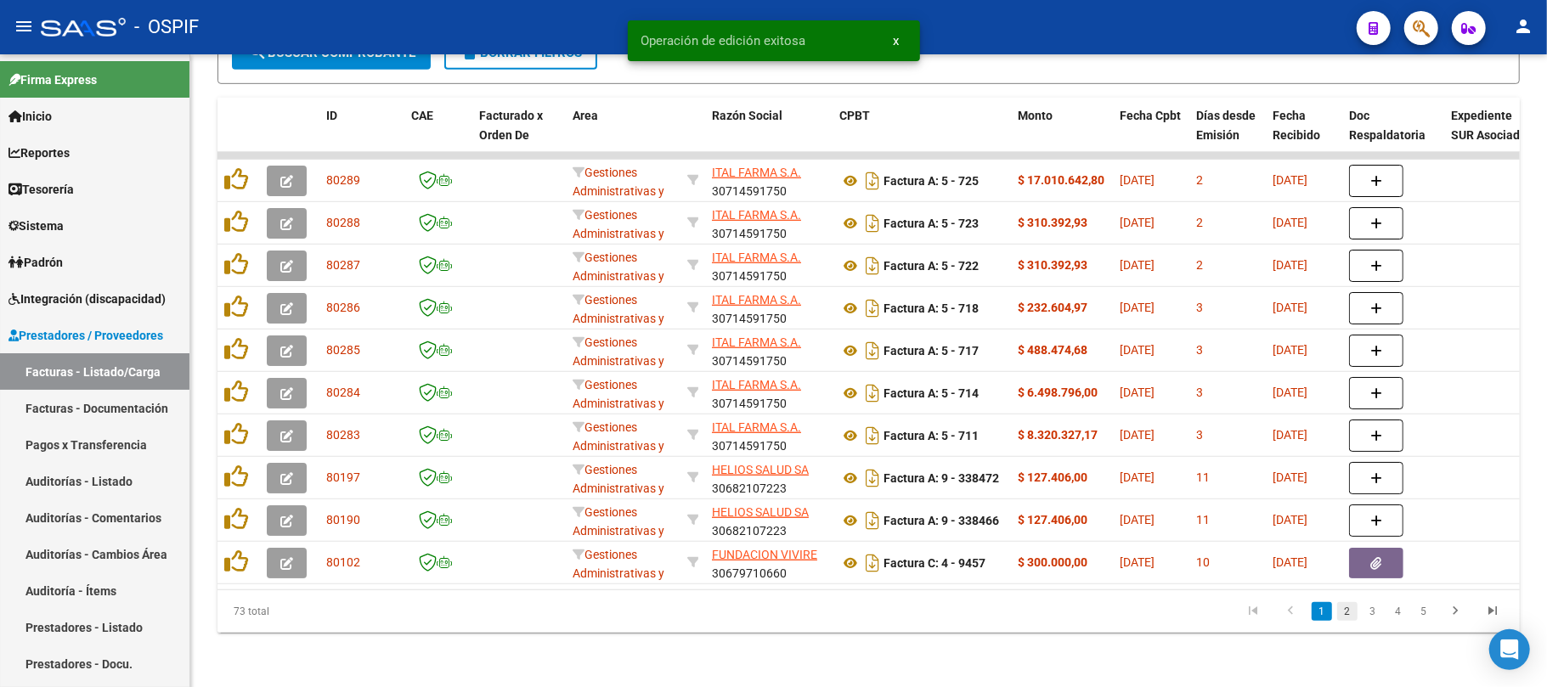
click at [1343, 616] on link "2" at bounding box center [1347, 611] width 20 height 19
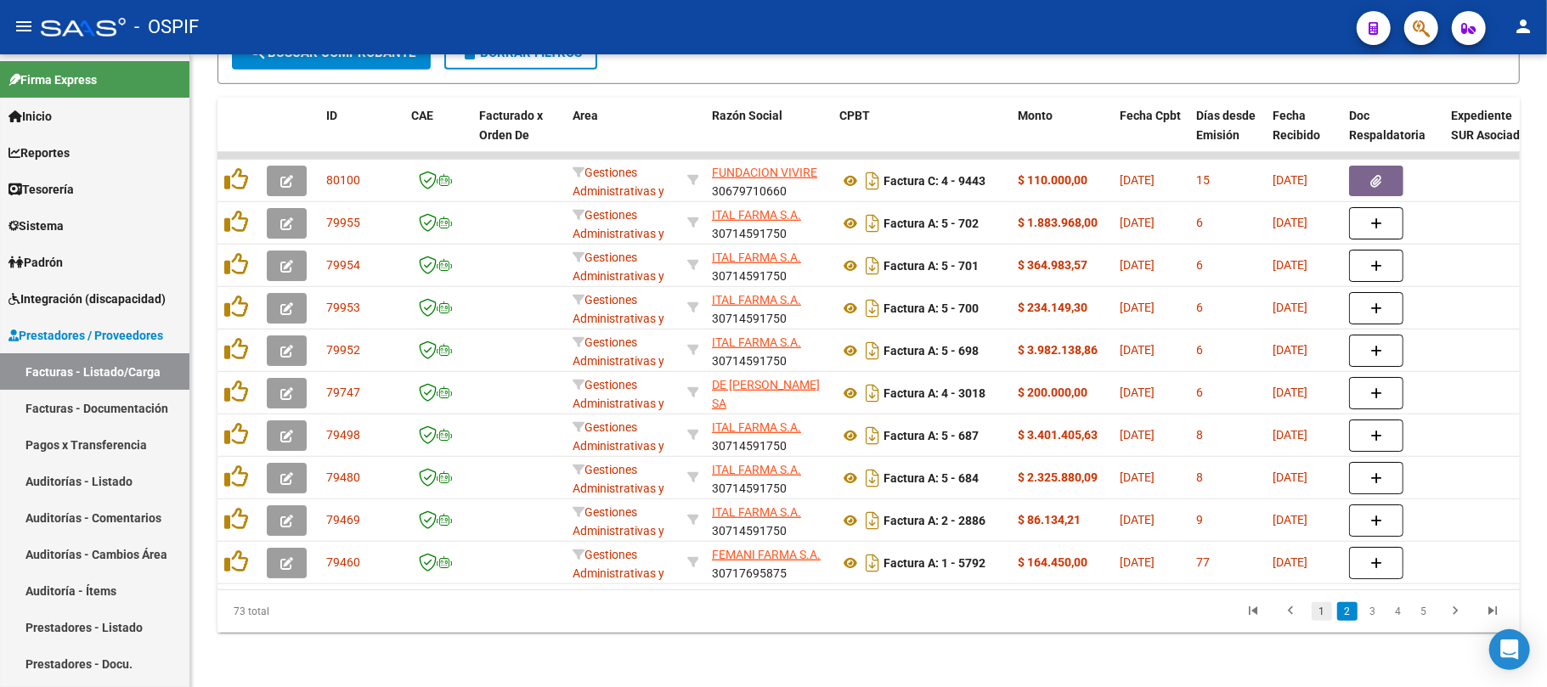
click at [1316, 610] on link "1" at bounding box center [1322, 611] width 20 height 19
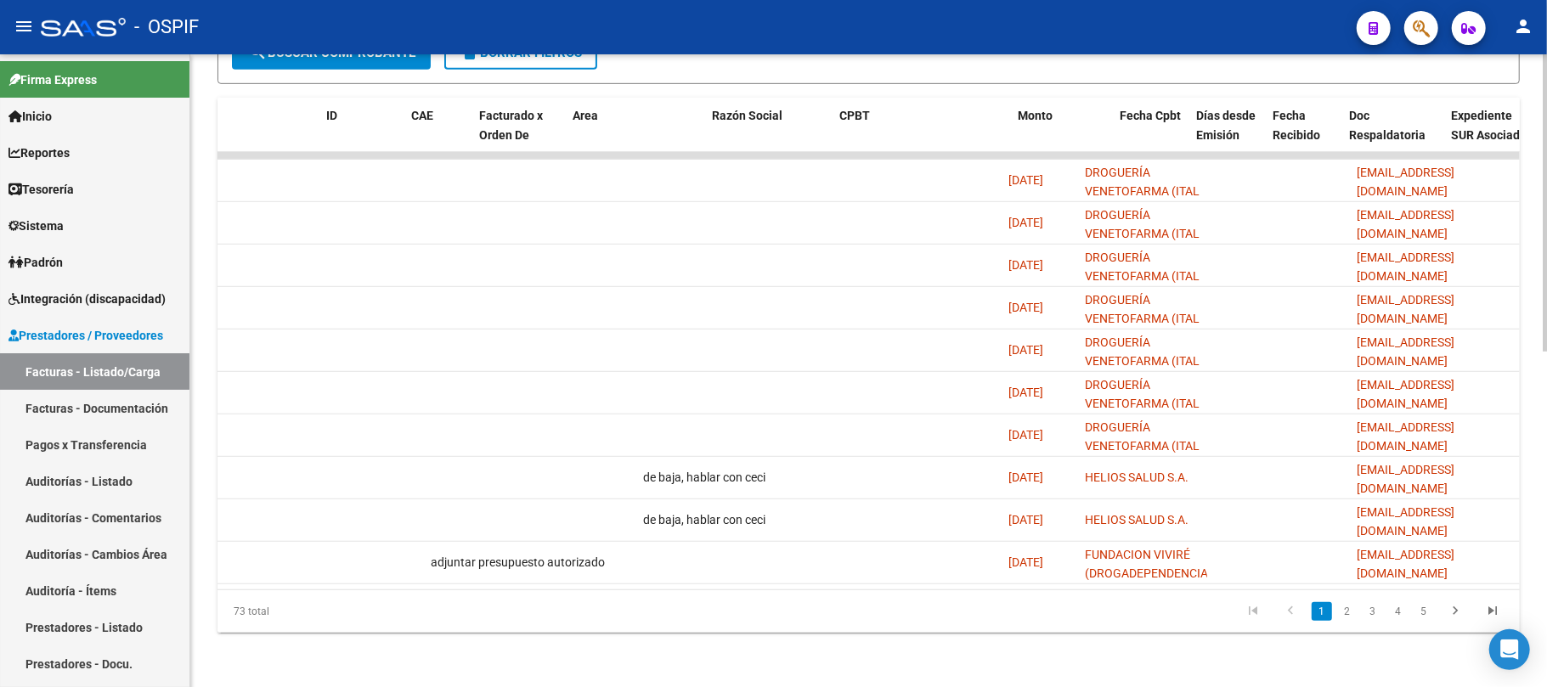
scroll to position [0, 0]
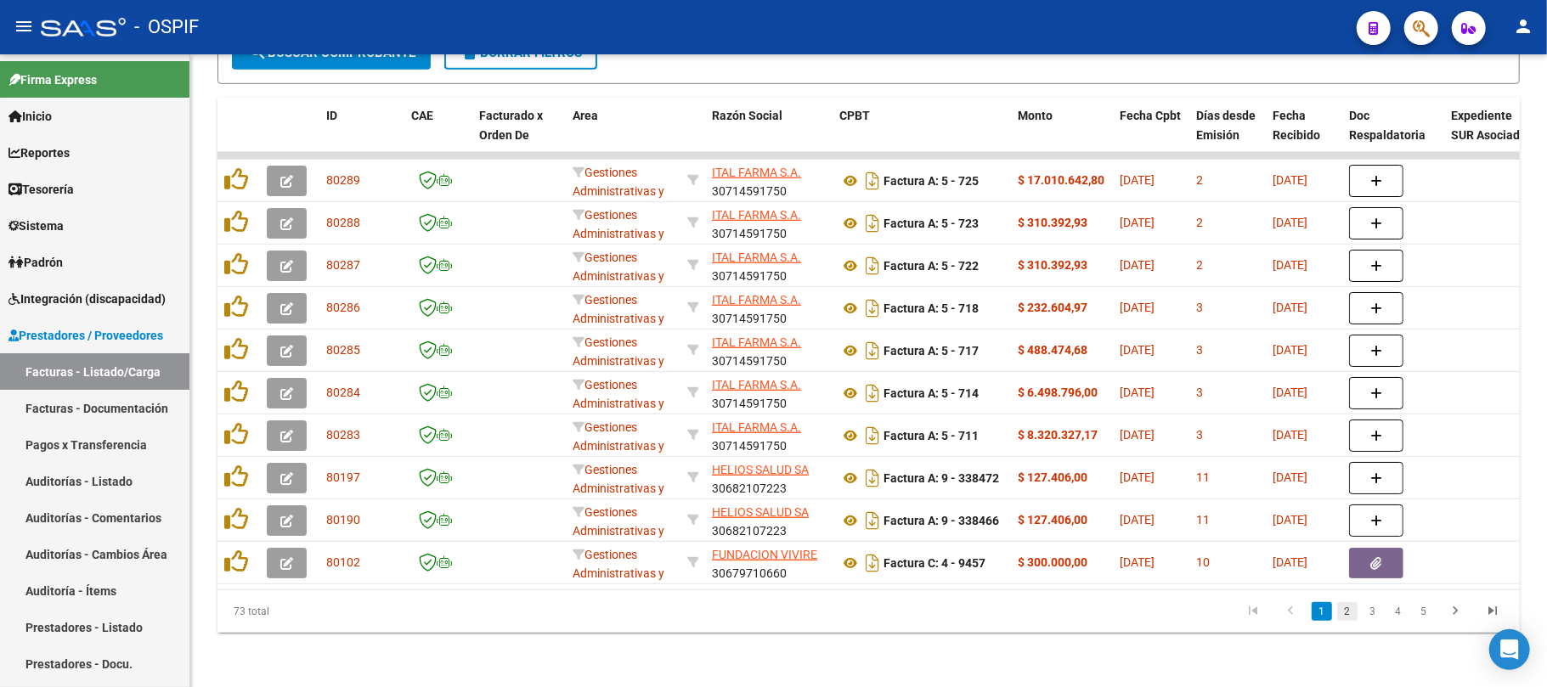
click at [1342, 613] on link "2" at bounding box center [1347, 611] width 20 height 19
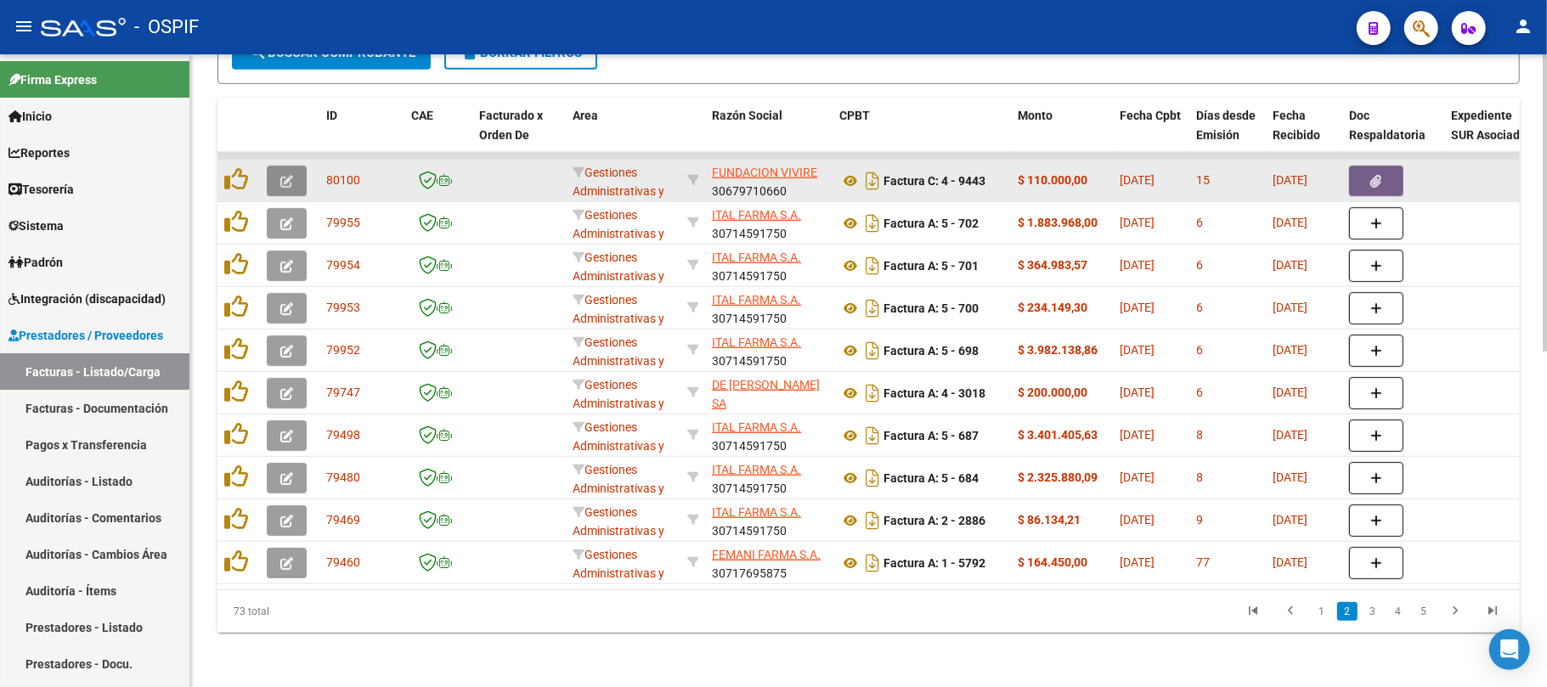
click at [306, 167] on button "button" at bounding box center [287, 181] width 40 height 31
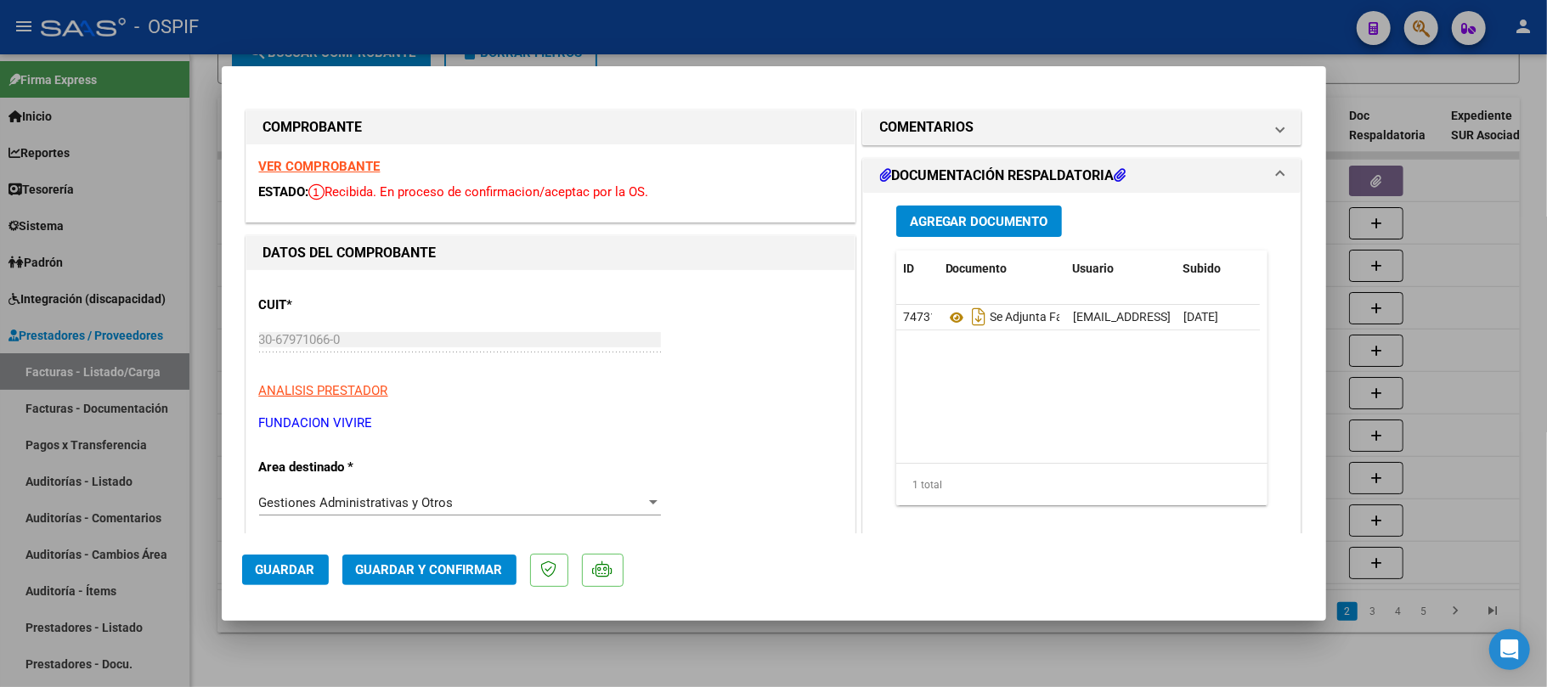
drag, startPoint x: 330, startPoint y: 172, endPoint x: 371, endPoint y: 167, distance: 41.8
click at [1101, 123] on mat-panel-title "COMENTARIOS" at bounding box center [1072, 127] width 384 height 20
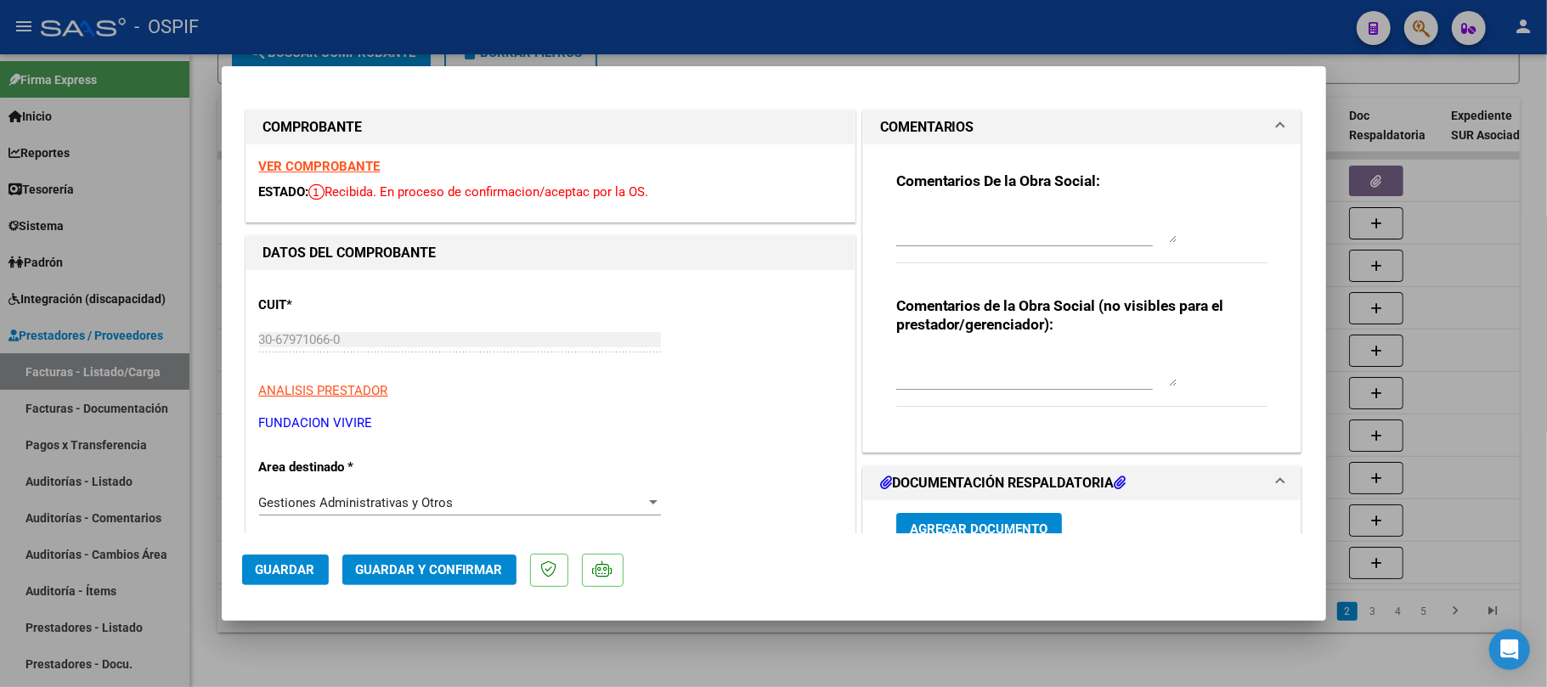
click at [1003, 231] on textarea at bounding box center [1036, 226] width 280 height 34
paste textarea "de baja, hablar con ceci"
click at [311, 572] on span "Guardar" at bounding box center [285, 569] width 59 height 15
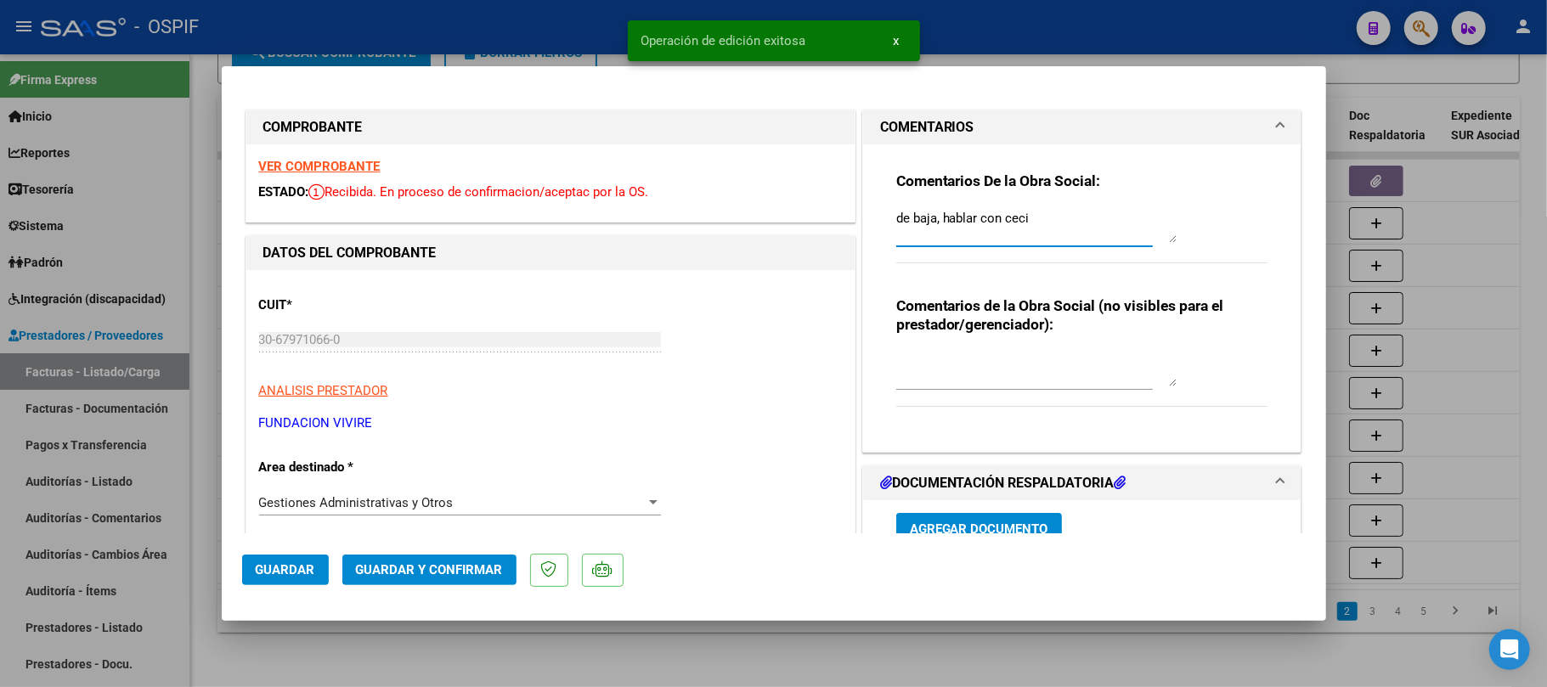
drag, startPoint x: 1033, startPoint y: 224, endPoint x: 874, endPoint y: 219, distance: 159.0
click at [884, 219] on div "Comentarios De la Obra Social: de baja, hablar con ceci Comentarios de la Obra …" at bounding box center [1083, 291] width 398 height 294
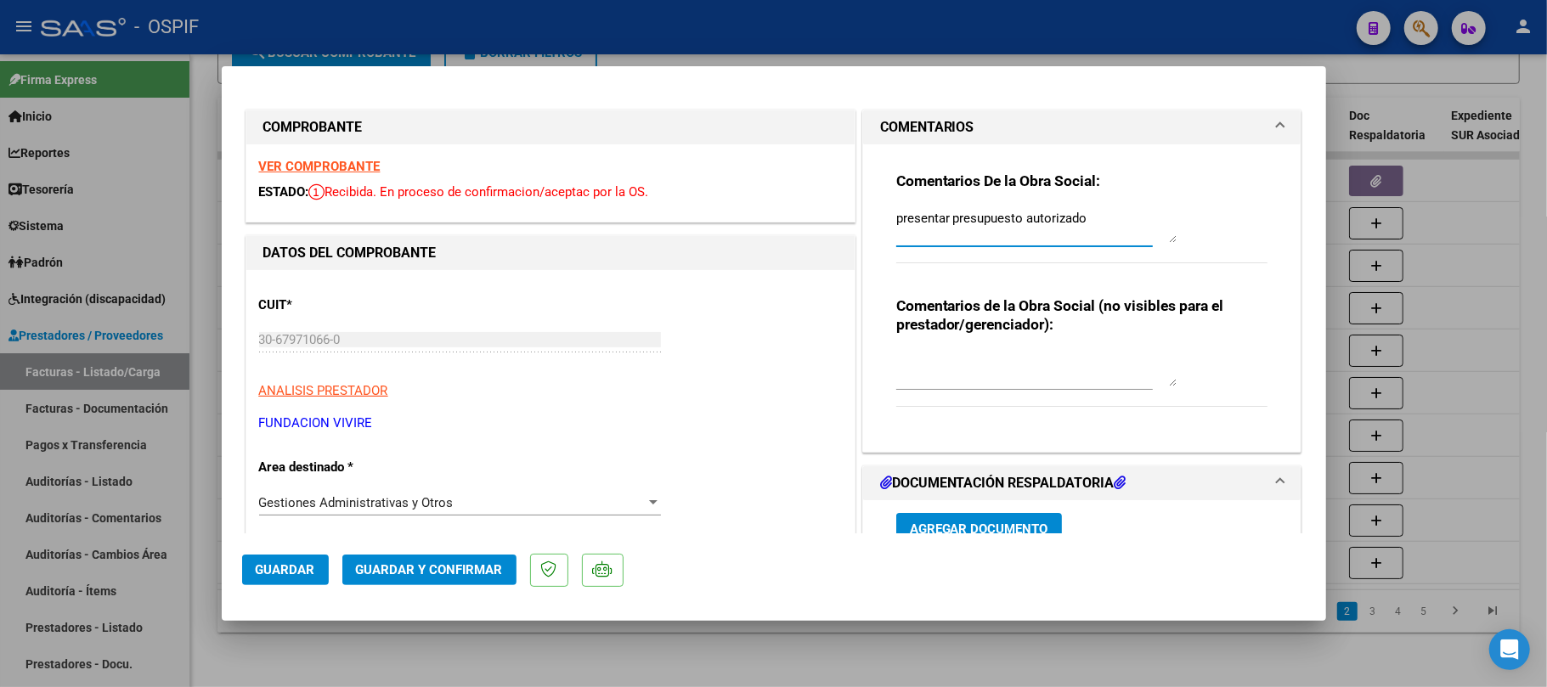
type textarea "presentar presupuesto autorizado"
click at [301, 578] on span "Guardar" at bounding box center [285, 569] width 59 height 15
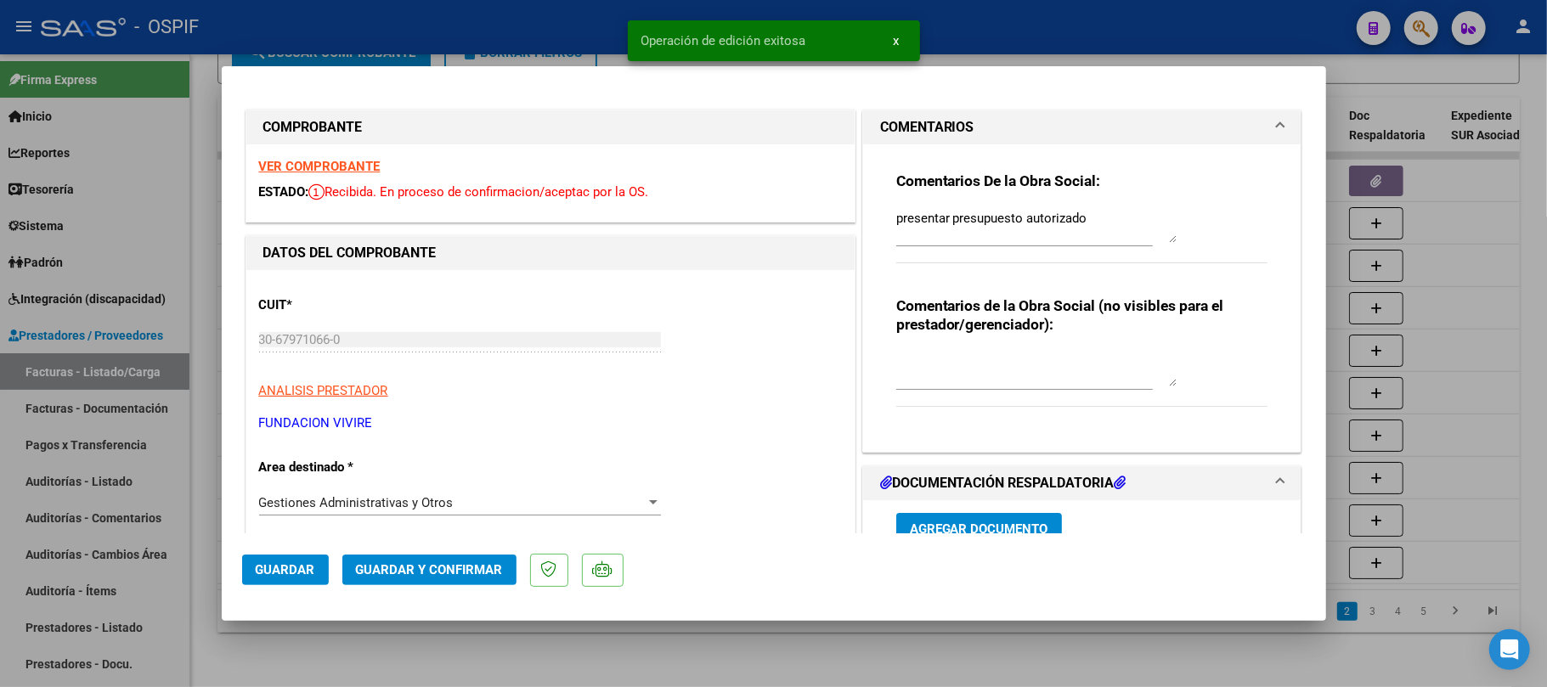
scroll to position [340, 0]
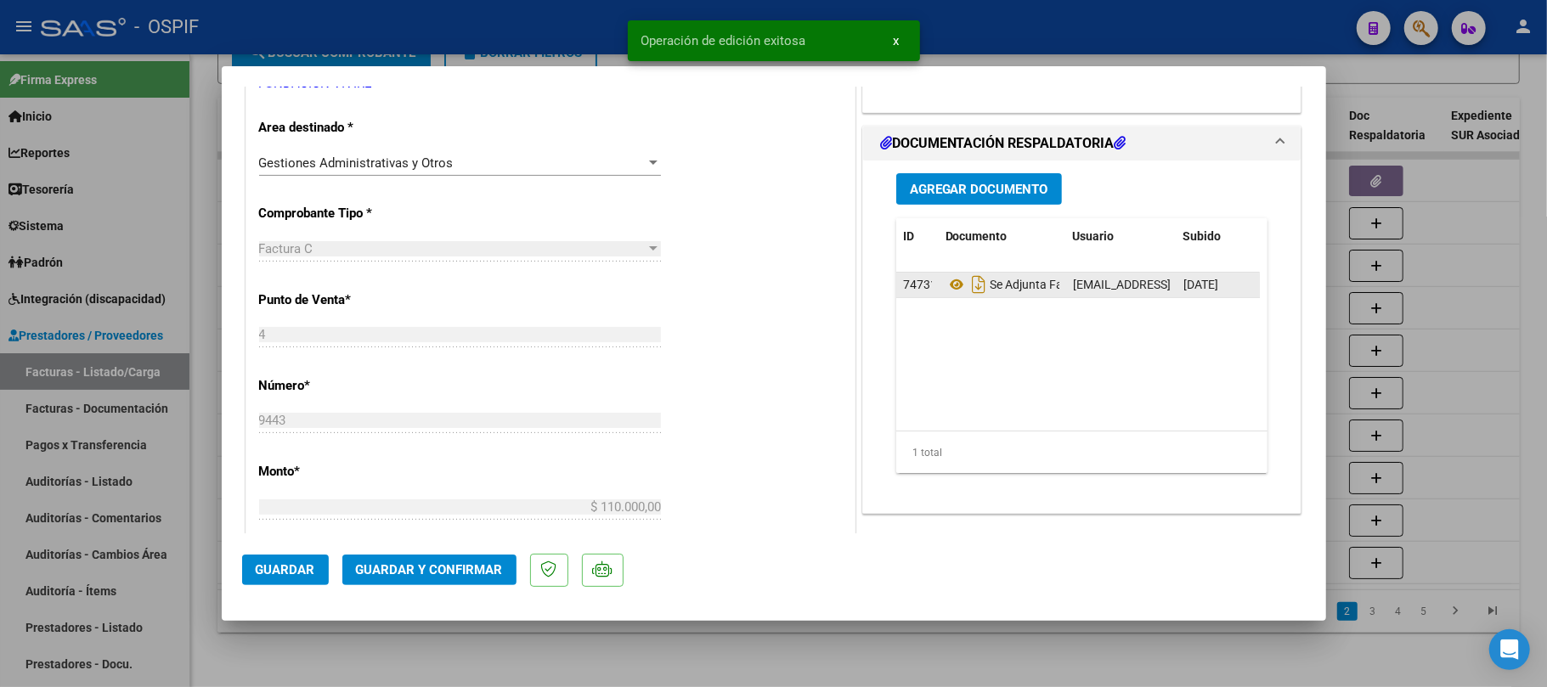
click at [1101, 293] on div "fundacion_vivire@hotmail.com - FUNDACION VIVIRÉ (DROGADEPENDENCIA)" at bounding box center [1121, 285] width 97 height 20
click at [1099, 291] on span "fundacion_vivire@hotmail.com - FUNDACION VIVIRÉ (DROGADEPENDENCIA)" at bounding box center [1289, 285] width 432 height 14
click at [1099, 289] on span "fundacion_vivire@hotmail.com - FUNDACION VIVIRÉ (DROGADEPENDENCIA)" at bounding box center [1289, 285] width 432 height 14
click at [1098, 287] on span "fundacion_vivire@hotmail.com - FUNDACION VIVIRÉ (DROGADEPENDENCIA)" at bounding box center [1289, 285] width 432 height 14
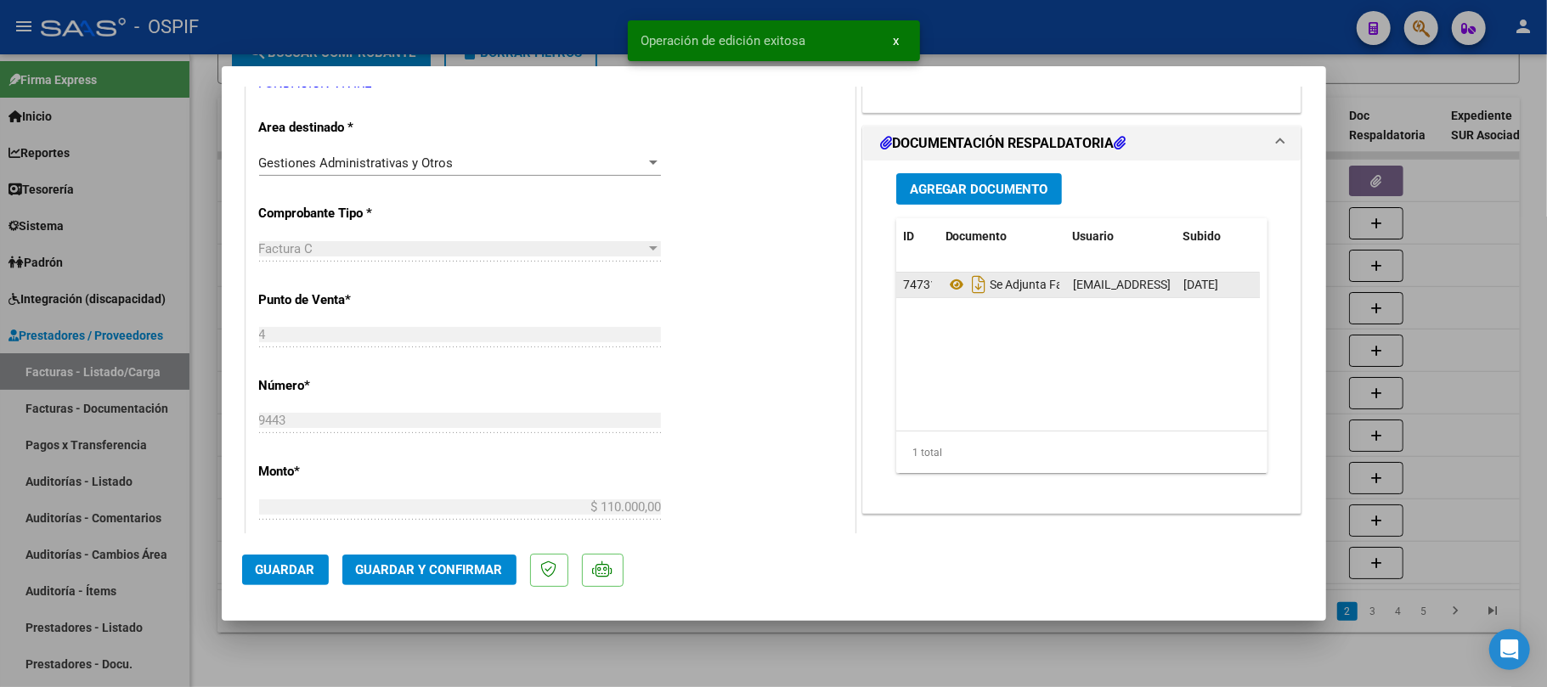
click at [1098, 284] on span "fundacion_vivire@hotmail.com - FUNDACION VIVIRÉ (DROGADEPENDENCIA)" at bounding box center [1289, 285] width 432 height 14
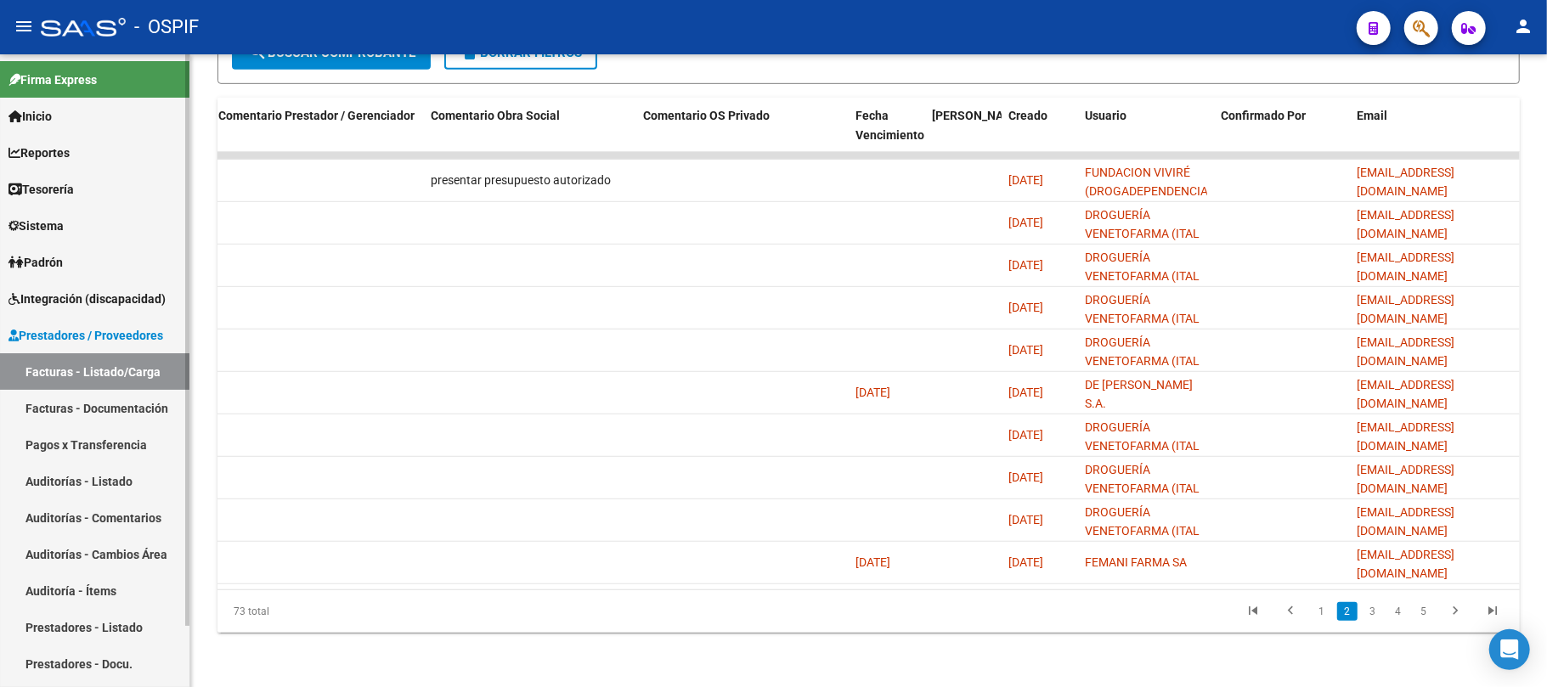
scroll to position [0, 0]
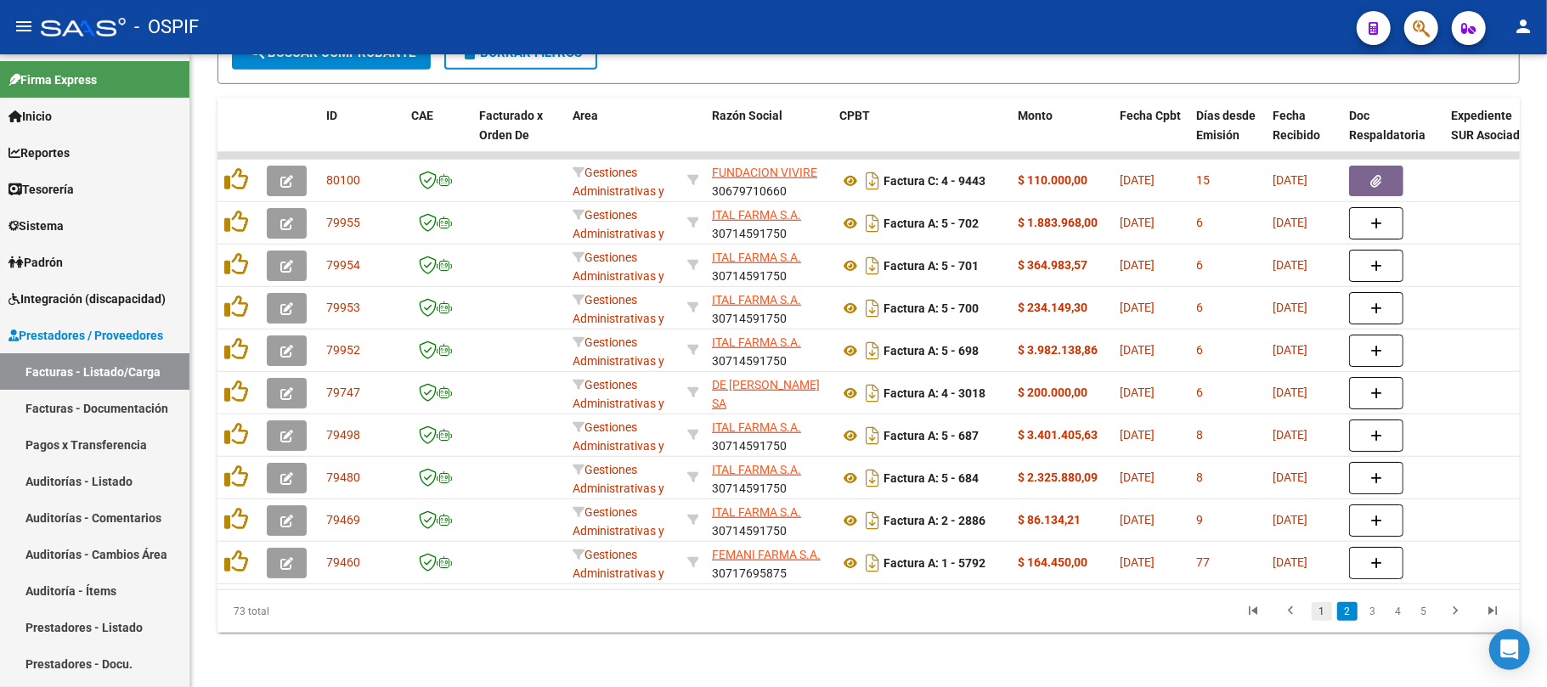
click at [1330, 607] on link "1" at bounding box center [1322, 611] width 20 height 19
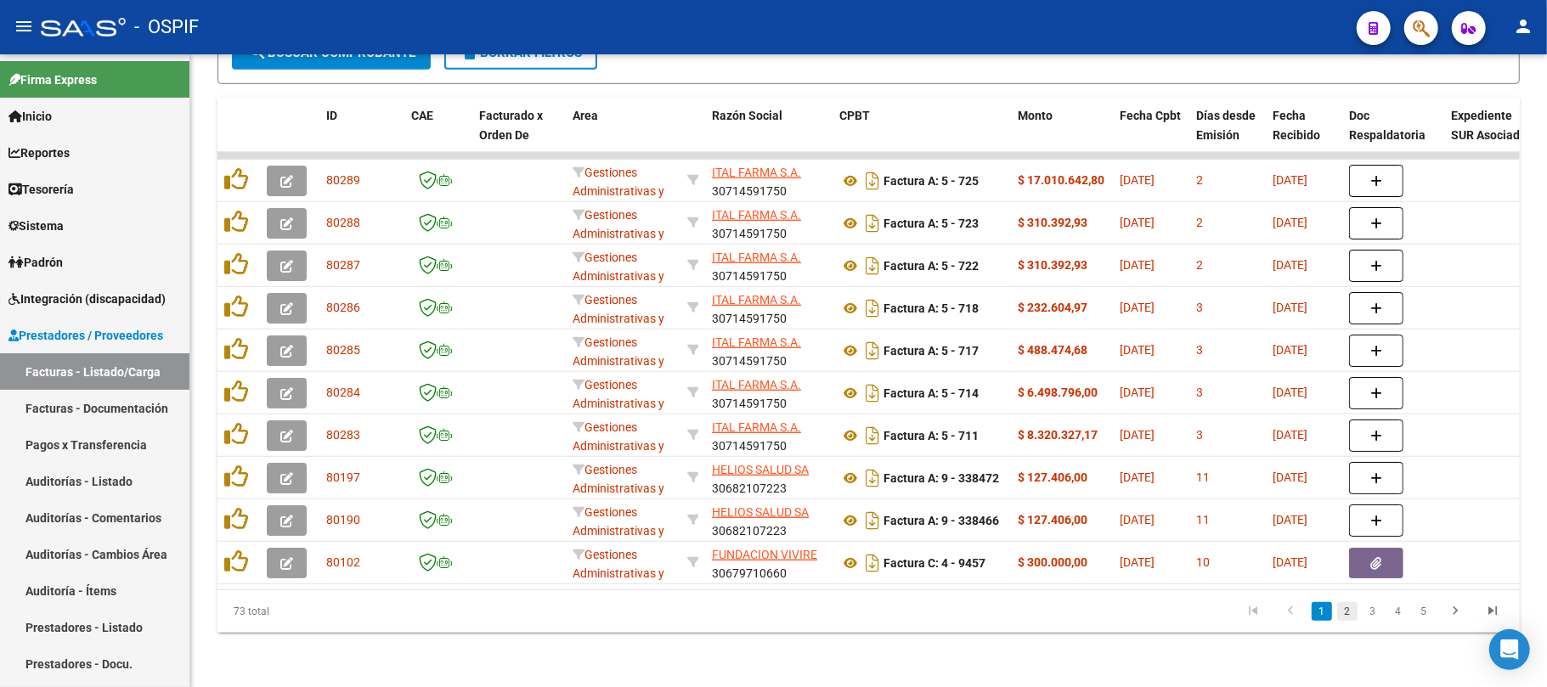
click at [1351, 613] on link "2" at bounding box center [1347, 611] width 20 height 19
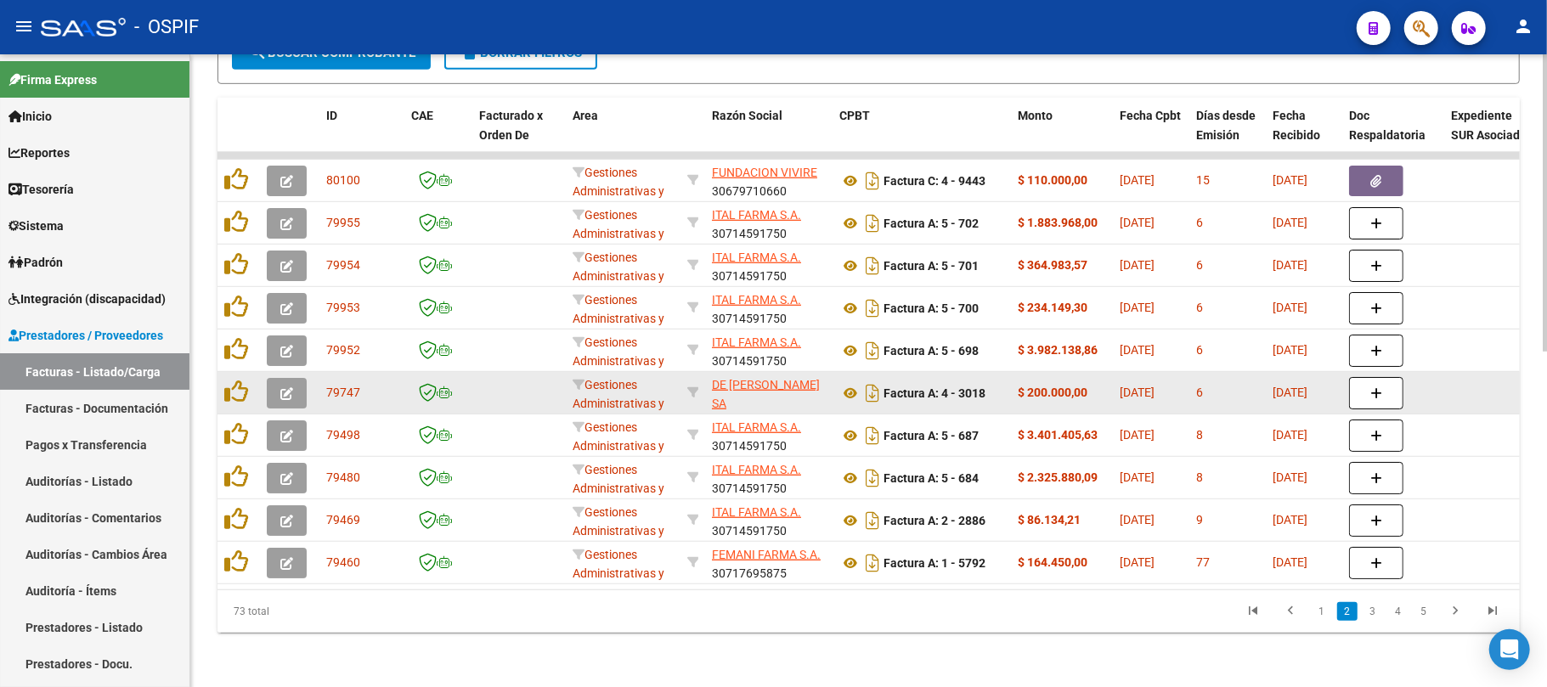
click at [779, 386] on div "DE MORENO SA 30708492392" at bounding box center [769, 394] width 114 height 36
copy div "30708492392"
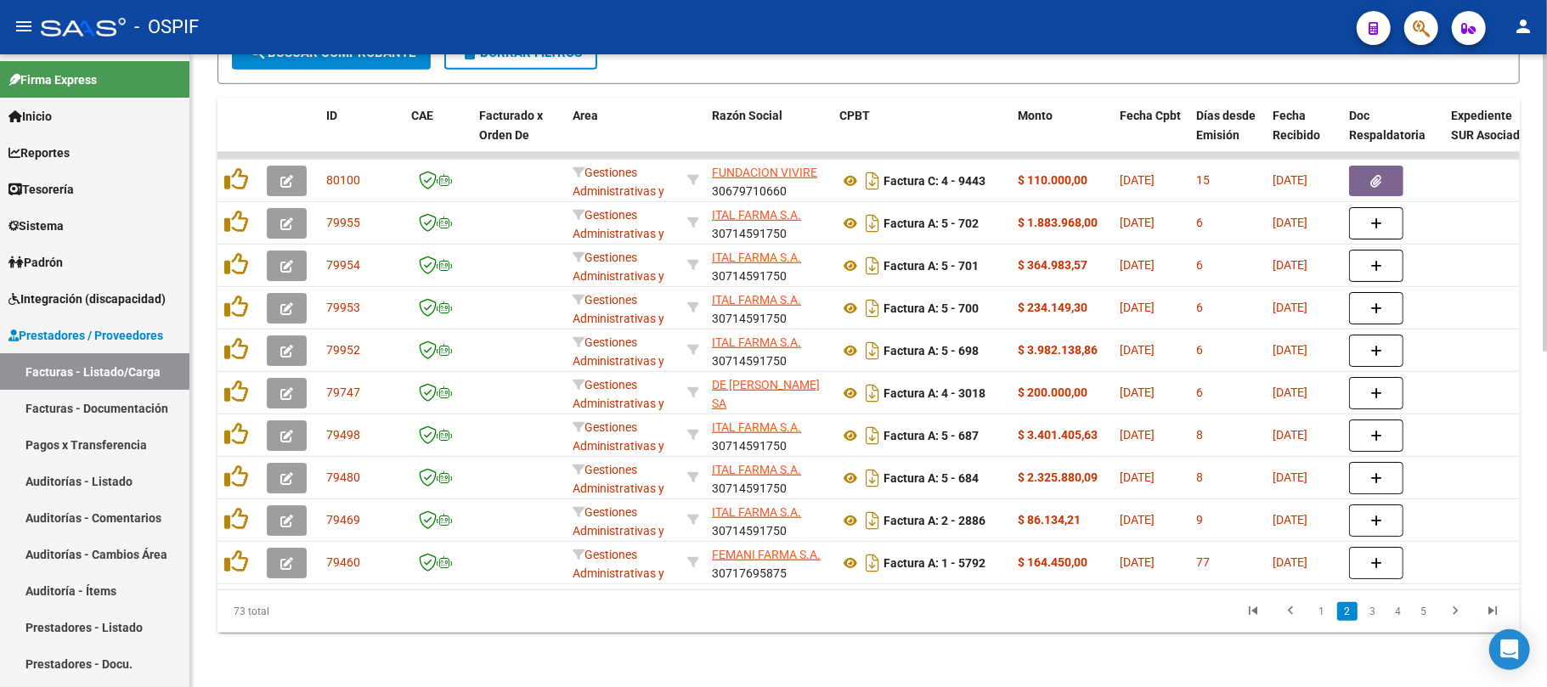
click at [718, 617] on datatable-pager "1 2 3 4 5" at bounding box center [997, 611] width 1028 height 29
click at [1376, 610] on link "3" at bounding box center [1373, 611] width 20 height 19
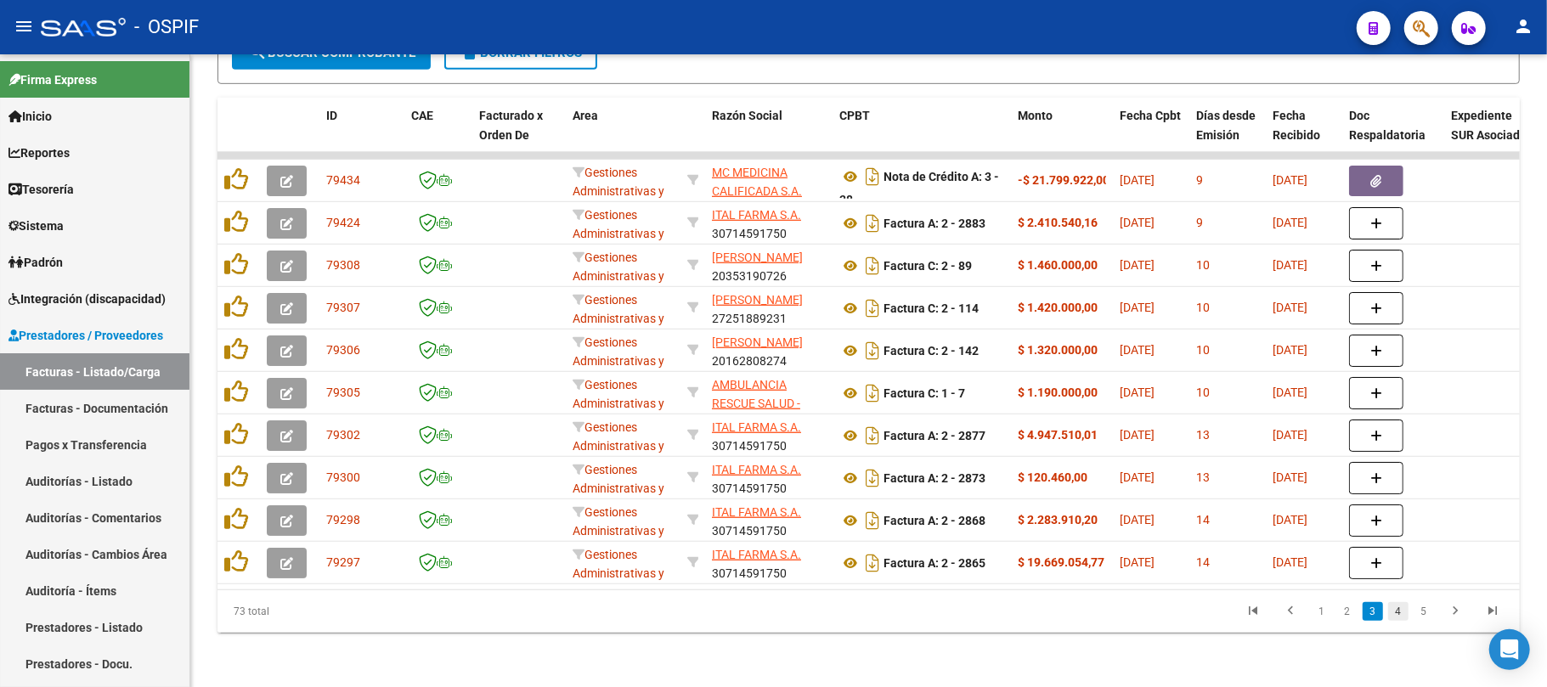
click at [1392, 617] on link "4" at bounding box center [1398, 611] width 20 height 19
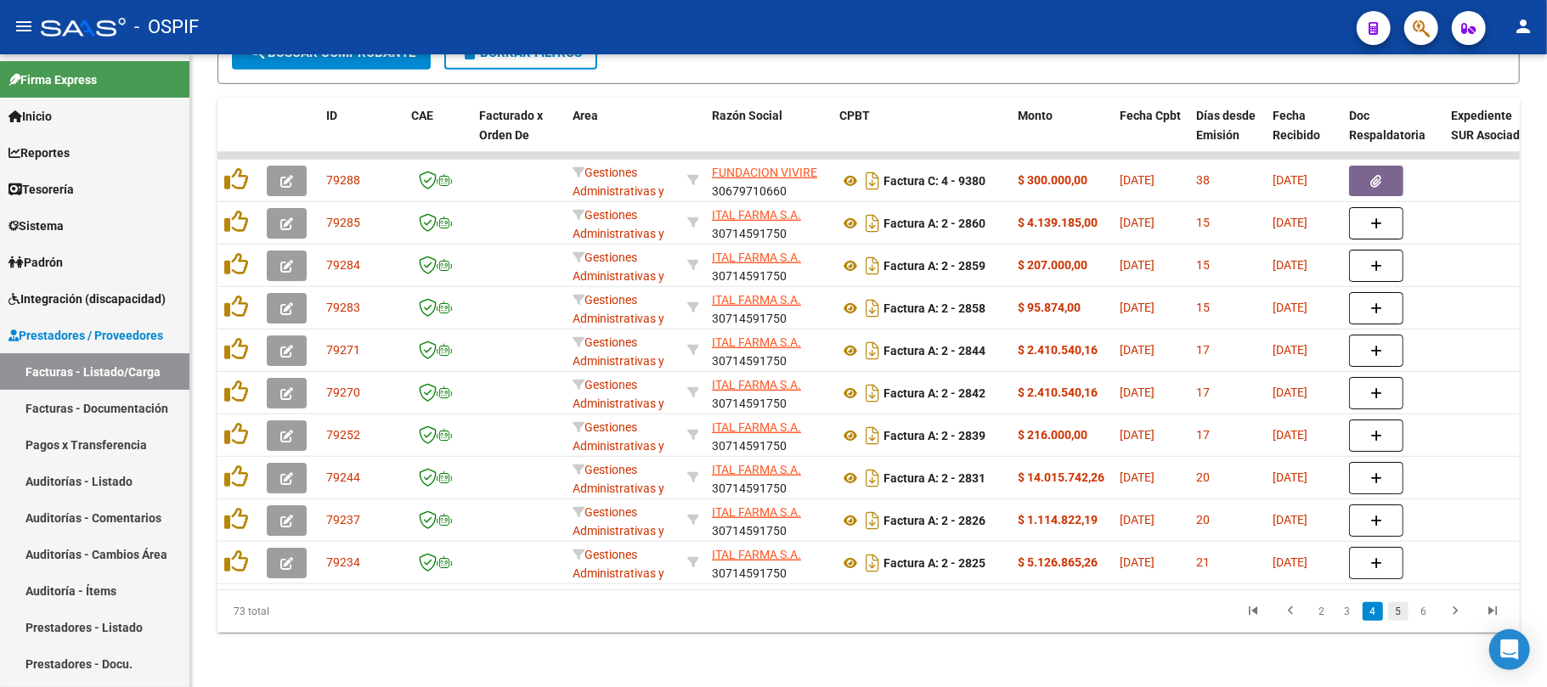
click at [1398, 617] on link "5" at bounding box center [1398, 611] width 20 height 19
click at [1398, 612] on link "6" at bounding box center [1398, 611] width 20 height 19
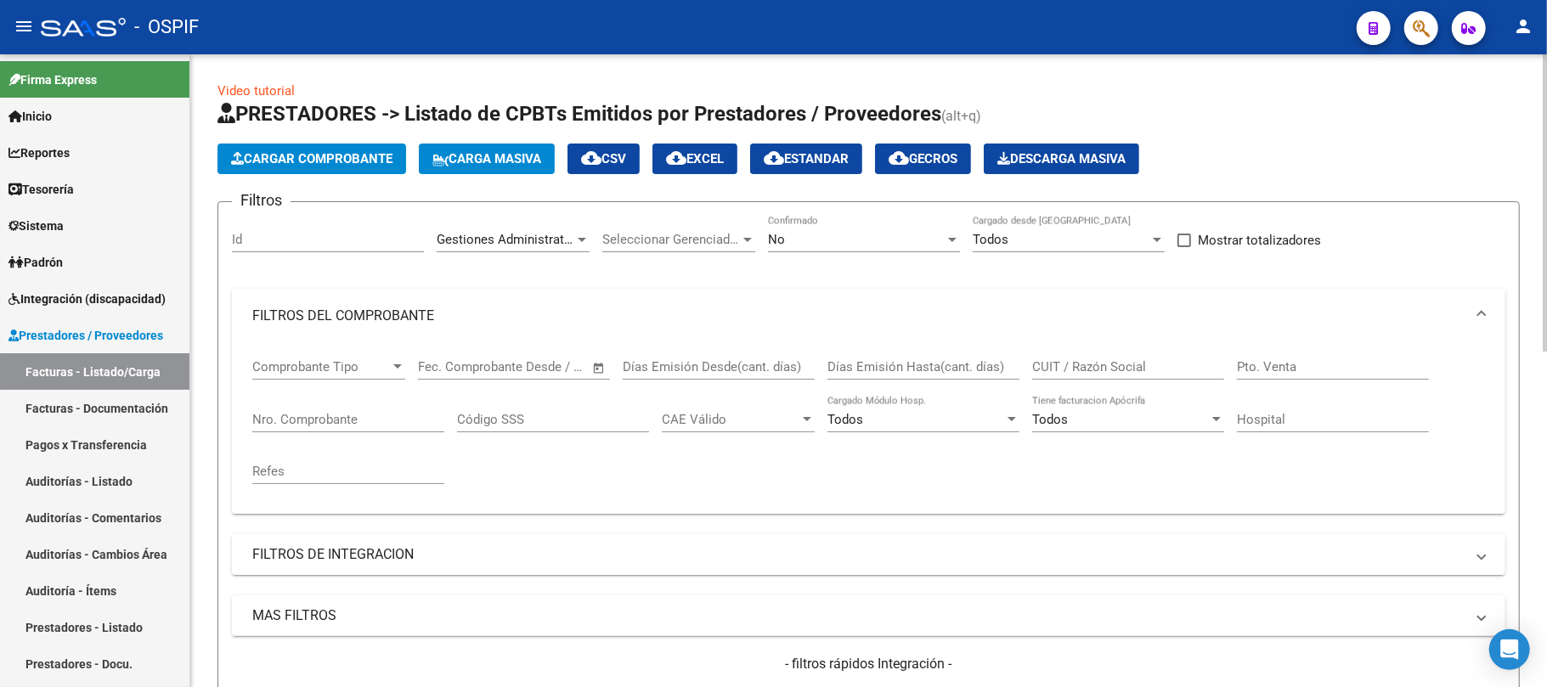
click at [537, 231] on div "Gestiones Administrativas y Otros Area" at bounding box center [513, 234] width 153 height 37
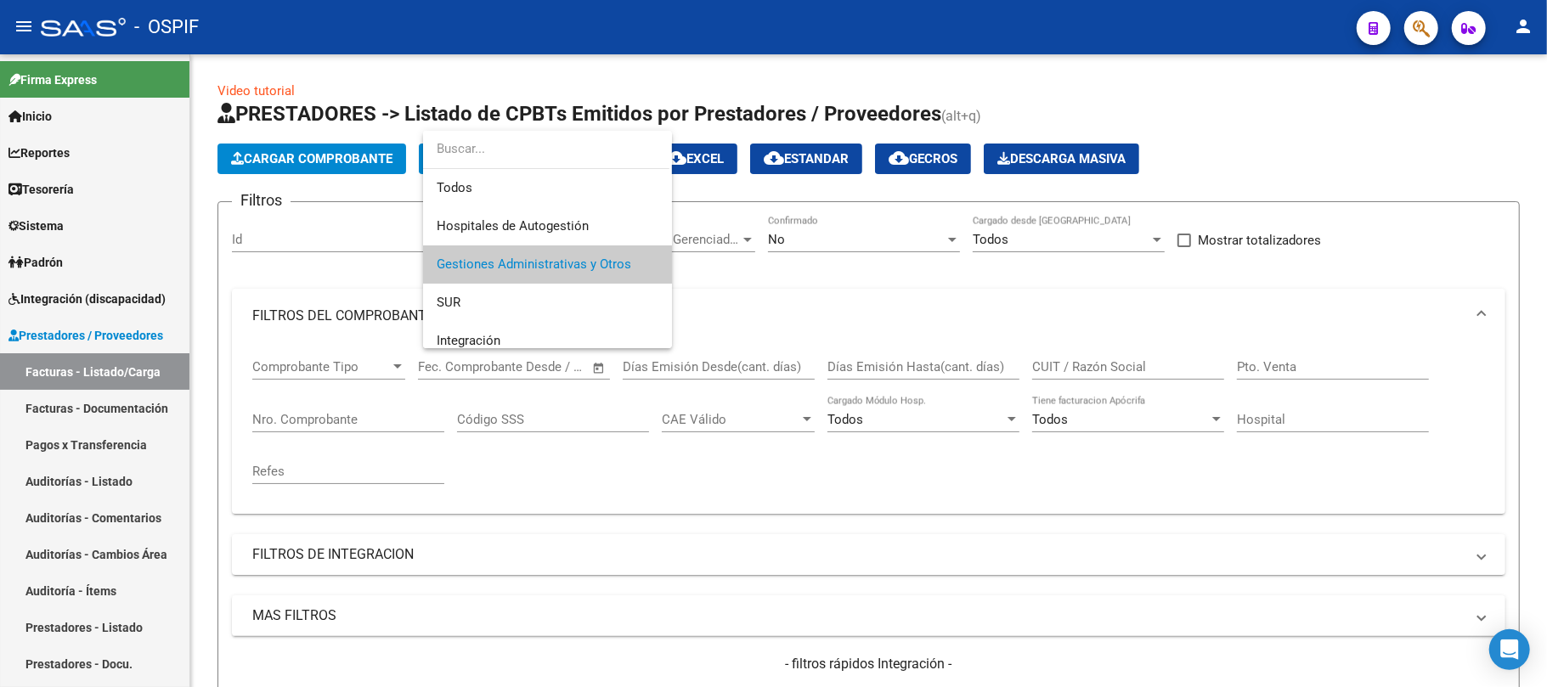
scroll to position [25, 0]
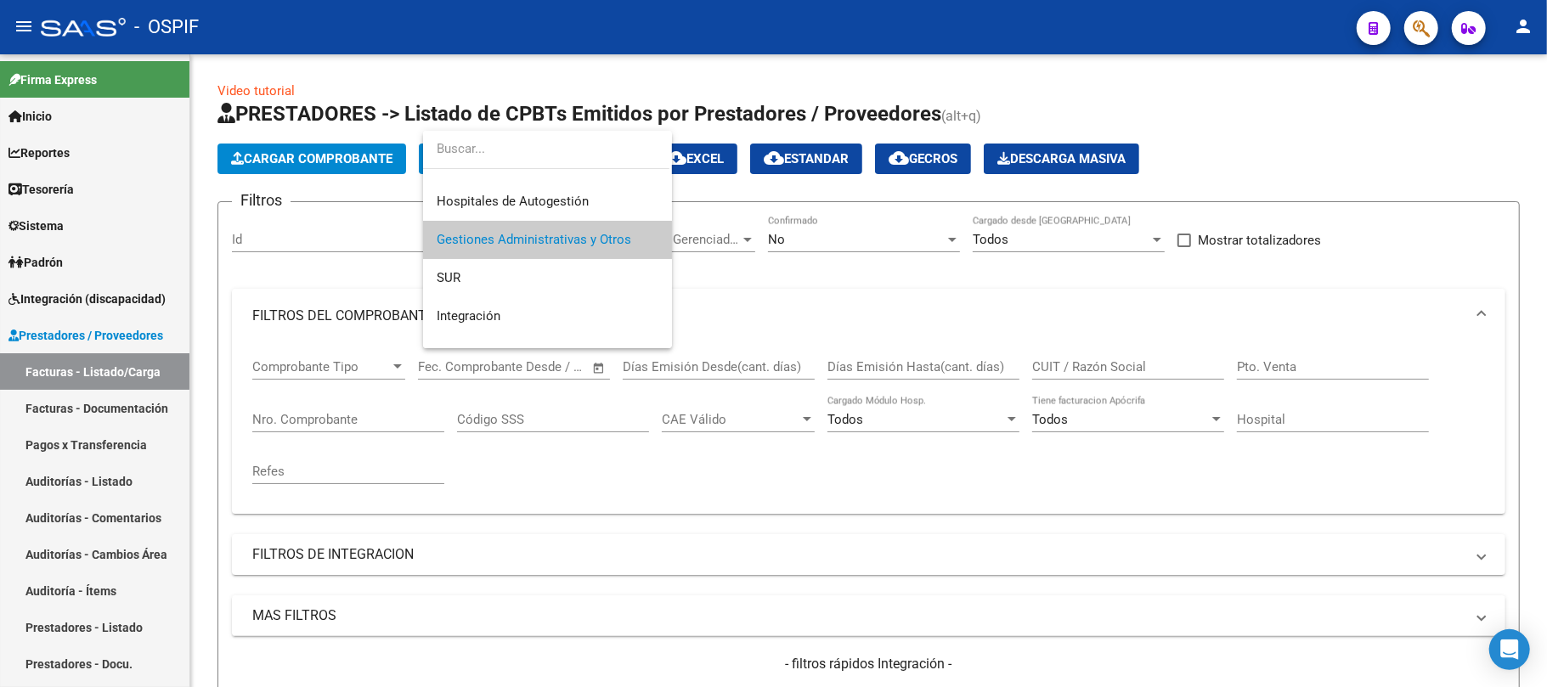
click at [789, 249] on div at bounding box center [773, 343] width 1547 height 687
click at [804, 248] on div "No Confirmado" at bounding box center [864, 234] width 192 height 37
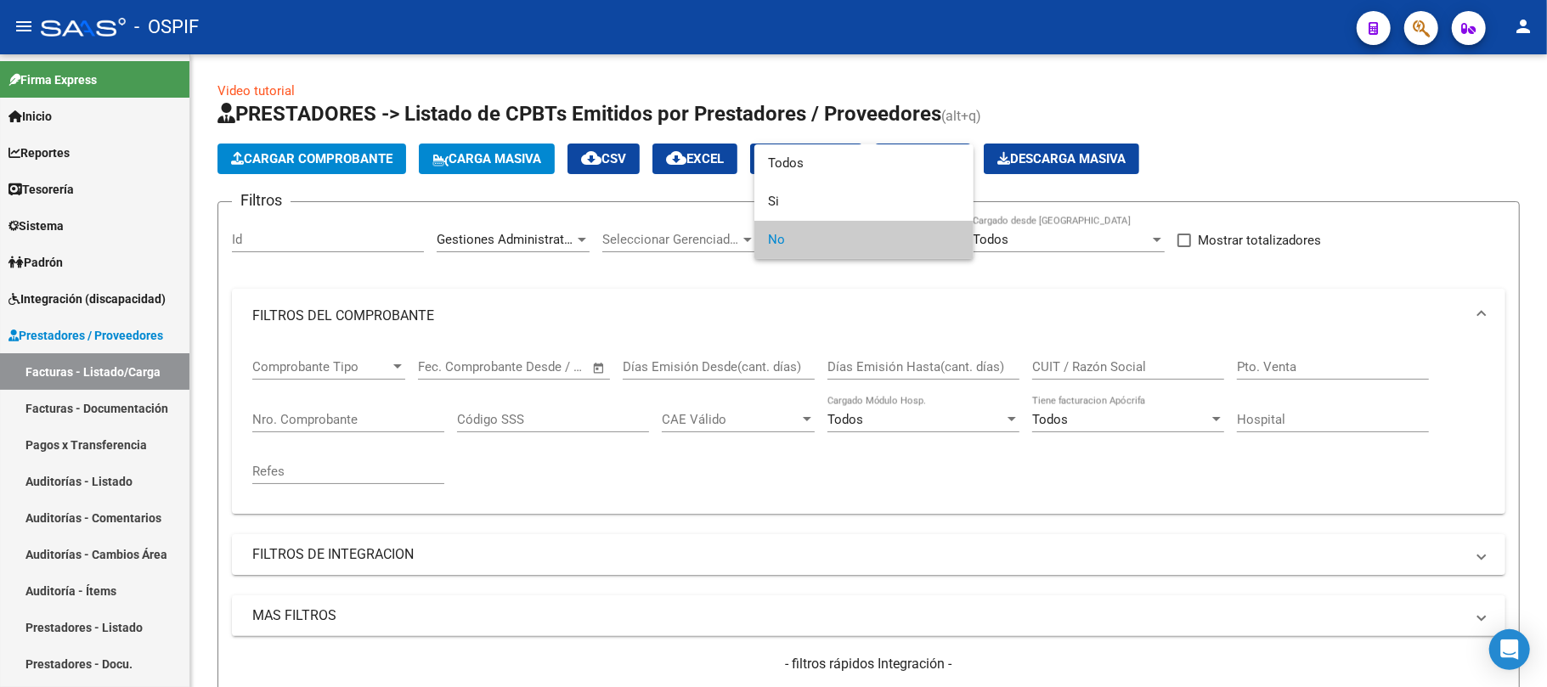
click at [524, 240] on div at bounding box center [773, 343] width 1547 height 687
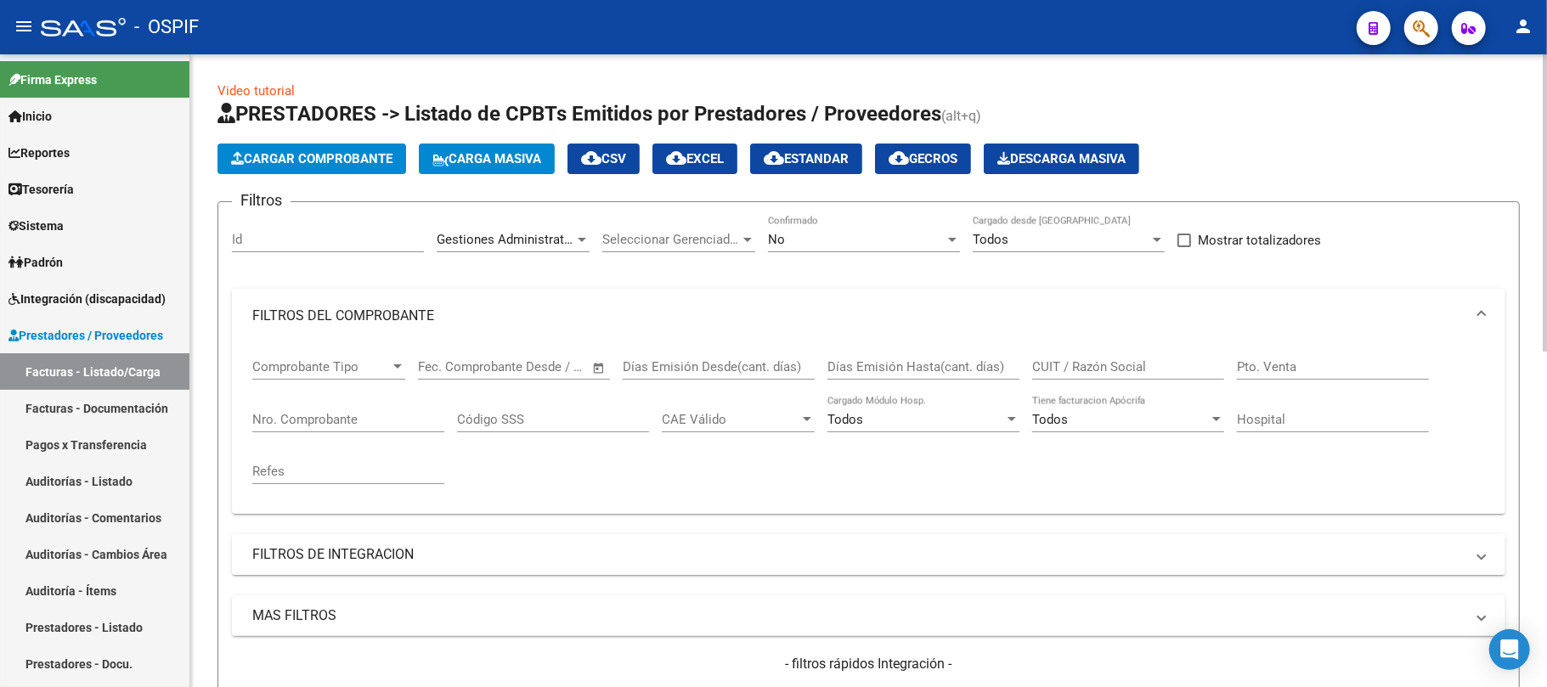
click at [525, 240] on span "Gestiones Administrativas y Otros" at bounding box center [534, 239] width 195 height 15
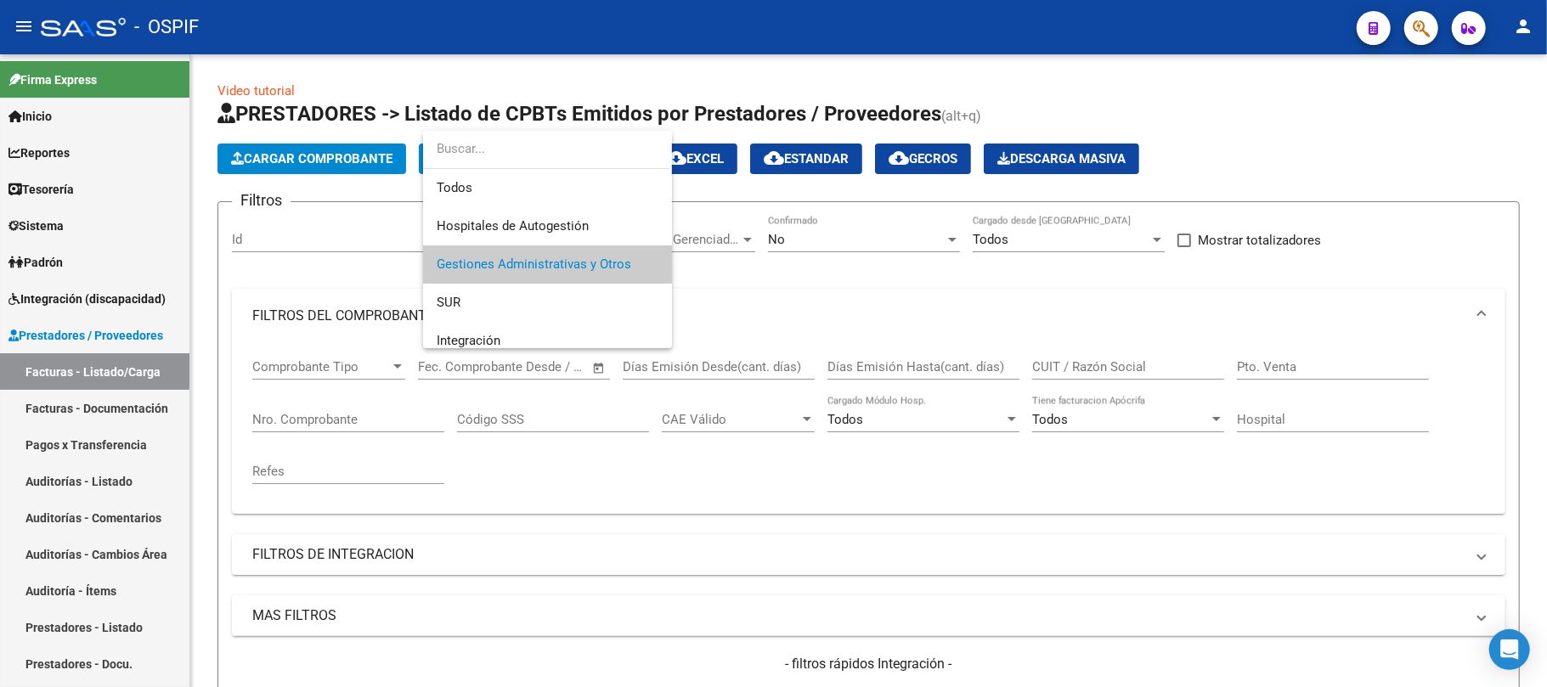
scroll to position [113, 0]
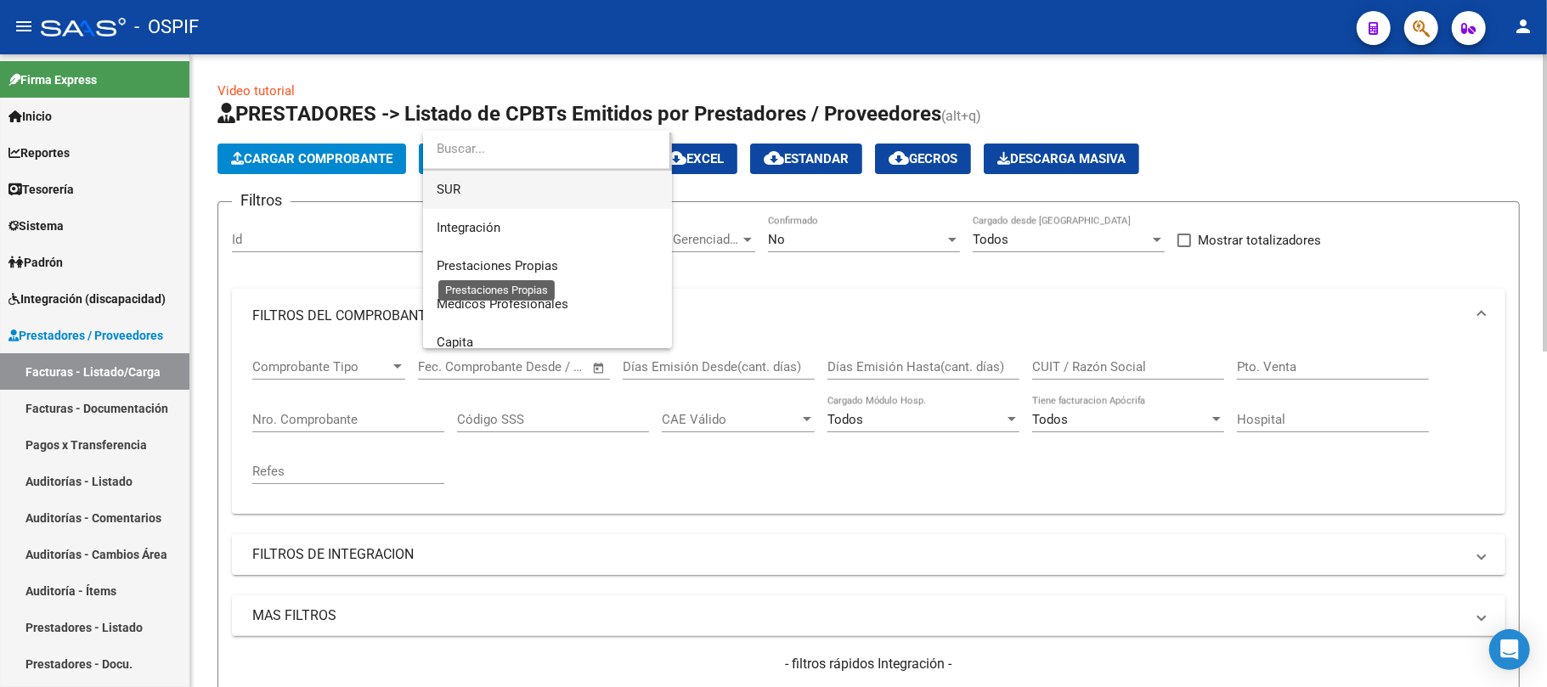
click at [540, 197] on span "SUR" at bounding box center [548, 190] width 222 height 38
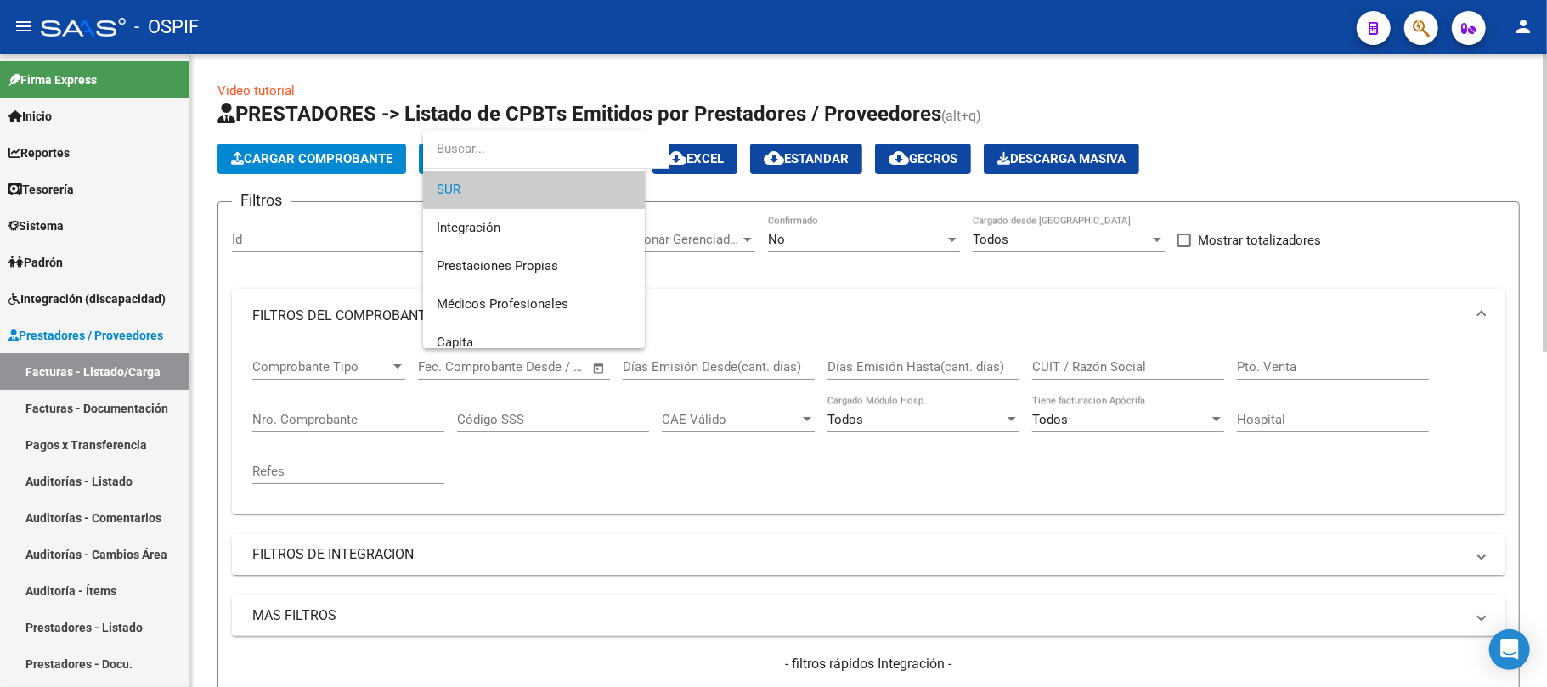
scroll to position [226, 0]
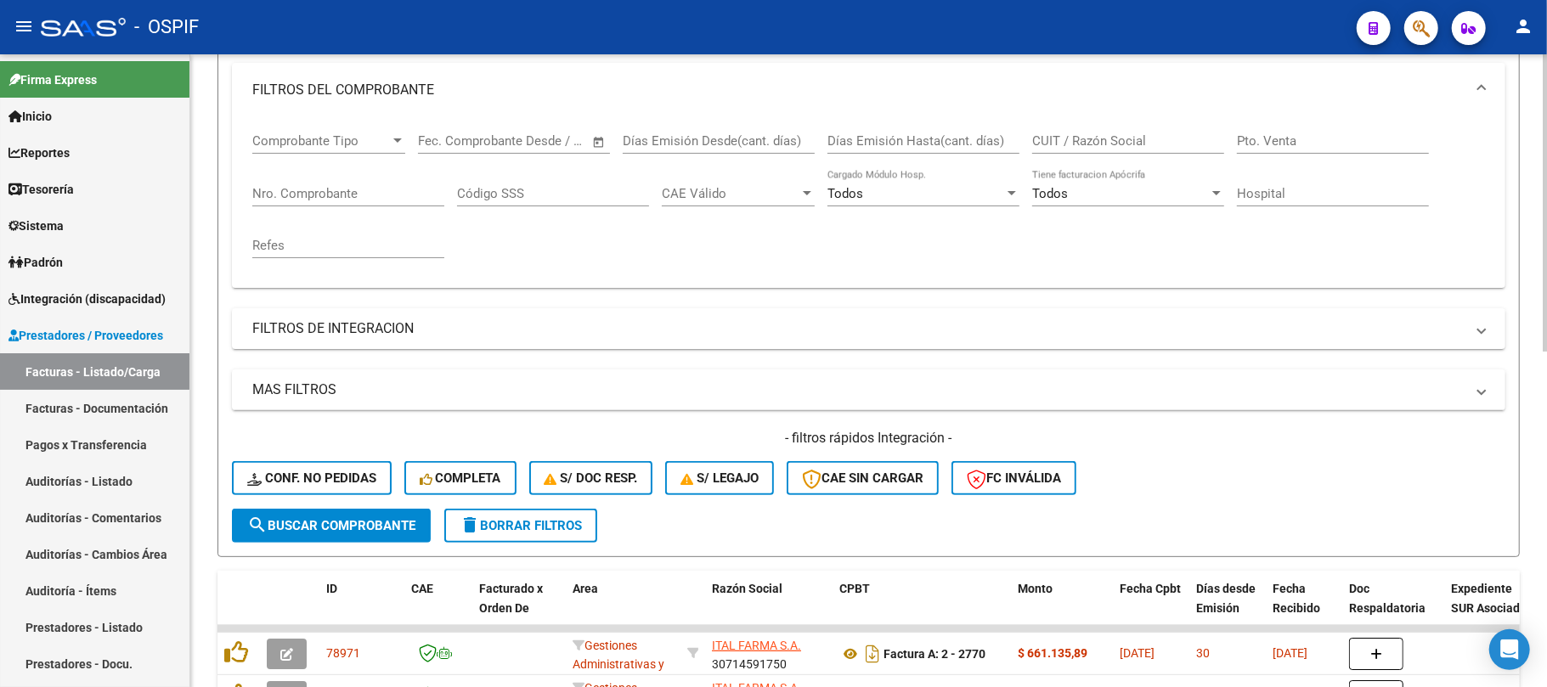
click at [358, 541] on form "Filtros Id SUR Area Seleccionar Gerenciador Seleccionar Gerenciador No Confirma…" at bounding box center [869, 266] width 1302 height 582
click at [376, 522] on span "search Buscar Comprobante" at bounding box center [331, 525] width 168 height 15
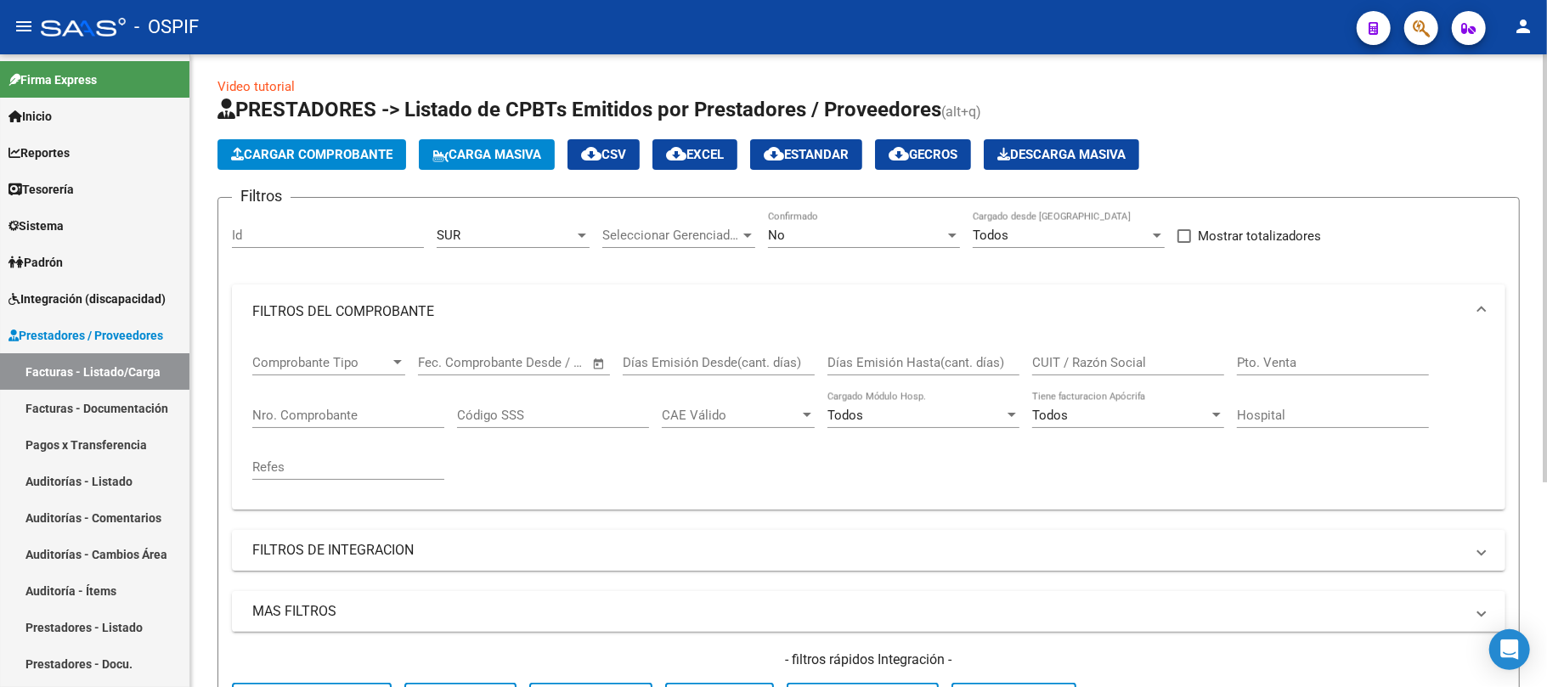
scroll to position [0, 0]
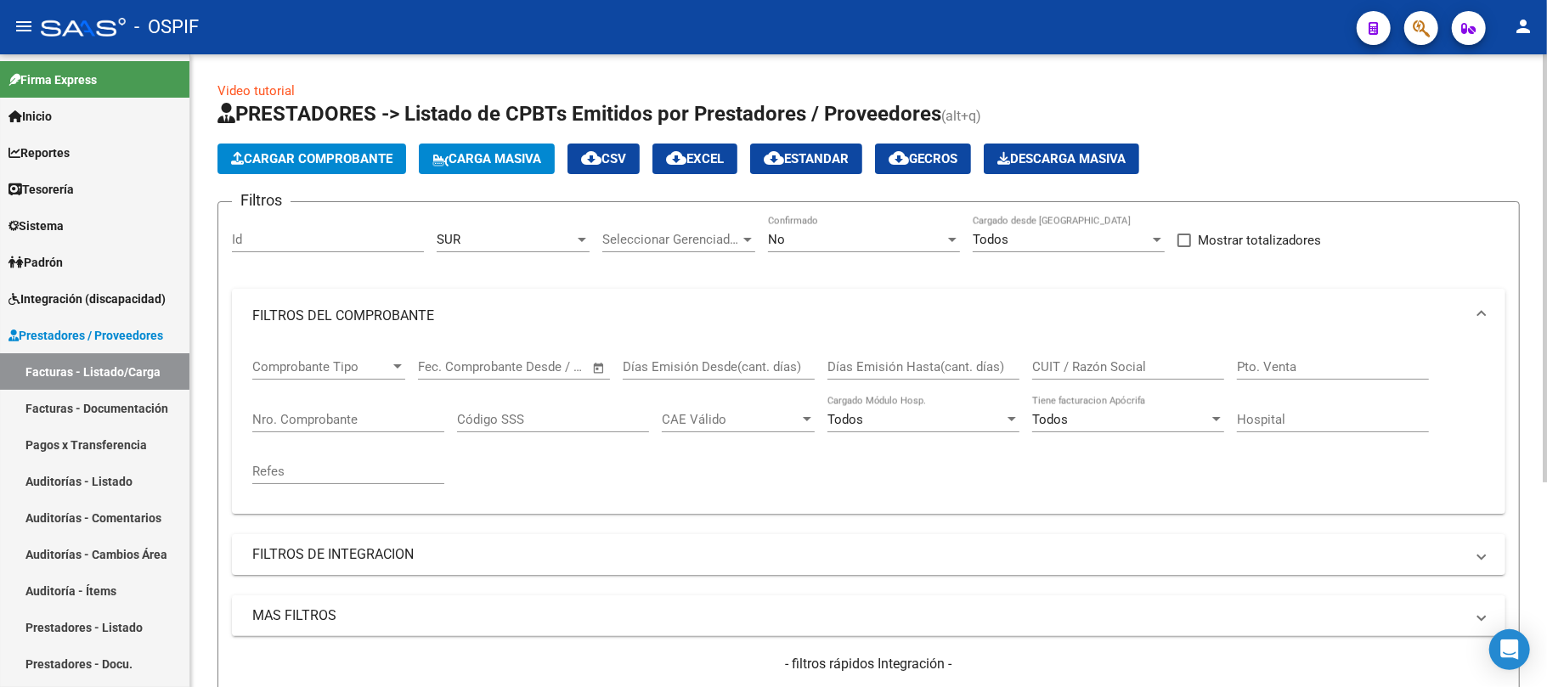
click at [545, 238] on div "SUR" at bounding box center [506, 239] width 138 height 15
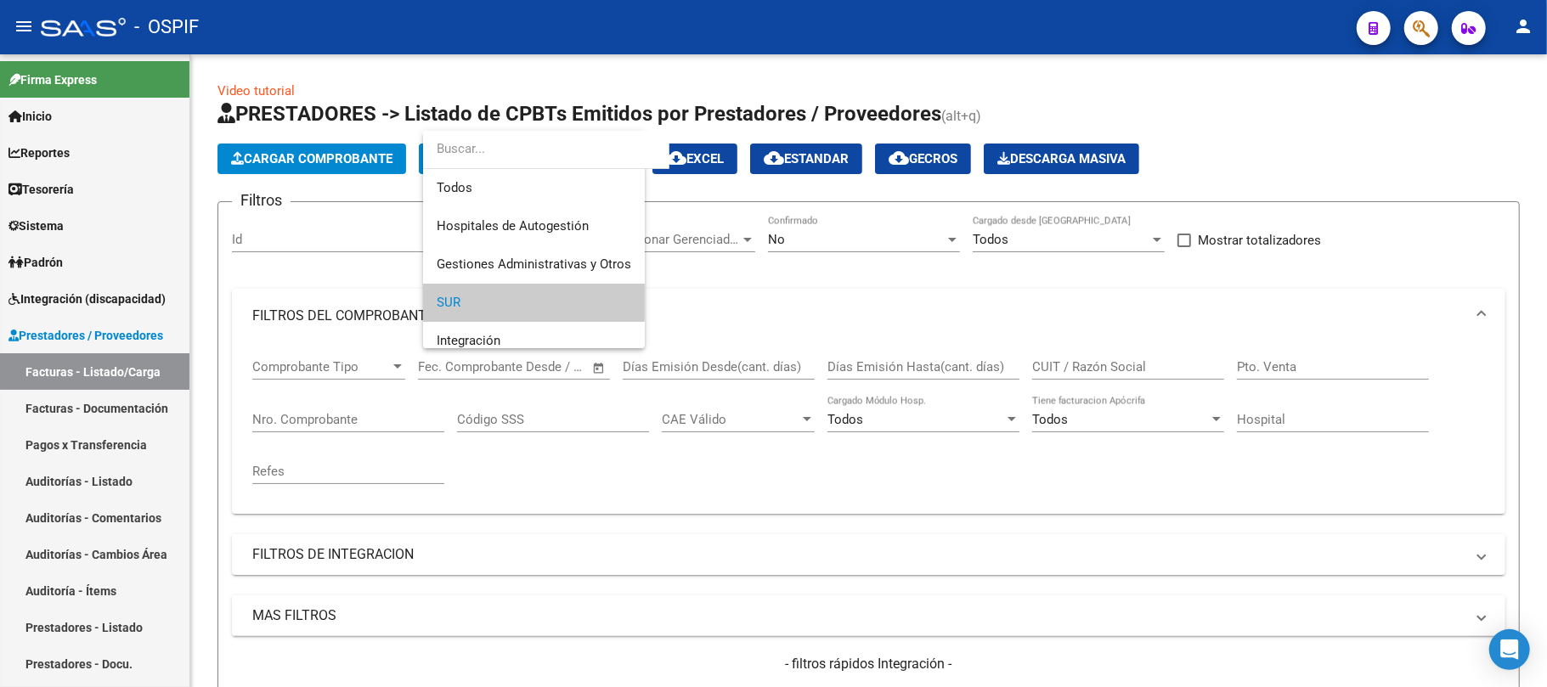
scroll to position [63, 0]
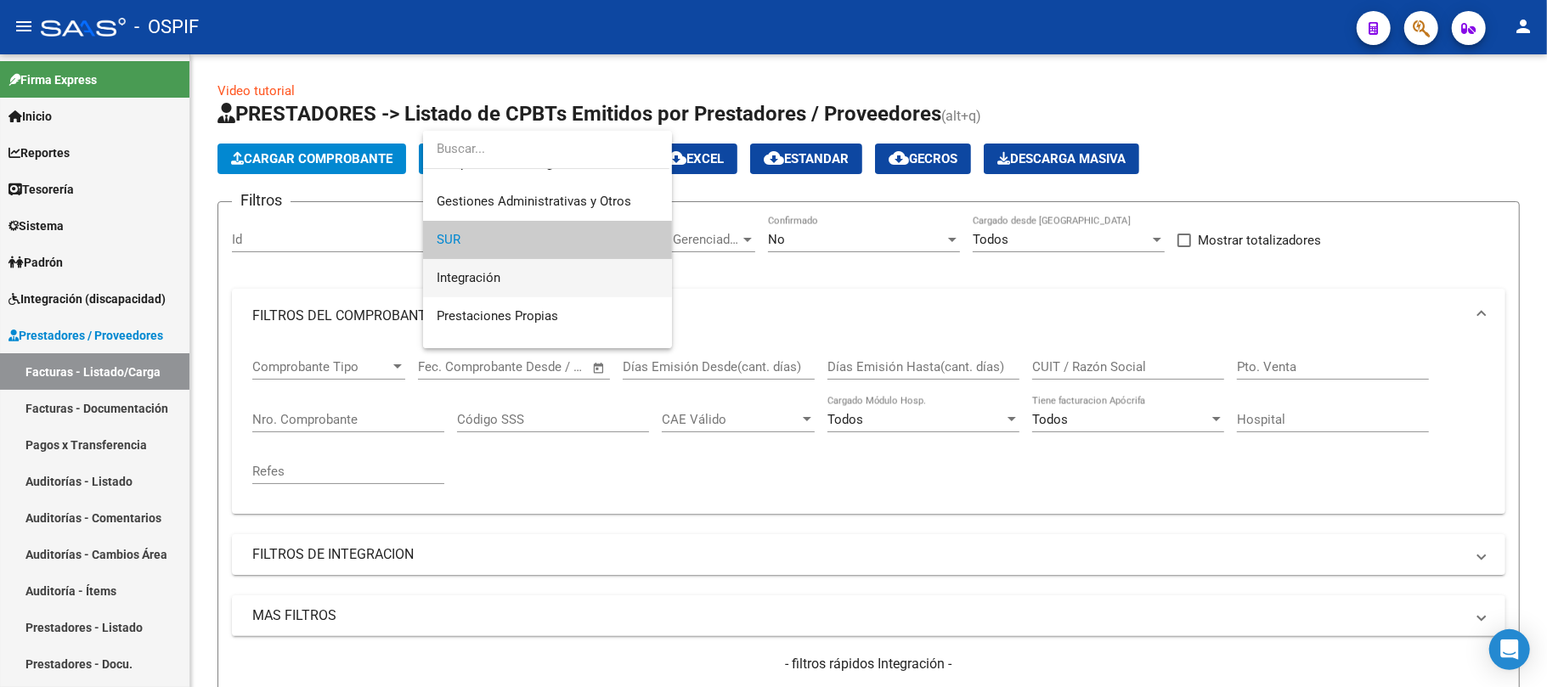
click at [503, 276] on span "Integración" at bounding box center [548, 278] width 222 height 38
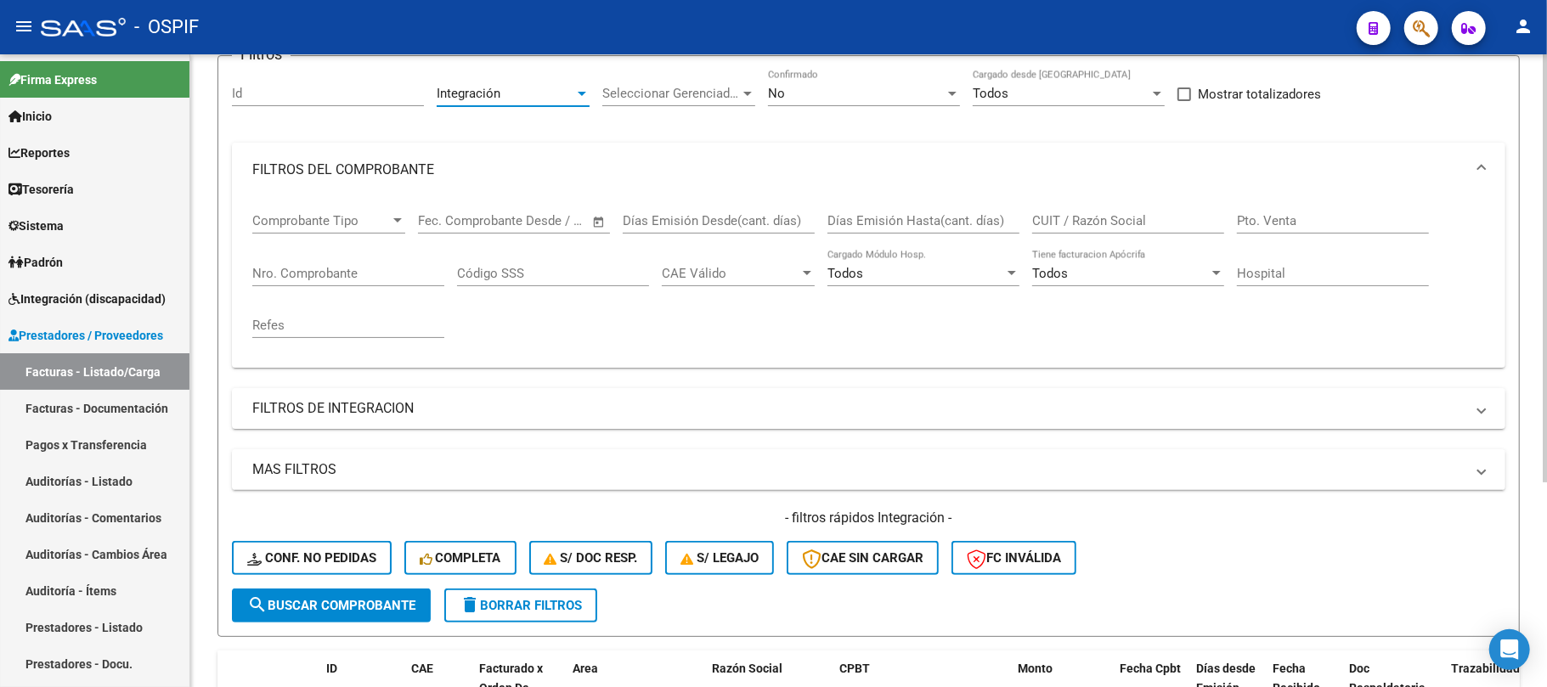
scroll to position [0, 0]
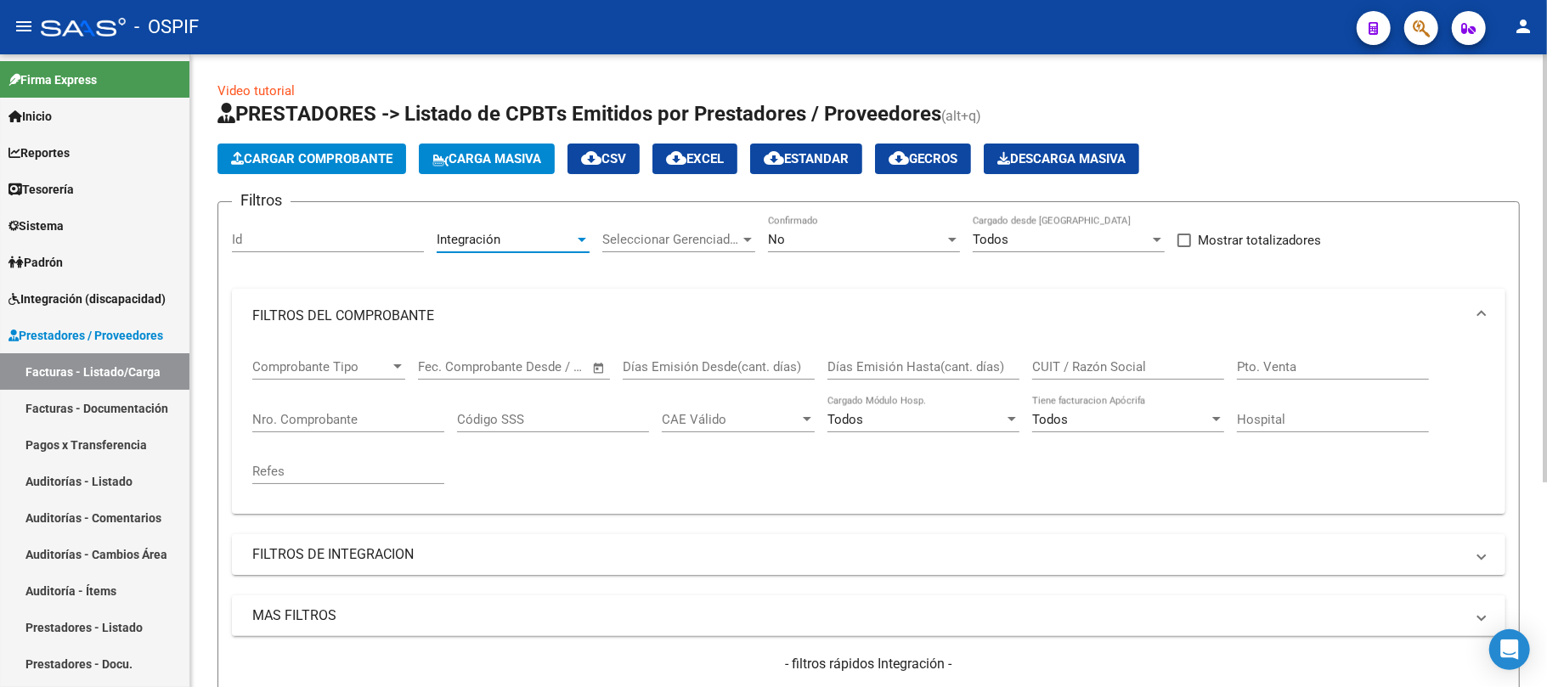
click at [522, 248] on div "Integración Area" at bounding box center [513, 234] width 153 height 37
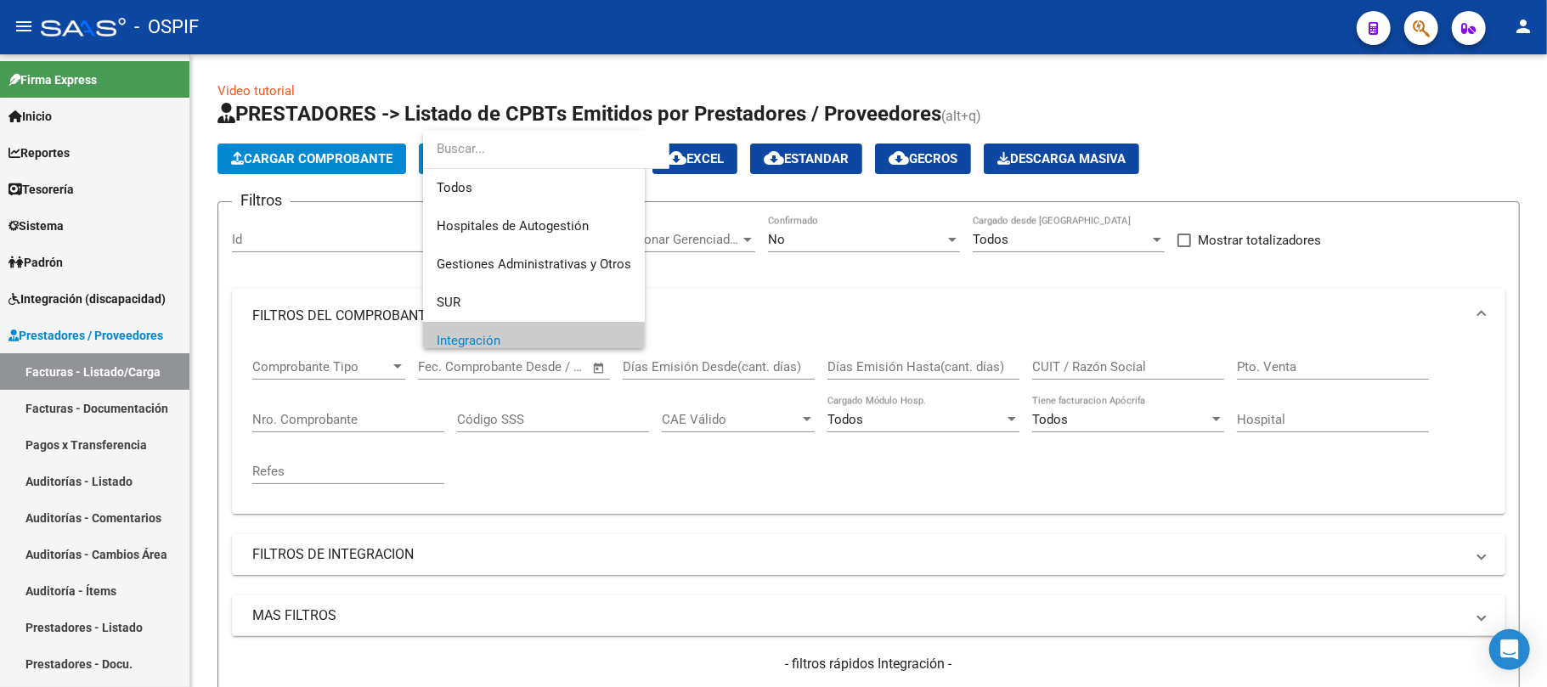
scroll to position [102, 0]
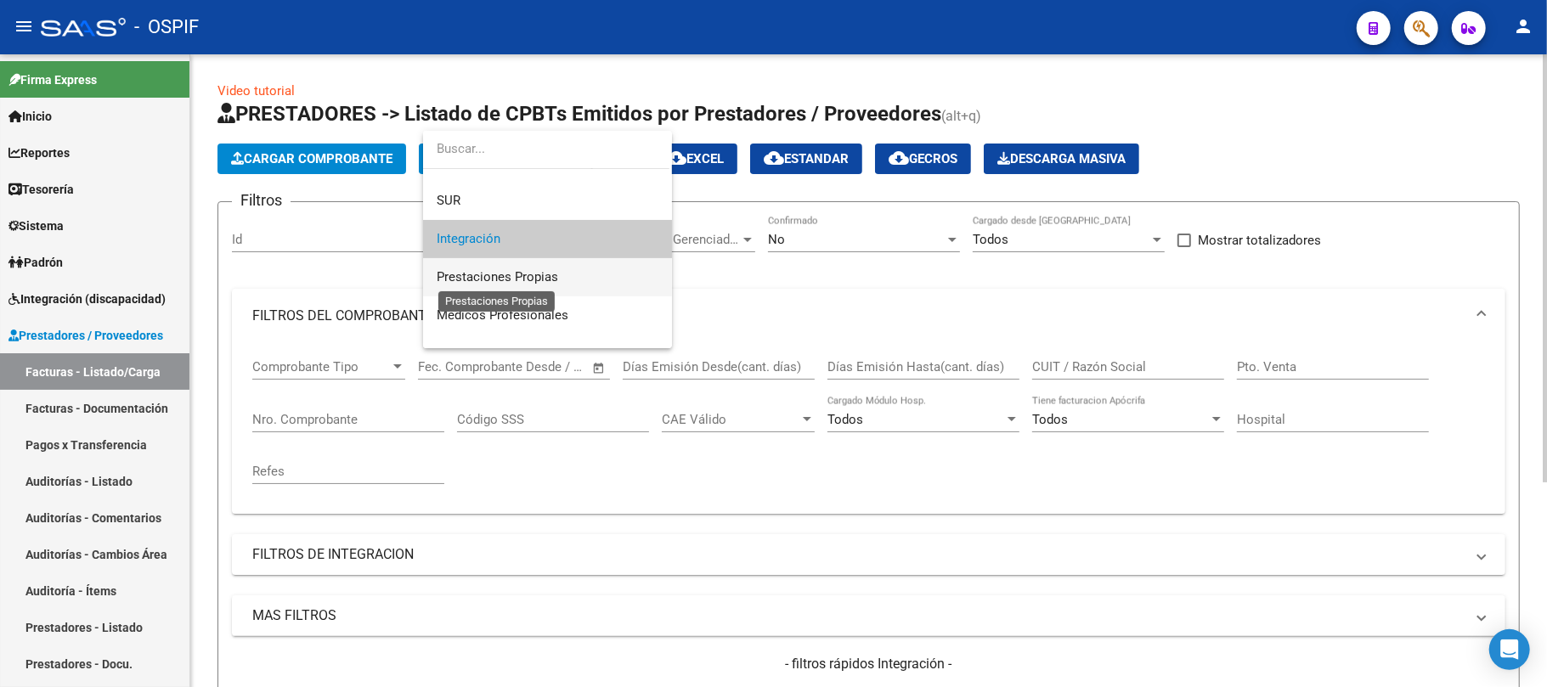
click at [520, 282] on span "Prestaciones Propias" at bounding box center [497, 276] width 121 height 15
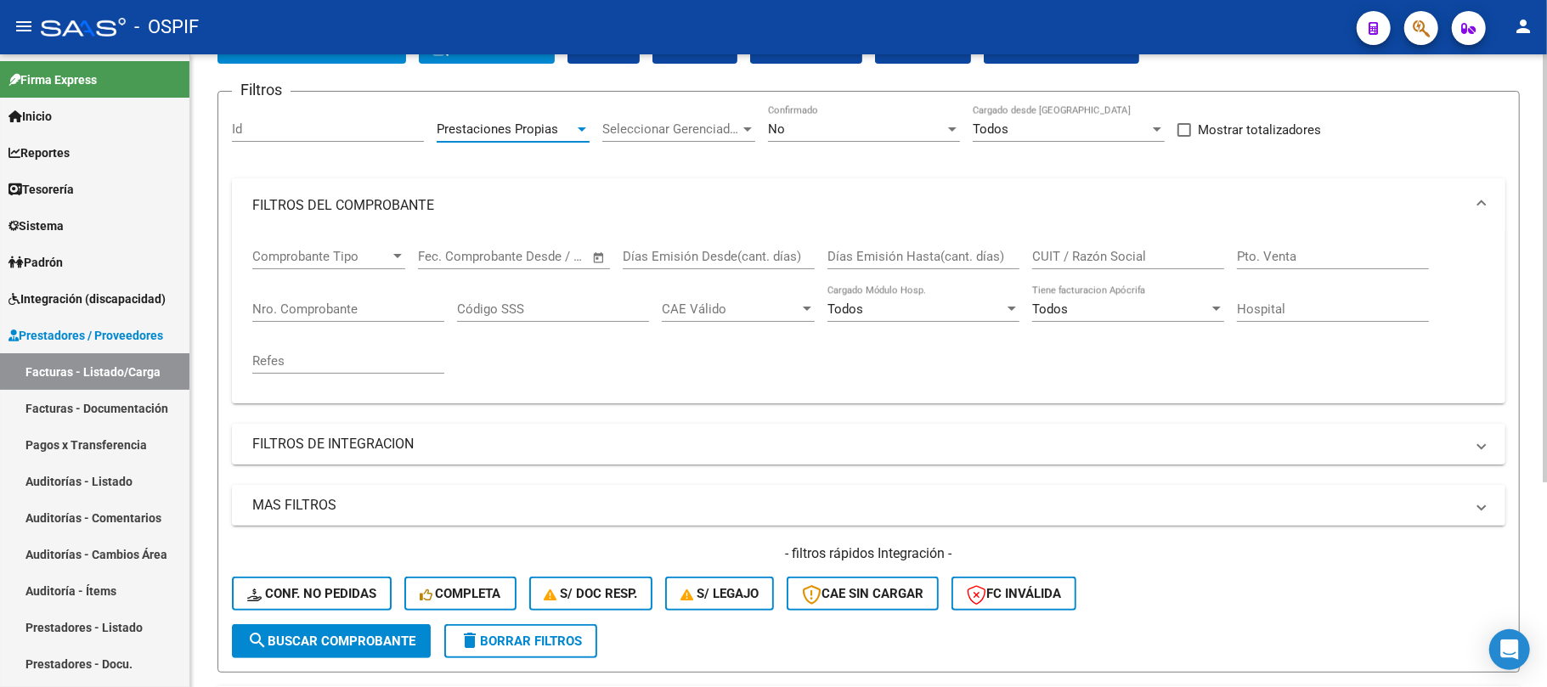
scroll to position [0, 0]
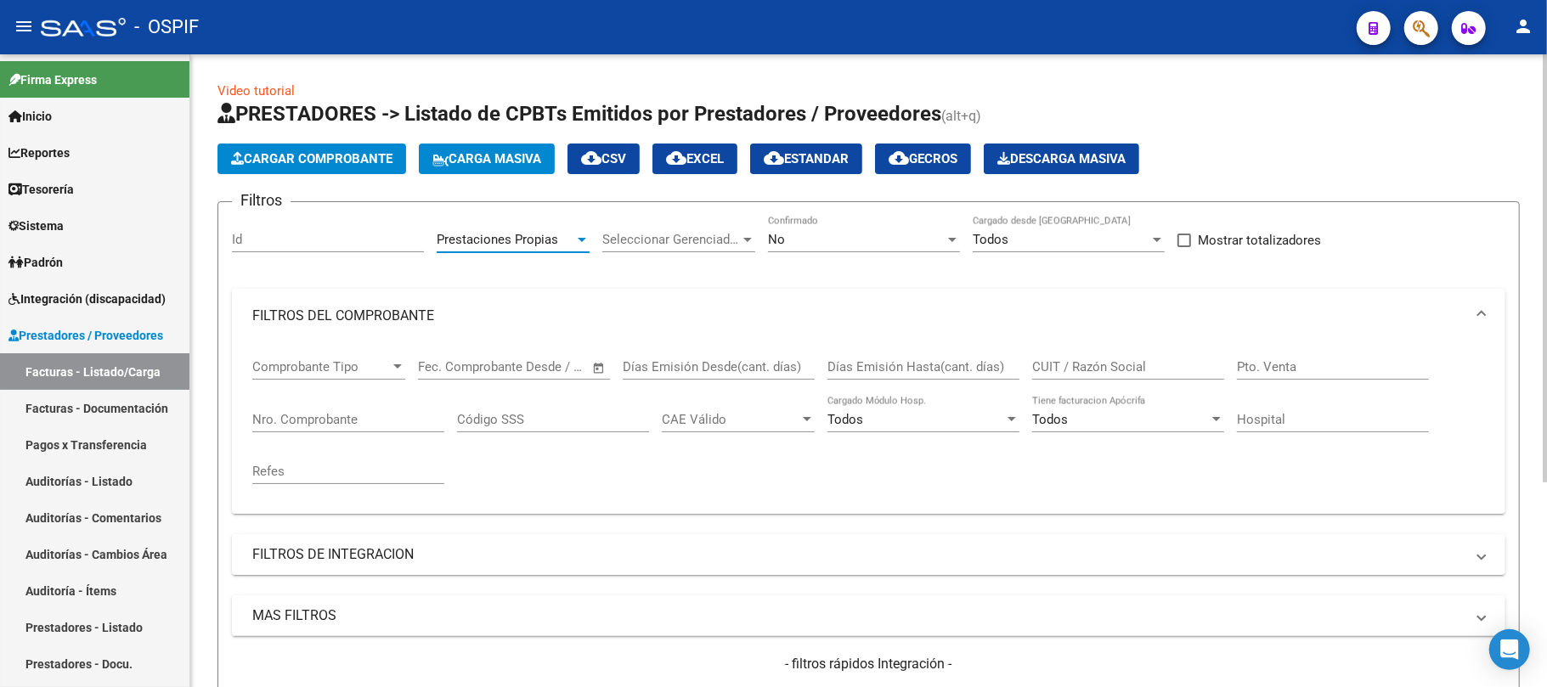
click at [576, 246] on div "Prestaciones Propias" at bounding box center [513, 239] width 153 height 15
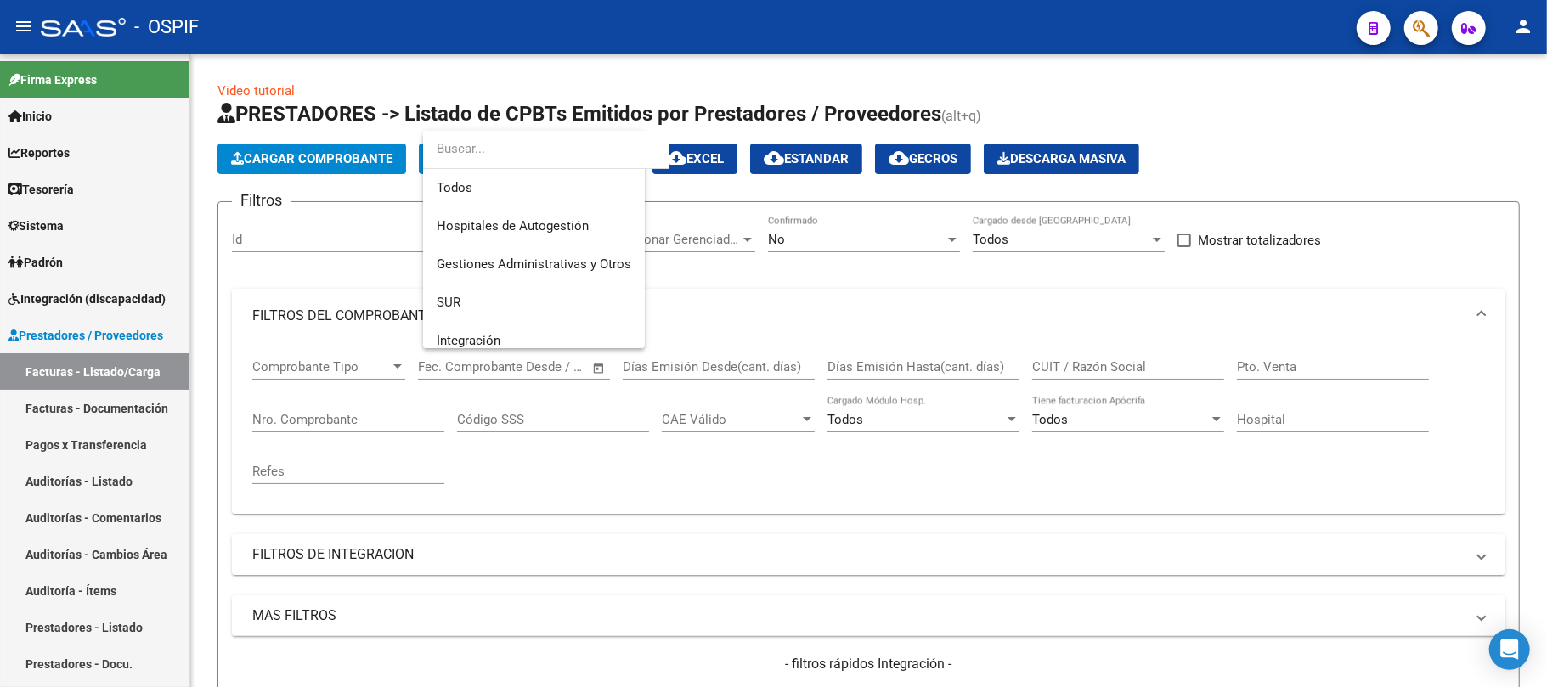
scroll to position [139, 0]
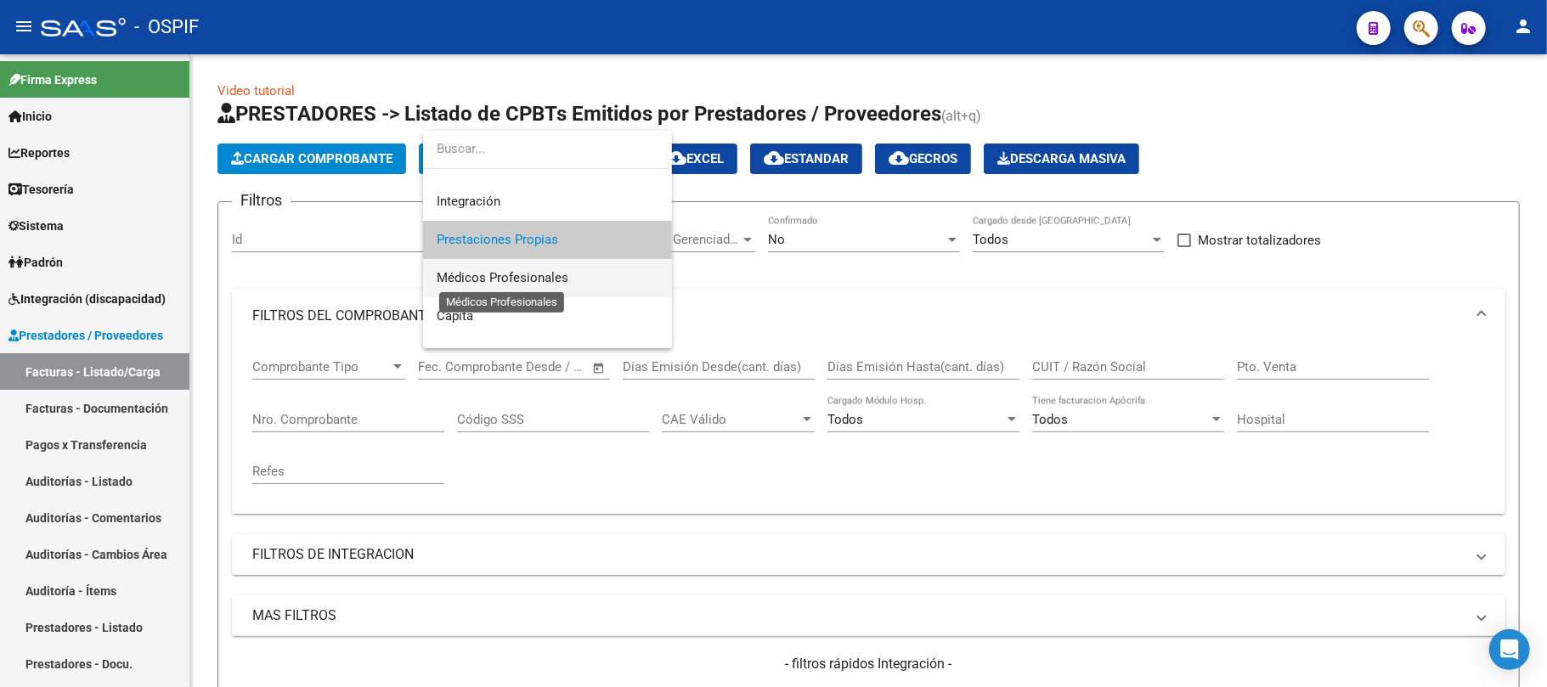
click at [564, 280] on span "Médicos Profesionales" at bounding box center [503, 277] width 132 height 15
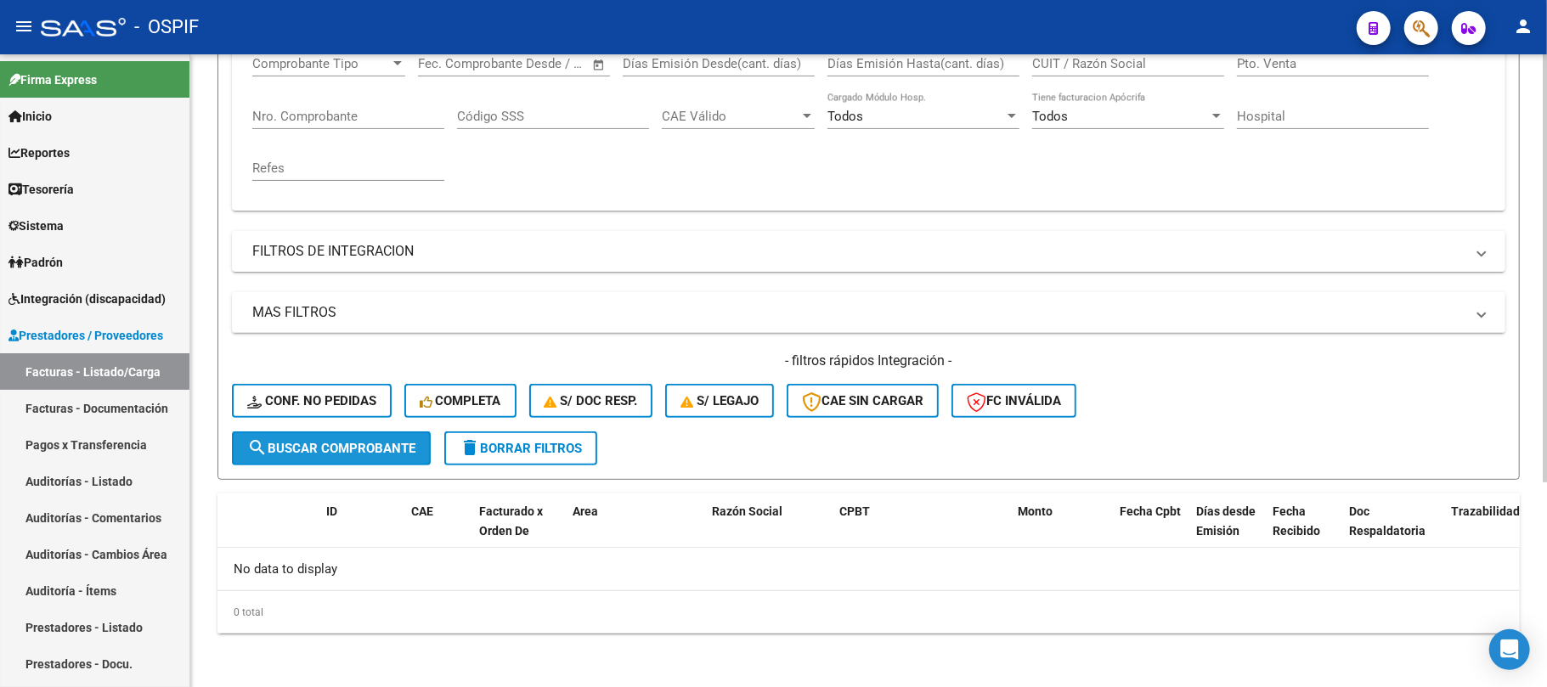
click at [409, 447] on span "search Buscar Comprobante" at bounding box center [331, 448] width 168 height 15
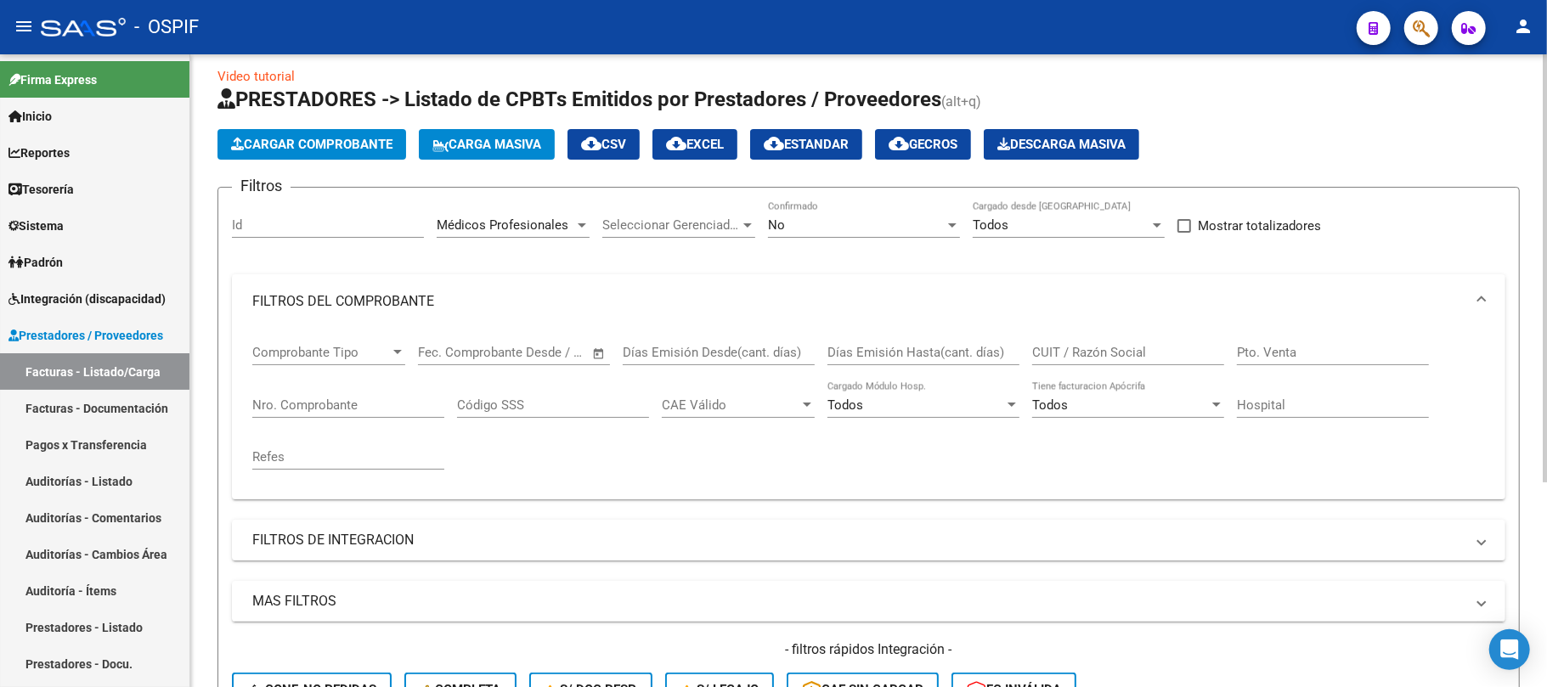
scroll to position [0, 0]
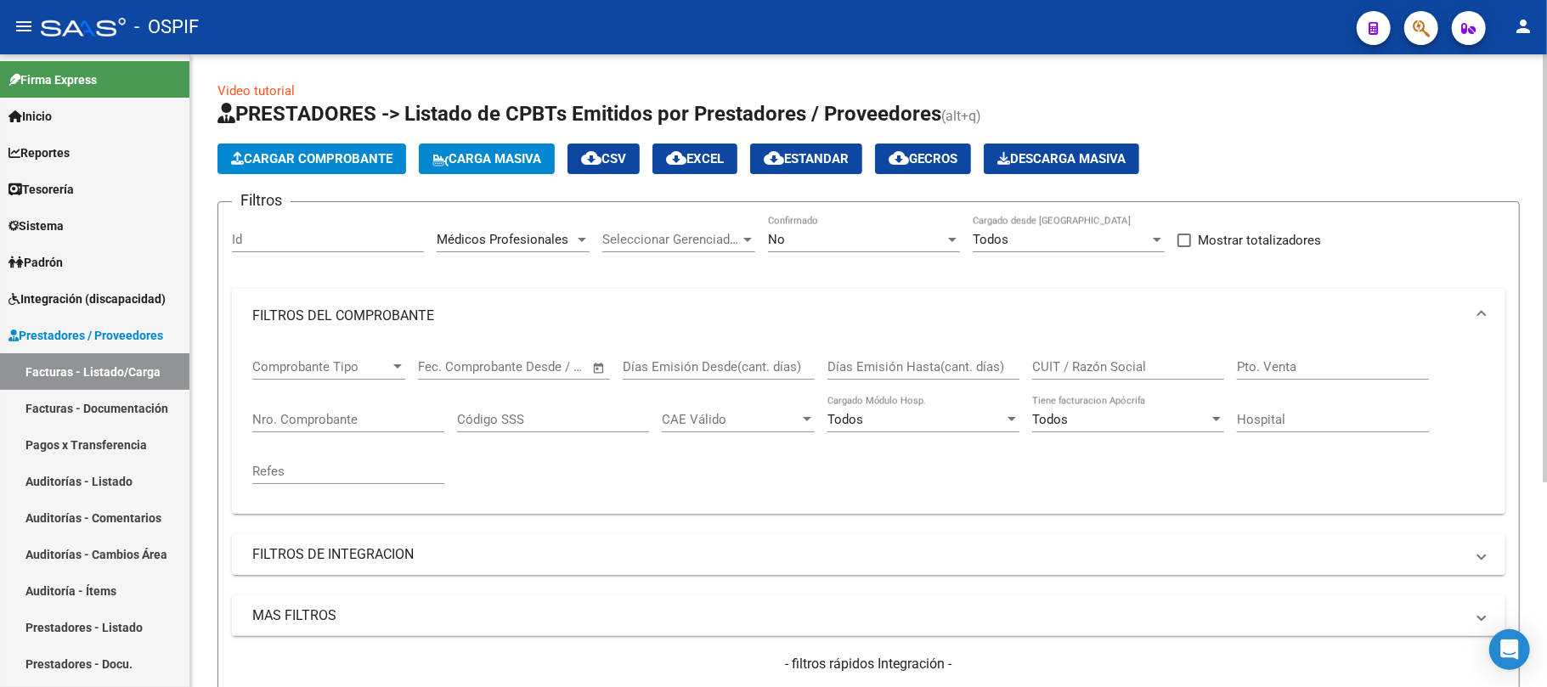
click at [517, 234] on span "Médicos Profesionales" at bounding box center [503, 239] width 132 height 15
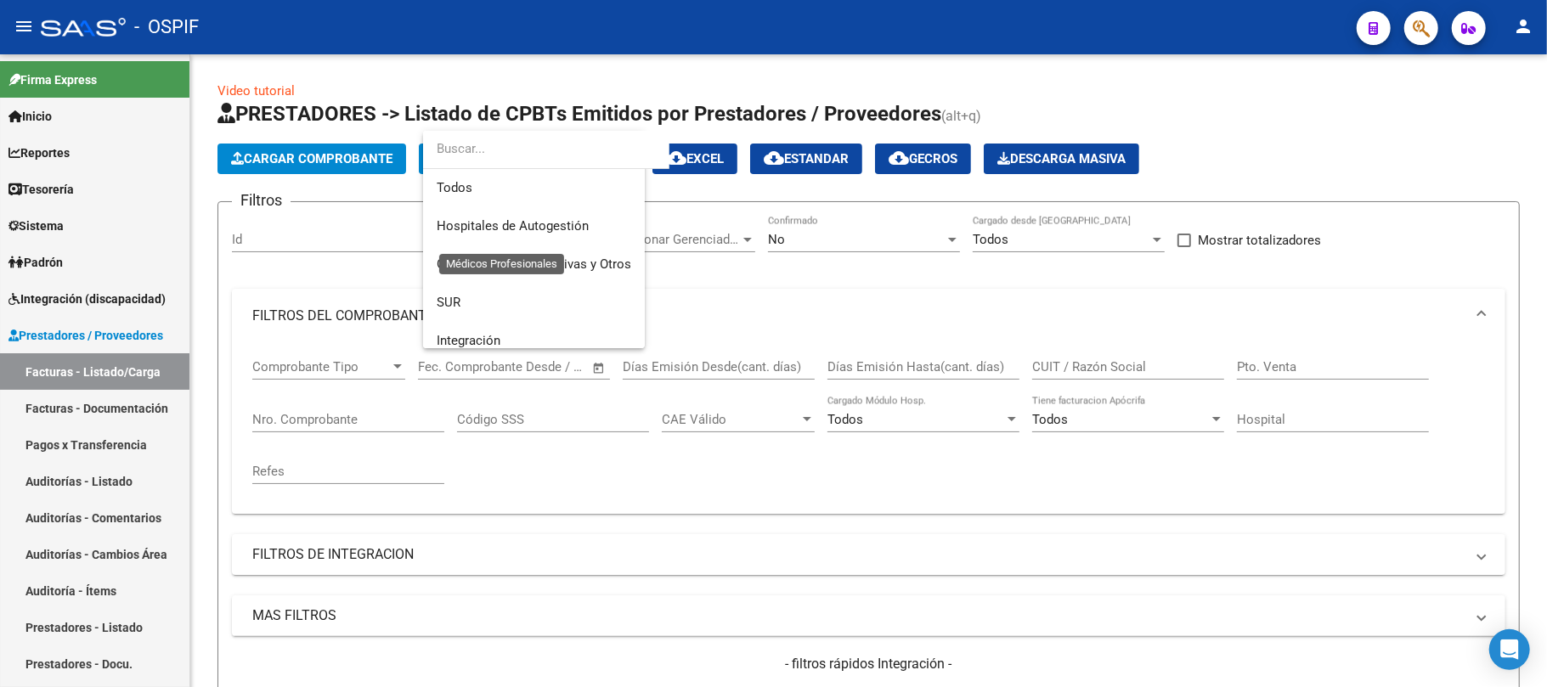
scroll to position [178, 0]
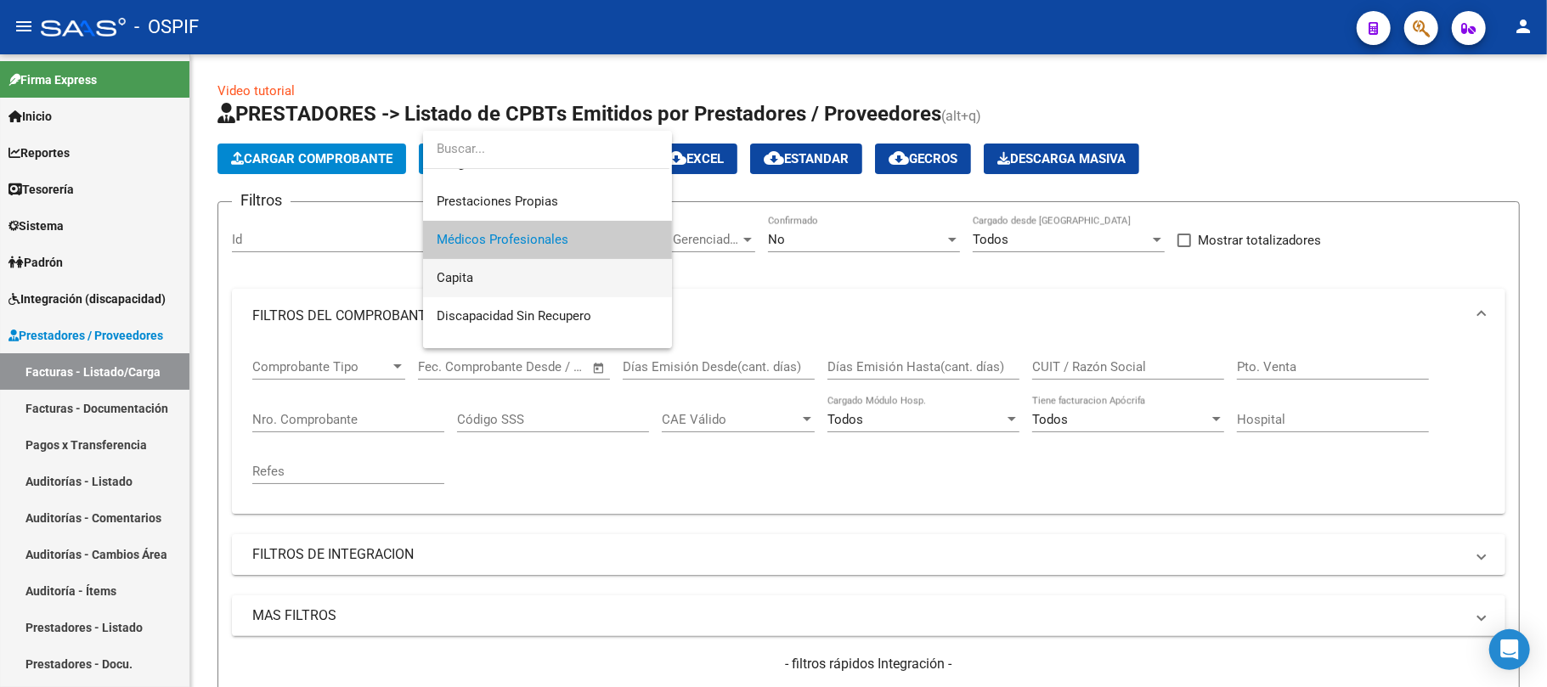
click at [531, 286] on span "Capita" at bounding box center [548, 278] width 222 height 38
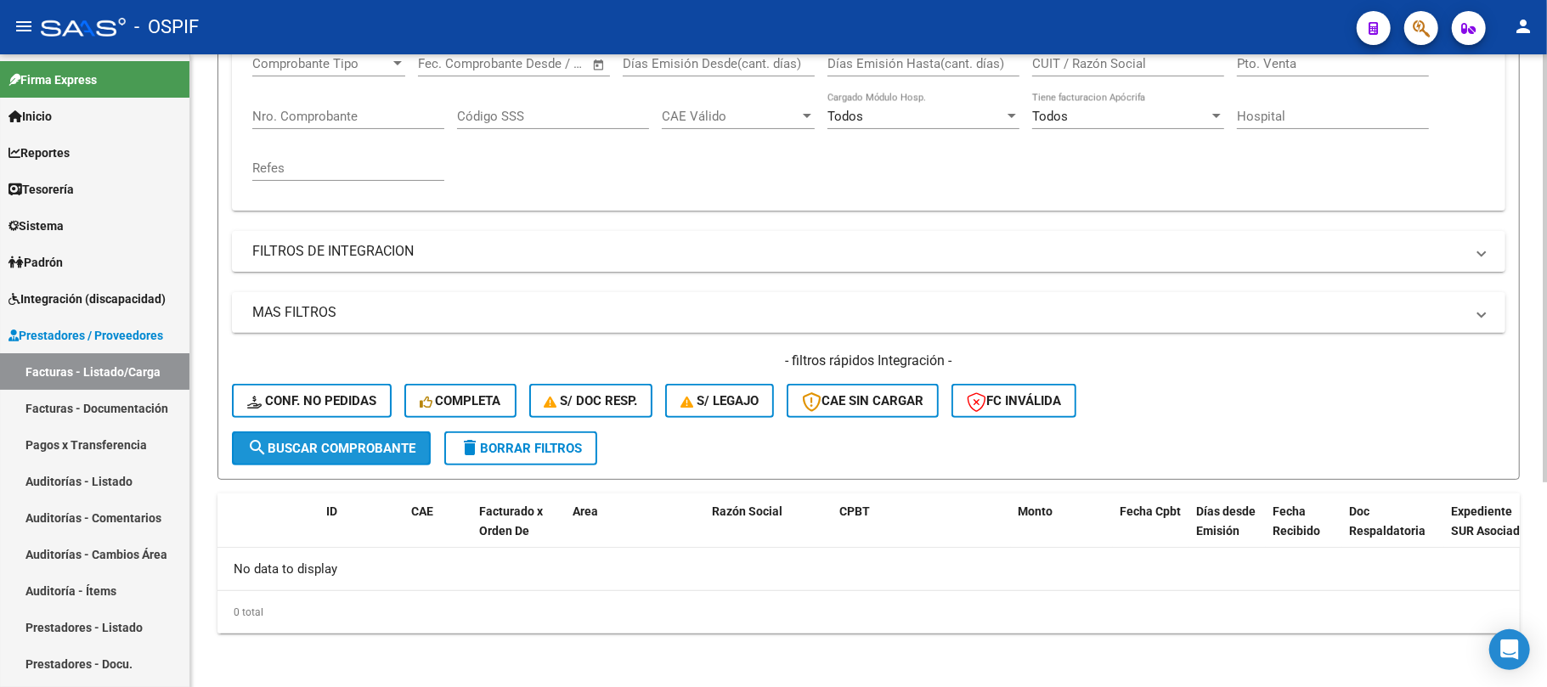
drag, startPoint x: 389, startPoint y: 463, endPoint x: 396, endPoint y: 449, distance: 16.0
click at [389, 462] on button "search Buscar Comprobante" at bounding box center [331, 449] width 199 height 34
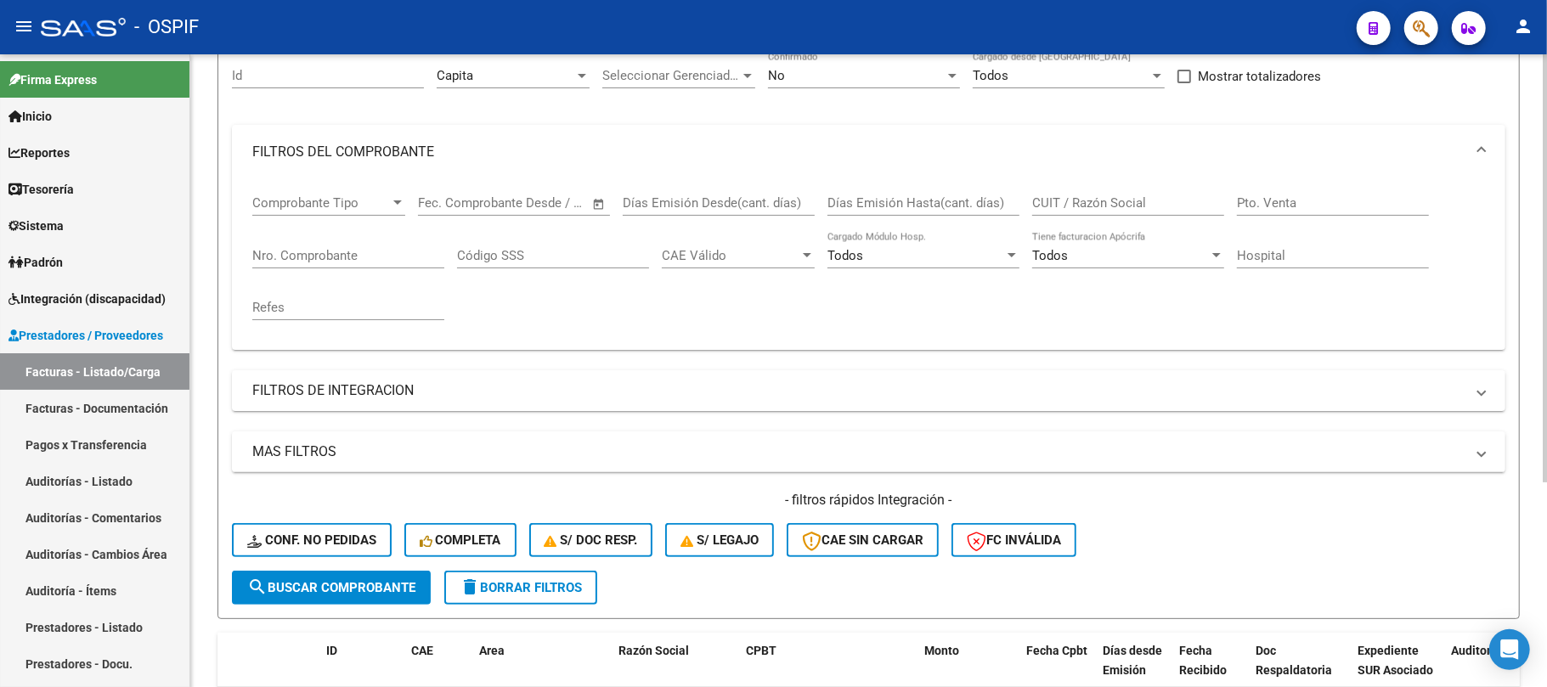
scroll to position [0, 0]
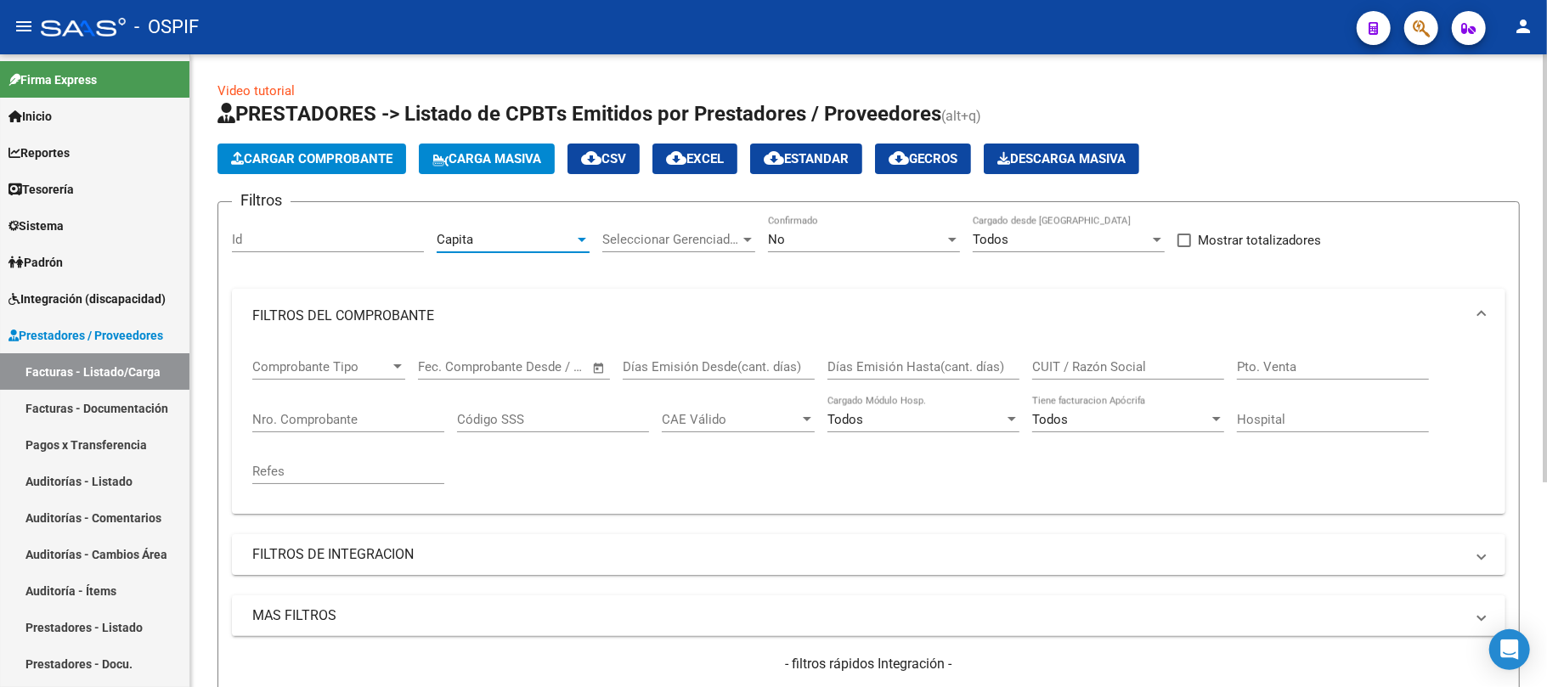
click at [525, 242] on div "Capita" at bounding box center [506, 239] width 138 height 15
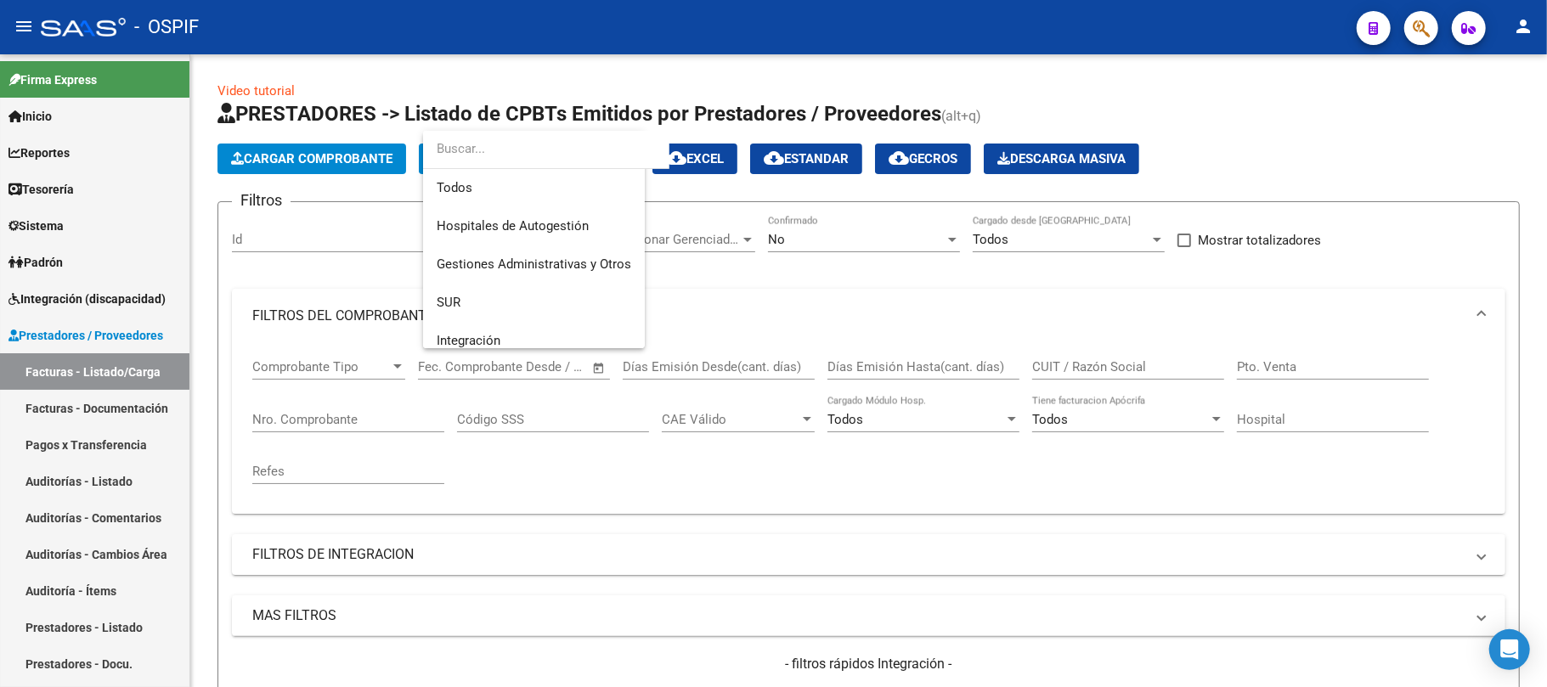
scroll to position [216, 0]
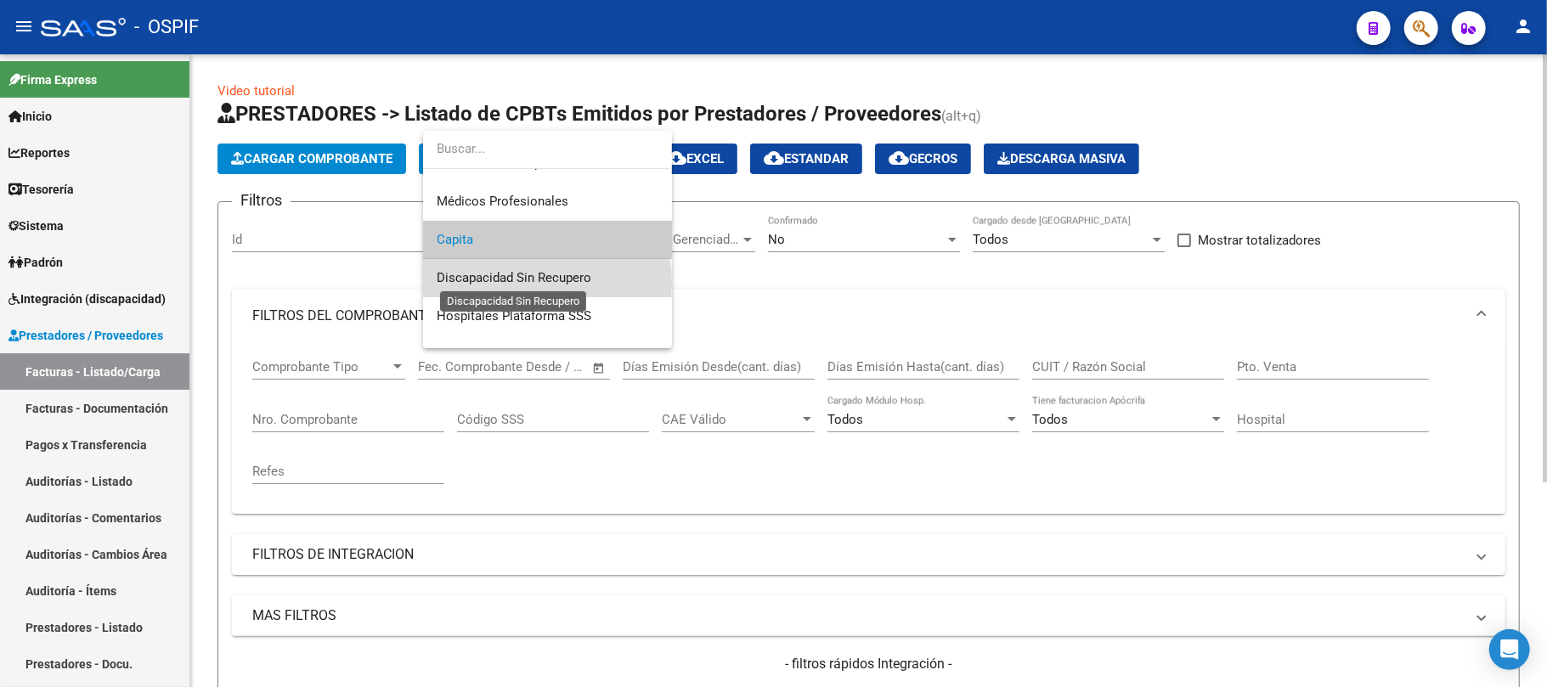
drag, startPoint x: 538, startPoint y: 283, endPoint x: 518, endPoint y: 309, distance: 32.8
click at [538, 282] on span "Discapacidad Sin Recupero" at bounding box center [514, 277] width 155 height 15
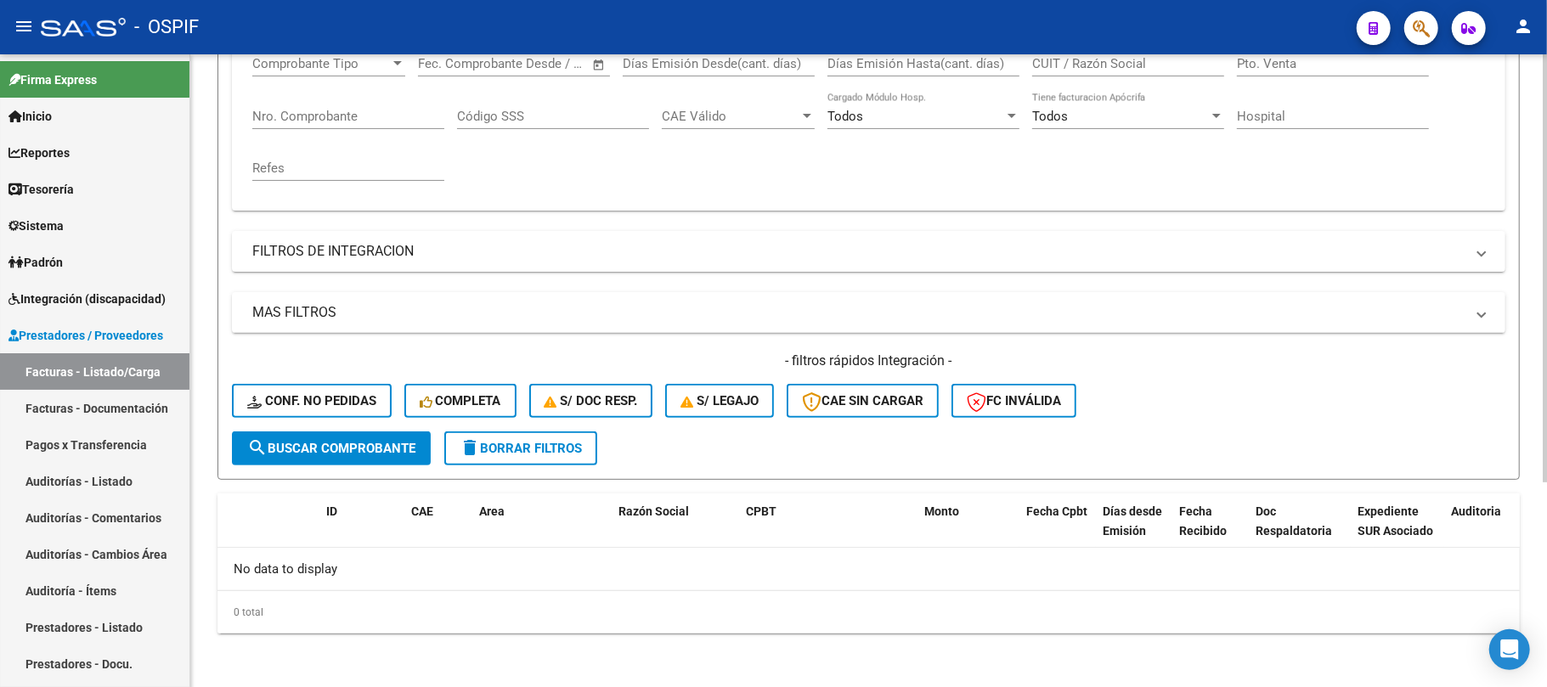
click at [402, 466] on form "Filtros Id Discapacidad Sin Recupero Area Seleccionar Gerenciador Seleccionar G…" at bounding box center [869, 189] width 1302 height 582
click at [406, 460] on button "search Buscar Comprobante" at bounding box center [331, 449] width 199 height 34
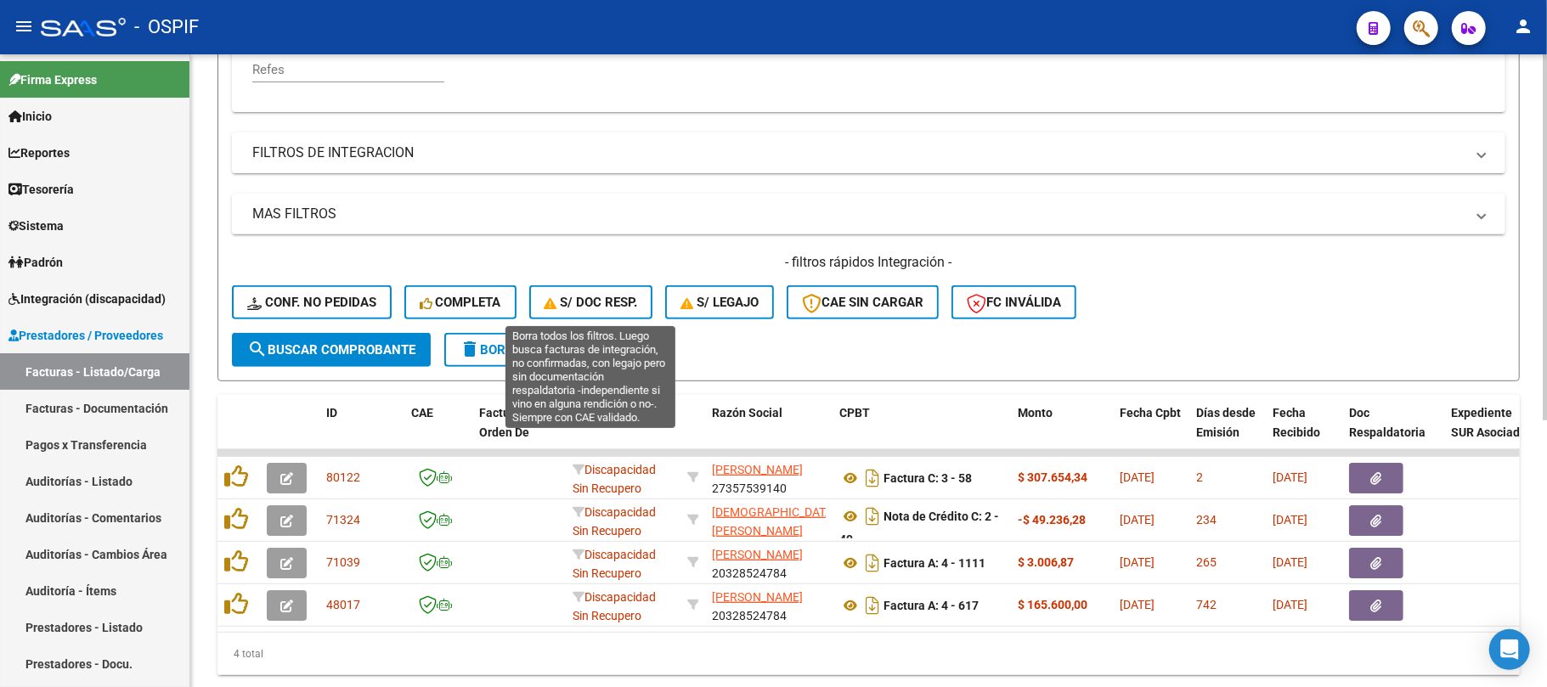
scroll to position [347, 0]
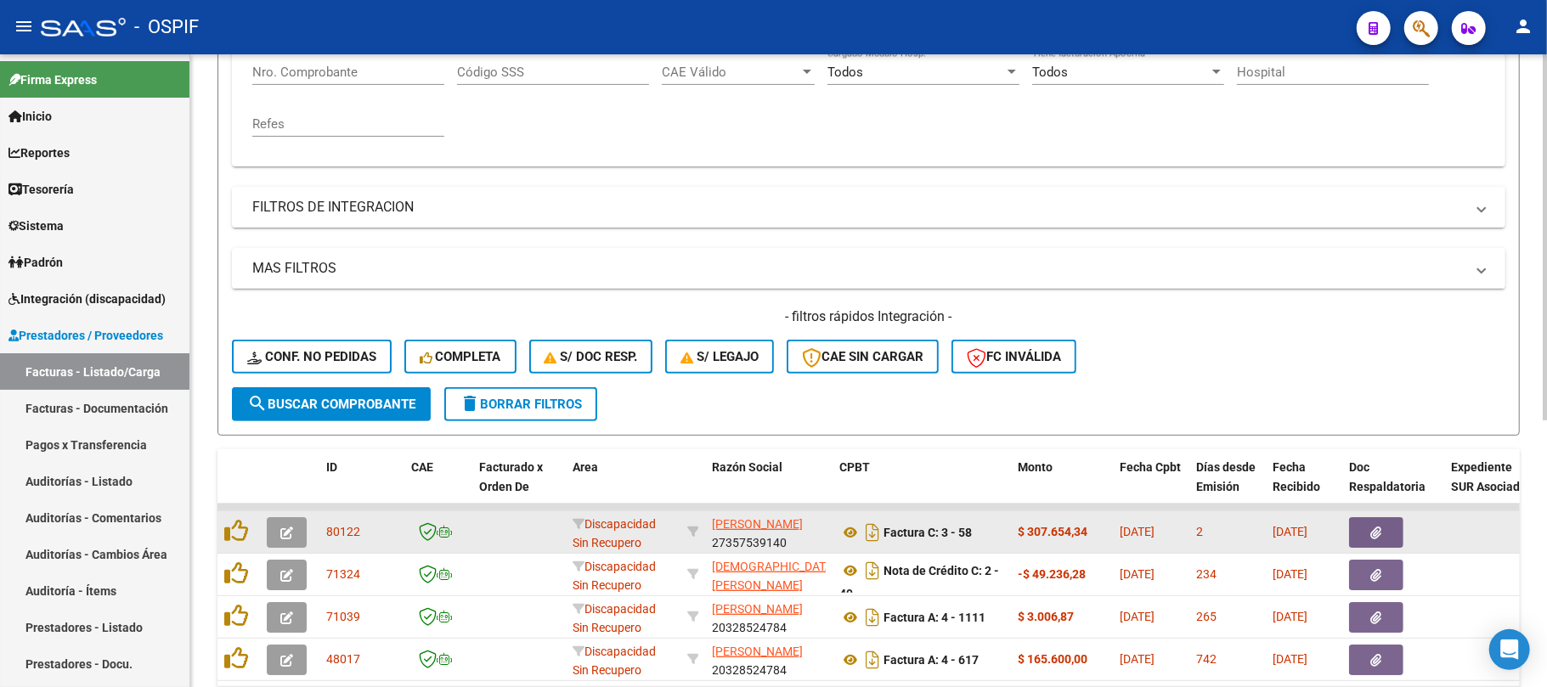
click at [291, 527] on icon "button" at bounding box center [286, 533] width 13 height 13
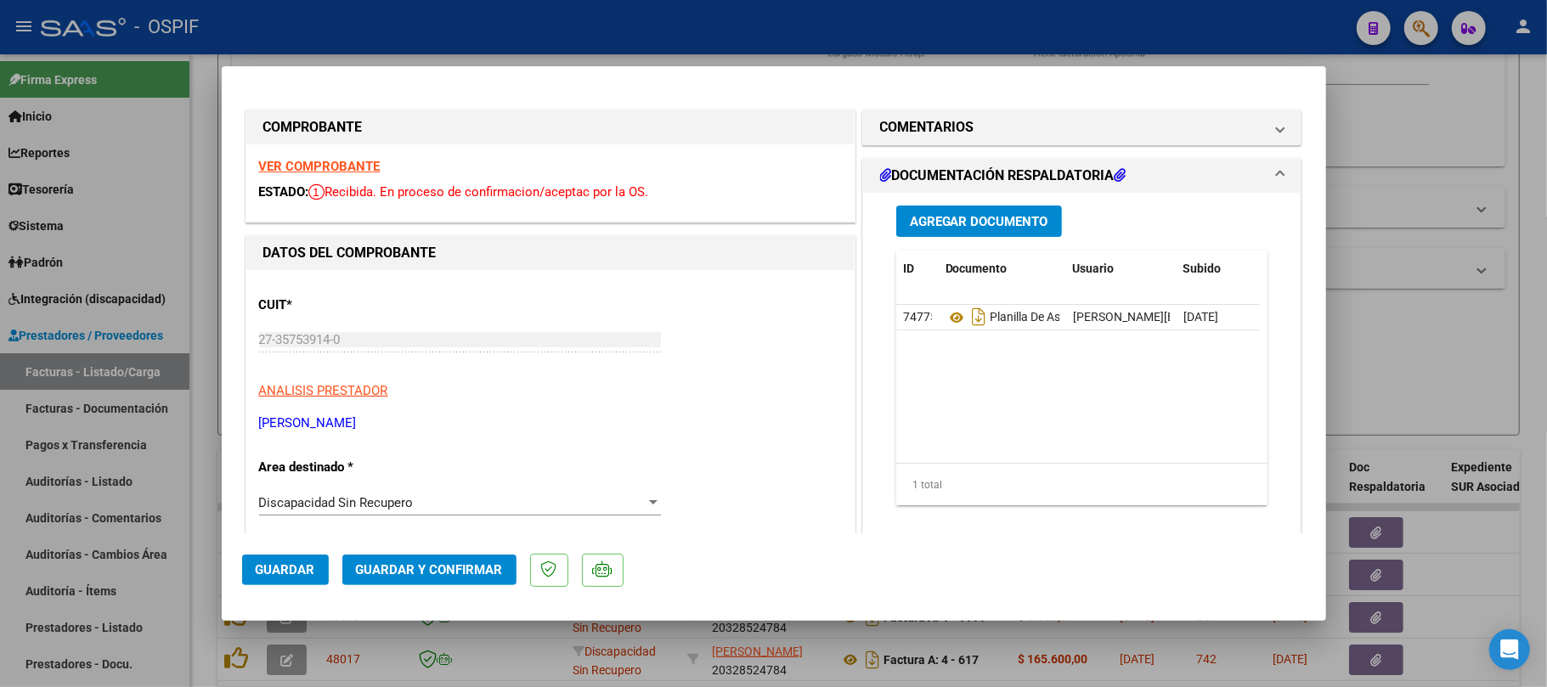
click at [386, 508] on span "Discapacidad Sin Recupero" at bounding box center [336, 502] width 155 height 15
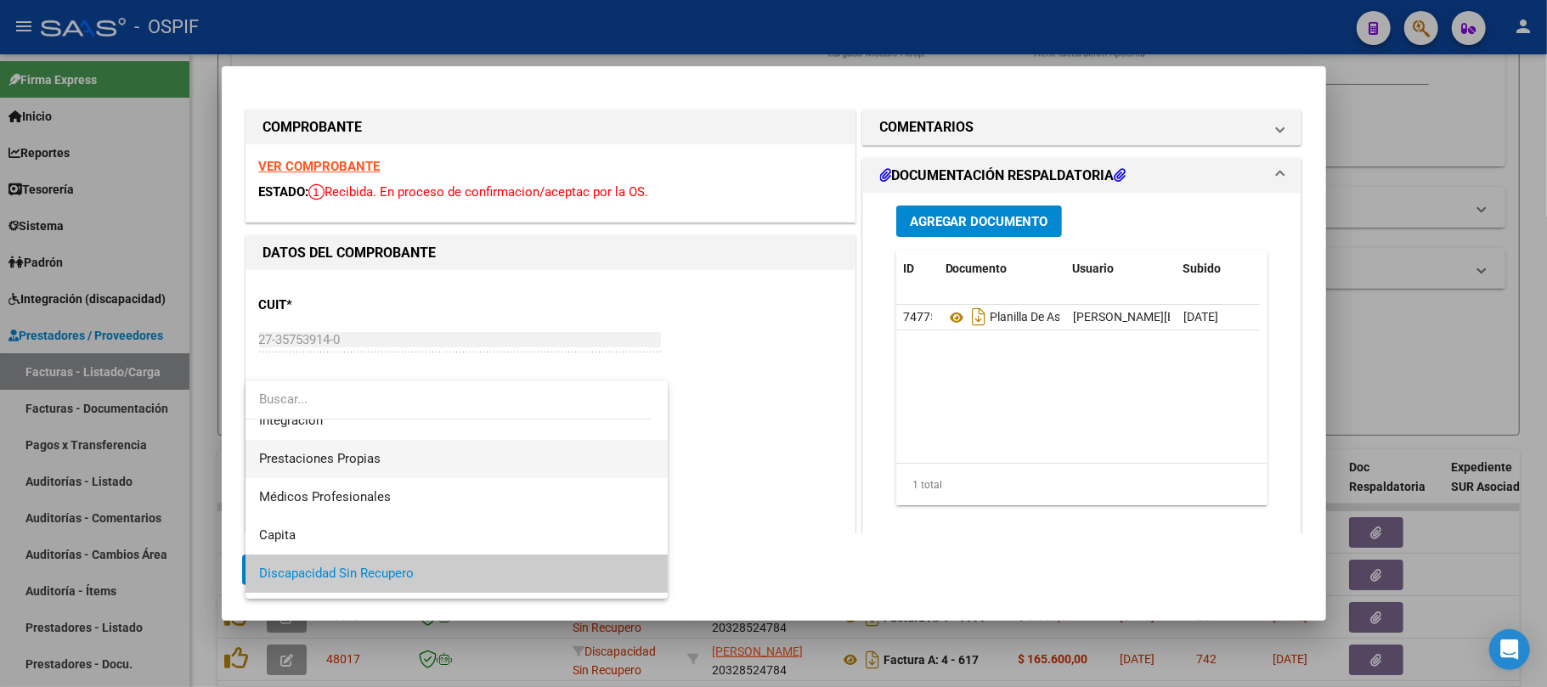
scroll to position [89, 0]
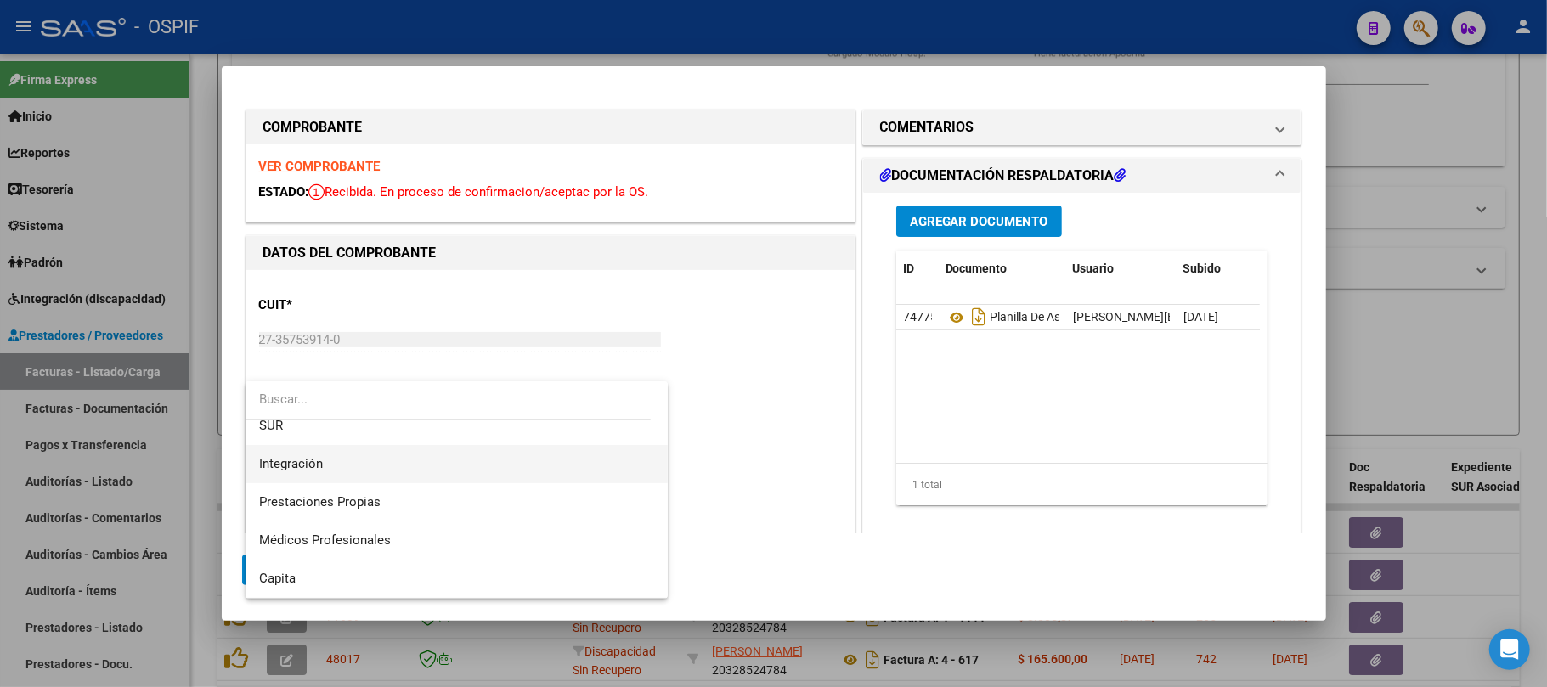
click at [357, 479] on span "Integración" at bounding box center [456, 464] width 395 height 38
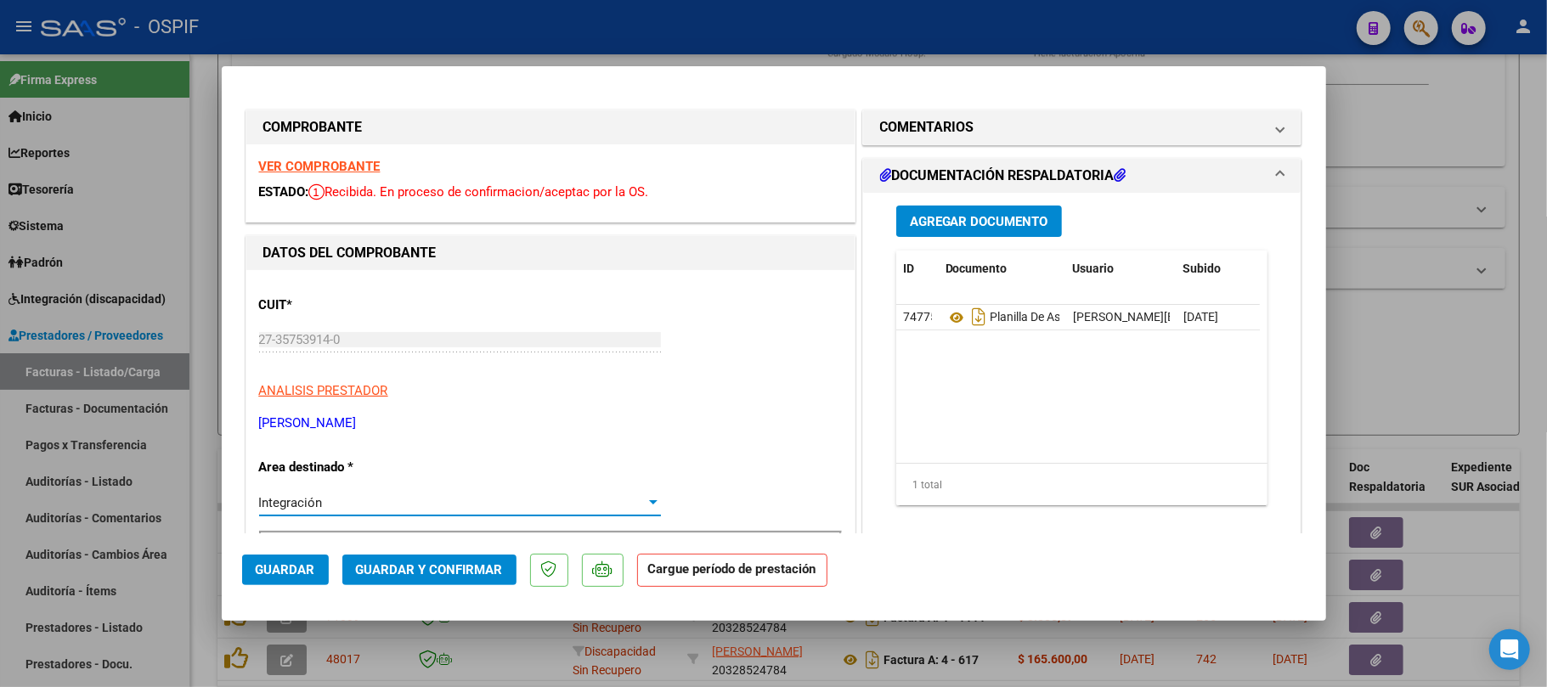
scroll to position [113, 0]
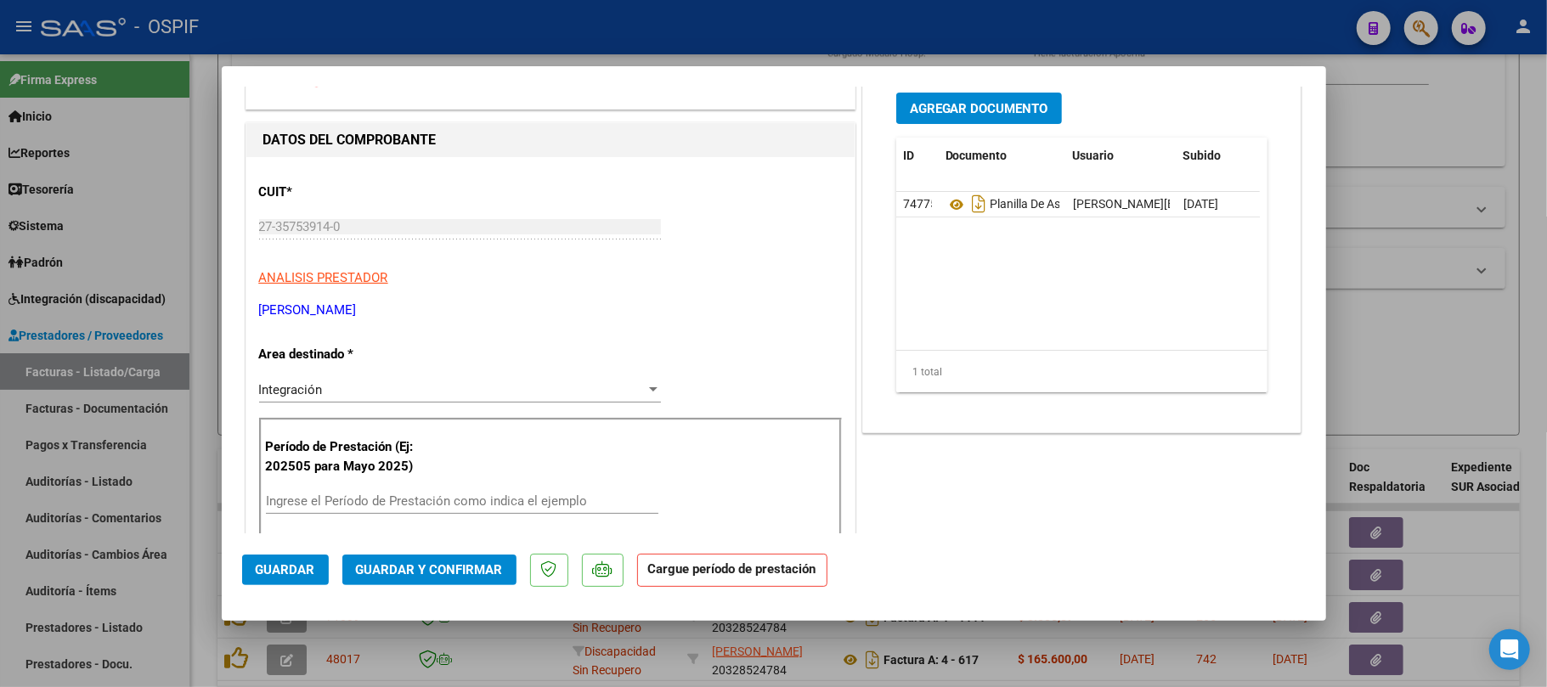
click at [427, 477] on div "Período de Prestación (Ej: 202505 para Mayo 2025) Ingrese el Período de Prestac…" at bounding box center [550, 477] width 583 height 119
click at [427, 496] on input "Ingrese el Período de Prestación como indica el ejemplo" at bounding box center [462, 501] width 393 height 15
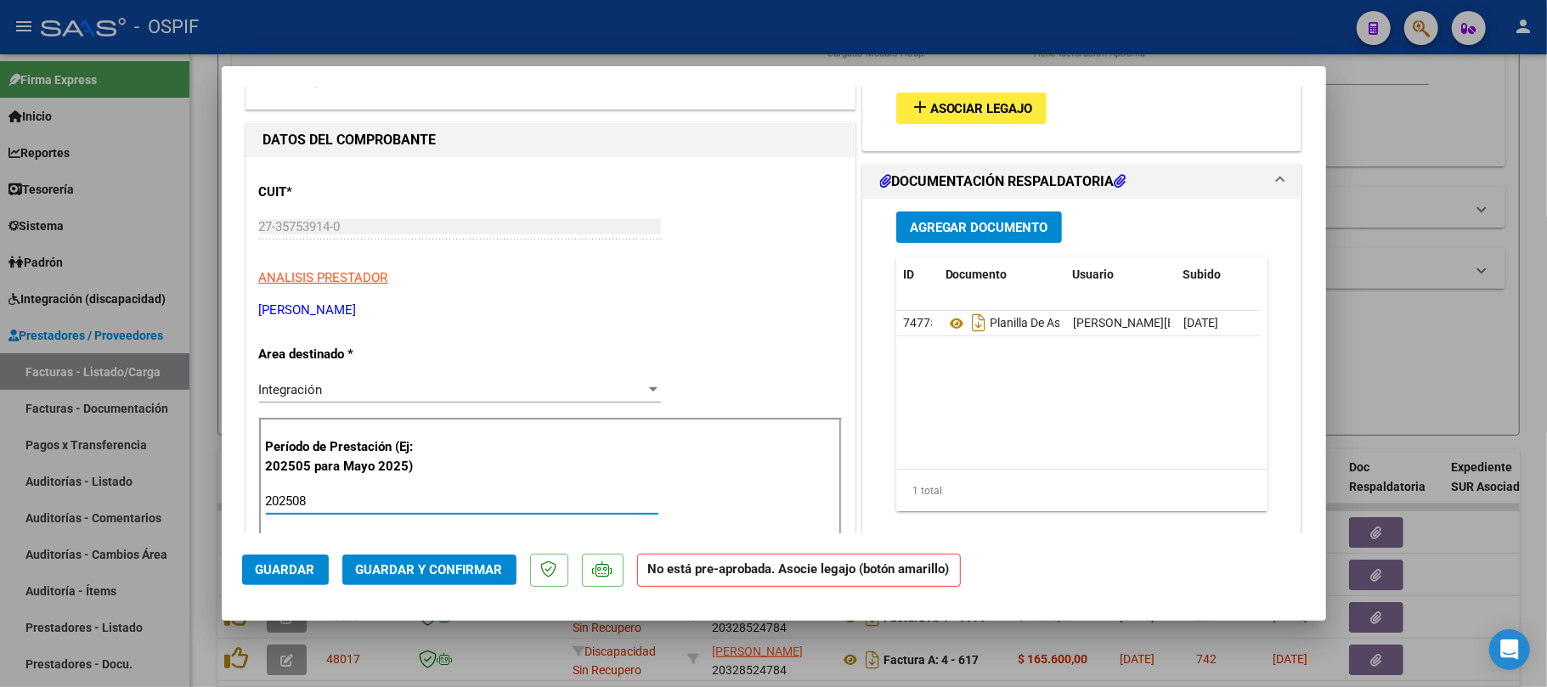
type input "202508"
click at [963, 93] on button "add Asociar Legajo" at bounding box center [971, 108] width 150 height 31
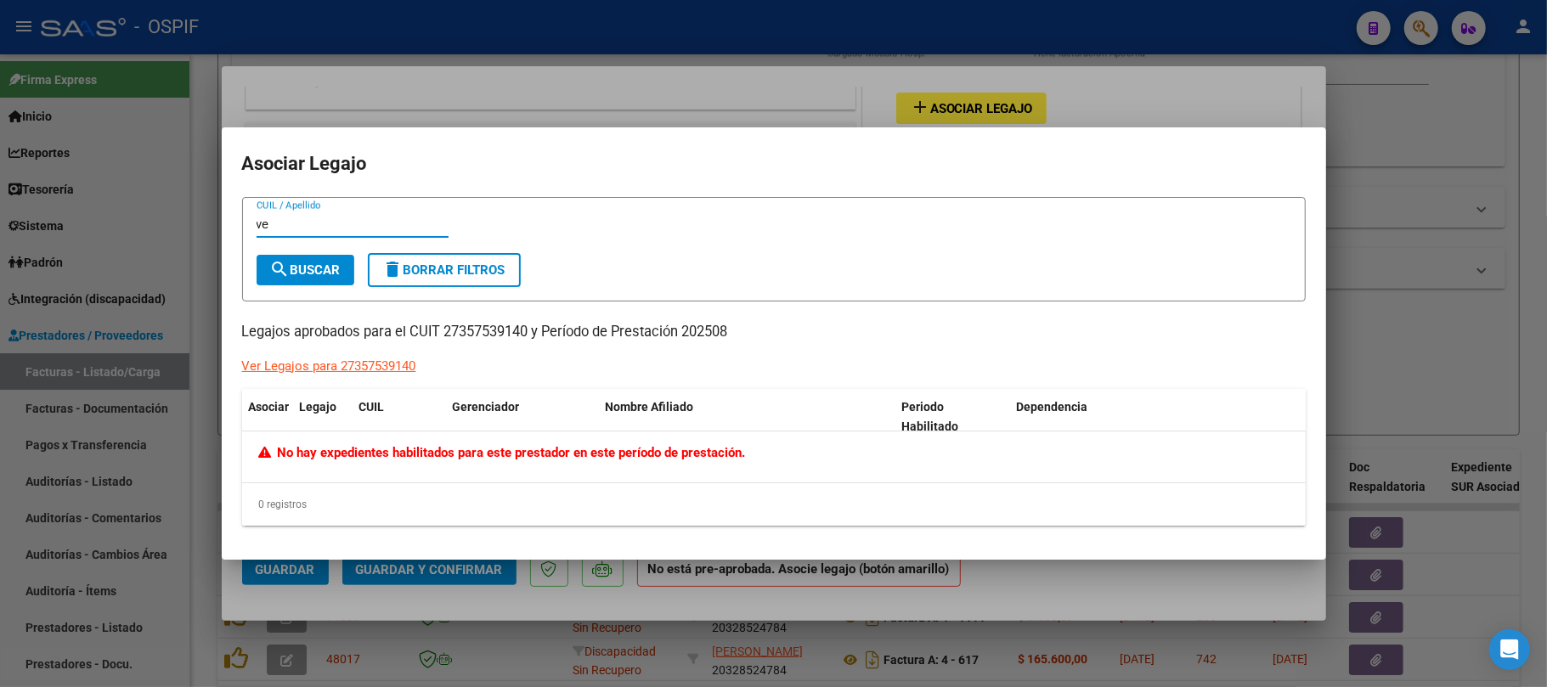
type input "ver"
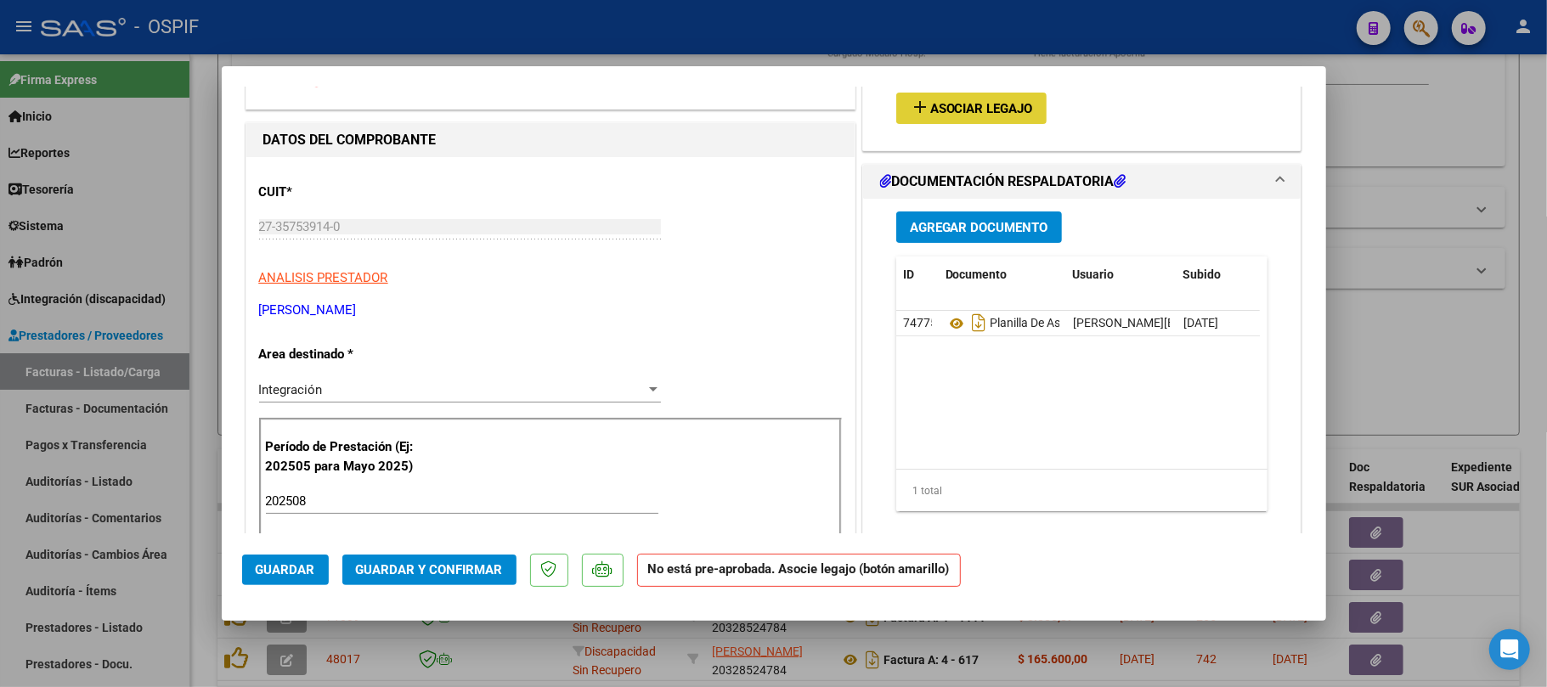
click at [250, 556] on button "Guardar" at bounding box center [285, 570] width 87 height 31
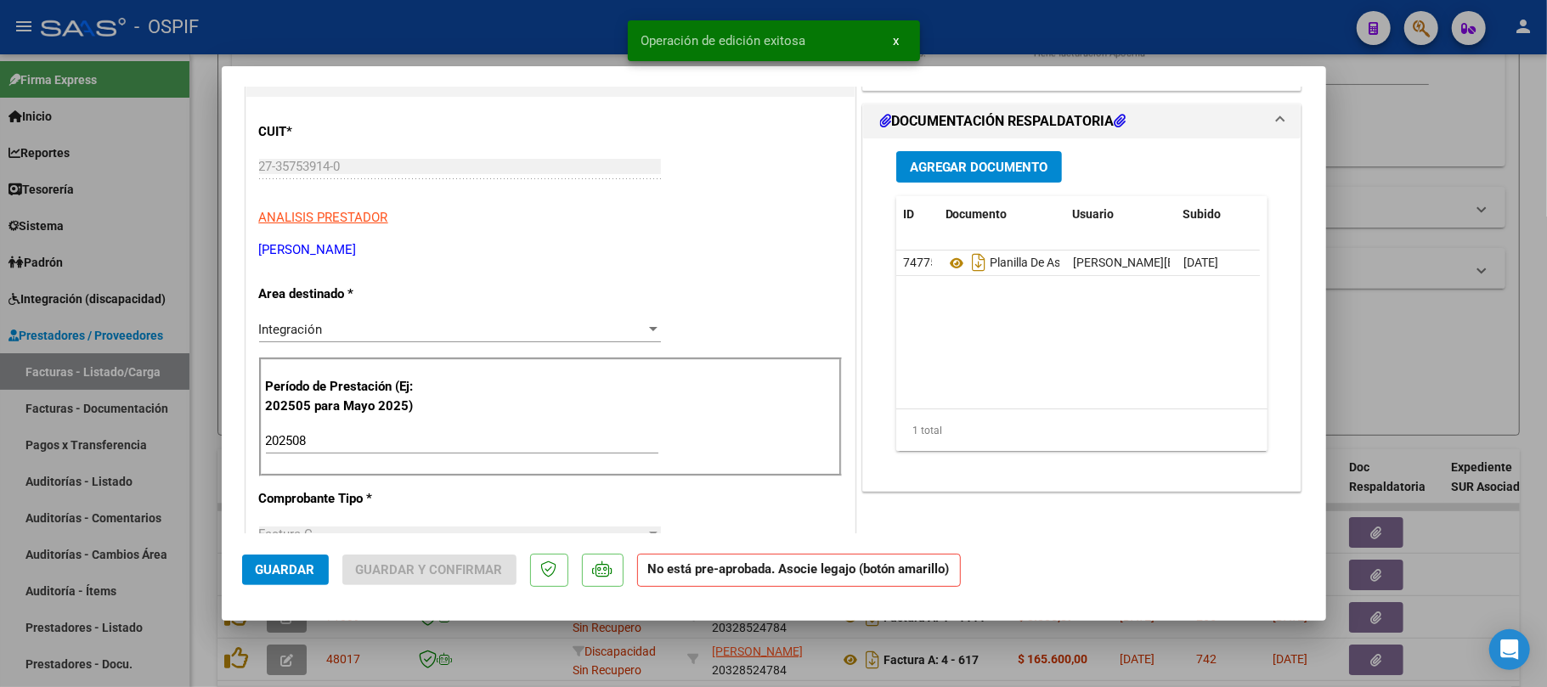
scroll to position [226, 0]
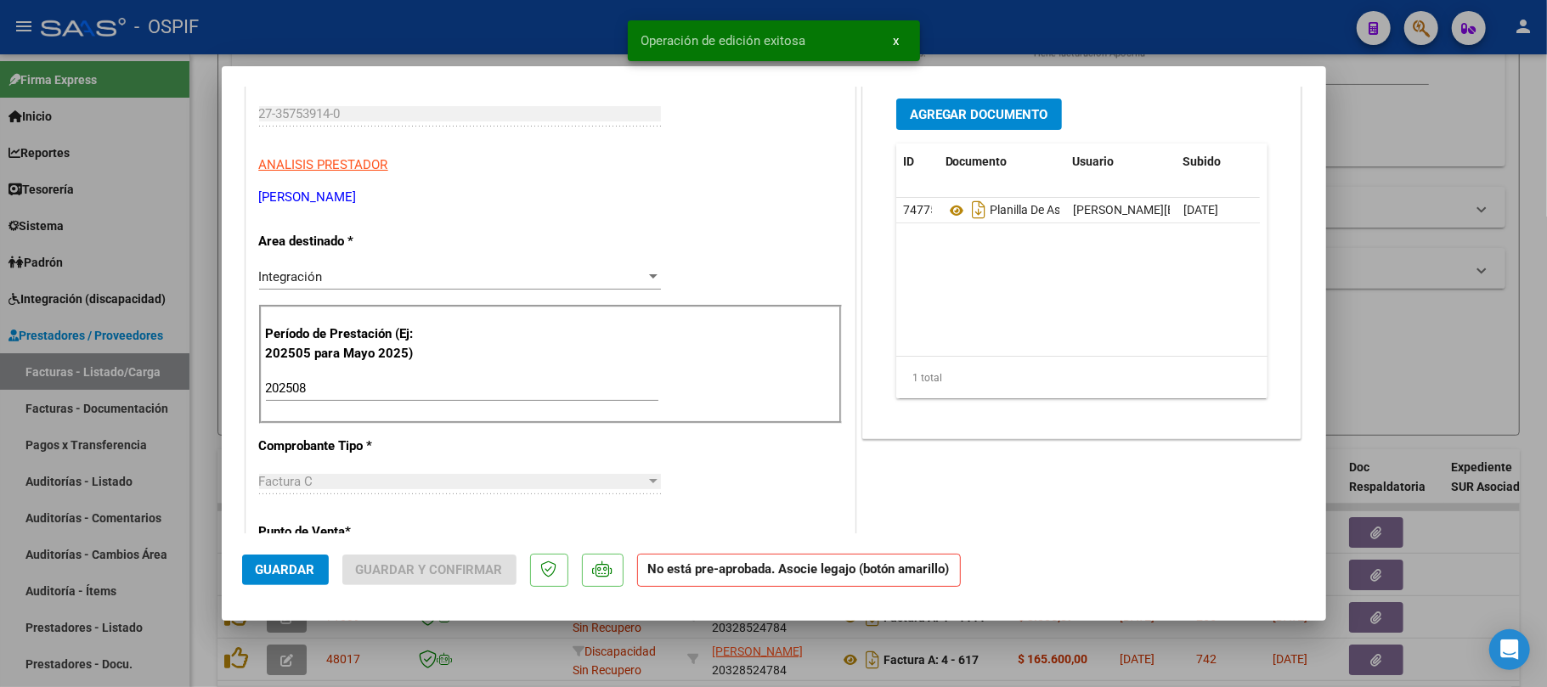
click at [284, 582] on button "Guardar" at bounding box center [285, 570] width 87 height 31
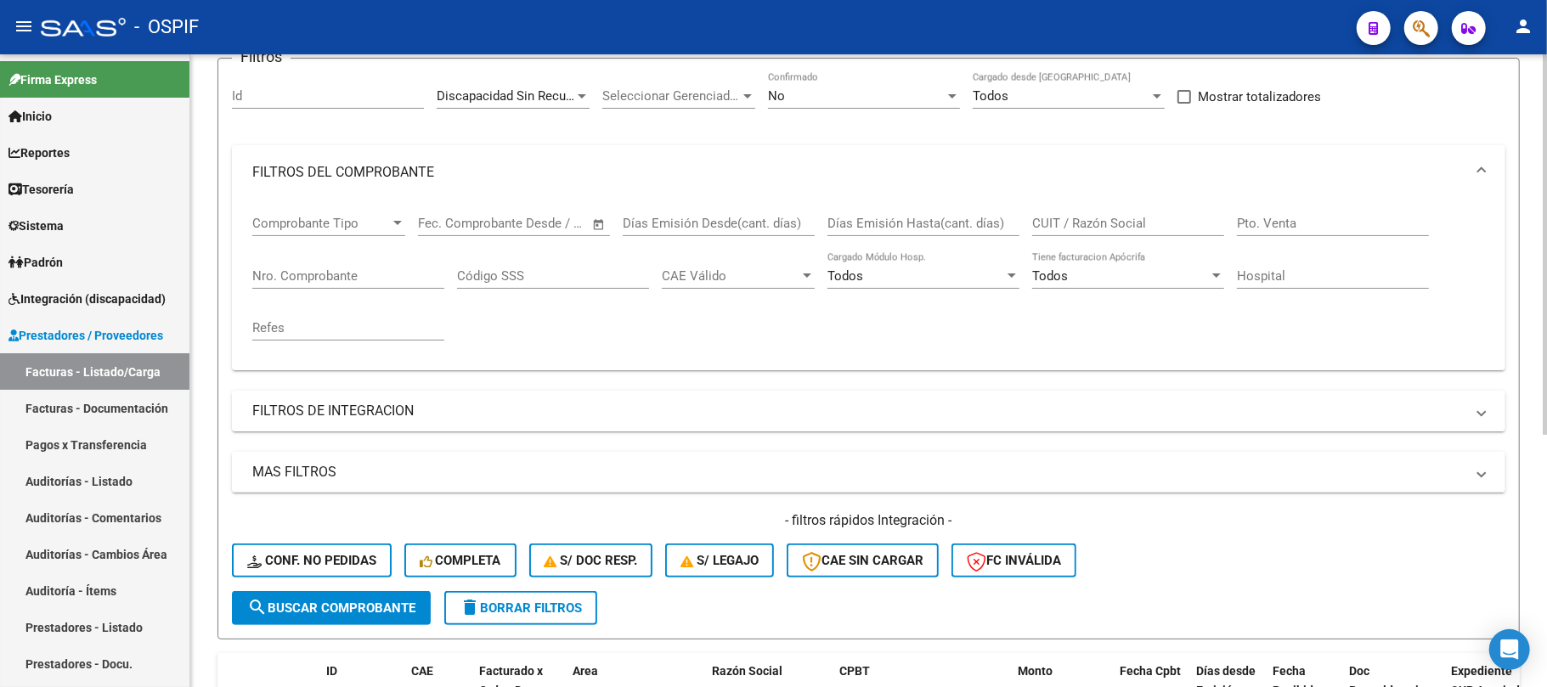
scroll to position [121, 0]
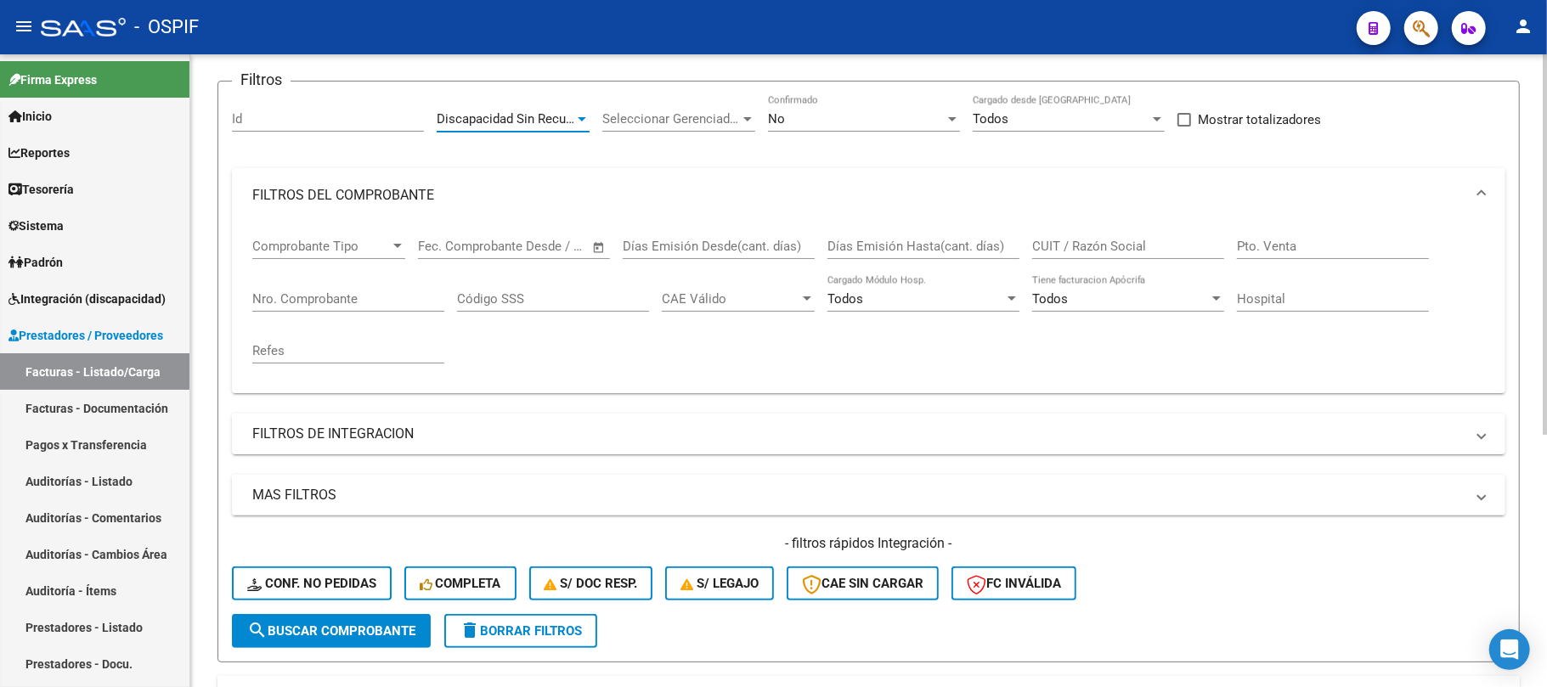
click at [471, 114] on span "Discapacidad Sin Recupero" at bounding box center [514, 118] width 155 height 15
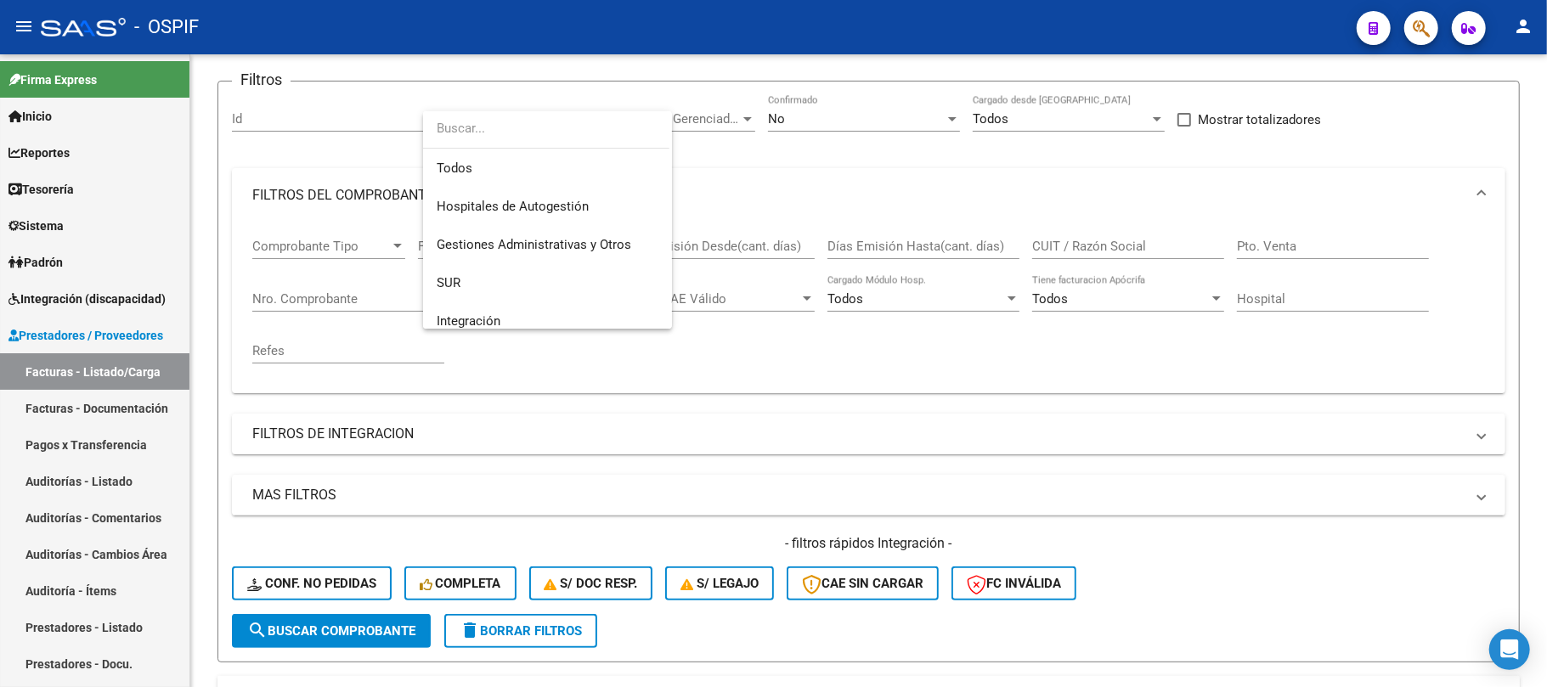
scroll to position [241, 0]
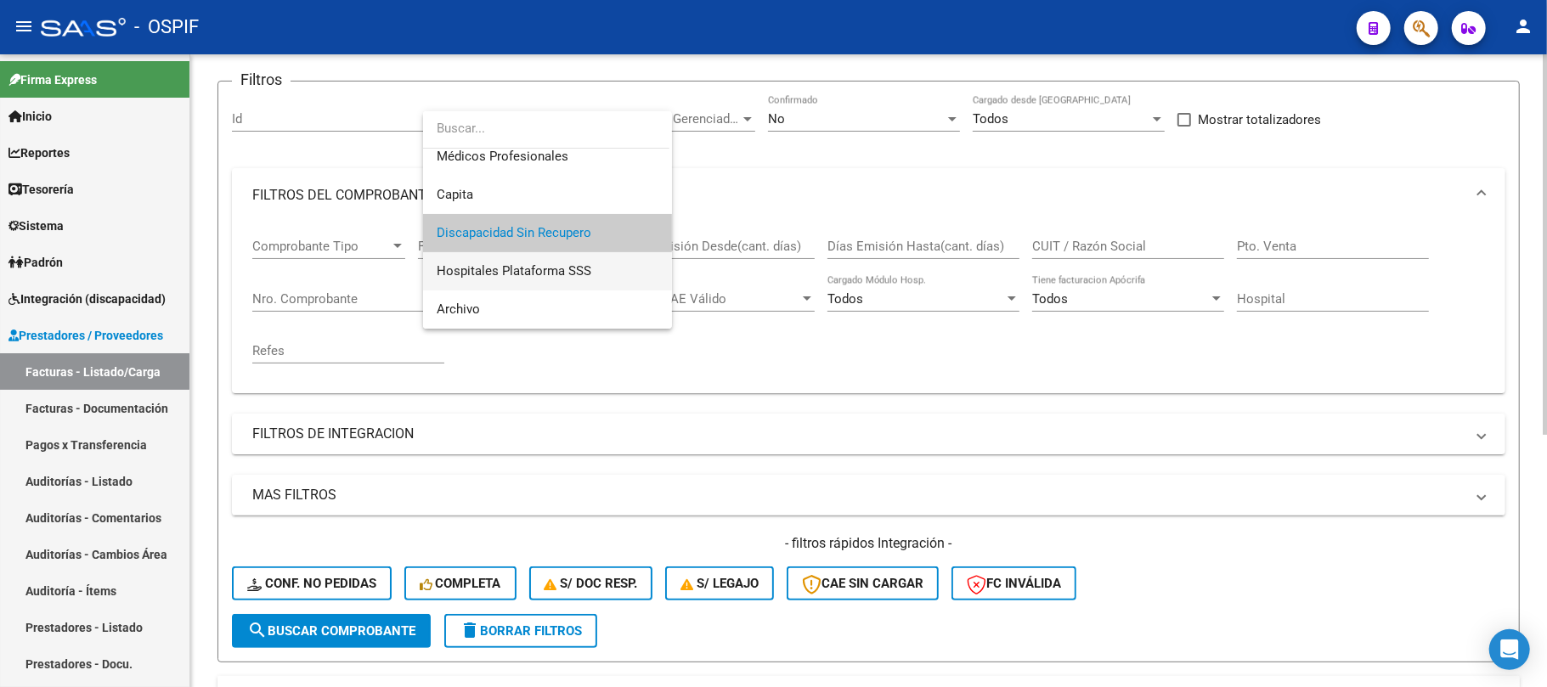
click at [554, 279] on span "Hospitales Plataforma SSS" at bounding box center [548, 271] width 222 height 38
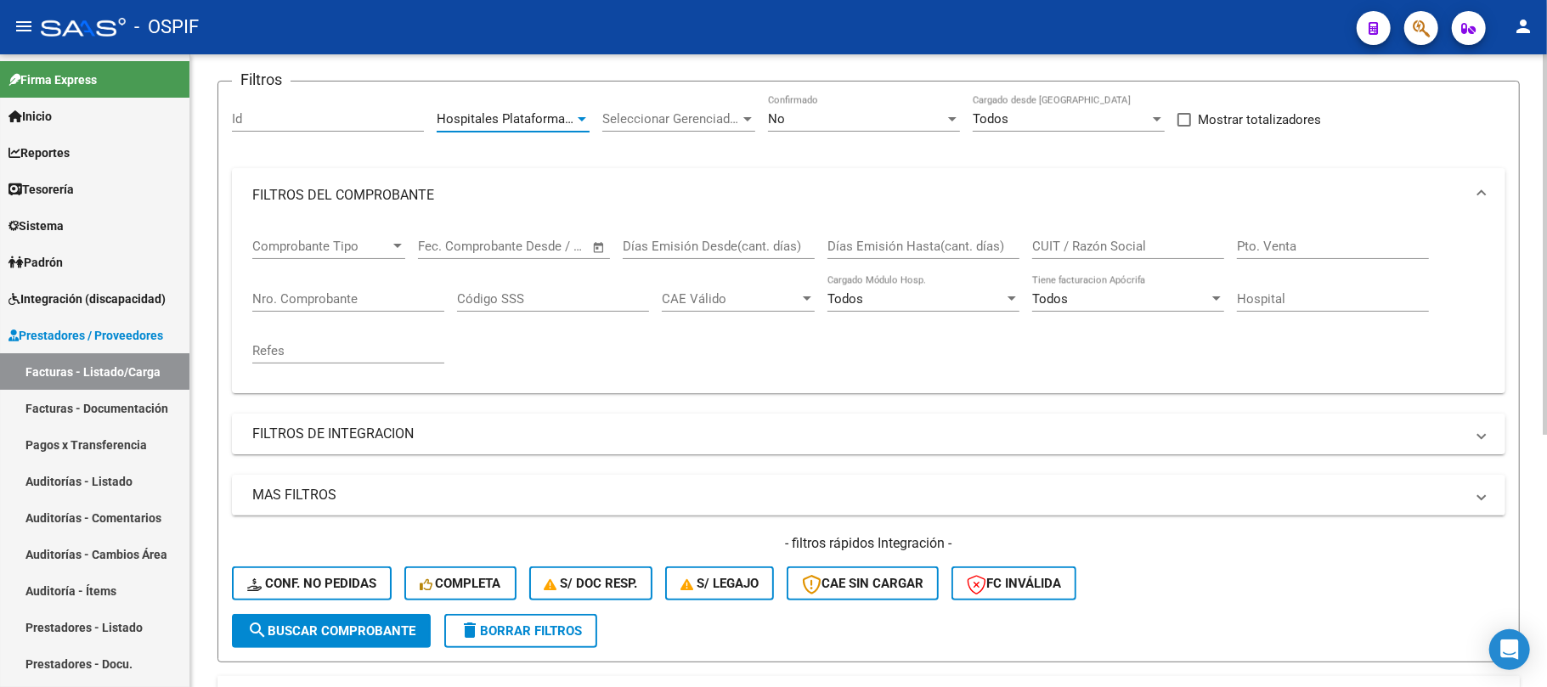
click at [377, 619] on button "search Buscar Comprobante" at bounding box center [331, 631] width 199 height 34
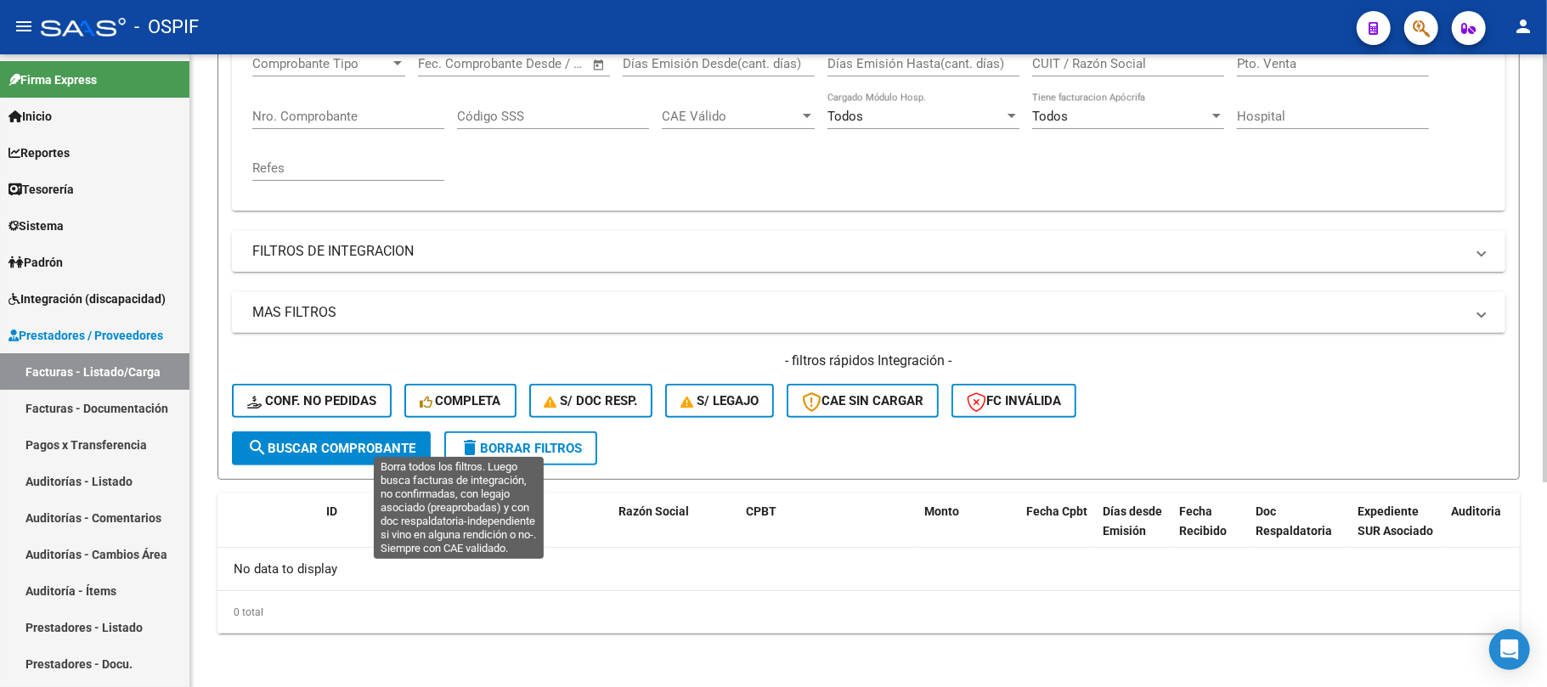
scroll to position [0, 0]
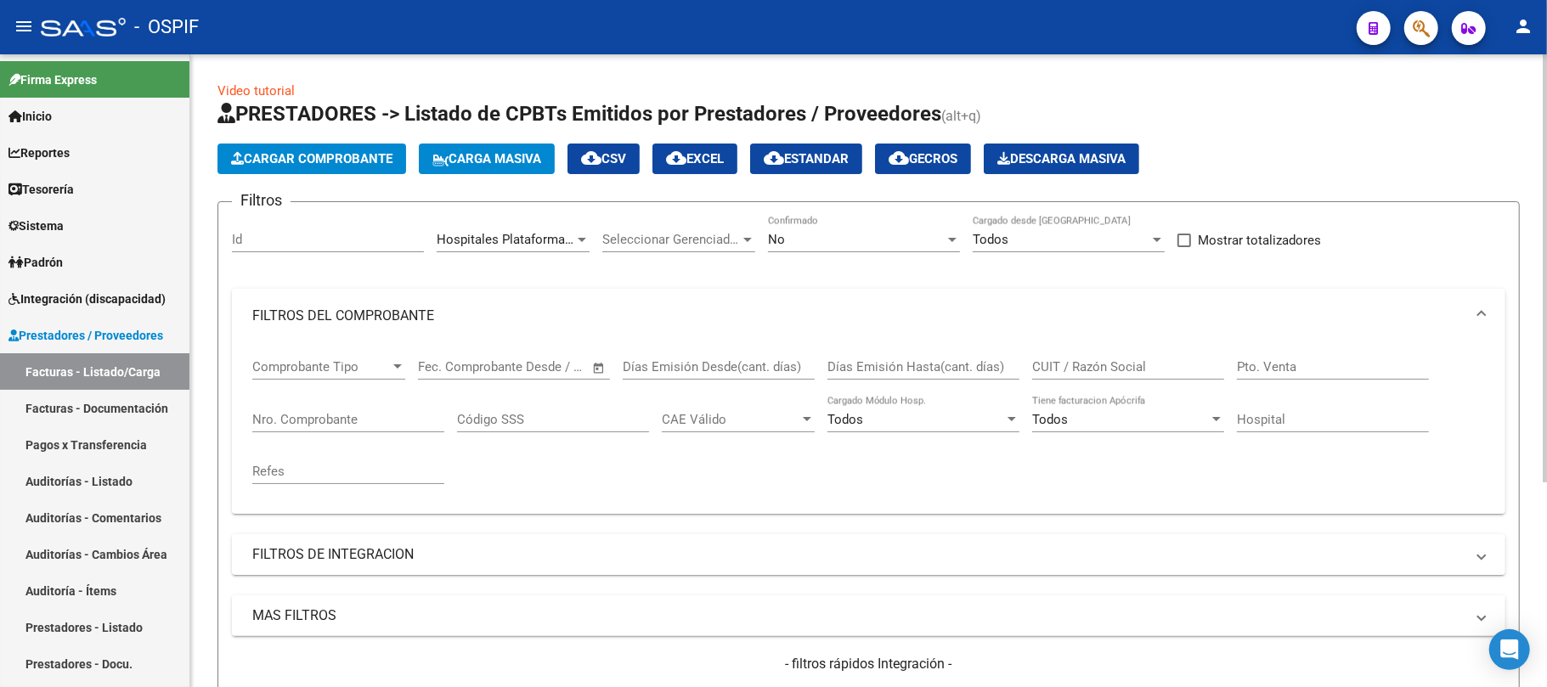
click at [522, 250] on div "Hospitales Plataforma SSS Area" at bounding box center [513, 234] width 153 height 37
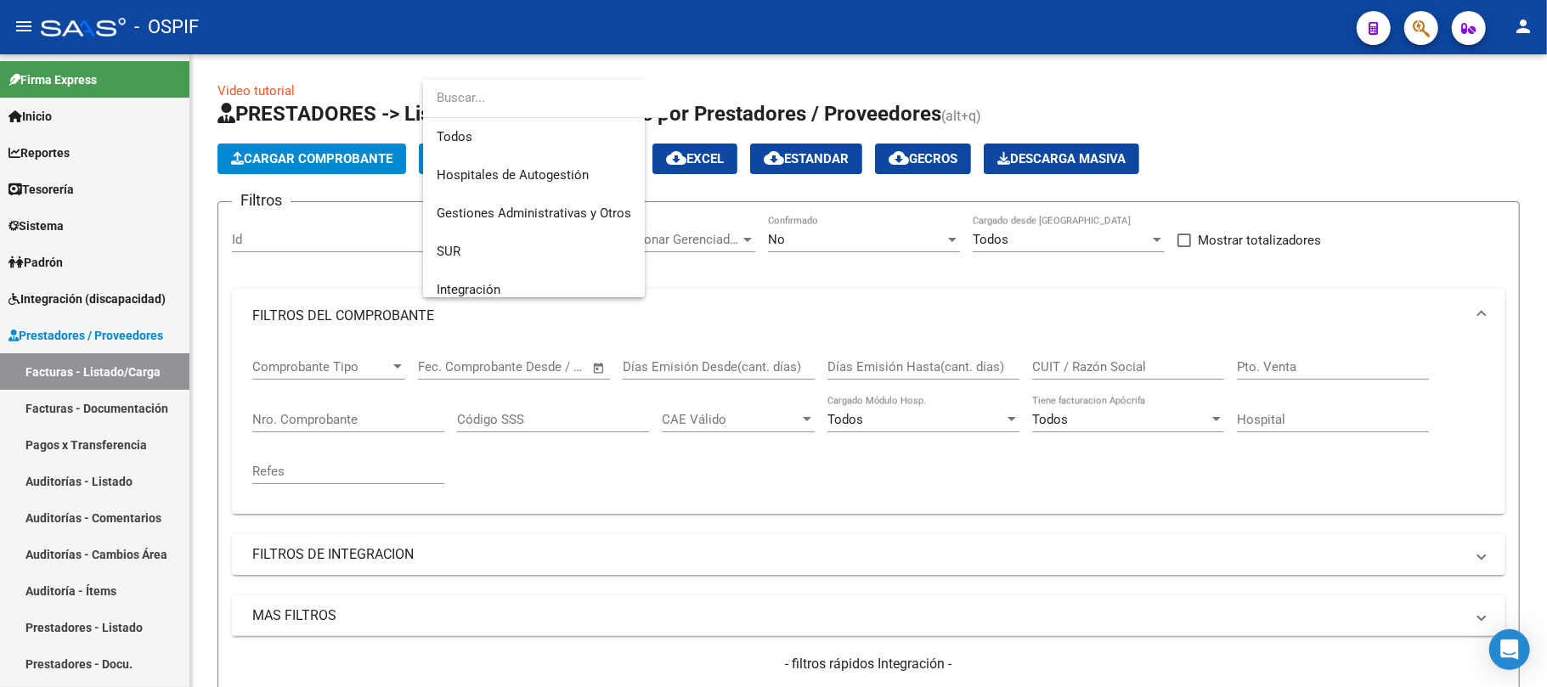
scroll to position [241, 0]
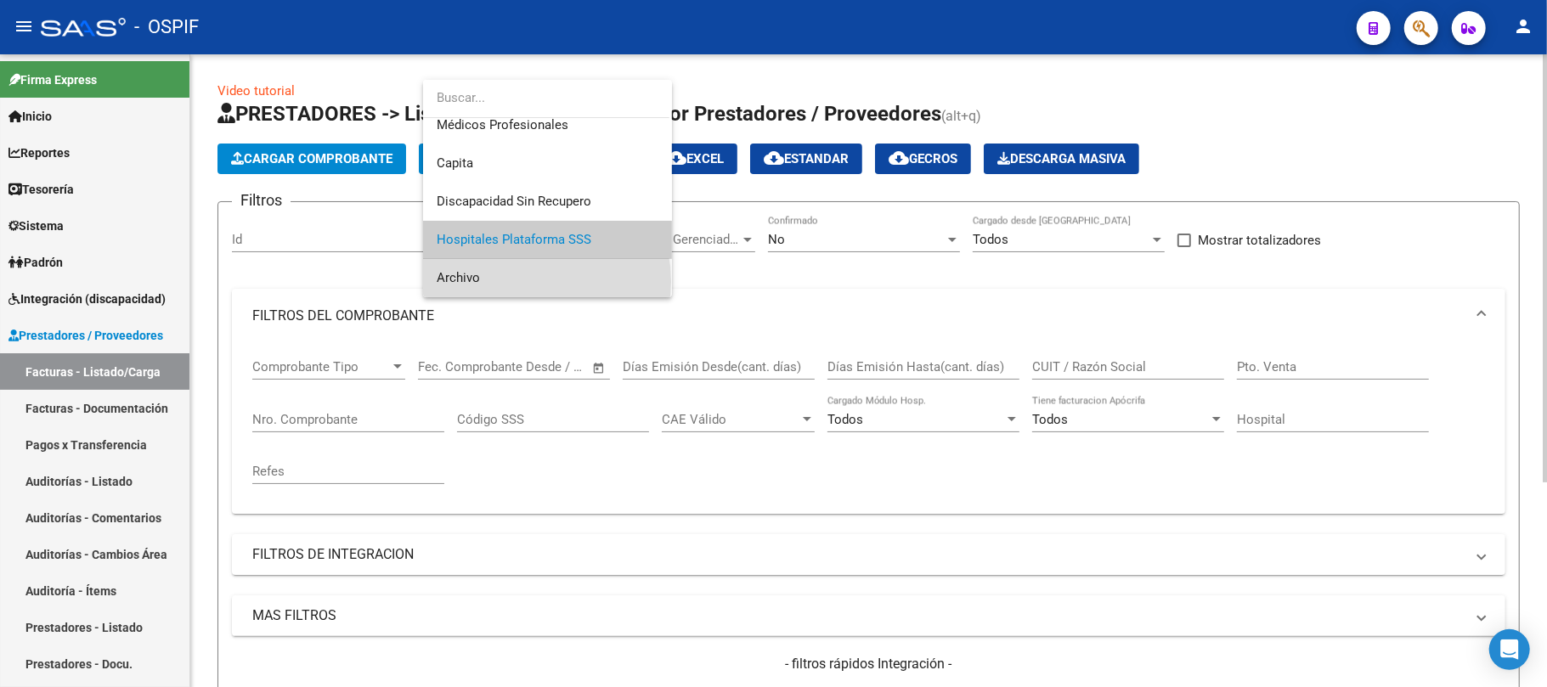
click at [511, 283] on span "Archivo" at bounding box center [548, 278] width 222 height 38
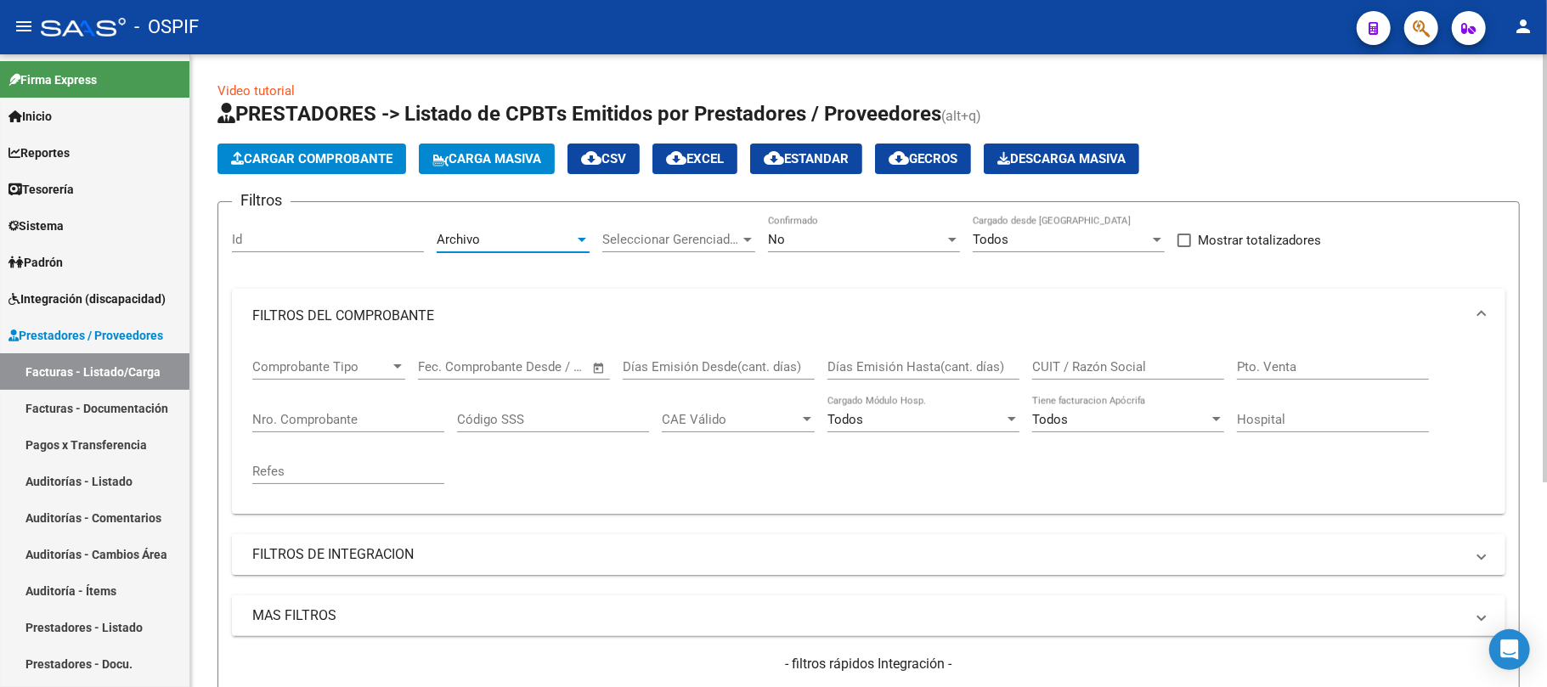
click at [517, 231] on div "Archivo Area" at bounding box center [513, 234] width 153 height 37
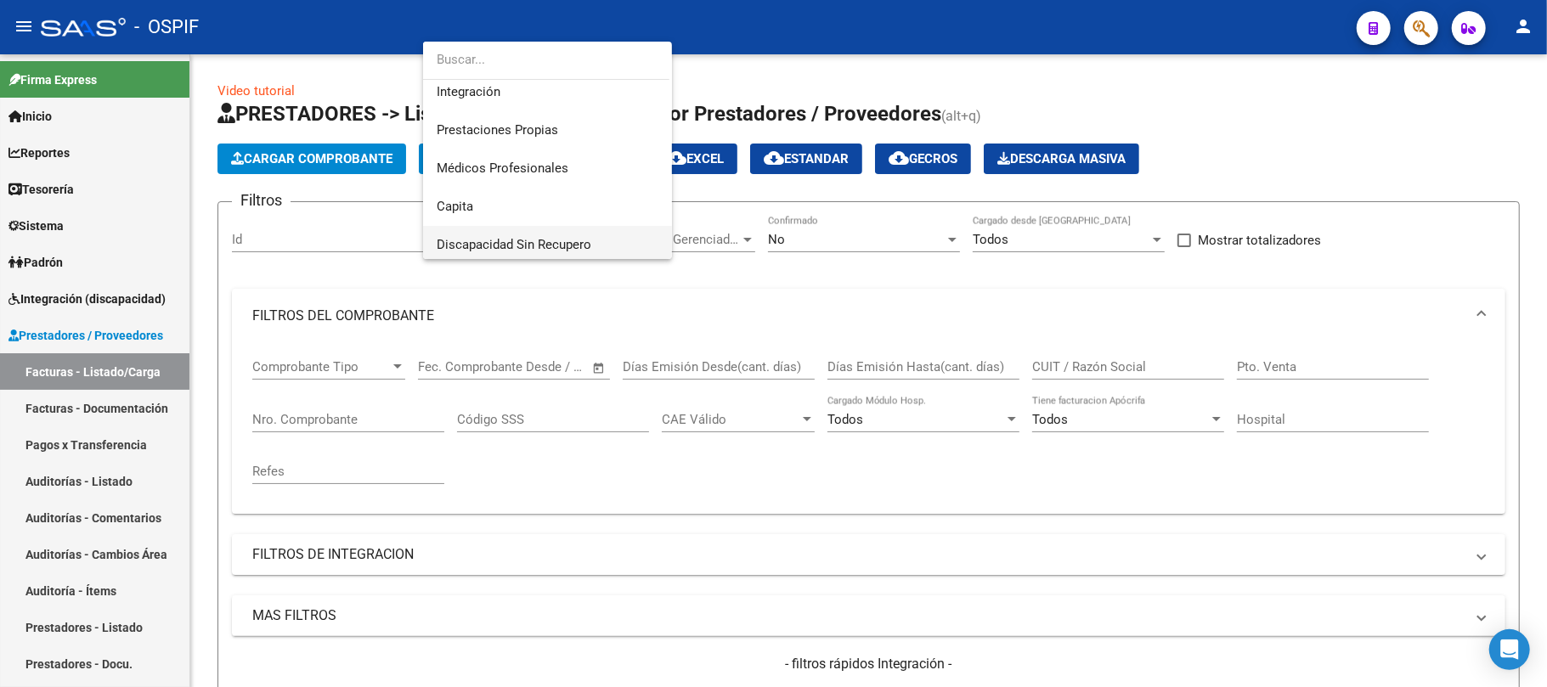
scroll to position [127, 0]
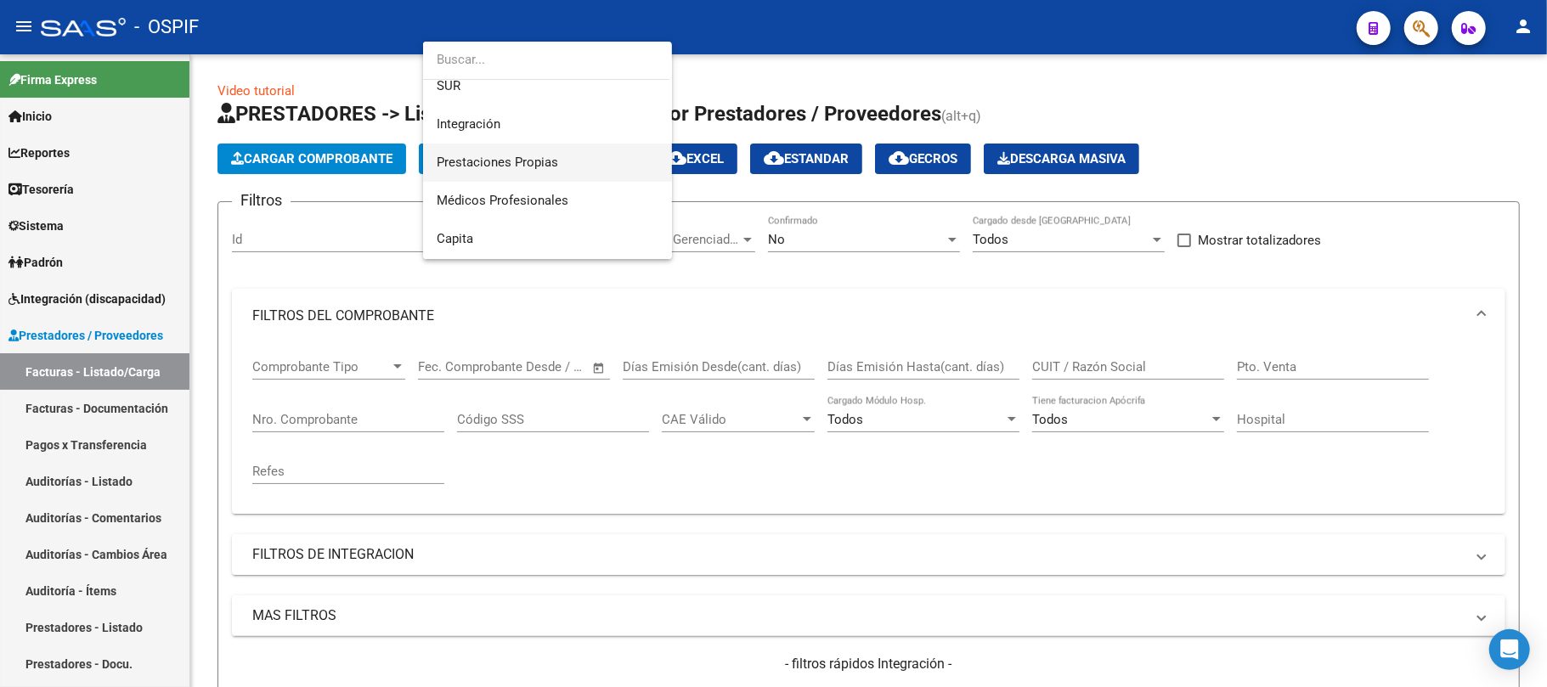
click at [538, 173] on span "Prestaciones Propias" at bounding box center [548, 163] width 222 height 38
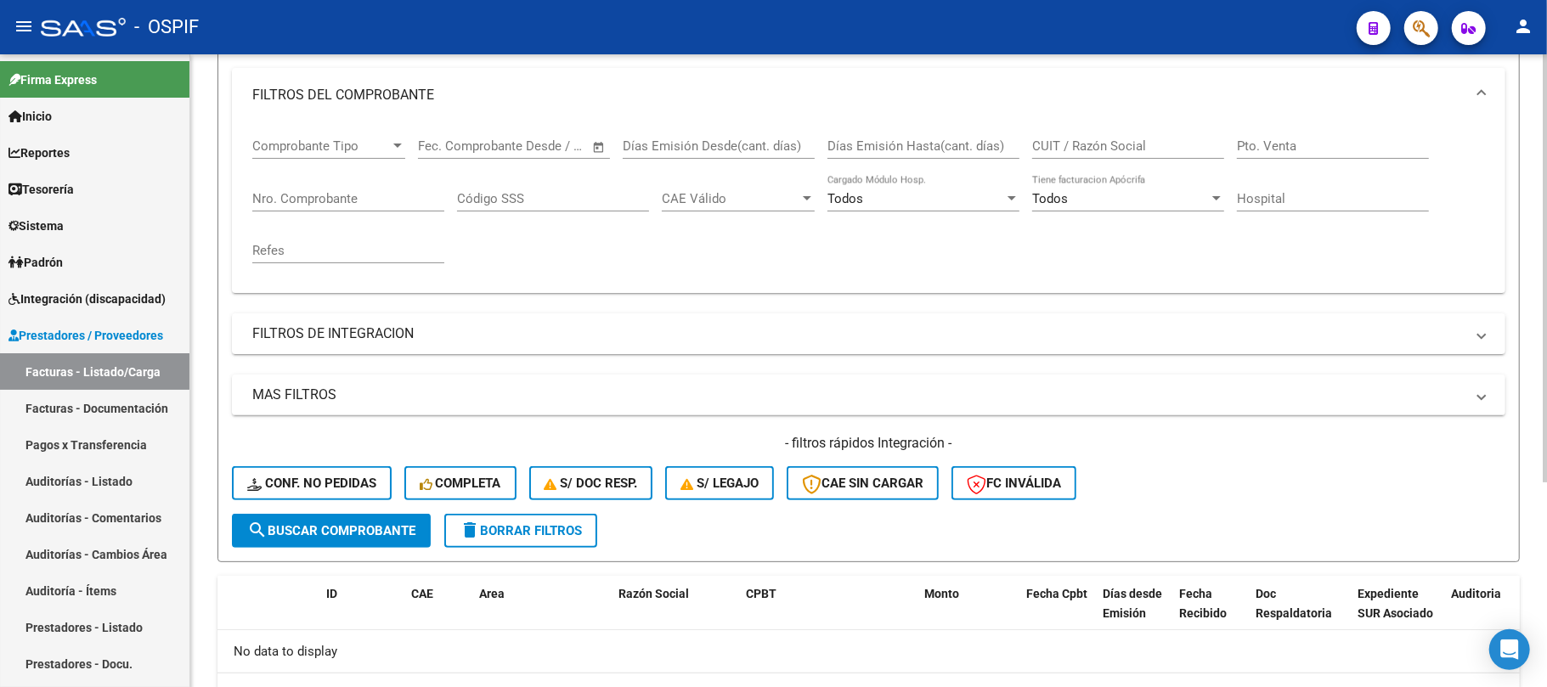
scroll to position [226, 0]
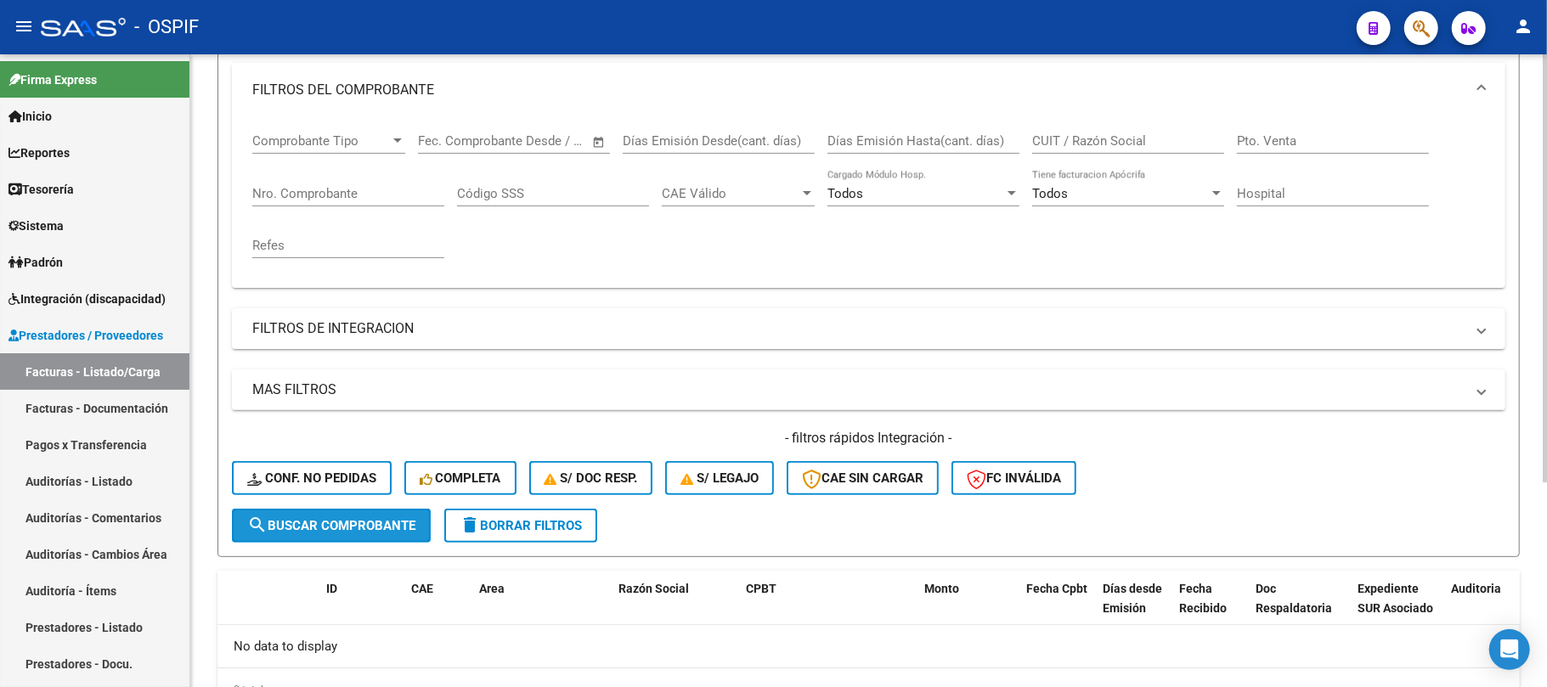
click at [364, 530] on span "search Buscar Comprobante" at bounding box center [331, 525] width 168 height 15
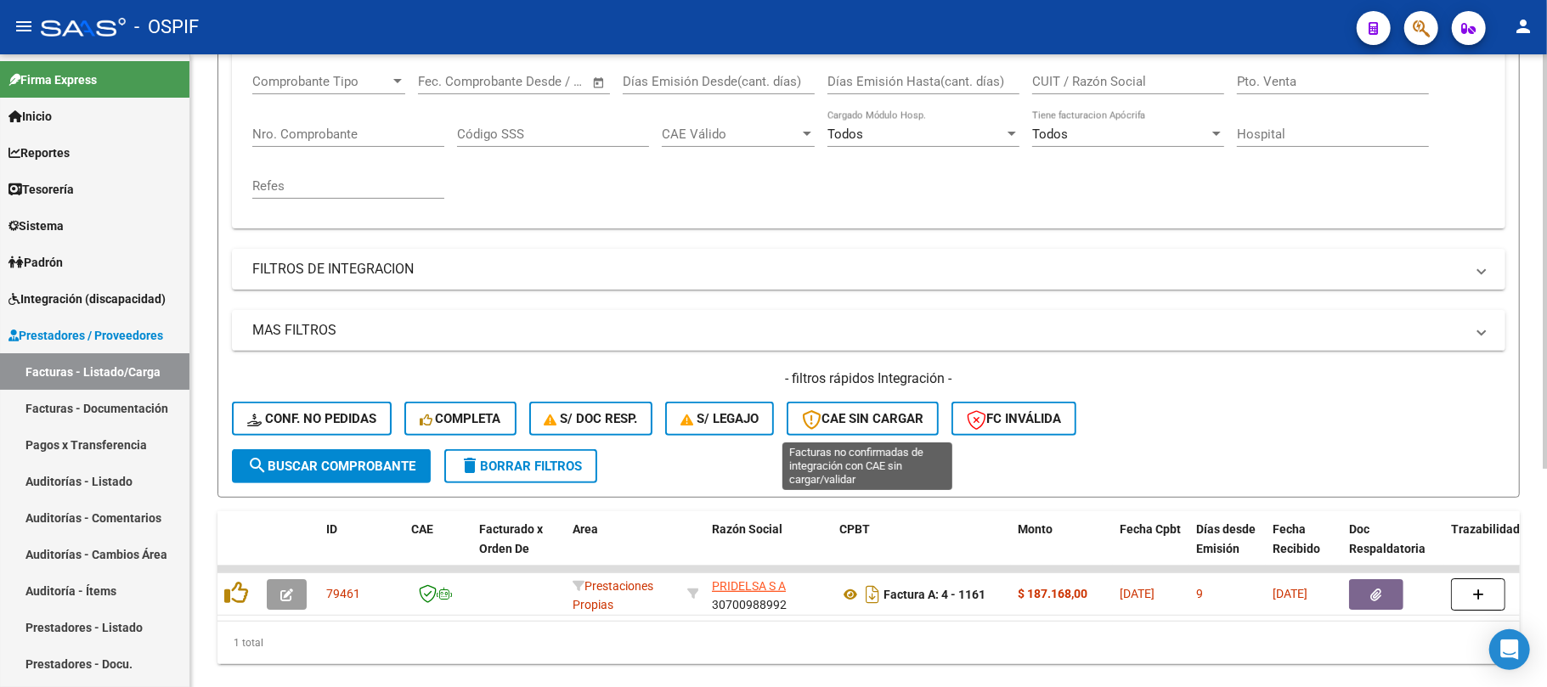
scroll to position [333, 0]
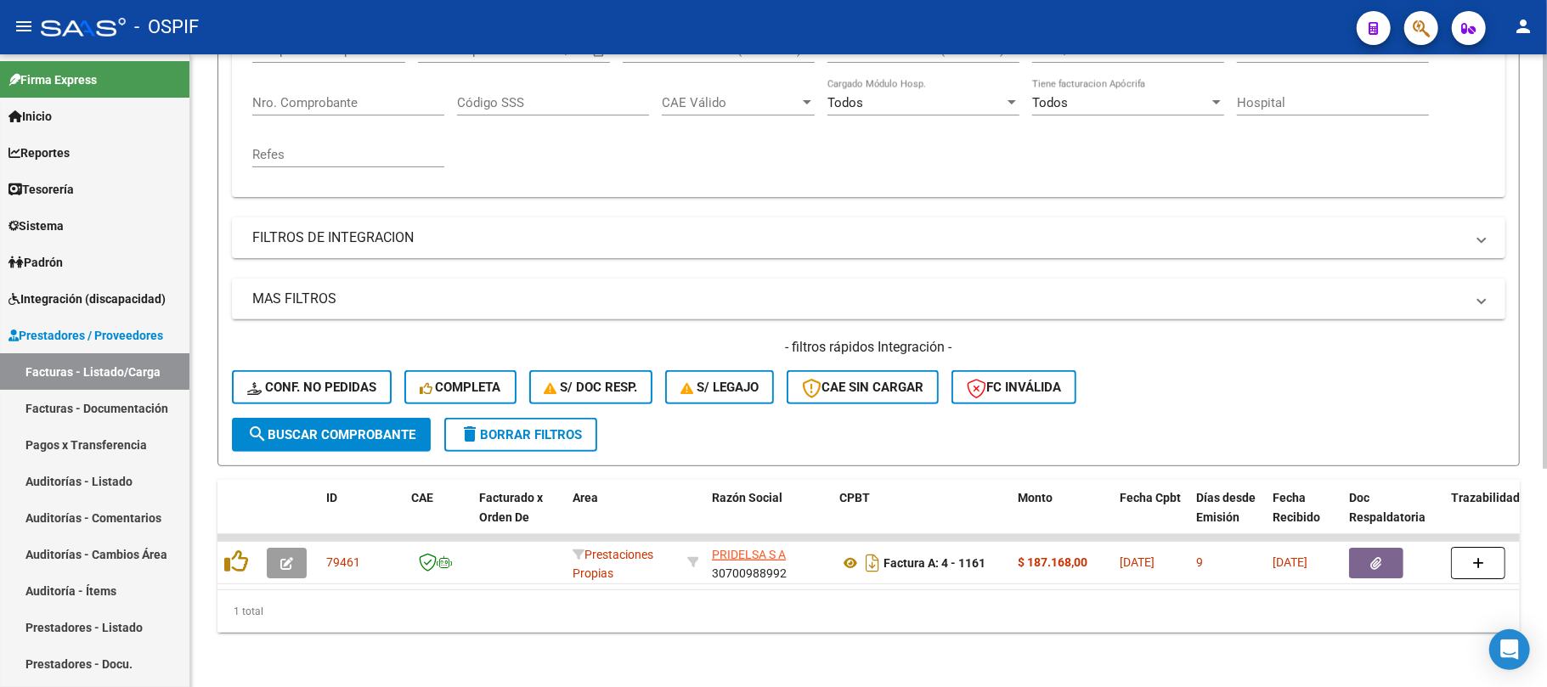
click at [385, 418] on button "search Buscar Comprobante" at bounding box center [331, 435] width 199 height 34
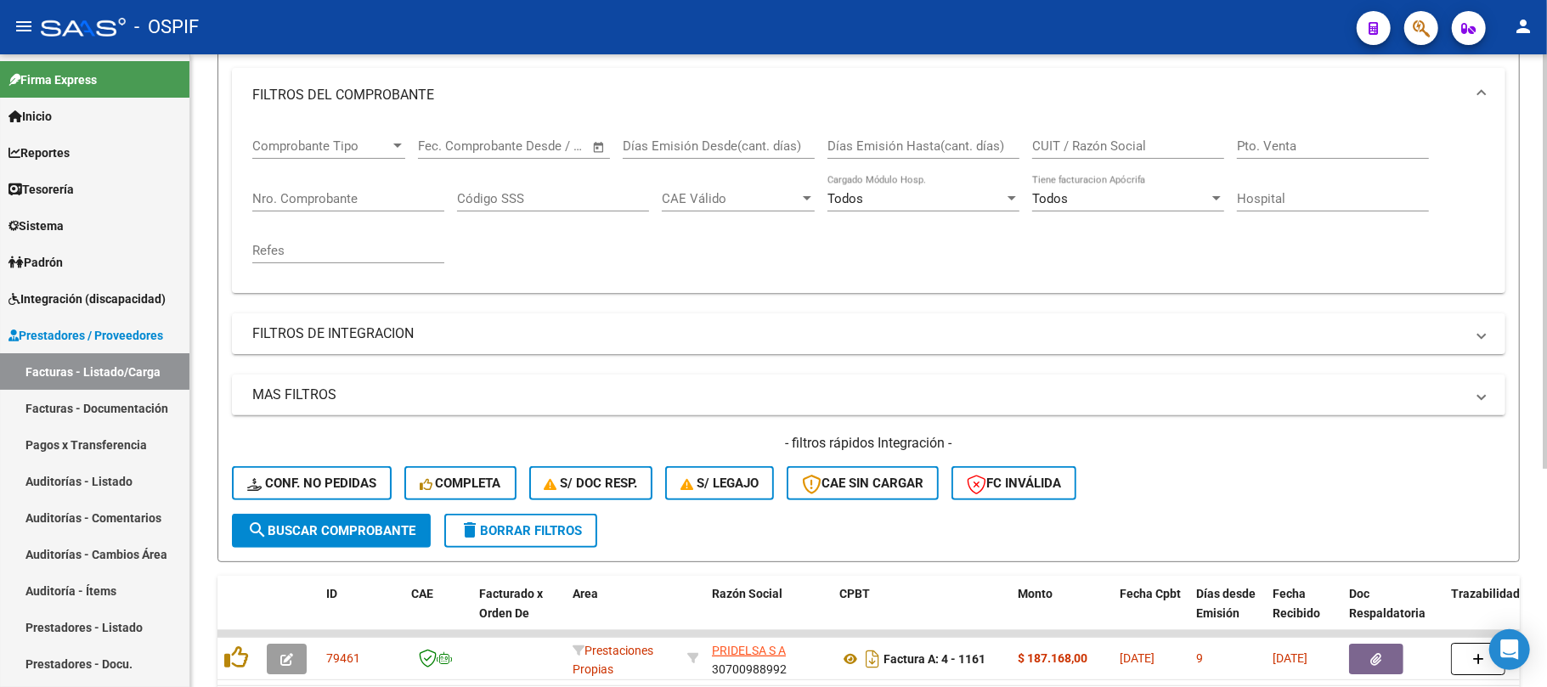
scroll to position [106, 0]
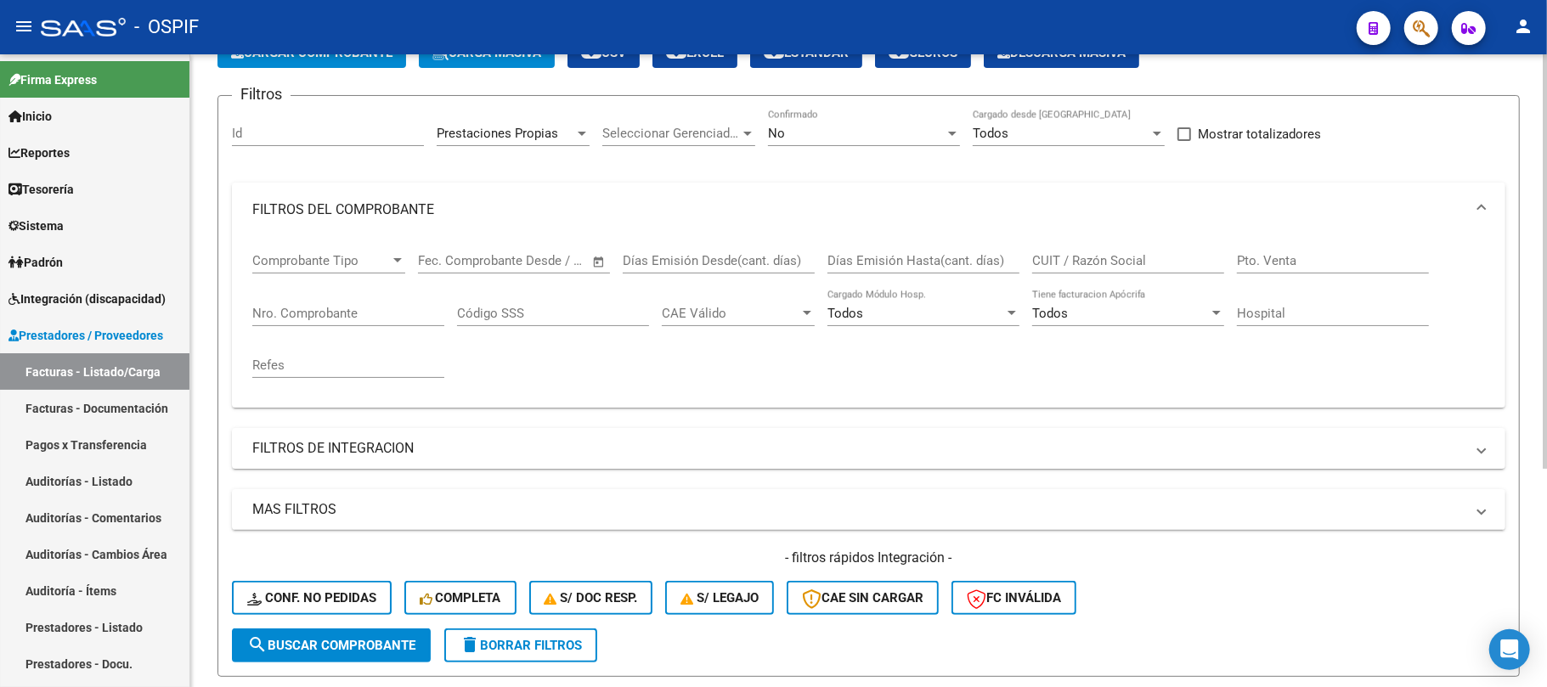
click at [853, 143] on div "No Confirmado" at bounding box center [864, 128] width 192 height 37
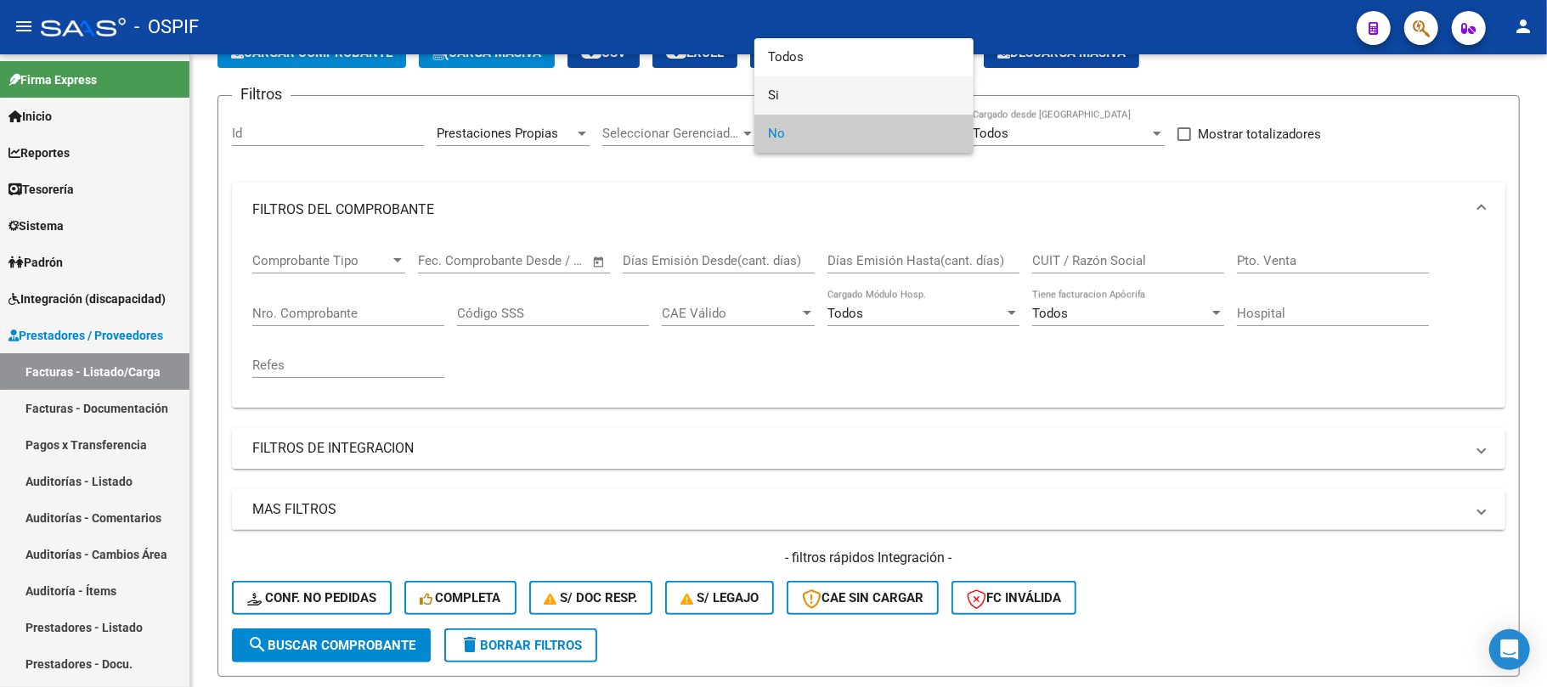
click at [836, 92] on span "Si" at bounding box center [864, 95] width 192 height 38
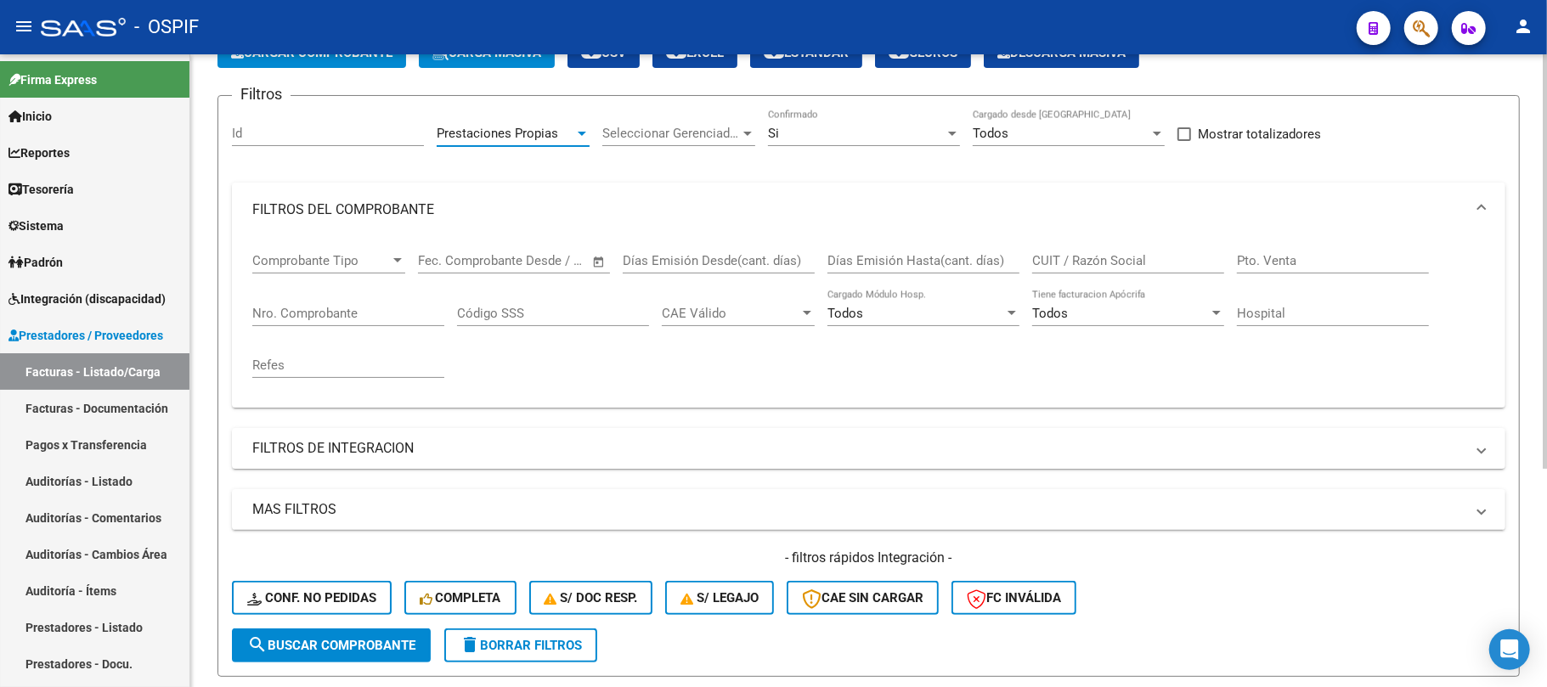
click at [503, 136] on span "Prestaciones Propias" at bounding box center [497, 133] width 121 height 15
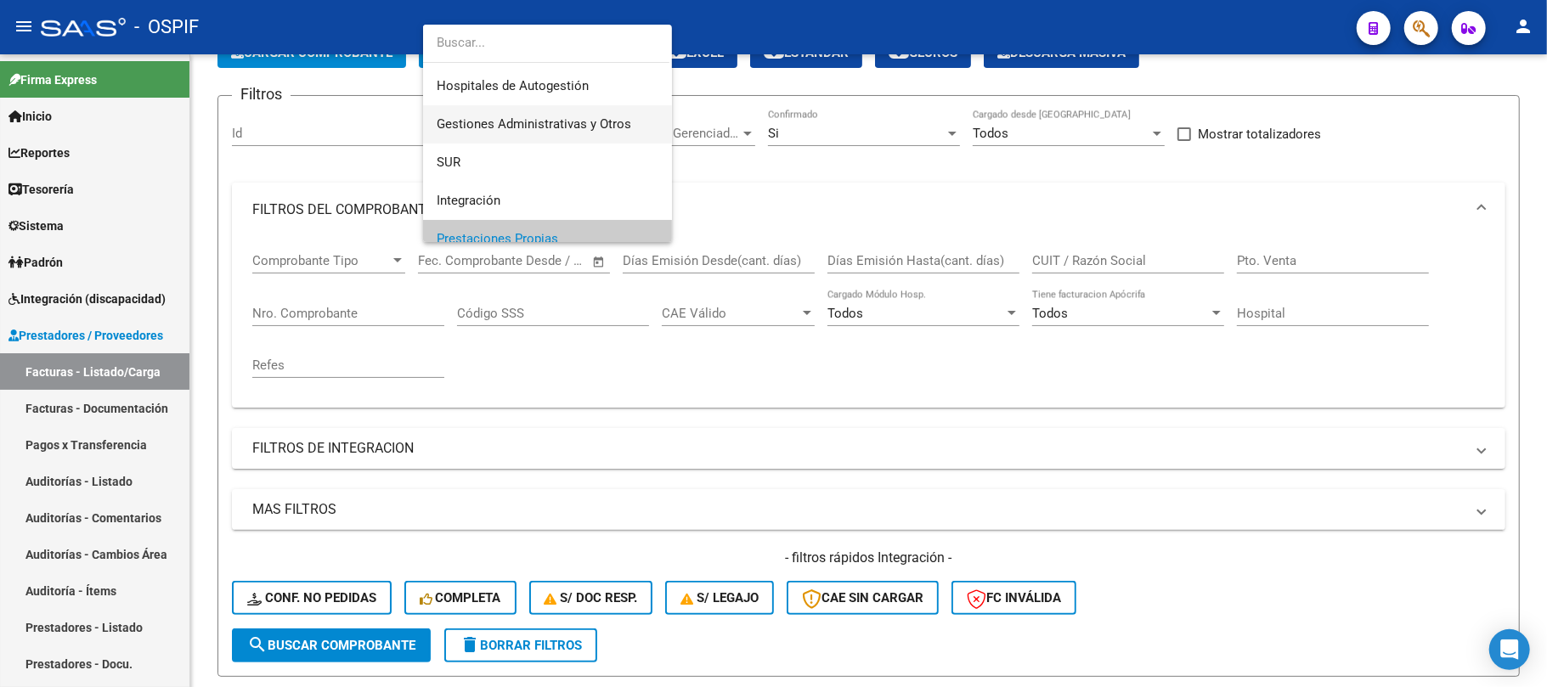
scroll to position [25, 0]
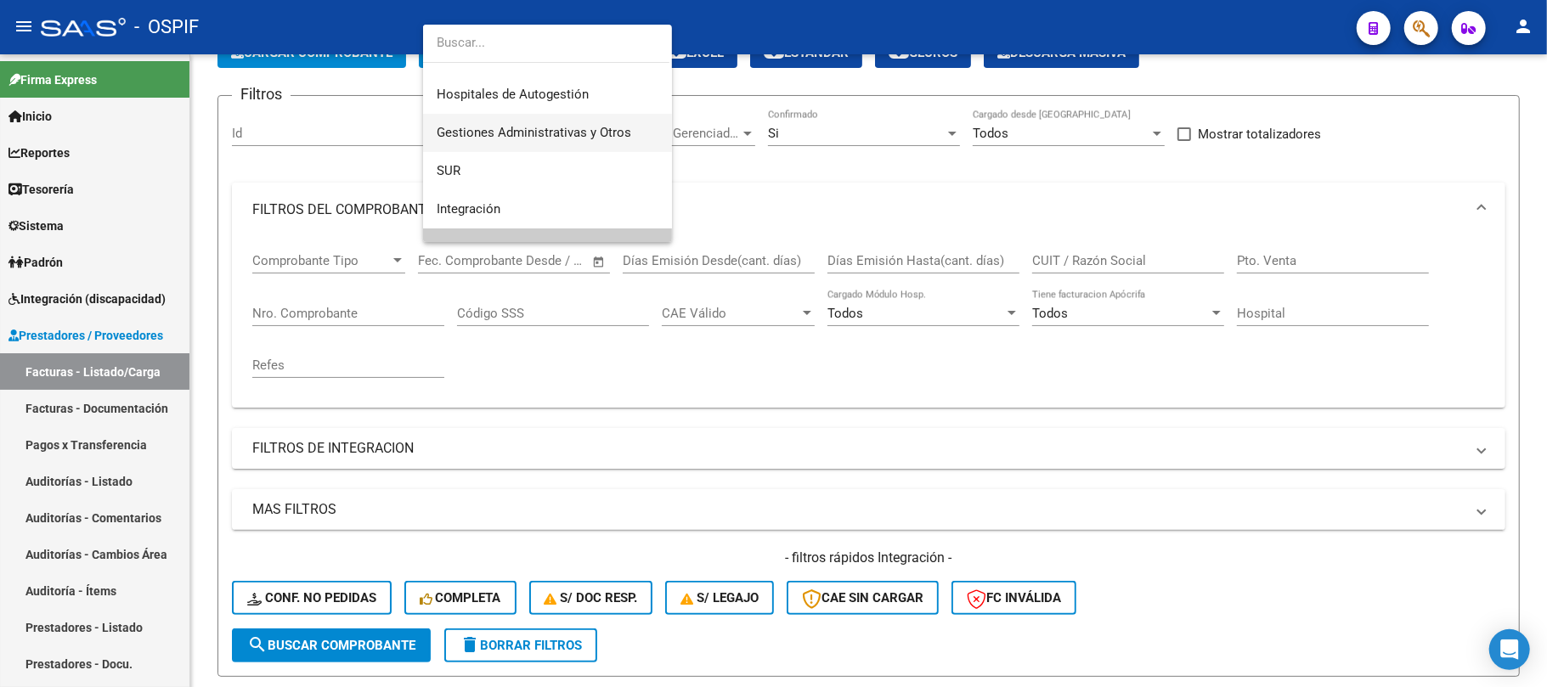
click at [520, 125] on span "Gestiones Administrativas y Otros" at bounding box center [534, 132] width 195 height 15
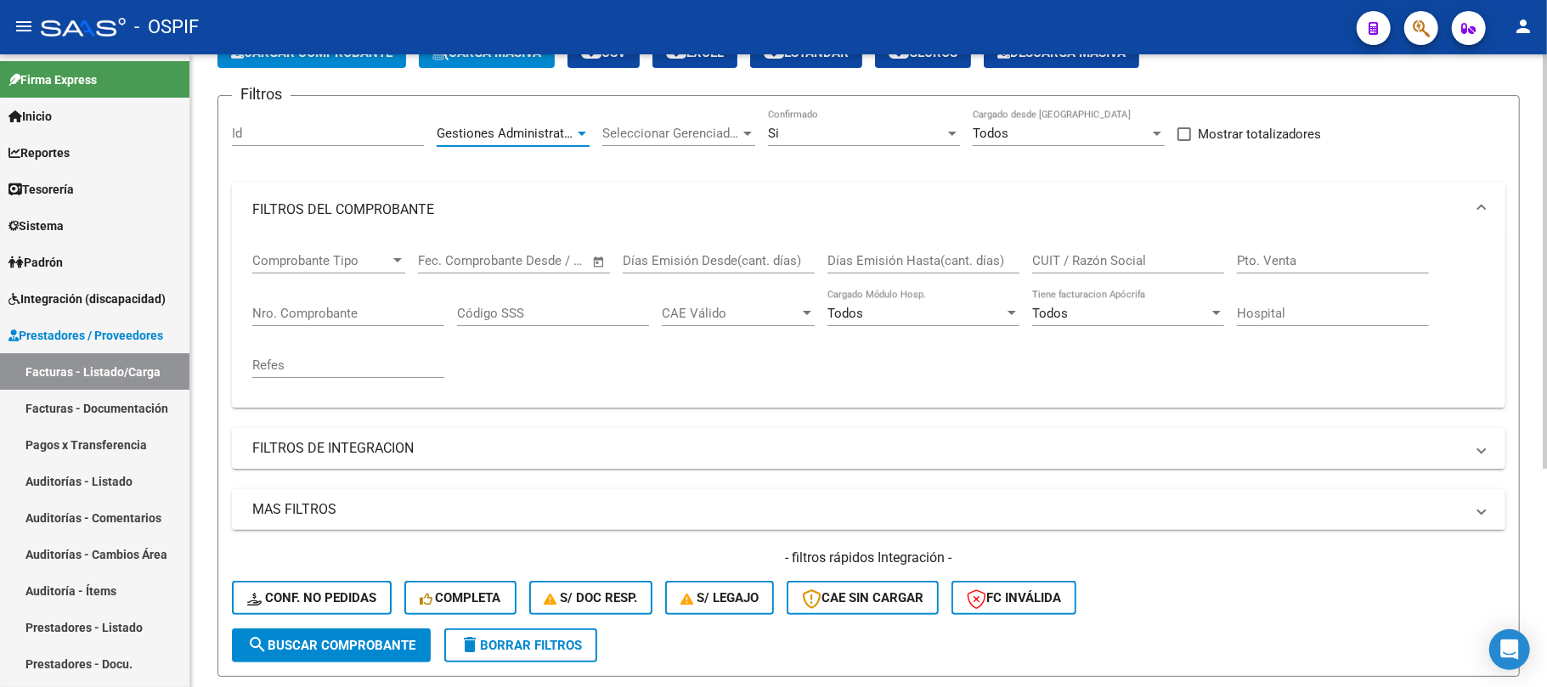
click at [474, 208] on mat-panel-title "FILTROS DEL COMPROBANTE" at bounding box center [858, 210] width 1212 height 19
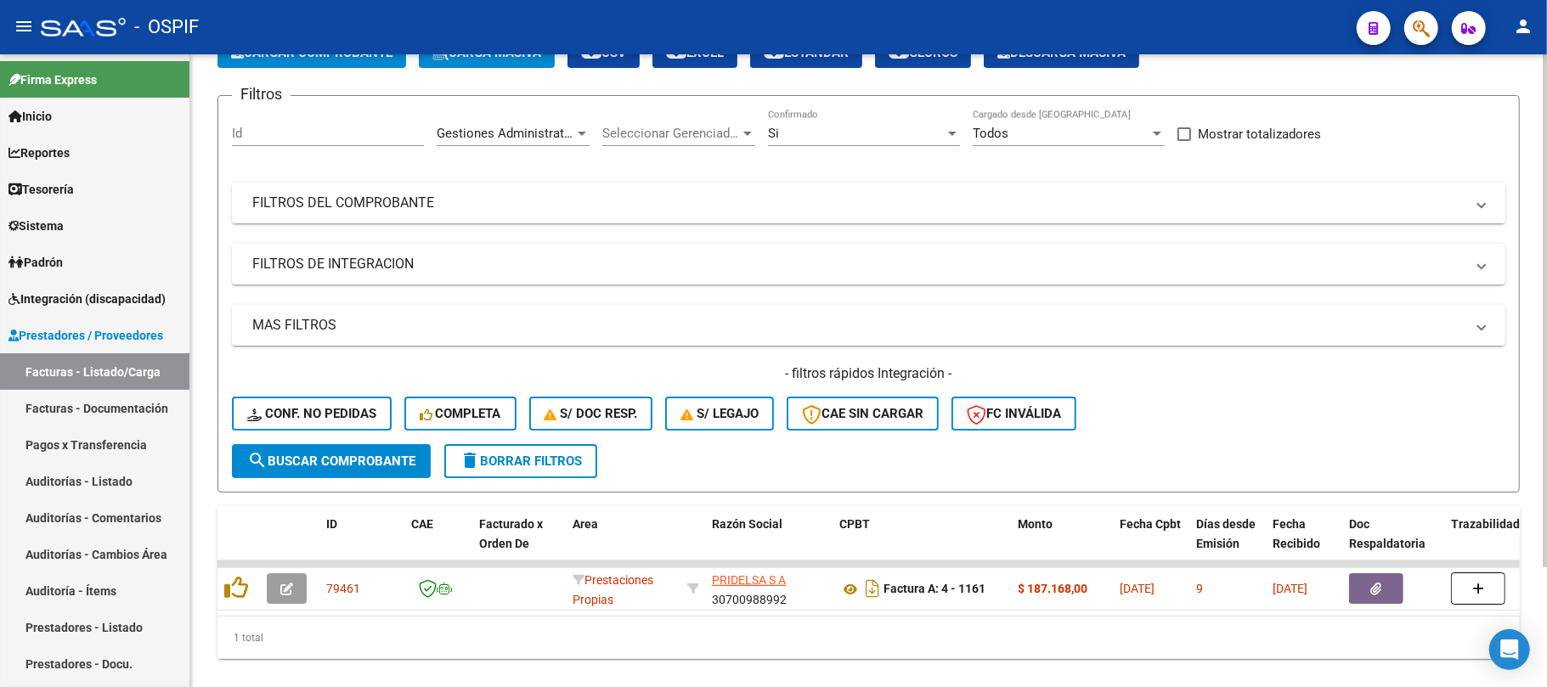
drag, startPoint x: 420, startPoint y: 330, endPoint x: 1285, endPoint y: 418, distance: 870.2
click at [422, 330] on mat-panel-title "MAS FILTROS" at bounding box center [858, 325] width 1212 height 19
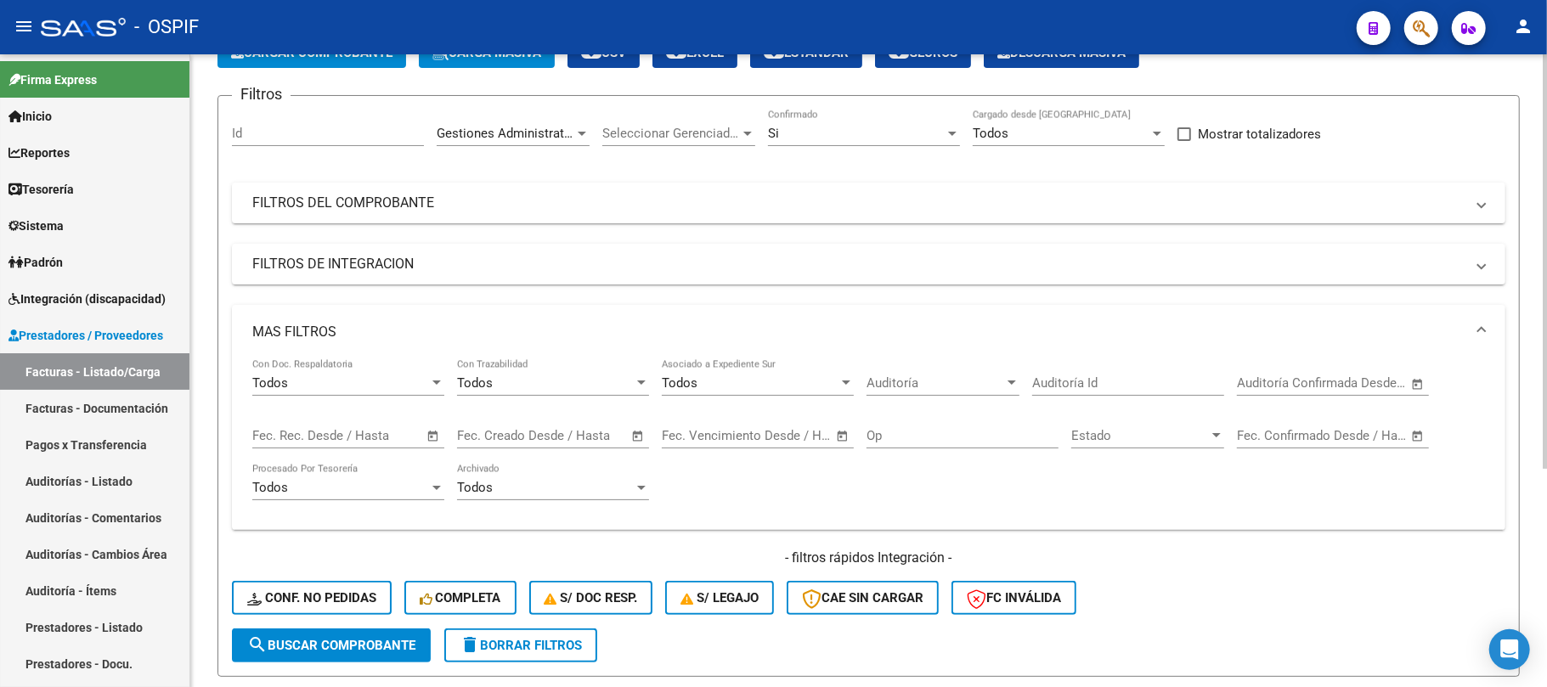
click at [1310, 436] on span "–" at bounding box center [1313, 435] width 8 height 15
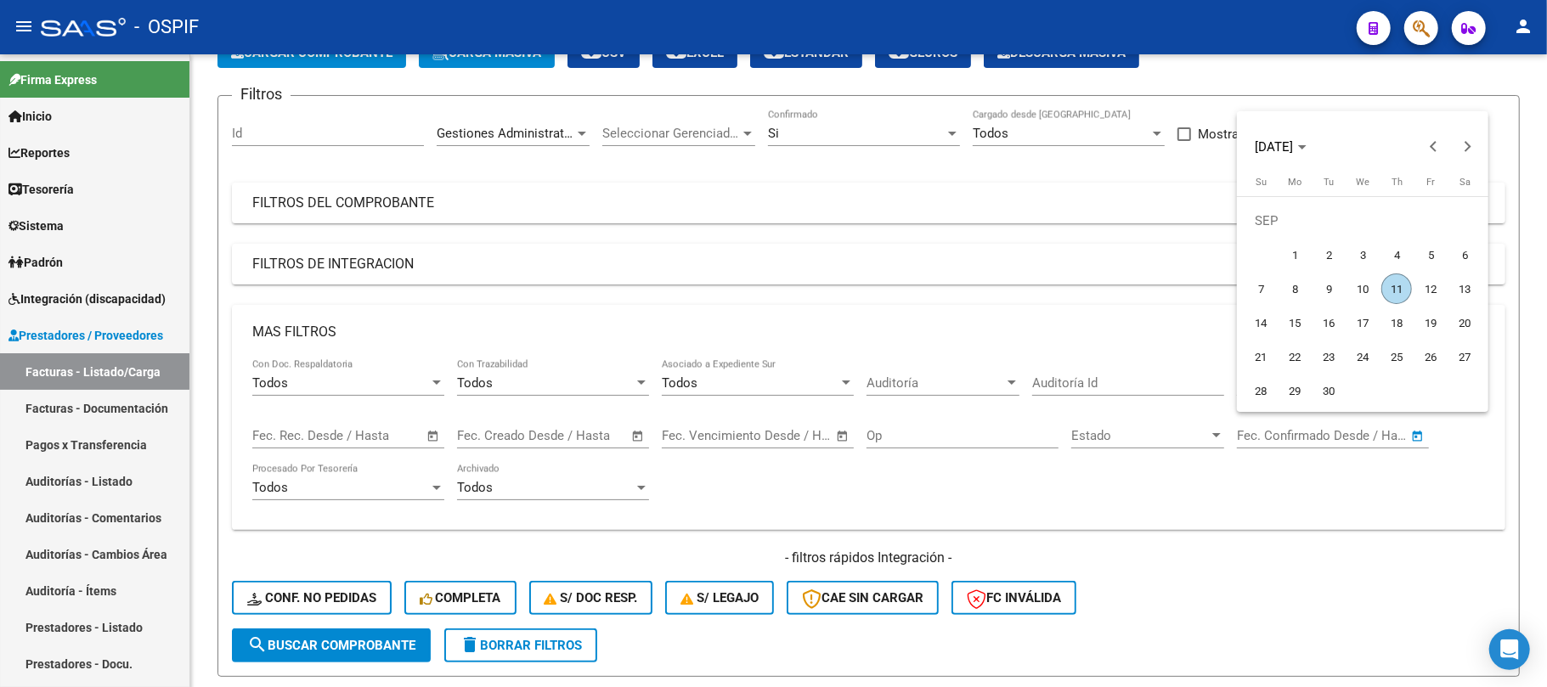
click at [1409, 286] on span "11" at bounding box center [1396, 289] width 31 height 31
type input "[DATE]"
click at [1409, 286] on span "11" at bounding box center [1396, 289] width 31 height 31
type input "[DATE]"
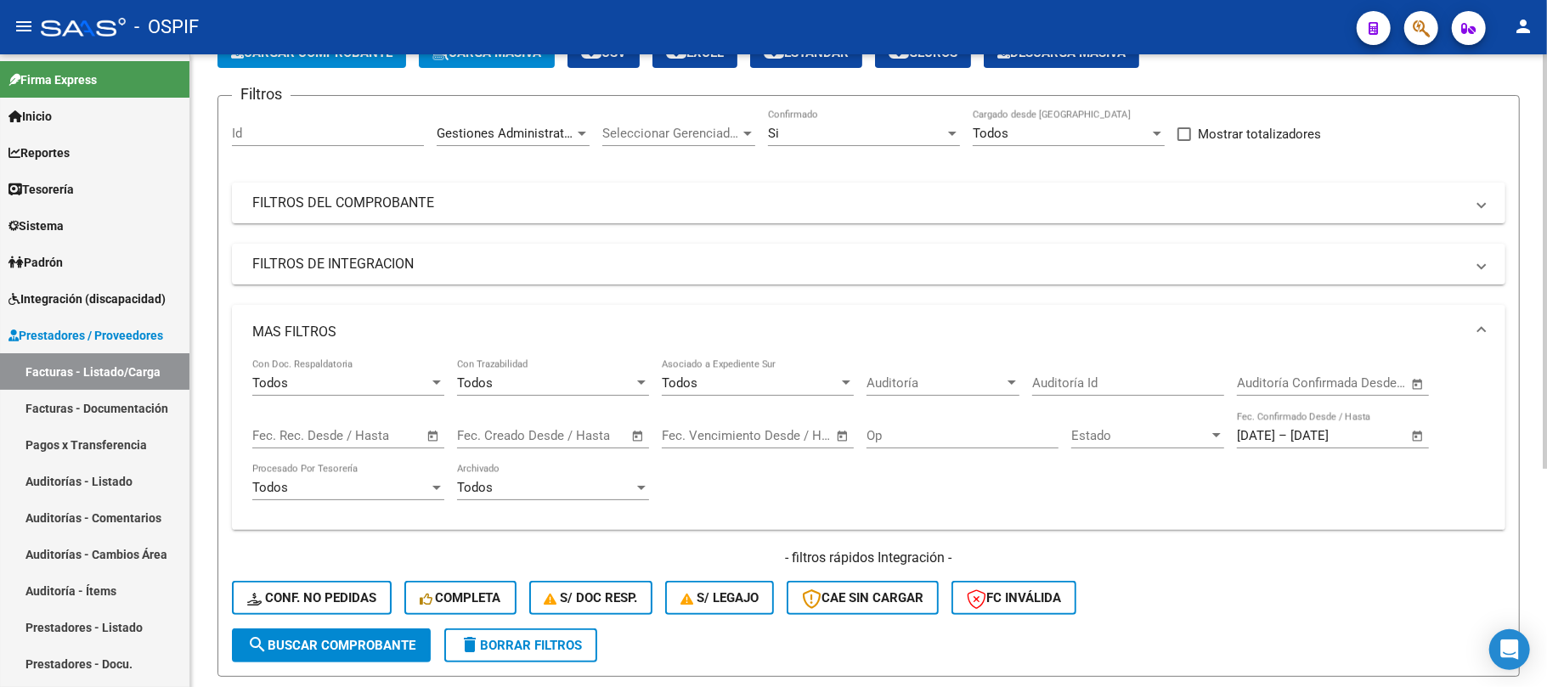
click at [341, 657] on button "search Buscar Comprobante" at bounding box center [331, 646] width 199 height 34
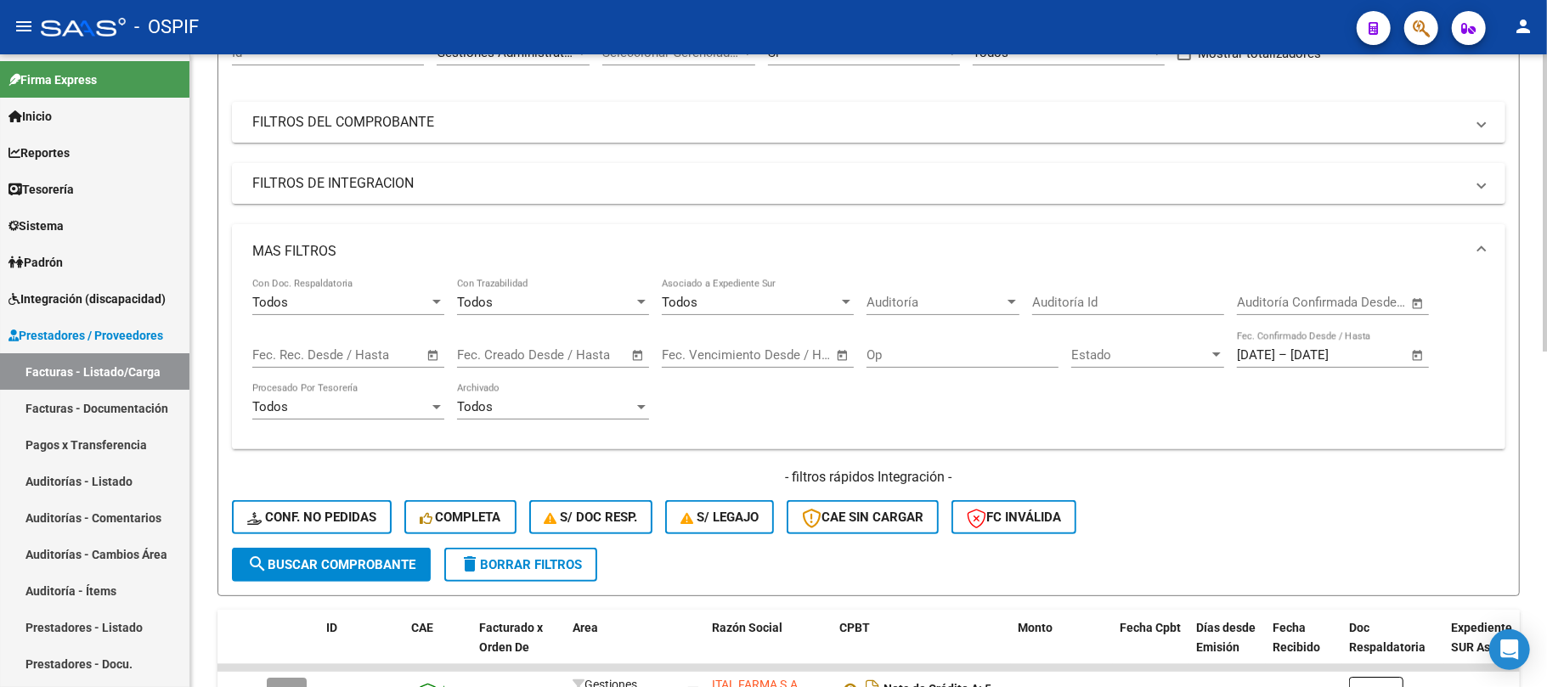
scroll to position [0, 0]
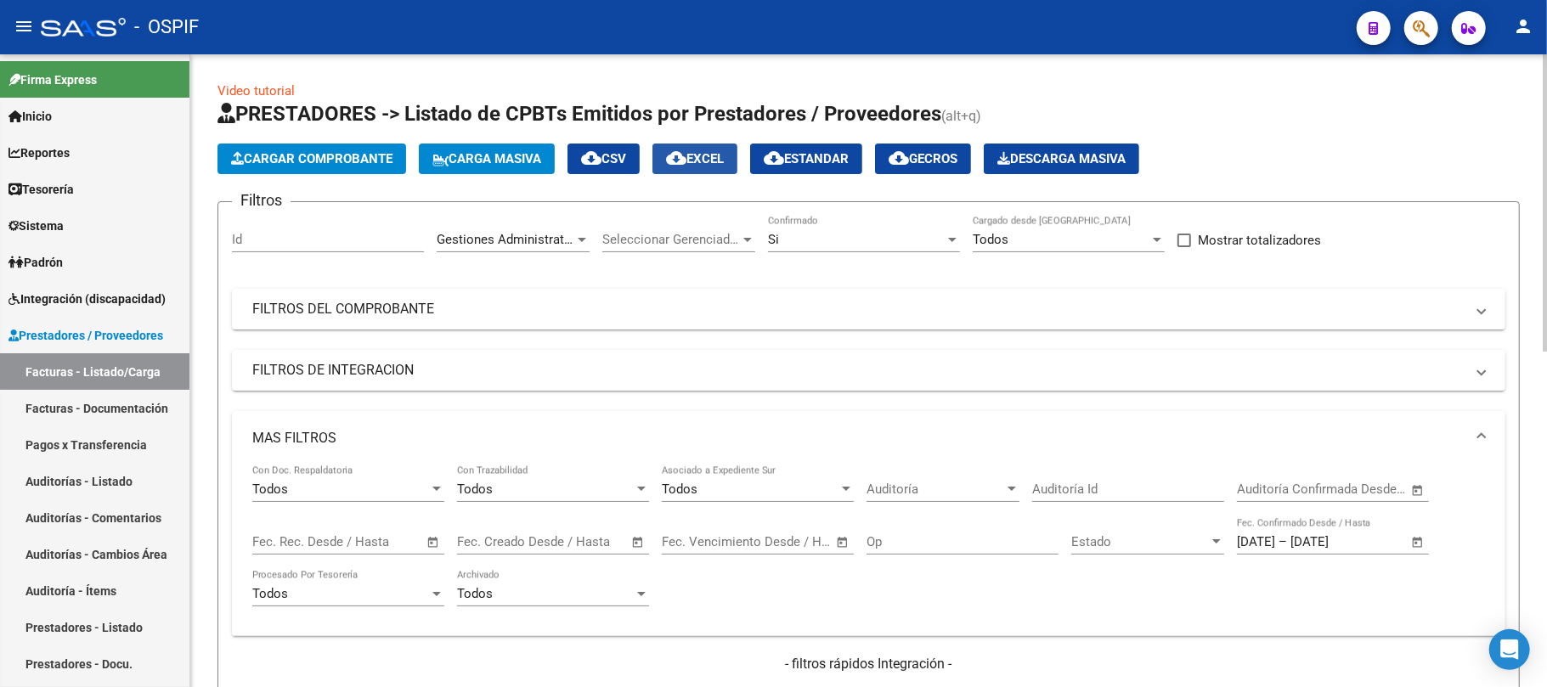
click at [681, 167] on mat-icon "cloud_download" at bounding box center [676, 158] width 20 height 20
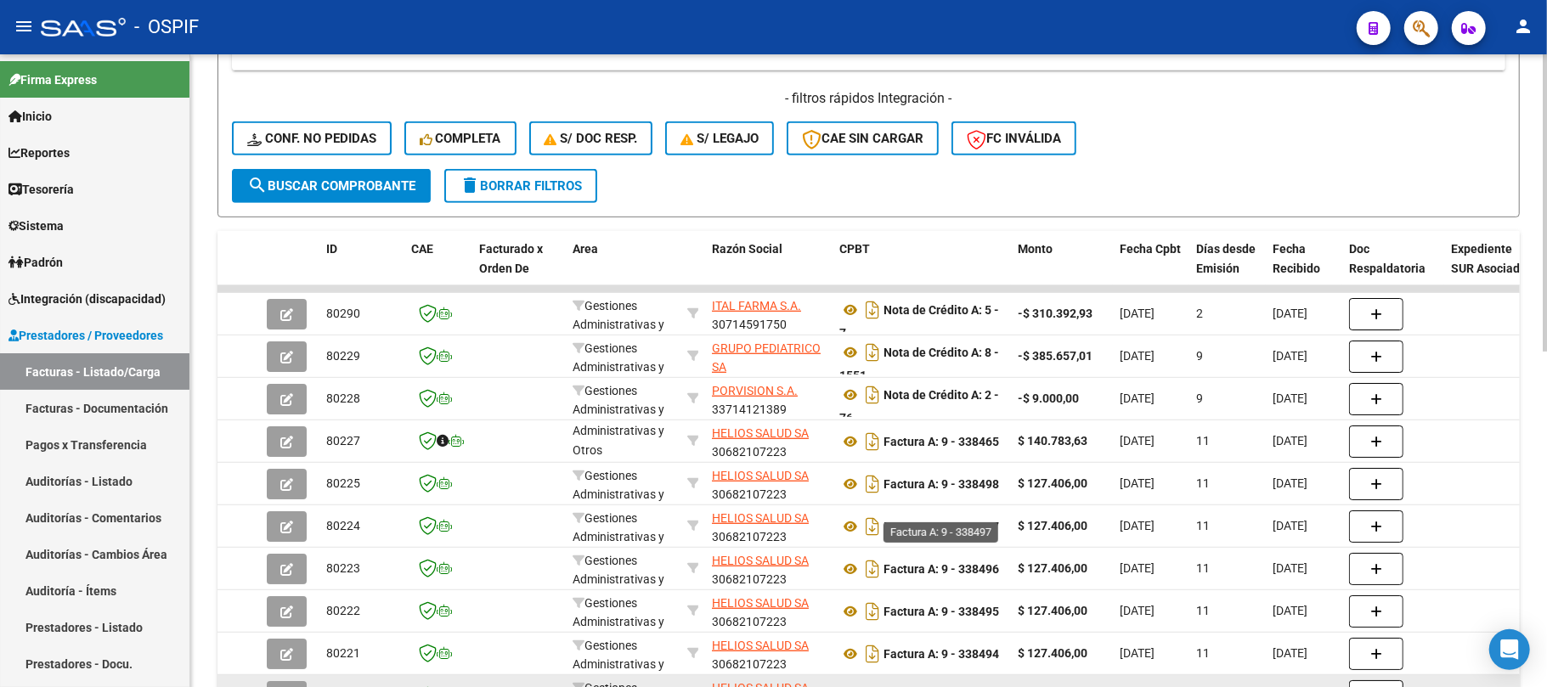
scroll to position [715, 0]
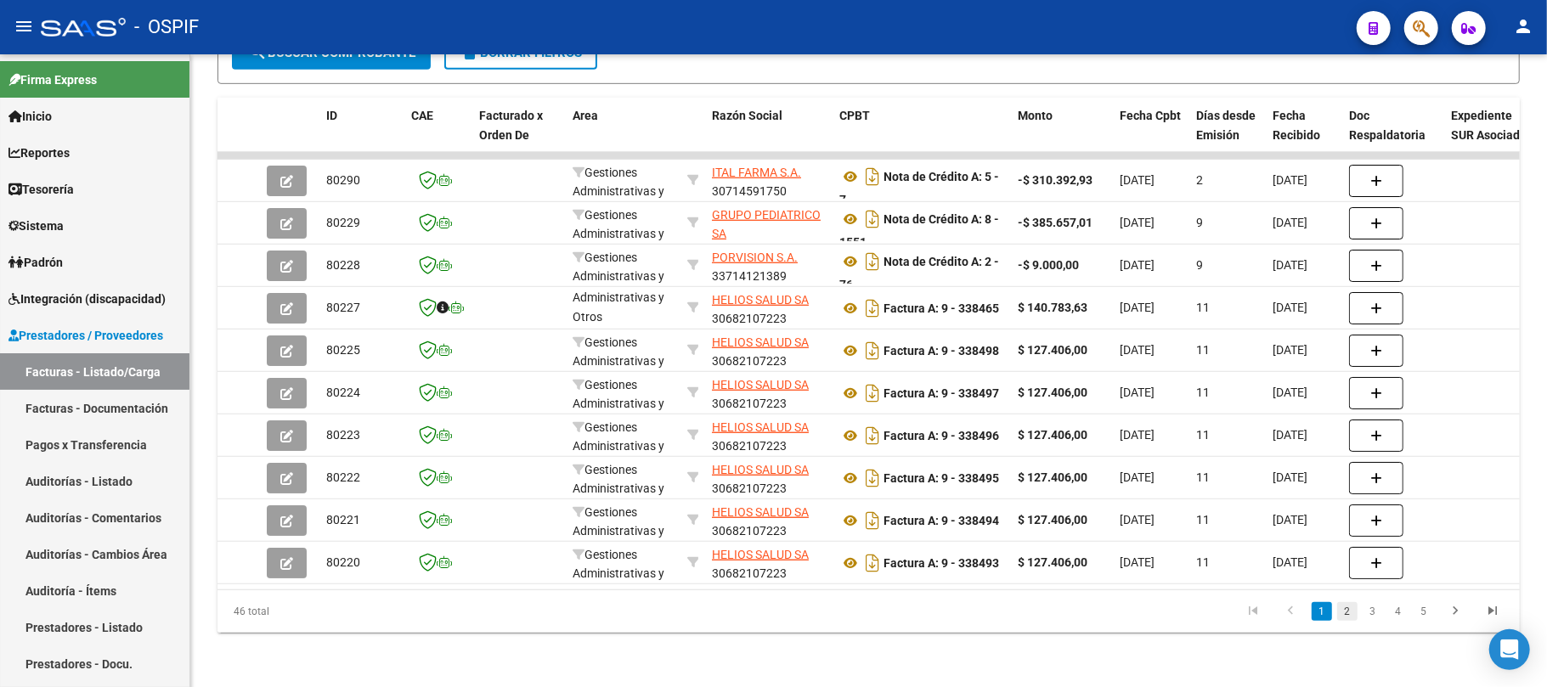
click at [1346, 613] on link "2" at bounding box center [1347, 611] width 20 height 19
click at [1373, 616] on link "3" at bounding box center [1373, 611] width 20 height 19
click at [1391, 617] on link "4" at bounding box center [1398, 611] width 20 height 19
click at [1422, 615] on link "5" at bounding box center [1424, 611] width 20 height 19
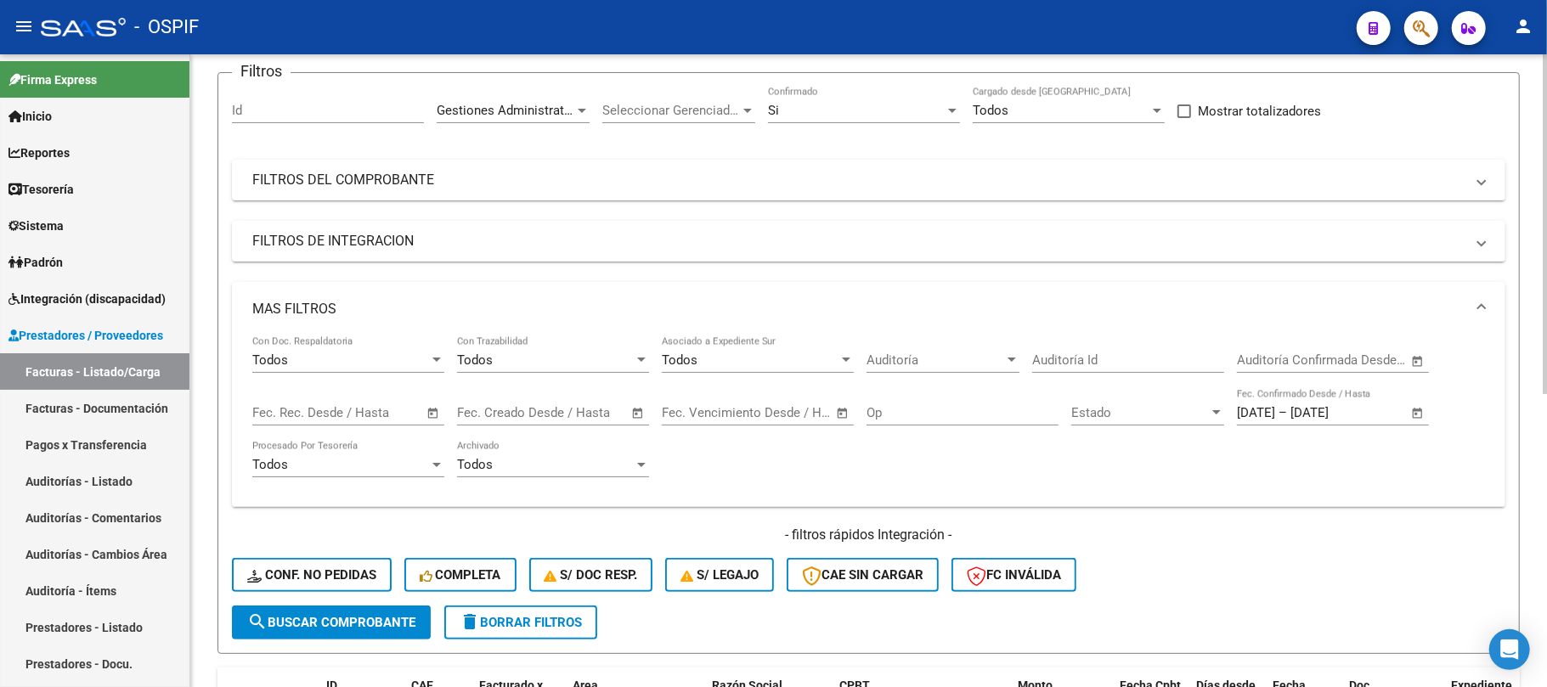
scroll to position [226, 0]
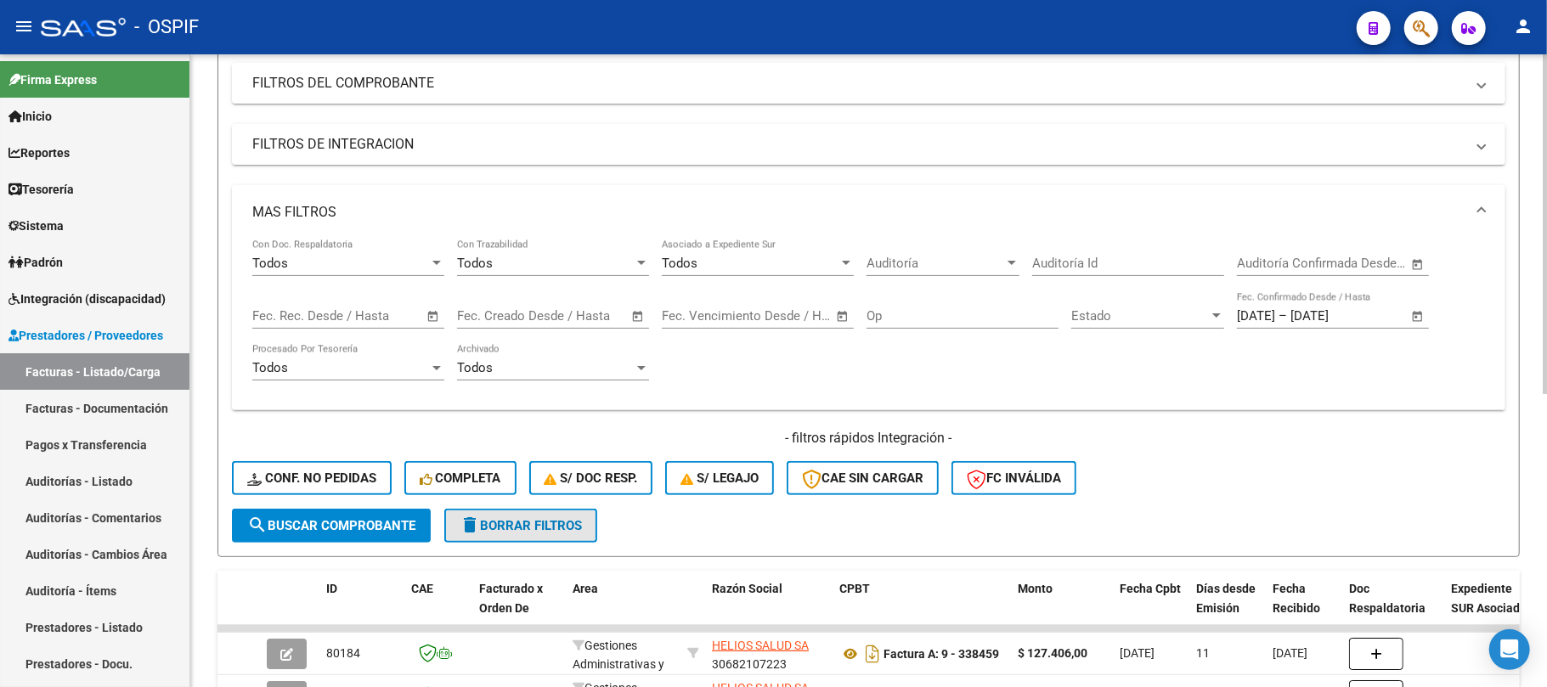
click at [538, 520] on span "delete Borrar Filtros" at bounding box center [521, 525] width 122 height 15
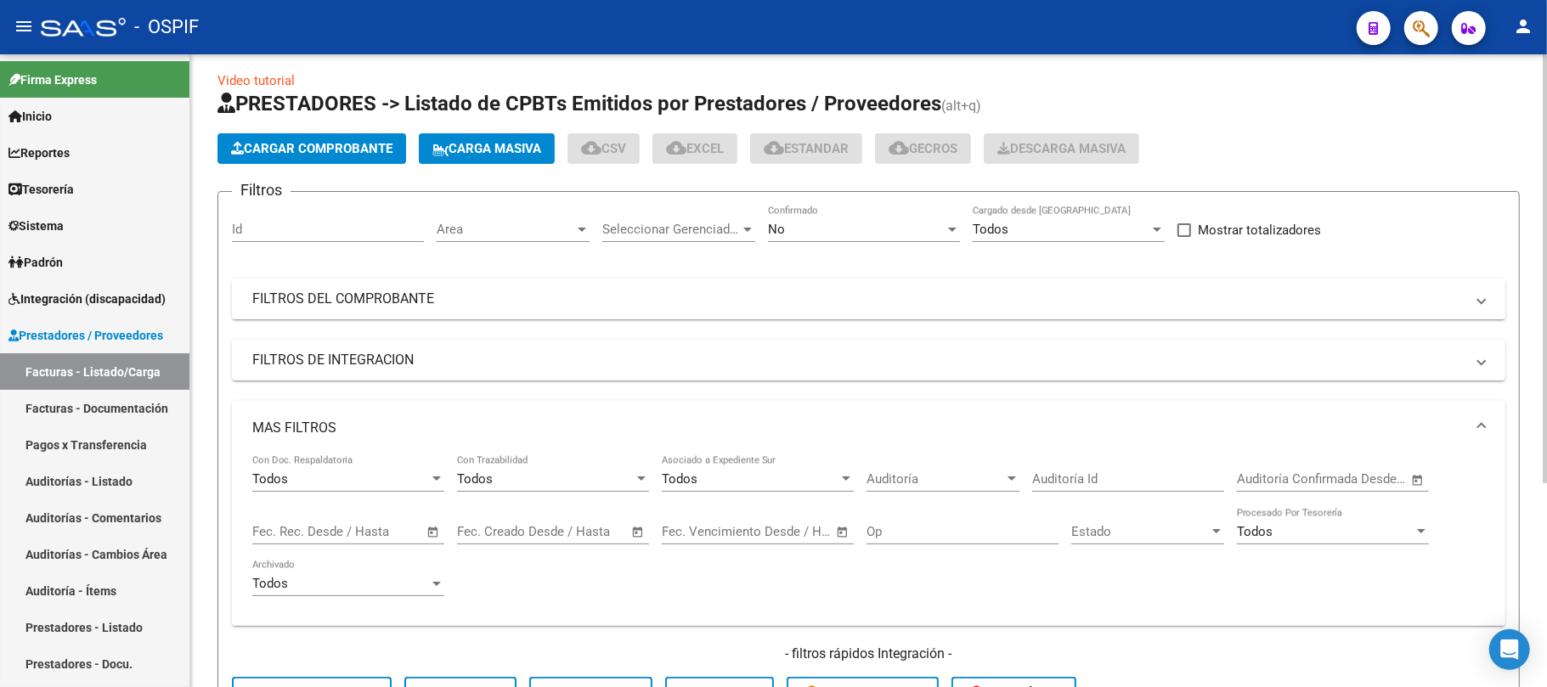
scroll to position [0, 0]
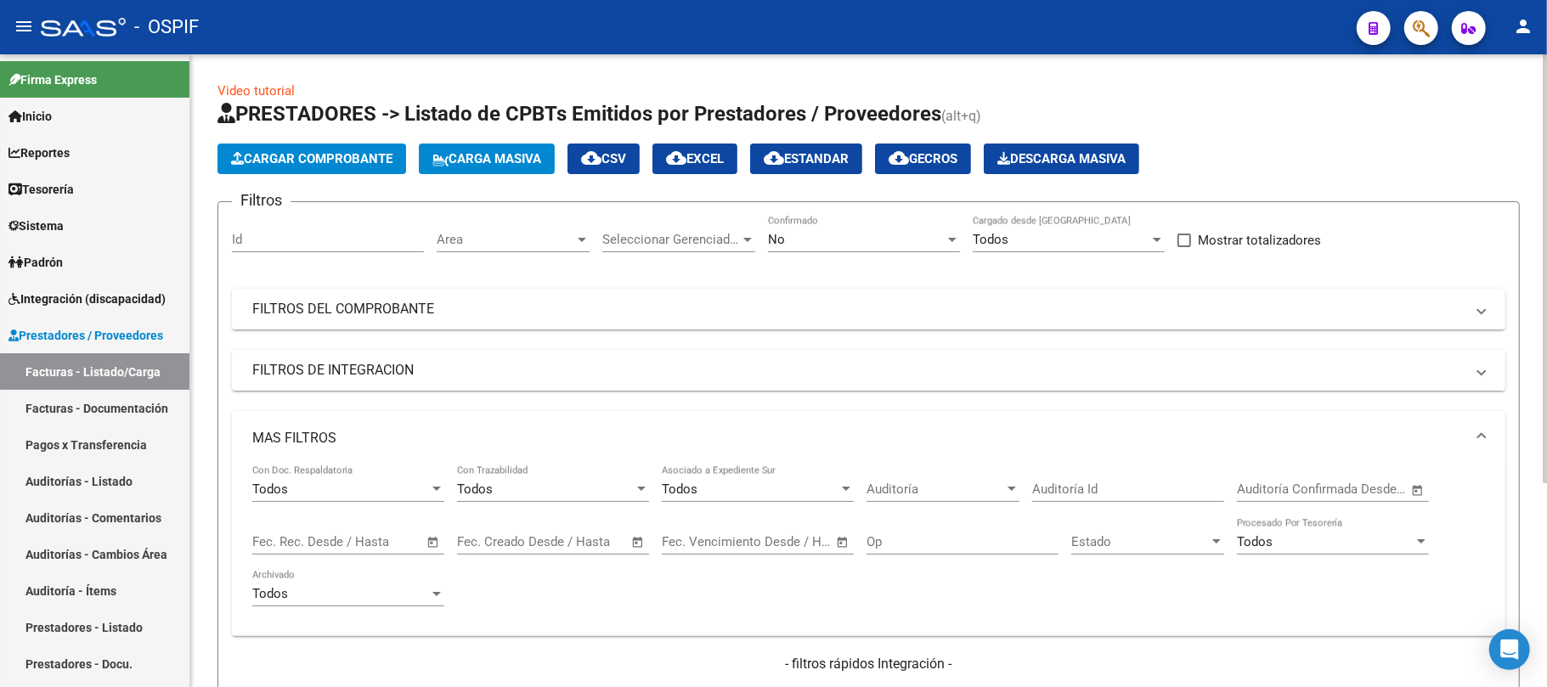
click at [572, 426] on mat-expansion-panel-header "MAS FILTROS" at bounding box center [869, 438] width 1274 height 54
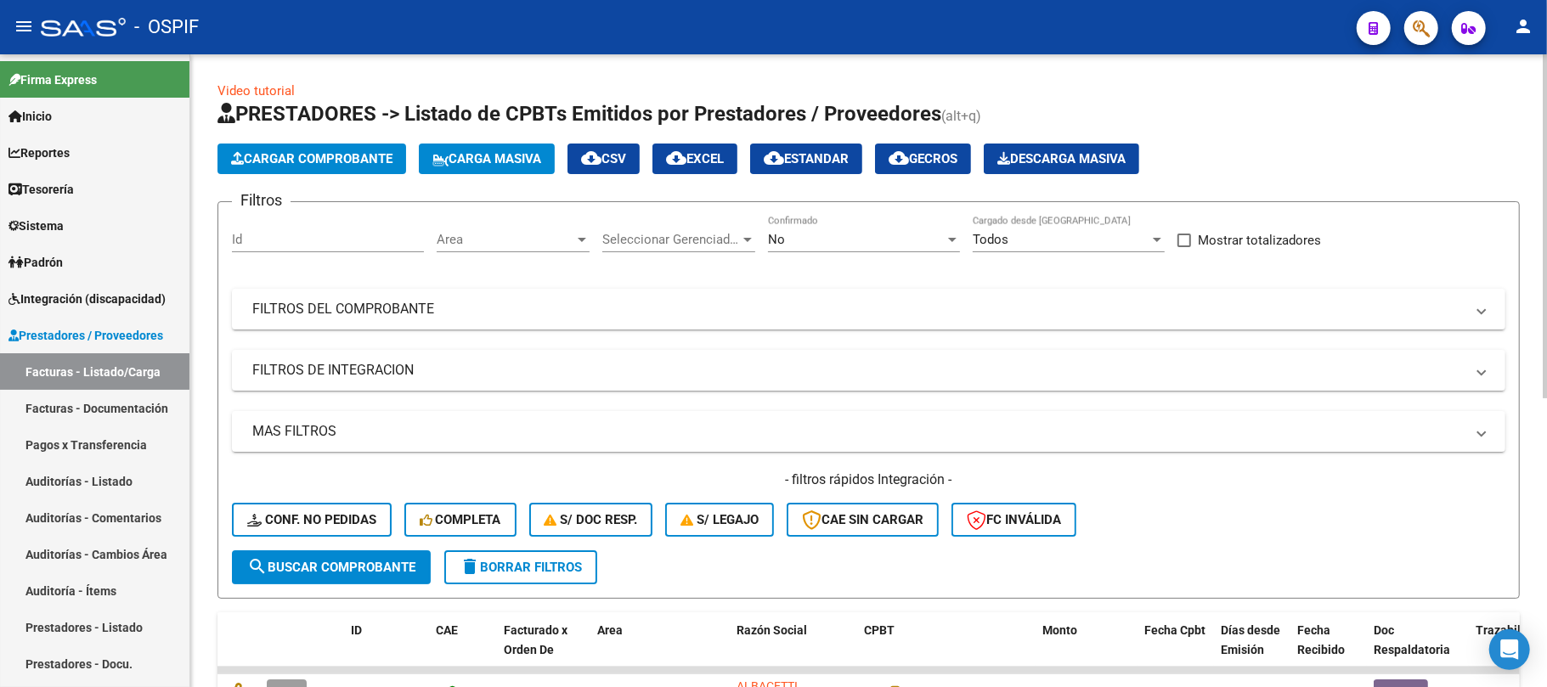
click at [559, 229] on div "Area Area" at bounding box center [513, 234] width 153 height 37
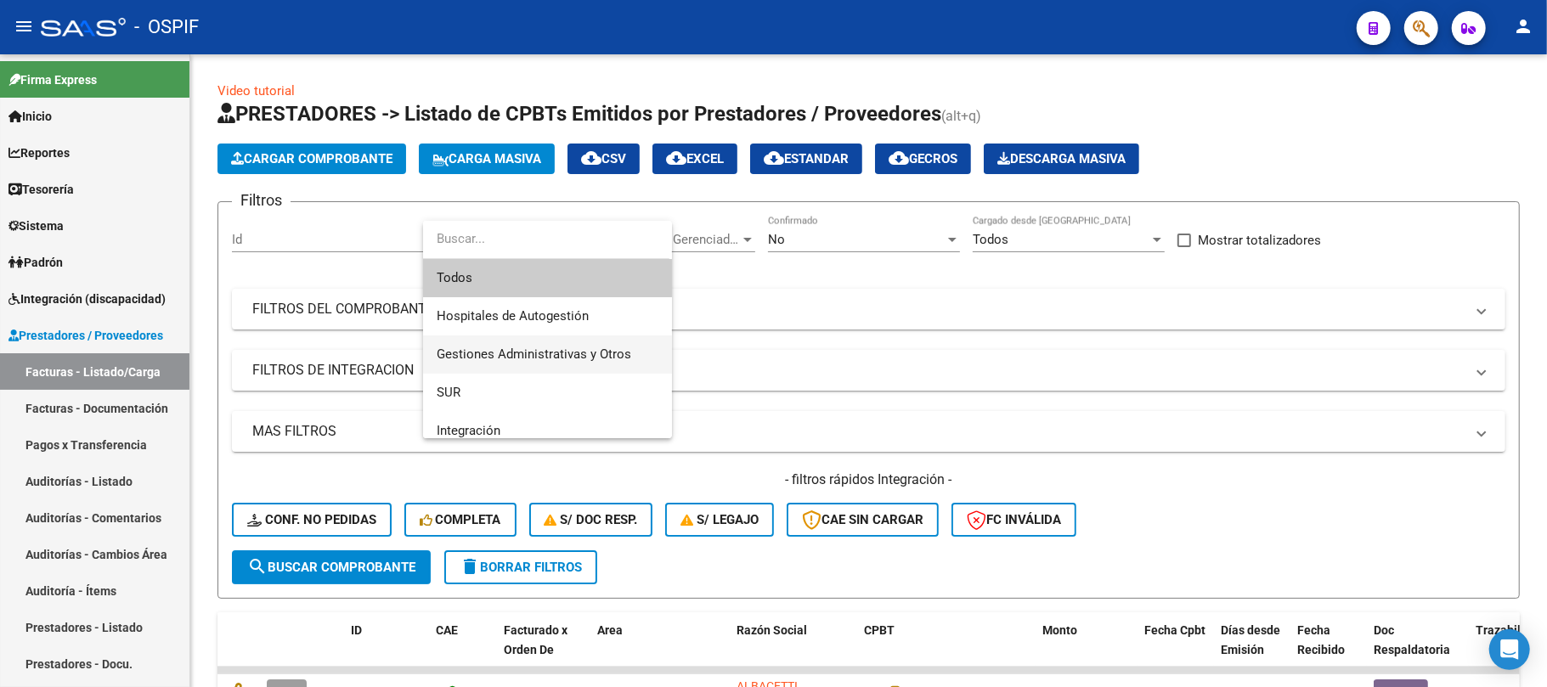
click at [571, 347] on span "Gestiones Administrativas y Otros" at bounding box center [534, 354] width 195 height 15
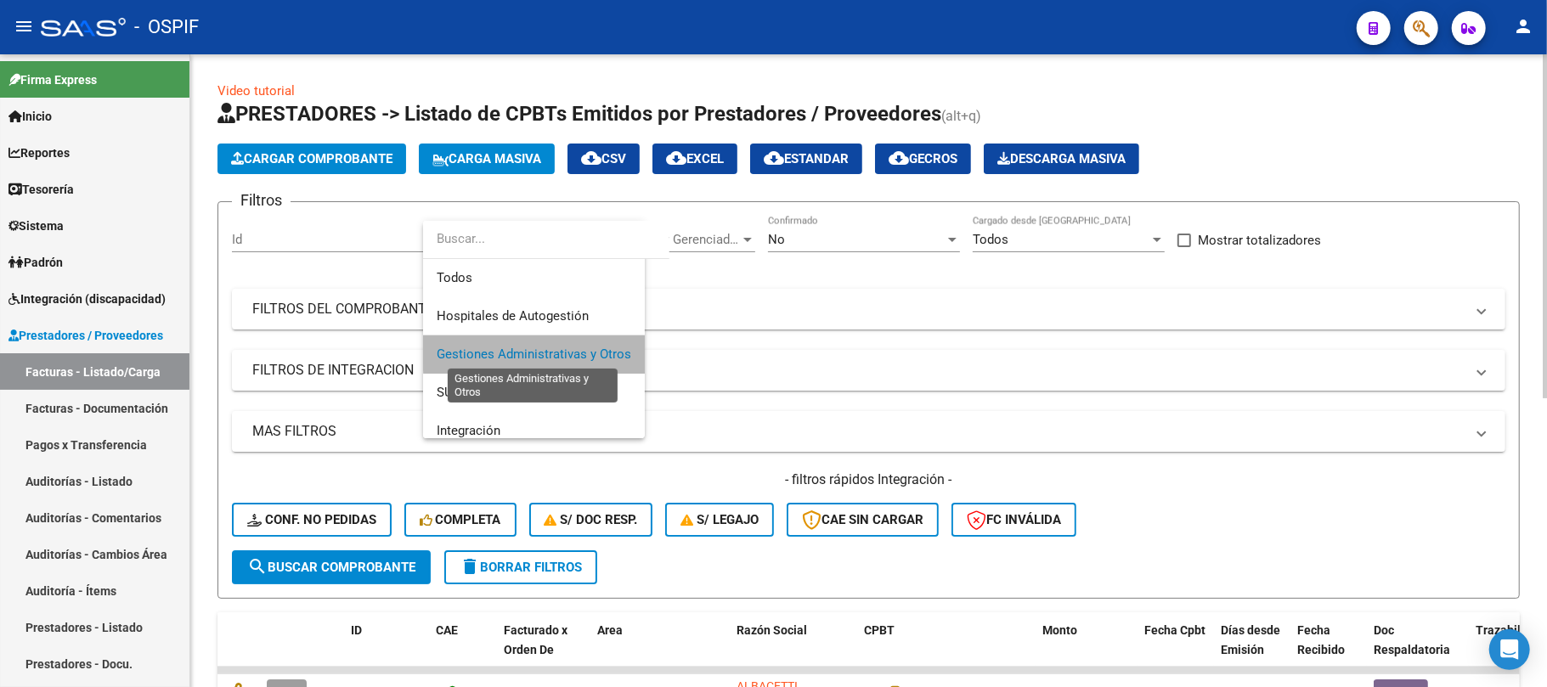
click at [828, 233] on div "No" at bounding box center [856, 239] width 177 height 15
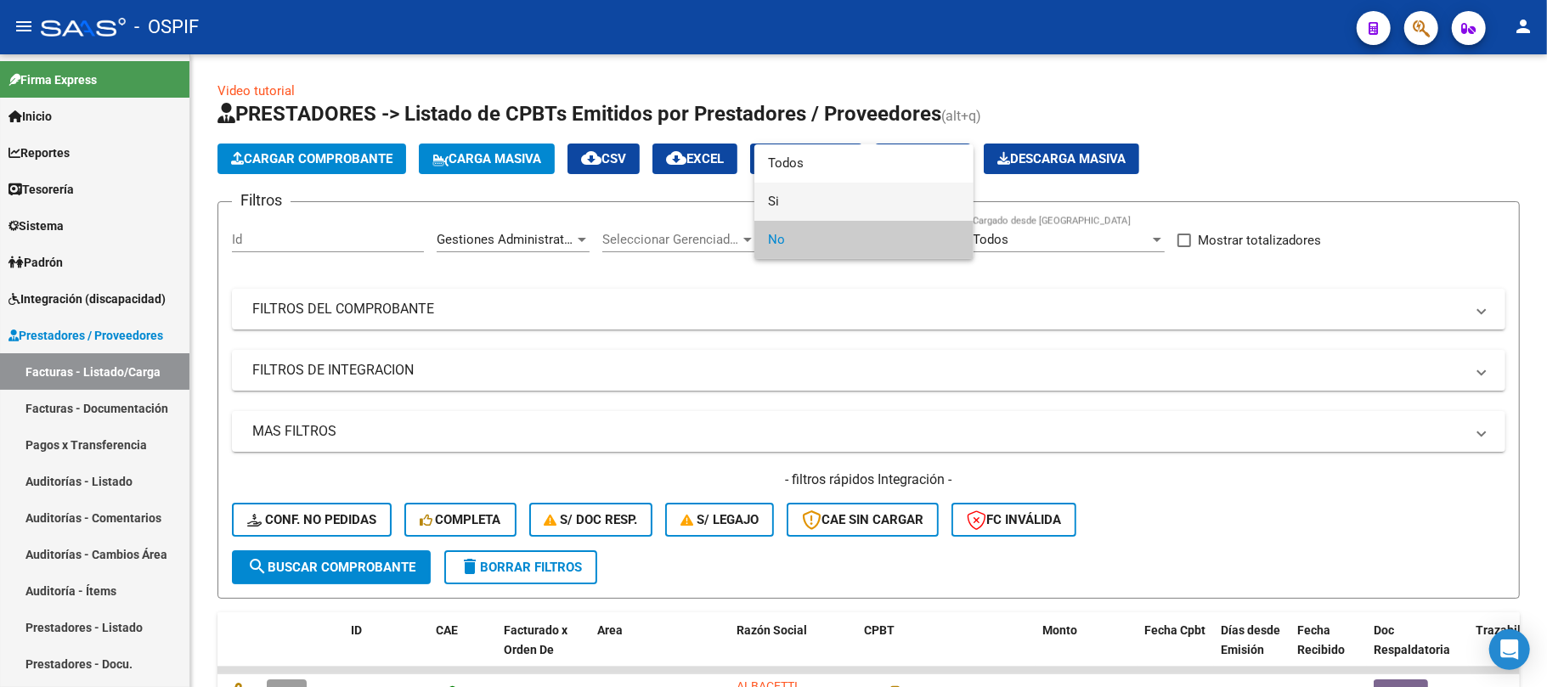
click at [802, 191] on span "Si" at bounding box center [864, 202] width 192 height 38
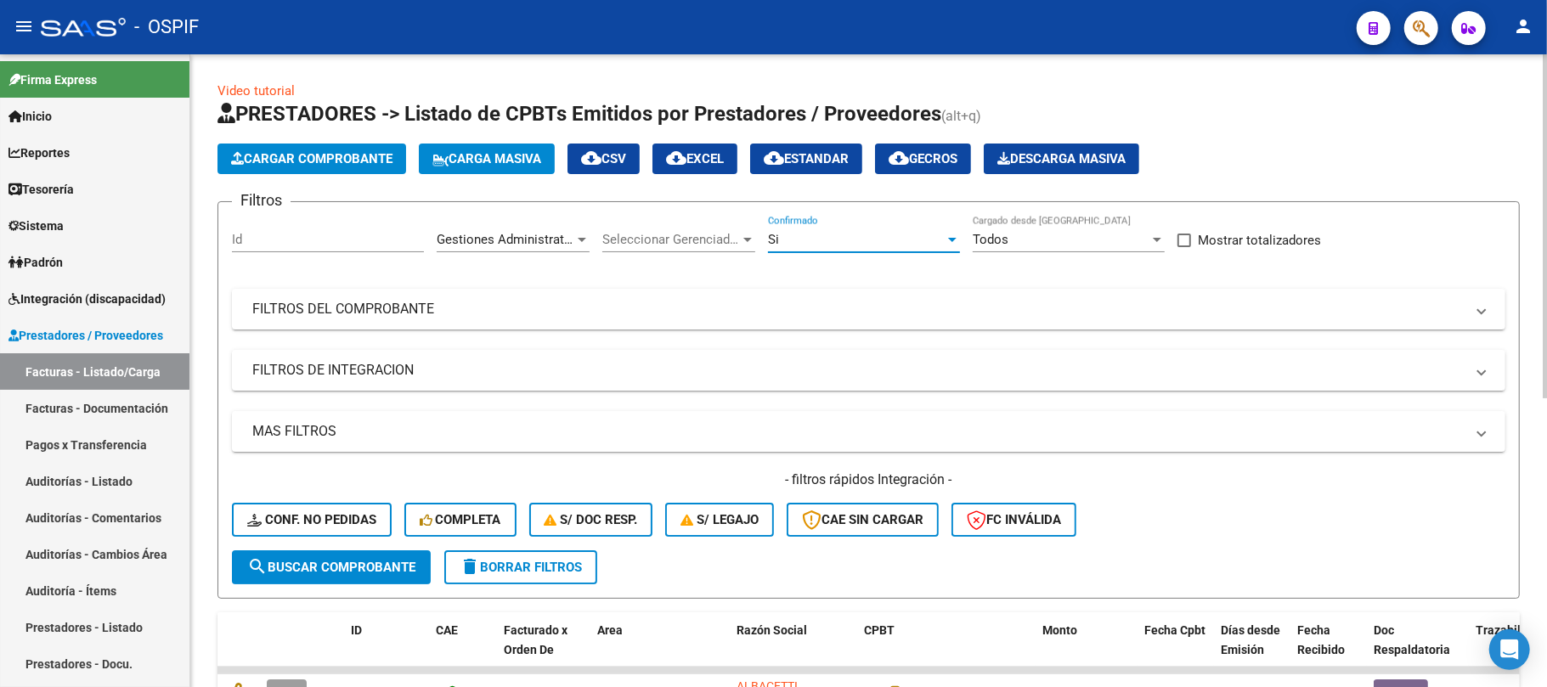
click at [316, 579] on button "search Buscar Comprobante" at bounding box center [331, 568] width 199 height 34
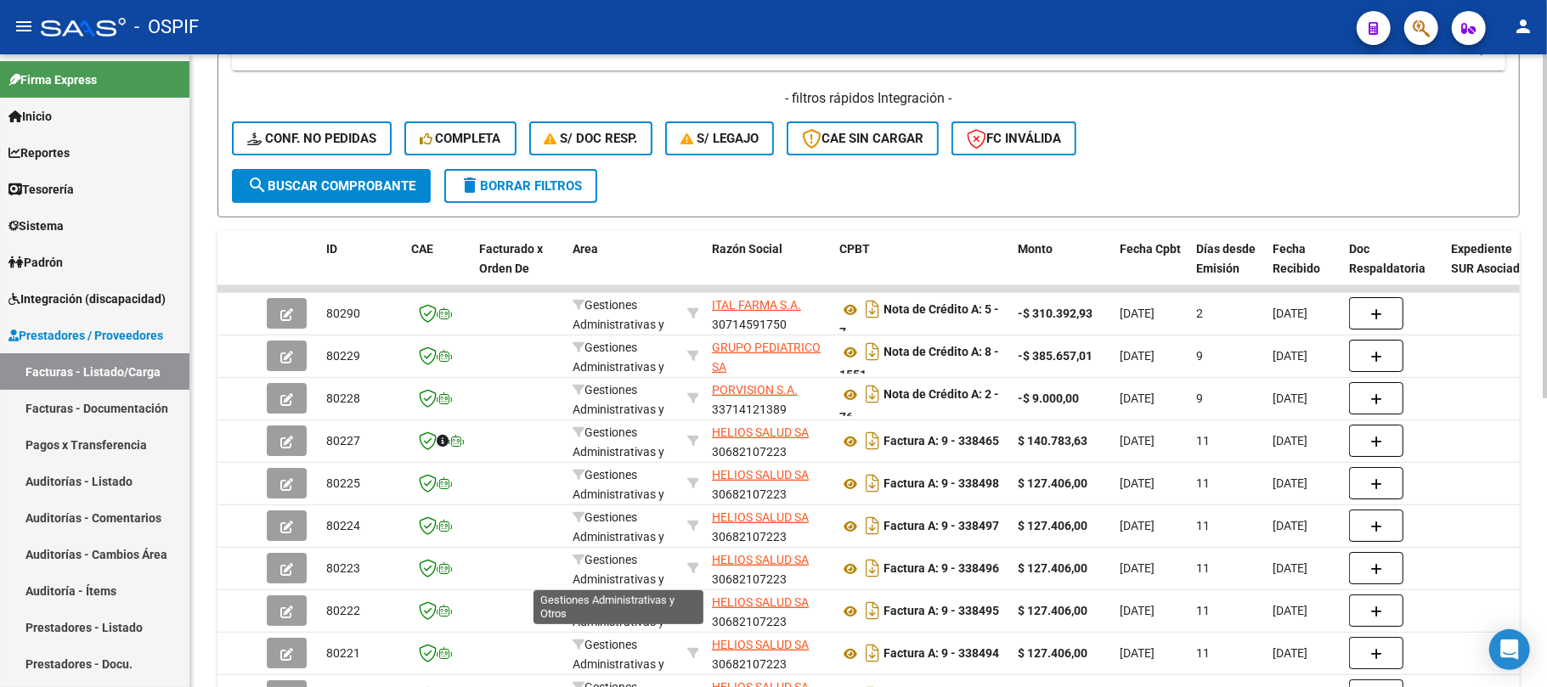
scroll to position [530, 0]
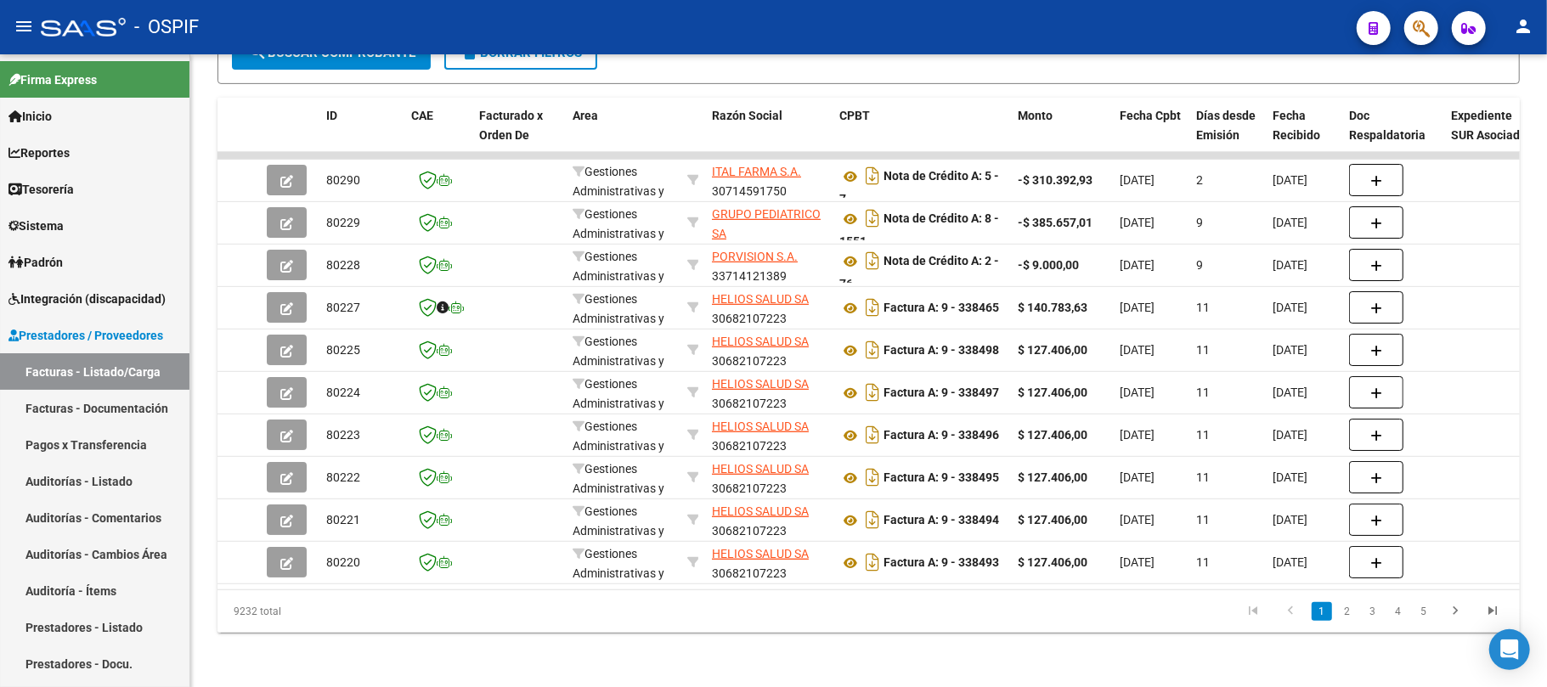
click at [1347, 600] on li "2" at bounding box center [1347, 611] width 25 height 29
click at [1347, 616] on link "2" at bounding box center [1347, 611] width 20 height 19
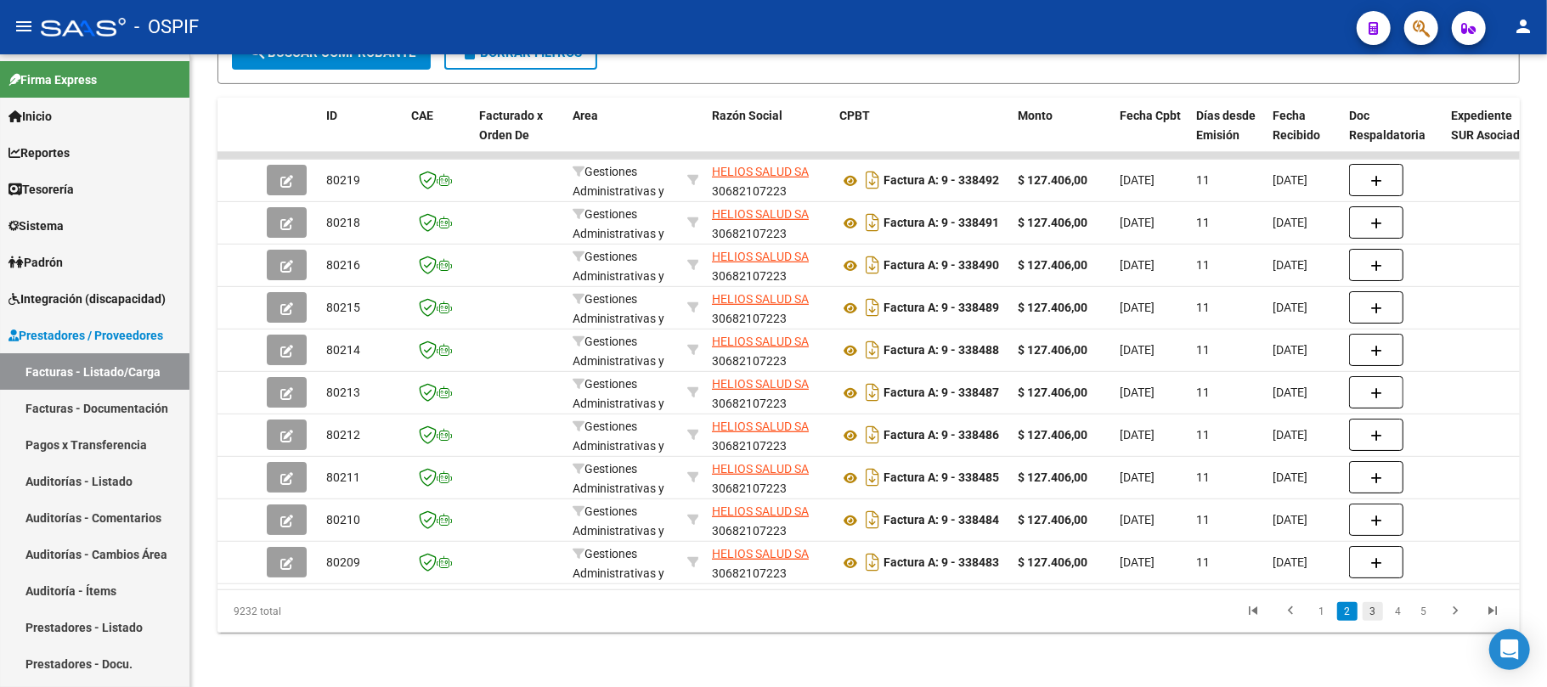
click at [1374, 613] on link "3" at bounding box center [1373, 611] width 20 height 19
click at [1383, 610] on link "3" at bounding box center [1373, 611] width 20 height 19
click at [1394, 619] on link "4" at bounding box center [1398, 611] width 20 height 19
click at [1402, 619] on link "5" at bounding box center [1398, 611] width 20 height 19
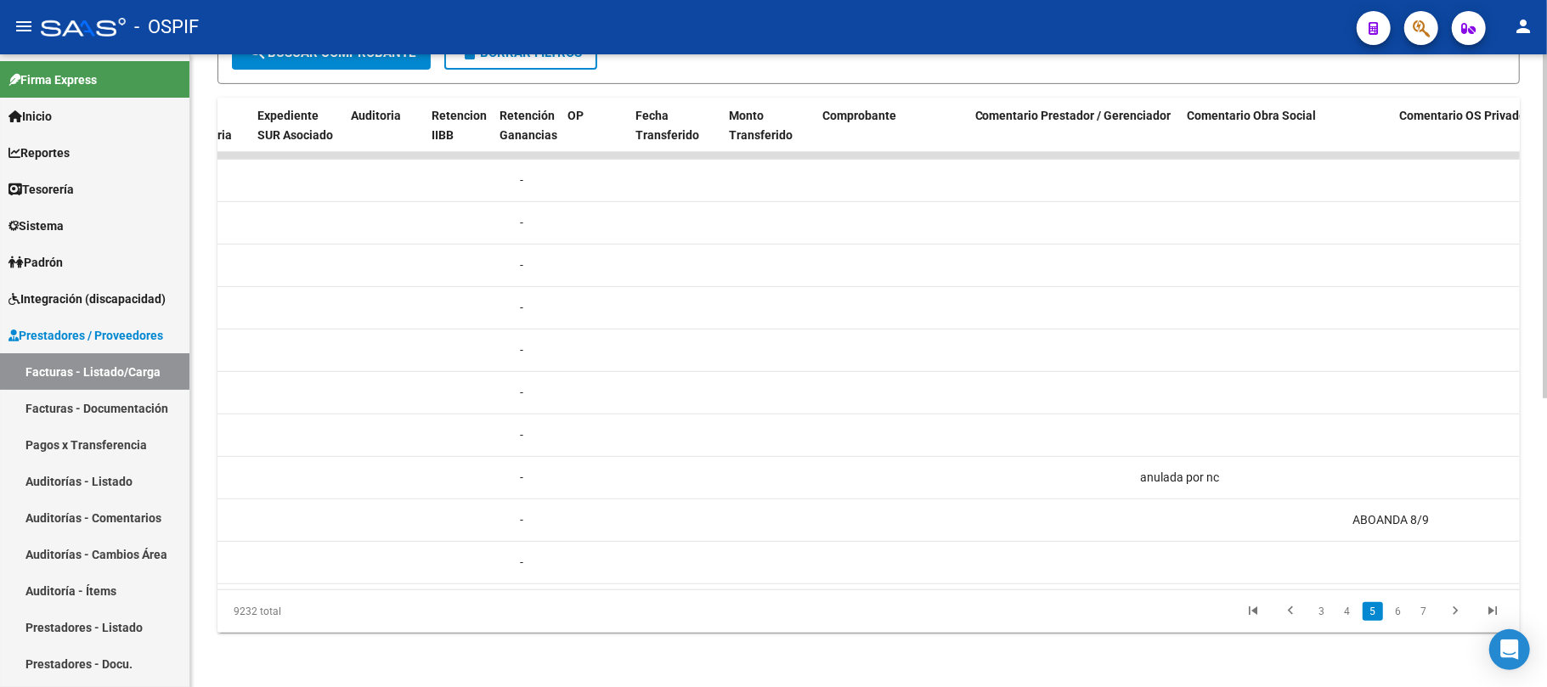
scroll to position [0, 1194]
click at [1173, 613] on datatable-pager "3 4 5 6 7" at bounding box center [997, 611] width 1028 height 29
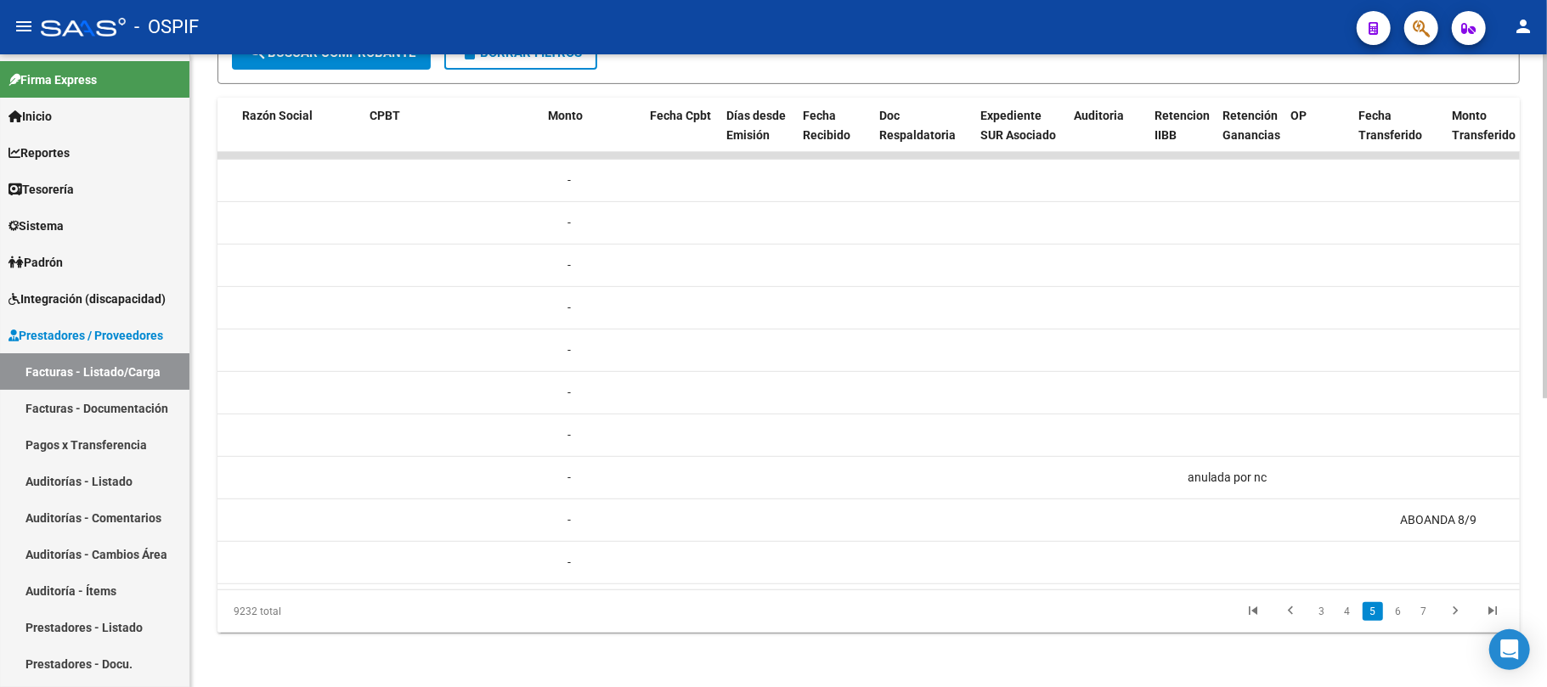
scroll to position [0, 0]
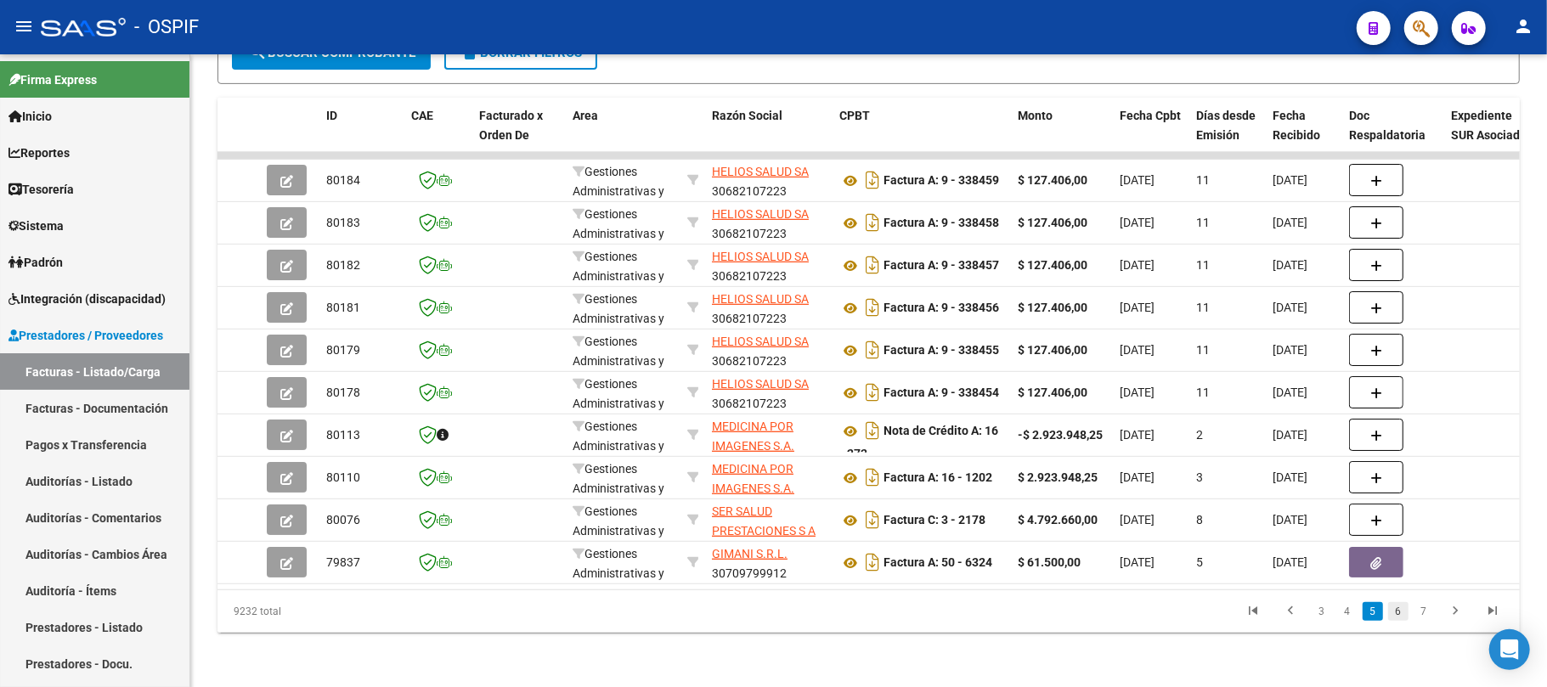
click at [1392, 619] on link "6" at bounding box center [1398, 611] width 20 height 19
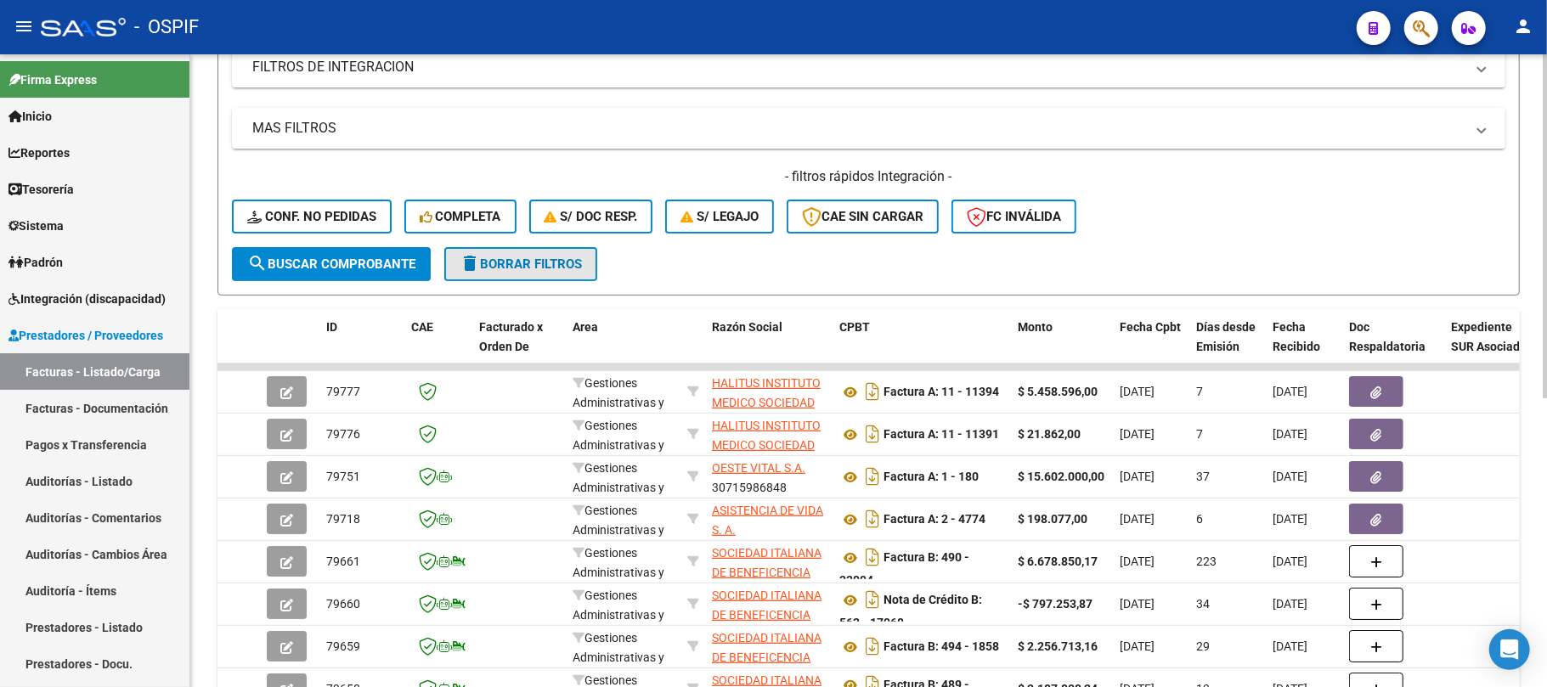
click at [566, 273] on button "delete Borrar Filtros" at bounding box center [520, 264] width 153 height 34
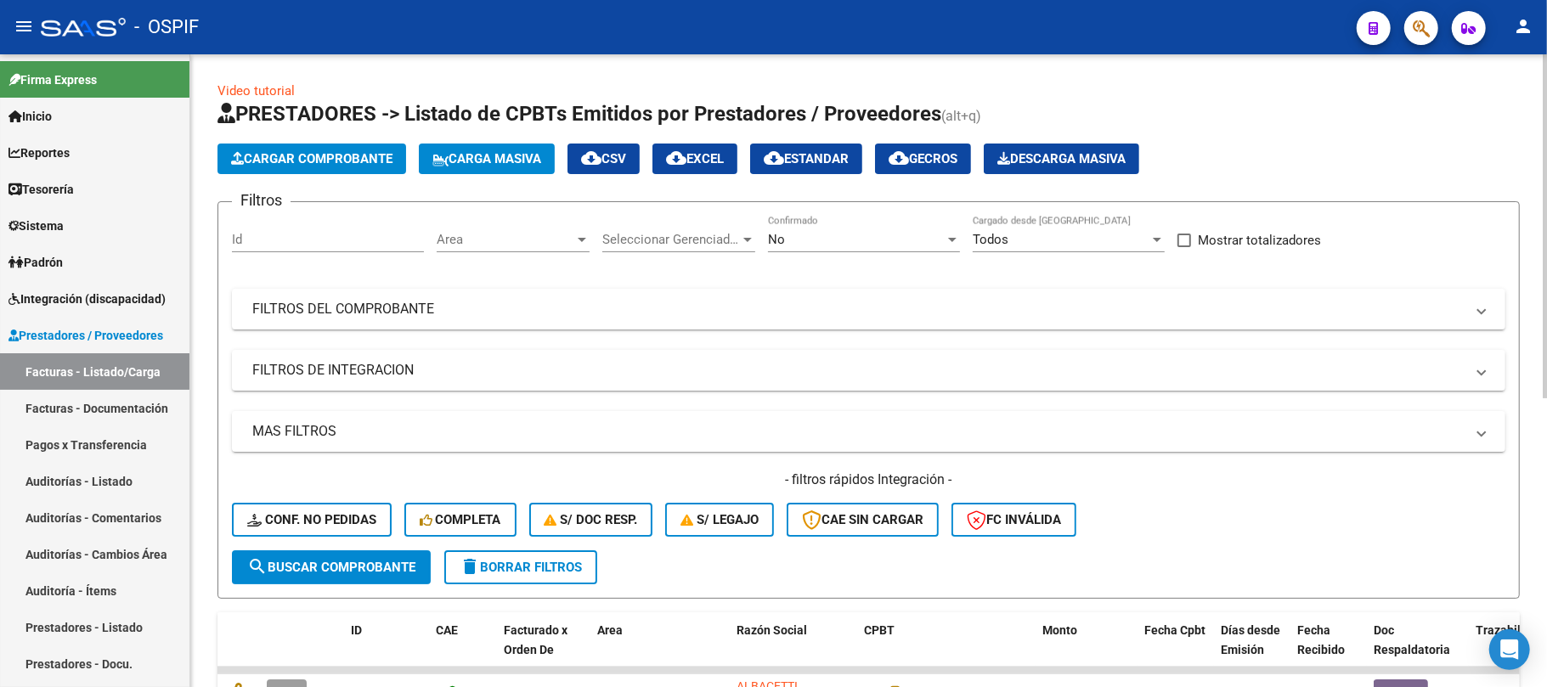
click at [925, 242] on div "No" at bounding box center [856, 239] width 177 height 15
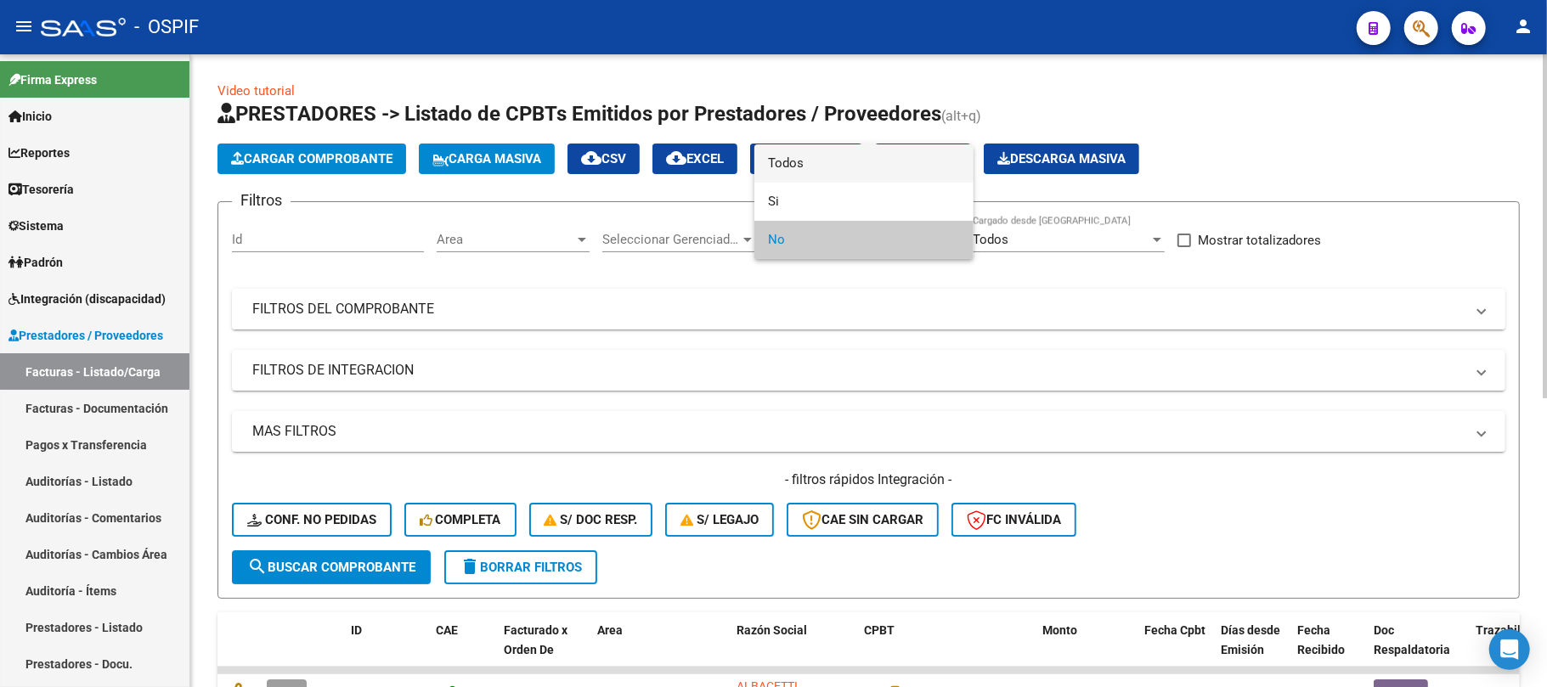
drag, startPoint x: 862, startPoint y: 173, endPoint x: 709, endPoint y: 300, distance: 198.5
click at [863, 173] on span "Todos" at bounding box center [864, 163] width 192 height 38
click at [709, 300] on mat-panel-title "FILTROS DEL COMPROBANTE" at bounding box center [858, 309] width 1212 height 19
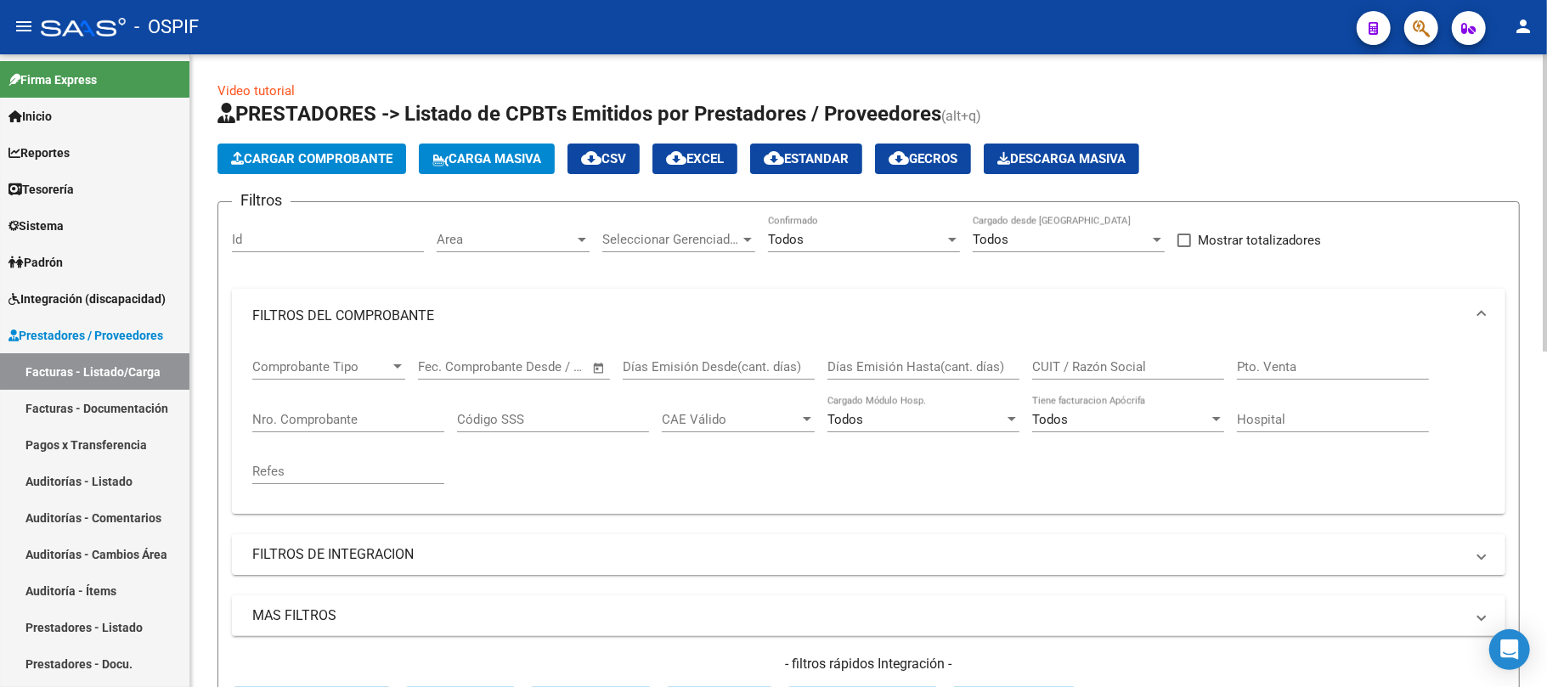
click at [343, 411] on div "Nro. Comprobante" at bounding box center [348, 414] width 192 height 37
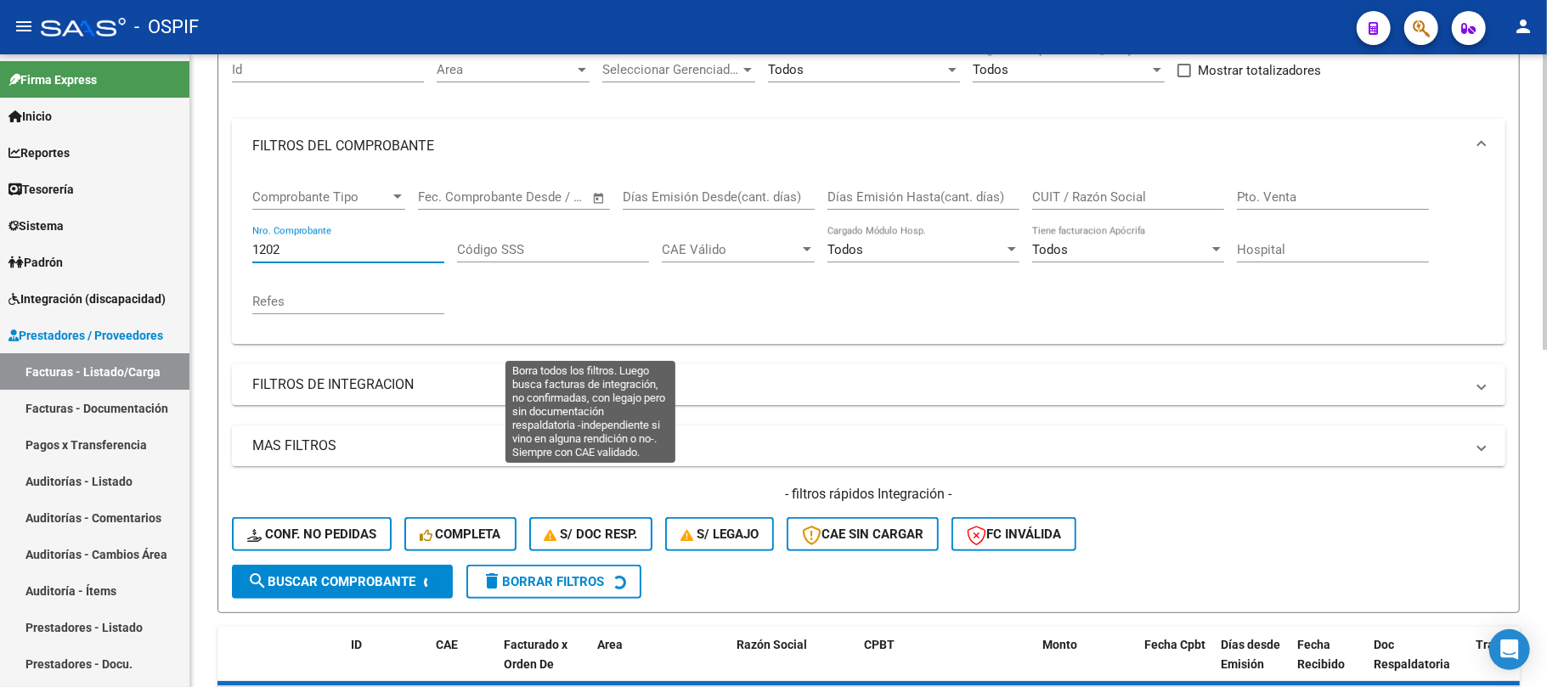
scroll to position [453, 0]
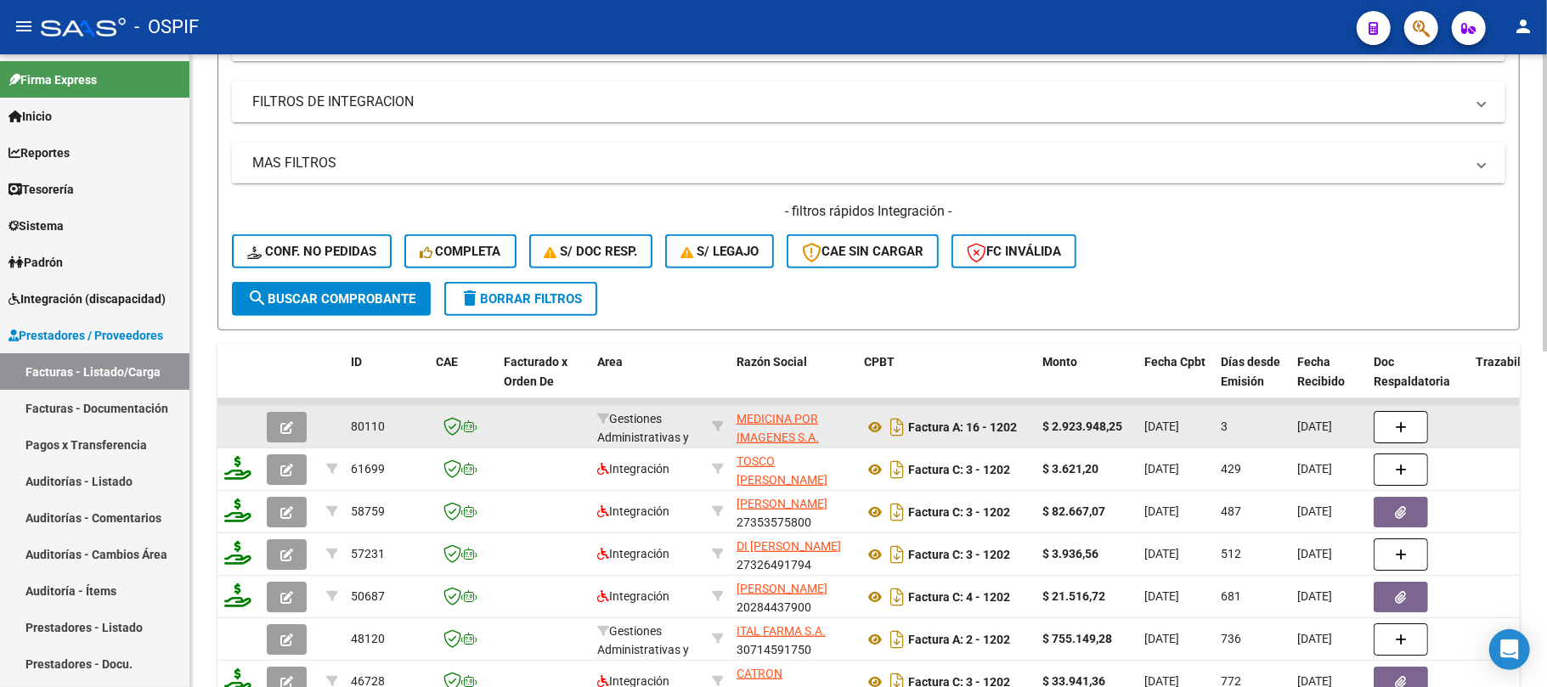
type input "1202"
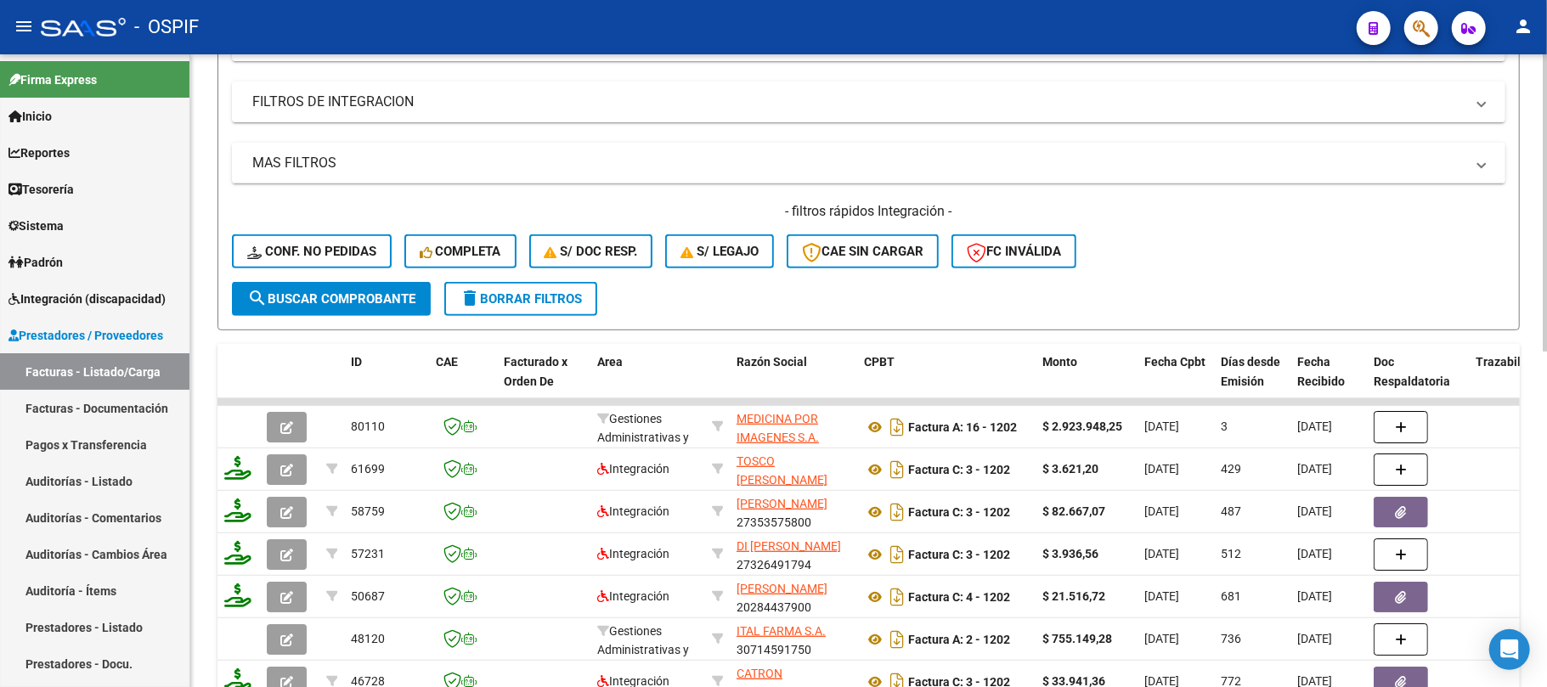
scroll to position [566, 0]
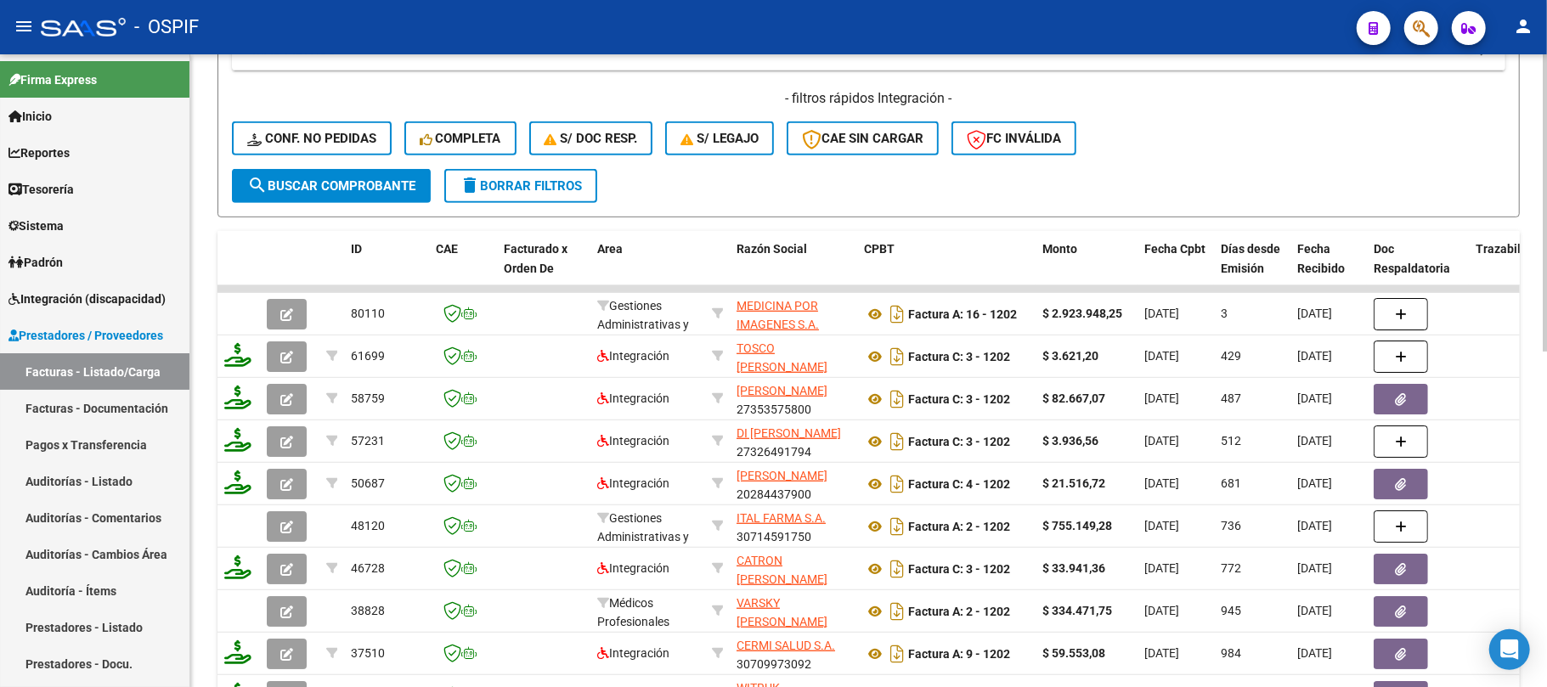
drag, startPoint x: 540, startPoint y: 177, endPoint x: 670, endPoint y: 216, distance: 135.7
click at [540, 178] on span "delete Borrar Filtros" at bounding box center [521, 185] width 122 height 15
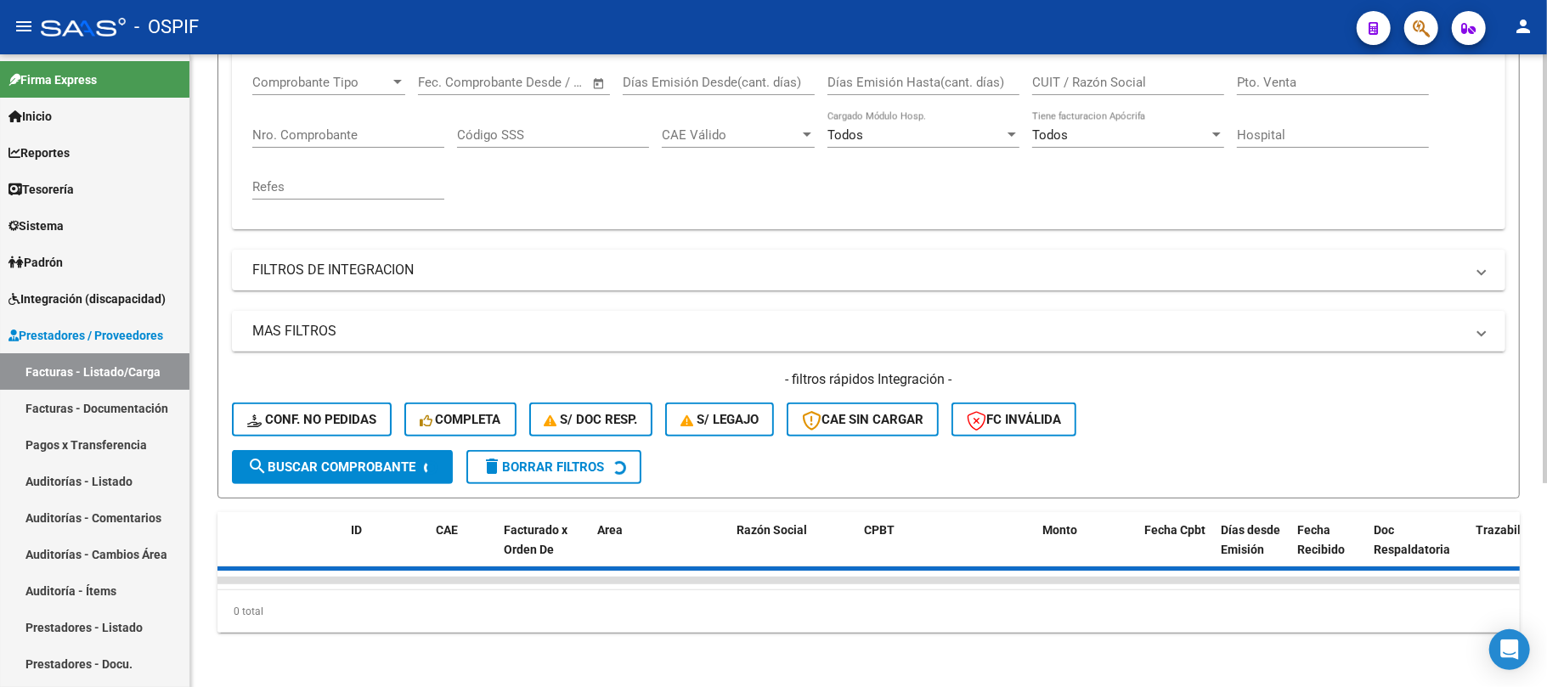
scroll to position [0, 0]
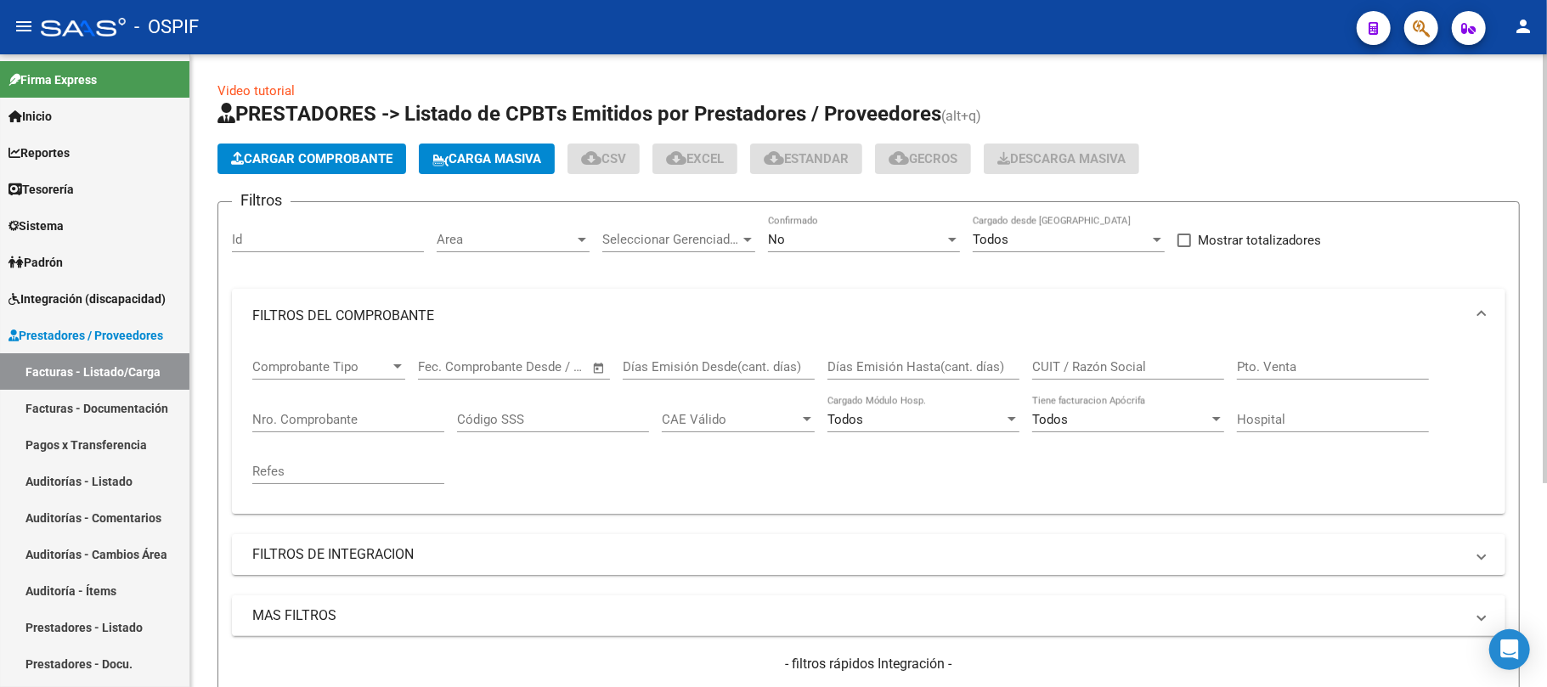
click at [517, 249] on div "Area Area" at bounding box center [513, 234] width 153 height 37
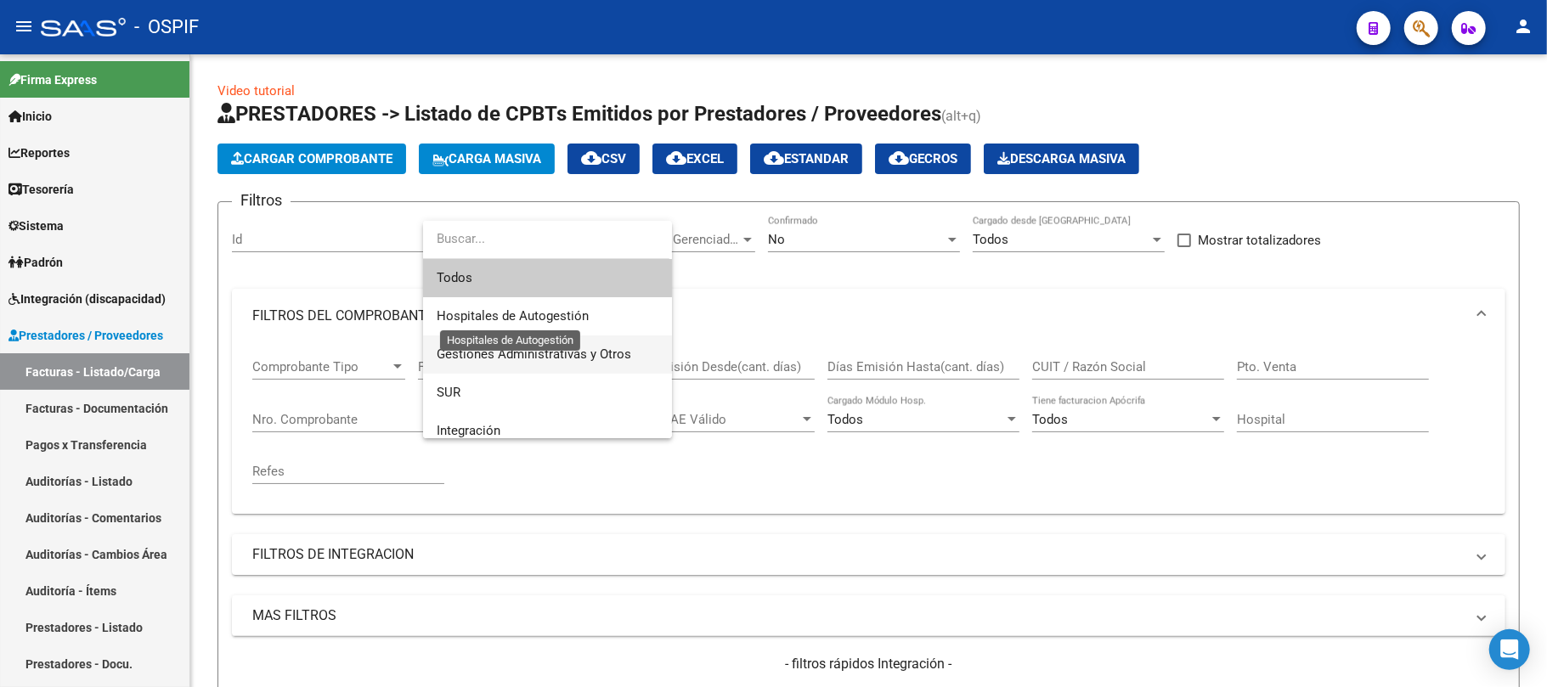
click at [538, 342] on span "Gestiones Administrativas y Otros" at bounding box center [548, 355] width 222 height 38
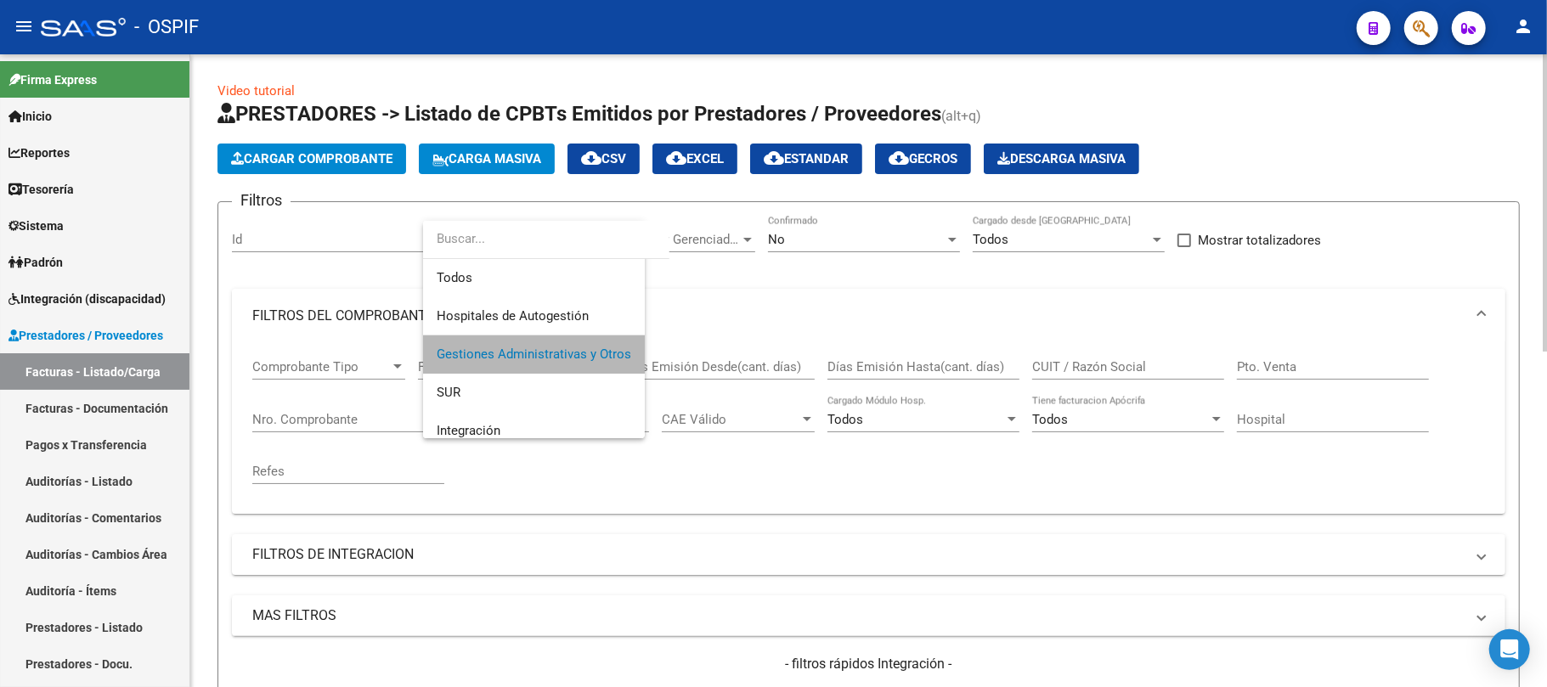
click at [551, 311] on mat-panel-title "FILTROS DEL COMPROBANTE" at bounding box center [858, 316] width 1212 height 19
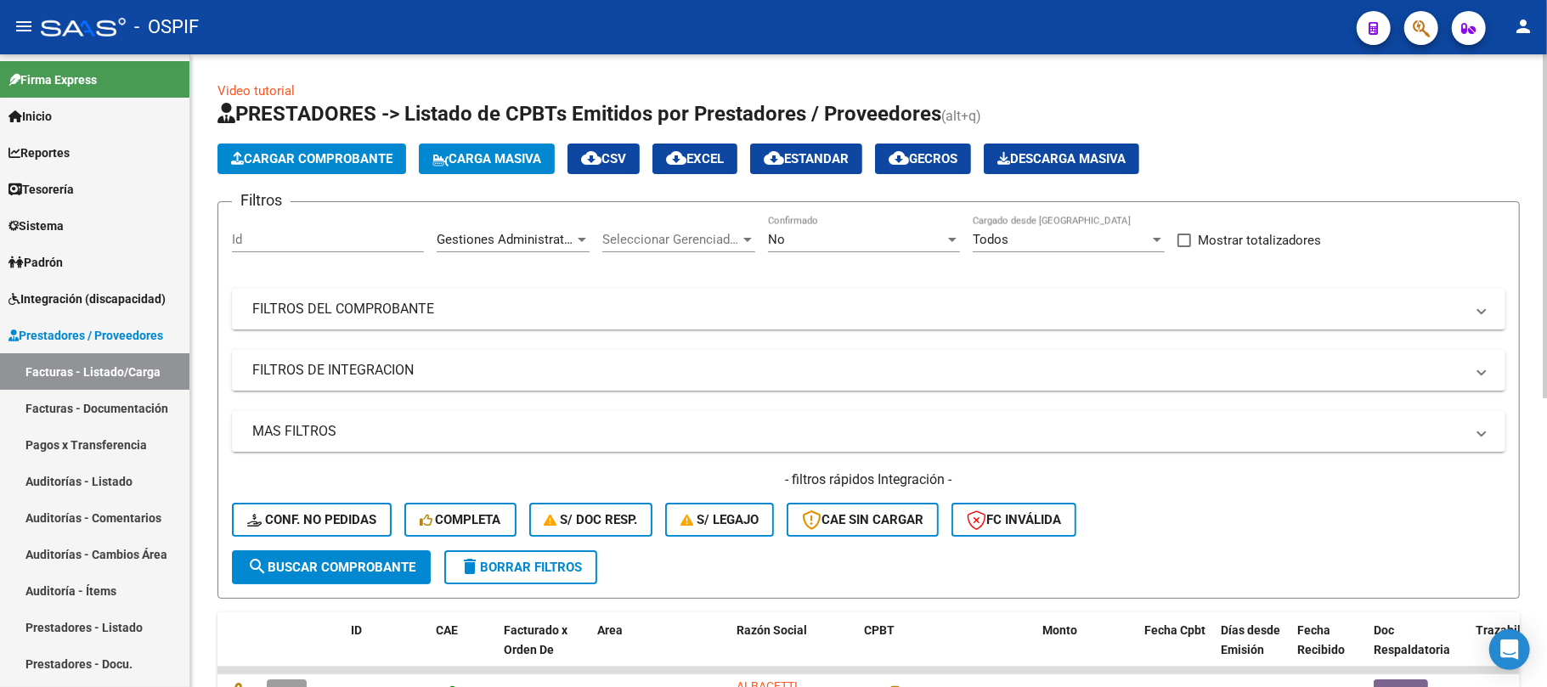
scroll to position [113, 0]
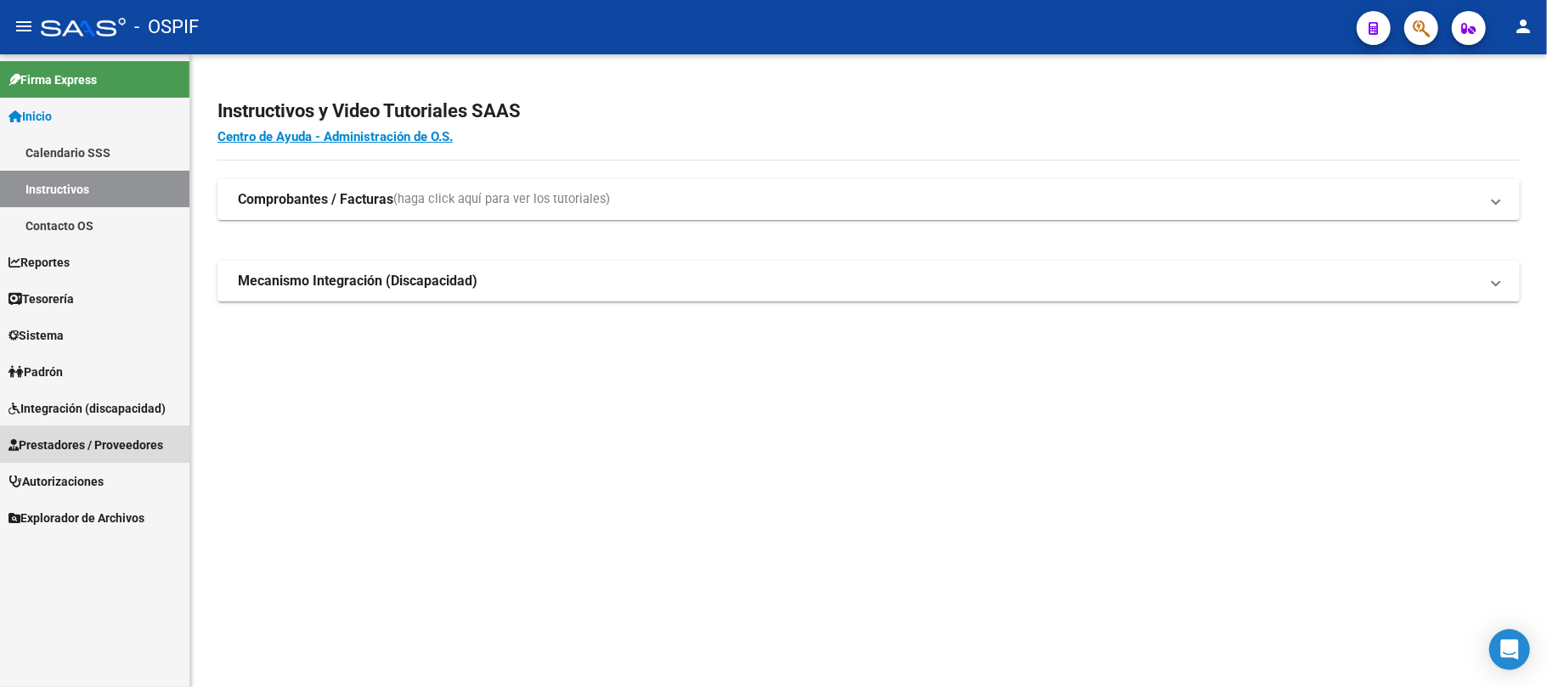
click at [131, 447] on span "Prestadores / Proveedores" at bounding box center [85, 445] width 155 height 19
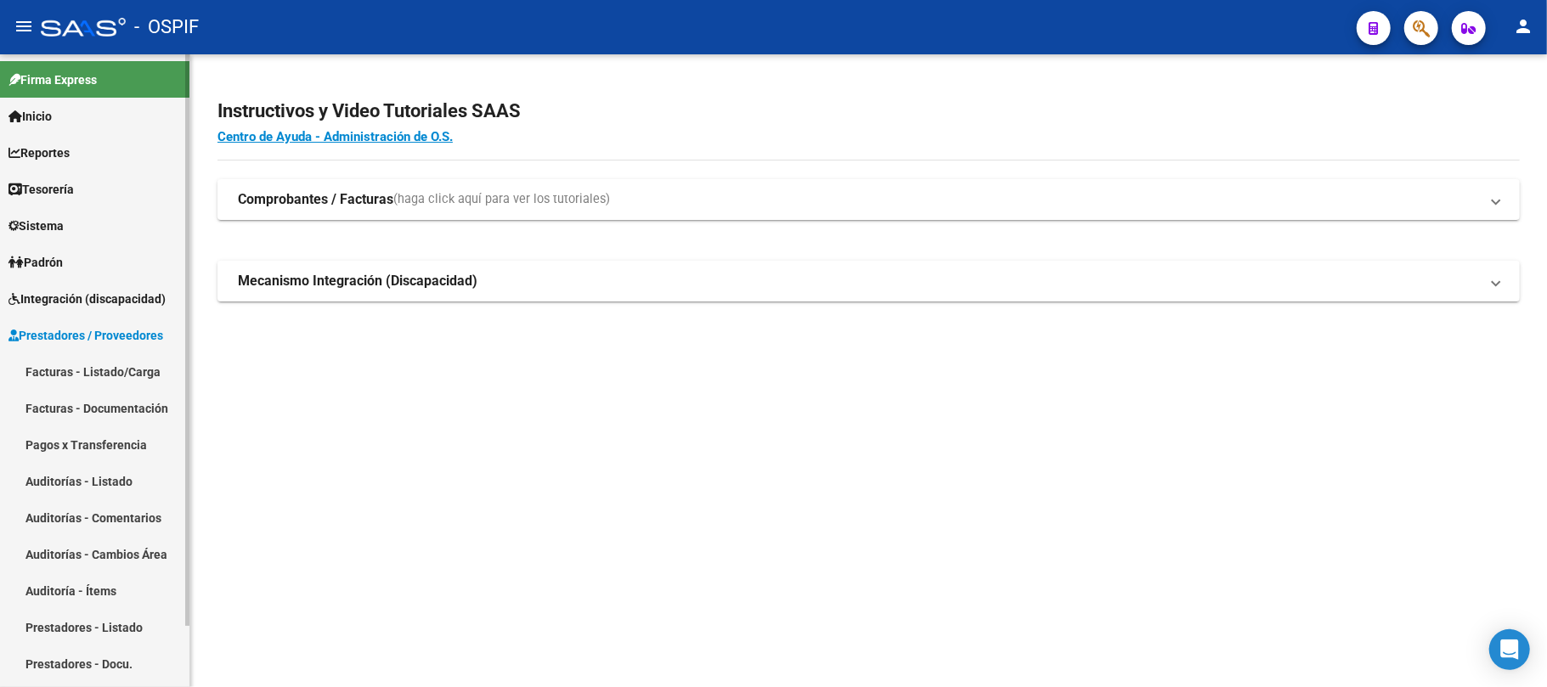
click at [112, 372] on link "Facturas - Listado/Carga" at bounding box center [94, 371] width 189 height 37
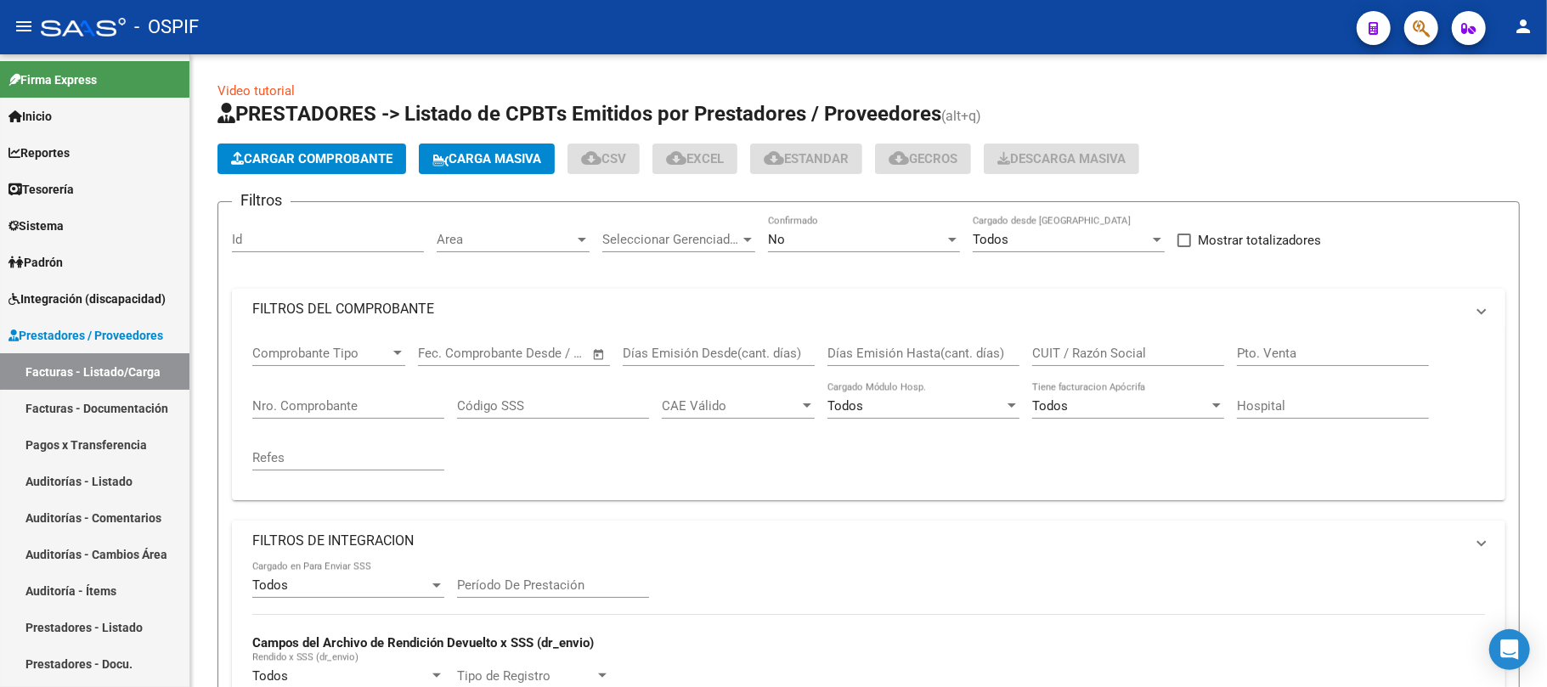
click at [708, 307] on mat-panel-title "FILTROS DEL COMPROBANTE" at bounding box center [858, 309] width 1212 height 19
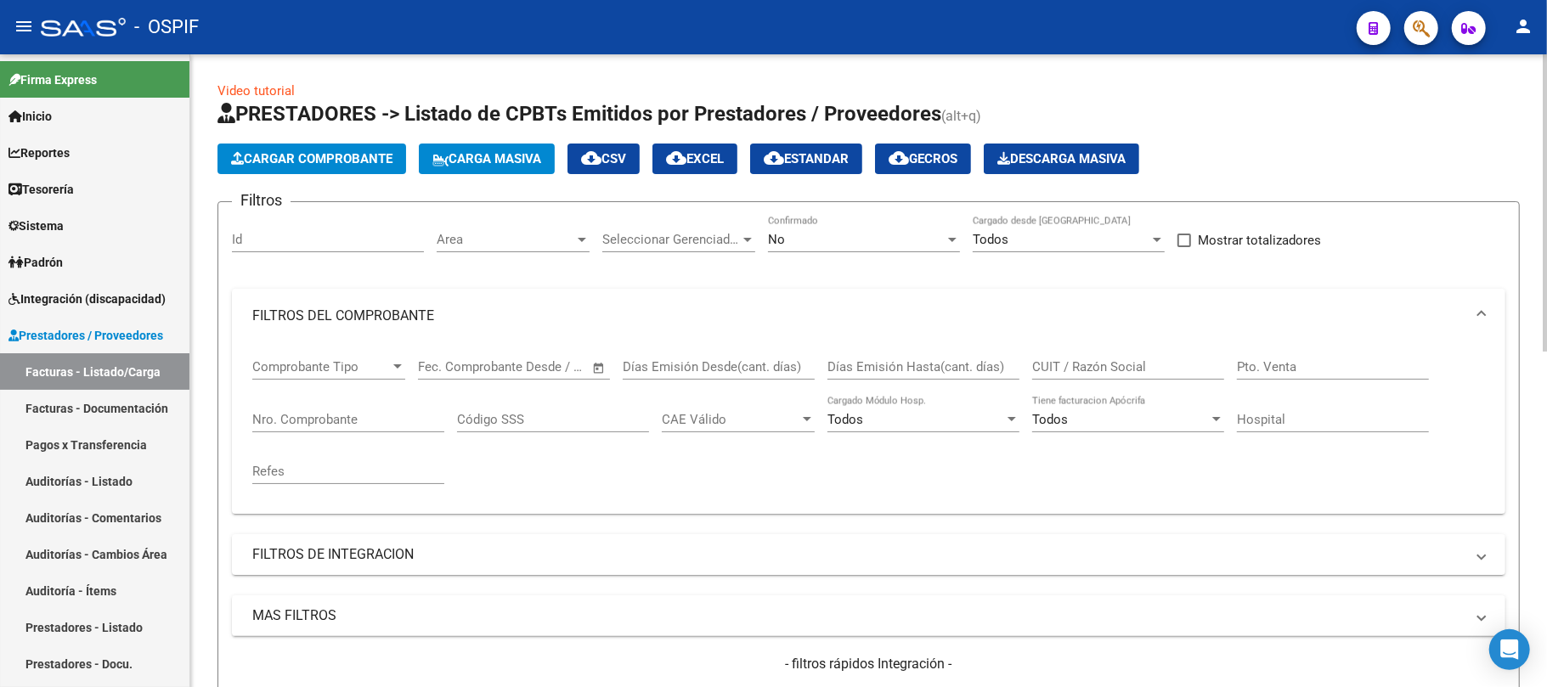
drag, startPoint x: 1110, startPoint y: 379, endPoint x: 1112, endPoint y: 367, distance: 12.2
click at [1110, 378] on div "CUIT / Razón Social" at bounding box center [1128, 361] width 192 height 37
click at [1112, 367] on input "CUIT / Razón Social" at bounding box center [1128, 366] width 192 height 15
paste input "30708492392"
type input "30708492392"
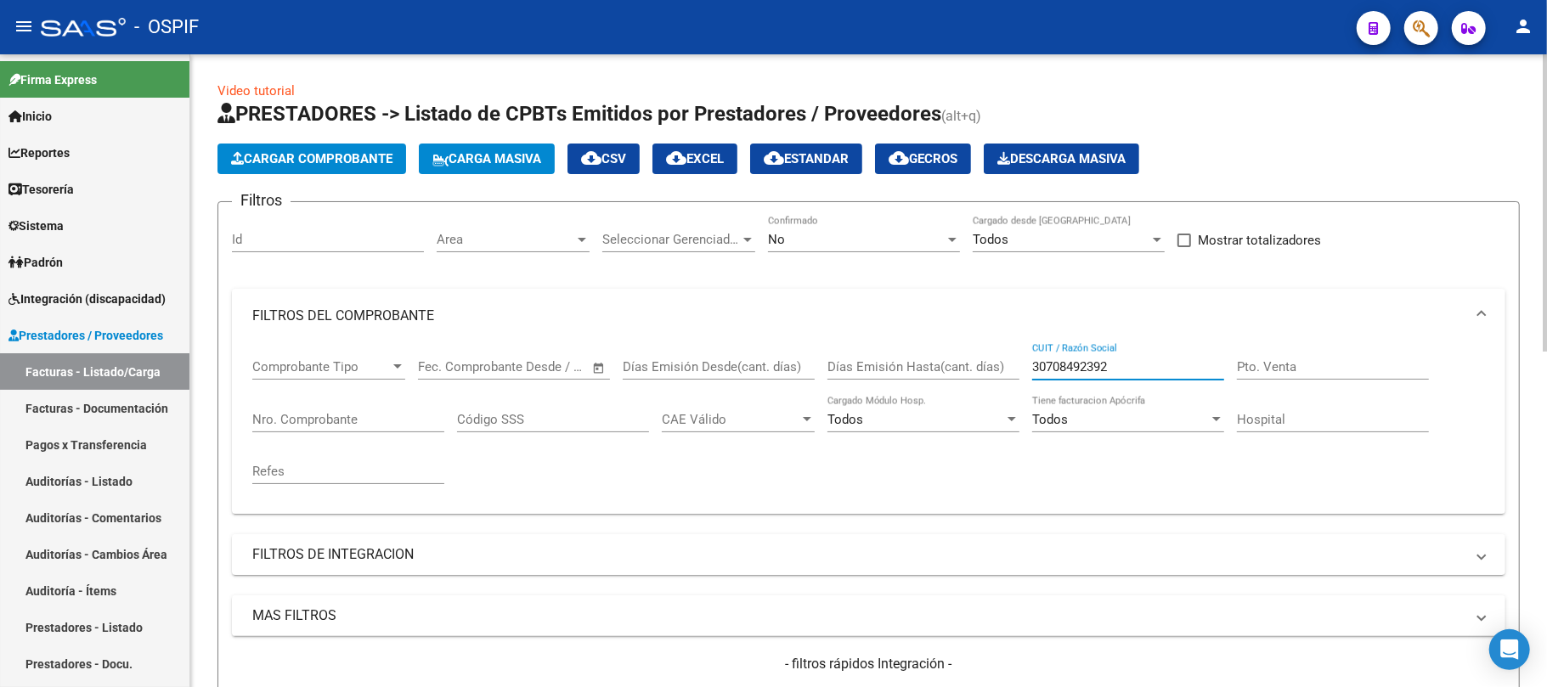
click at [826, 235] on div "No" at bounding box center [856, 239] width 177 height 15
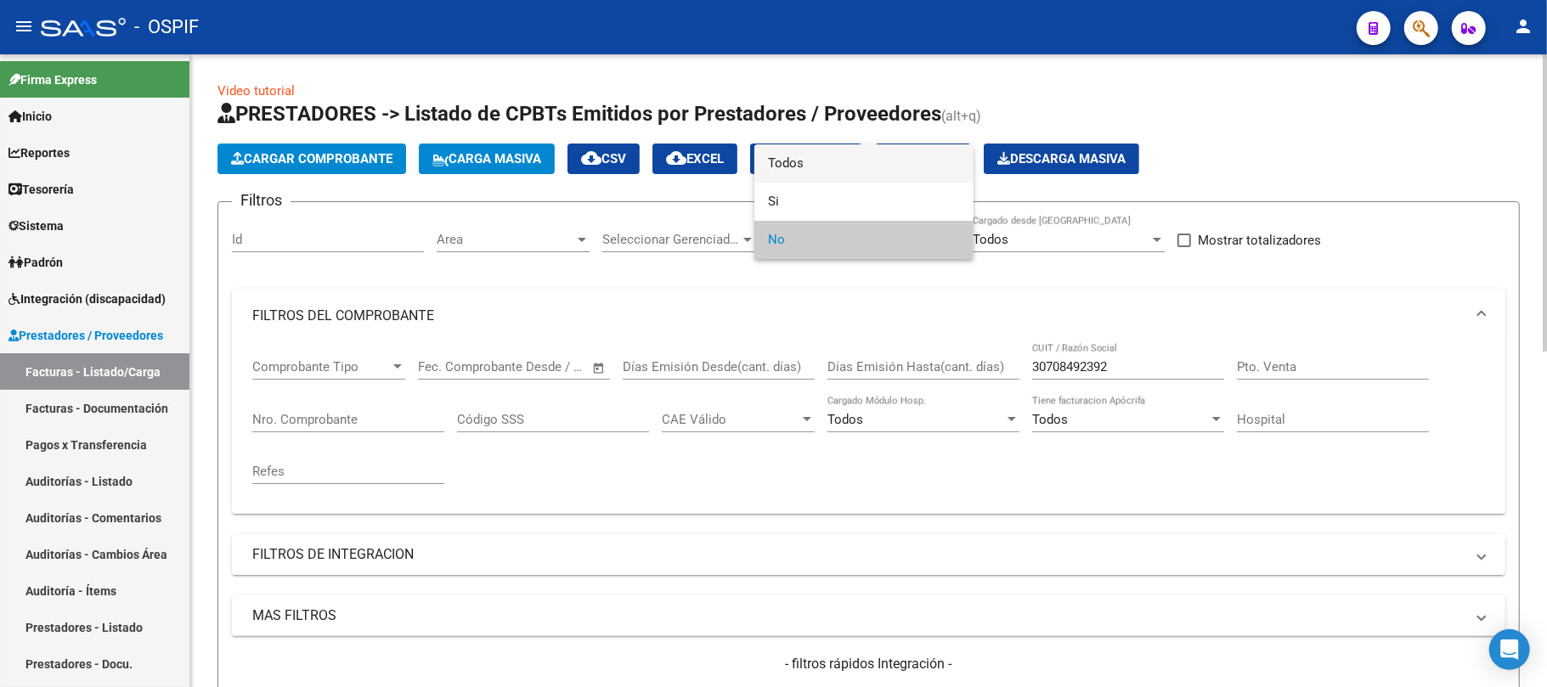
drag, startPoint x: 819, startPoint y: 168, endPoint x: 671, endPoint y: 300, distance: 198.0
click at [819, 167] on span "Todos" at bounding box center [864, 163] width 192 height 38
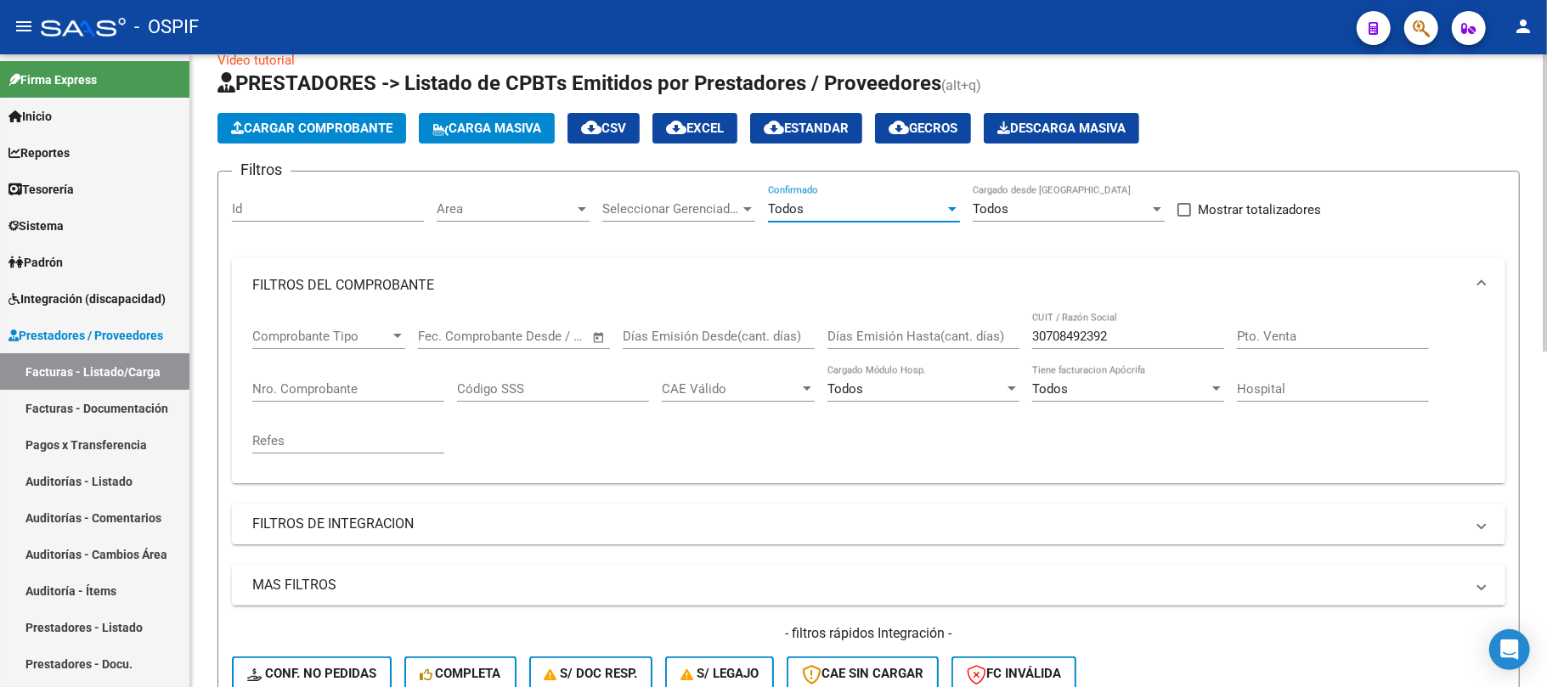
scroll to position [226, 0]
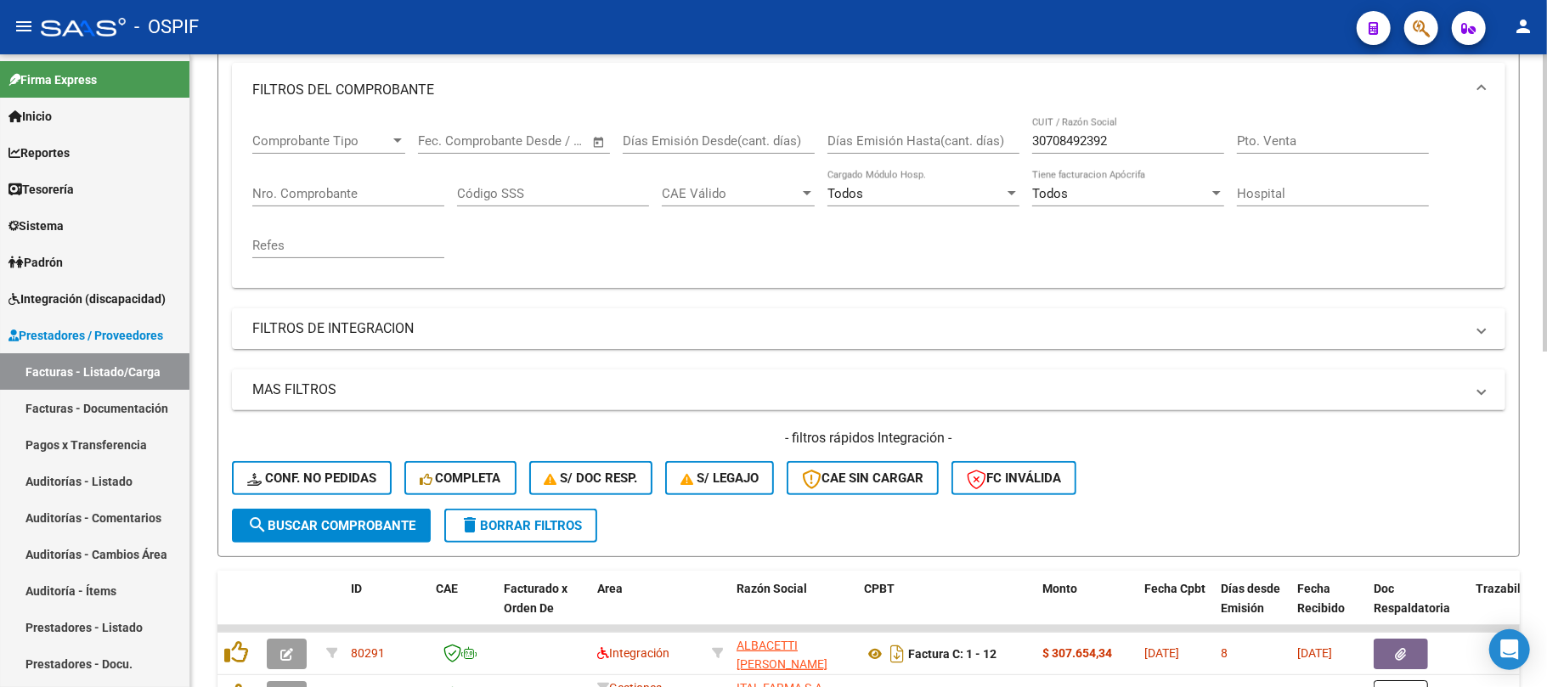
click at [350, 523] on span "search Buscar Comprobante" at bounding box center [331, 525] width 168 height 15
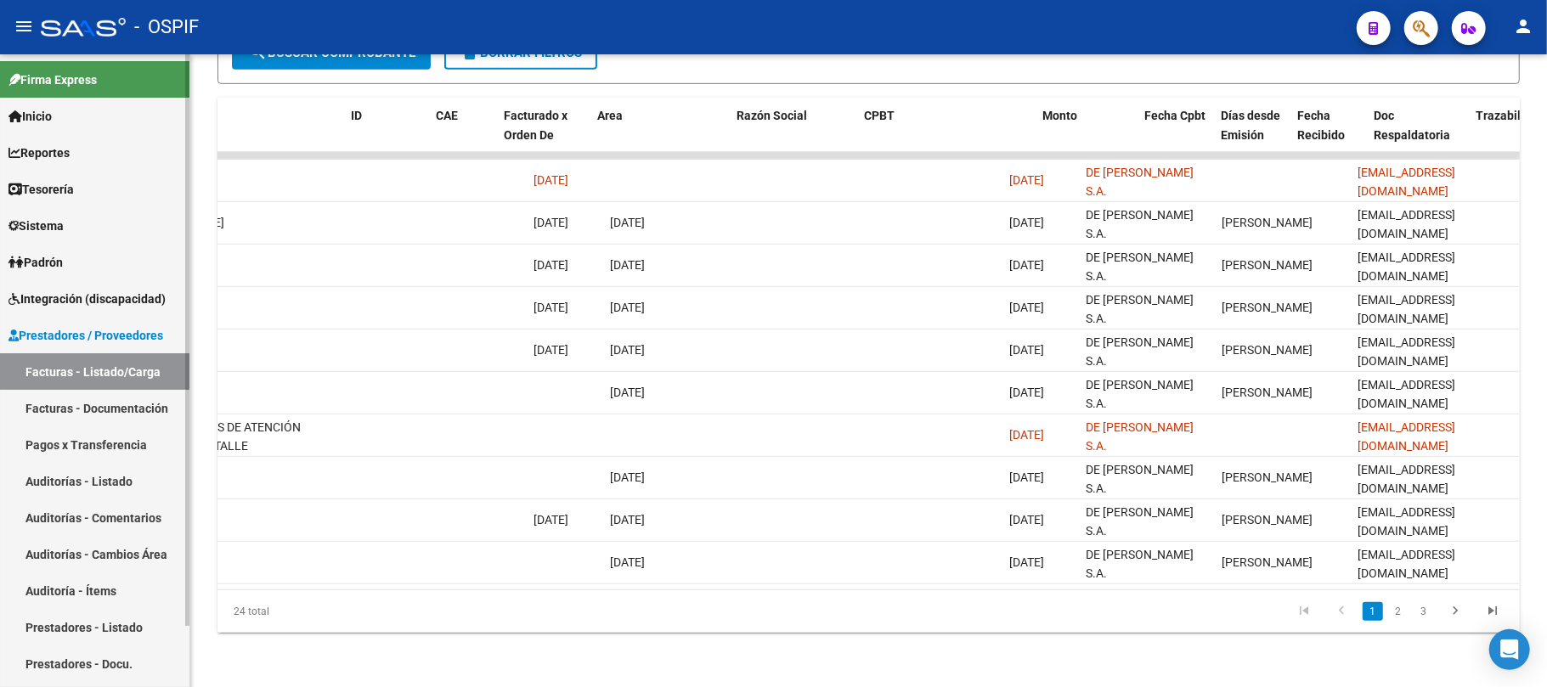
scroll to position [0, 0]
